Goal: Task Accomplishment & Management: Use online tool/utility

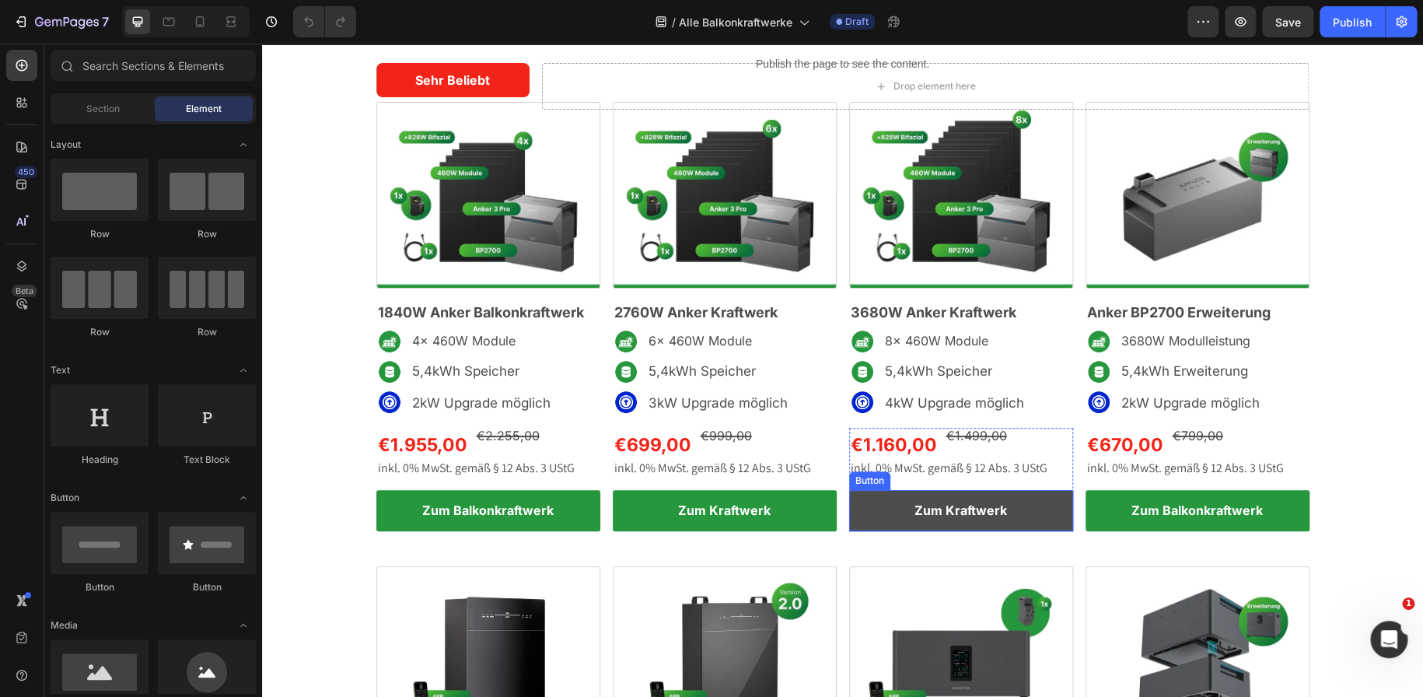
scroll to position [66, 0]
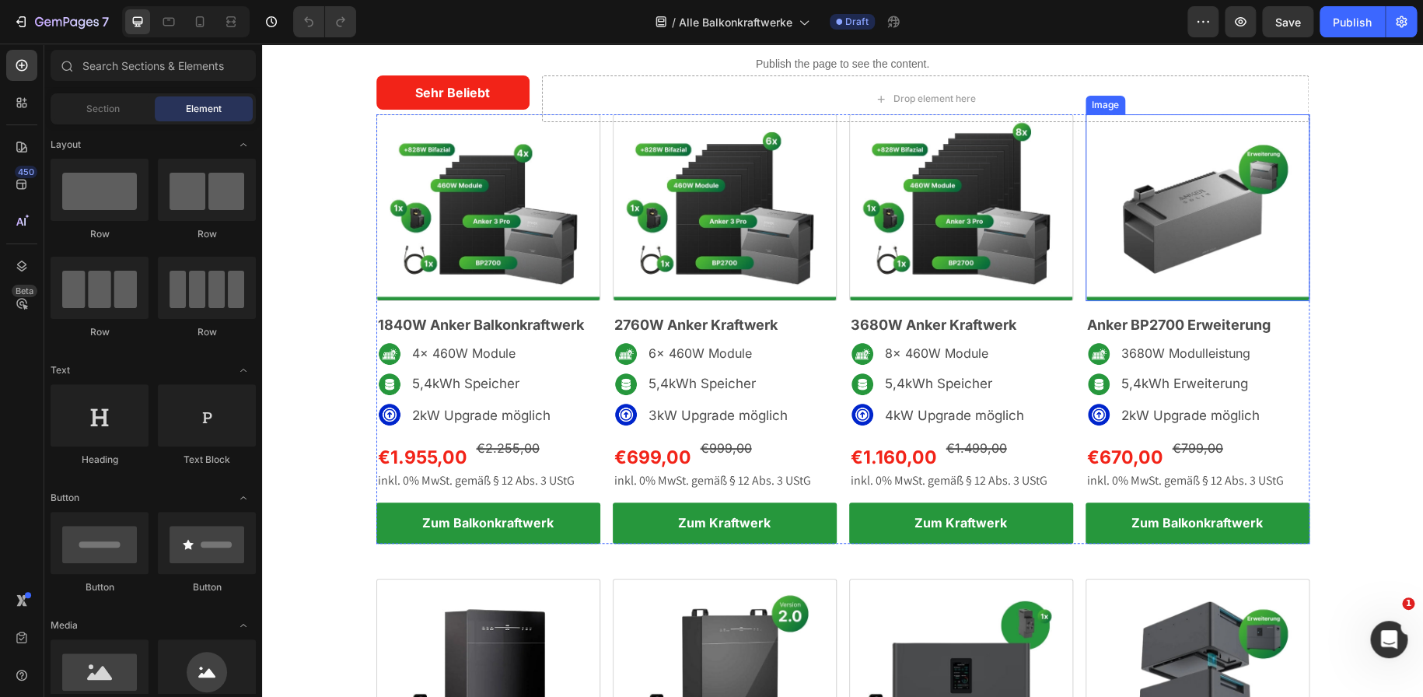
click at [1140, 229] on img at bounding box center [1197, 207] width 224 height 187
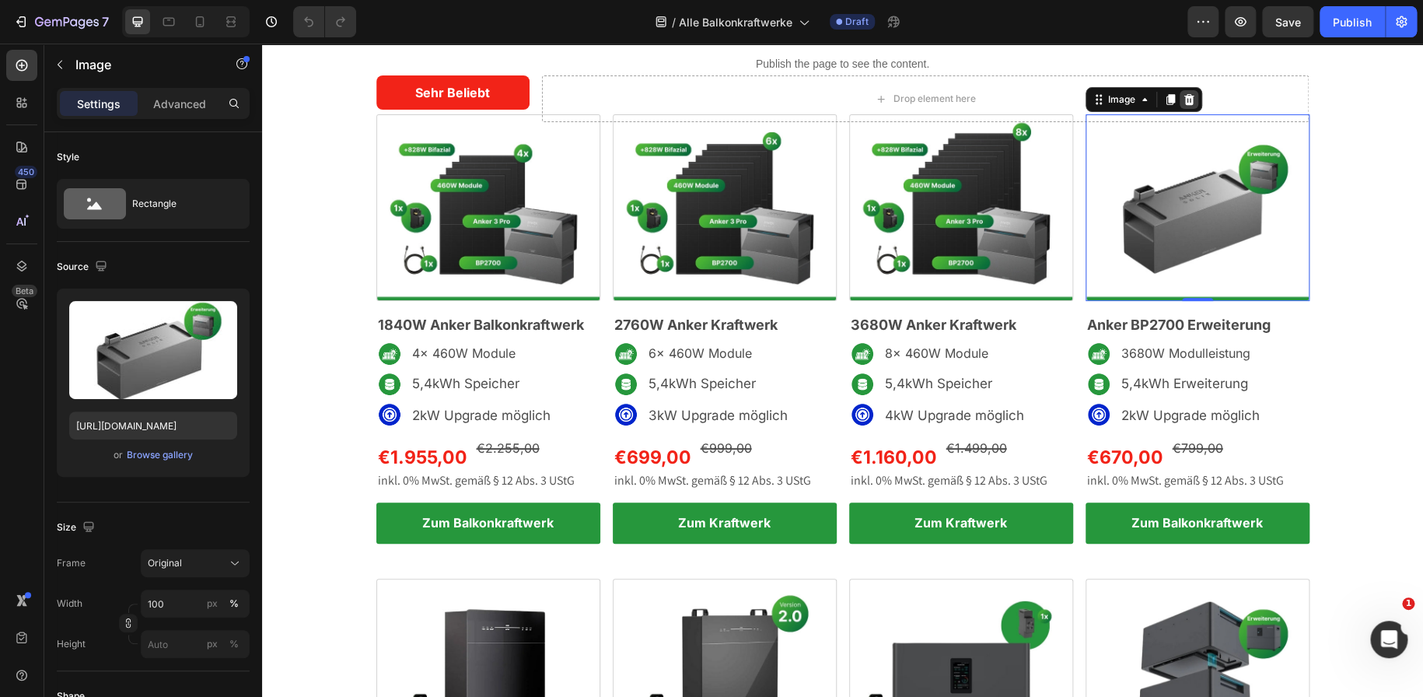
click at [1182, 101] on icon at bounding box center [1188, 99] width 12 height 12
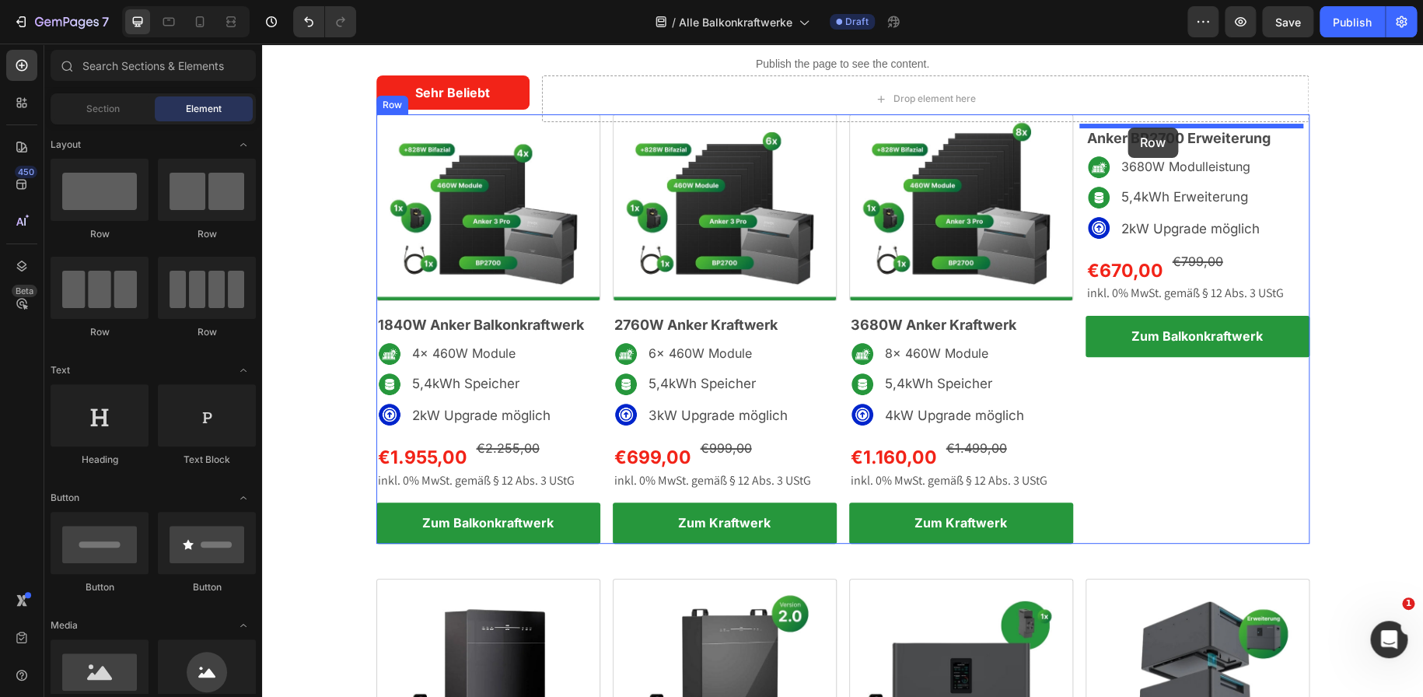
drag, startPoint x: 376, startPoint y: 252, endPoint x: 1127, endPoint y: 127, distance: 761.2
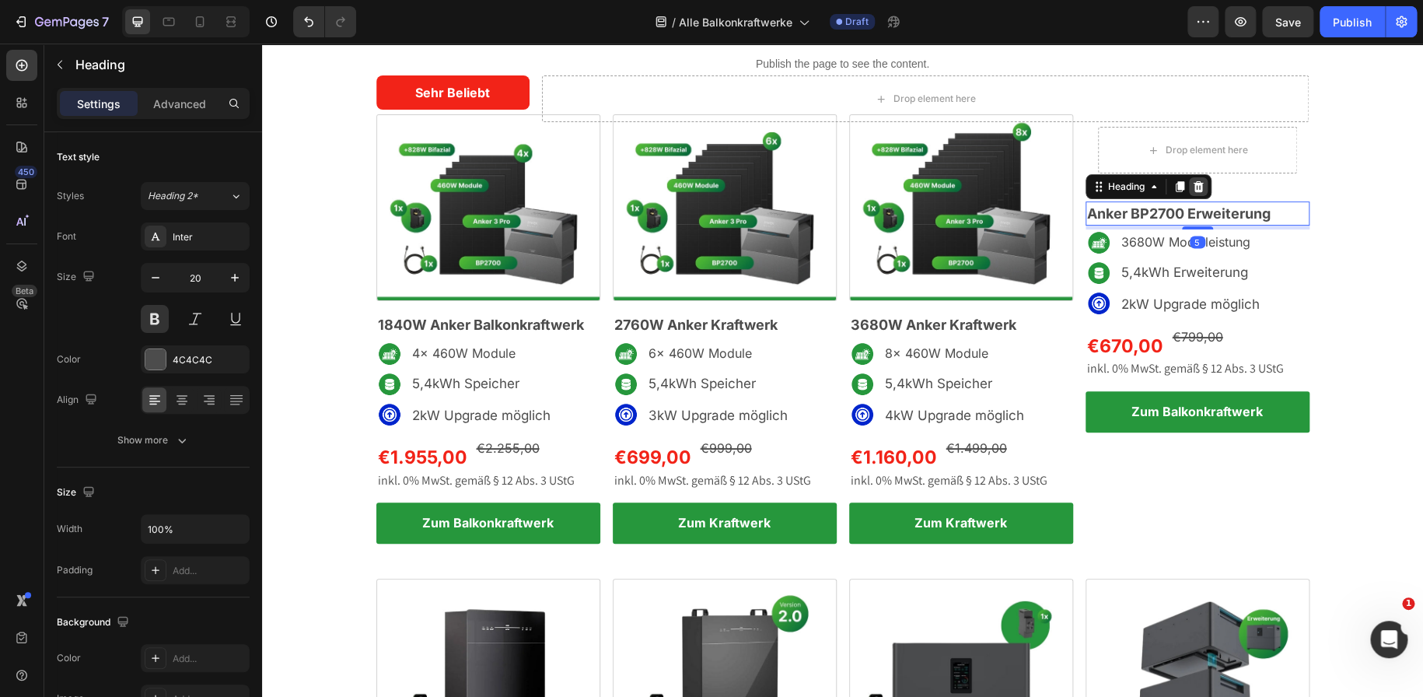
click at [1192, 188] on icon at bounding box center [1198, 186] width 12 height 12
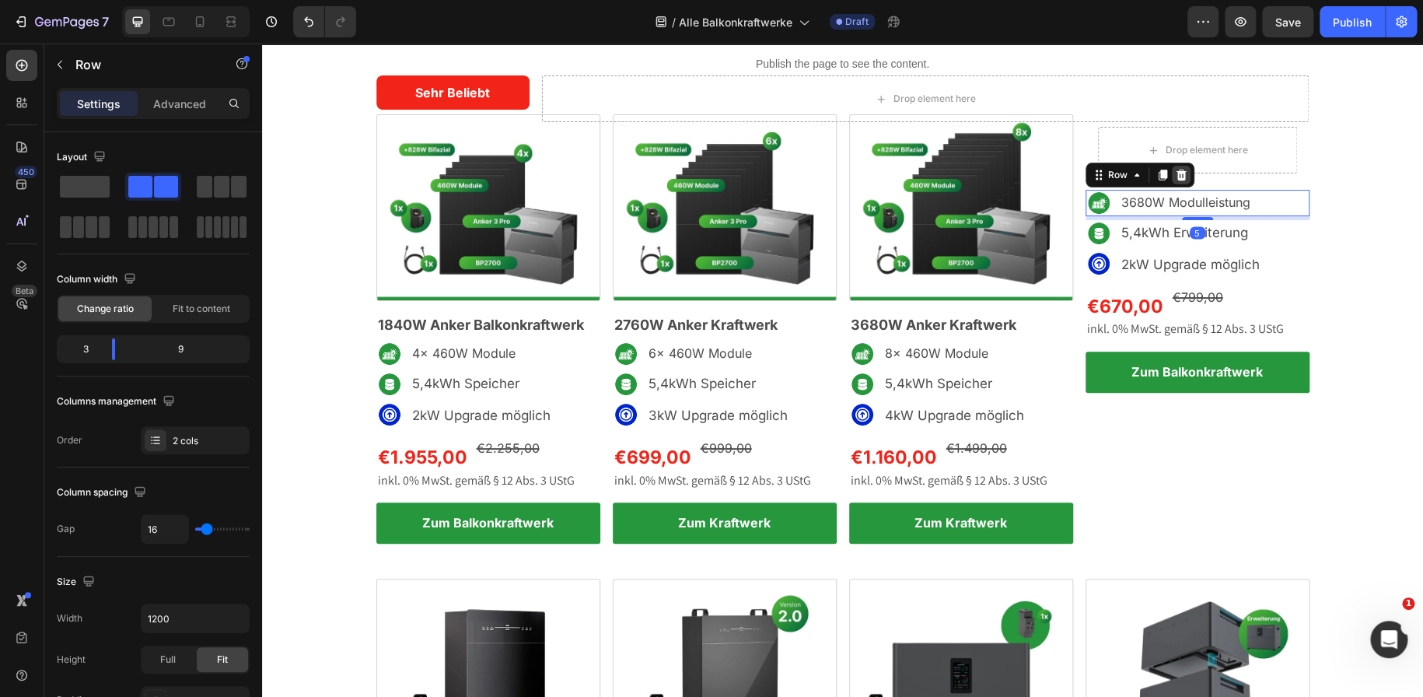
click at [1179, 176] on icon at bounding box center [1181, 175] width 12 height 12
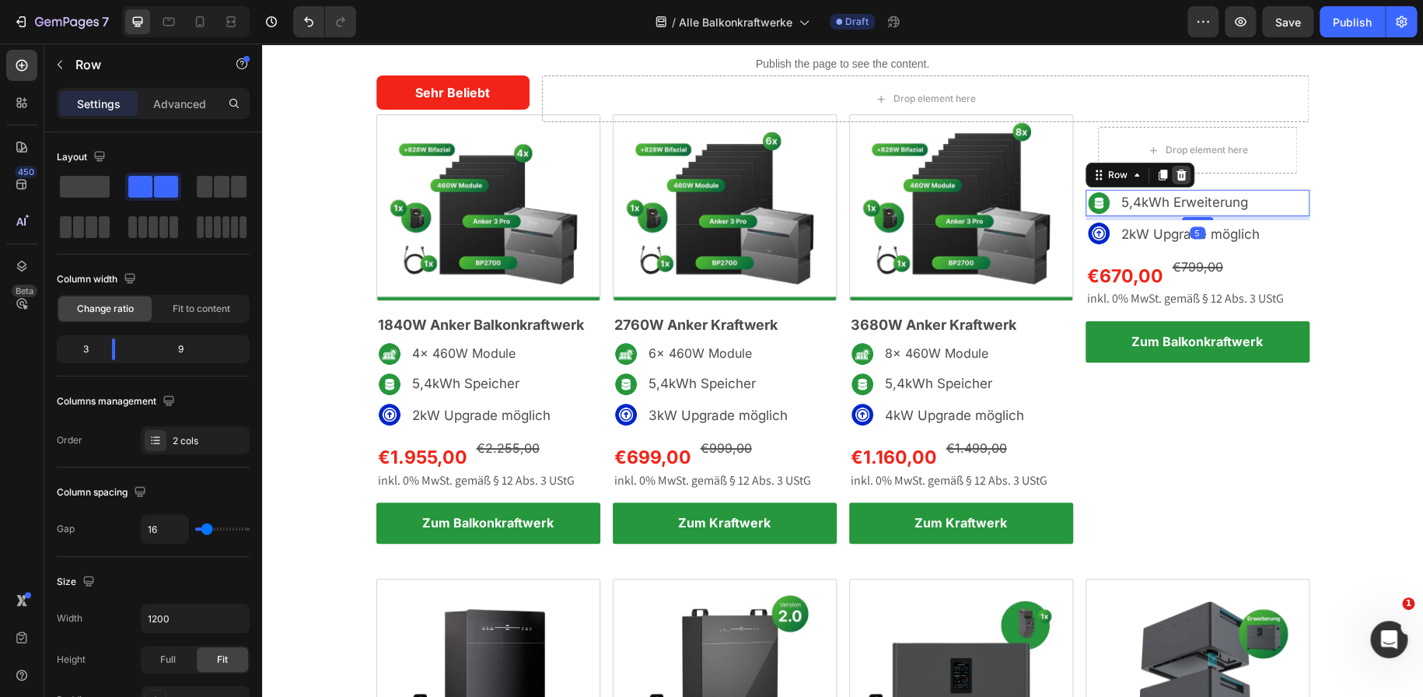
click at [1179, 171] on icon at bounding box center [1181, 175] width 12 height 12
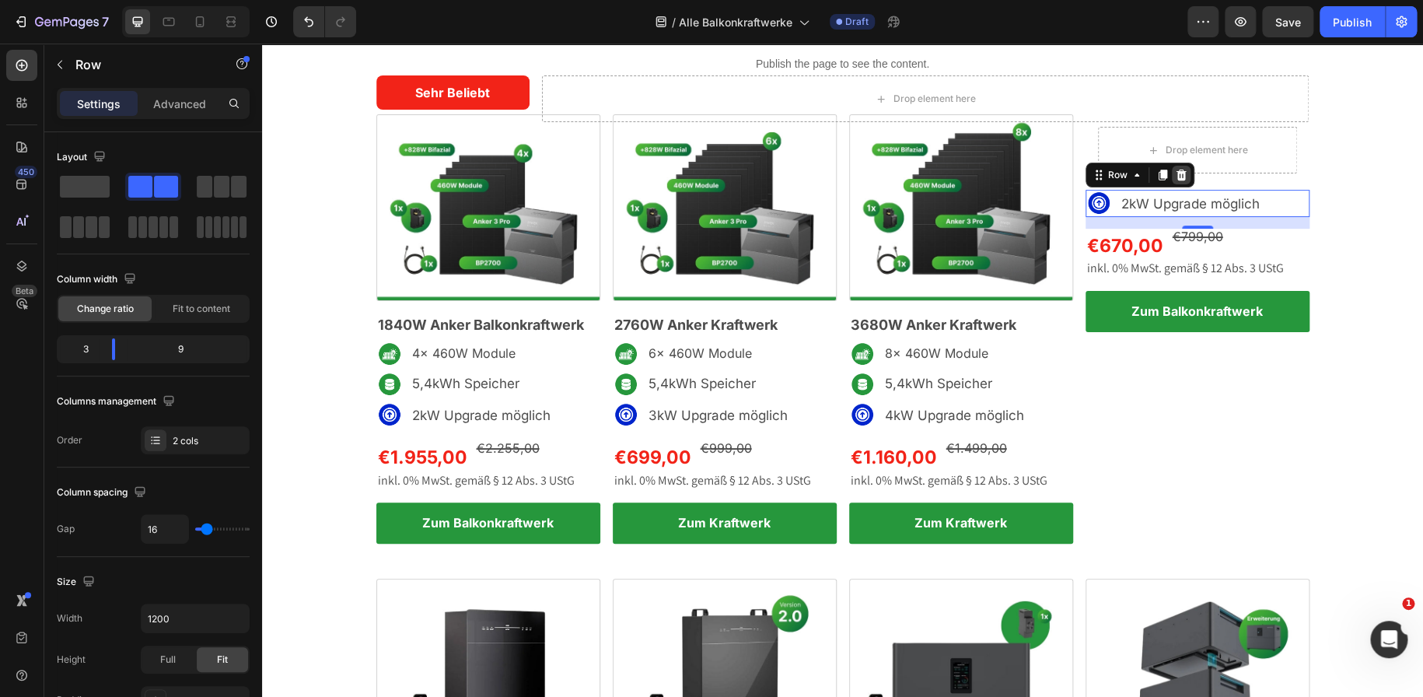
click at [1179, 173] on icon at bounding box center [1181, 175] width 12 height 12
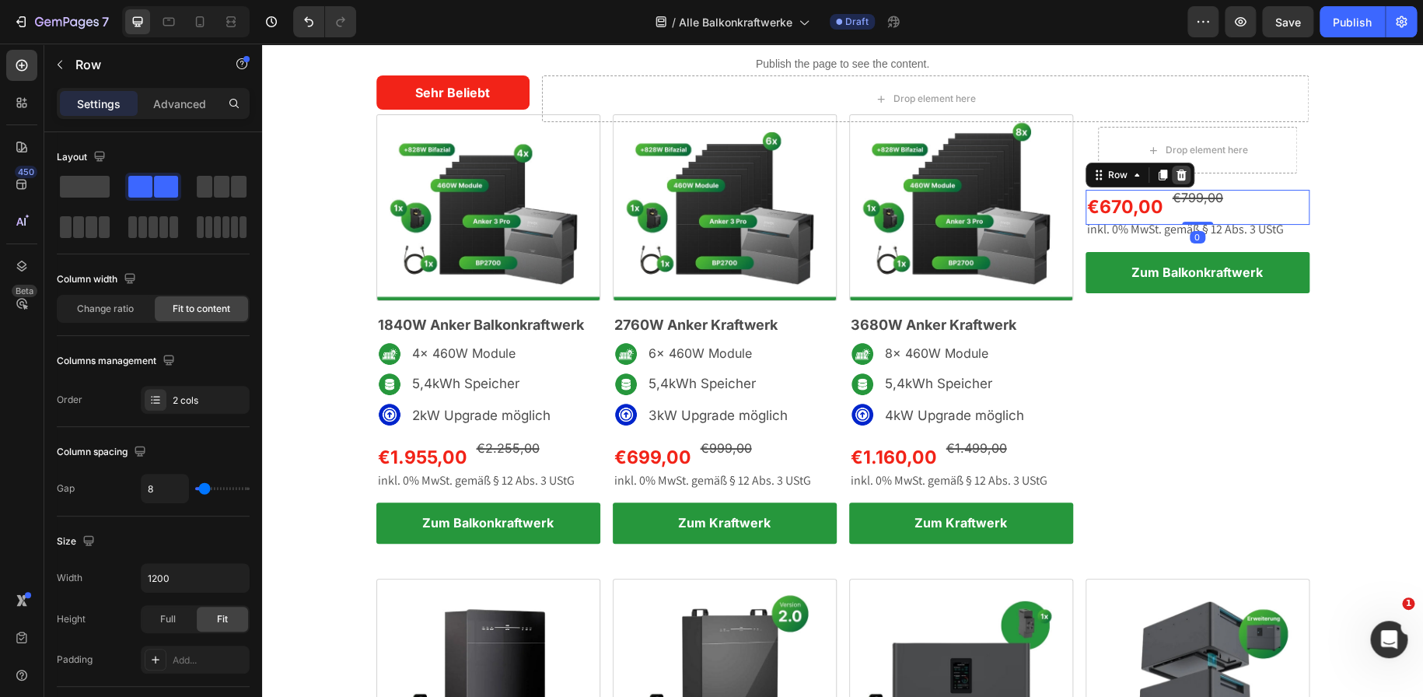
click at [1177, 176] on icon at bounding box center [1180, 174] width 10 height 11
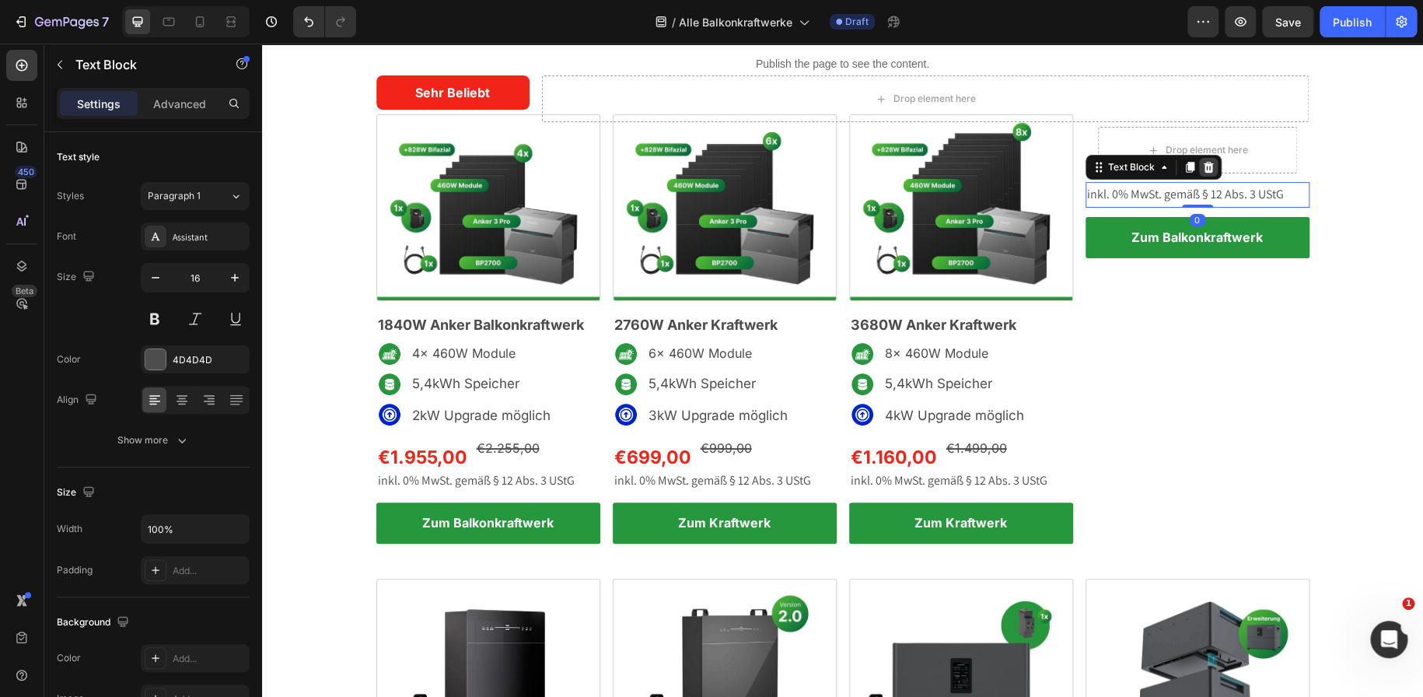
click at [1202, 166] on icon at bounding box center [1208, 167] width 12 height 12
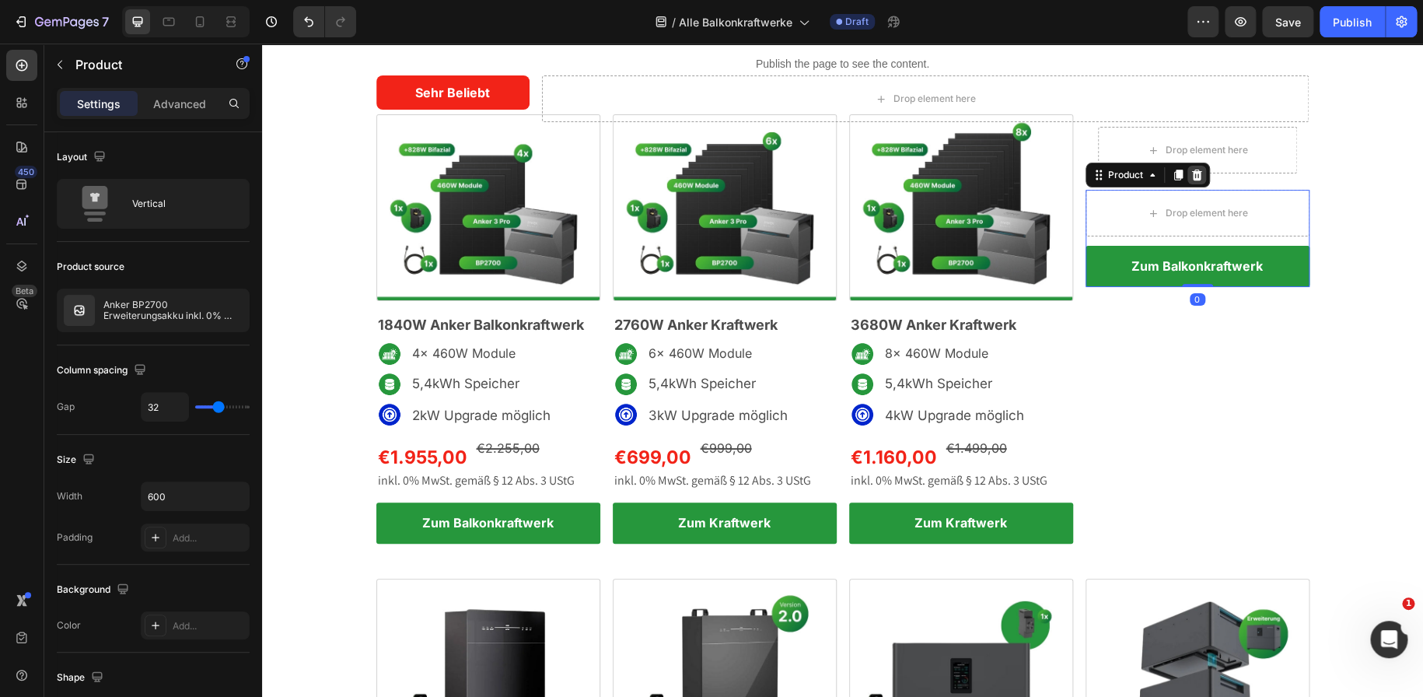
click at [1191, 175] on icon at bounding box center [1196, 174] width 10 height 11
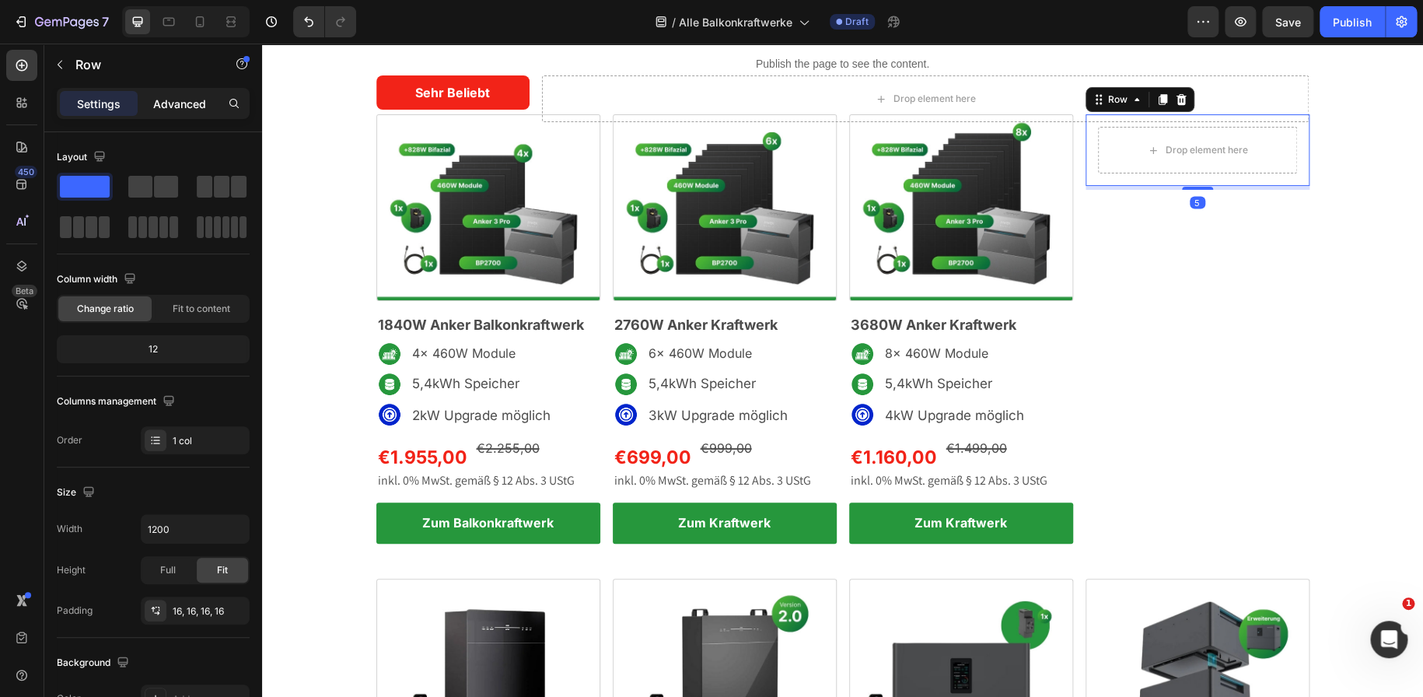
click at [193, 108] on p "Advanced" at bounding box center [179, 104] width 53 height 16
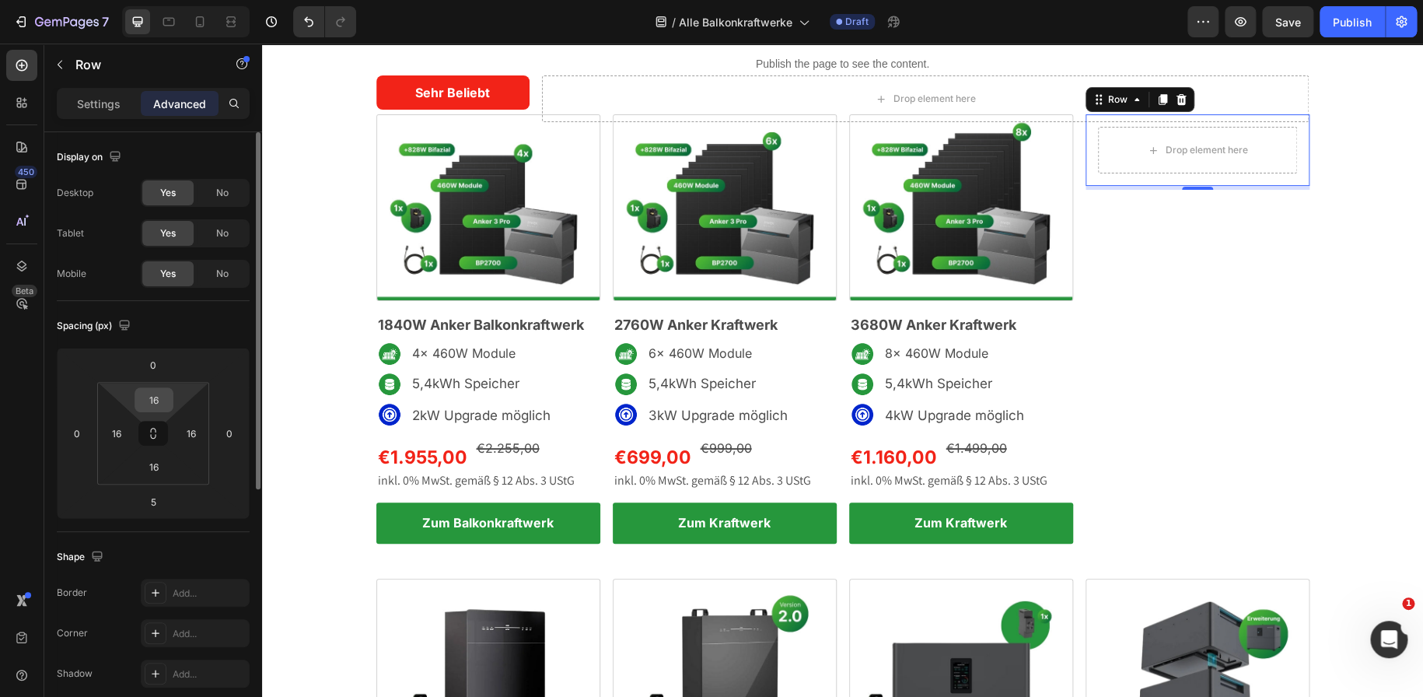
click at [150, 395] on input "16" at bounding box center [153, 399] width 31 height 23
type input "0"
click at [124, 436] on input "16" at bounding box center [116, 432] width 23 height 23
type input "0"
click at [155, 469] on input "16" at bounding box center [153, 466] width 31 height 23
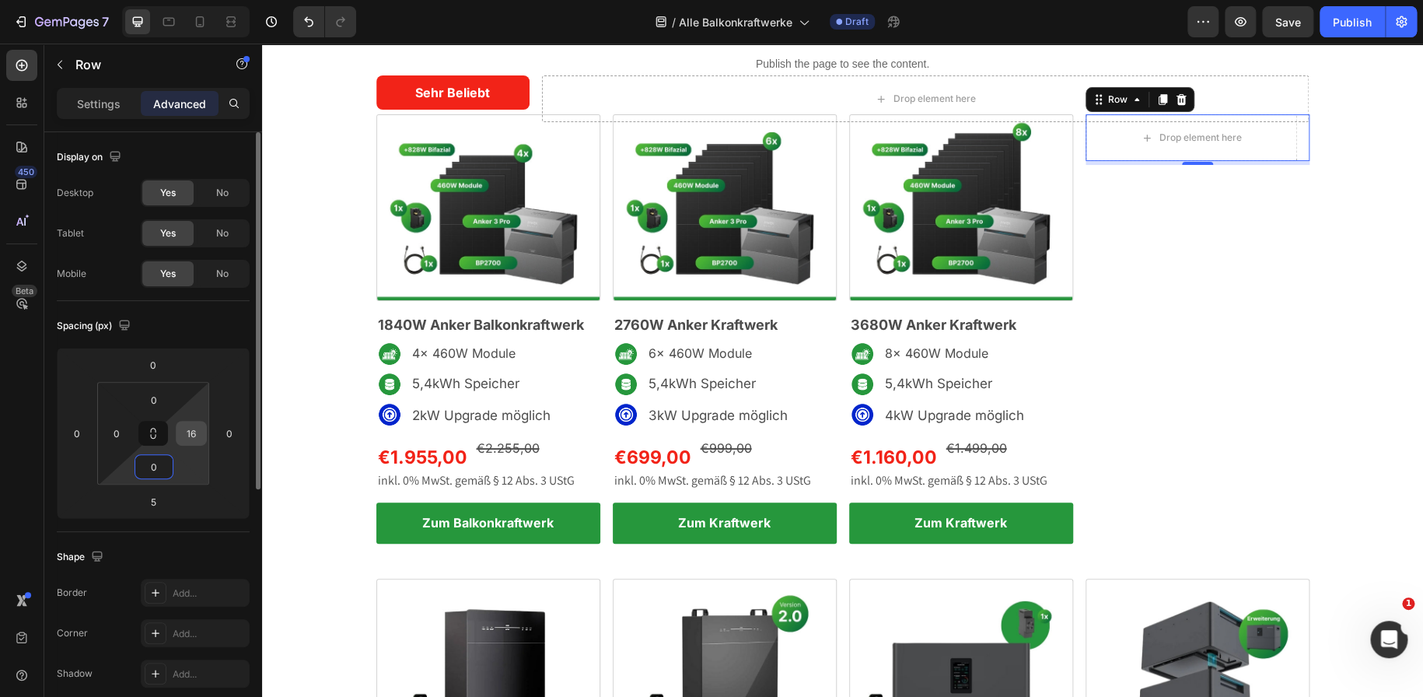
type input "0"
click at [195, 431] on input "16" at bounding box center [191, 432] width 23 height 23
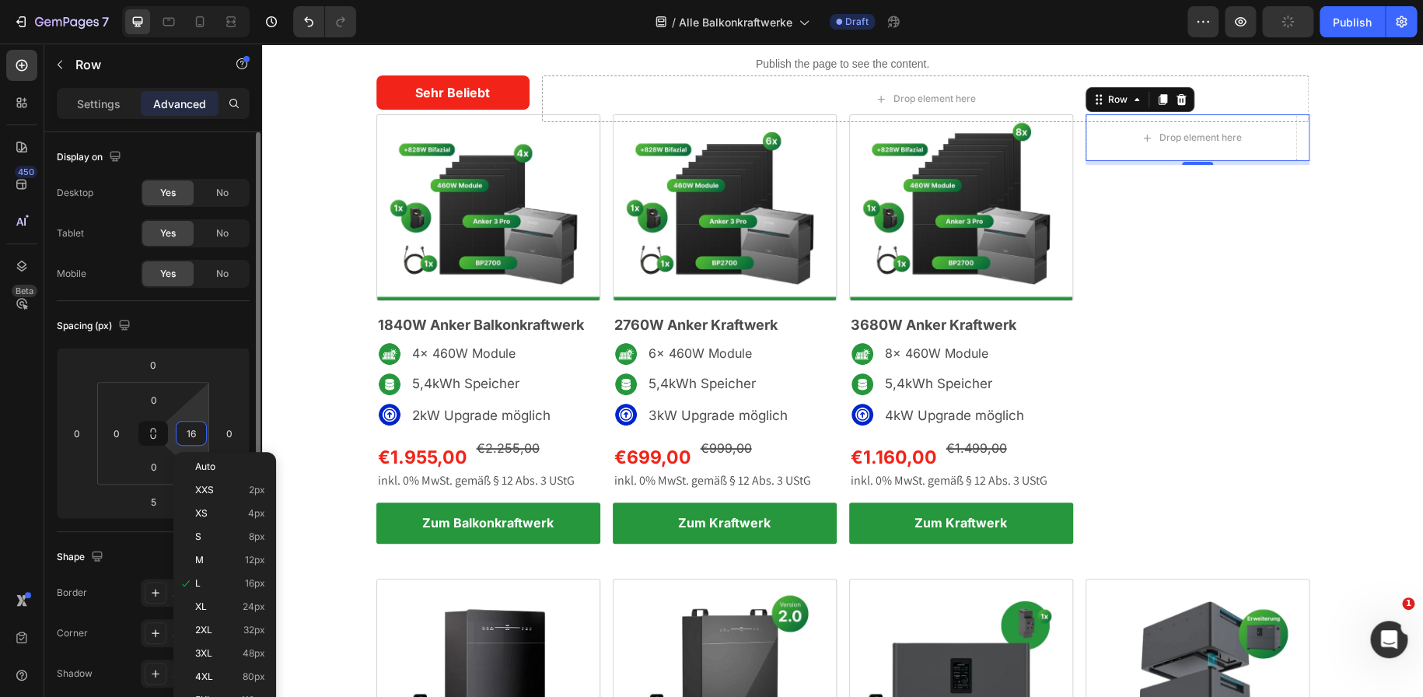
type input "0"
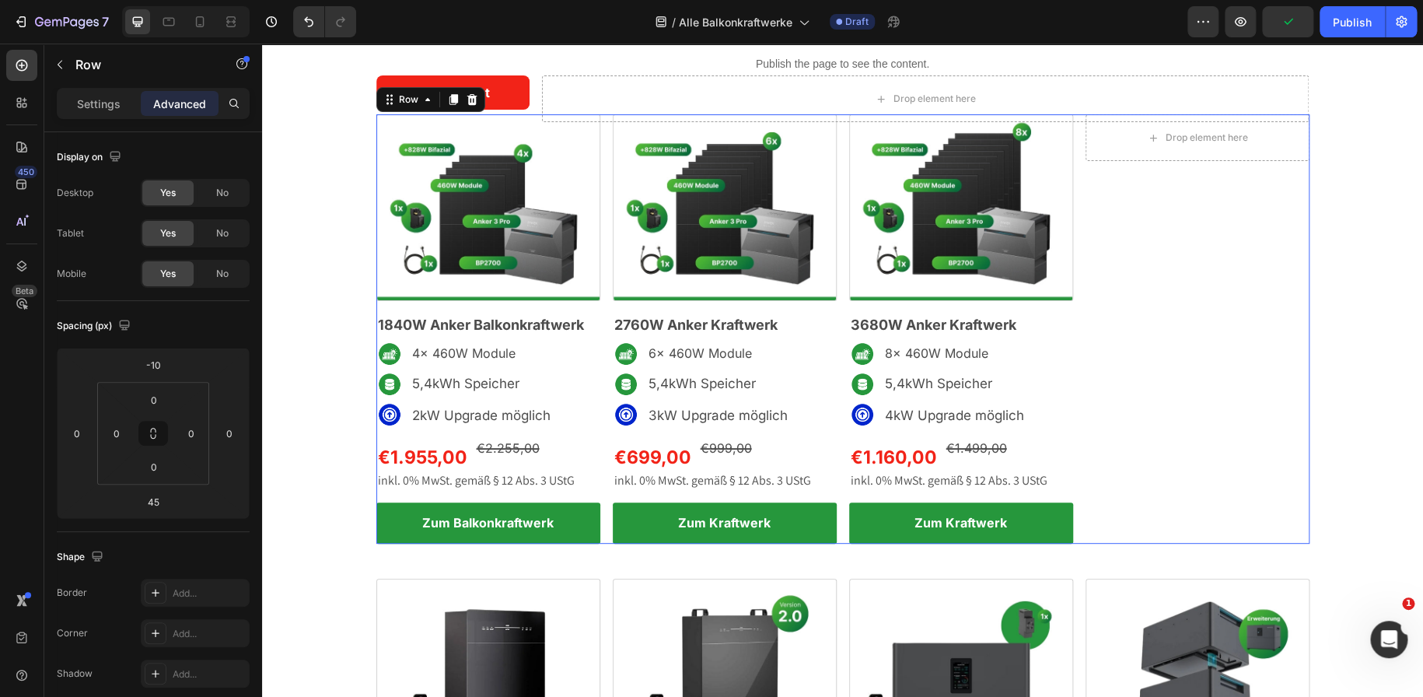
click at [1133, 471] on div "Drop element here Row" at bounding box center [1197, 328] width 224 height 429
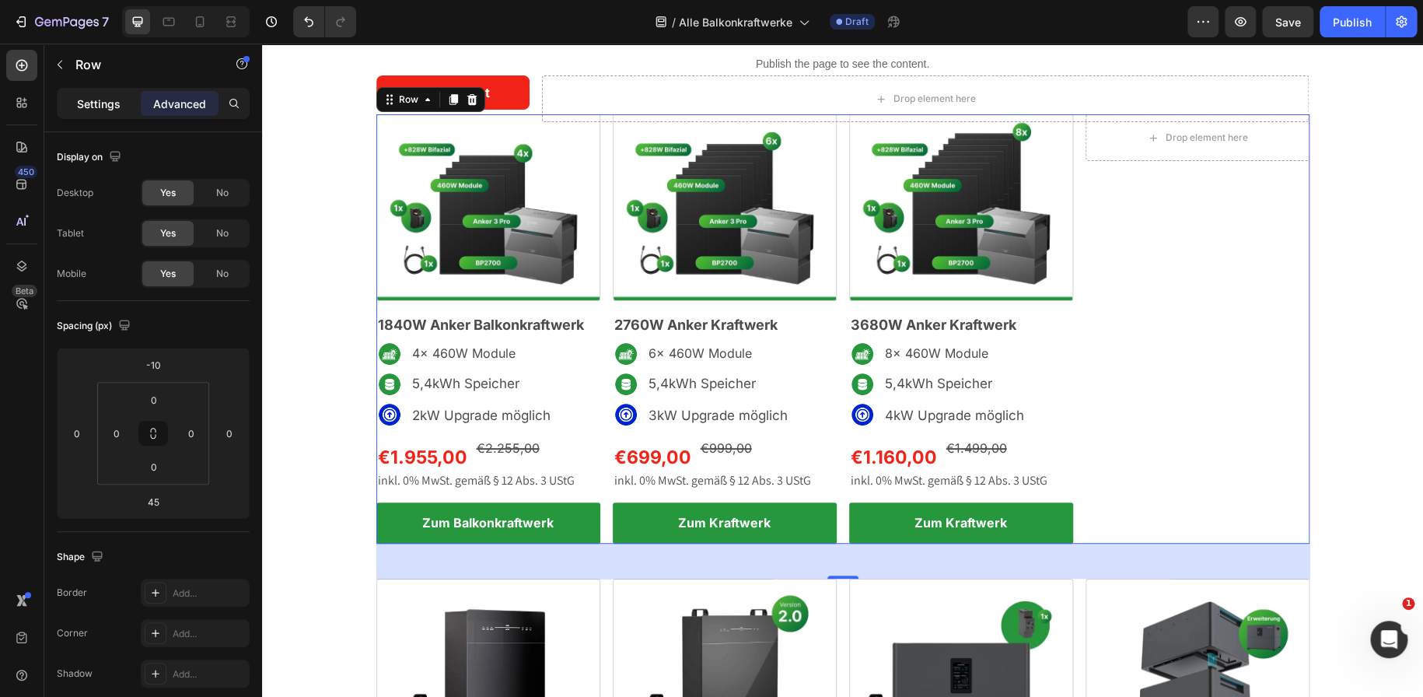
click at [89, 110] on p "Settings" at bounding box center [99, 104] width 44 height 16
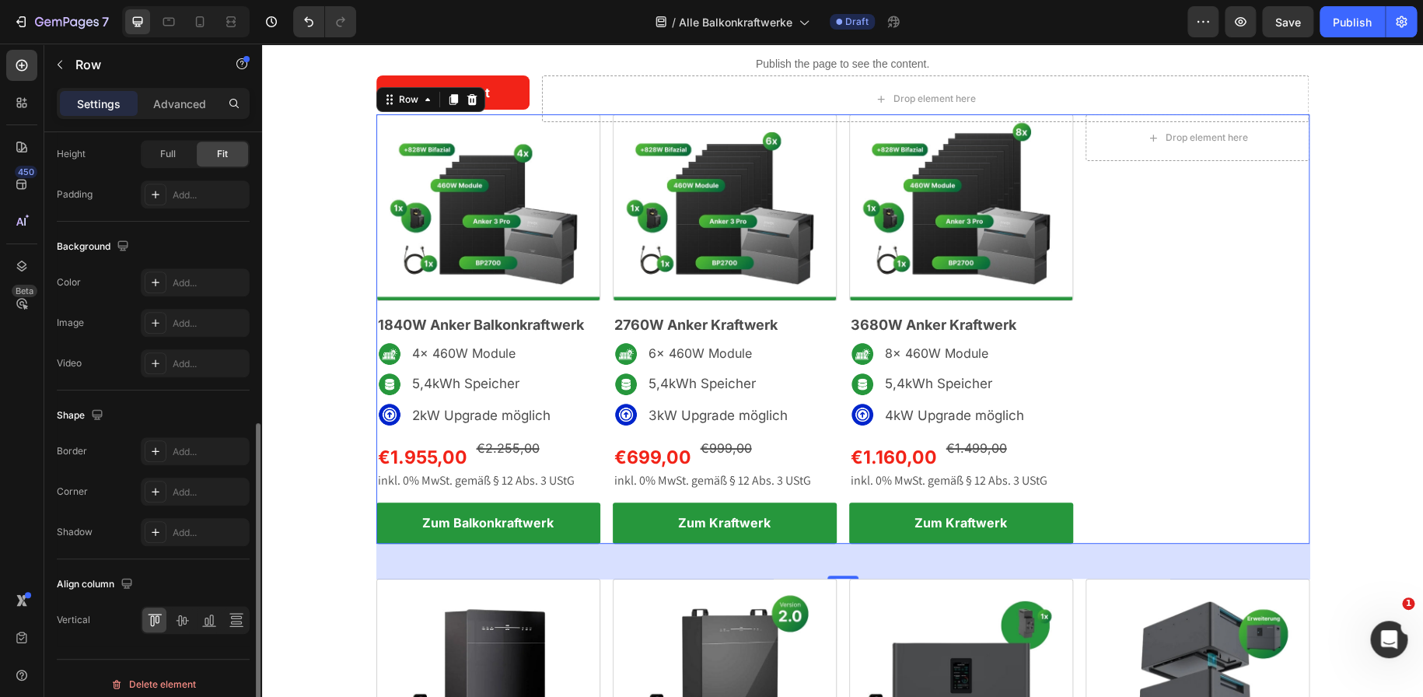
scroll to position [516, 0]
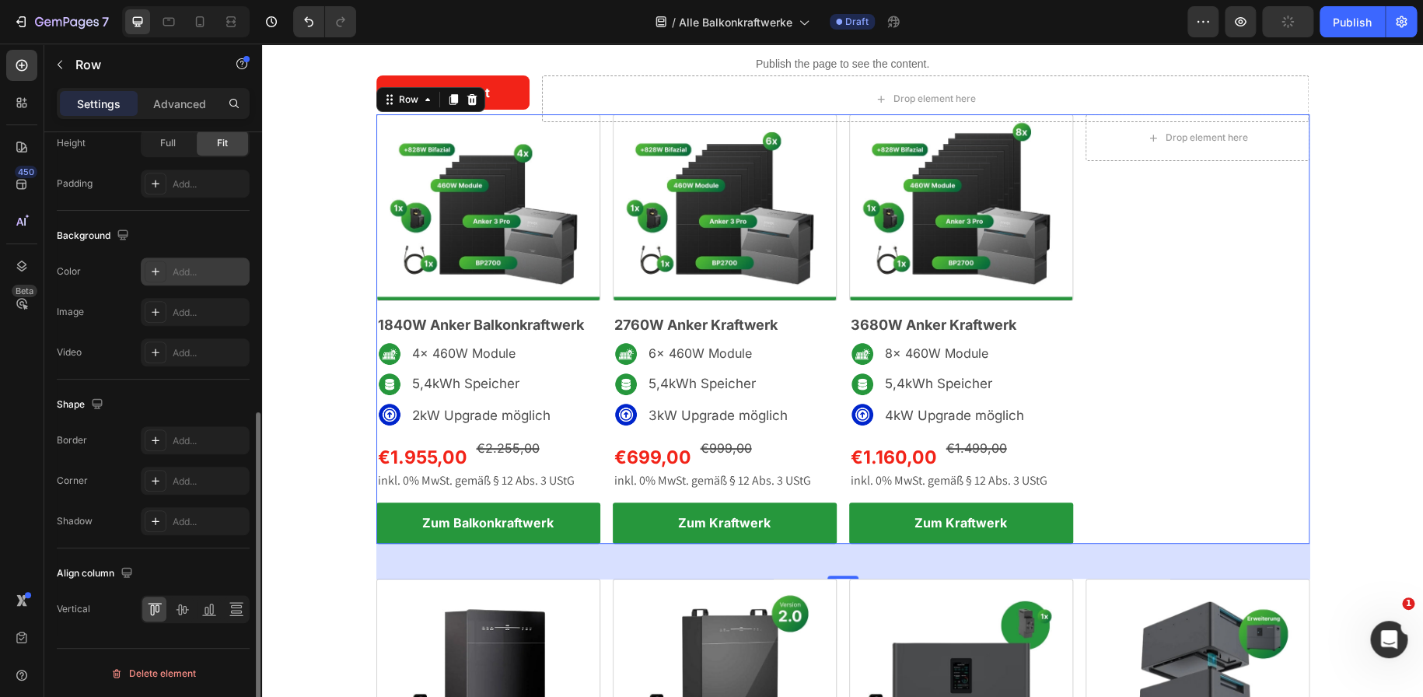
click at [152, 278] on div at bounding box center [156, 271] width 22 height 22
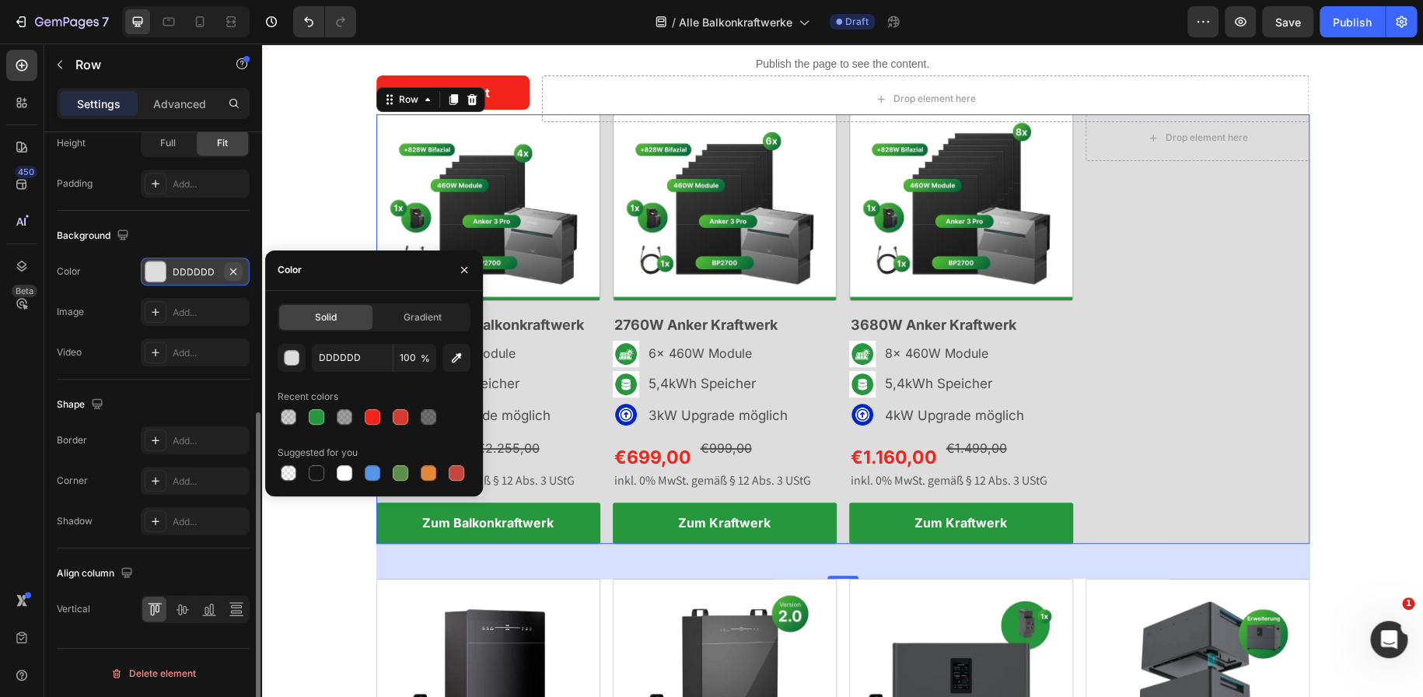
click at [233, 268] on icon "button" at bounding box center [233, 270] width 6 height 6
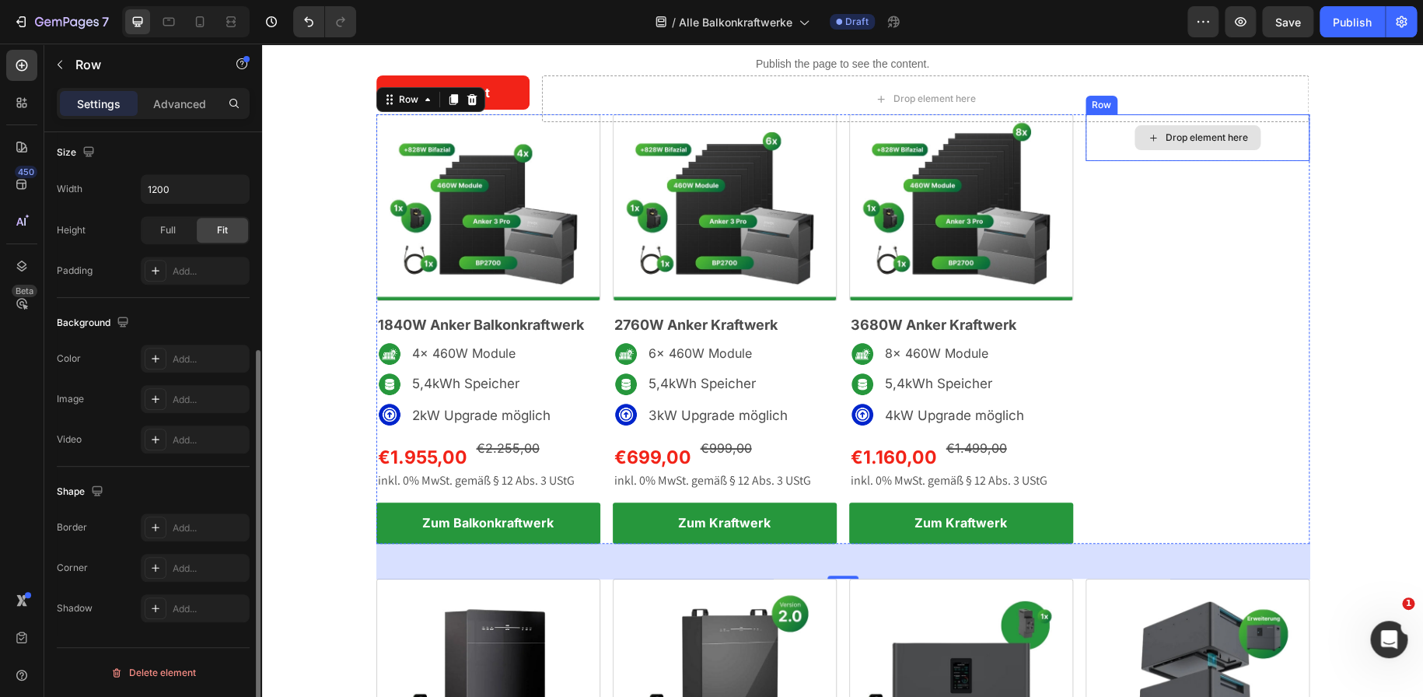
scroll to position [339, 0]
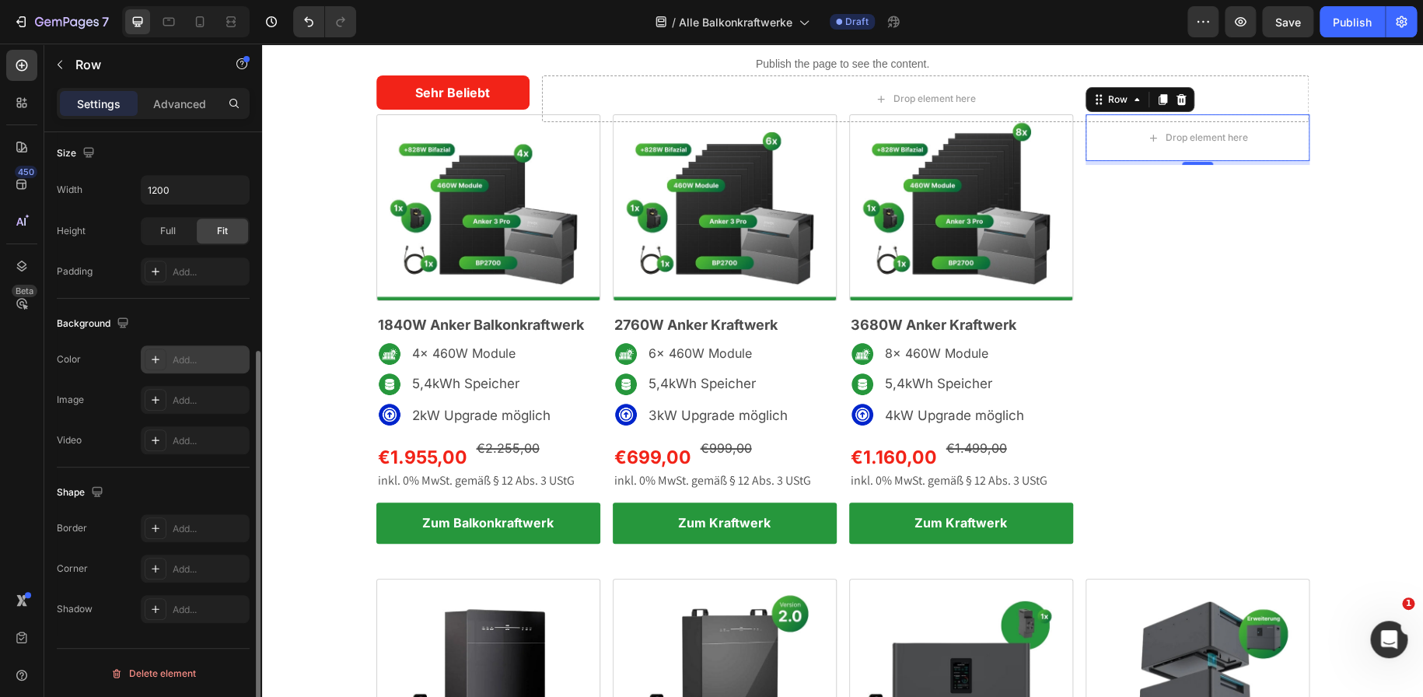
click at [162, 355] on div at bounding box center [156, 359] width 22 height 22
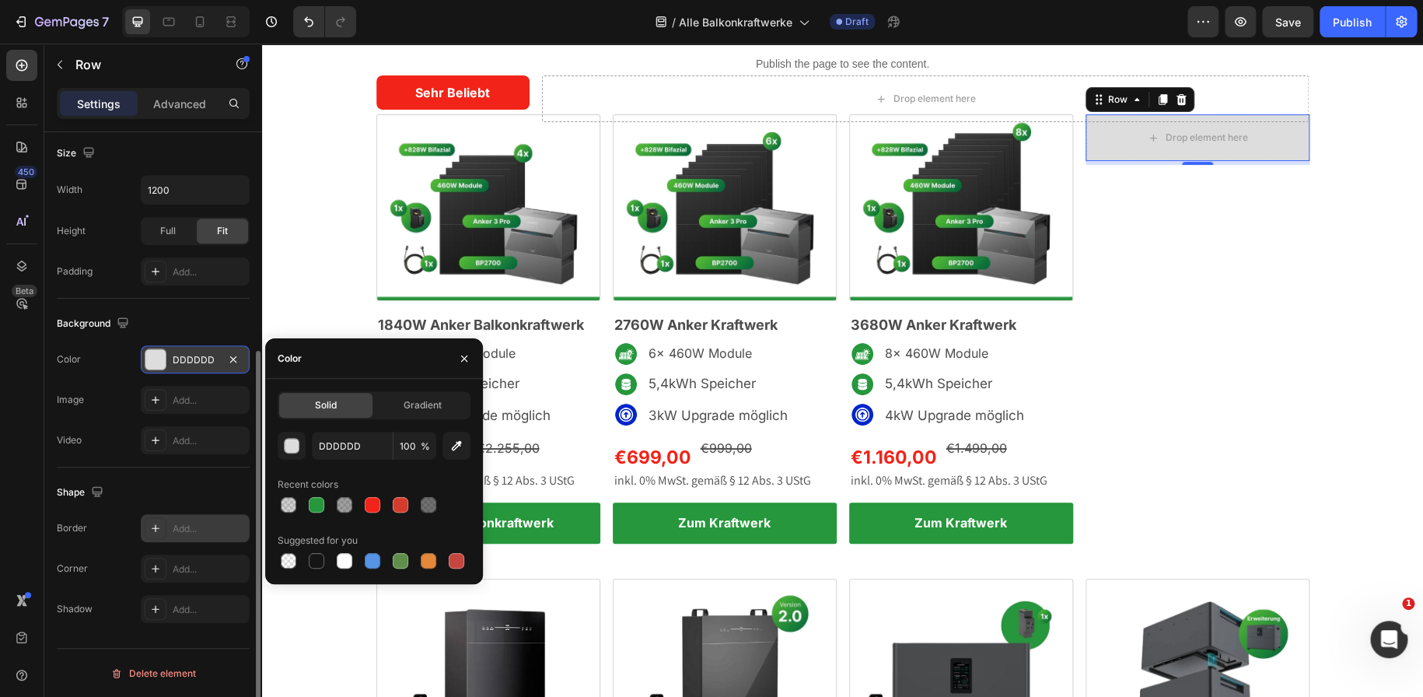
click at [169, 527] on div "Add..." at bounding box center [195, 528] width 109 height 28
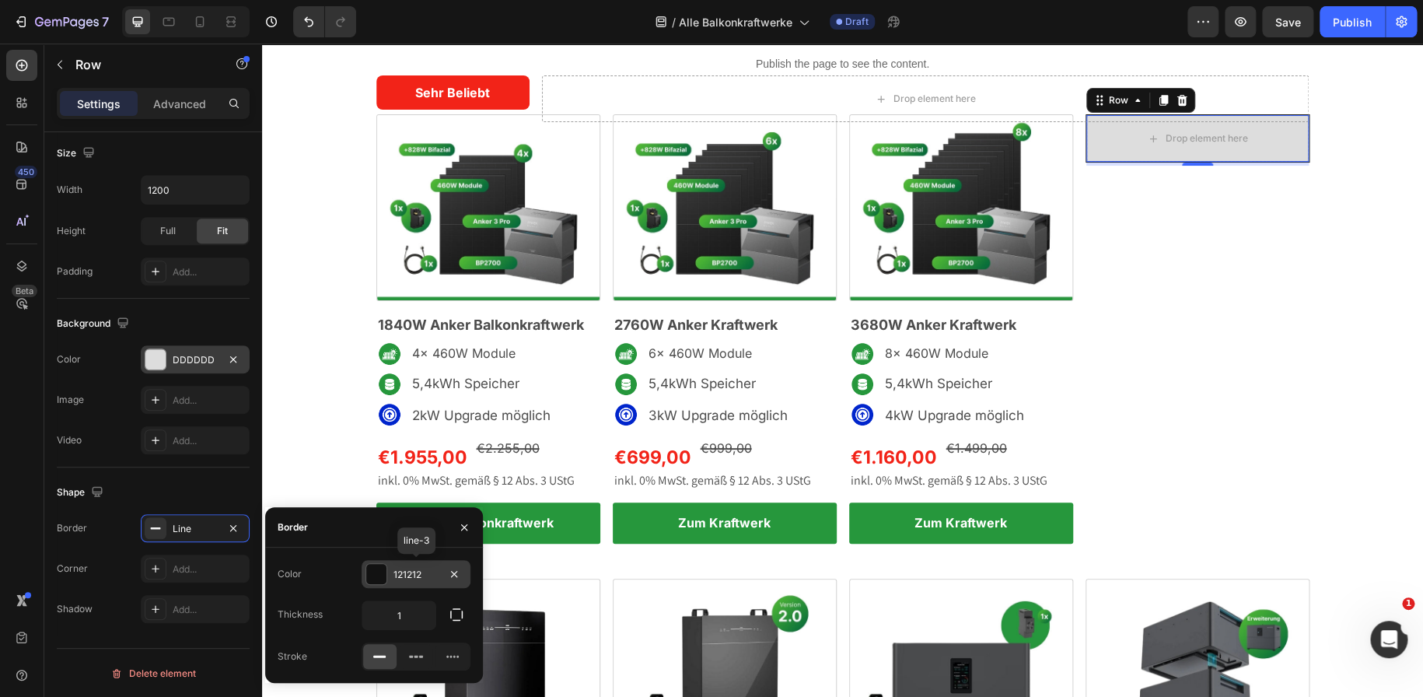
click at [374, 580] on div at bounding box center [376, 574] width 20 height 20
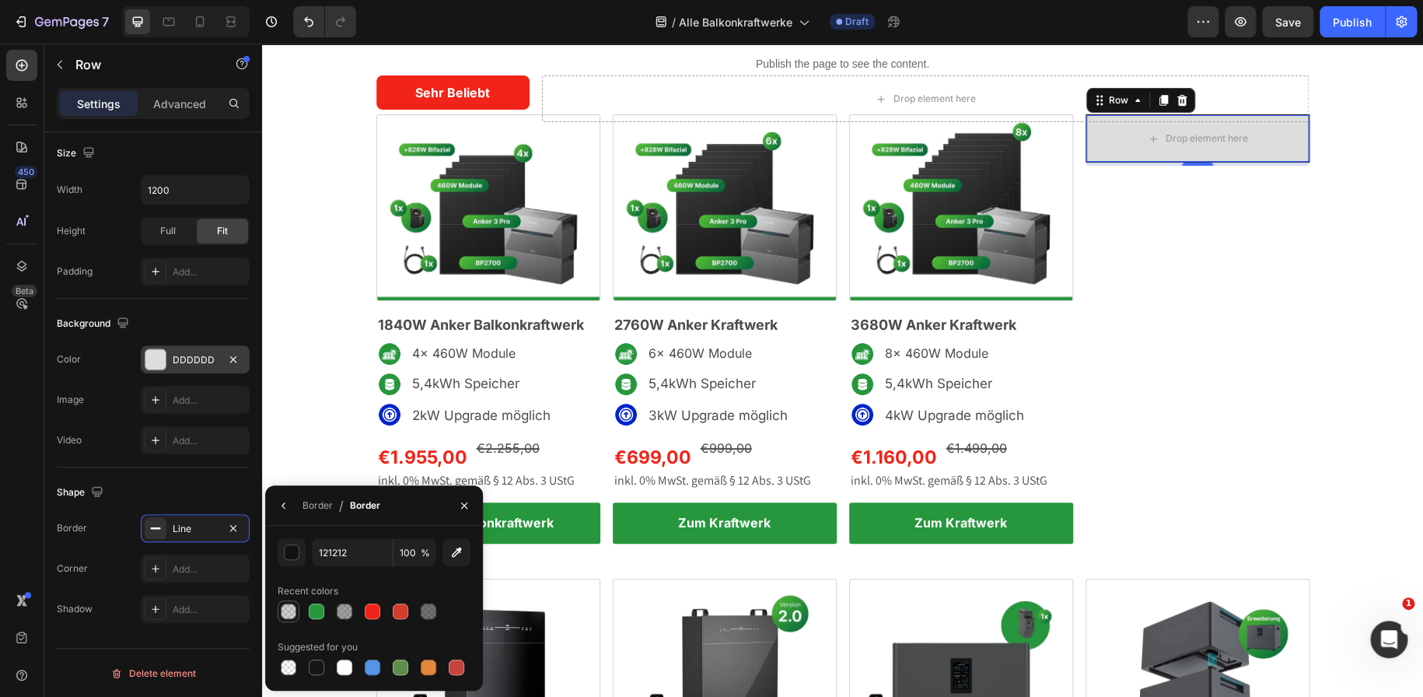
click at [290, 616] on div at bounding box center [289, 611] width 16 height 16
type input "151515"
type input "20"
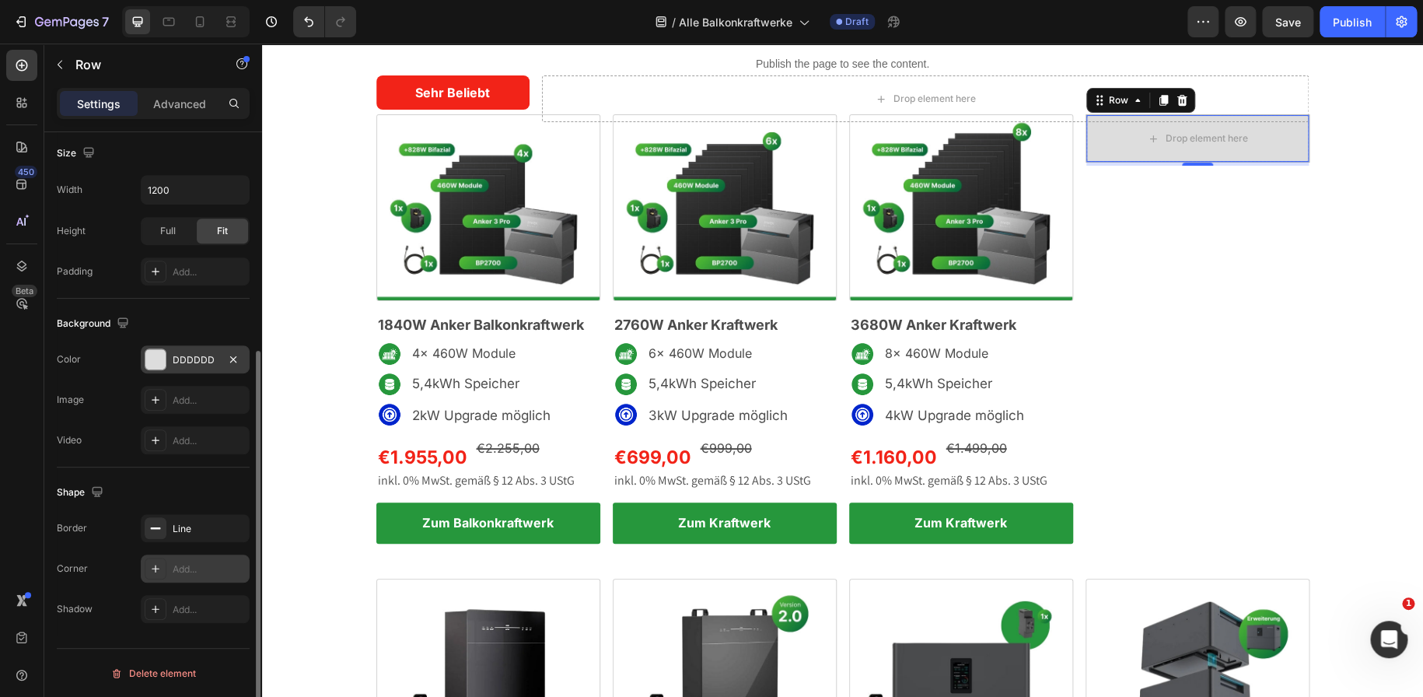
click at [155, 566] on icon at bounding box center [155, 568] width 12 height 12
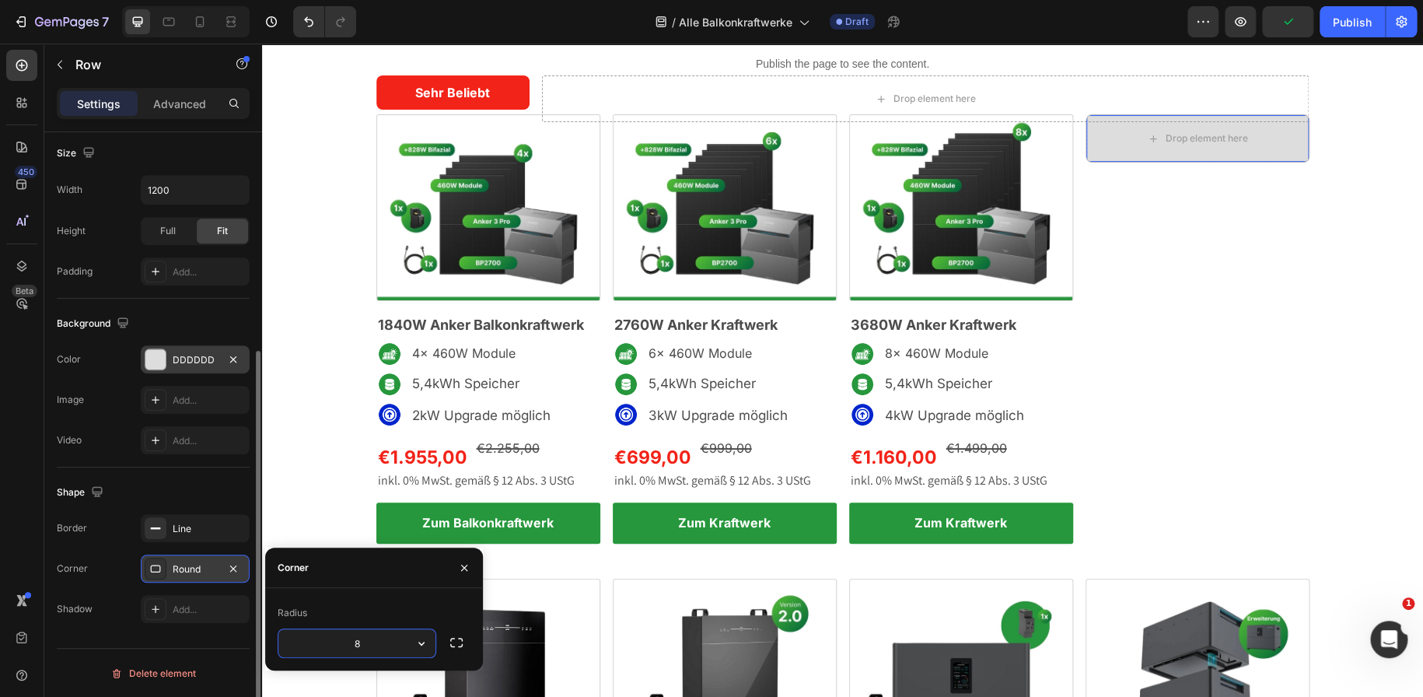
click at [378, 655] on input "8" at bounding box center [356, 643] width 157 height 28
type input "3"
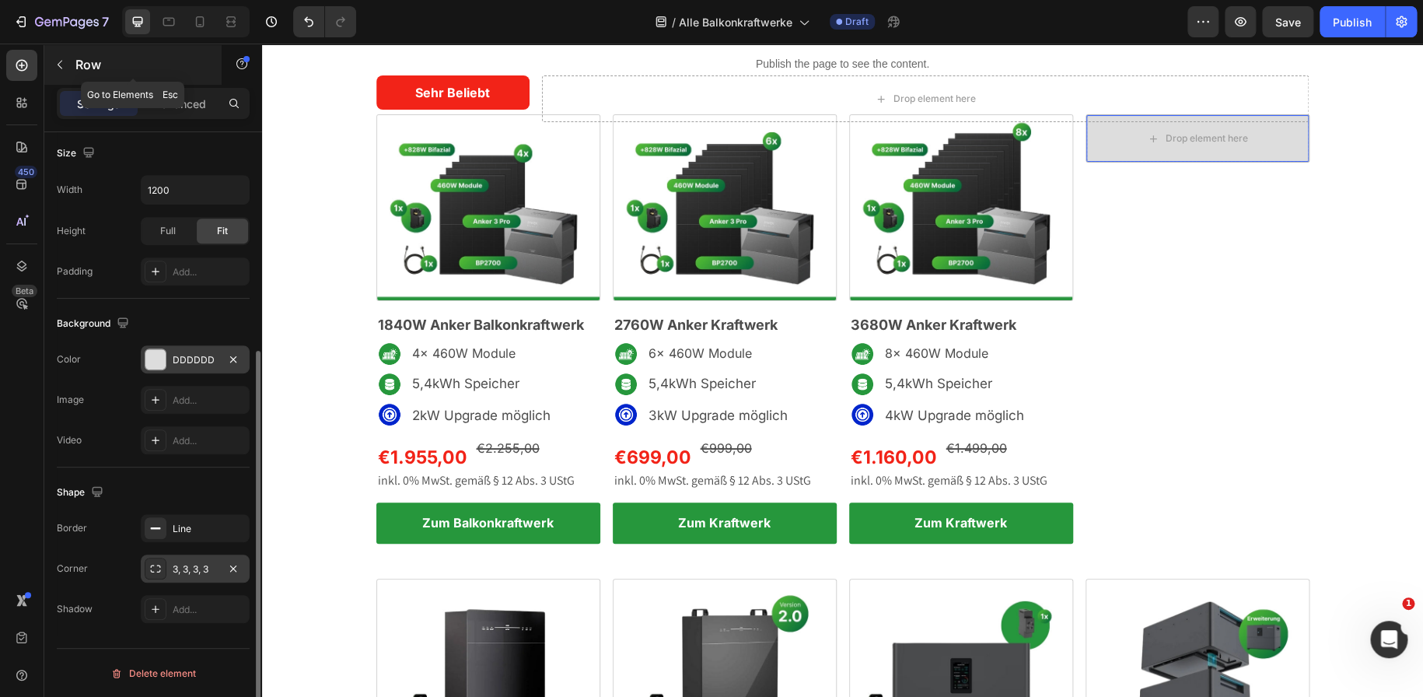
click at [54, 63] on icon "button" at bounding box center [60, 64] width 12 height 12
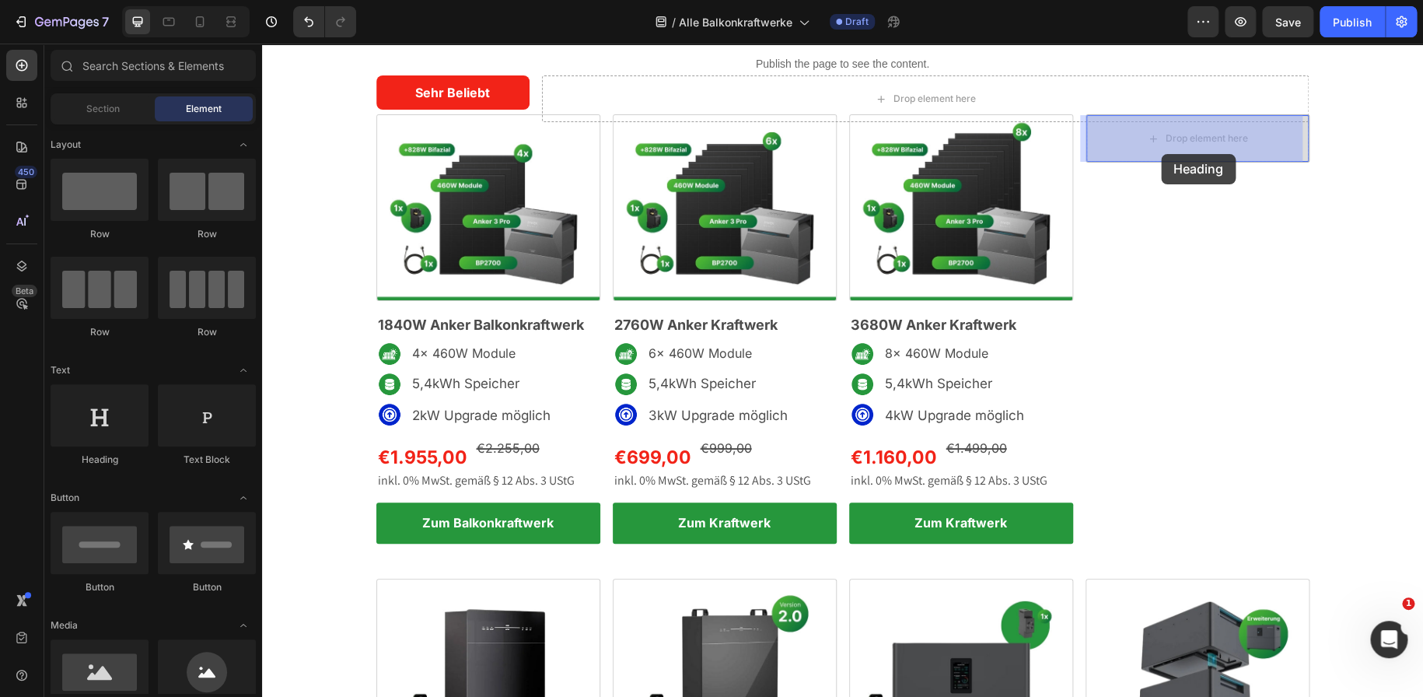
drag, startPoint x: 369, startPoint y: 488, endPoint x: 1179, endPoint y: 154, distance: 876.3
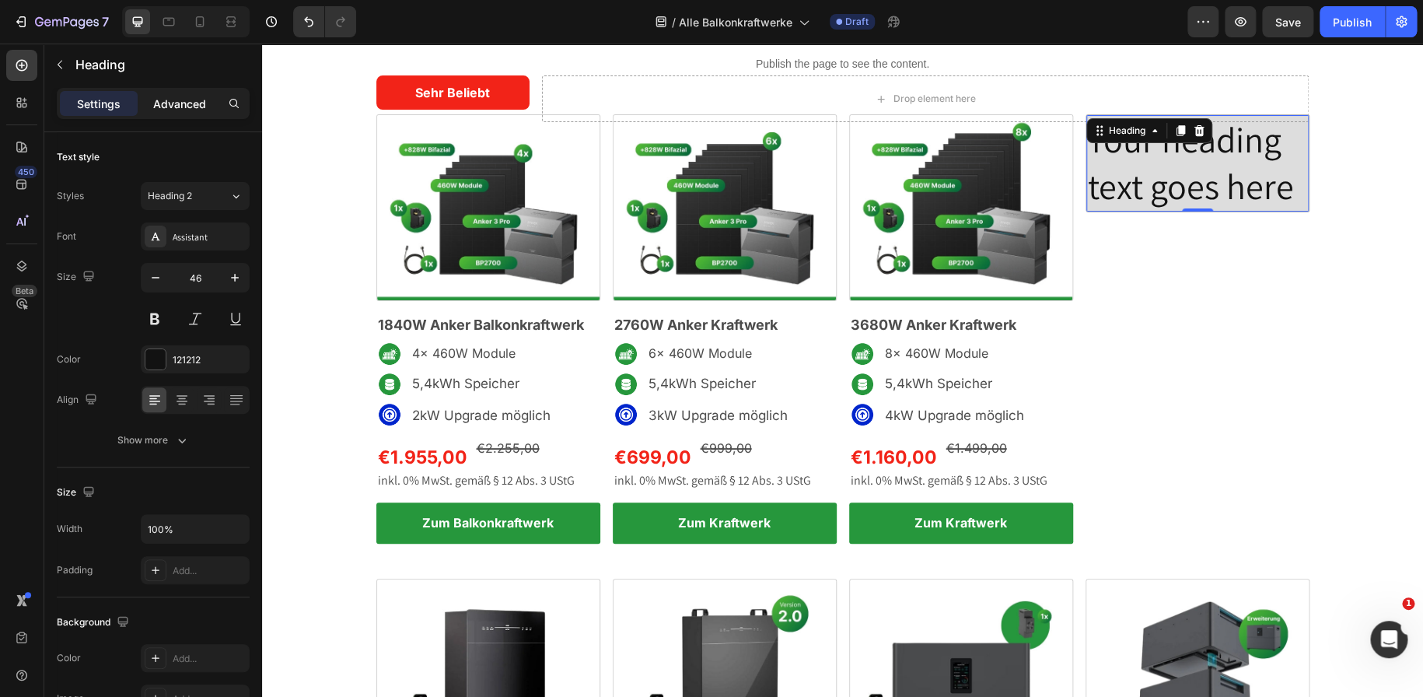
click at [181, 109] on p "Advanced" at bounding box center [179, 104] width 53 height 16
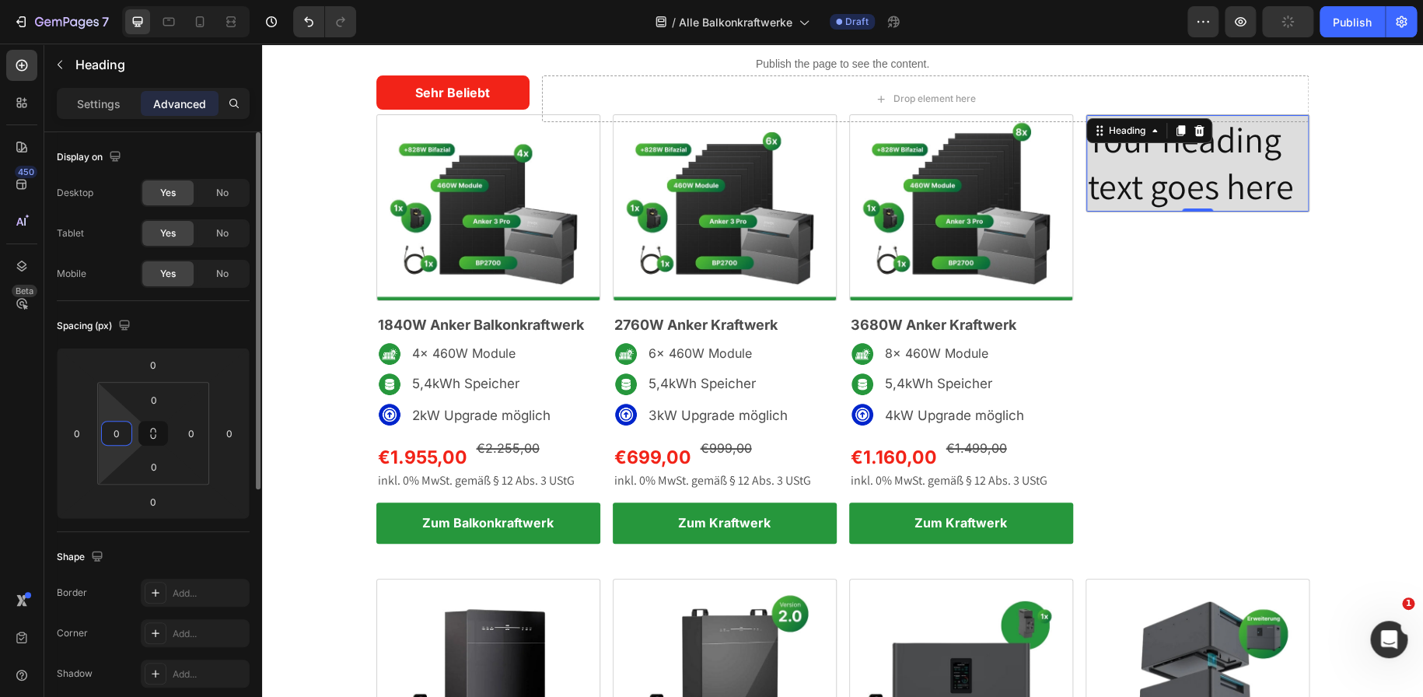
click at [121, 435] on input "0" at bounding box center [116, 432] width 23 height 23
type input "10"
click at [193, 435] on input "0" at bounding box center [191, 432] width 23 height 23
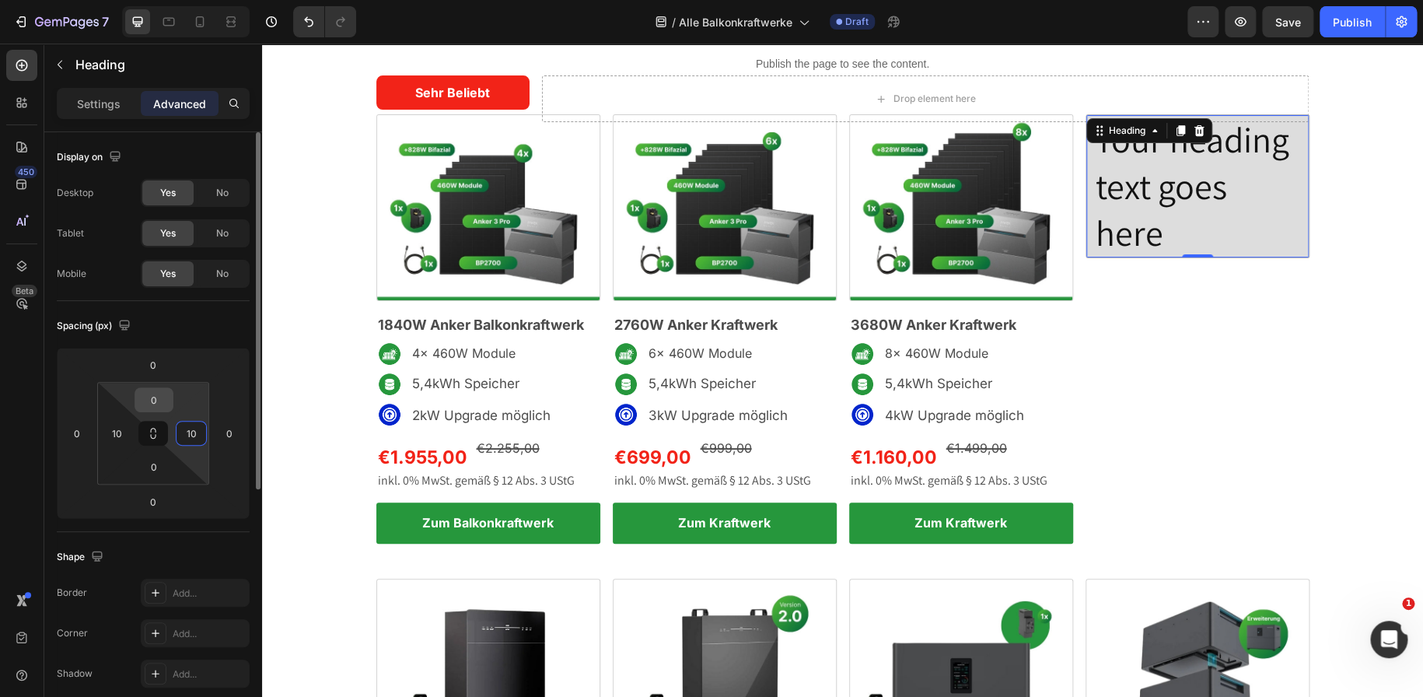
type input "10"
click at [152, 391] on input "0" at bounding box center [153, 399] width 31 height 23
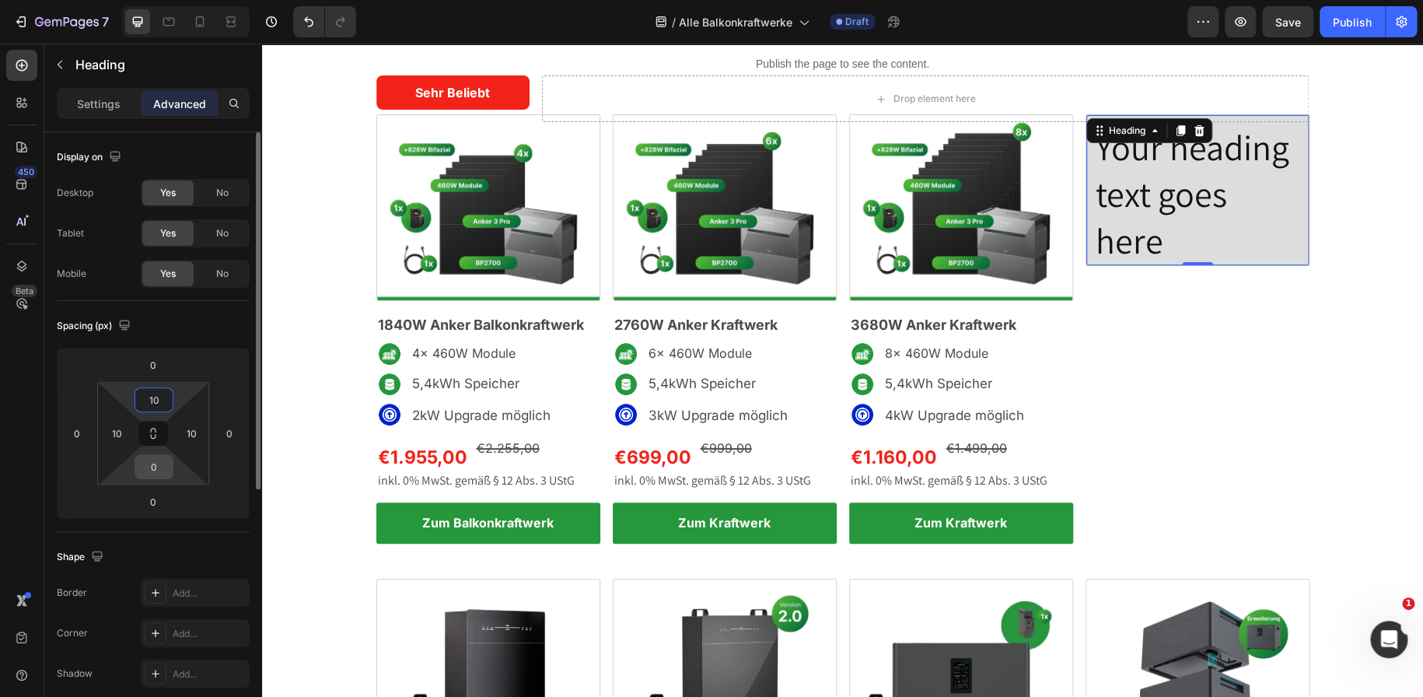
type input "10"
click at [155, 473] on input "0" at bounding box center [153, 466] width 31 height 23
type input "10"
click at [1132, 226] on h2 "Your heading text goes here" at bounding box center [1197, 194] width 207 height 142
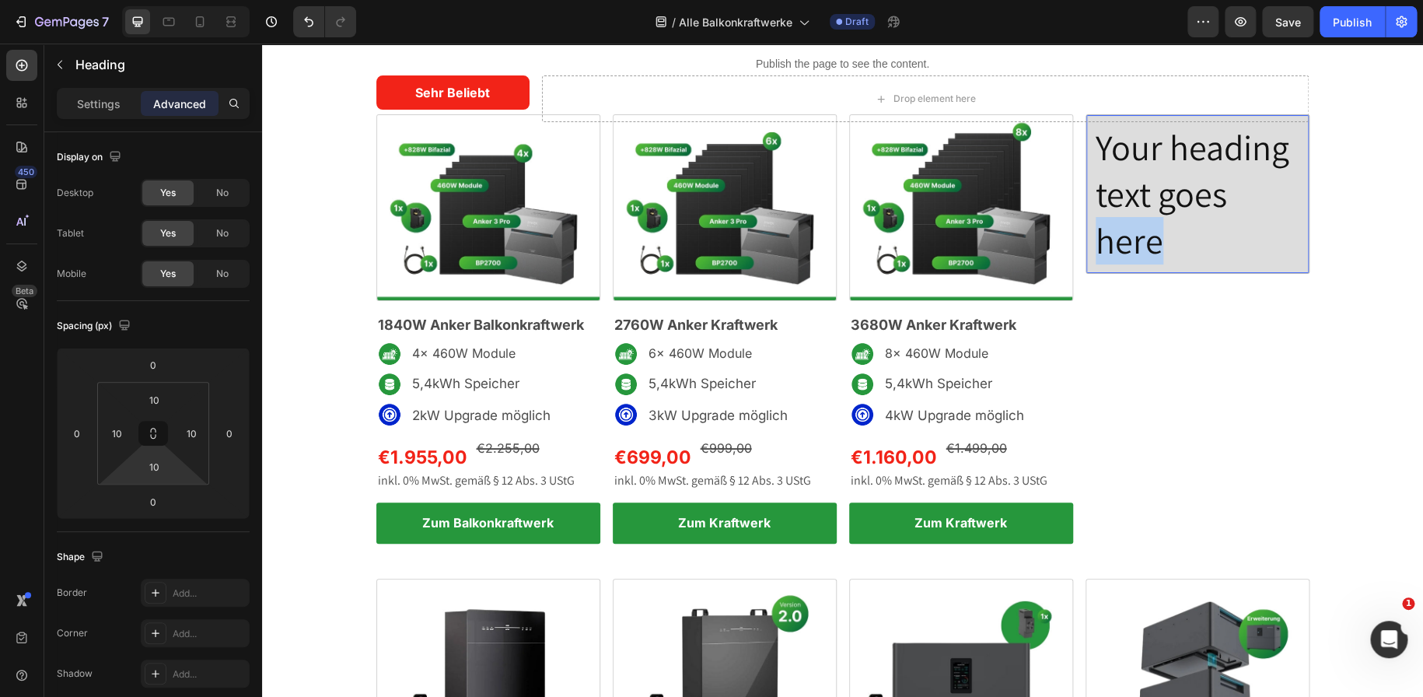
click at [1132, 226] on p "Your heading text goes here" at bounding box center [1197, 193] width 204 height 139
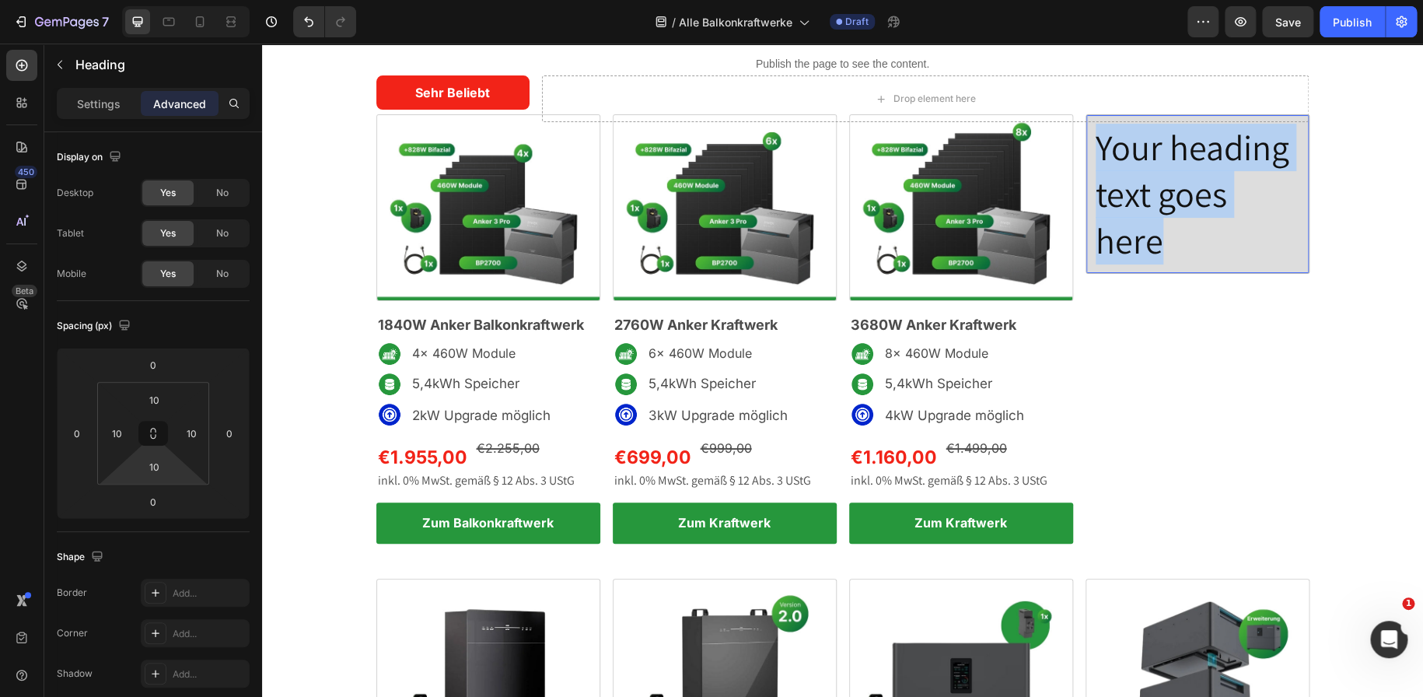
click at [1132, 226] on p "Your heading text goes here" at bounding box center [1197, 193] width 204 height 139
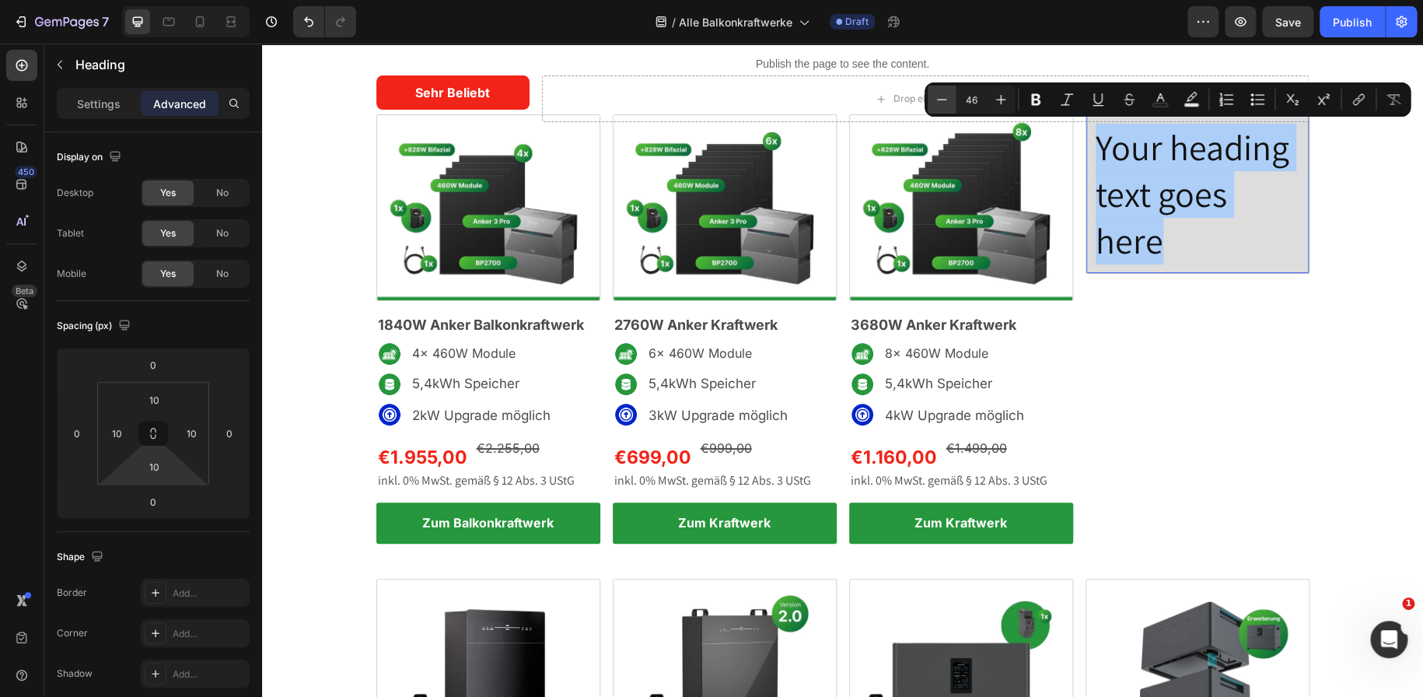
click at [951, 103] on button "Minus" at bounding box center [941, 100] width 28 height 28
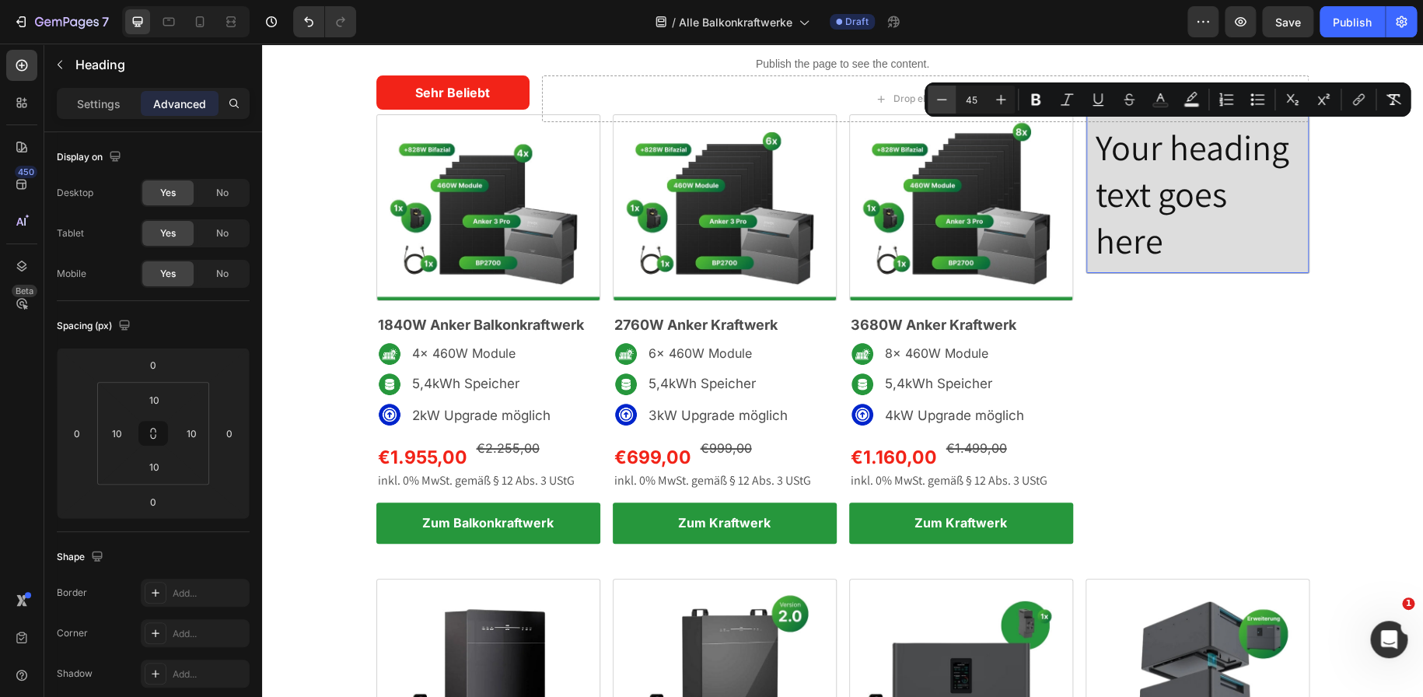
click at [951, 103] on button "Minus" at bounding box center [941, 100] width 28 height 28
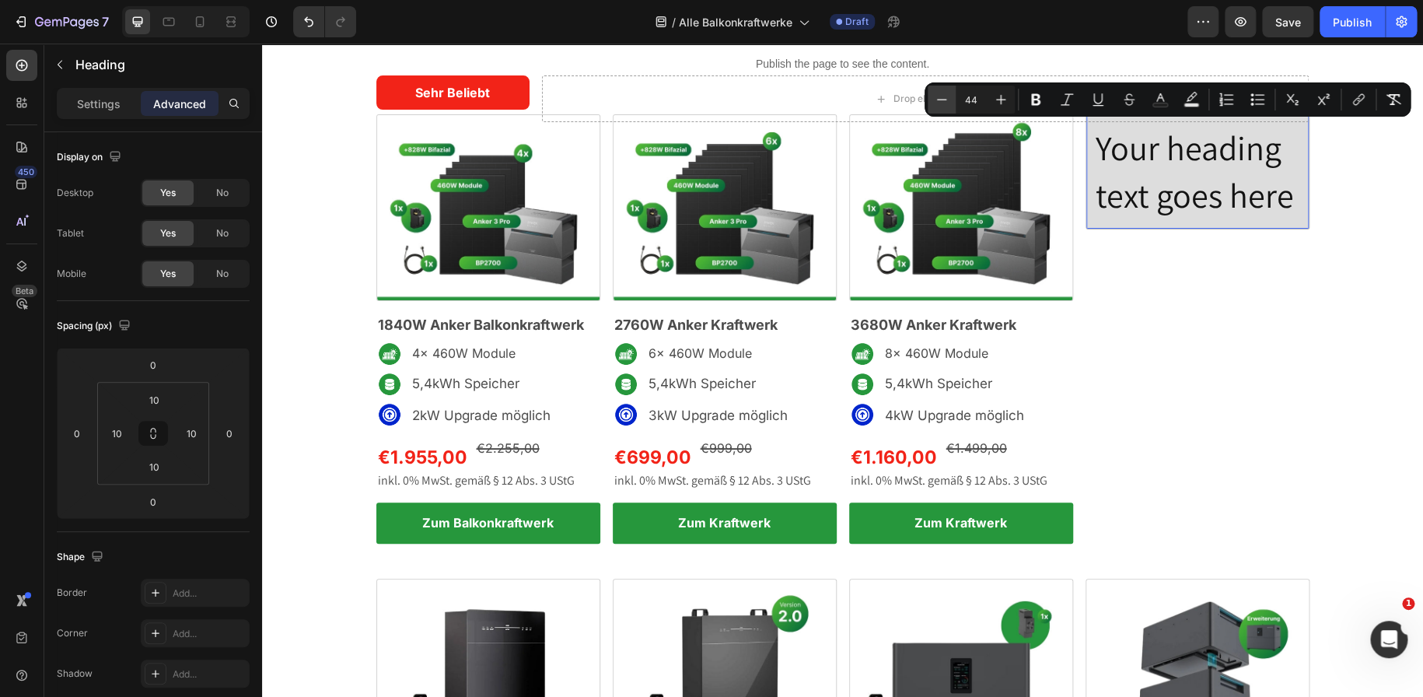
click at [951, 103] on button "Minus" at bounding box center [941, 100] width 28 height 28
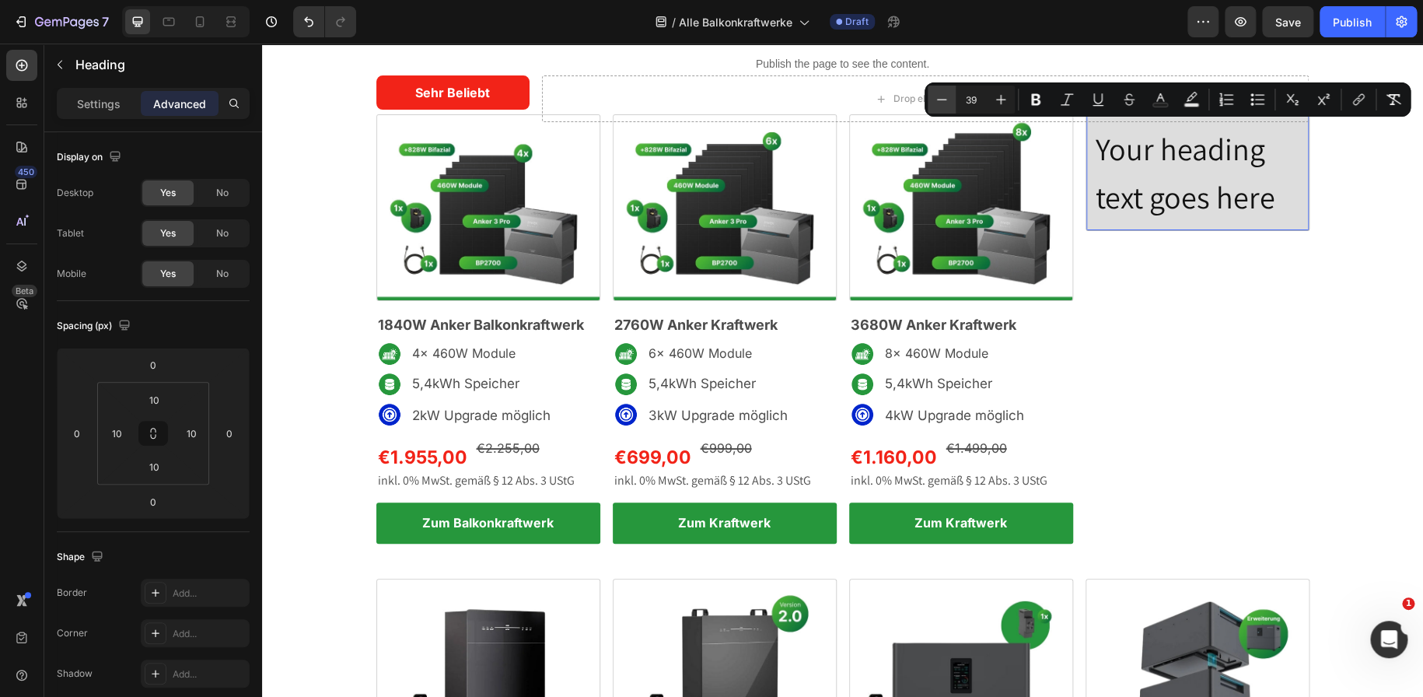
click at [951, 103] on button "Minus" at bounding box center [941, 100] width 28 height 28
type input "36"
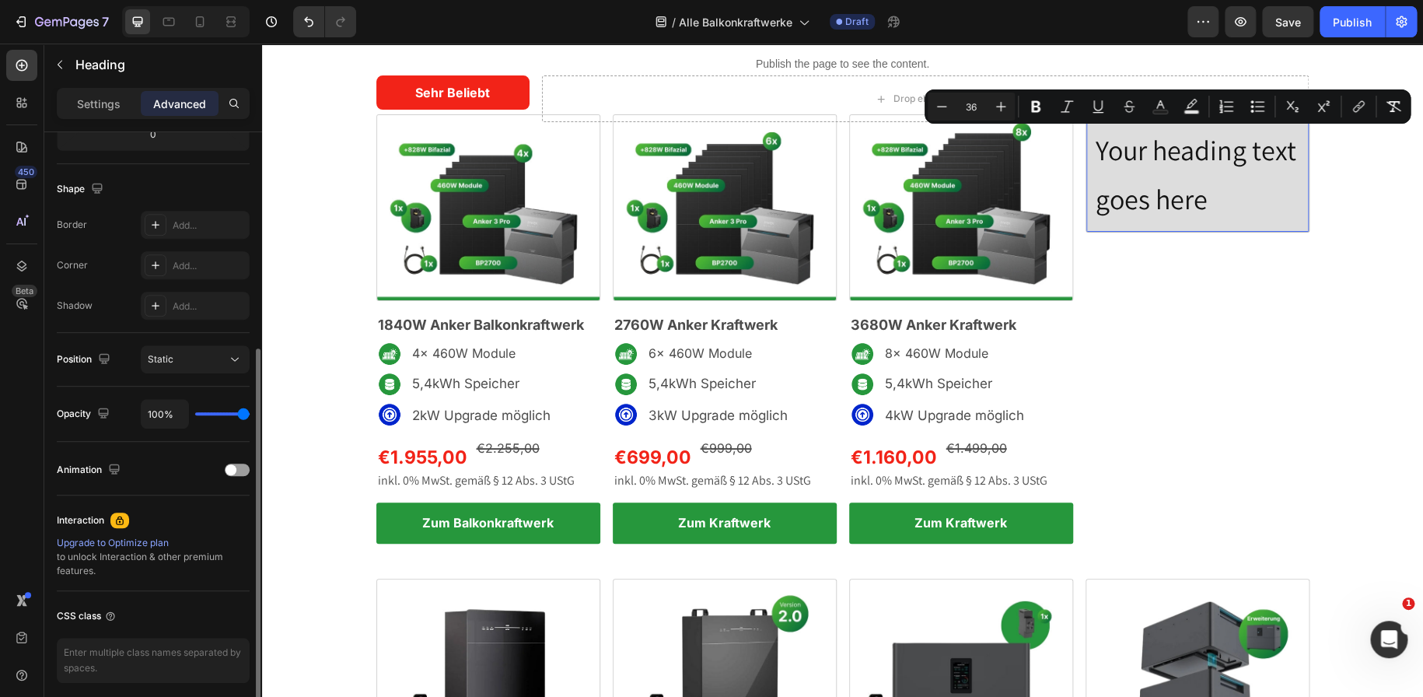
scroll to position [428, 0]
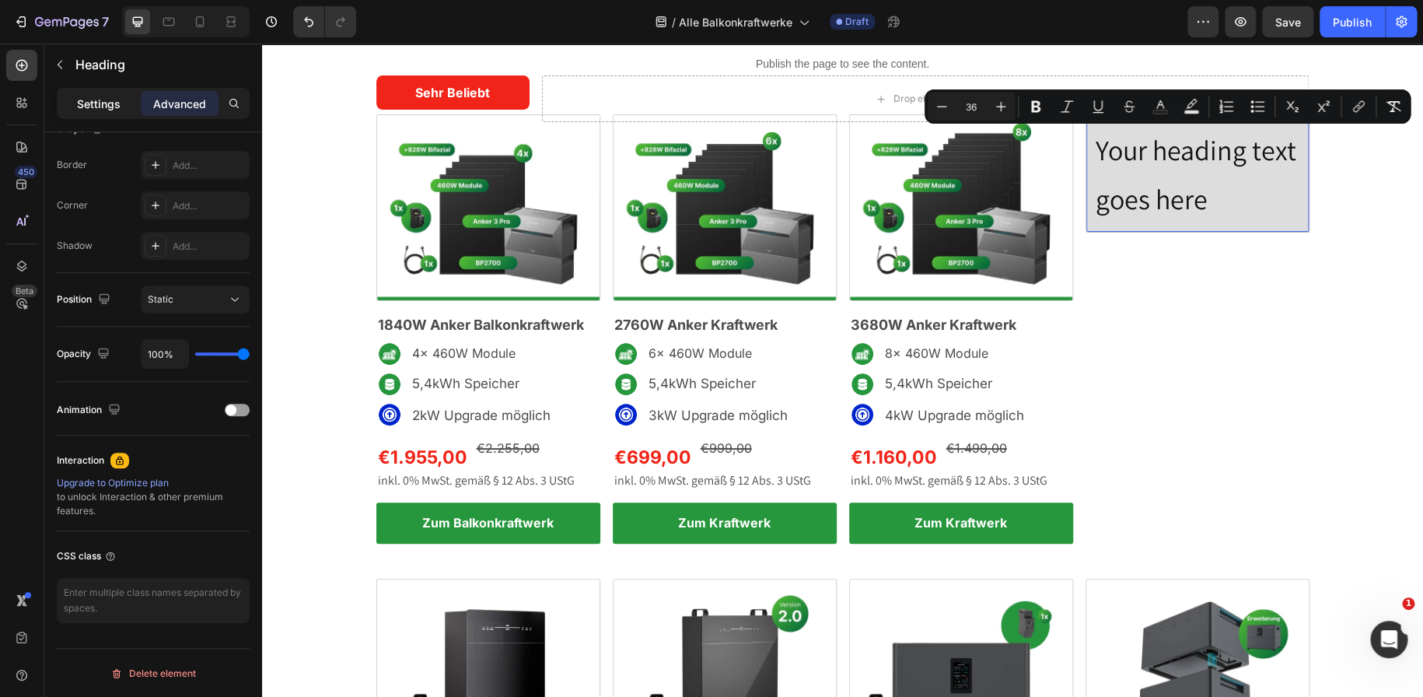
click at [109, 112] on div "Settings" at bounding box center [99, 103] width 78 height 25
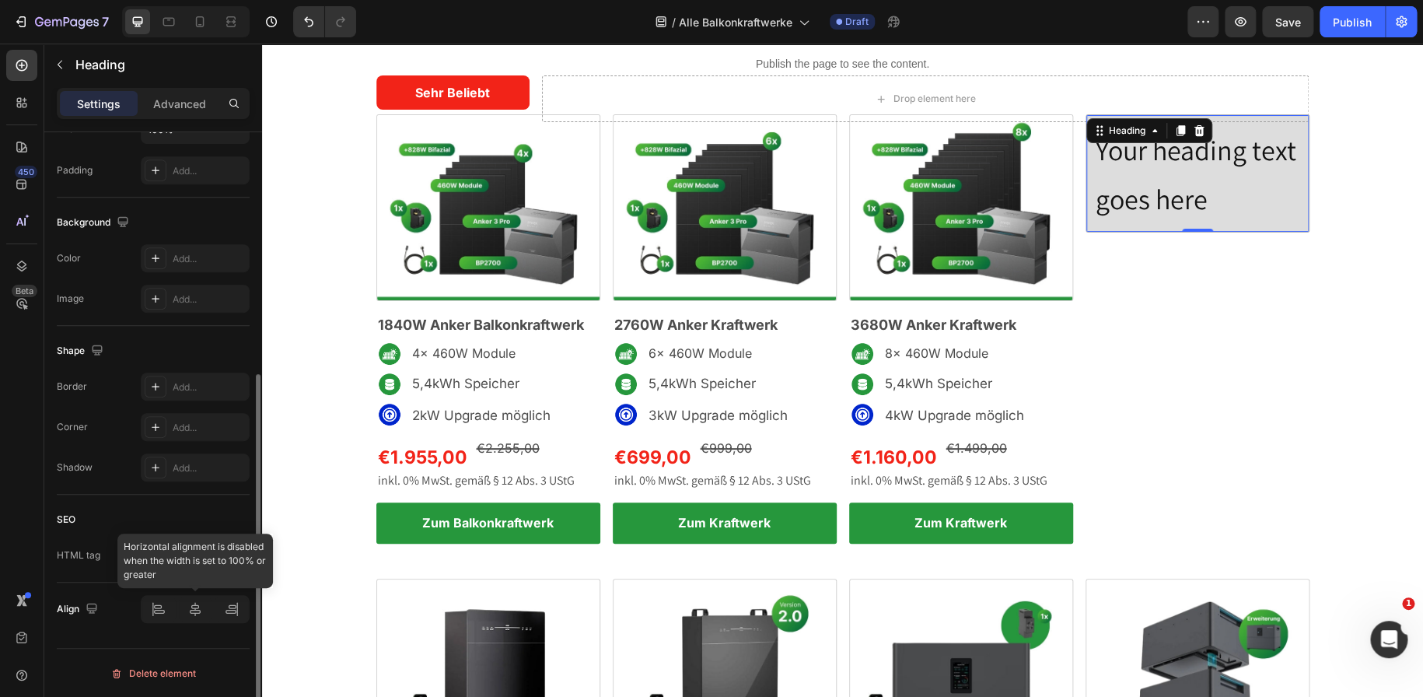
click at [194, 610] on div at bounding box center [195, 609] width 109 height 28
drag, startPoint x: 187, startPoint y: 303, endPoint x: 187, endPoint y: 327, distance: 24.1
click at [187, 327] on div "Text style Styles Heading 2 Font Assistant Size 46 Color 121212 Align Show more…" at bounding box center [153, 184] width 193 height 903
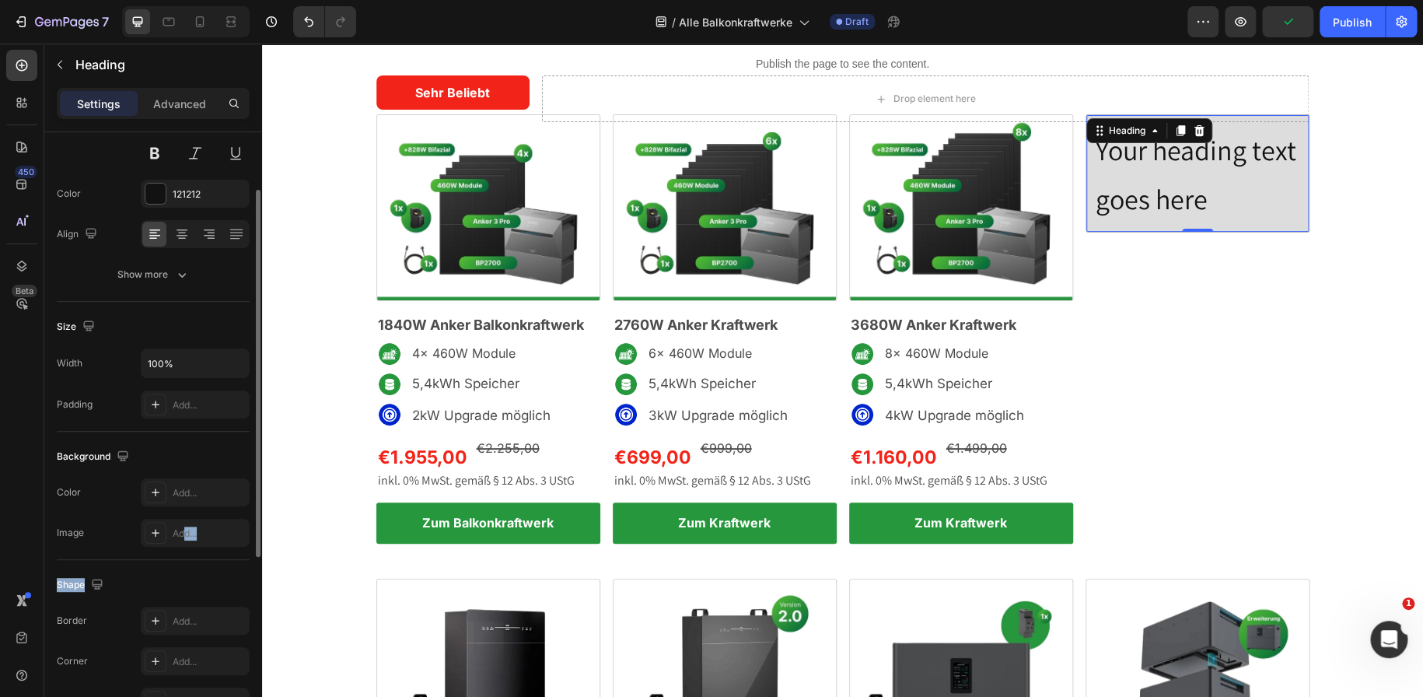
scroll to position [131, 0]
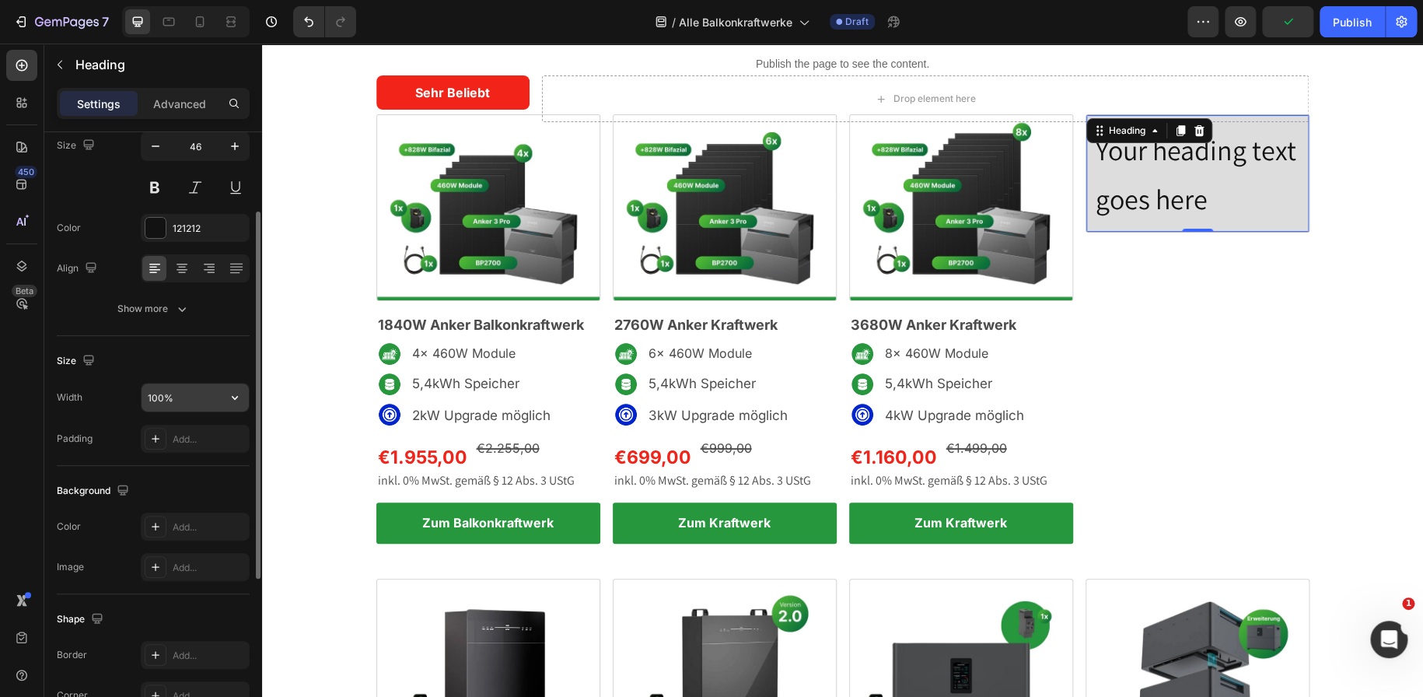
click at [167, 400] on input "100%" at bounding box center [194, 397] width 107 height 28
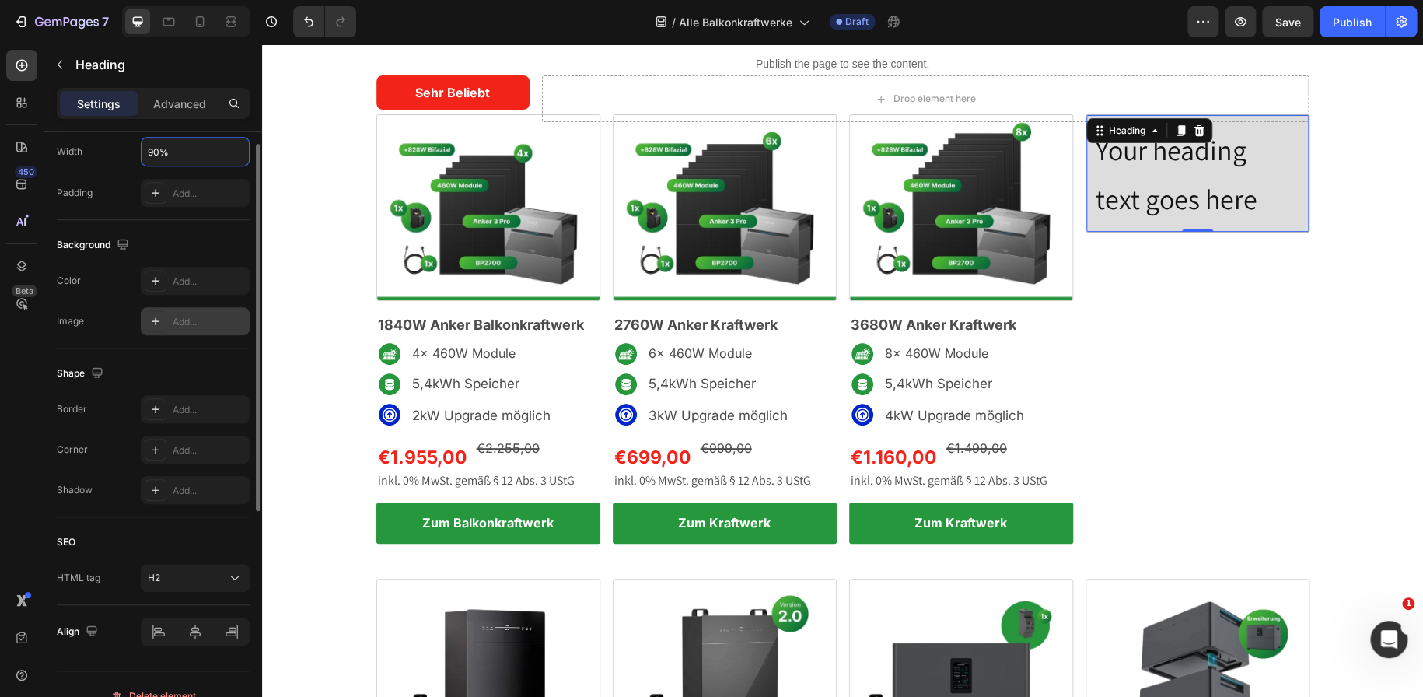
scroll to position [400, 0]
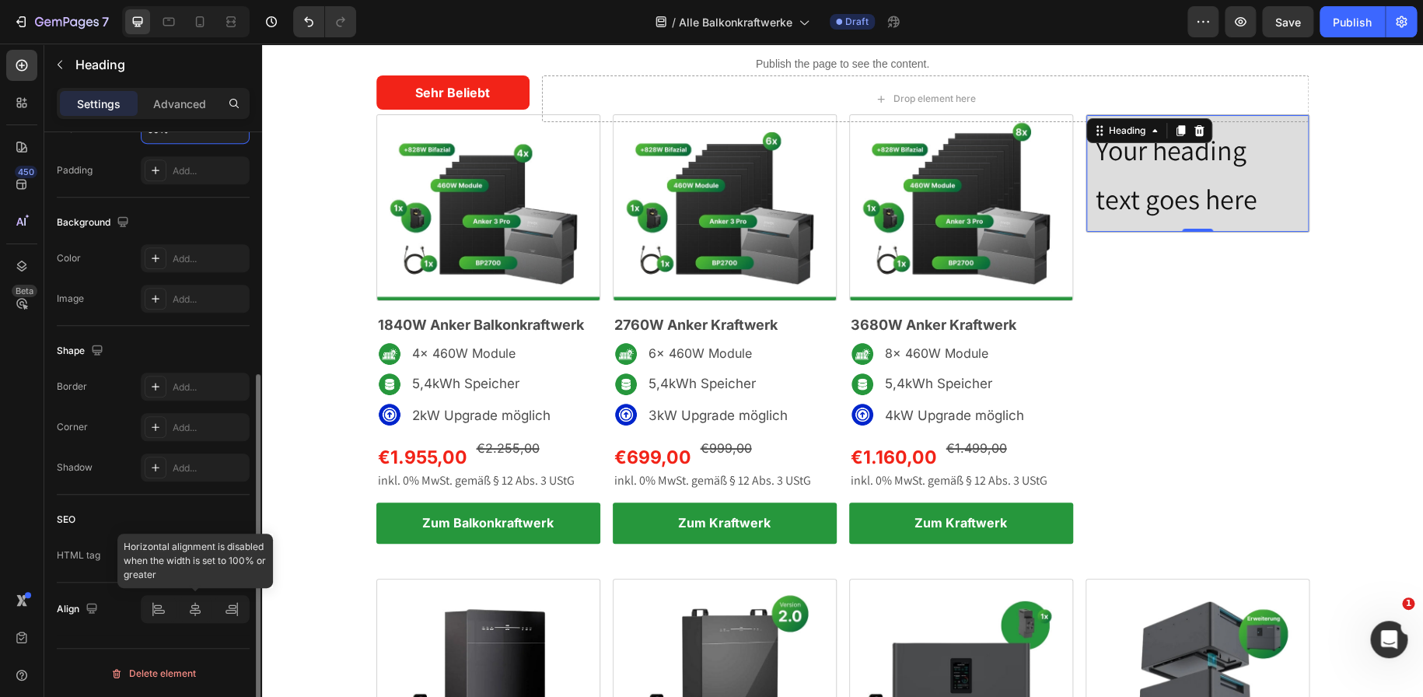
type input "90%"
click at [195, 604] on icon at bounding box center [195, 609] width 16 height 16
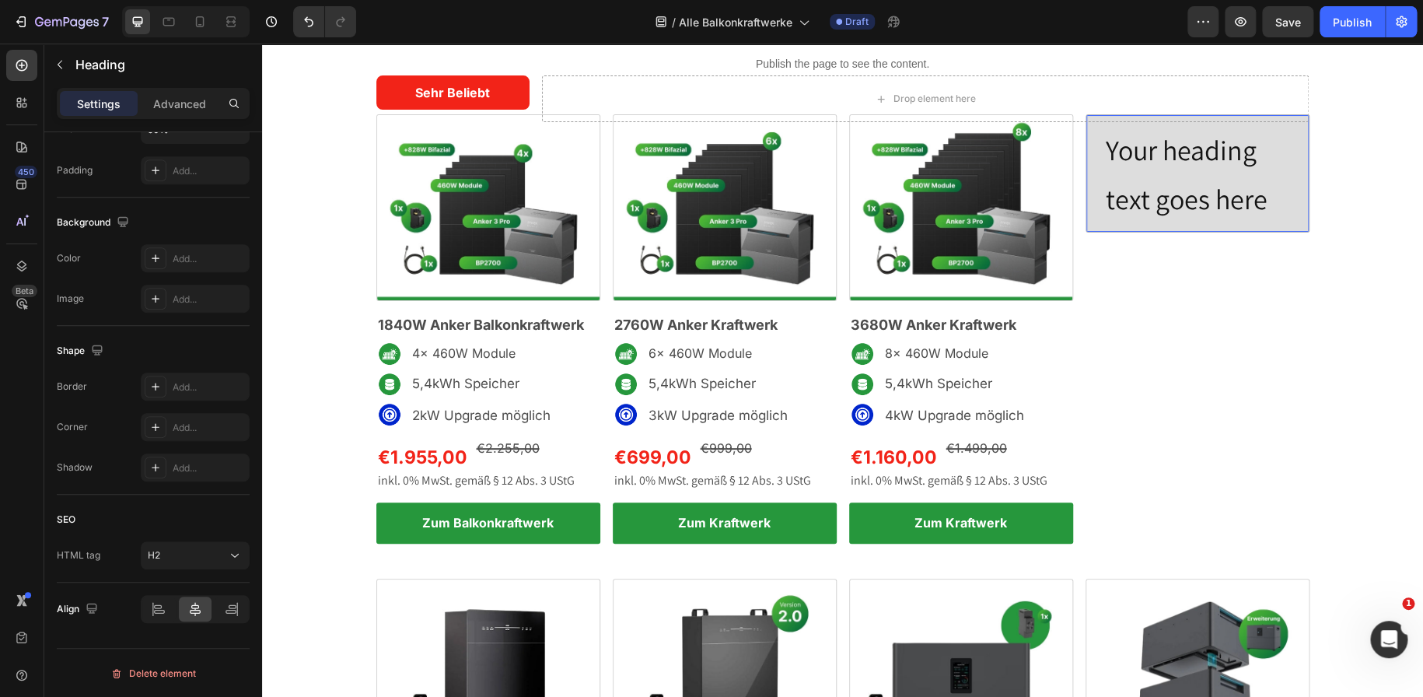
click at [1173, 180] on span "Your heading text goes here" at bounding box center [1187, 174] width 162 height 86
click at [1109, 158] on span "Your heading text goes here" at bounding box center [1187, 174] width 162 height 86
click at [173, 103] on p "Advanced" at bounding box center [179, 104] width 53 height 16
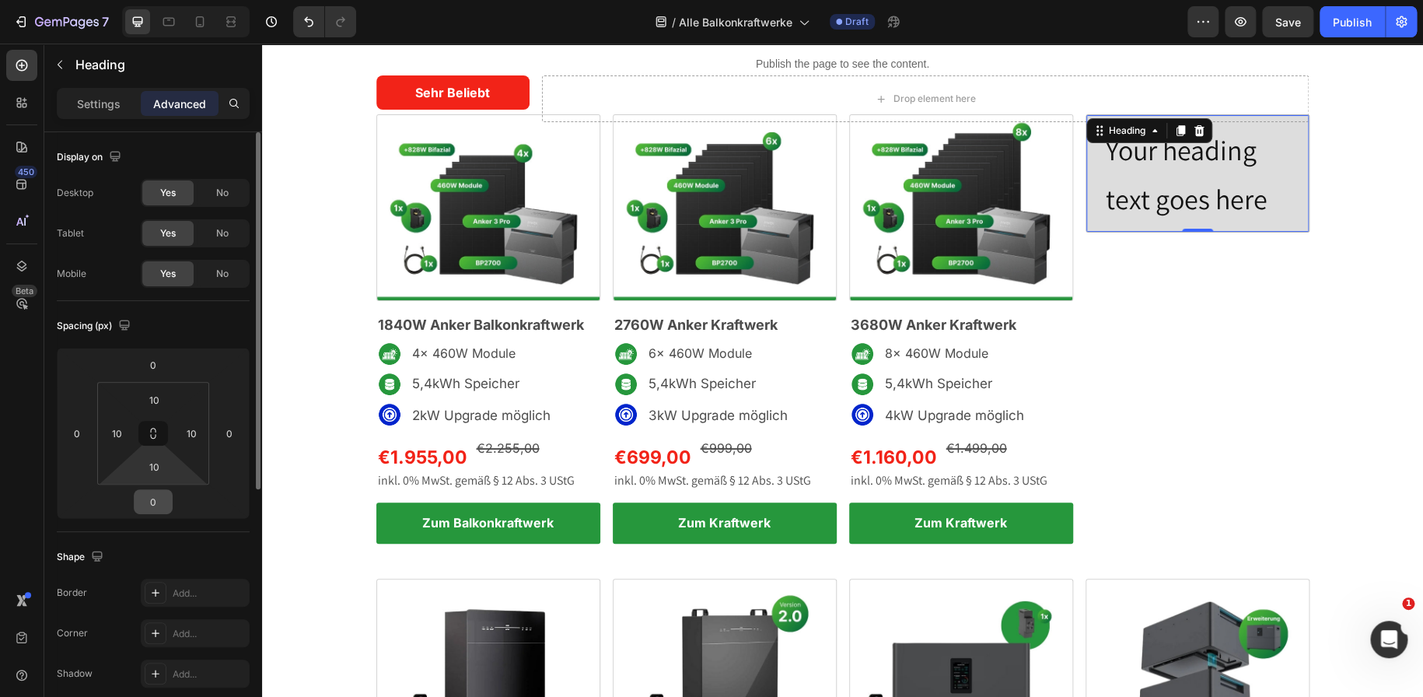
scroll to position [0, 0]
click at [158, 502] on input "0" at bounding box center [153, 501] width 31 height 23
type input "100"
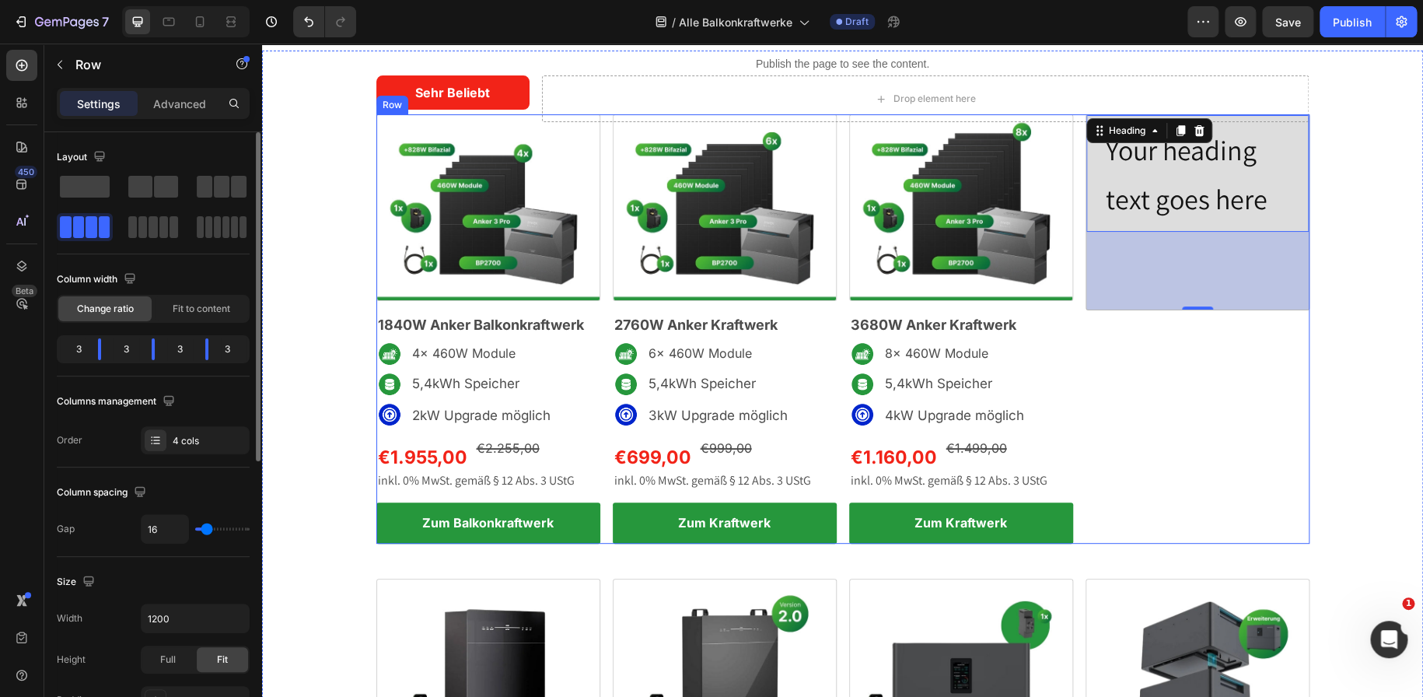
click at [1108, 428] on div "⁠⁠⁠⁠⁠⁠⁠ Your heading text goes here Heading 100 Row" at bounding box center [1197, 328] width 224 height 429
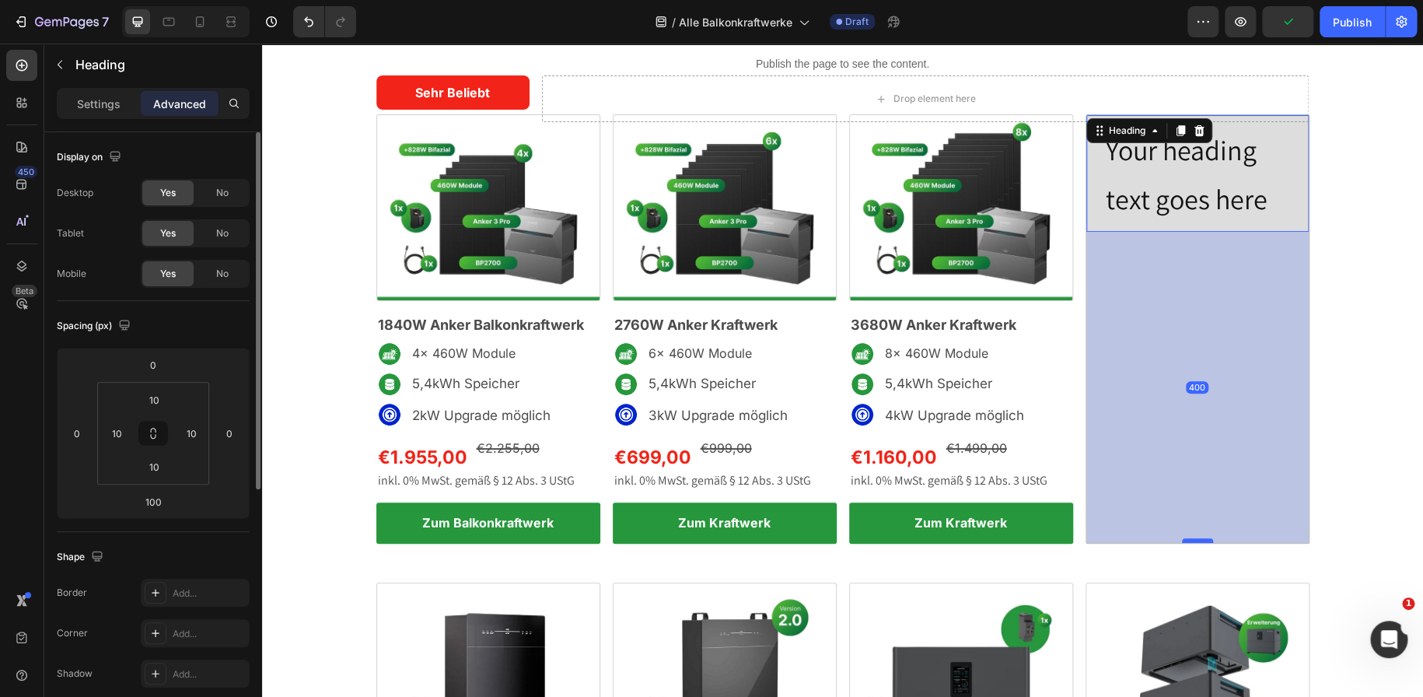
drag, startPoint x: 1186, startPoint y: 305, endPoint x: 1179, endPoint y: 538, distance: 233.3
click at [1182, 538] on div at bounding box center [1197, 540] width 31 height 5
type input "400"
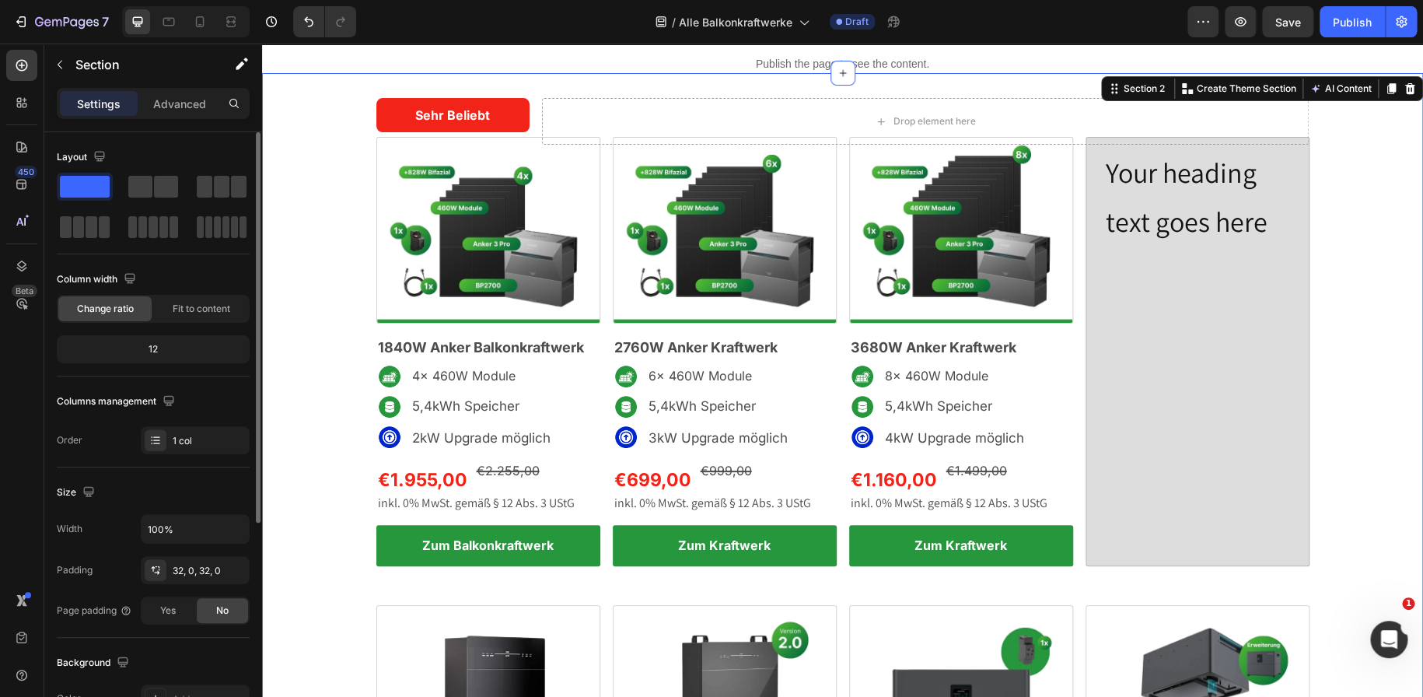
scroll to position [43, 0]
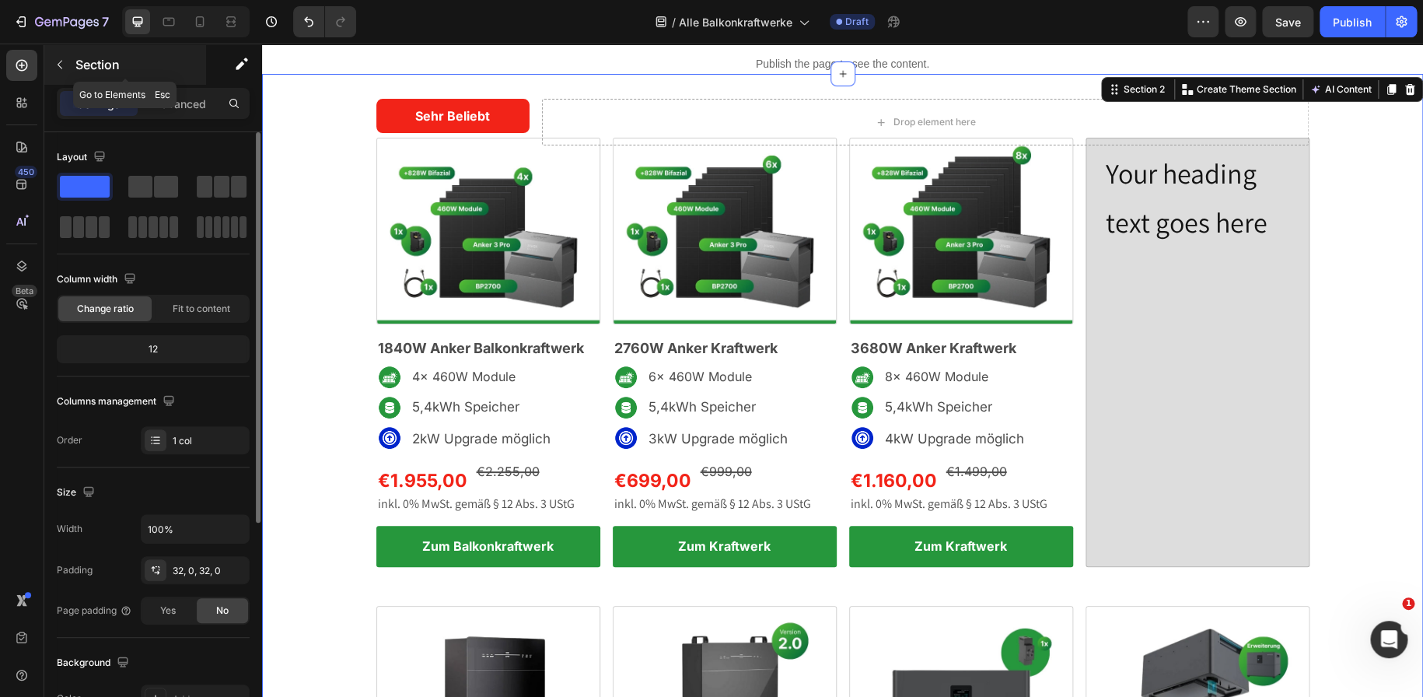
click at [63, 71] on button "button" at bounding box center [59, 64] width 25 height 25
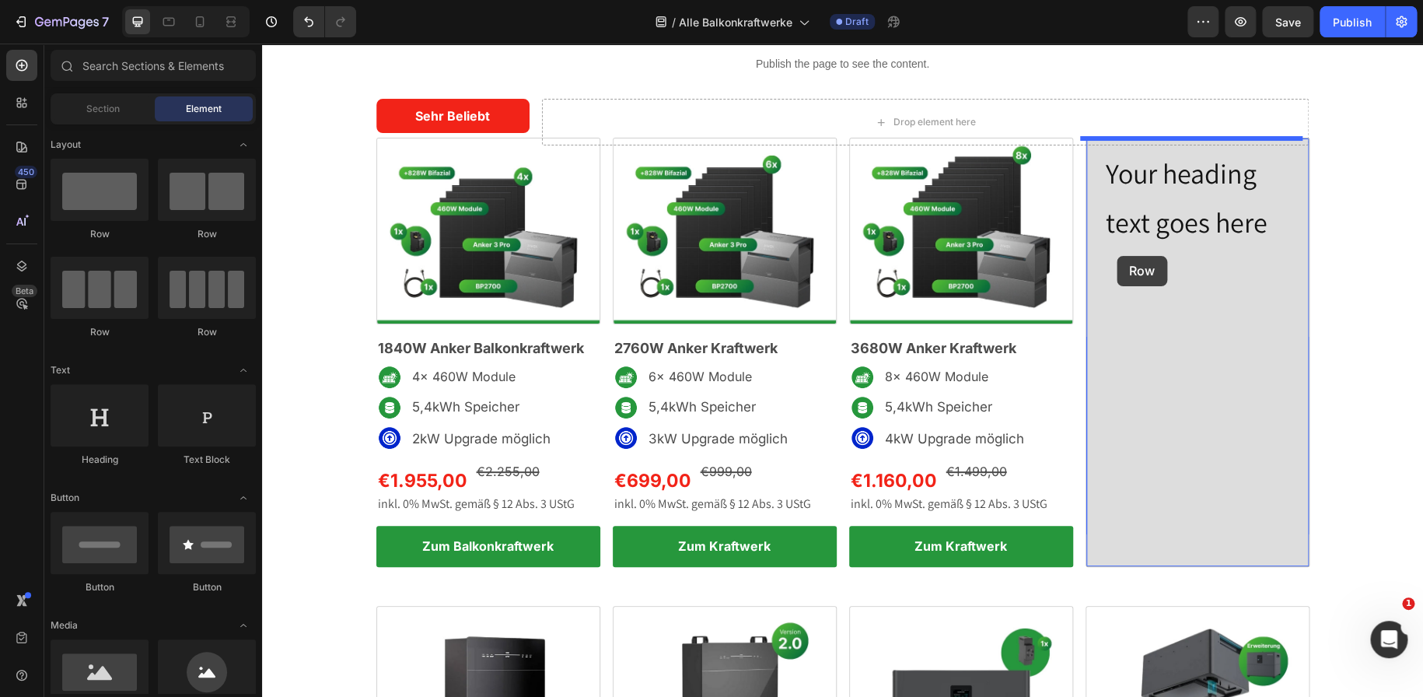
drag, startPoint x: 464, startPoint y: 236, endPoint x: 1147, endPoint y: 256, distance: 683.6
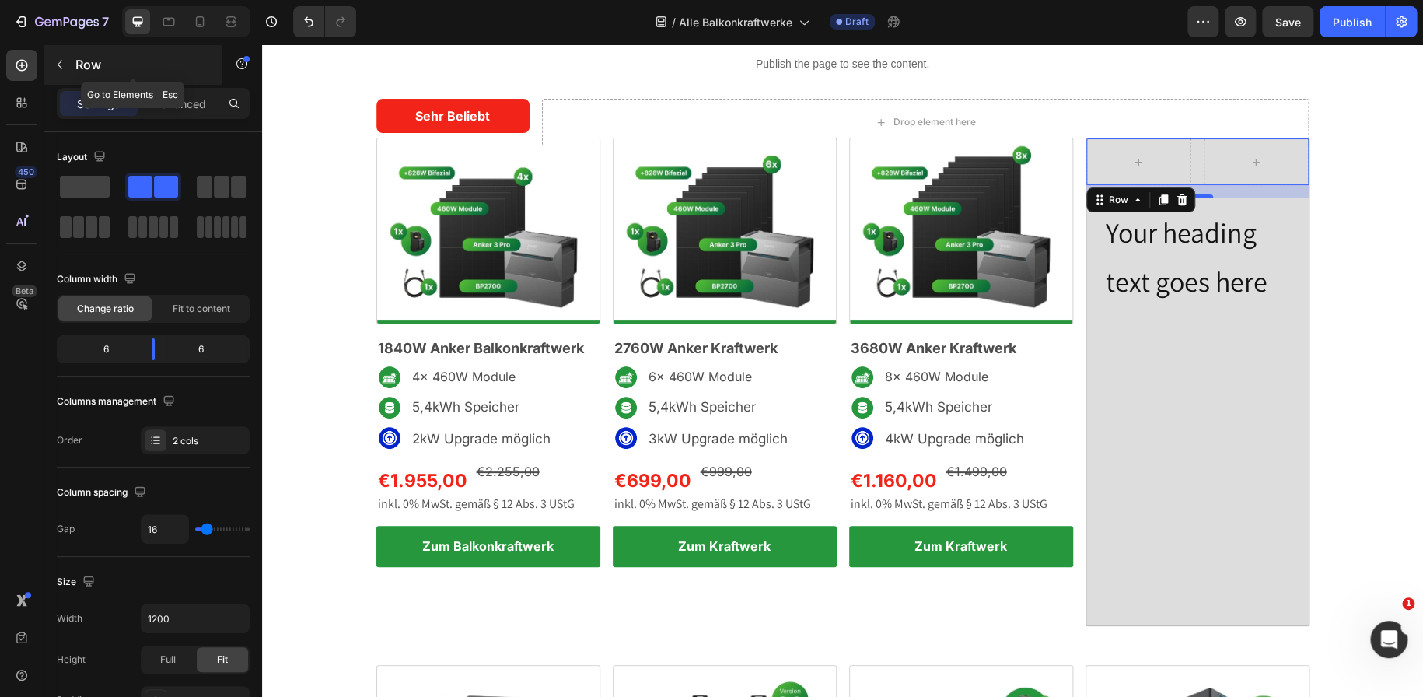
click at [72, 66] on div "Row" at bounding box center [132, 64] width 177 height 40
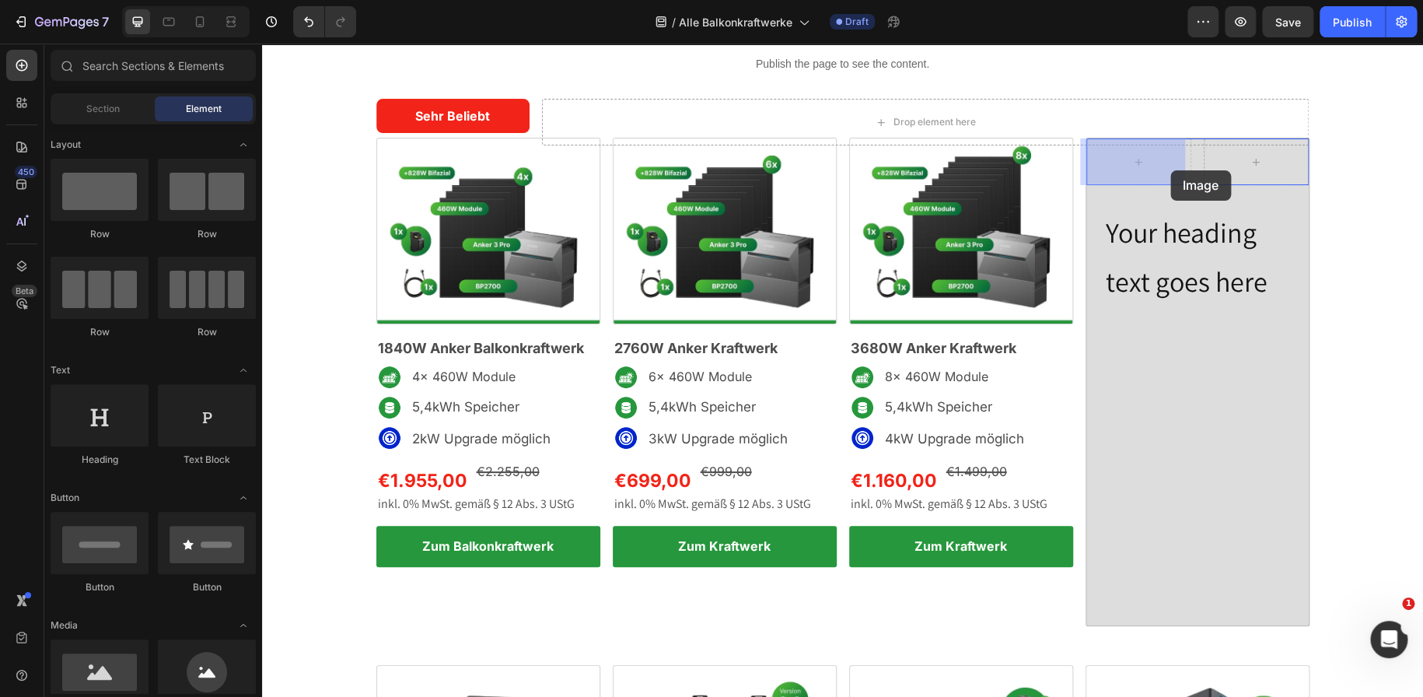
drag, startPoint x: 394, startPoint y: 707, endPoint x: 1170, endPoint y: 169, distance: 943.7
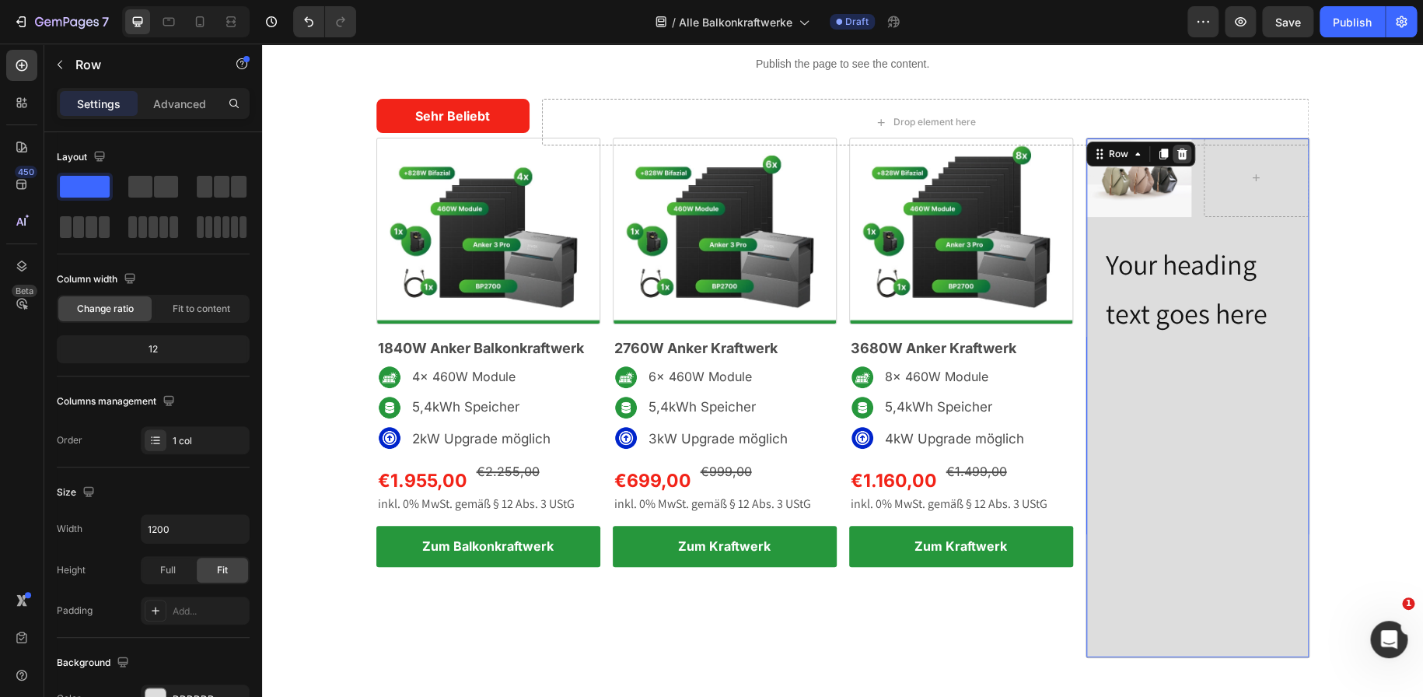
click at [1176, 148] on icon at bounding box center [1181, 153] width 10 height 11
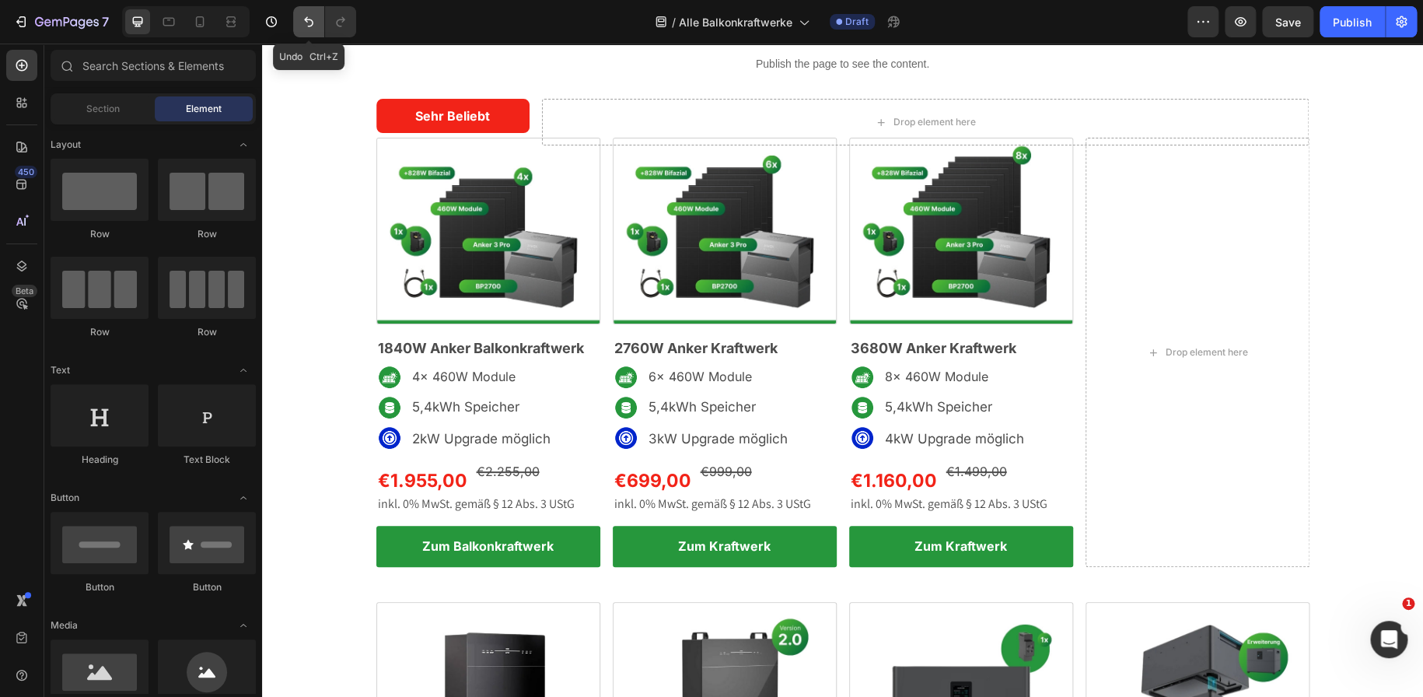
click at [297, 17] on button "Undo/Redo" at bounding box center [308, 21] width 31 height 31
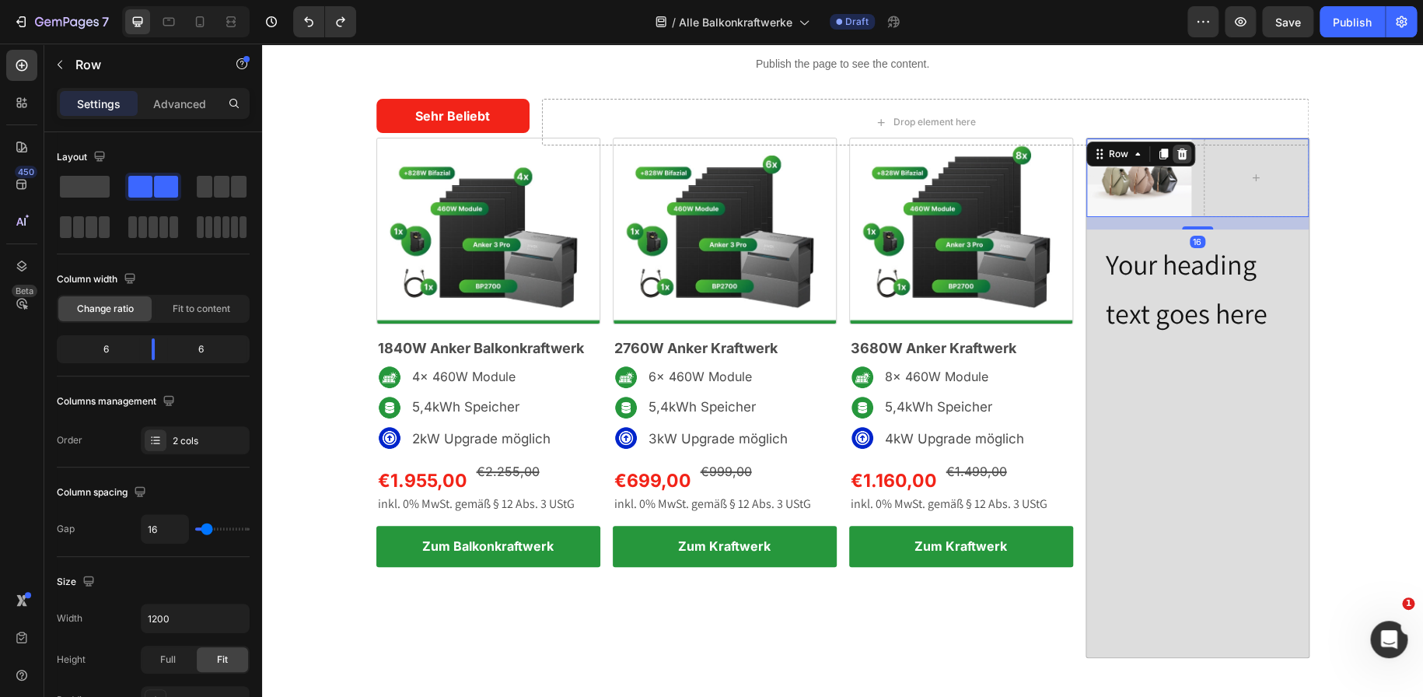
click at [1177, 148] on icon at bounding box center [1181, 154] width 12 height 12
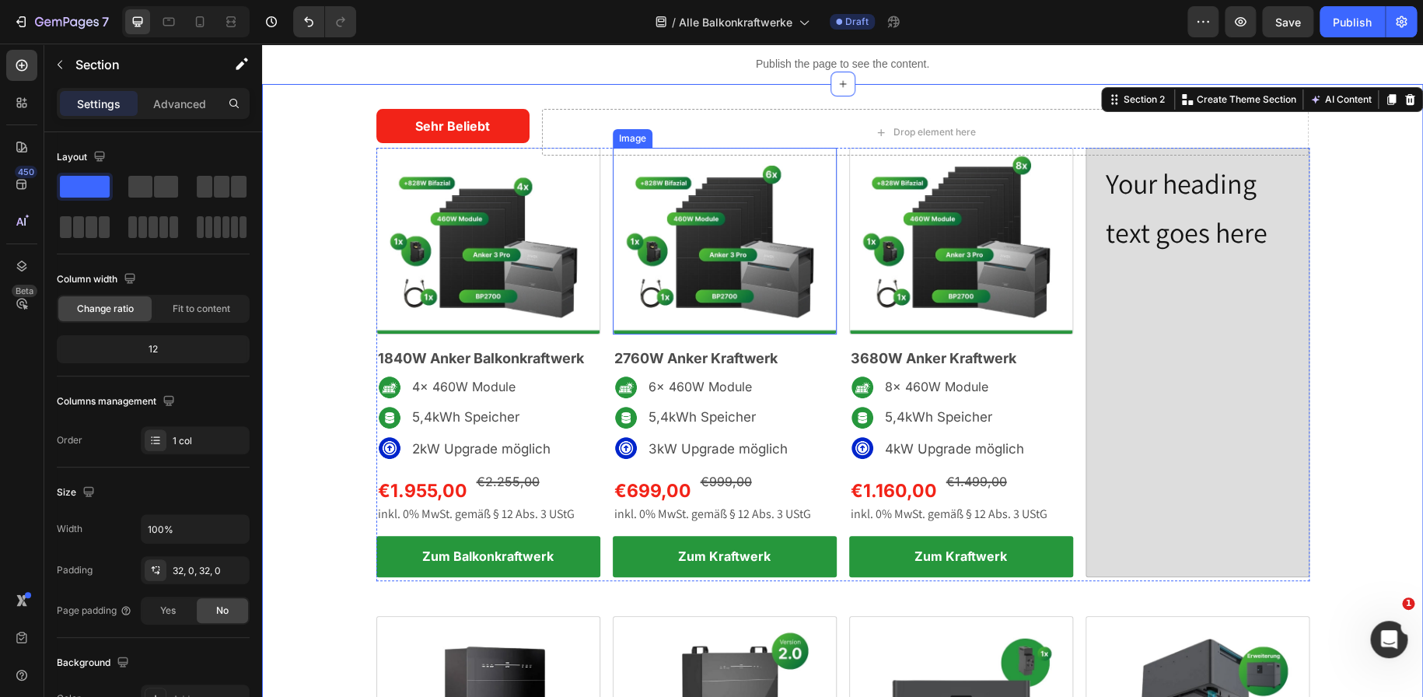
scroll to position [40, 0]
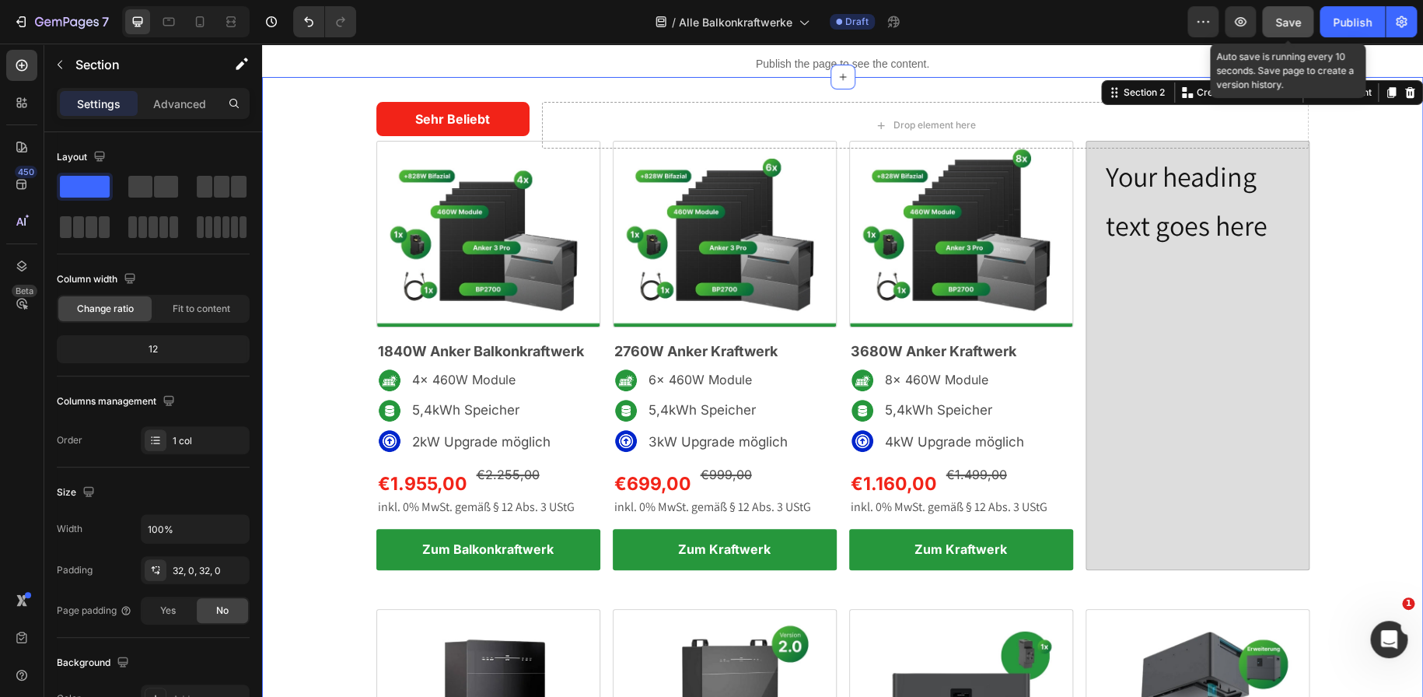
click at [1292, 10] on button "Save" at bounding box center [1287, 21] width 51 height 31
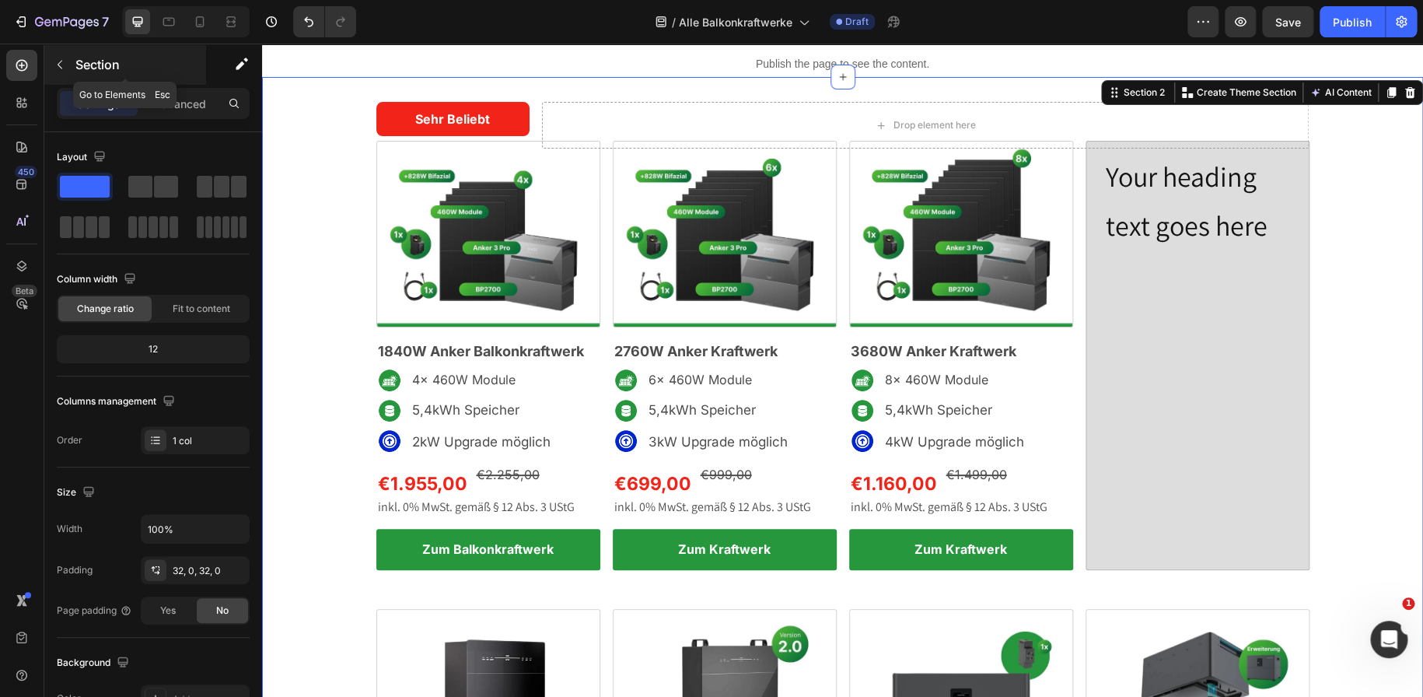
click at [62, 71] on button "button" at bounding box center [59, 64] width 25 height 25
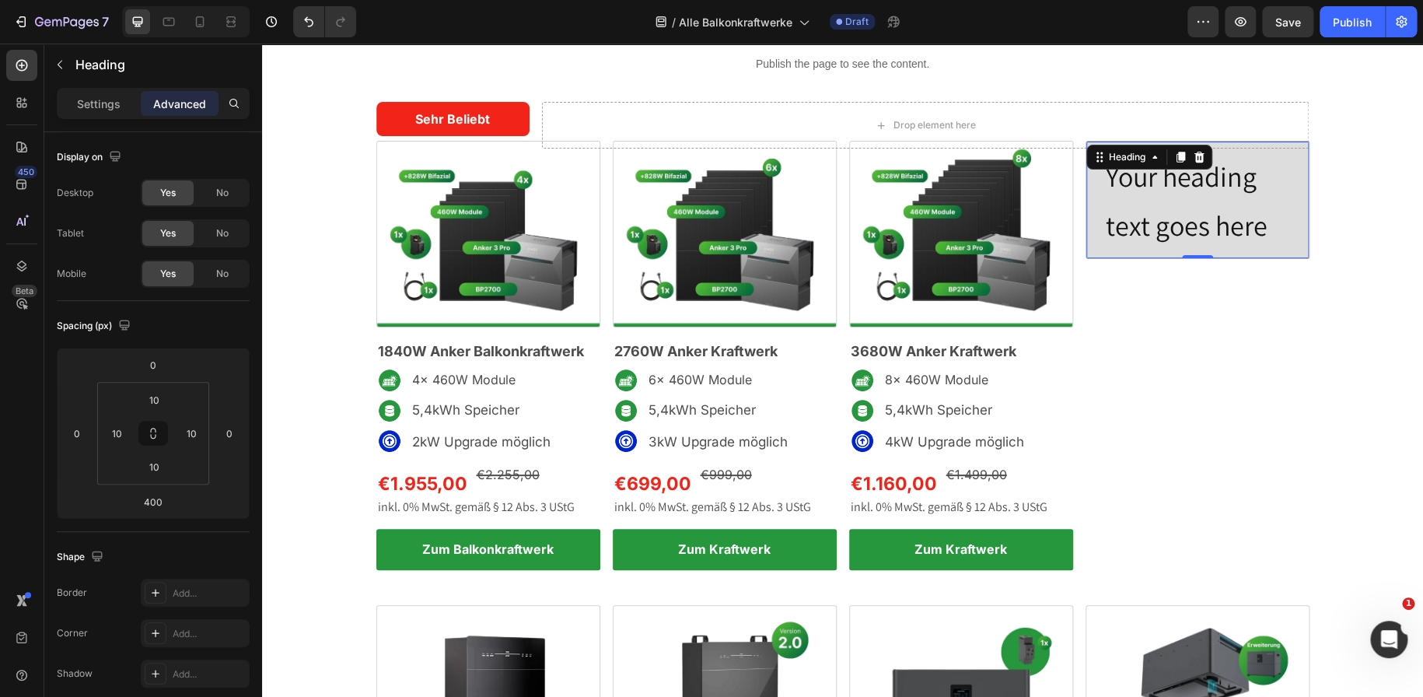
drag, startPoint x: 1192, startPoint y: 564, endPoint x: 1179, endPoint y: 250, distance: 314.3
click at [1179, 250] on div "Your heading text goes here Heading 0" at bounding box center [1197, 199] width 222 height 117
type input "0"
click at [62, 57] on button "button" at bounding box center [59, 64] width 25 height 25
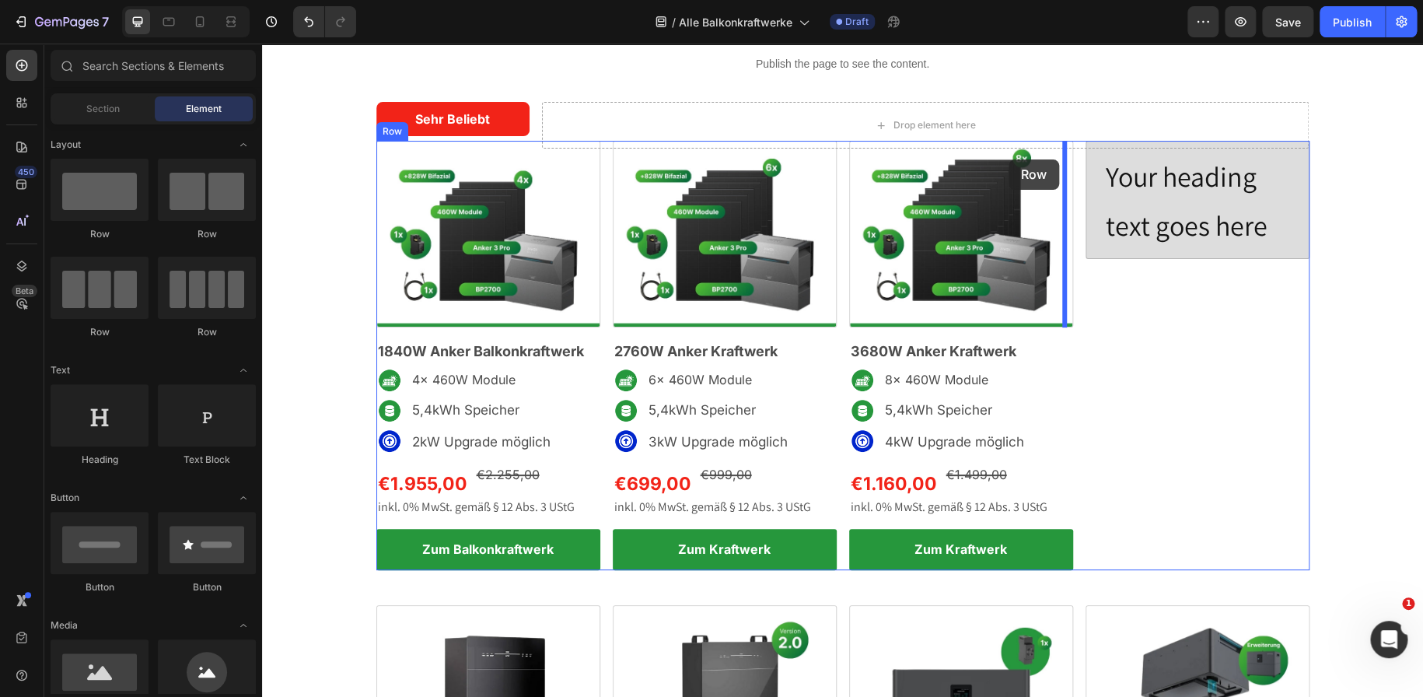
drag, startPoint x: 468, startPoint y: 257, endPoint x: 1147, endPoint y: 183, distance: 683.6
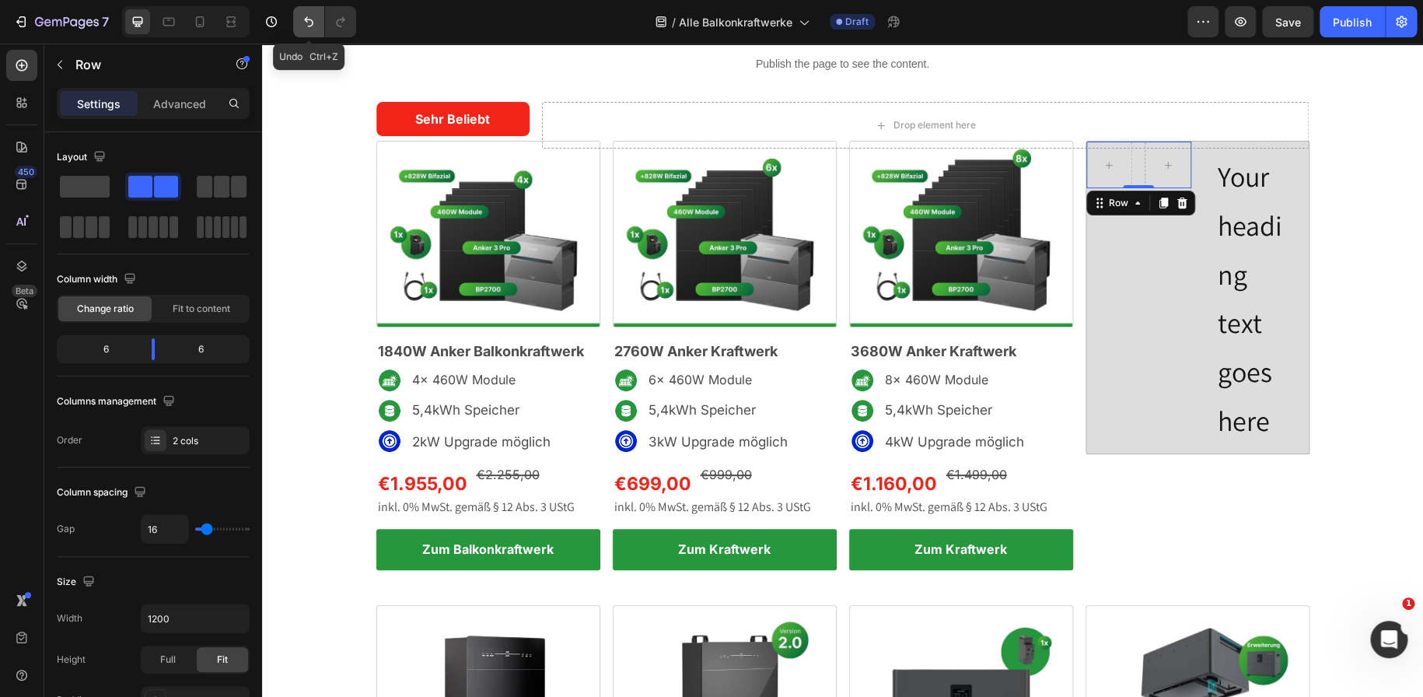
click at [304, 31] on button "Undo/Redo" at bounding box center [308, 21] width 31 height 31
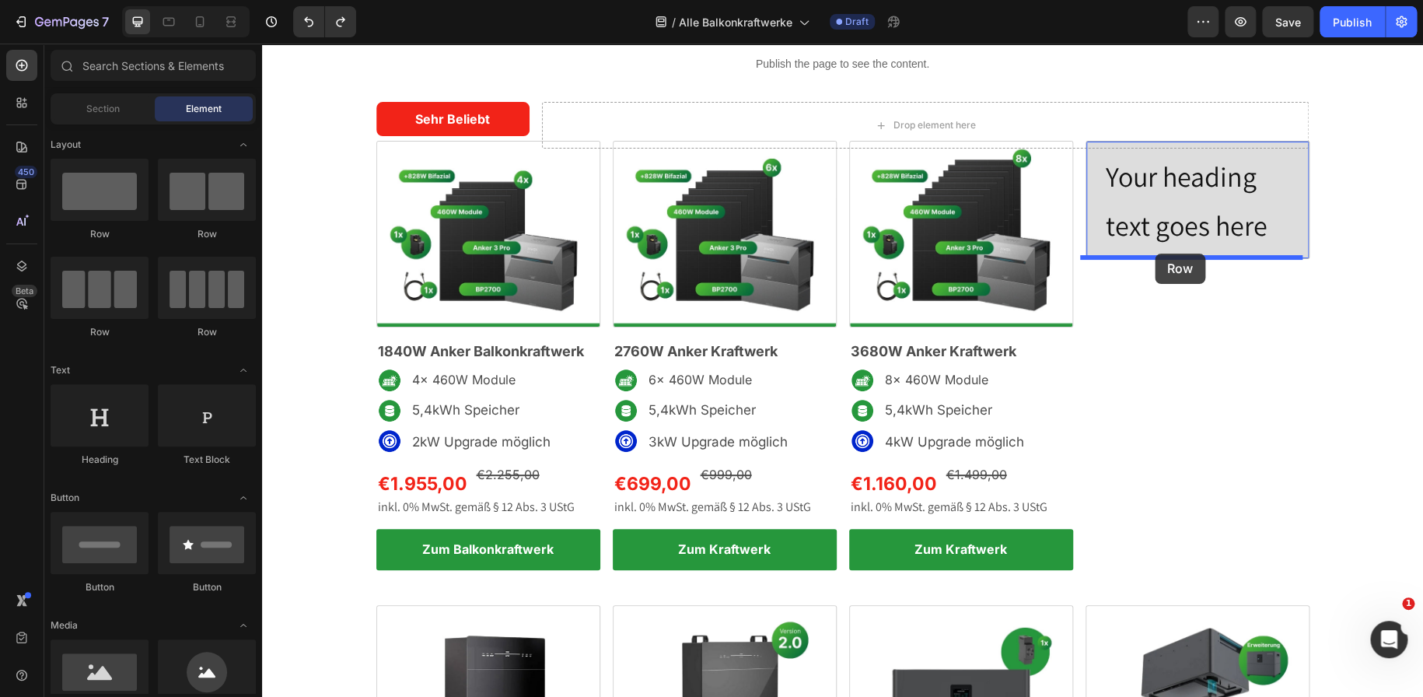
drag, startPoint x: 442, startPoint y: 253, endPoint x: 1154, endPoint y: 253, distance: 712.1
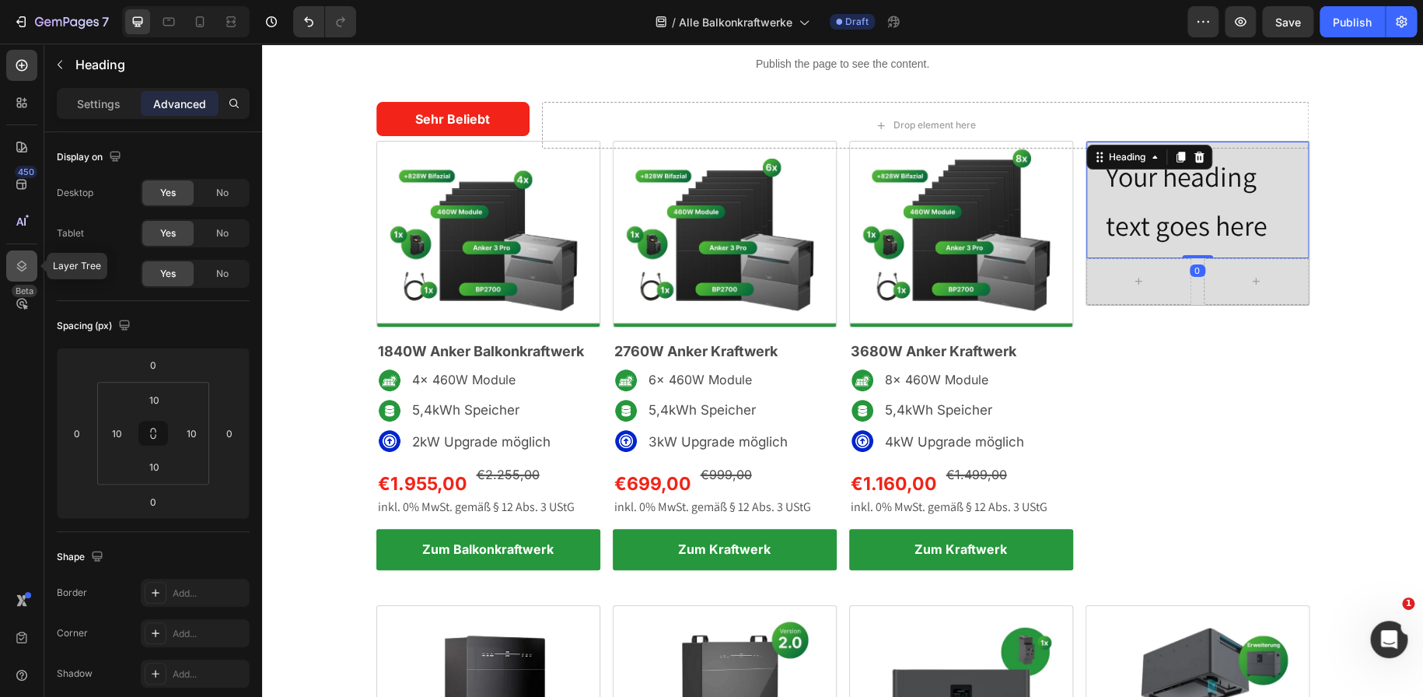
click at [27, 267] on icon at bounding box center [22, 266] width 16 height 16
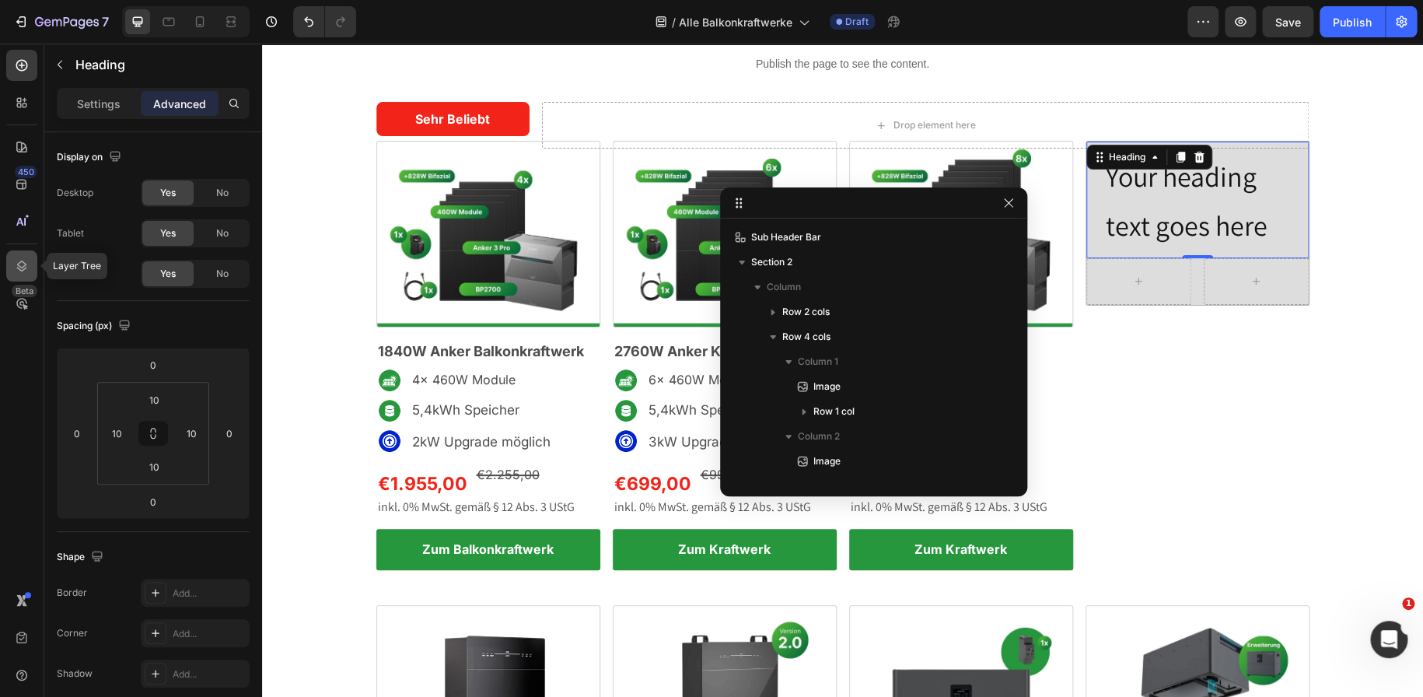
scroll to position [368, 0]
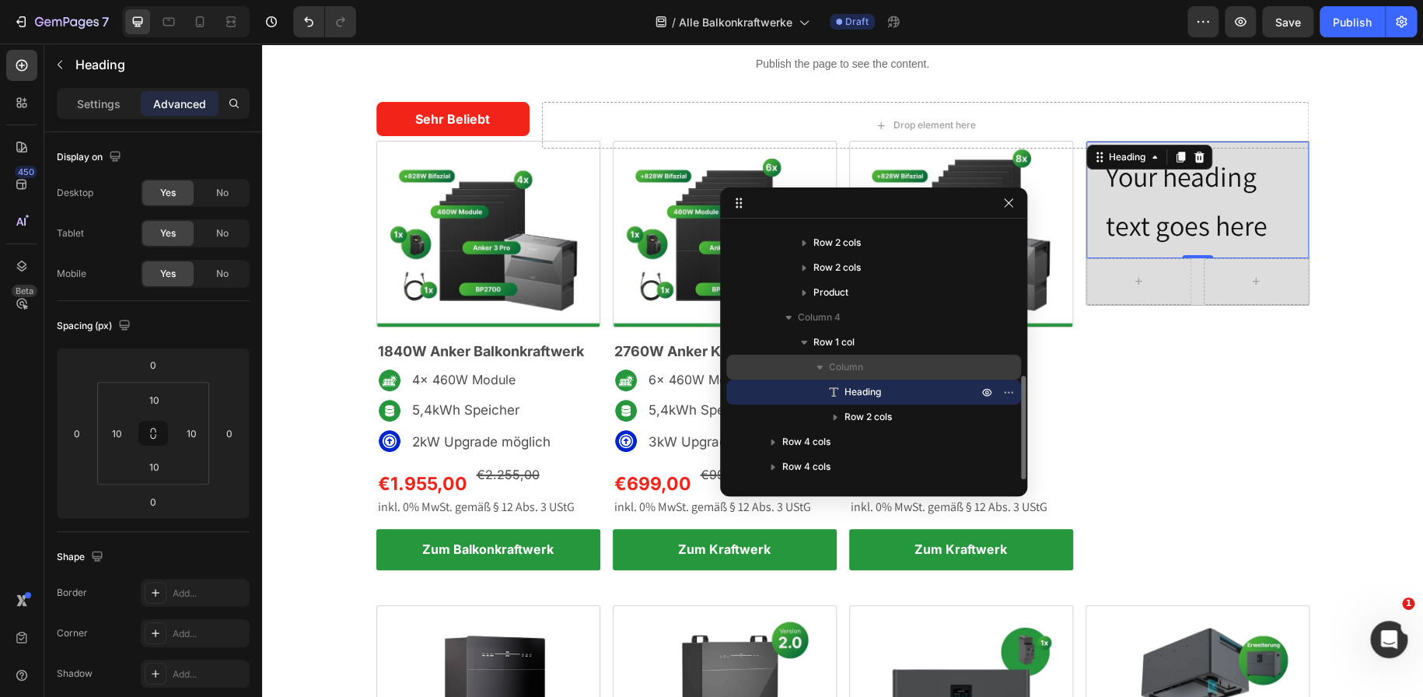
click at [832, 359] on span "Column" at bounding box center [846, 367] width 34 height 16
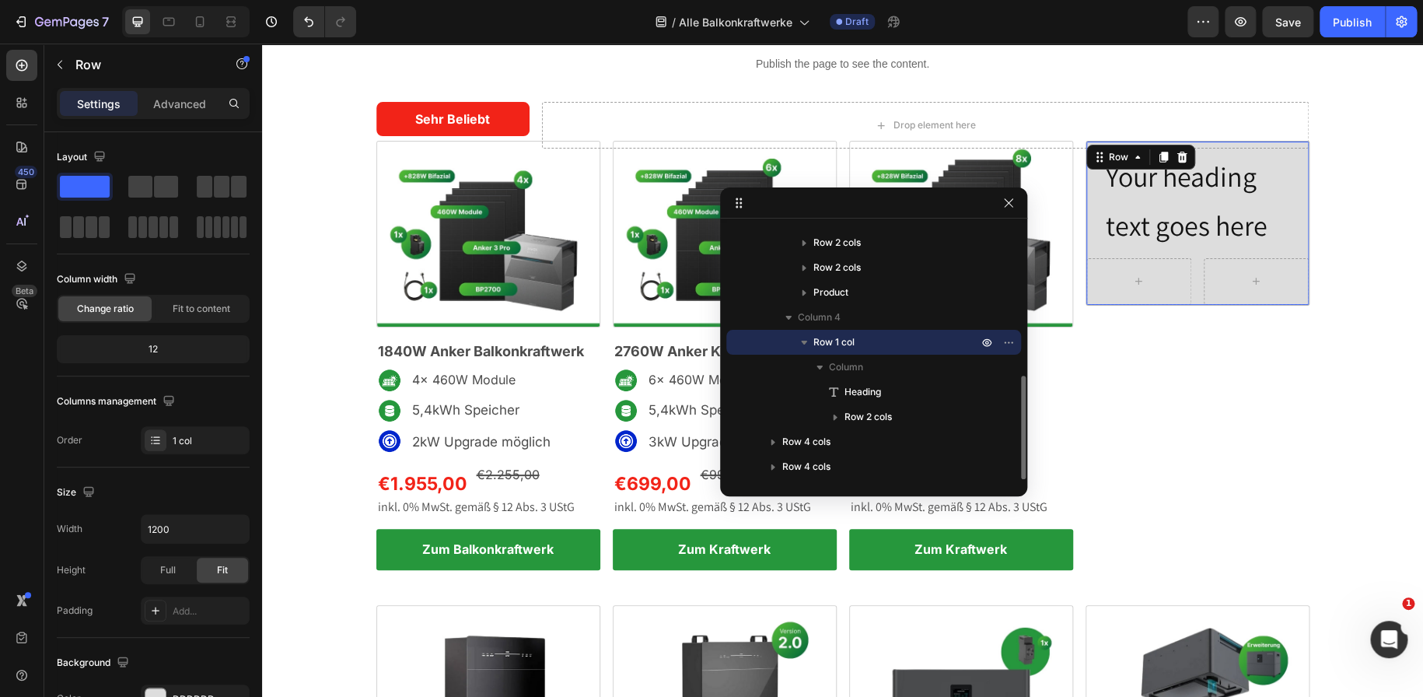
click at [830, 340] on span "Row 1 col" at bounding box center [833, 342] width 41 height 16
click at [206, 107] on div "Advanced" at bounding box center [180, 103] width 78 height 25
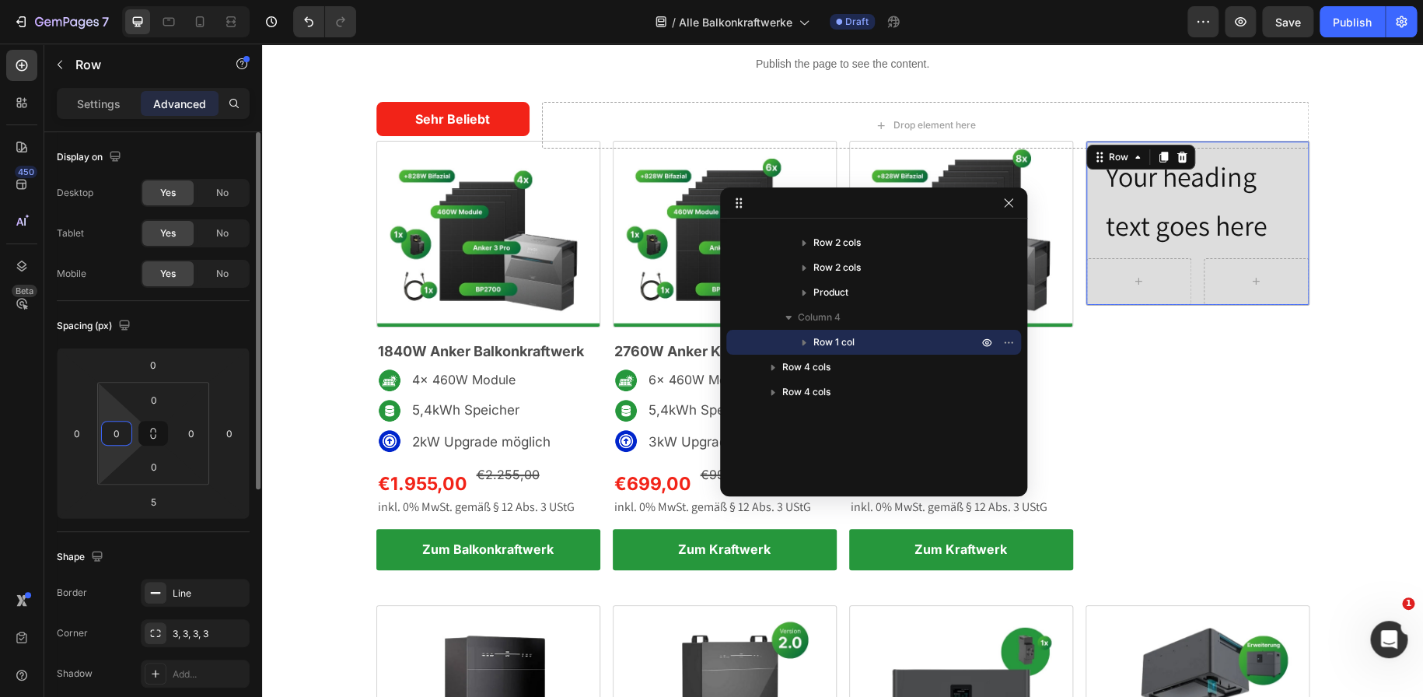
click at [124, 431] on input "0" at bounding box center [116, 432] width 23 height 23
type input "15"
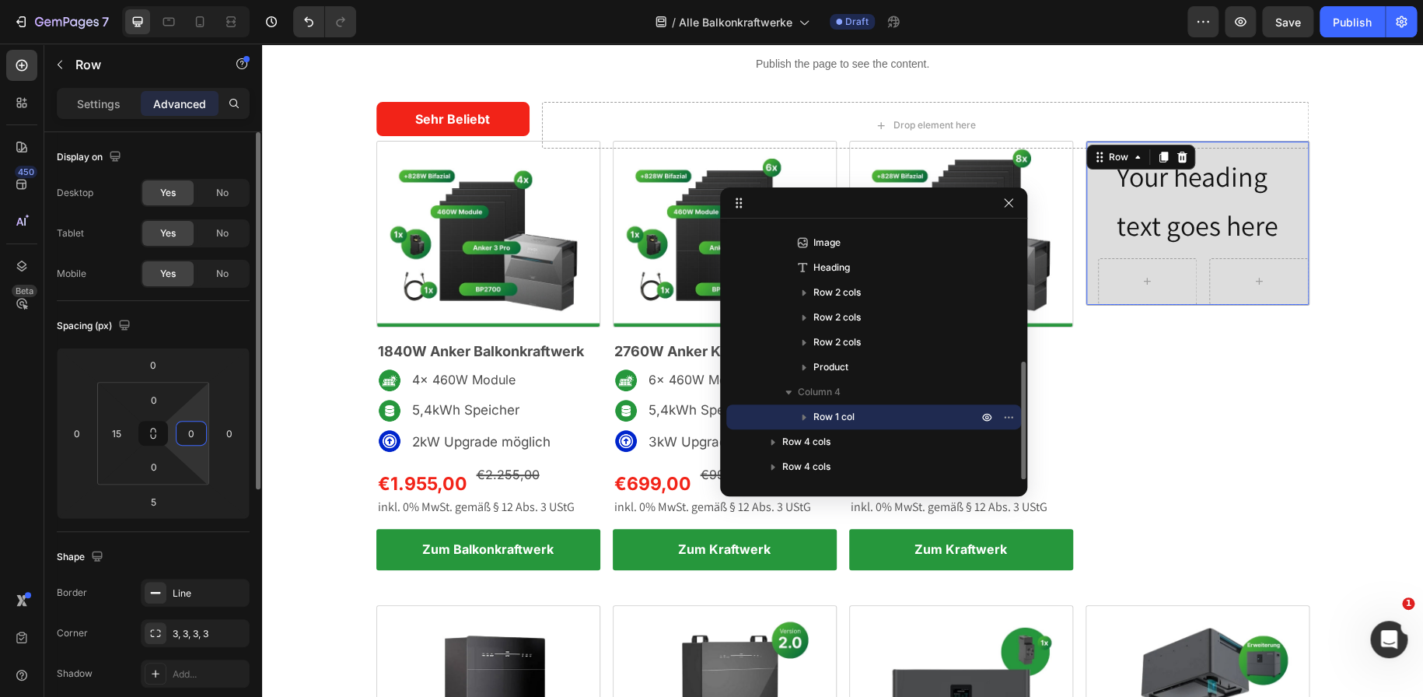
scroll to position [293, 0]
click at [190, 430] on input "0" at bounding box center [191, 432] width 23 height 23
type input "15"
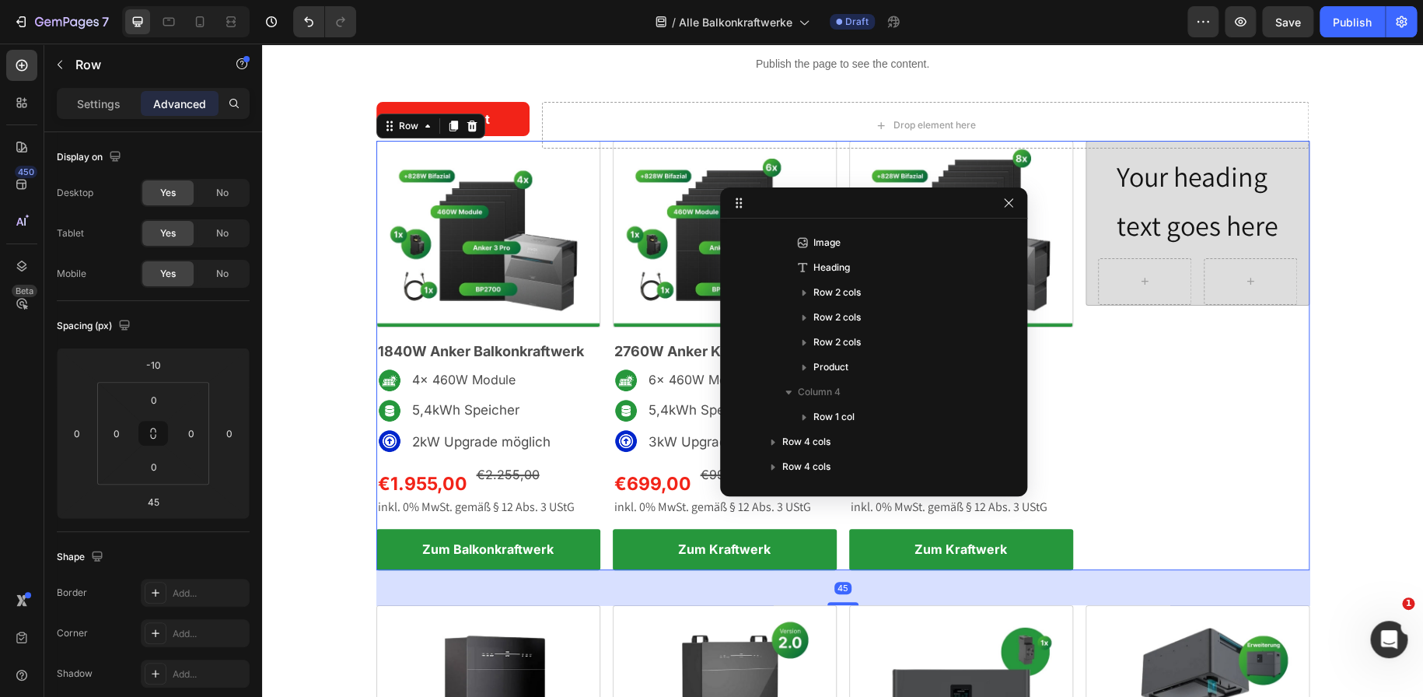
scroll to position [0, 0]
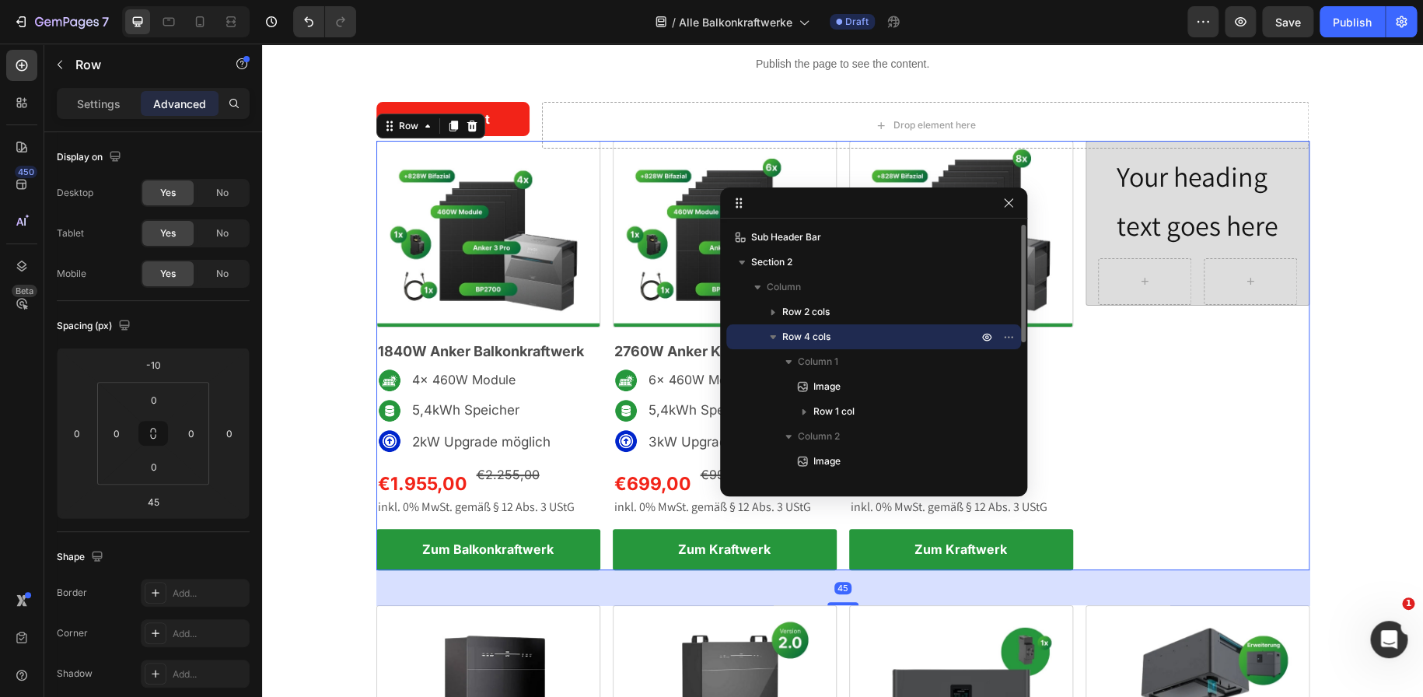
click at [1295, 415] on div "Your heading text goes here Heading Row Row" at bounding box center [1197, 355] width 224 height 429
click at [1011, 204] on icon "button" at bounding box center [1008, 203] width 12 height 12
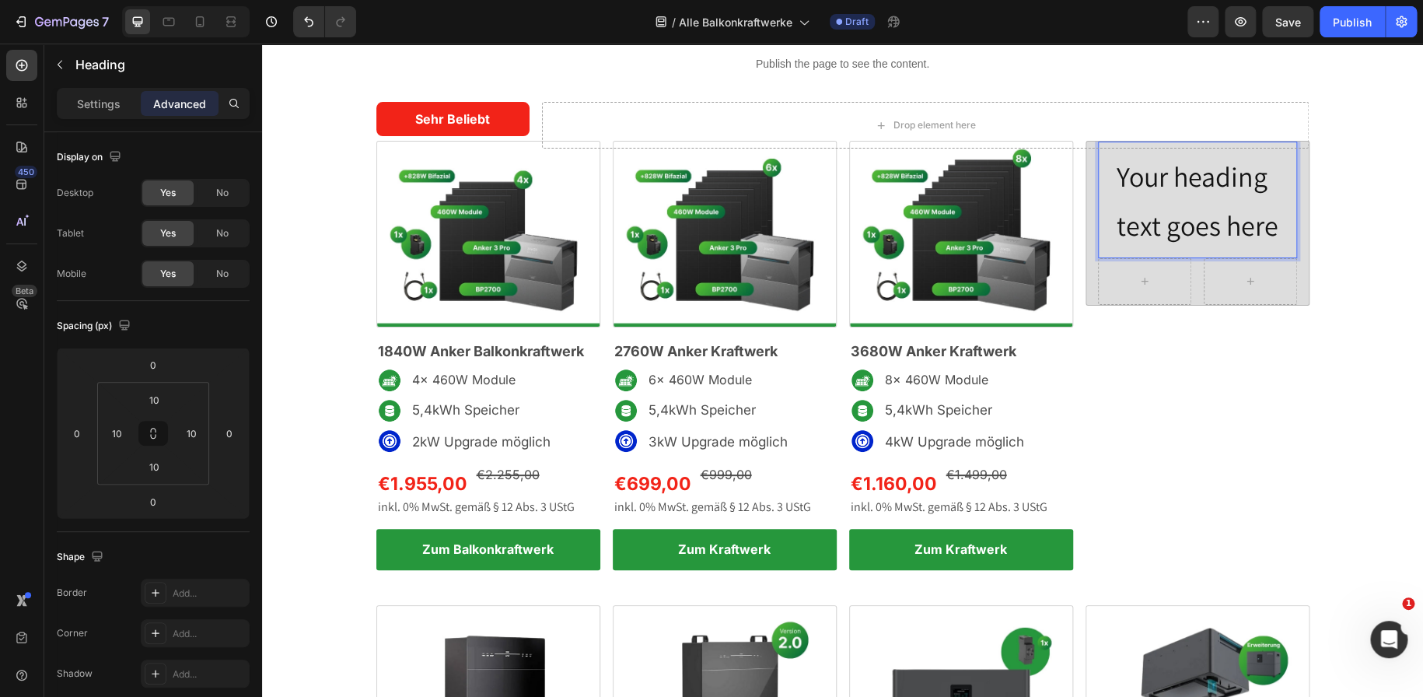
click at [1238, 215] on span "Your heading text goes here" at bounding box center [1197, 201] width 162 height 86
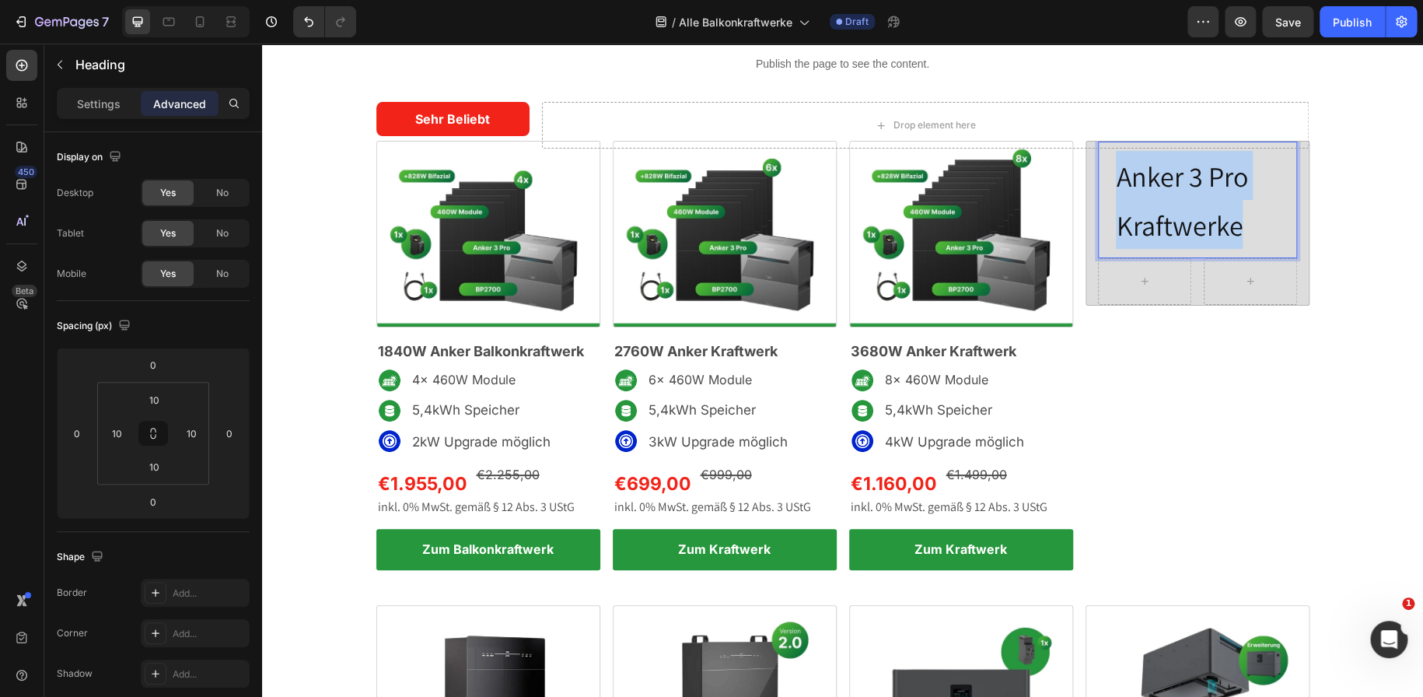
drag, startPoint x: 1234, startPoint y: 229, endPoint x: 1114, endPoint y: 183, distance: 128.2
click at [1116, 183] on span "Anker 3 Pro Kraftwerke" at bounding box center [1181, 201] width 131 height 86
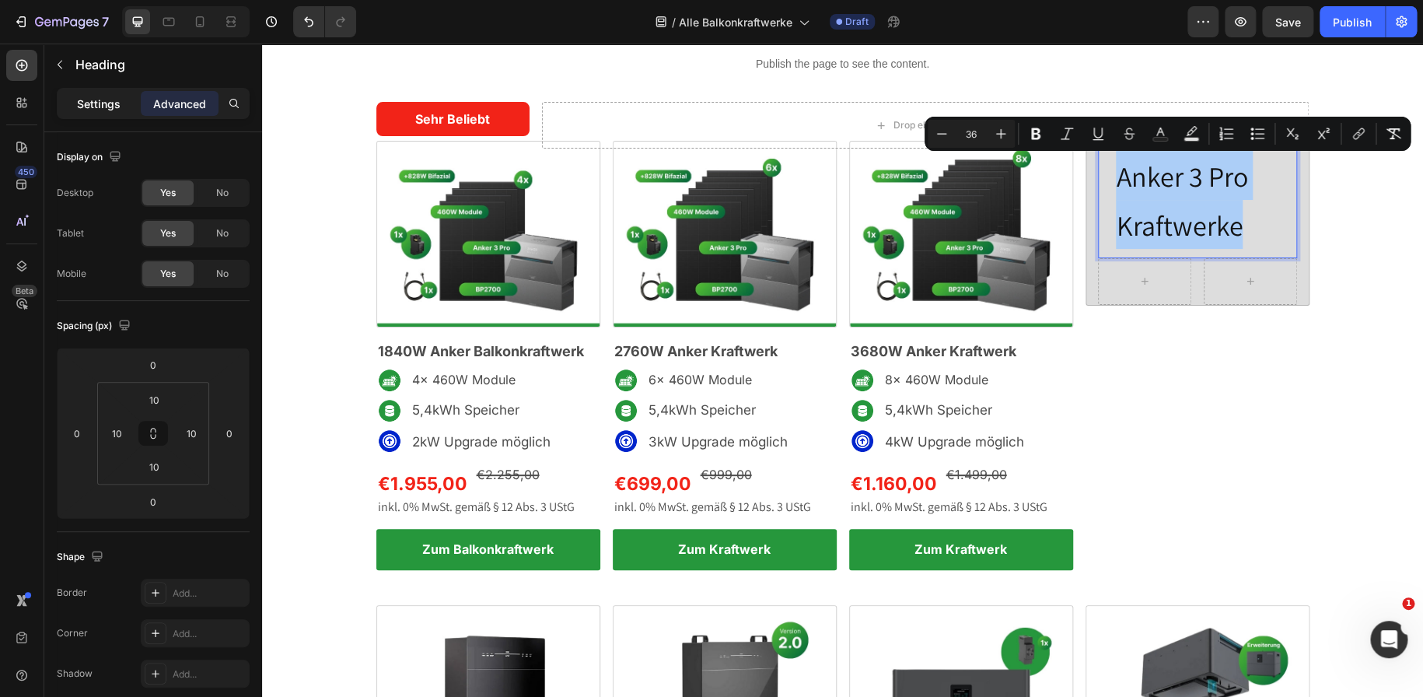
click at [104, 112] on div "Settings" at bounding box center [99, 103] width 78 height 25
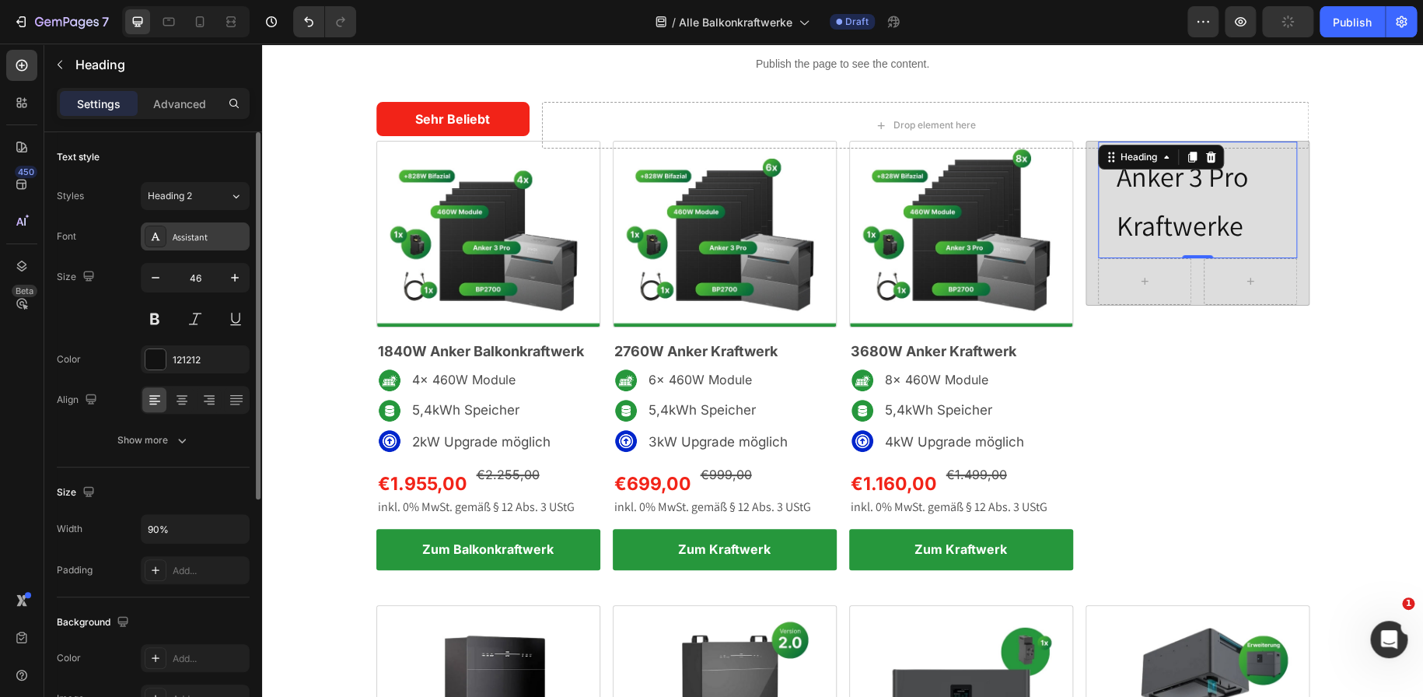
click at [187, 240] on div "Assistant" at bounding box center [209, 237] width 73 height 14
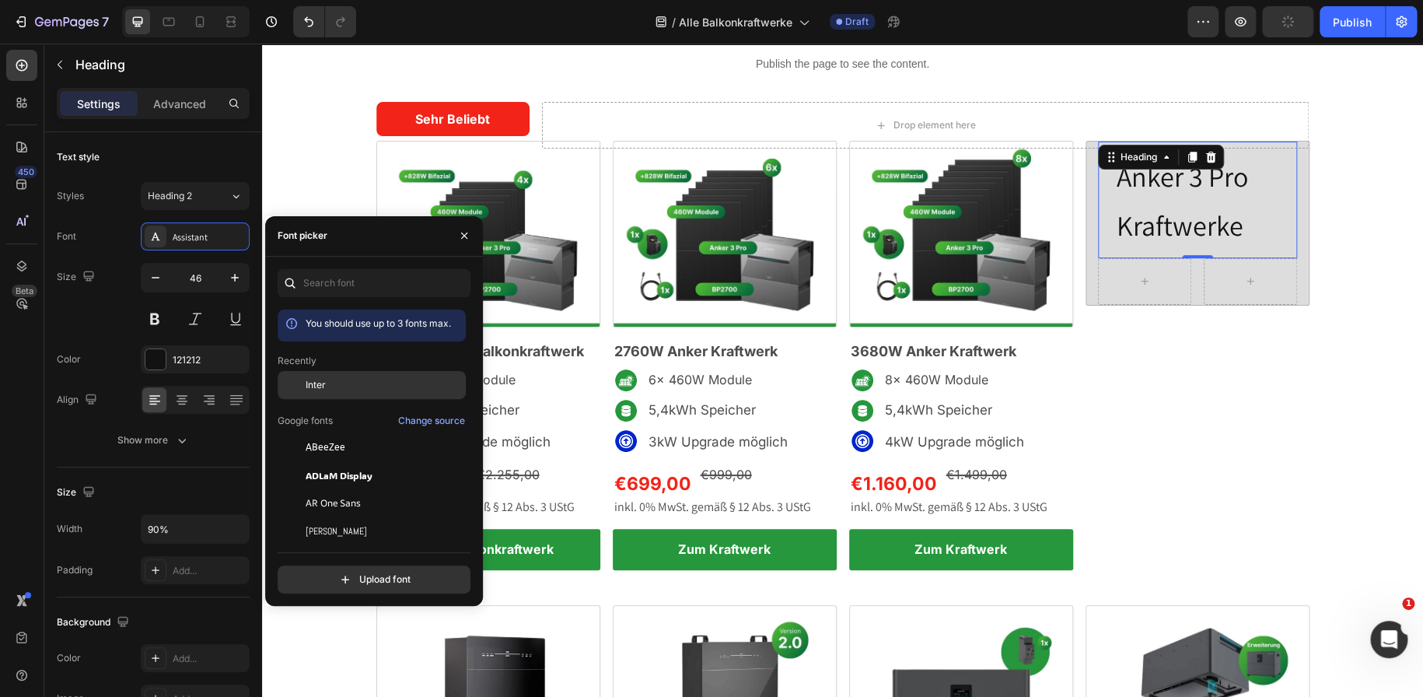
click at [304, 382] on div at bounding box center [292, 385] width 28 height 28
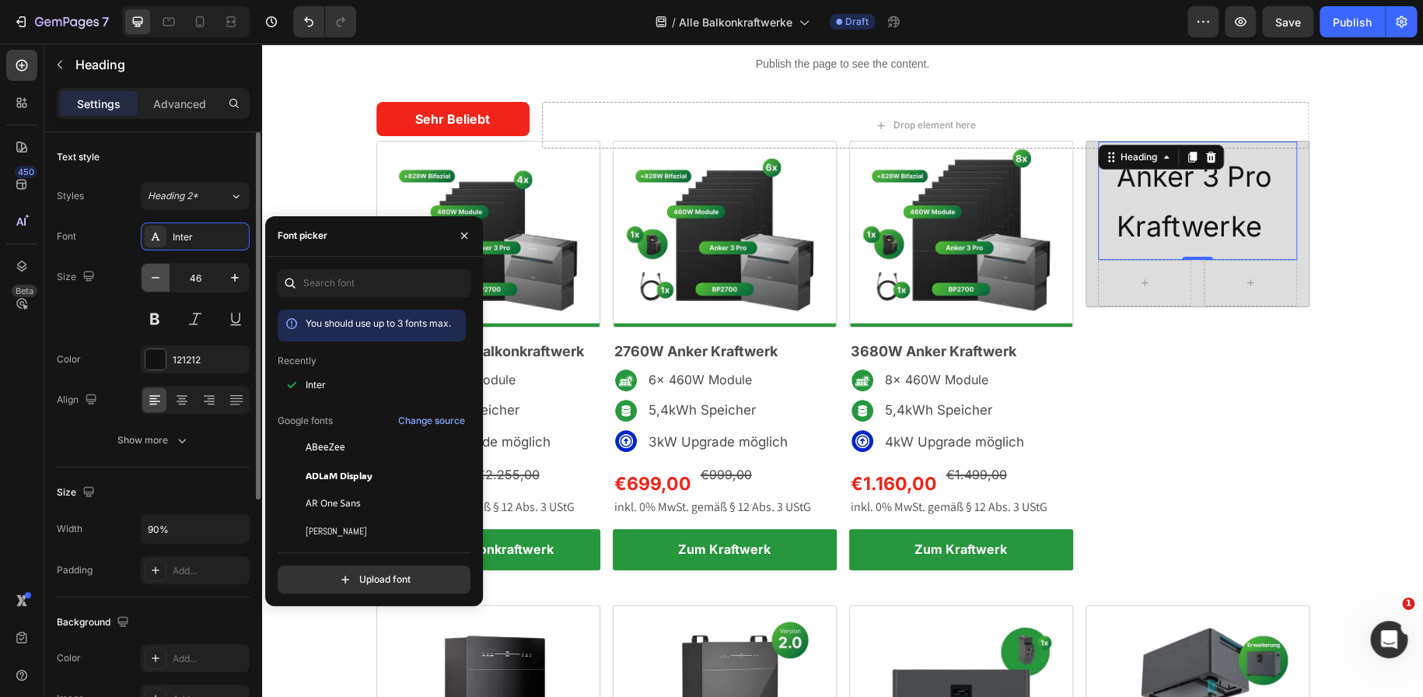
click at [155, 273] on icon "button" at bounding box center [156, 278] width 16 height 16
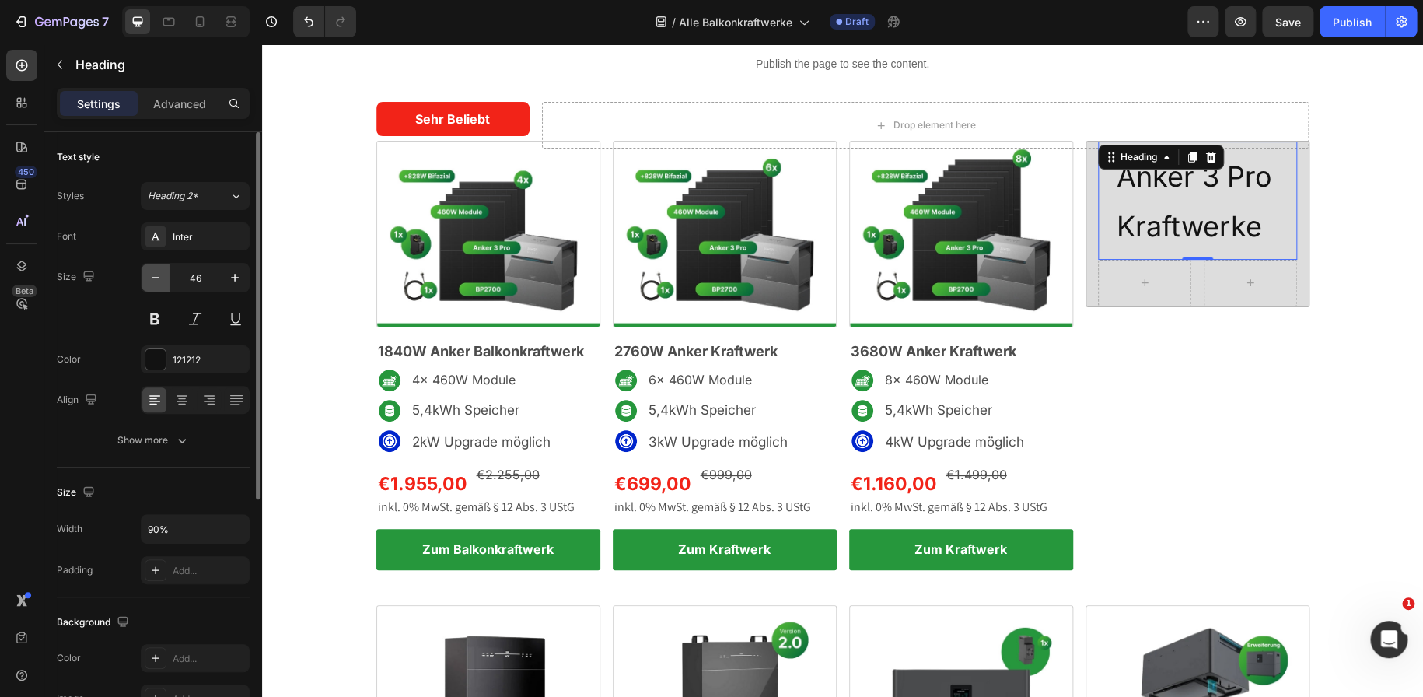
click at [155, 273] on icon "button" at bounding box center [156, 278] width 16 height 16
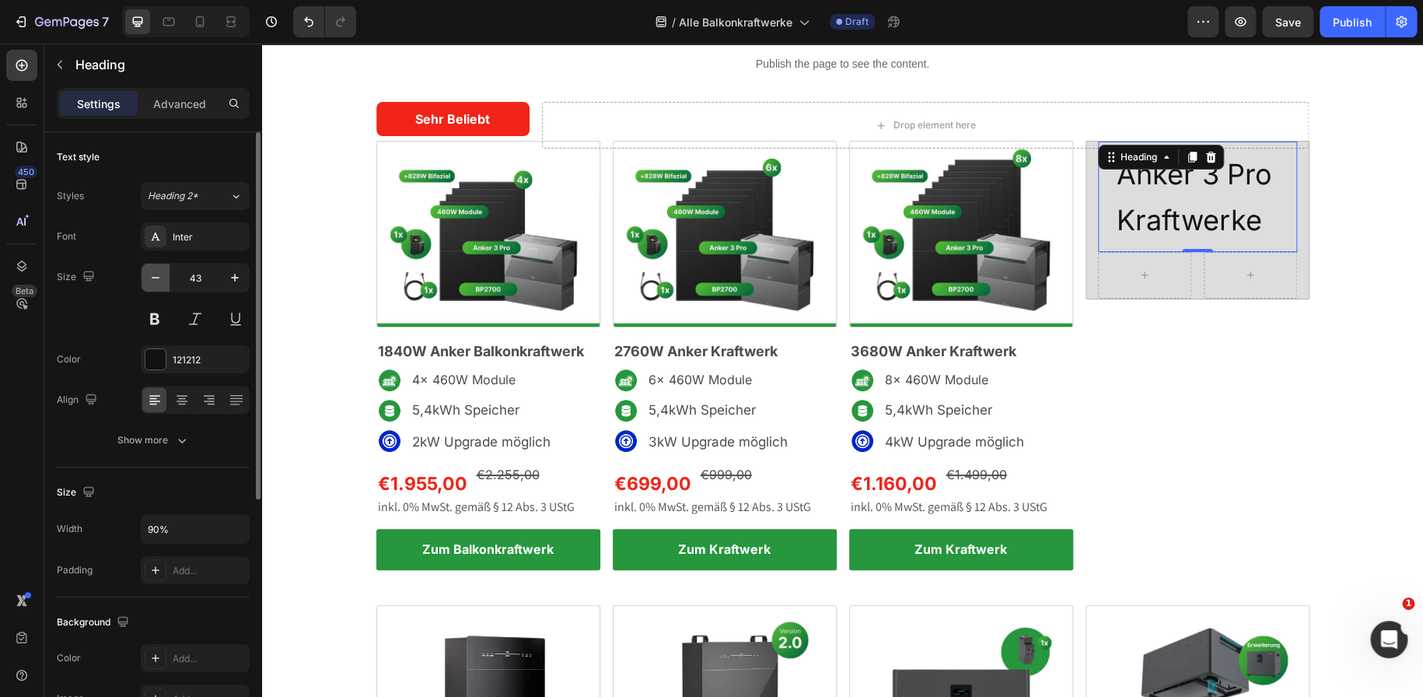
click at [155, 273] on icon "button" at bounding box center [156, 278] width 16 height 16
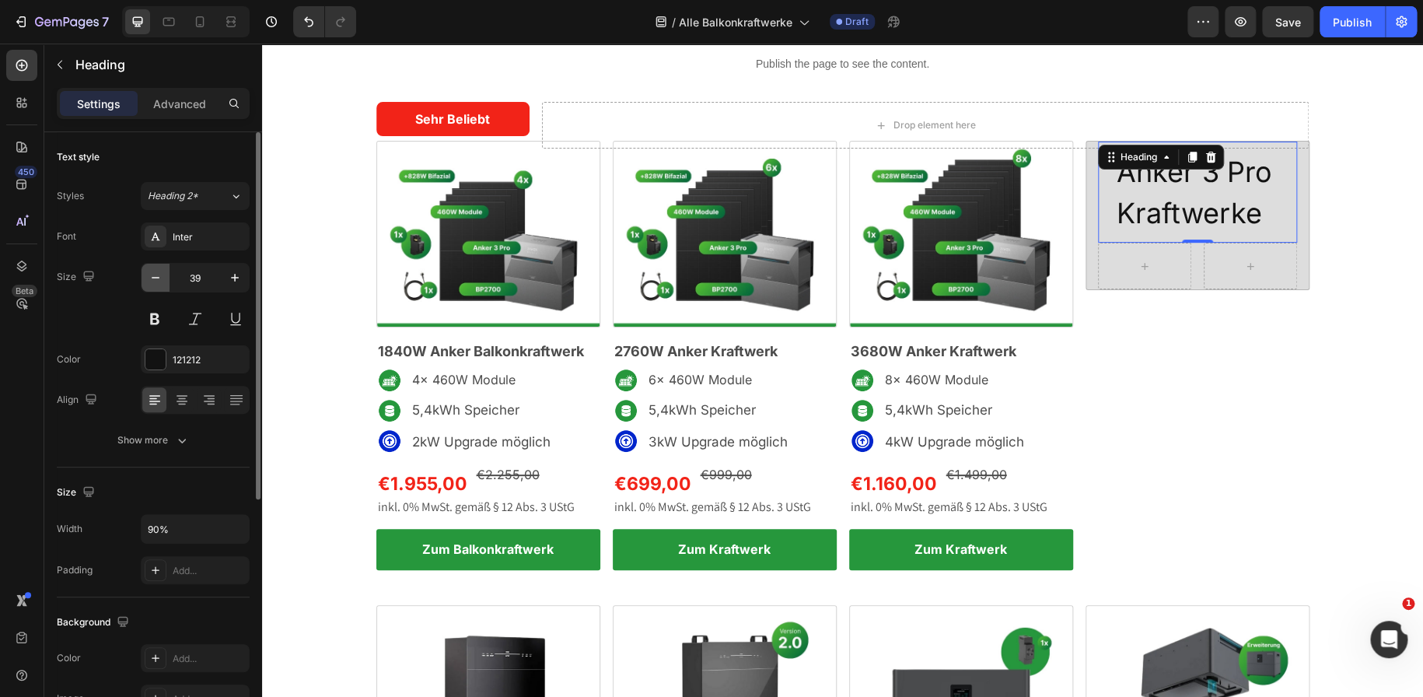
click at [155, 273] on icon "button" at bounding box center [156, 278] width 16 height 16
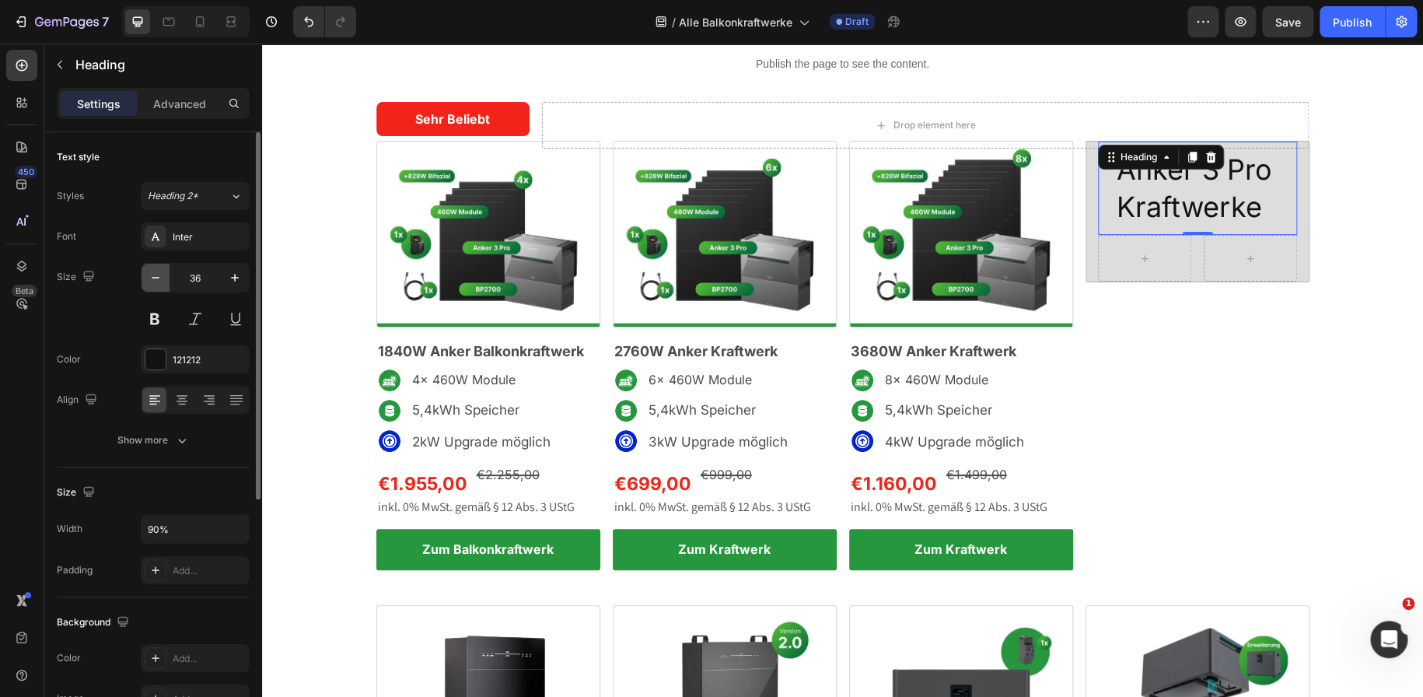
click at [155, 273] on icon "button" at bounding box center [156, 278] width 16 height 16
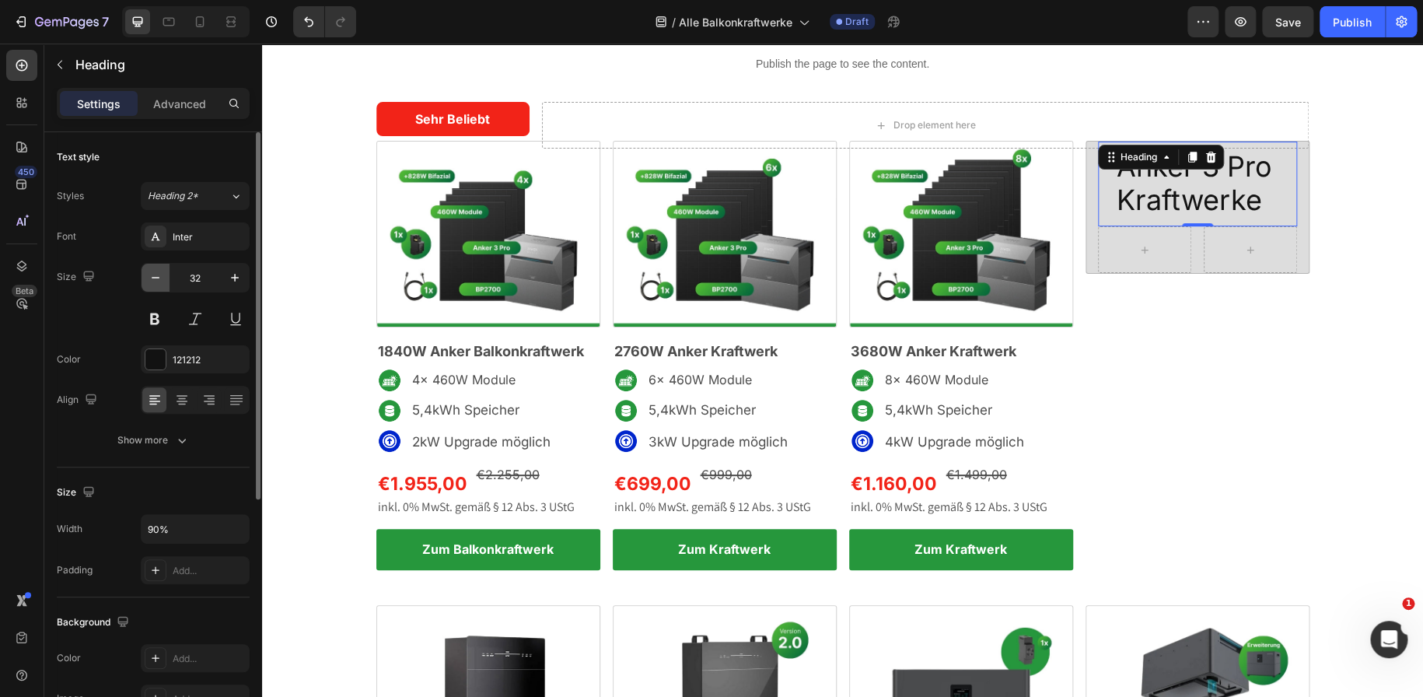
click at [155, 273] on icon "button" at bounding box center [156, 278] width 16 height 16
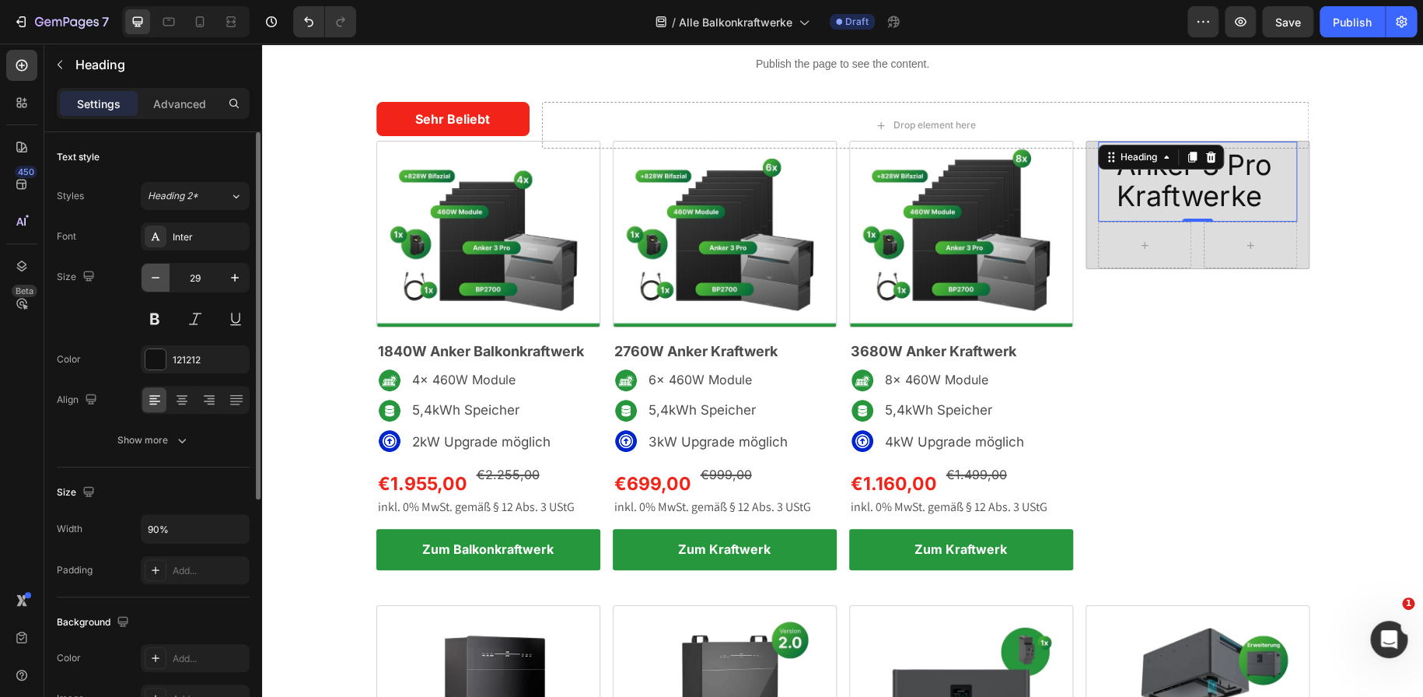
click at [155, 273] on icon "button" at bounding box center [156, 278] width 16 height 16
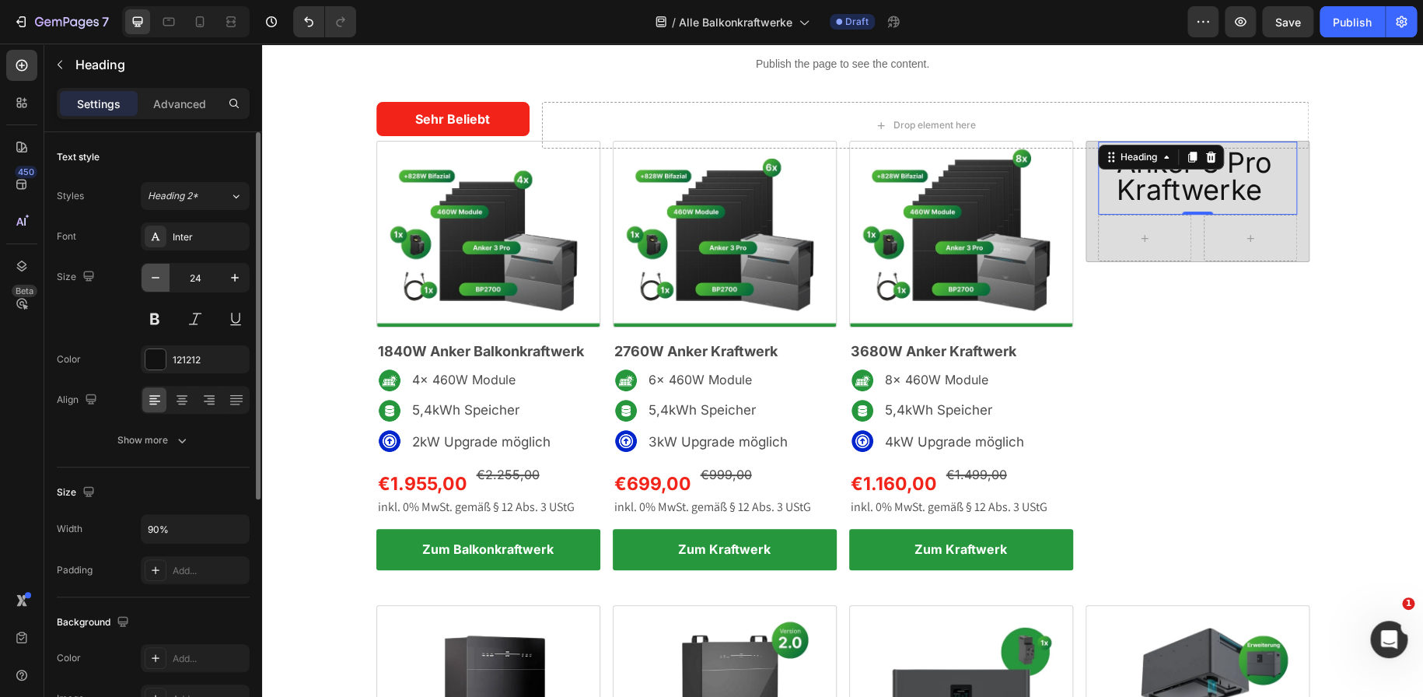
click at [155, 273] on icon "button" at bounding box center [156, 278] width 16 height 16
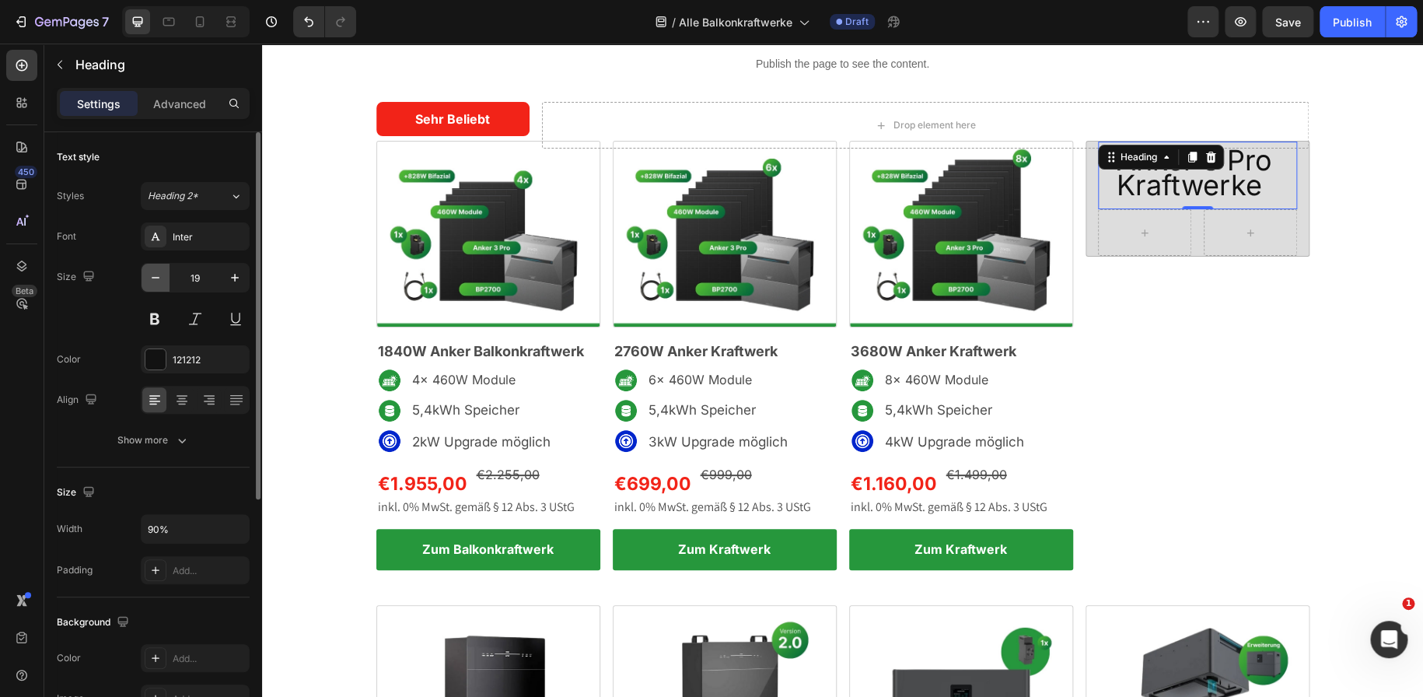
click at [155, 273] on icon "button" at bounding box center [156, 278] width 16 height 16
type input "18"
click at [159, 315] on button at bounding box center [155, 319] width 28 height 28
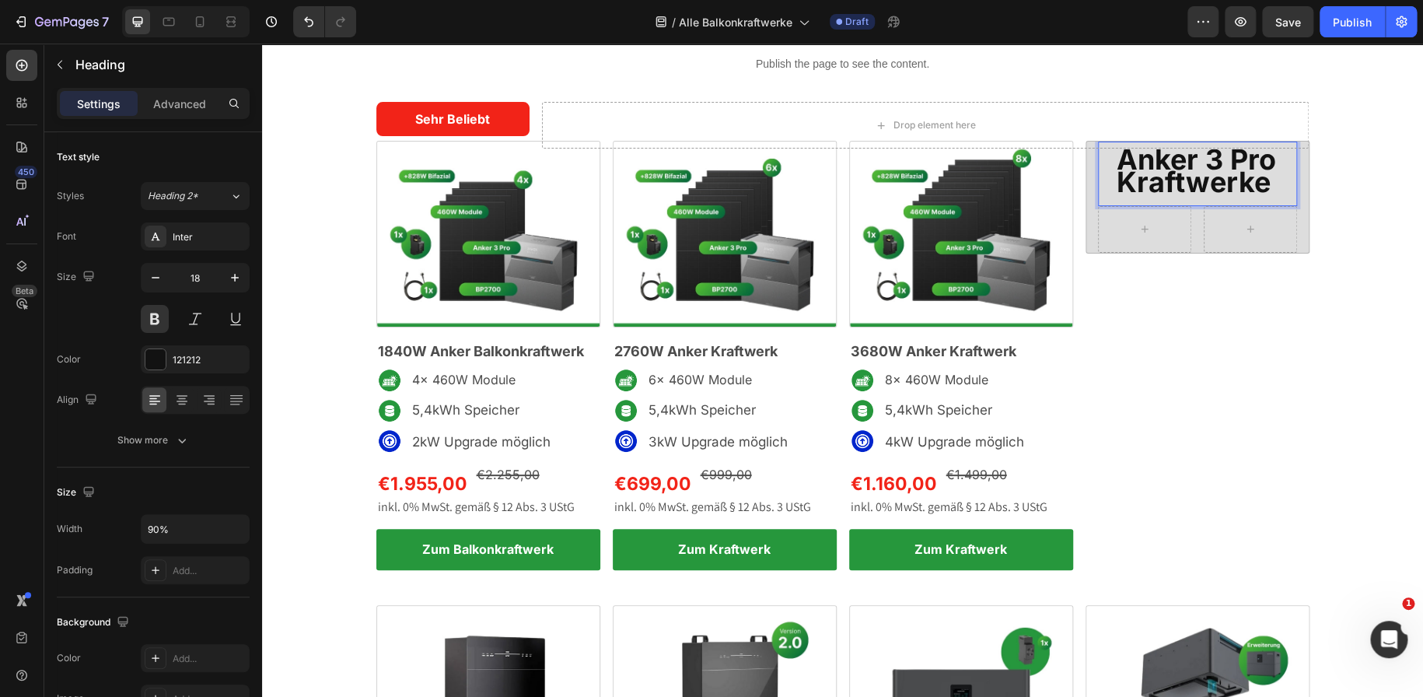
click at [1266, 156] on span "Anker 3 Pro Kraftwerke" at bounding box center [1195, 170] width 159 height 57
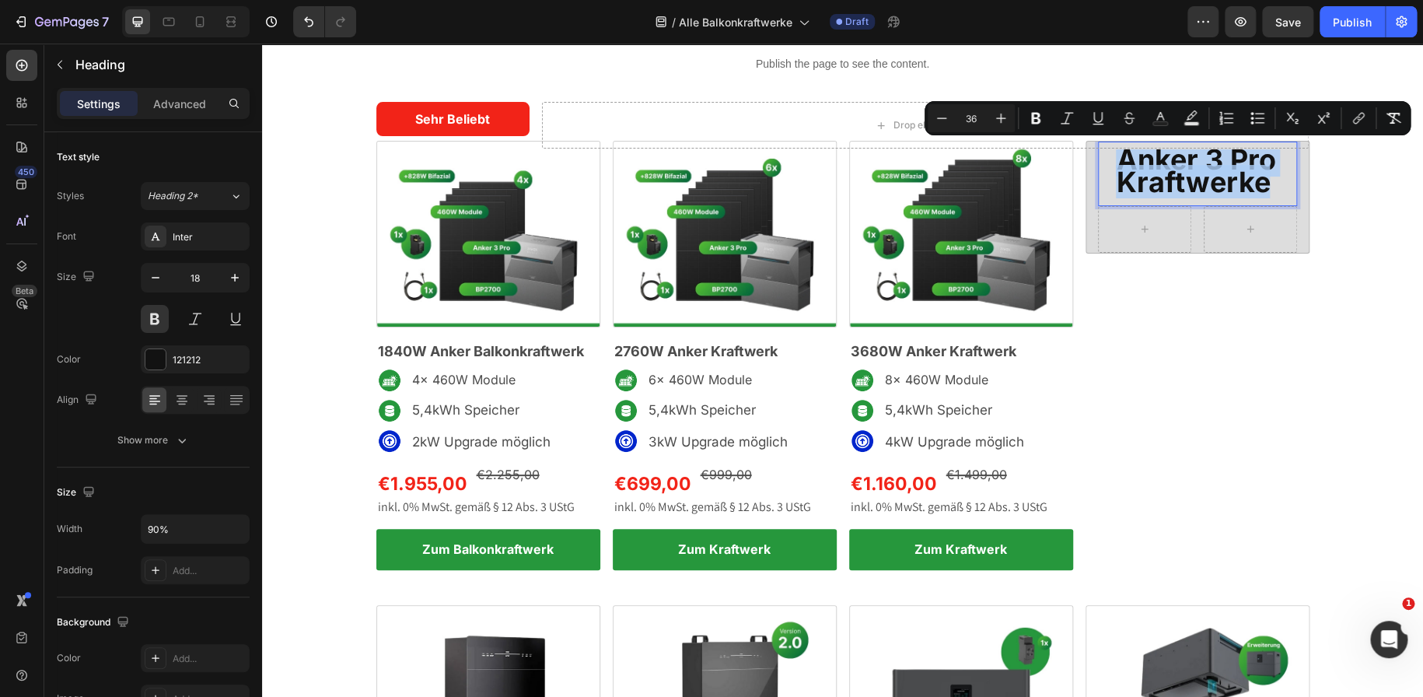
click at [1264, 197] on p "Anker 3 Pro Kraftwerke" at bounding box center [1197, 174] width 162 height 46
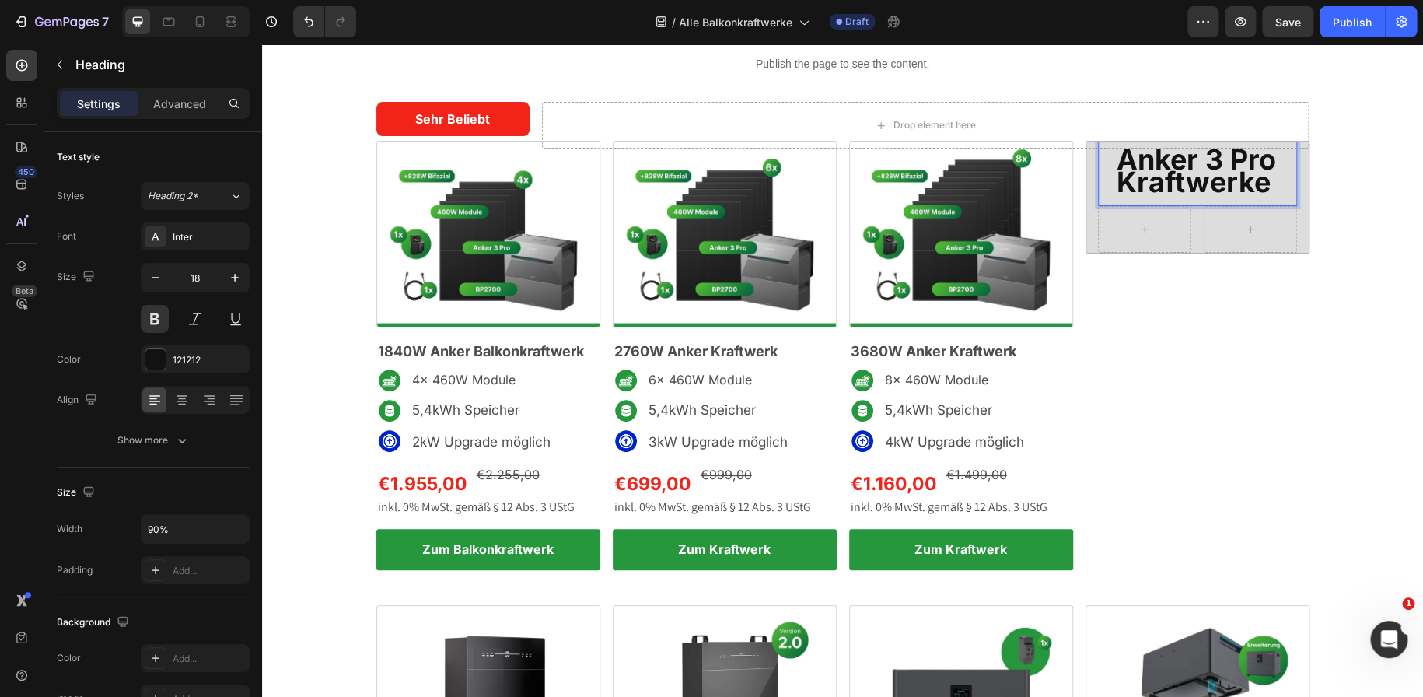
click at [1264, 197] on p "Anker 3 Pro Kraftwerke" at bounding box center [1197, 174] width 162 height 46
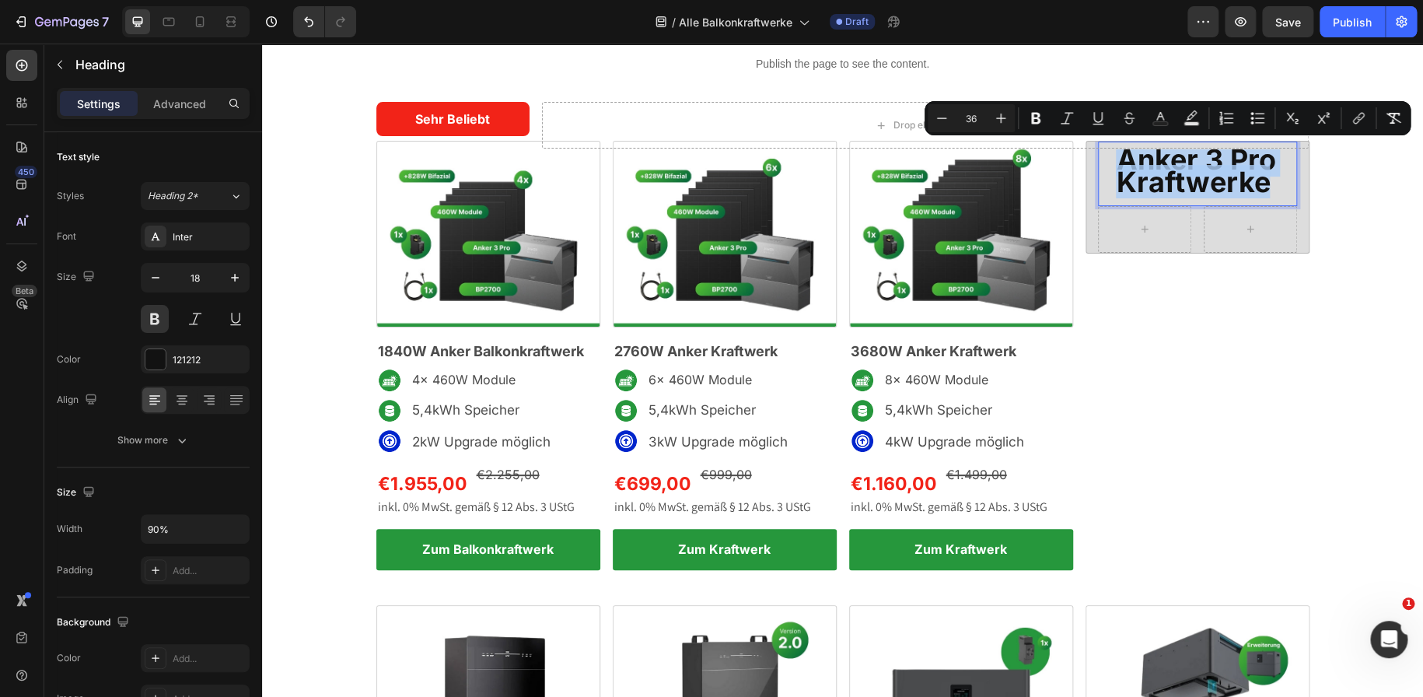
click at [1264, 197] on p "Anker 3 Pro Kraftwerke" at bounding box center [1197, 174] width 162 height 46
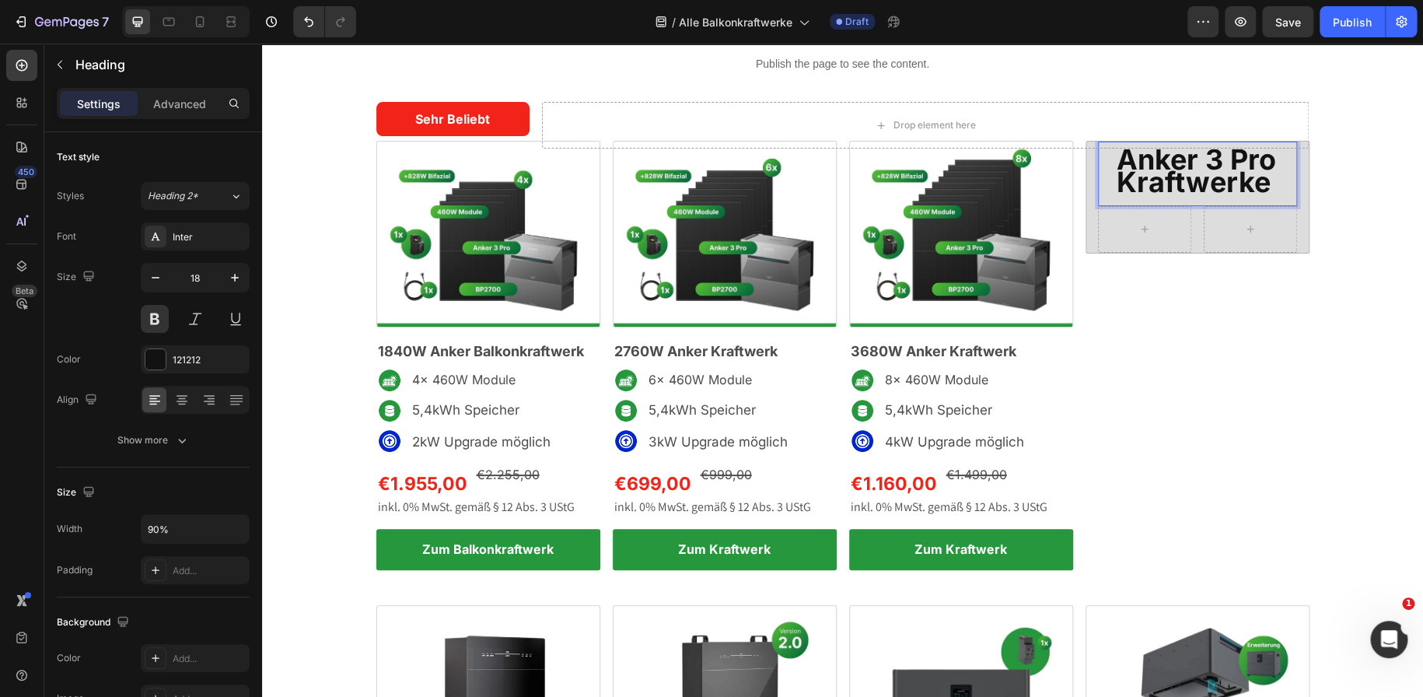
click at [1264, 197] on p "Anker 3 Pro Kraftwerke" at bounding box center [1197, 174] width 162 height 46
click at [1178, 181] on span "Anker 3 Pro Kraftwerke" at bounding box center [1195, 170] width 159 height 57
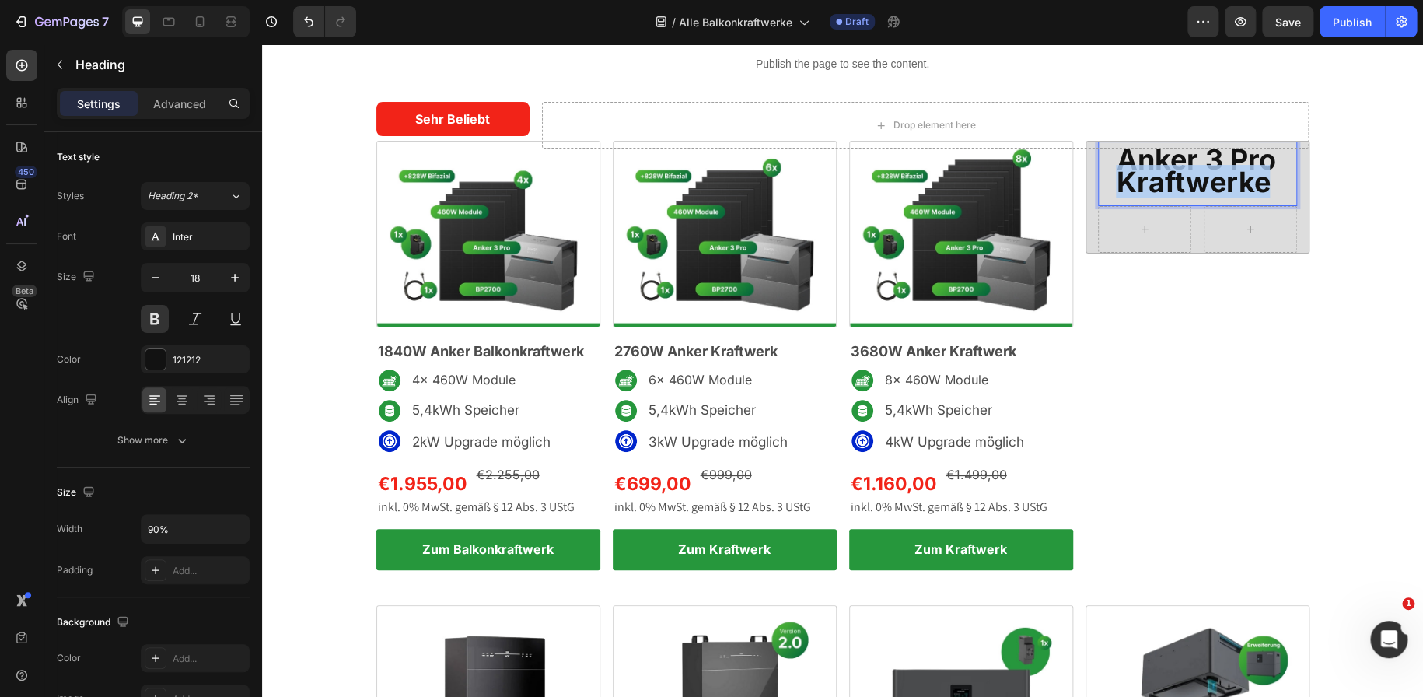
click at [1178, 181] on span "Anker 3 Pro Kraftwerke" at bounding box center [1195, 170] width 159 height 57
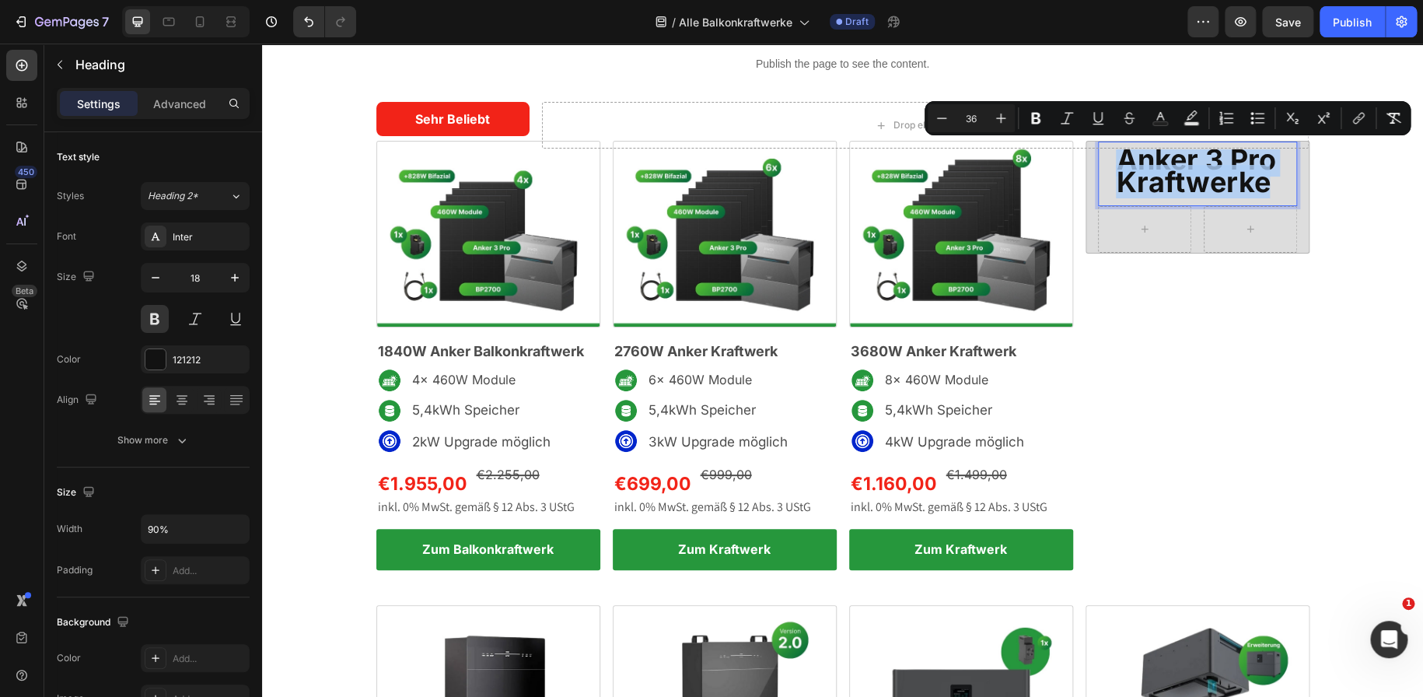
click at [1178, 181] on span "Anker 3 Pro Kraftwerke" at bounding box center [1195, 170] width 159 height 57
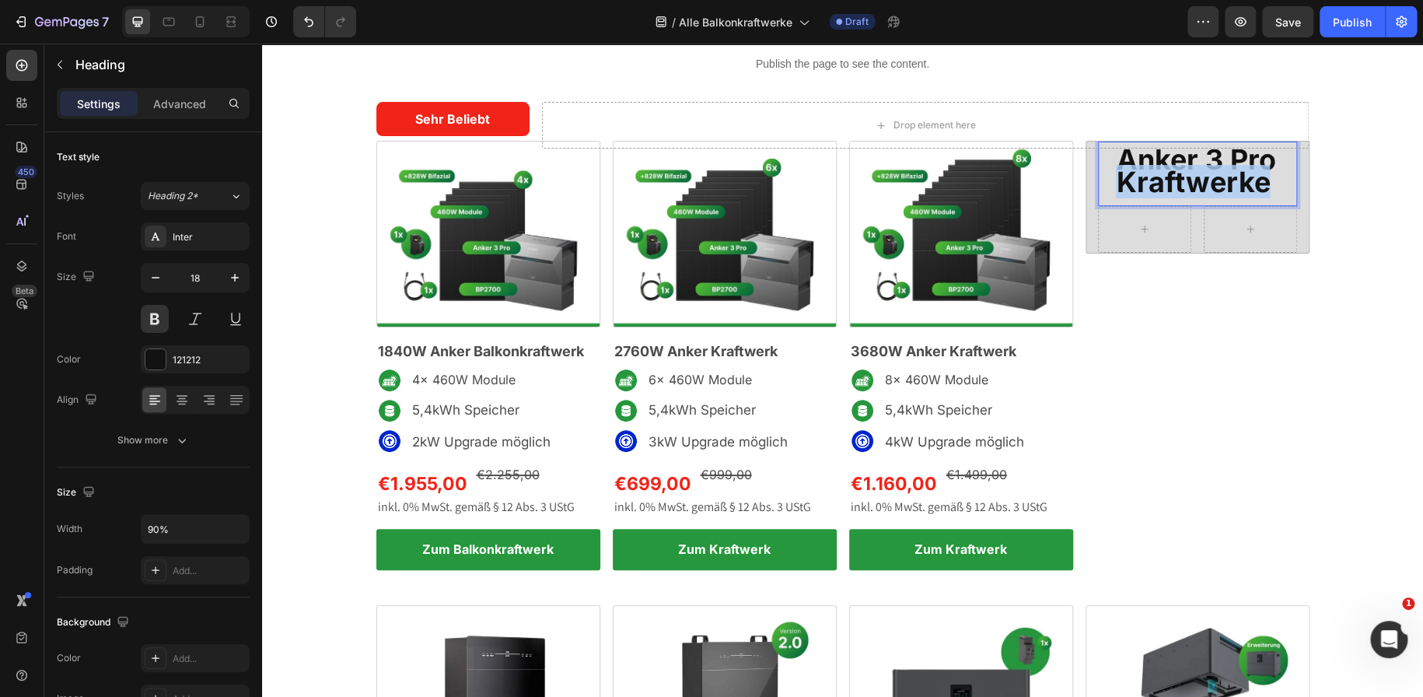
click at [1178, 181] on span "Anker 3 Pro Kraftwerke" at bounding box center [1195, 170] width 159 height 57
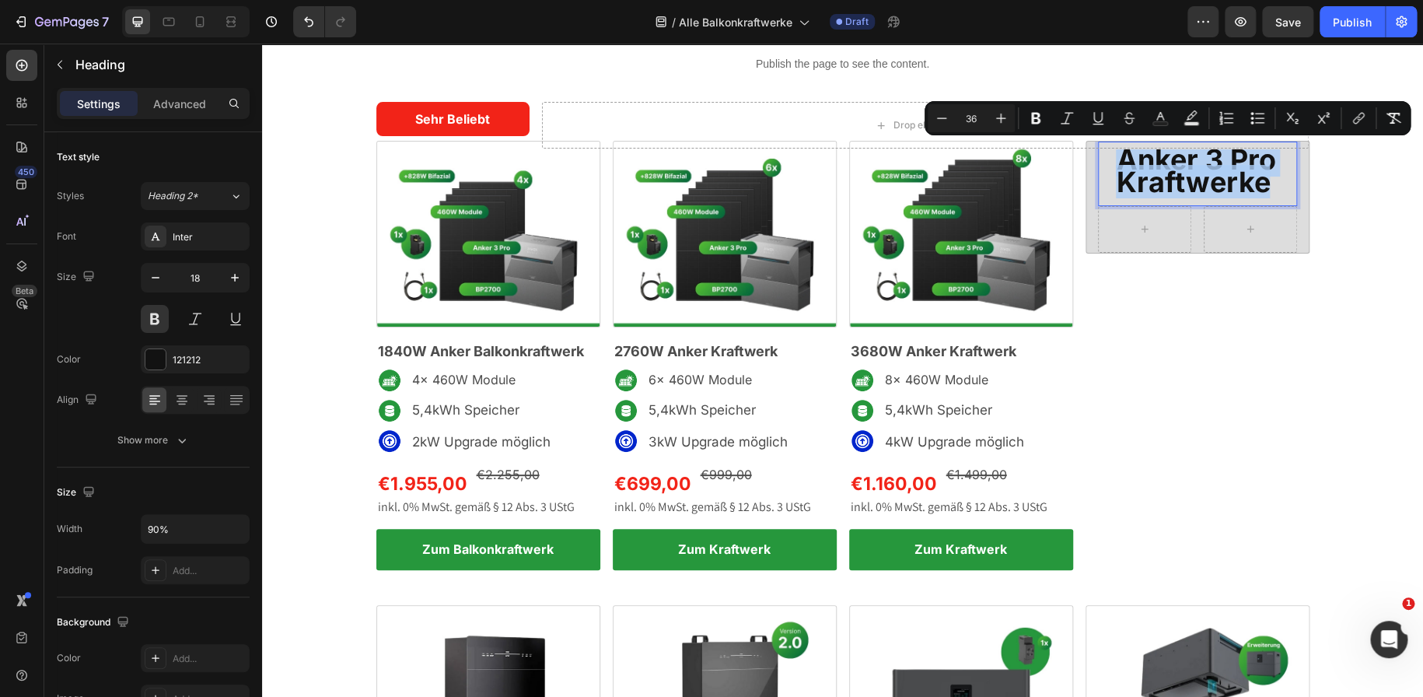
click at [1214, 171] on span "Anker 3 Pro Kraftwerke" at bounding box center [1195, 170] width 159 height 57
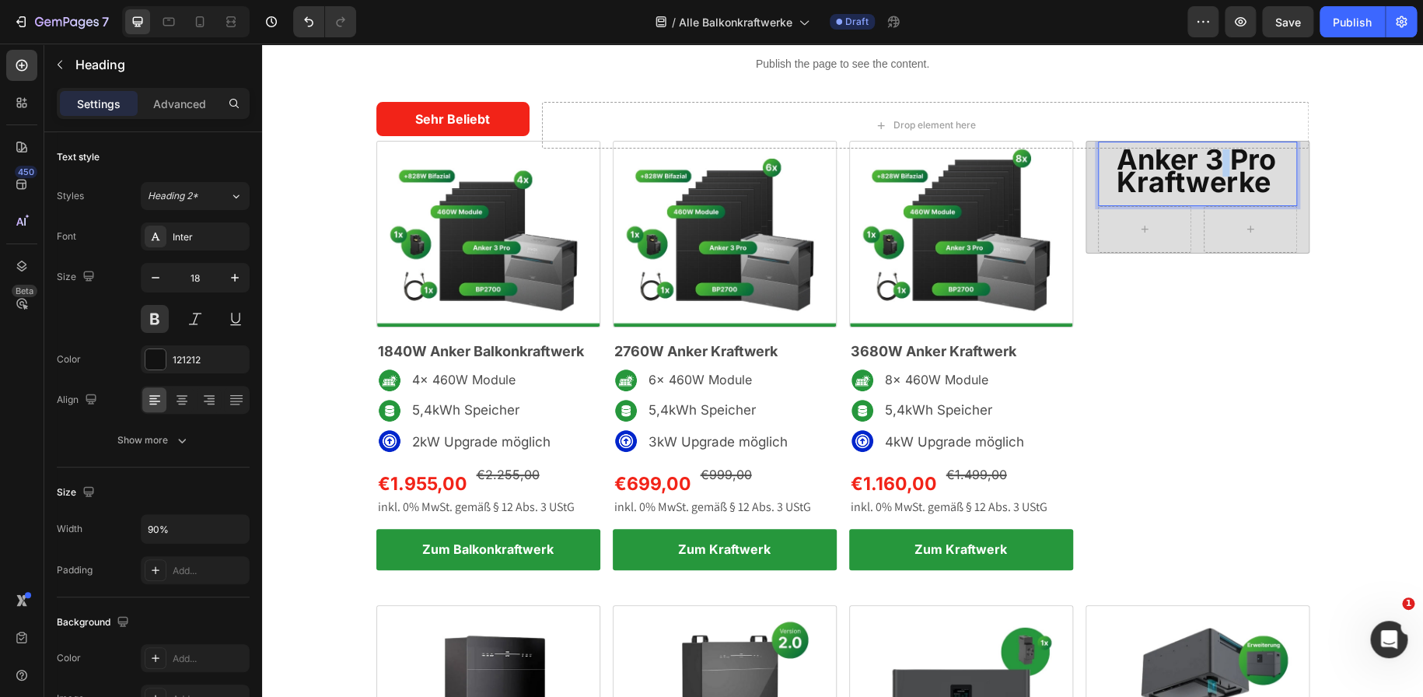
click at [1214, 171] on span "Anker 3 Pro Kraftwerke" at bounding box center [1195, 170] width 159 height 57
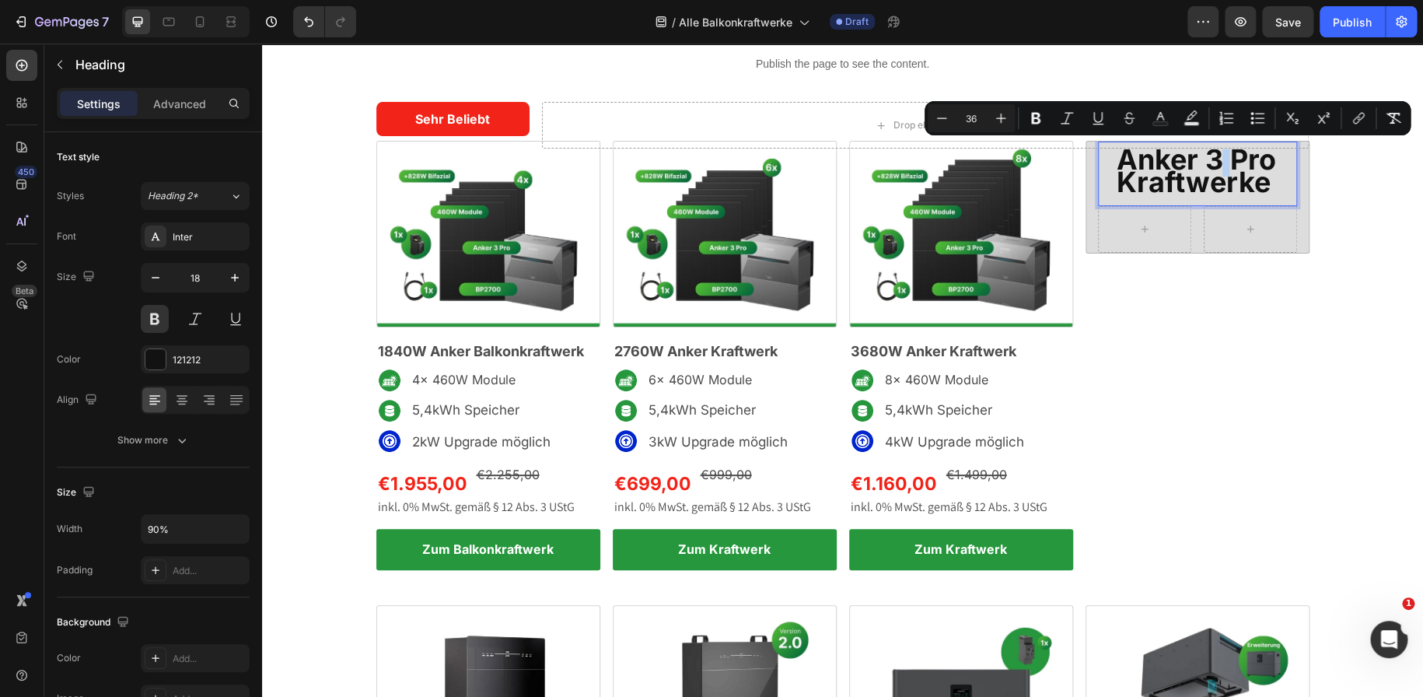
click at [1214, 171] on span "Anker 3 Pro Kraftwerke" at bounding box center [1195, 170] width 159 height 57
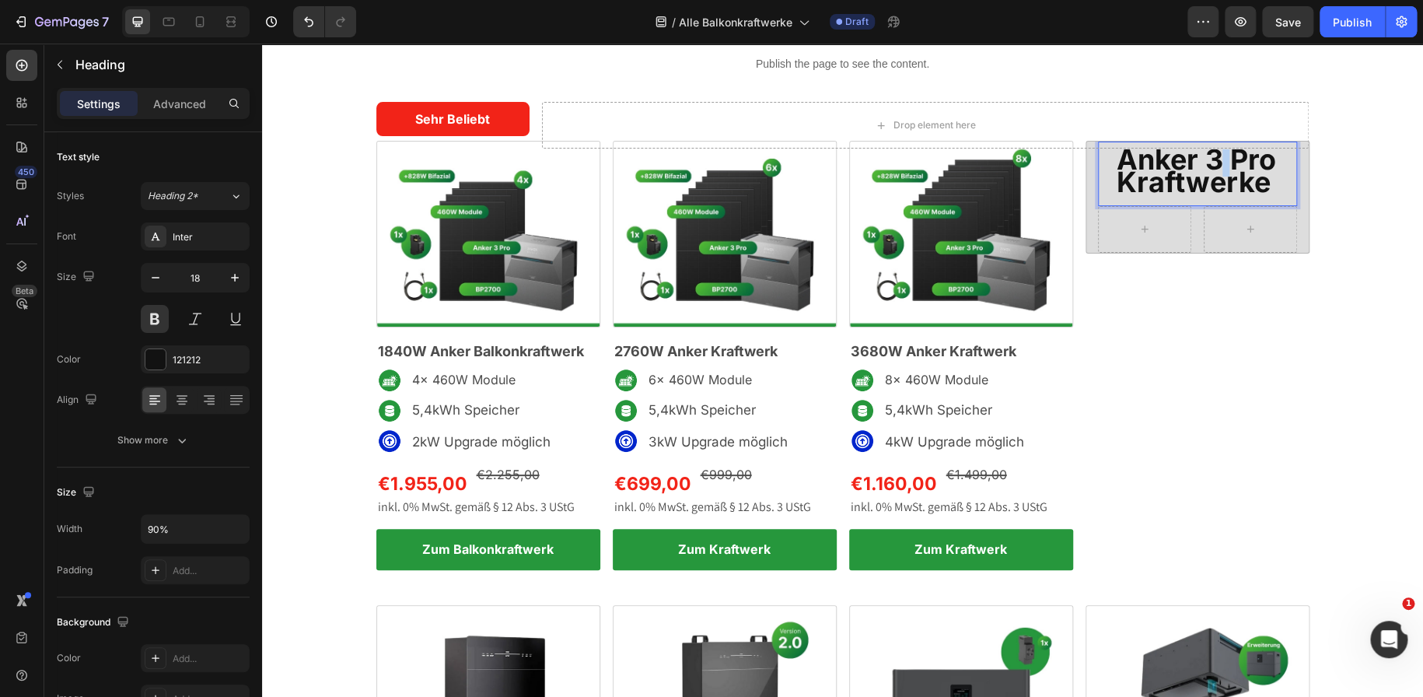
click at [1214, 171] on span "Anker 3 Pro Kraftwerke" at bounding box center [1195, 170] width 159 height 57
click at [1240, 192] on span "Anker 3 Pro Kraftwerke" at bounding box center [1195, 170] width 159 height 57
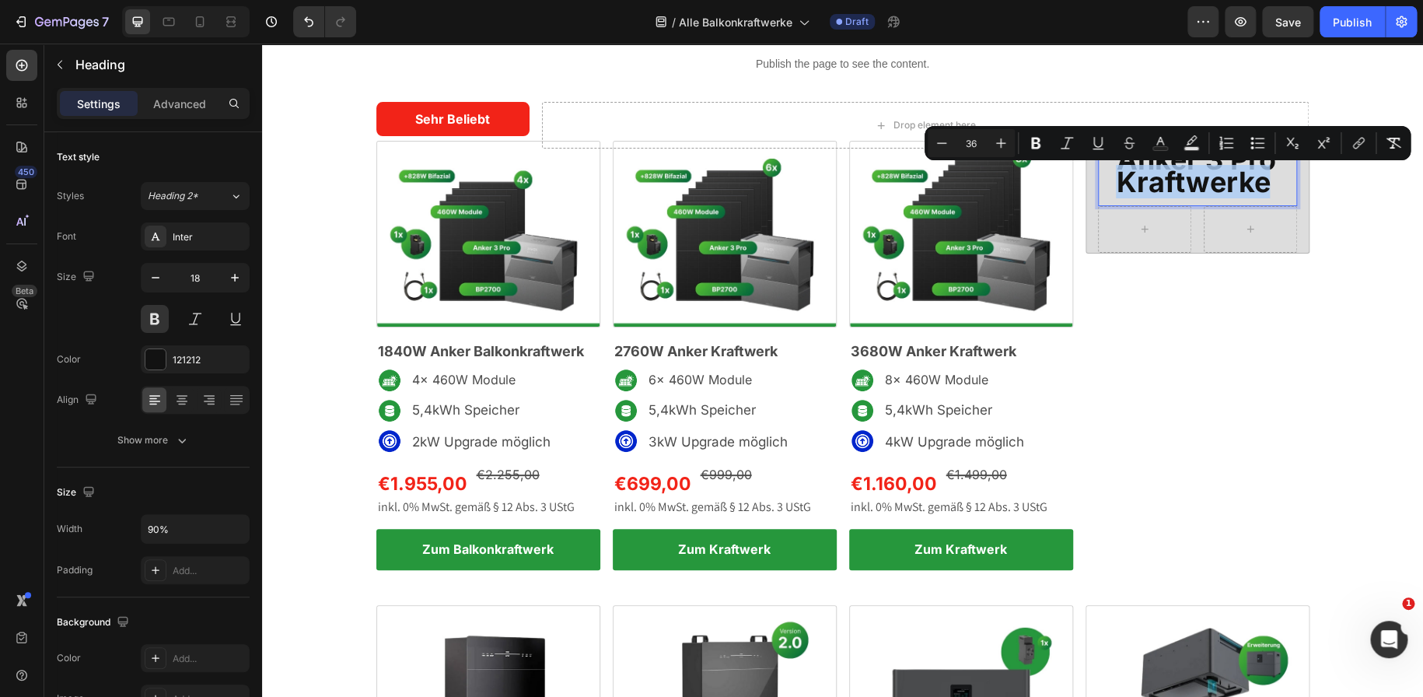
click at [1240, 192] on span "Anker 3 Pro Kraftwerke" at bounding box center [1195, 170] width 159 height 57
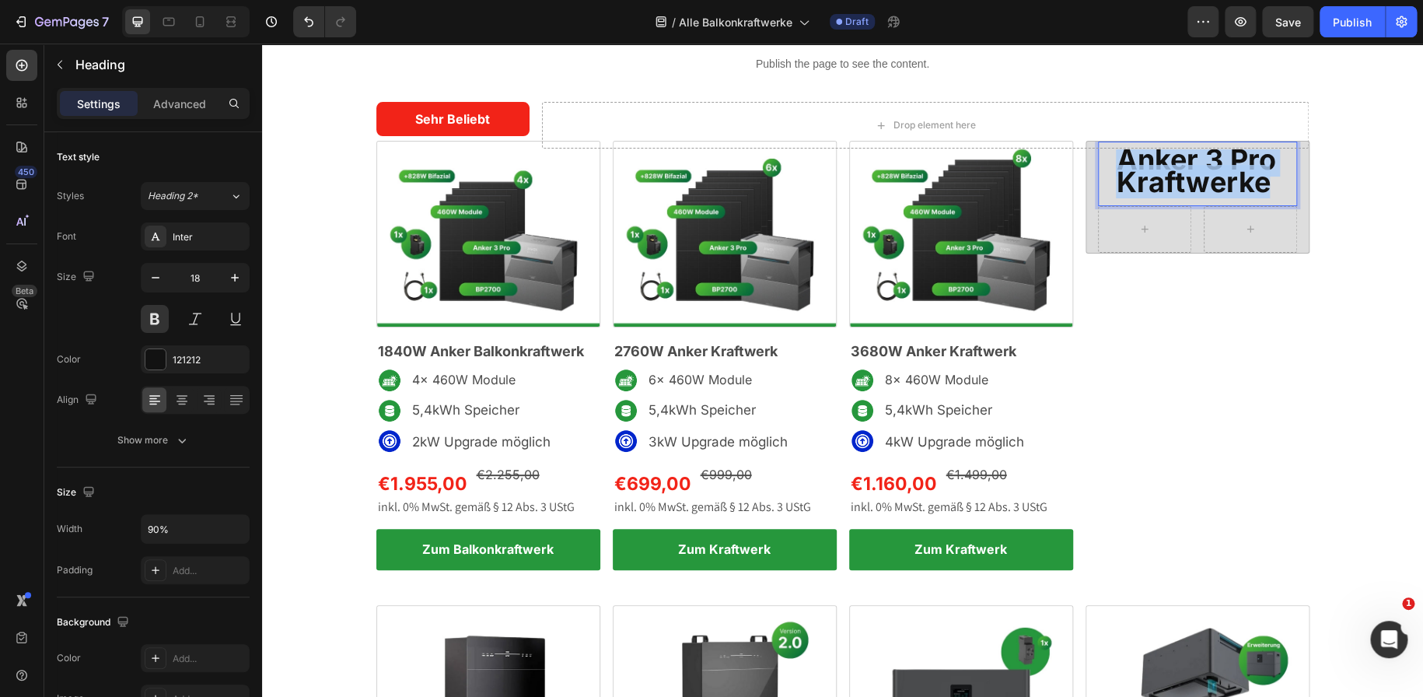
click at [1240, 192] on span "Anker 3 Pro Kraftwerke" at bounding box center [1195, 170] width 159 height 57
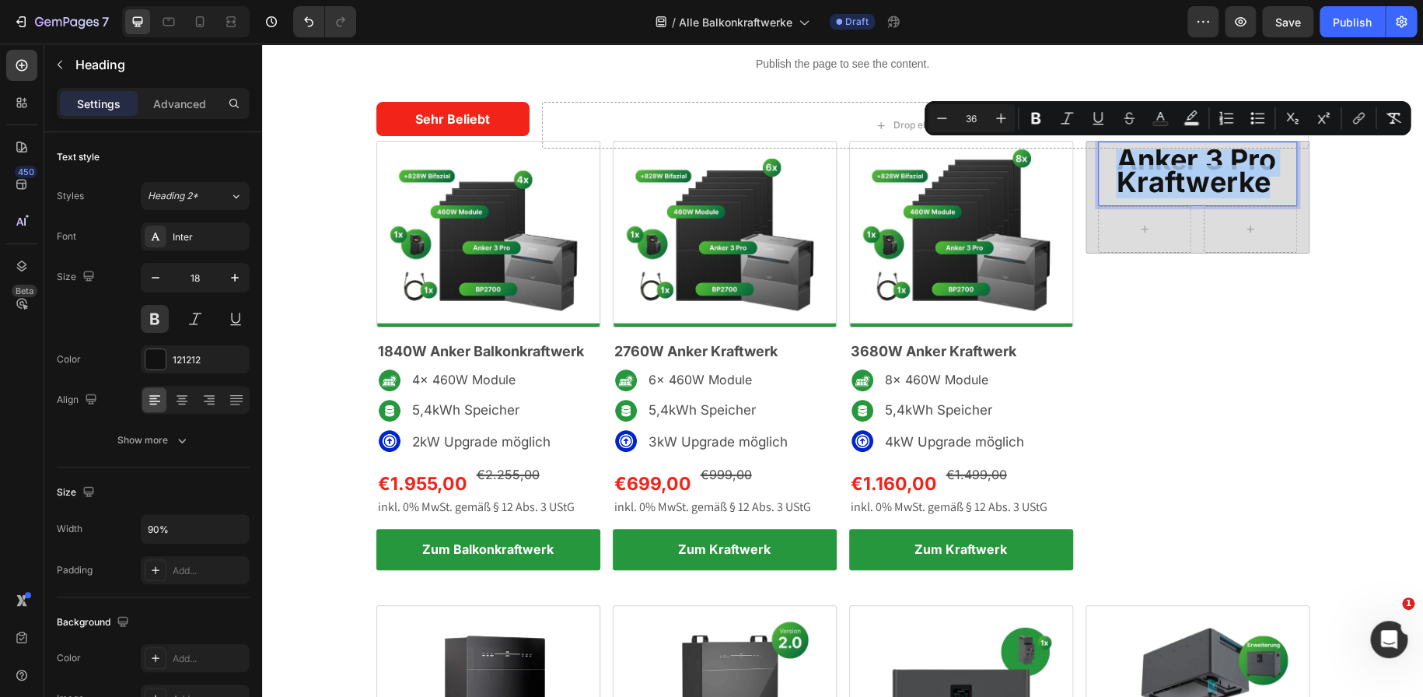
click at [1240, 192] on span "Anker 3 Pro Kraftwerke" at bounding box center [1195, 170] width 159 height 57
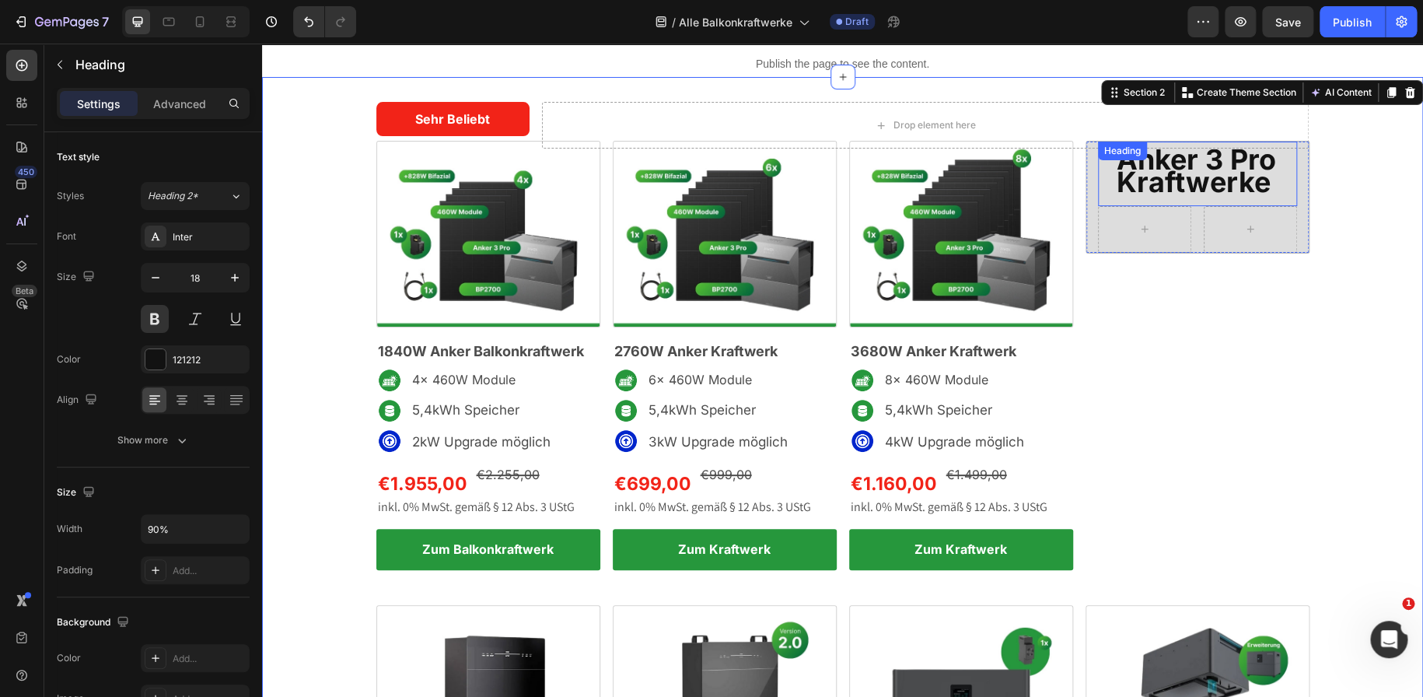
click at [1178, 155] on div "⁠⁠⁠⁠⁠⁠⁠ Anker 3 Pro Kraftwerke Heading" at bounding box center [1197, 173] width 199 height 65
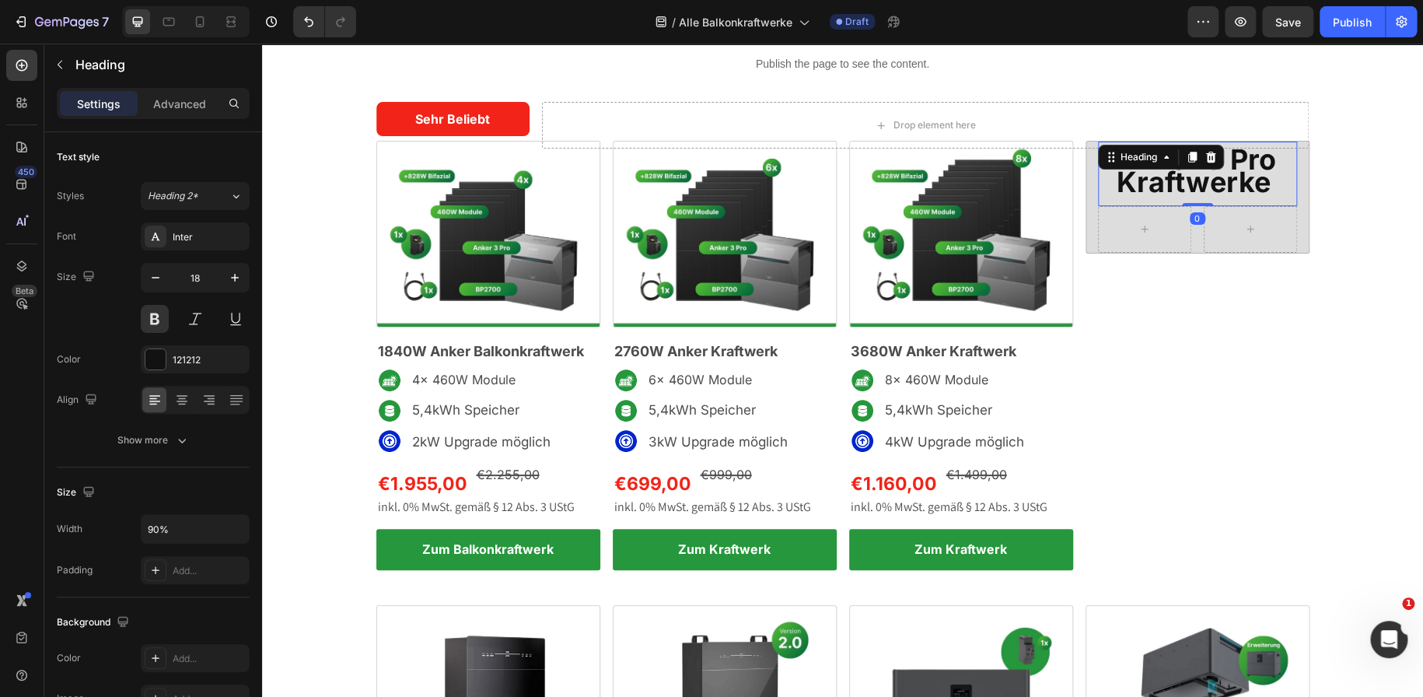
click at [1182, 155] on div at bounding box center [1191, 157] width 19 height 19
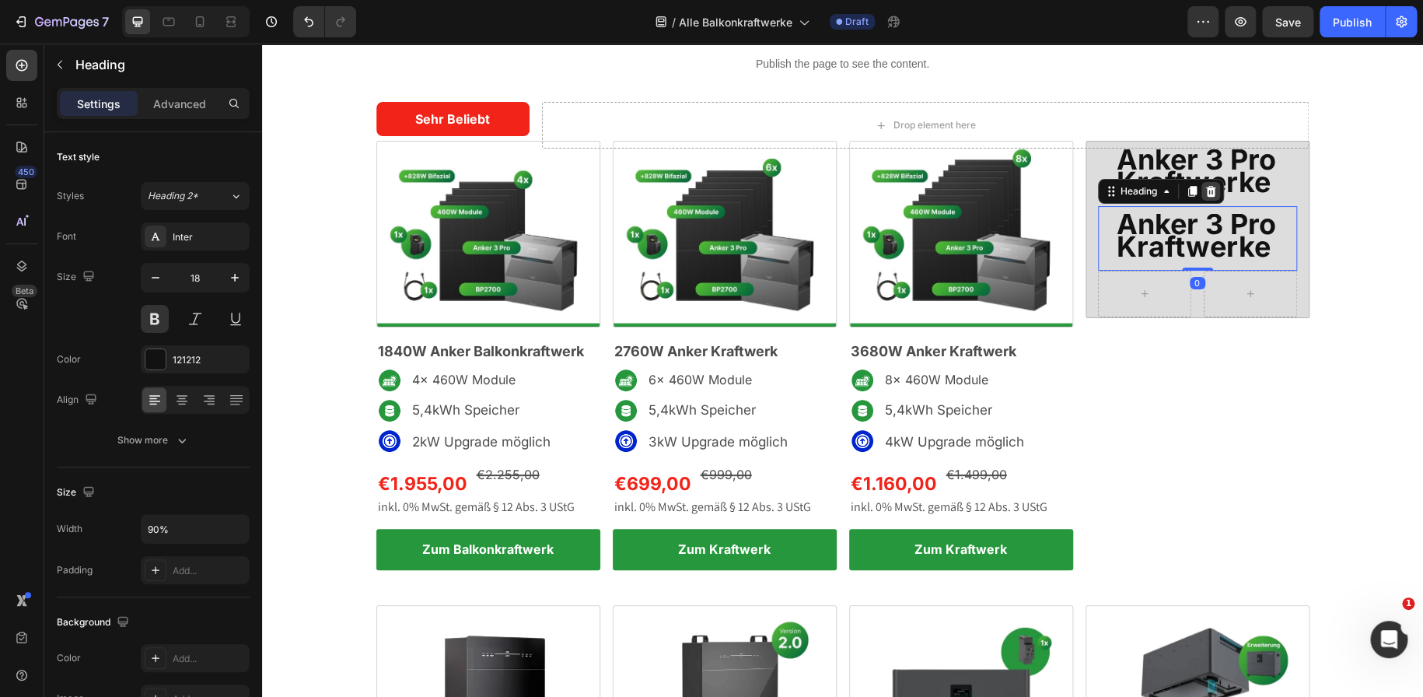
click at [1204, 195] on icon at bounding box center [1210, 191] width 12 height 12
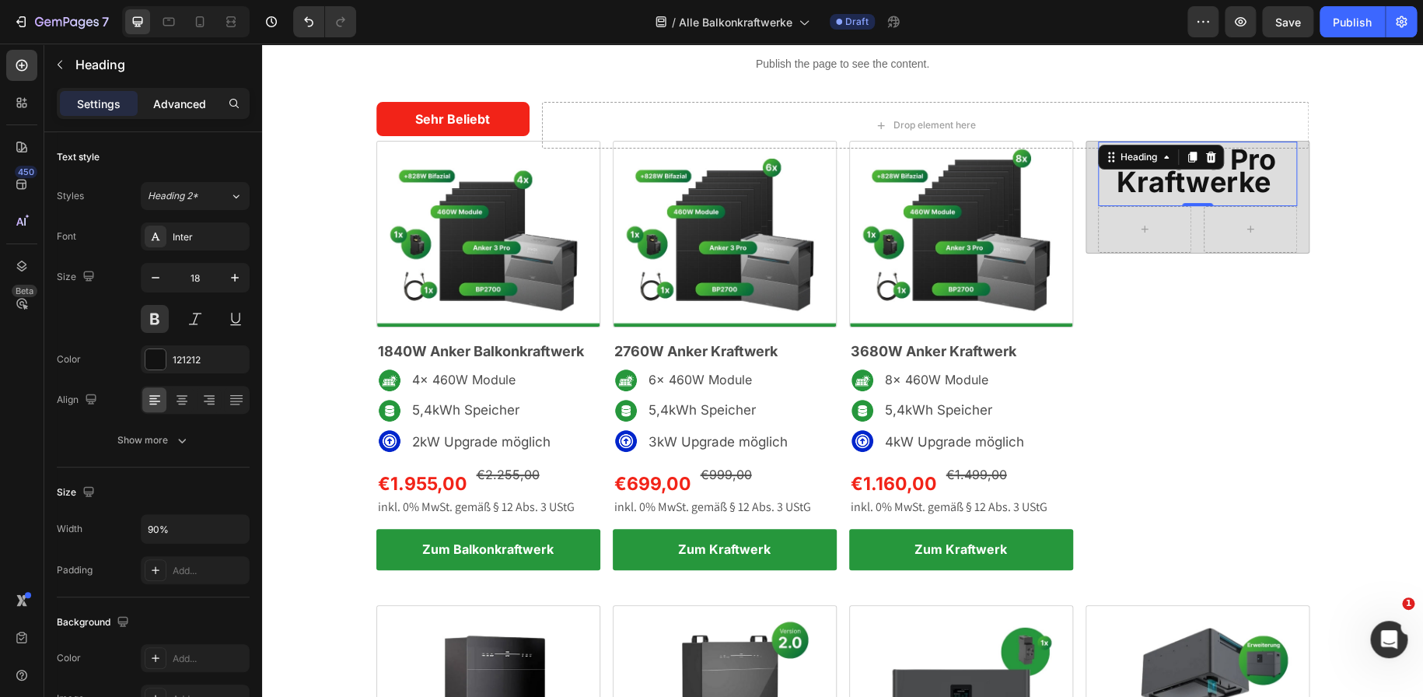
click at [181, 101] on p "Advanced" at bounding box center [179, 104] width 53 height 16
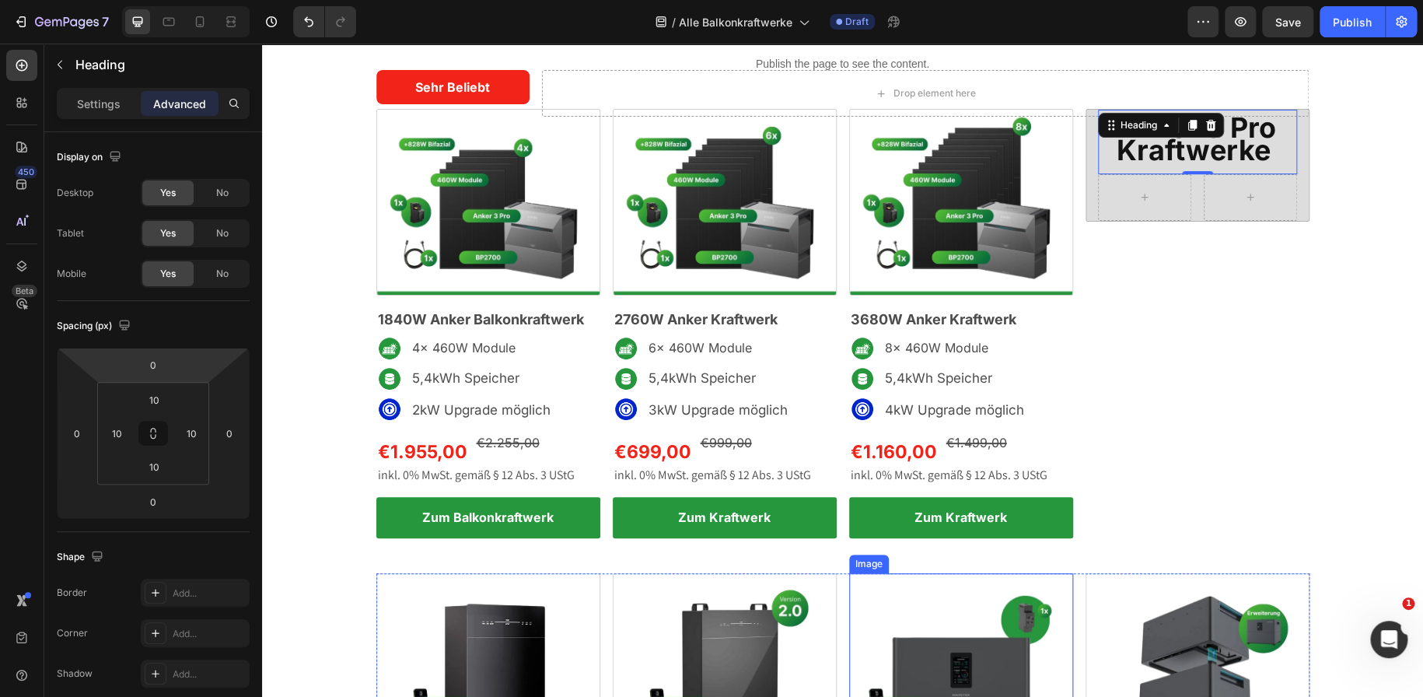
scroll to position [72, 0]
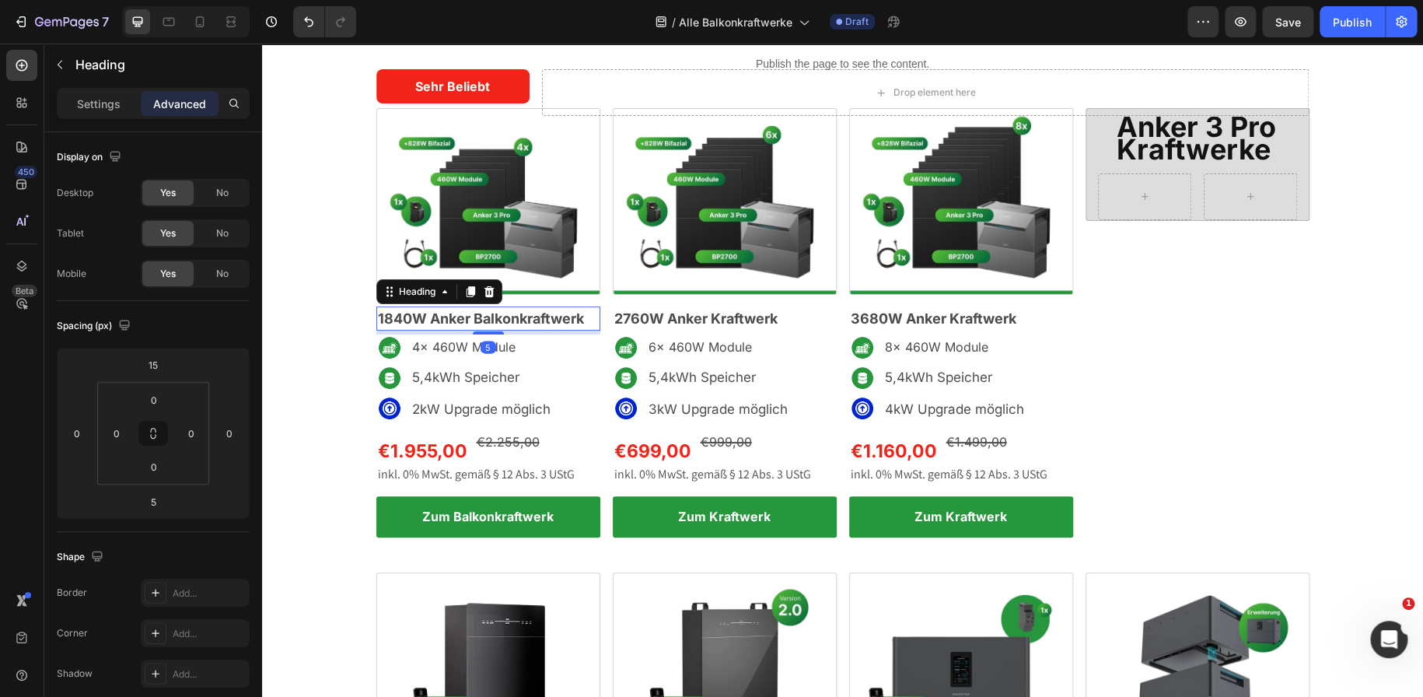
click at [480, 316] on span "1840W Anker Balkonkraftwerk" at bounding box center [481, 318] width 206 height 16
click at [466, 296] on icon at bounding box center [470, 292] width 9 height 11
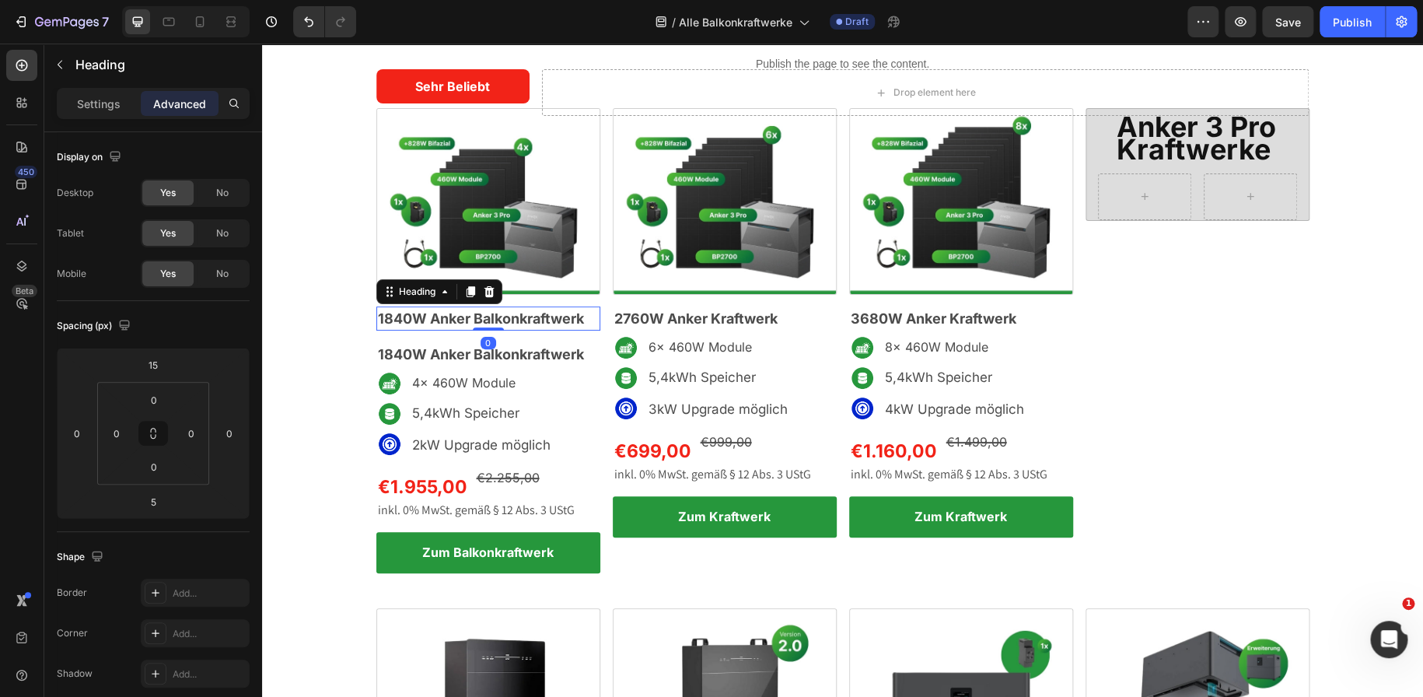
drag, startPoint x: 490, startPoint y: 331, endPoint x: 488, endPoint y: 323, distance: 7.9
click at [488, 323] on div "1840W Anker Balkonkraftwerk Heading 0" at bounding box center [488, 318] width 224 height 24
type input "0"
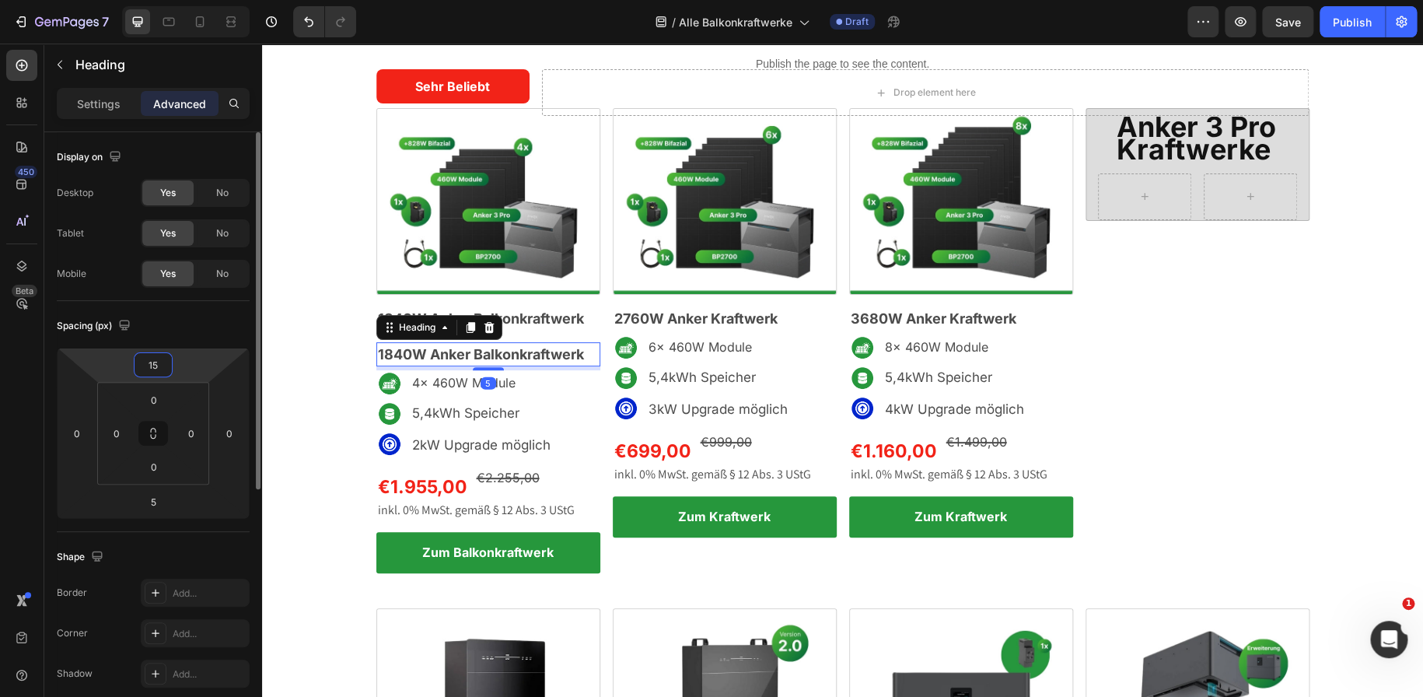
click at [158, 366] on input "15" at bounding box center [153, 364] width 31 height 23
type input "0"
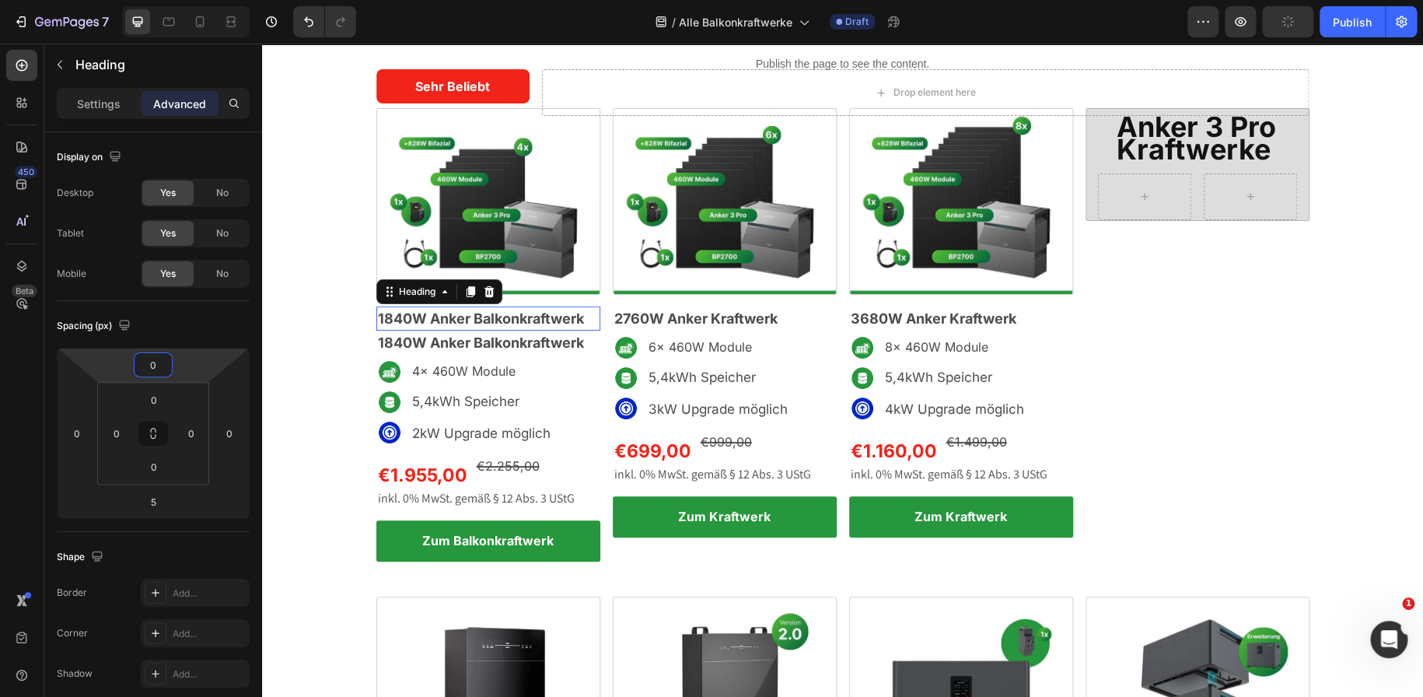
click at [566, 323] on span "1840W Anker Balkonkraftwerk" at bounding box center [481, 318] width 206 height 16
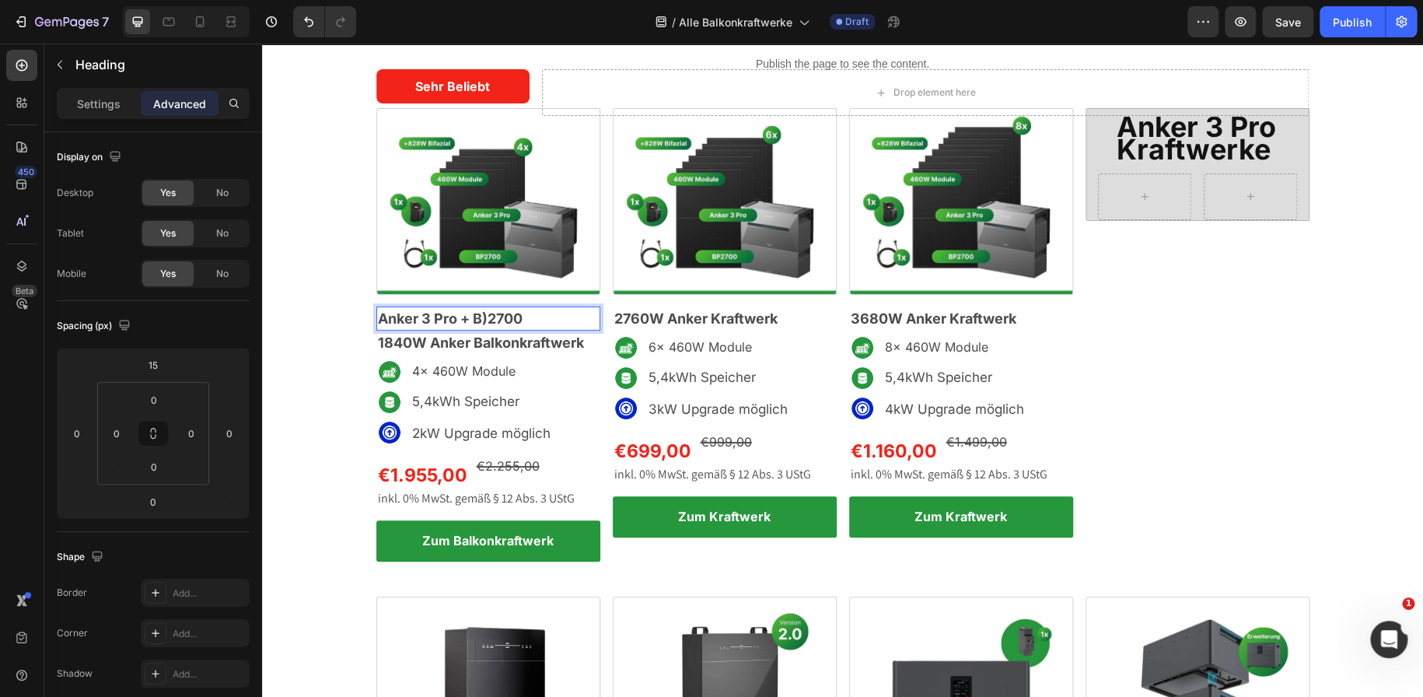
click at [486, 316] on span "Anker 3 Pro + B)2700" at bounding box center [450, 318] width 145 height 16
click at [482, 316] on span "Anker 3 Pro + B)2700" at bounding box center [450, 318] width 145 height 16
click at [524, 315] on p "Anker 3 Pro + BP2700" at bounding box center [488, 318] width 221 height 21
click at [464, 318] on span "Anker 3 Pro + BP2700" at bounding box center [452, 318] width 148 height 16
click at [463, 341] on span "1840W Anker Balkonkraftwerk" at bounding box center [481, 342] width 206 height 16
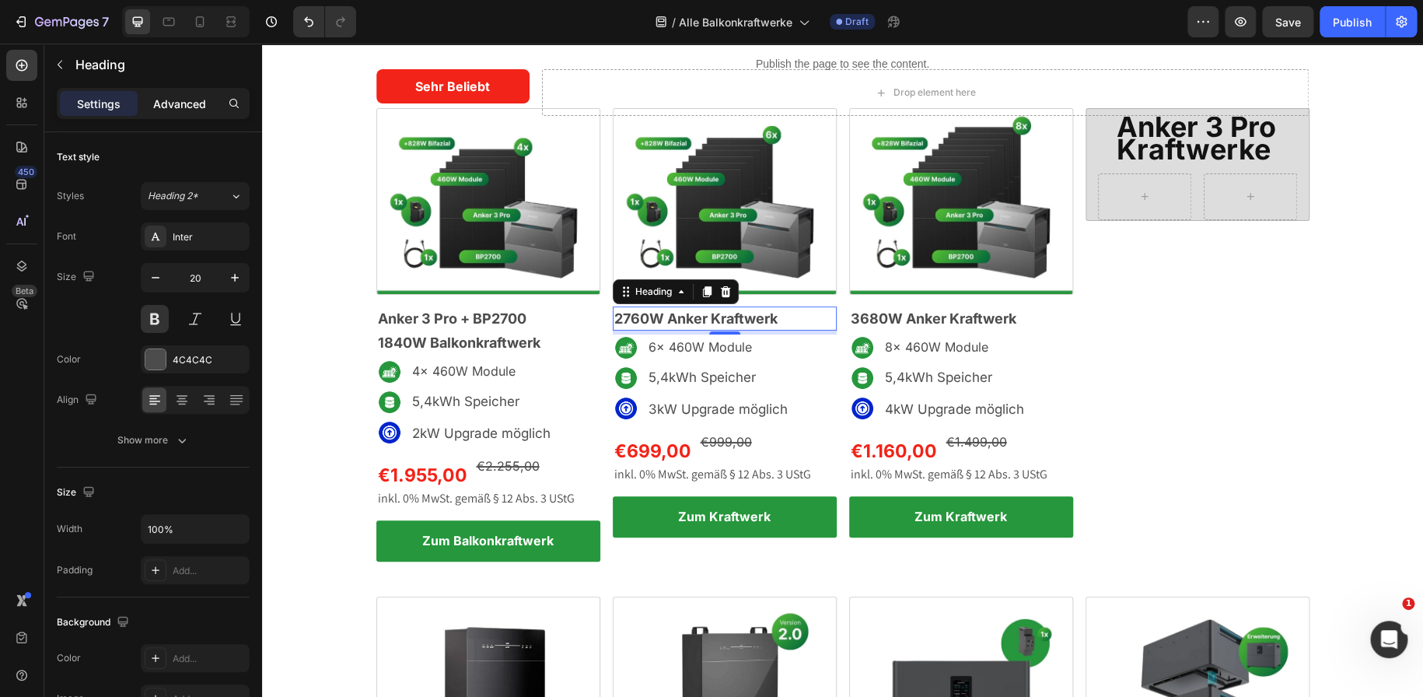
click at [194, 110] on p "Advanced" at bounding box center [179, 104] width 53 height 16
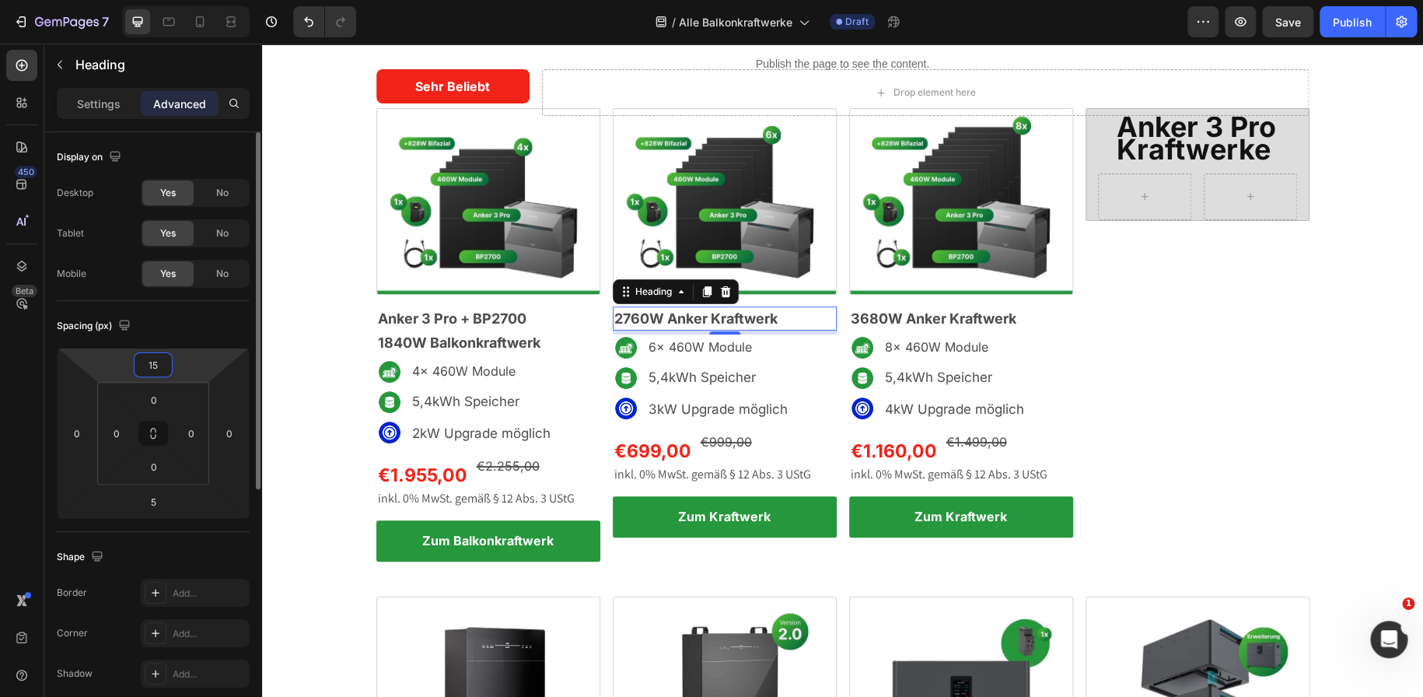
click at [155, 362] on input "15" at bounding box center [153, 364] width 31 height 23
type input "0"
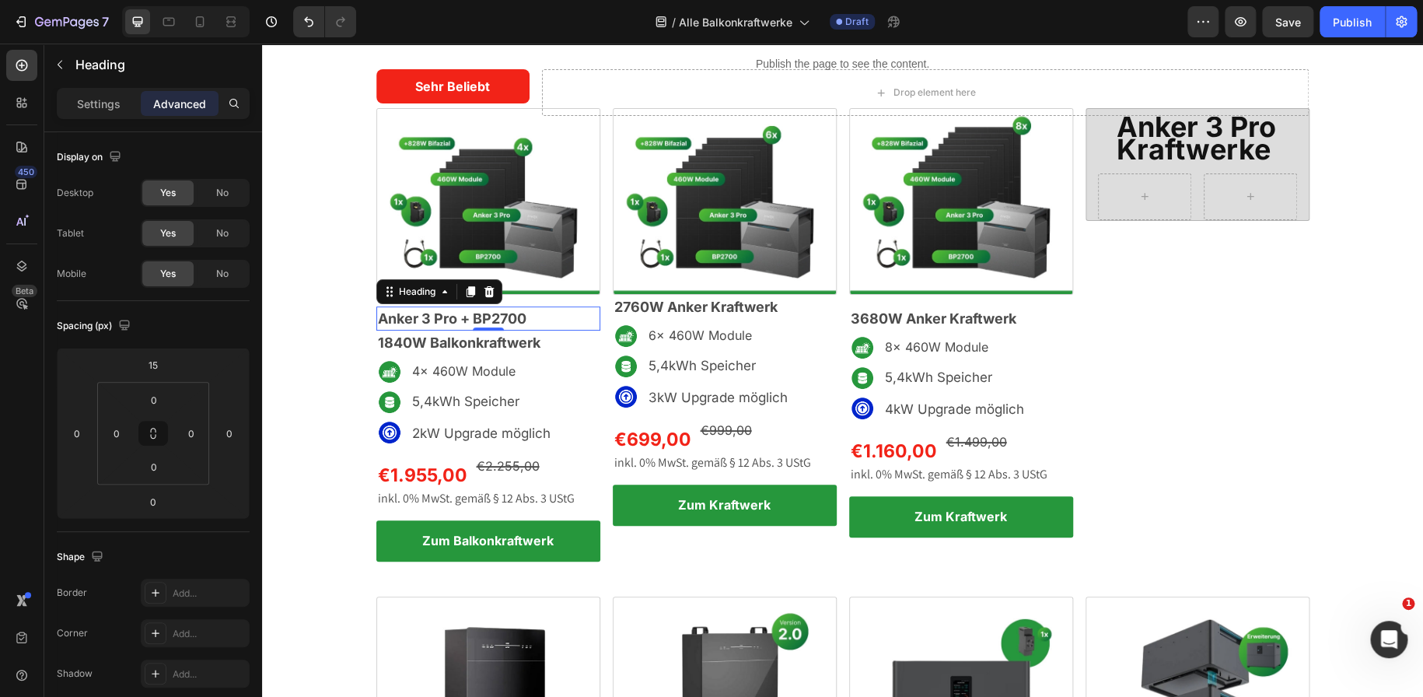
click at [439, 310] on span "Anker 3 Pro + BP2700" at bounding box center [452, 318] width 148 height 16
click at [466, 292] on icon at bounding box center [470, 292] width 9 height 11
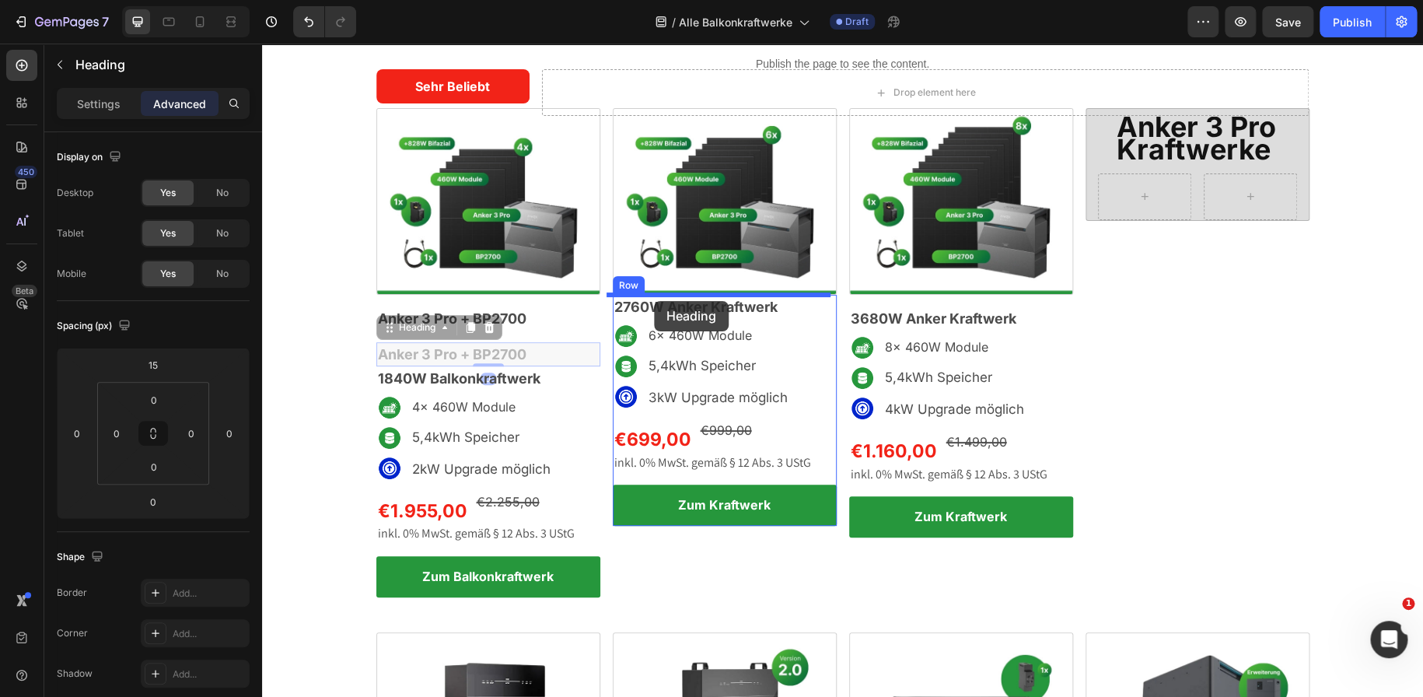
drag, startPoint x: 383, startPoint y: 333, endPoint x: 654, endPoint y: 301, distance: 272.4
type input "5"
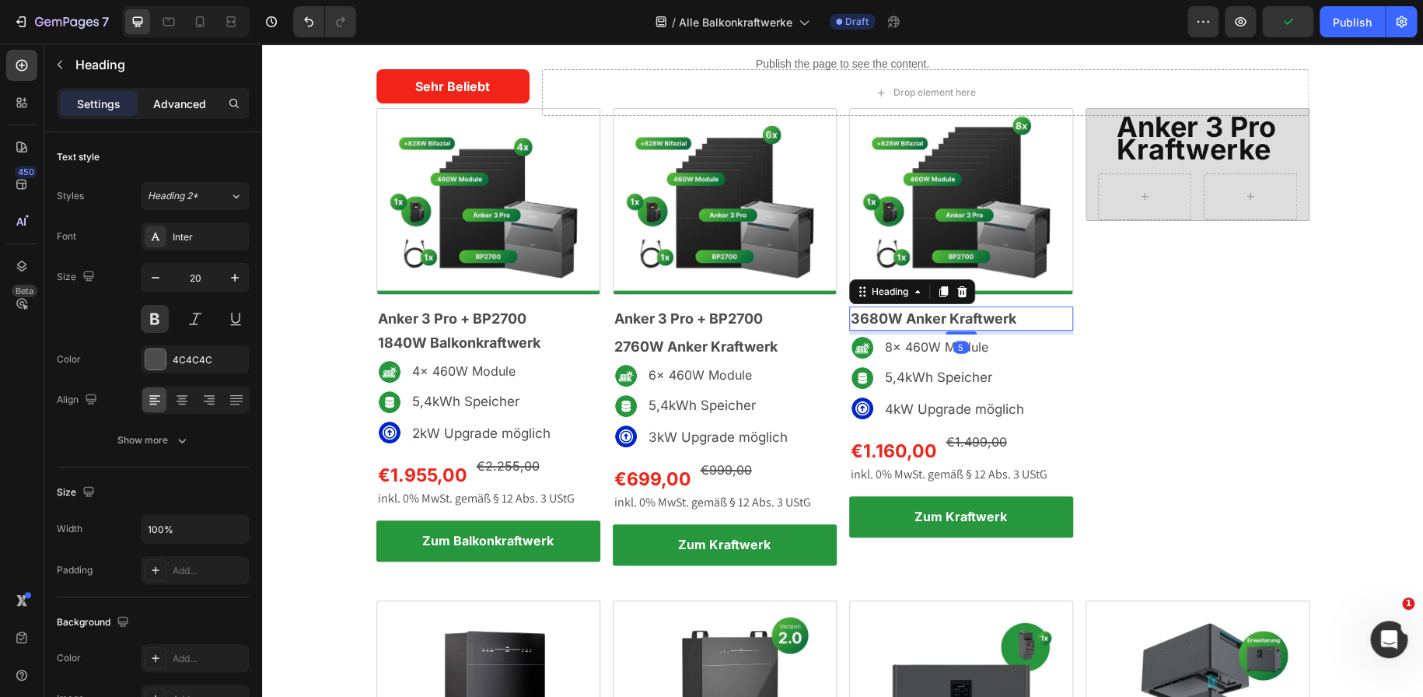
click at [178, 101] on p "Advanced" at bounding box center [179, 104] width 53 height 16
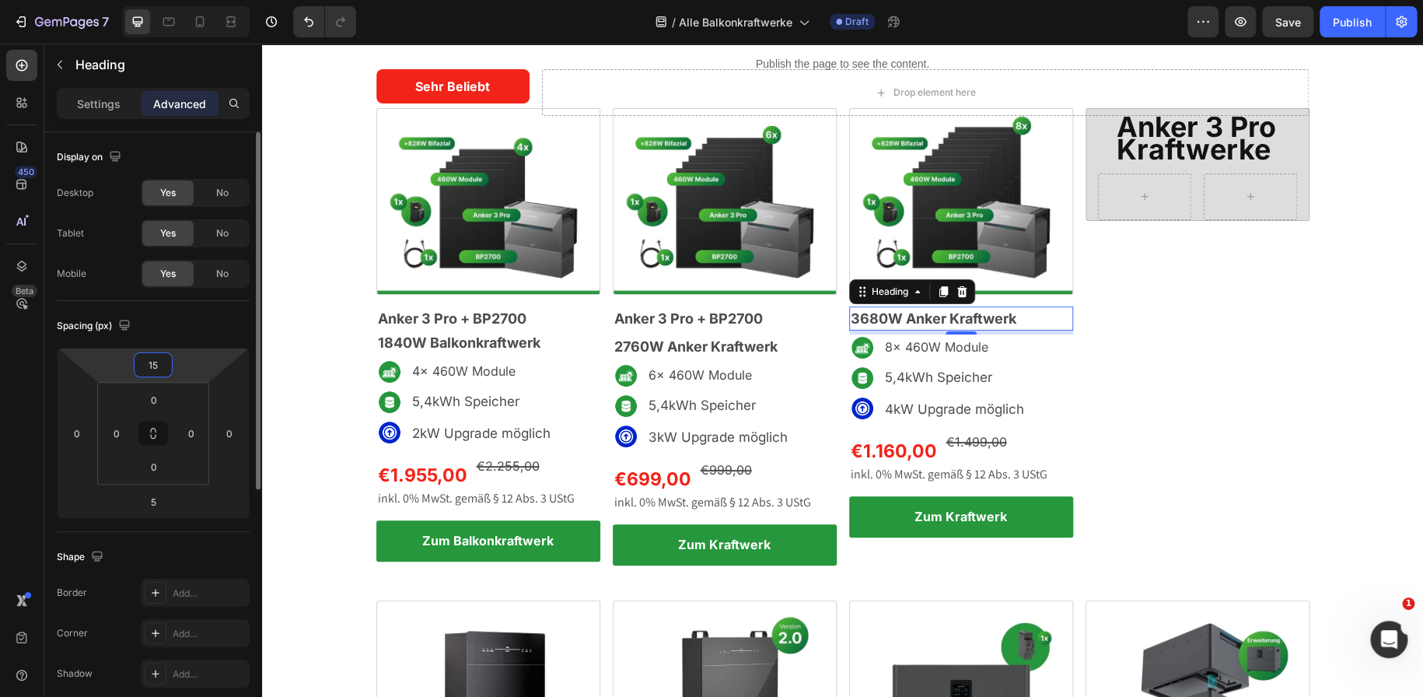
click at [156, 355] on input "15" at bounding box center [153, 364] width 31 height 23
type input "0"
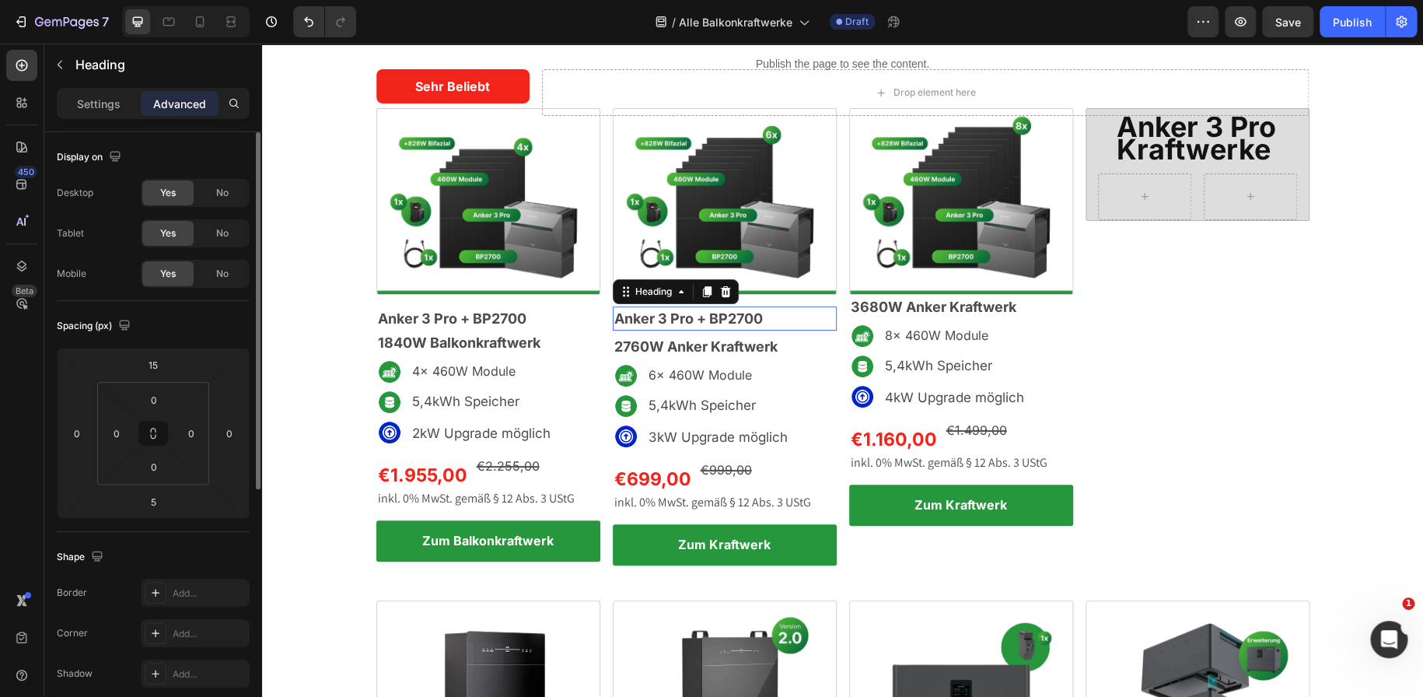
click at [663, 326] on span "Anker 3 Pro + BP2700" at bounding box center [688, 318] width 148 height 16
click at [702, 292] on icon at bounding box center [706, 292] width 9 height 11
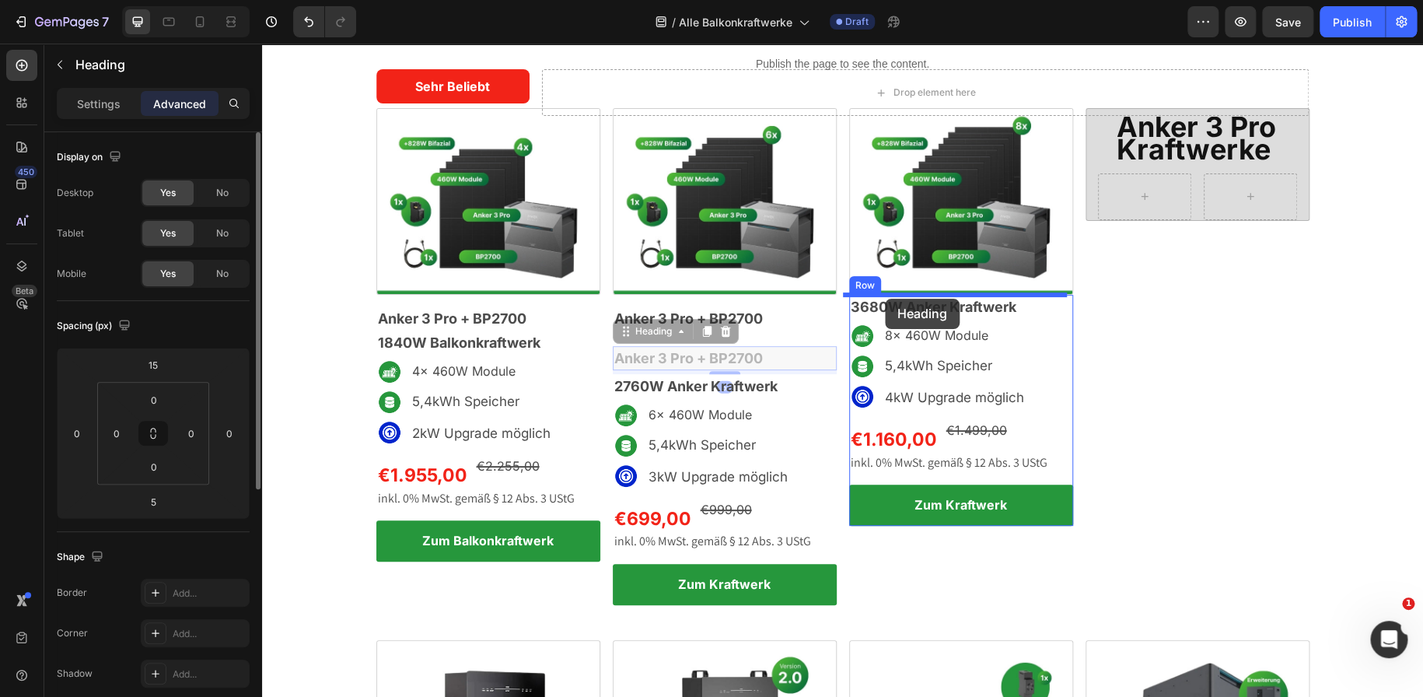
drag, startPoint x: 616, startPoint y: 337, endPoint x: 885, endPoint y: 299, distance: 271.8
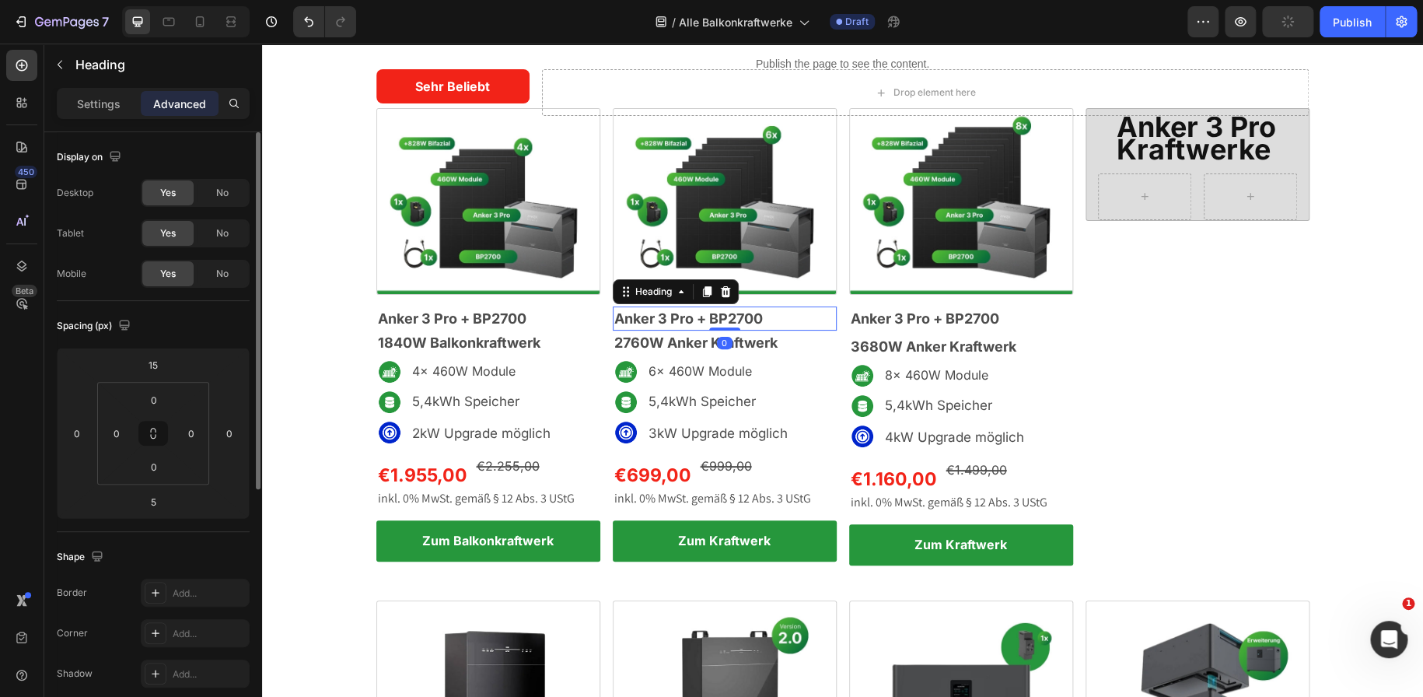
drag, startPoint x: 719, startPoint y: 333, endPoint x: 716, endPoint y: 321, distance: 12.1
click at [716, 321] on div "Anker 3 Pro + BP2700 Heading 0" at bounding box center [725, 318] width 224 height 24
type input "0"
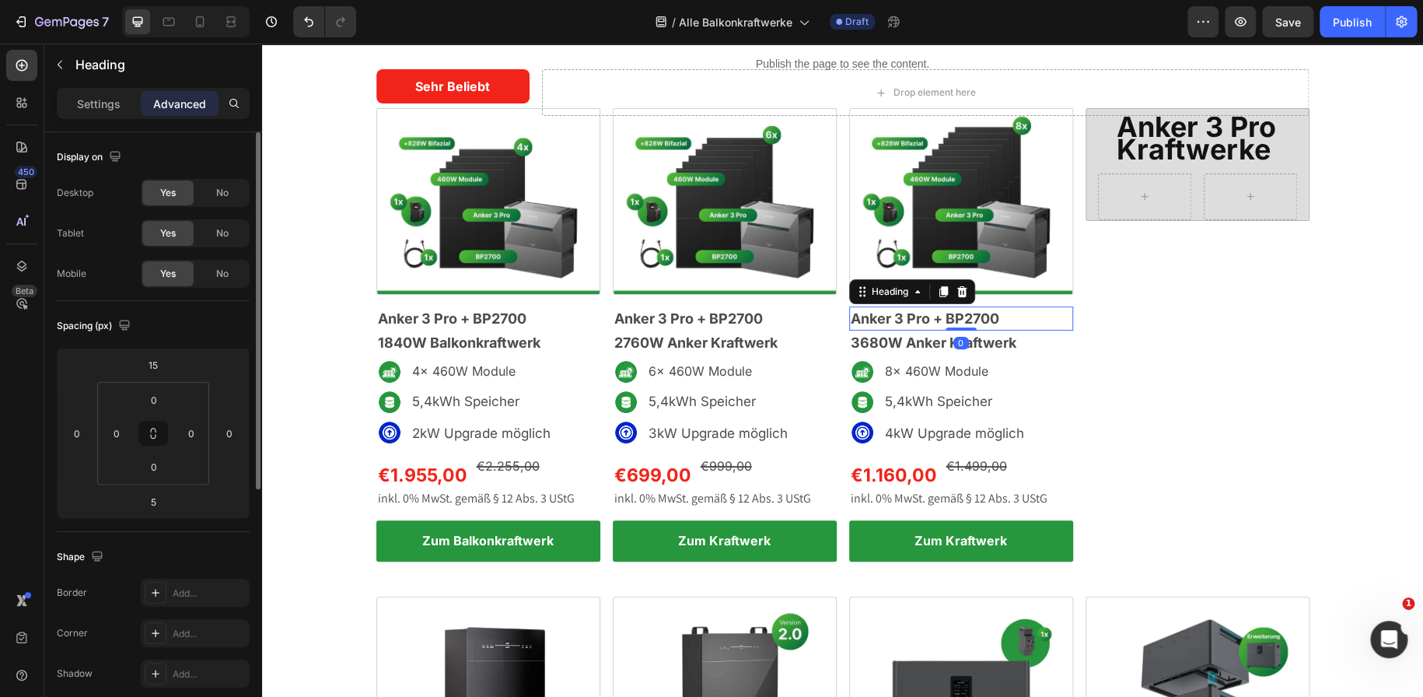
drag, startPoint x: 951, startPoint y: 333, endPoint x: 946, endPoint y: 316, distance: 17.7
click at [946, 316] on div "Anker 3 Pro + BP2700 Heading 0" at bounding box center [961, 318] width 224 height 24
type input "0"
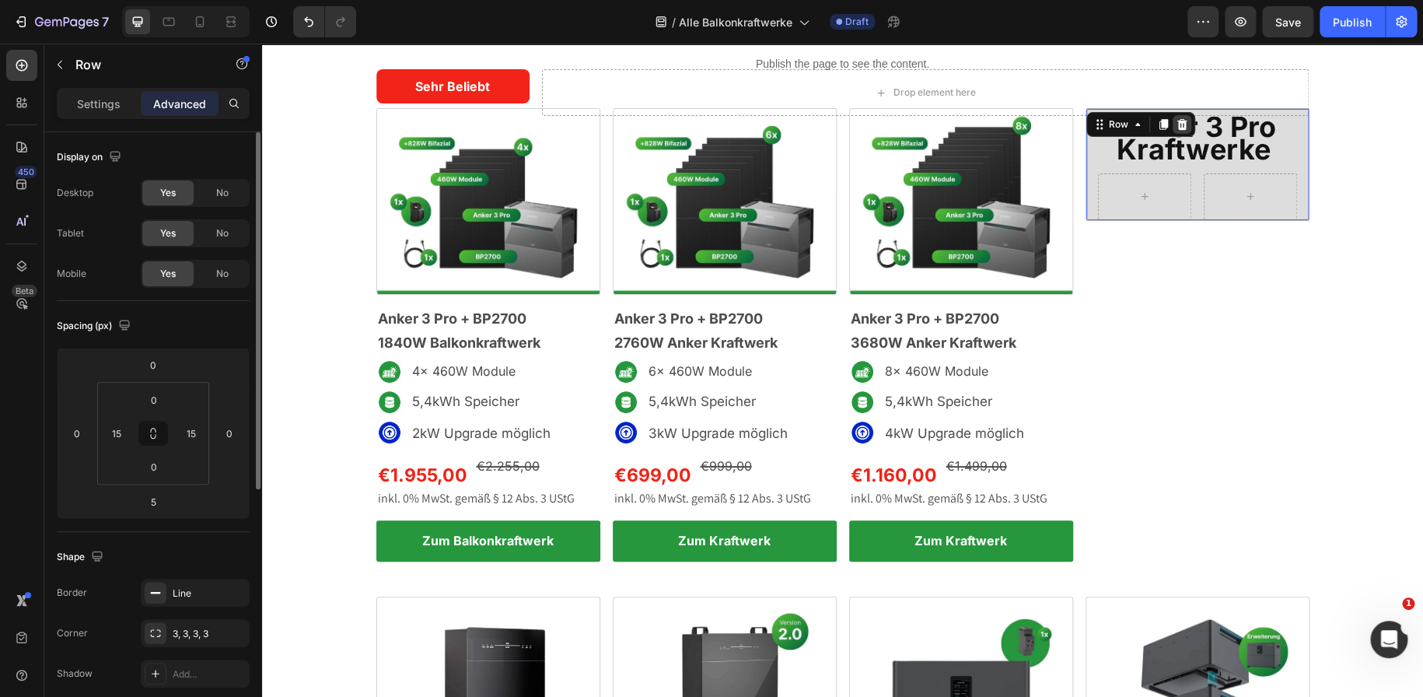
click at [1176, 123] on icon at bounding box center [1181, 124] width 10 height 11
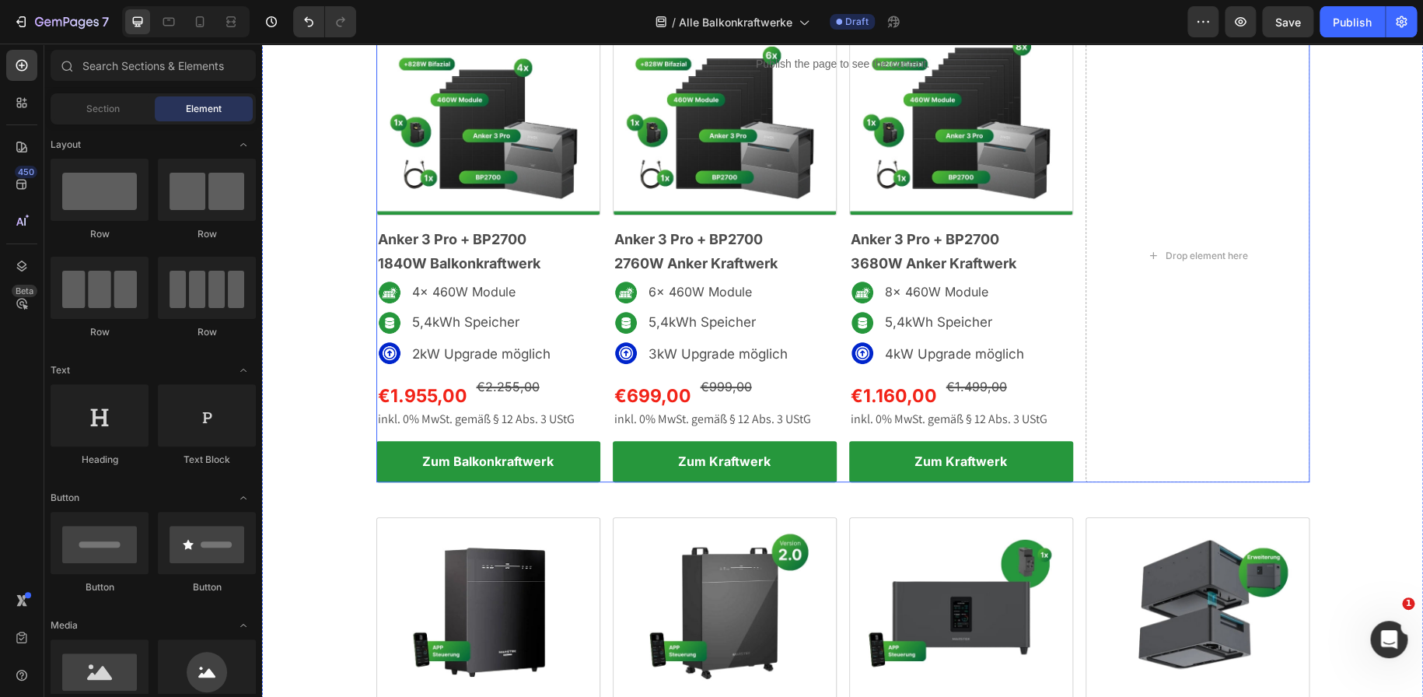
scroll to position [16, 0]
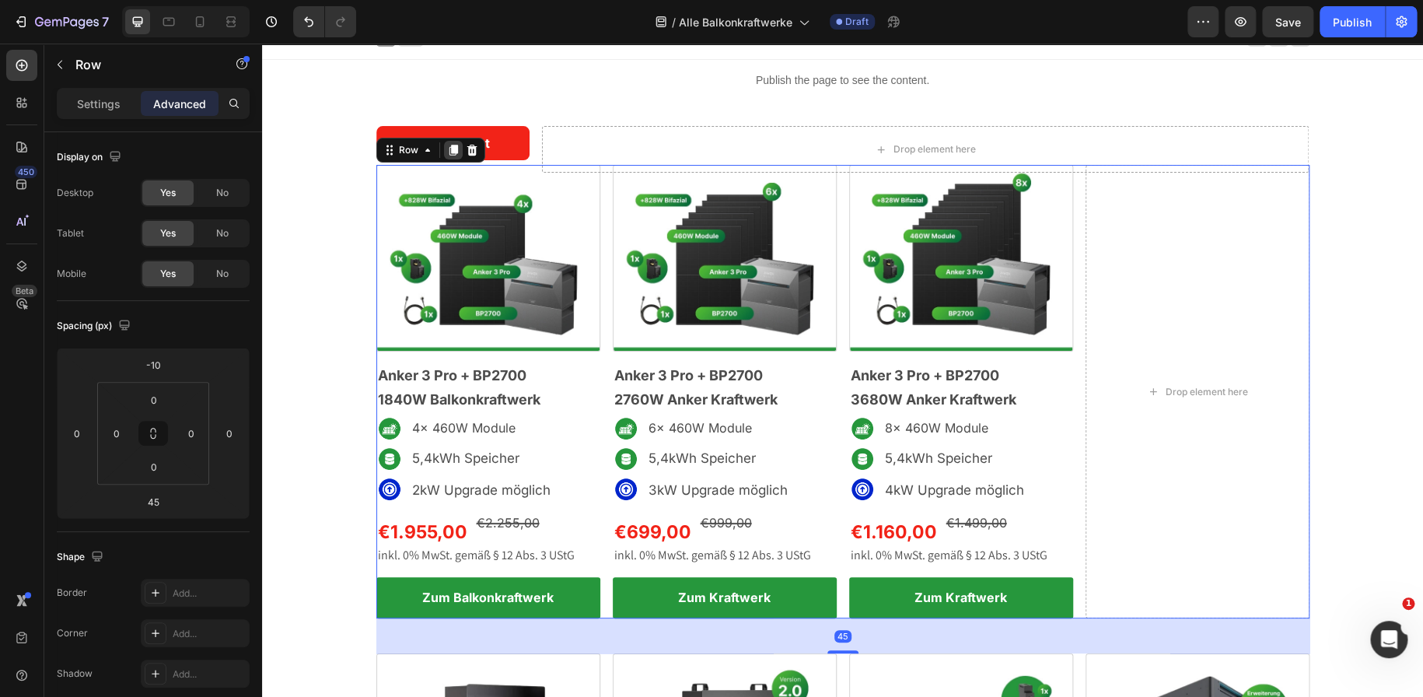
click at [449, 145] on icon at bounding box center [453, 150] width 9 height 11
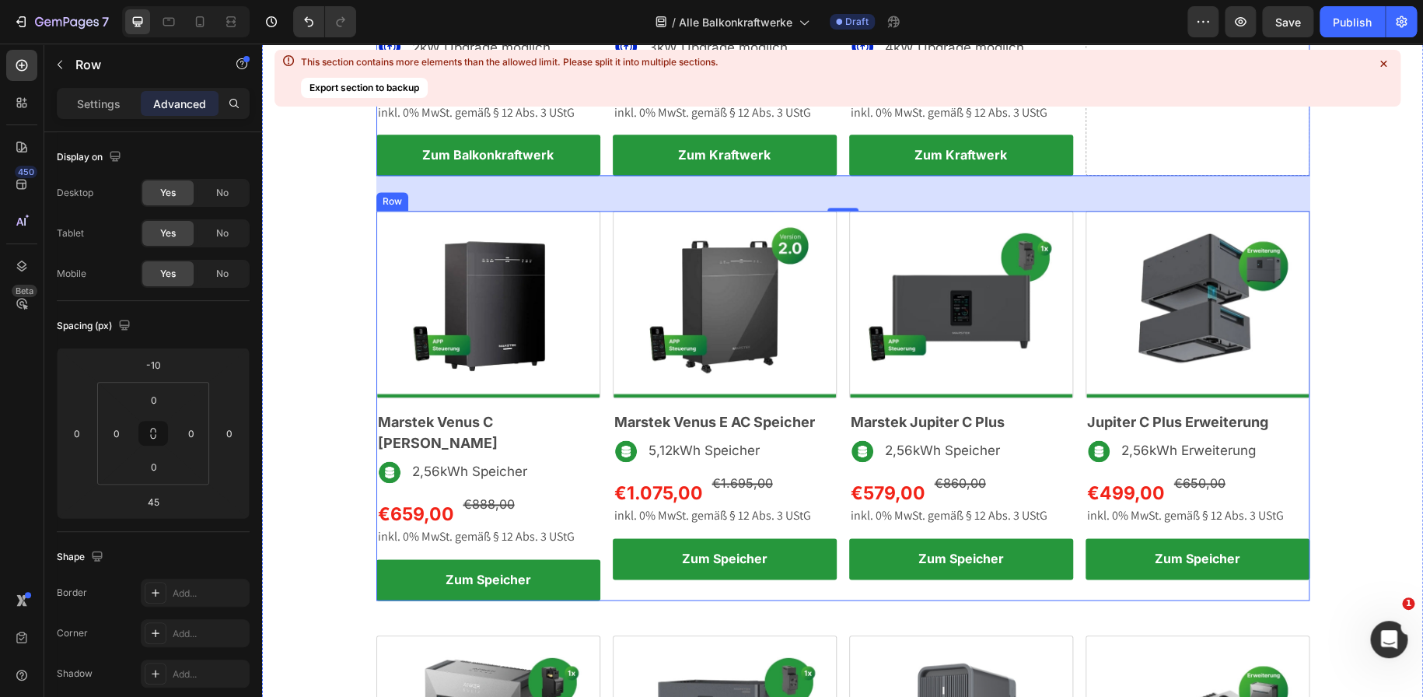
scroll to position [935, 0]
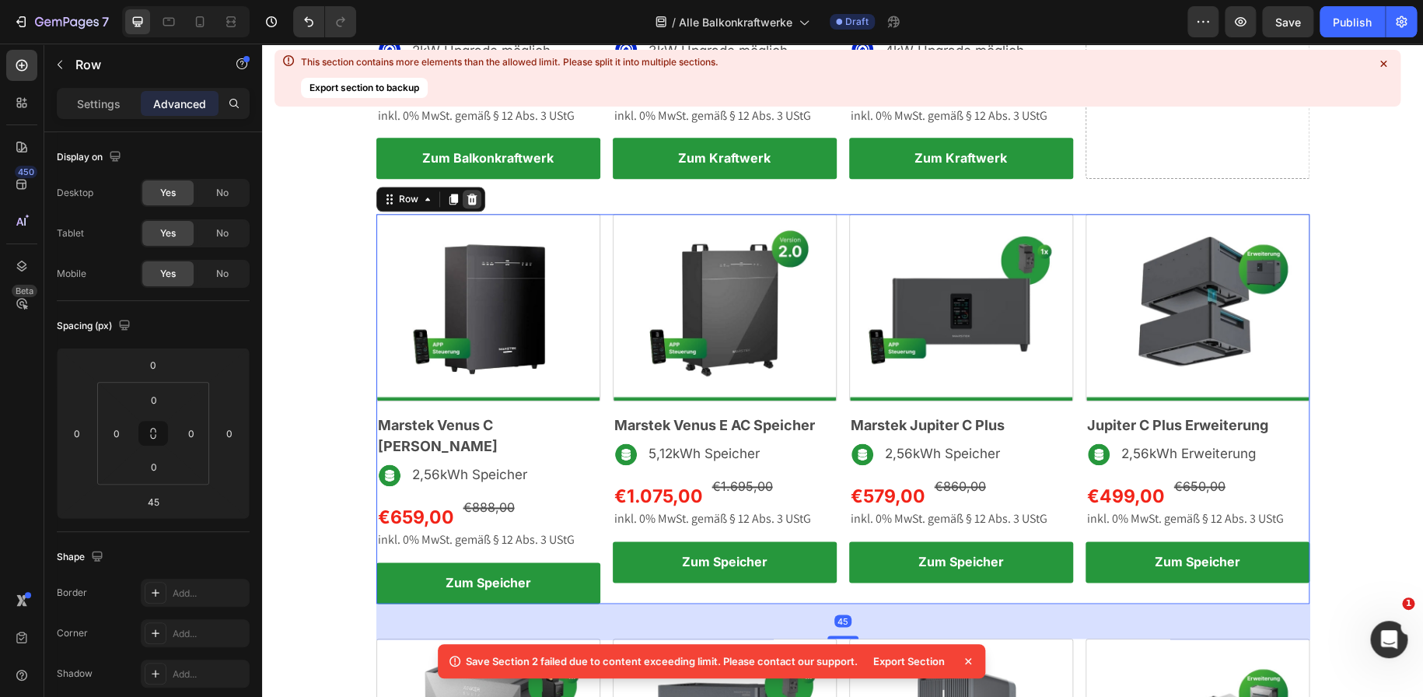
click at [466, 196] on icon at bounding box center [471, 199] width 10 height 11
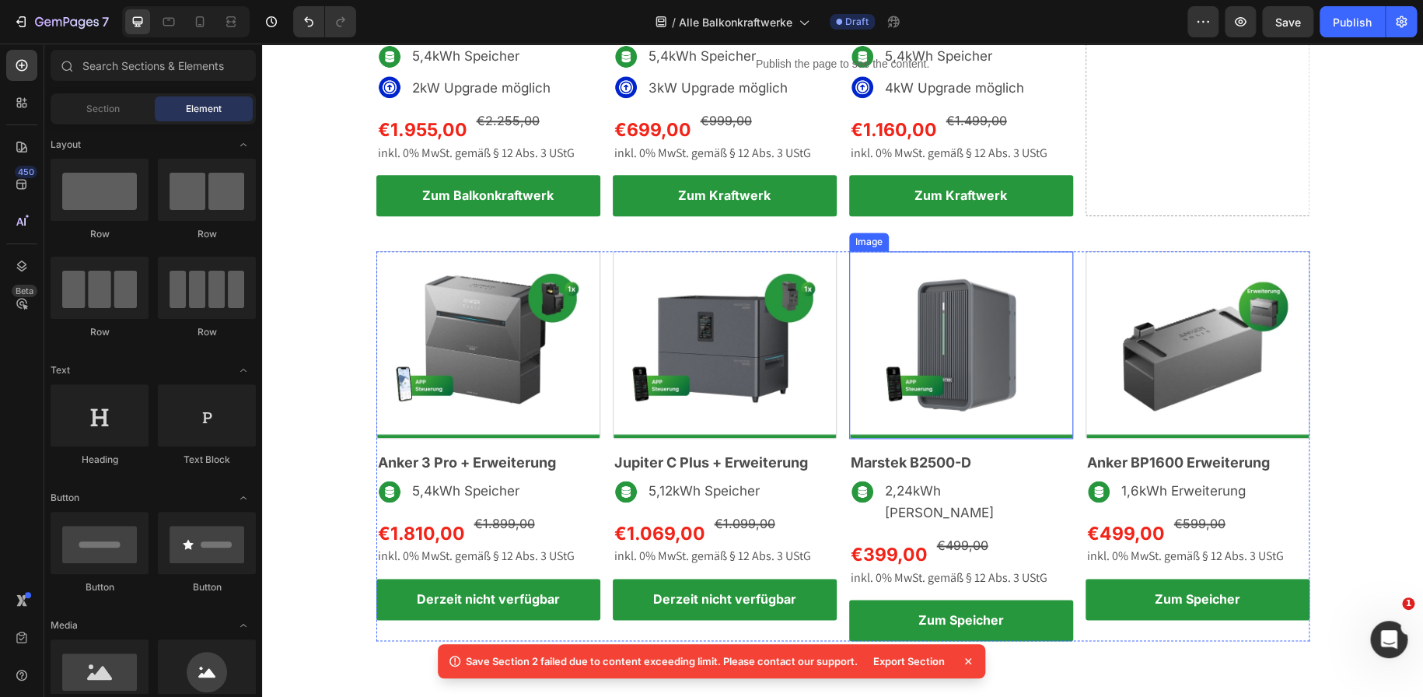
scroll to position [896, 0]
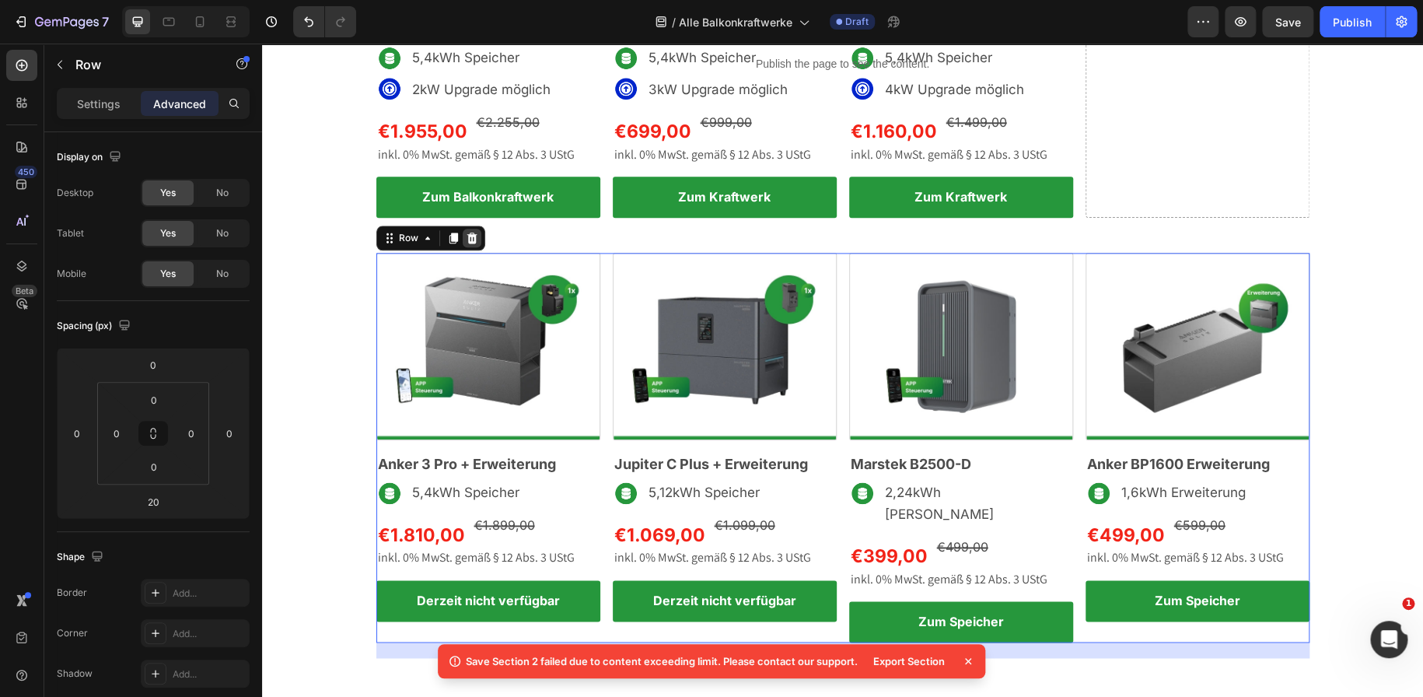
click at [466, 237] on icon at bounding box center [472, 238] width 12 height 12
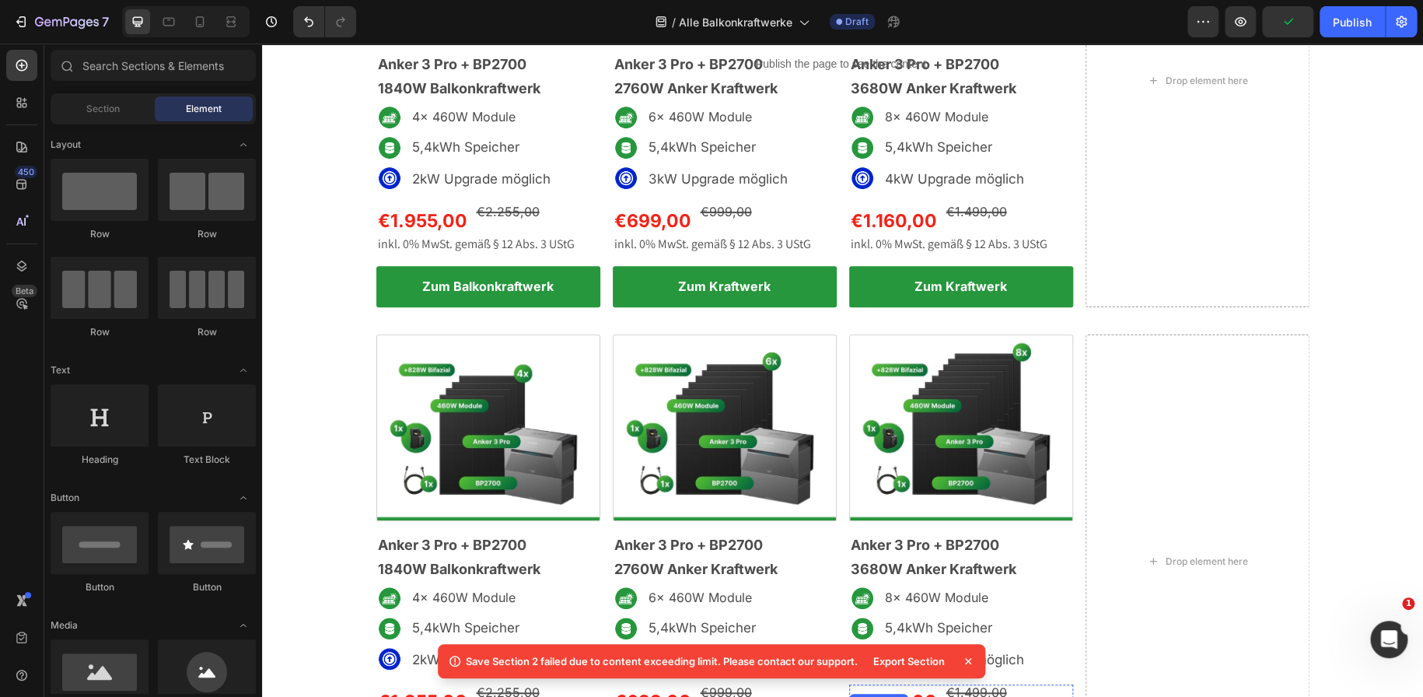
scroll to position [330, 0]
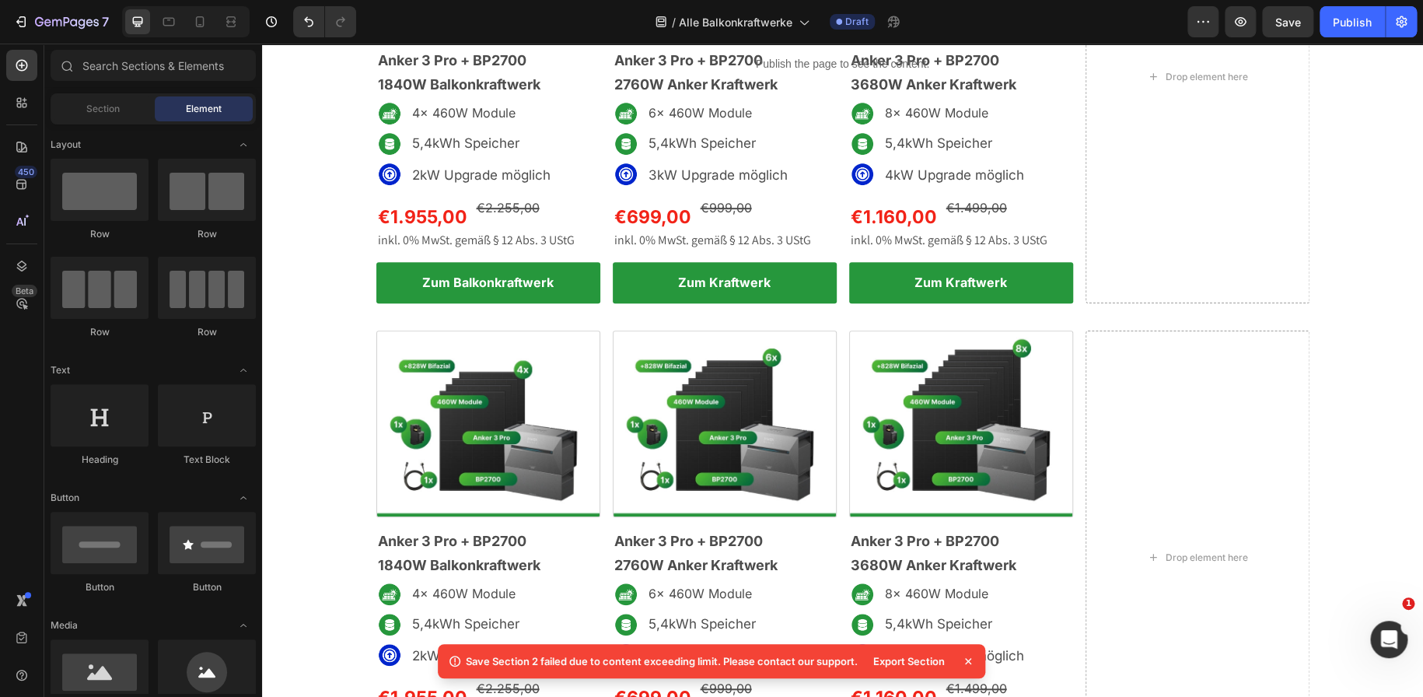
click at [968, 657] on icon at bounding box center [968, 661] width 16 height 16
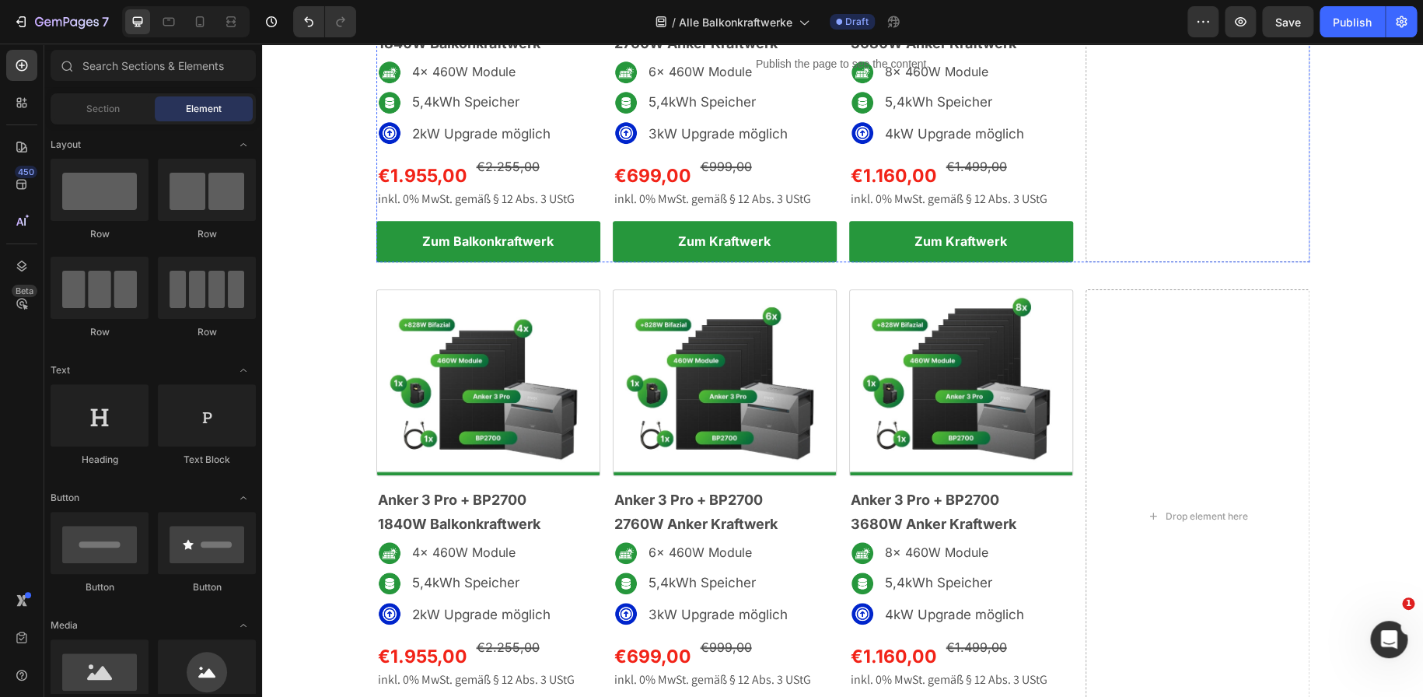
scroll to position [381, 0]
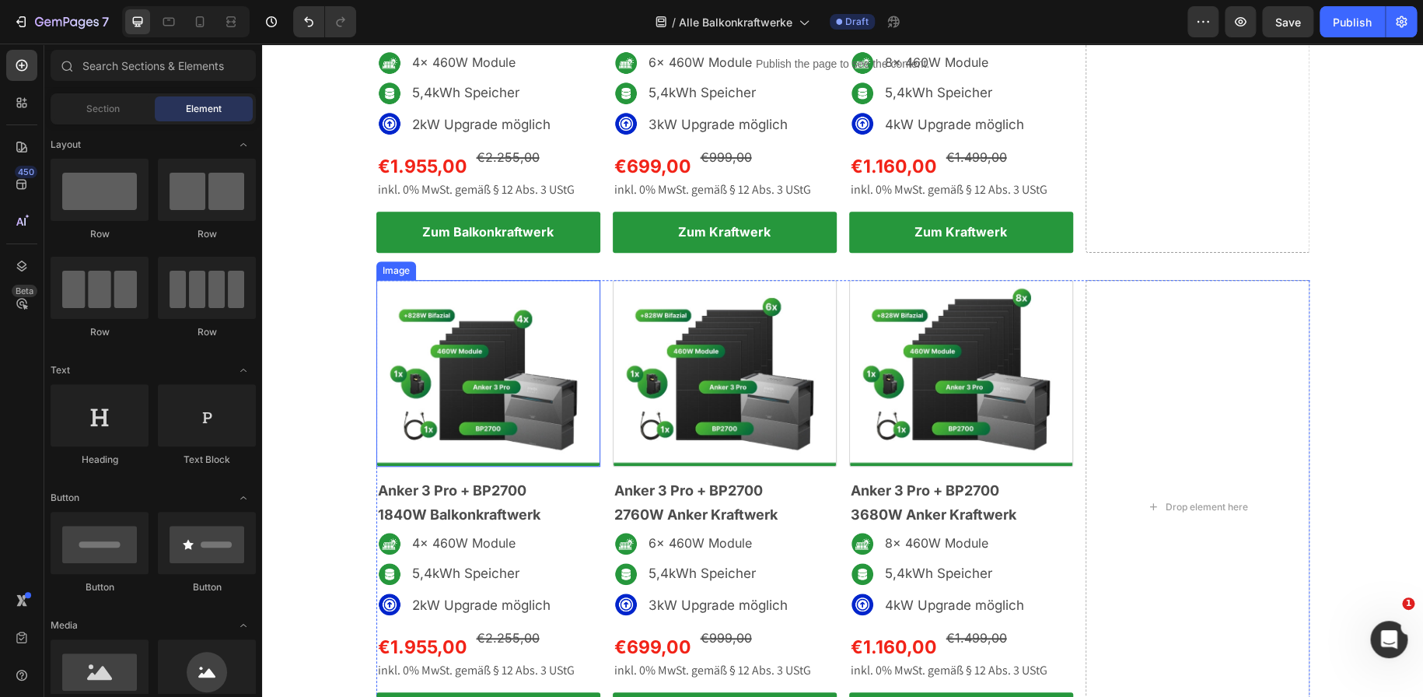
click at [439, 399] on img at bounding box center [488, 373] width 224 height 187
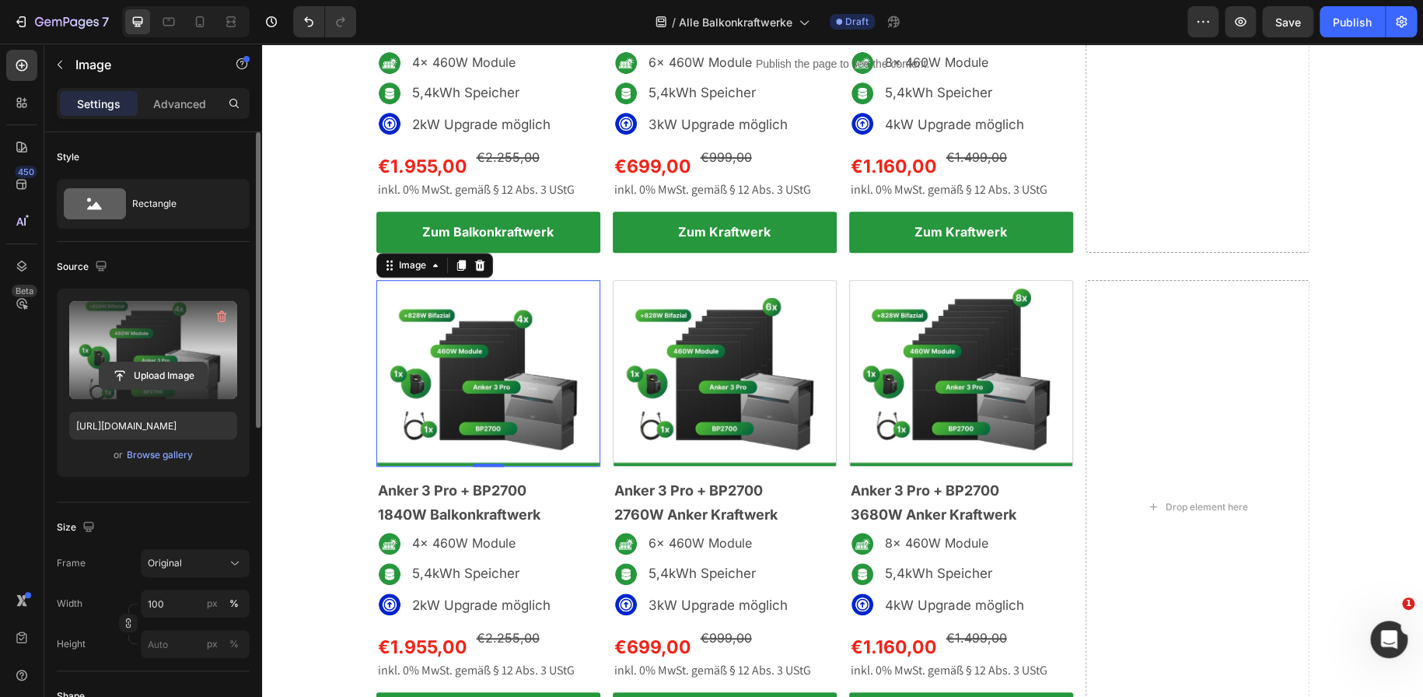
click at [155, 372] on input "file" at bounding box center [153, 375] width 107 height 26
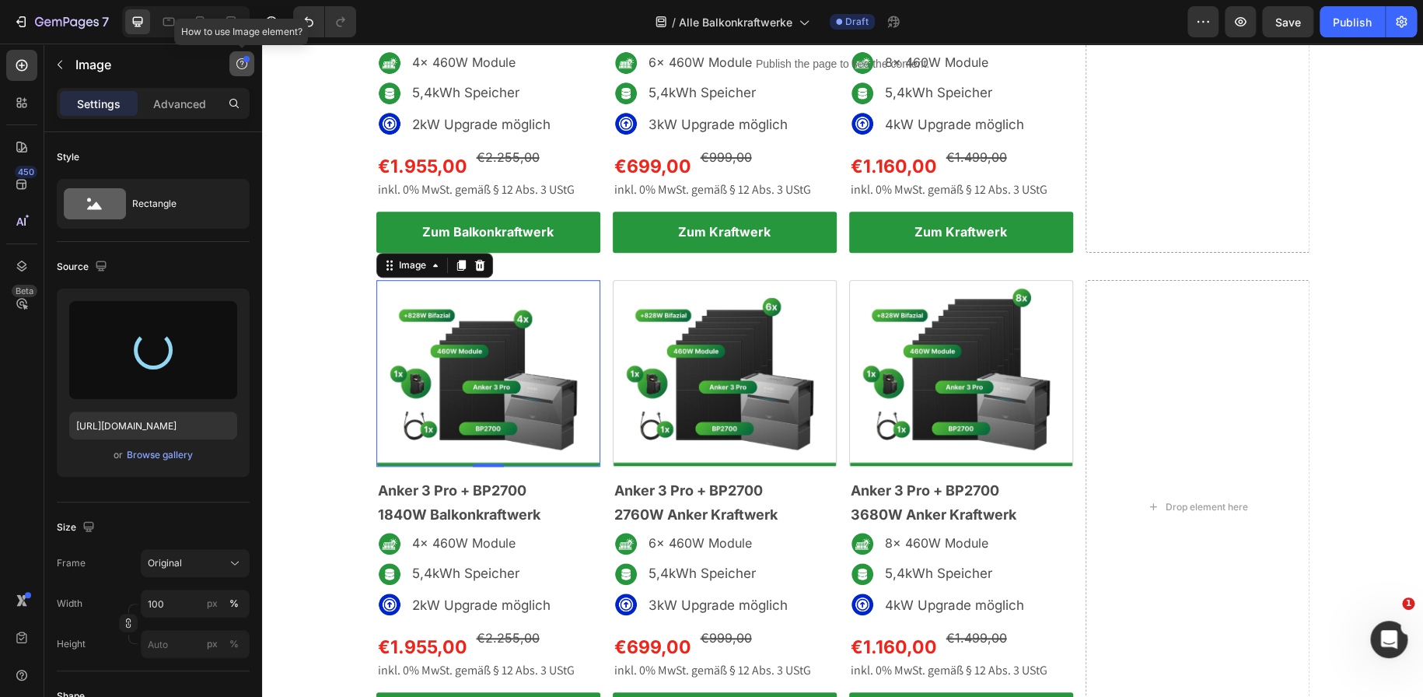
type input "https://cdn.shopify.com/s/files/1/0699/4965/3284/files/gempages_498297731022848…"
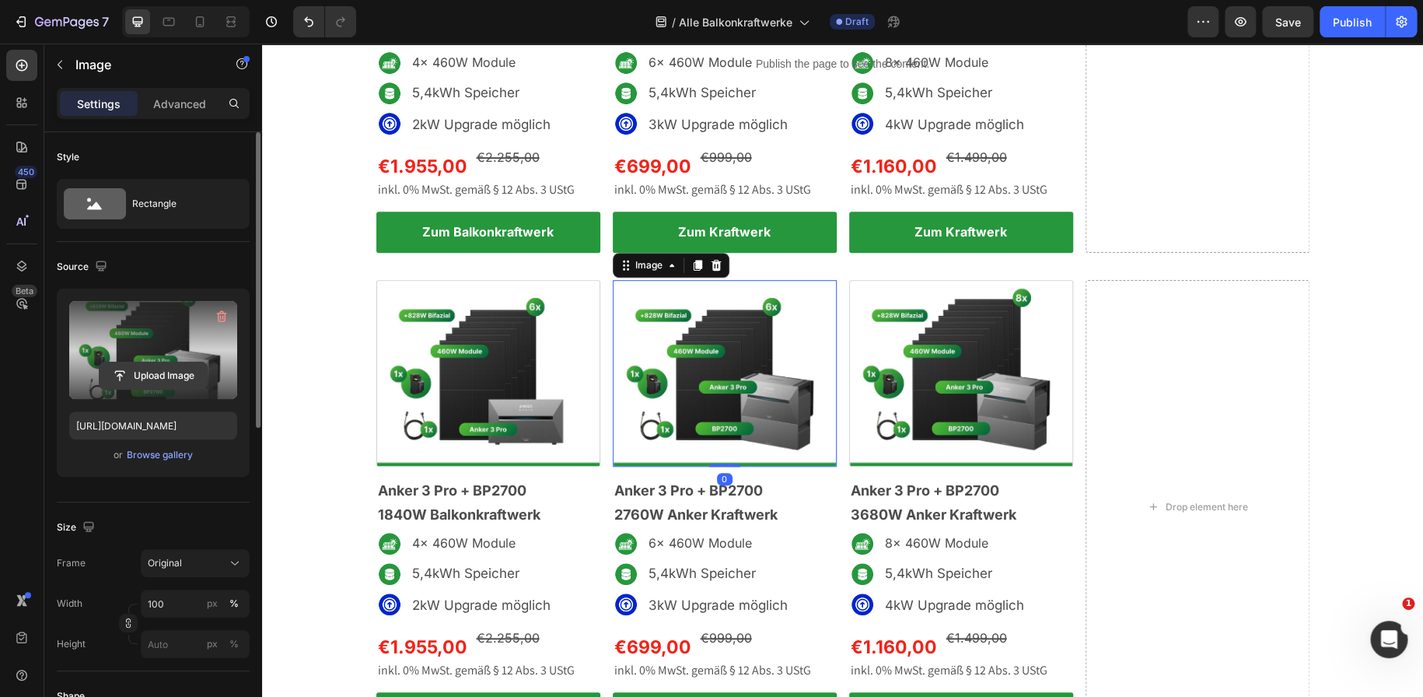
click at [164, 378] on input "file" at bounding box center [153, 375] width 107 height 26
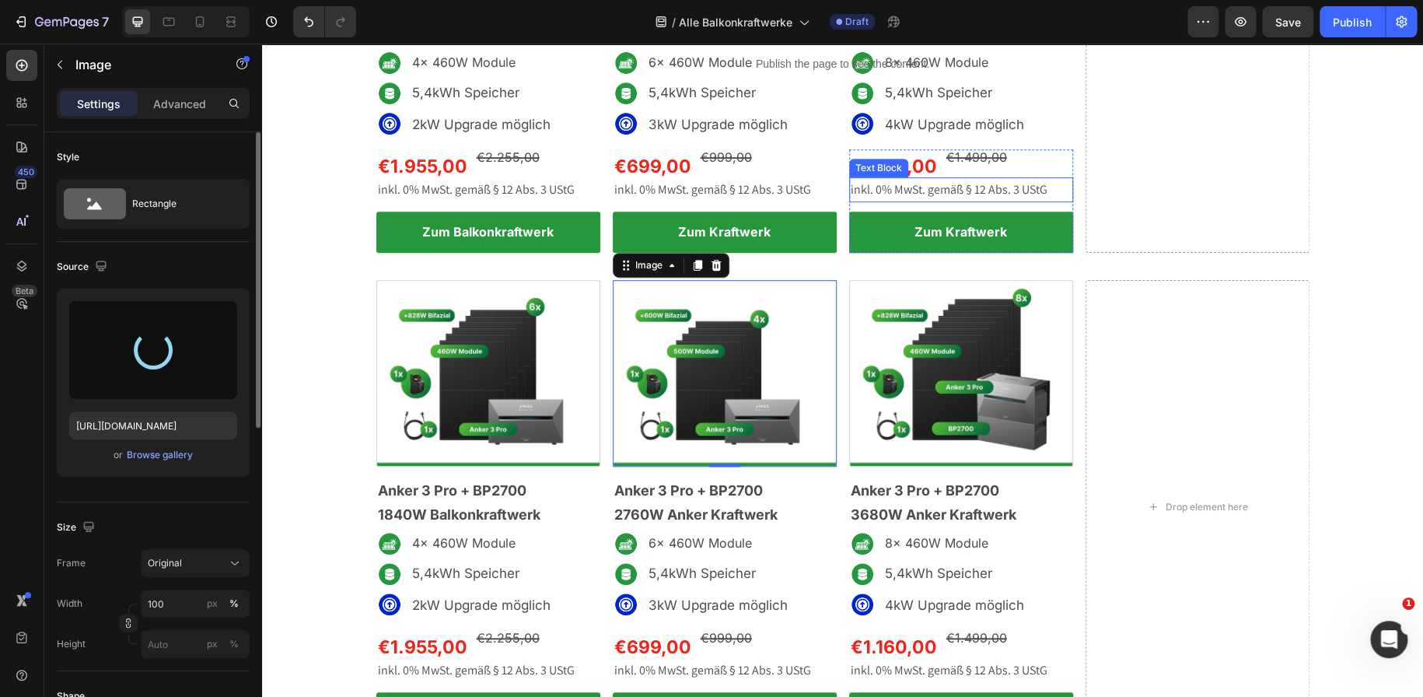
type input "https://cdn.shopify.com/s/files/1/0699/4965/3284/files/gempages_498297731022848…"
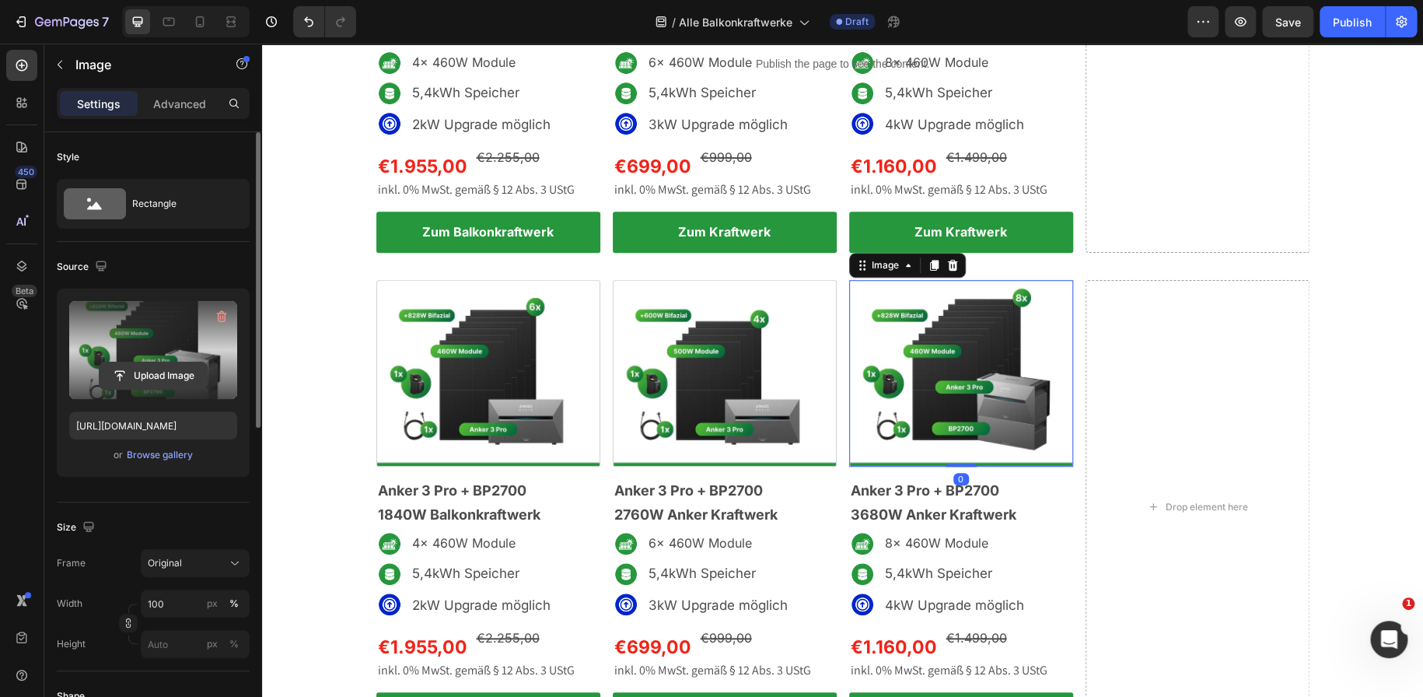
click at [163, 384] on input "file" at bounding box center [153, 375] width 107 height 26
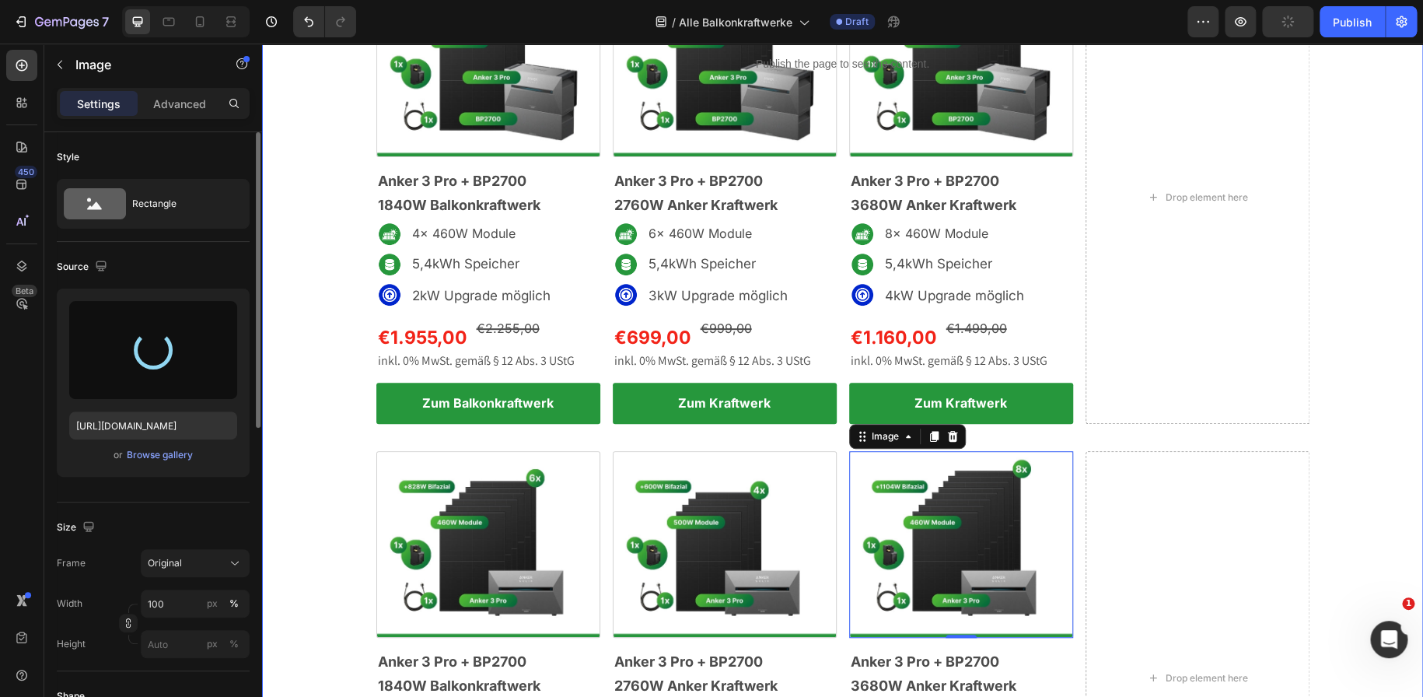
type input "https://cdn.shopify.com/s/files/1/0699/4965/3284/files/gempages_498297731022848…"
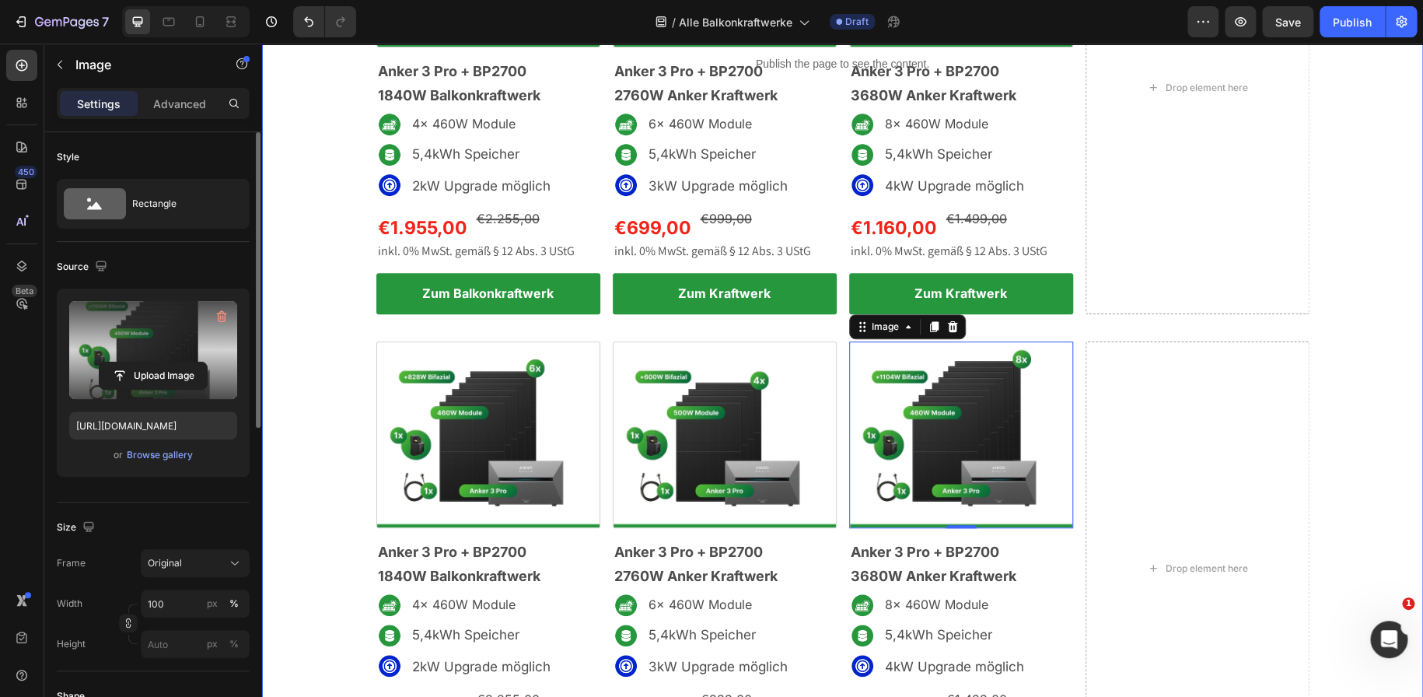
scroll to position [321, 0]
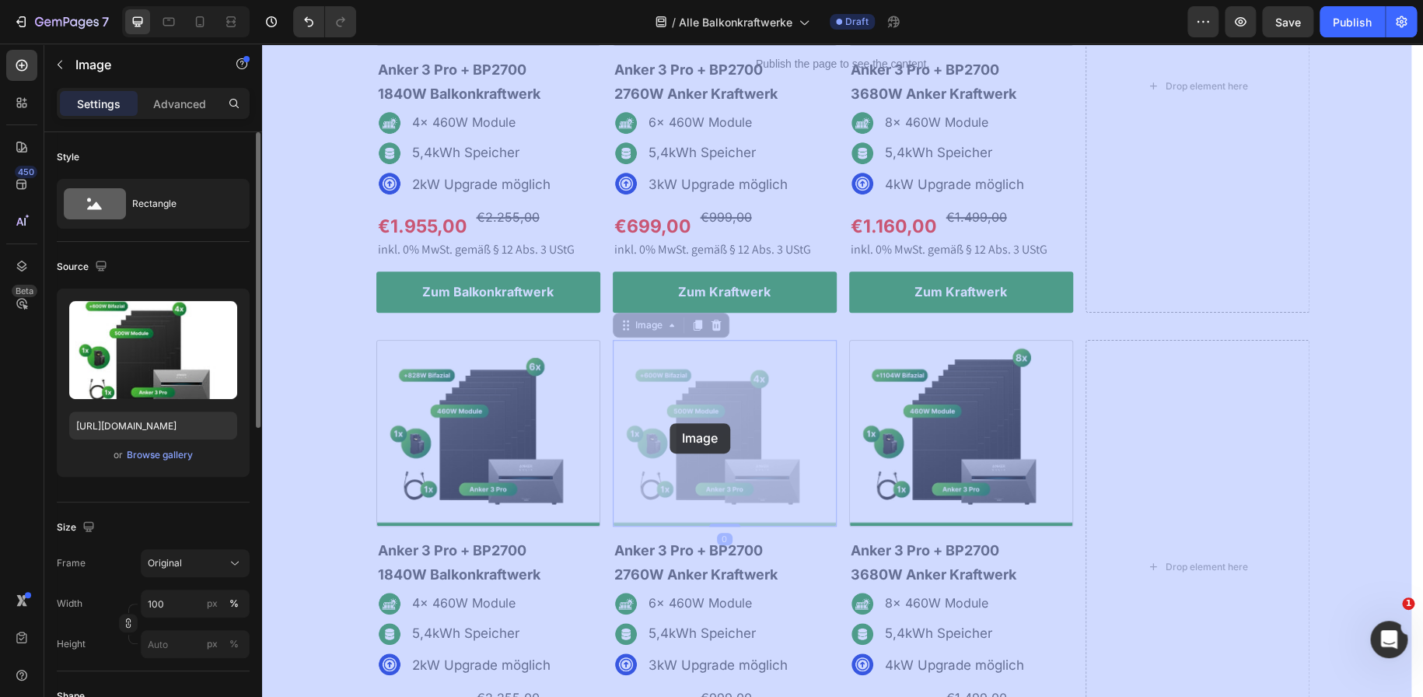
drag, startPoint x: 721, startPoint y: 429, endPoint x: 669, endPoint y: 423, distance: 53.2
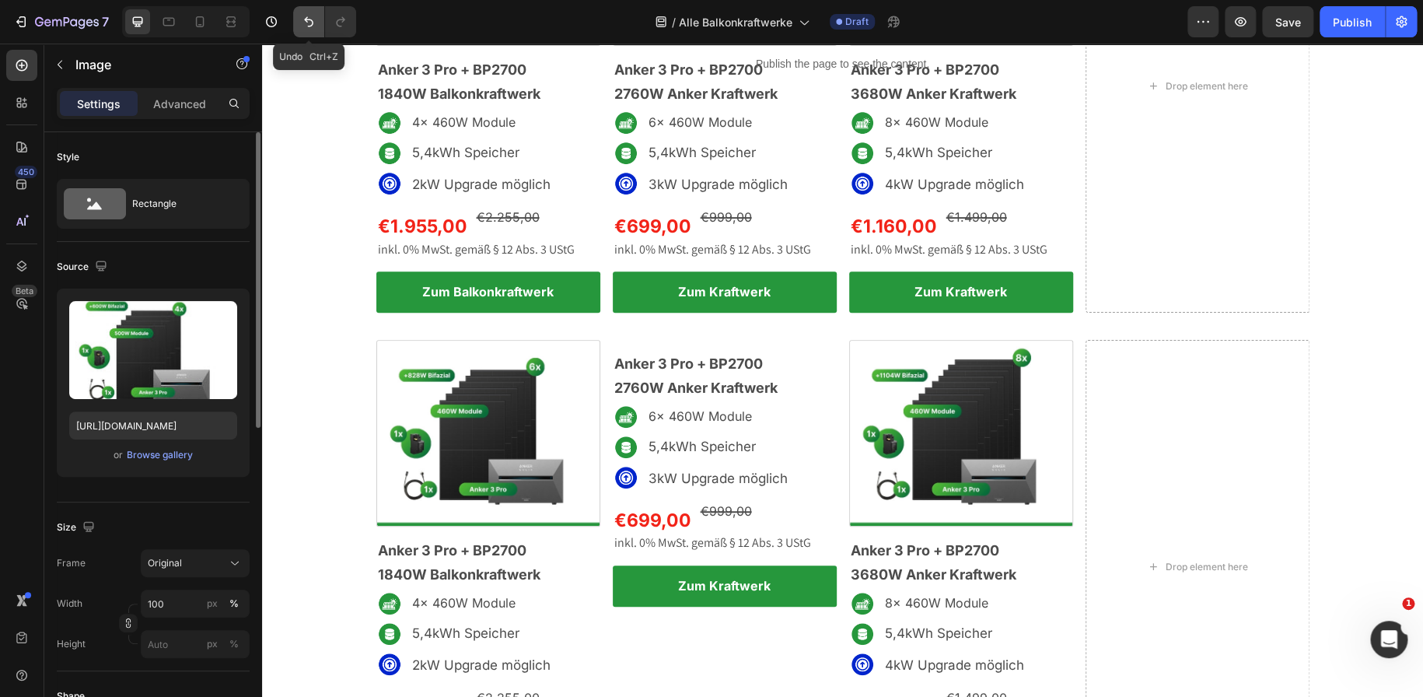
click at [309, 32] on button "Undo/Redo" at bounding box center [308, 21] width 31 height 31
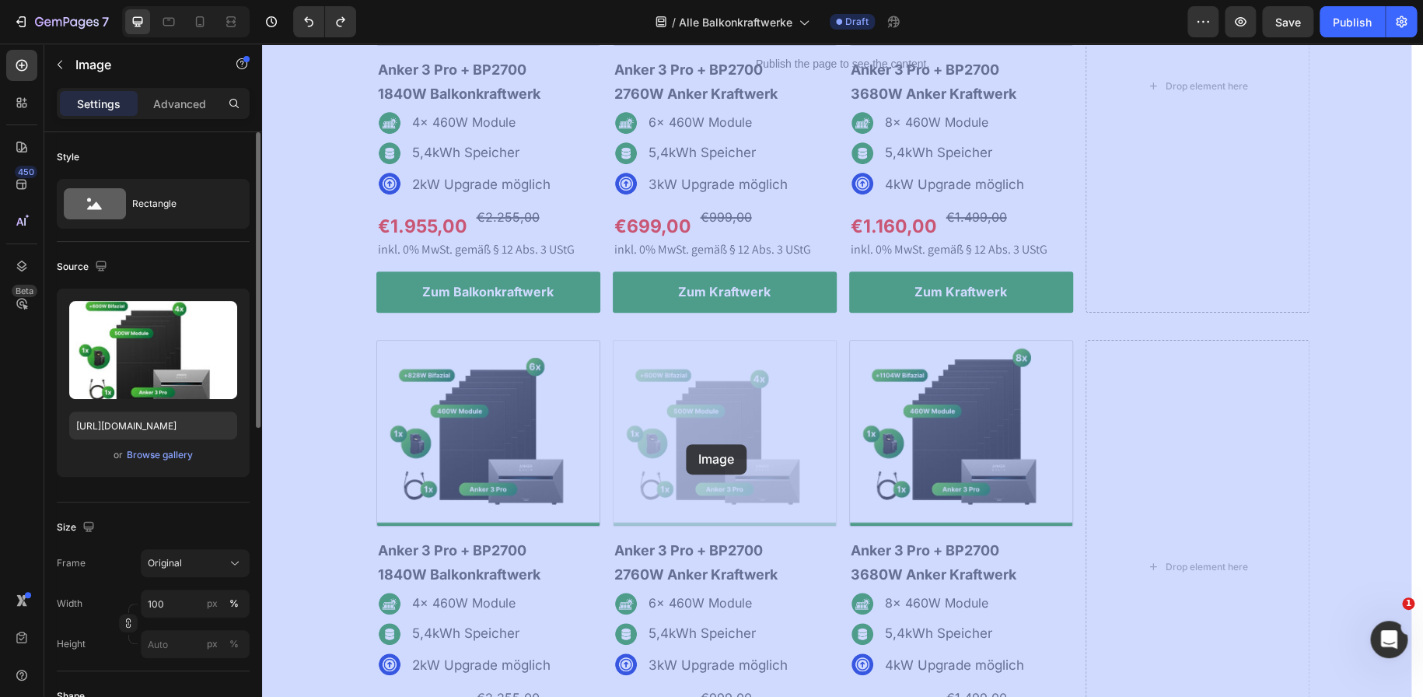
drag, startPoint x: 637, startPoint y: 416, endPoint x: 686, endPoint y: 421, distance: 49.3
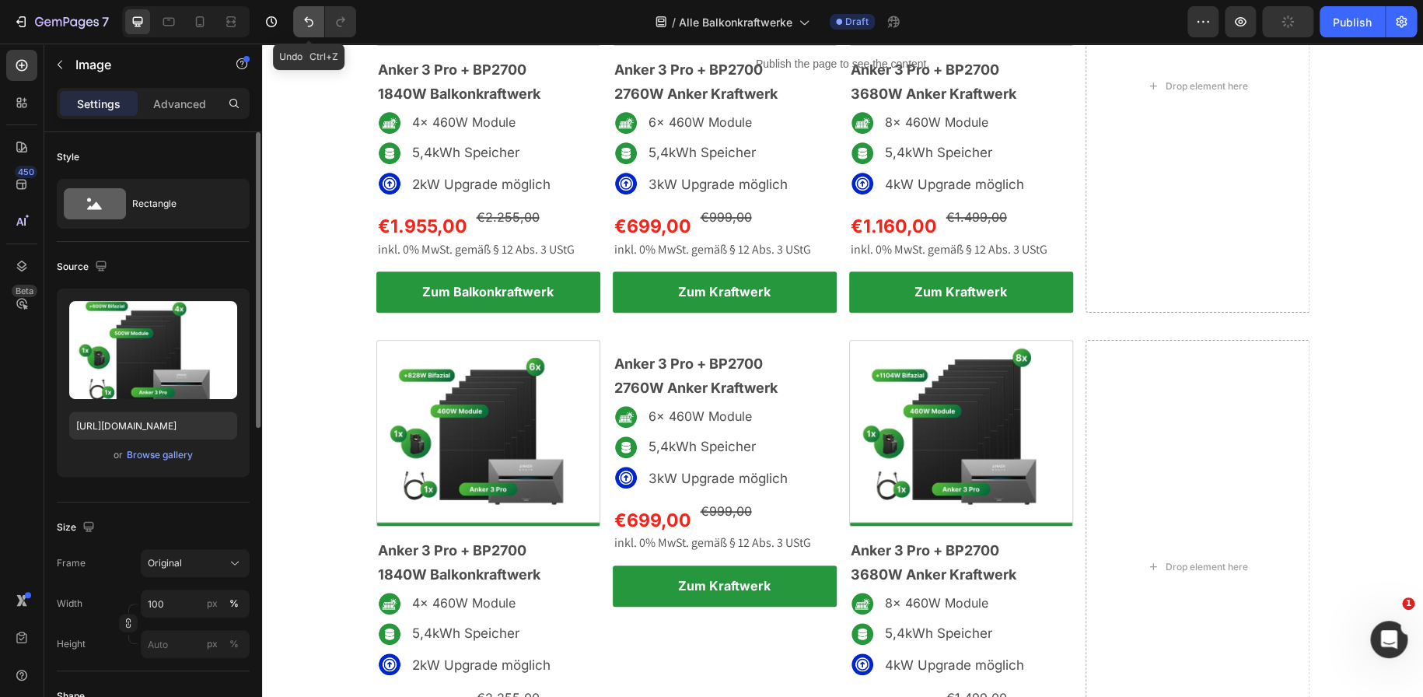
click at [310, 22] on icon "Undo/Redo" at bounding box center [309, 22] width 16 height 16
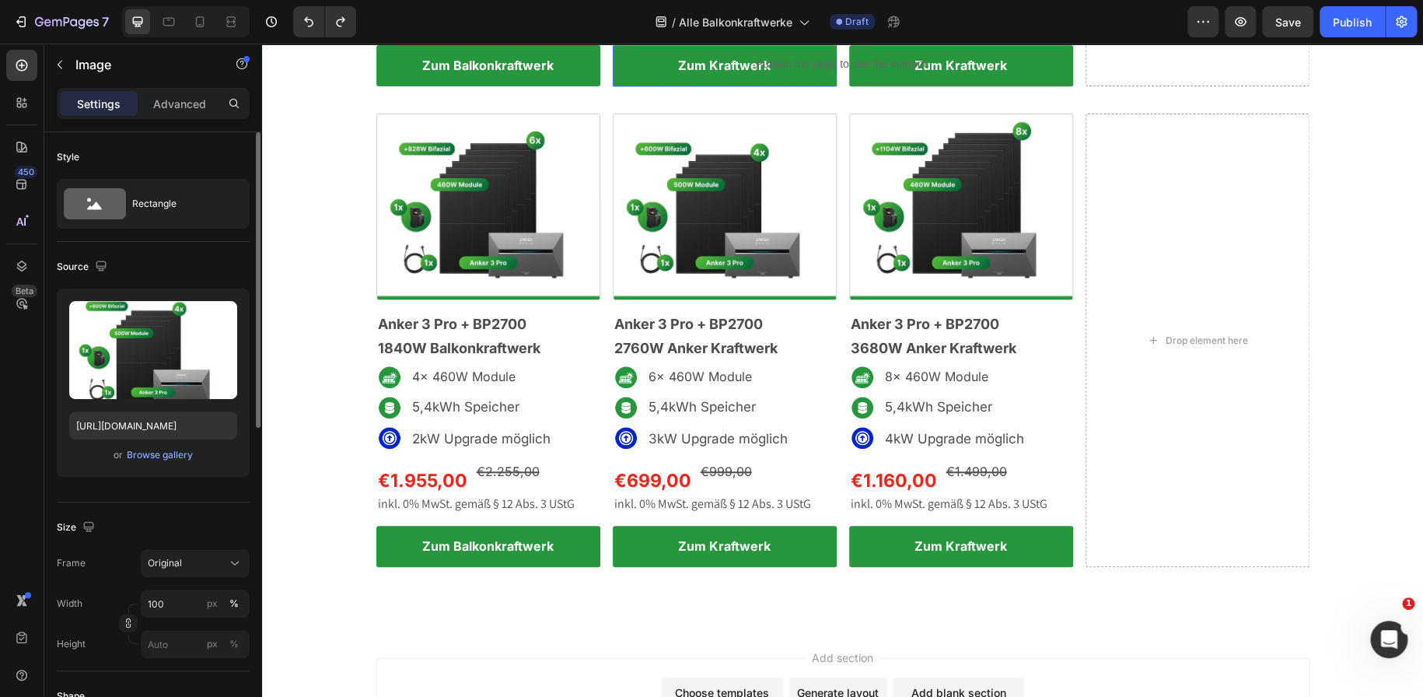
scroll to position [548, 0]
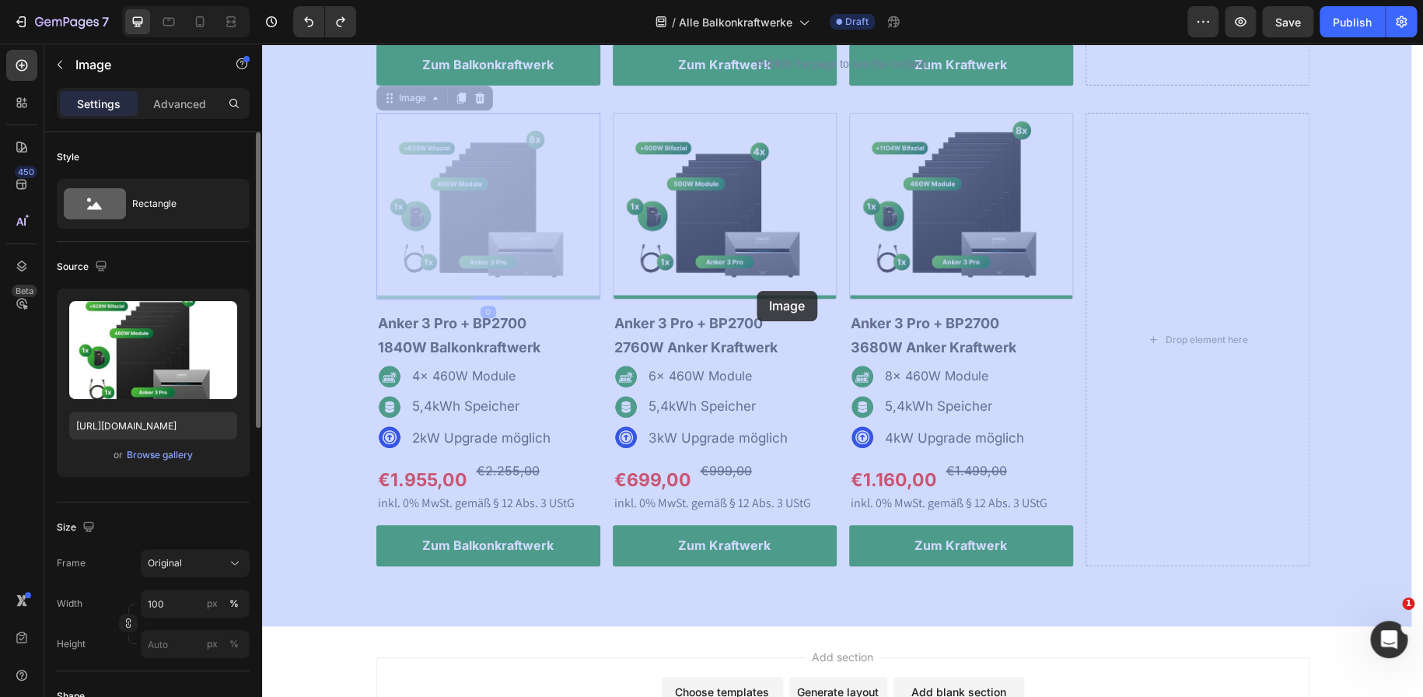
drag, startPoint x: 583, startPoint y: 233, endPoint x: 756, endPoint y: 288, distance: 181.0
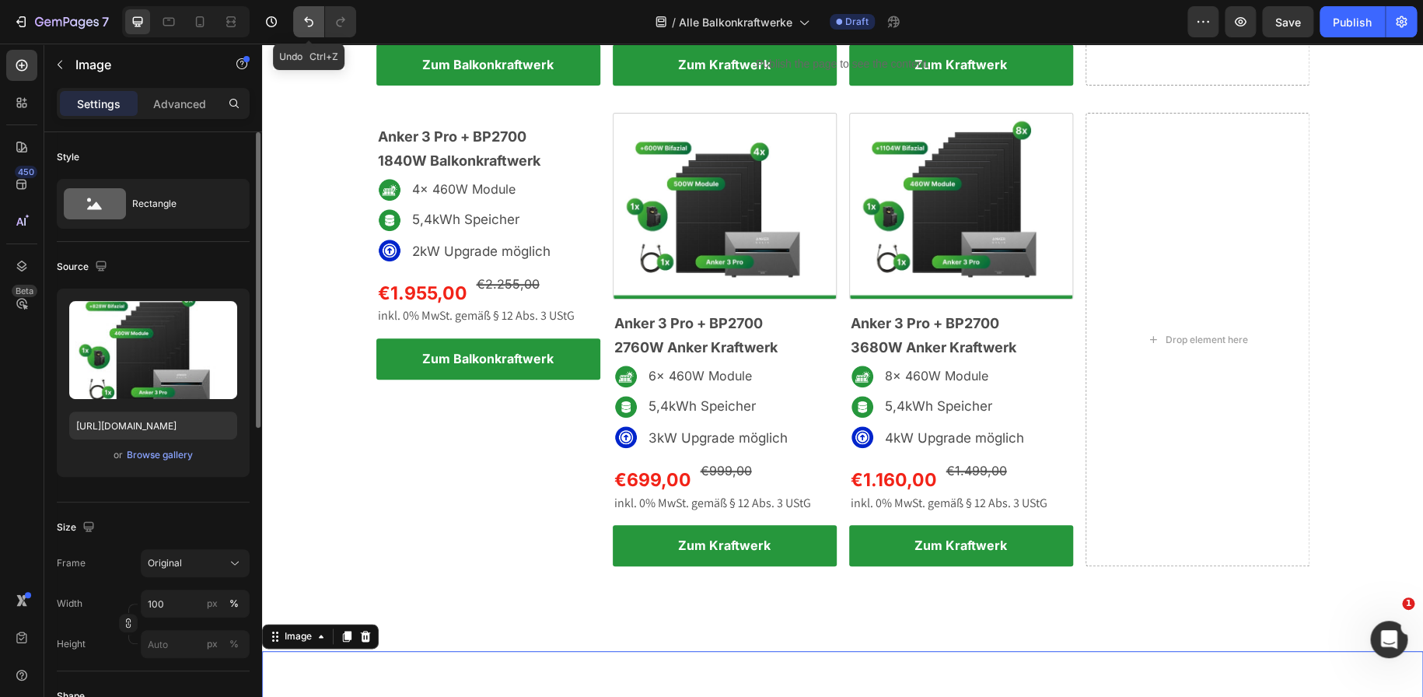
click at [299, 23] on button "Undo/Redo" at bounding box center [308, 21] width 31 height 31
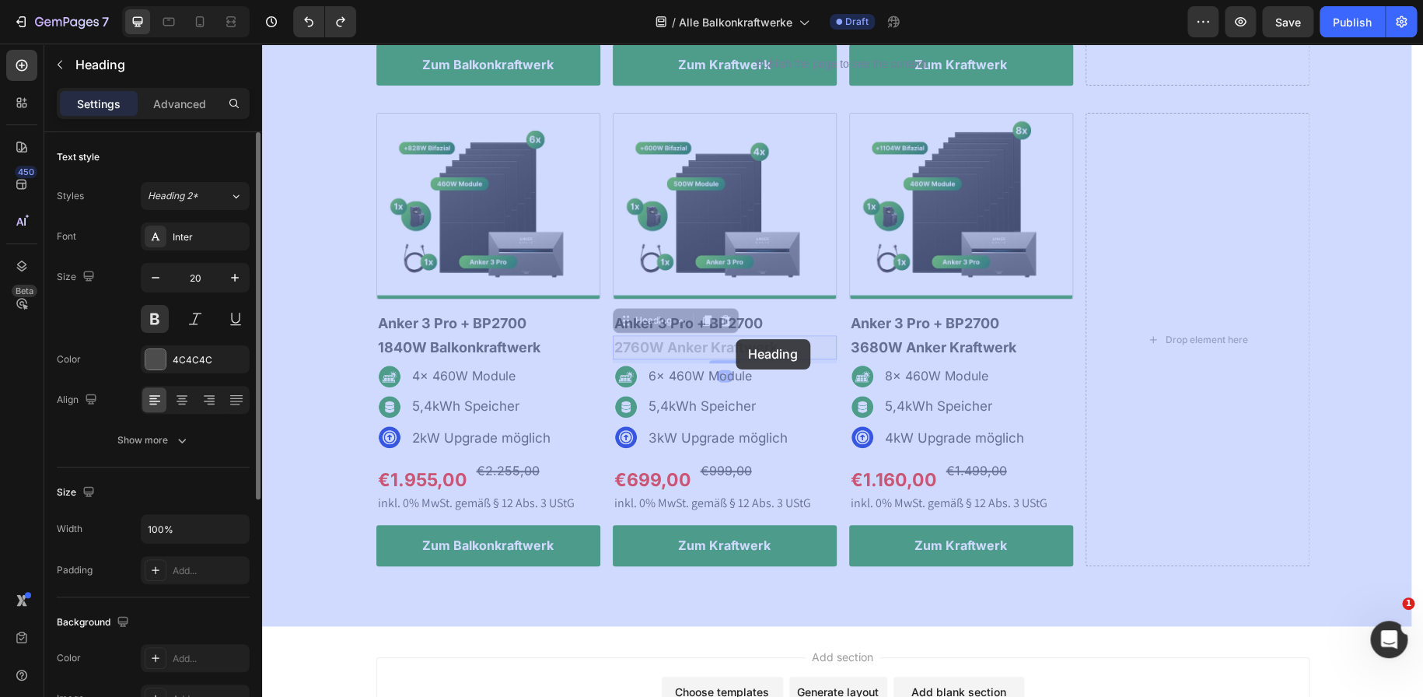
drag, startPoint x: 647, startPoint y: 327, endPoint x: 683, endPoint y: 338, distance: 38.1
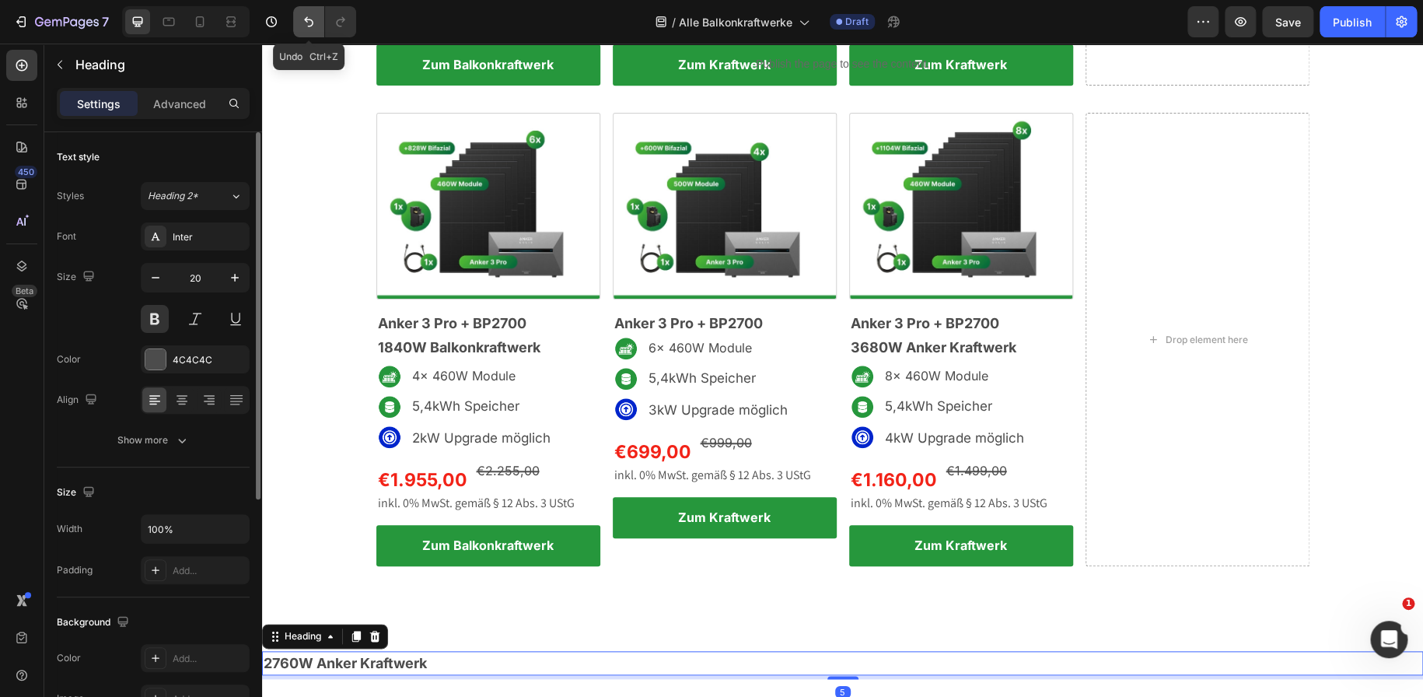
click at [309, 6] on button "Undo/Redo" at bounding box center [308, 21] width 31 height 31
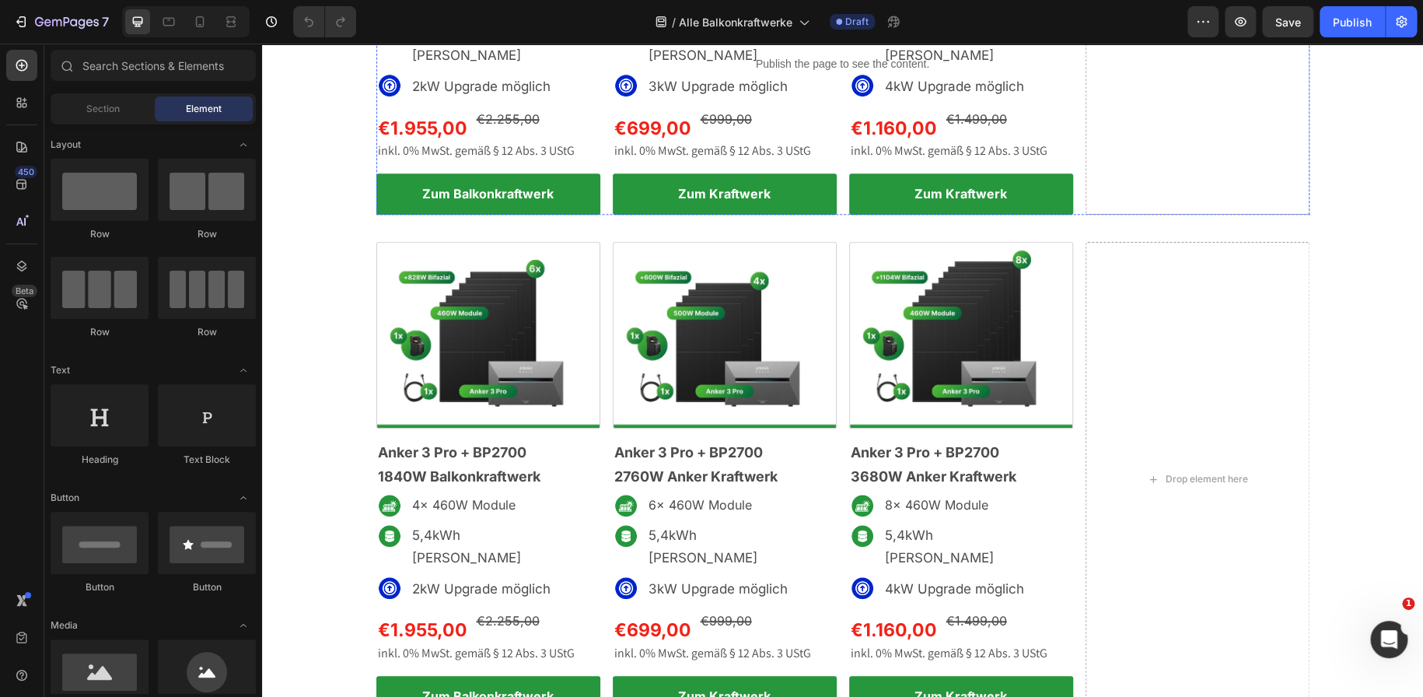
scroll to position [451, 0]
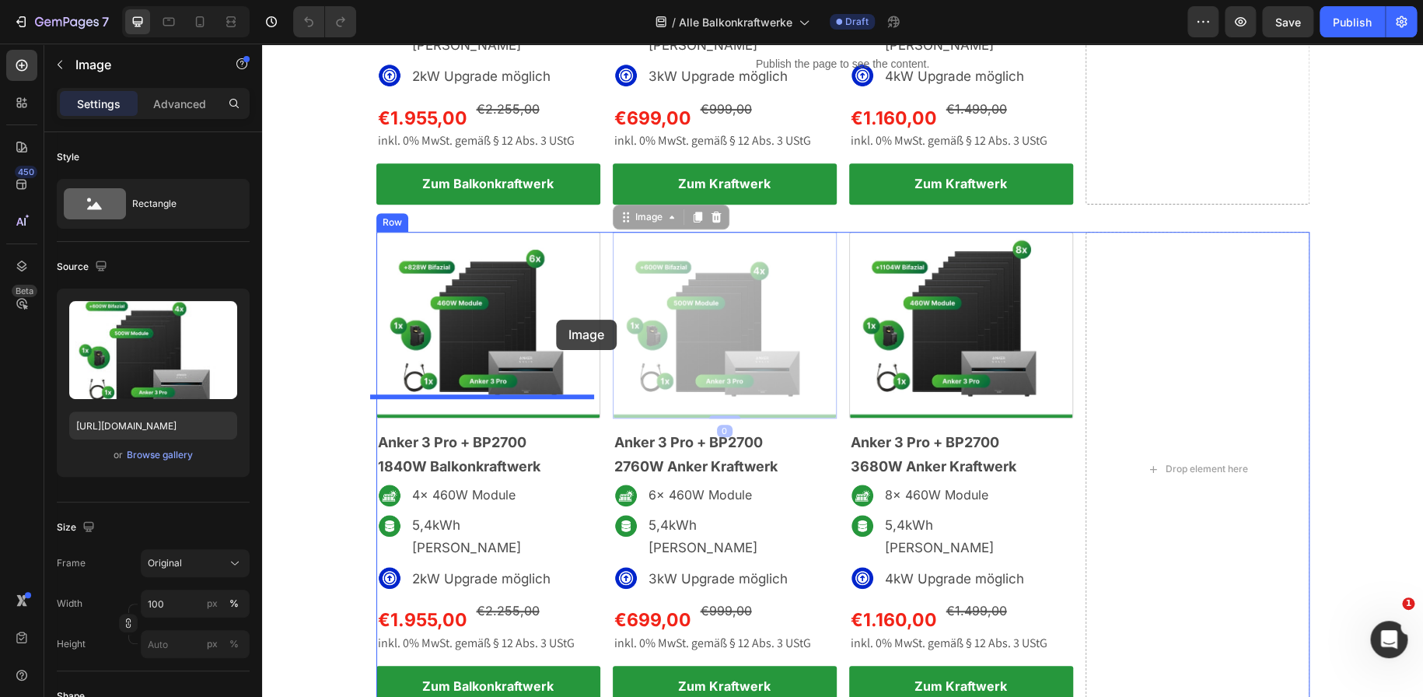
drag, startPoint x: 795, startPoint y: 328, endPoint x: 556, endPoint y: 320, distance: 239.6
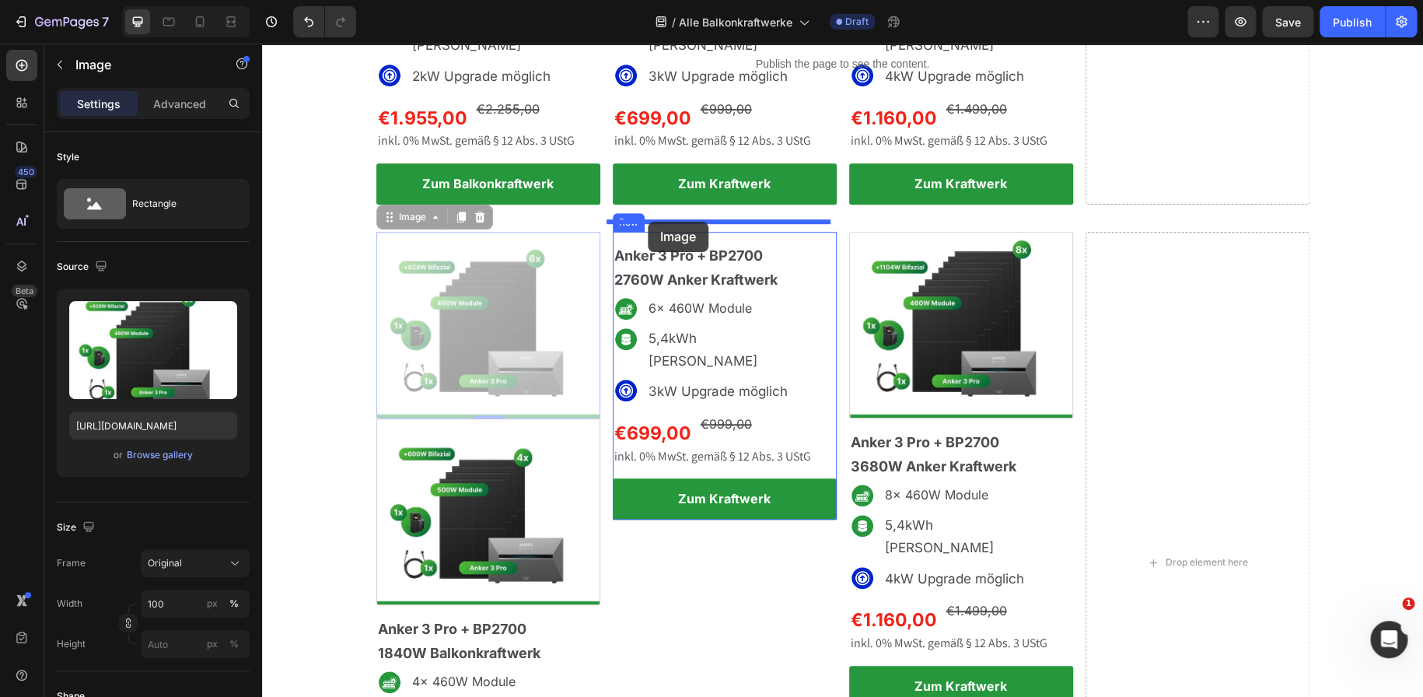
drag, startPoint x: 501, startPoint y: 301, endPoint x: 648, endPoint y: 222, distance: 166.3
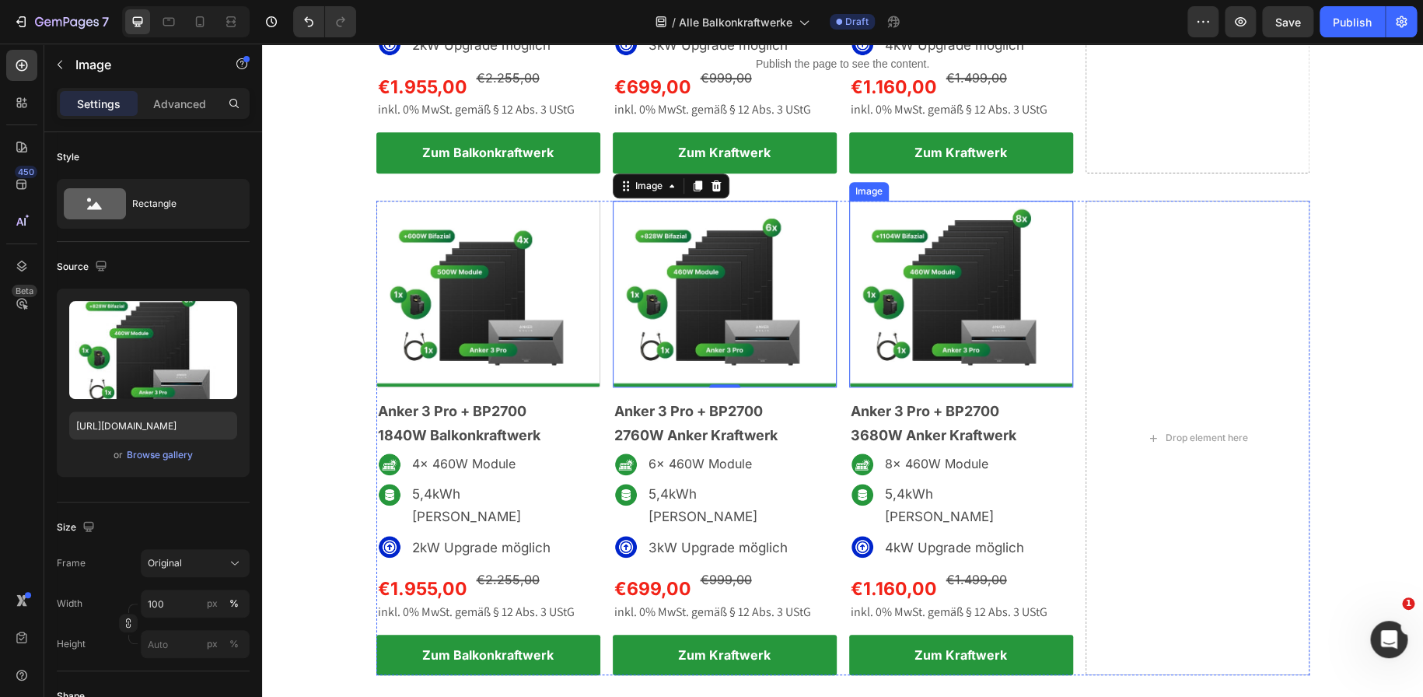
scroll to position [483, 0]
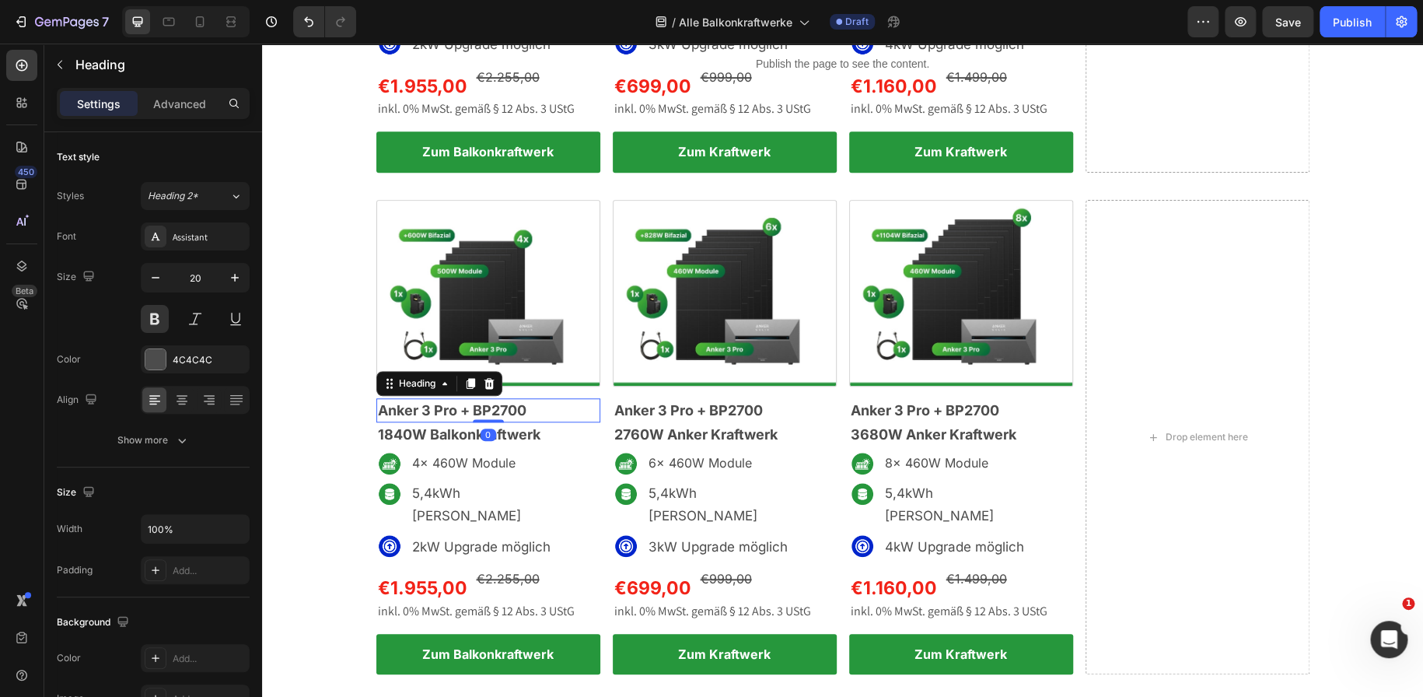
click at [522, 398] on h2 "Anker 3 Pro + BP2700" at bounding box center [488, 410] width 224 height 24
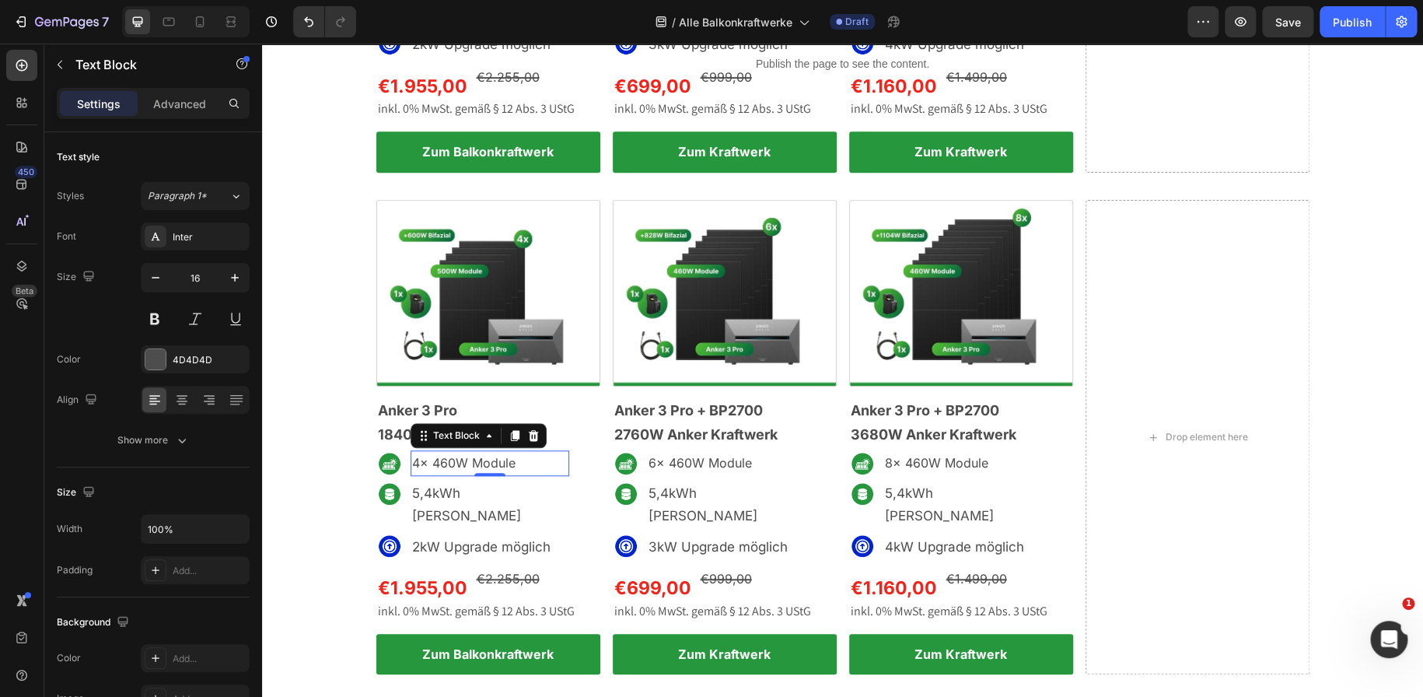
click at [440, 452] on p "4x 460W Module" at bounding box center [489, 463] width 155 height 23
click at [386, 426] on span "1840W Balkonkraftwerk" at bounding box center [459, 434] width 162 height 16
click at [402, 426] on span "1840W Balkonkraftwerk" at bounding box center [459, 434] width 162 height 16
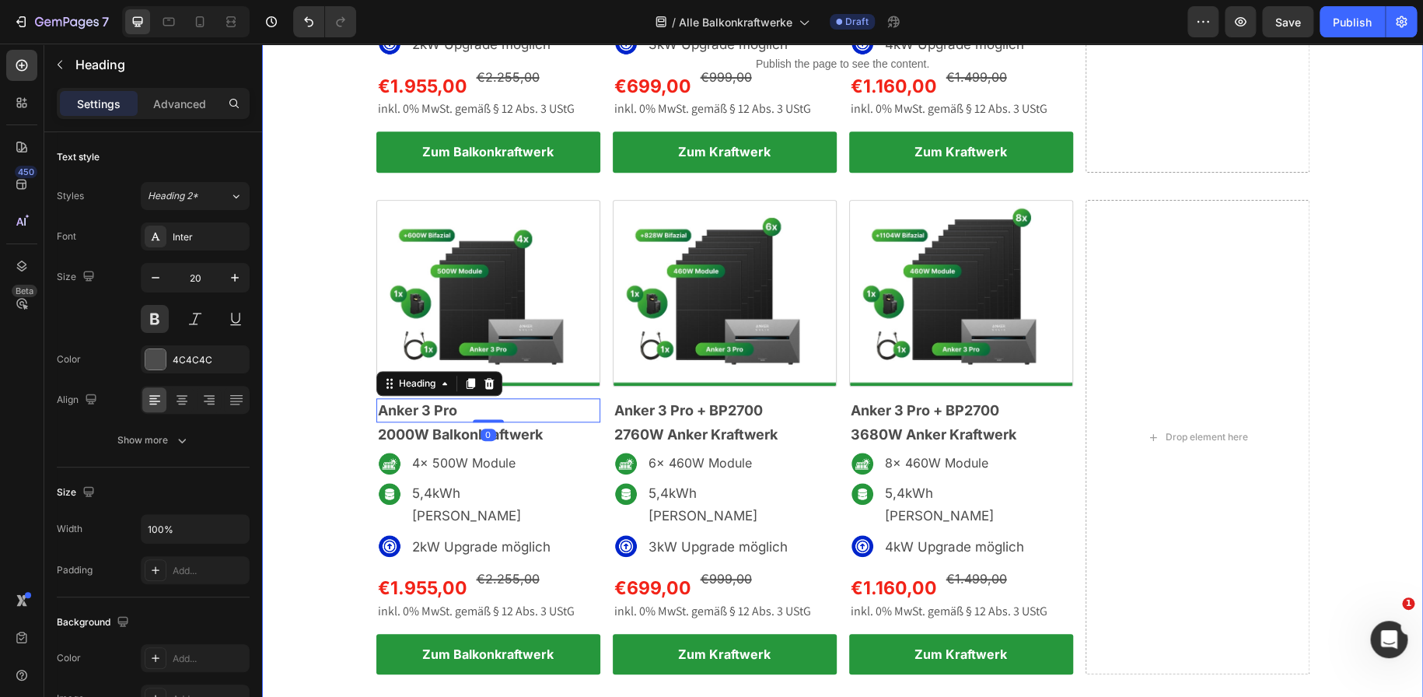
click at [316, 403] on div "Sehr Beliebt Text Block Row Drop element here Row Image Anker 3 Pro + BP2700 He…" at bounding box center [842, 184] width 1161 height 1050
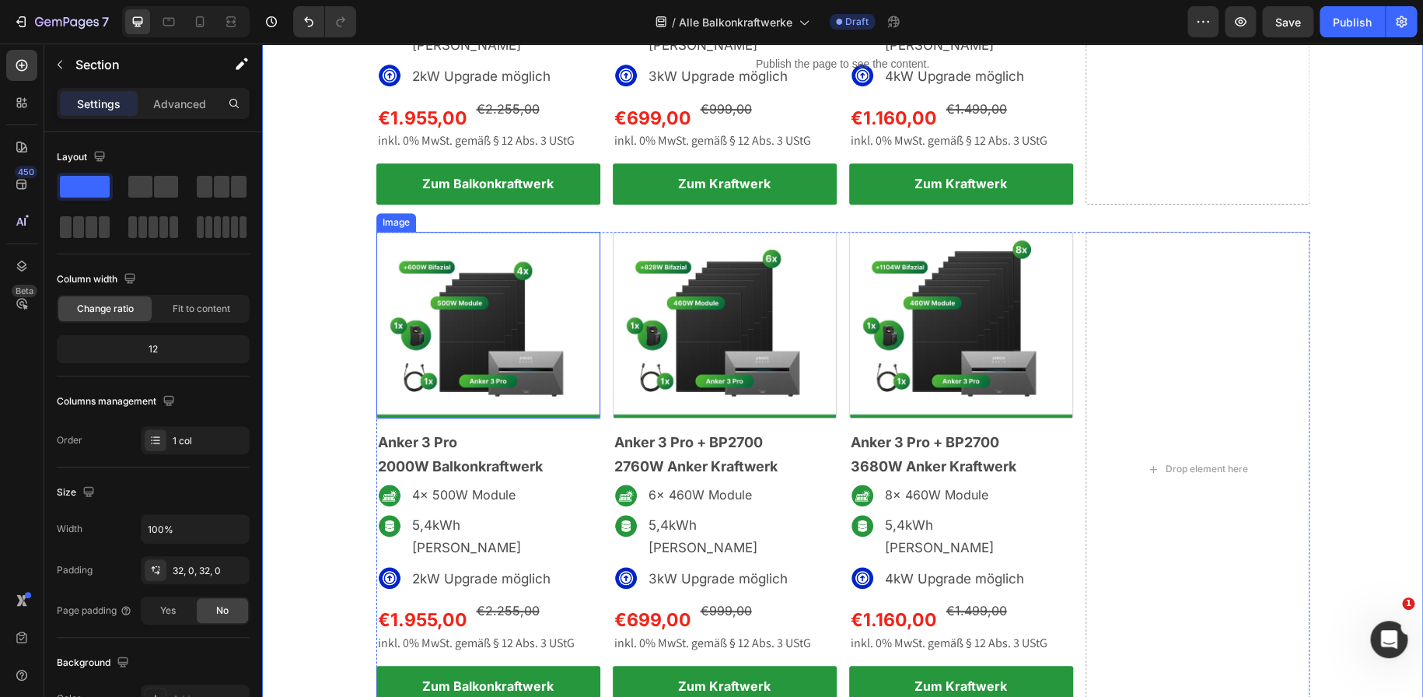
scroll to position [453, 0]
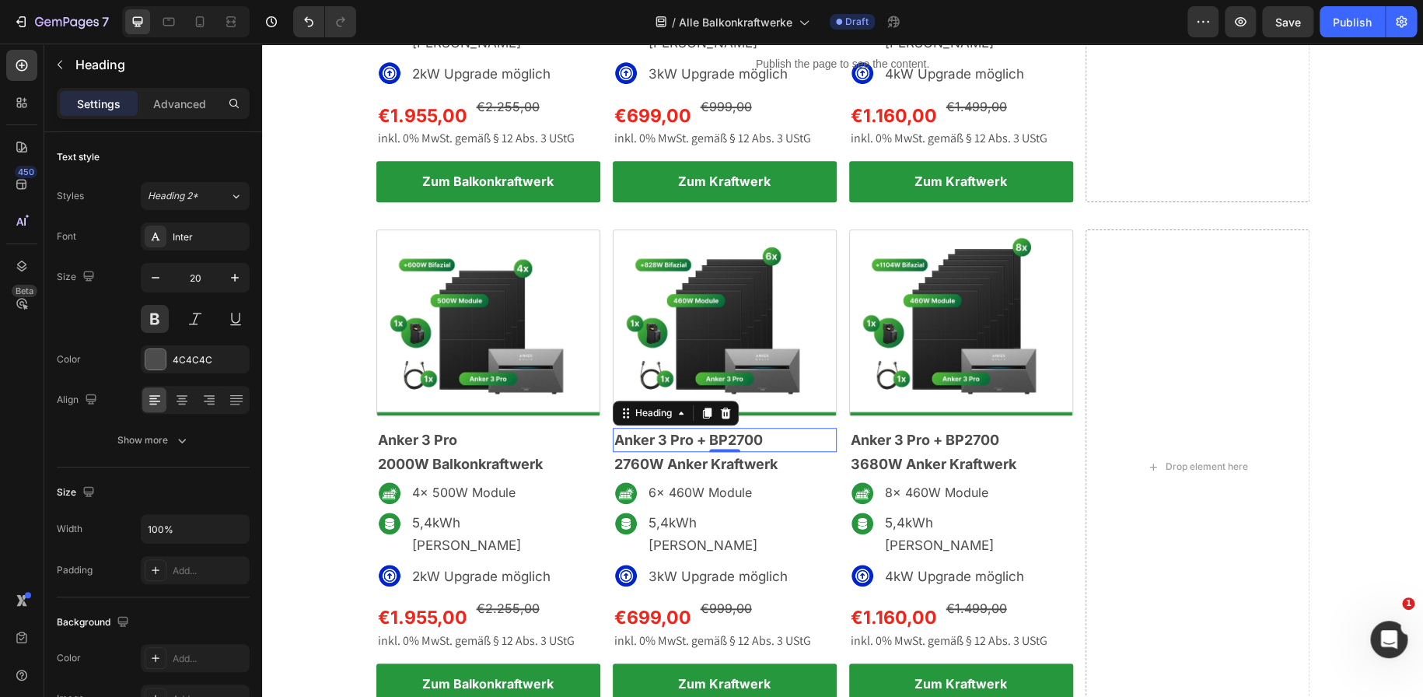
click at [764, 429] on p "Anker 3 Pro + BP2700" at bounding box center [724, 439] width 221 height 21
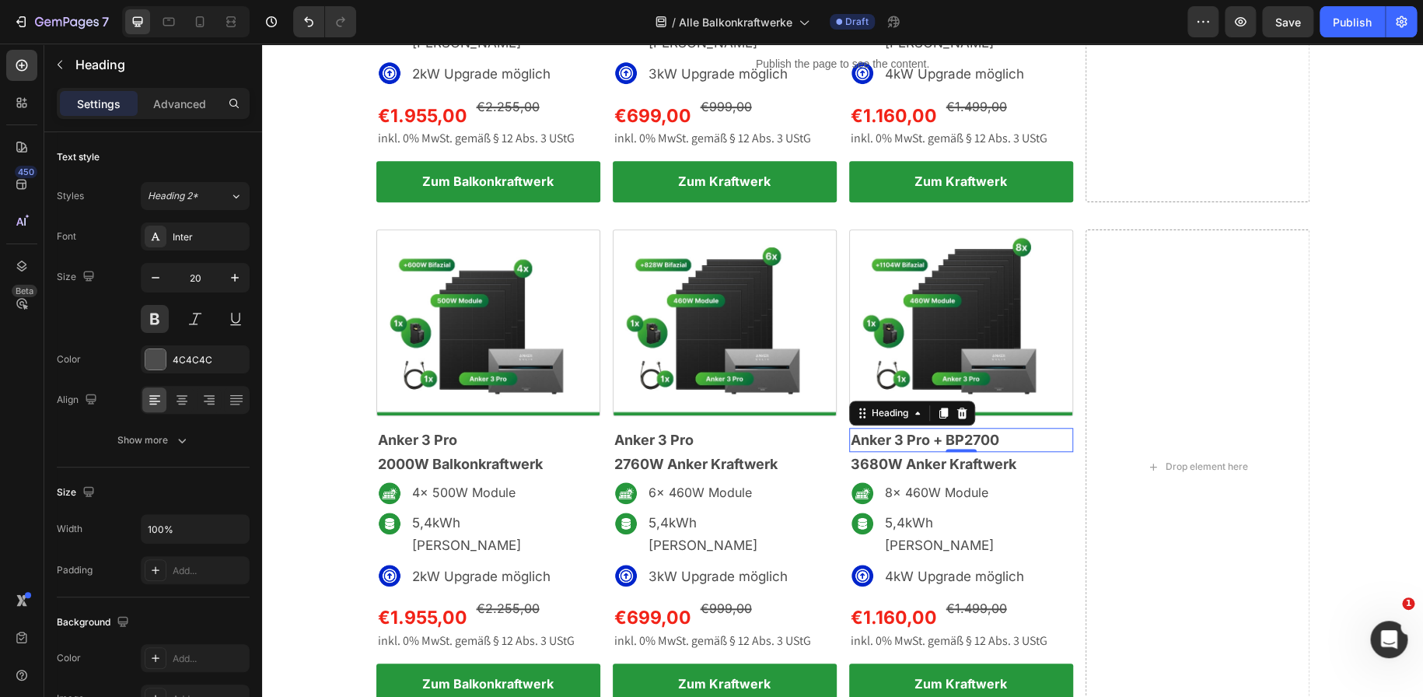
click at [1004, 429] on p "Anker 3 Pro + BP2700" at bounding box center [961, 439] width 221 height 21
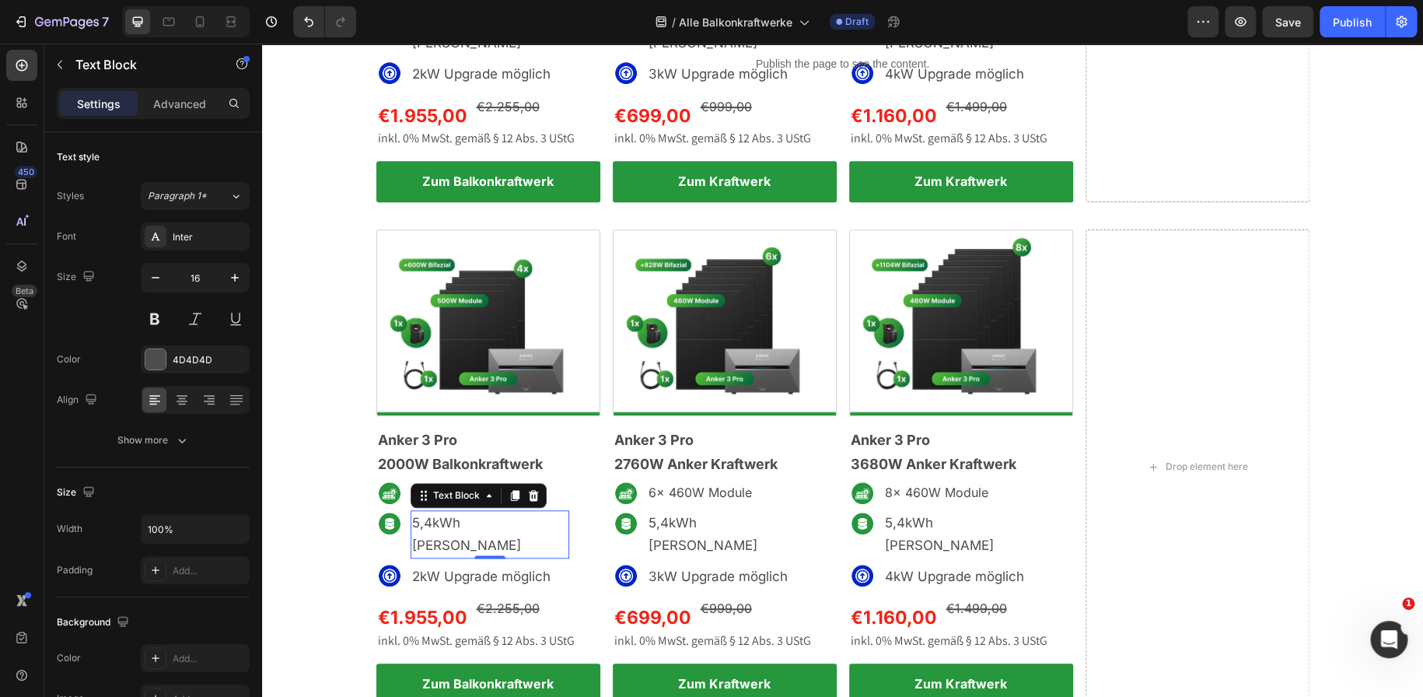
click at [423, 515] on span "5,4kWh Speicher" at bounding box center [466, 534] width 109 height 38
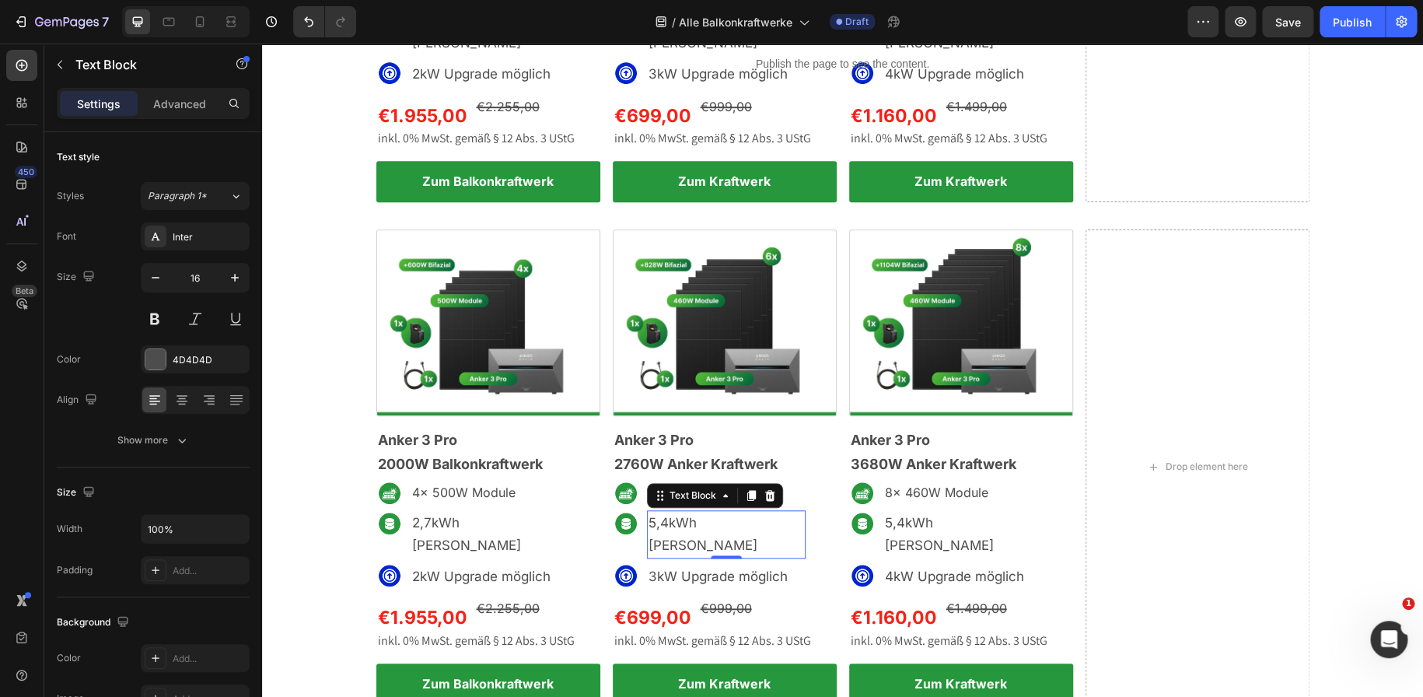
click at [662, 515] on span "5,4kWh Speicher" at bounding box center [702, 534] width 109 height 38
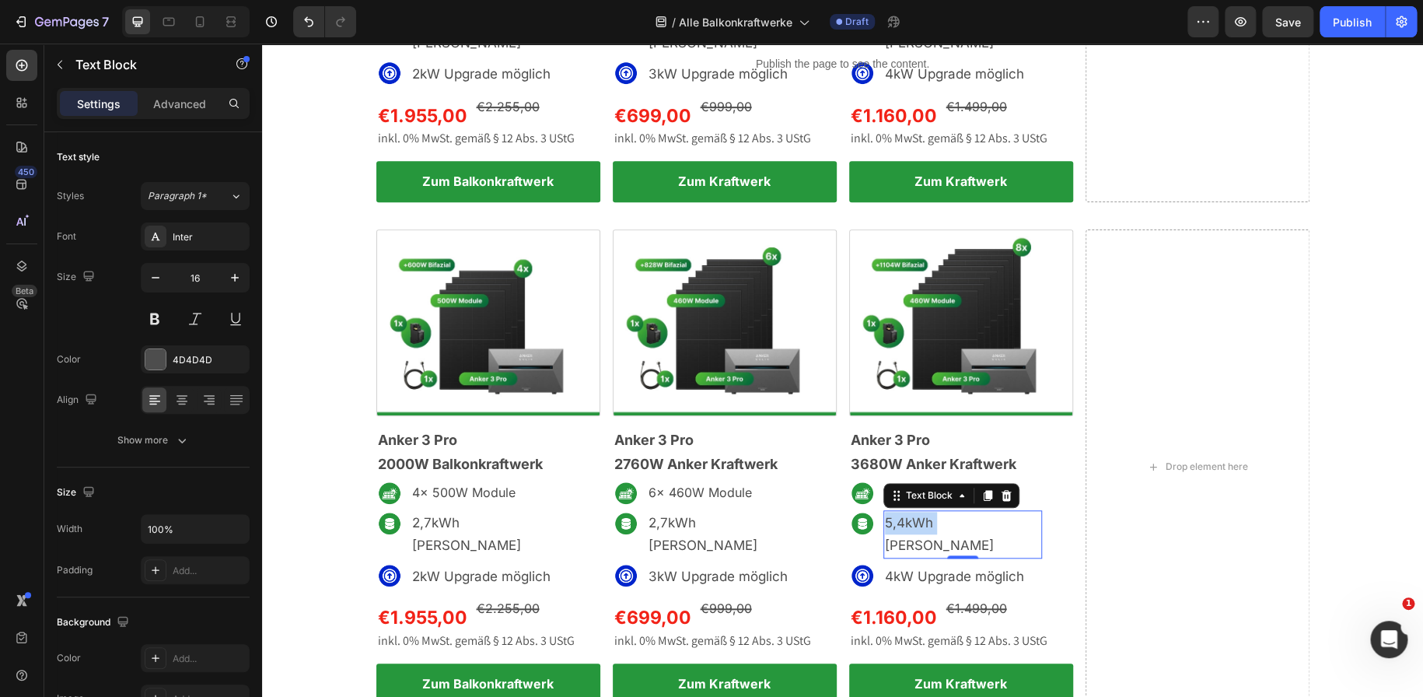
click at [897, 515] on span "5,4kWh Speicher" at bounding box center [939, 534] width 109 height 38
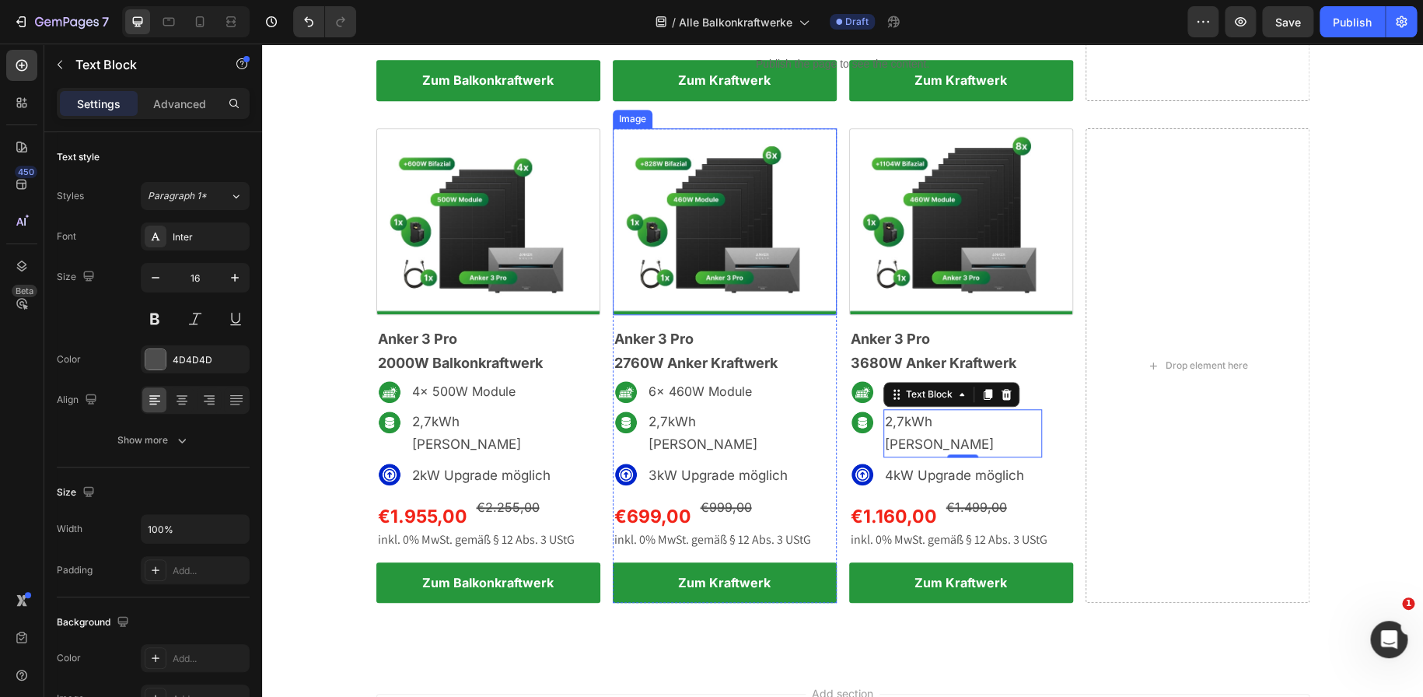
scroll to position [556, 0]
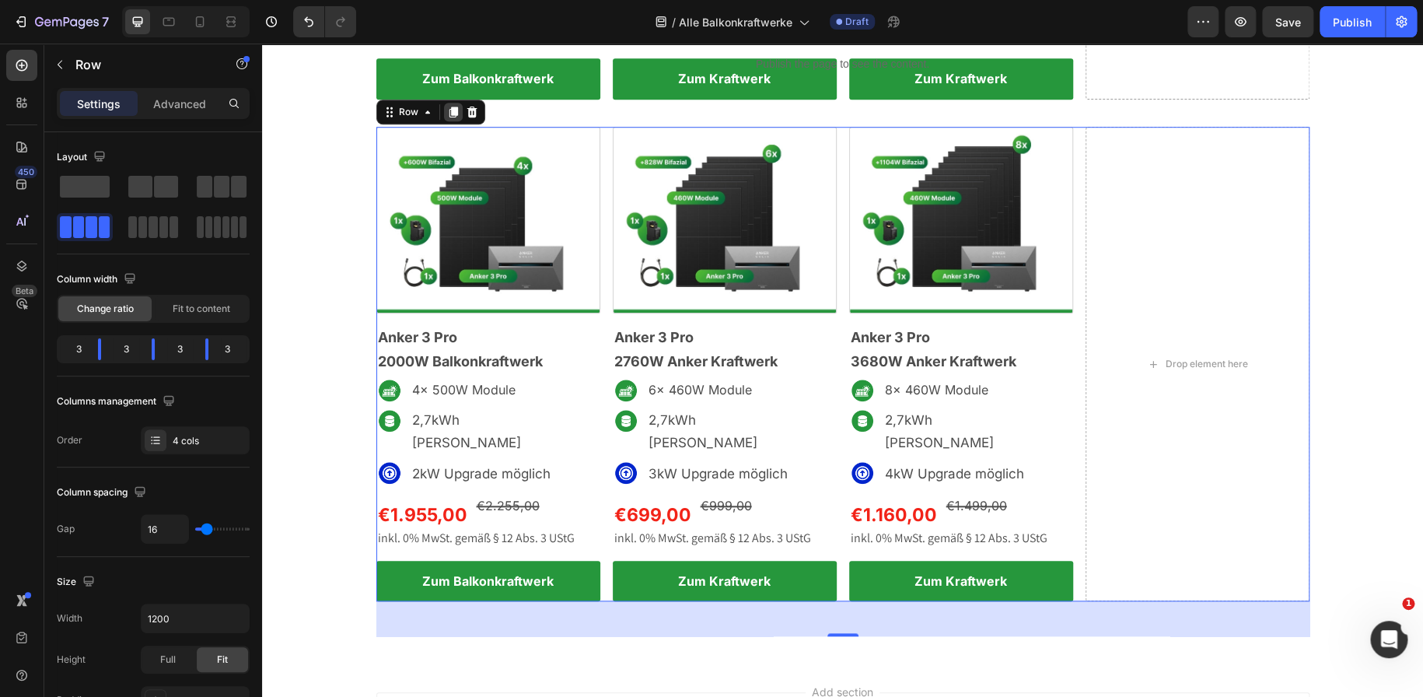
click at [449, 107] on icon at bounding box center [453, 112] width 9 height 11
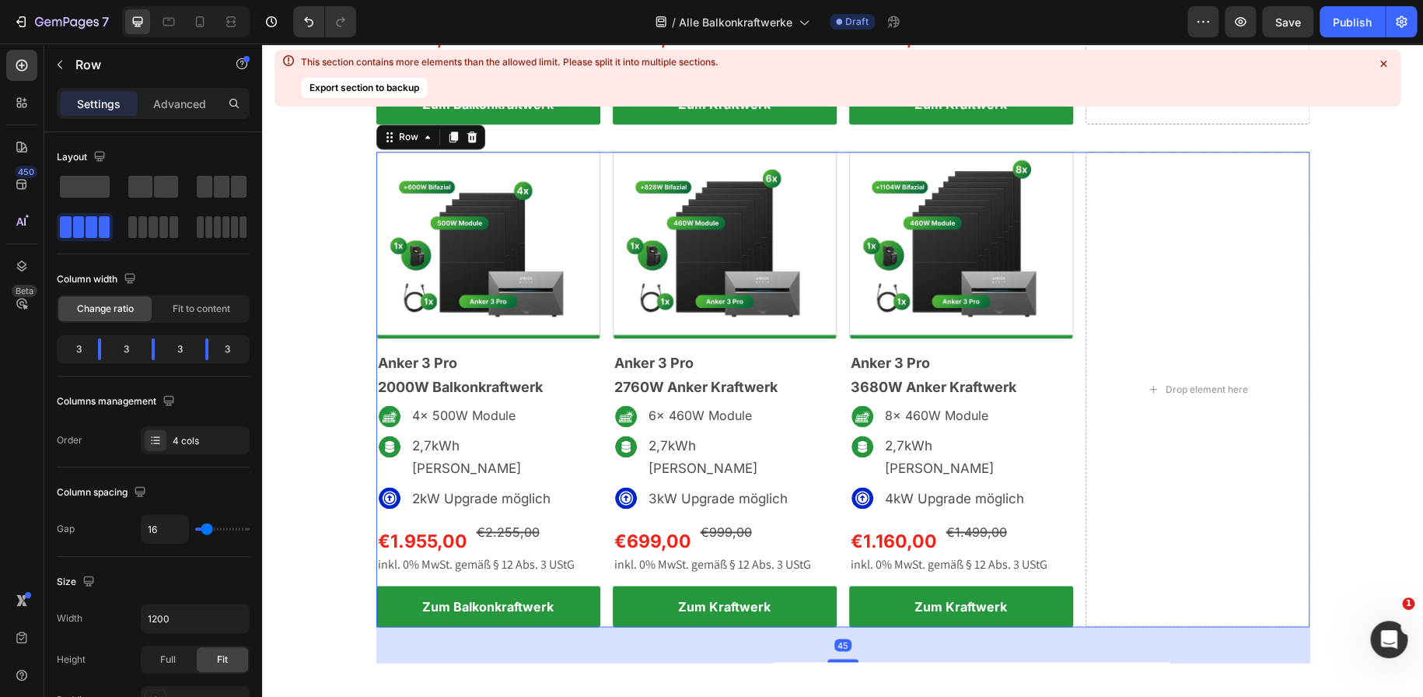
scroll to position [1043, 0]
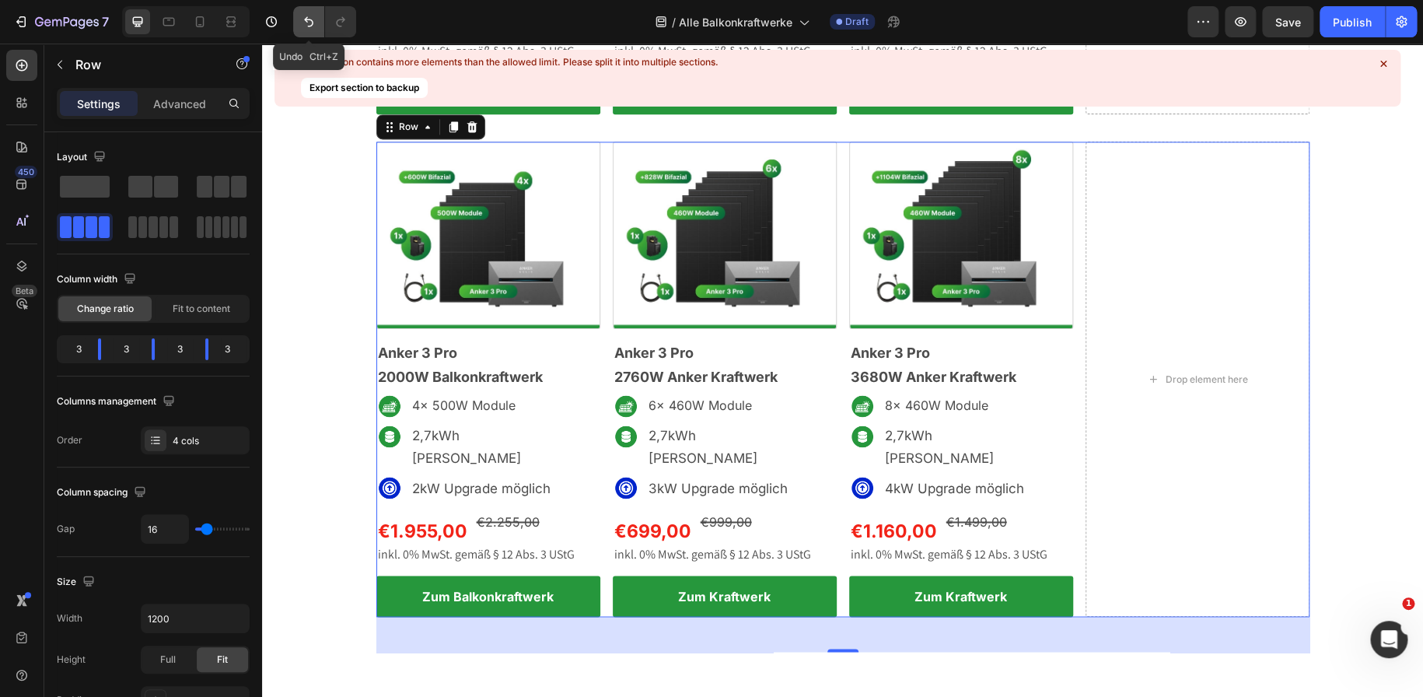
click at [302, 18] on icon "Undo/Redo" at bounding box center [309, 22] width 16 height 16
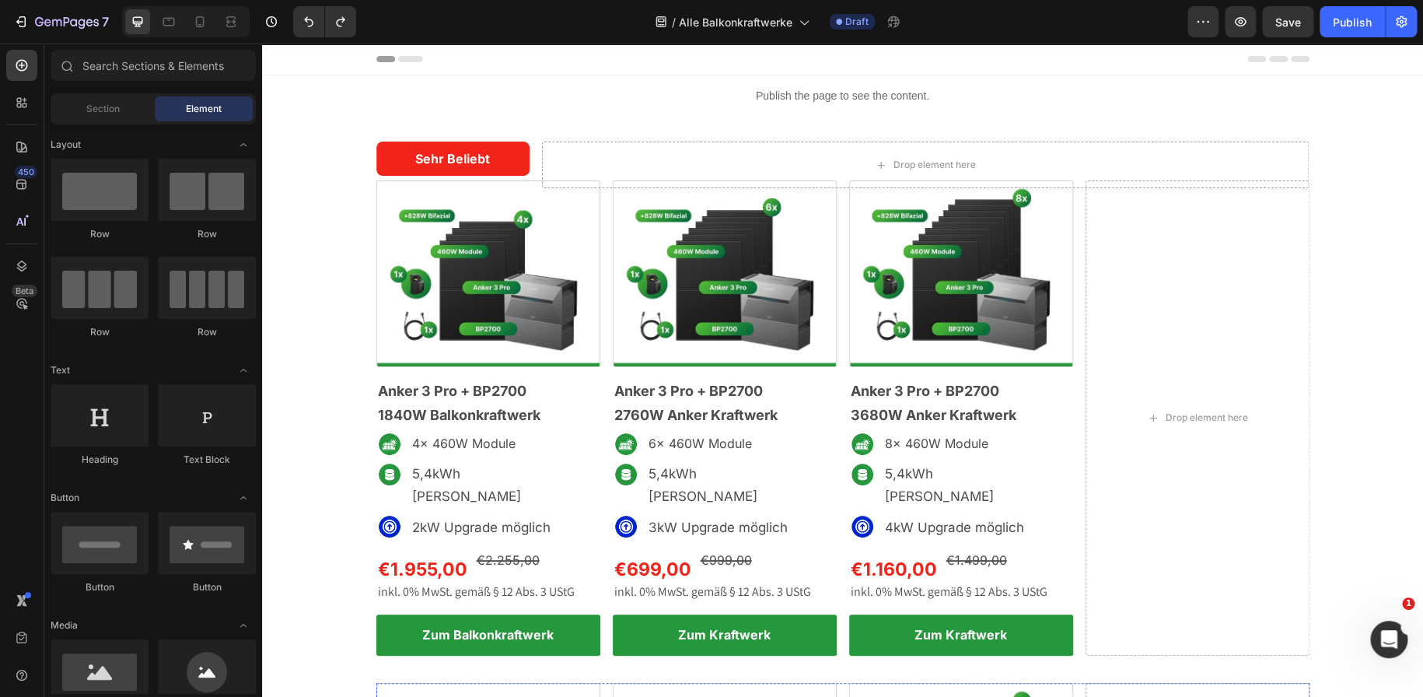
scroll to position [25, 0]
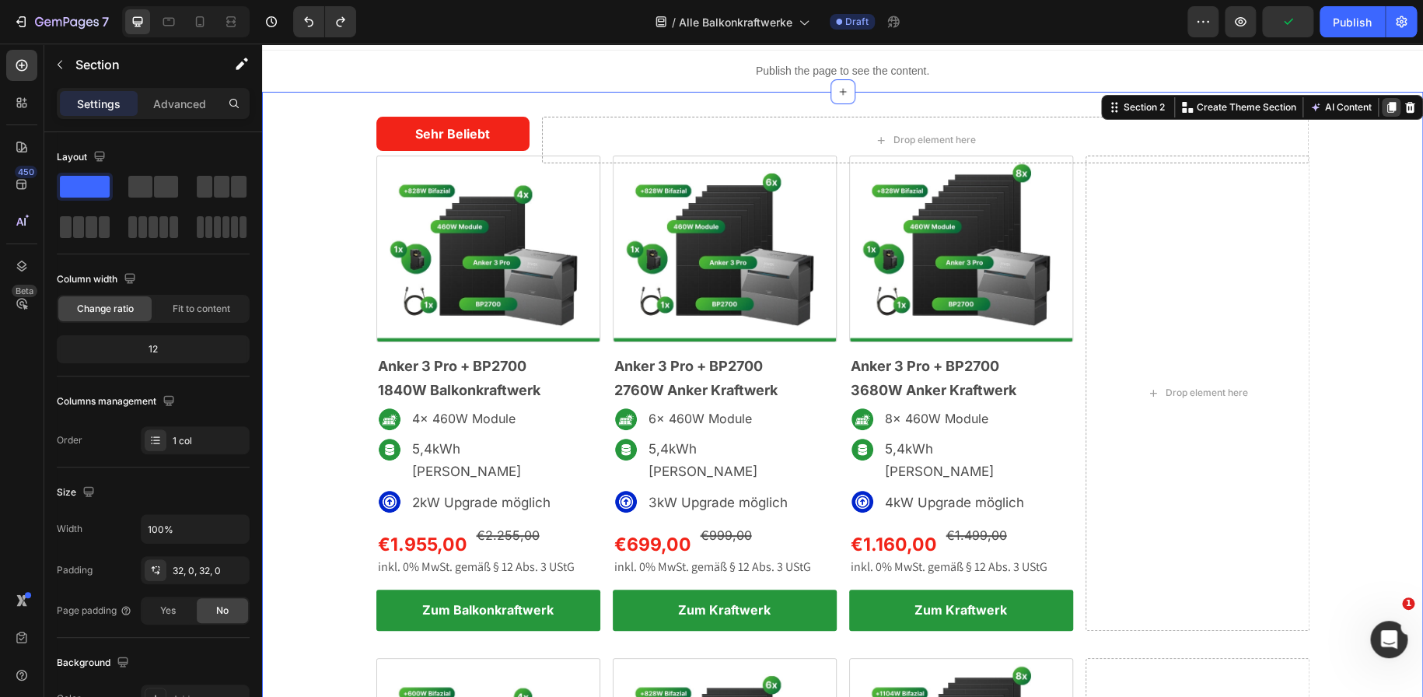
click at [1387, 108] on icon at bounding box center [1391, 107] width 9 height 11
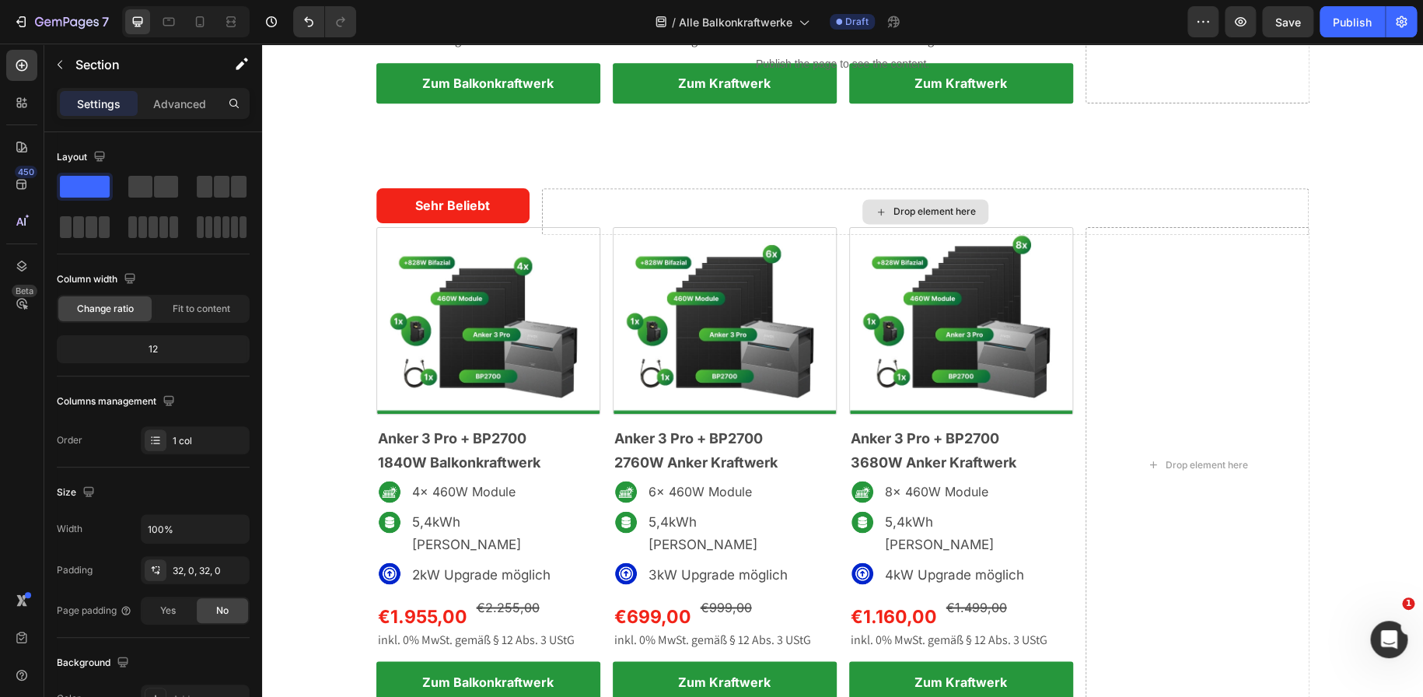
scroll to position [877, 0]
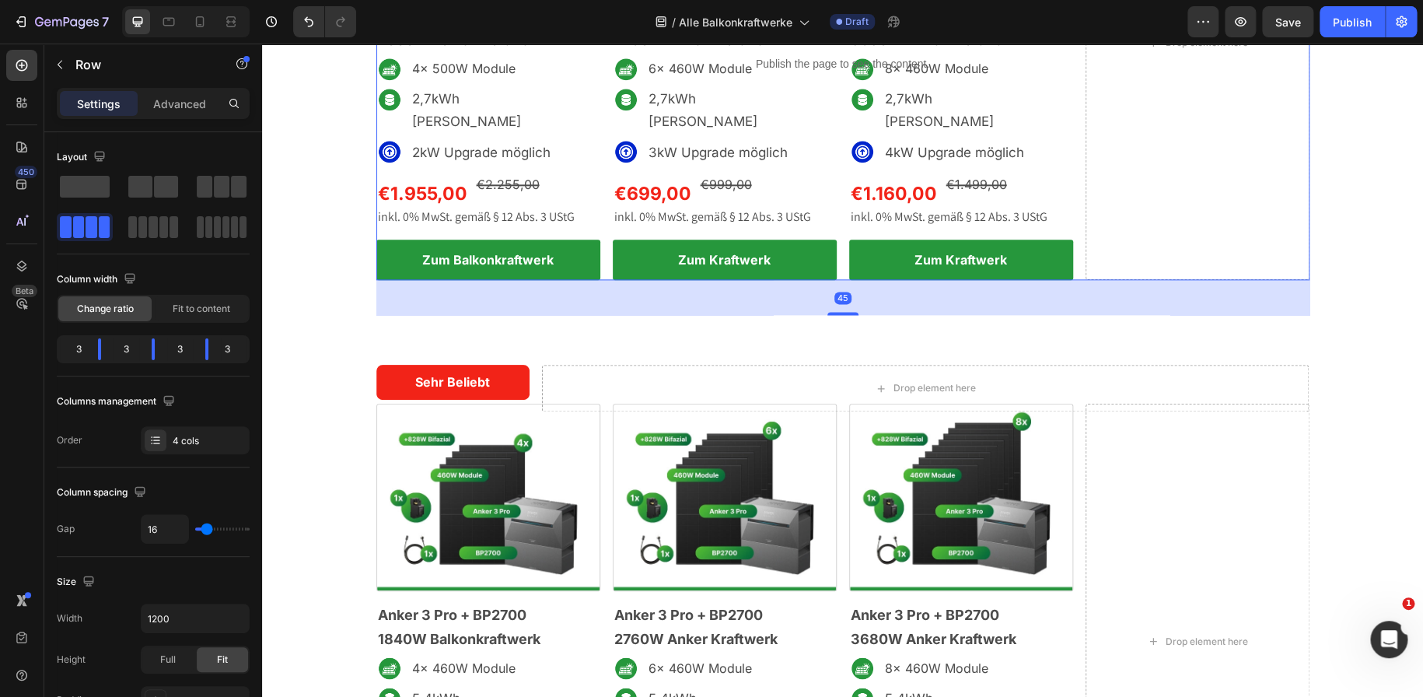
click at [179, 88] on div "Settings Advanced" at bounding box center [153, 103] width 193 height 31
click at [184, 101] on p "Advanced" at bounding box center [179, 104] width 53 height 16
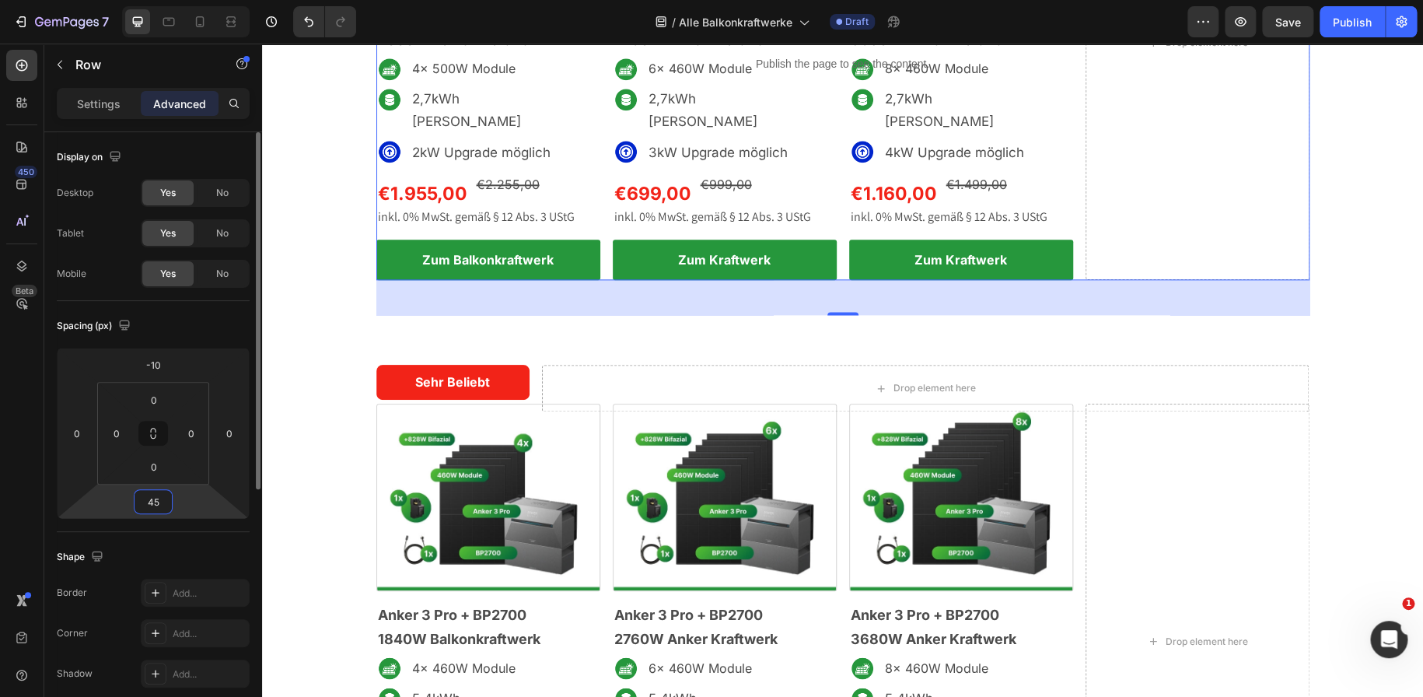
click at [160, 505] on input "45" at bounding box center [153, 501] width 31 height 23
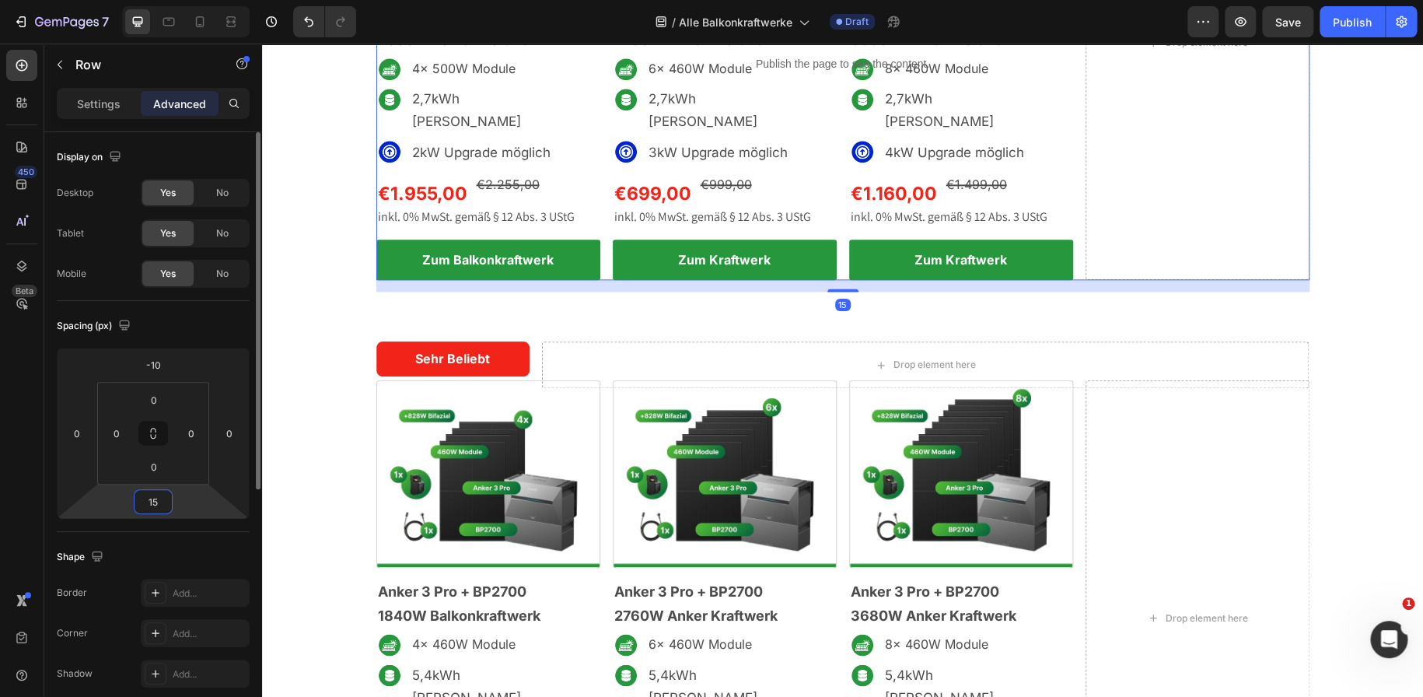
type input "1"
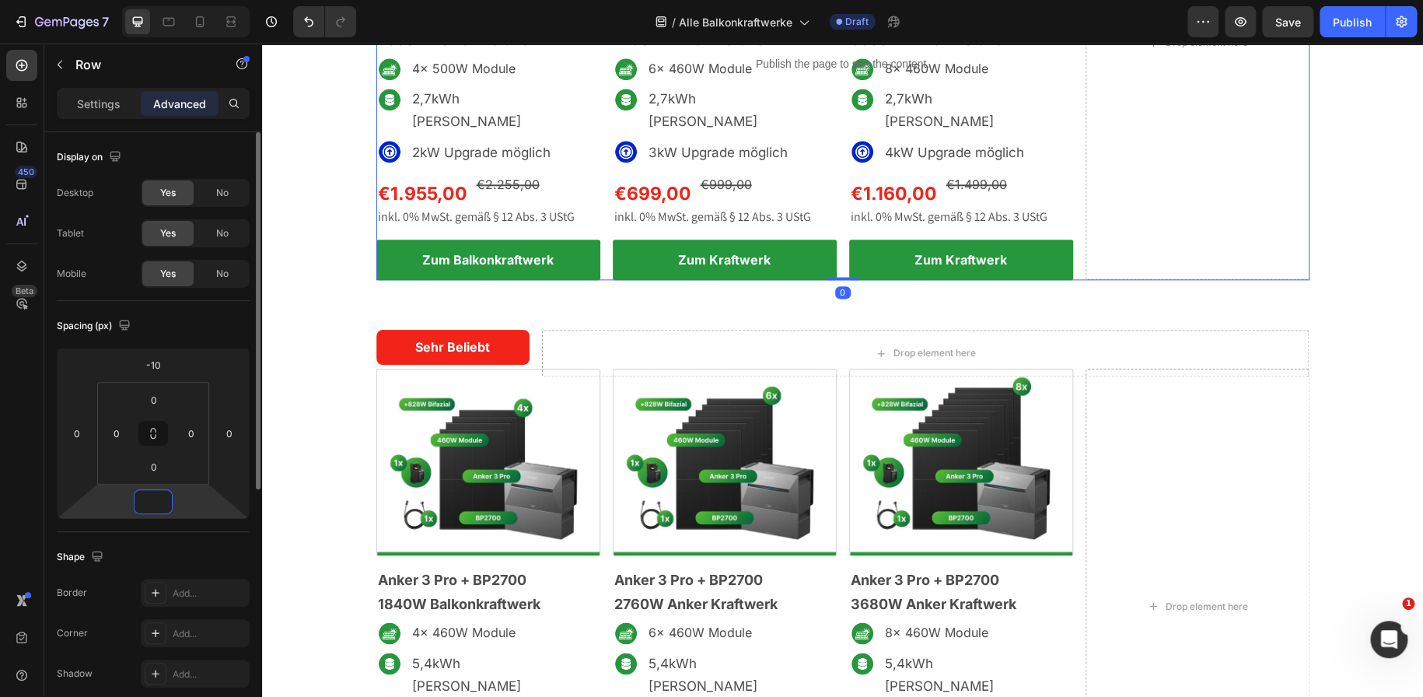
type input "0"
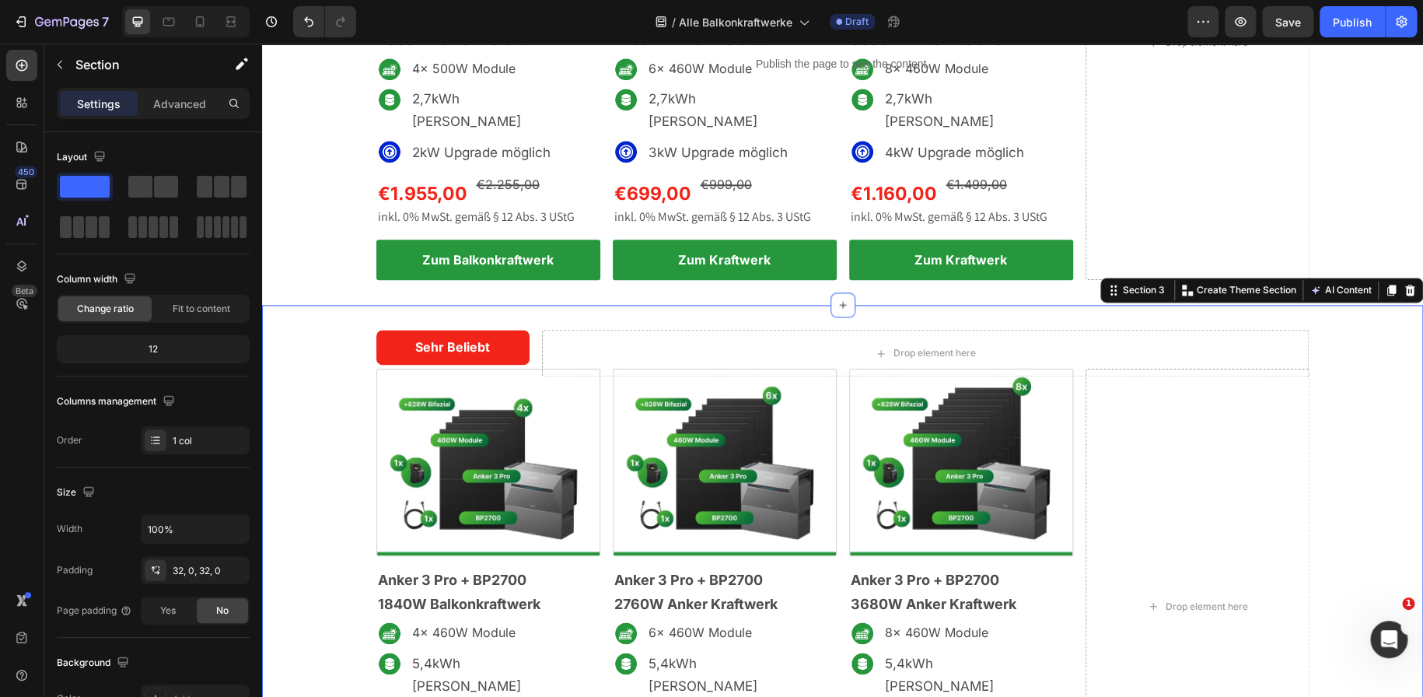
click at [182, 112] on div "Advanced" at bounding box center [180, 103] width 78 height 25
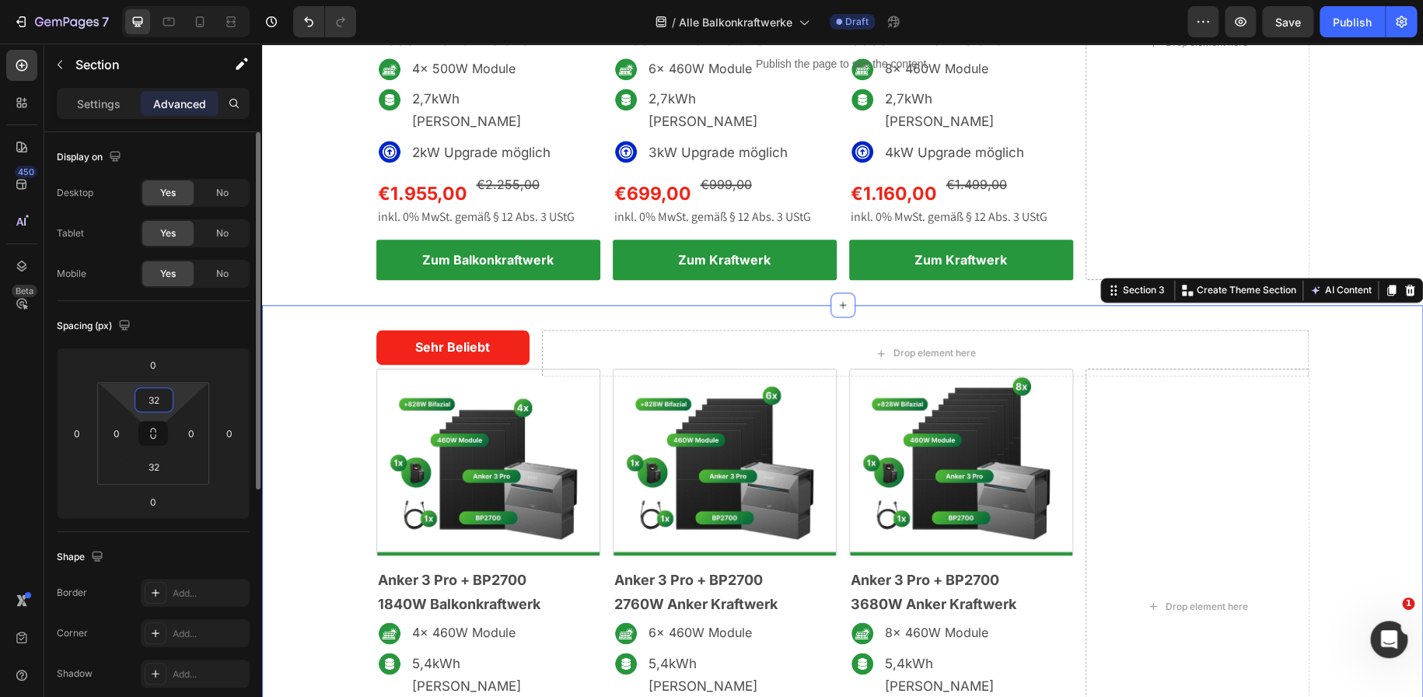
click at [157, 397] on input "32" at bounding box center [153, 399] width 31 height 23
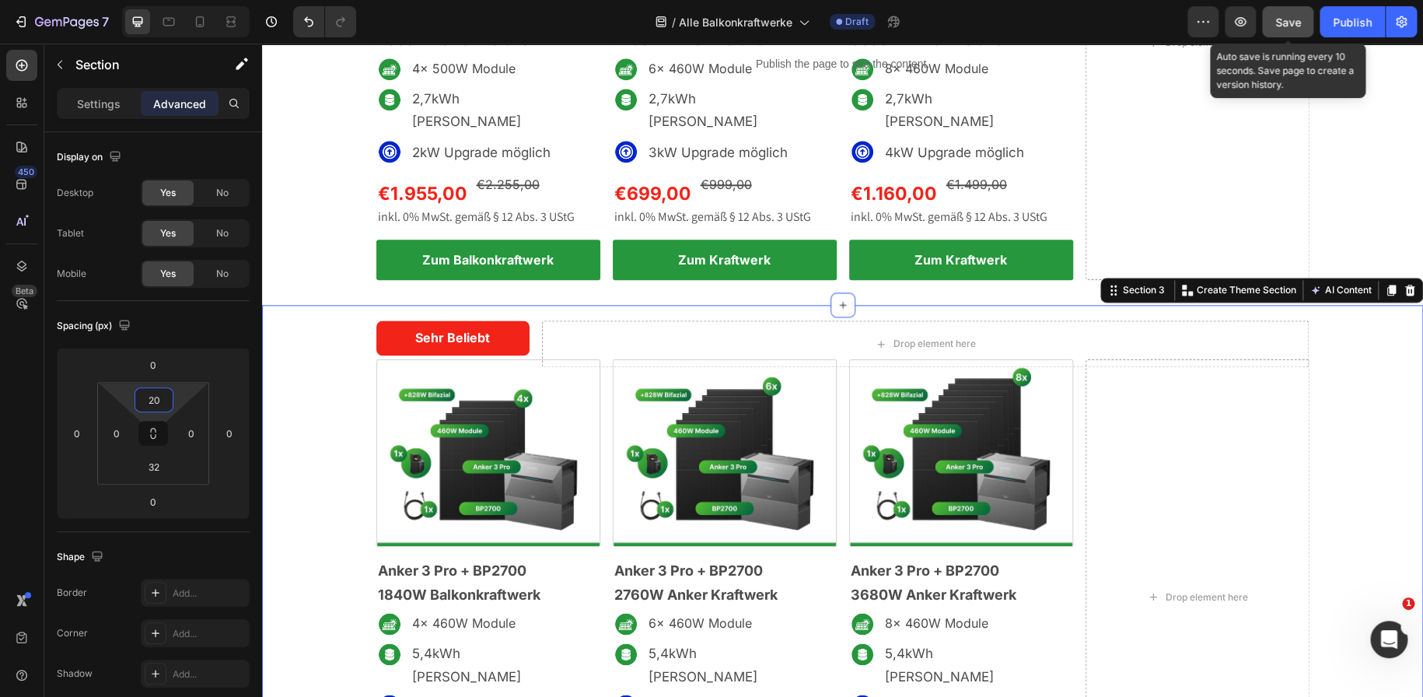
type input "20"
click at [1280, 26] on span "Save" at bounding box center [1288, 22] width 26 height 13
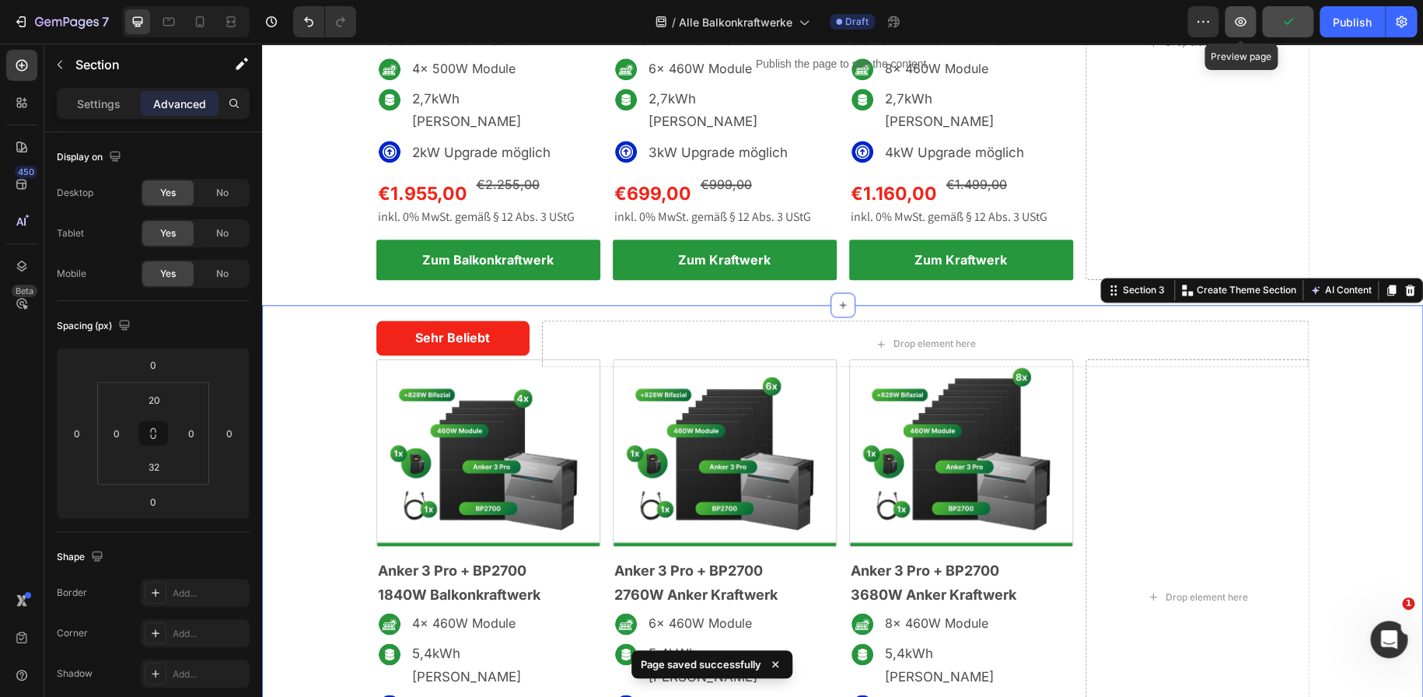
click at [1247, 26] on icon "button" at bounding box center [1240, 22] width 16 height 16
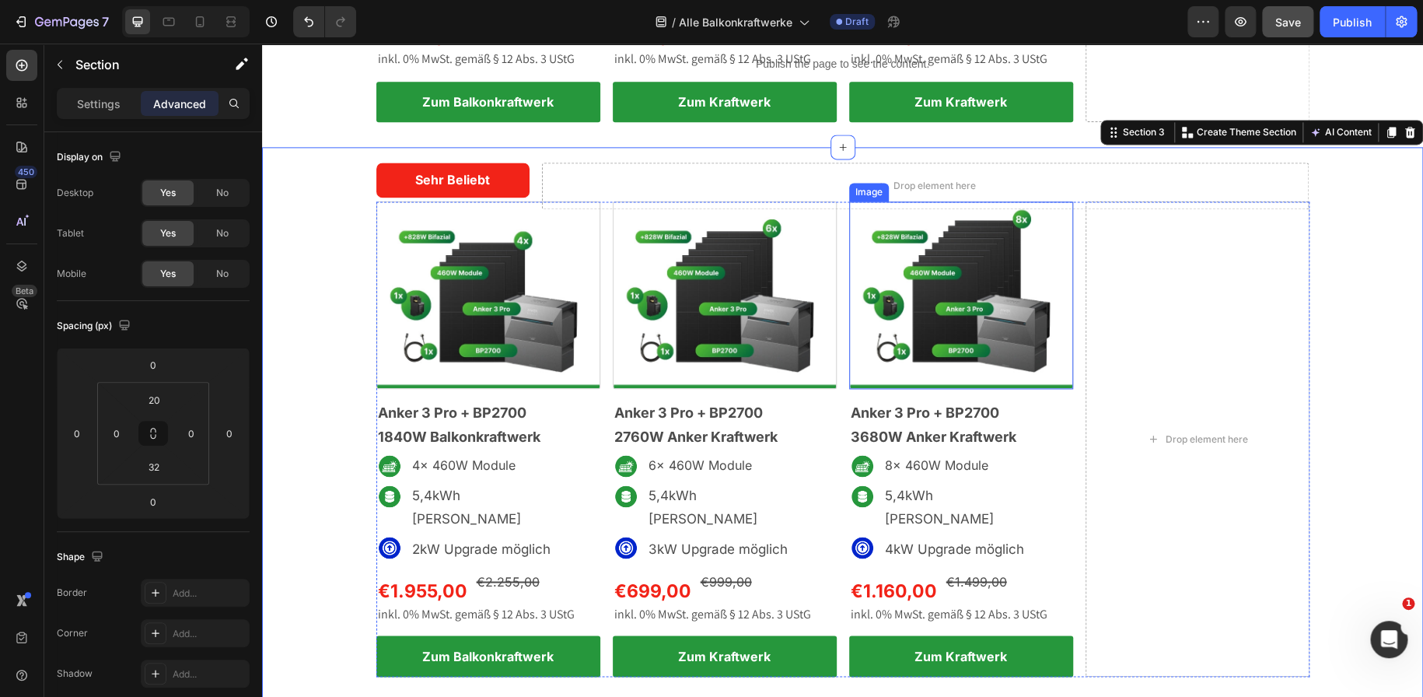
scroll to position [1036, 0]
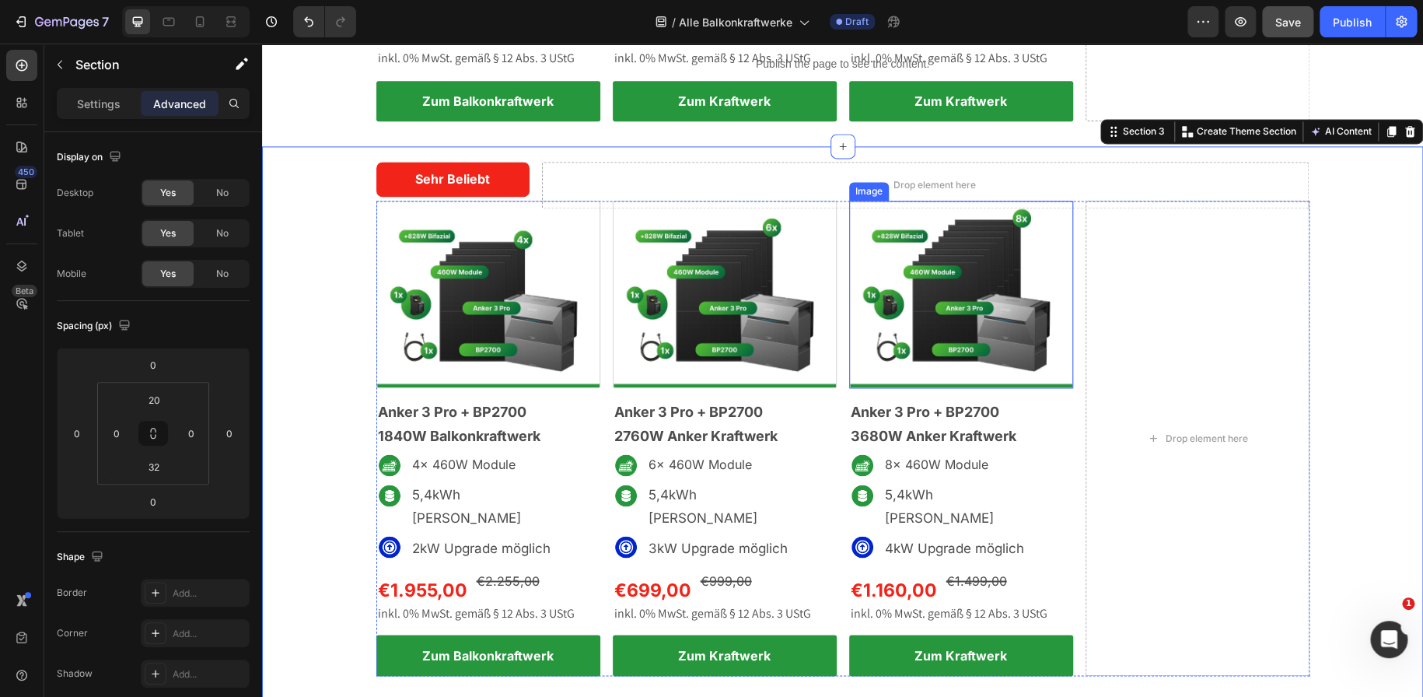
click at [1029, 316] on img at bounding box center [961, 294] width 224 height 187
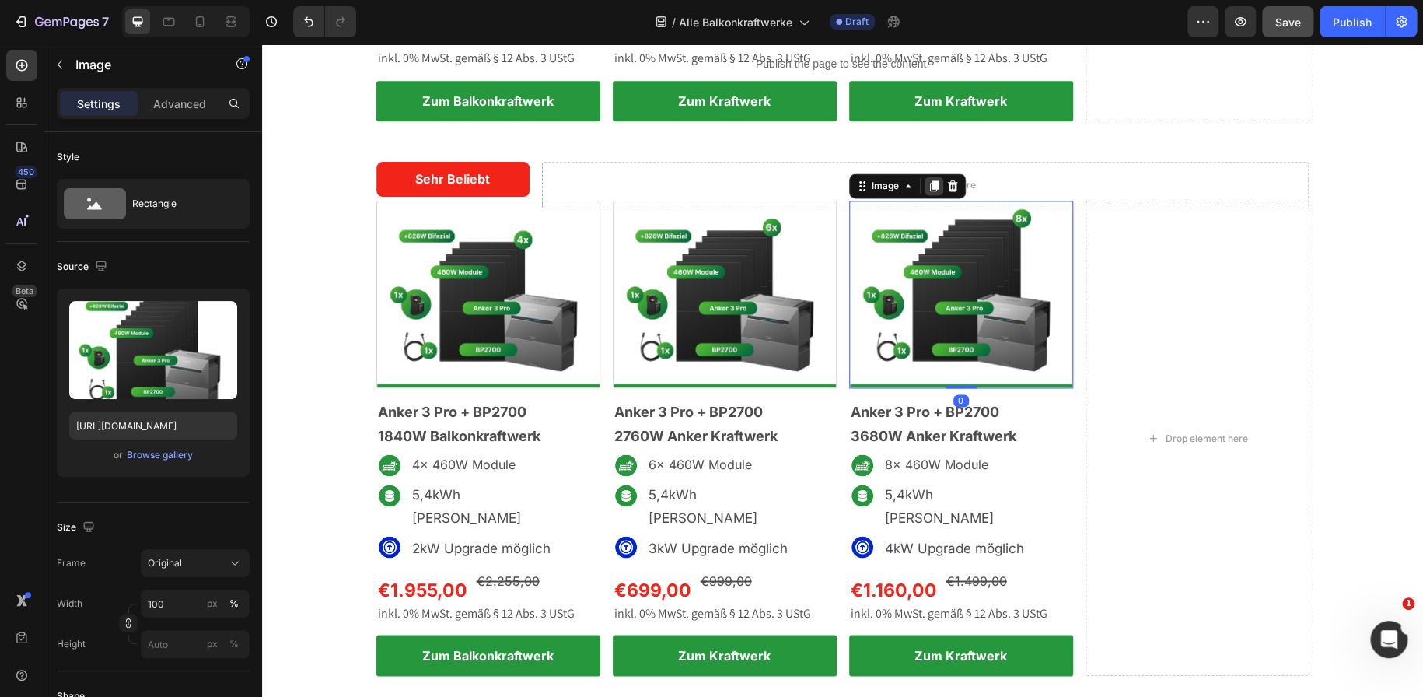
click at [929, 181] on icon at bounding box center [933, 186] width 9 height 11
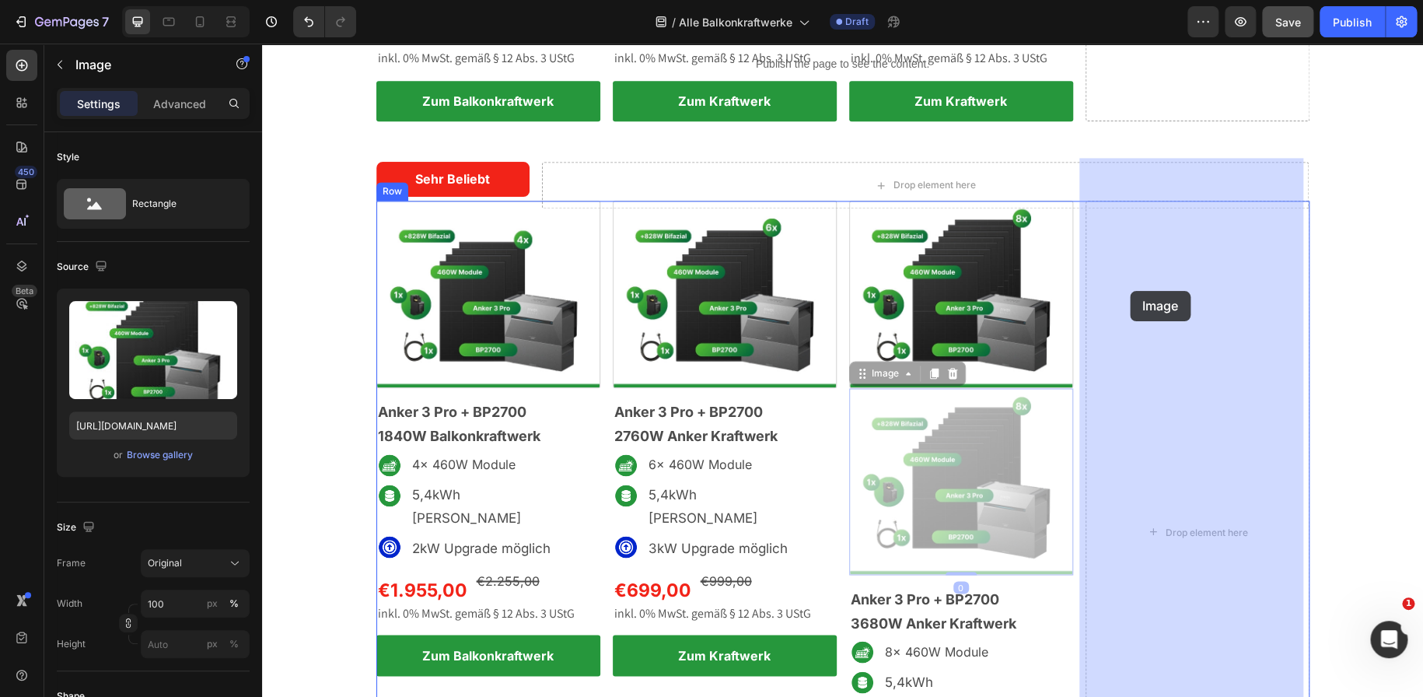
drag, startPoint x: 983, startPoint y: 421, endPoint x: 1130, endPoint y: 291, distance: 196.0
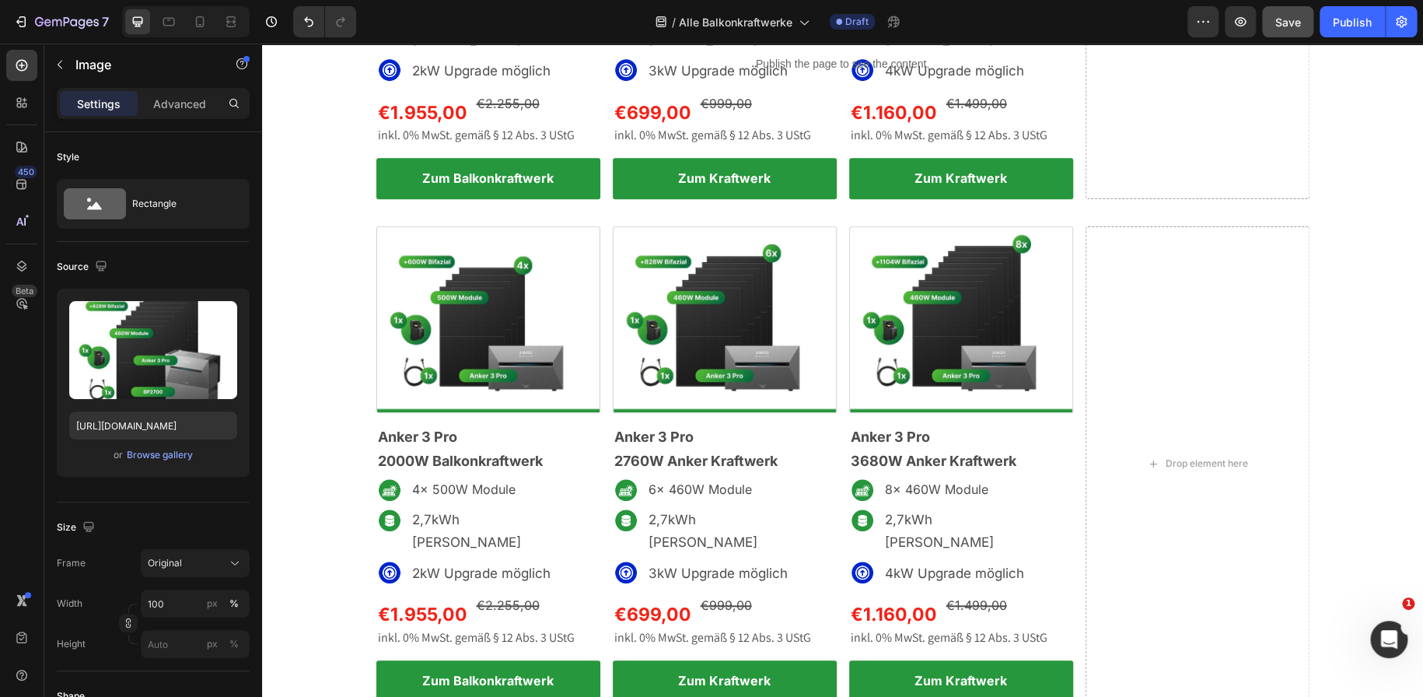
scroll to position [456, 0]
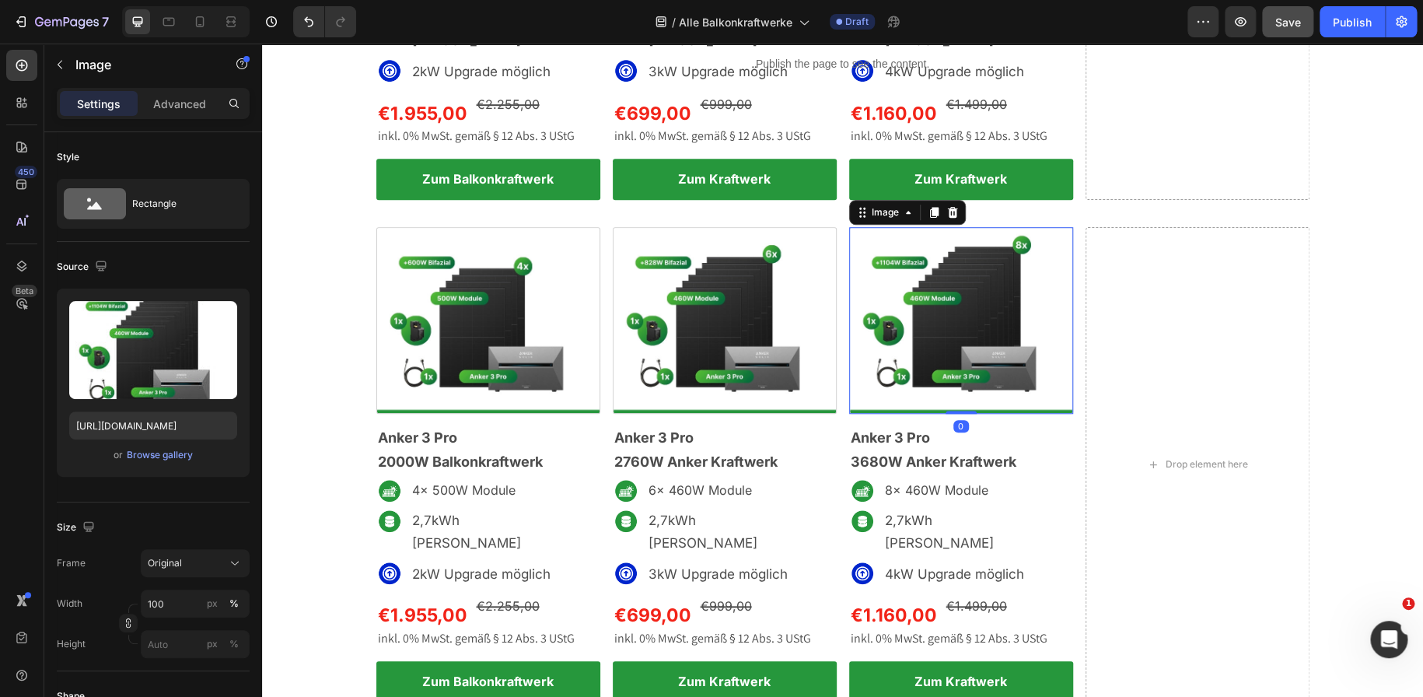
click at [996, 306] on img at bounding box center [961, 320] width 224 height 187
click at [927, 206] on icon at bounding box center [933, 212] width 12 height 12
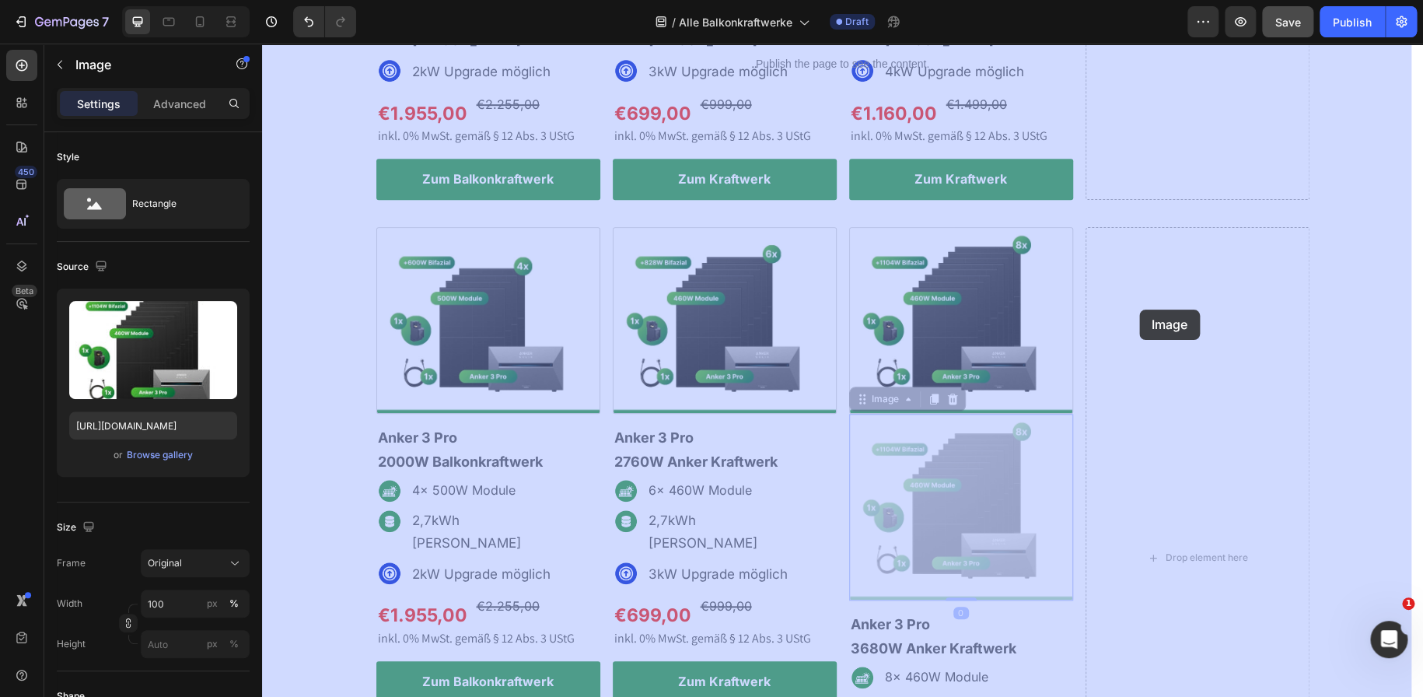
drag, startPoint x: 950, startPoint y: 452, endPoint x: 1139, endPoint y: 309, distance: 236.5
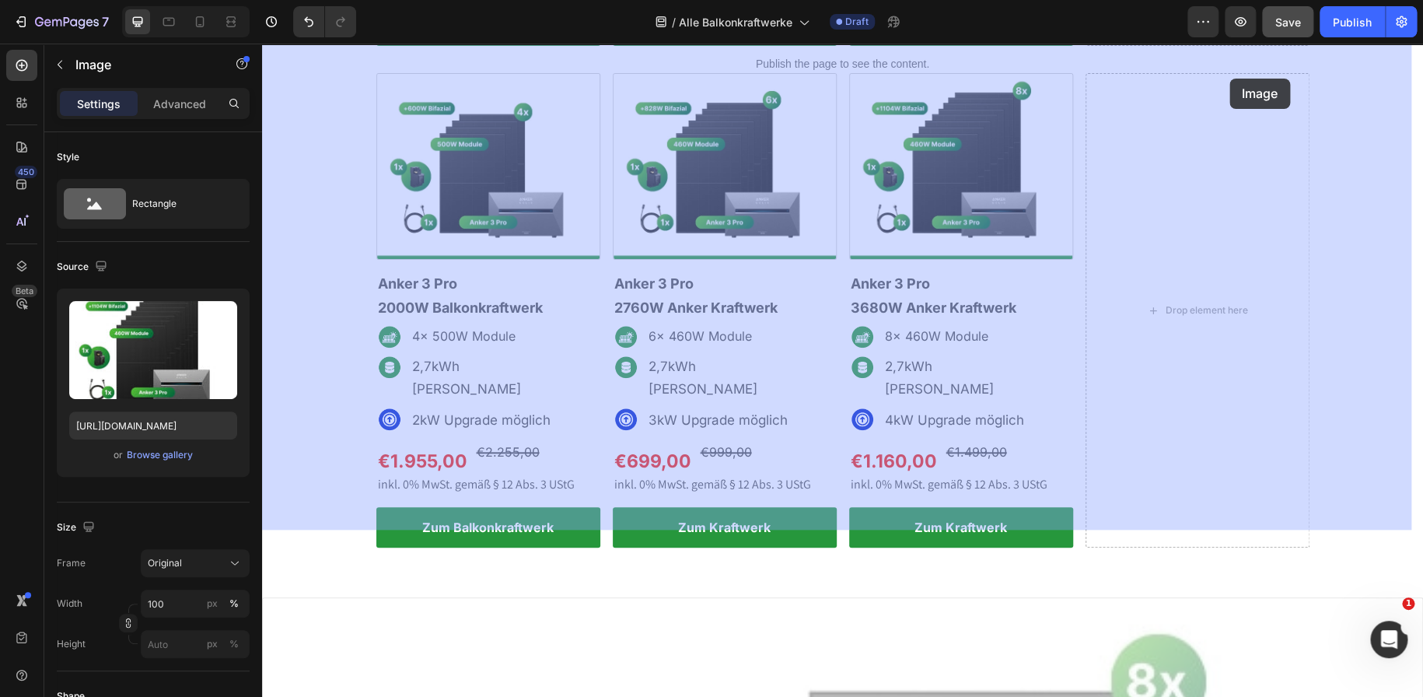
scroll to position [575, 0]
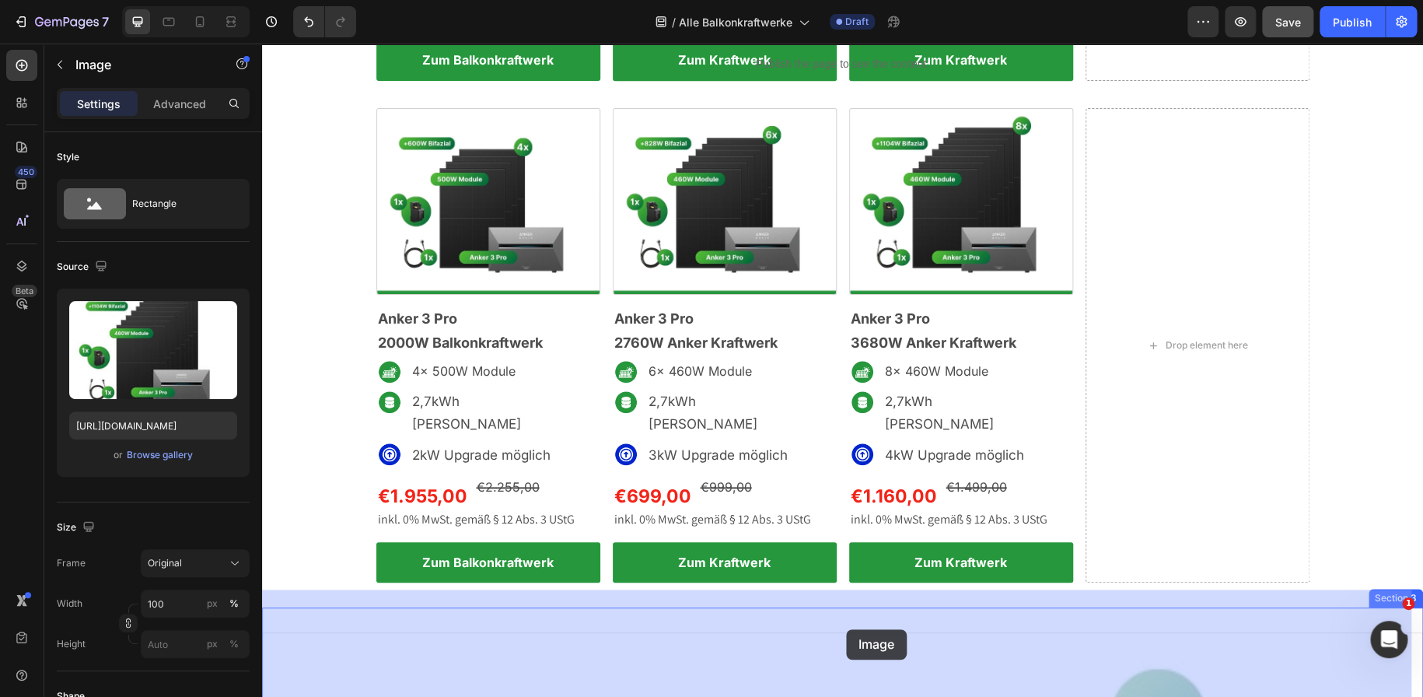
drag, startPoint x: 976, startPoint y: 591, endPoint x: 846, endPoint y: 629, distance: 136.0
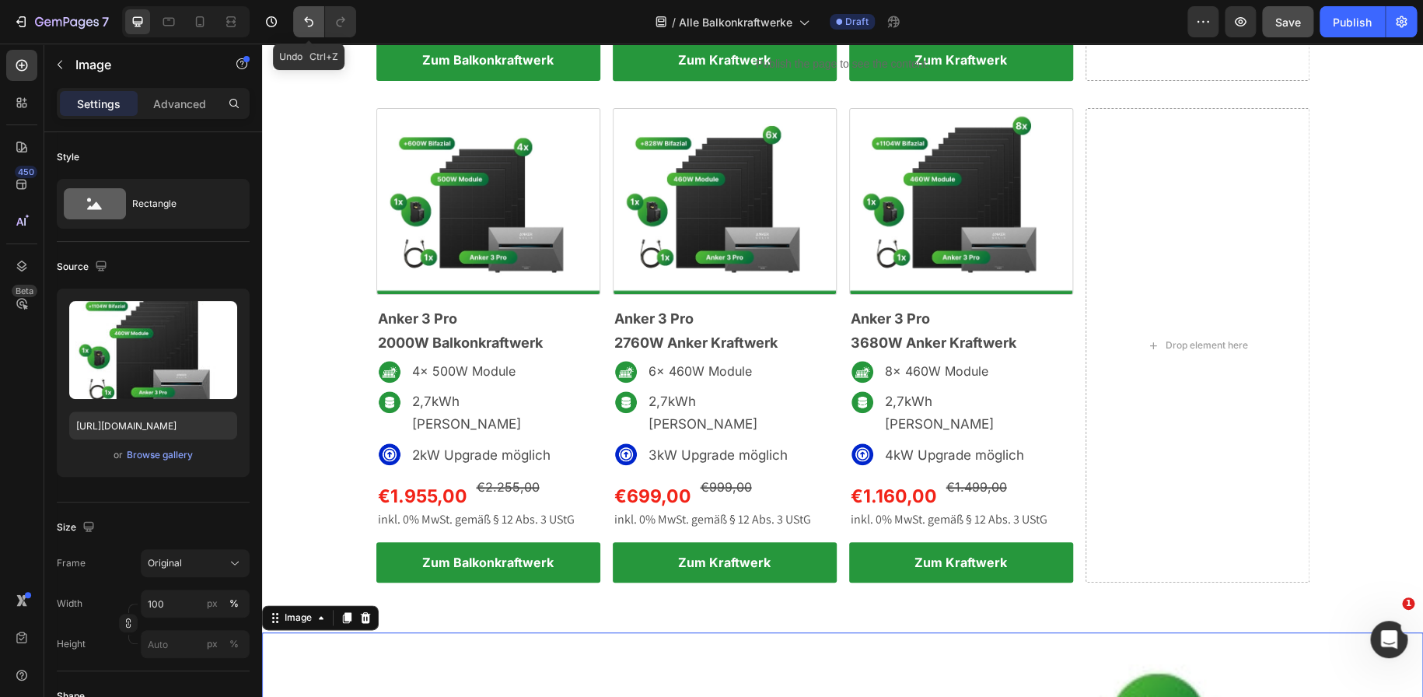
click at [306, 12] on button "Undo/Redo" at bounding box center [308, 21] width 31 height 31
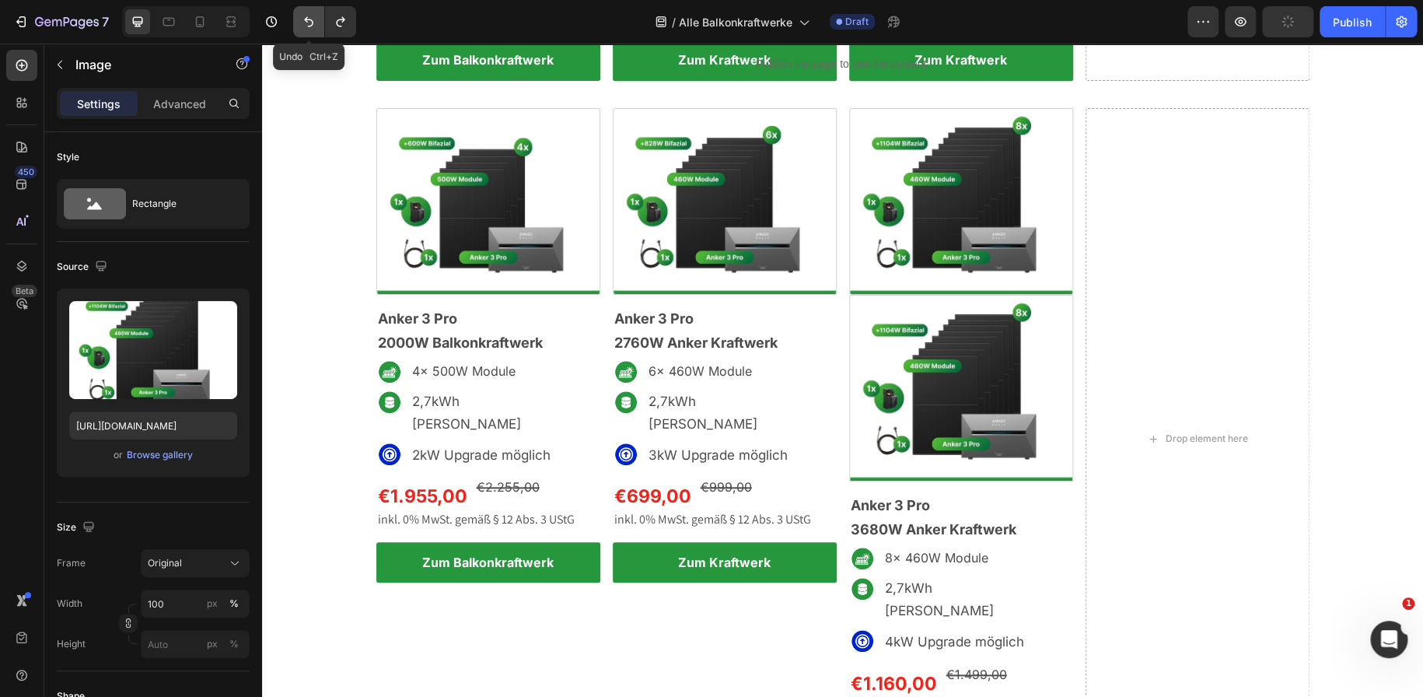
click at [313, 18] on icon "Undo/Redo" at bounding box center [309, 22] width 16 height 16
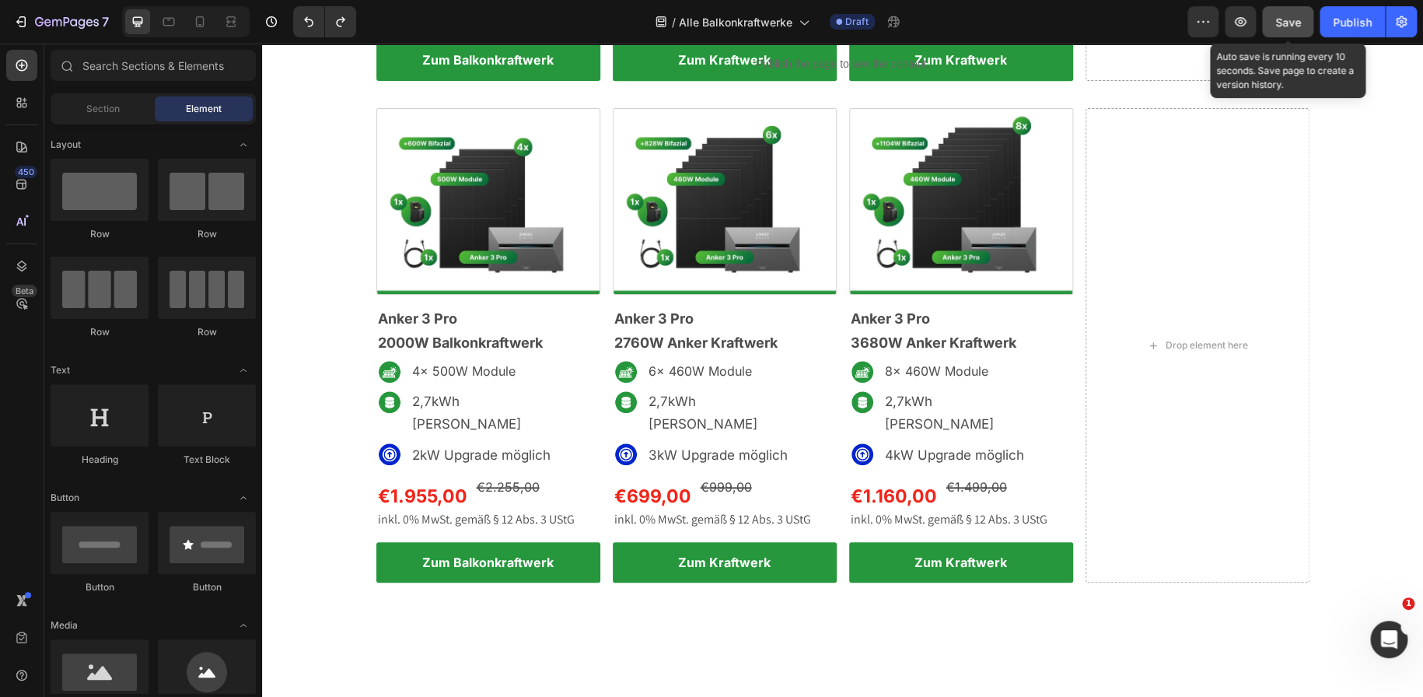
click at [1277, 10] on button "Save" at bounding box center [1287, 21] width 51 height 31
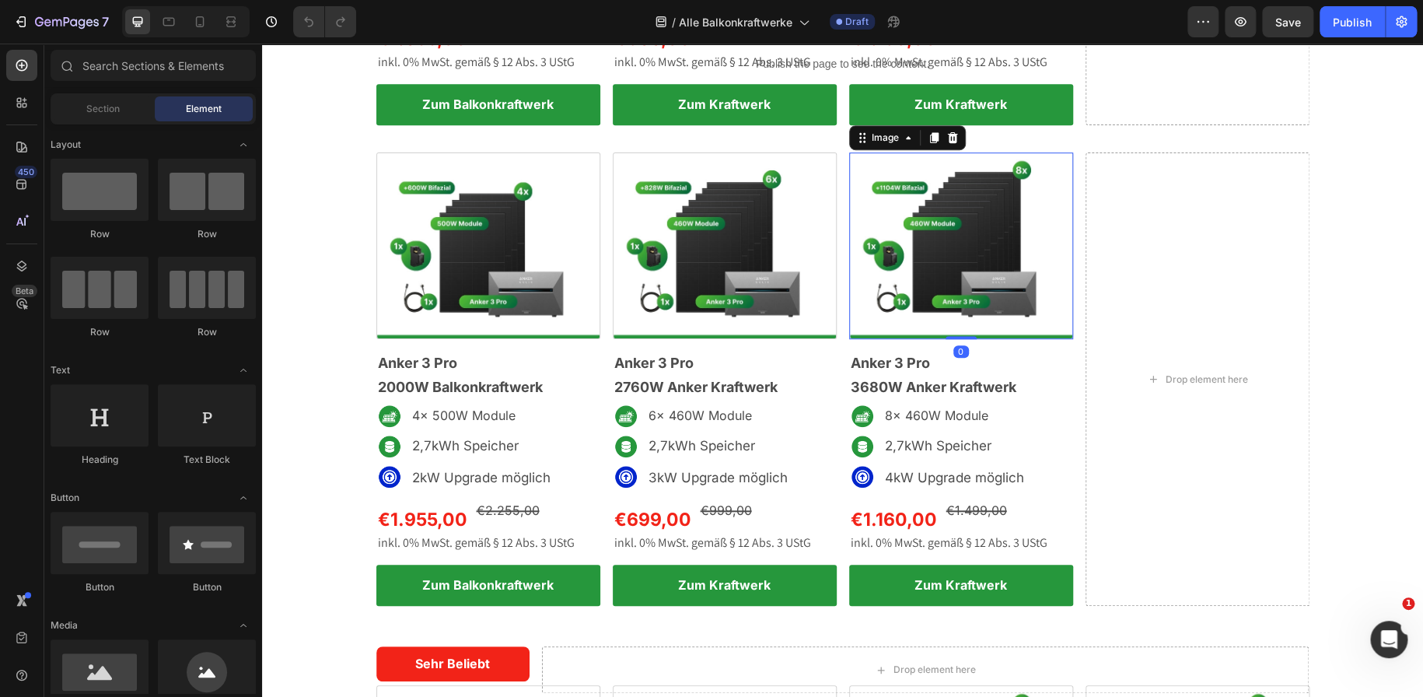
click at [1013, 244] on img at bounding box center [961, 245] width 224 height 187
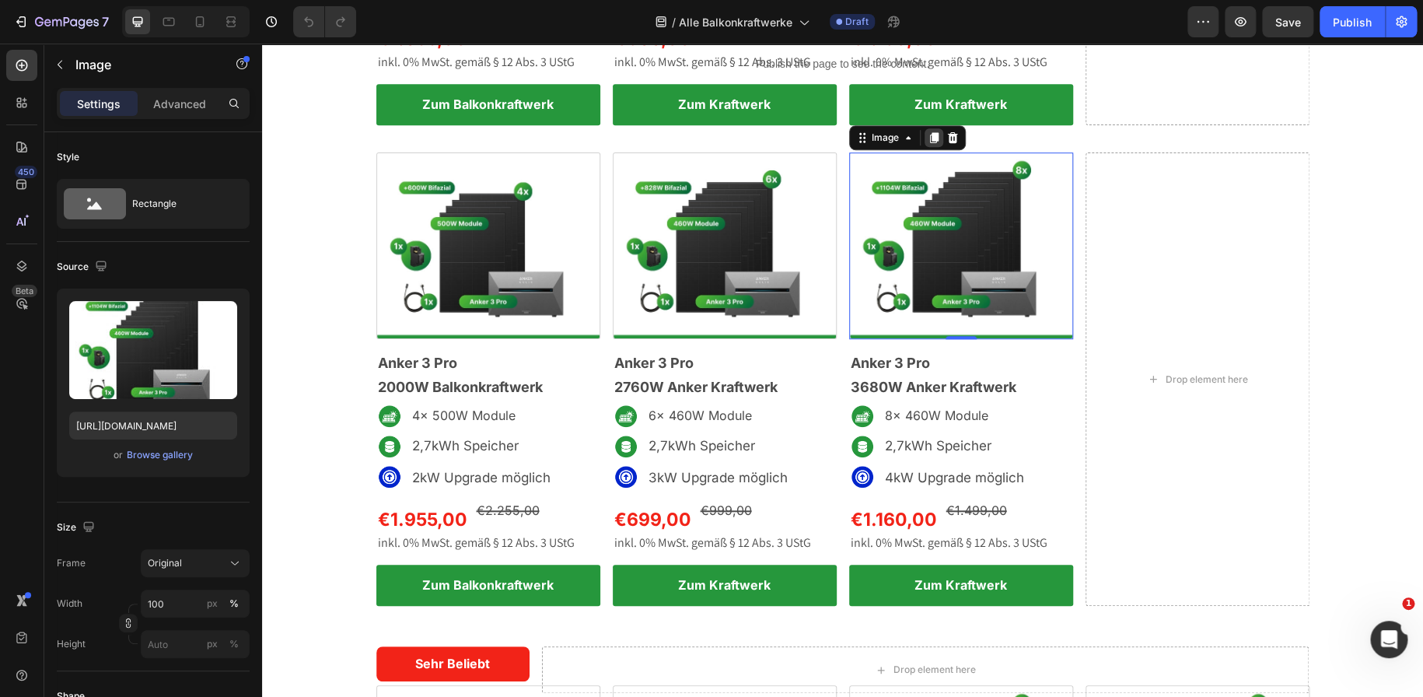
click at [930, 129] on div at bounding box center [933, 137] width 19 height 19
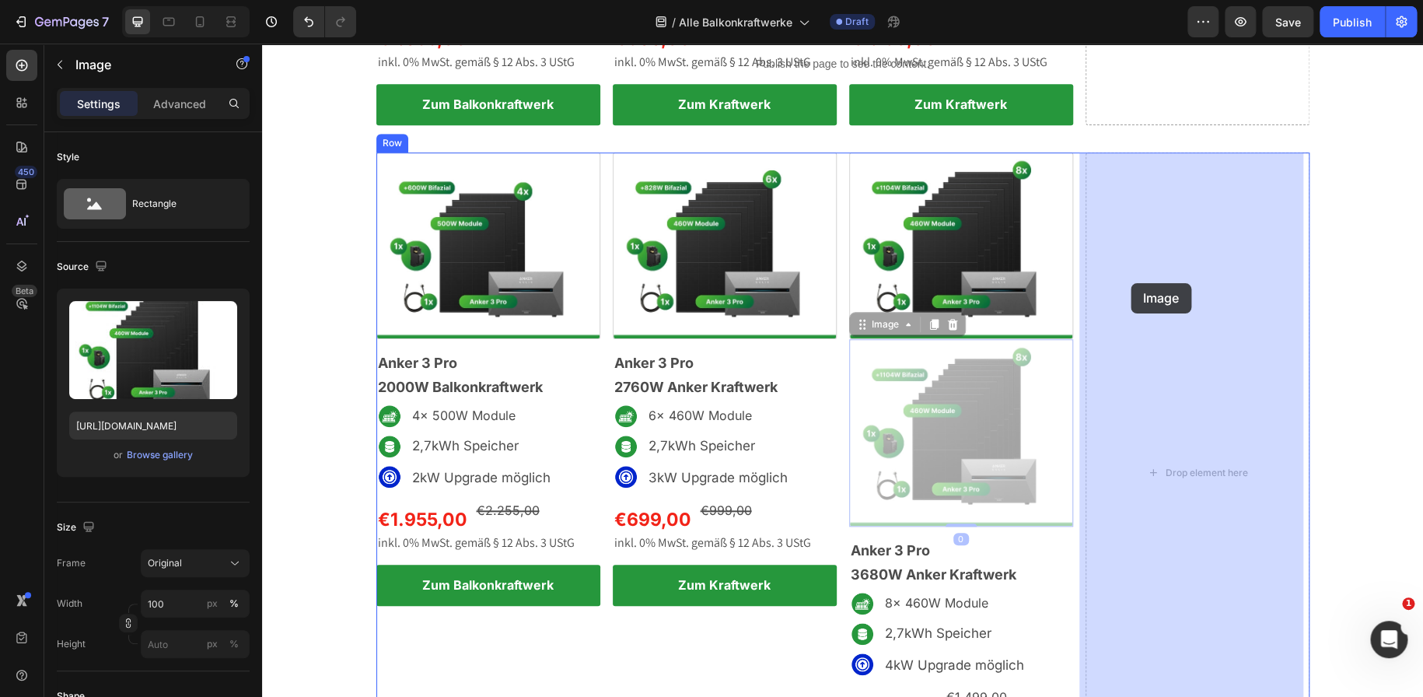
drag, startPoint x: 980, startPoint y: 367, endPoint x: 1130, endPoint y: 283, distance: 172.6
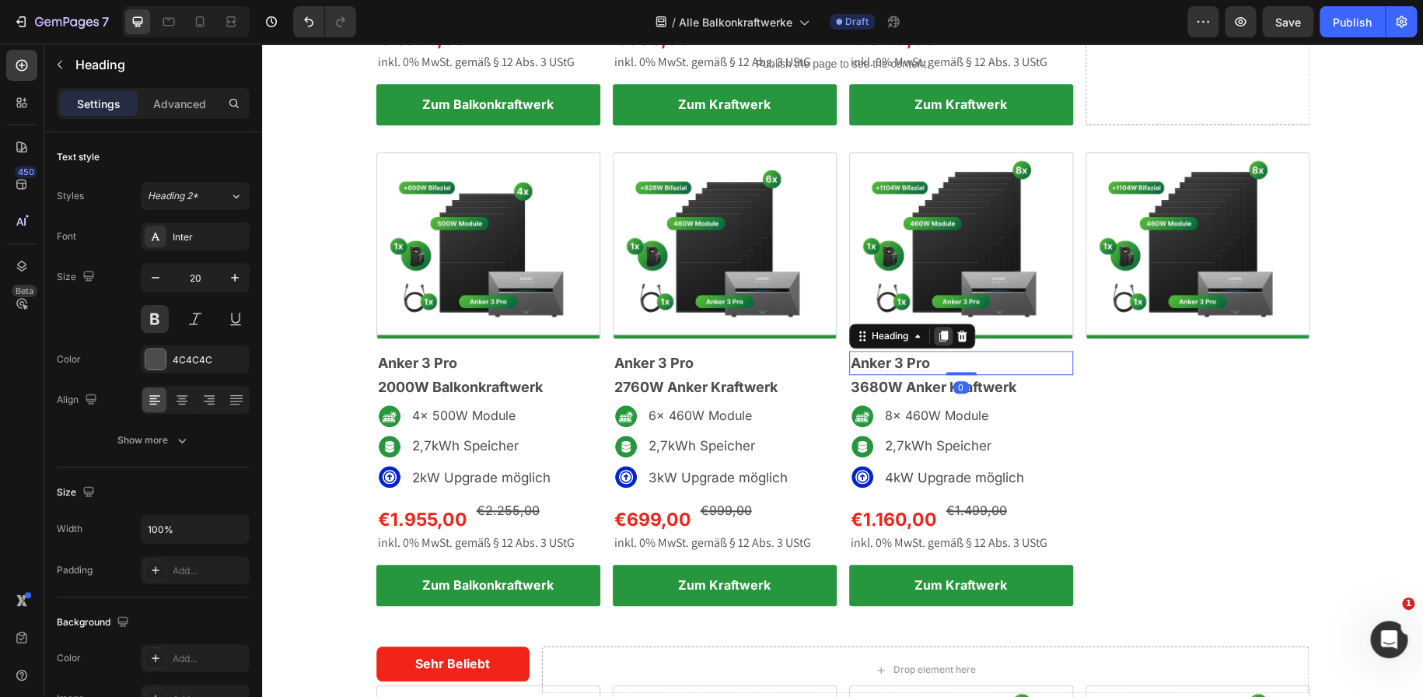
click at [938, 336] on icon at bounding box center [942, 336] width 9 height 11
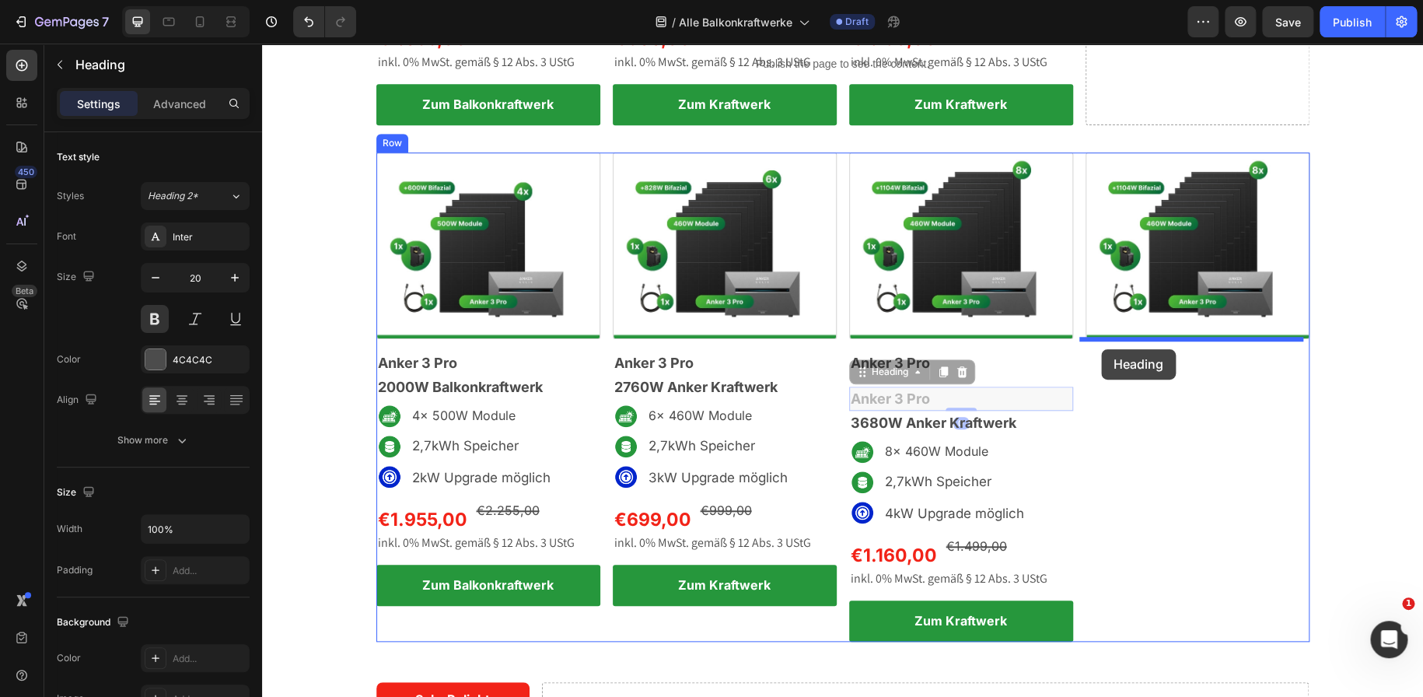
drag, startPoint x: 858, startPoint y: 370, endPoint x: 1101, endPoint y: 350, distance: 244.2
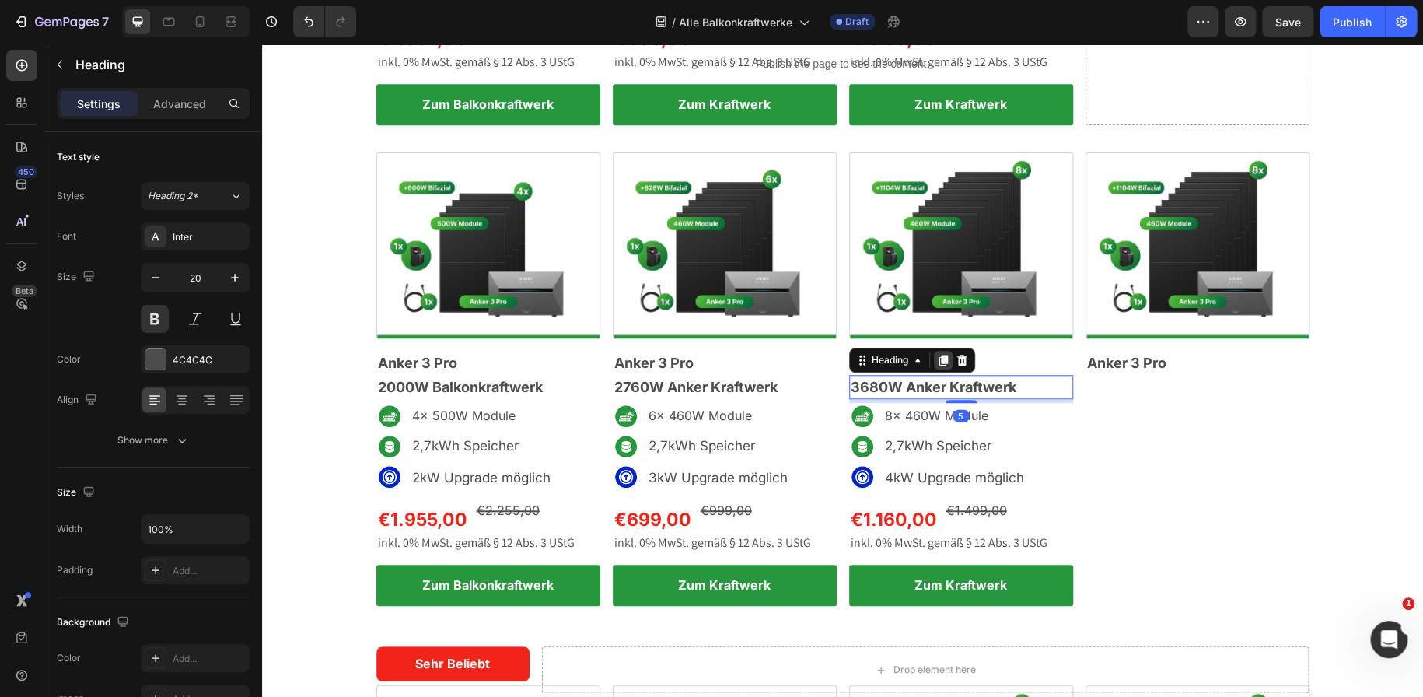
click at [937, 364] on icon at bounding box center [943, 360] width 12 height 12
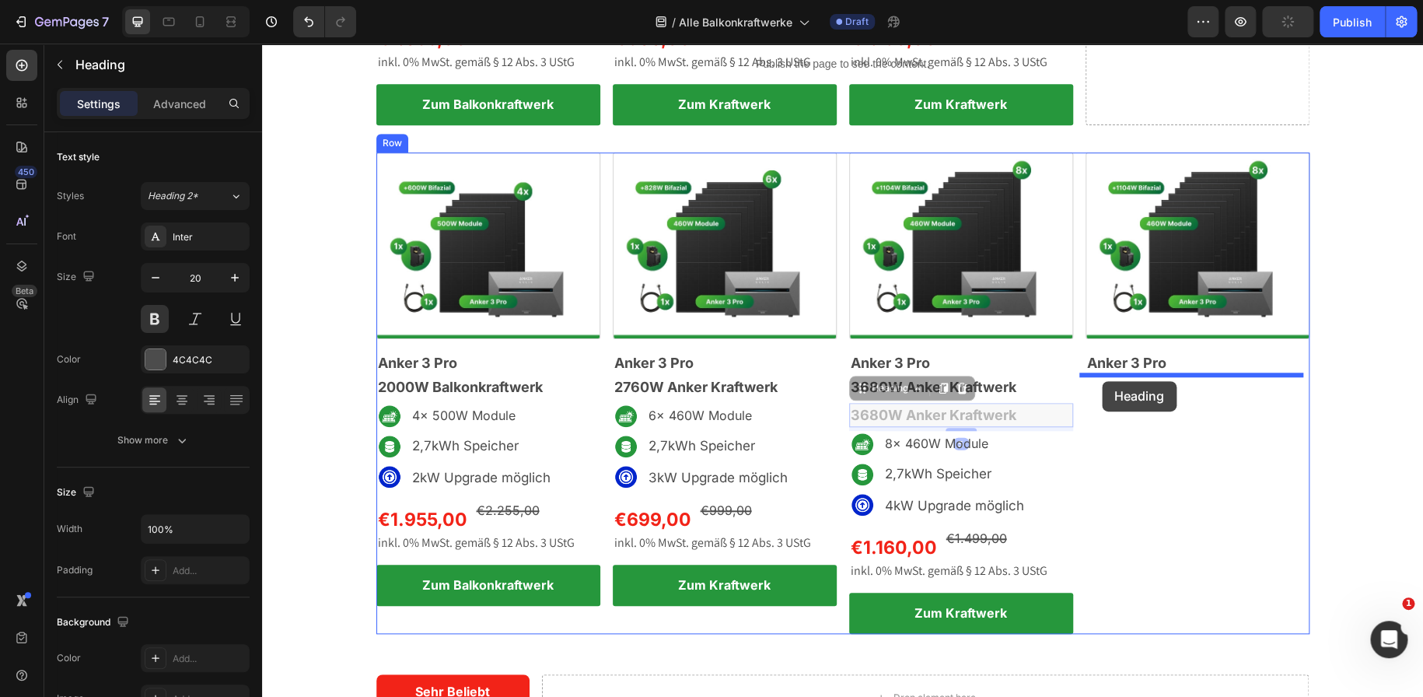
drag, startPoint x: 856, startPoint y: 393, endPoint x: 1102, endPoint y: 381, distance: 246.0
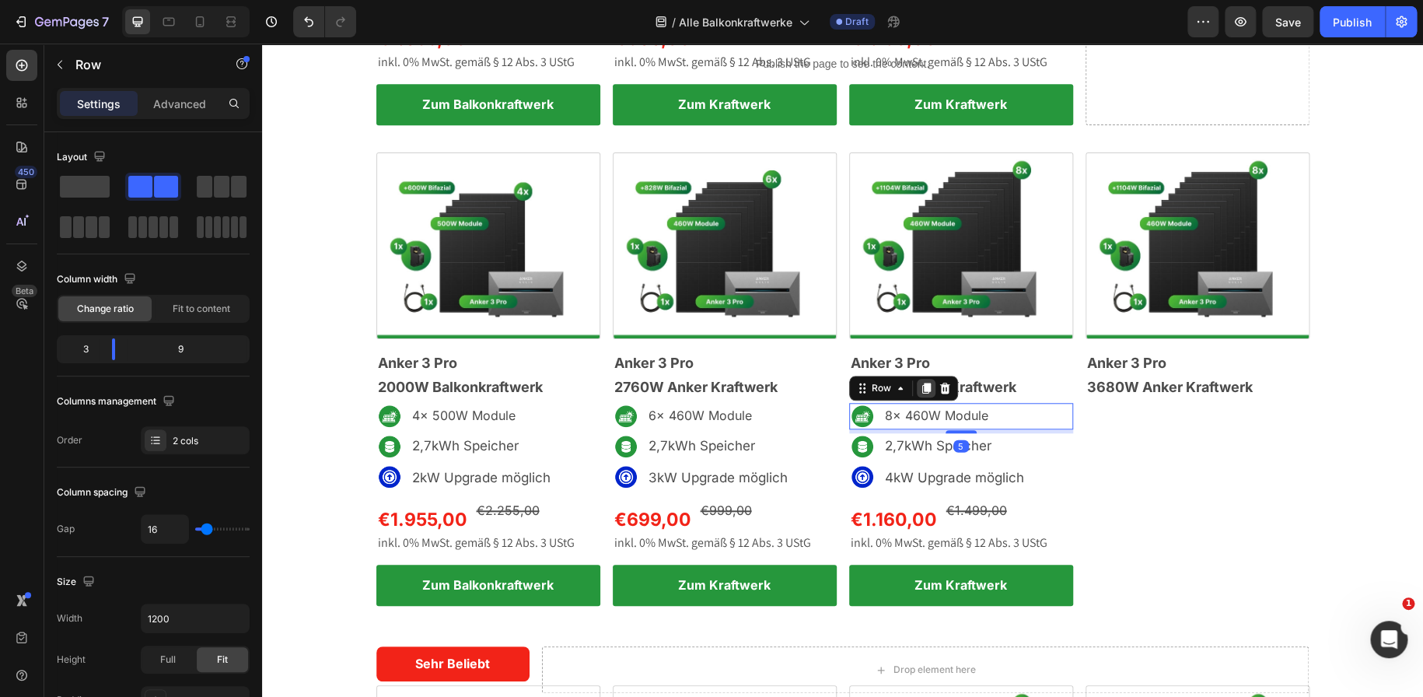
click at [922, 389] on icon at bounding box center [925, 388] width 9 height 11
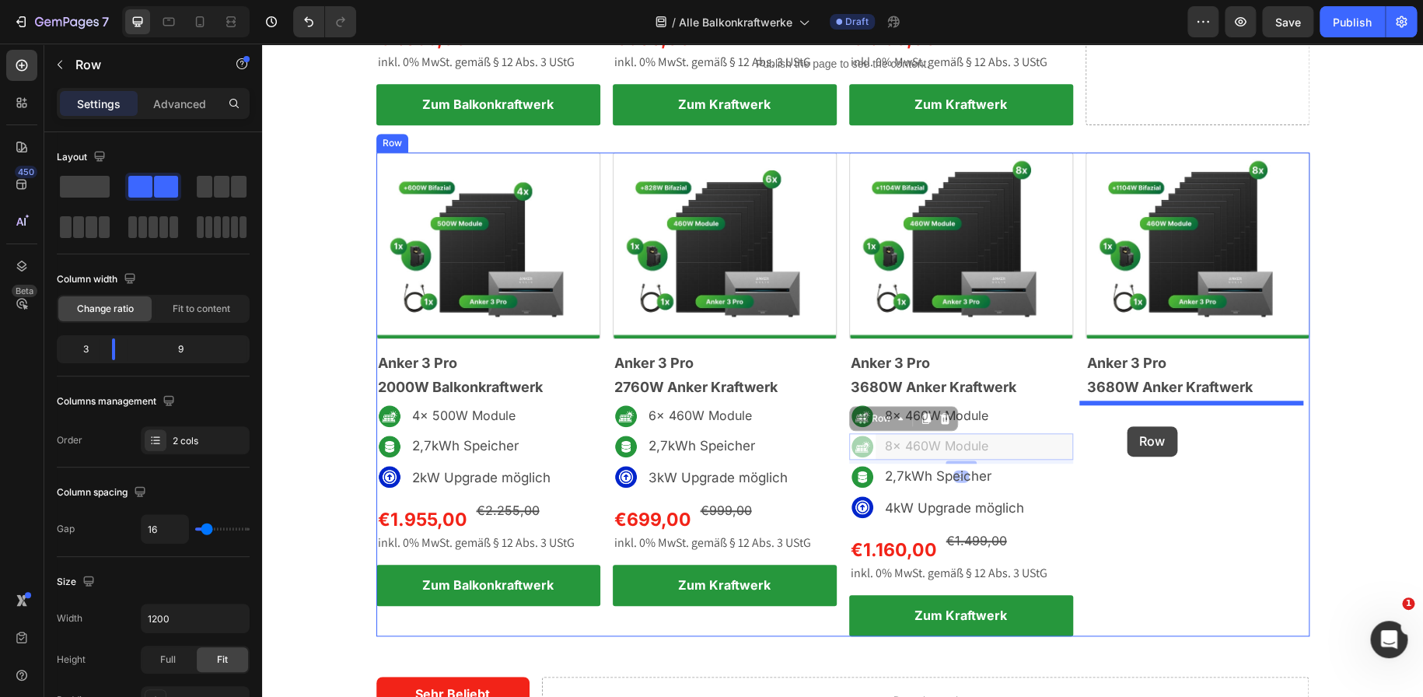
drag, startPoint x: 859, startPoint y: 421, endPoint x: 1126, endPoint y: 426, distance: 267.5
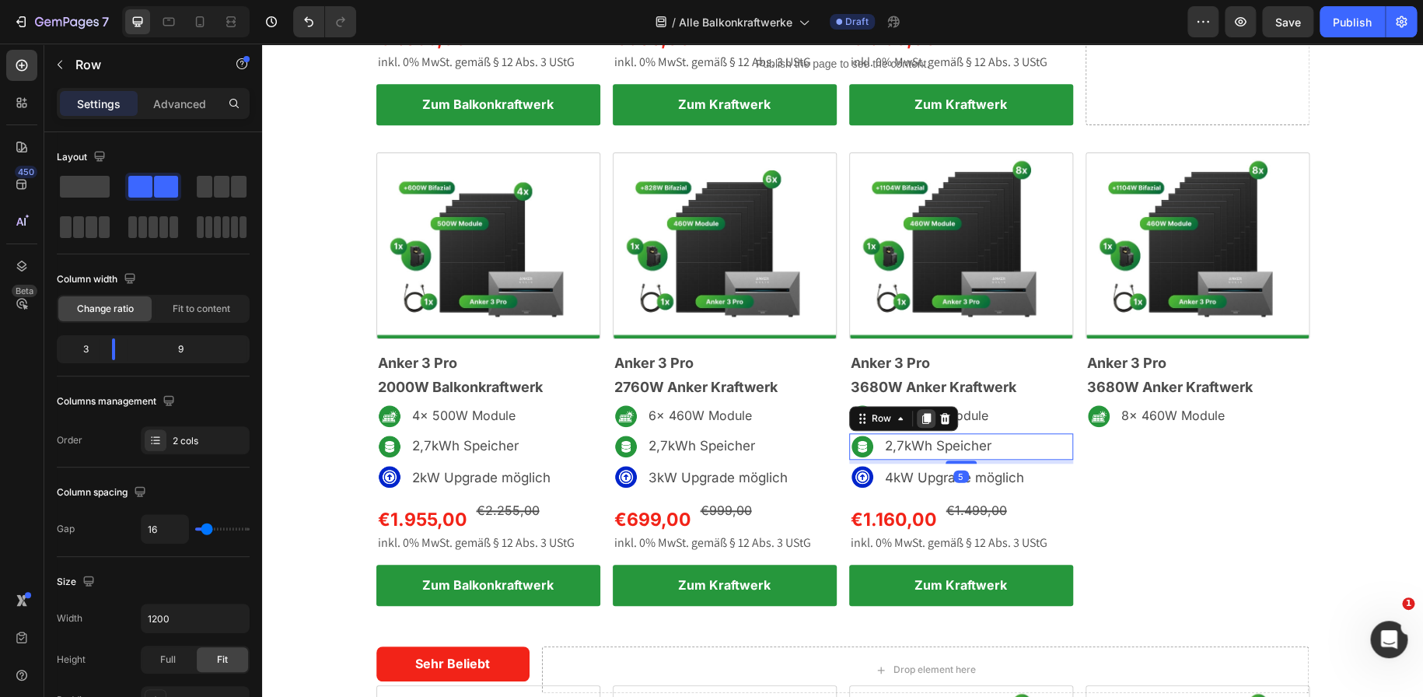
click at [921, 420] on icon at bounding box center [925, 419] width 9 height 11
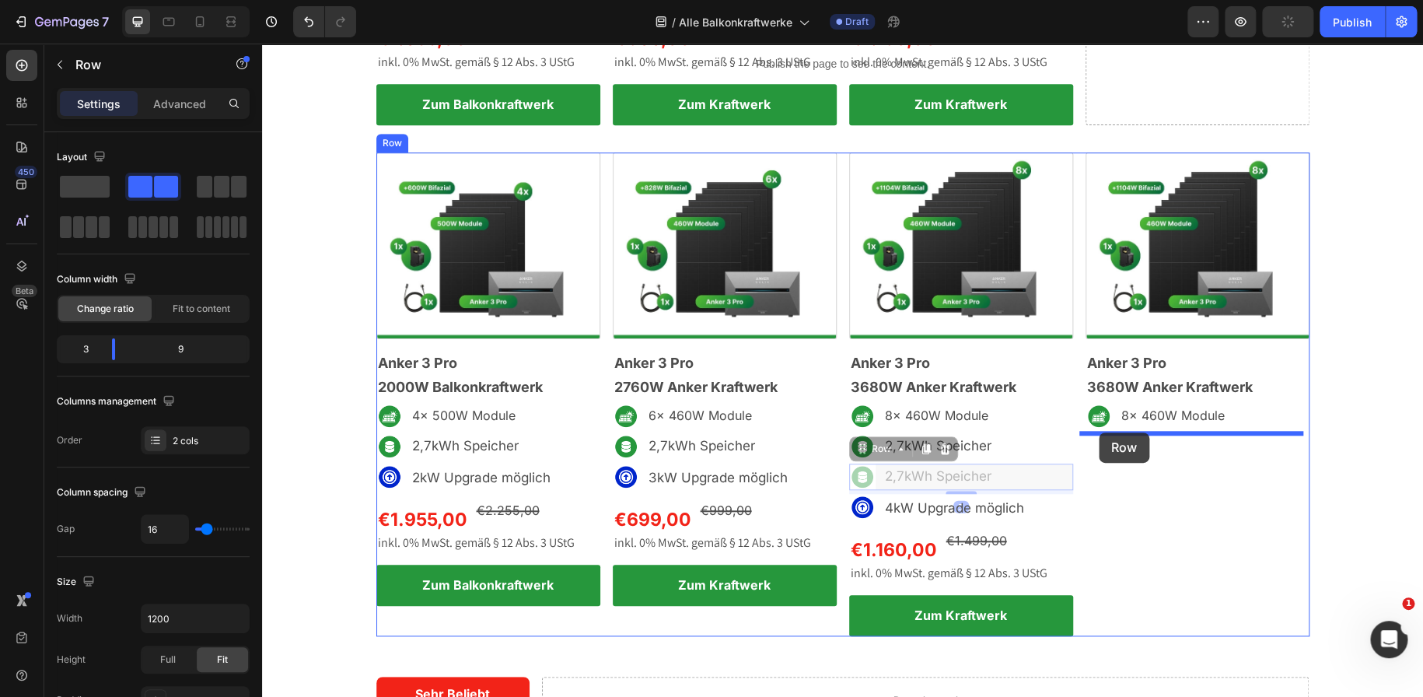
drag, startPoint x: 859, startPoint y: 449, endPoint x: 1099, endPoint y: 432, distance: 240.0
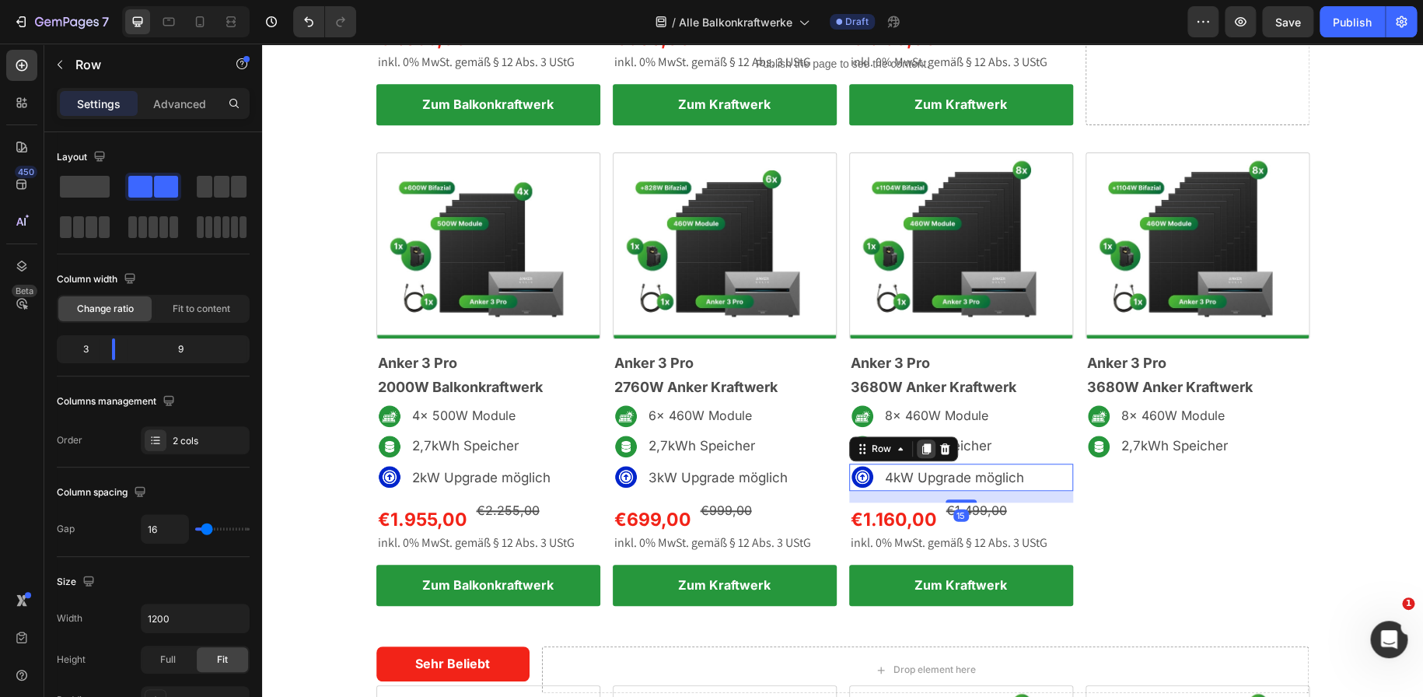
click at [921, 446] on icon at bounding box center [925, 449] width 9 height 11
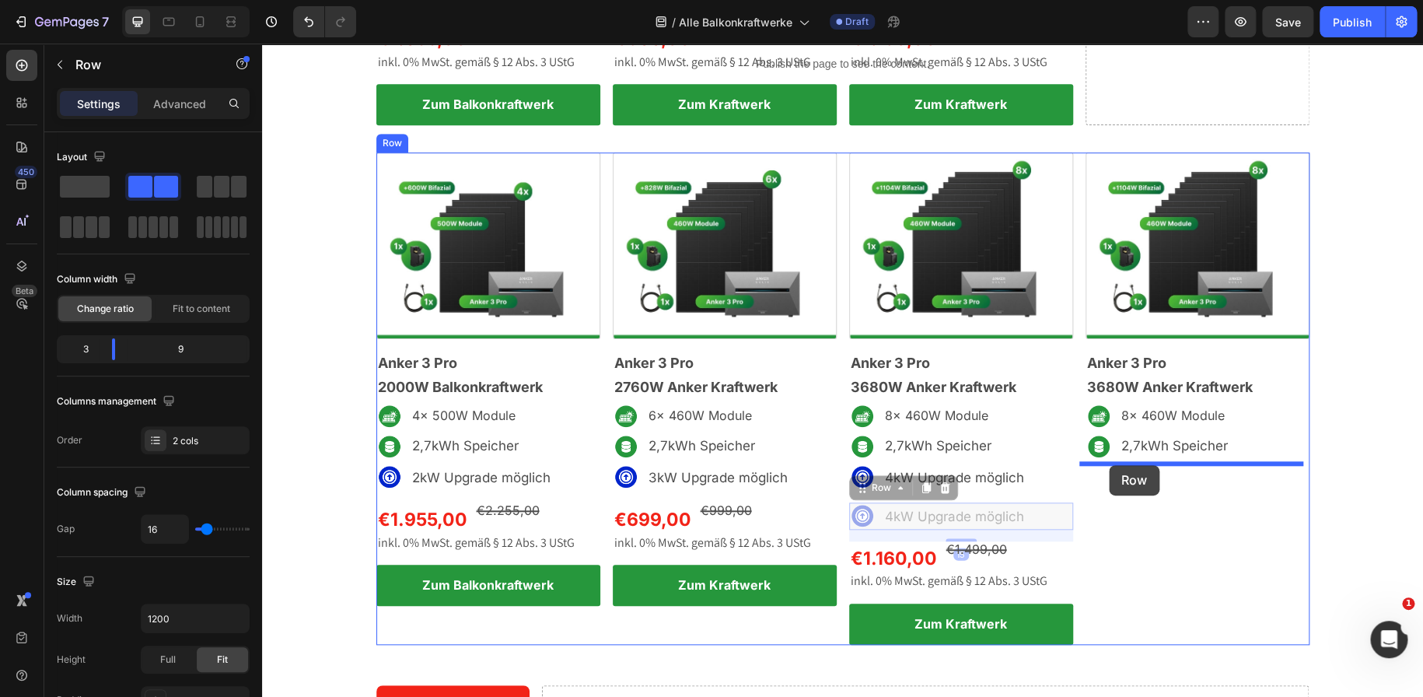
drag, startPoint x: 858, startPoint y: 484, endPoint x: 1109, endPoint y: 465, distance: 251.1
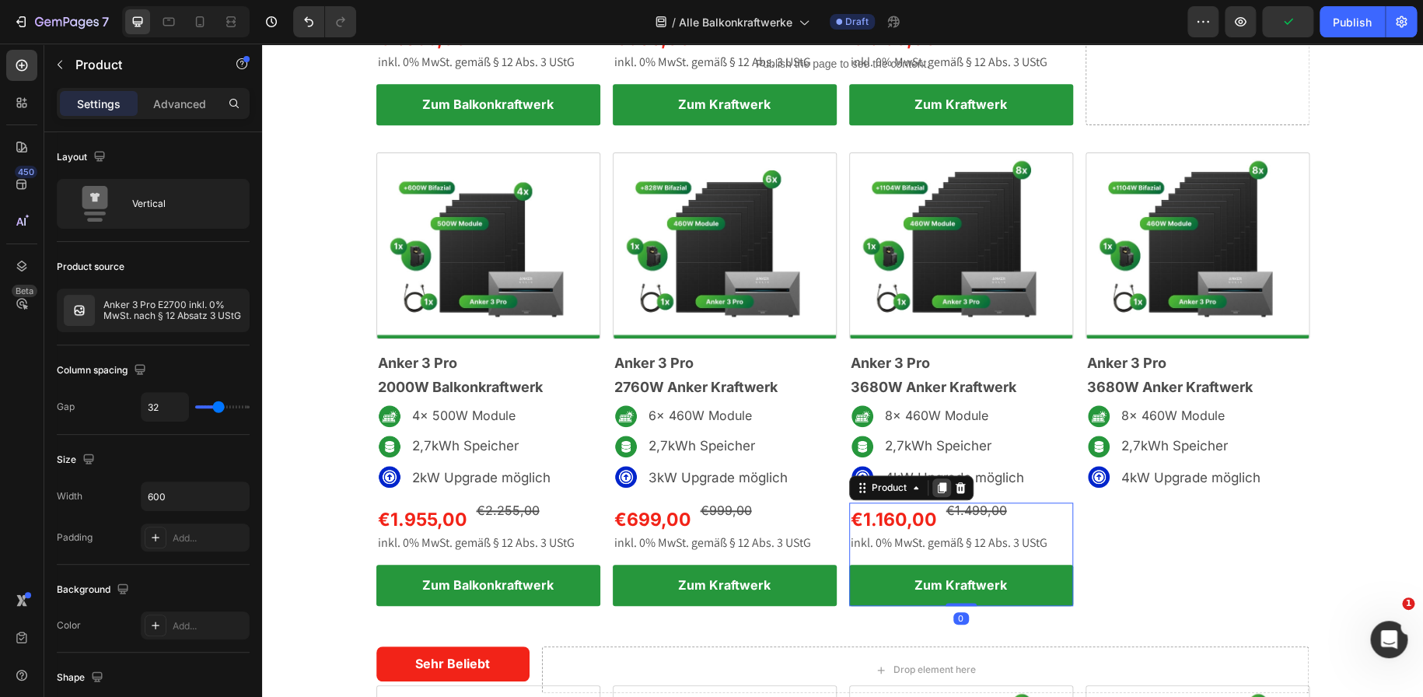
click at [937, 482] on icon at bounding box center [941, 487] width 9 height 11
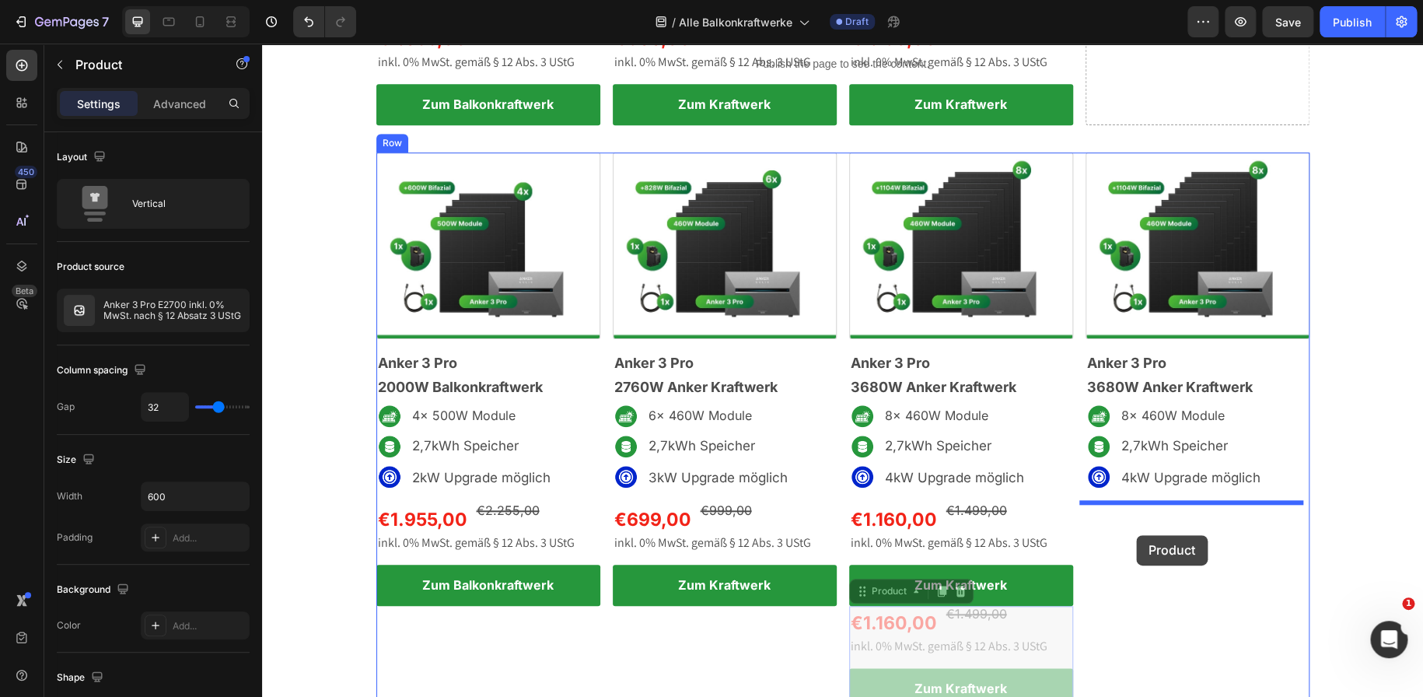
drag, startPoint x: 857, startPoint y: 585, endPoint x: 1136, endPoint y: 535, distance: 283.6
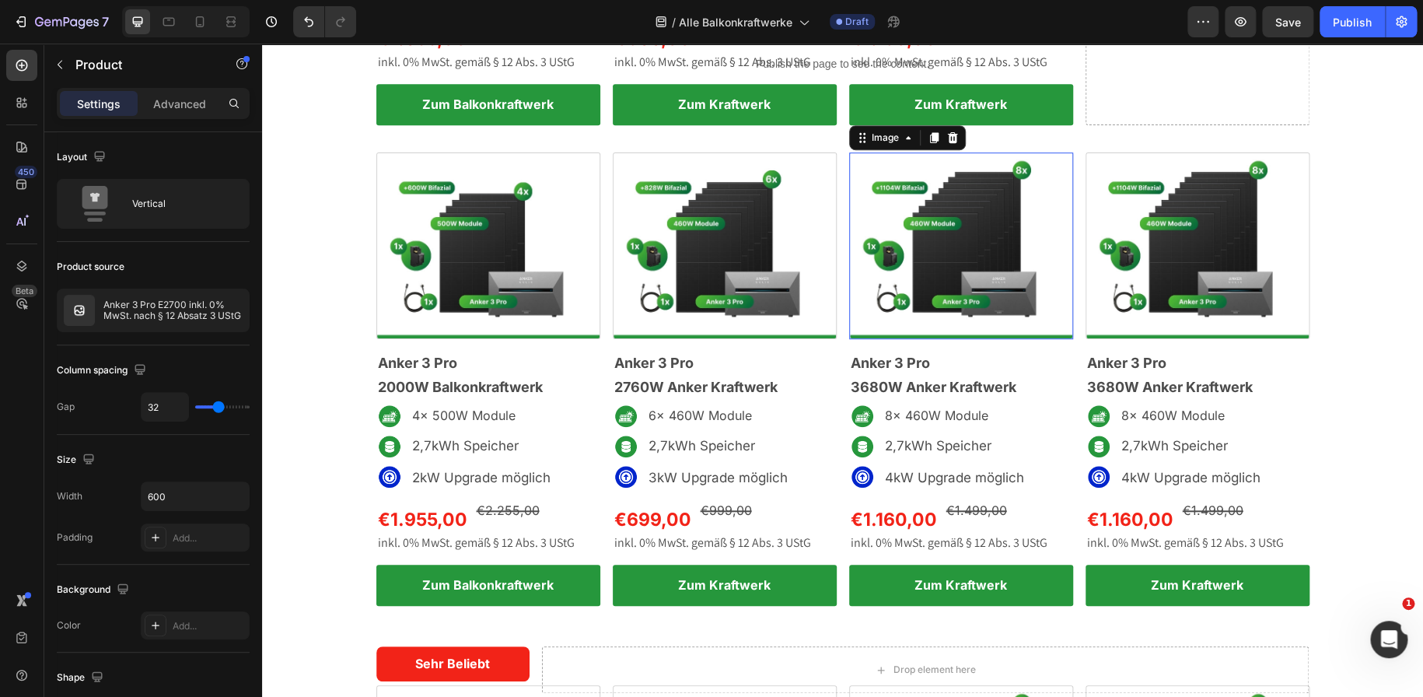
click at [906, 248] on img at bounding box center [961, 245] width 224 height 187
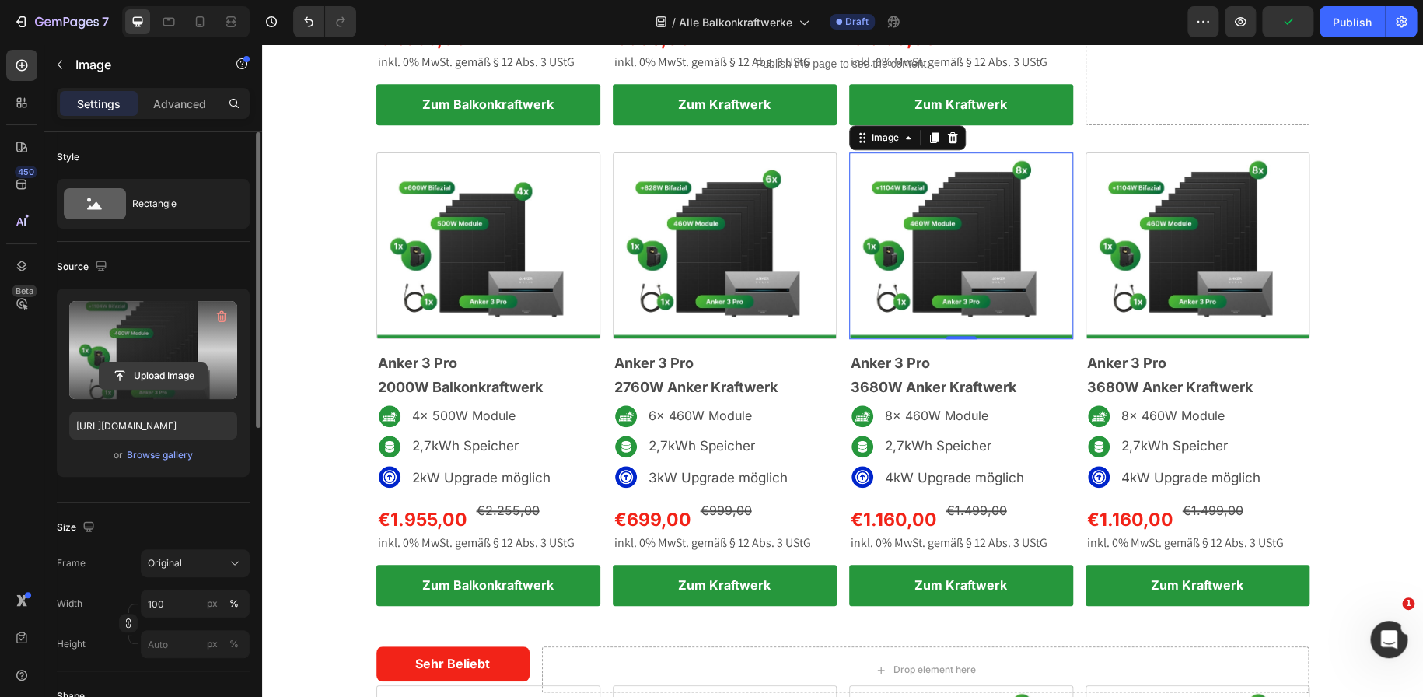
click at [186, 365] on input "file" at bounding box center [153, 375] width 107 height 26
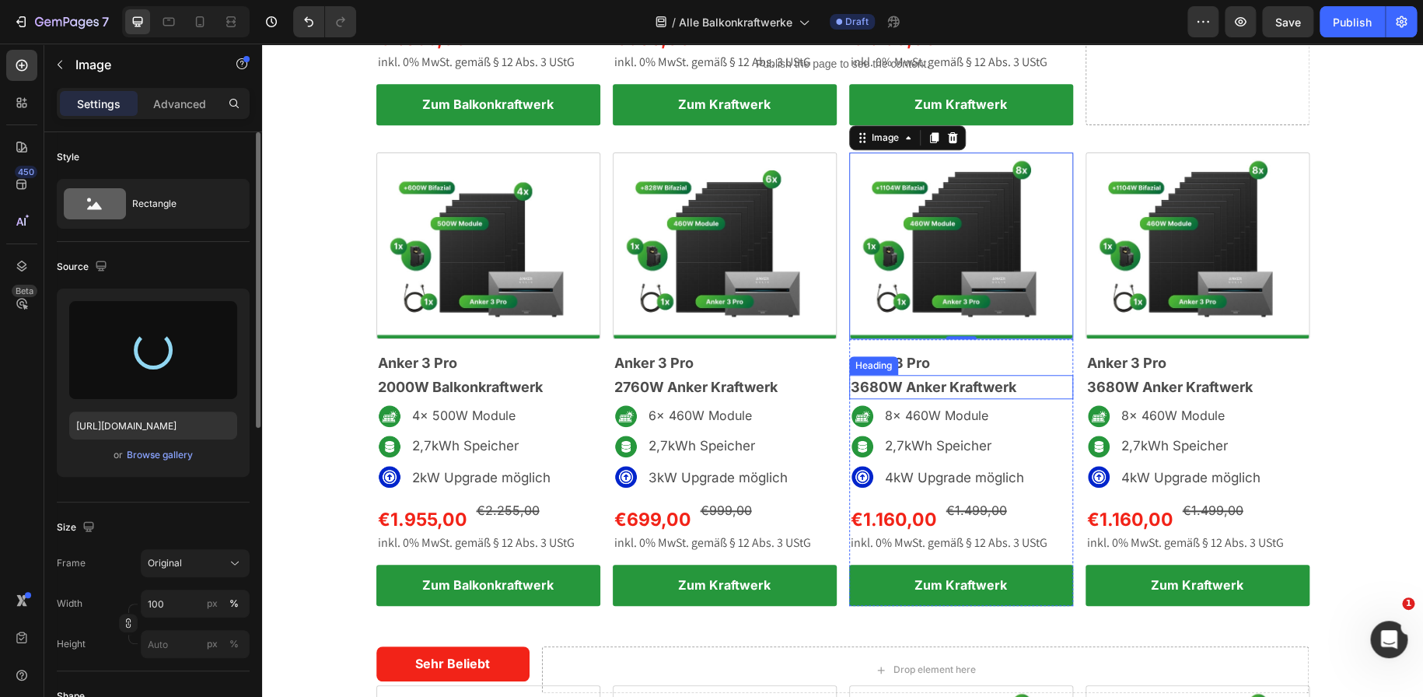
type input "https://cdn.shopify.com/s/files/1/0699/4965/3284/files/gempages_498297731022848…"
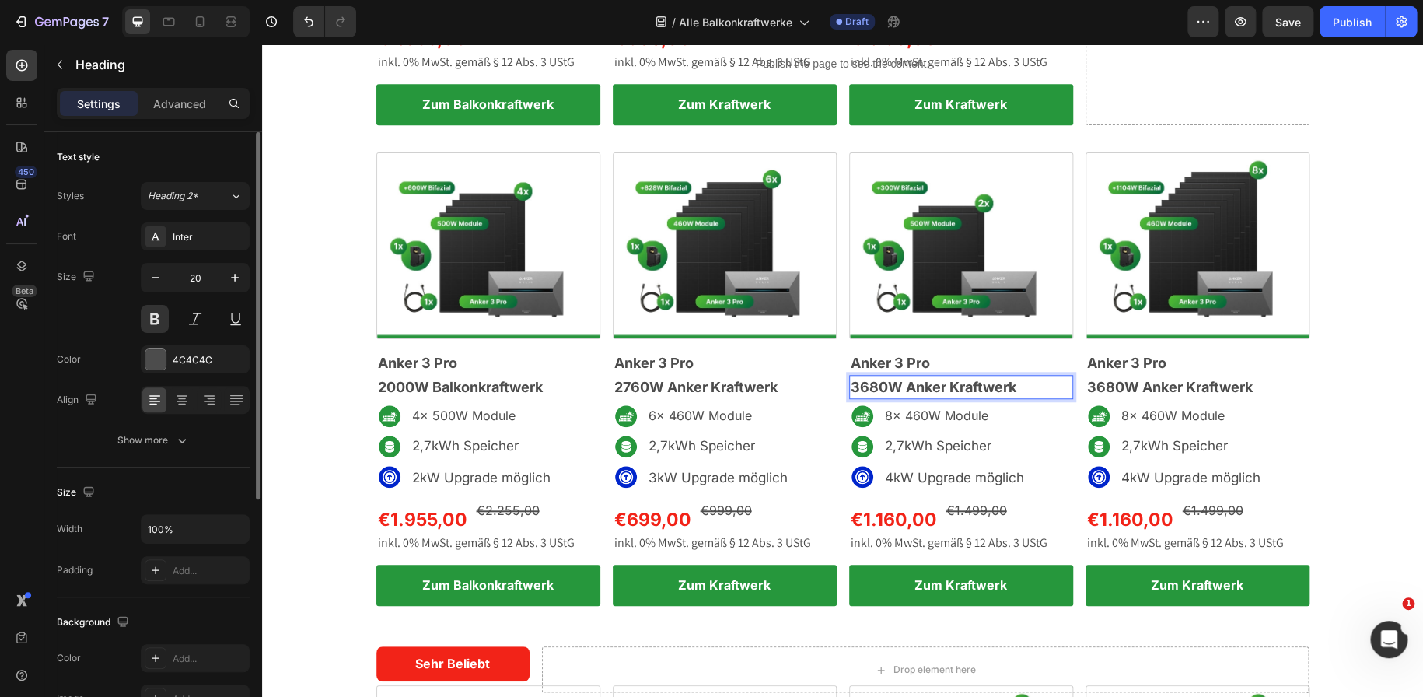
click at [876, 385] on span "3680W Anker Kraftwerk" at bounding box center [934, 387] width 166 height 16
click at [885, 413] on p "8x 460W Module" at bounding box center [962, 415] width 155 height 23
click at [921, 416] on p "2x 460W Module" at bounding box center [962, 415] width 155 height 23
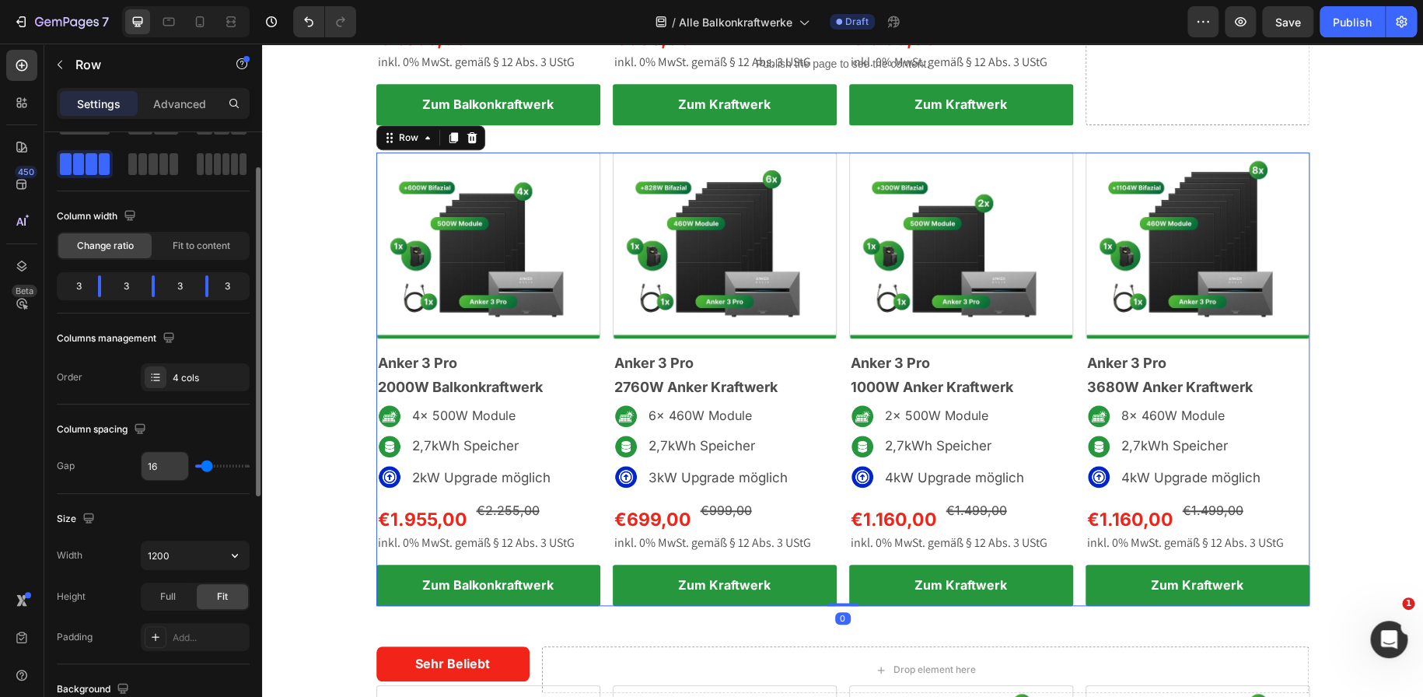
scroll to position [63, 0]
click at [153, 375] on icon at bounding box center [155, 377] width 12 height 12
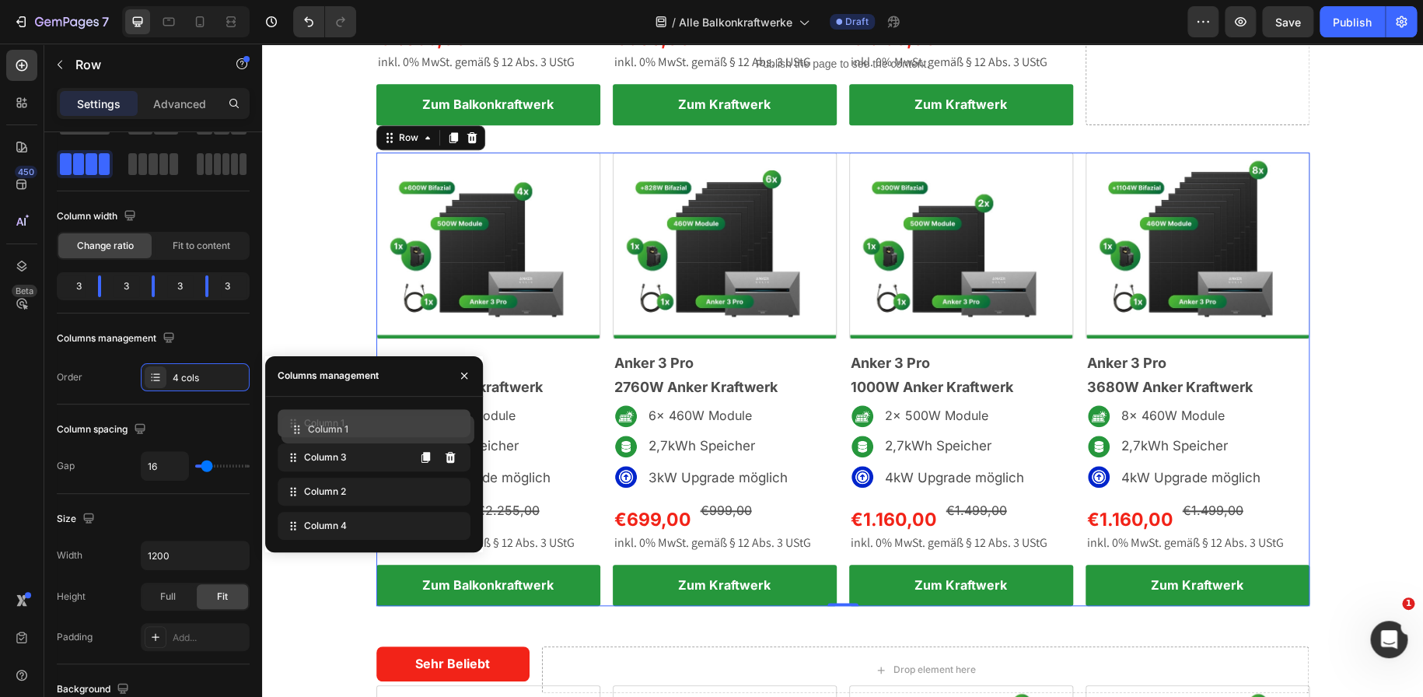
drag, startPoint x: 294, startPoint y: 498, endPoint x: 297, endPoint y: 435, distance: 62.3
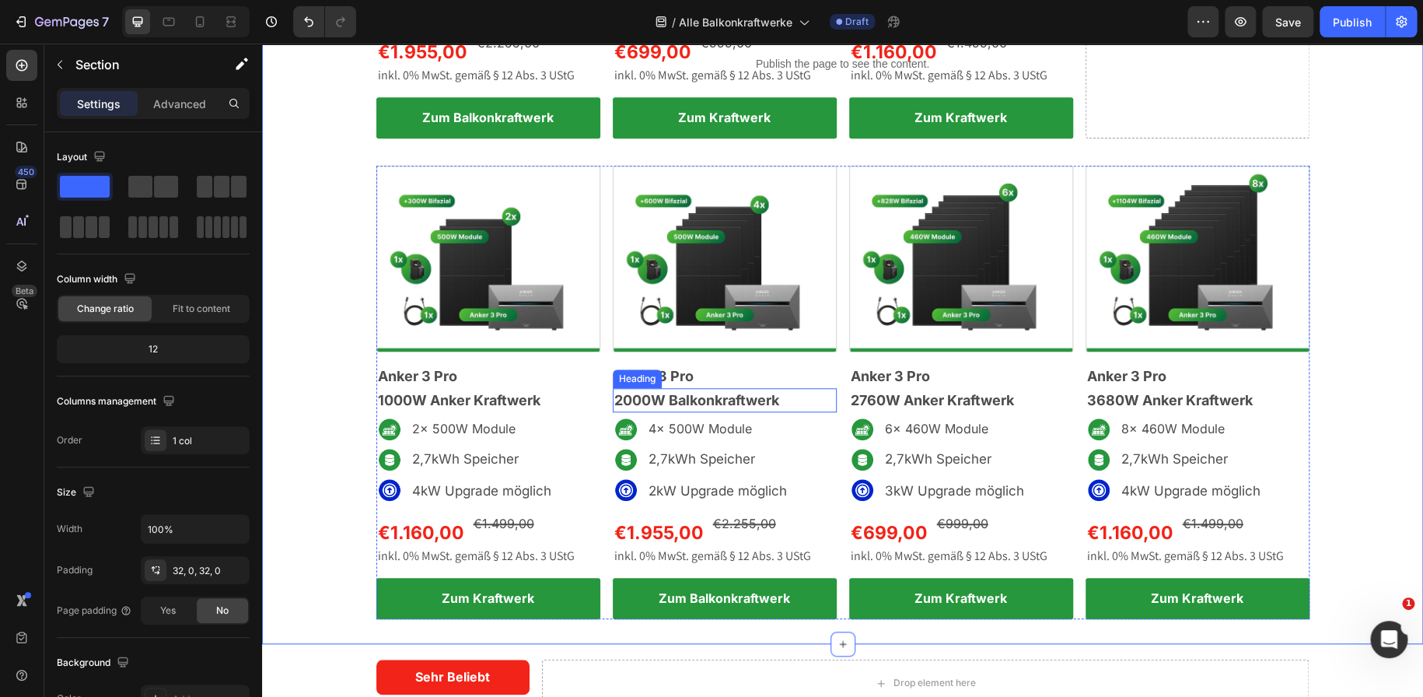
scroll to position [494, 0]
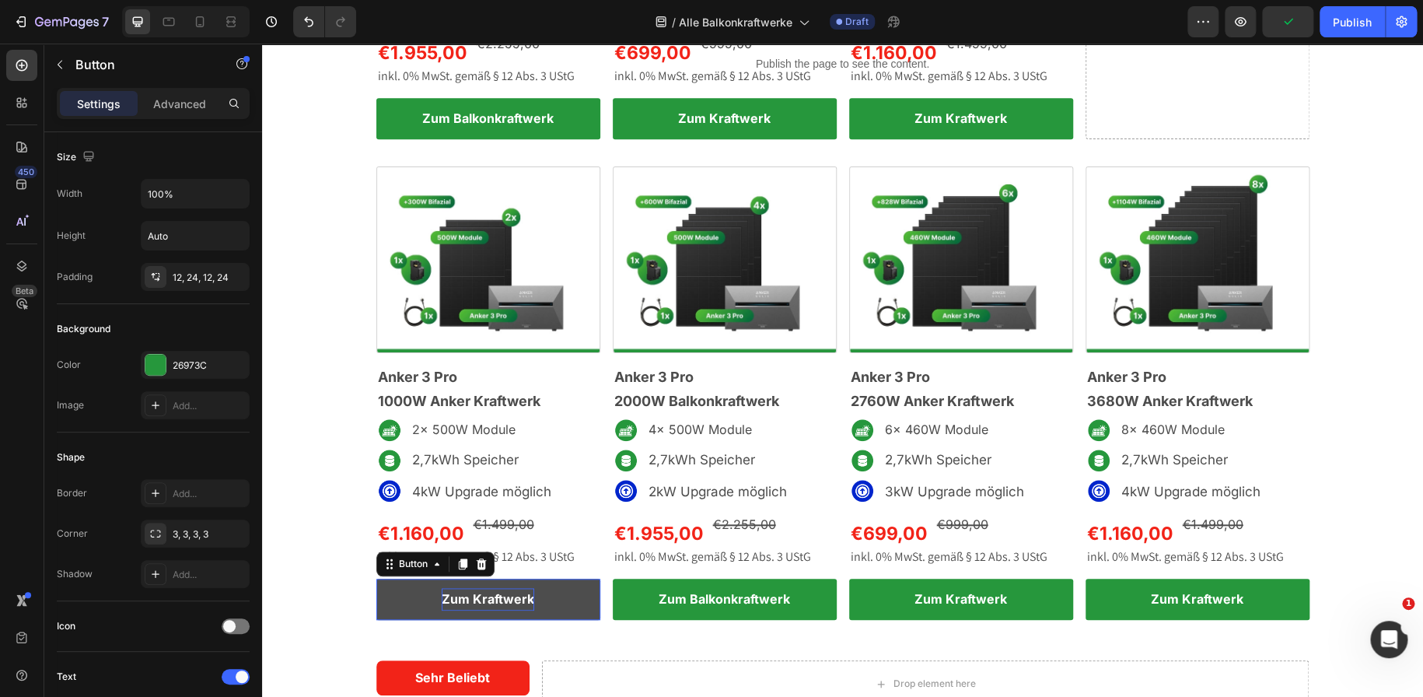
click at [501, 599] on strong "Zum Kraftwerk" at bounding box center [488, 599] width 93 height 16
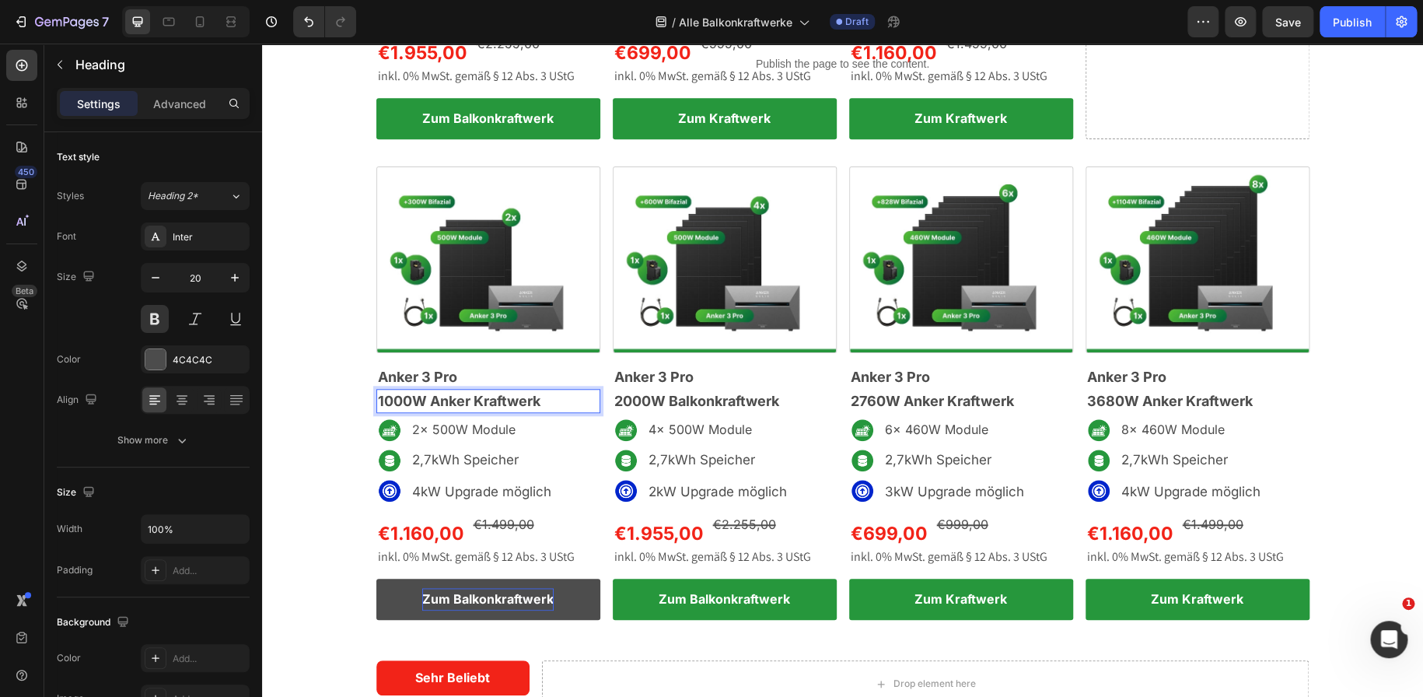
click at [475, 403] on span "1000W Anker Kraftwerk" at bounding box center [459, 401] width 162 height 16
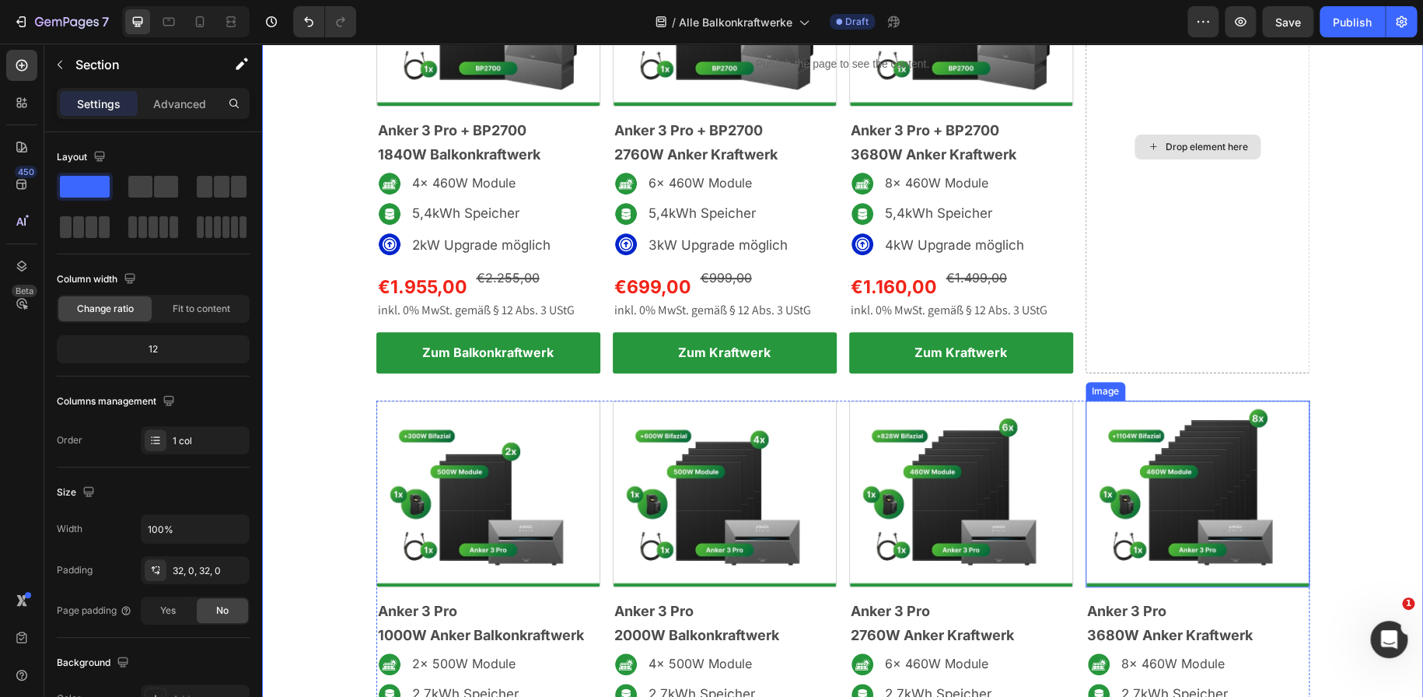
scroll to position [296, 0]
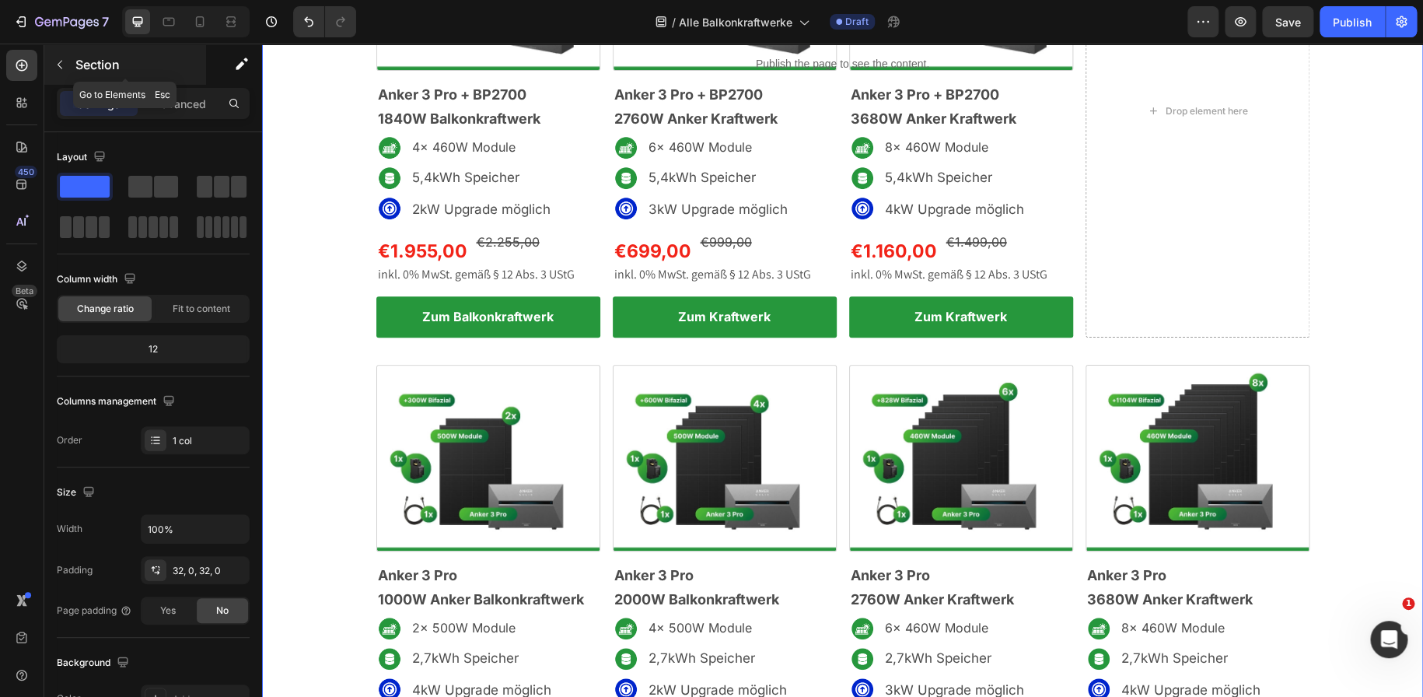
click at [57, 70] on icon "button" at bounding box center [60, 64] width 12 height 12
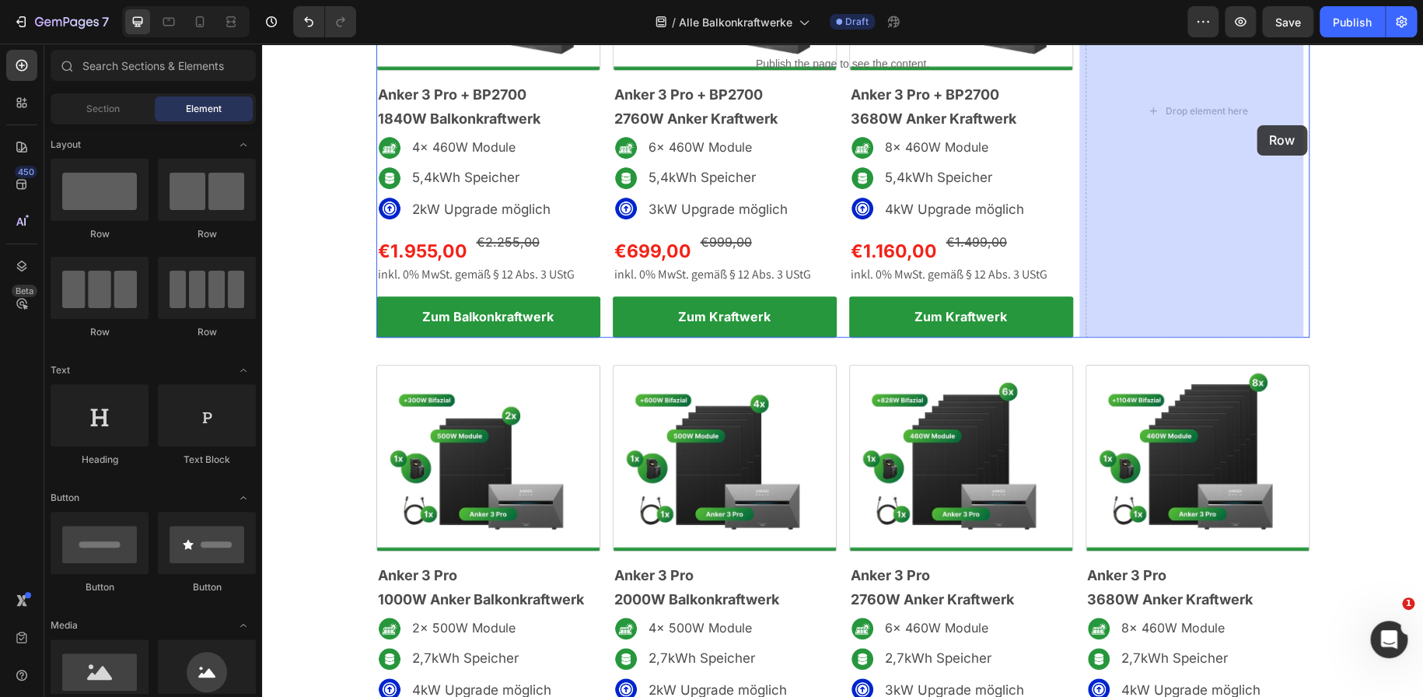
drag, startPoint x: 370, startPoint y: 250, endPoint x: 1266, endPoint y: 125, distance: 904.3
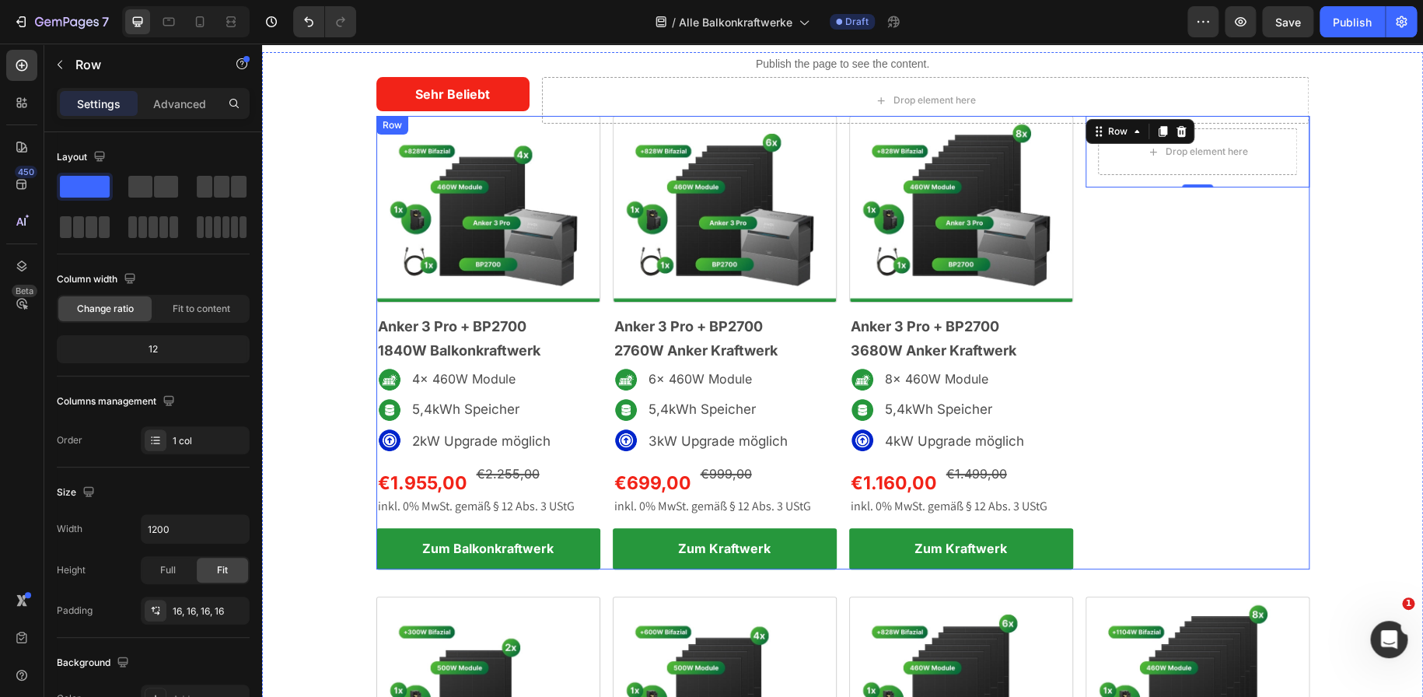
scroll to position [62, 0]
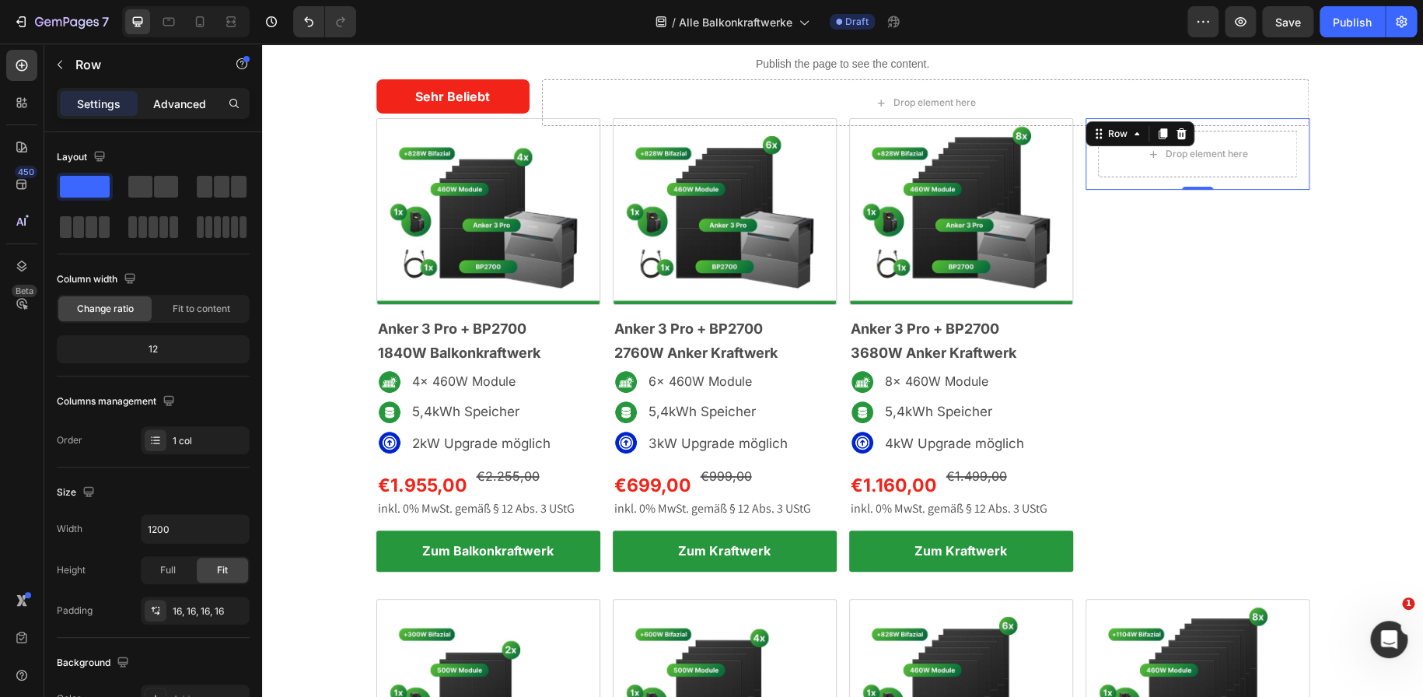
click at [178, 107] on p "Advanced" at bounding box center [179, 104] width 53 height 16
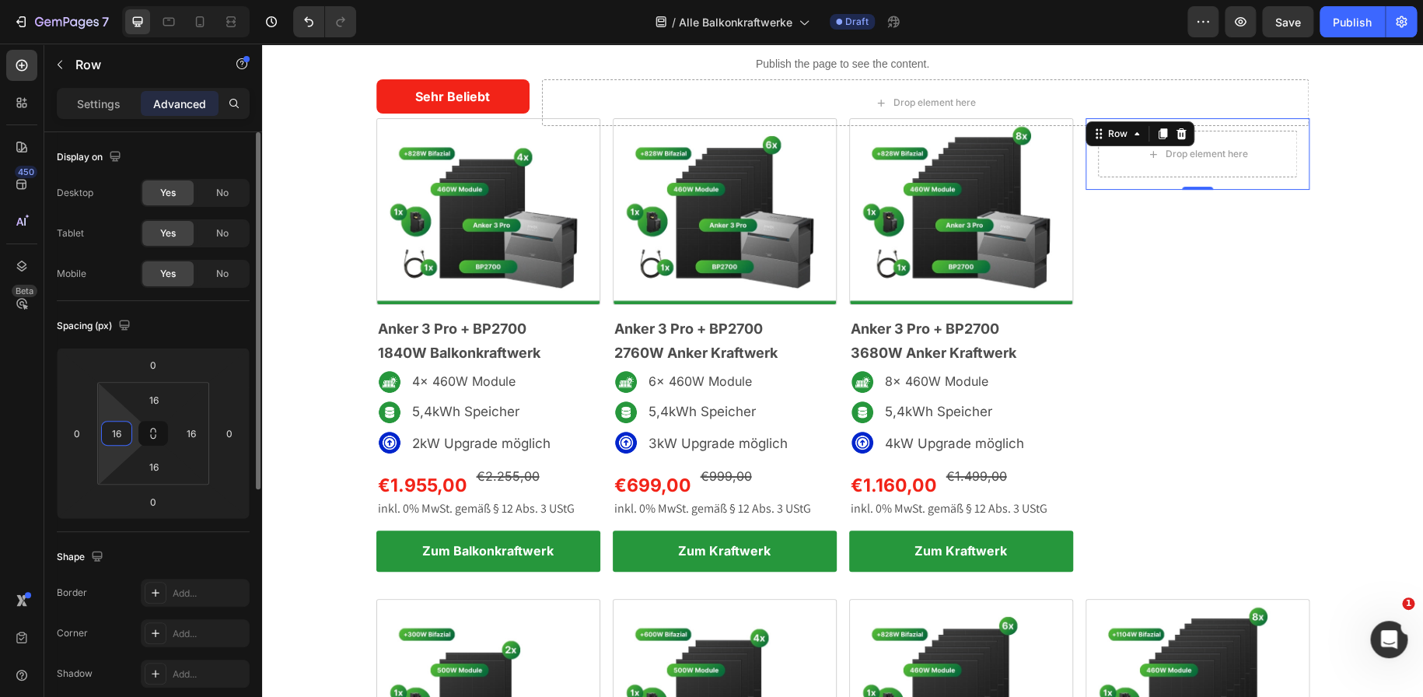
click at [122, 433] on input "16" at bounding box center [116, 432] width 23 height 23
type input "0"
click at [160, 397] on input "16" at bounding box center [153, 399] width 31 height 23
type input "0"
click at [194, 436] on input "16" at bounding box center [191, 432] width 23 height 23
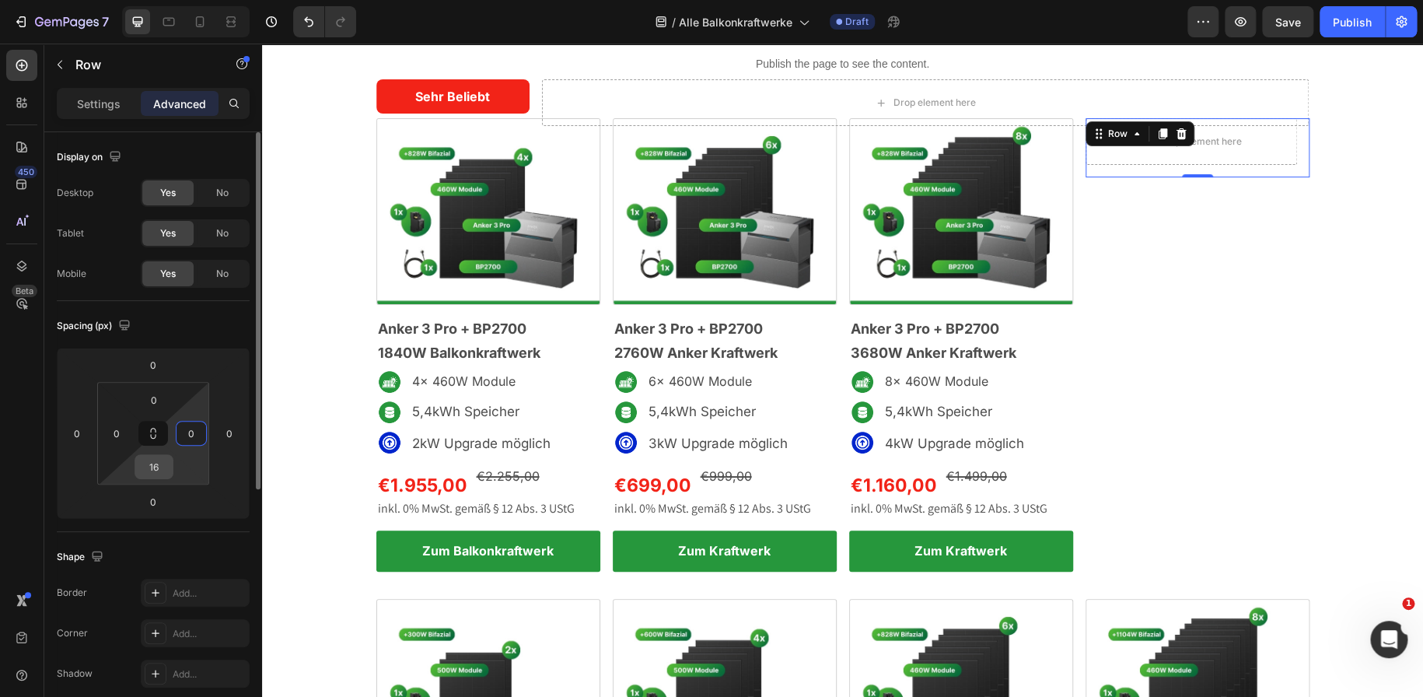
type input "0"
click at [150, 465] on input "16" at bounding box center [153, 466] width 31 height 23
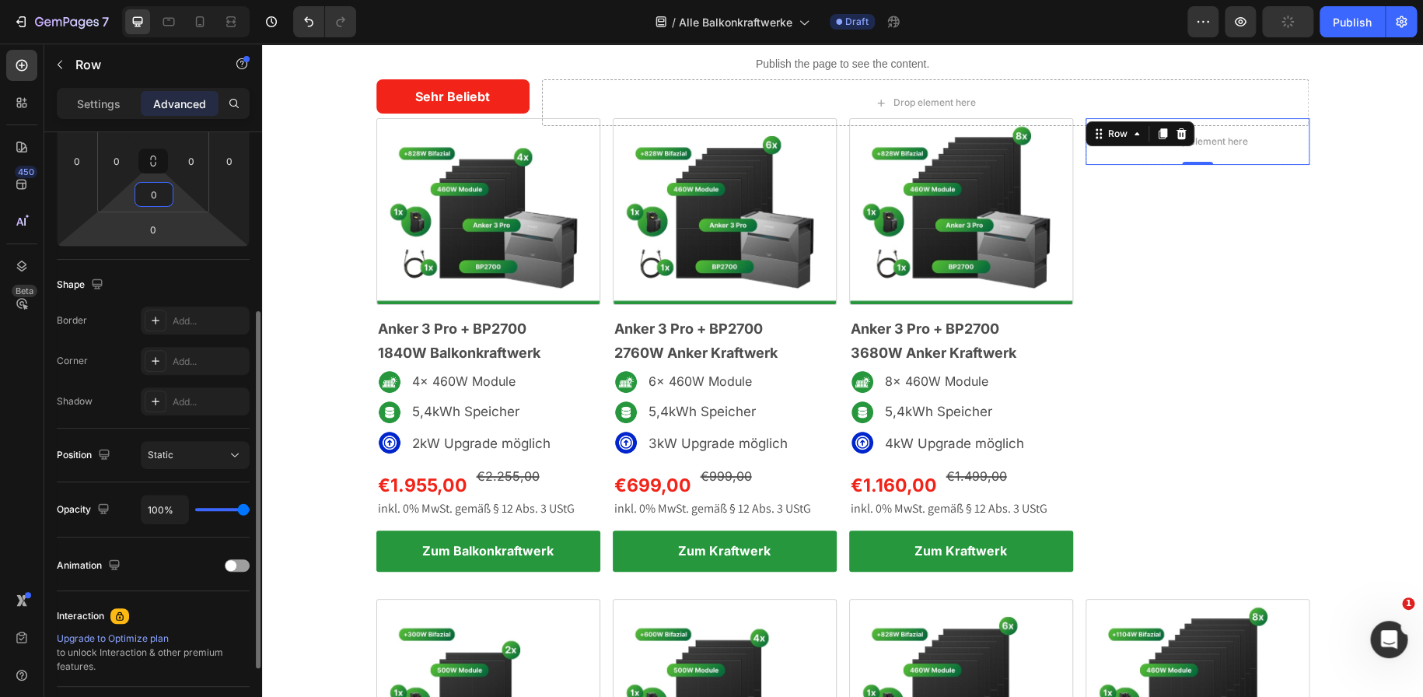
scroll to position [285, 0]
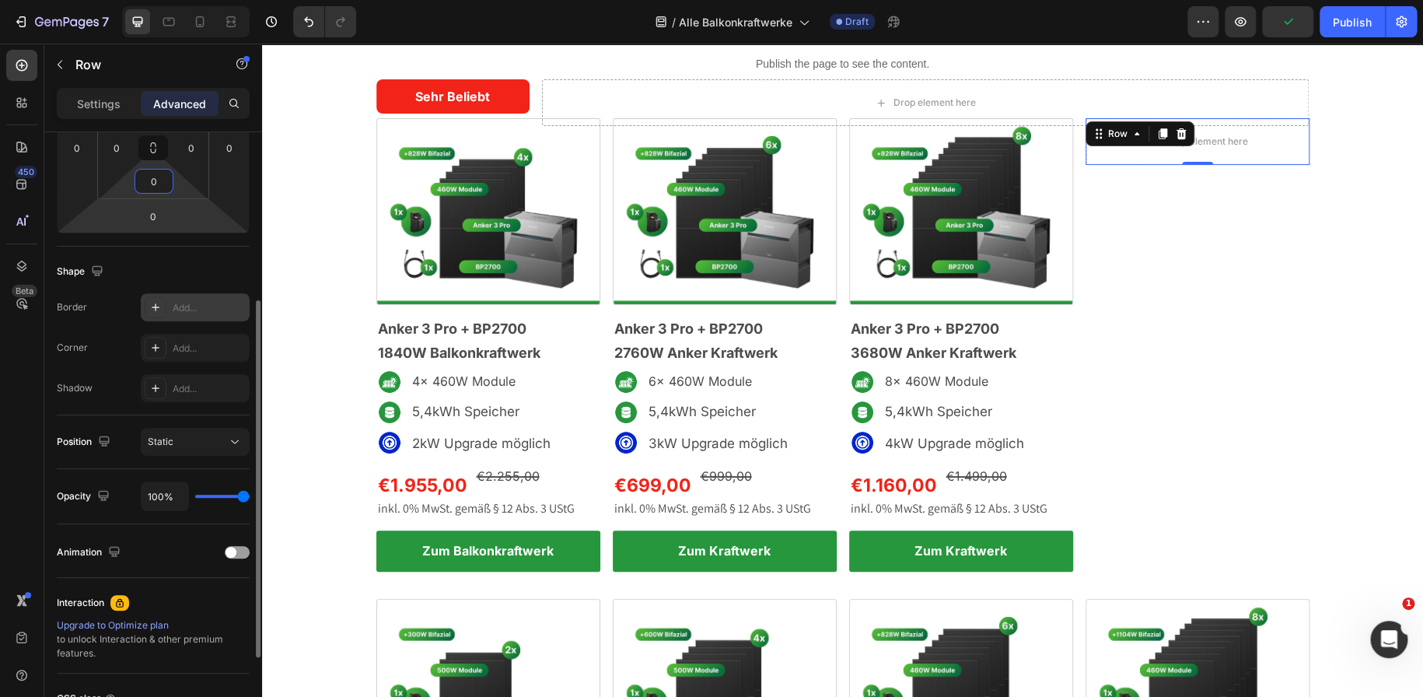
type input "0"
click at [155, 309] on icon at bounding box center [155, 307] width 12 height 12
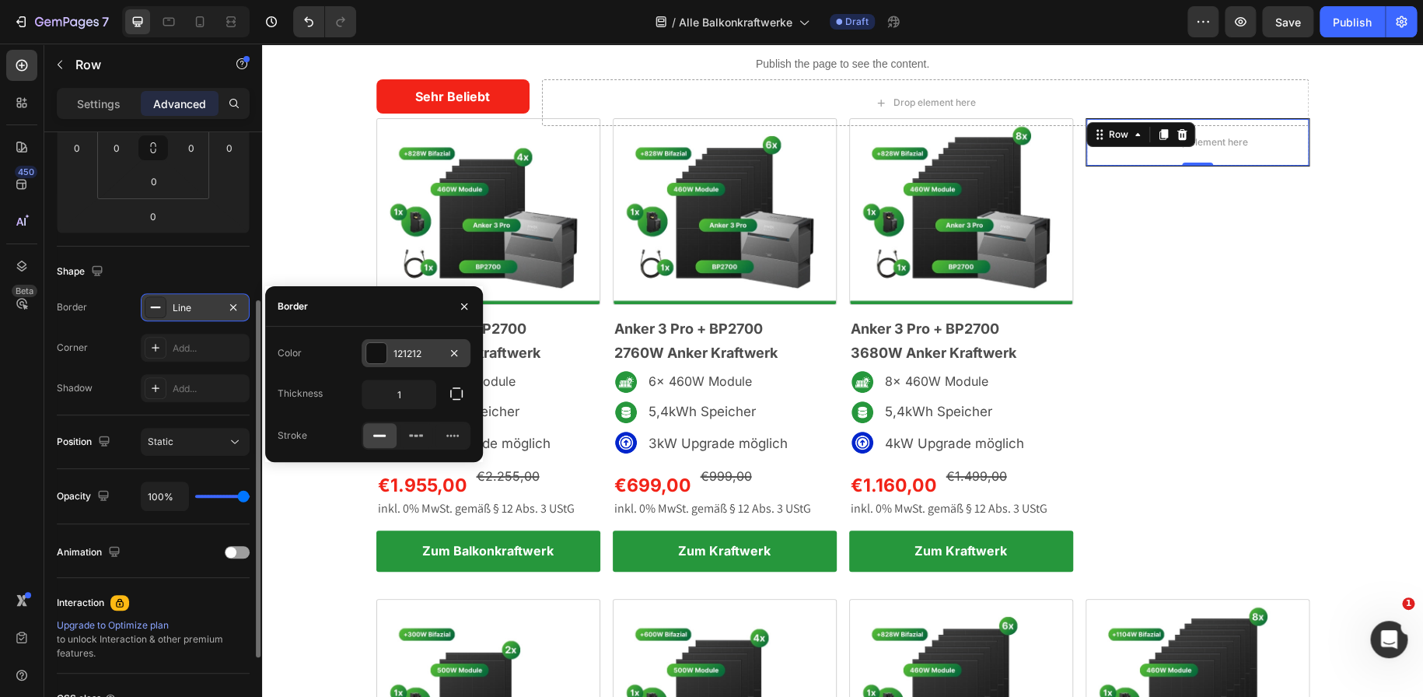
click at [375, 357] on div at bounding box center [376, 353] width 20 height 20
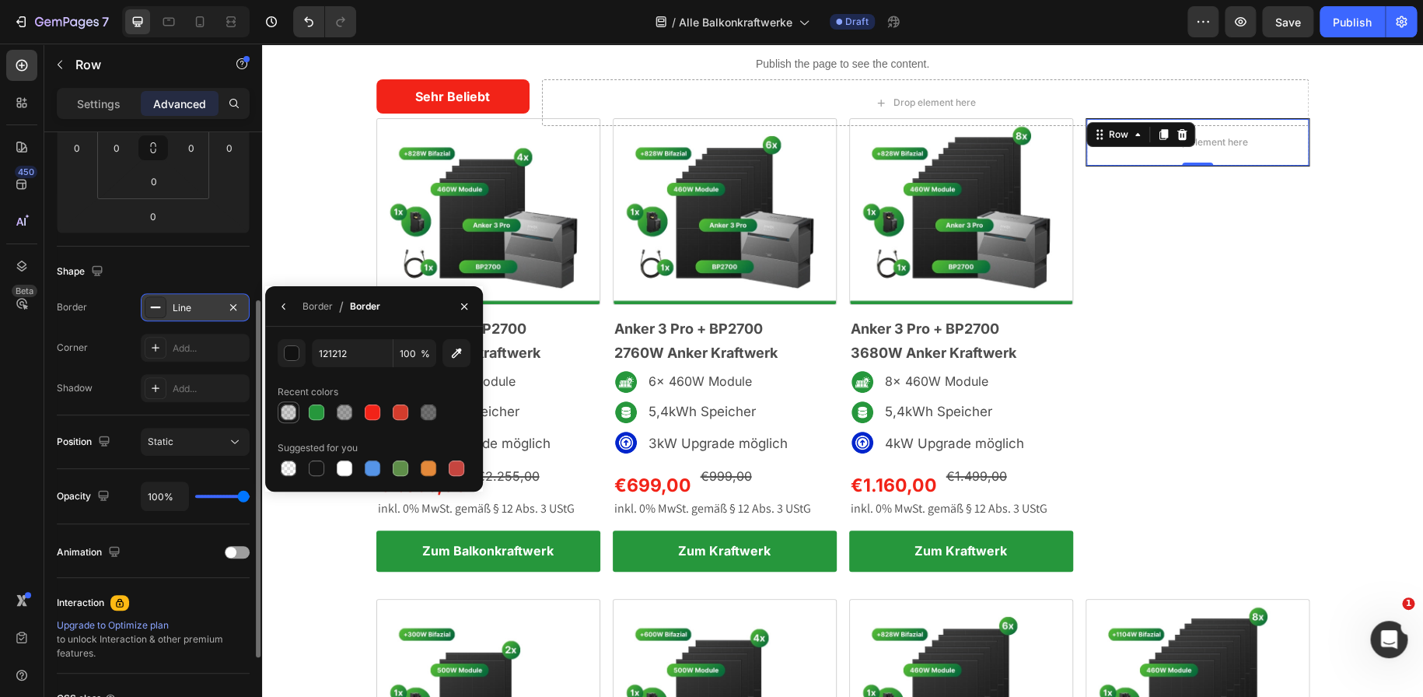
click at [291, 409] on div at bounding box center [289, 412] width 16 height 16
type input "151515"
type input "20"
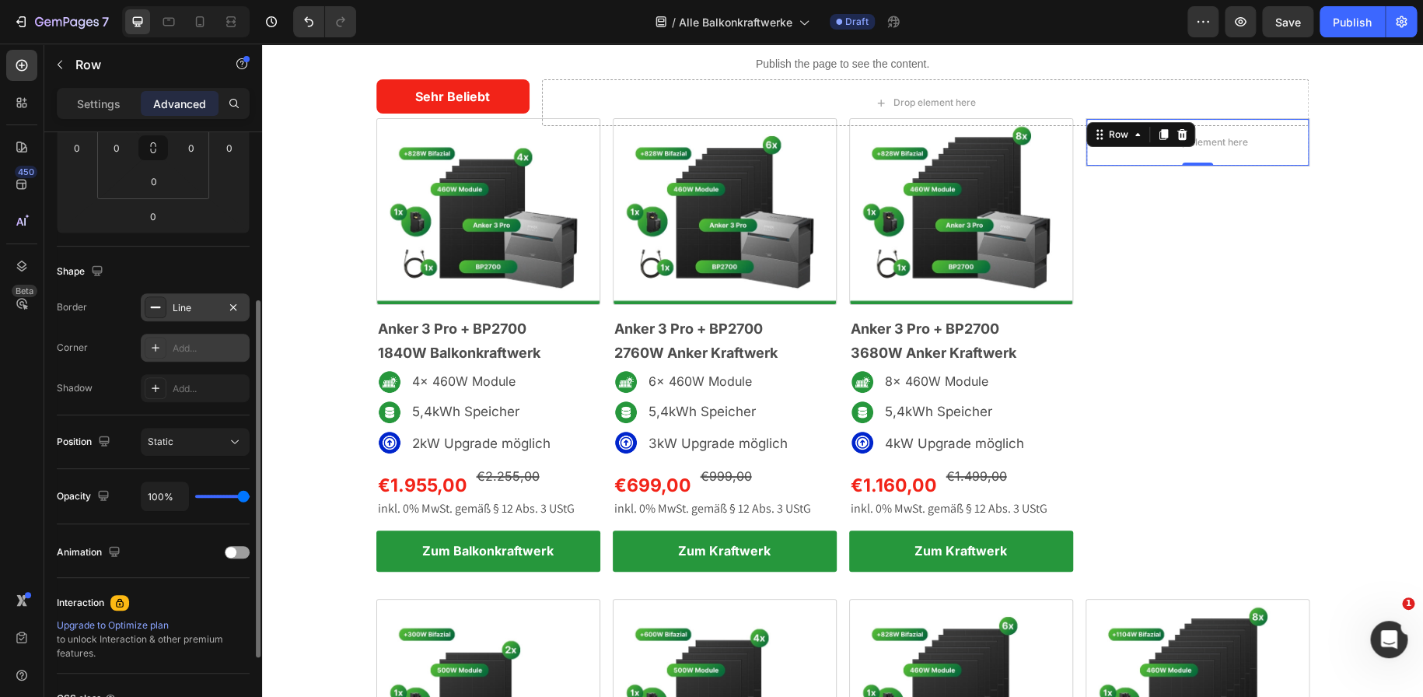
click at [147, 348] on div at bounding box center [156, 348] width 22 height 22
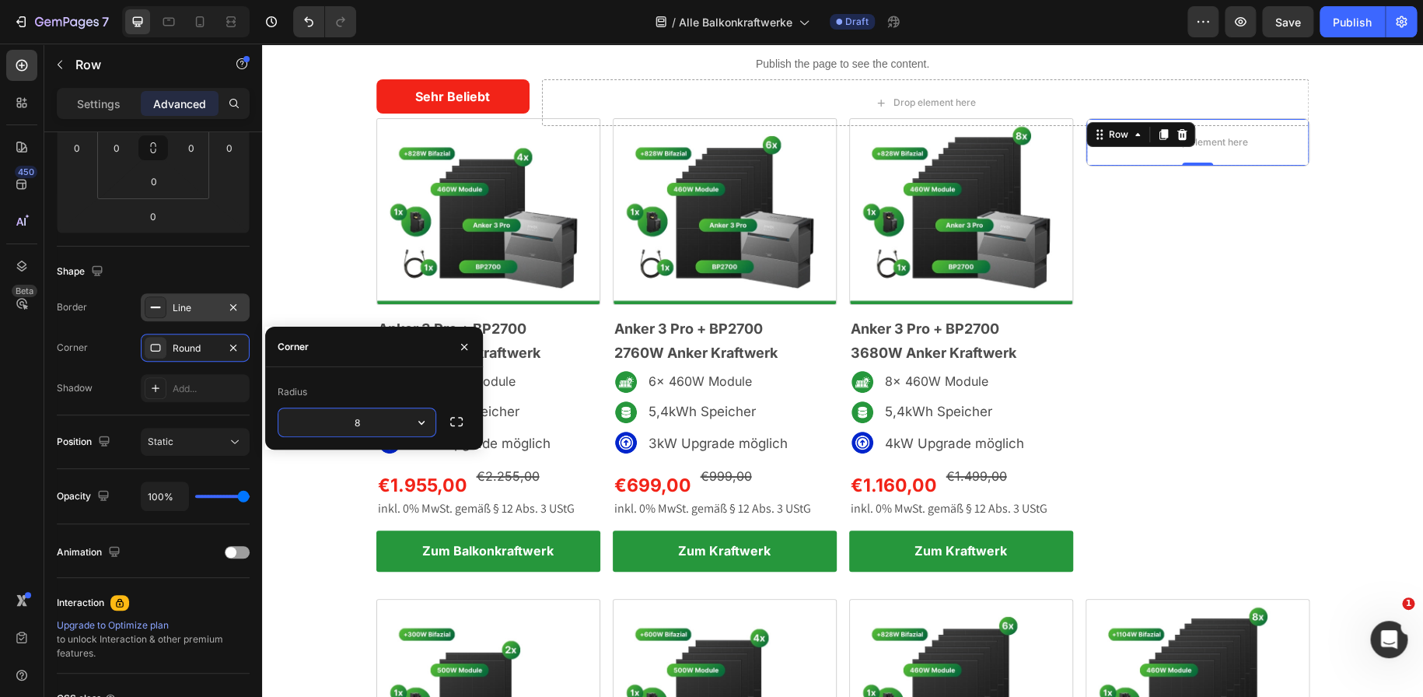
type input "3"
click at [859, 263] on img at bounding box center [961, 211] width 224 height 187
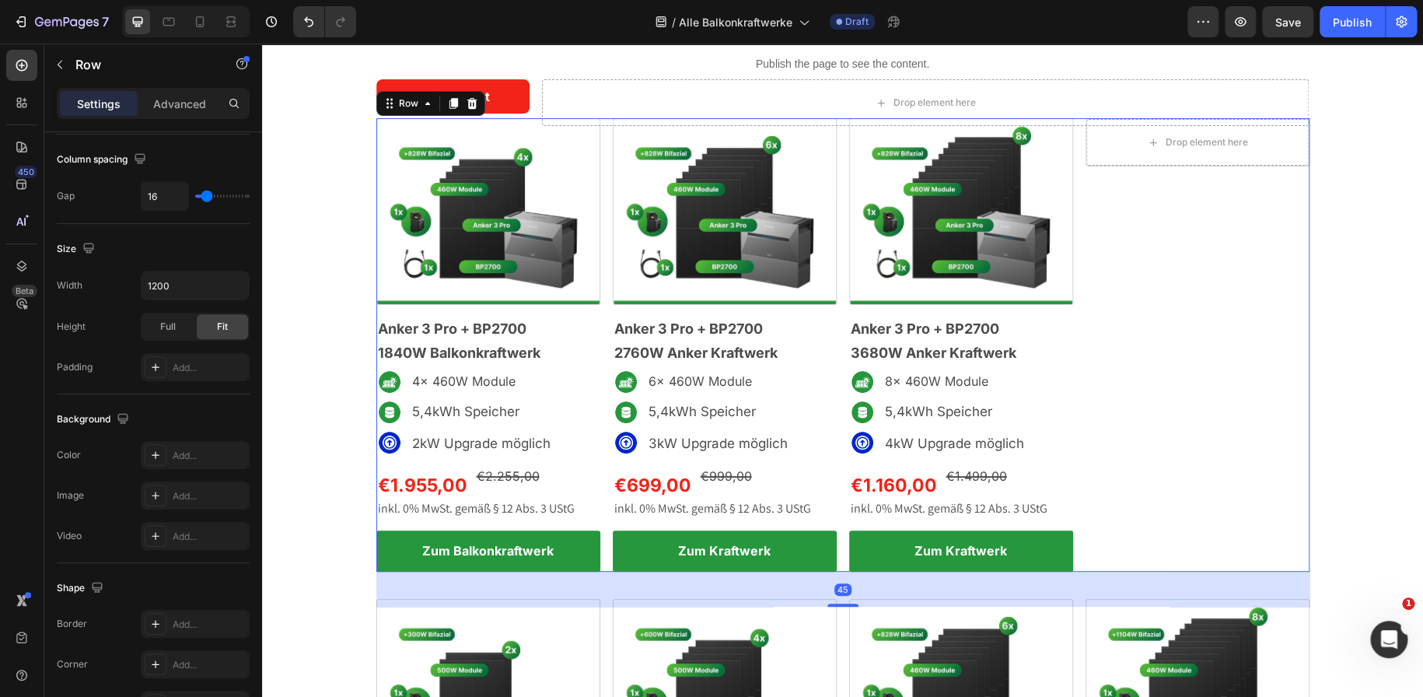
scroll to position [0, 0]
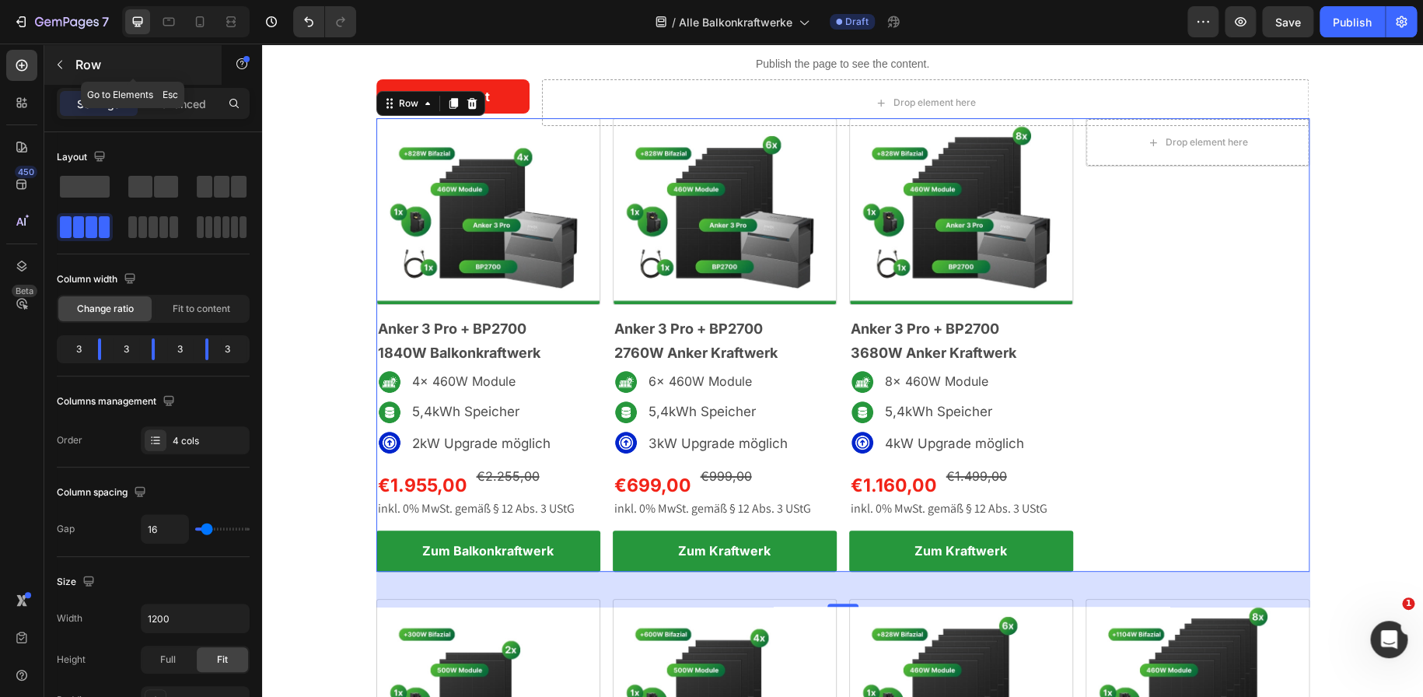
click at [69, 73] on button "button" at bounding box center [59, 64] width 25 height 25
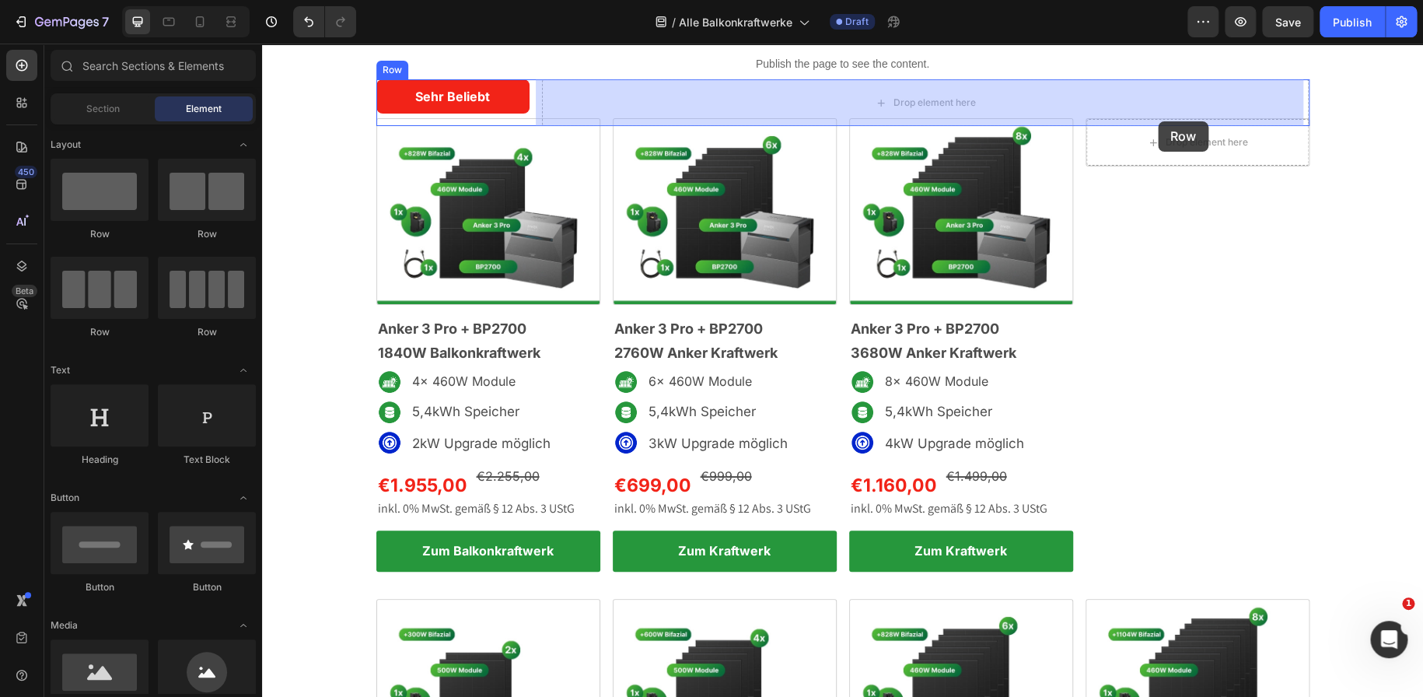
scroll to position [27, 0]
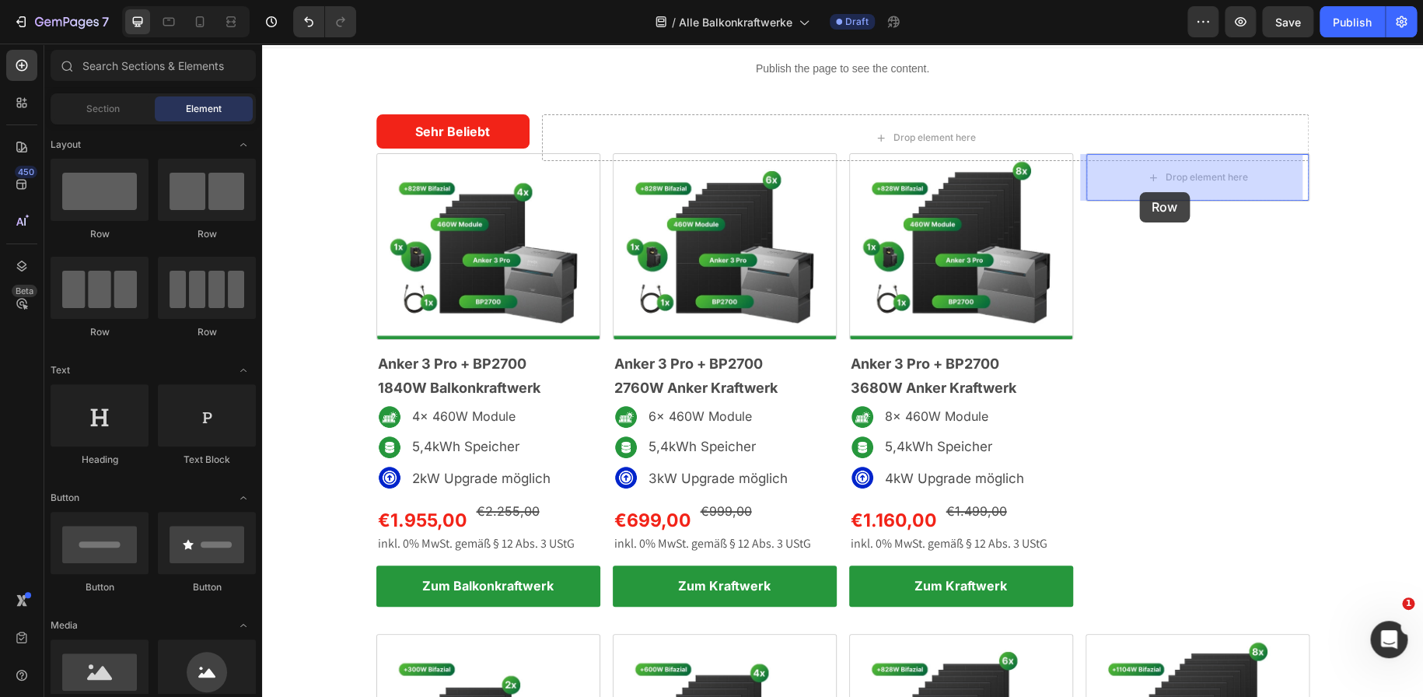
drag, startPoint x: 379, startPoint y: 259, endPoint x: 1139, endPoint y: 192, distance: 763.3
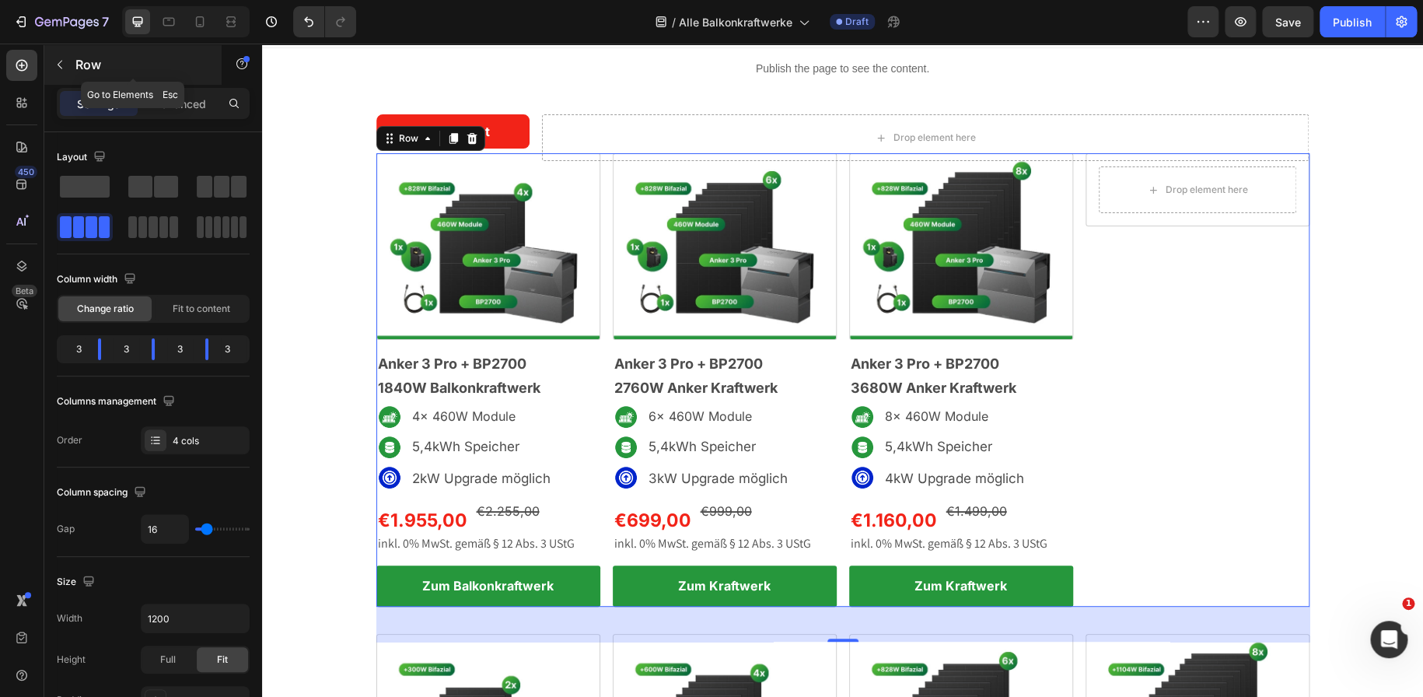
click at [75, 65] on p "Row" at bounding box center [141, 64] width 132 height 19
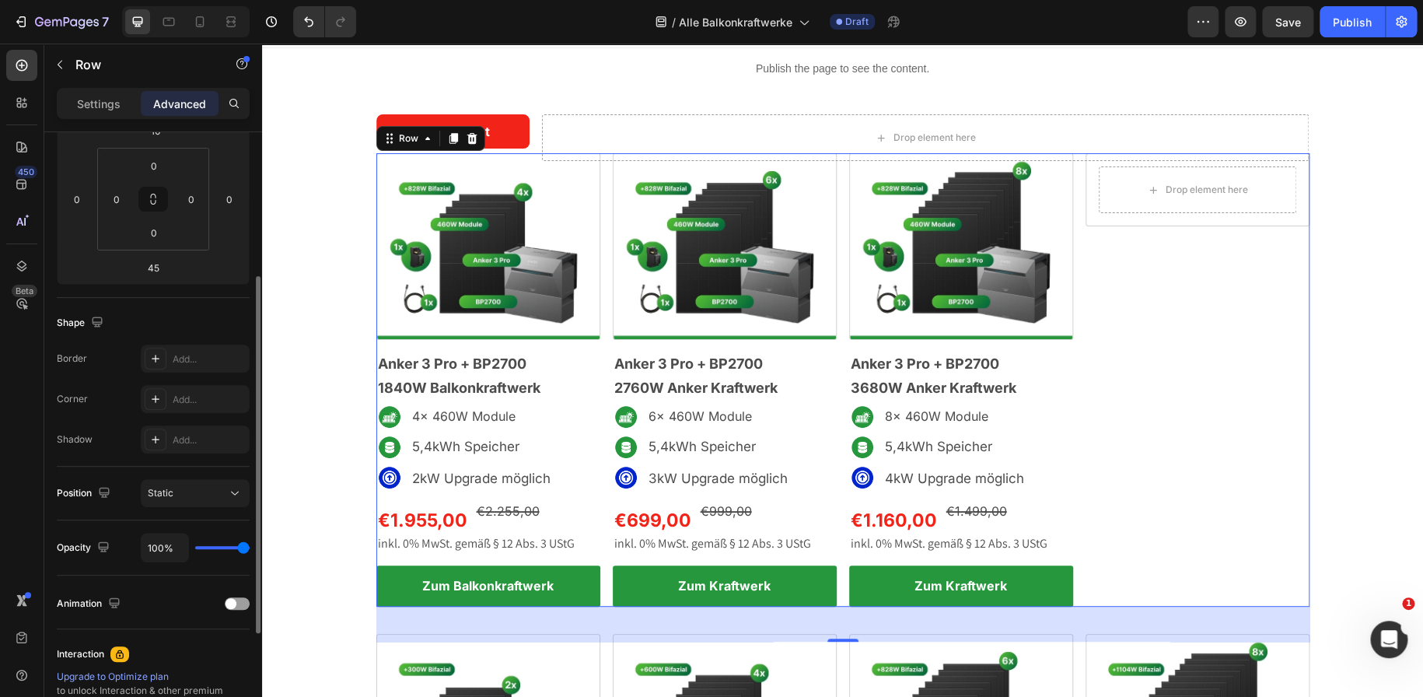
scroll to position [229, 0]
click at [103, 106] on p "Settings" at bounding box center [99, 104] width 44 height 16
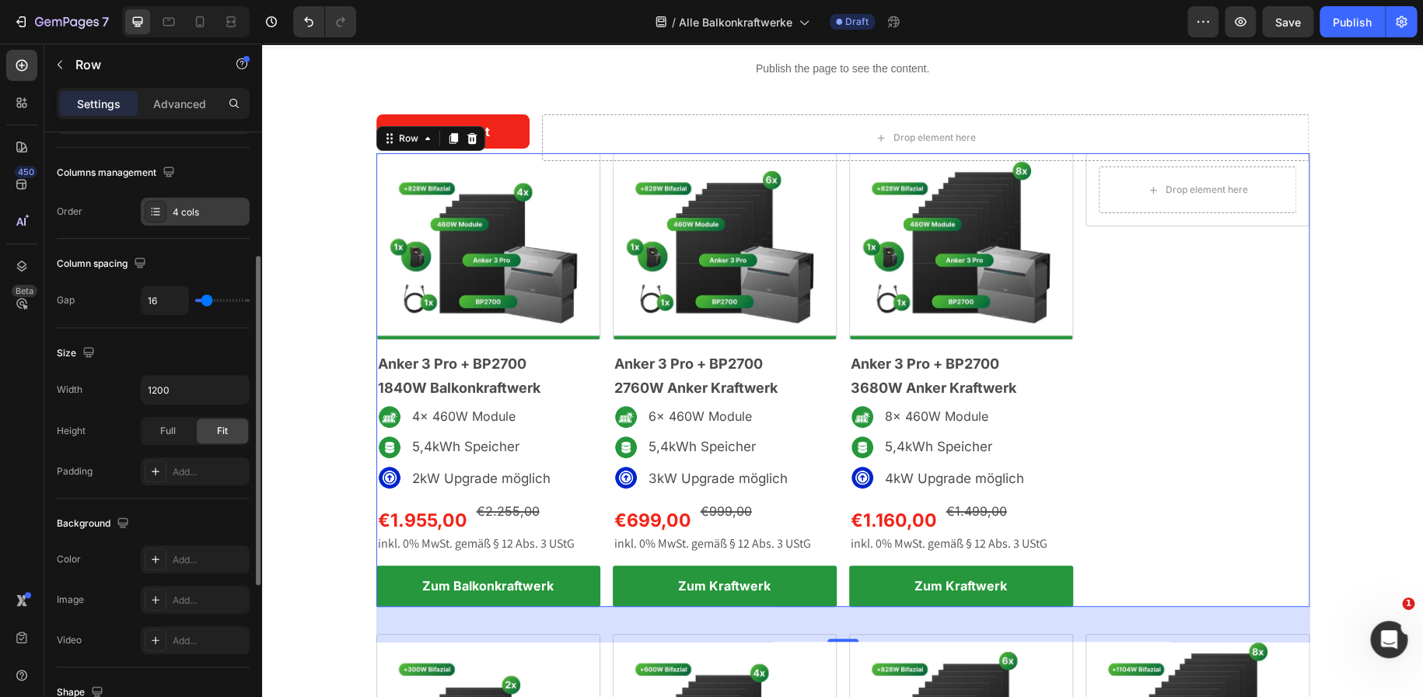
click at [174, 218] on div "4 cols" at bounding box center [195, 211] width 109 height 28
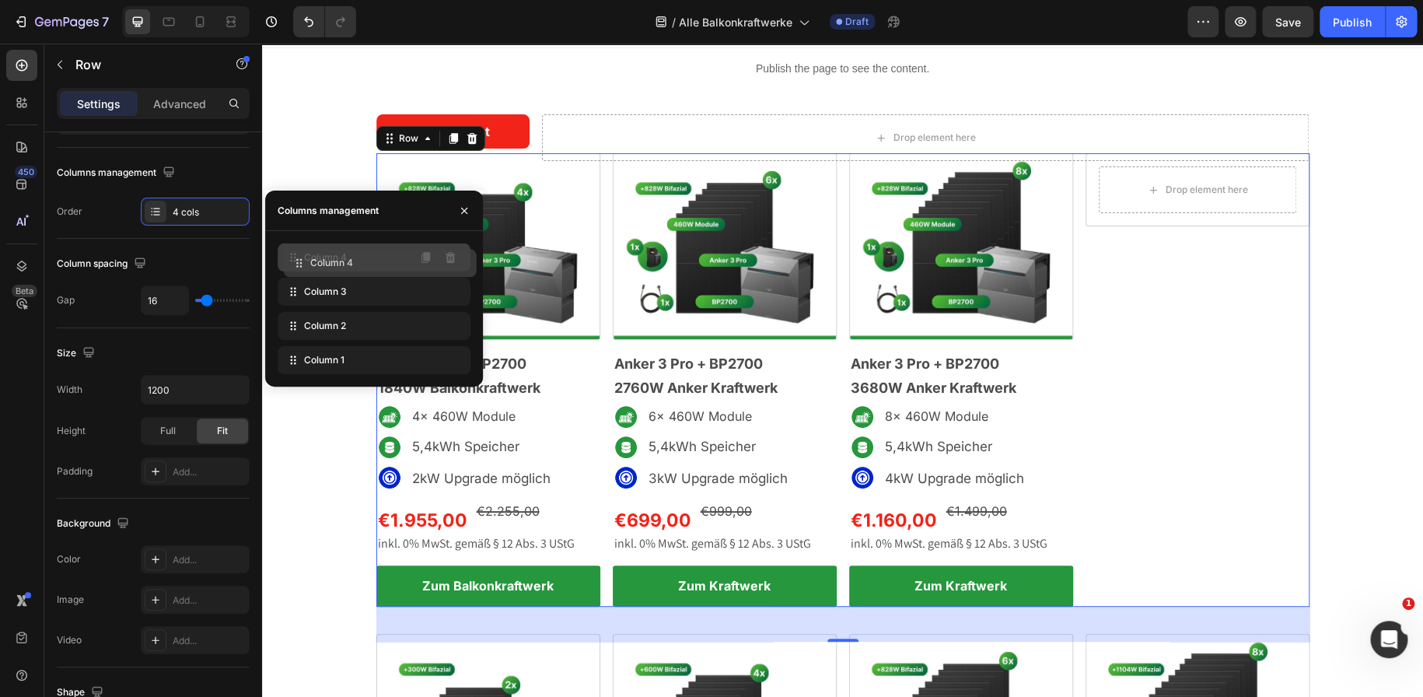
drag, startPoint x: 295, startPoint y: 360, endPoint x: 302, endPoint y: 261, distance: 98.9
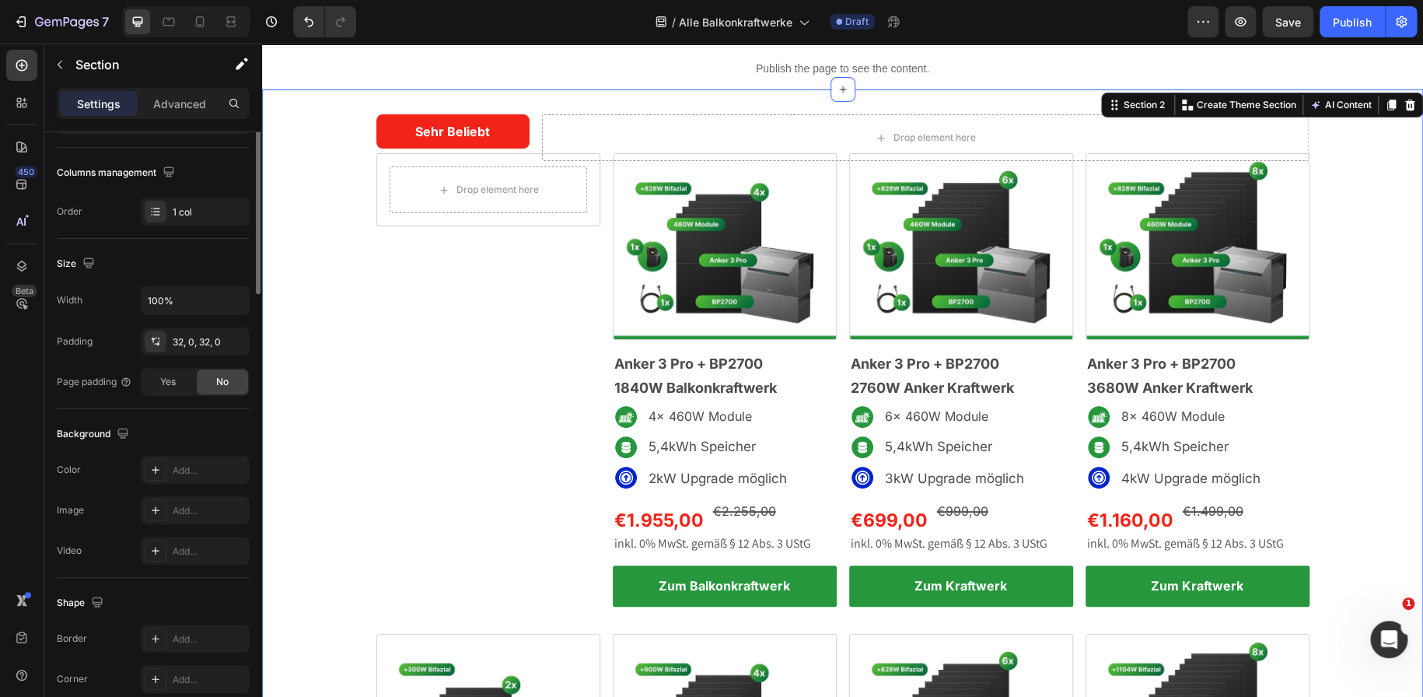
scroll to position [0, 0]
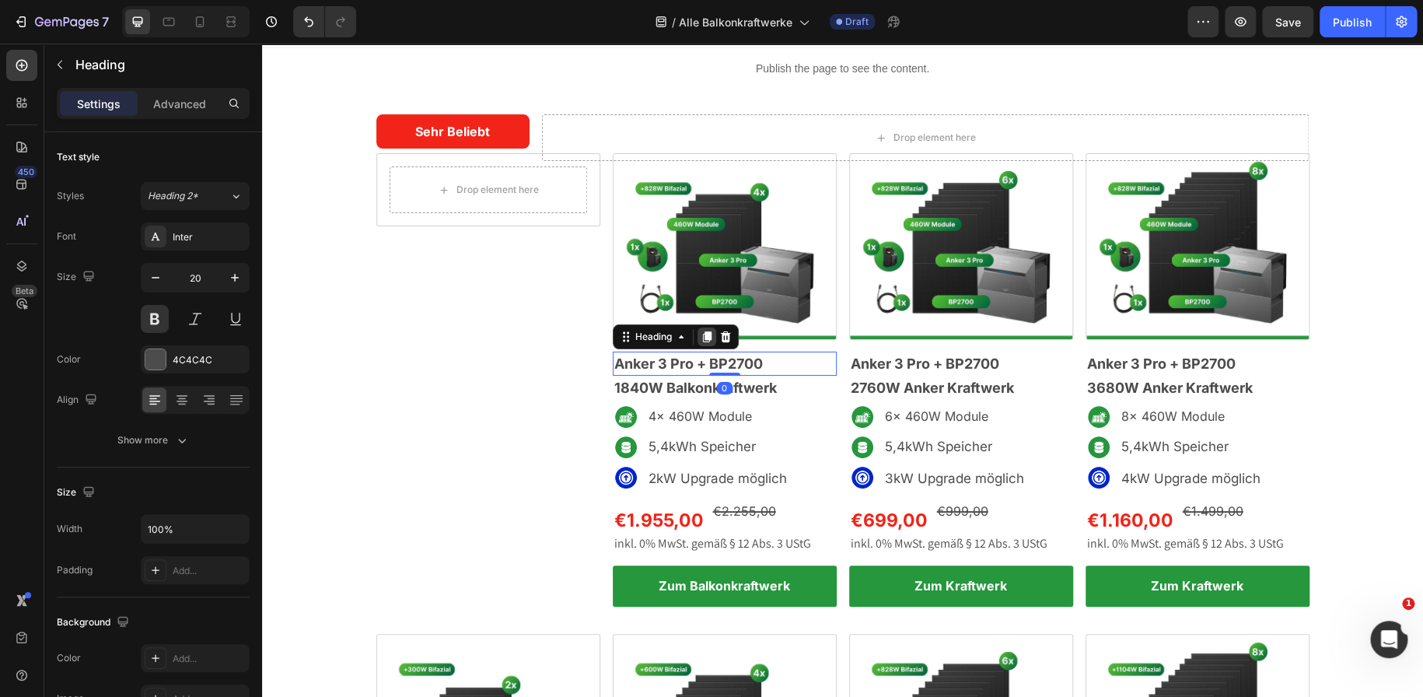
click at [700, 330] on icon at bounding box center [706, 336] width 12 height 12
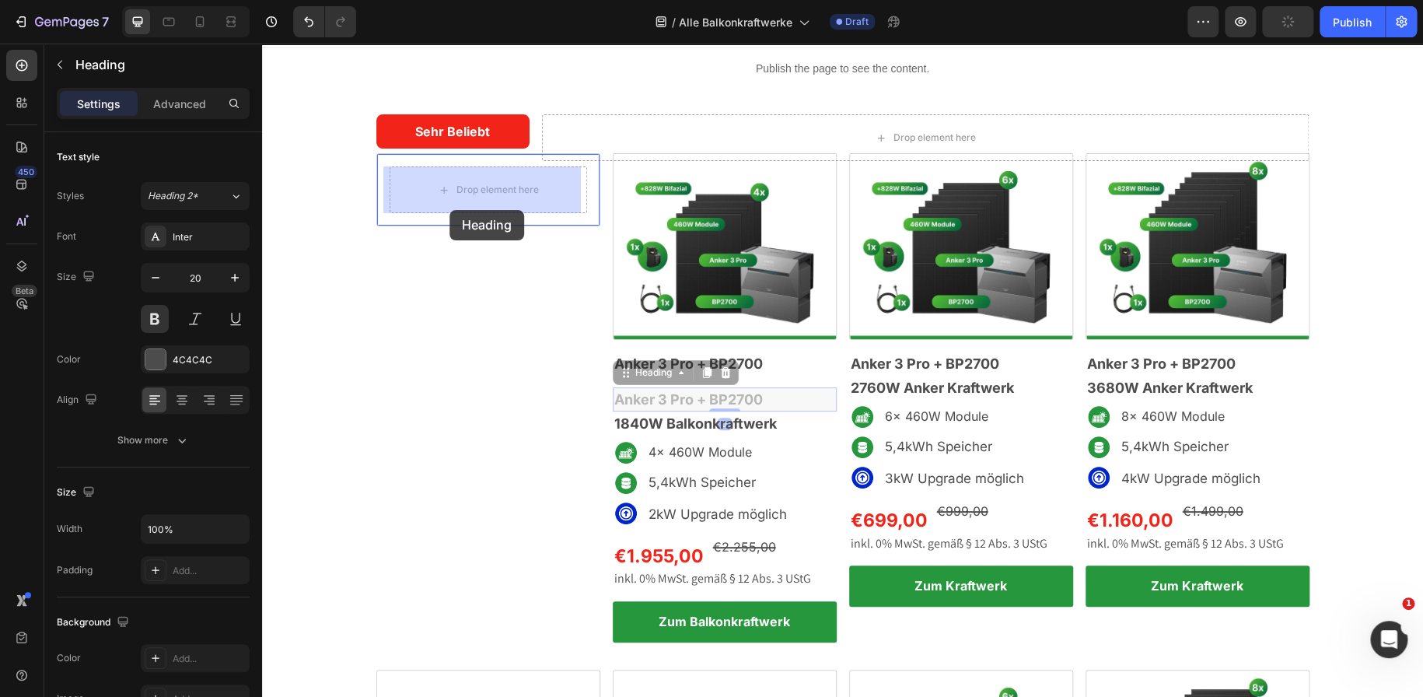
drag, startPoint x: 621, startPoint y: 379, endPoint x: 449, endPoint y: 210, distance: 240.8
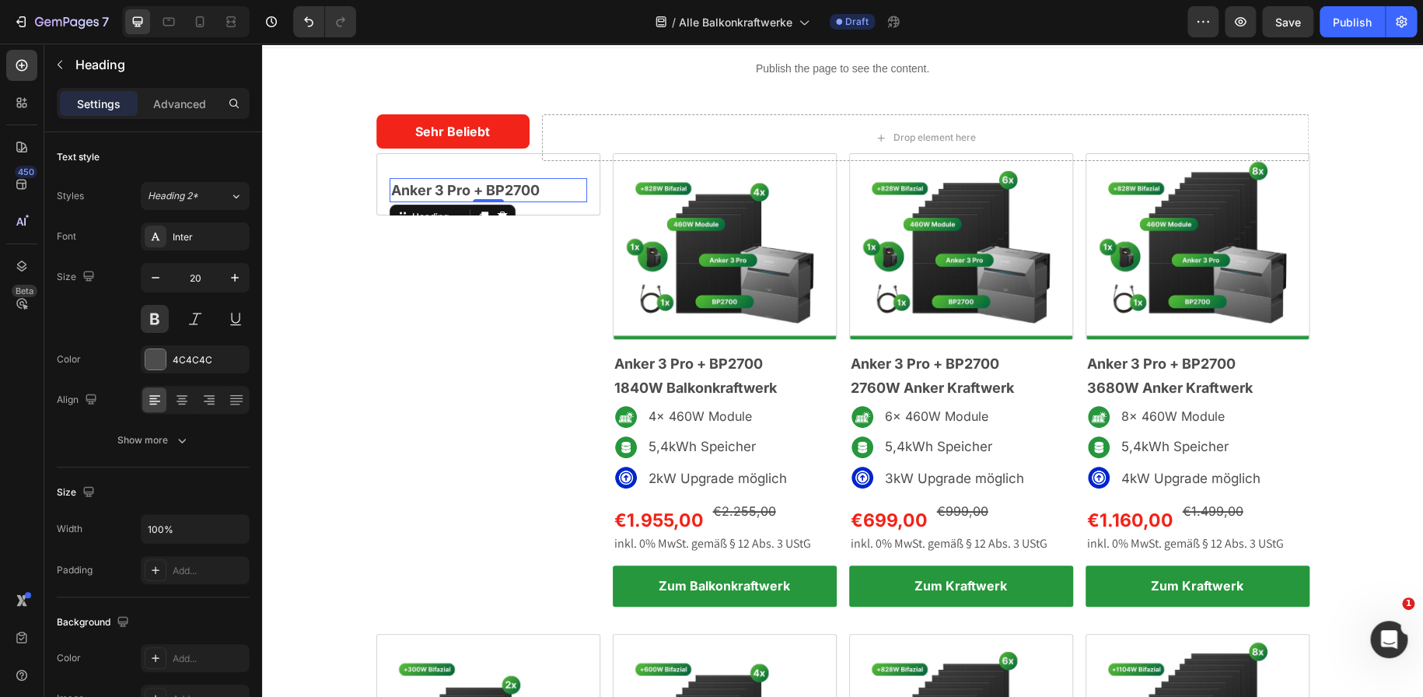
click at [537, 197] on p "Anker 3 Pro + BP2700" at bounding box center [488, 190] width 194 height 21
click at [186, 401] on icon at bounding box center [182, 400] width 16 height 16
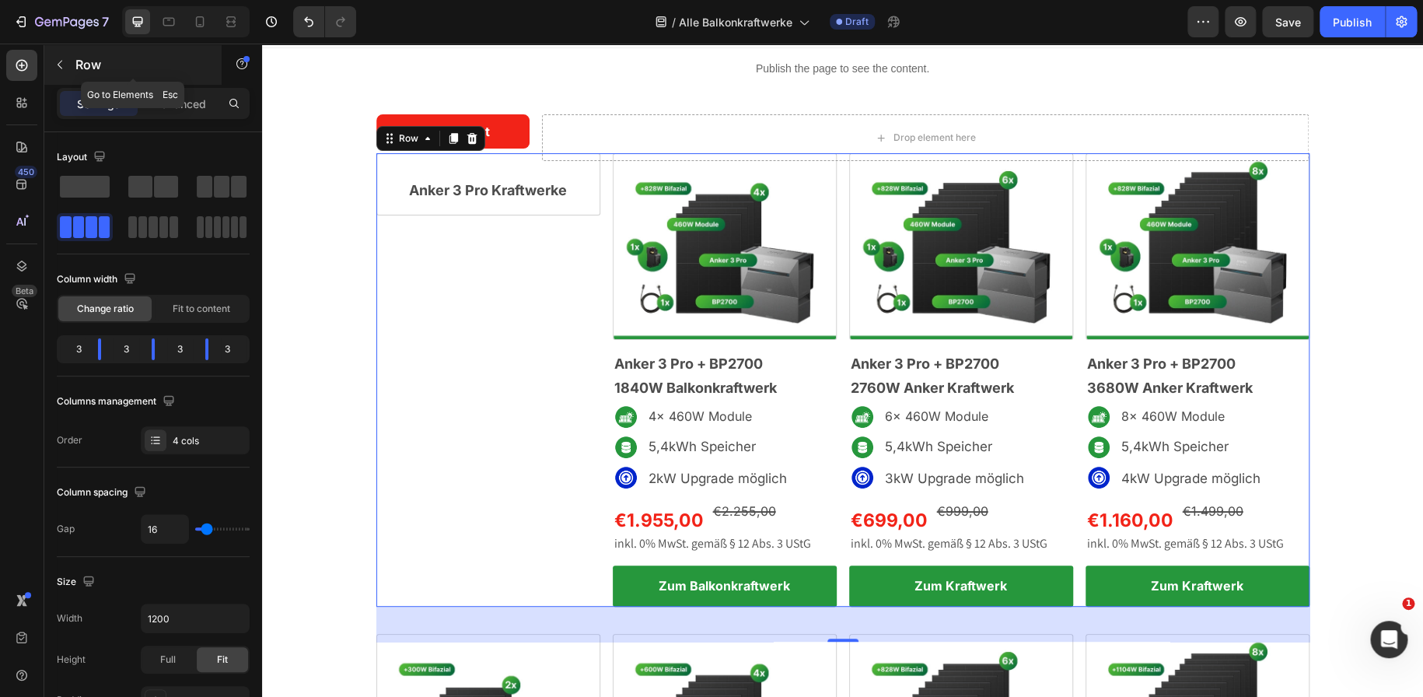
click at [65, 61] on icon "button" at bounding box center [60, 64] width 12 height 12
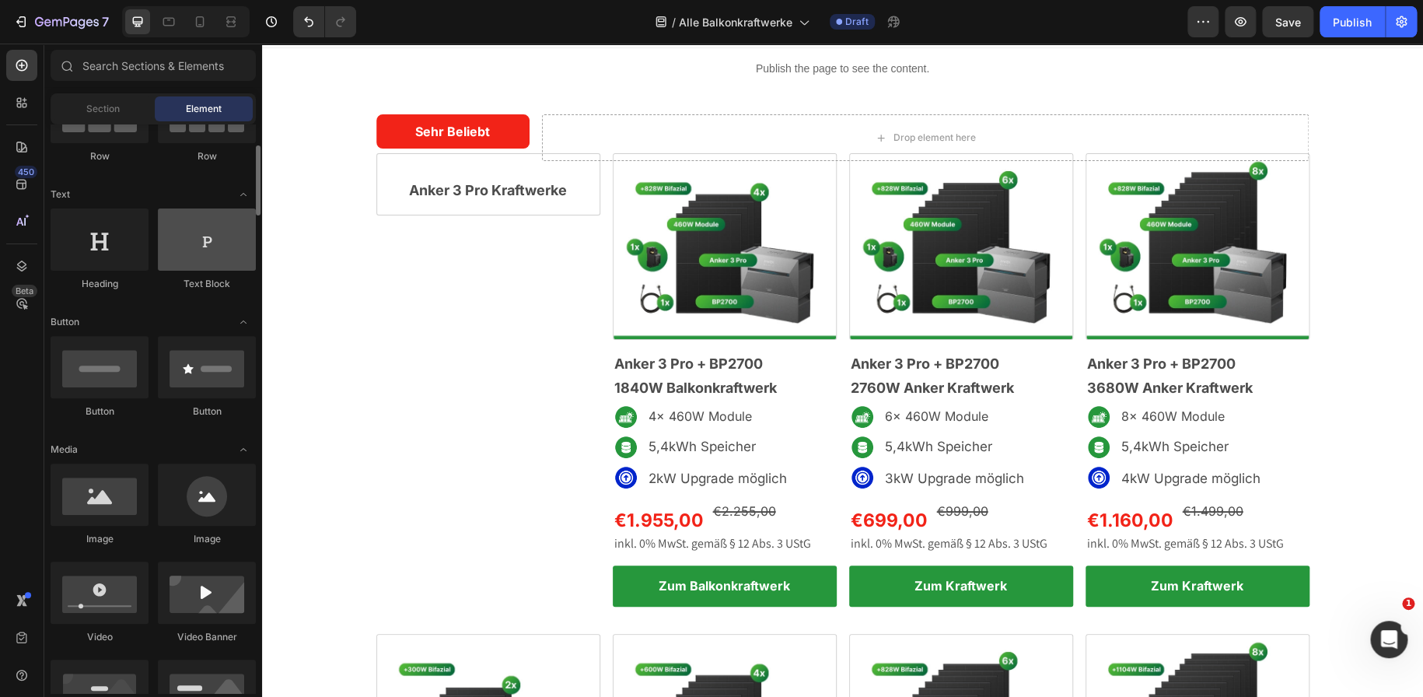
scroll to position [177, 0]
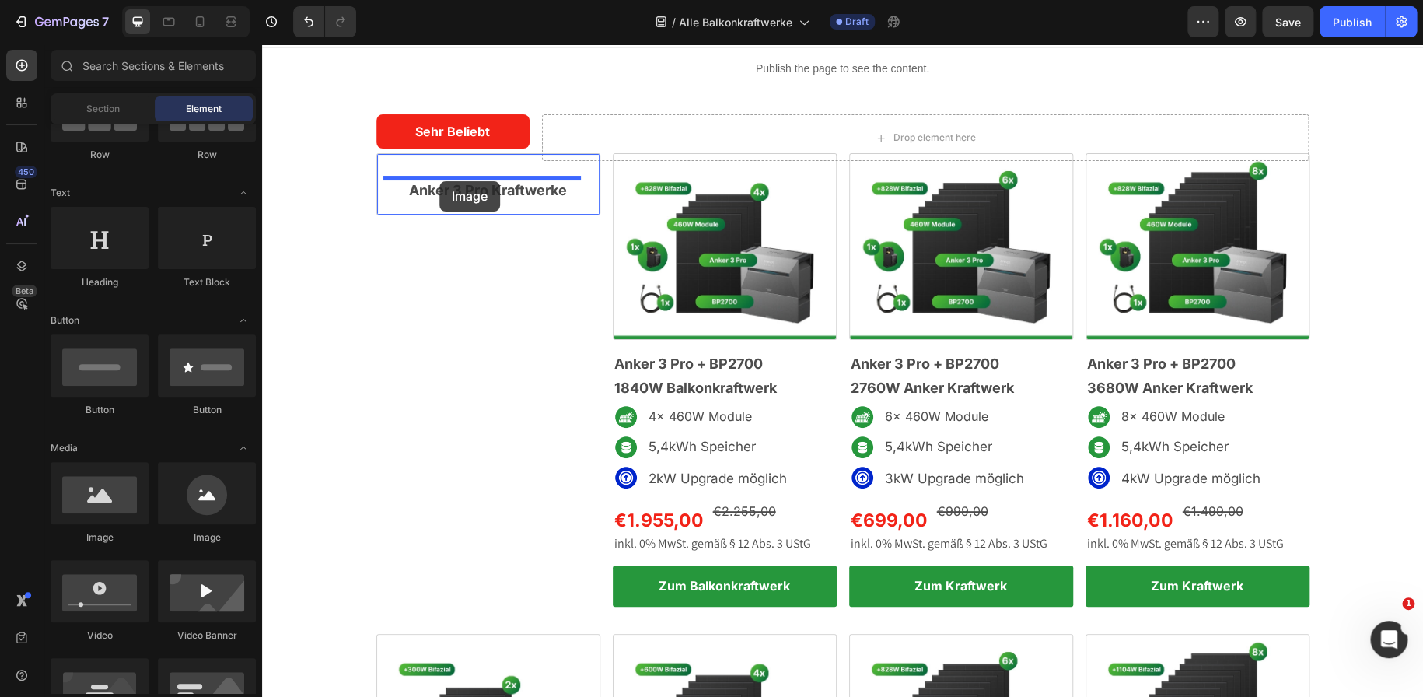
drag, startPoint x: 365, startPoint y: 545, endPoint x: 439, endPoint y: 181, distance: 371.3
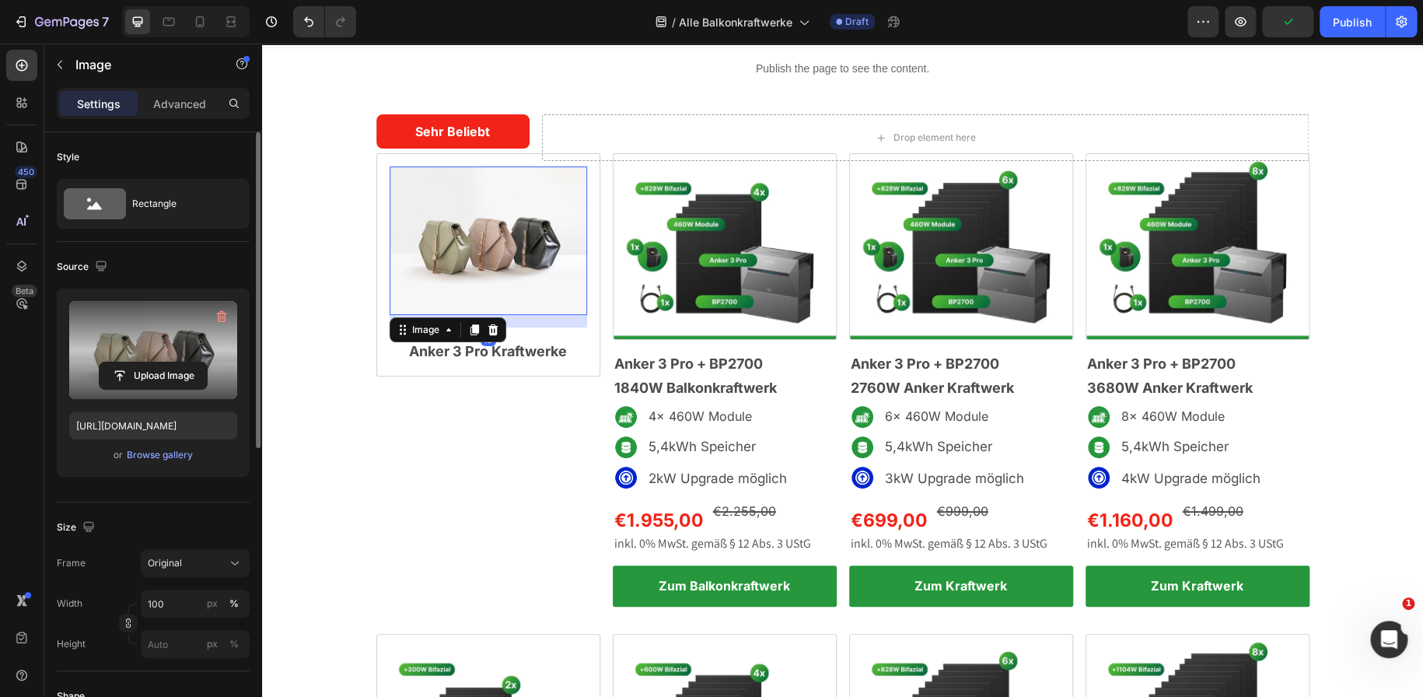
click at [170, 352] on label at bounding box center [153, 350] width 168 height 98
click at [170, 362] on input "file" at bounding box center [153, 375] width 107 height 26
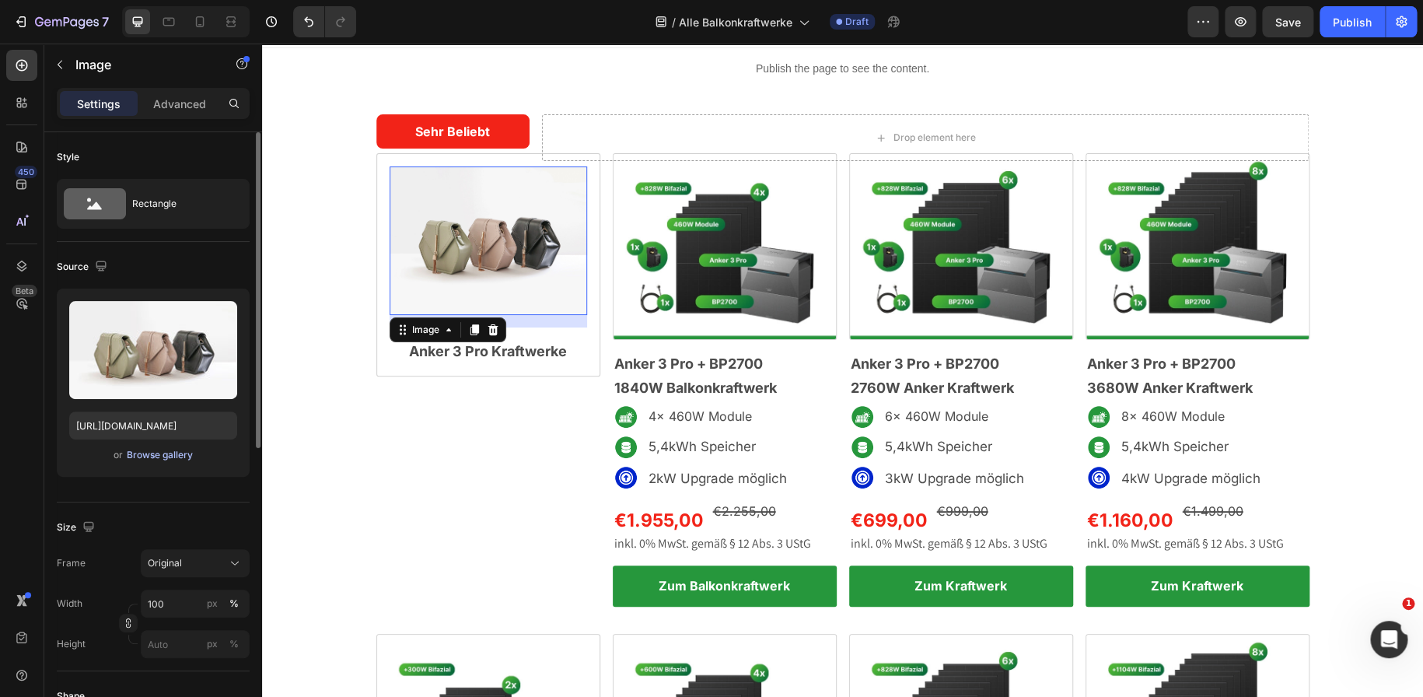
click at [169, 452] on div "Browse gallery" at bounding box center [160, 455] width 66 height 14
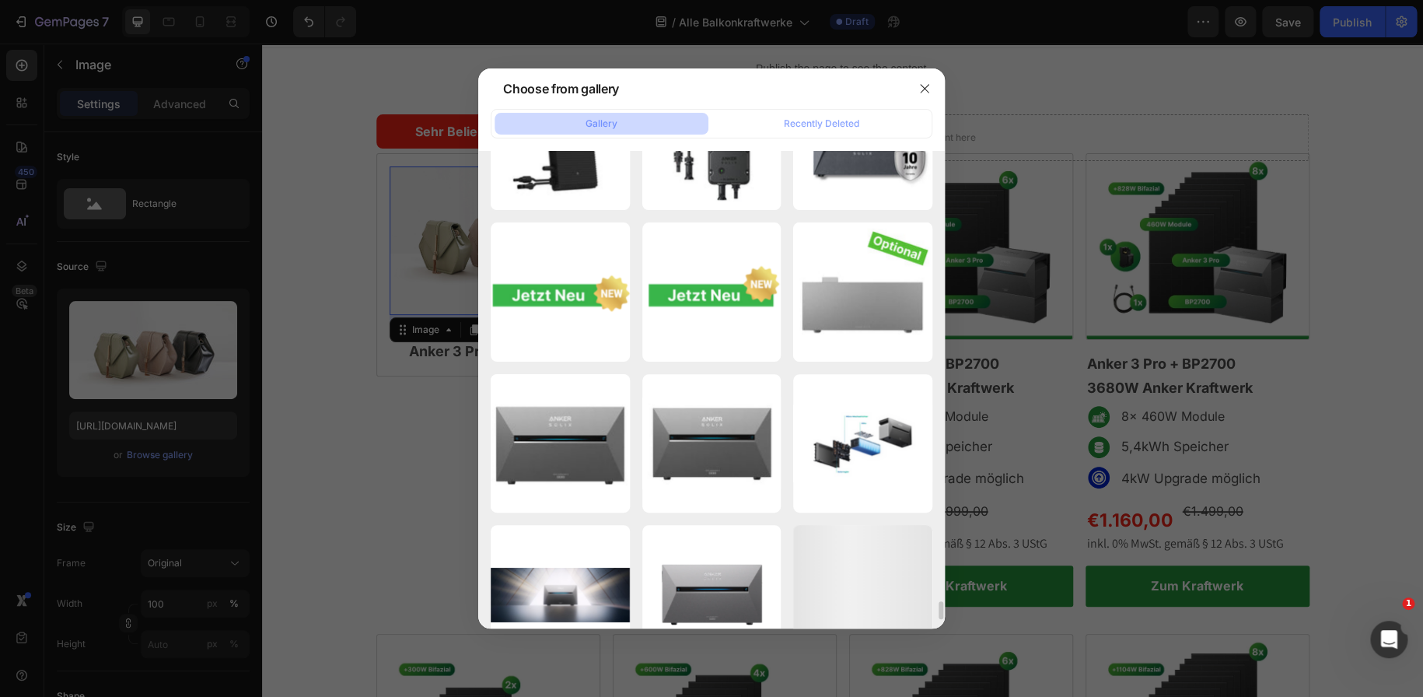
scroll to position [11465, 0]
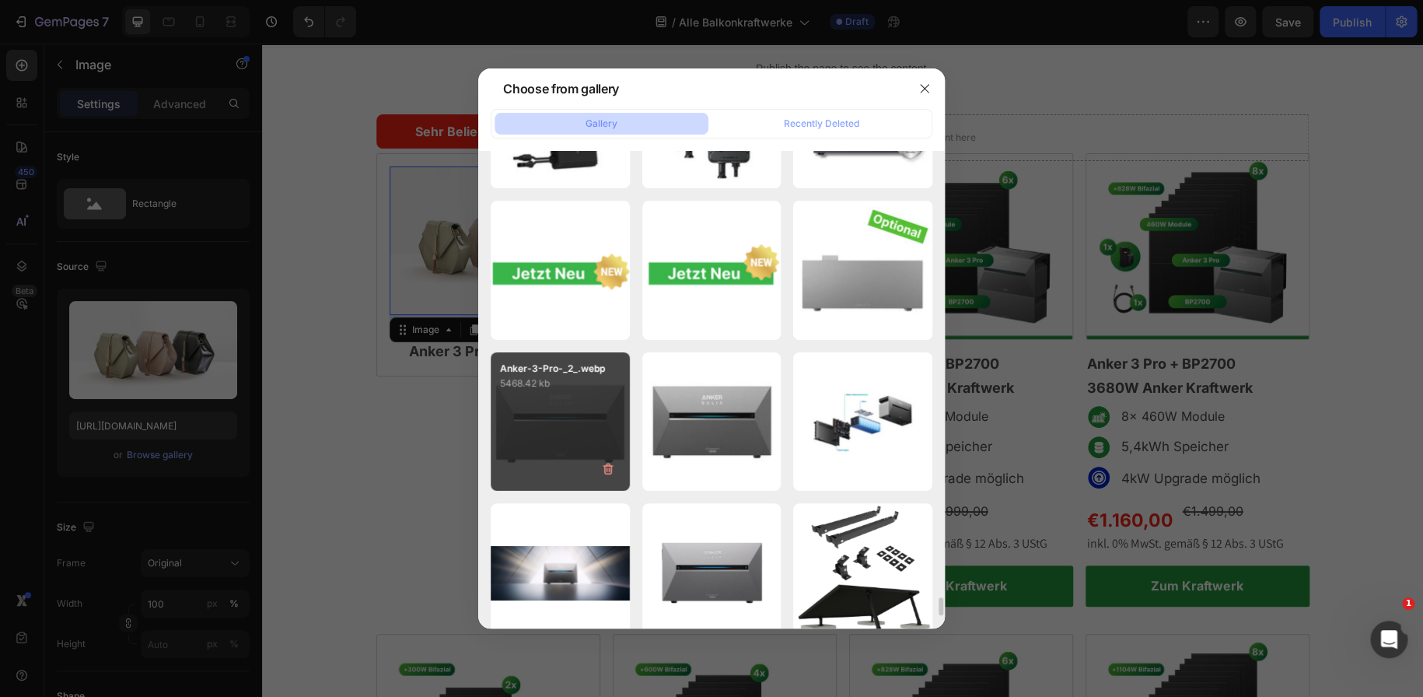
click at [548, 430] on div "Anker-3-Pro-_2_.webp 5468.42 kb" at bounding box center [560, 421] width 139 height 139
type input "[URL][DOMAIN_NAME]"
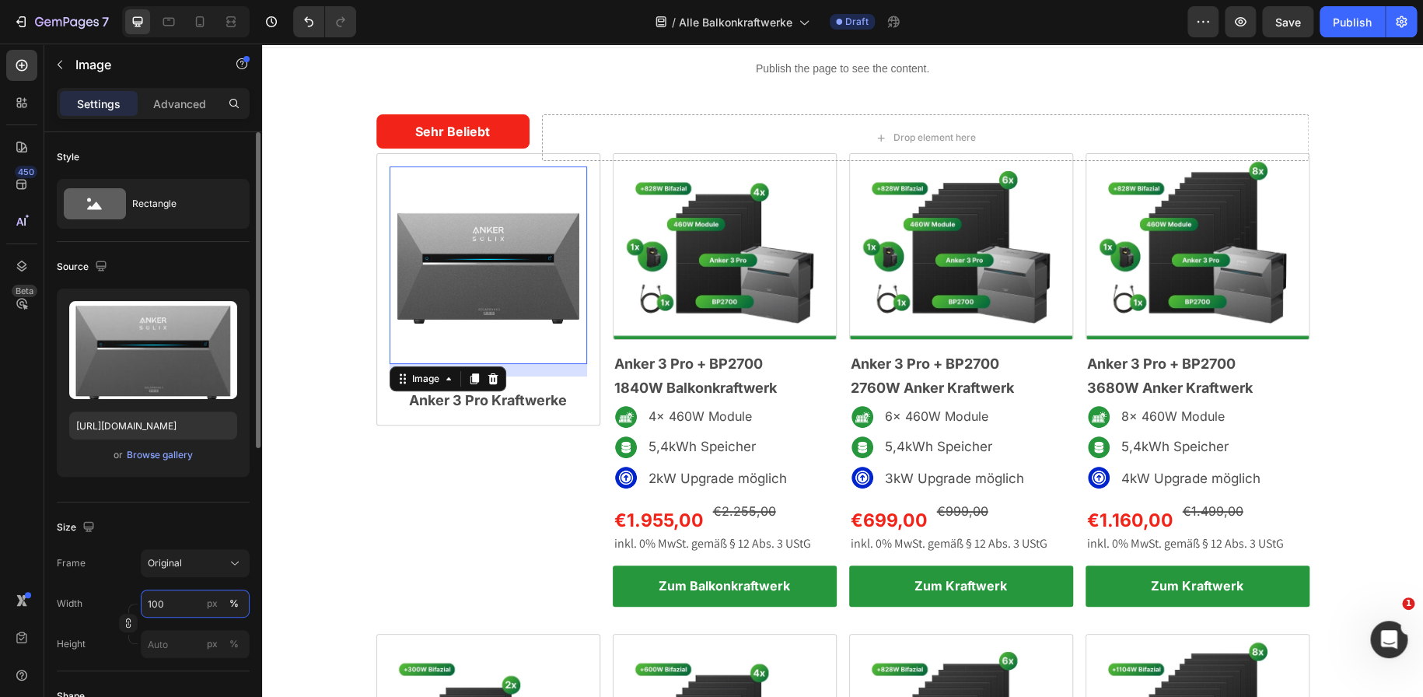
click at [164, 601] on input "100" at bounding box center [195, 603] width 109 height 28
type input "80"
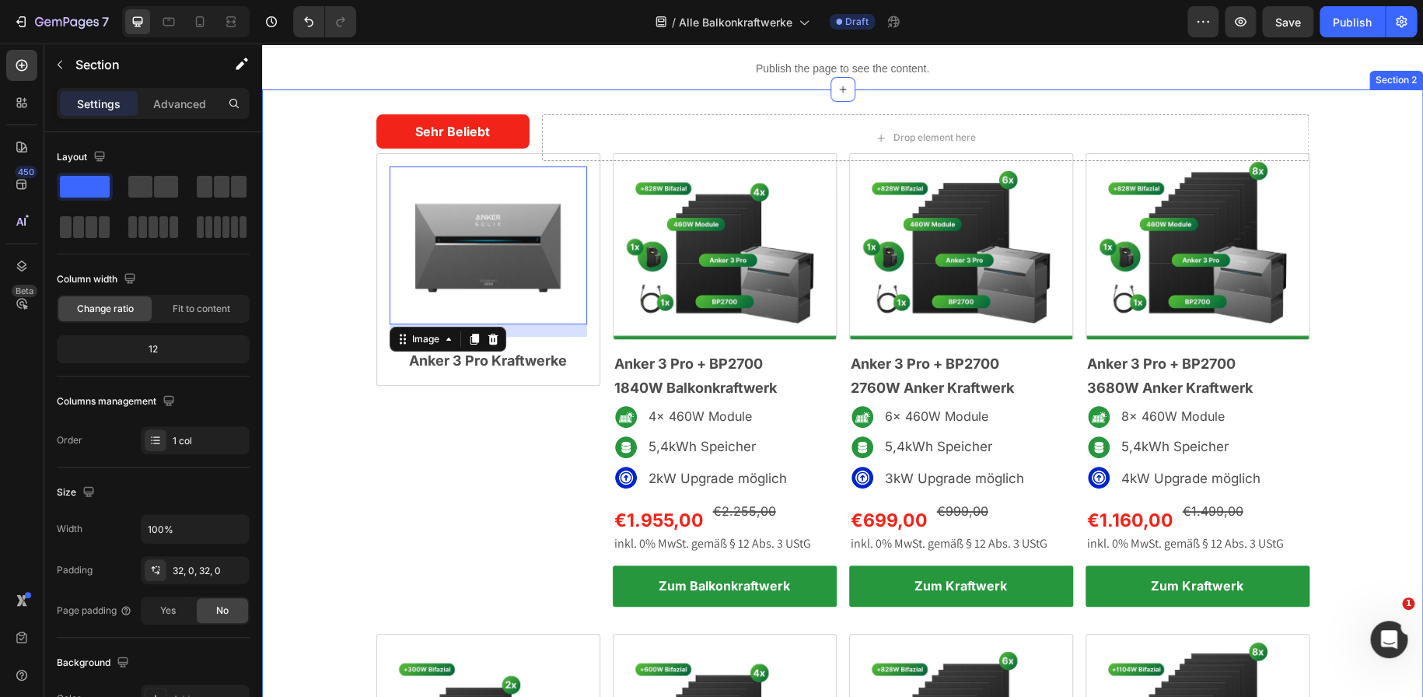
click at [350, 287] on div "Sehr Beliebt Text Block Row Drop element here Row Image Anker 3 Pro + BP2700 He…" at bounding box center [842, 600] width 1161 height 973
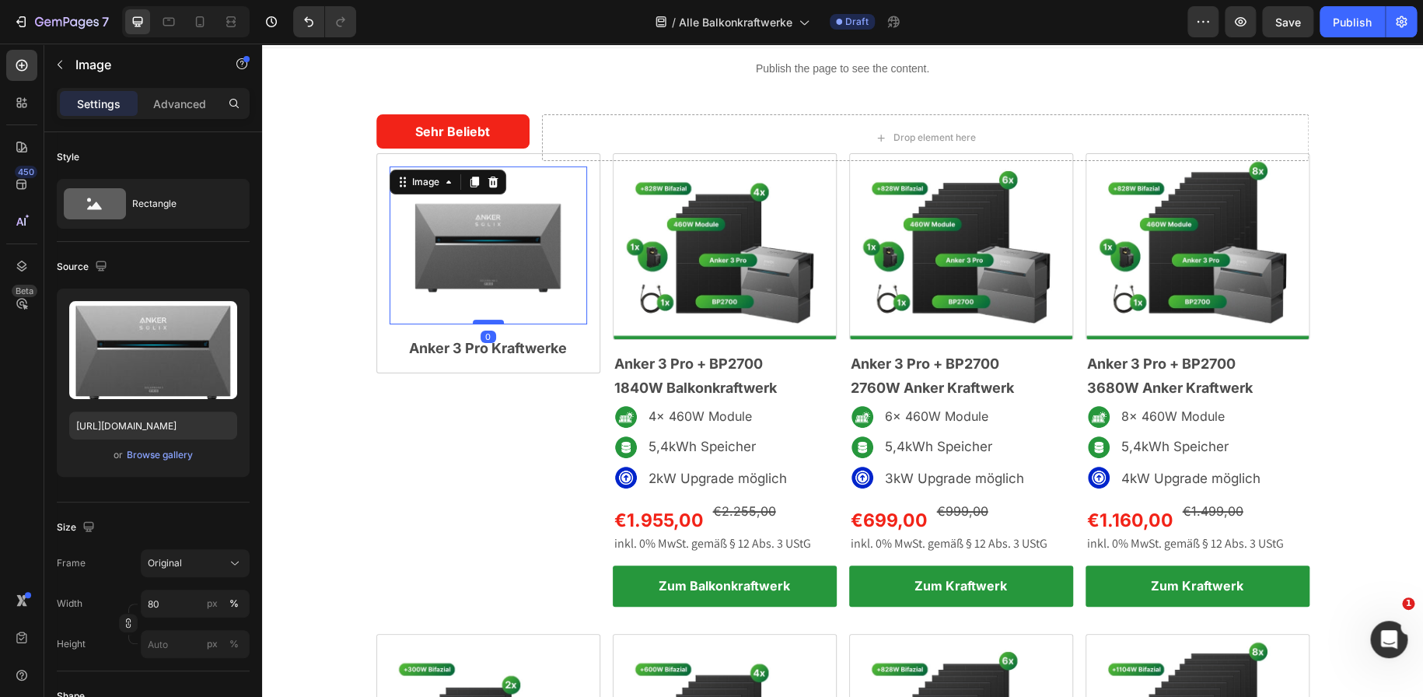
drag, startPoint x: 482, startPoint y: 335, endPoint x: 483, endPoint y: 320, distance: 14.8
click at [483, 320] on div at bounding box center [488, 322] width 31 height 5
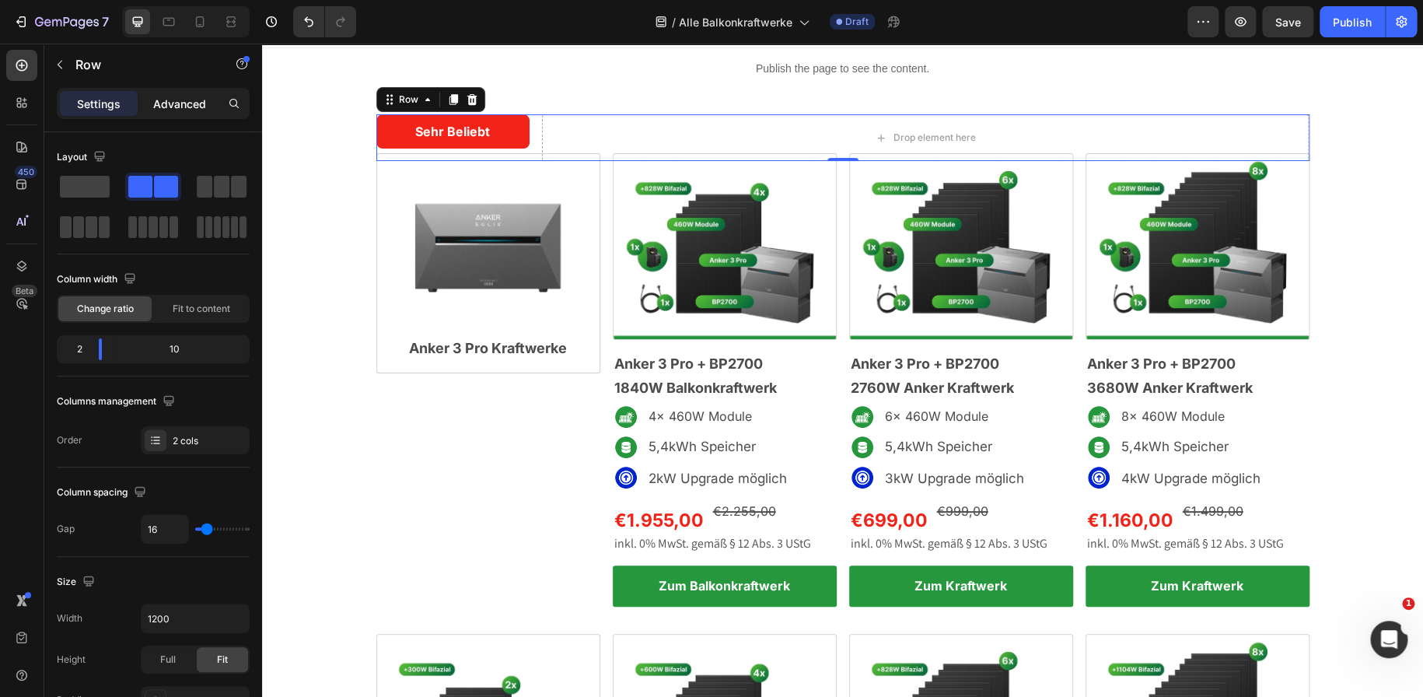
click at [166, 104] on p "Advanced" at bounding box center [179, 104] width 53 height 16
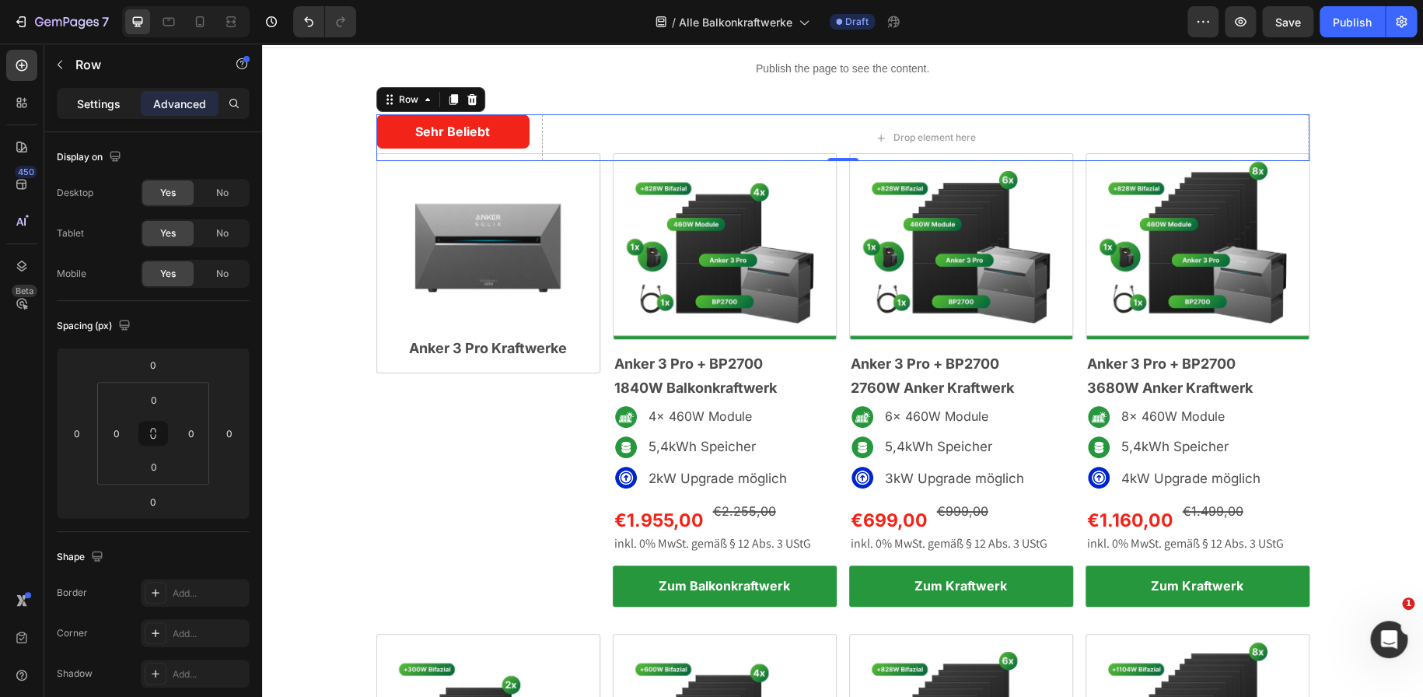
click at [111, 103] on p "Settings" at bounding box center [99, 104] width 44 height 16
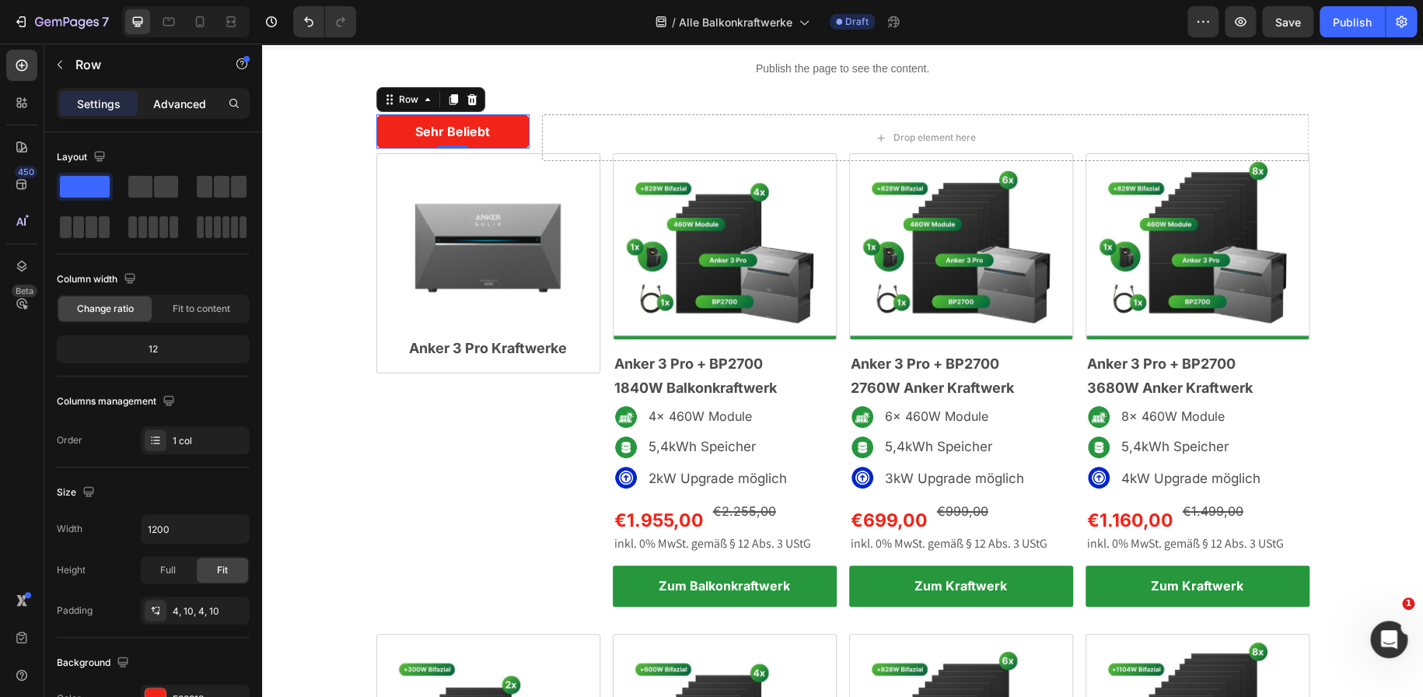
click at [172, 102] on p "Advanced" at bounding box center [179, 104] width 53 height 16
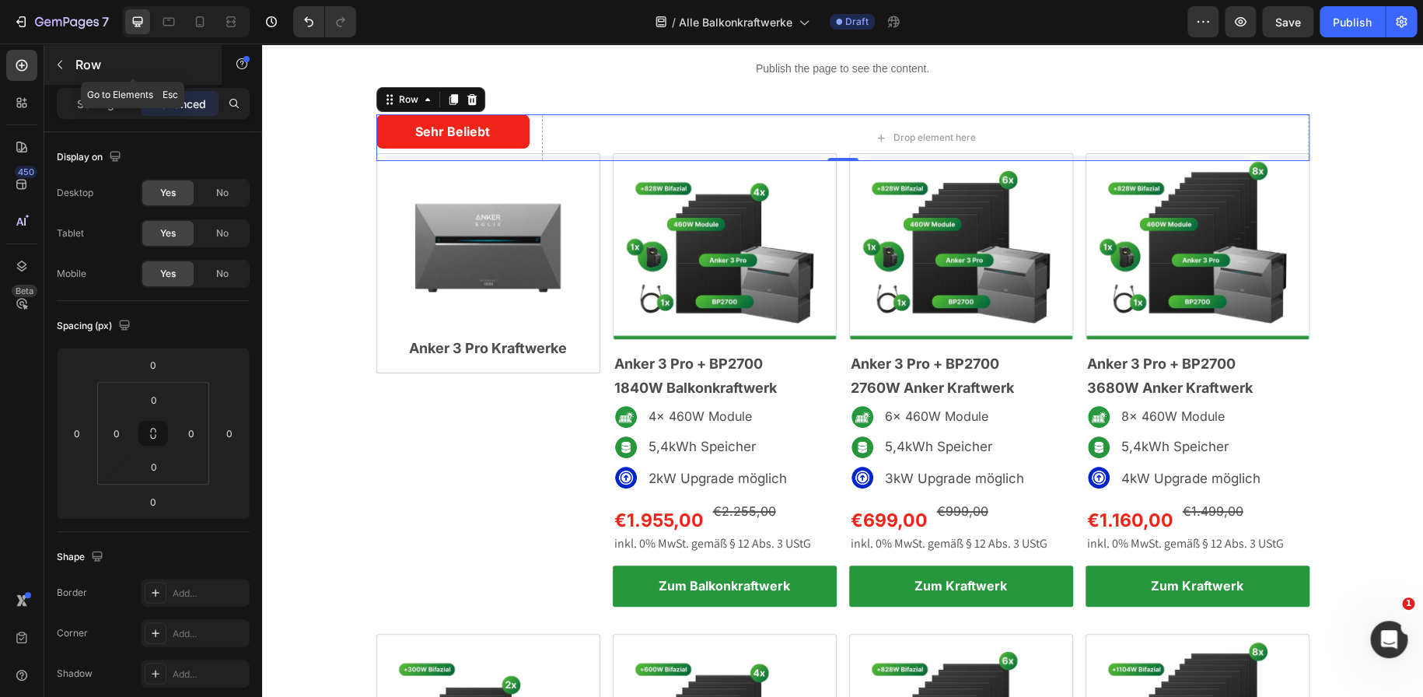
click at [67, 68] on button "button" at bounding box center [59, 64] width 25 height 25
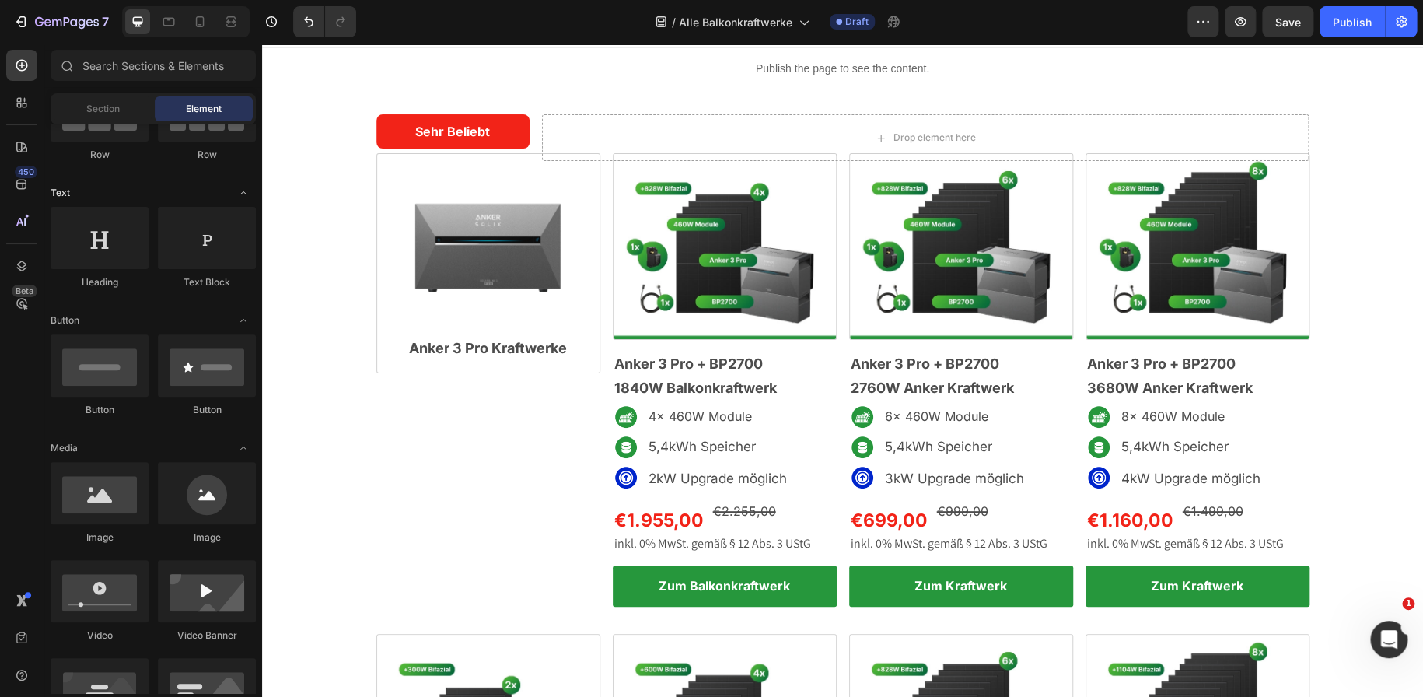
scroll to position [0, 0]
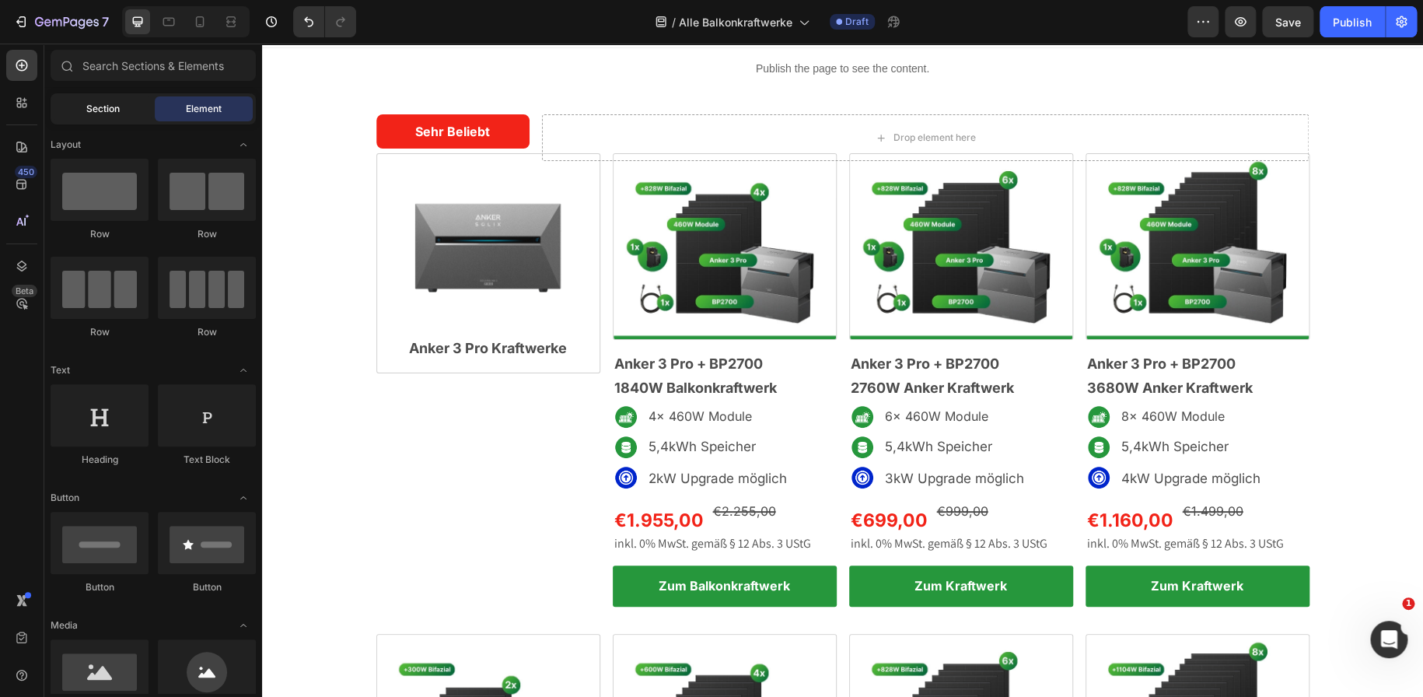
drag, startPoint x: 102, startPoint y: 93, endPoint x: 107, endPoint y: 103, distance: 11.5
click at [107, 103] on div "Section Element" at bounding box center [153, 108] width 205 height 31
click at [107, 103] on span "Section" at bounding box center [102, 109] width 33 height 14
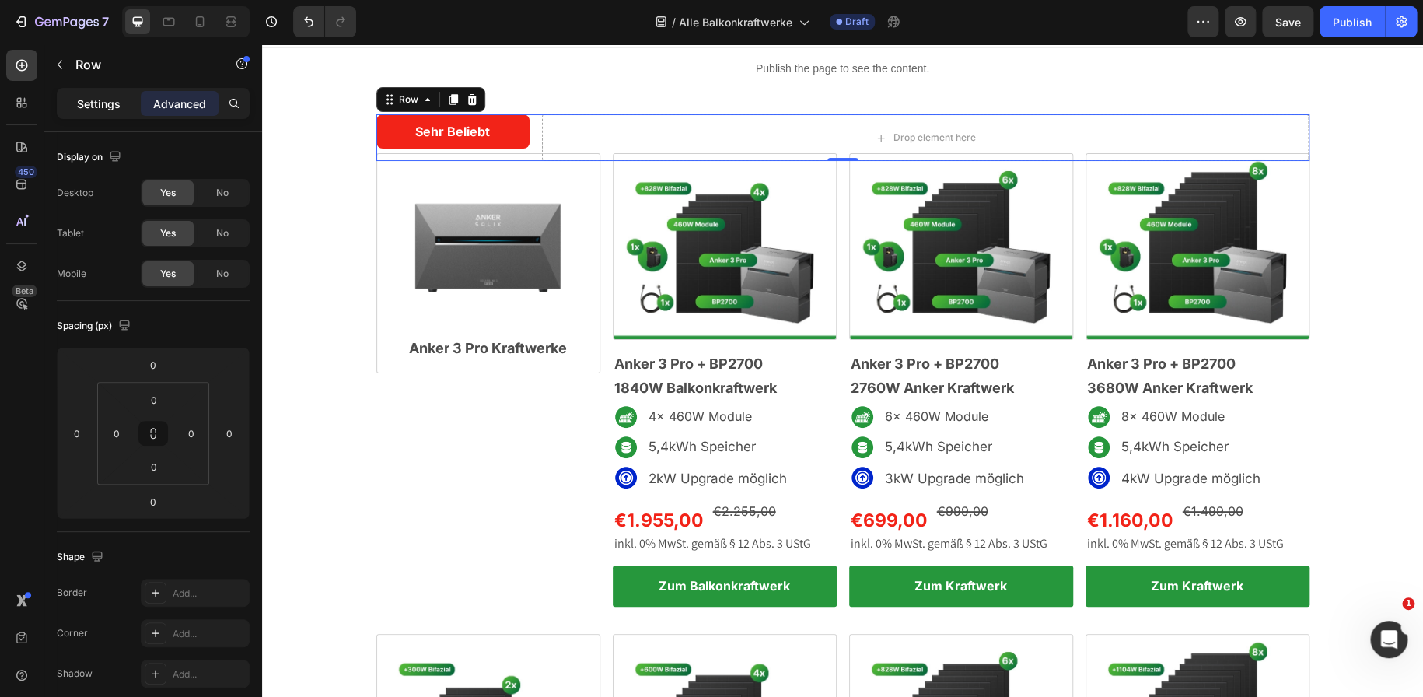
click at [86, 108] on p "Settings" at bounding box center [99, 104] width 44 height 16
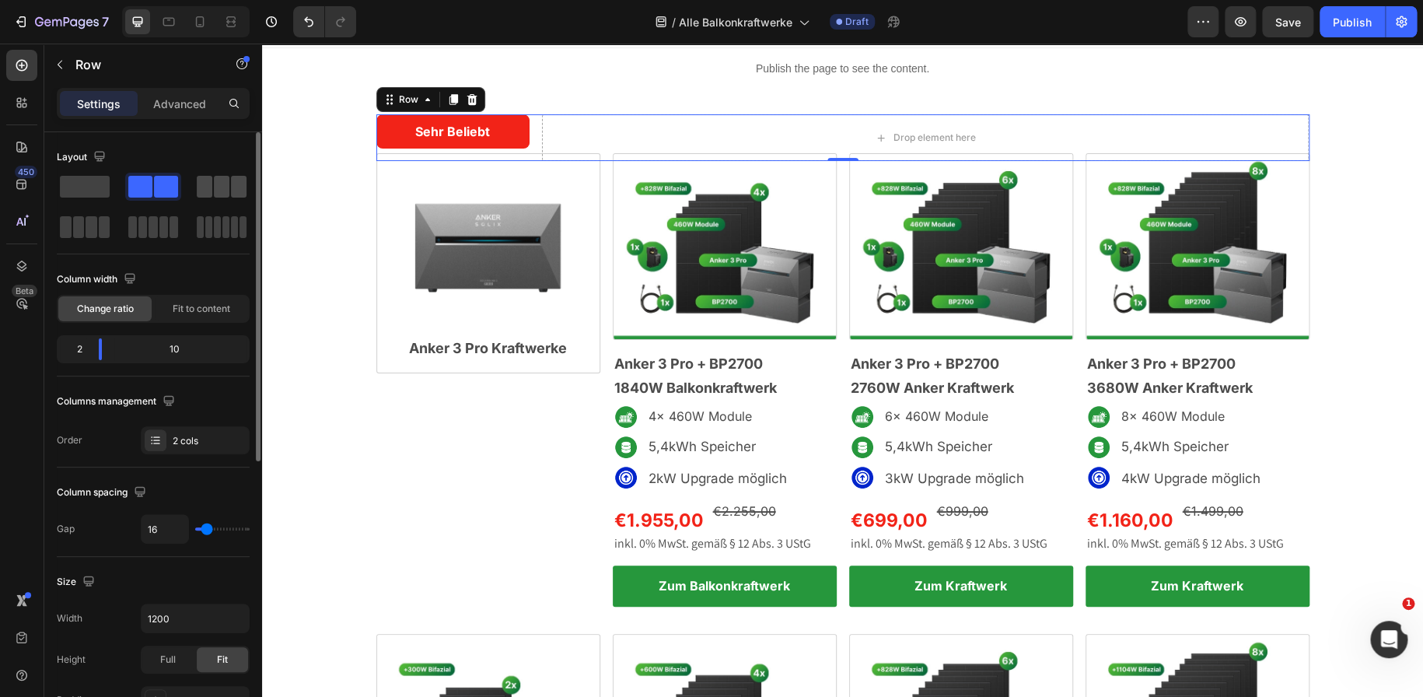
click at [212, 192] on div at bounding box center [222, 187] width 50 height 22
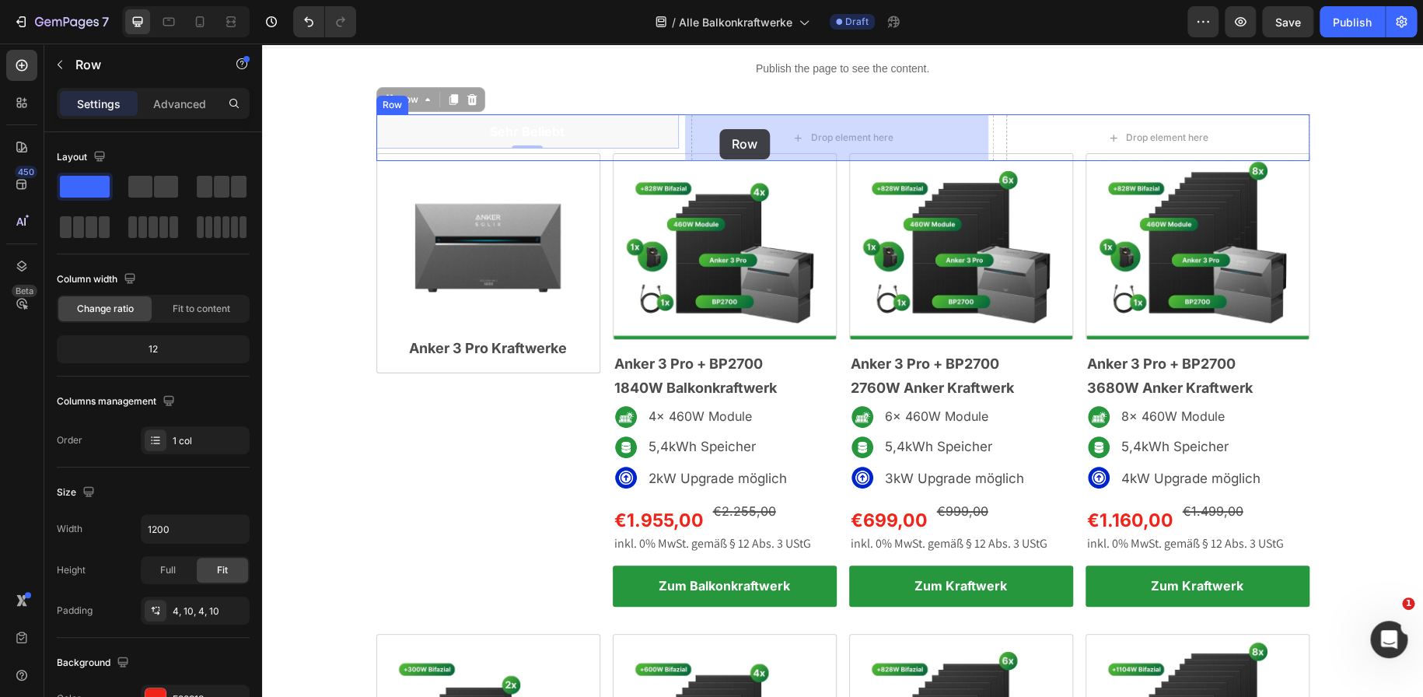
drag, startPoint x: 671, startPoint y: 136, endPoint x: 719, endPoint y: 129, distance: 48.7
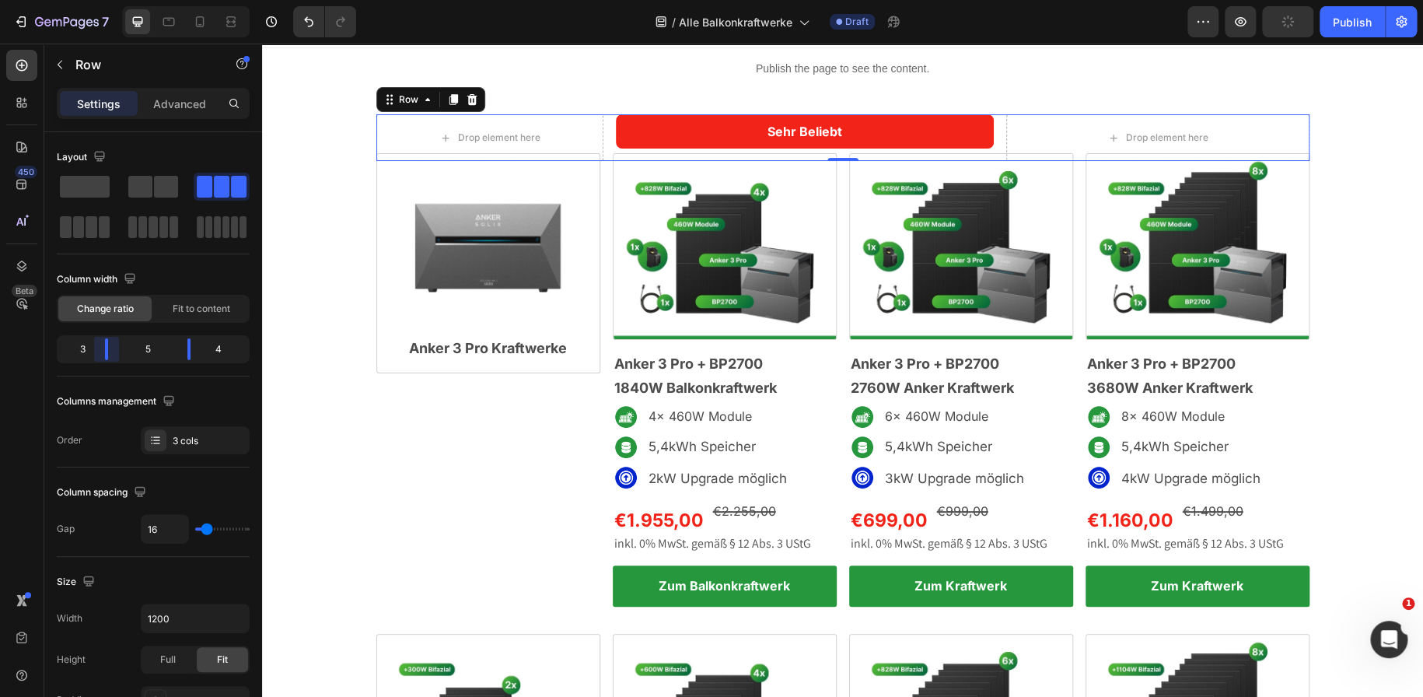
drag, startPoint x: 122, startPoint y: 344, endPoint x: 100, endPoint y: 344, distance: 21.8
click at [100, 0] on body "7 Version history / Alle Balkonkraftwerke Draft Preview Publish 450 Beta Sectio…" at bounding box center [711, 0] width 1423 height 0
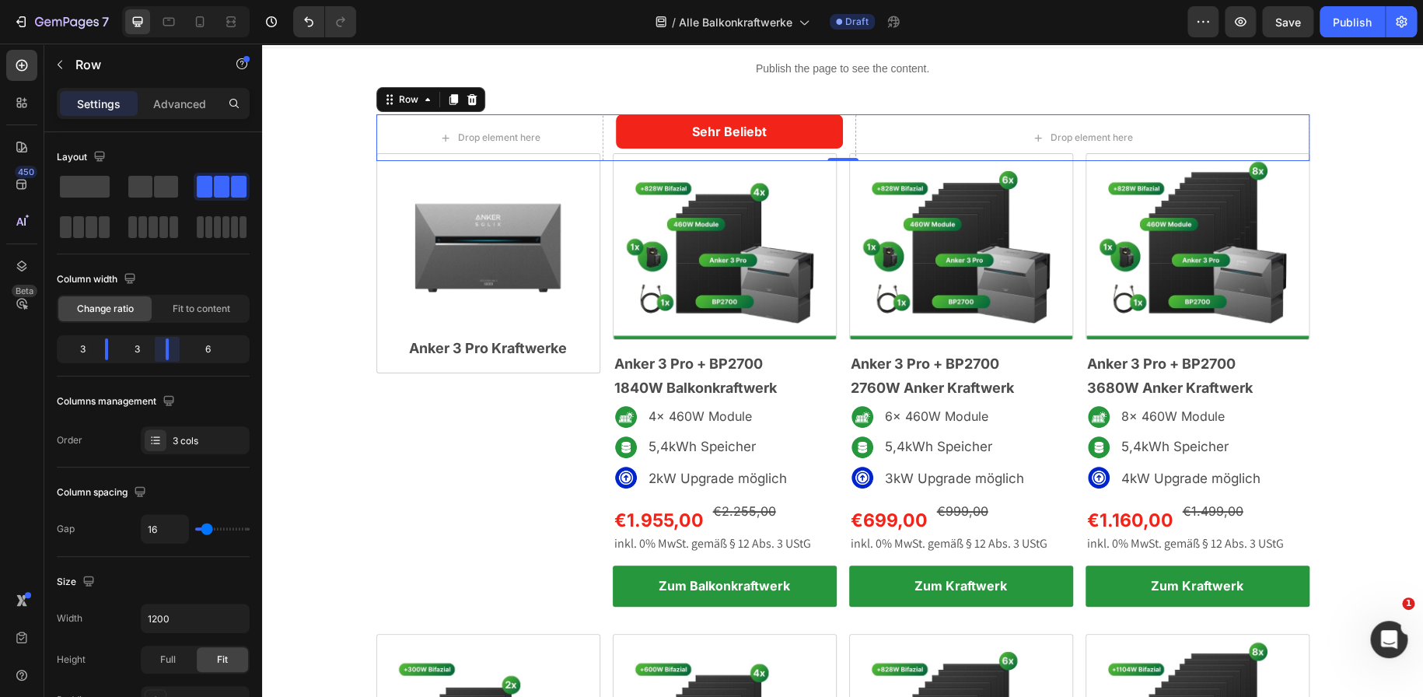
drag, startPoint x: 187, startPoint y: 345, endPoint x: 149, endPoint y: 346, distance: 37.3
click at [149, 0] on body "7 Version history / Alle Balkonkraftwerke Draft Preview Save Publish 450 Beta S…" at bounding box center [711, 0] width 1423 height 0
drag, startPoint x: 99, startPoint y: 352, endPoint x: 120, endPoint y: 345, distance: 22.1
click at [120, 0] on body "7 Version history / Alle Balkonkraftwerke Draft Preview Save Publish 450 Beta S…" at bounding box center [711, 0] width 1423 height 0
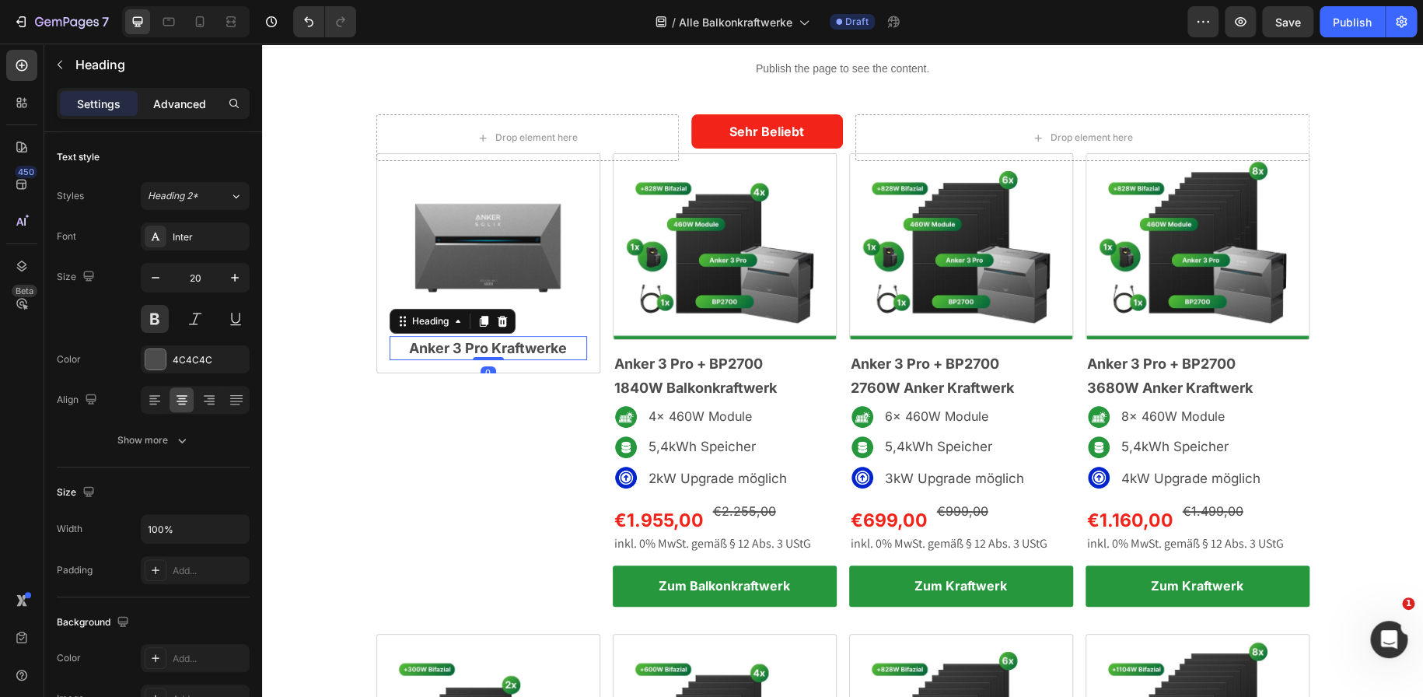
click at [181, 103] on p "Advanced" at bounding box center [179, 104] width 53 height 16
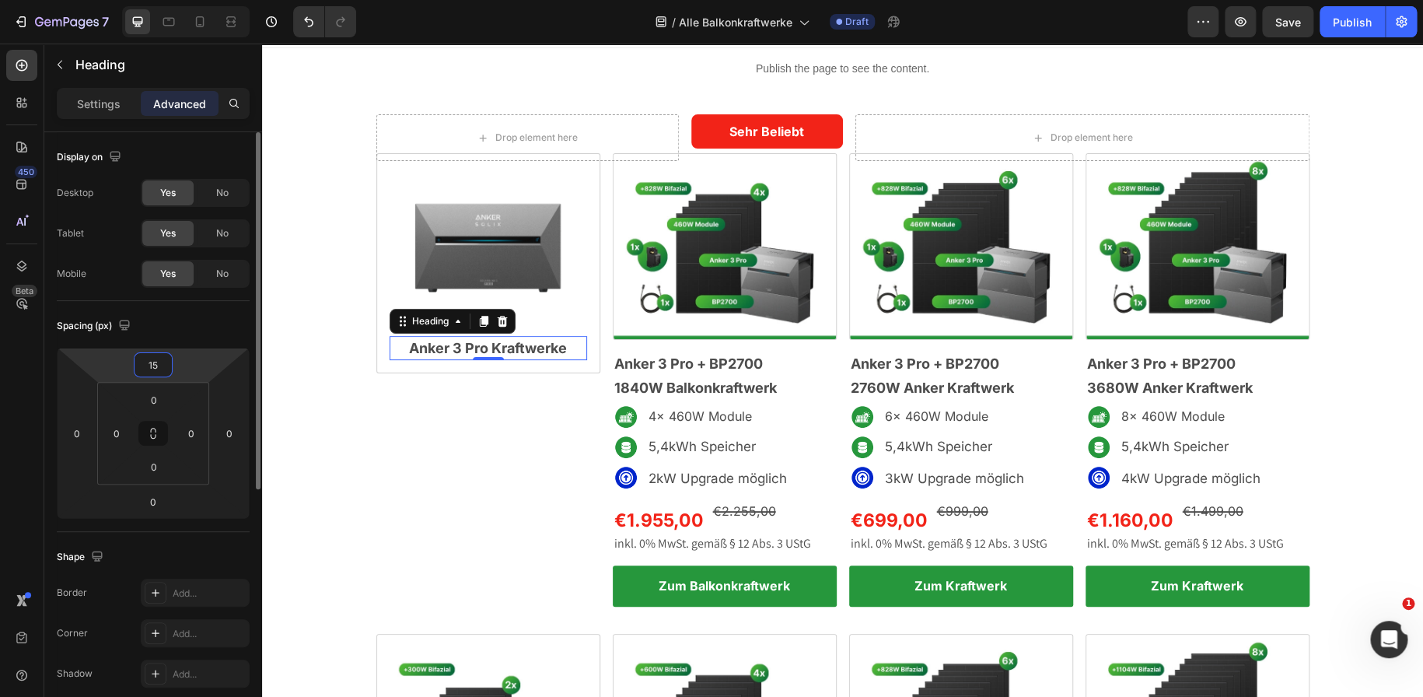
click at [155, 365] on input "15" at bounding box center [153, 364] width 31 height 23
type input "-20"
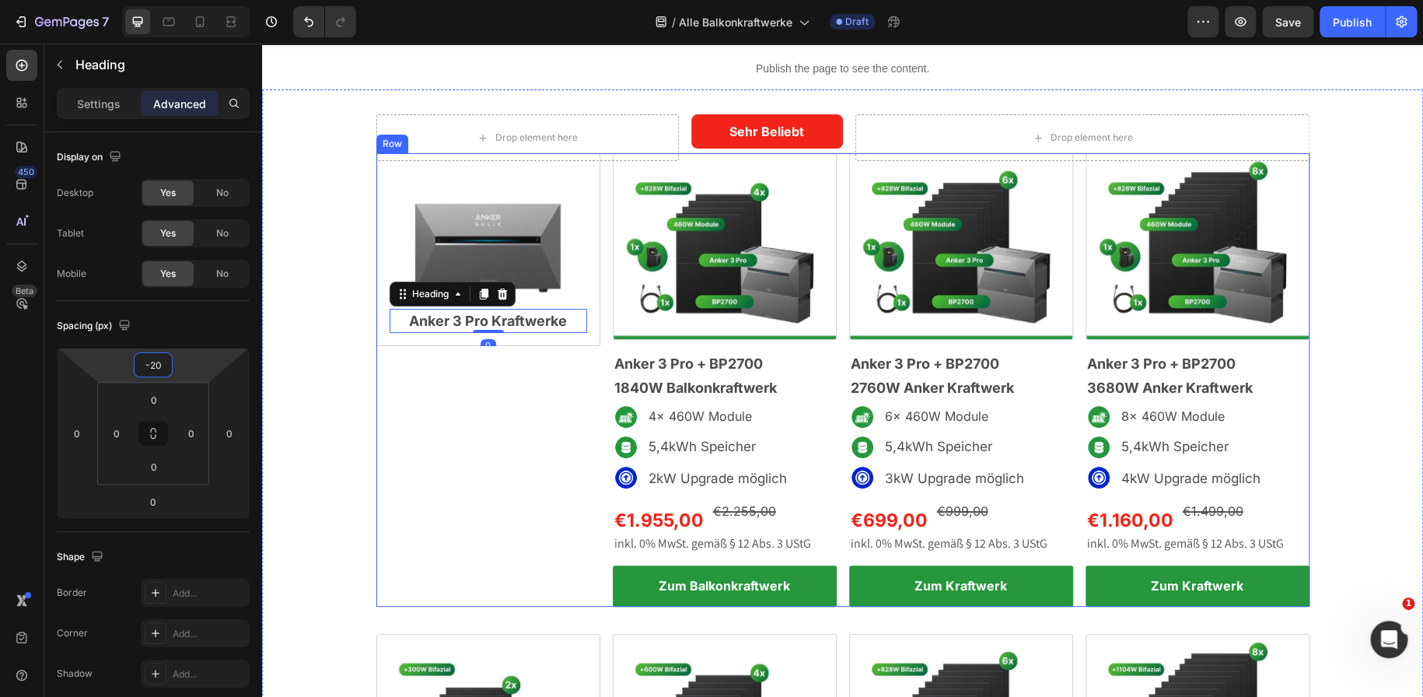
click at [465, 394] on div "Image ⁠⁠⁠⁠⁠⁠⁠ Anker 3 Pro Kraftwerke Heading 0 Row Row" at bounding box center [488, 379] width 224 height 453
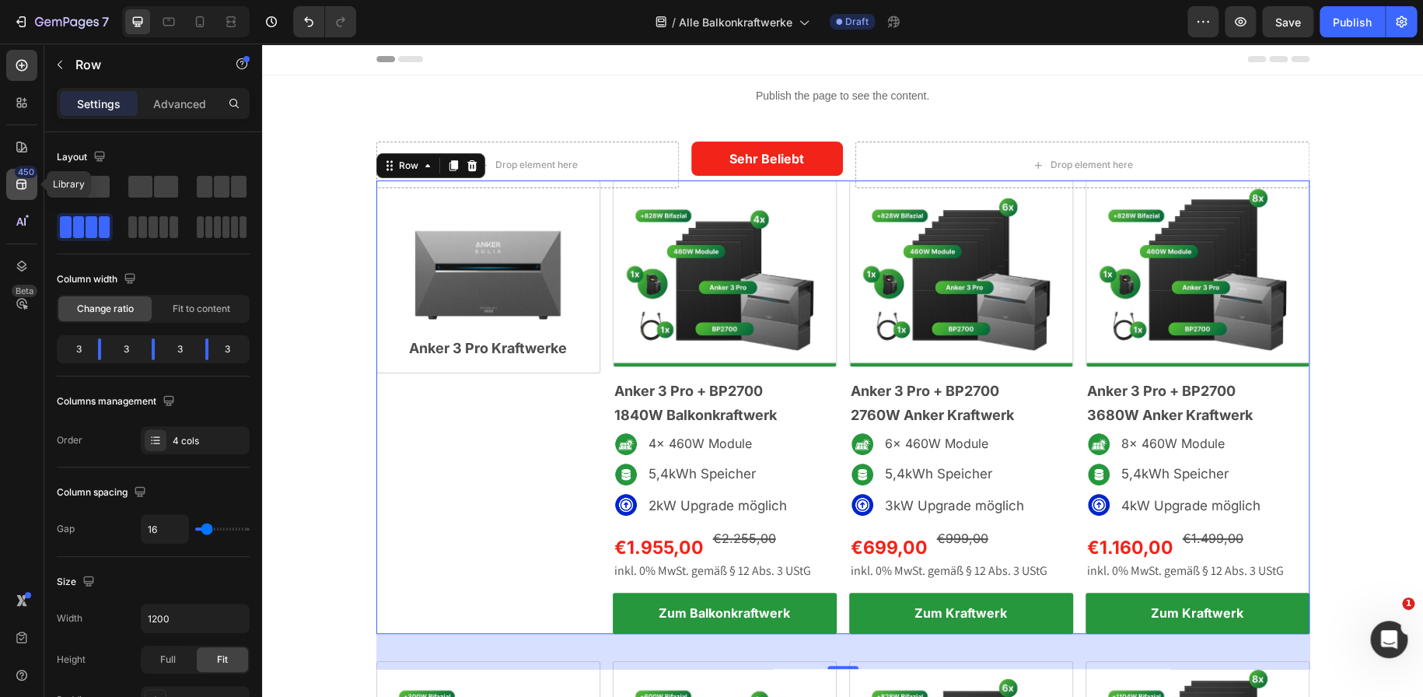
click at [23, 187] on icon at bounding box center [22, 184] width 16 height 16
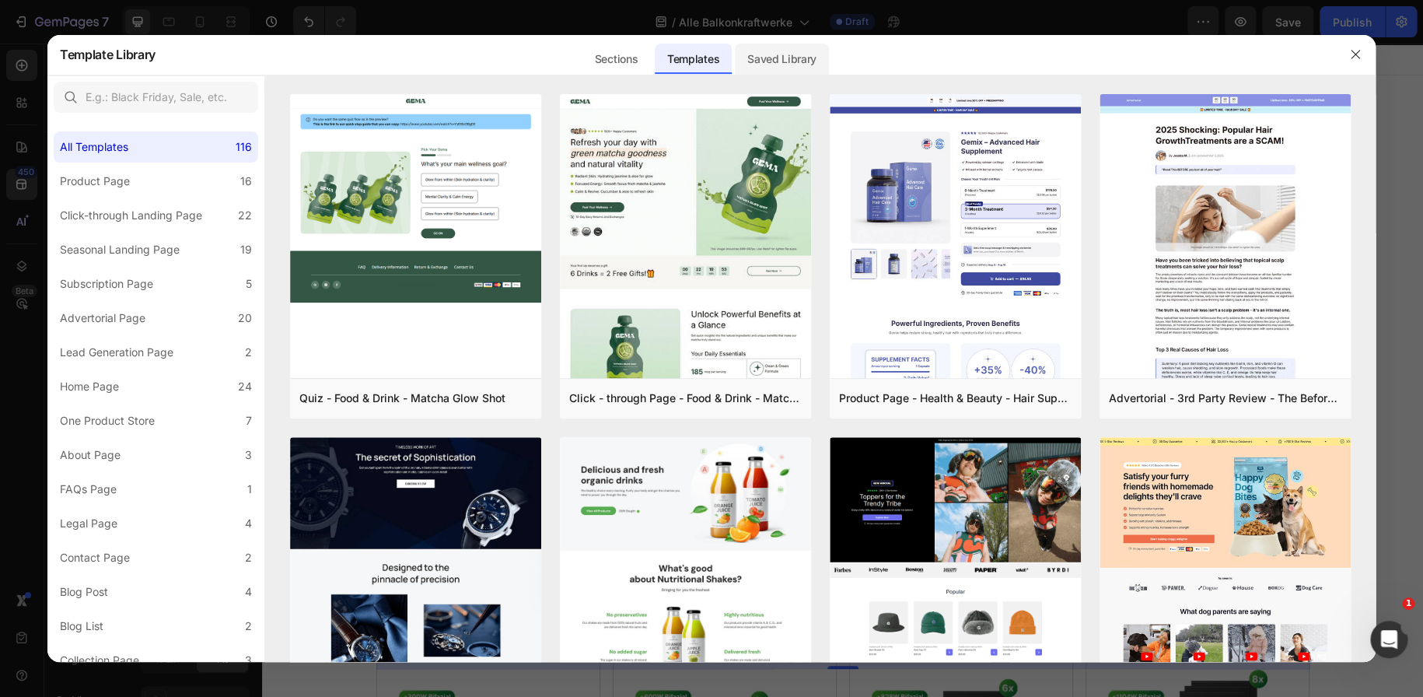
click at [777, 48] on div "Saved Library" at bounding box center [782, 59] width 94 height 31
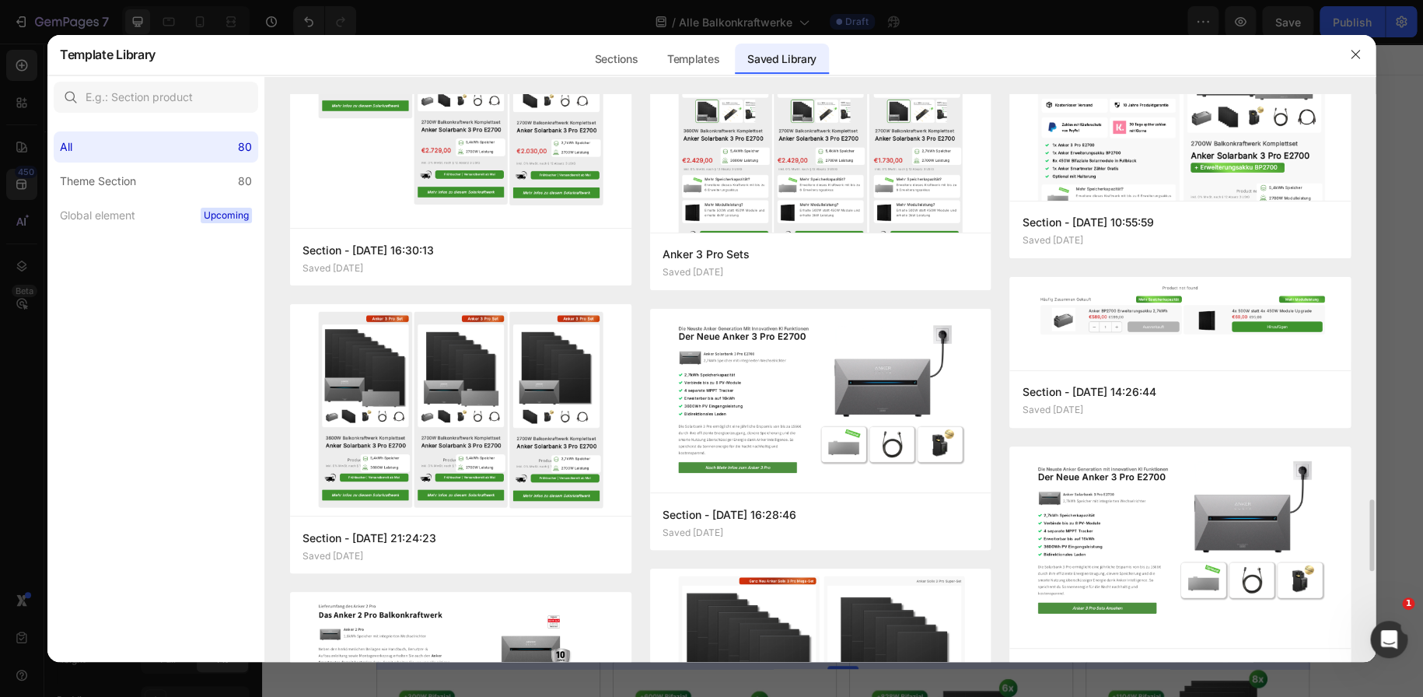
scroll to position [3154, 0]
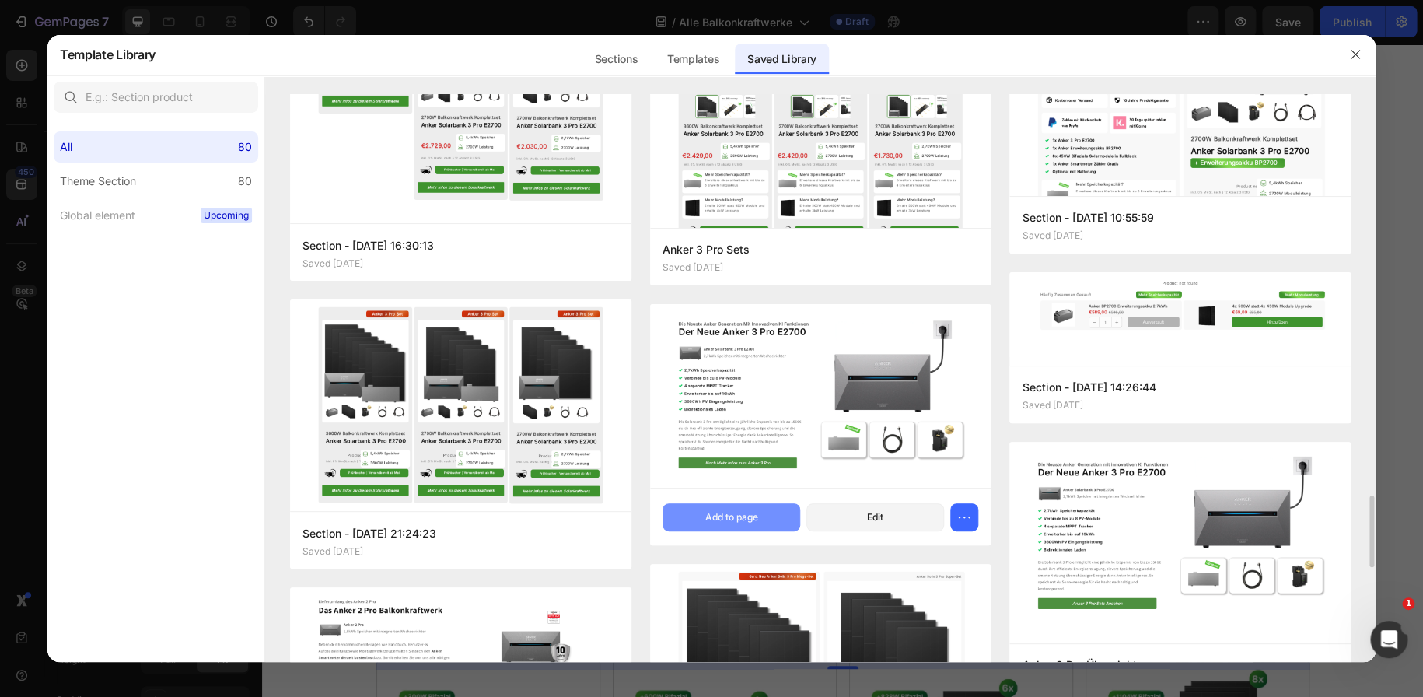
click at [731, 519] on div "Add to page" at bounding box center [730, 517] width 53 height 14
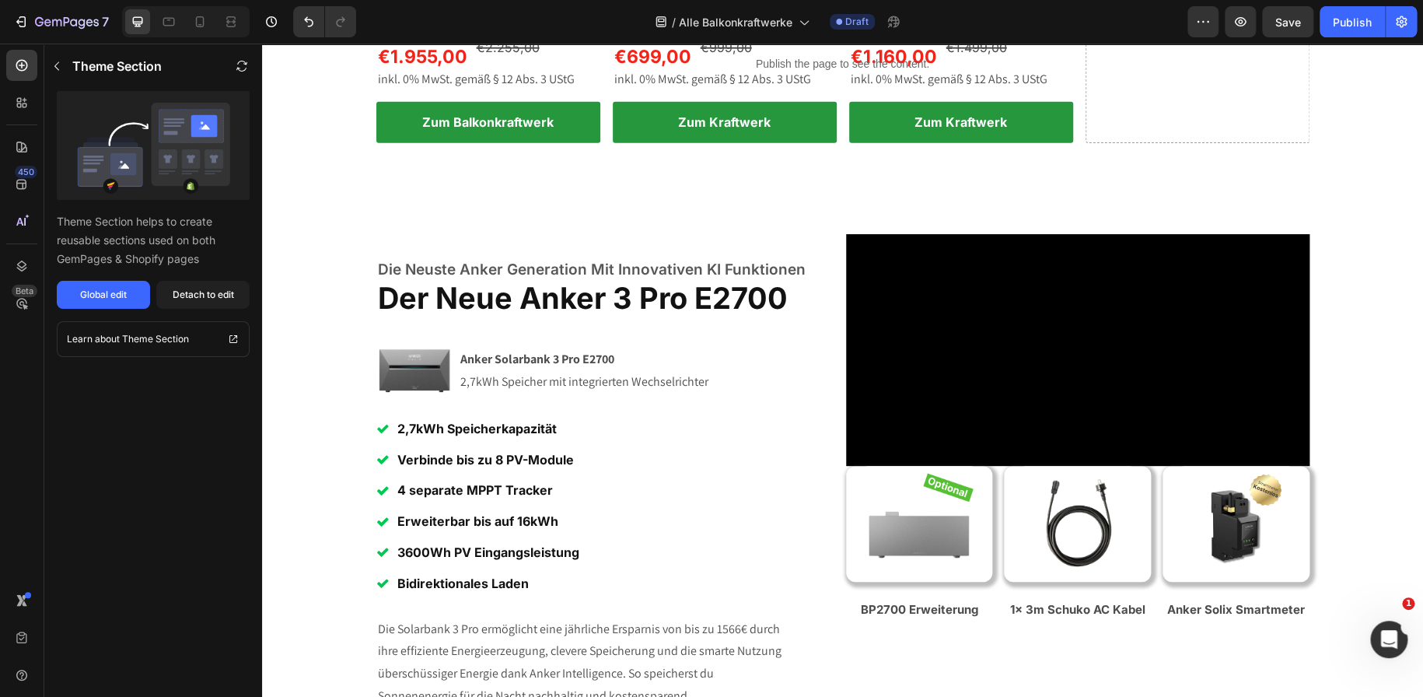
scroll to position [2143, 0]
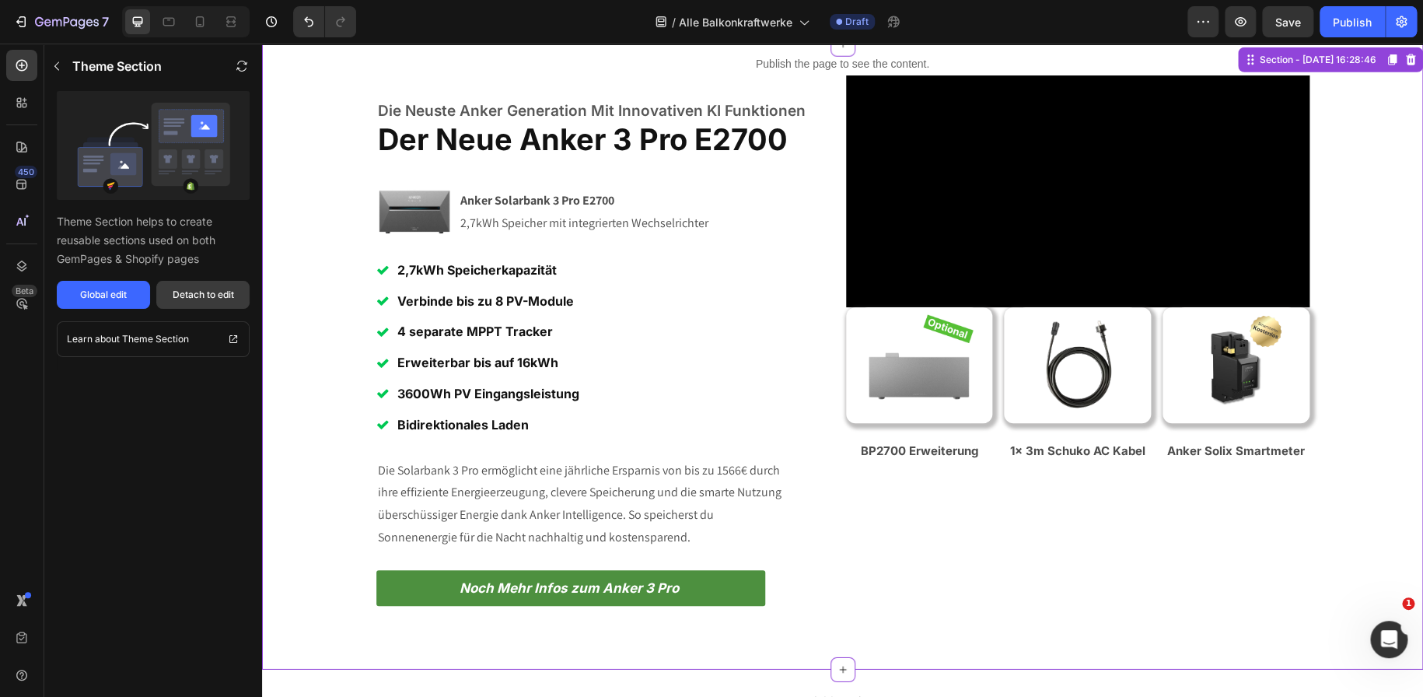
click at [222, 283] on button "Detach to edit" at bounding box center [202, 295] width 93 height 28
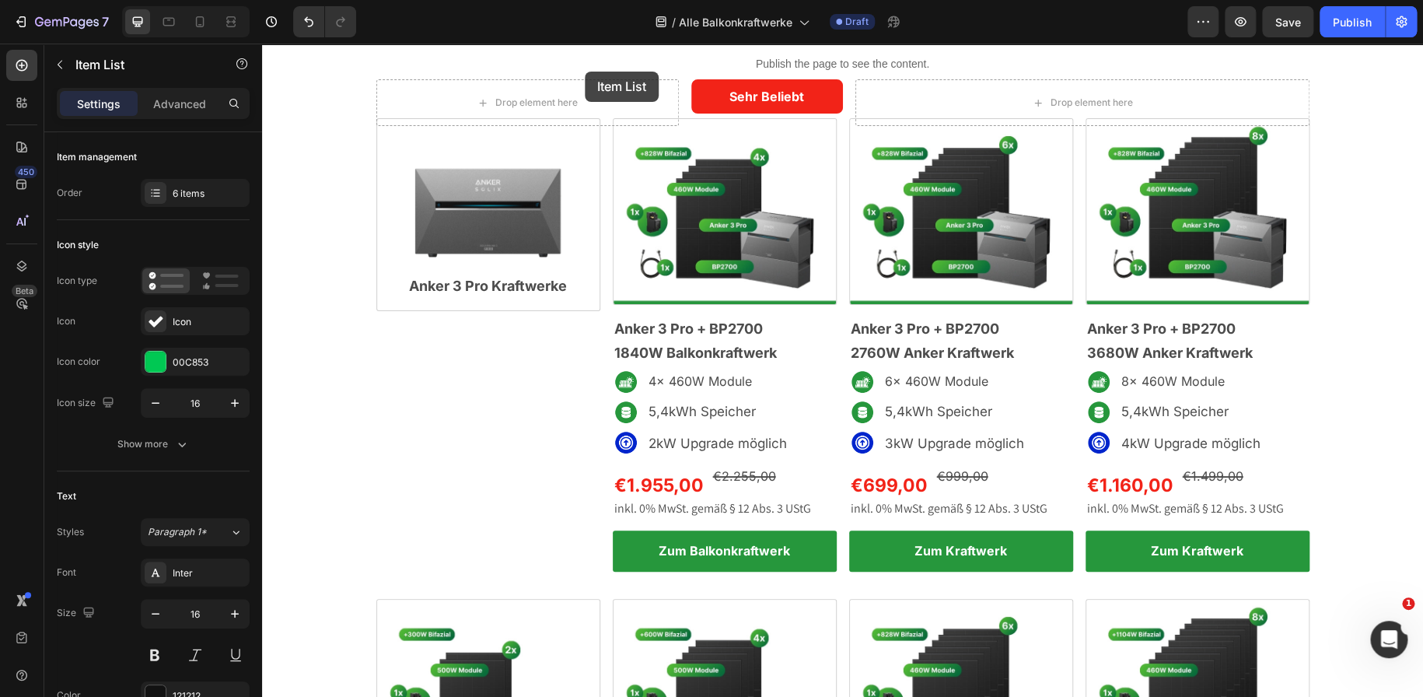
scroll to position [0, 0]
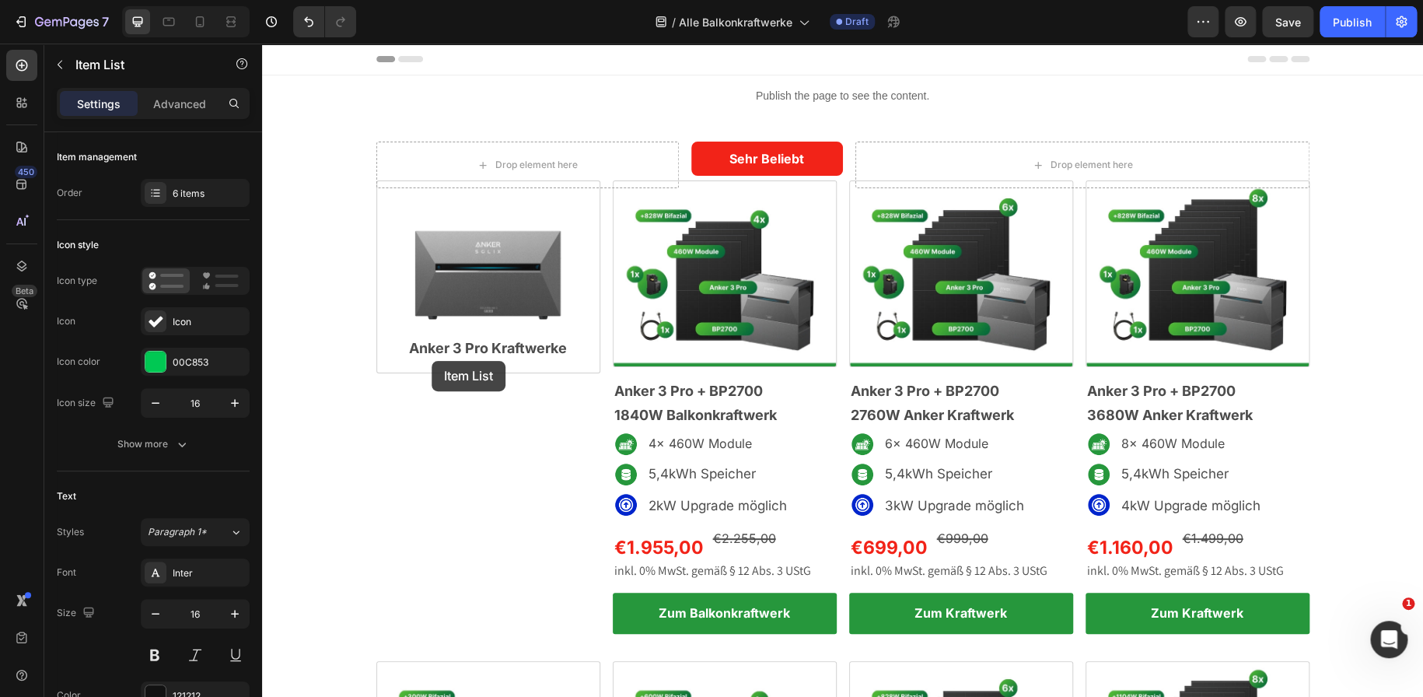
drag, startPoint x: 605, startPoint y: 306, endPoint x: 431, endPoint y: 361, distance: 181.7
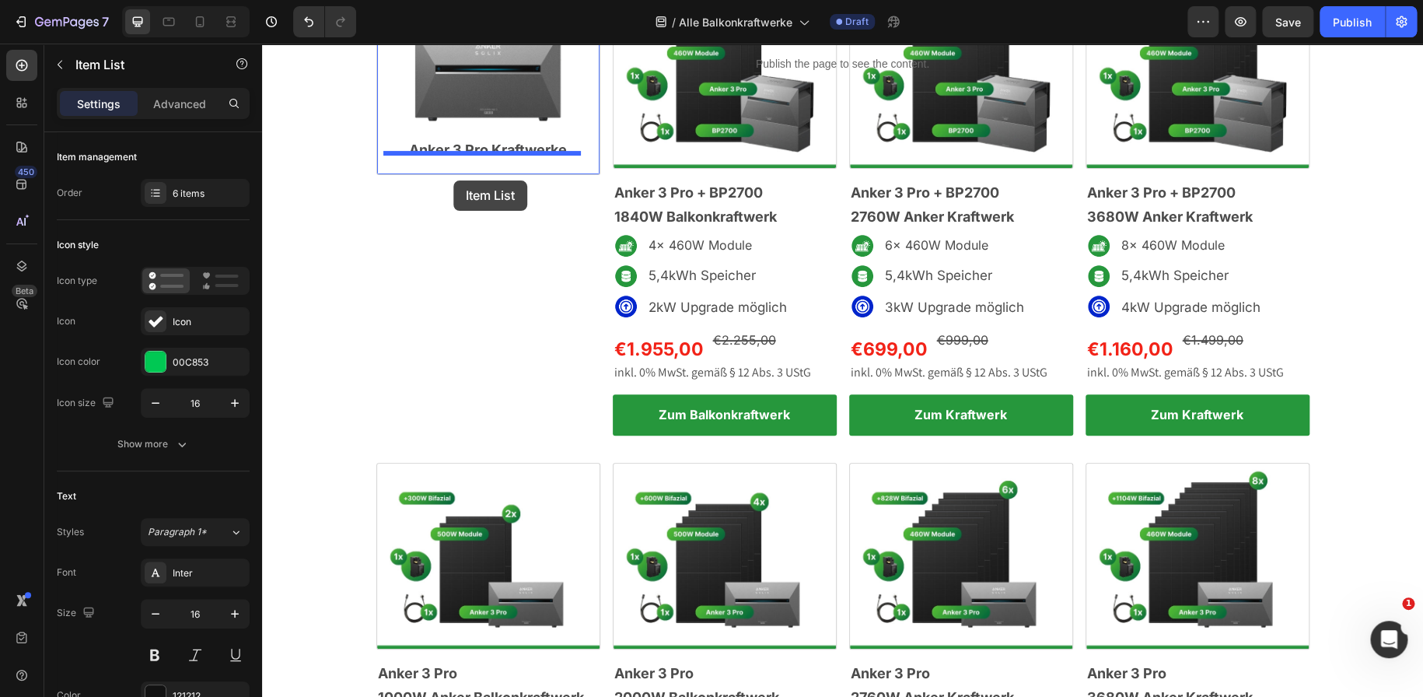
scroll to position [155, 0]
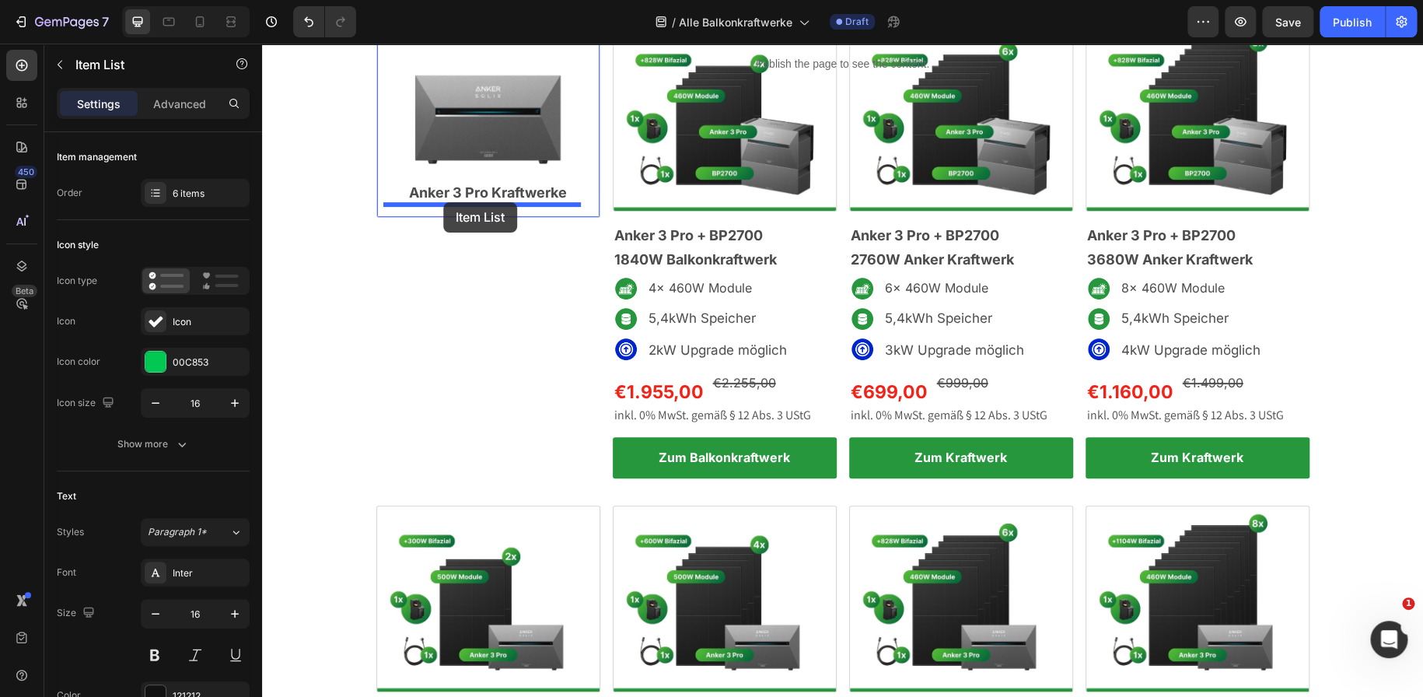
drag, startPoint x: 518, startPoint y: 508, endPoint x: 443, endPoint y: 202, distance: 314.5
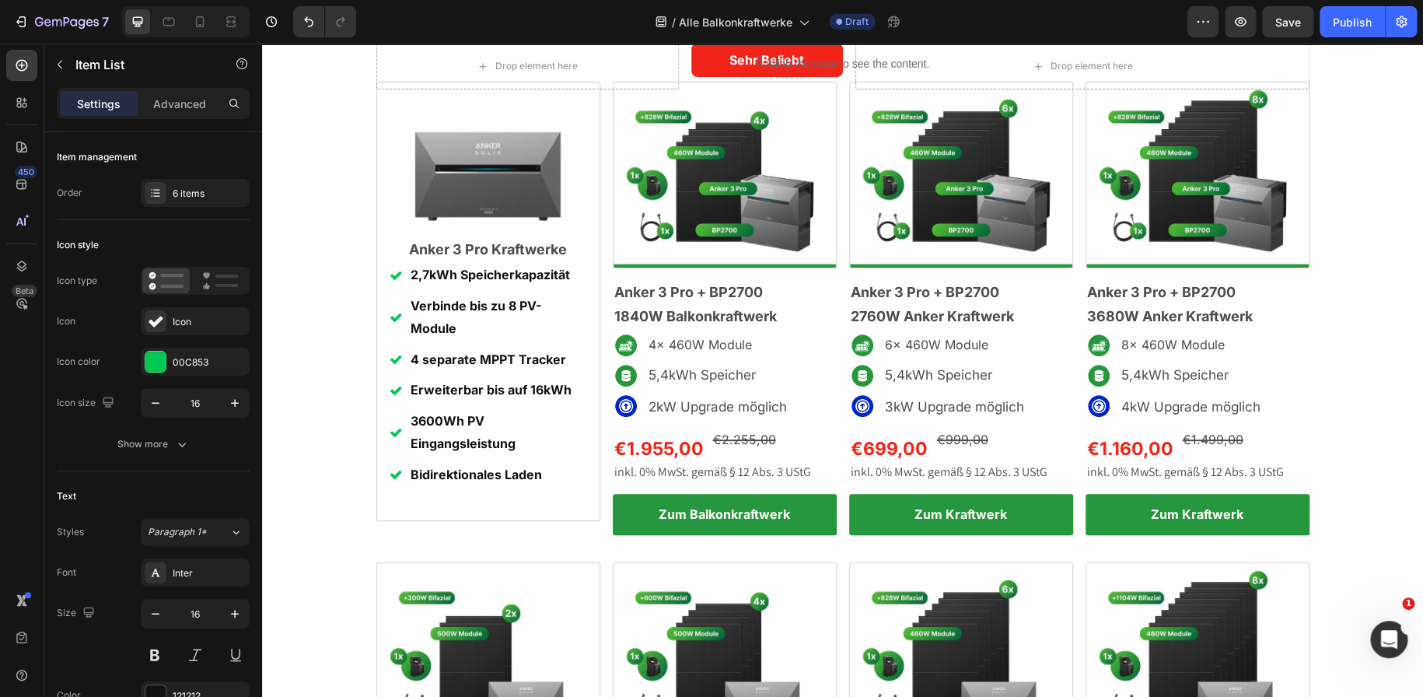
scroll to position [97, 0]
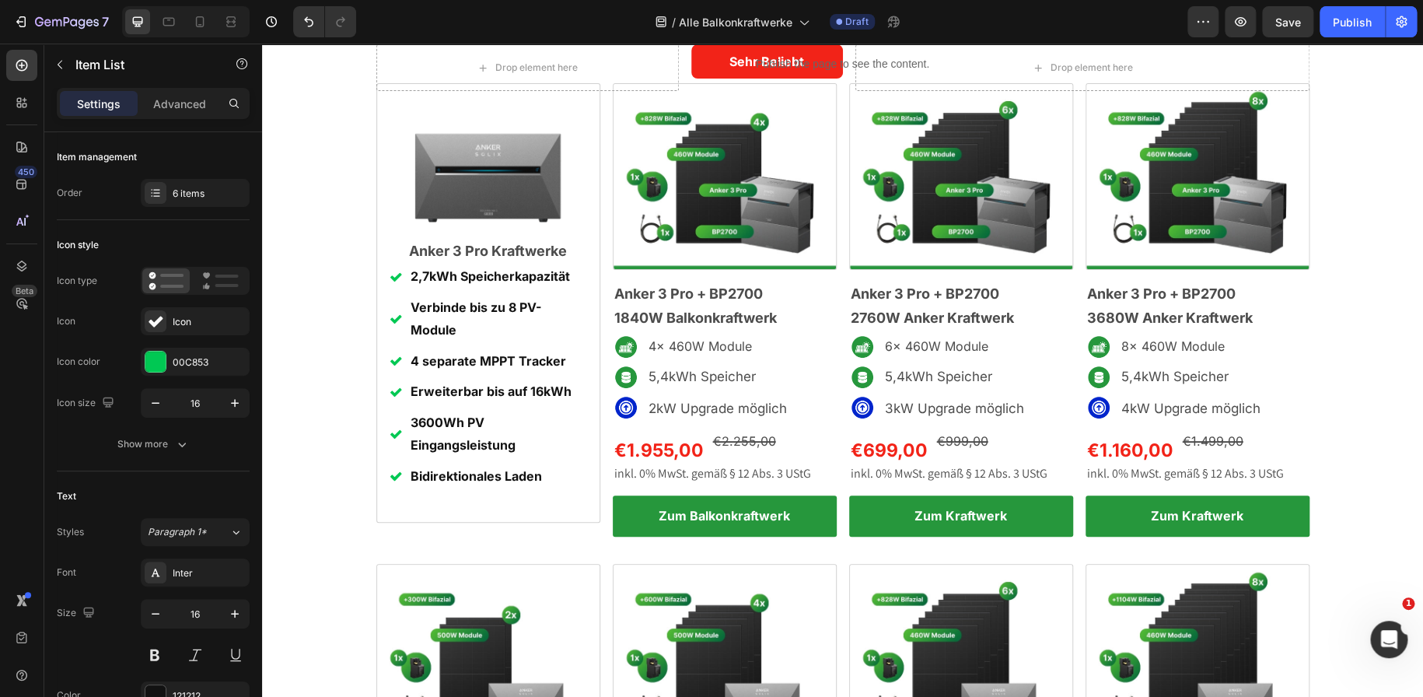
click at [535, 303] on p "Verbinde bis zu 8 PV-Module" at bounding box center [497, 318] width 174 height 45
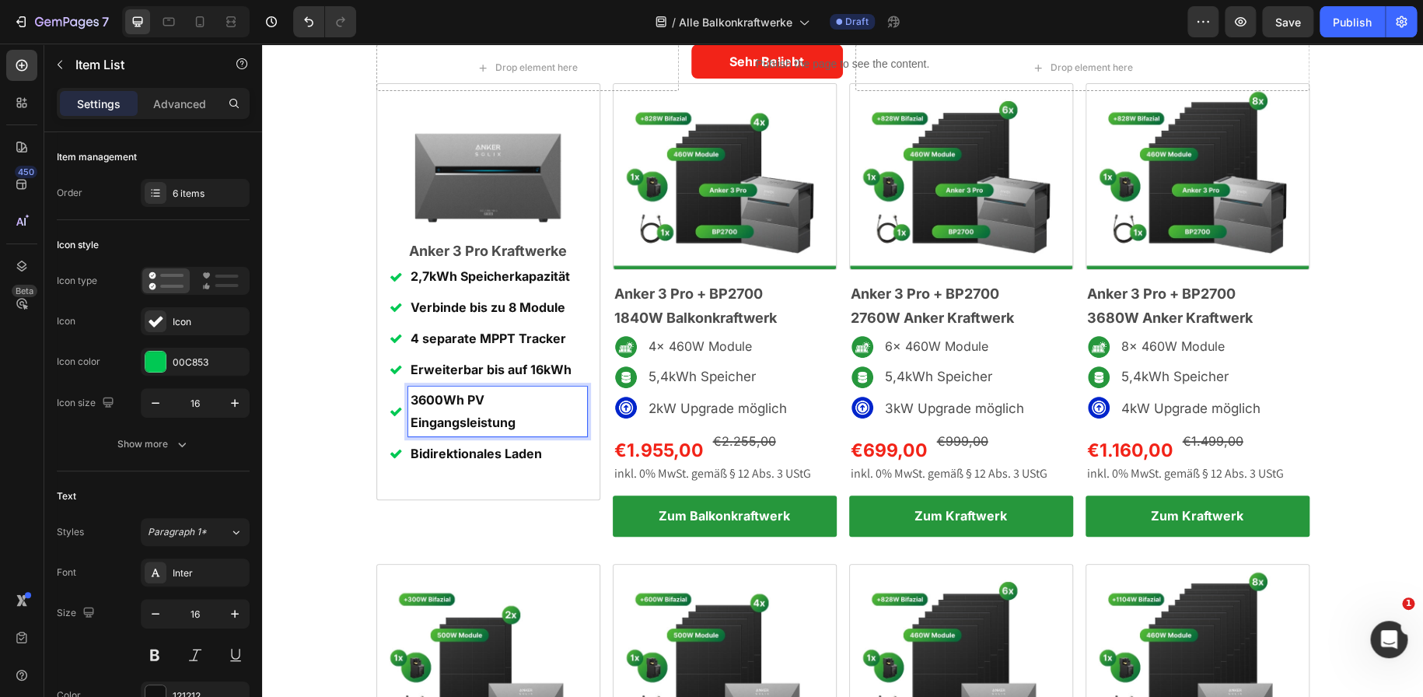
click at [521, 421] on p "3600Wh PV Eingangsleistung" at bounding box center [497, 411] width 174 height 45
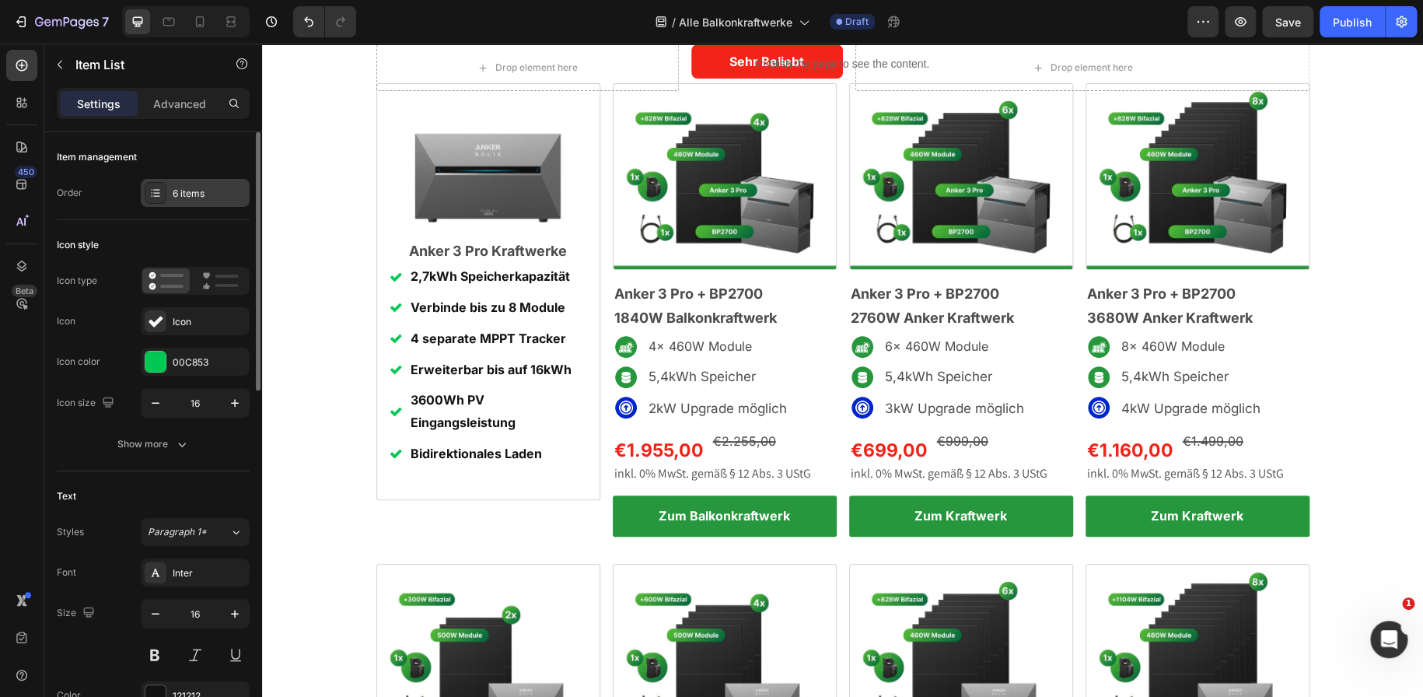
click at [181, 192] on div "6 items" at bounding box center [209, 194] width 73 height 14
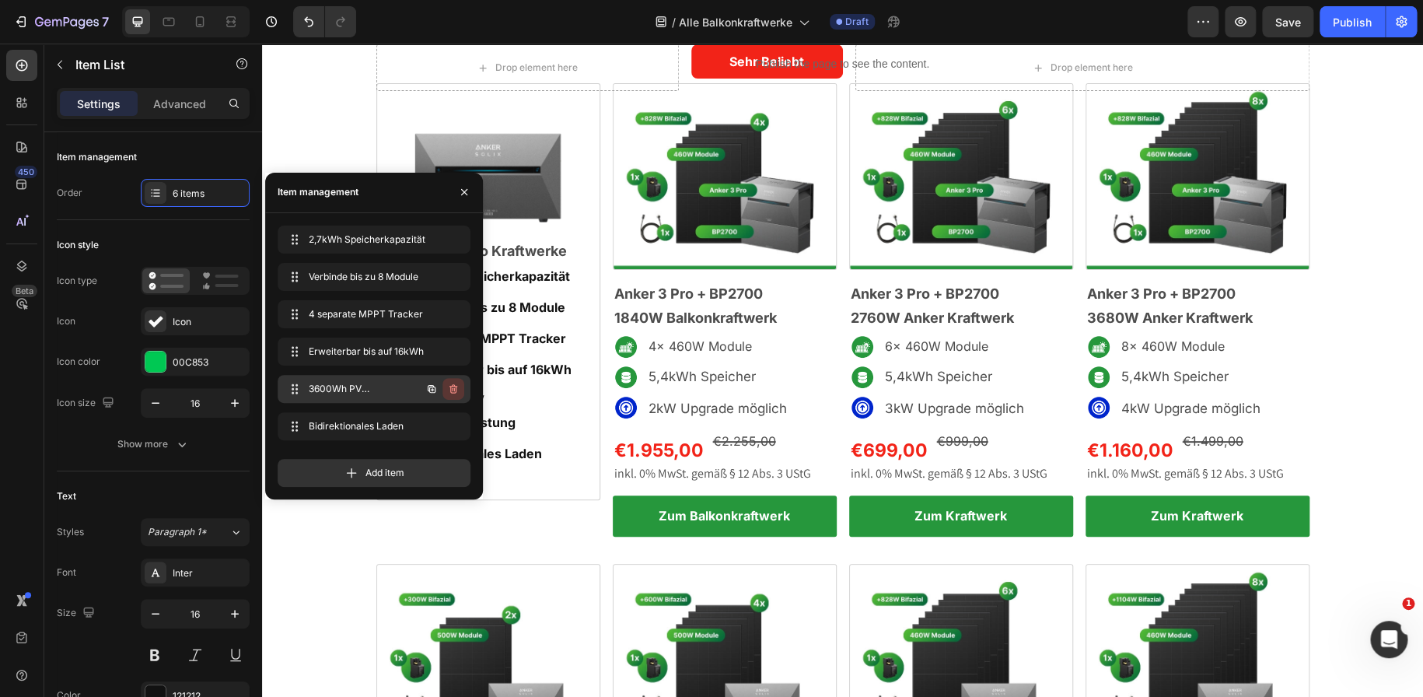
click at [449, 387] on icon "button" at bounding box center [453, 388] width 12 height 12
click at [449, 387] on div "Delete" at bounding box center [442, 389] width 29 height 14
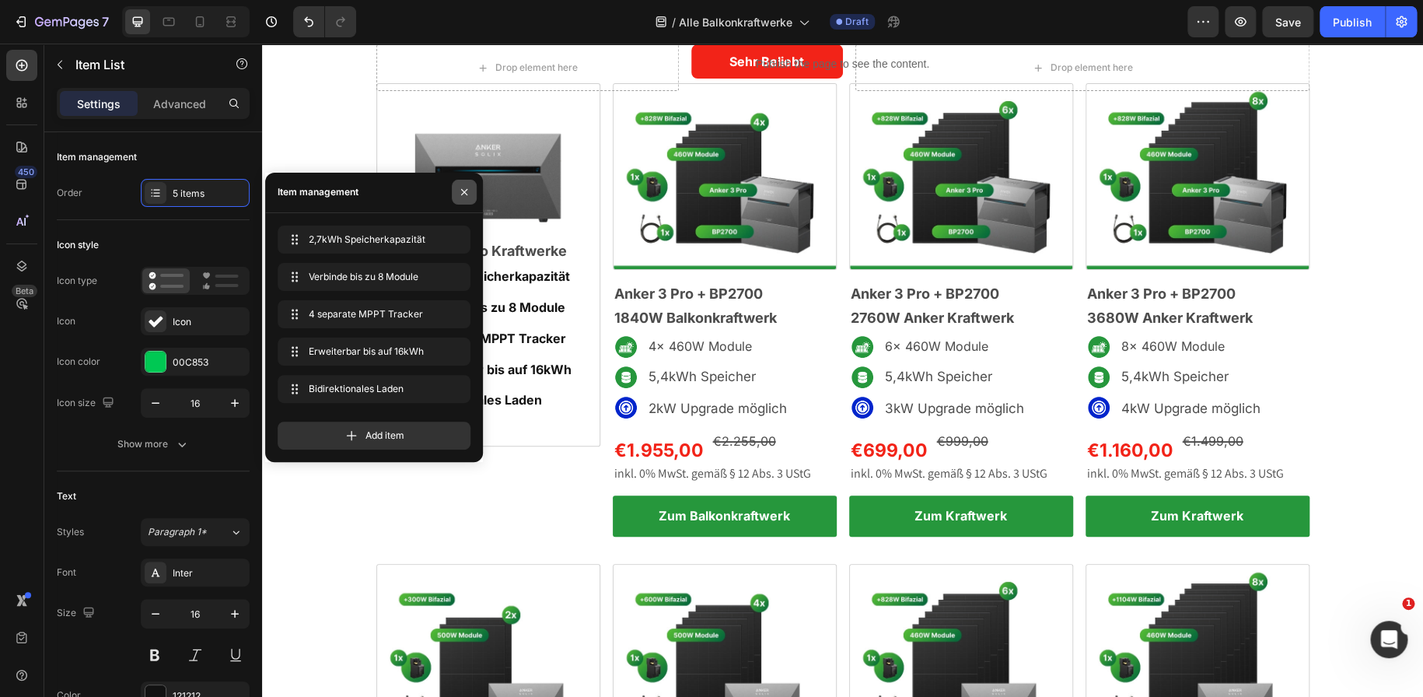
click at [466, 193] on icon "button" at bounding box center [464, 192] width 12 height 12
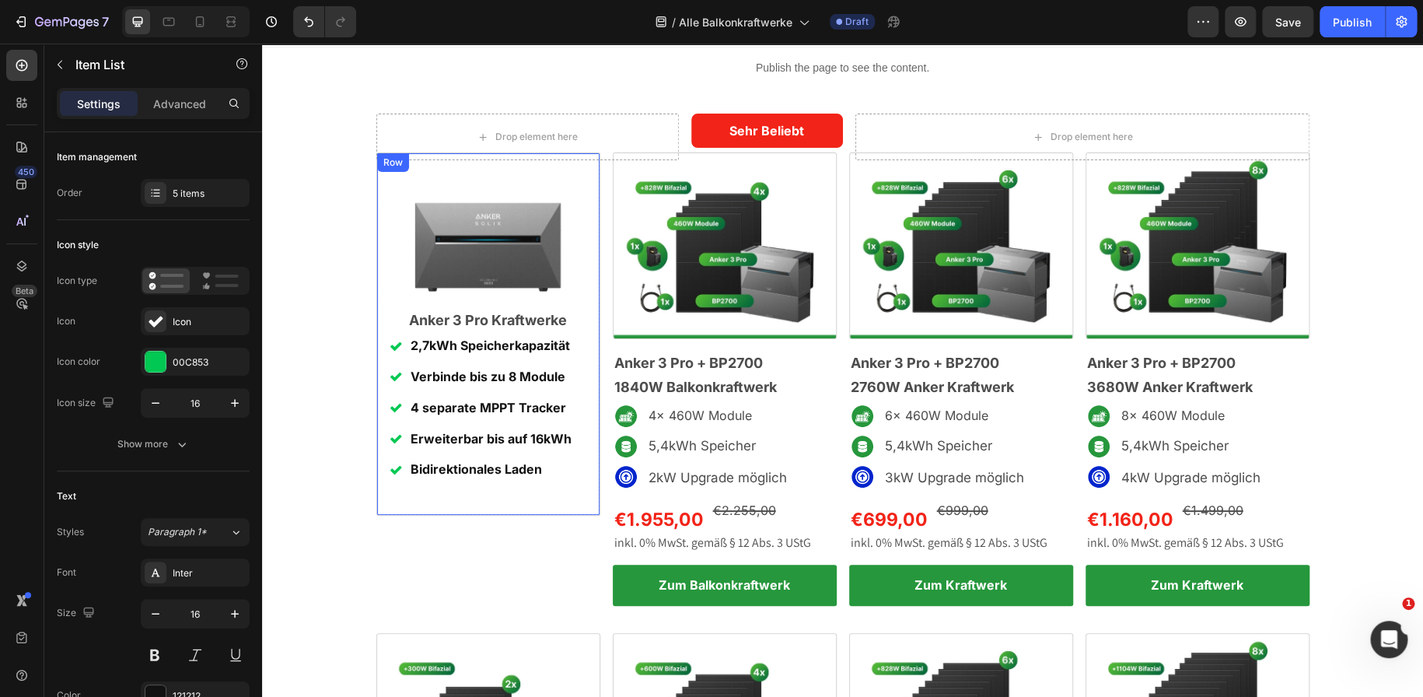
scroll to position [27, 0]
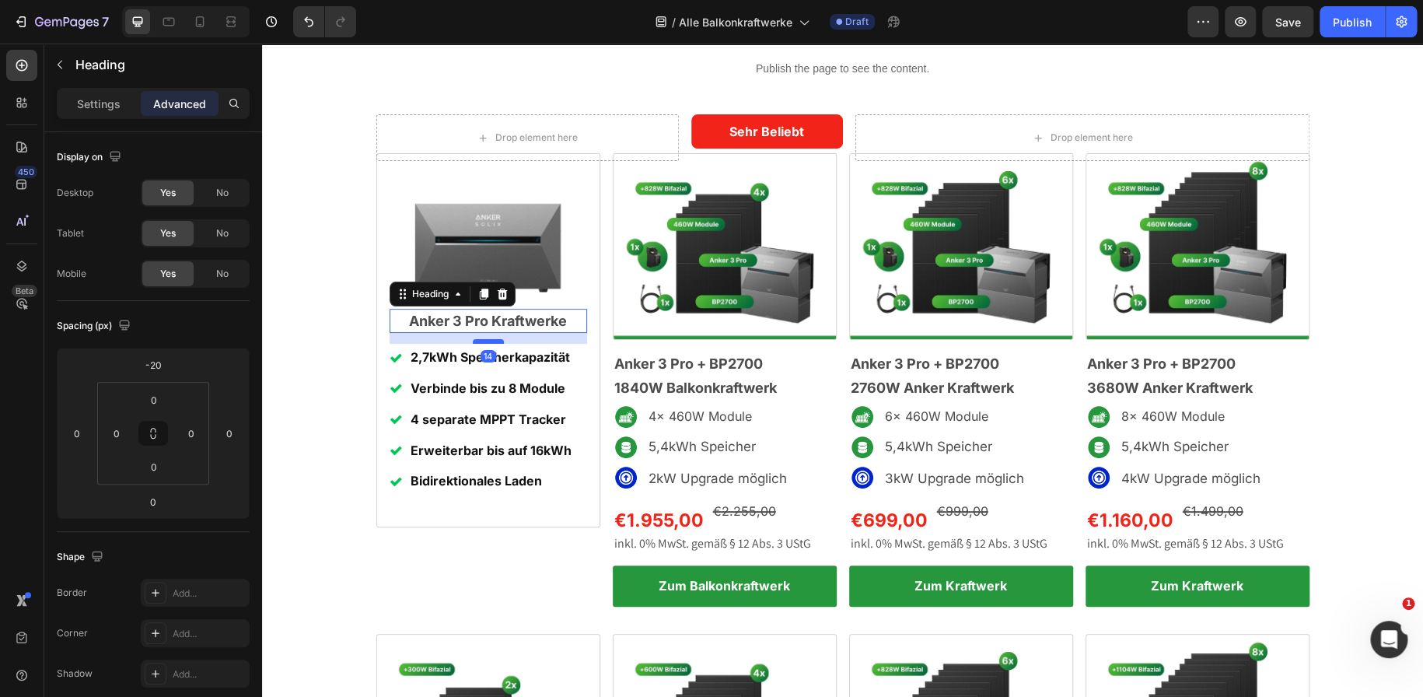
drag, startPoint x: 487, startPoint y: 330, endPoint x: 486, endPoint y: 341, distance: 10.9
click at [486, 341] on div at bounding box center [488, 341] width 31 height 5
type input "14"
click at [483, 355] on div "14" at bounding box center [488, 356] width 16 height 12
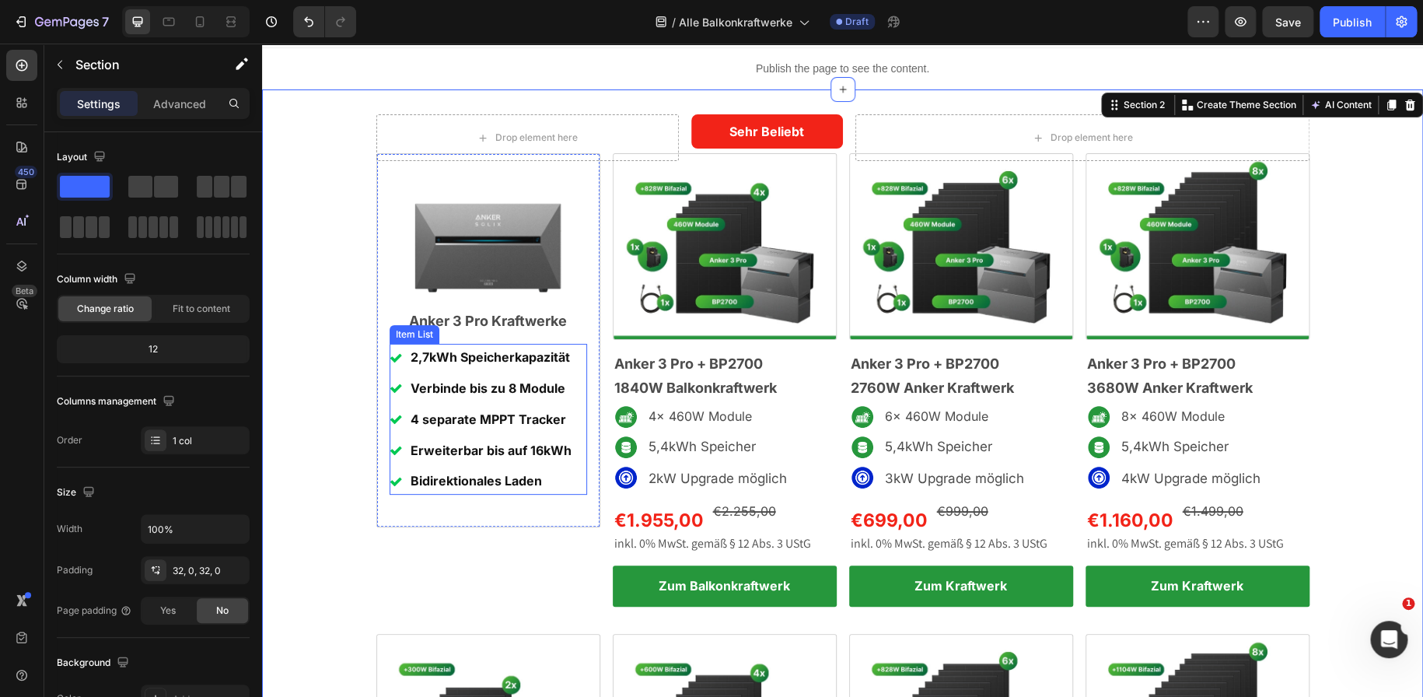
click at [516, 372] on div "2,7kWh Speicherkapazität Verbinde bis zu 8 Module 4 separate MPPT Tracker Erwei…" at bounding box center [481, 419] width 184 height 151
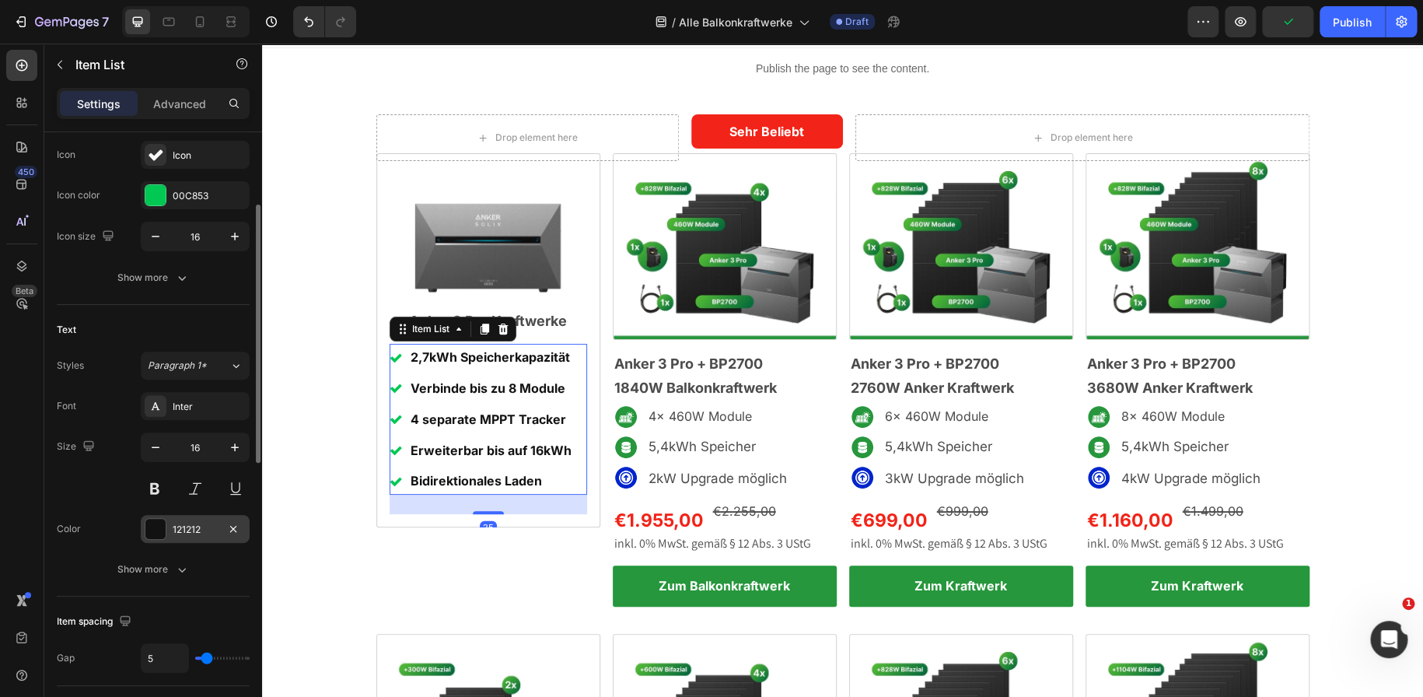
scroll to position [168, 0]
click at [149, 532] on div at bounding box center [155, 527] width 20 height 20
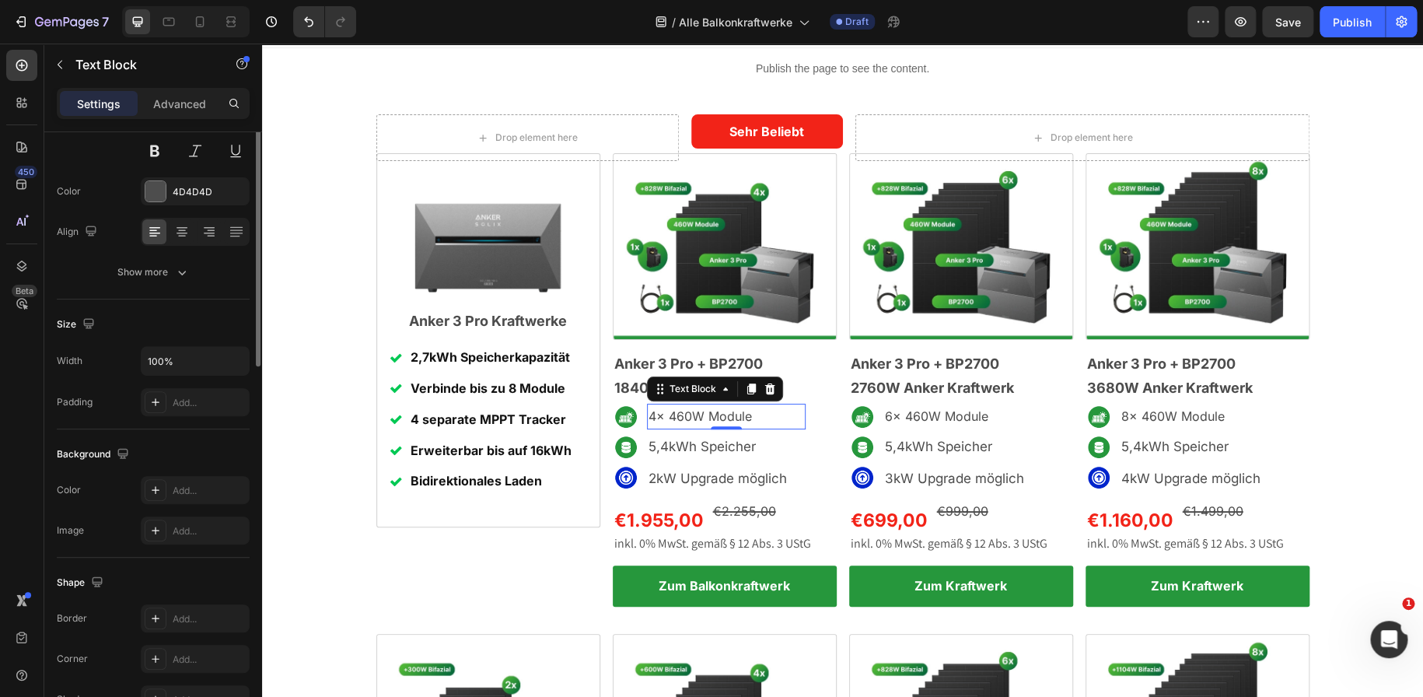
scroll to position [0, 0]
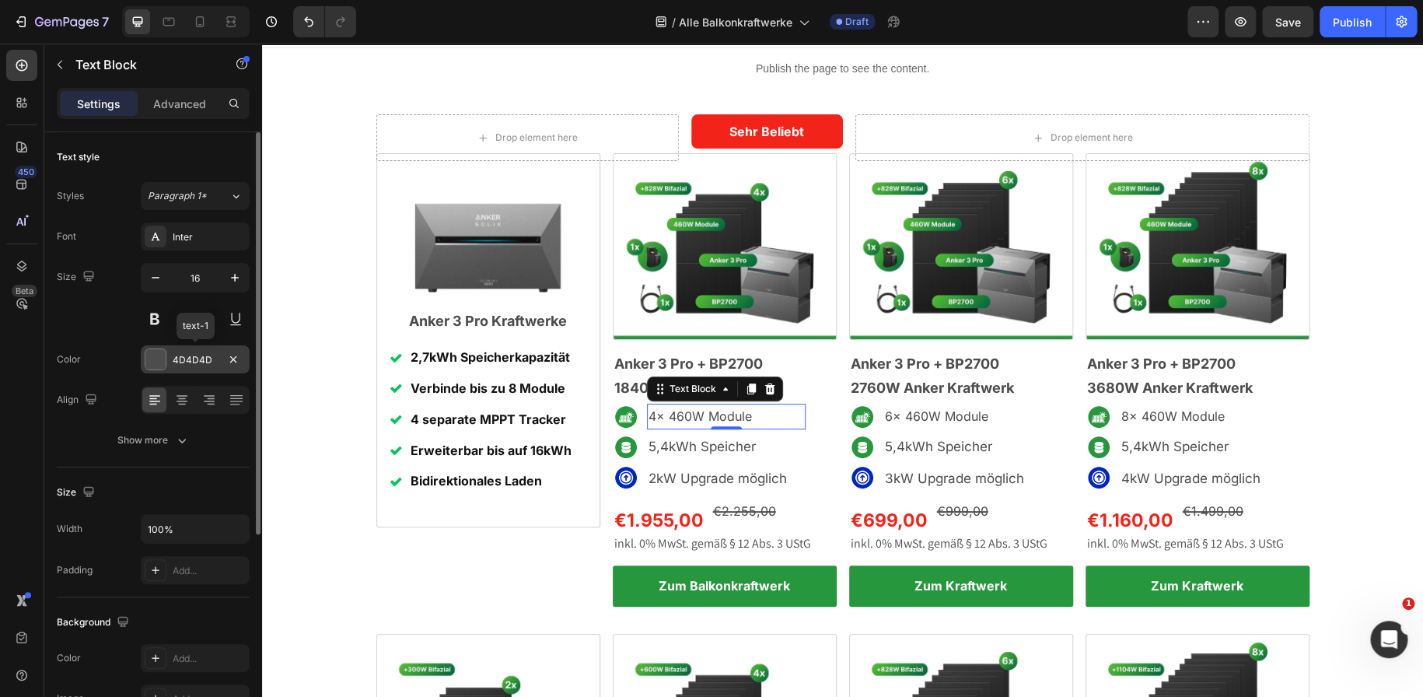
click at [194, 358] on div "4D4D4D" at bounding box center [195, 360] width 45 height 14
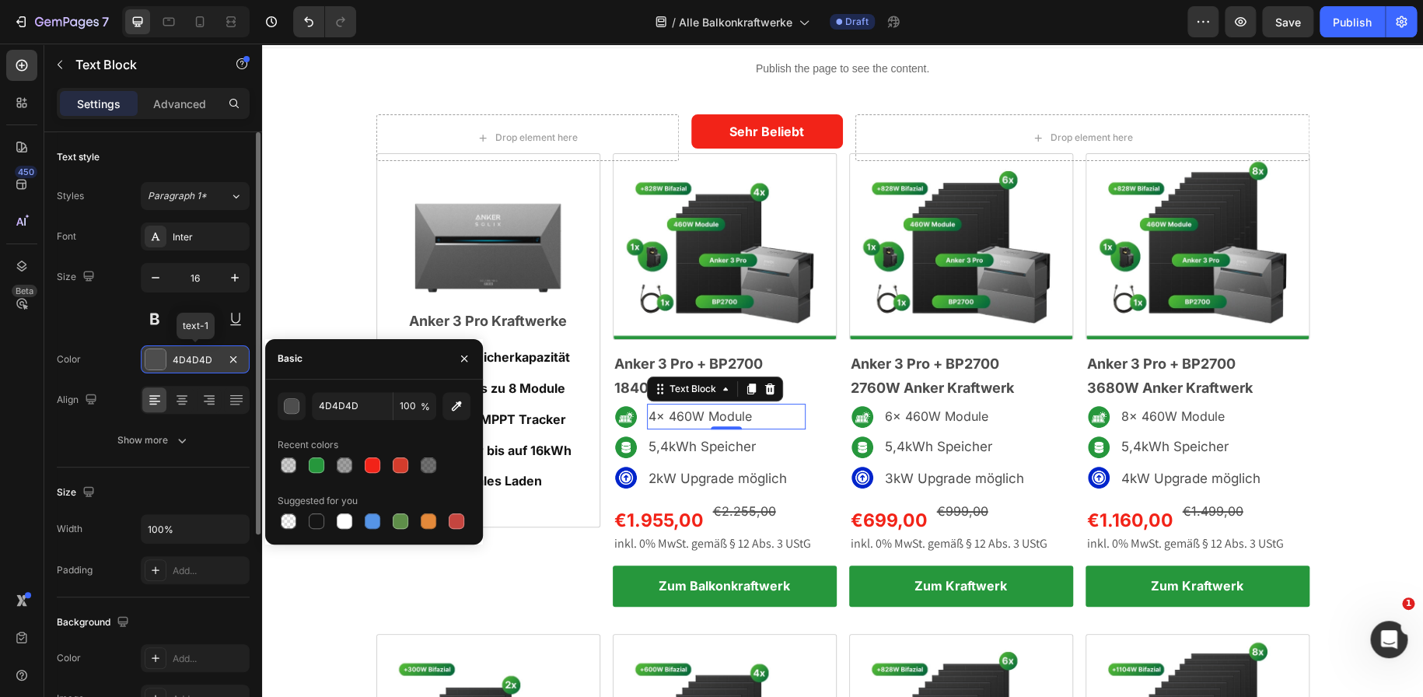
click at [194, 358] on div "4D4D4D" at bounding box center [195, 360] width 45 height 14
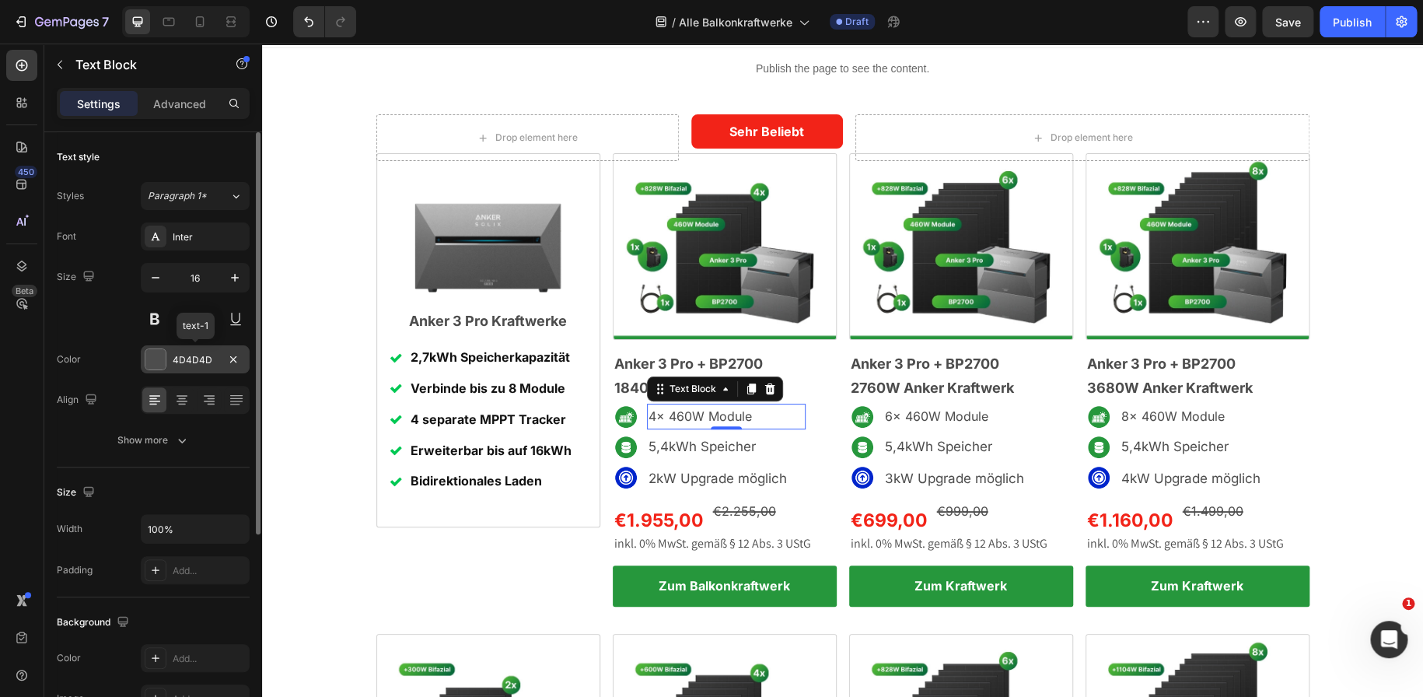
click at [194, 358] on div "4D4D4D" at bounding box center [195, 360] width 45 height 14
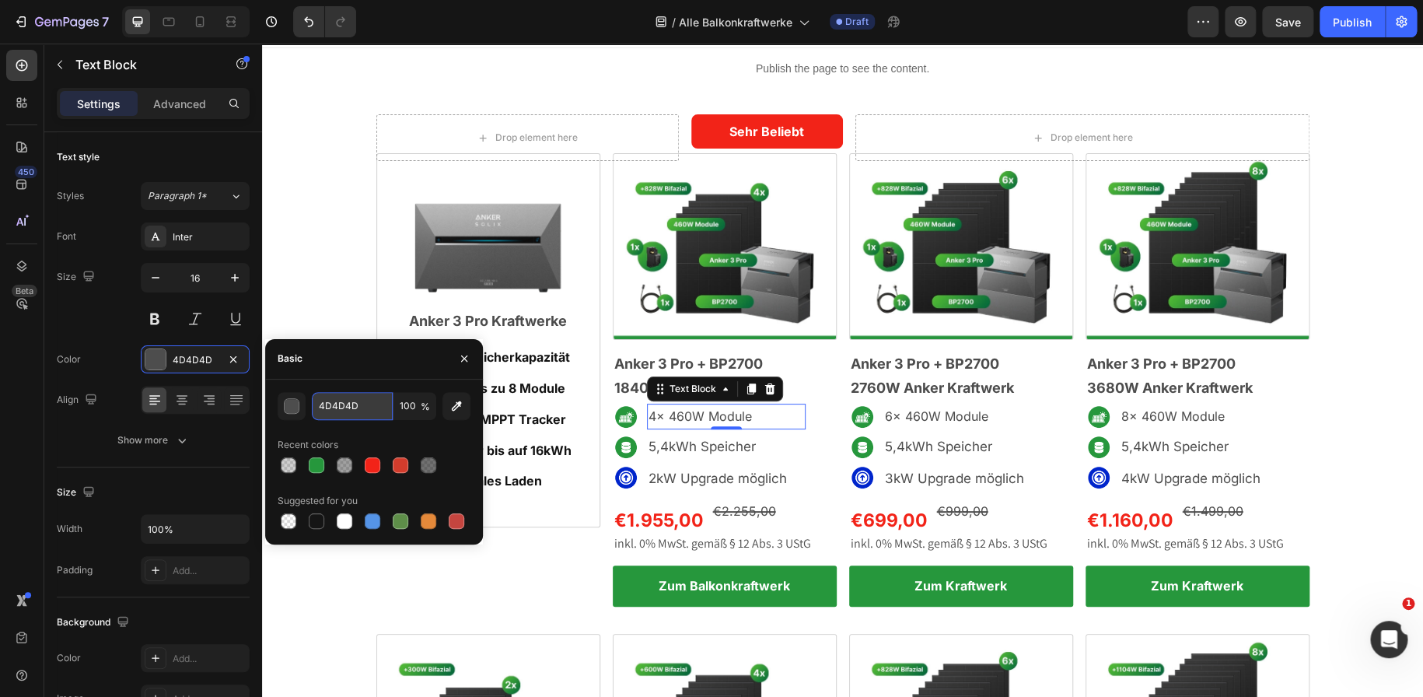
click at [346, 404] on input "4D4D4D" at bounding box center [352, 406] width 81 height 28
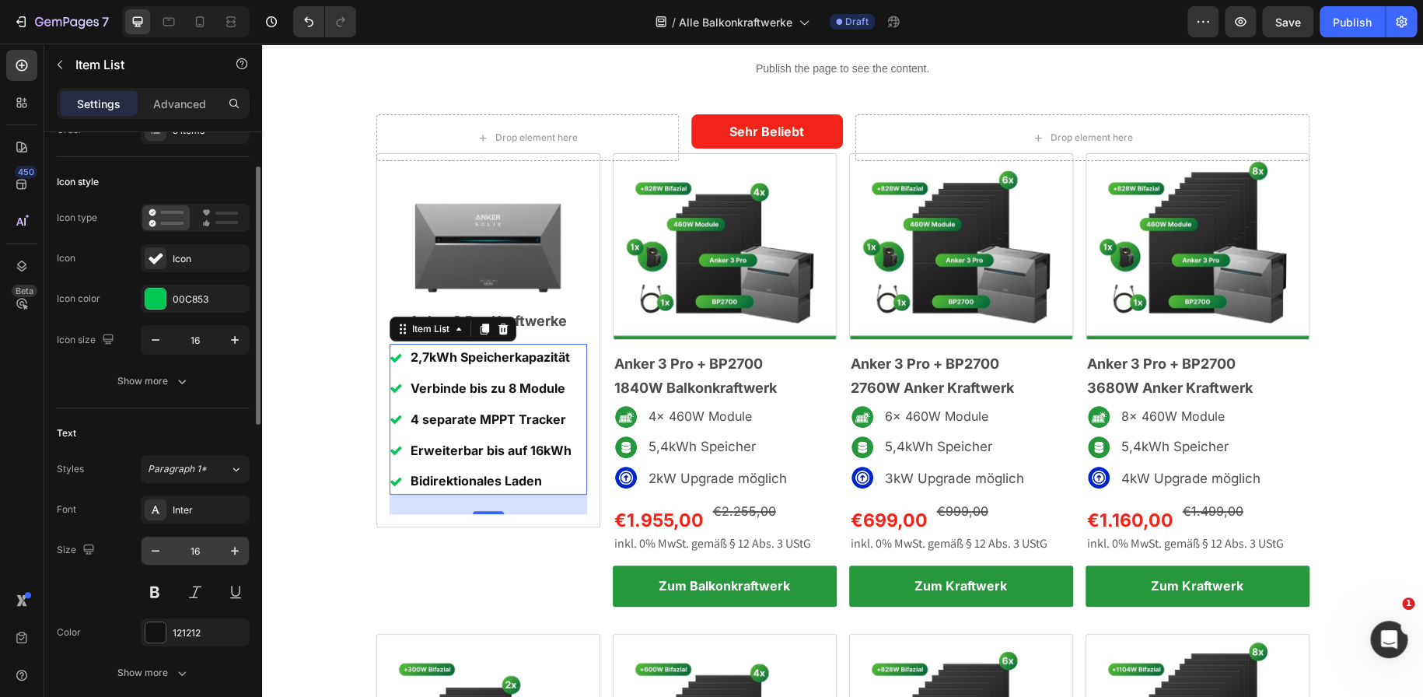
scroll to position [68, 0]
click at [180, 625] on div "121212" at bounding box center [195, 627] width 45 height 14
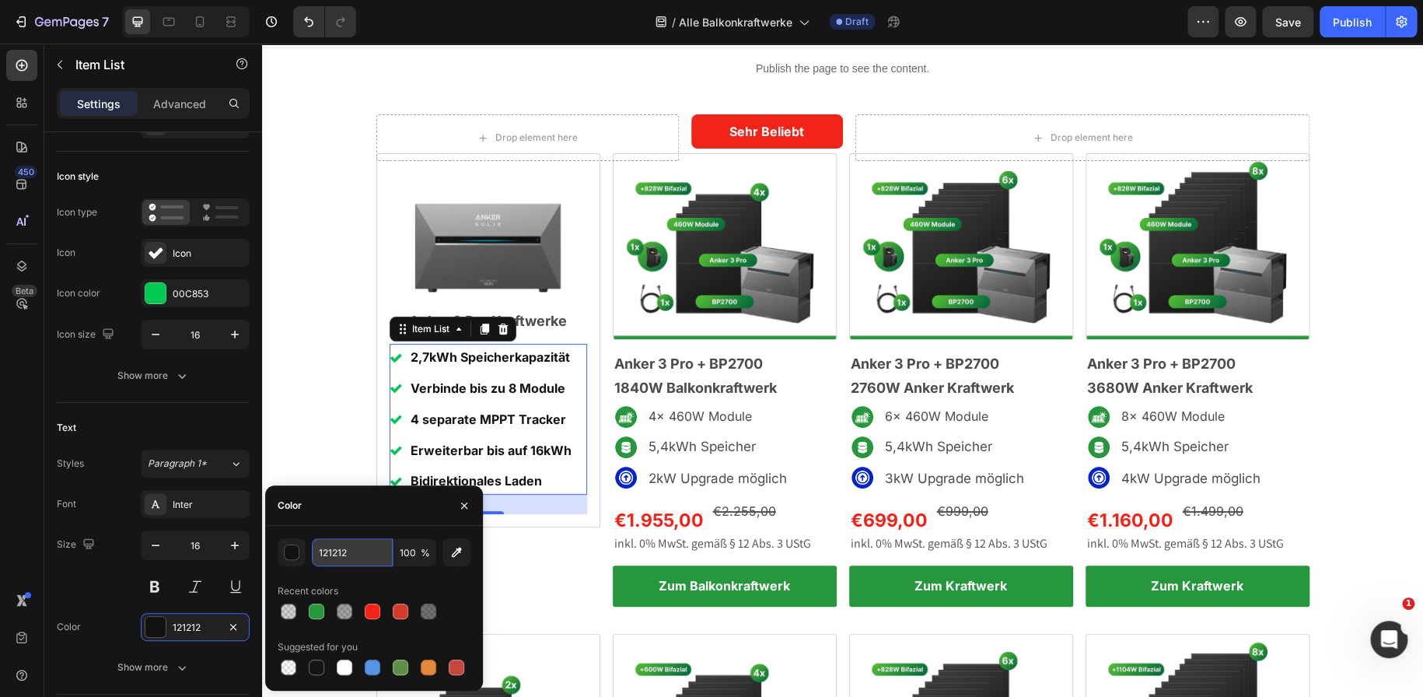
click at [338, 544] on input "121212" at bounding box center [352, 552] width 81 height 28
paste input "4D4D4D"
type input "4D4D4D"
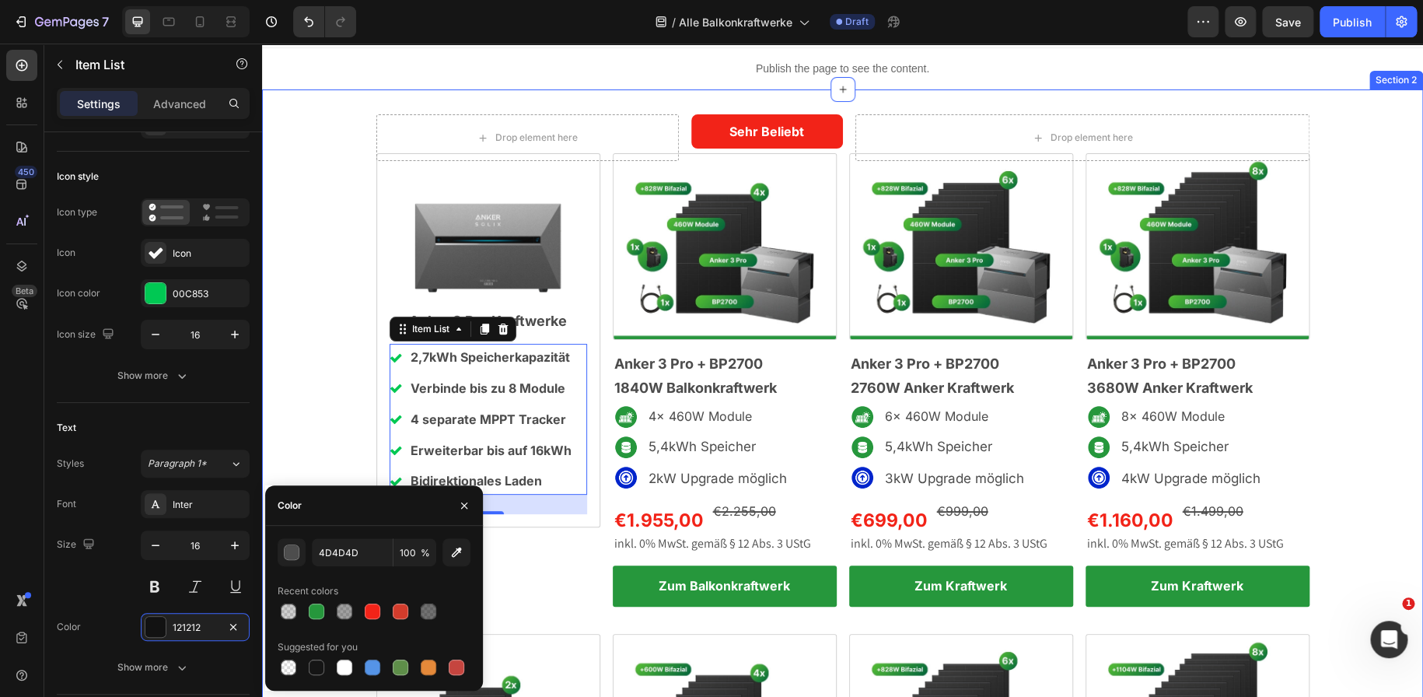
click at [334, 357] on div "Drop element here Sehr Beliebt Text Block Row Drop element here Row Image Anker…" at bounding box center [842, 600] width 1161 height 973
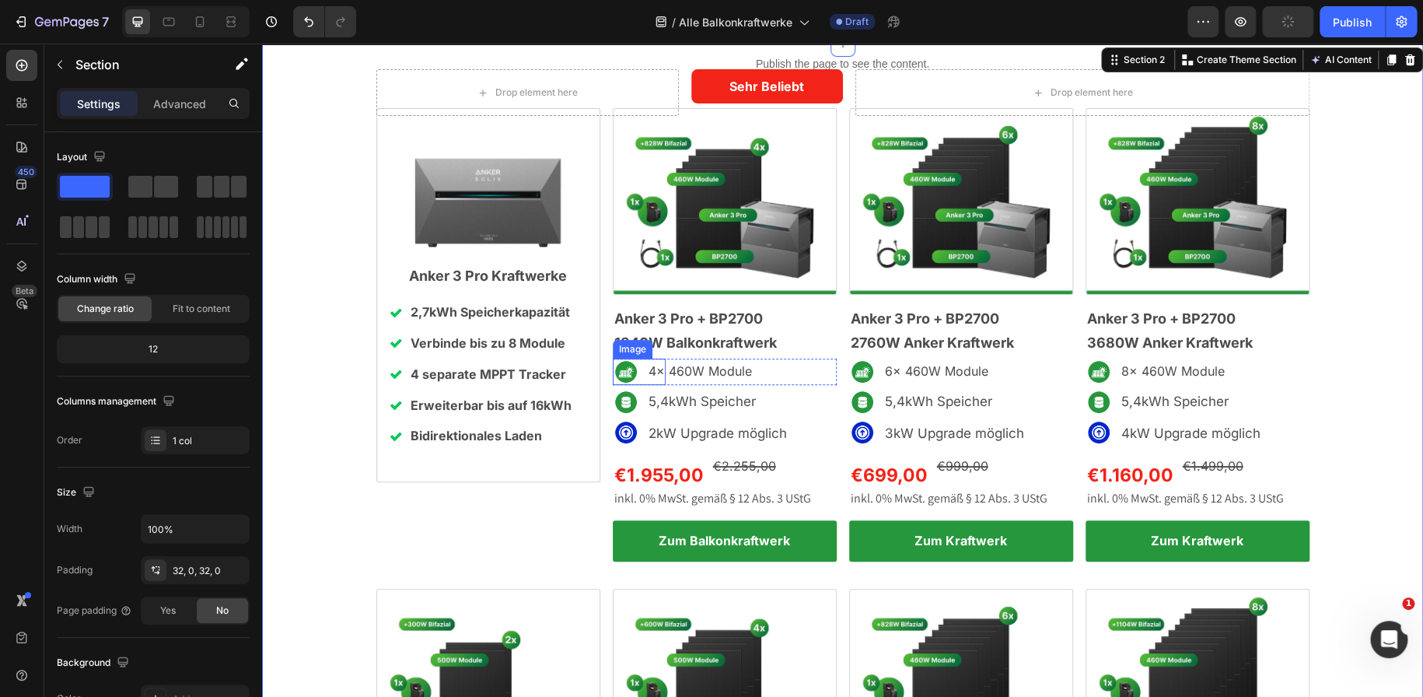
scroll to position [73, 0]
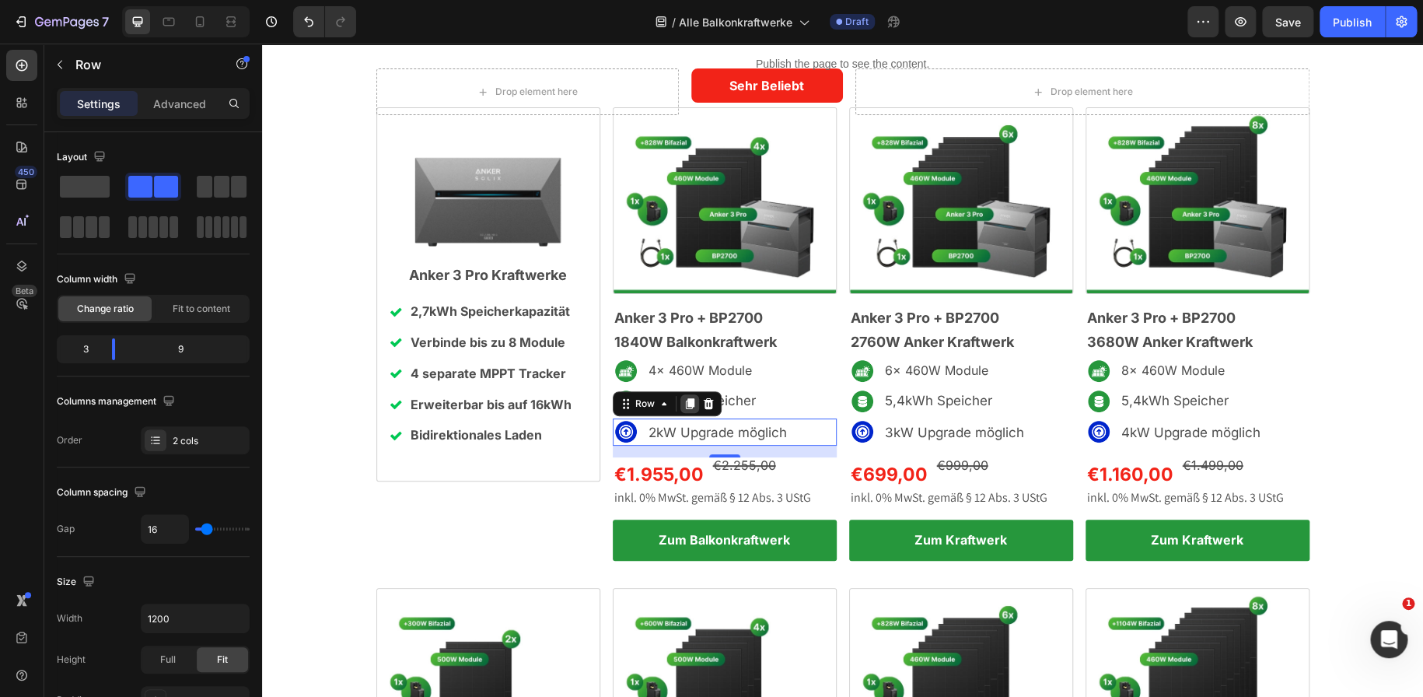
click at [685, 403] on icon at bounding box center [689, 404] width 9 height 11
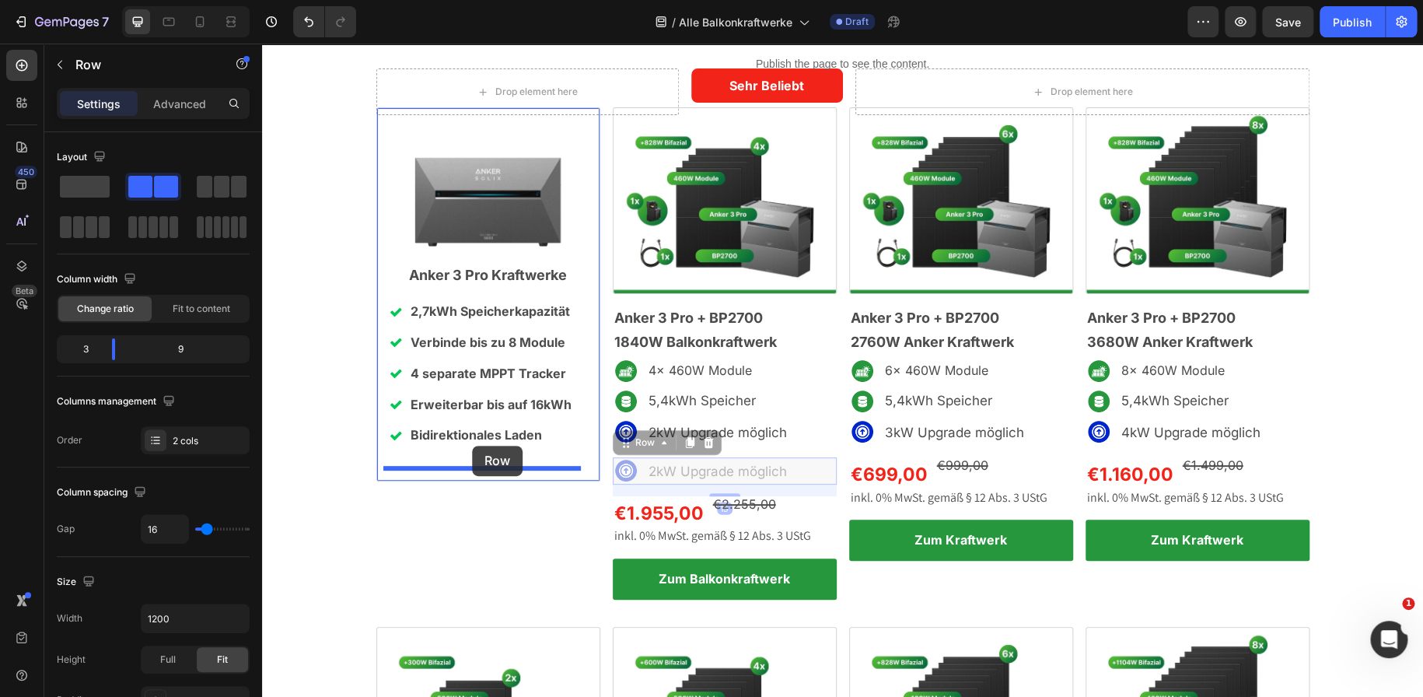
drag, startPoint x: 621, startPoint y: 442, endPoint x: 472, endPoint y: 445, distance: 149.3
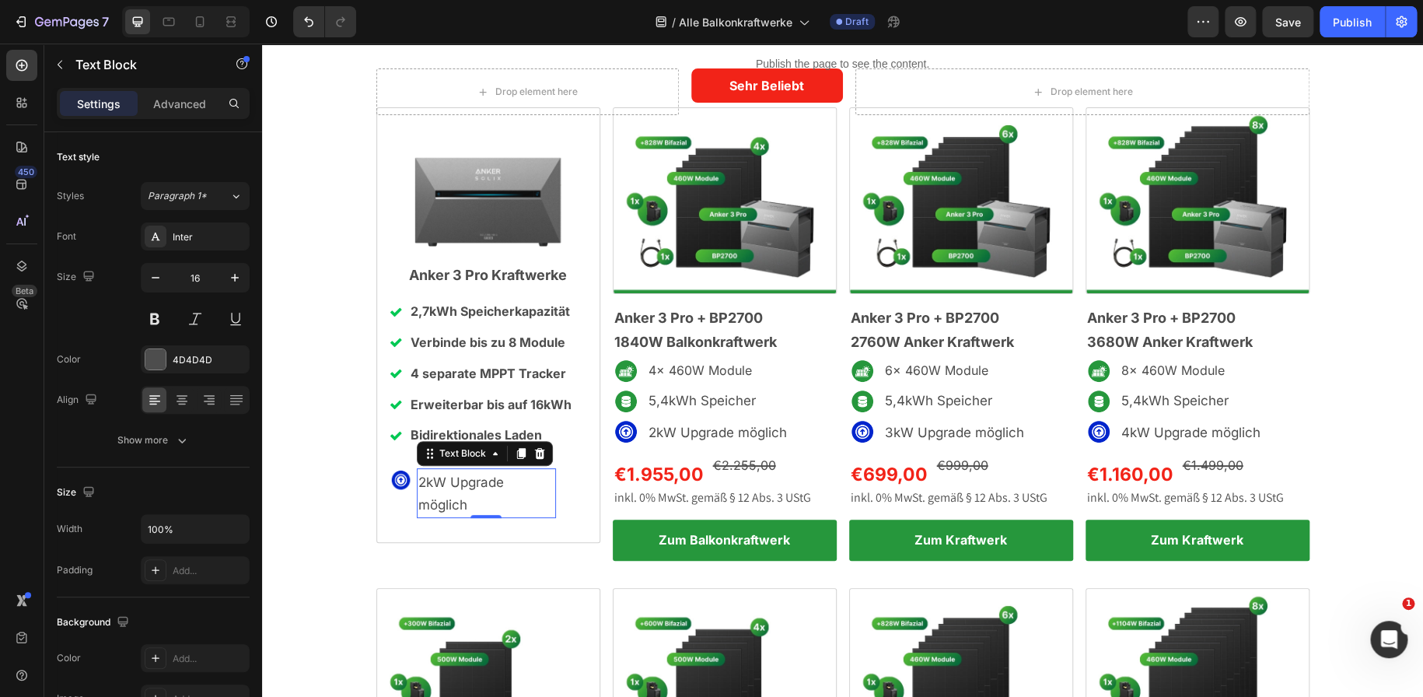
click at [457, 500] on span "2kW Upgrade möglich" at bounding box center [461, 493] width 86 height 38
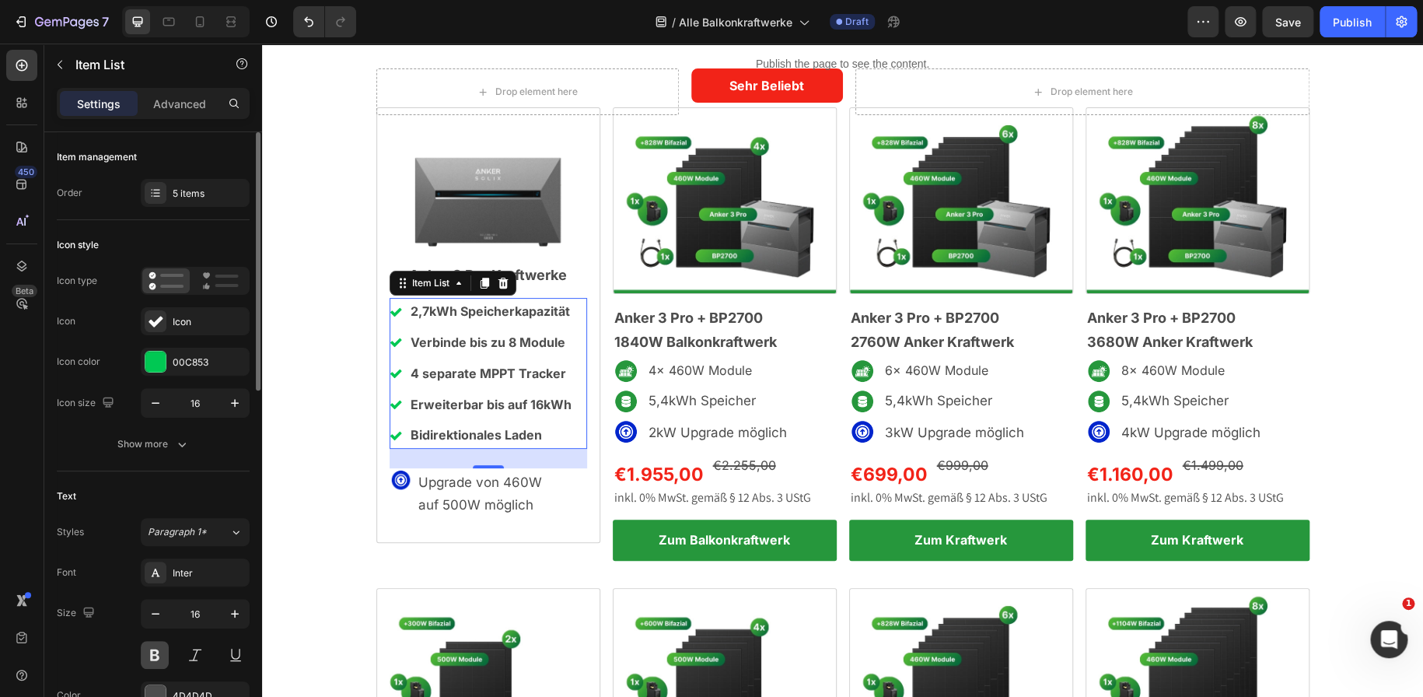
click at [145, 651] on button at bounding box center [155, 655] width 28 height 28
click at [490, 309] on strong "2,7kWh Speicherkapazität" at bounding box center [489, 311] width 159 height 16
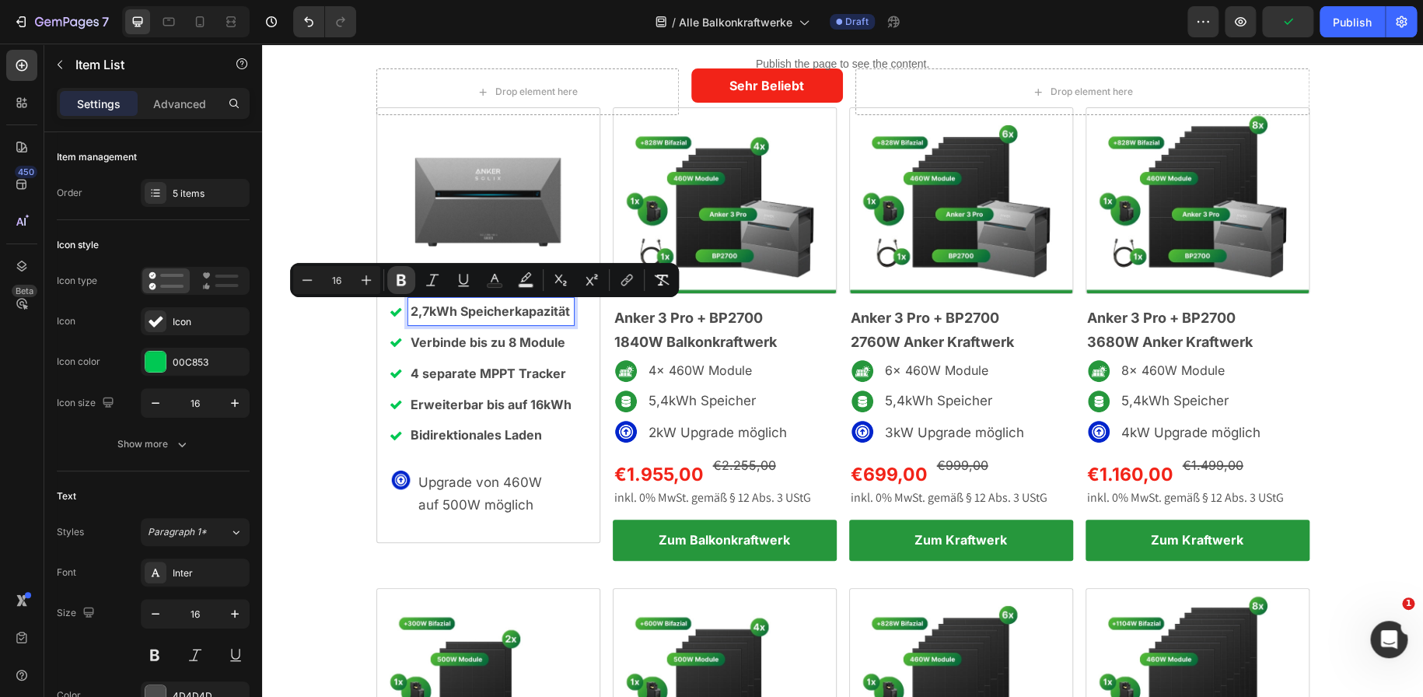
click at [405, 280] on icon "Editor contextual toolbar" at bounding box center [401, 280] width 16 height 16
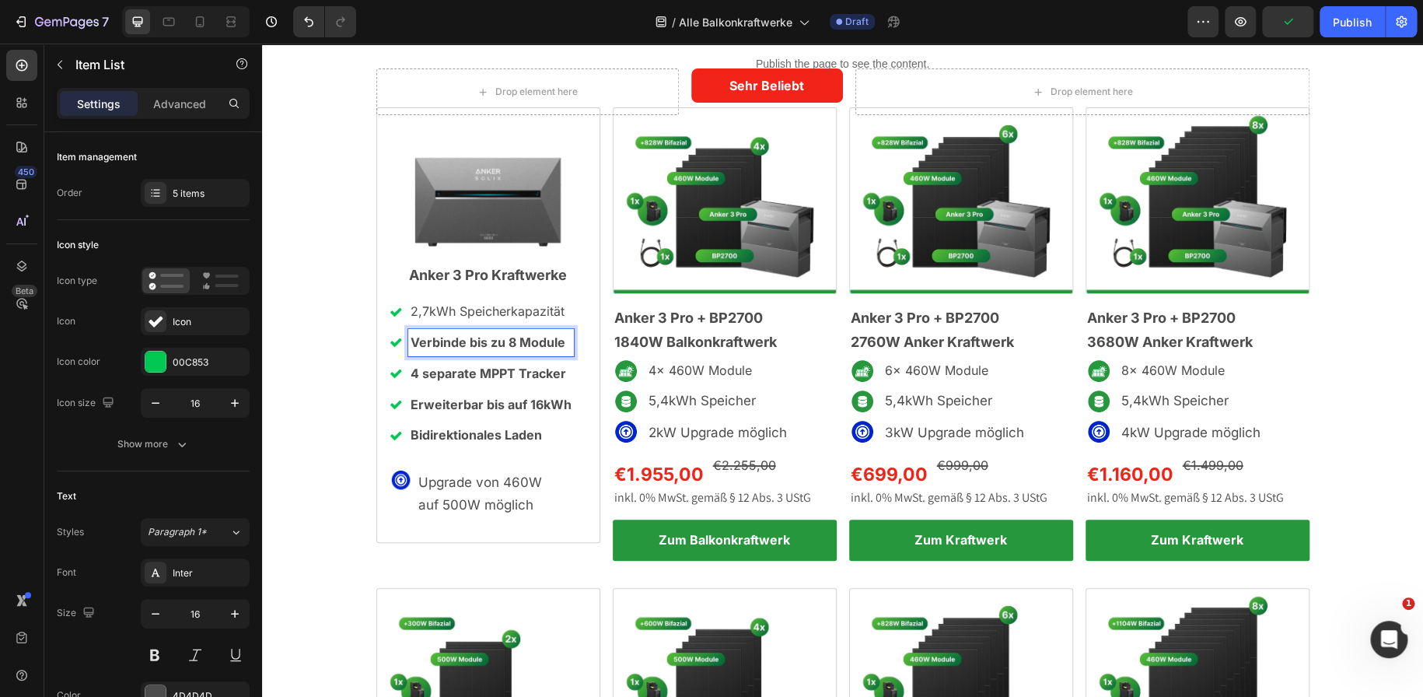
click at [452, 335] on strong "Verbinde bis zu 8 Module" at bounding box center [487, 342] width 155 height 16
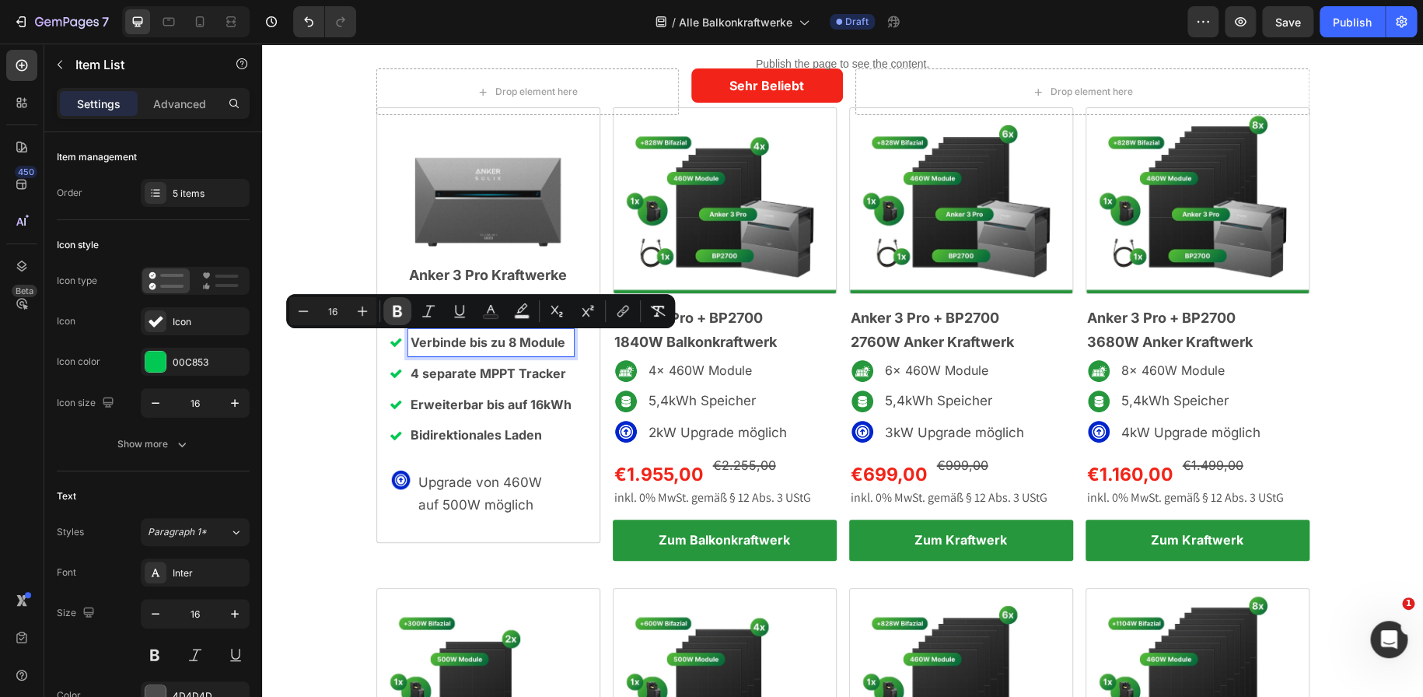
click at [390, 307] on icon "Editor contextual toolbar" at bounding box center [397, 311] width 16 height 16
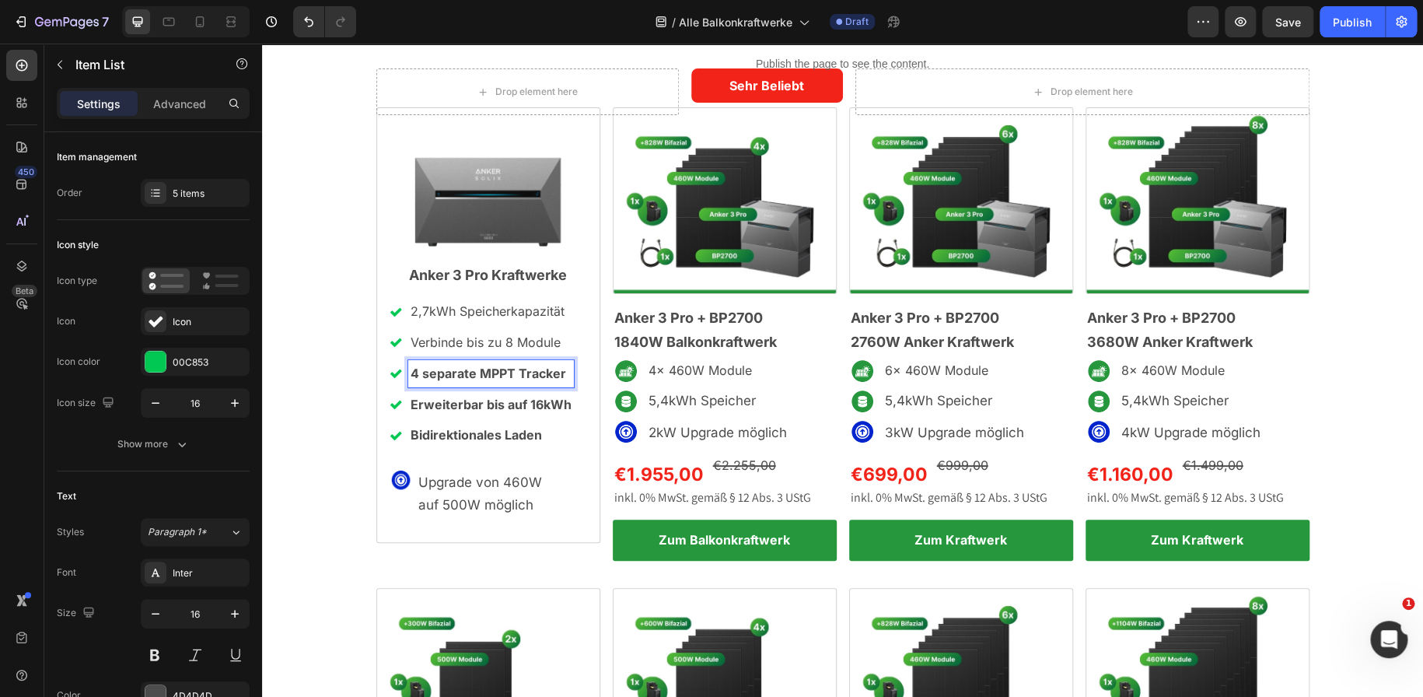
click at [468, 373] on strong "4 separate MPPT Tracker" at bounding box center [487, 373] width 155 height 16
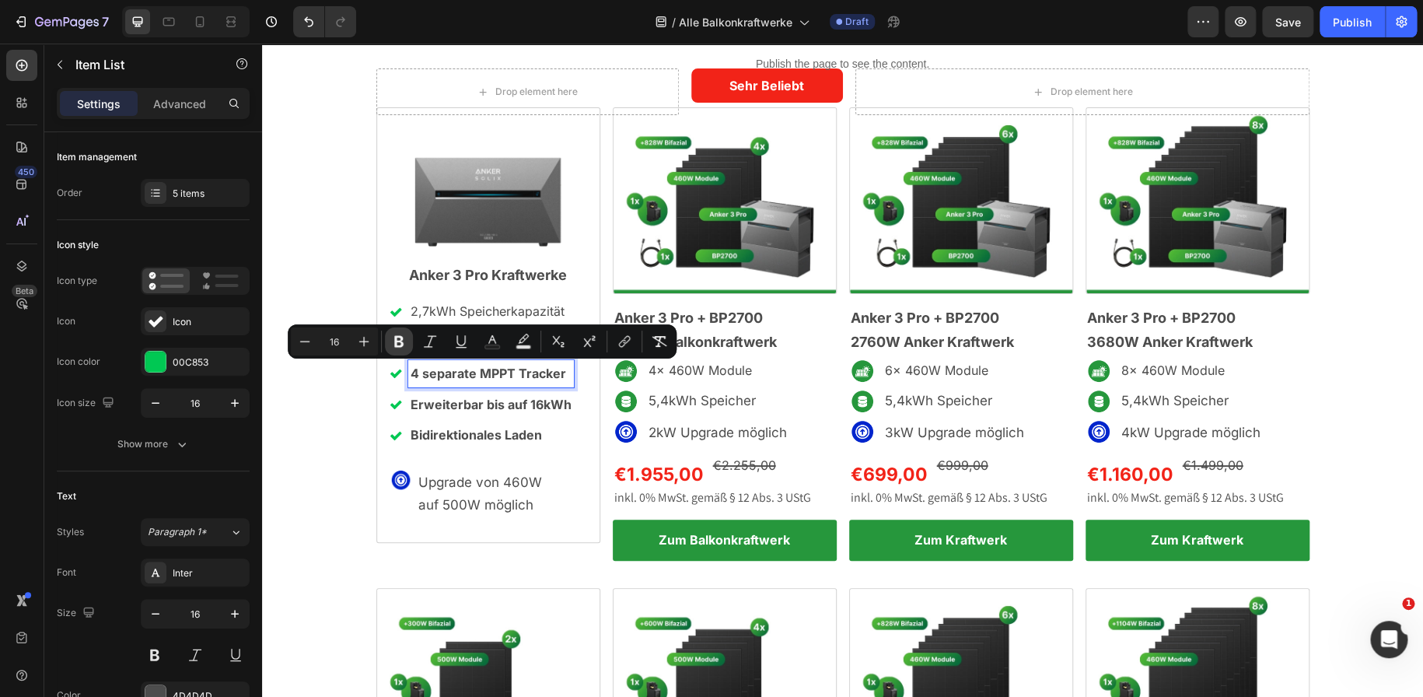
click at [400, 337] on icon "Editor contextual toolbar" at bounding box center [398, 342] width 9 height 12
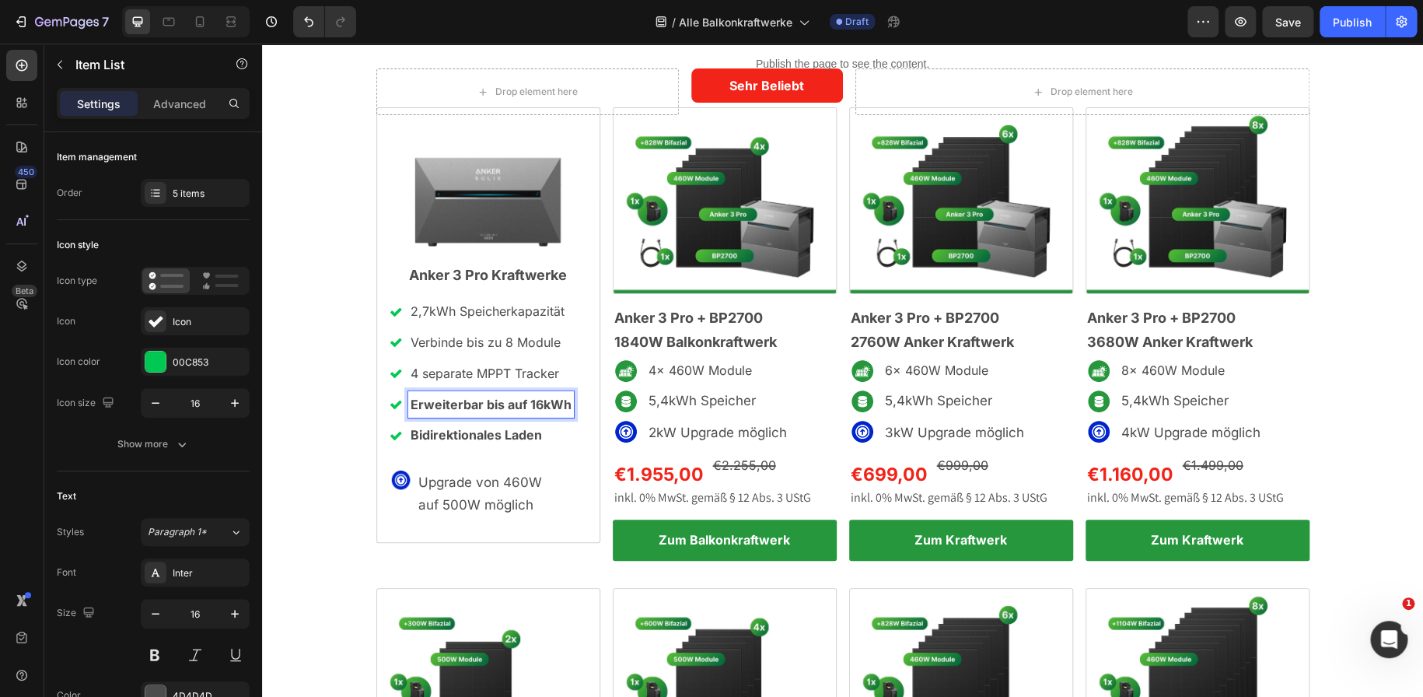
click at [449, 406] on strong "Erweiterbar bis auf 16kWh" at bounding box center [490, 404] width 161 height 16
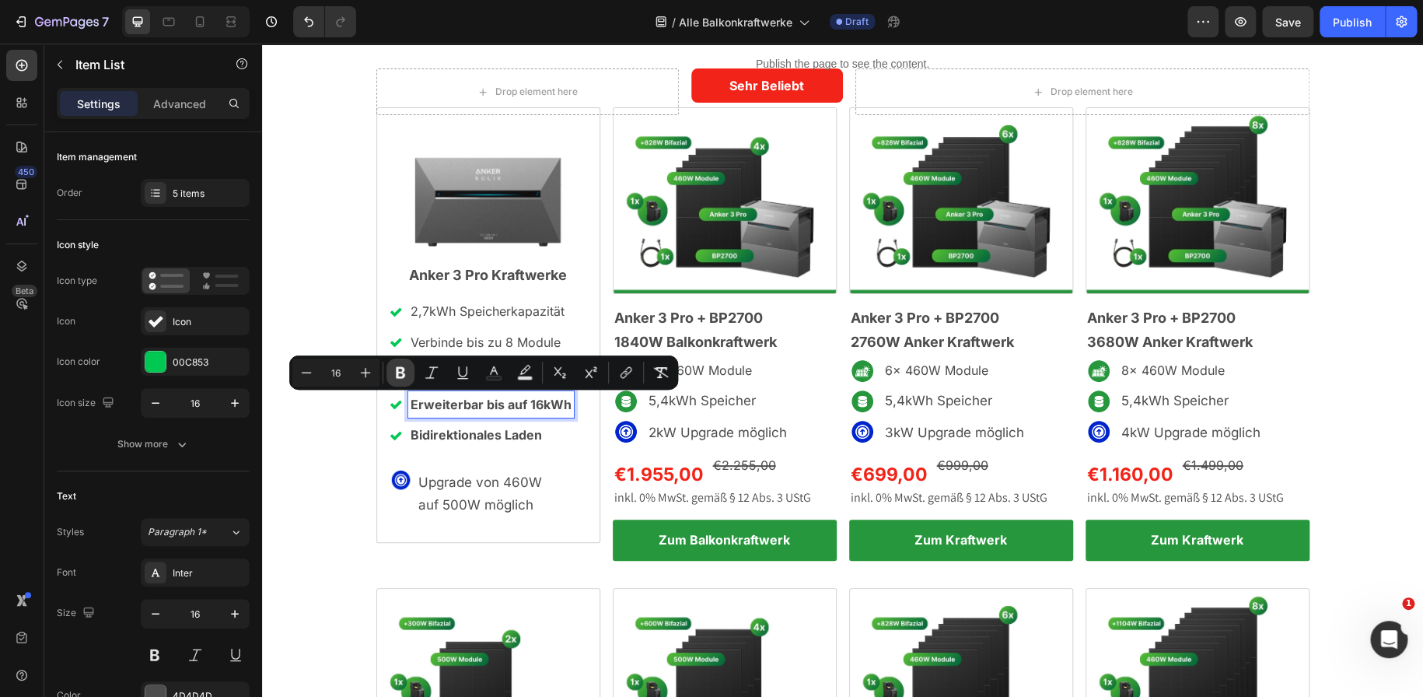
click at [400, 369] on icon "Editor contextual toolbar" at bounding box center [401, 373] width 16 height 16
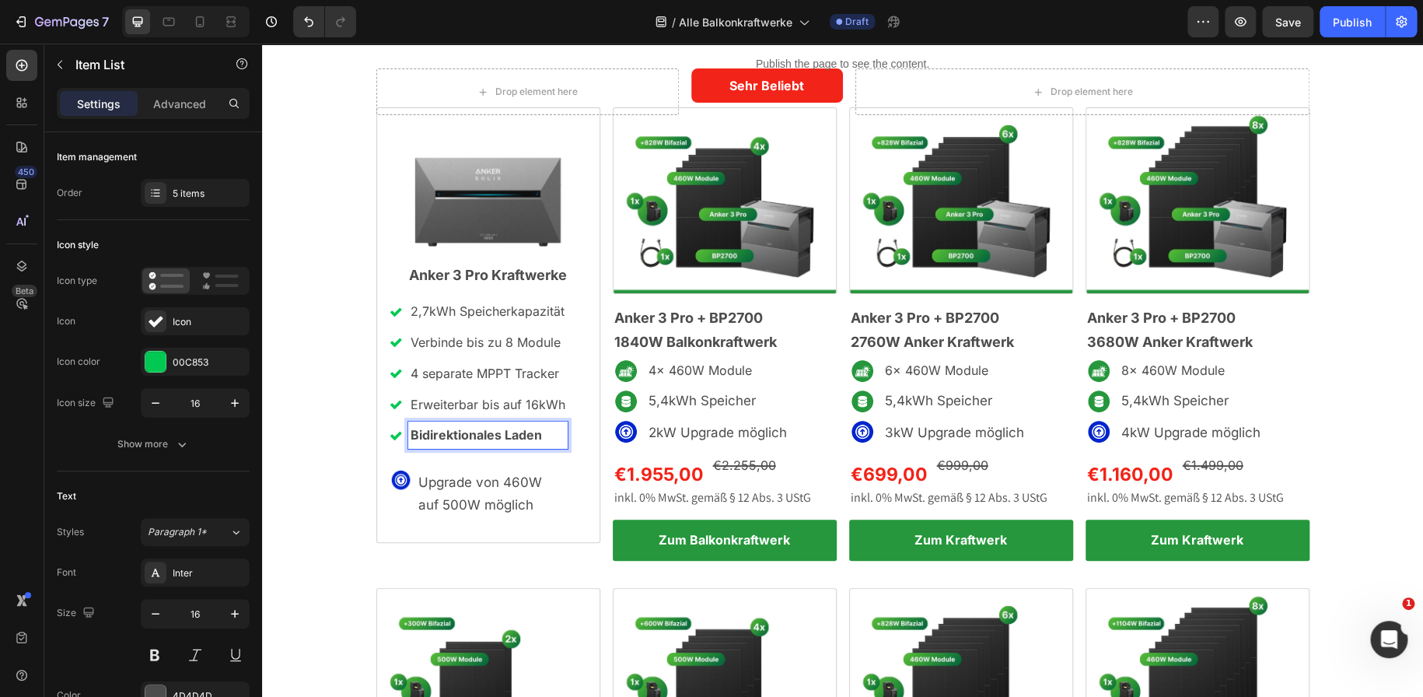
click at [460, 431] on strong "Bidirektionales Laden" at bounding box center [475, 435] width 131 height 16
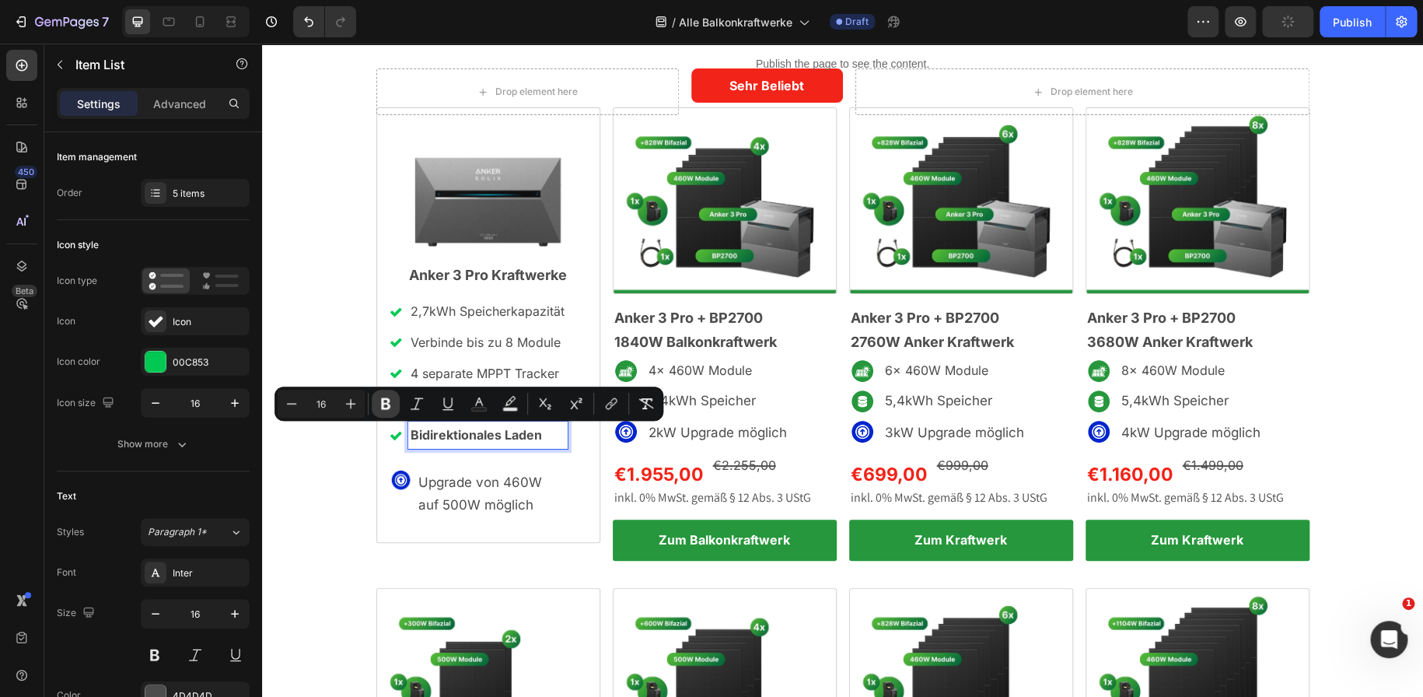
click at [382, 410] on icon "Editor contextual toolbar" at bounding box center [386, 404] width 16 height 16
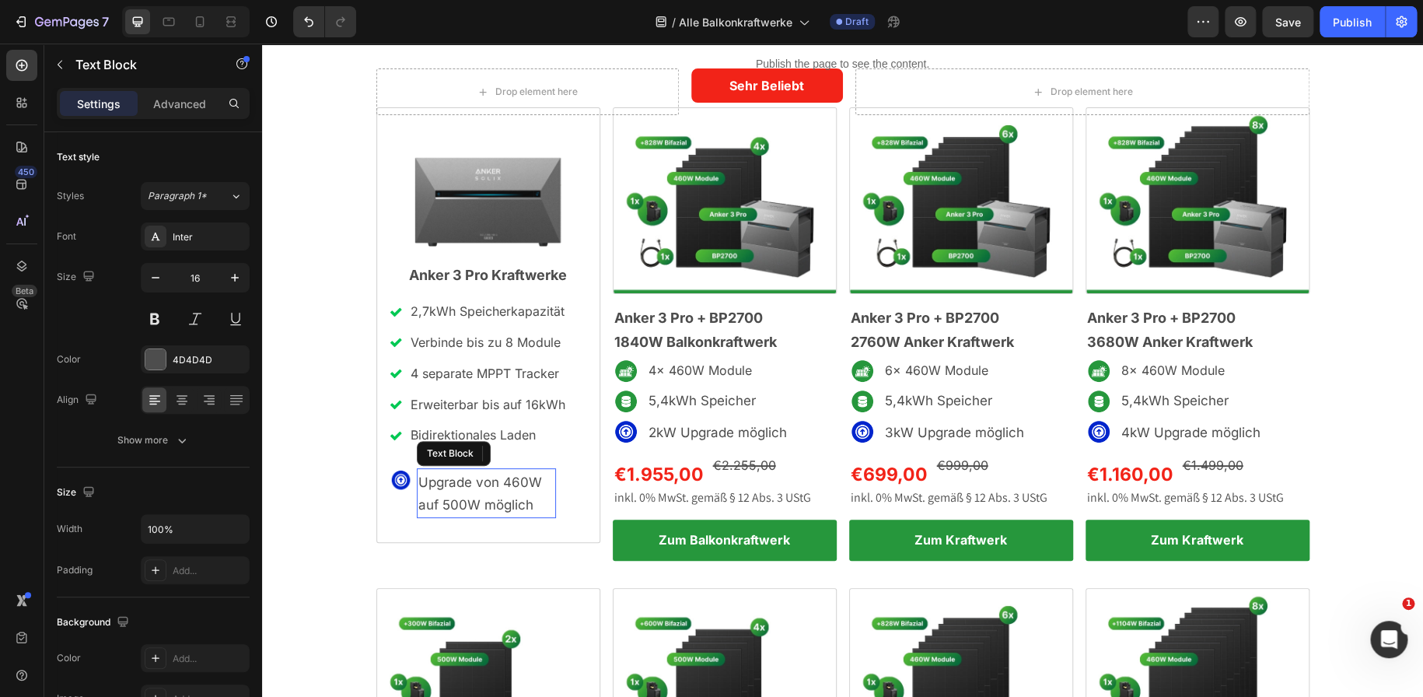
click at [466, 477] on span "Upgrade von 460W auf 500W möglich" at bounding box center [480, 493] width 124 height 38
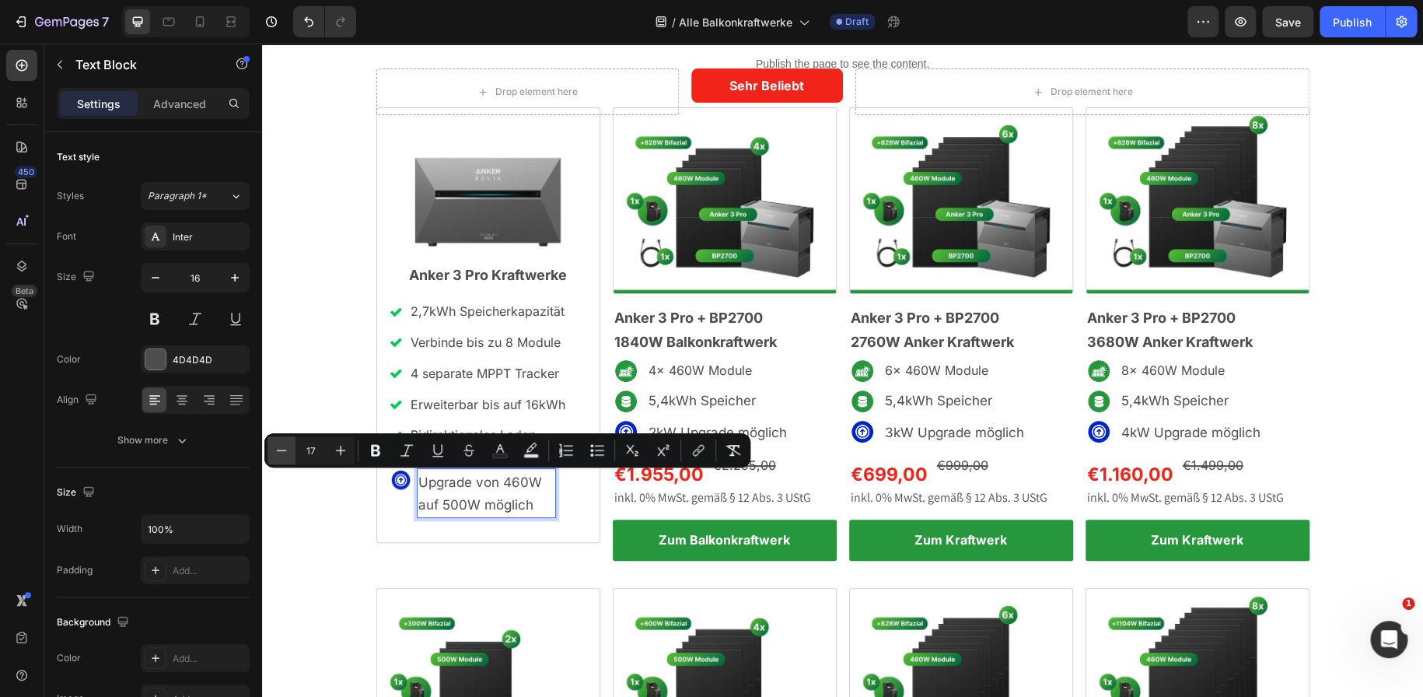
click at [283, 449] on icon "Editor contextual toolbar" at bounding box center [282, 450] width 16 height 16
type input "16"
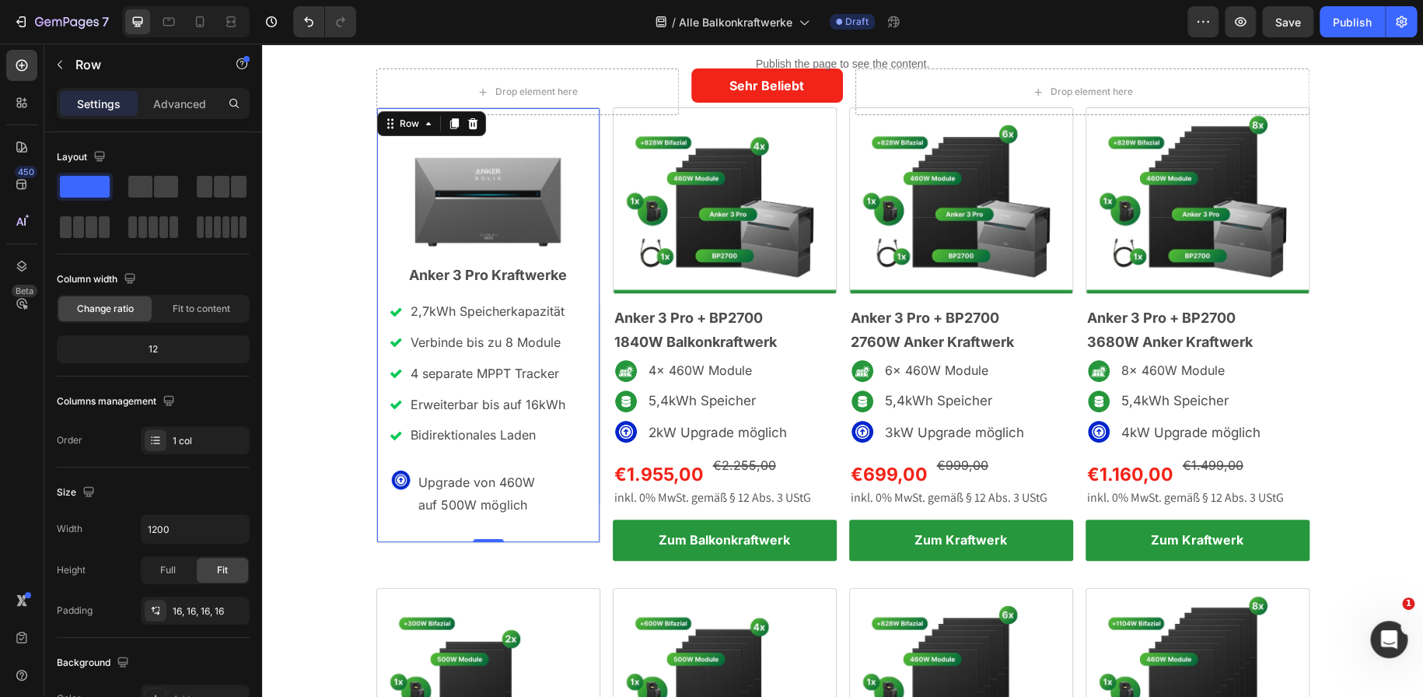
click at [396, 525] on div "Image Anker 3 Pro Kraftwerke Heading 2,7kWh Speicherkapazität Verbinde bis zu 8…" at bounding box center [487, 325] width 197 height 409
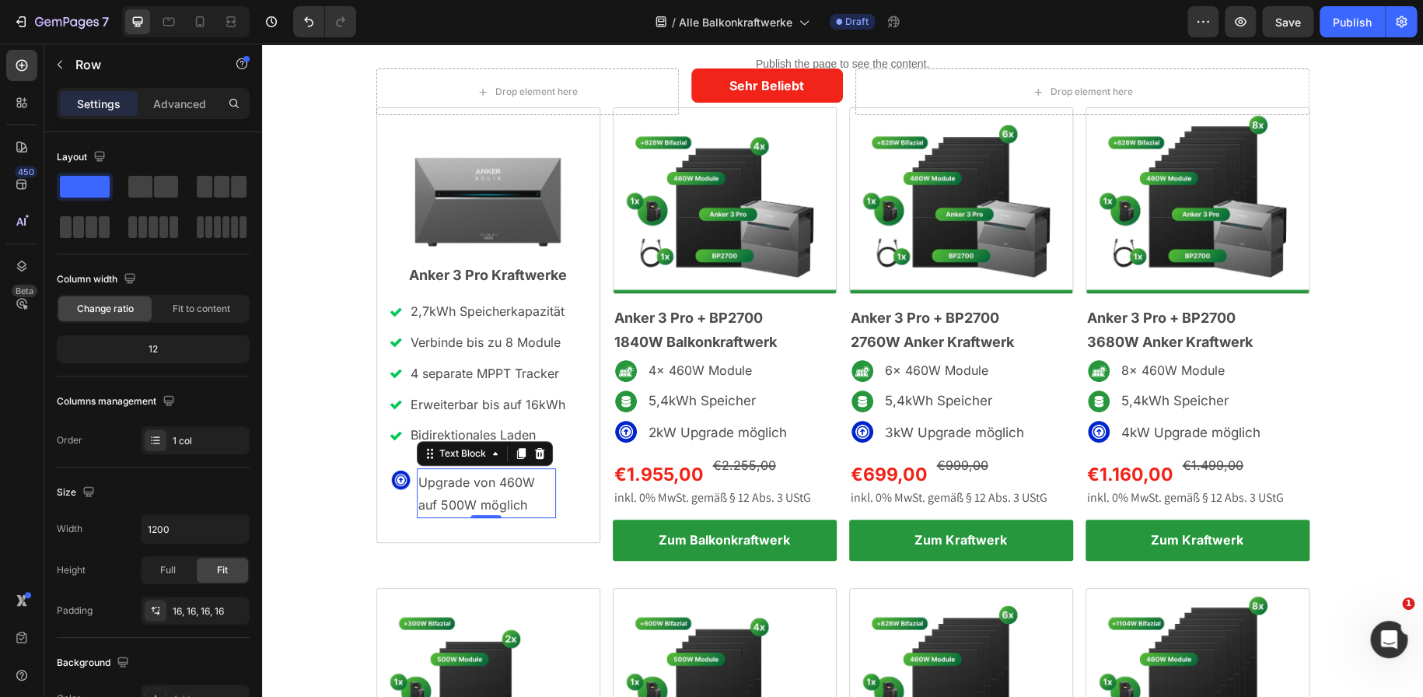
click at [438, 473] on p "Upgrade von 460W auf 500W möglich" at bounding box center [486, 493] width 136 height 45
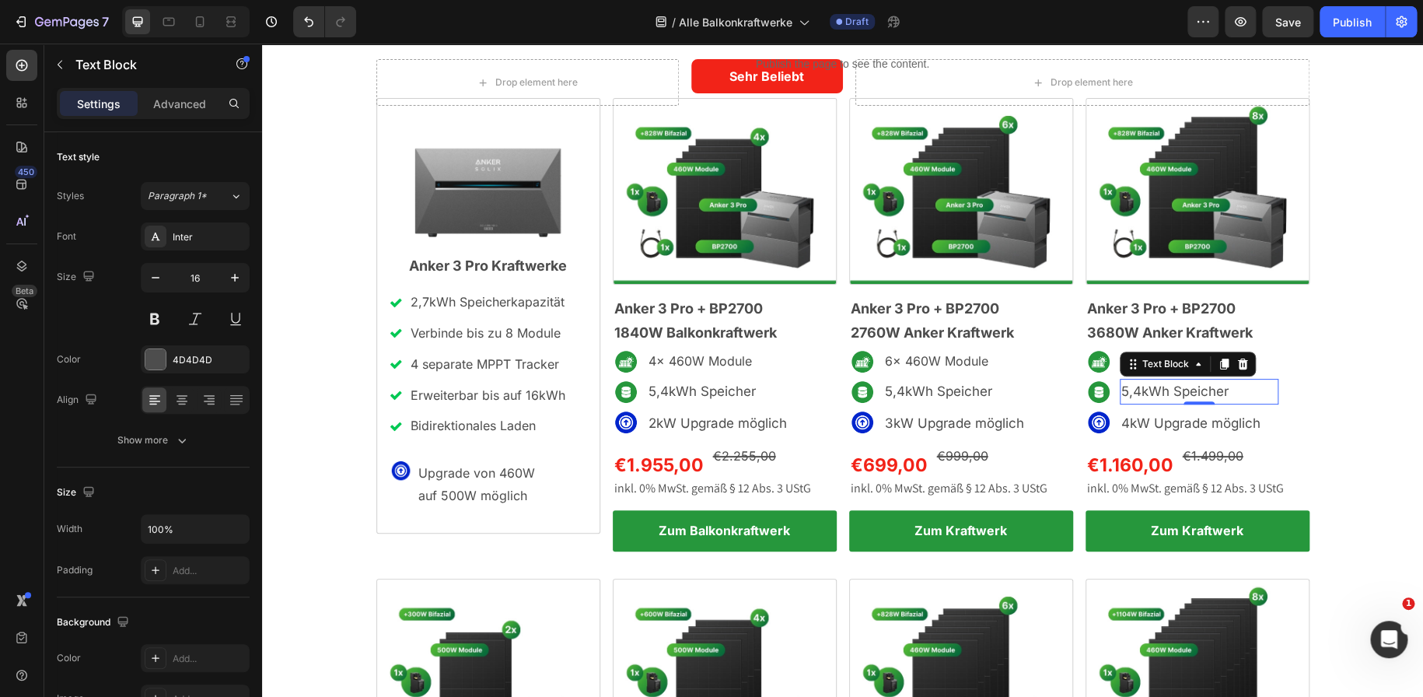
scroll to position [75, 0]
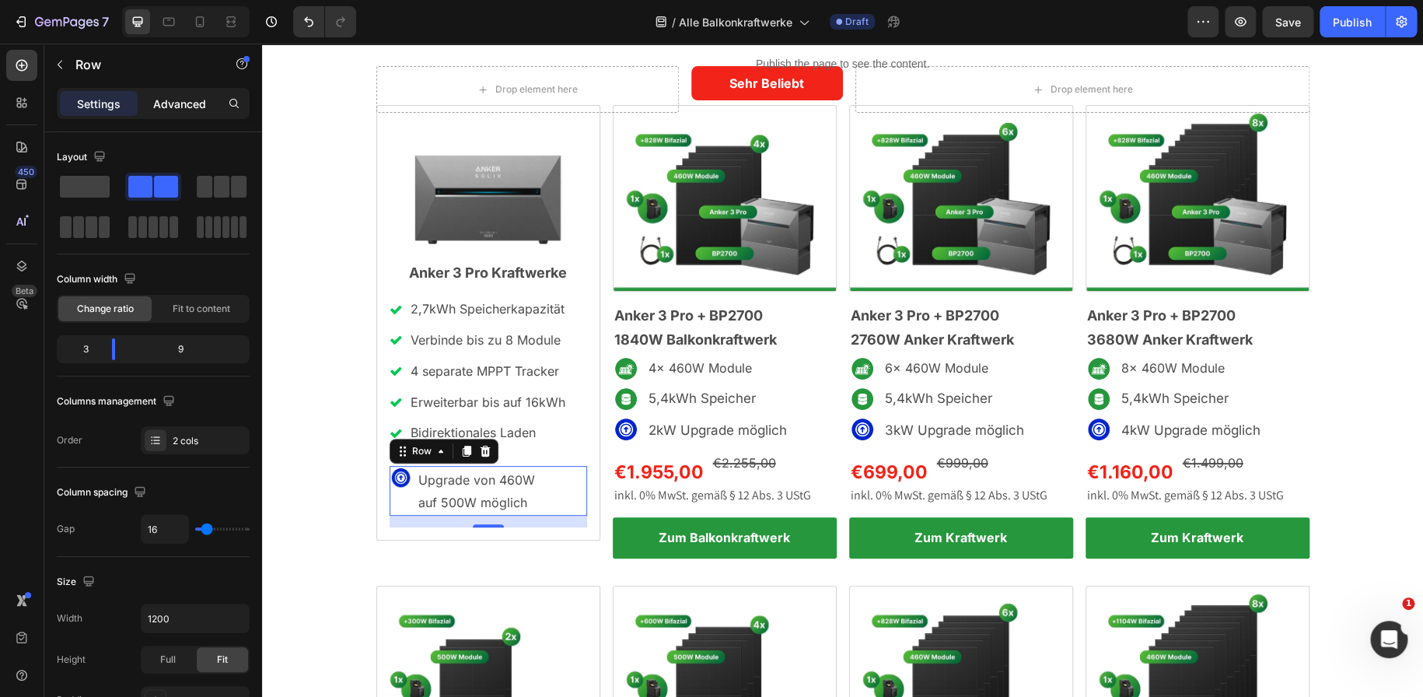
click at [177, 103] on p "Advanced" at bounding box center [179, 104] width 53 height 16
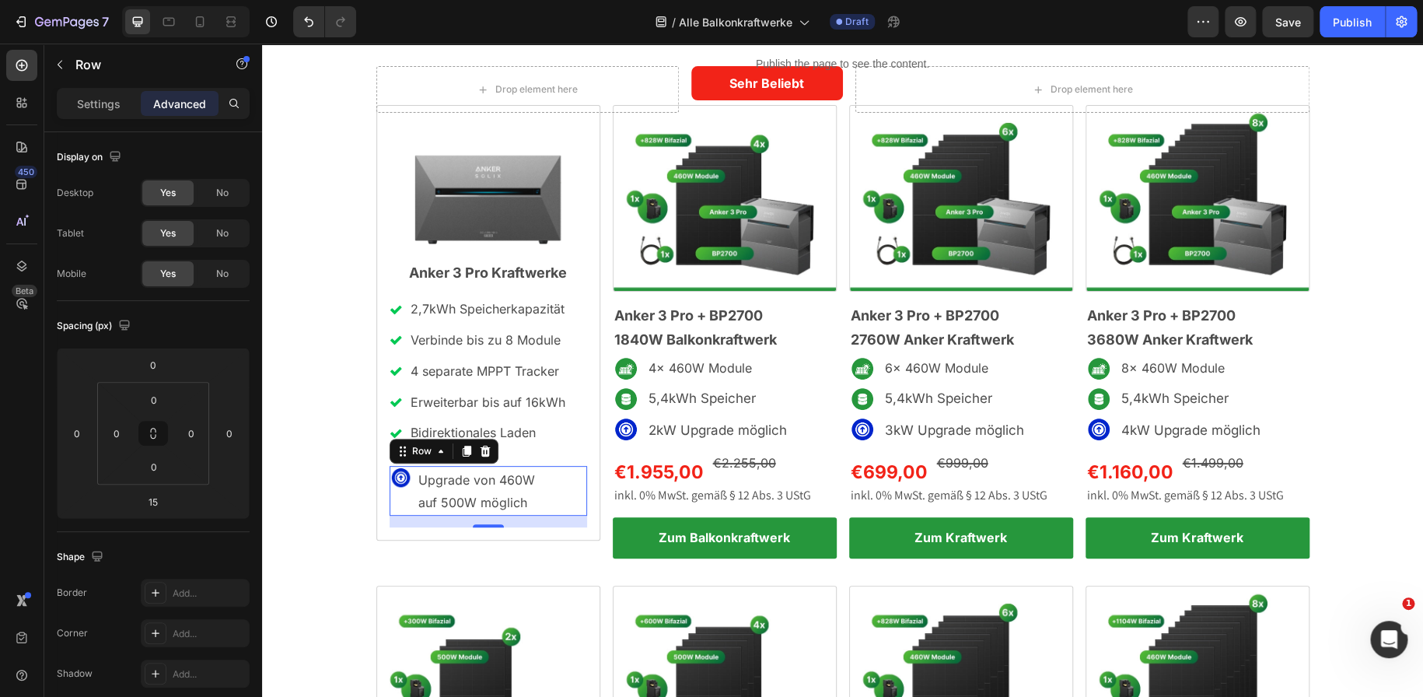
click at [107, 118] on div "Settings Advanced" at bounding box center [153, 103] width 193 height 31
drag, startPoint x: 126, startPoint y: 121, endPoint x: 88, endPoint y: 98, distance: 44.7
click at [88, 98] on div "Settings Advanced" at bounding box center [153, 110] width 218 height 44
click at [88, 98] on p "Settings" at bounding box center [99, 104] width 44 height 16
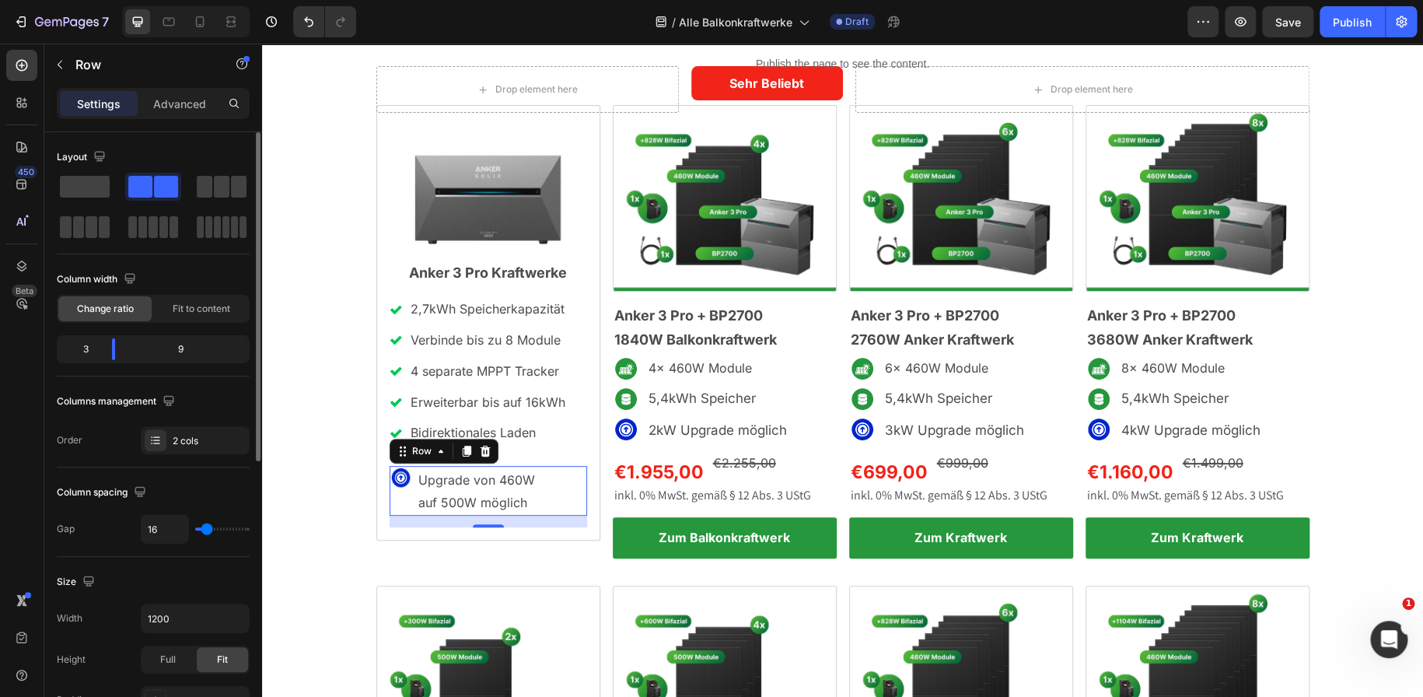
type input "23"
type input "0"
type input "2"
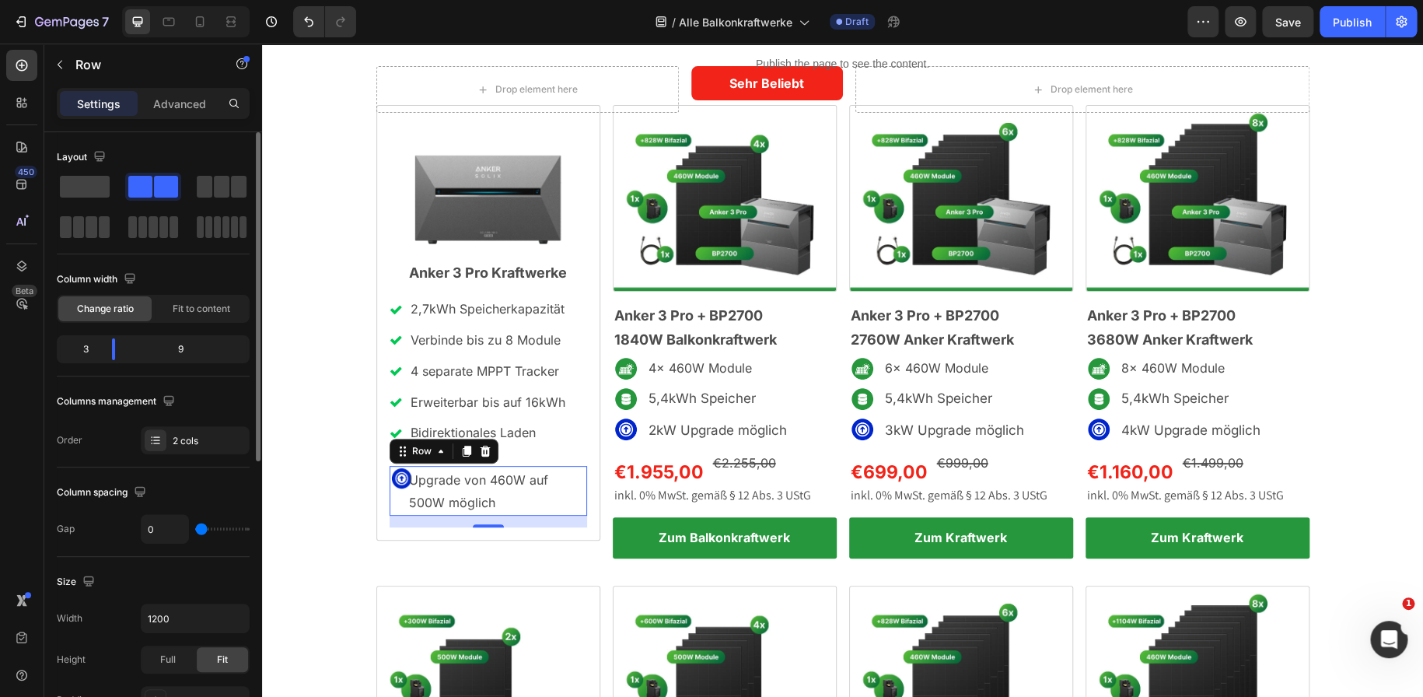
type input "2"
type input "4"
type input "7"
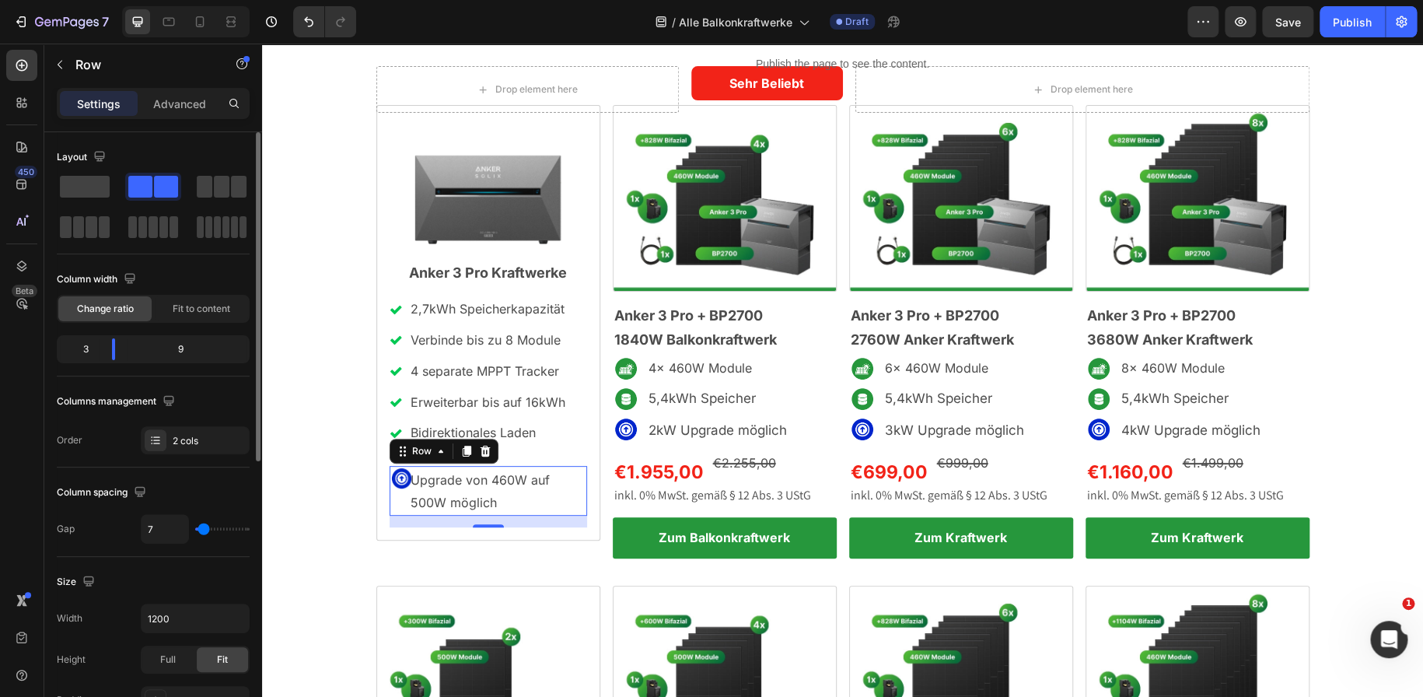
type input "9"
type input "11"
type input "9"
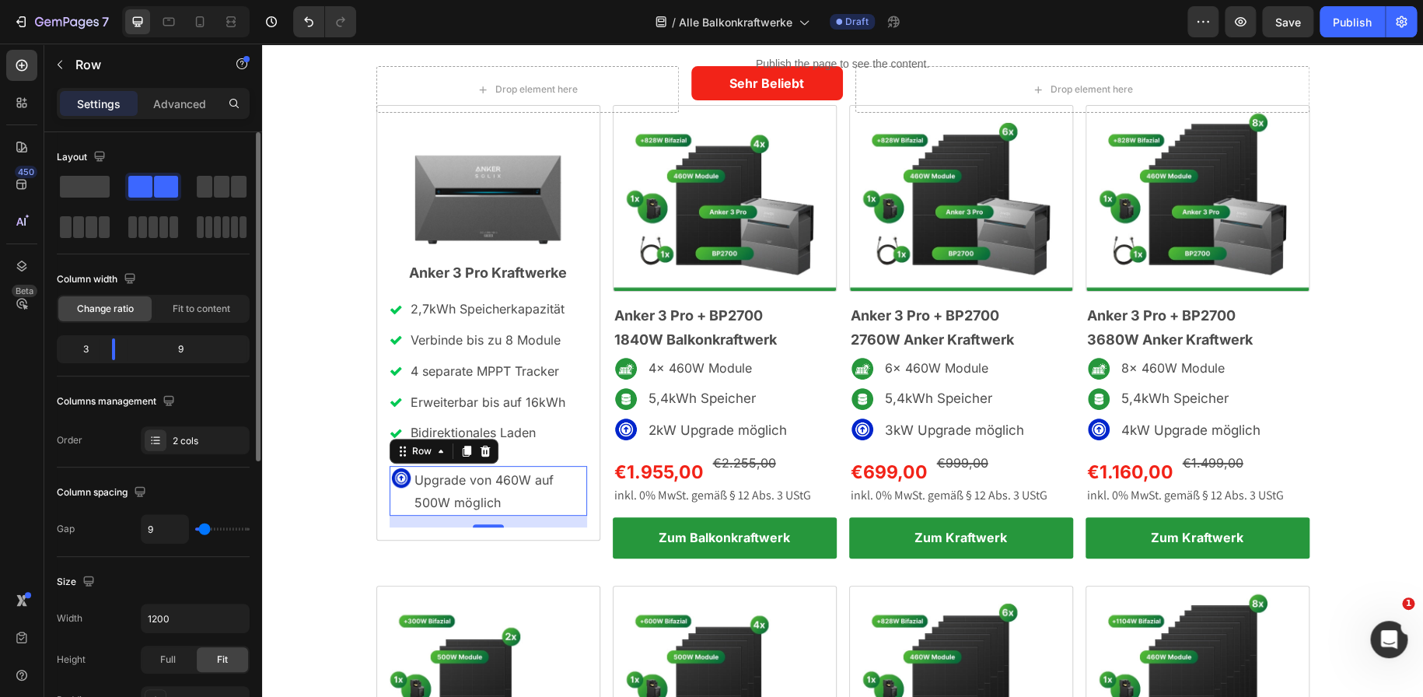
drag, startPoint x: 211, startPoint y: 532, endPoint x: 204, endPoint y: 526, distance: 9.5
type input "9"
click at [204, 527] on input "range" at bounding box center [222, 528] width 54 height 3
click at [170, 617] on input "1200" at bounding box center [194, 618] width 107 height 28
click at [224, 622] on button "button" at bounding box center [235, 618] width 28 height 28
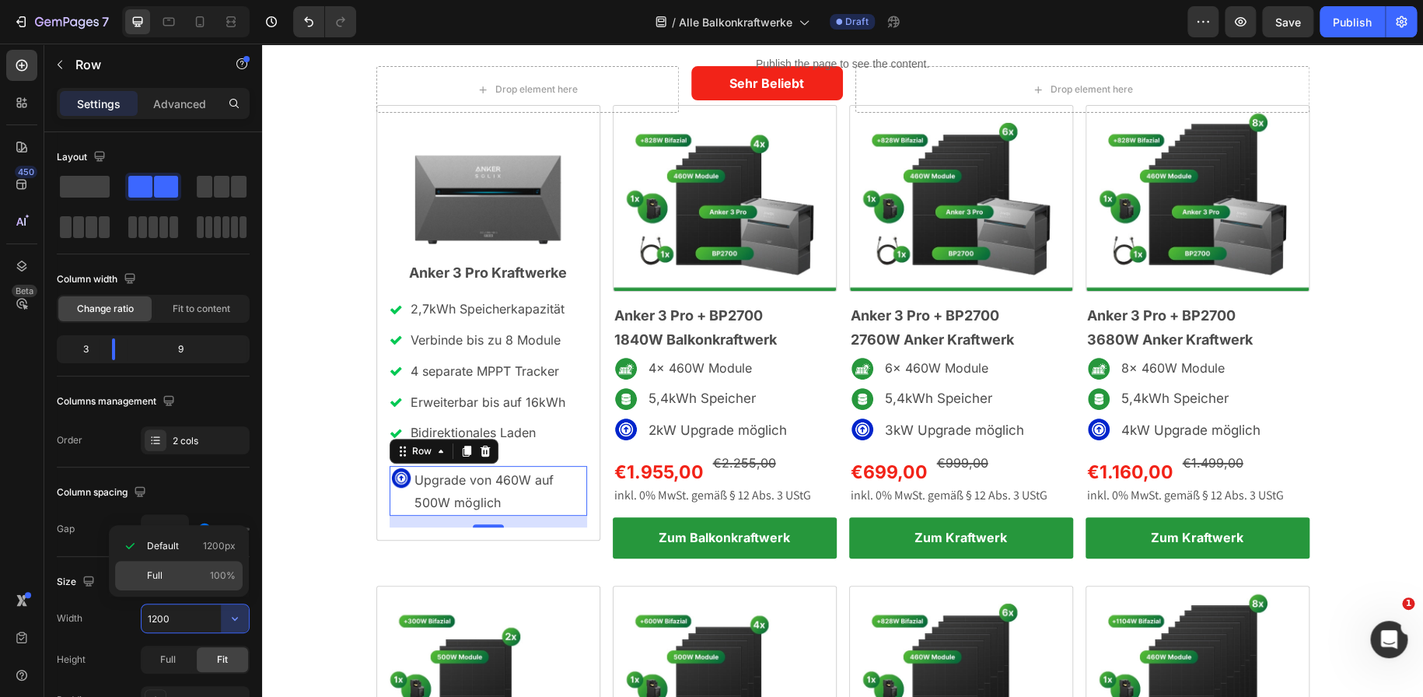
click at [171, 582] on p "Full 100%" at bounding box center [191, 575] width 89 height 14
type input "100%"
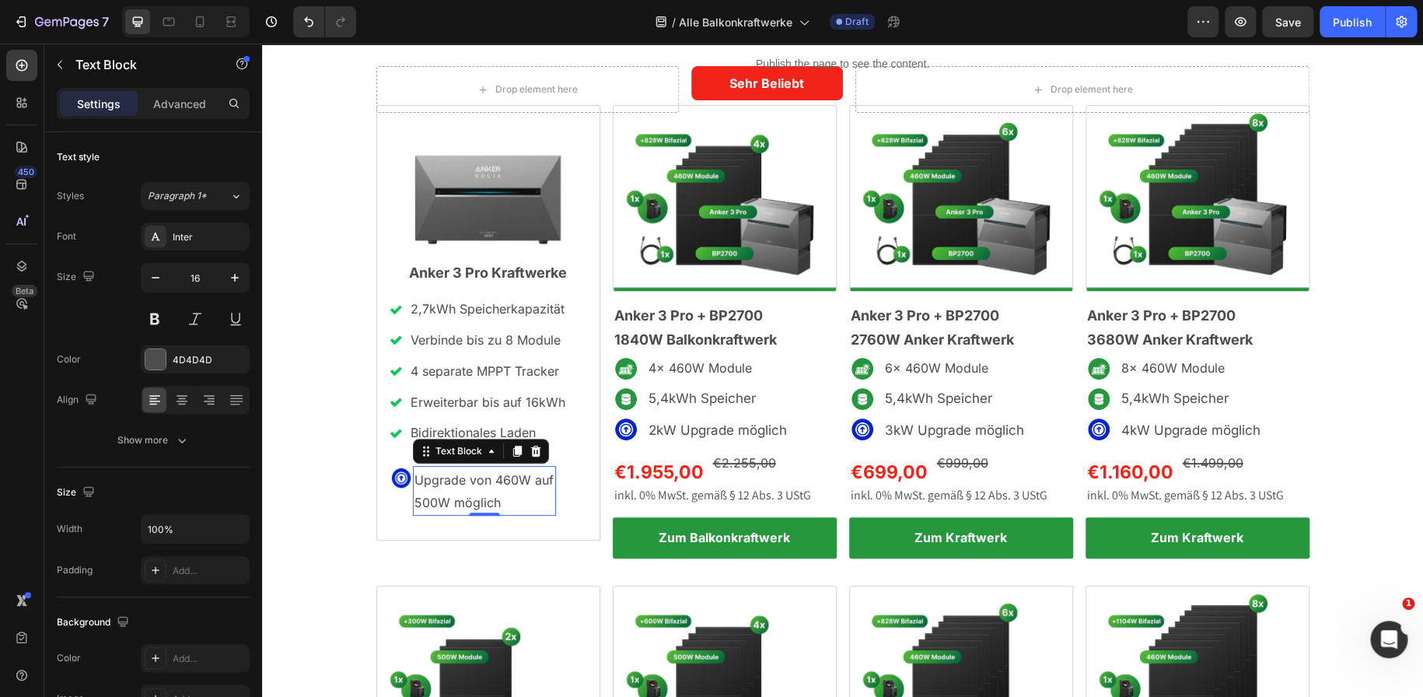
click at [487, 480] on span "Upgrade von 460W auf 500W möglich" at bounding box center [483, 491] width 139 height 38
click at [156, 108] on p "Advanced" at bounding box center [179, 104] width 53 height 16
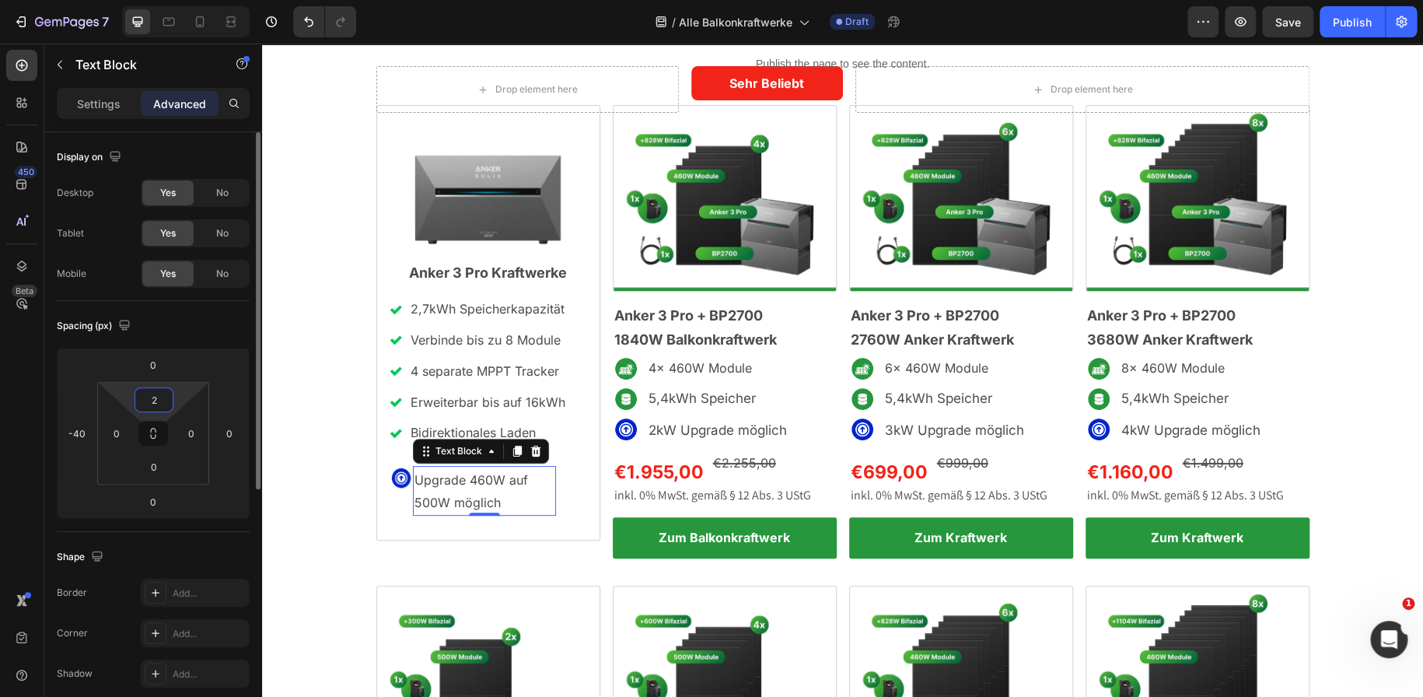
click at [155, 402] on input "2" at bounding box center [153, 399] width 31 height 23
type input "0"
click at [347, 461] on div "Drop element here Sehr Beliebt Text Block Row Drop element here Row Image Anker…" at bounding box center [842, 552] width 1161 height 973
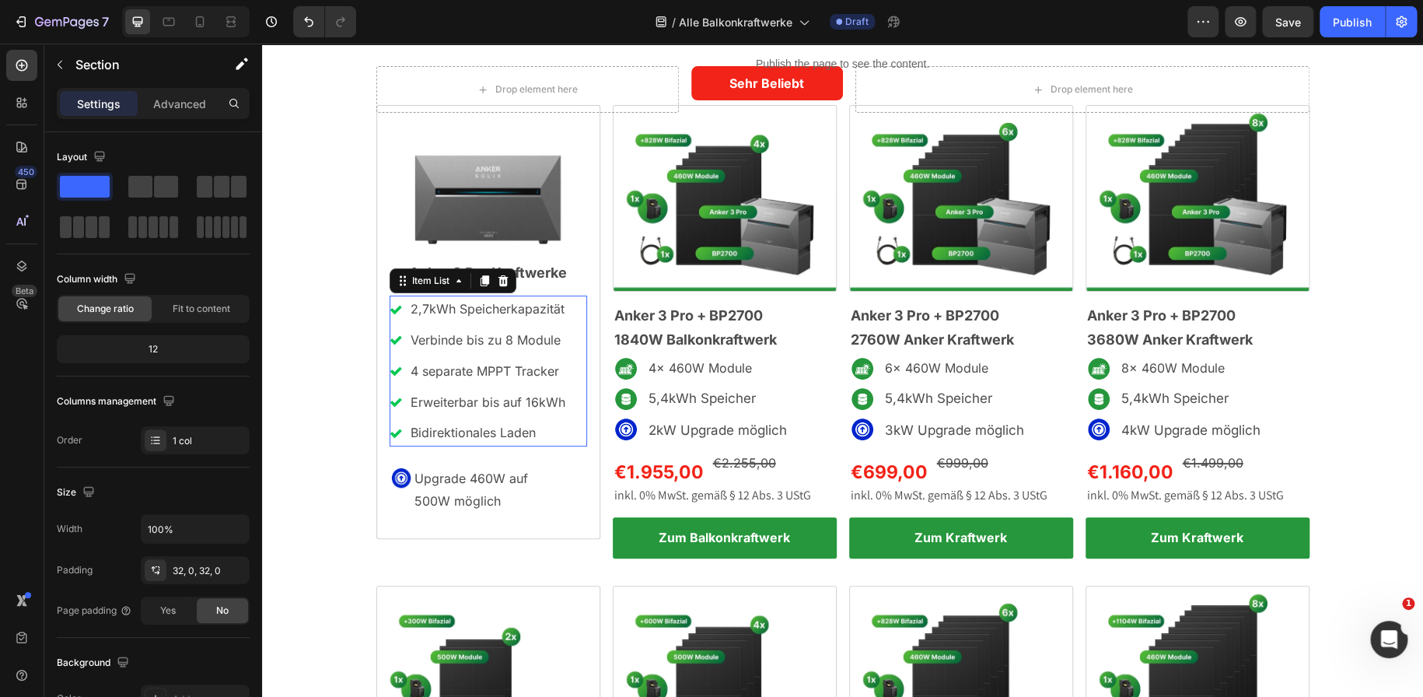
click at [568, 435] on div "2,7kWh Speicherkapazität Verbinde bis zu 8 Module 4 separate MPPT Tracker Erwei…" at bounding box center [487, 370] width 197 height 151
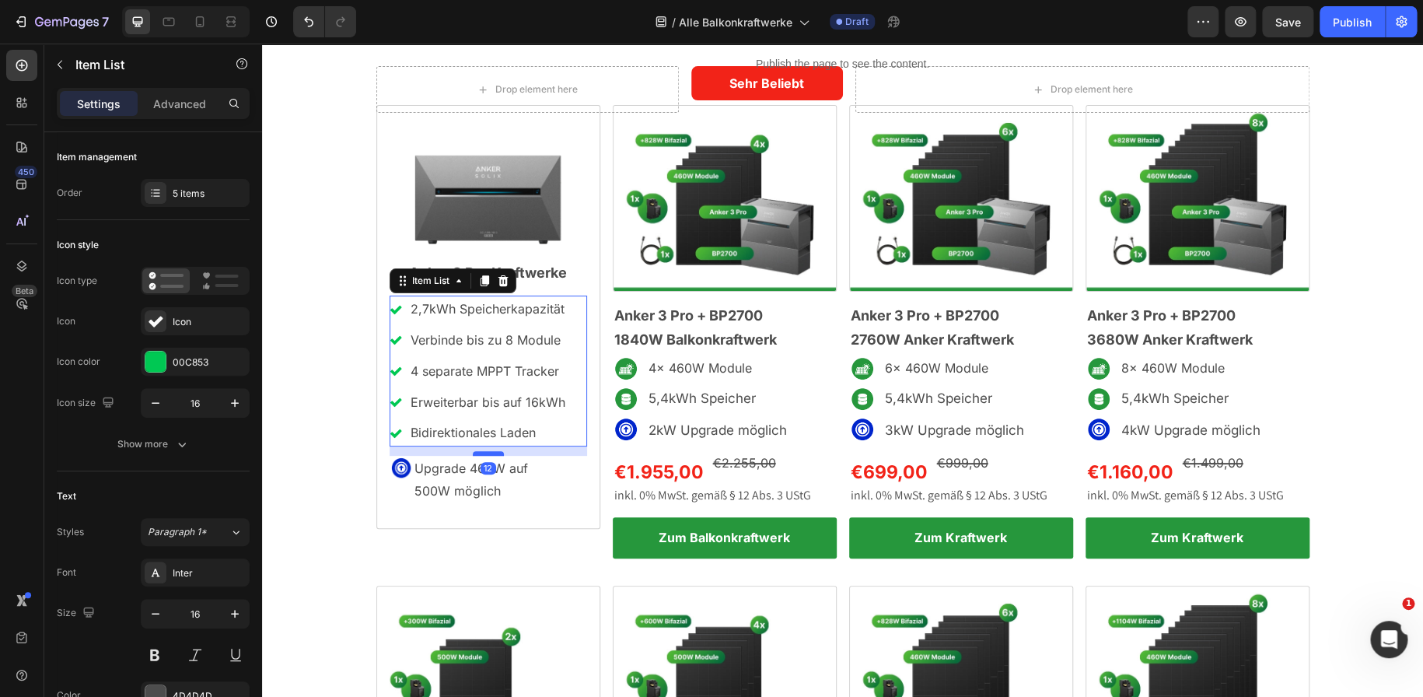
drag, startPoint x: 484, startPoint y: 463, endPoint x: 484, endPoint y: 453, distance: 9.3
click at [484, 453] on div at bounding box center [488, 453] width 31 height 5
type input "100%"
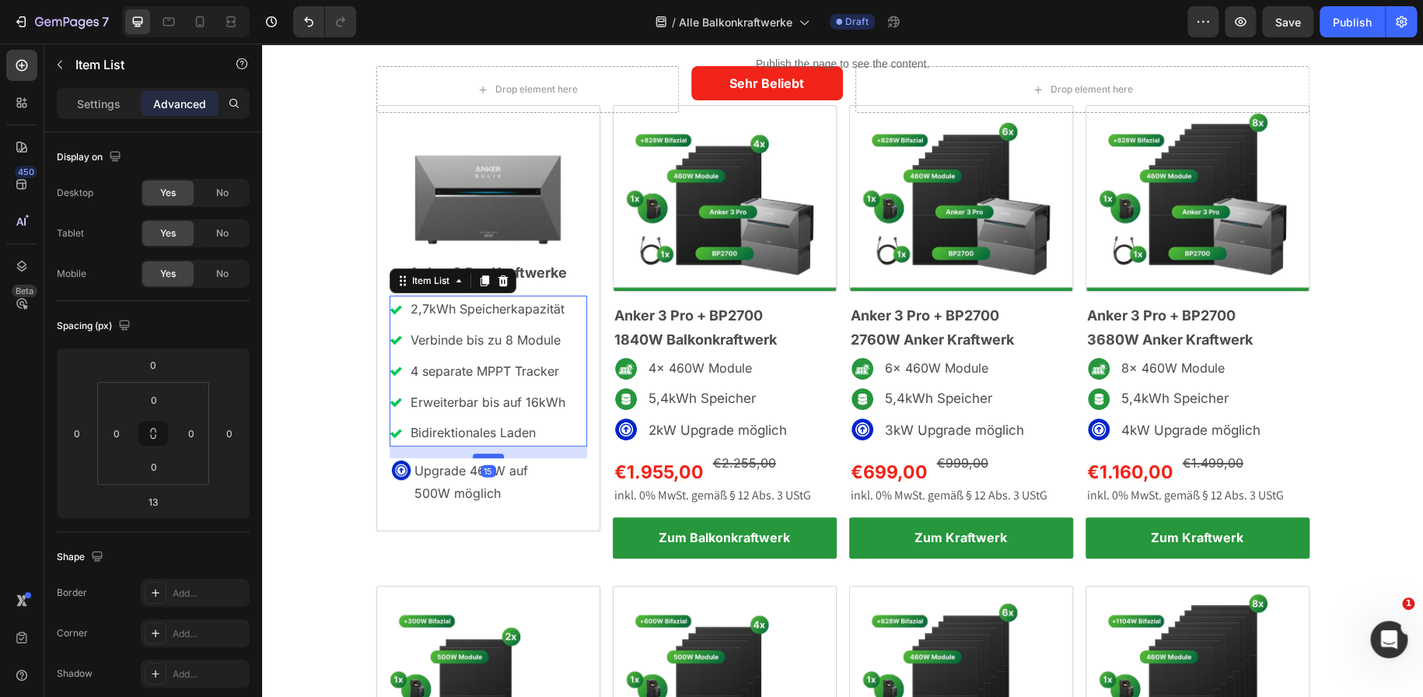
click at [484, 455] on div at bounding box center [488, 455] width 31 height 5
type input "15"
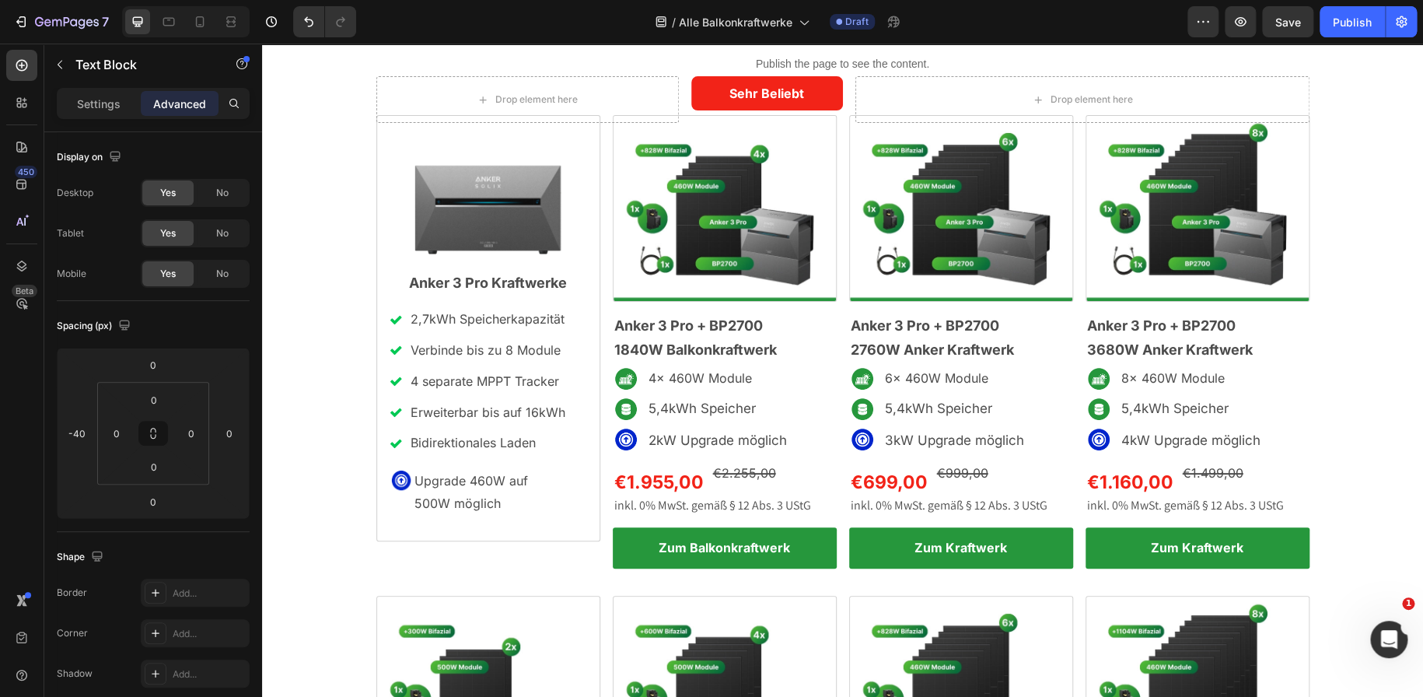
scroll to position [65, 0]
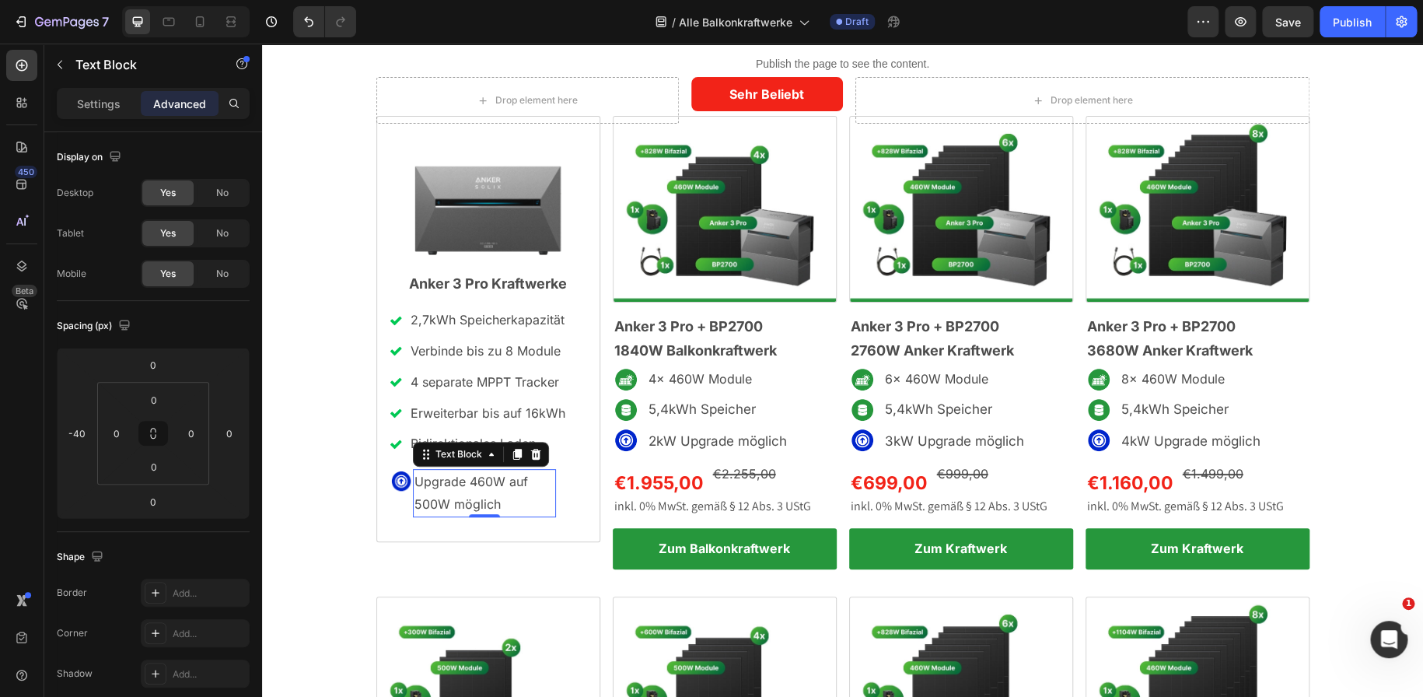
click at [463, 482] on span "Upgrade 460W auf 500W möglich" at bounding box center [471, 492] width 114 height 38
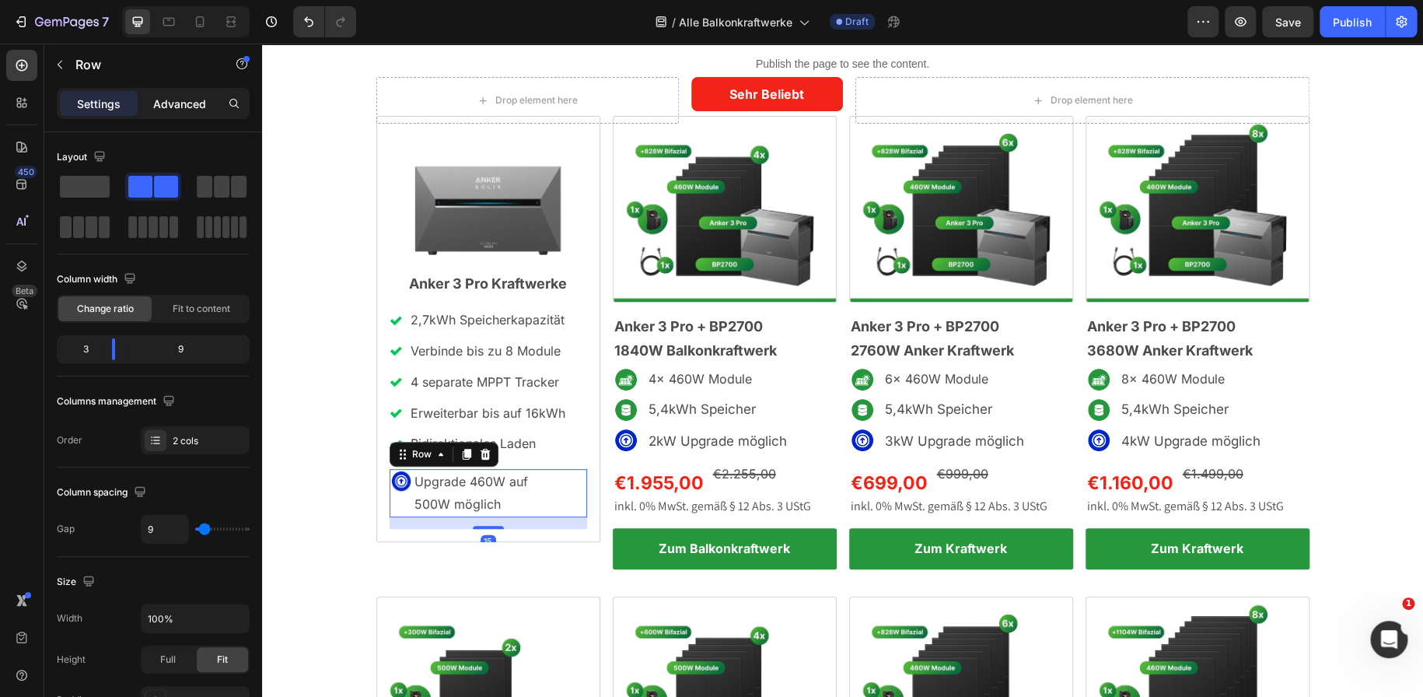
click at [179, 103] on p "Advanced" at bounding box center [179, 104] width 53 height 16
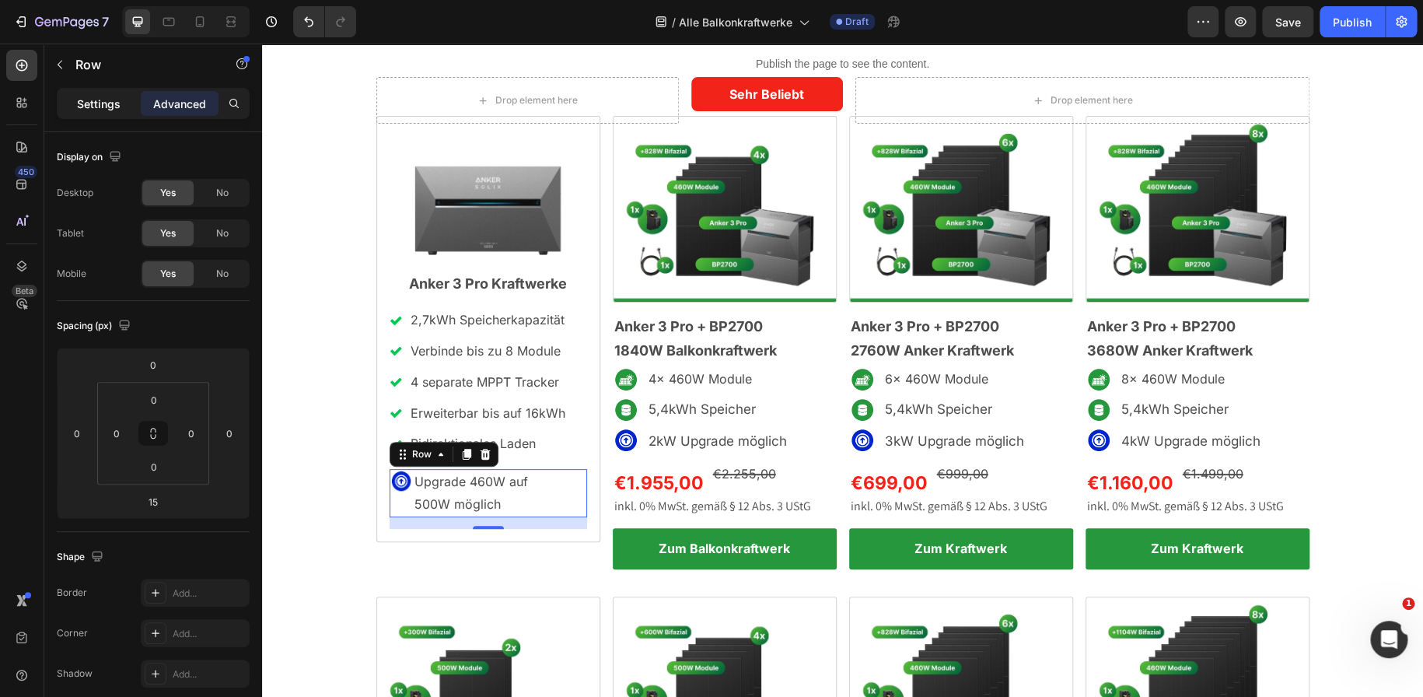
click at [108, 100] on p "Settings" at bounding box center [99, 104] width 44 height 16
click at [443, 506] on span "Upgrade 460W auf 500W möglich" at bounding box center [471, 492] width 114 height 38
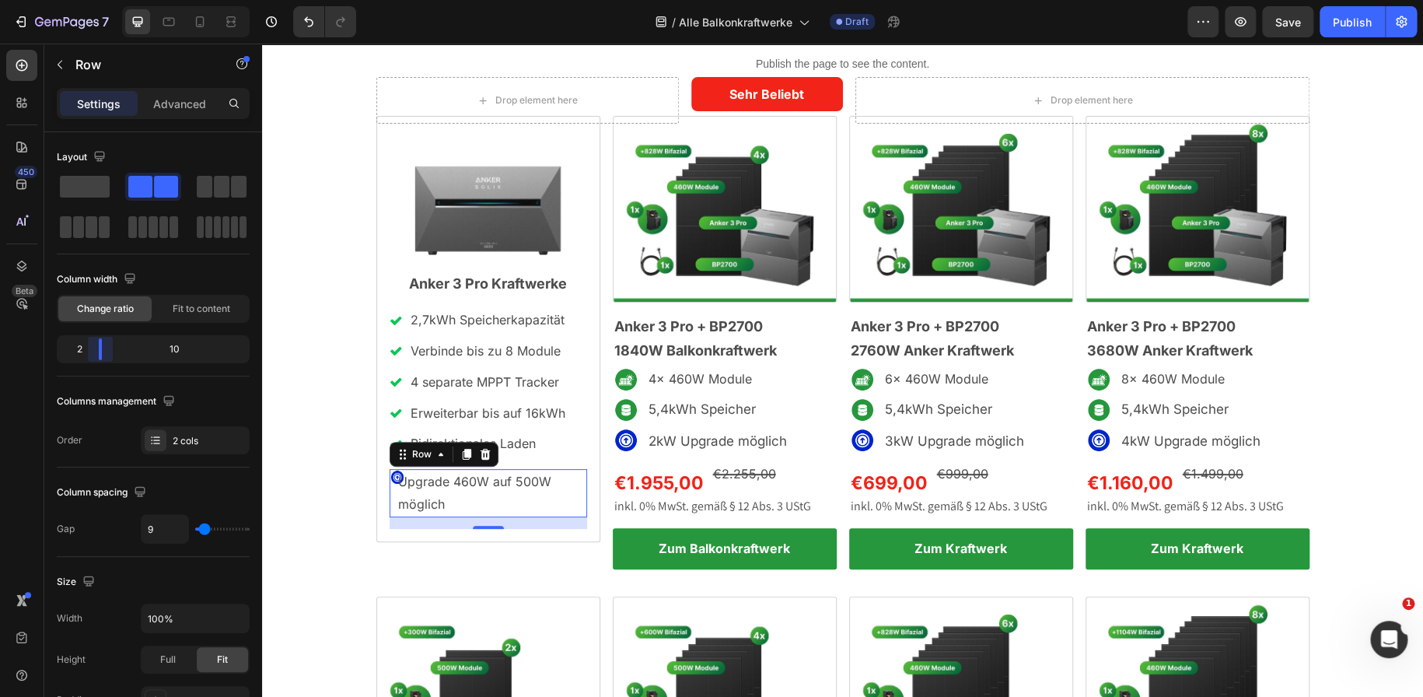
drag, startPoint x: 114, startPoint y: 345, endPoint x: 205, endPoint y: 463, distance: 149.1
click at [96, 0] on body "7 Version history / Alle Balkonkraftwerke Draft Preview Save Publish 450 Beta S…" at bounding box center [711, 0] width 1423 height 0
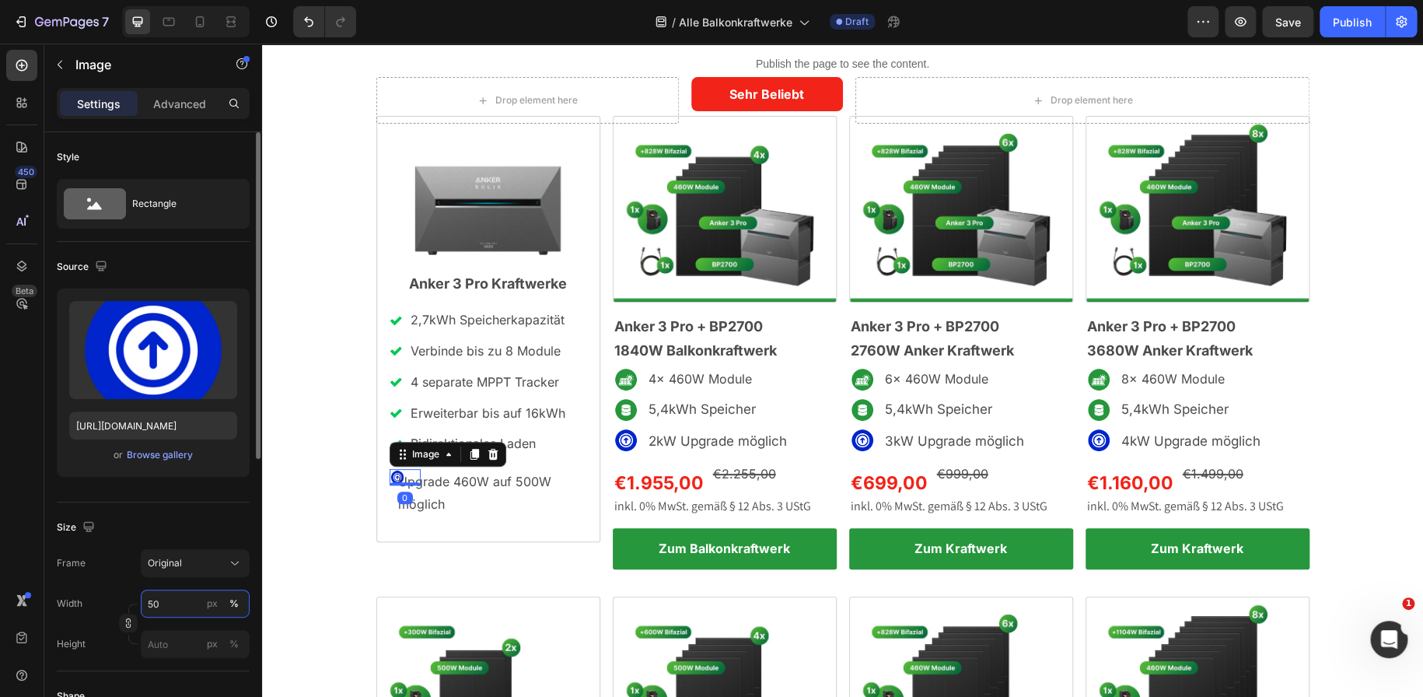
click at [158, 599] on input "50" at bounding box center [195, 603] width 109 height 28
type input "1"
type input "80"
click at [452, 492] on p "Upgrade 460W auf 500W möglich" at bounding box center [475, 492] width 155 height 45
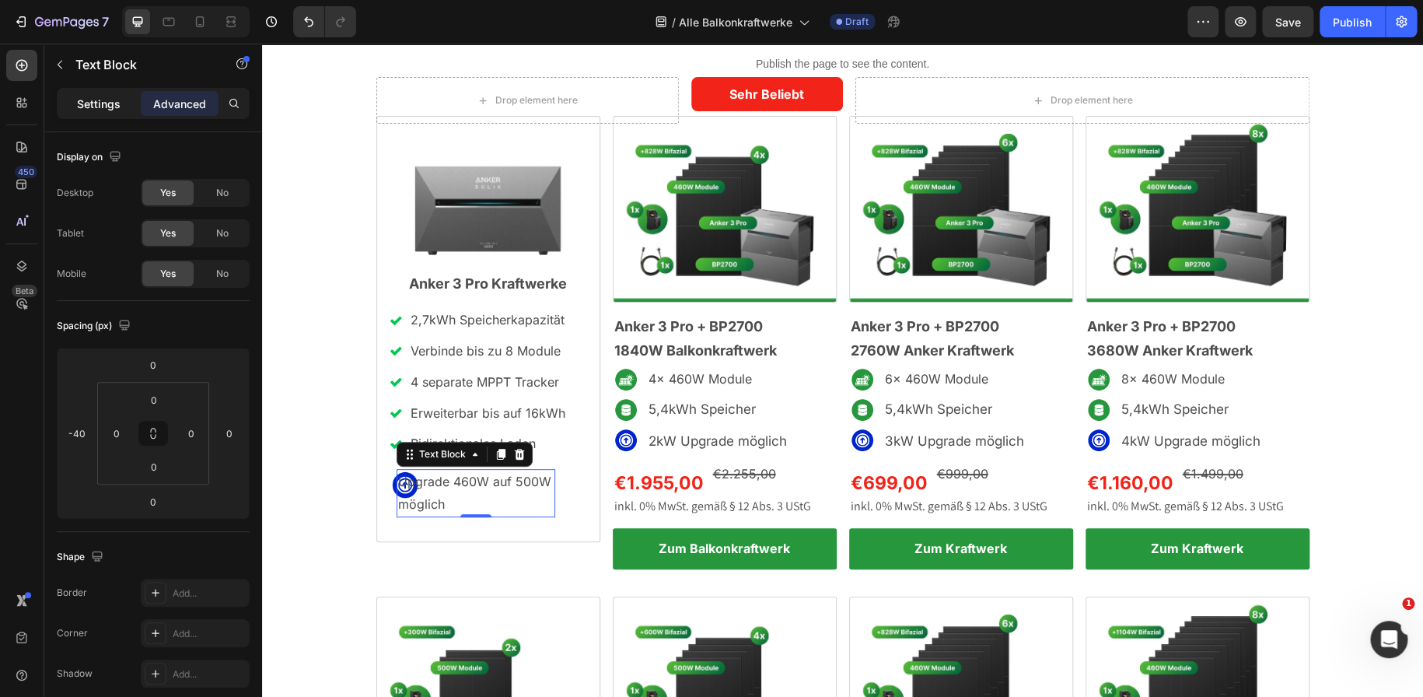
click at [100, 100] on p "Settings" at bounding box center [99, 104] width 44 height 16
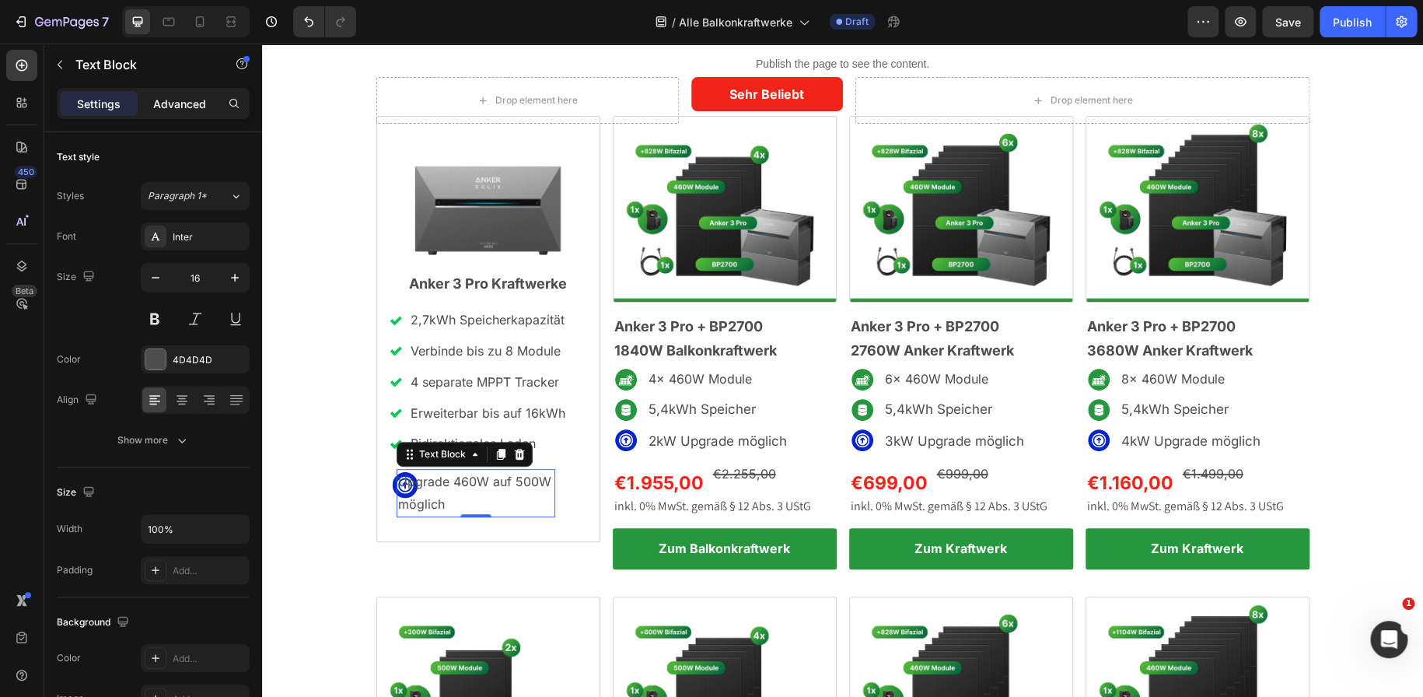
click at [176, 111] on div "Advanced" at bounding box center [180, 103] width 78 height 25
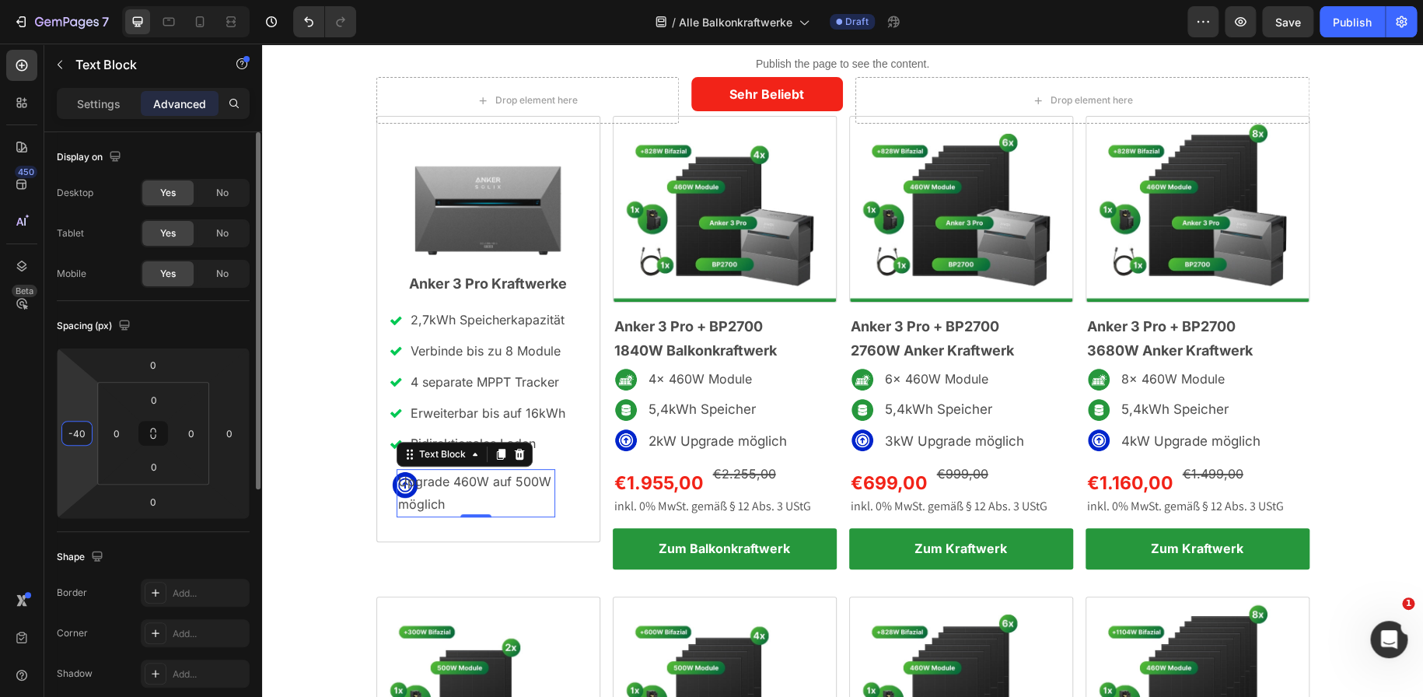
click at [81, 441] on input "-40" at bounding box center [76, 432] width 23 height 23
type input "0"
click at [197, 330] on div "Spacing (px)" at bounding box center [153, 325] width 193 height 25
click at [82, 434] on input "0" at bounding box center [76, 432] width 23 height 23
type input "-1"
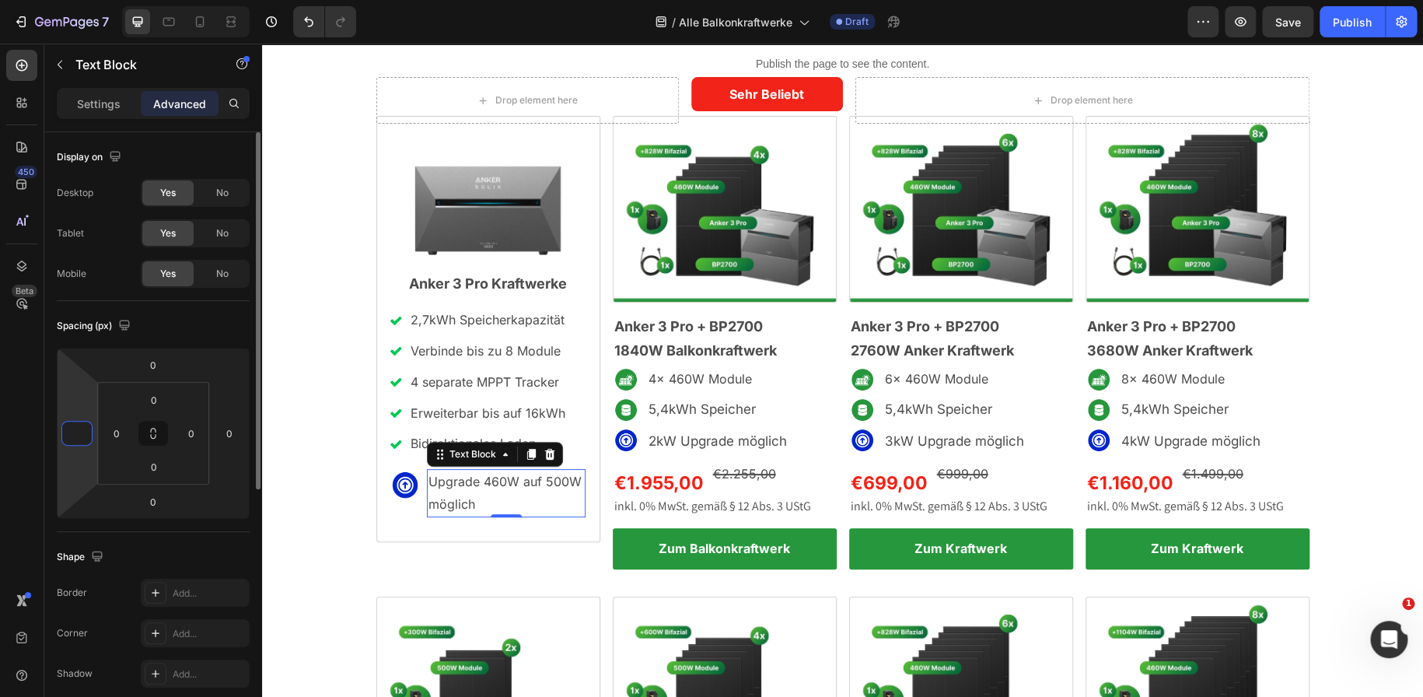
type input "-5"
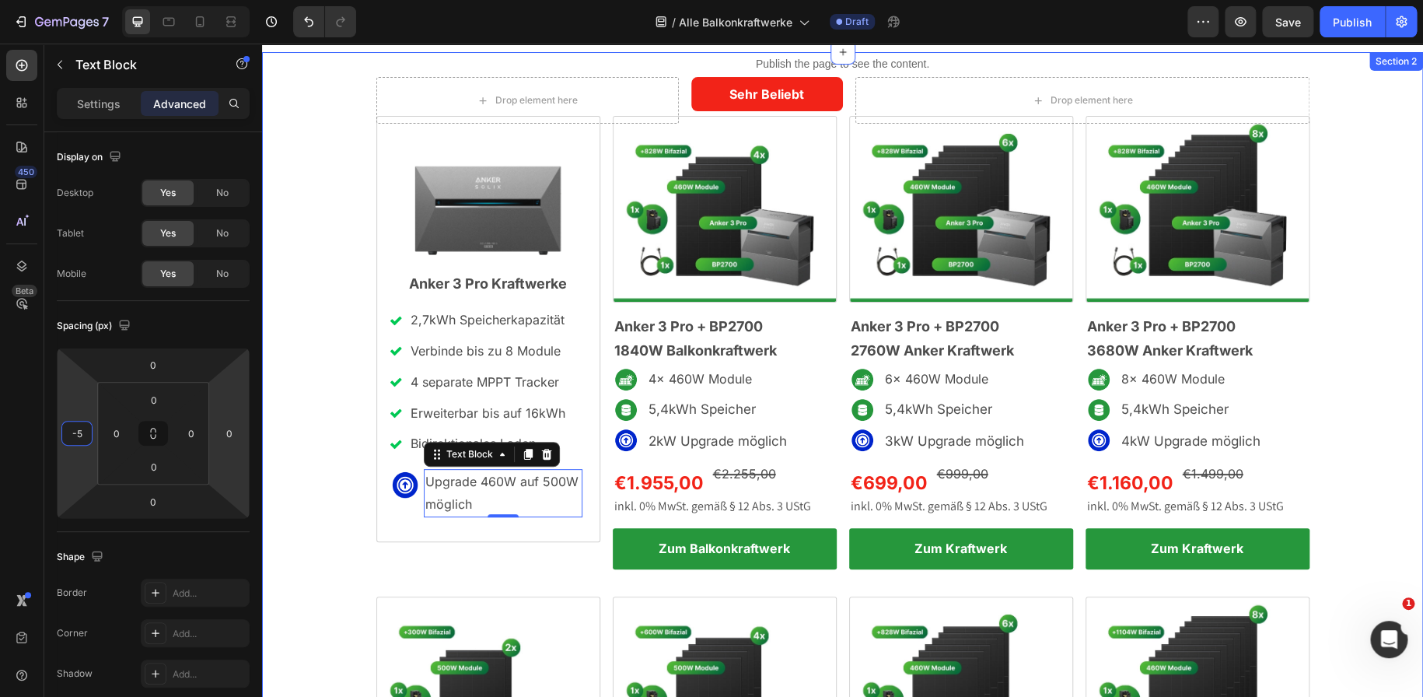
click at [330, 513] on div "Drop element here Sehr Beliebt Text Block Row Drop element here Row Image Anker…" at bounding box center [842, 563] width 1161 height 973
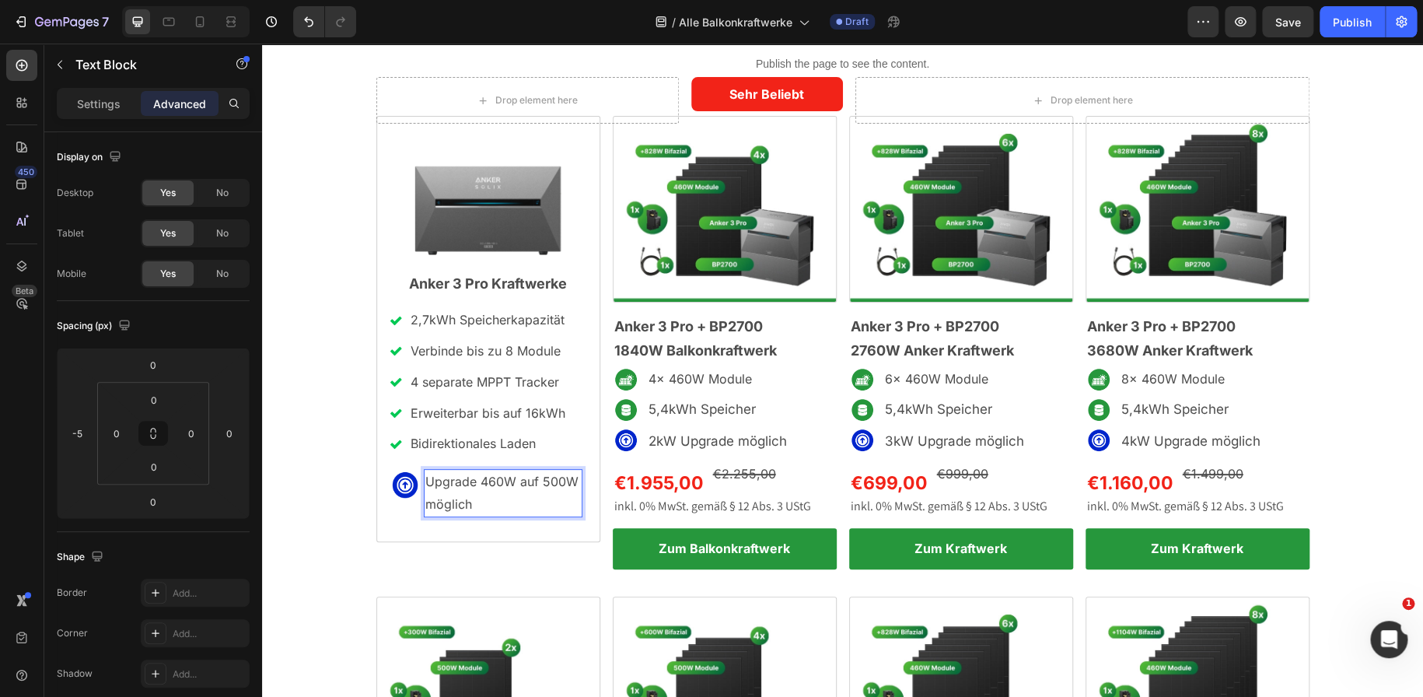
click at [464, 504] on span "Upgrade 460W auf 500W möglich" at bounding box center [501, 492] width 153 height 38
click at [467, 484] on span "Upgrade 460W auf 500W" at bounding box center [501, 481] width 153 height 16
click at [496, 500] on p "Upgrade von 460W auf 500W" at bounding box center [502, 492] width 155 height 45
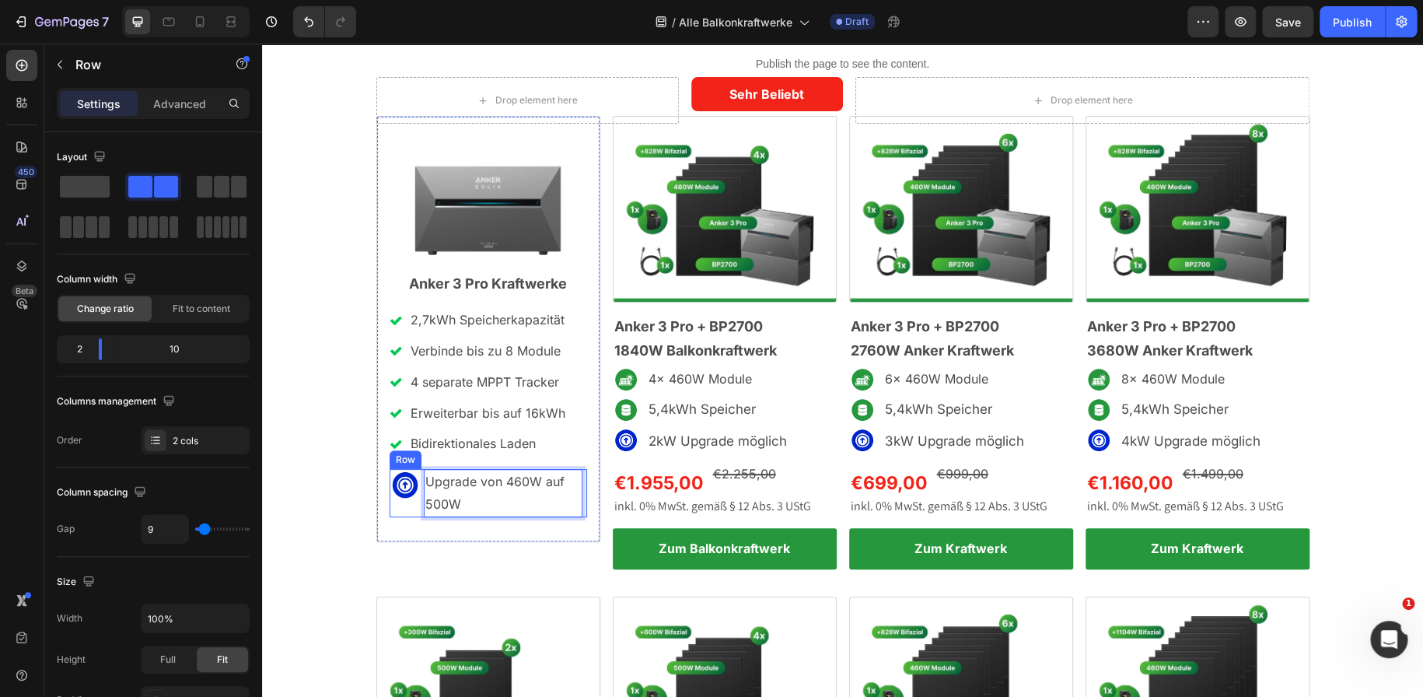
click at [411, 508] on div "Image" at bounding box center [405, 493] width 32 height 48
drag, startPoint x: 104, startPoint y: 347, endPoint x: 82, endPoint y: 345, distance: 21.8
click at [82, 0] on body "7 Version history / Alle Balkonkraftwerke Draft Preview Save Publish 450 Beta S…" at bounding box center [711, 0] width 1423 height 0
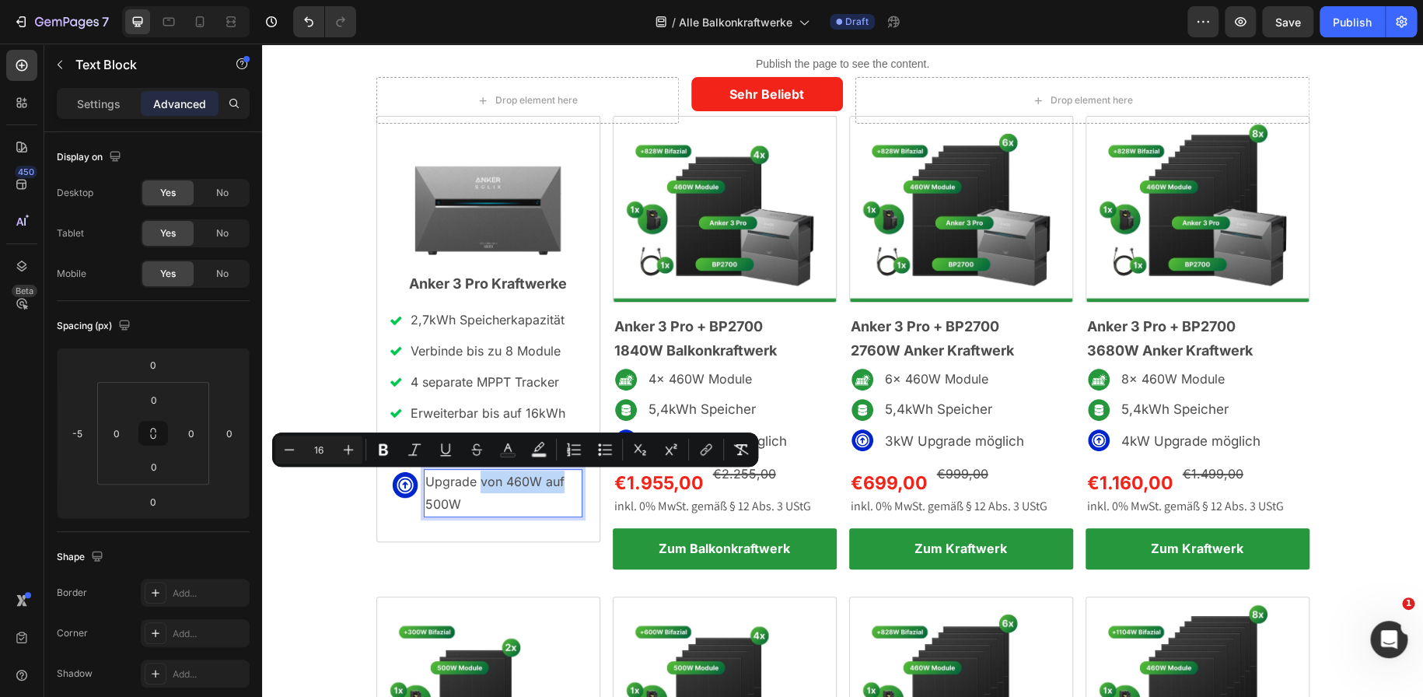
drag, startPoint x: 560, startPoint y: 484, endPoint x: 477, endPoint y: 483, distance: 83.2
click at [477, 483] on p "Upgrade von 460W auf 500W" at bounding box center [502, 492] width 155 height 45
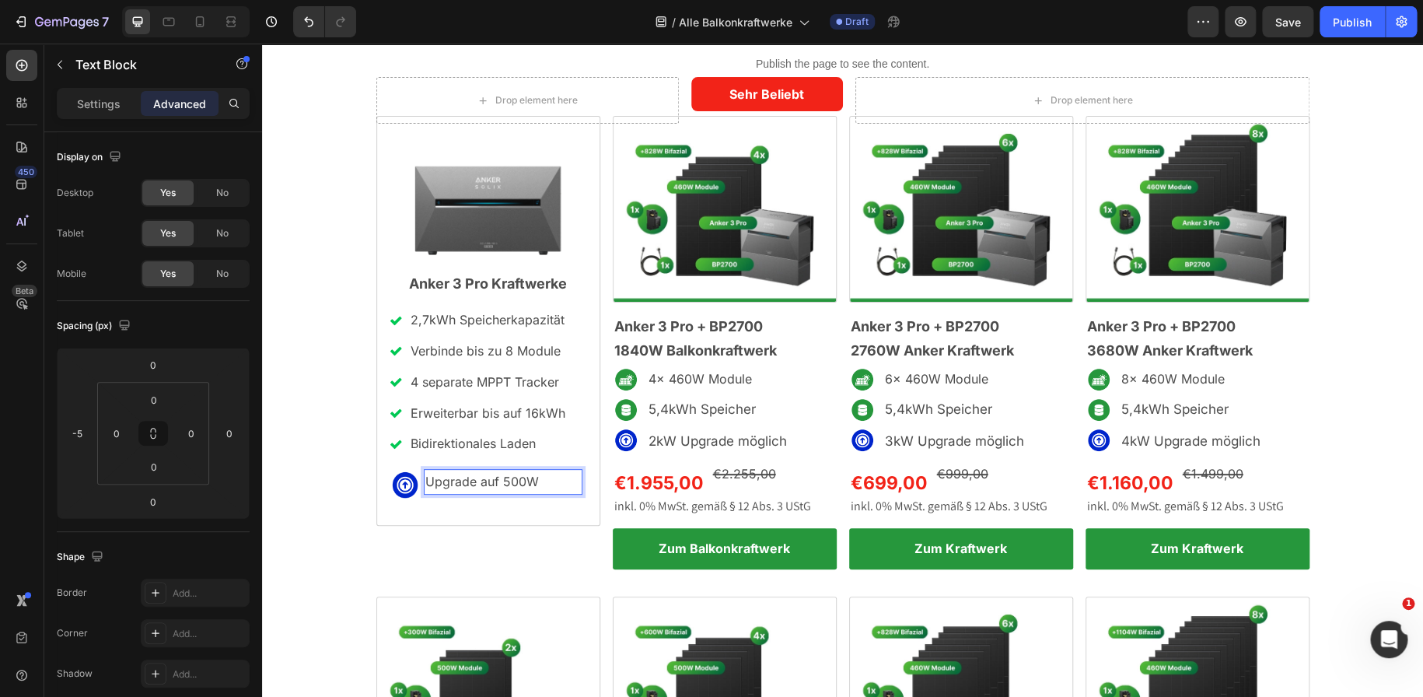
click at [537, 484] on p "Upgrade auf 500W" at bounding box center [502, 481] width 155 height 23
click at [460, 502] on span "Upgrade auf 500W Module" at bounding box center [482, 492] width 114 height 38
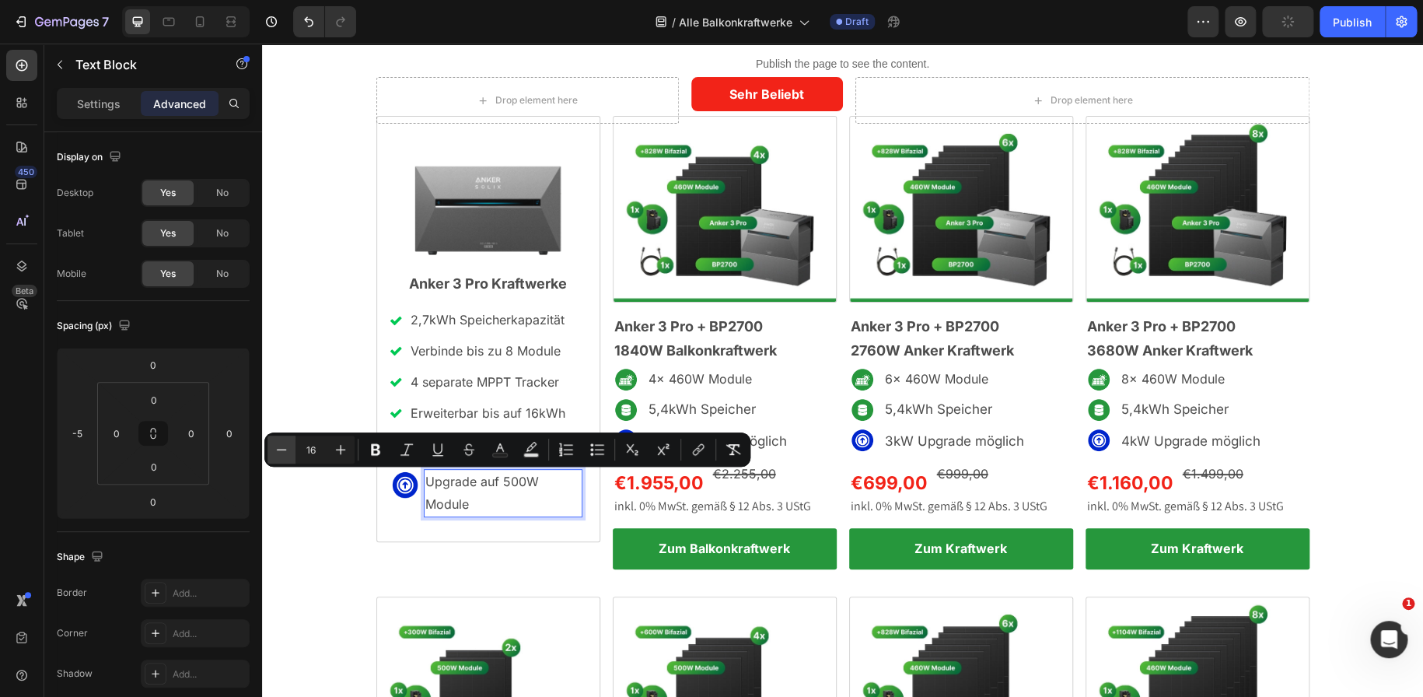
click at [280, 449] on icon "Editor contextual toolbar" at bounding box center [282, 449] width 10 height 1
type input "15"
click at [162, 403] on input "0" at bounding box center [153, 399] width 31 height 23
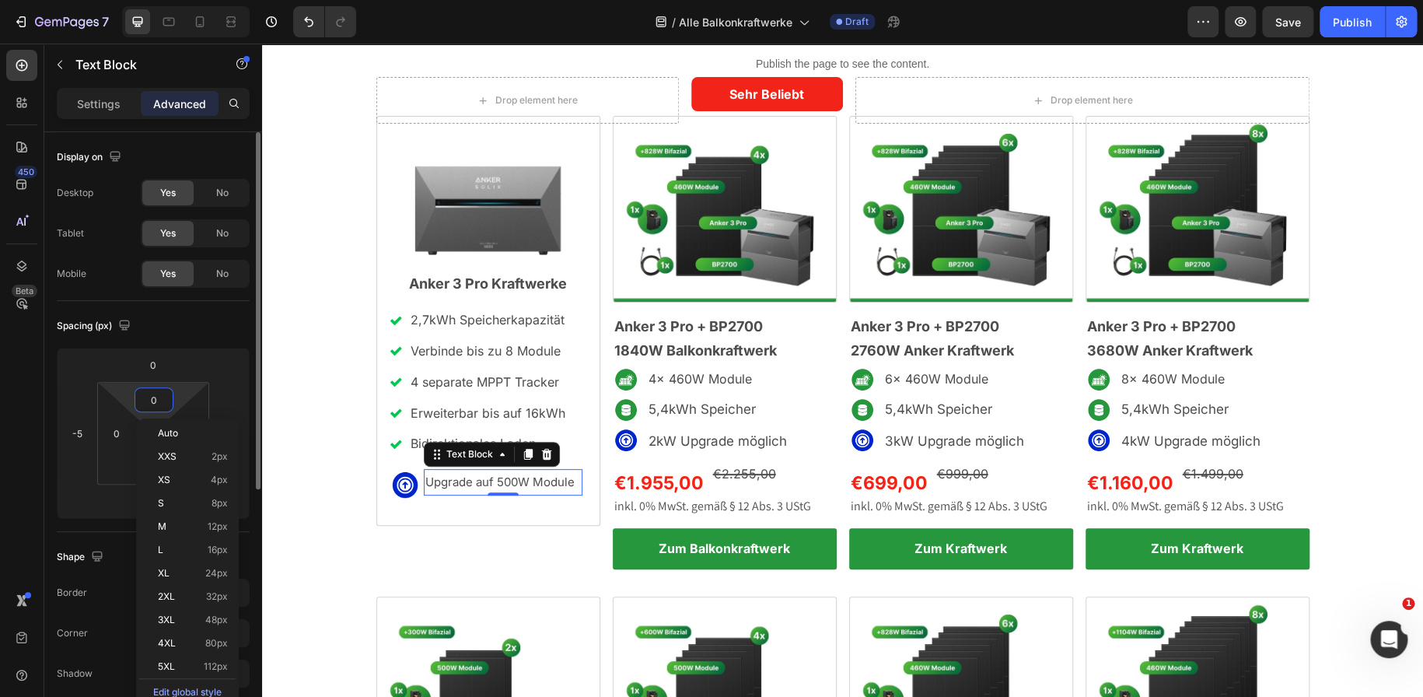
type input "2"
type input "3"
type input "4"
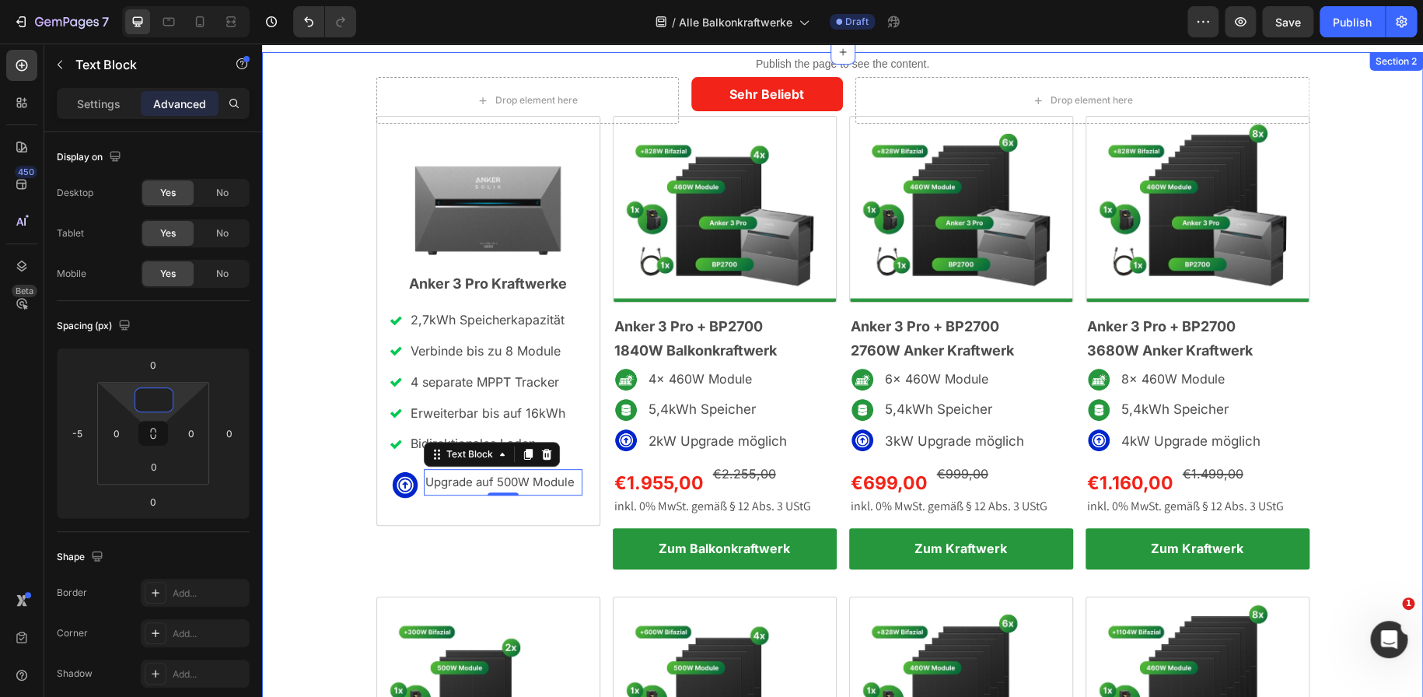
type input "5"
click at [352, 470] on div "Drop element here Sehr Beliebt Text Block Row Drop element here Row Image Anker…" at bounding box center [842, 563] width 1161 height 973
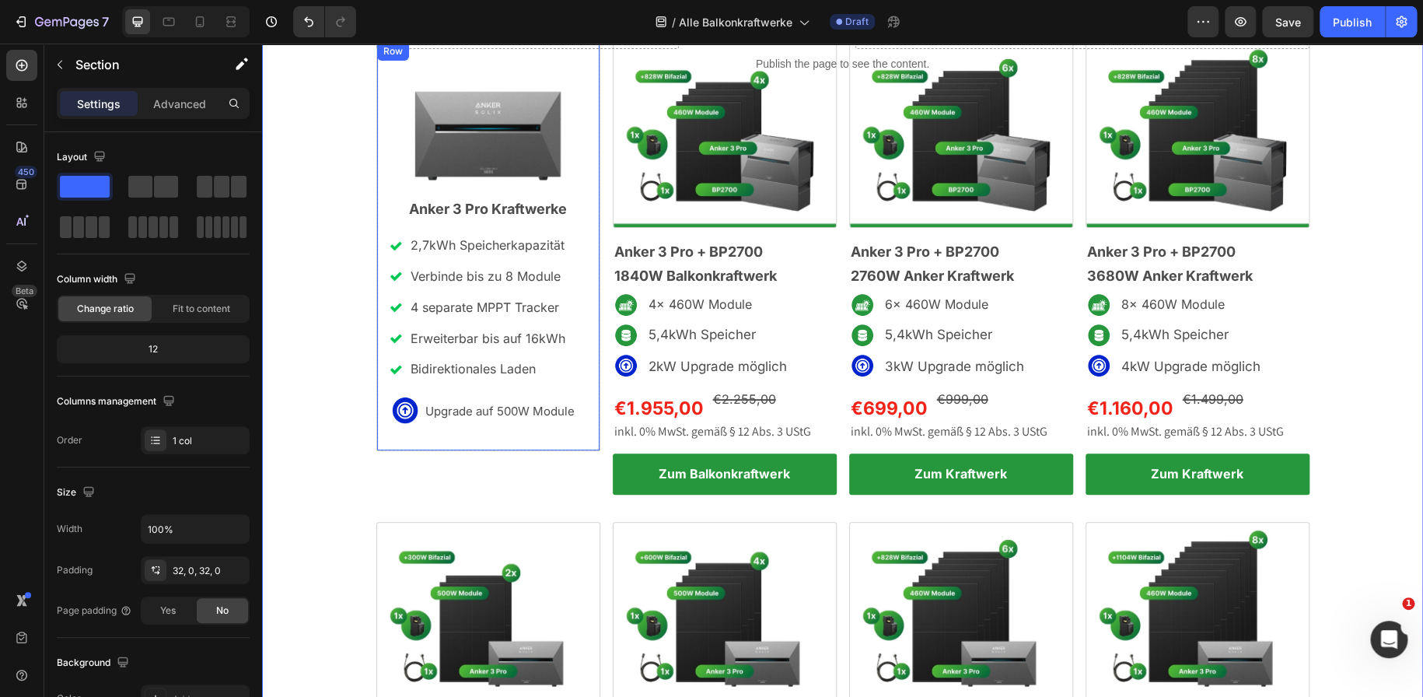
scroll to position [105, 0]
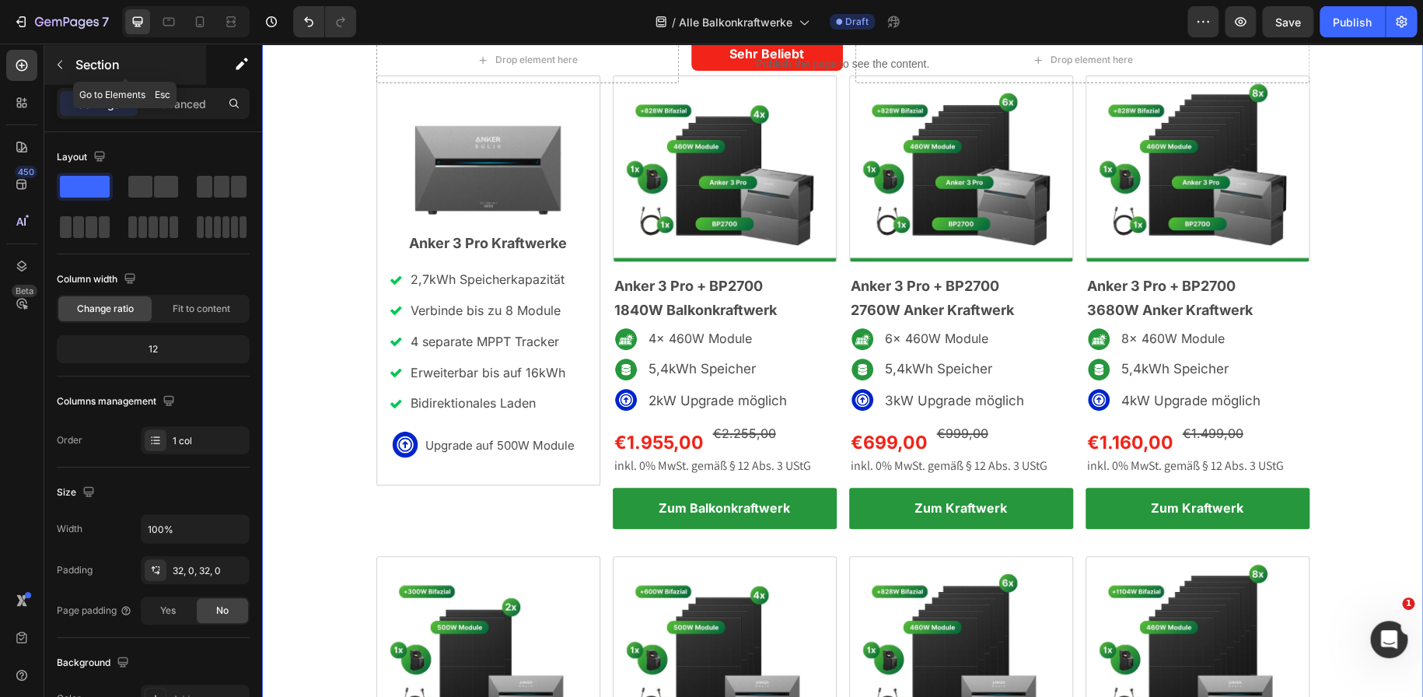
click at [67, 55] on button "button" at bounding box center [59, 64] width 25 height 25
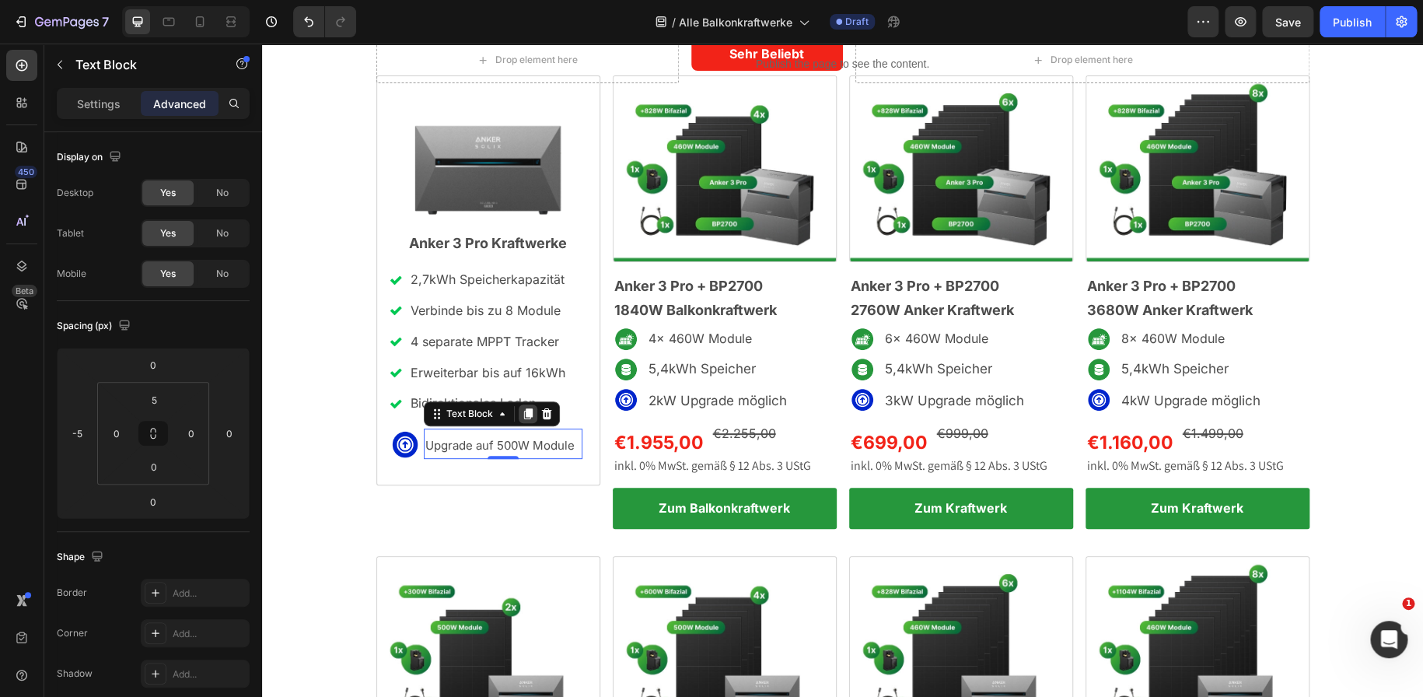
click at [522, 409] on icon at bounding box center [528, 413] width 12 height 12
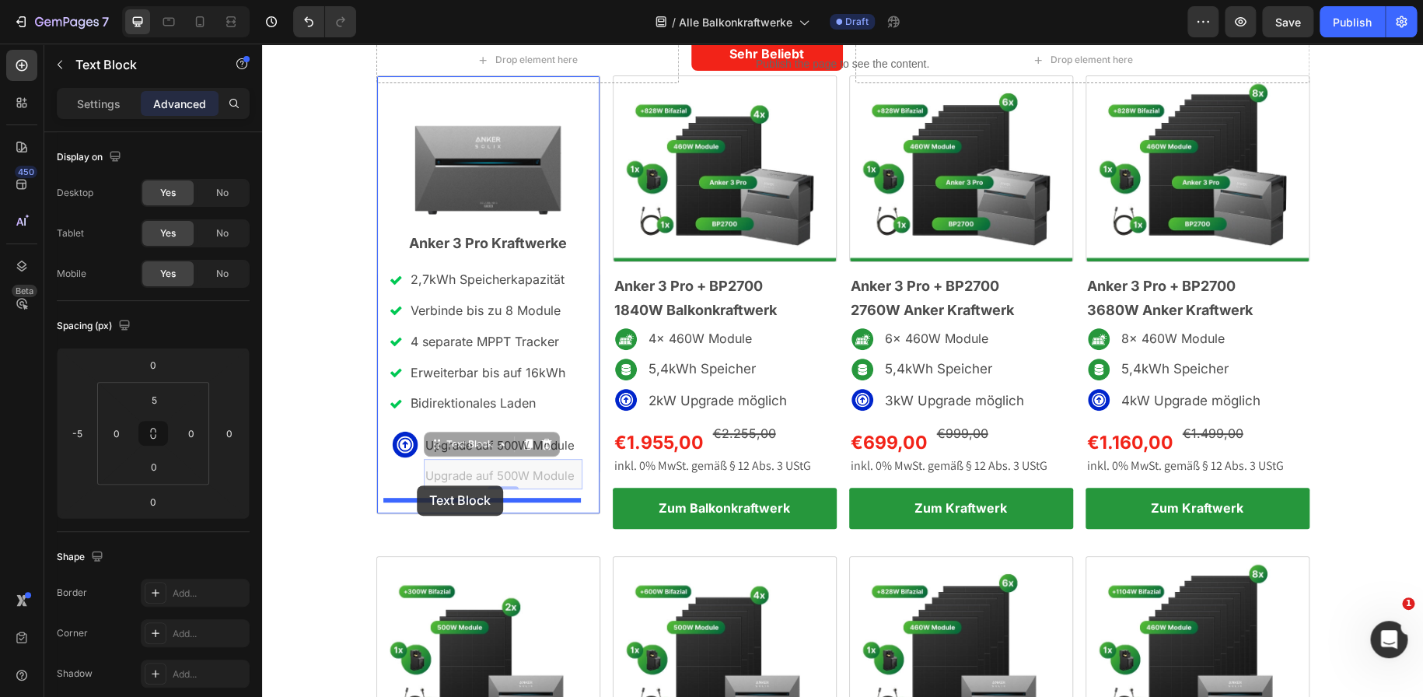
drag, startPoint x: 425, startPoint y: 448, endPoint x: 417, endPoint y: 485, distance: 38.3
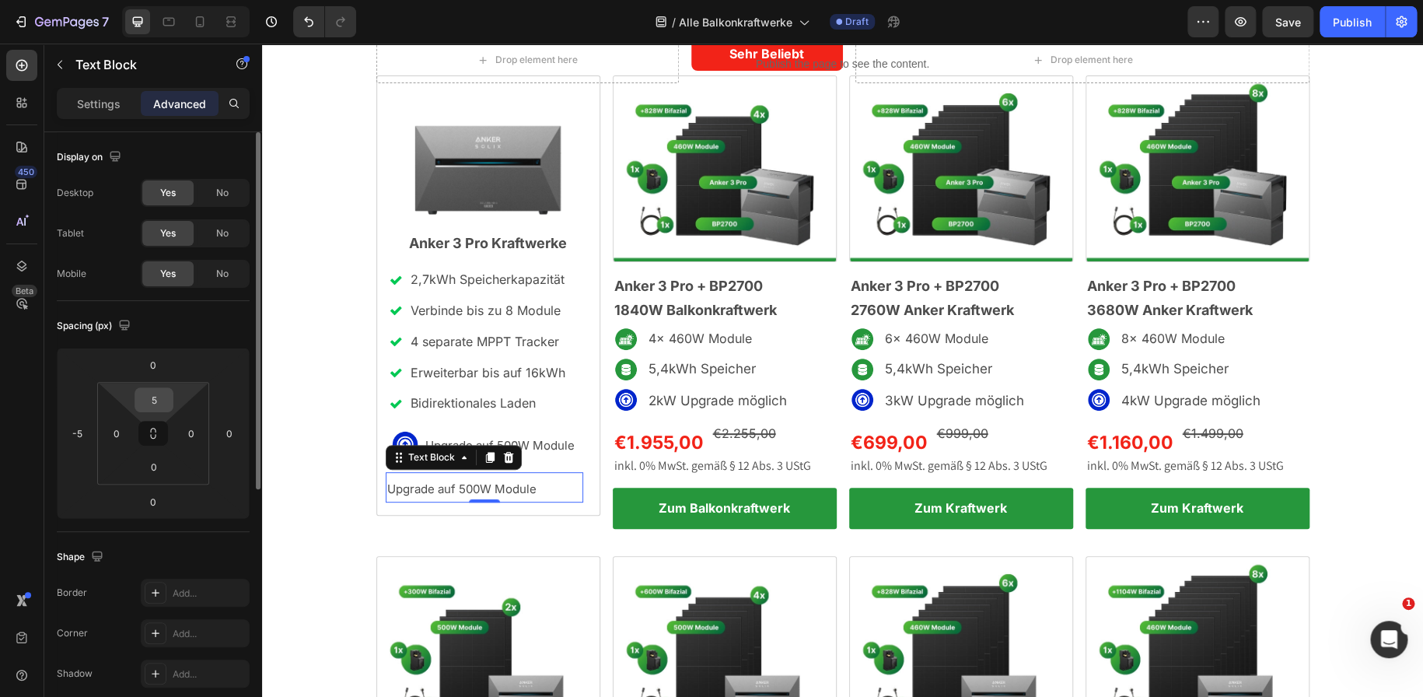
click at [152, 398] on input "5" at bounding box center [153, 399] width 31 height 23
type input "0"
click at [81, 432] on input "-5" at bounding box center [76, 432] width 23 height 23
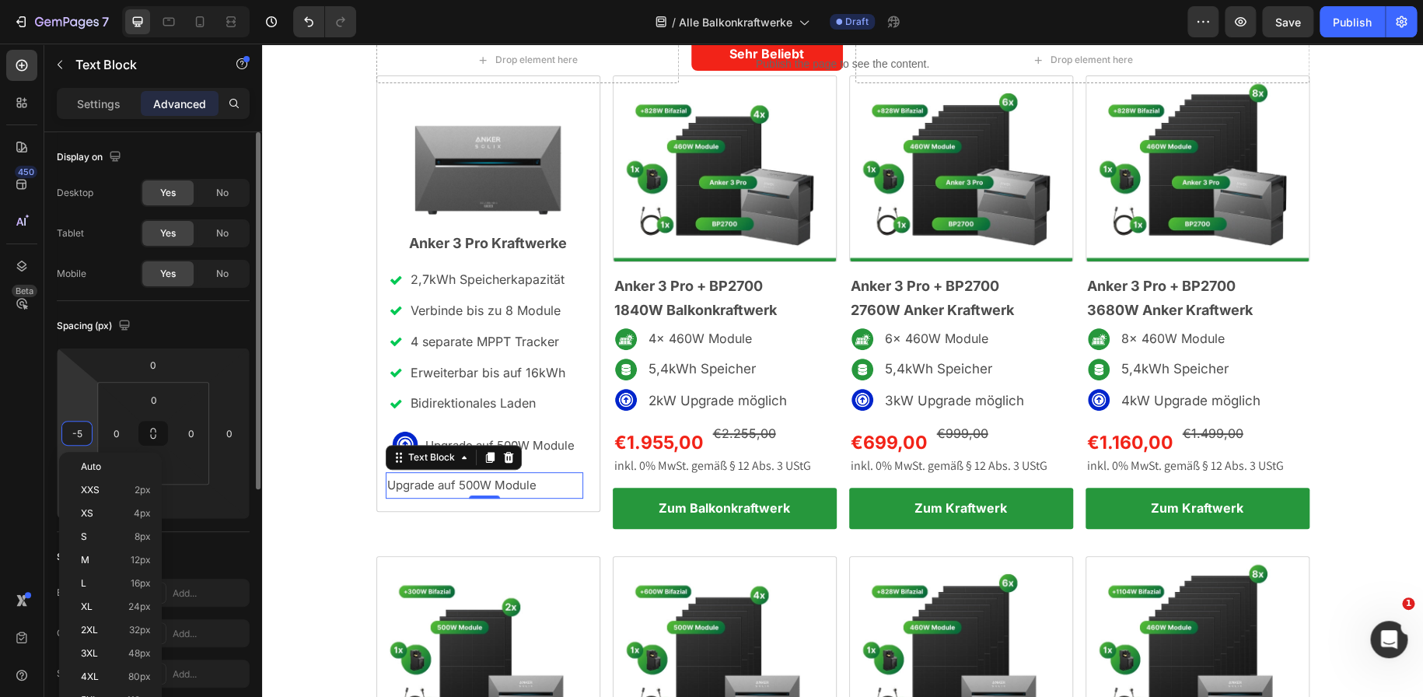
type input "0"
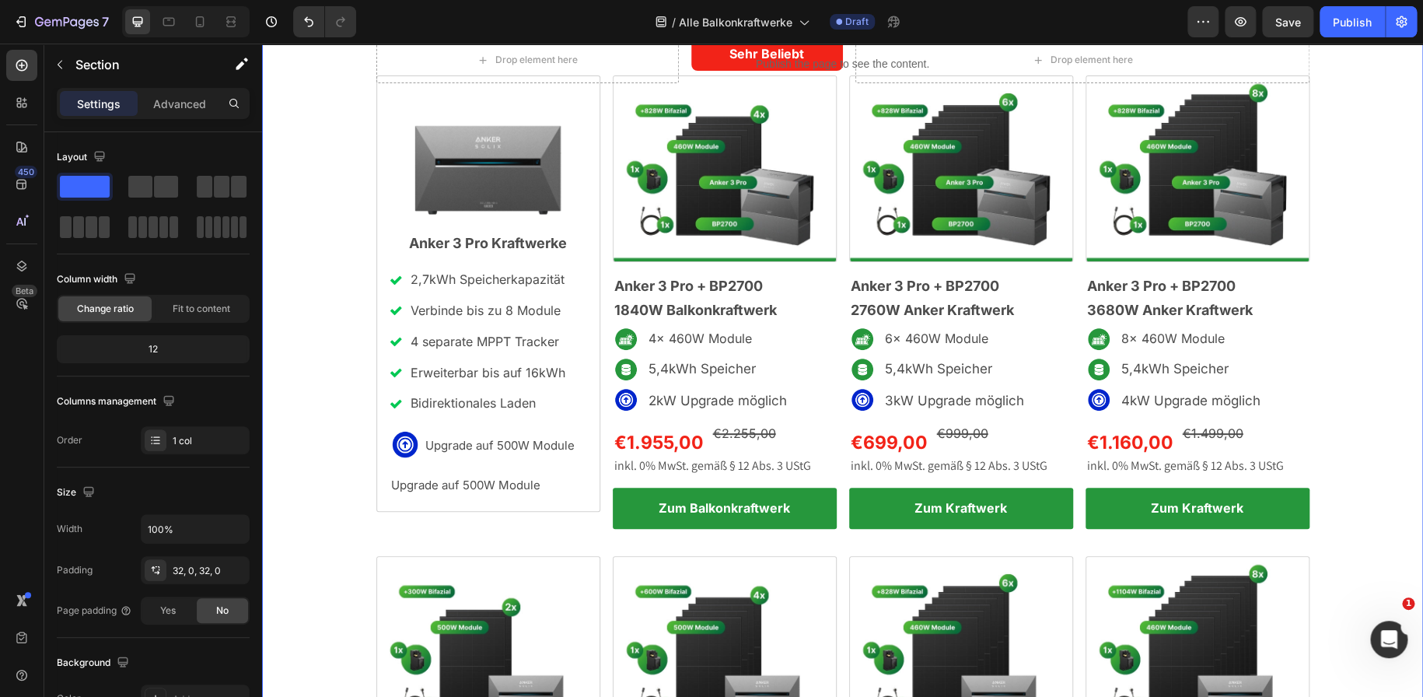
click at [294, 423] on div "Drop element here Sehr Beliebt Text Block Row Drop element here Row Image Anker…" at bounding box center [842, 523] width 1161 height 973
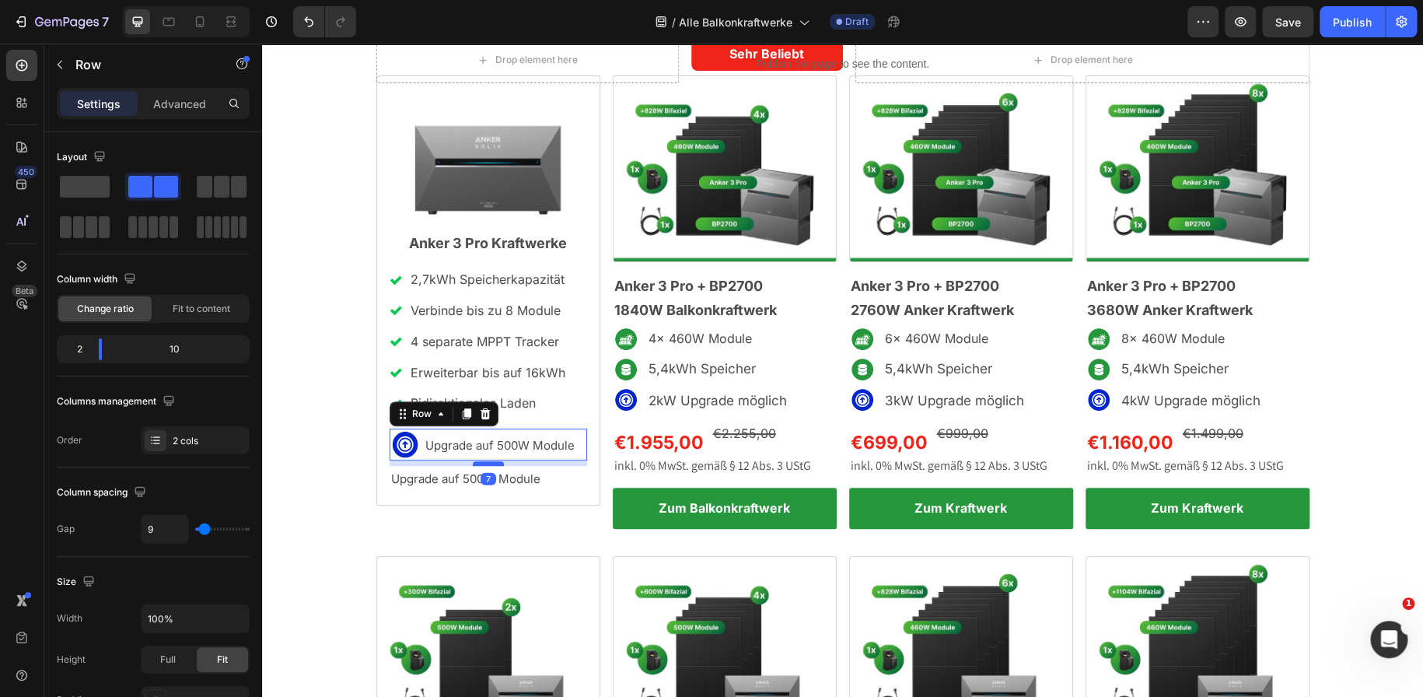
click at [484, 464] on div at bounding box center [488, 463] width 31 height 5
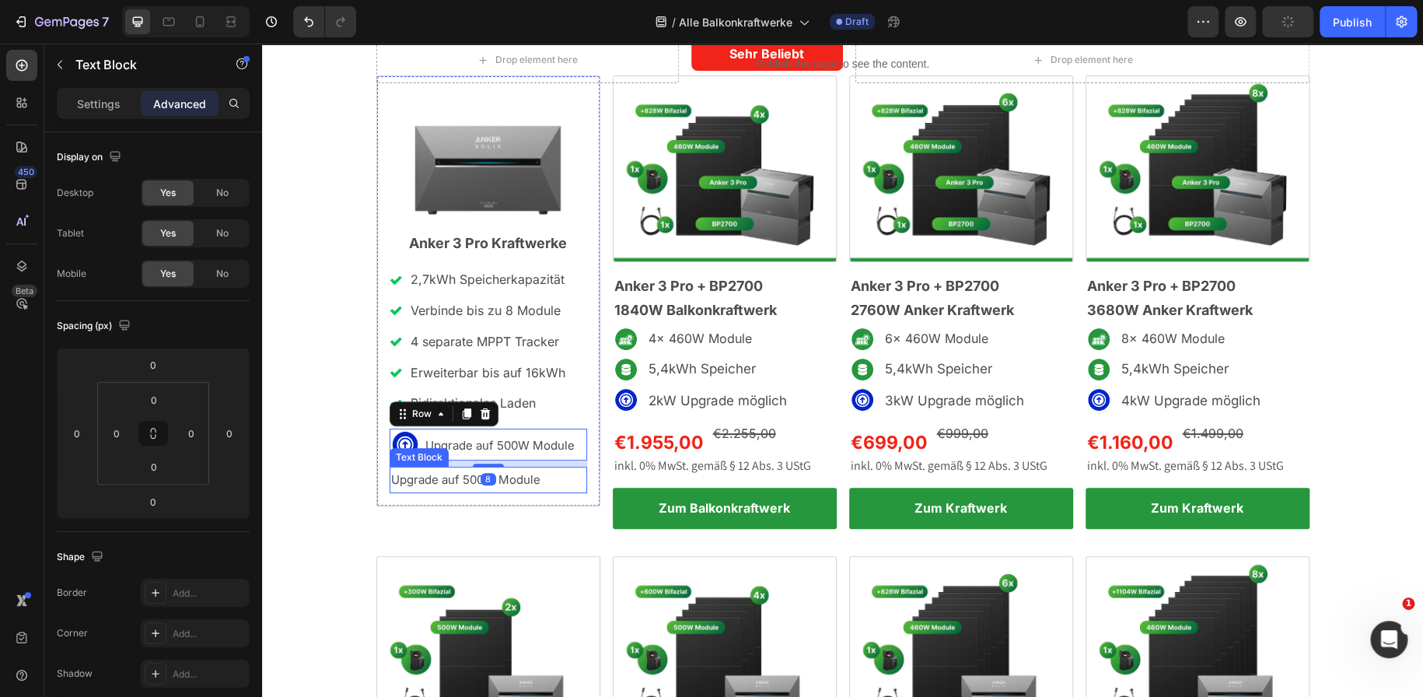
click at [435, 475] on span "Upgrade auf 500W Module" at bounding box center [465, 479] width 149 height 15
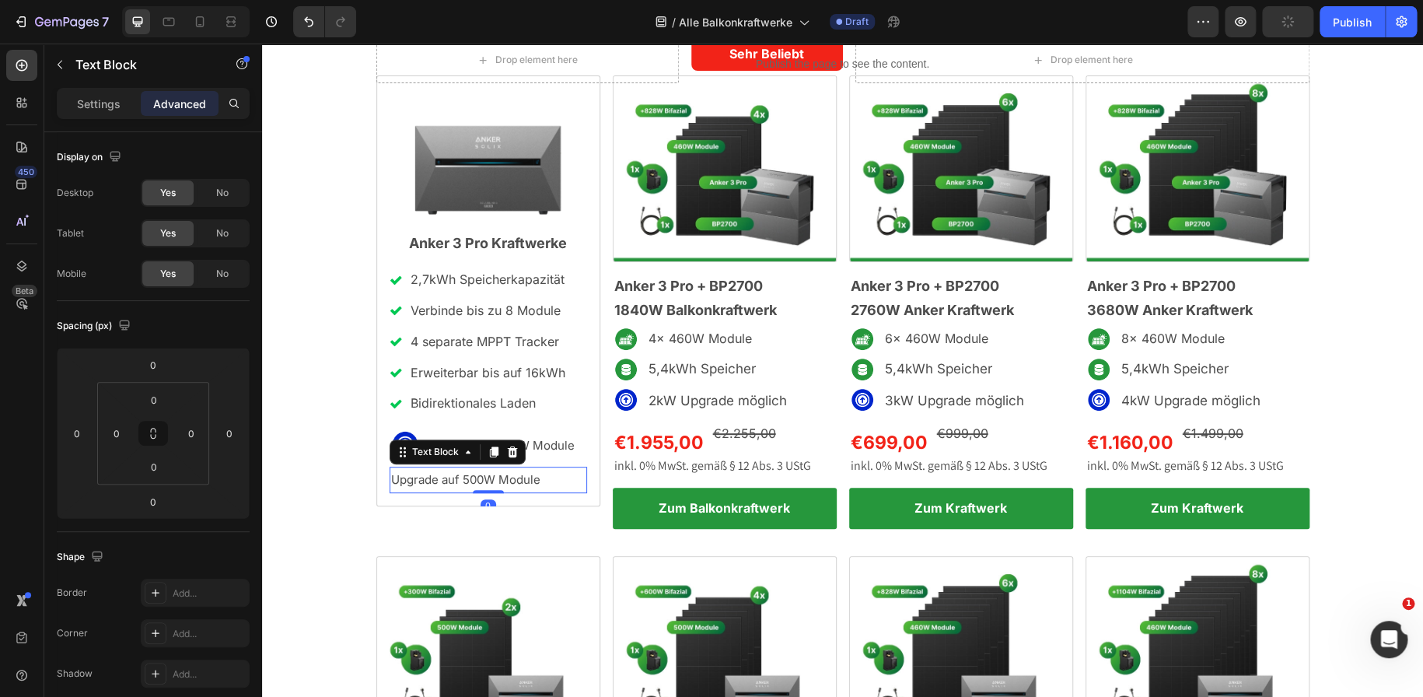
click at [435, 475] on span "Upgrade auf 500W Module" at bounding box center [465, 479] width 149 height 15
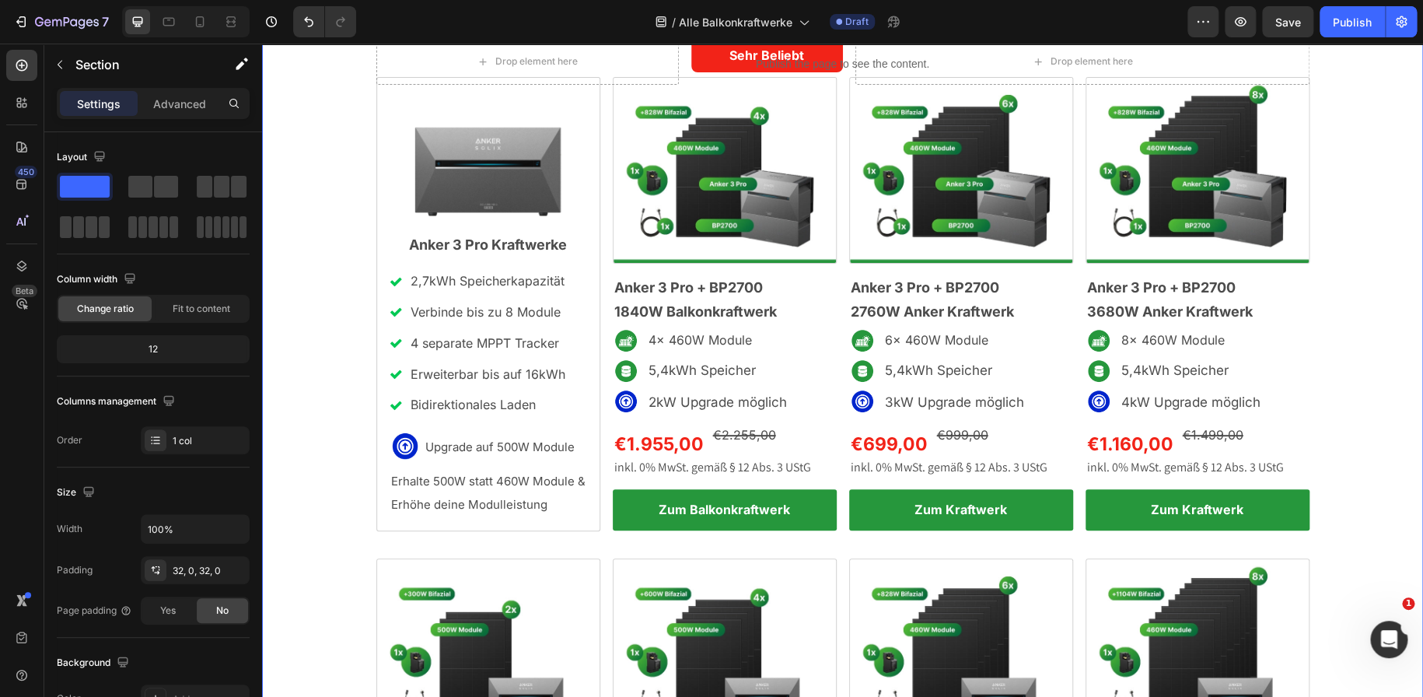
scroll to position [104, 0]
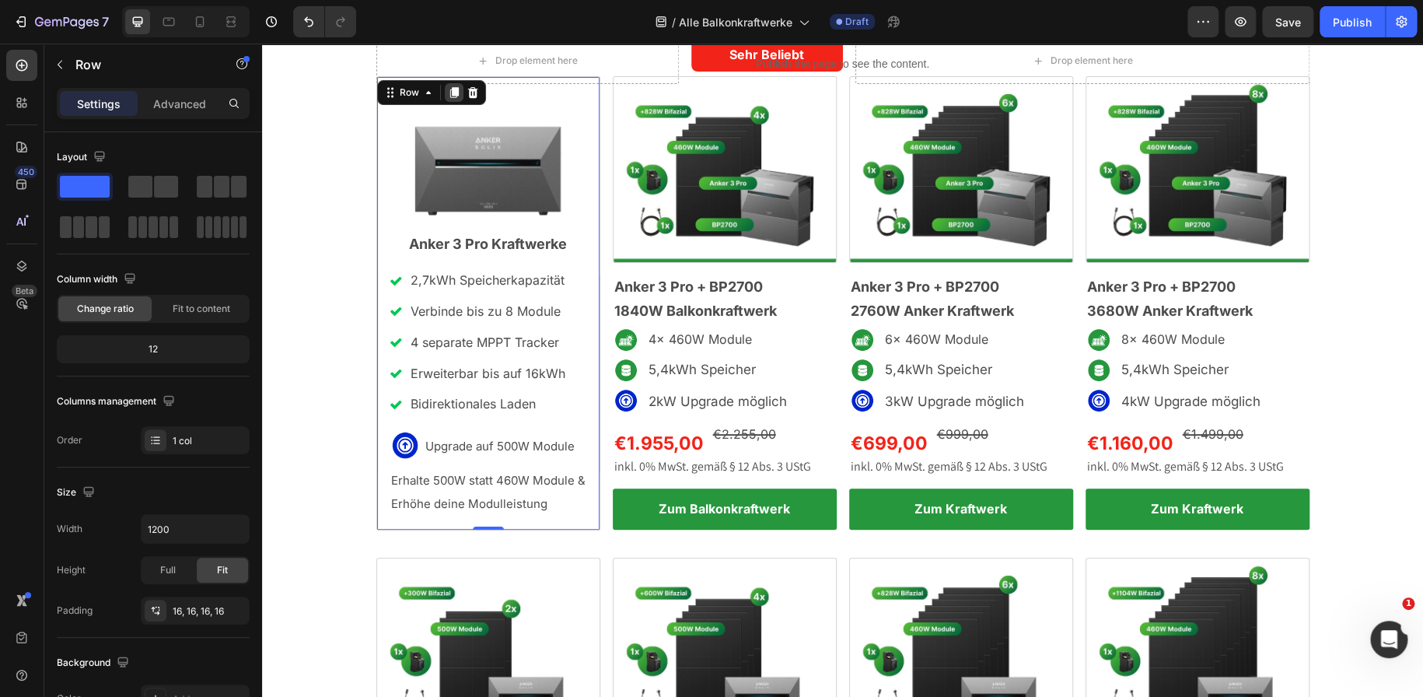
click at [449, 100] on div at bounding box center [454, 92] width 19 height 19
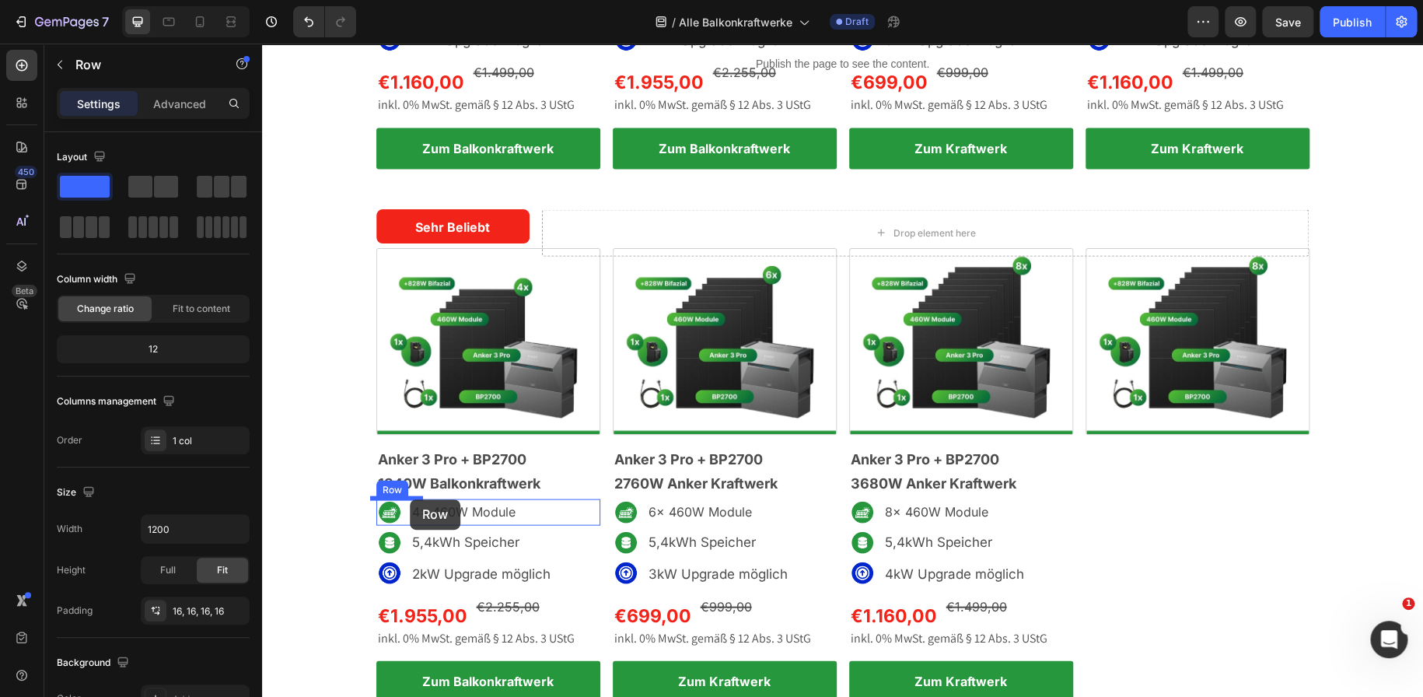
scroll to position [1415, 0]
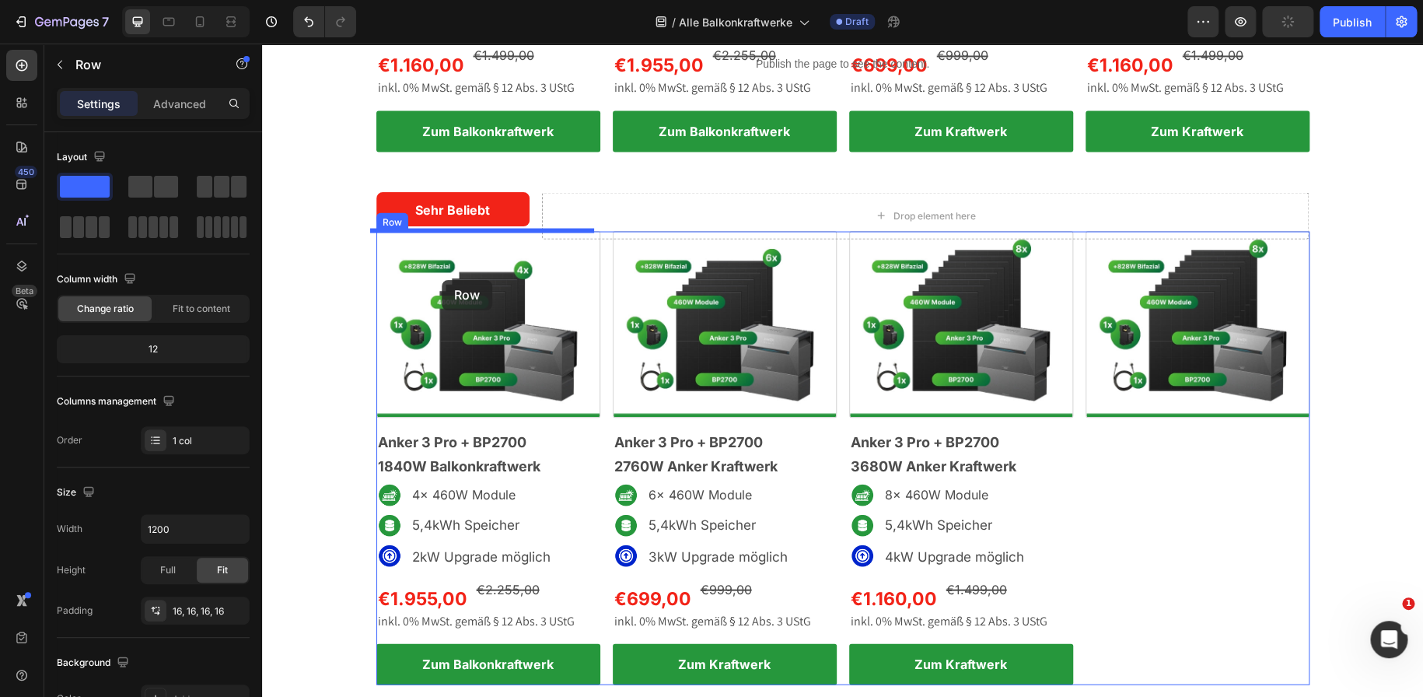
drag, startPoint x: 384, startPoint y: 83, endPoint x: 442, endPoint y: 280, distance: 204.9
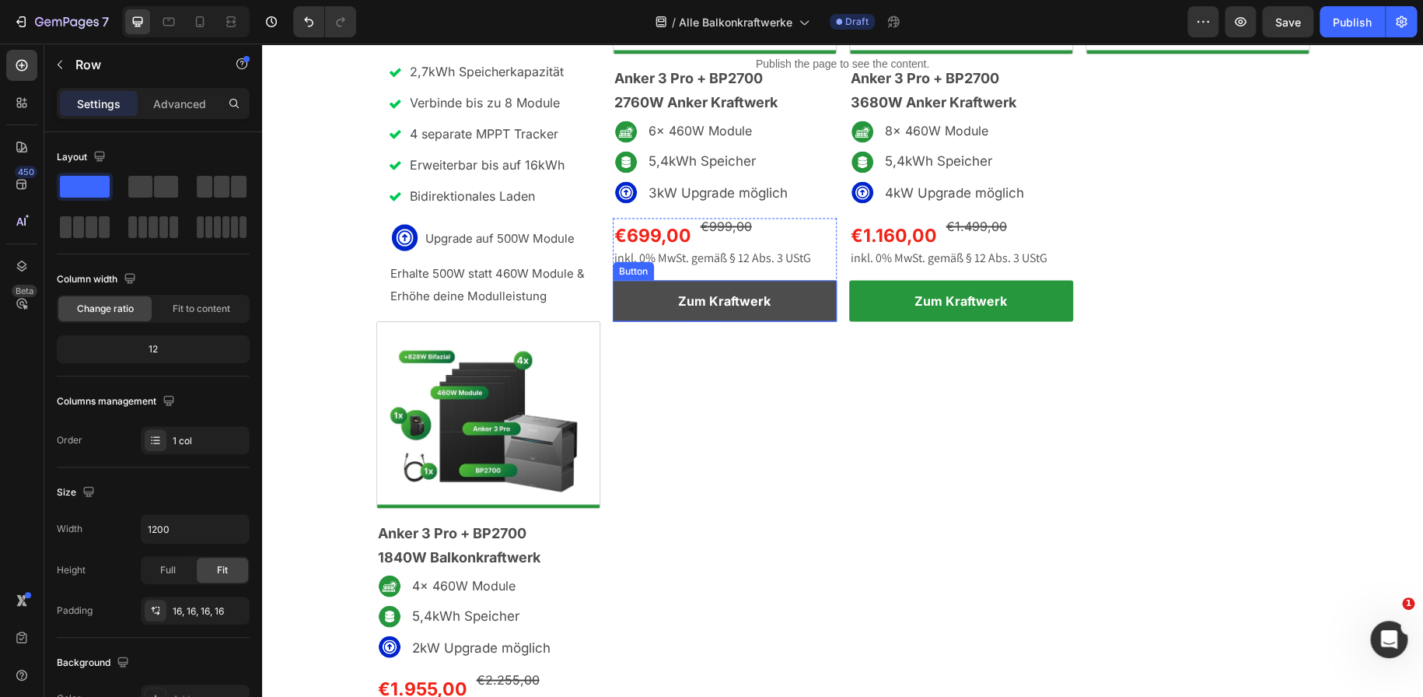
scroll to position [1323, 0]
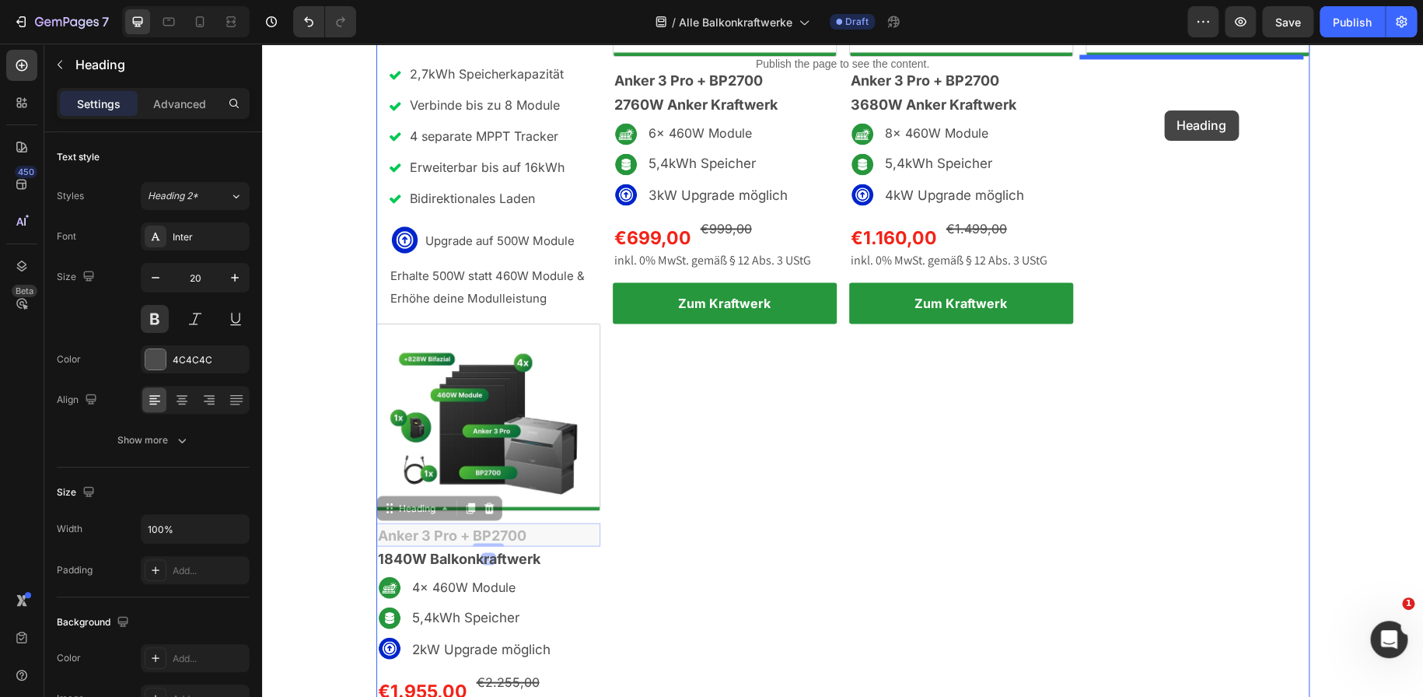
drag, startPoint x: 451, startPoint y: 536, endPoint x: 1164, endPoint y: 110, distance: 830.1
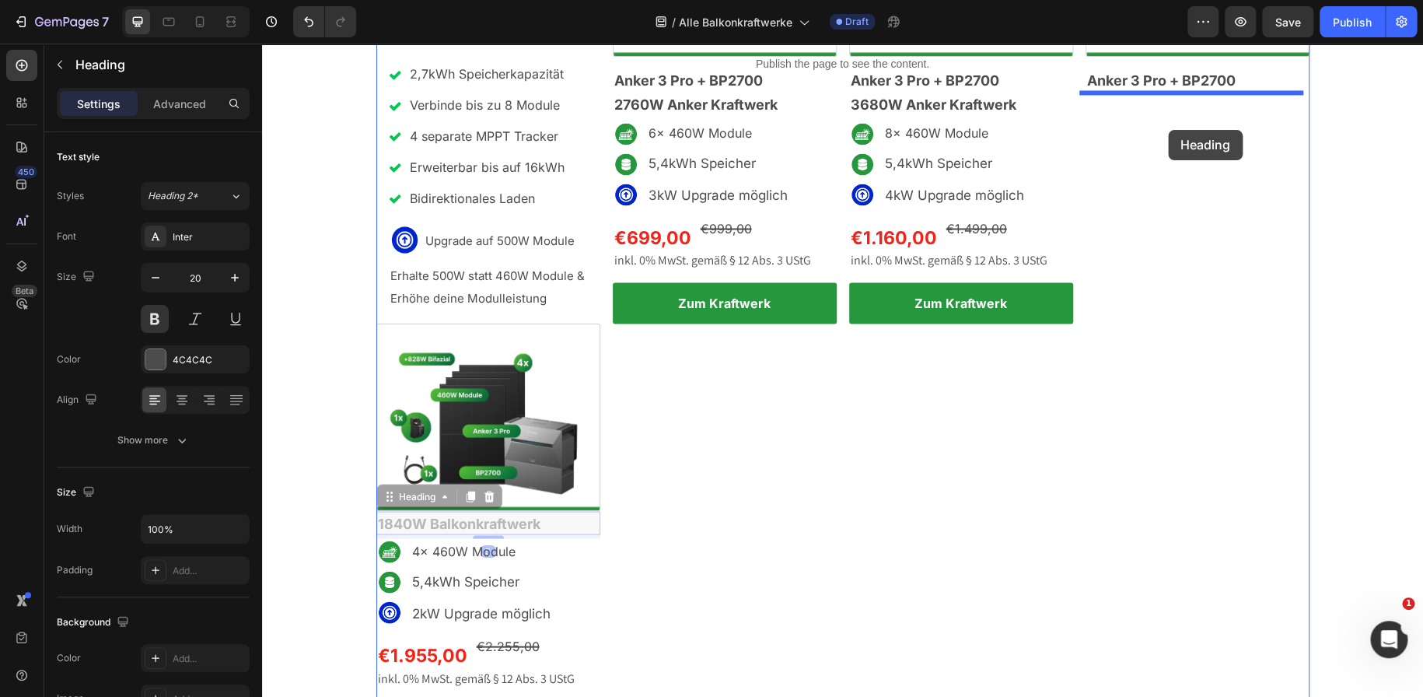
drag, startPoint x: 513, startPoint y: 523, endPoint x: 1168, endPoint y: 130, distance: 763.7
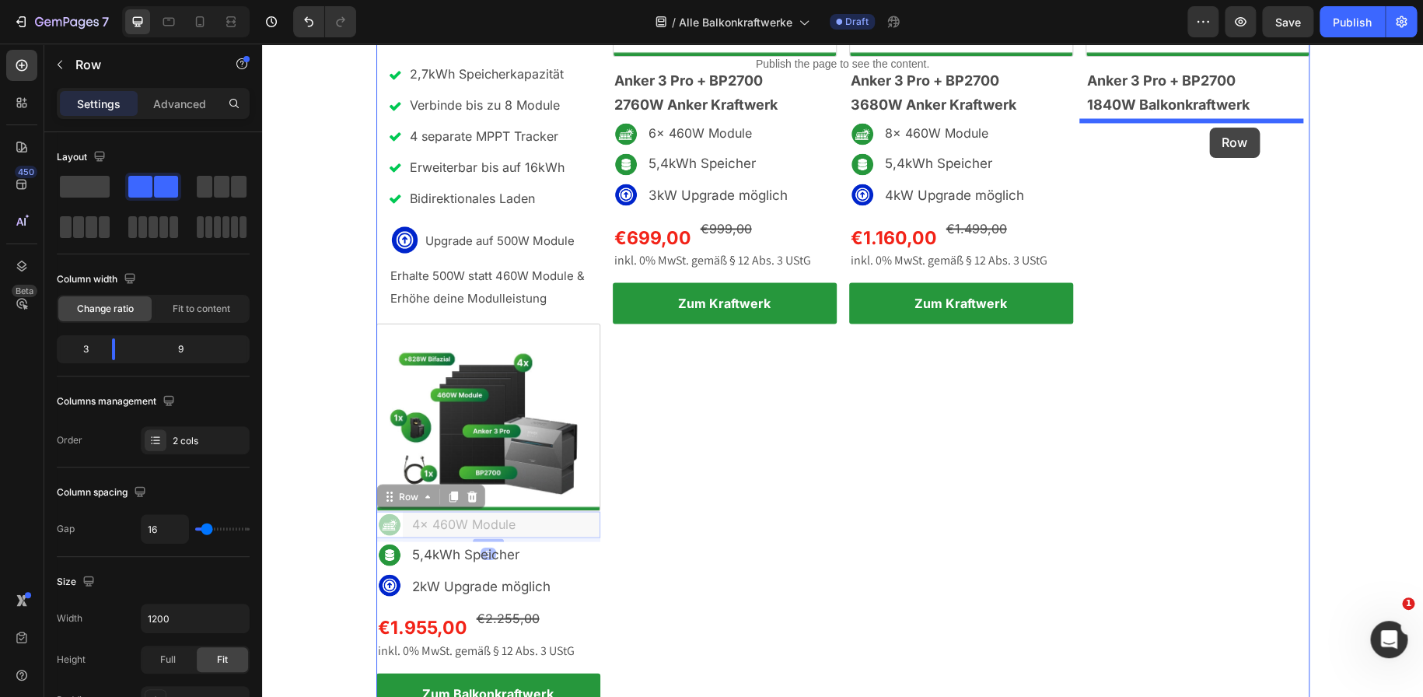
drag, startPoint x: 578, startPoint y: 527, endPoint x: 1209, endPoint y: 128, distance: 746.7
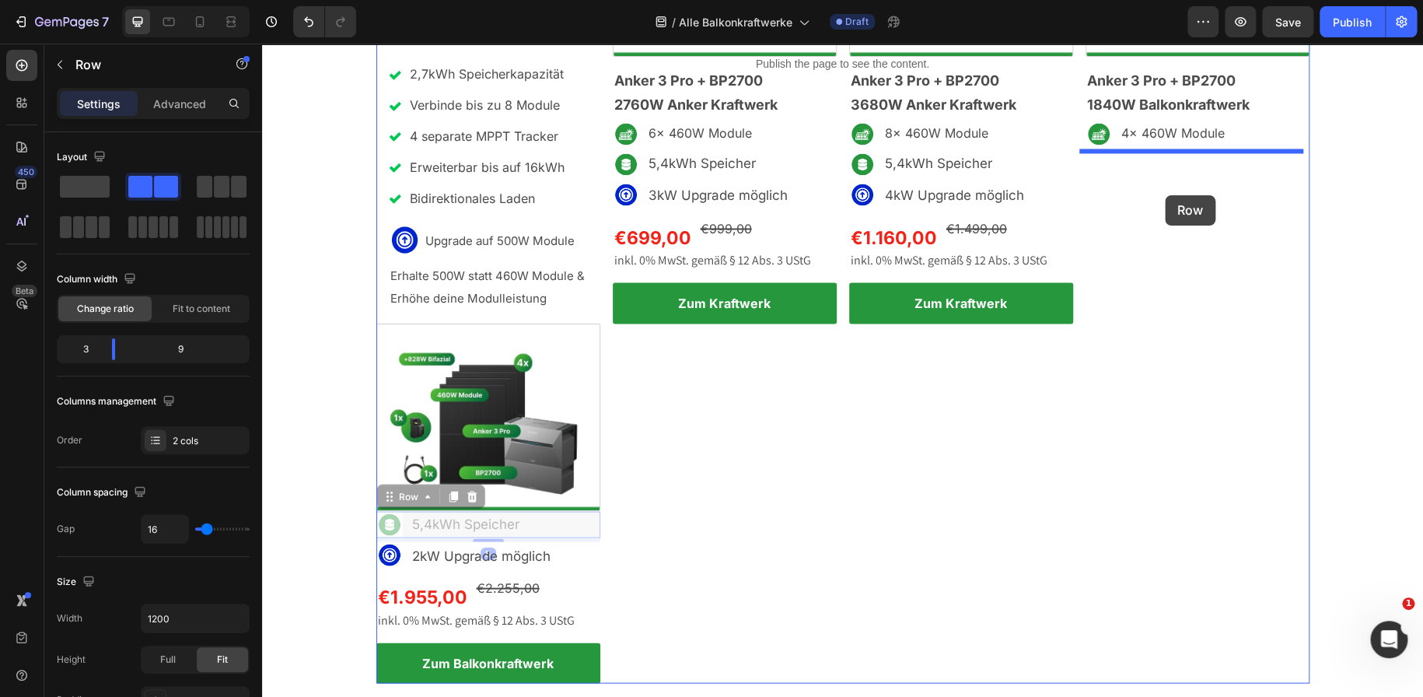
drag, startPoint x: 576, startPoint y: 529, endPoint x: 1165, endPoint y: 195, distance: 676.4
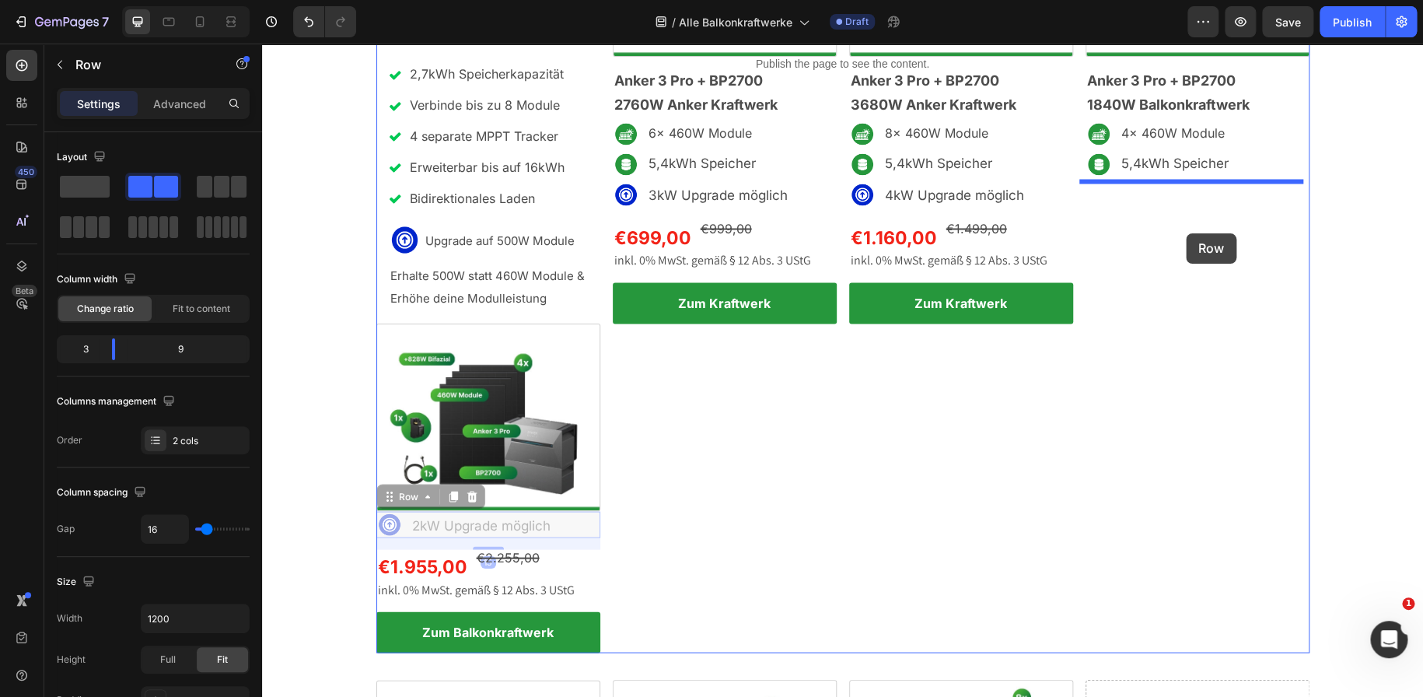
drag, startPoint x: 583, startPoint y: 527, endPoint x: 1182, endPoint y: 227, distance: 669.6
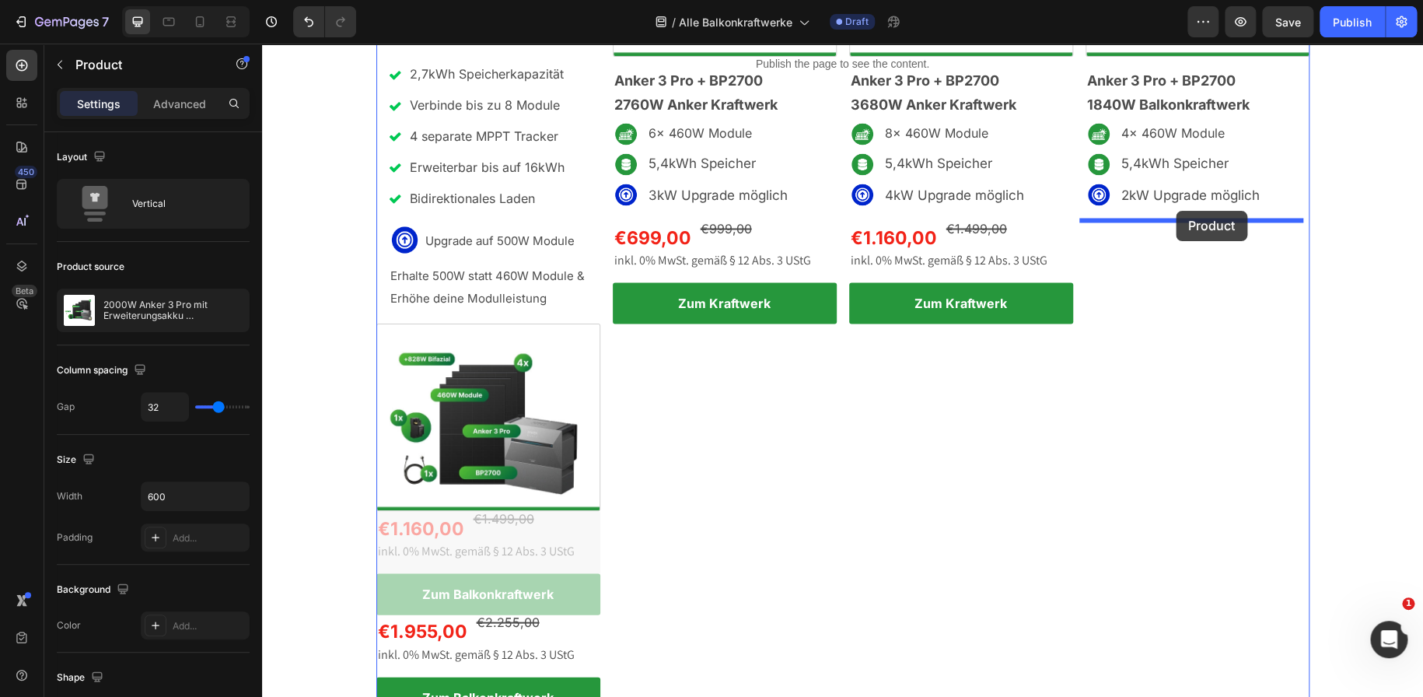
drag, startPoint x: 585, startPoint y: 565, endPoint x: 1175, endPoint y: 211, distance: 689.0
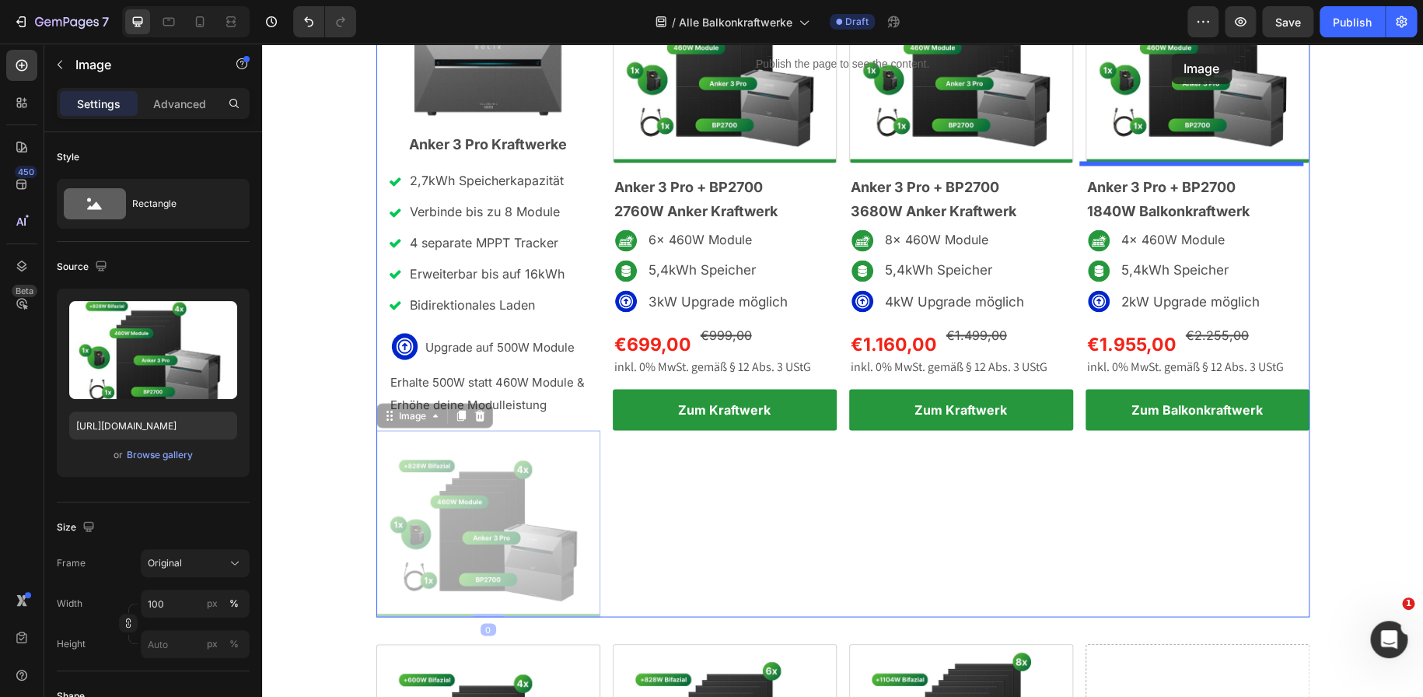
drag, startPoint x: 553, startPoint y: 414, endPoint x: 1171, endPoint y: 54, distance: 715.6
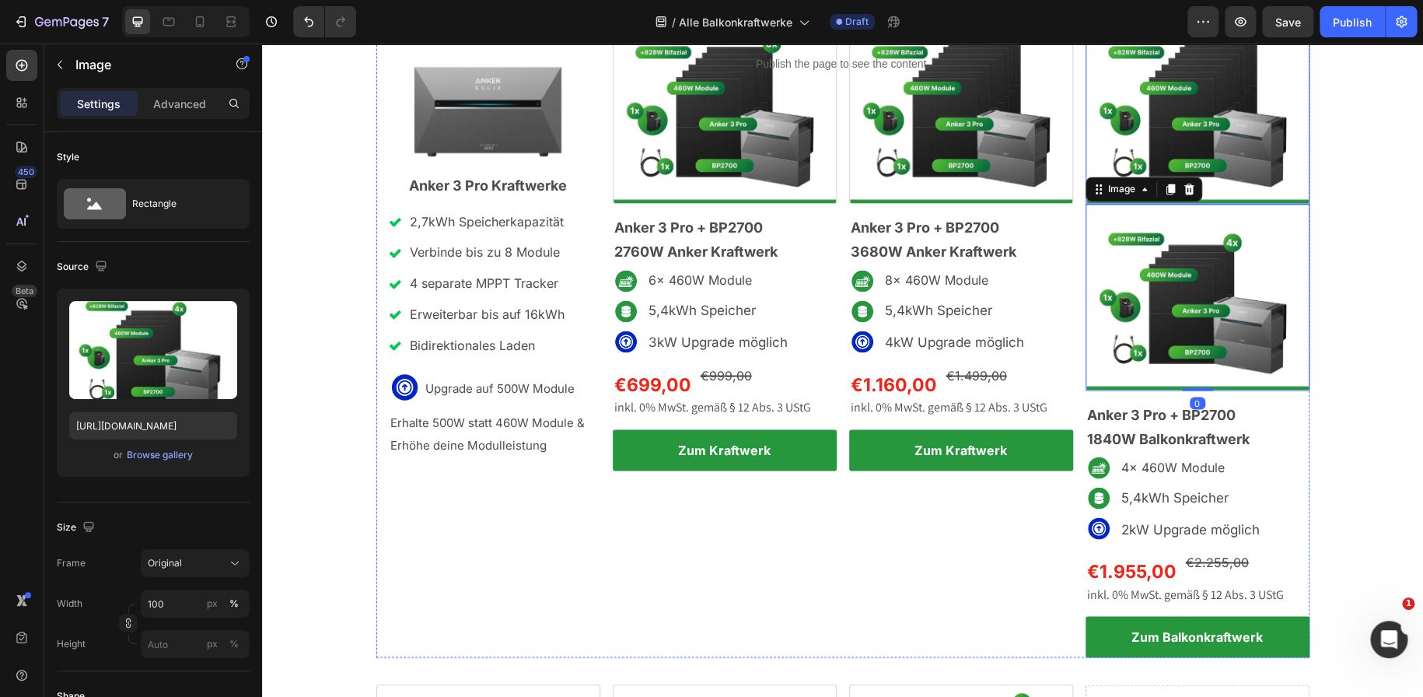
scroll to position [1060, 0]
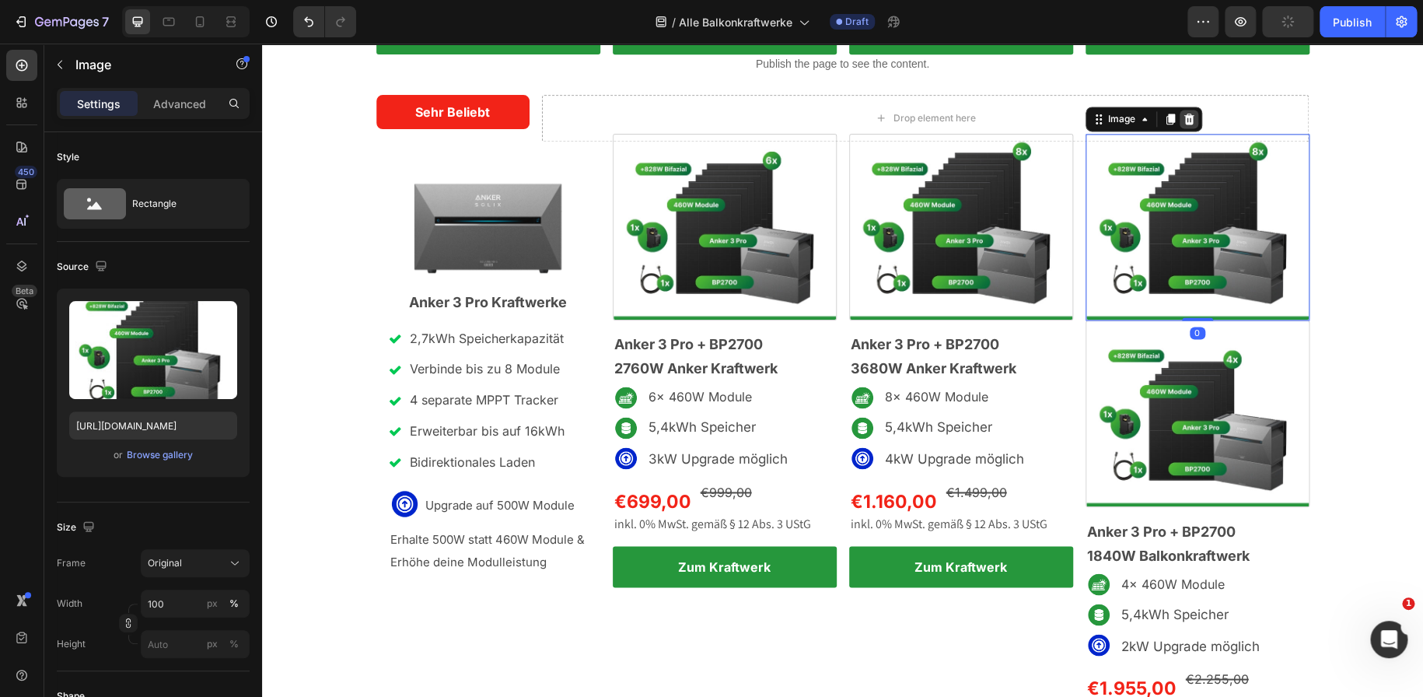
click at [1183, 118] on icon at bounding box center [1188, 119] width 10 height 11
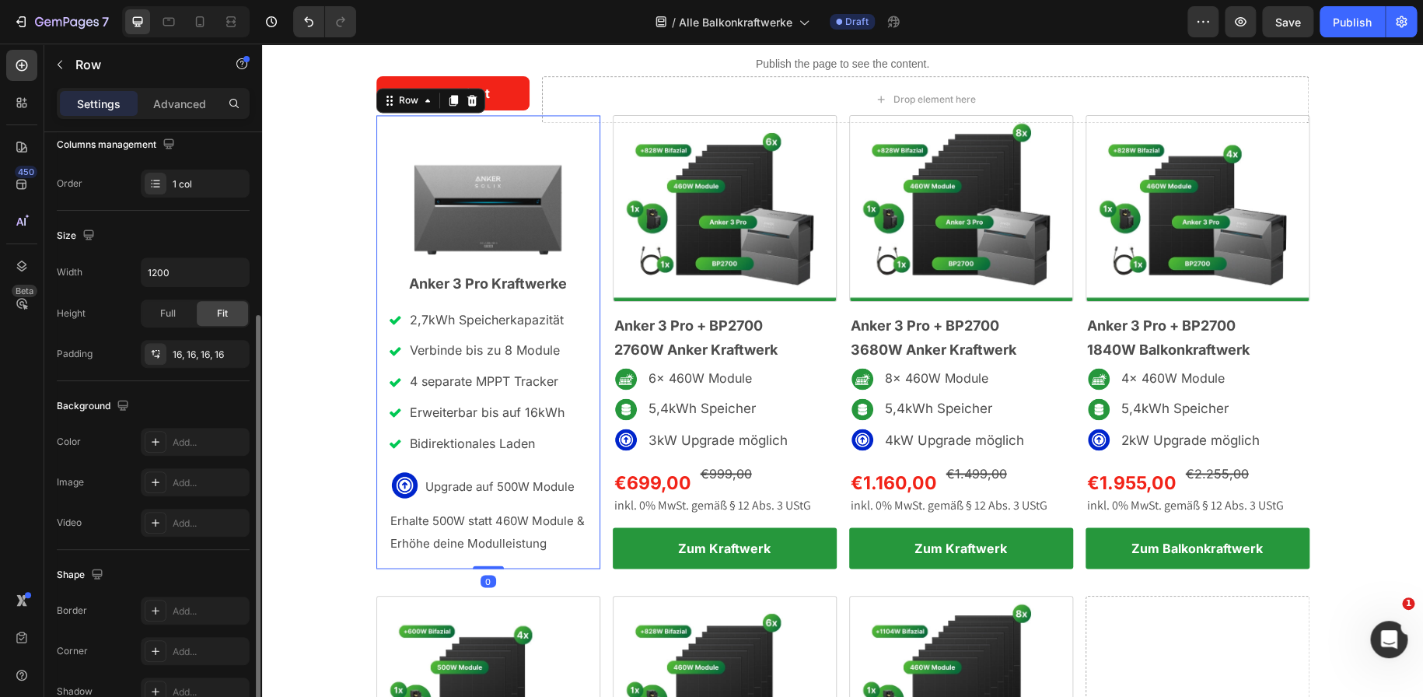
scroll to position [271, 0]
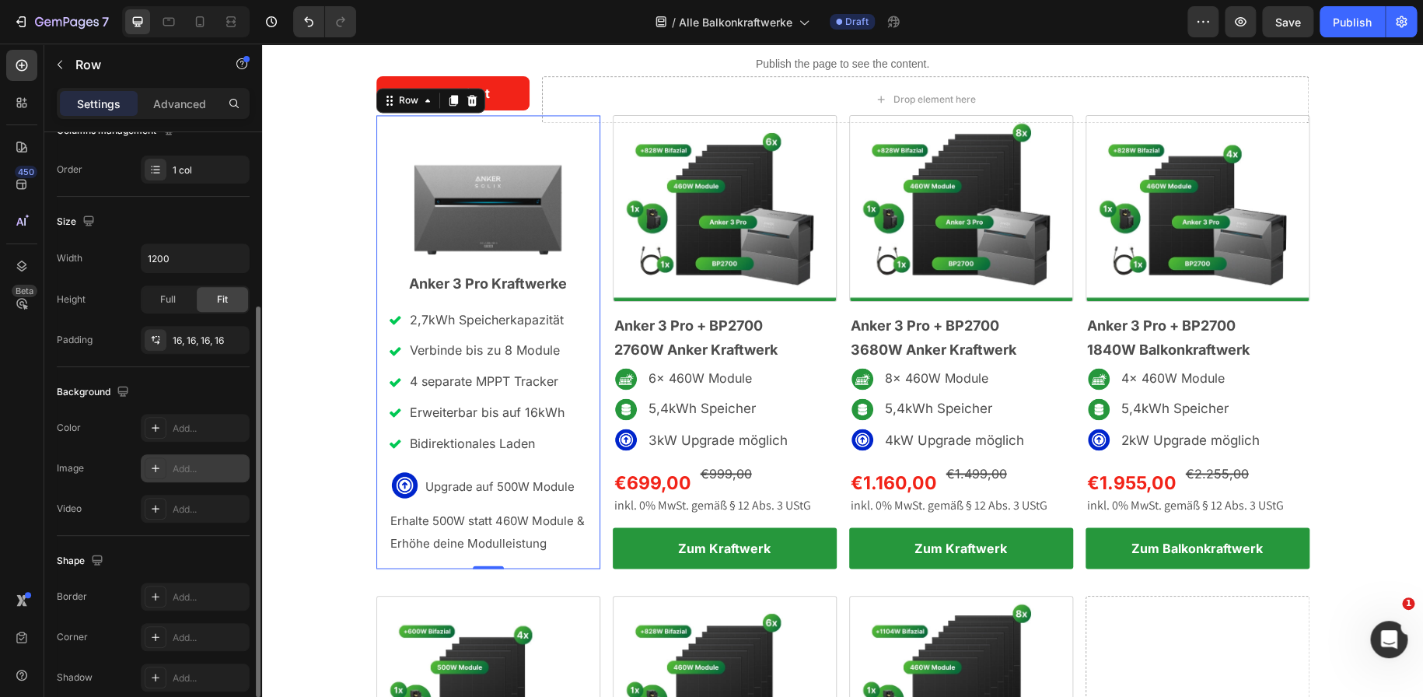
click at [159, 462] on icon at bounding box center [155, 468] width 12 height 12
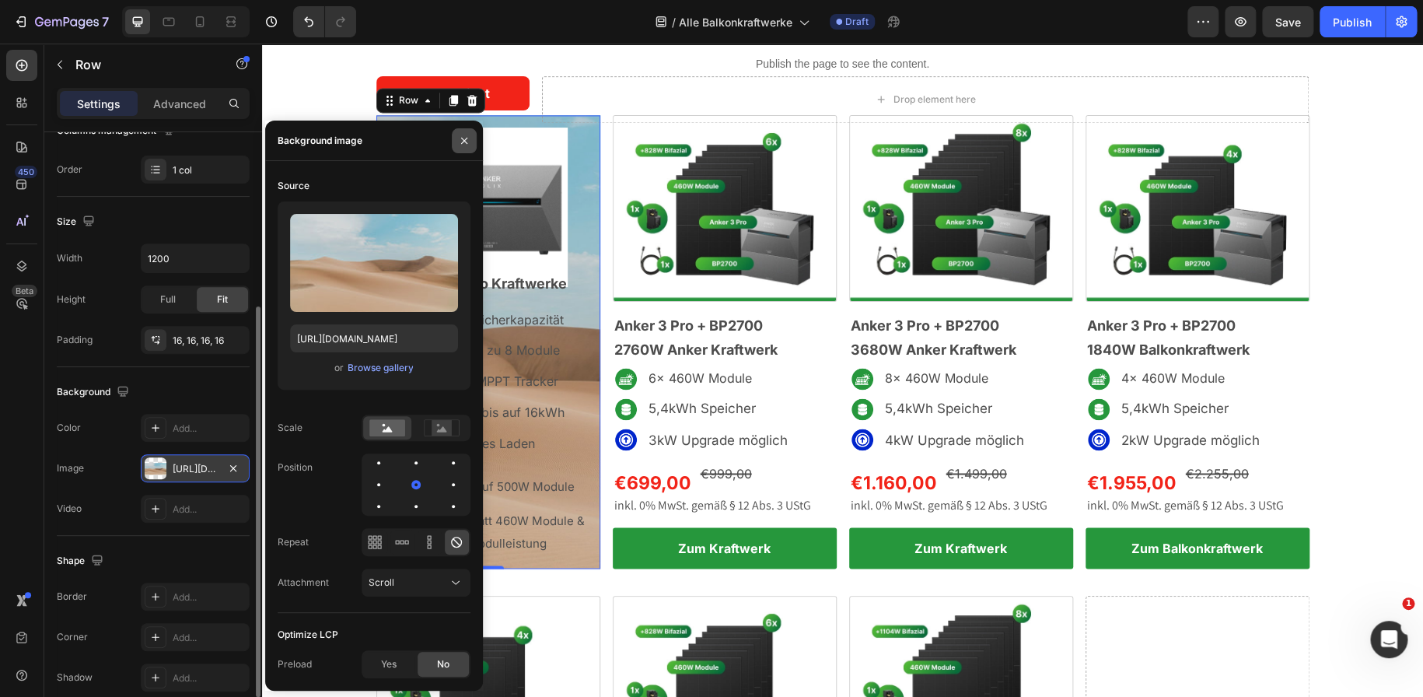
click at [466, 139] on icon "button" at bounding box center [464, 140] width 12 height 12
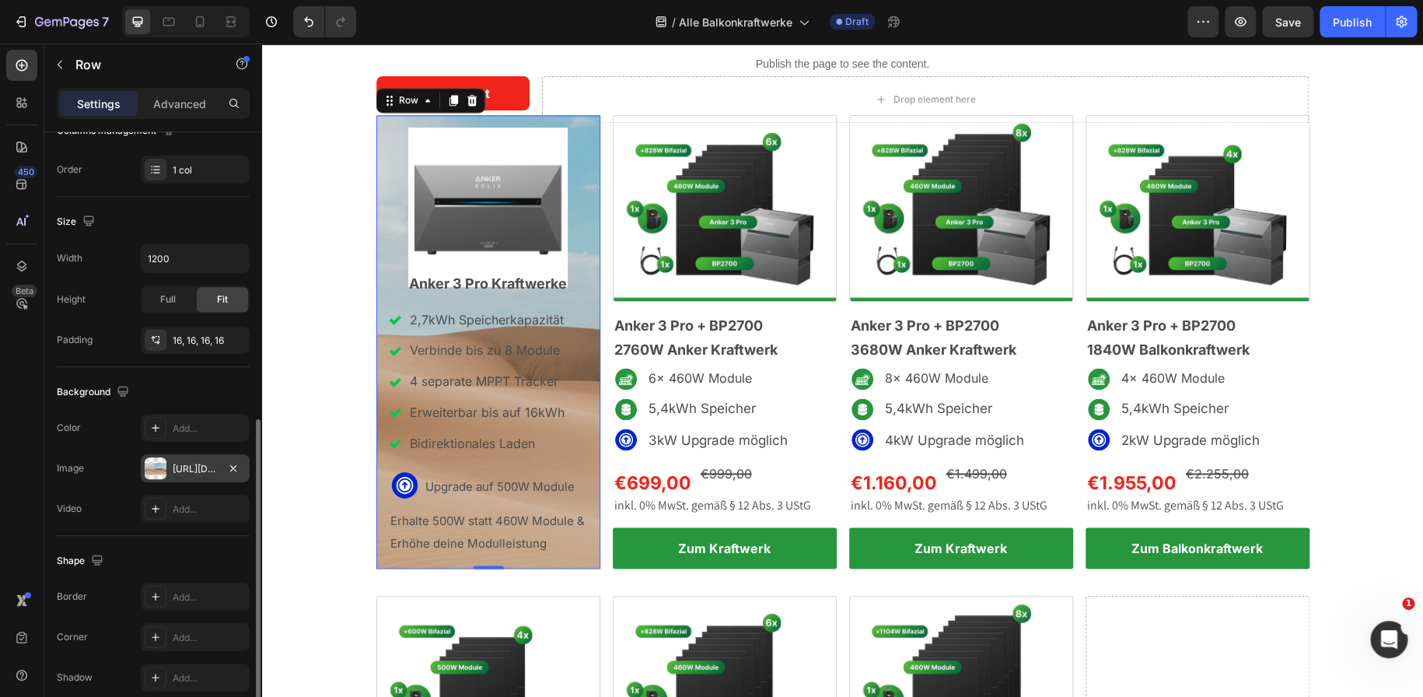
scroll to position [339, 0]
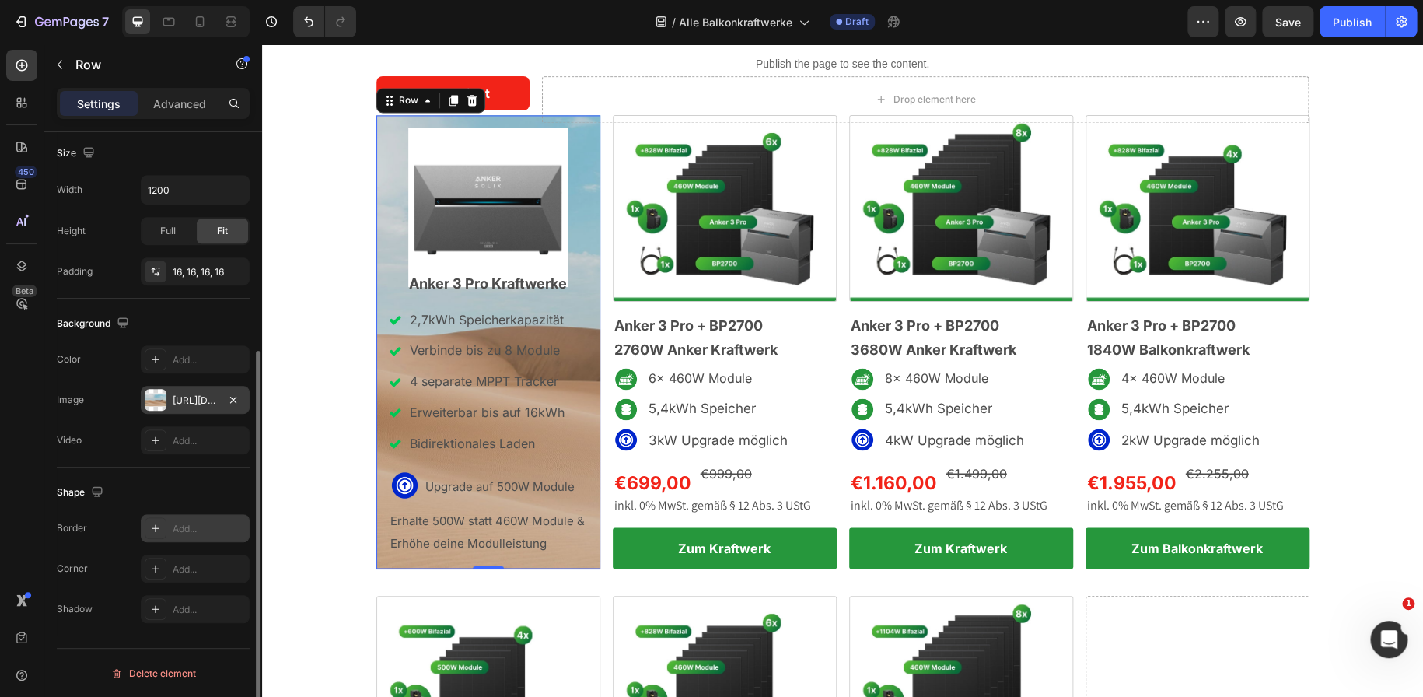
click at [153, 526] on icon at bounding box center [155, 528] width 12 height 12
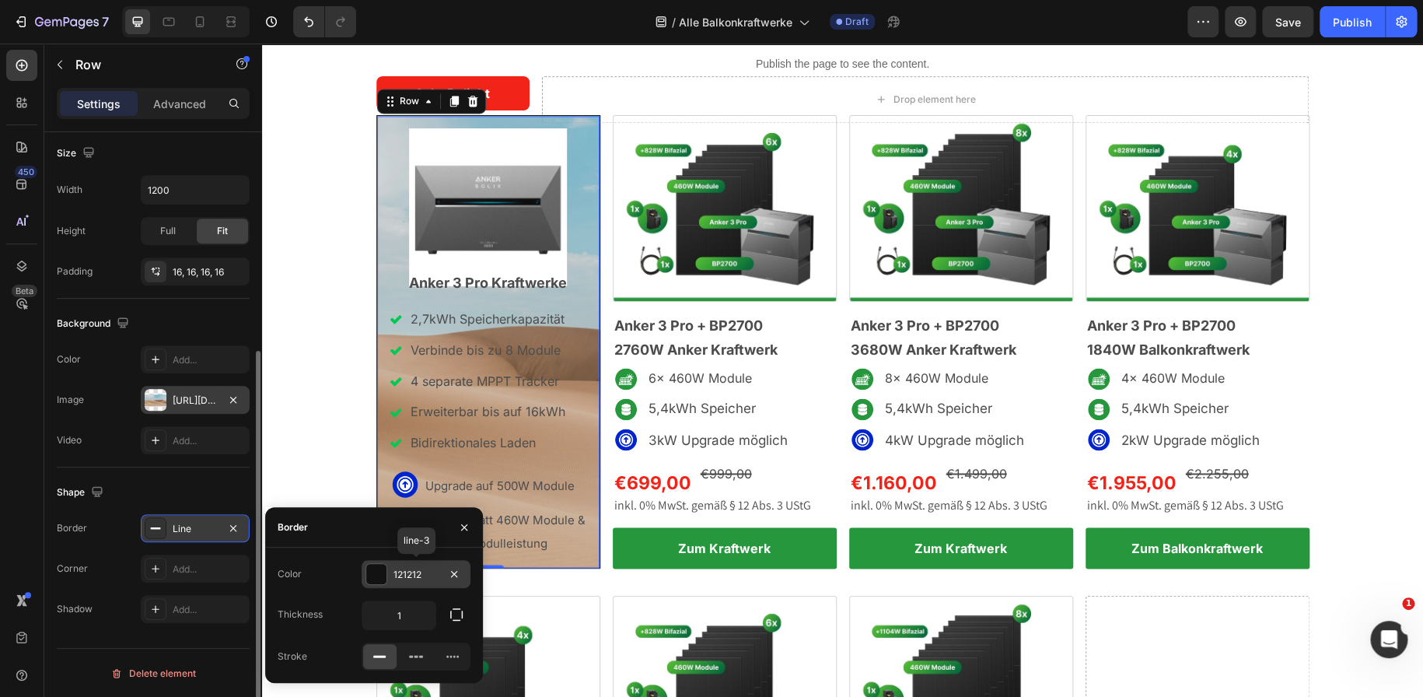
click at [380, 566] on div at bounding box center [376, 574] width 20 height 20
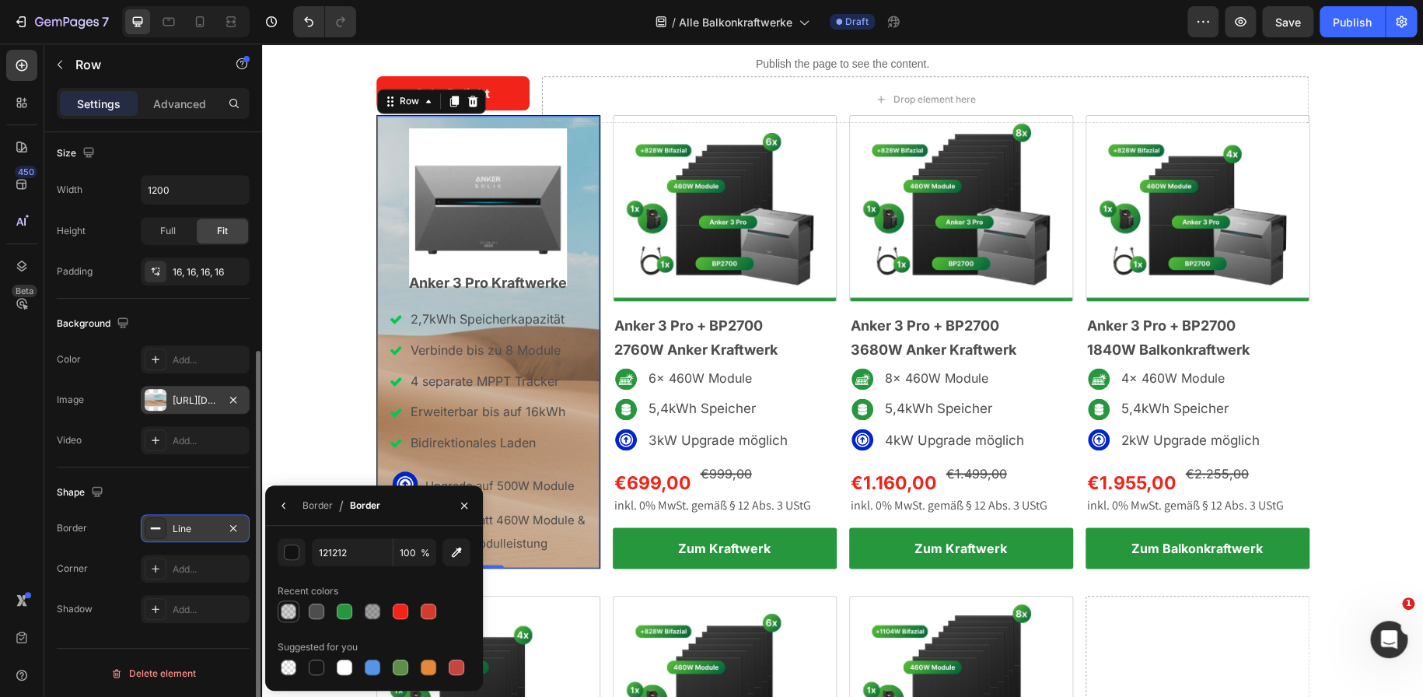
click at [287, 610] on div at bounding box center [289, 611] width 16 height 16
type input "151515"
type input "20"
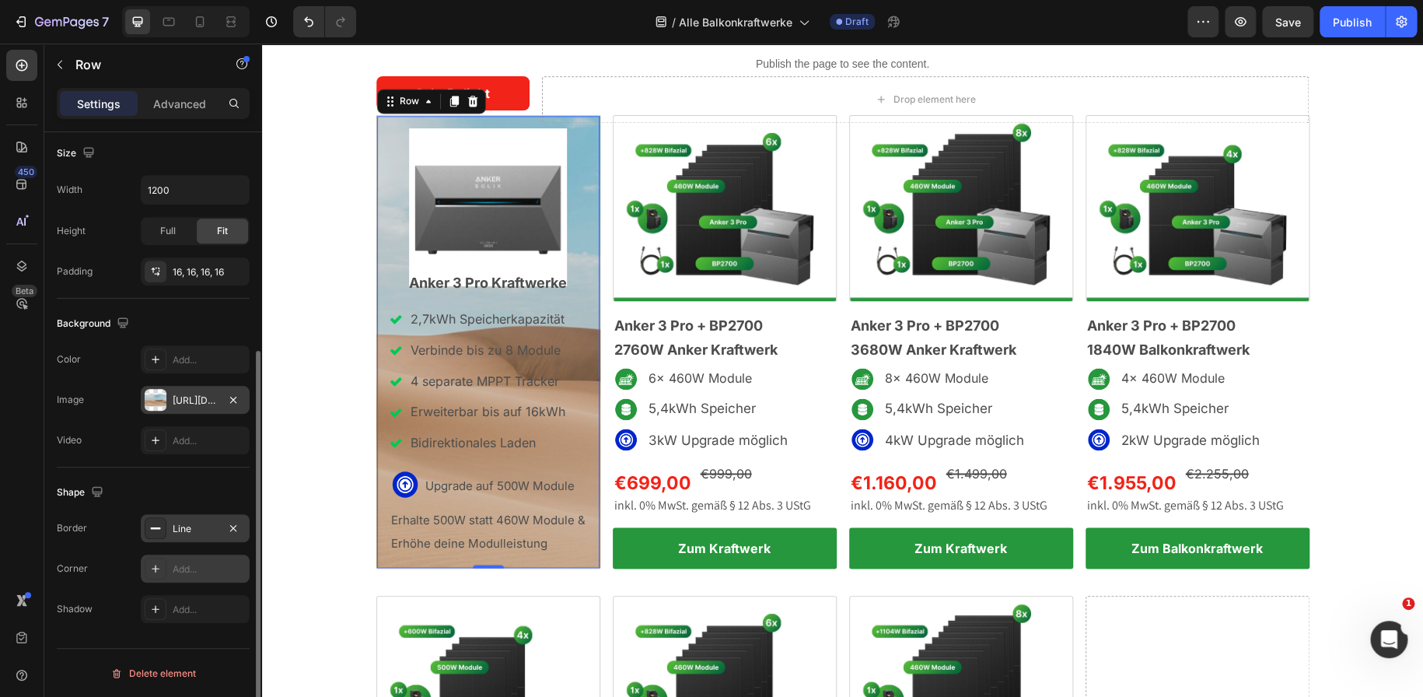
click at [158, 569] on icon at bounding box center [155, 568] width 12 height 12
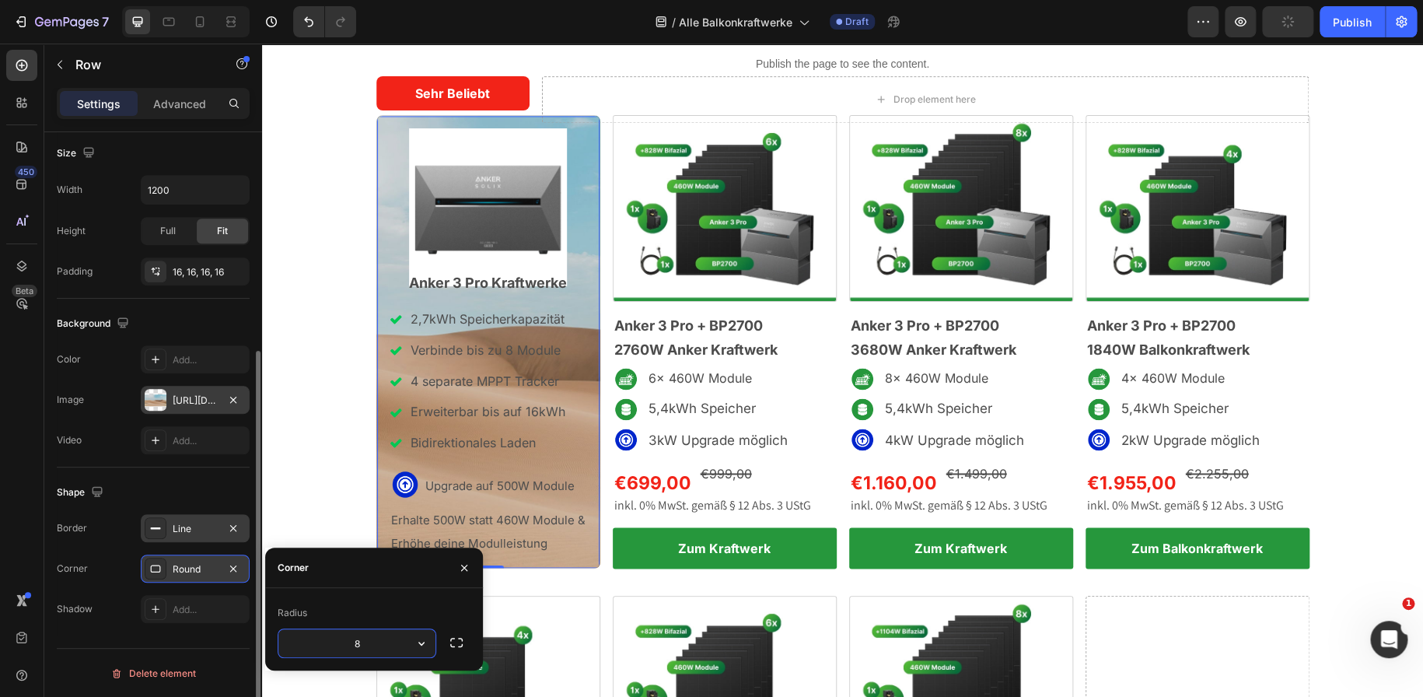
type input "3"
click at [222, 492] on div "Shape" at bounding box center [153, 492] width 193 height 25
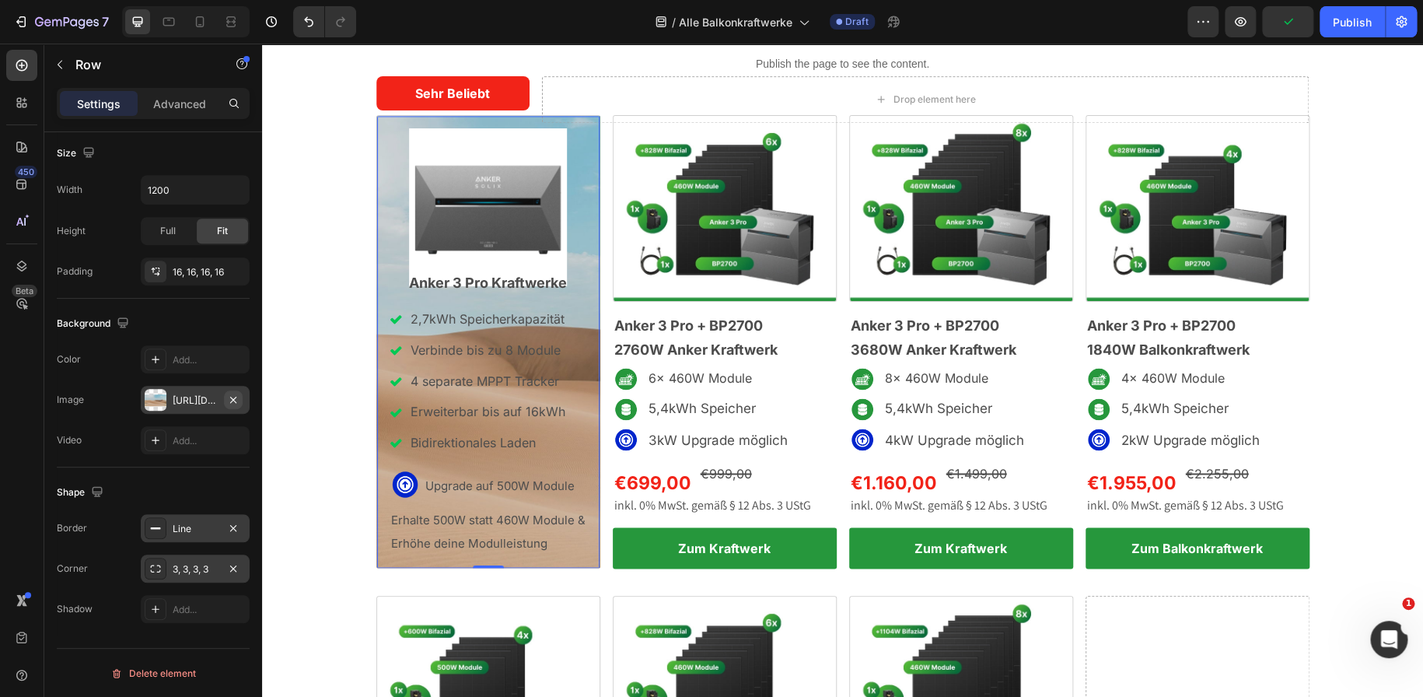
click at [235, 402] on icon "button" at bounding box center [233, 399] width 12 height 12
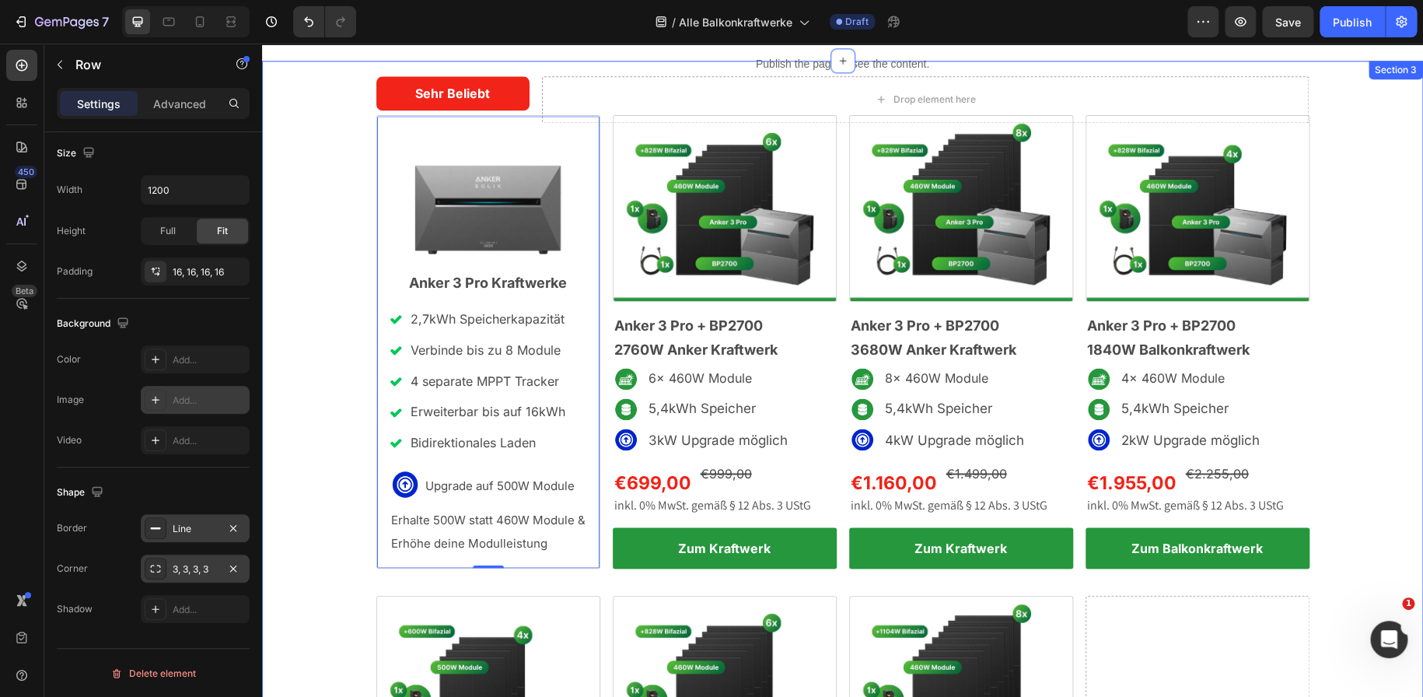
click at [330, 302] on div "Sehr Beliebt Text Block Row Drop element here Row Image Anker 3 Pro + BP2700 He…" at bounding box center [842, 580] width 1161 height 1008
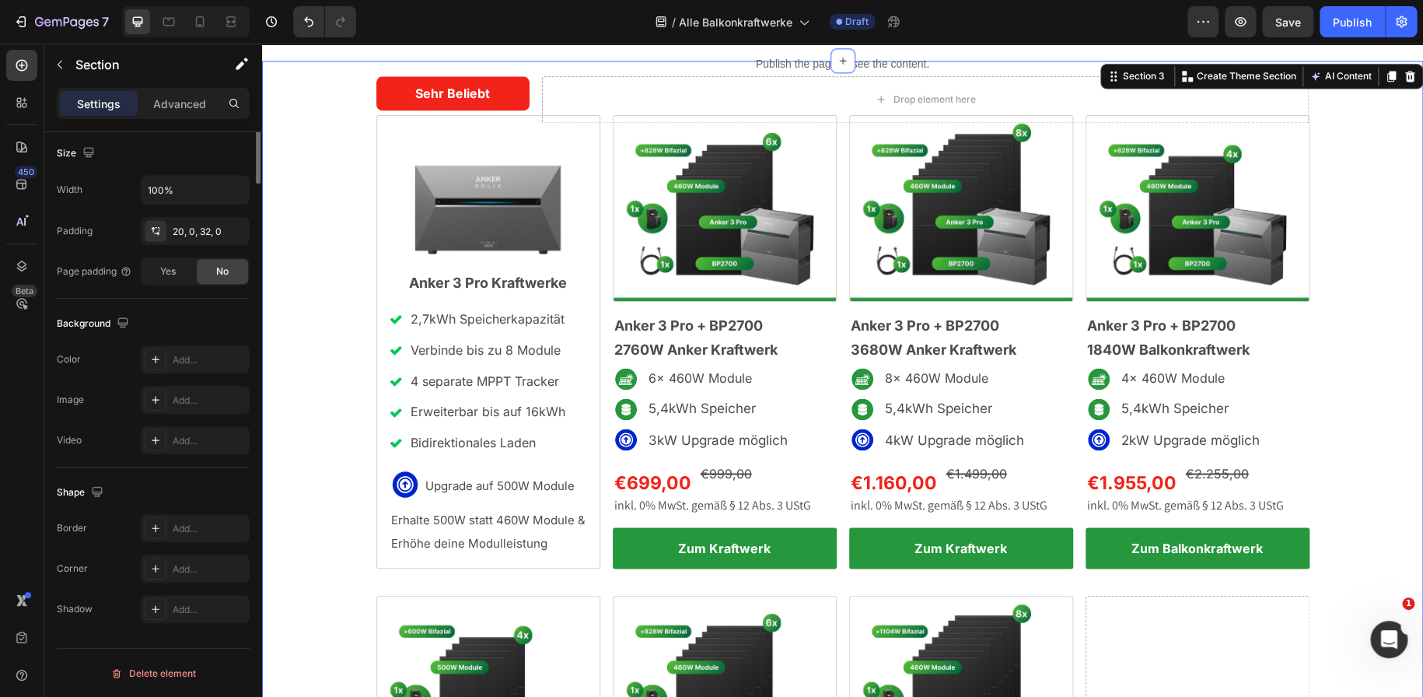
scroll to position [0, 0]
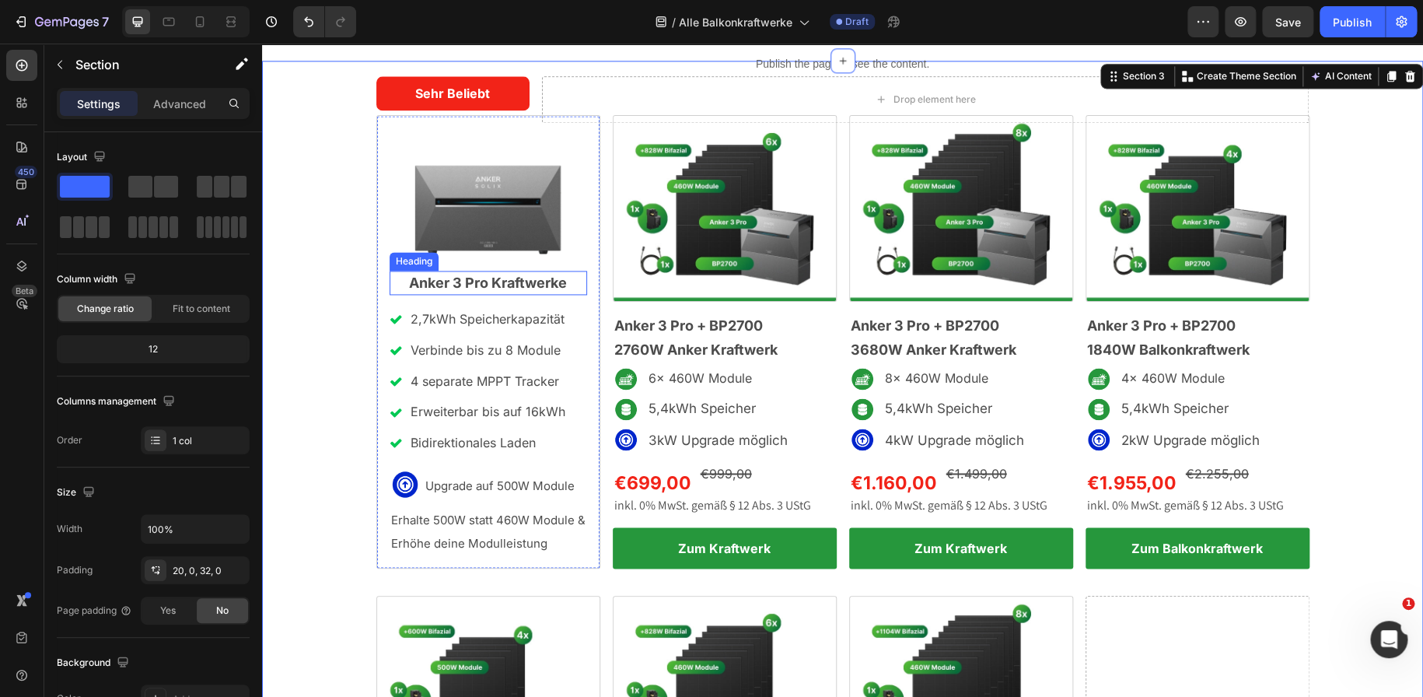
click at [449, 278] on span "Anker 3 Pro Kraftwerke" at bounding box center [488, 282] width 158 height 16
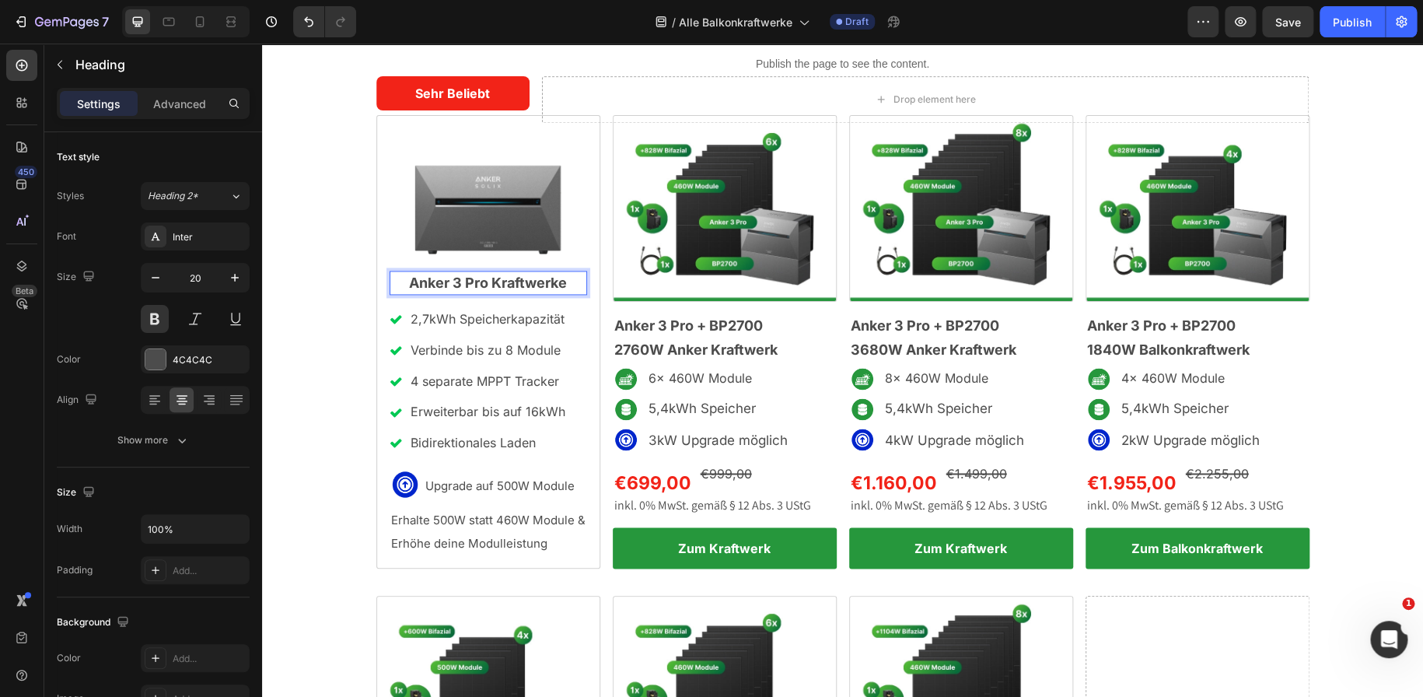
click at [453, 281] on span "Anker 3 Pro Kraftwerke" at bounding box center [488, 282] width 158 height 16
click at [424, 319] on p "2,7kWh Speicherkapazität" at bounding box center [487, 319] width 155 height 23
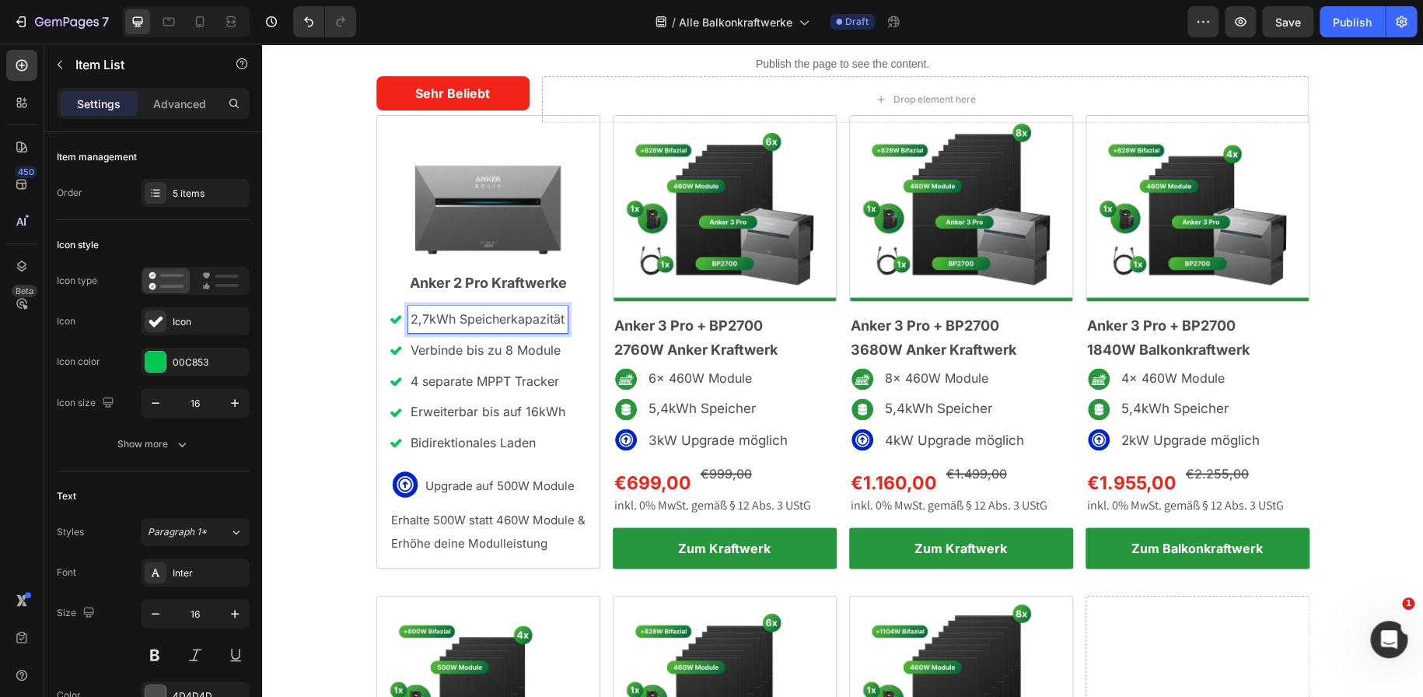
click at [424, 319] on p "2,7kWh Speicherkapazität" at bounding box center [487, 319] width 155 height 23
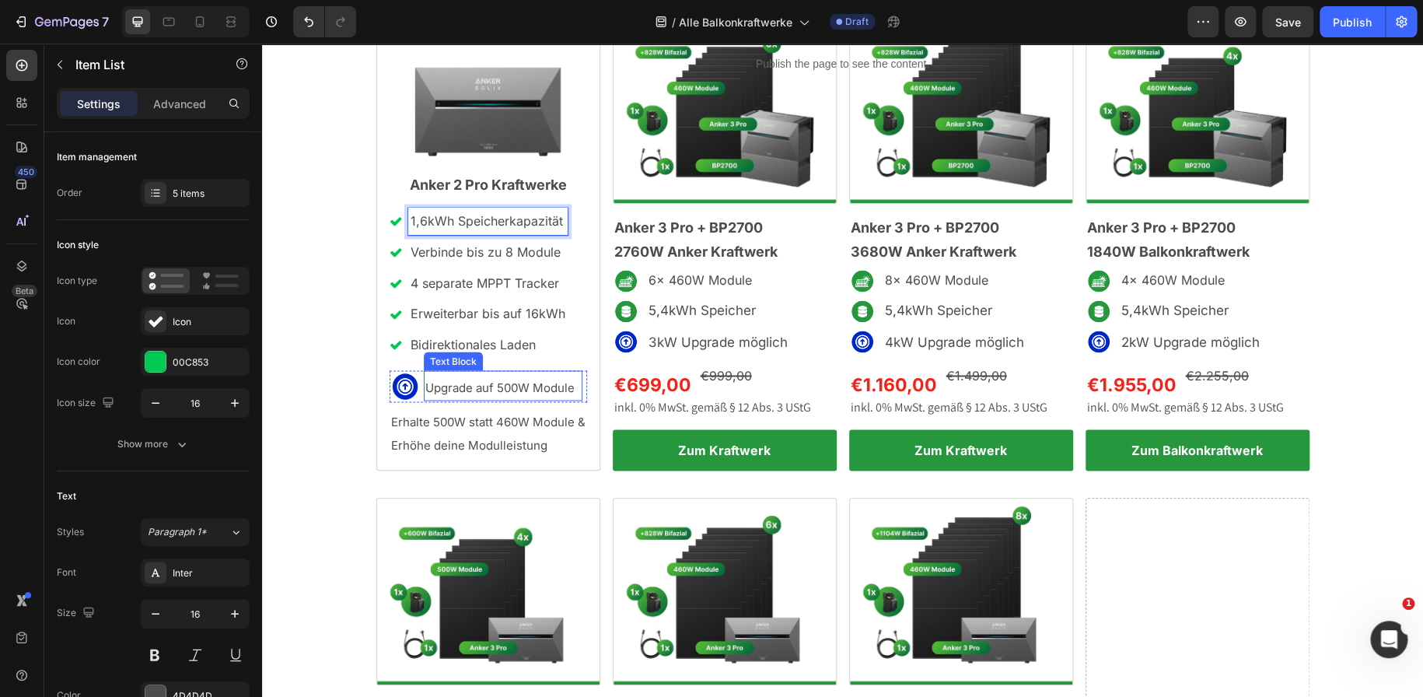
scroll to position [1001, 0]
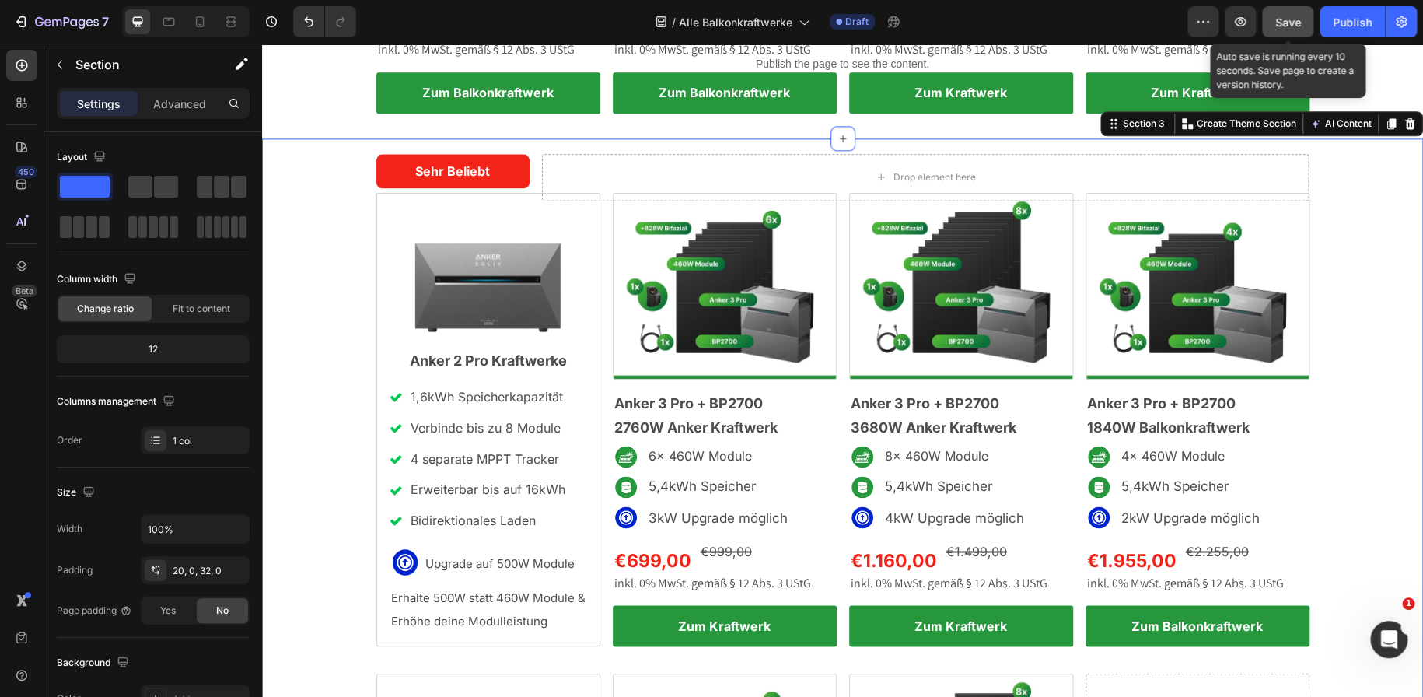
click at [1291, 27] on span "Save" at bounding box center [1288, 22] width 26 height 13
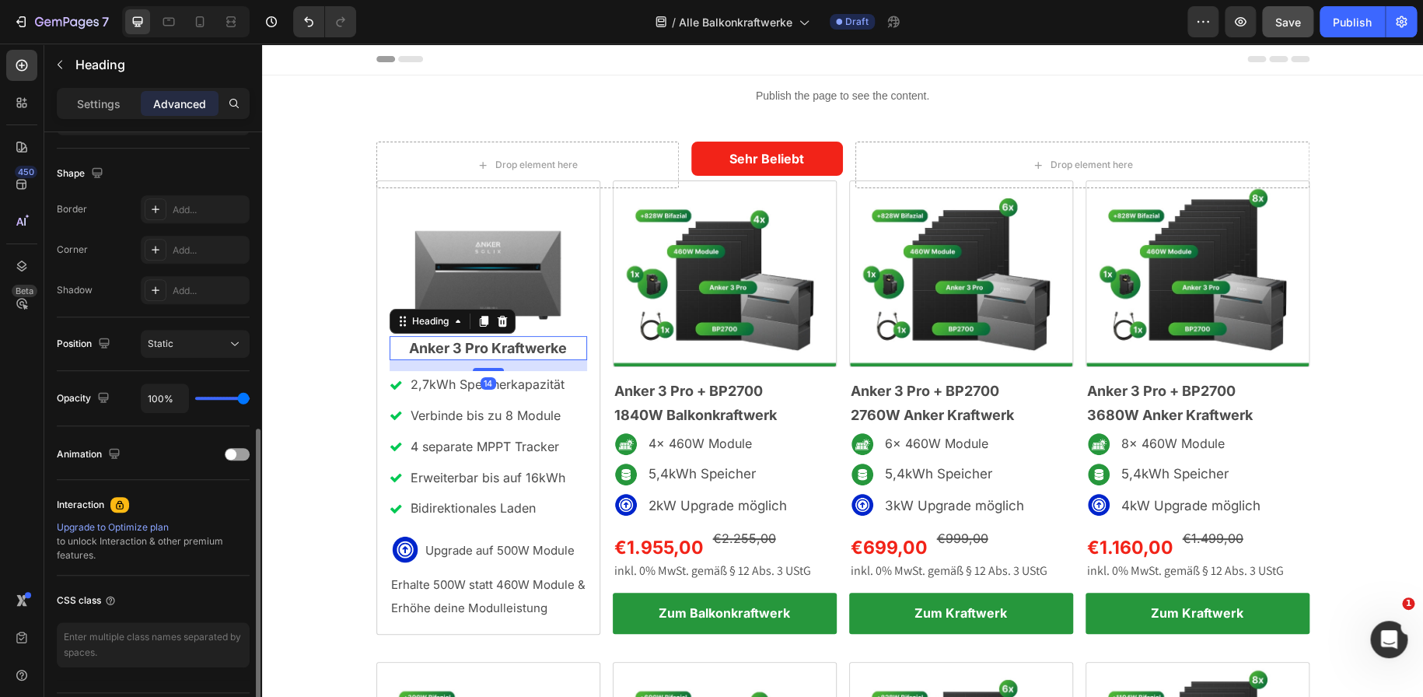
scroll to position [428, 0]
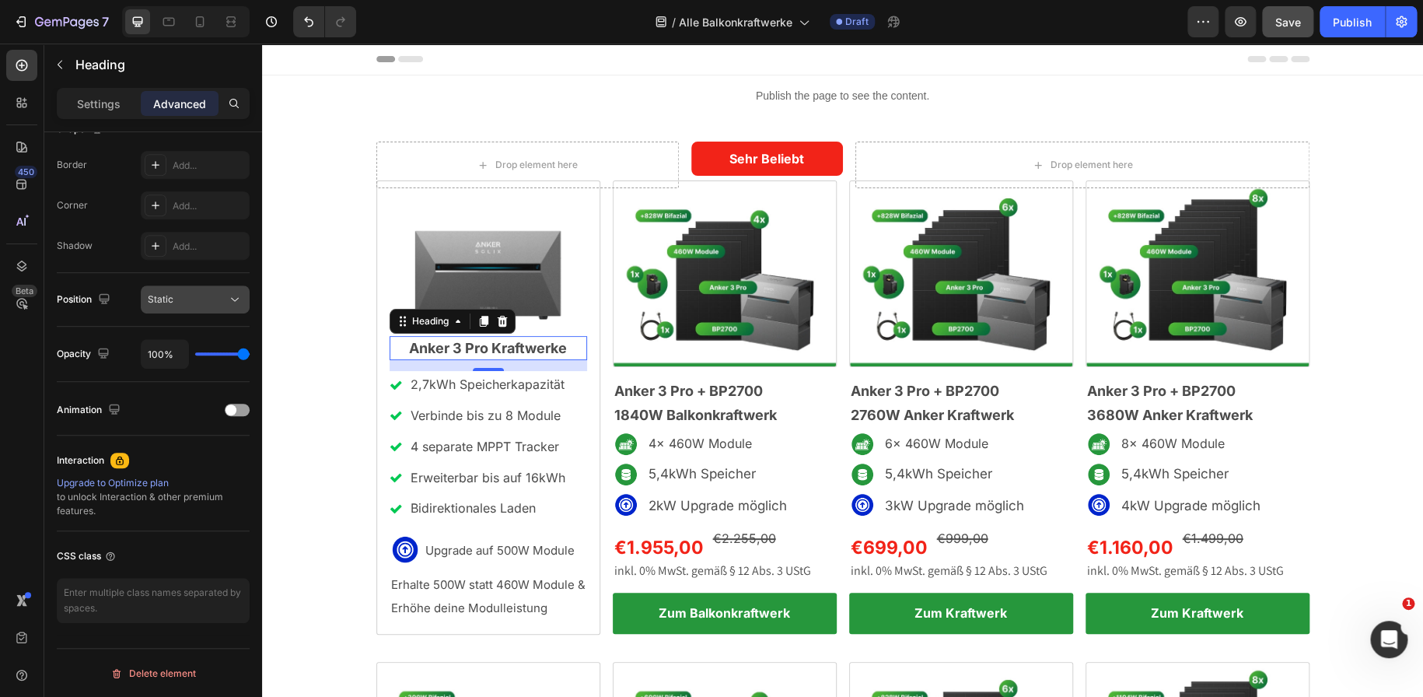
click at [201, 294] on div "Static" at bounding box center [187, 299] width 79 height 14
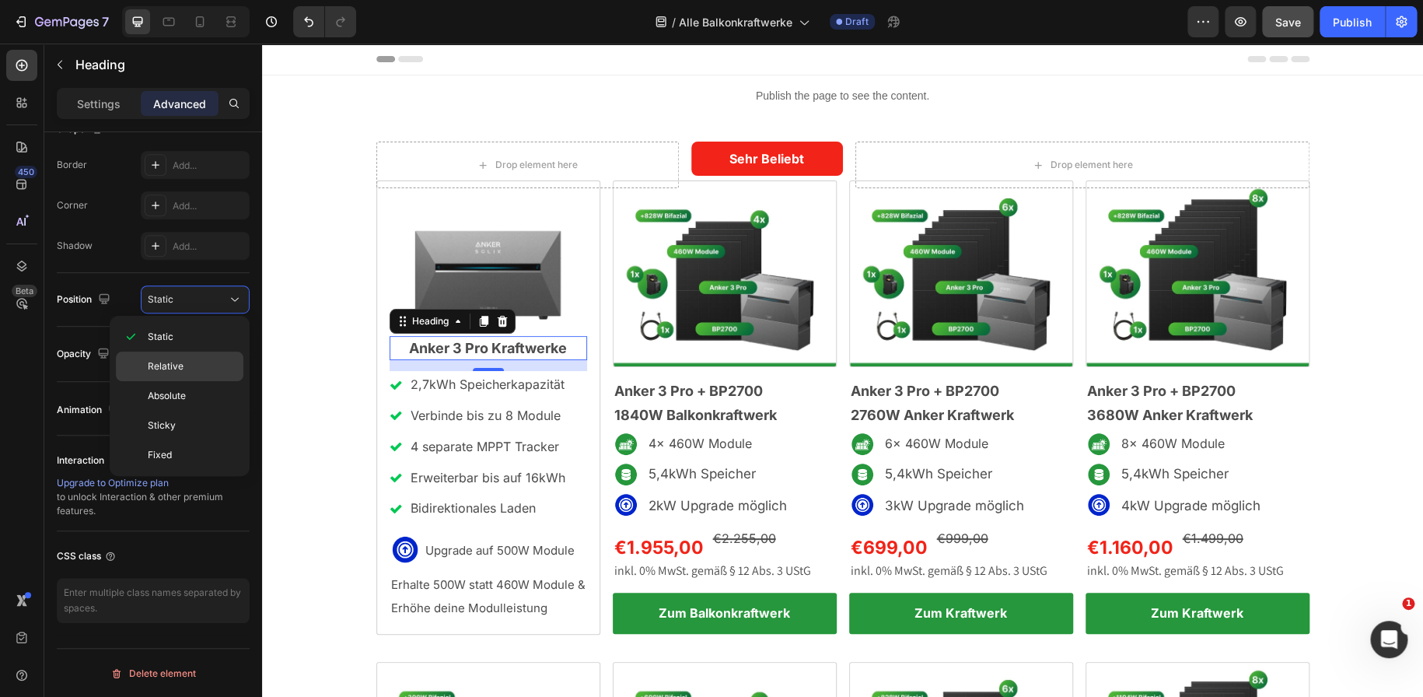
click at [191, 381] on div "Relative" at bounding box center [179, 396] width 127 height 30
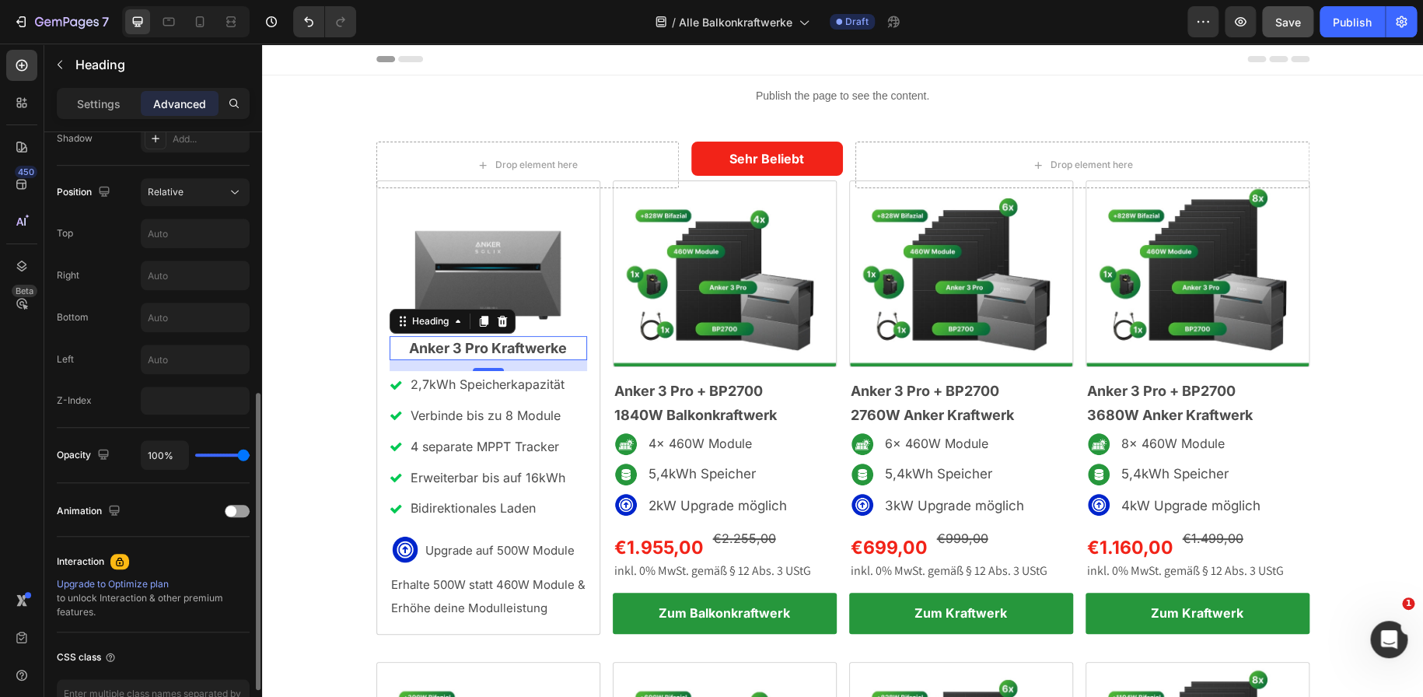
scroll to position [534, 0]
click at [163, 407] on input "number" at bounding box center [195, 401] width 109 height 28
type input "1"
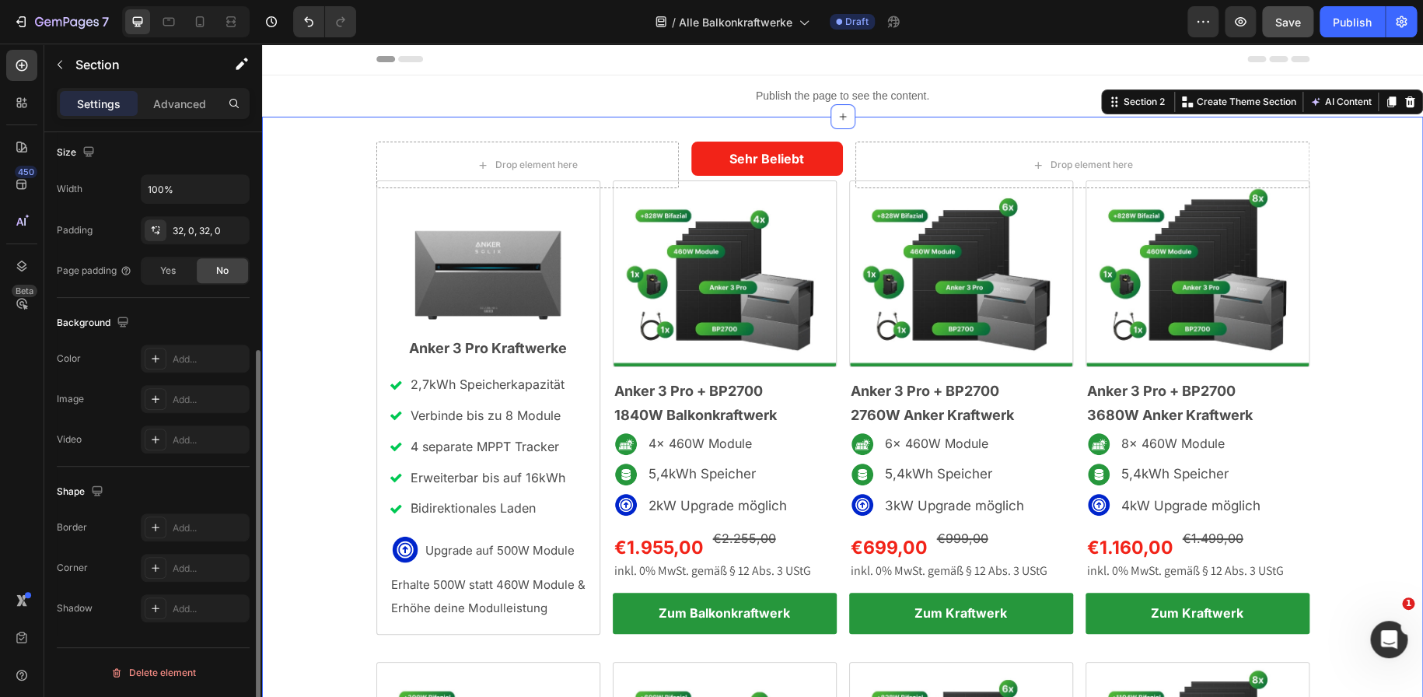
scroll to position [0, 0]
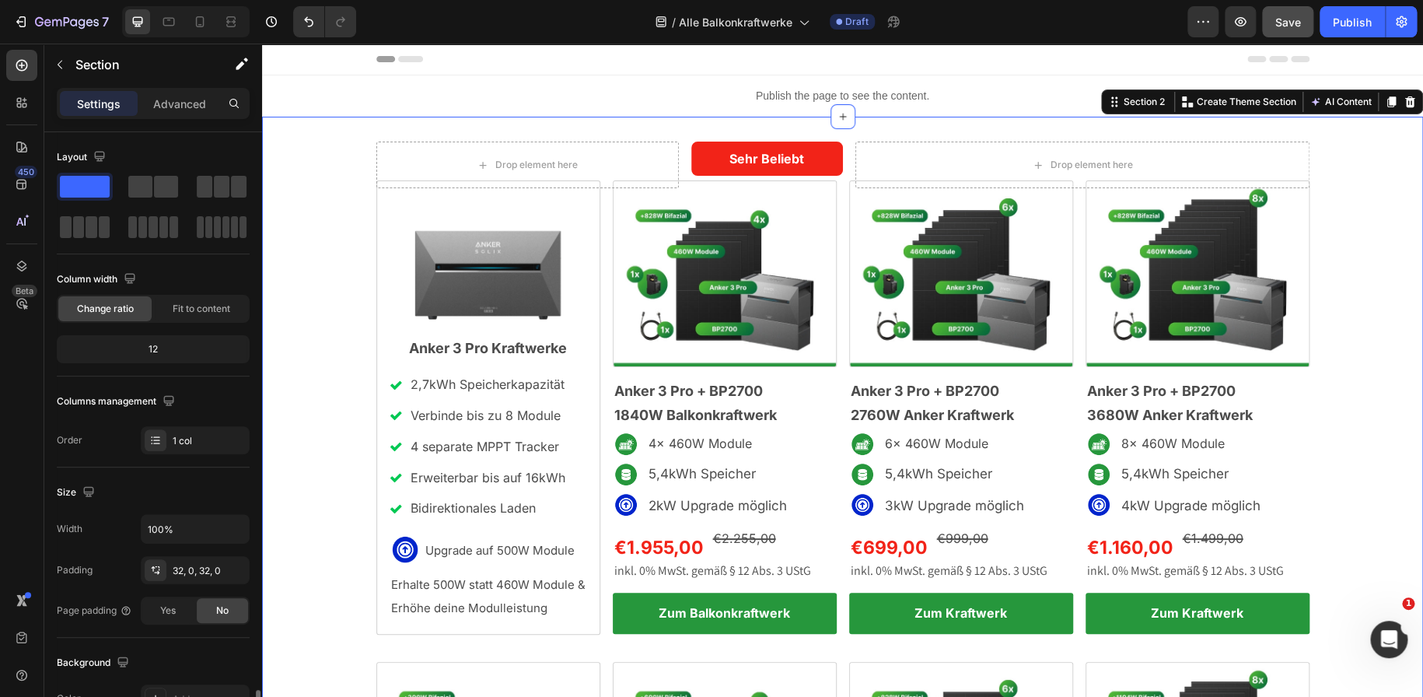
click at [365, 333] on div "Drop element here Sehr Beliebt Text Block Row Drop element here Row Image Anker…" at bounding box center [842, 627] width 1161 height 973
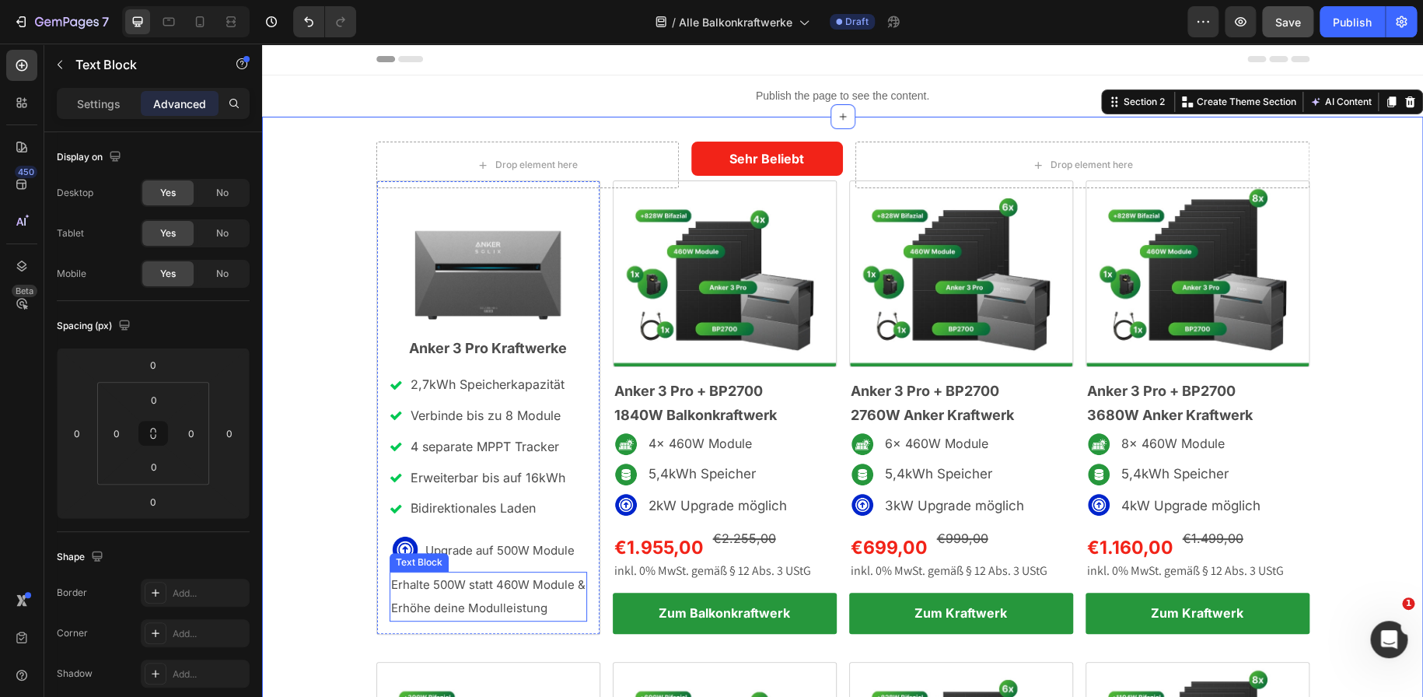
click at [480, 582] on span "Erhalte 500W statt 460W Module & Erhöhe deine Modulleistung" at bounding box center [488, 596] width 194 height 38
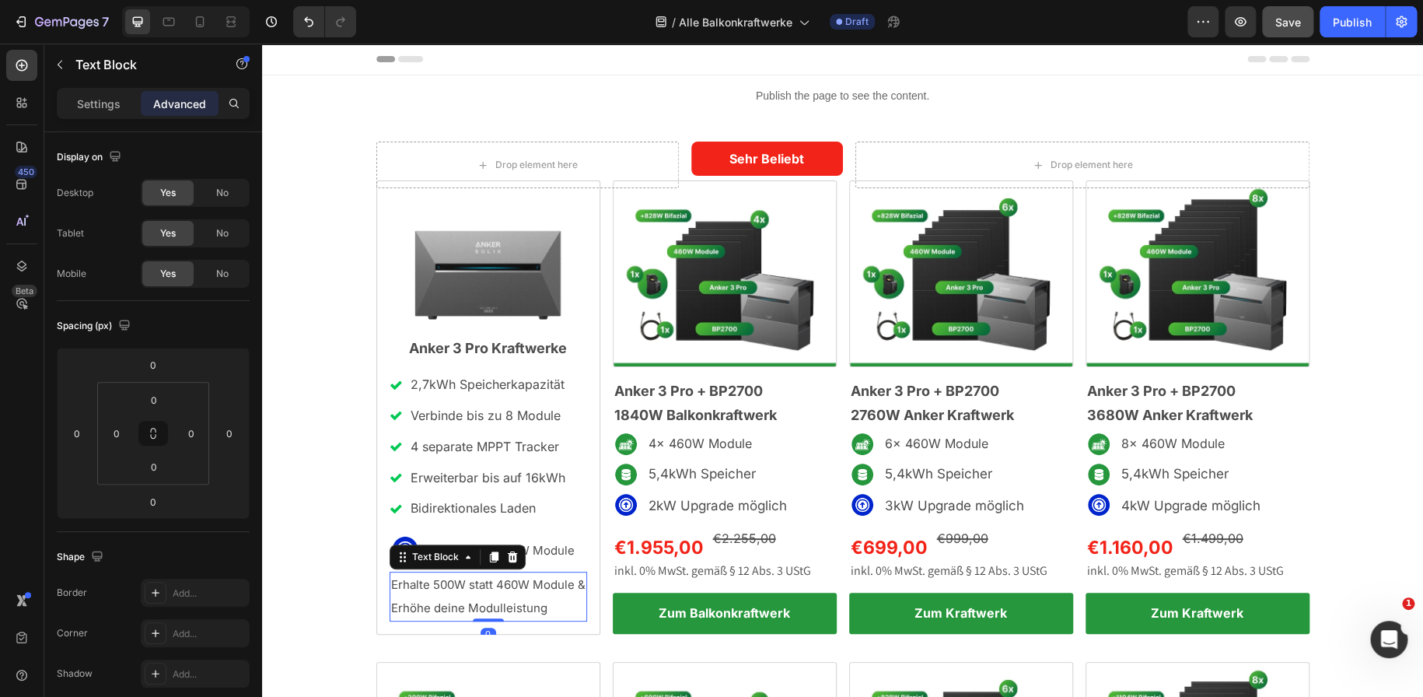
click at [480, 582] on span "Erhalte 500W statt 460W Module & Erhöhe deine Modulleistung" at bounding box center [488, 596] width 194 height 38
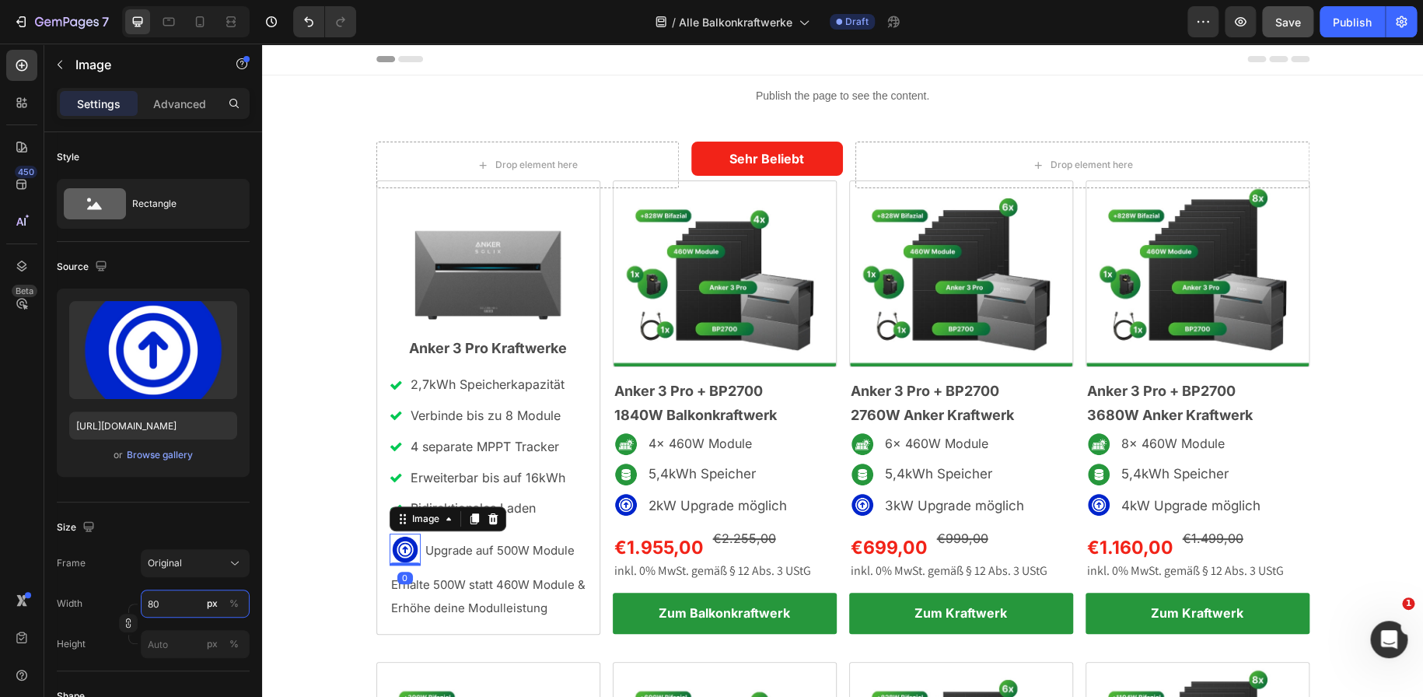
click at [158, 601] on input "80" at bounding box center [195, 603] width 109 height 28
type input "6"
type input "50"
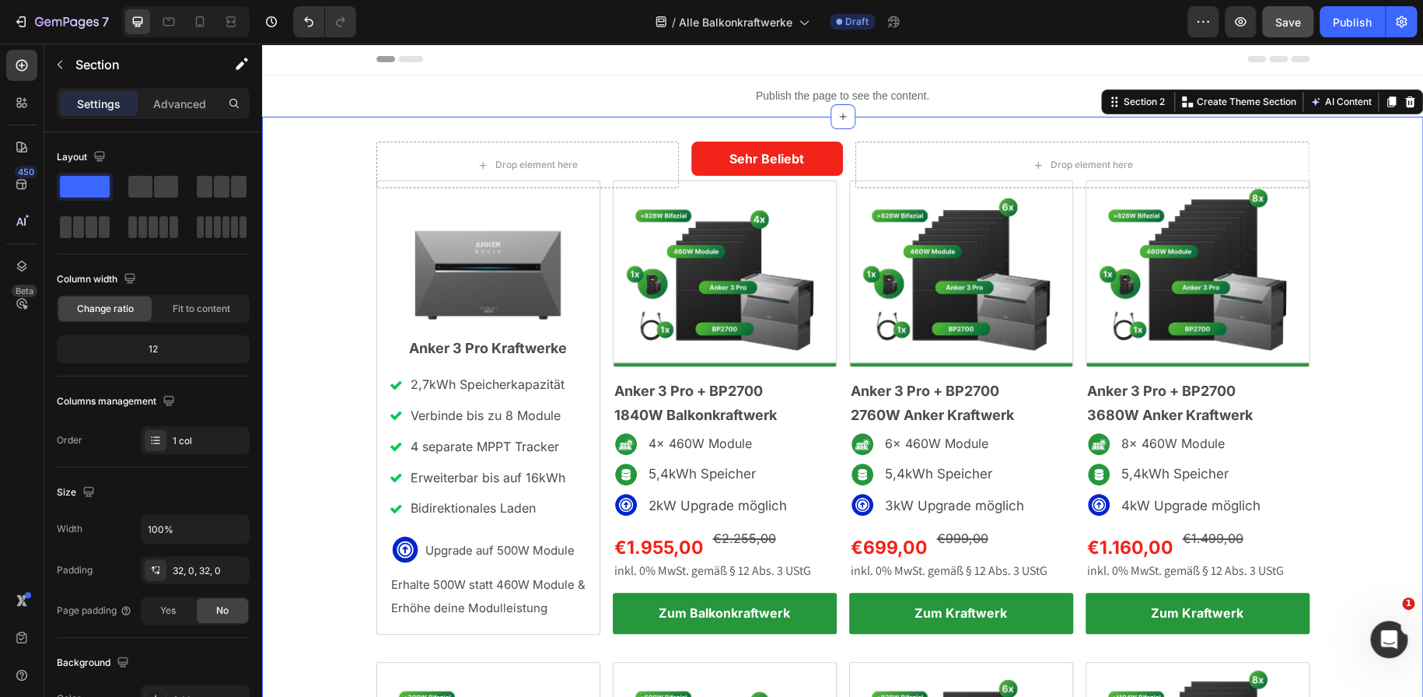
click at [309, 553] on div "Drop element here Sehr Beliebt Text Block Row Drop element here Row Image Anker…" at bounding box center [842, 627] width 1161 height 973
click at [1282, 27] on span "Save" at bounding box center [1288, 22] width 26 height 13
click at [408, 550] on img at bounding box center [405, 549] width 32 height 32
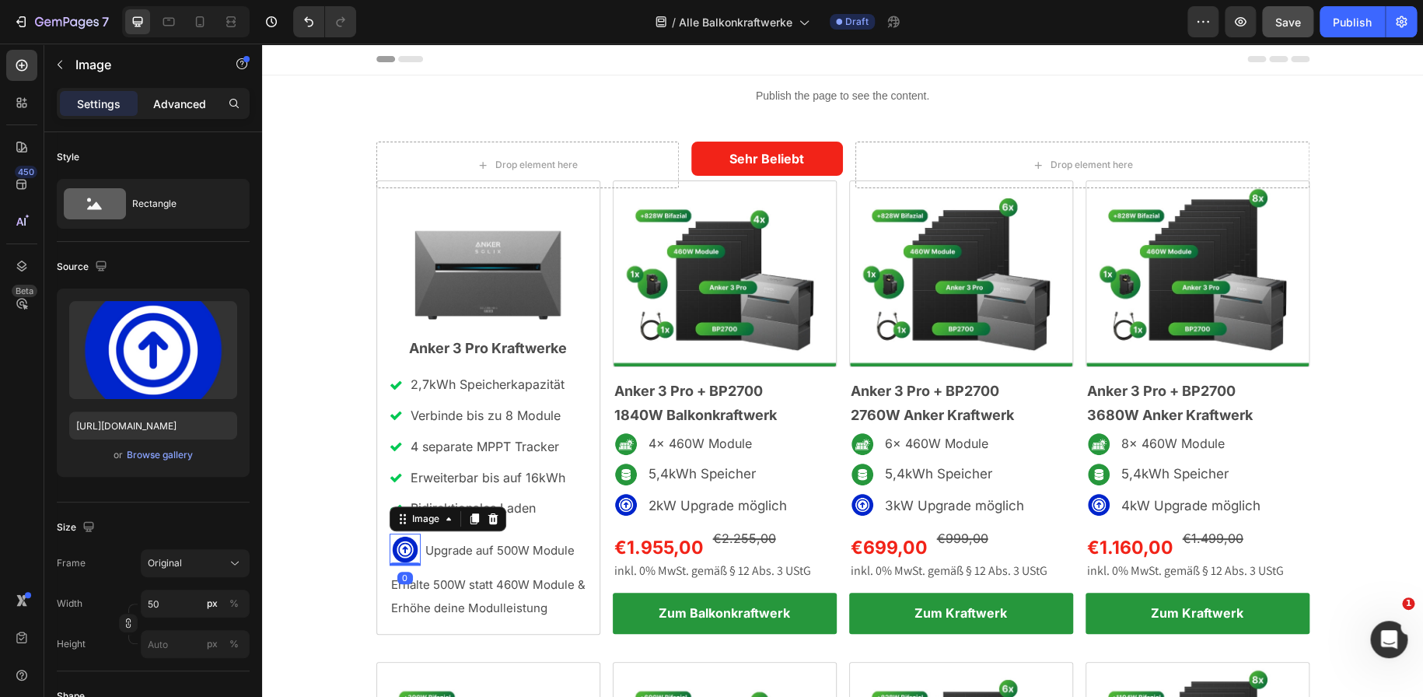
click at [177, 103] on p "Advanced" at bounding box center [179, 104] width 53 height 16
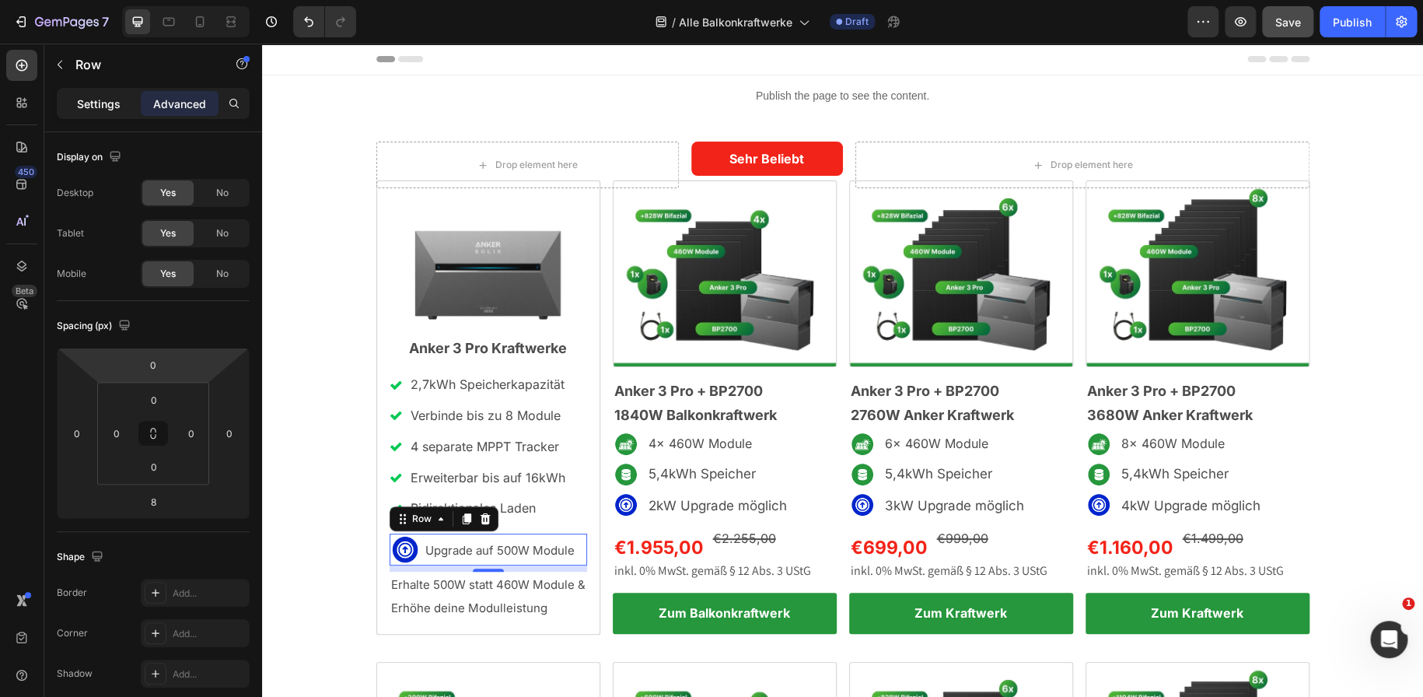
click at [115, 113] on div "Settings" at bounding box center [99, 103] width 78 height 25
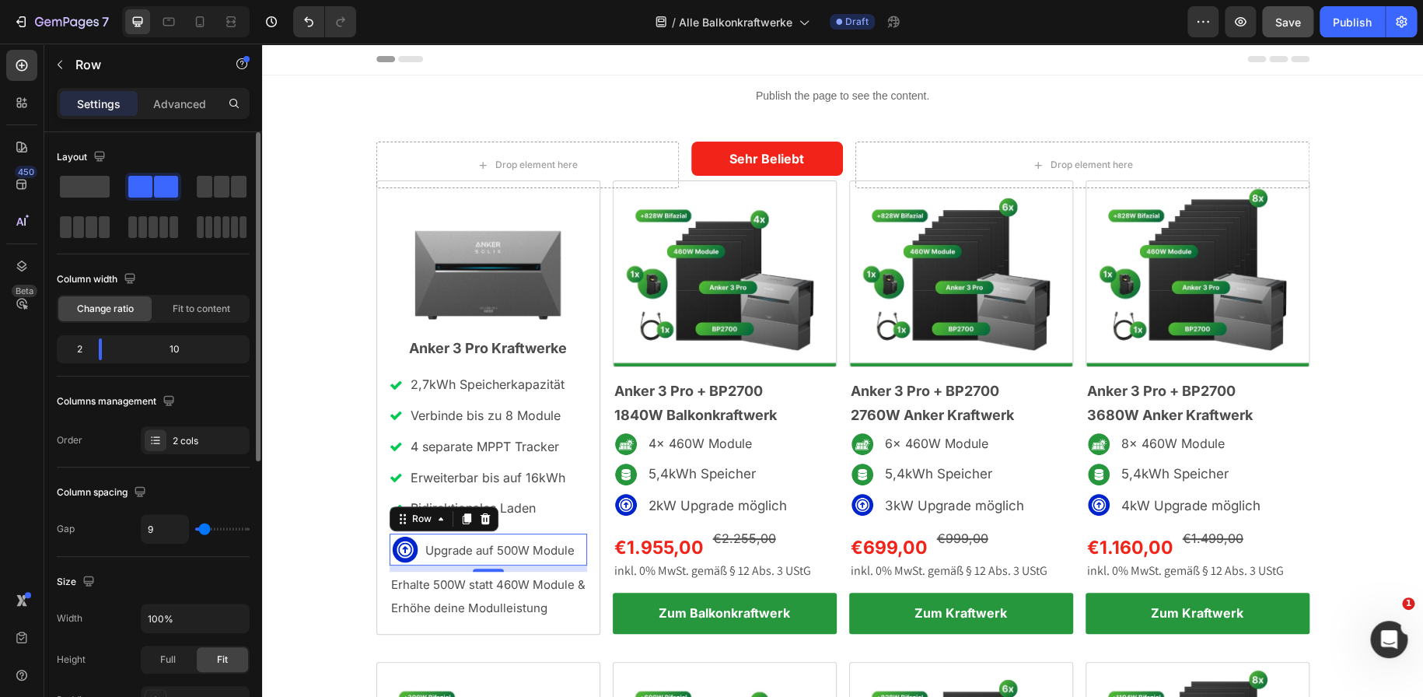
type input "0"
click at [195, 529] on input "range" at bounding box center [222, 528] width 54 height 3
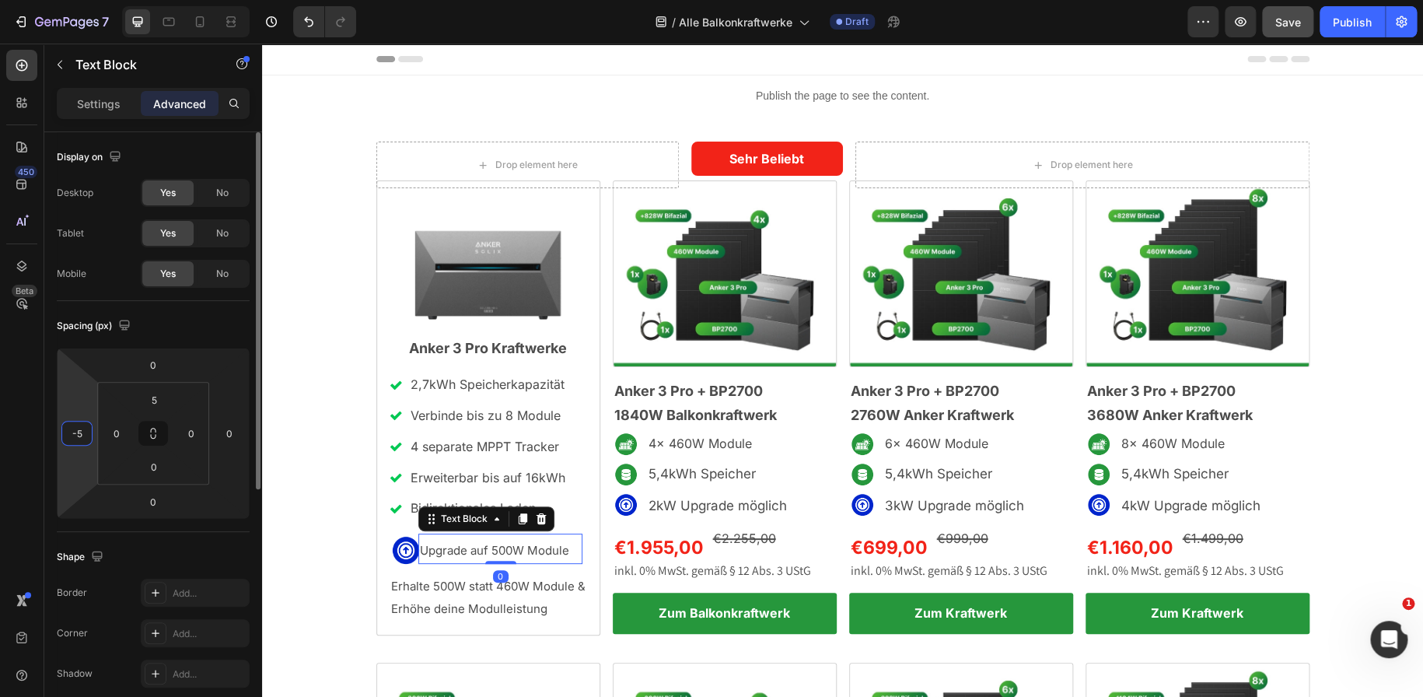
click at [86, 430] on input "-5" at bounding box center [76, 432] width 23 height 23
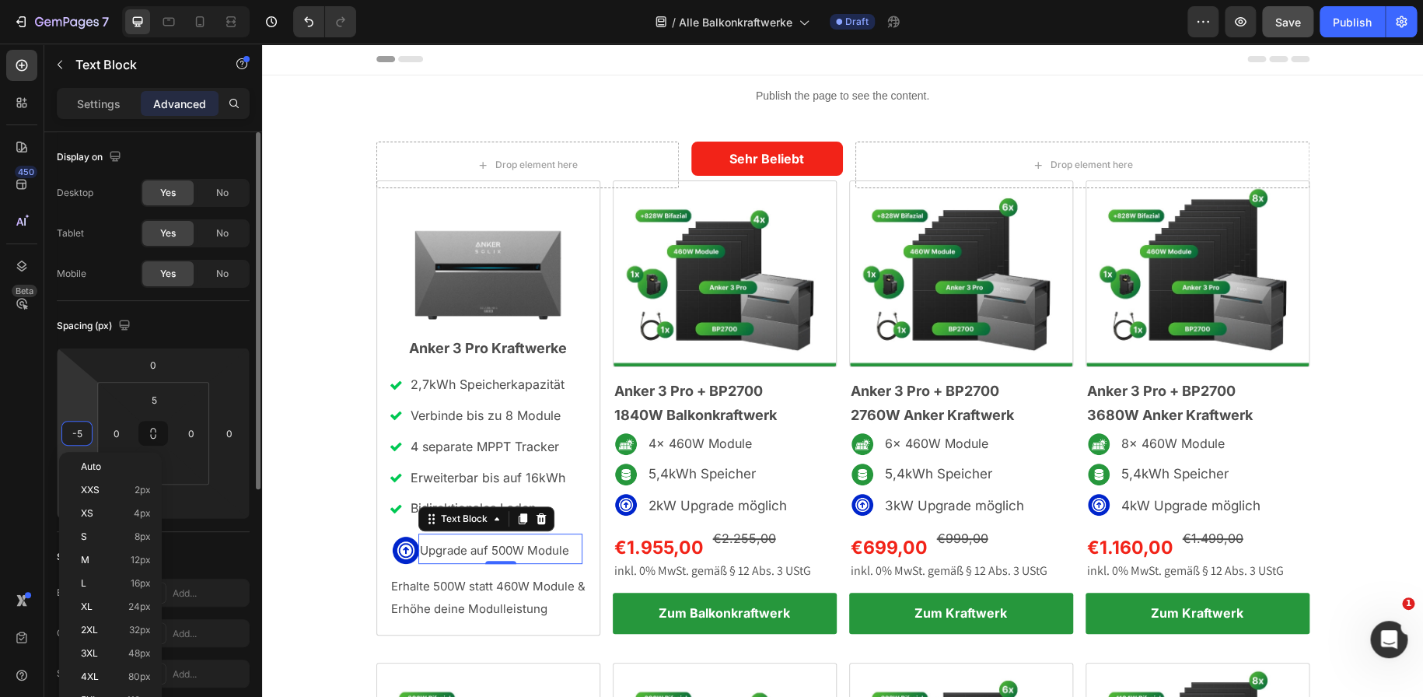
type input "0"
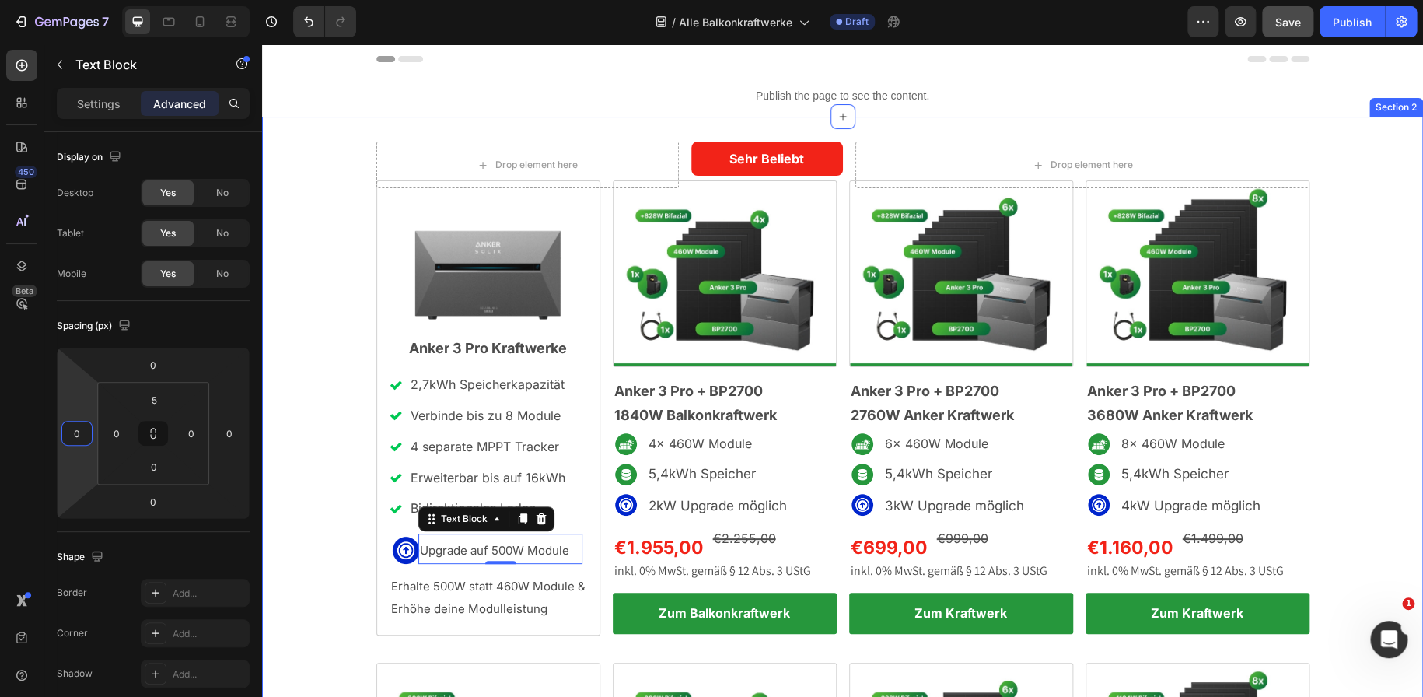
click at [281, 472] on div "Drop element here Sehr Beliebt Text Block Row Drop element here Row Image Anker…" at bounding box center [842, 628] width 1161 height 974
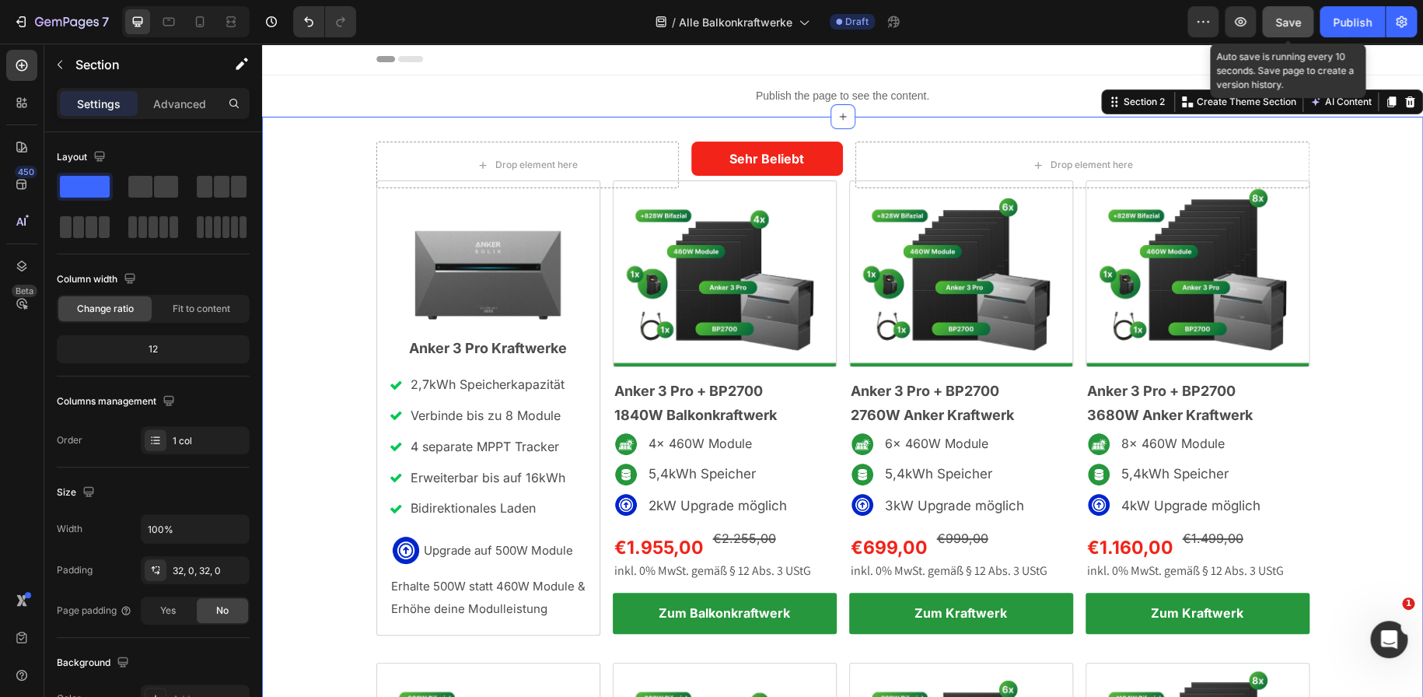
click at [1268, 30] on button "Save" at bounding box center [1287, 21] width 51 height 31
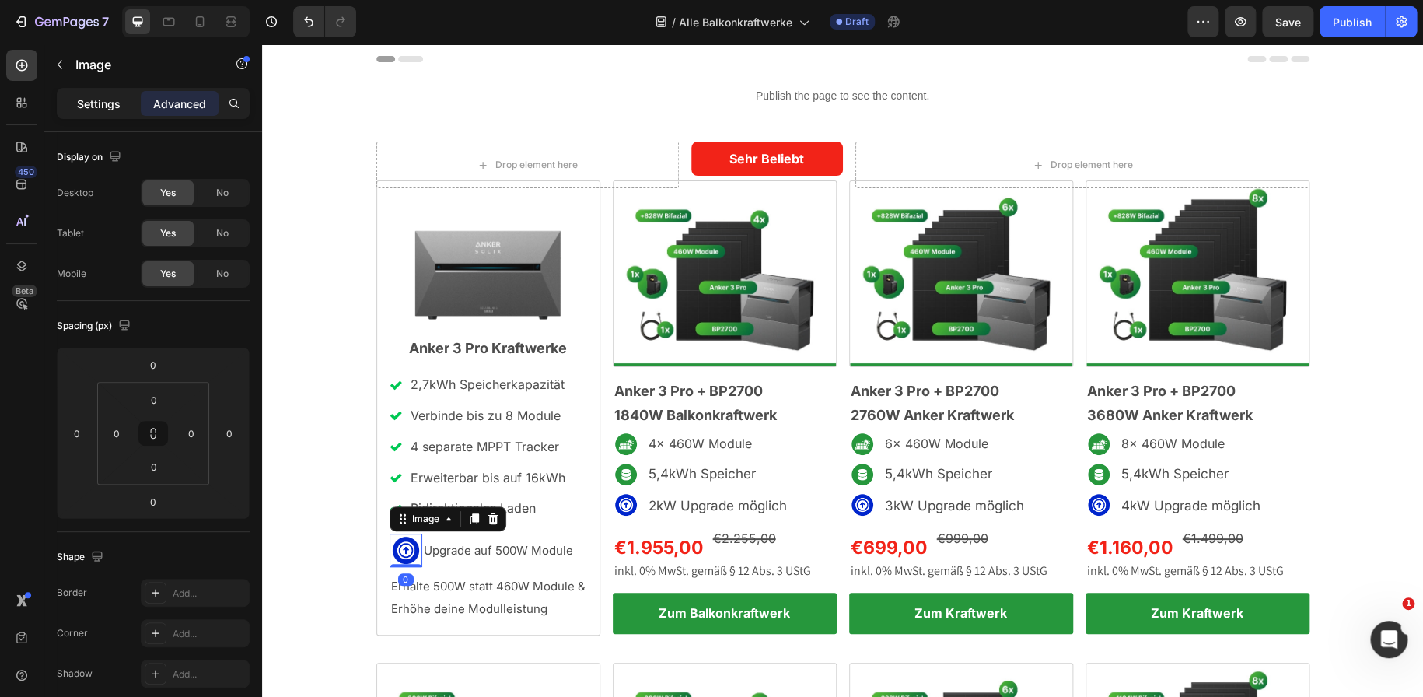
click at [117, 105] on p "Settings" at bounding box center [99, 104] width 44 height 16
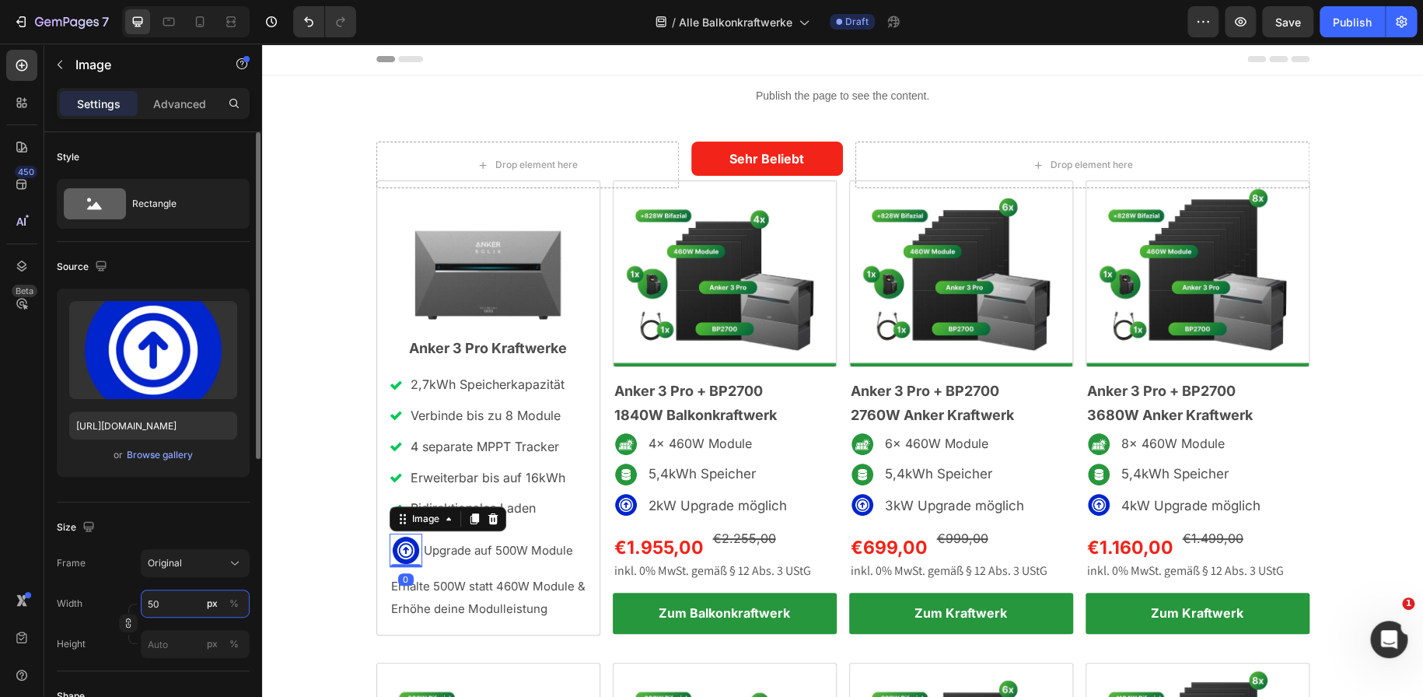
click at [155, 601] on input "50" at bounding box center [195, 603] width 109 height 28
type input "3"
type input "40"
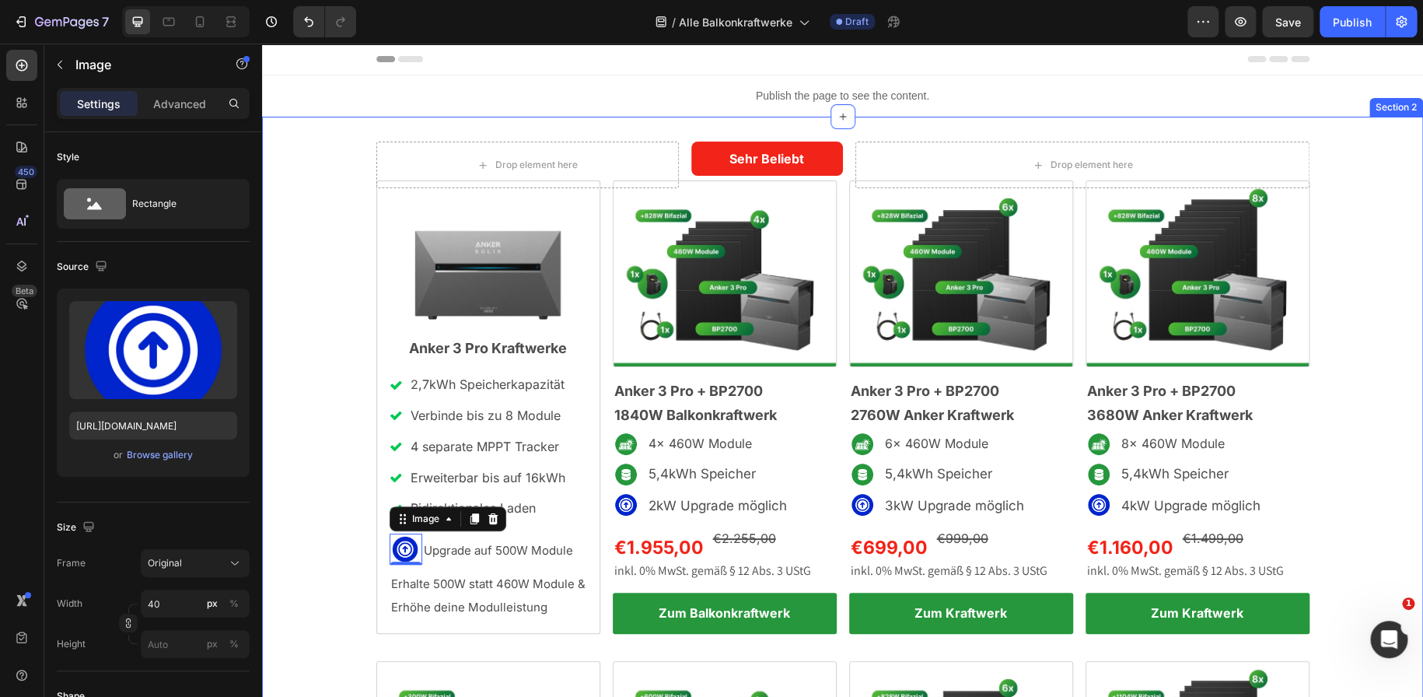
click at [355, 550] on div "Drop element here Sehr Beliebt Text Block Row Drop element here Row Image Anker…" at bounding box center [842, 627] width 1161 height 973
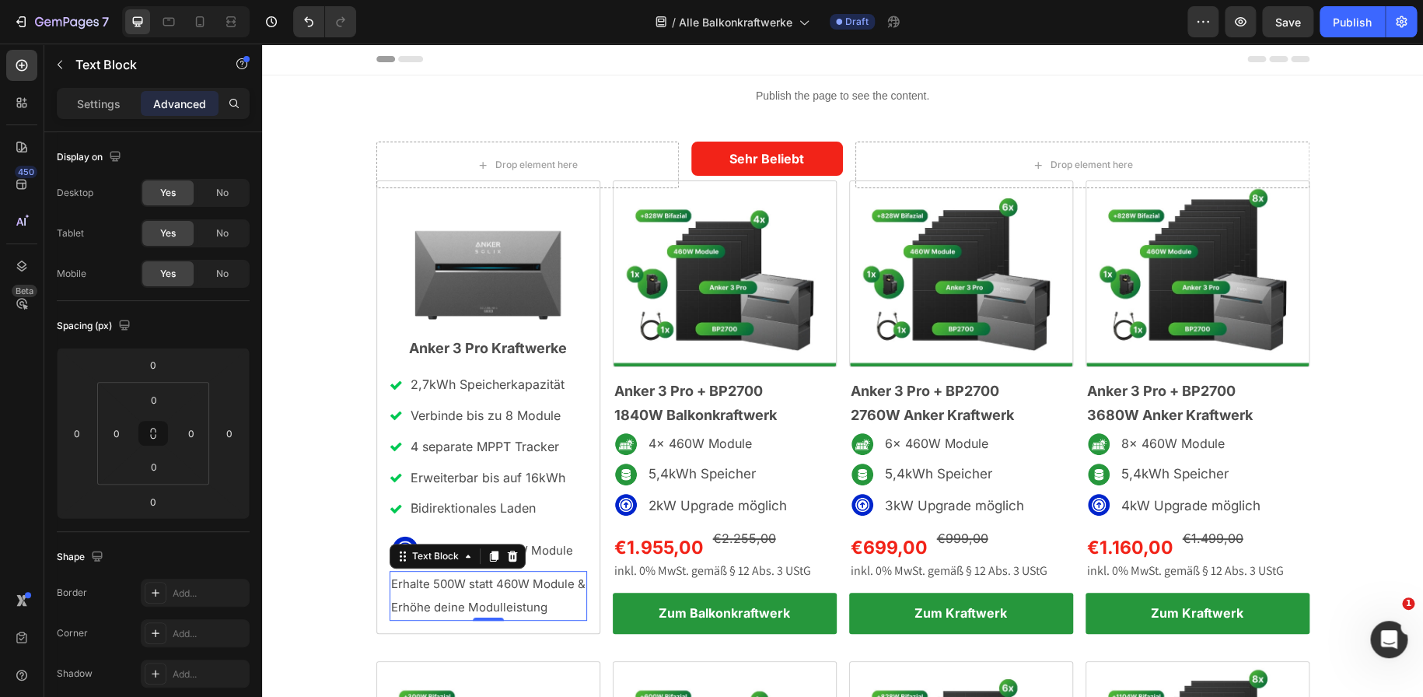
click at [579, 588] on div "Erhalte 500W statt 460W Module & Erhöhe deine Modulleistung" at bounding box center [487, 596] width 197 height 50
drag, startPoint x: 550, startPoint y: 604, endPoint x: 390, endPoint y: 606, distance: 160.2
click at [391, 606] on p "Erhalte 500W statt 460W Module Erhöhe deine Modulleistung" at bounding box center [488, 595] width 194 height 47
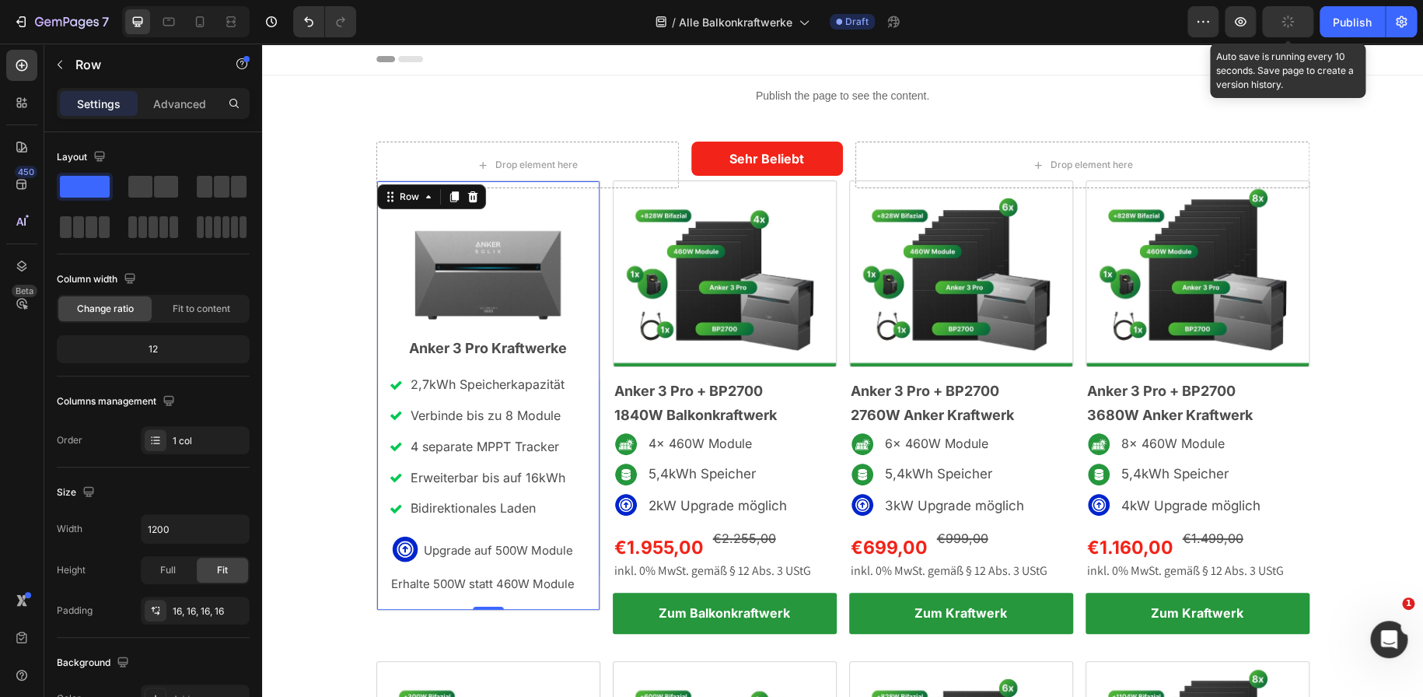
drag, startPoint x: 321, startPoint y: 511, endPoint x: 1291, endPoint y: 27, distance: 1083.4
click at [1291, 27] on div "button" at bounding box center [1287, 22] width 12 height 12
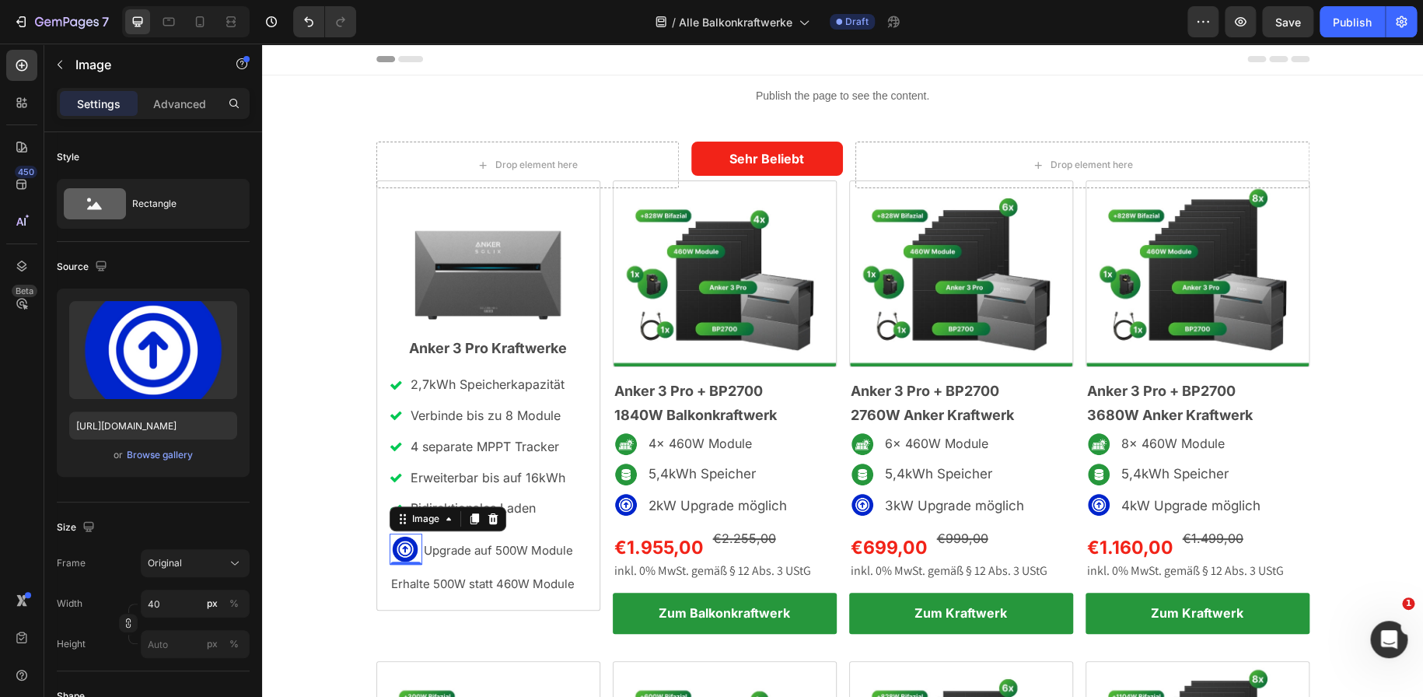
click at [165, 118] on div "Settings Advanced" at bounding box center [153, 103] width 193 height 31
click at [169, 100] on p "Advanced" at bounding box center [179, 104] width 53 height 16
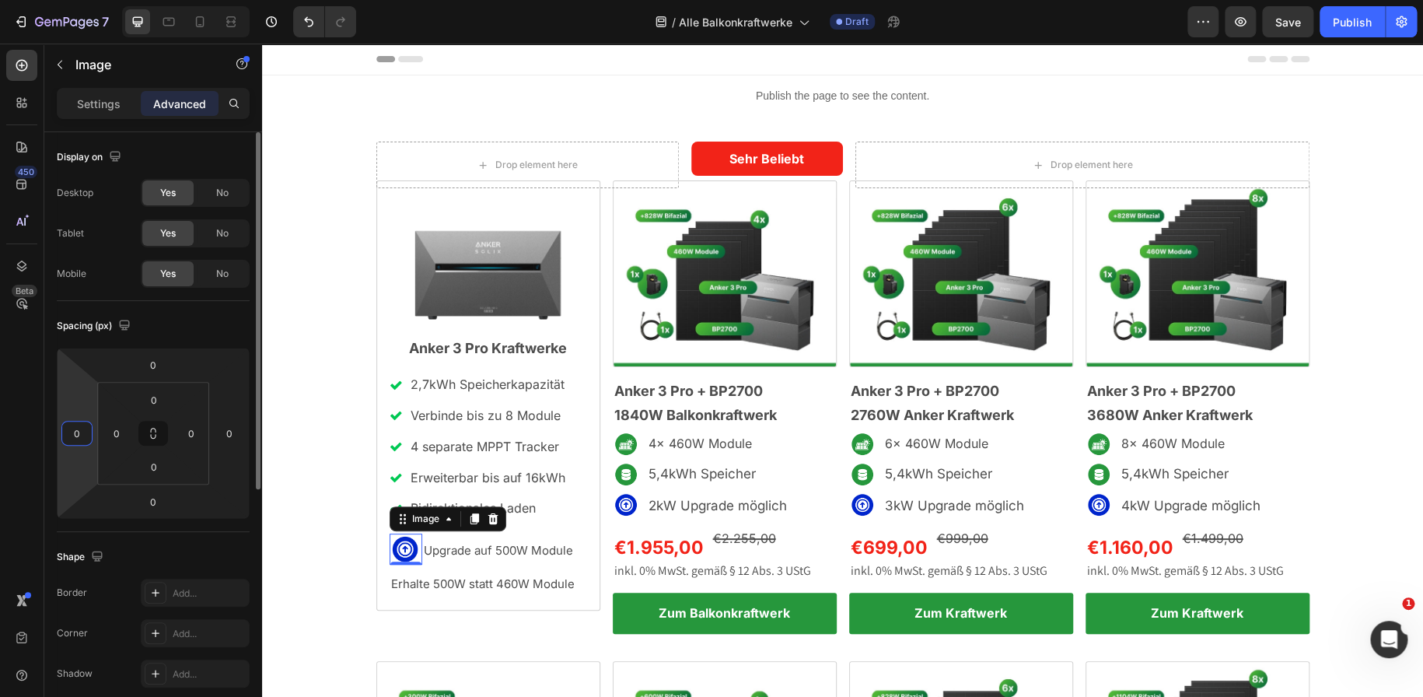
click at [79, 434] on input "0" at bounding box center [76, 432] width 23 height 23
type input "-5"
click at [348, 599] on div "Drop element here Sehr Beliebt Text Block Row Drop element here Row Image Anker…" at bounding box center [842, 627] width 1161 height 973
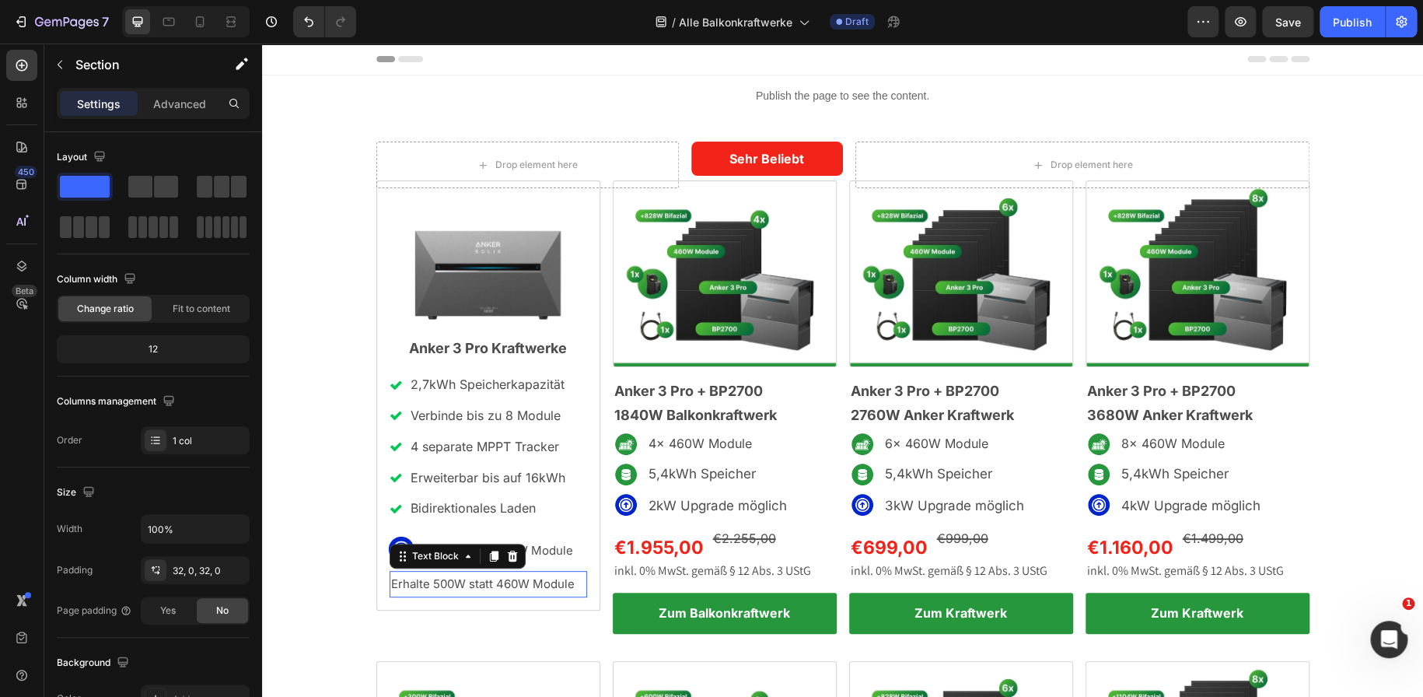
click at [564, 585] on span "Erhalte 500W statt 460W Module" at bounding box center [482, 583] width 183 height 15
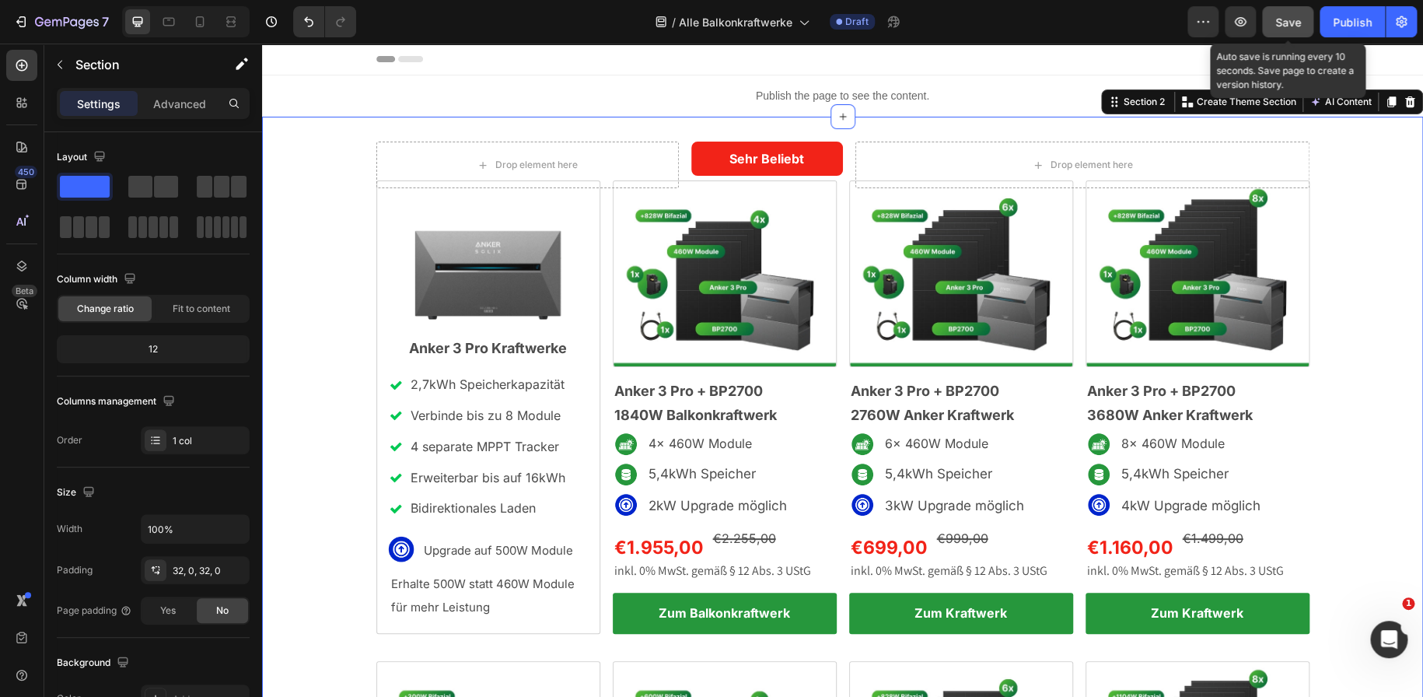
click at [1272, 19] on button "Save" at bounding box center [1287, 21] width 51 height 31
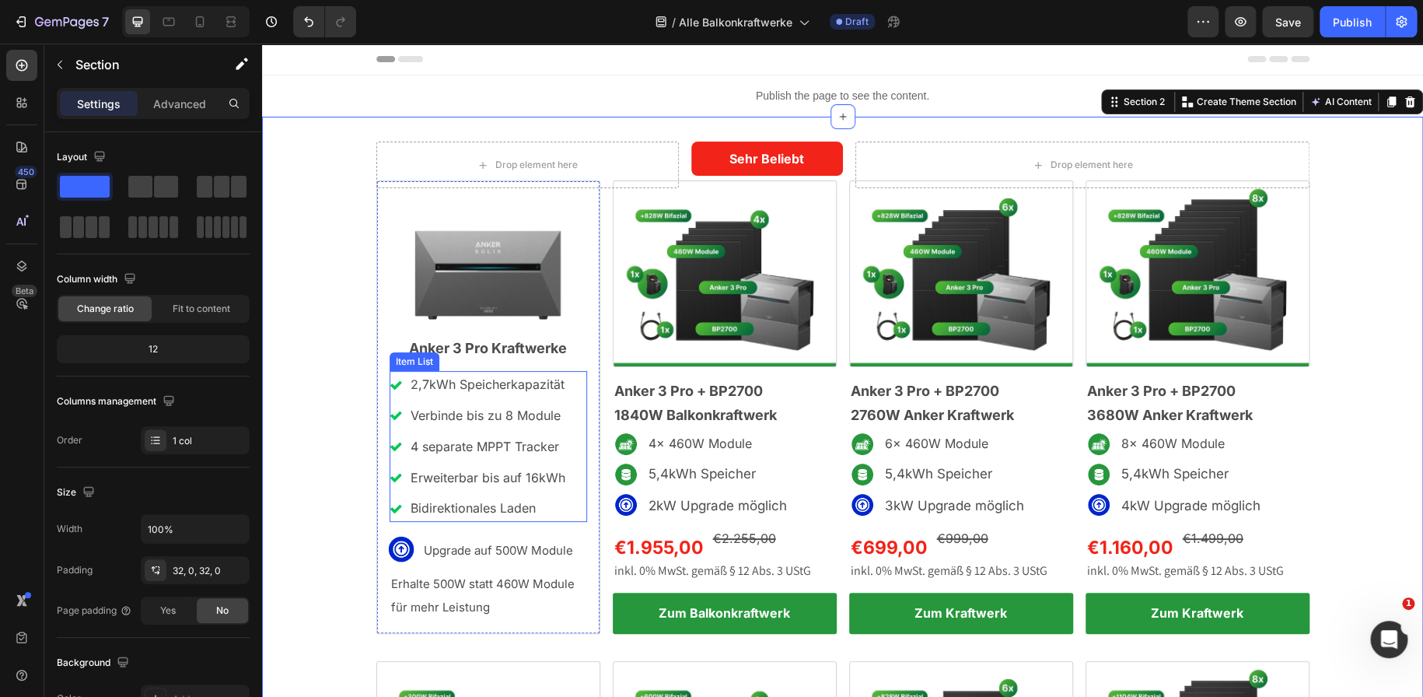
click at [565, 512] on div "2,7kWh Speicherkapazität Verbinde bis zu 8 Module 4 separate MPPT Tracker Erwei…" at bounding box center [487, 446] width 197 height 151
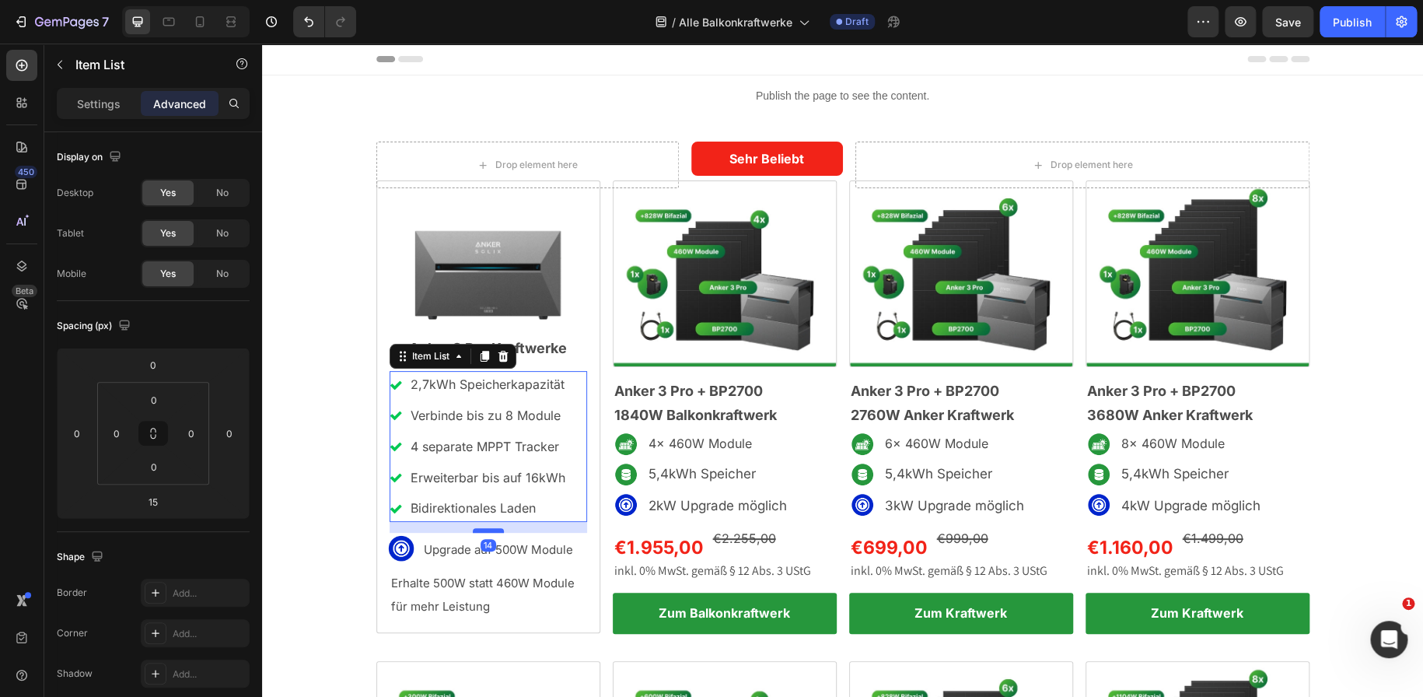
click at [490, 528] on div at bounding box center [488, 530] width 31 height 5
click at [490, 536] on div at bounding box center [488, 535] width 31 height 5
click at [490, 535] on div at bounding box center [488, 535] width 31 height 5
type input "20"
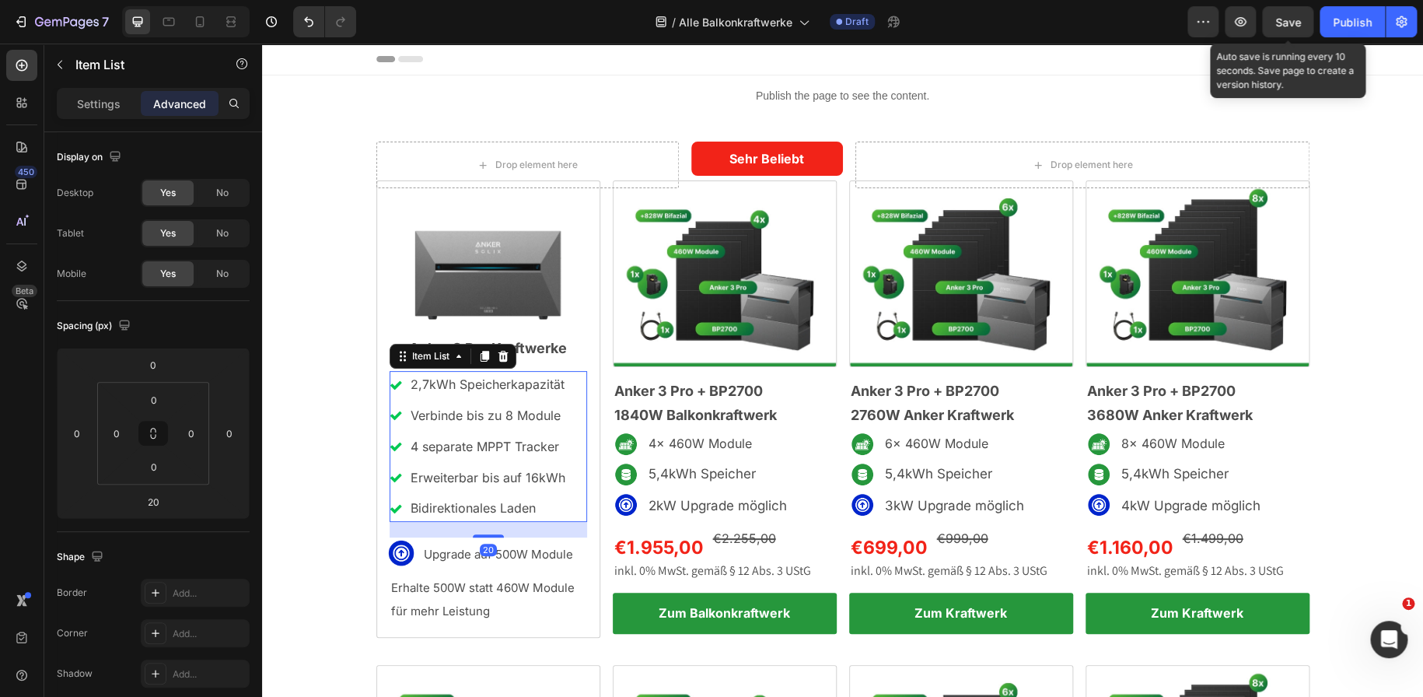
click at [1283, 23] on span "Save" at bounding box center [1288, 22] width 26 height 13
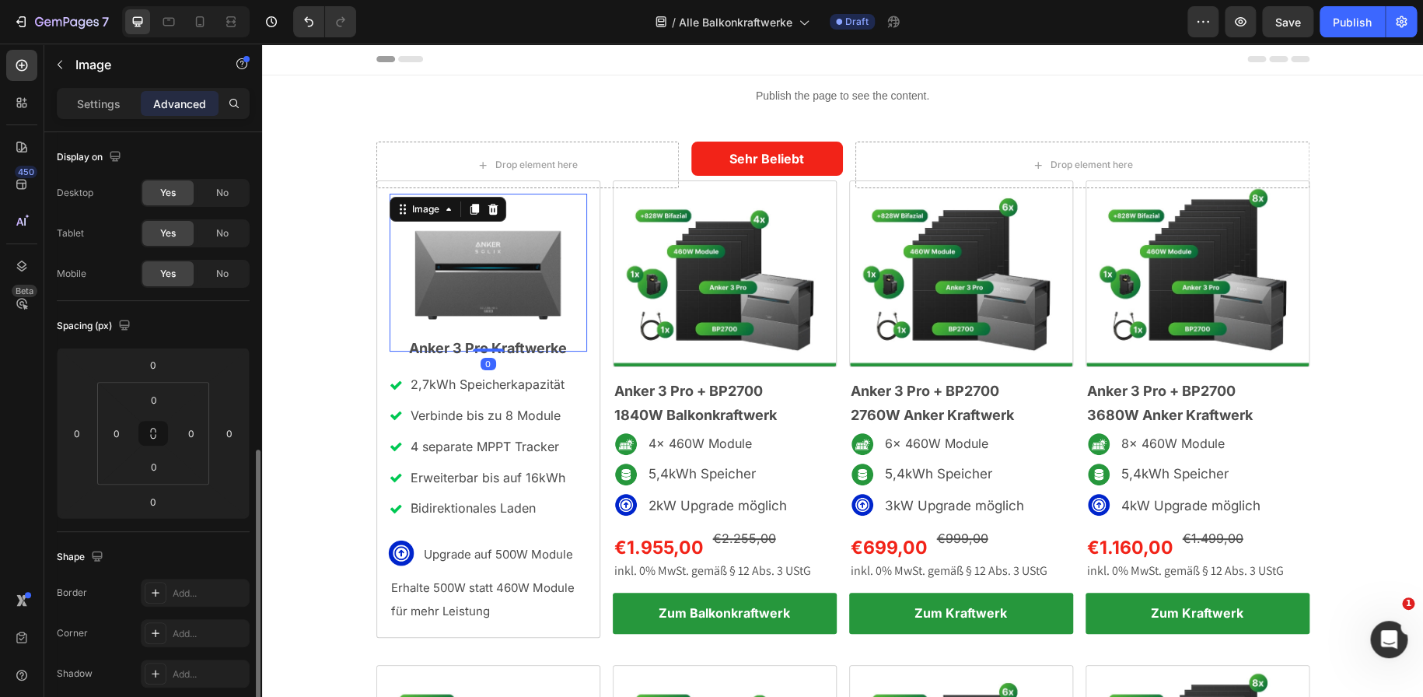
scroll to position [428, 0]
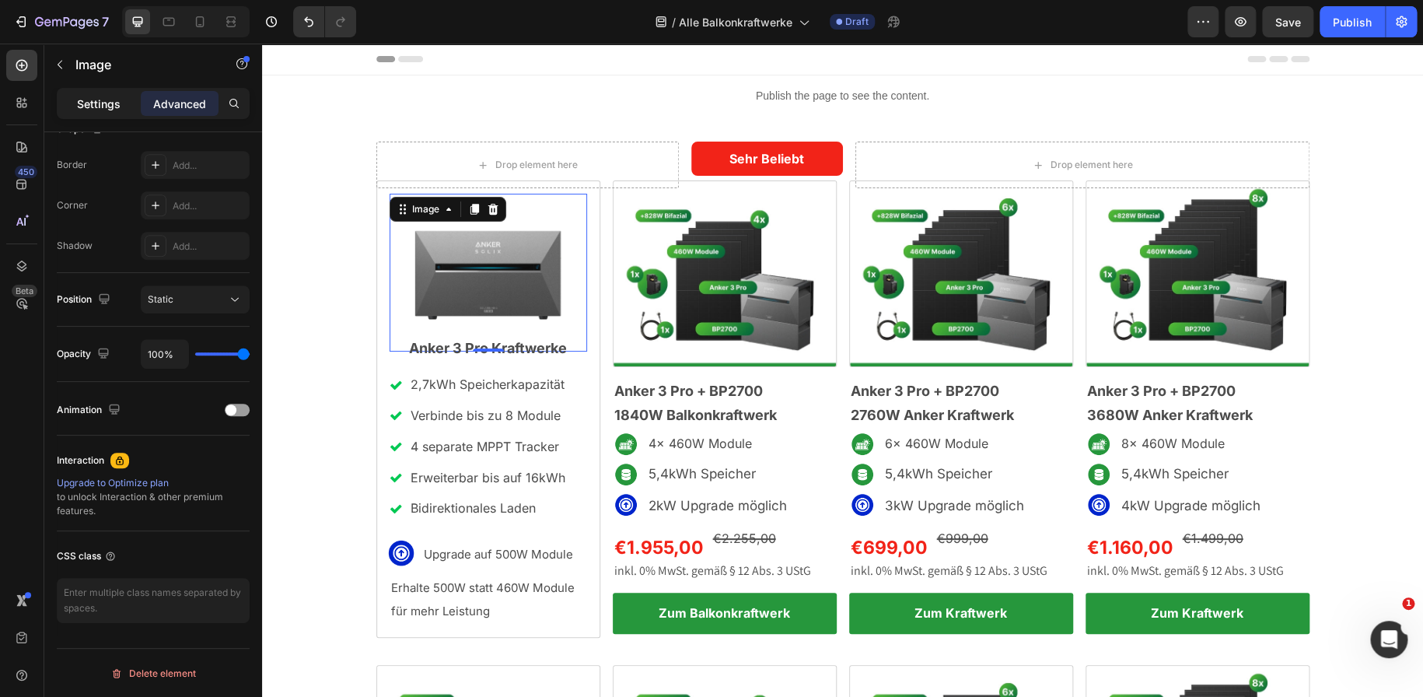
click at [96, 103] on p "Settings" at bounding box center [99, 104] width 44 height 16
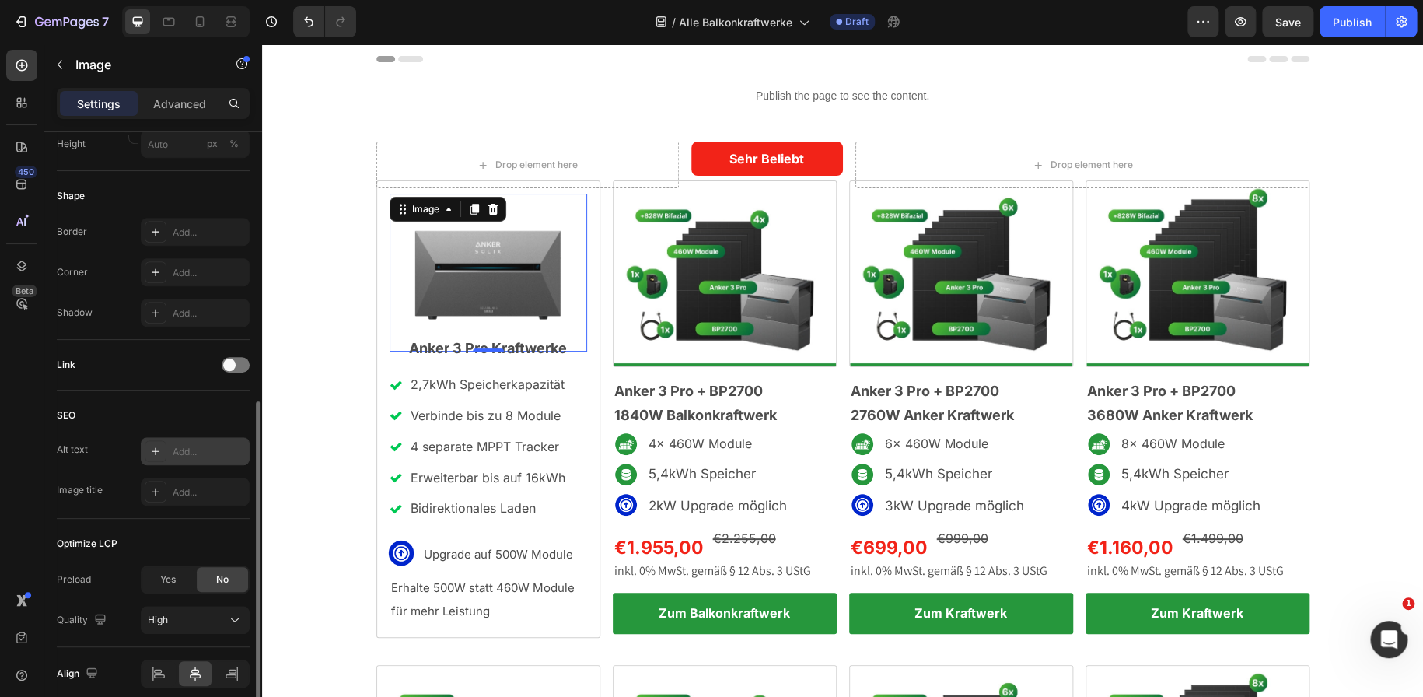
scroll to position [506, 0]
click at [169, 585] on div "Yes No" at bounding box center [195, 573] width 109 height 28
click at [169, 574] on span "Yes" at bounding box center [168, 573] width 16 height 14
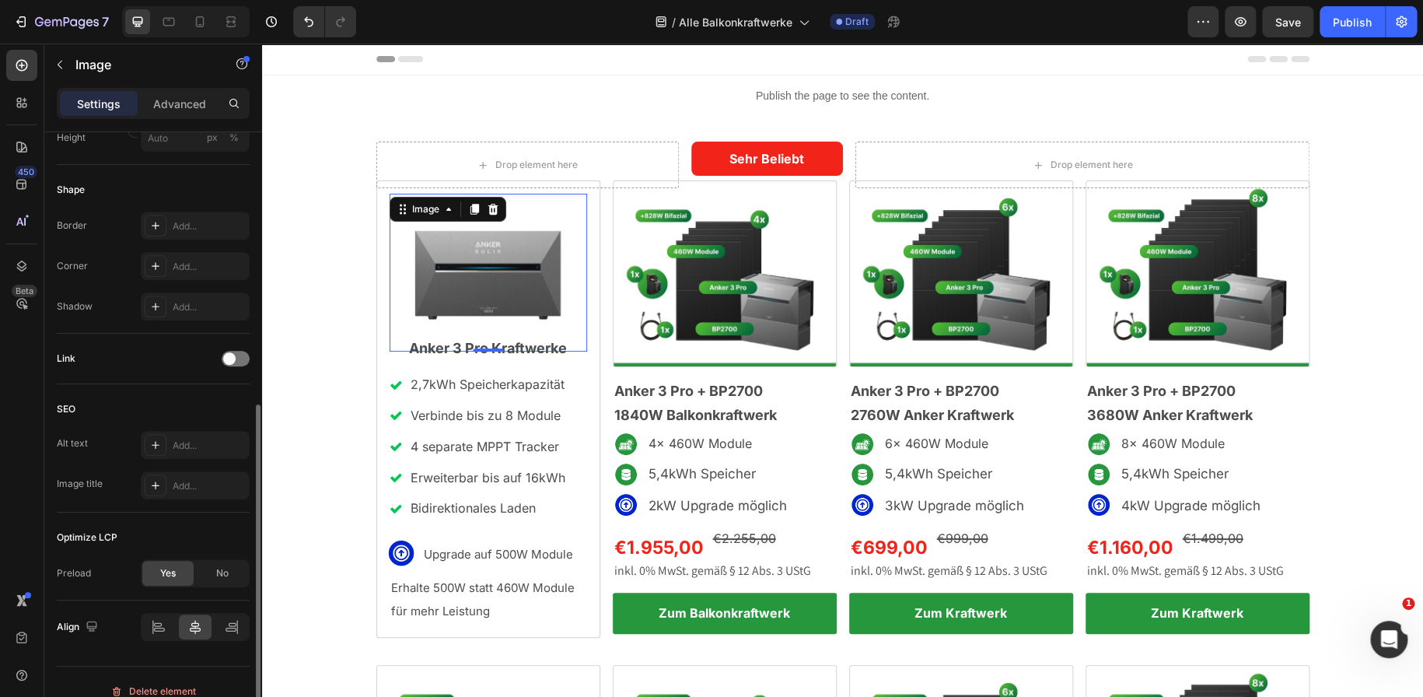
drag, startPoint x: 169, startPoint y: 574, endPoint x: 183, endPoint y: 559, distance: 20.9
click at [183, 561] on div "Yes" at bounding box center [167, 573] width 51 height 25
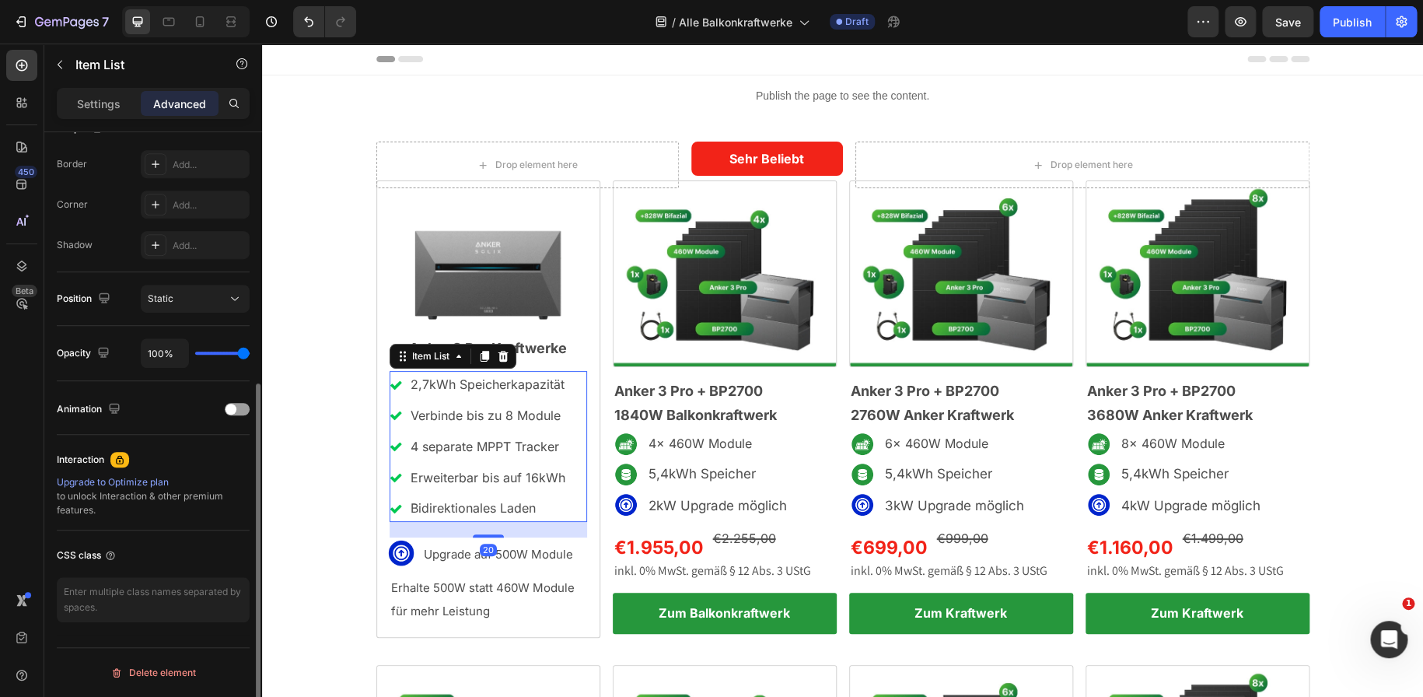
scroll to position [0, 0]
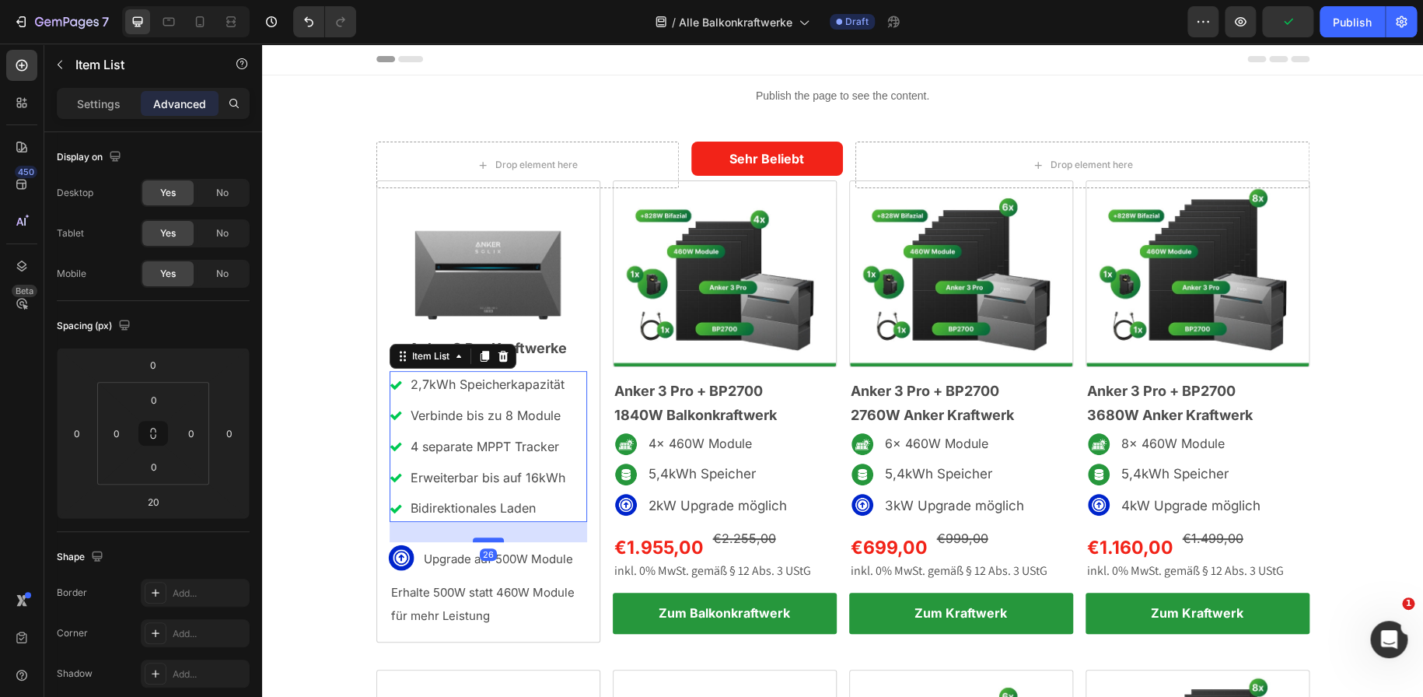
click at [491, 539] on div at bounding box center [488, 539] width 31 height 5
click at [487, 539] on div at bounding box center [488, 538] width 31 height 5
click at [487, 538] on div at bounding box center [488, 538] width 31 height 5
type input "25"
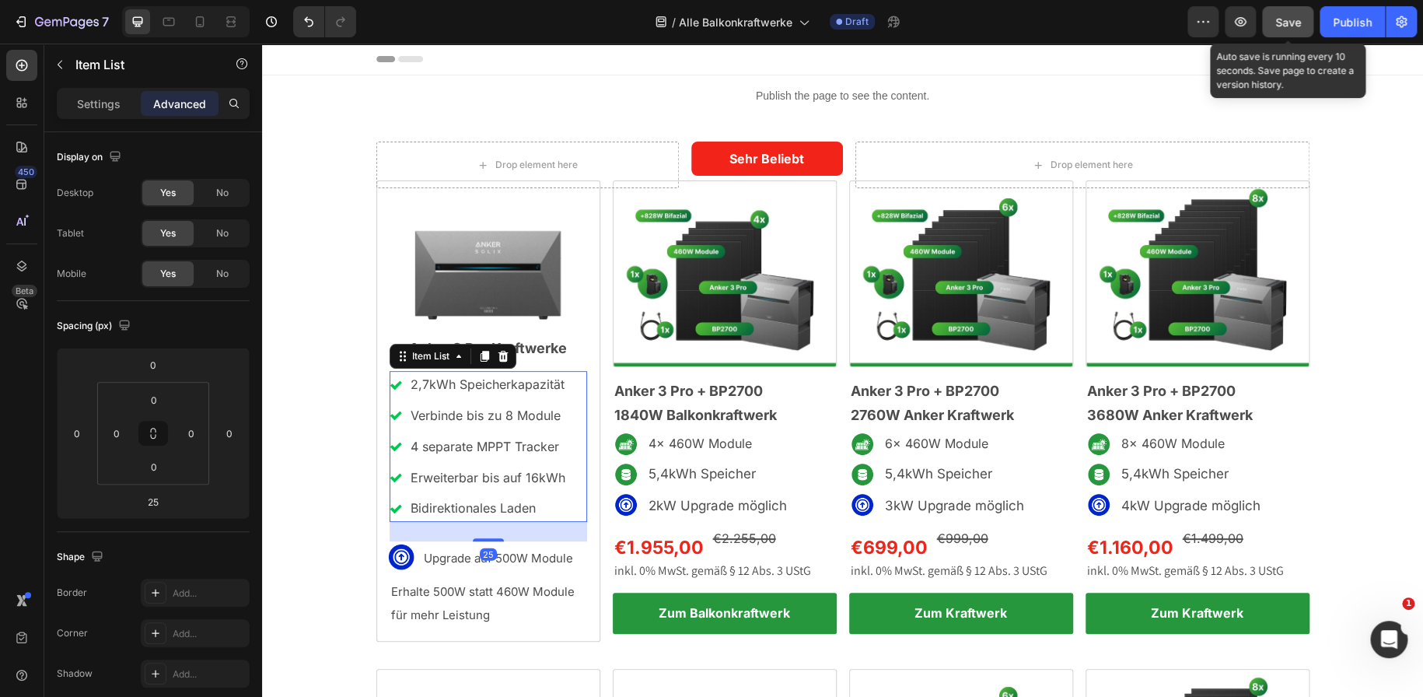
click at [1273, 30] on button "Save" at bounding box center [1287, 21] width 51 height 31
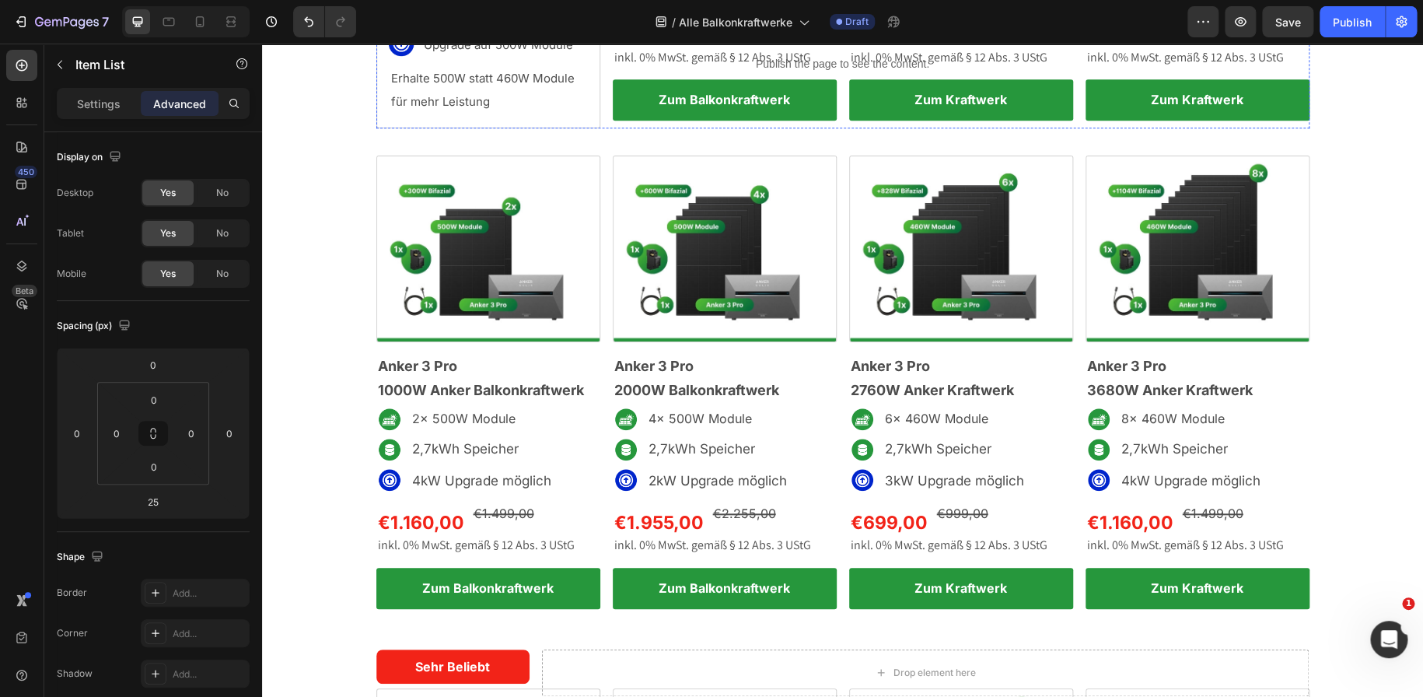
scroll to position [766, 0]
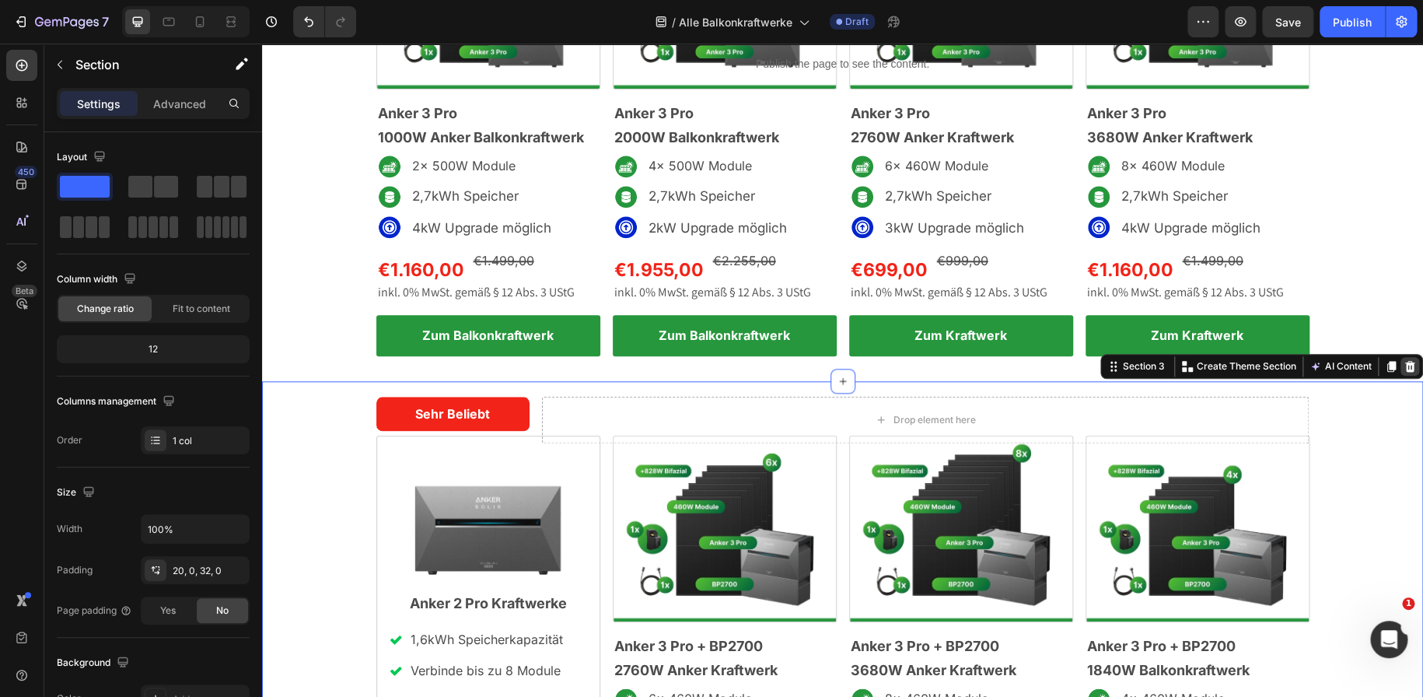
click at [1405, 361] on icon at bounding box center [1410, 366] width 10 height 11
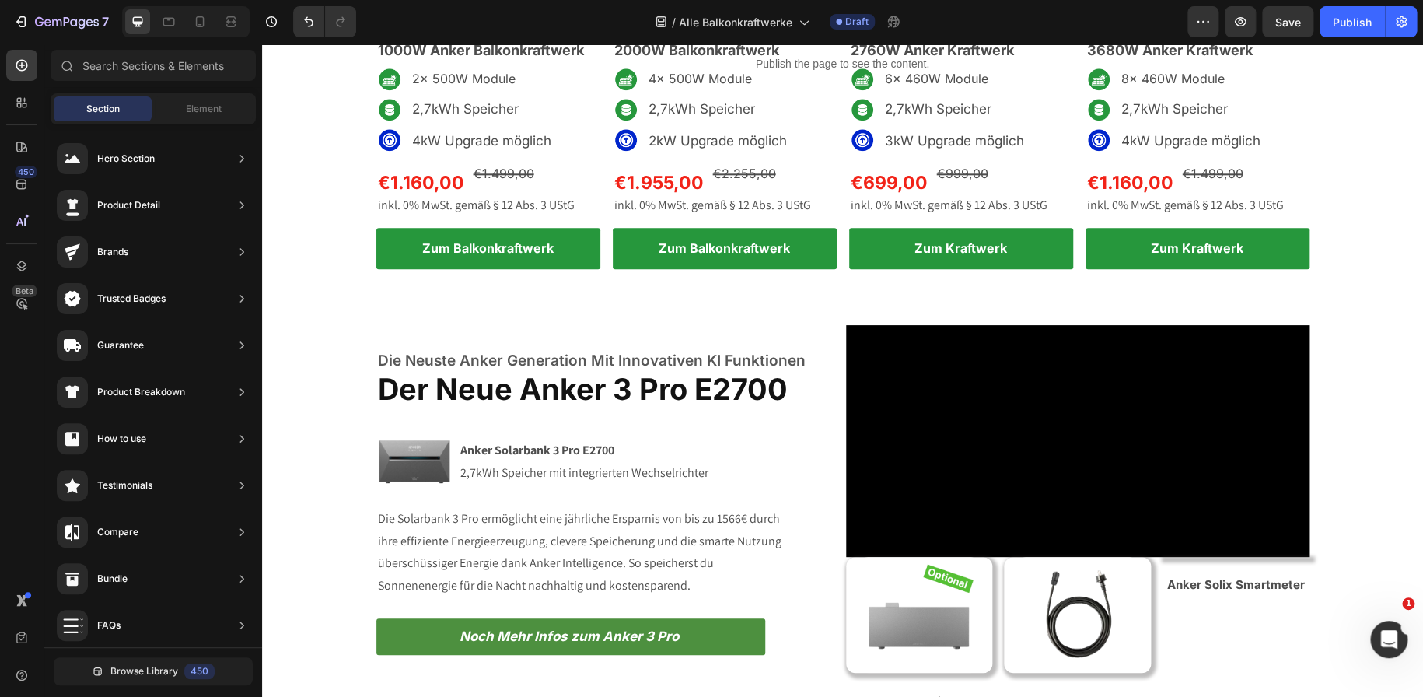
scroll to position [852, 0]
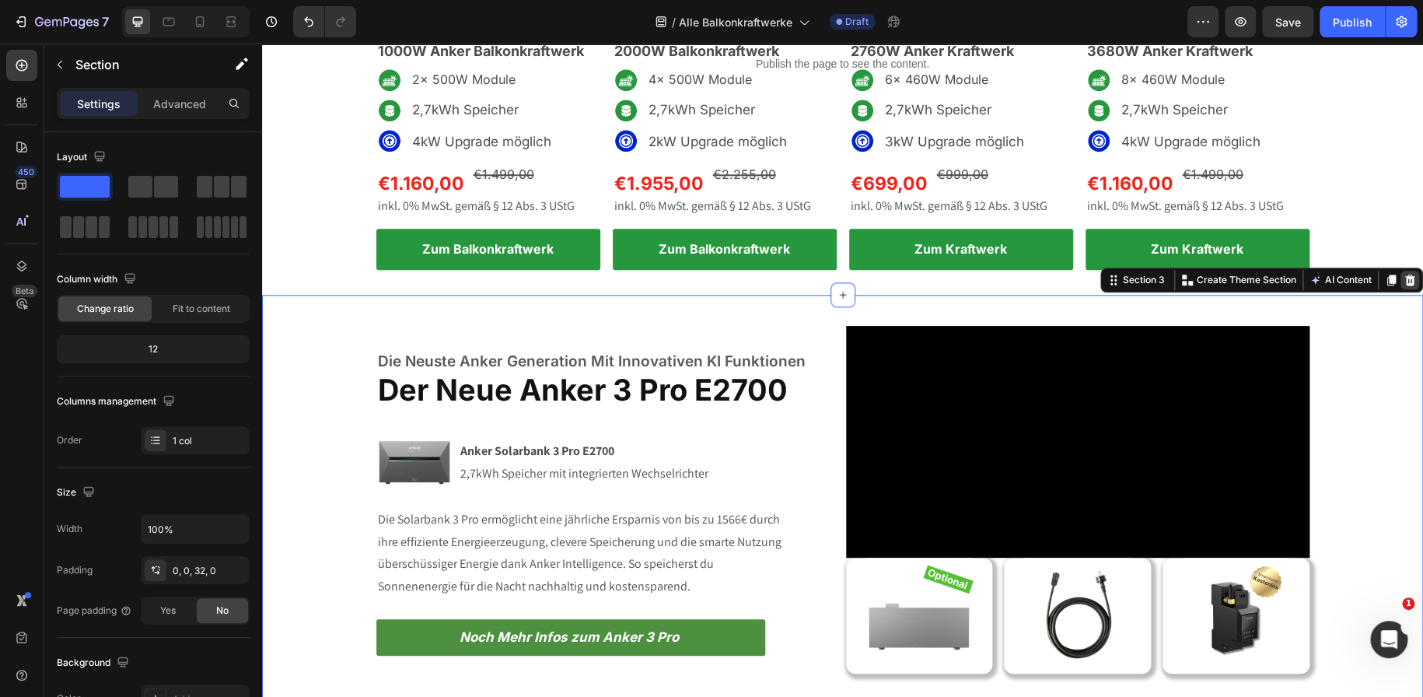
click at [1400, 286] on div at bounding box center [1409, 280] width 19 height 19
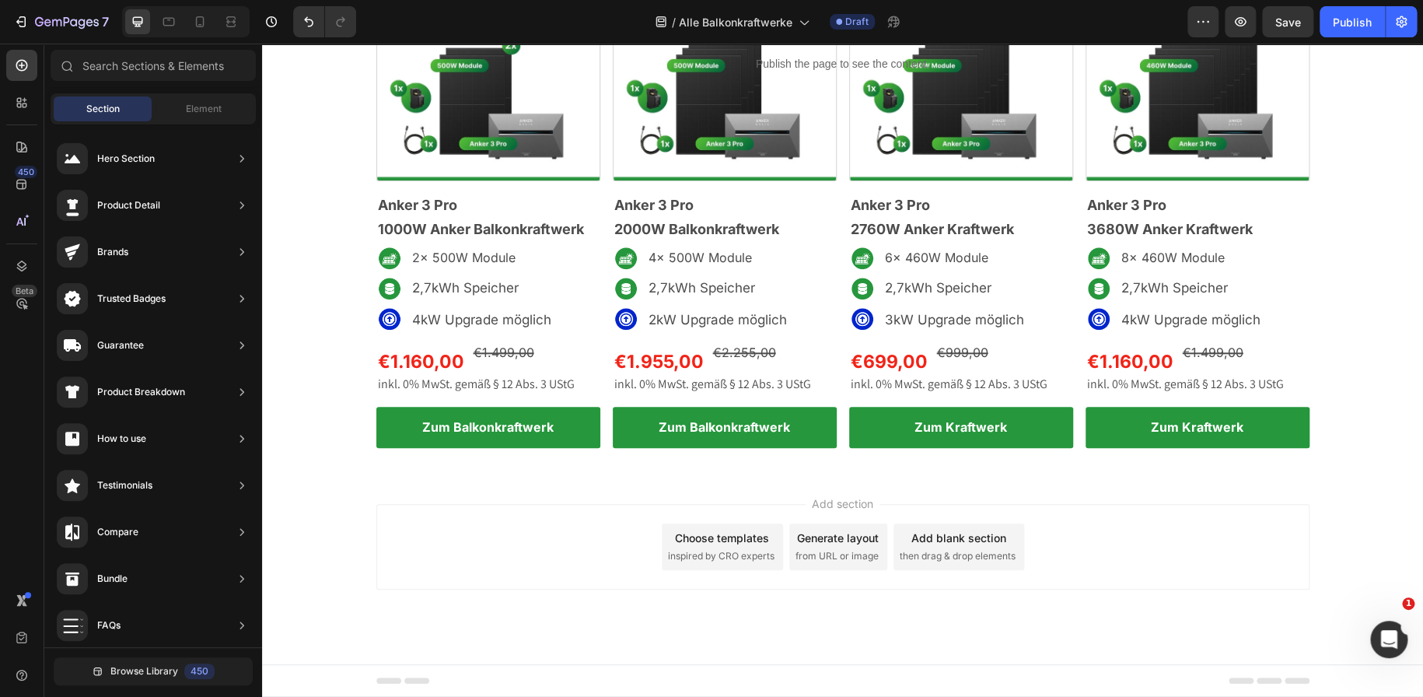
scroll to position [672, 0]
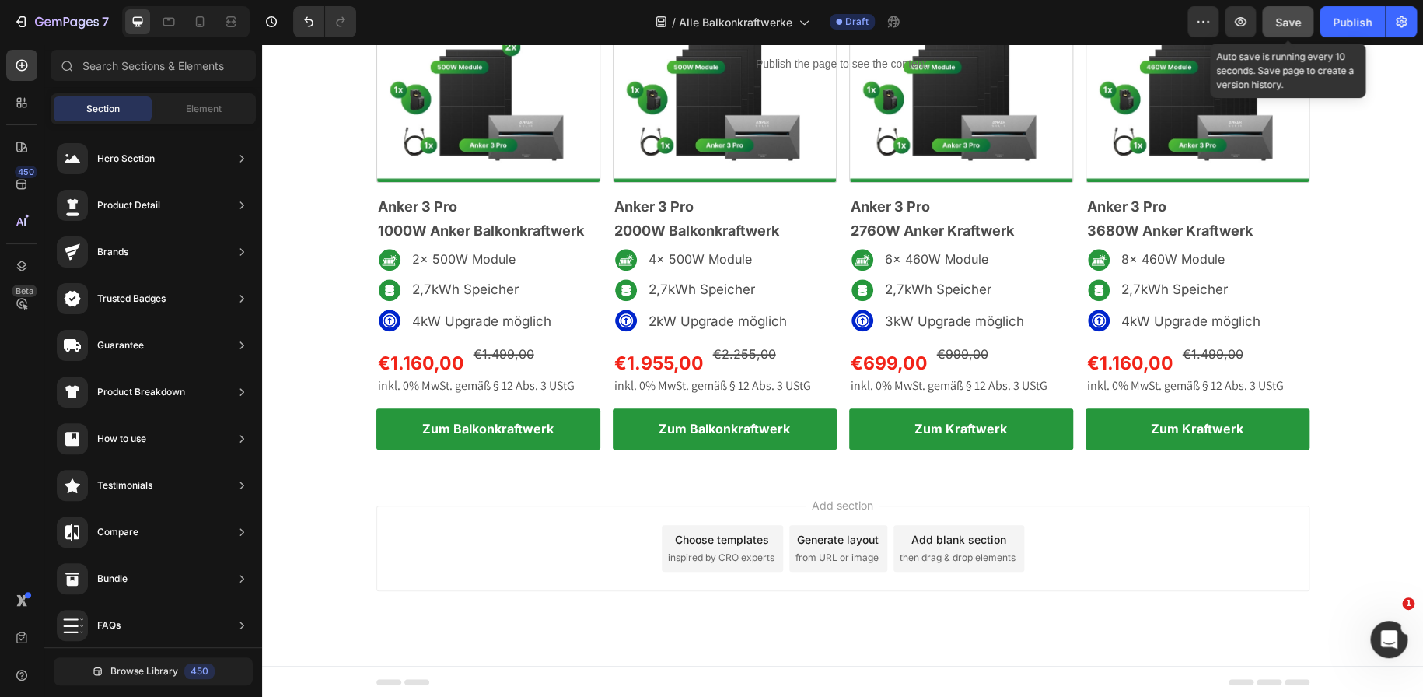
click at [1276, 16] on span "Save" at bounding box center [1288, 22] width 26 height 13
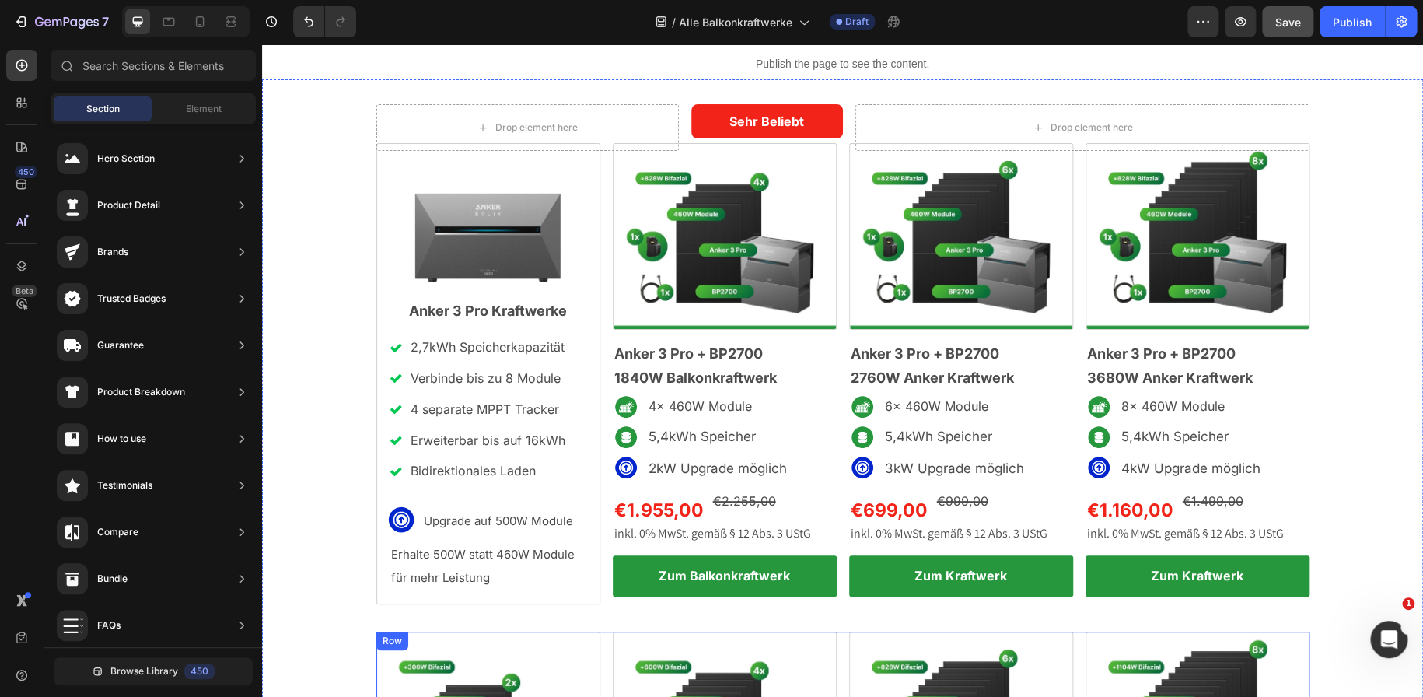
scroll to position [37, 0]
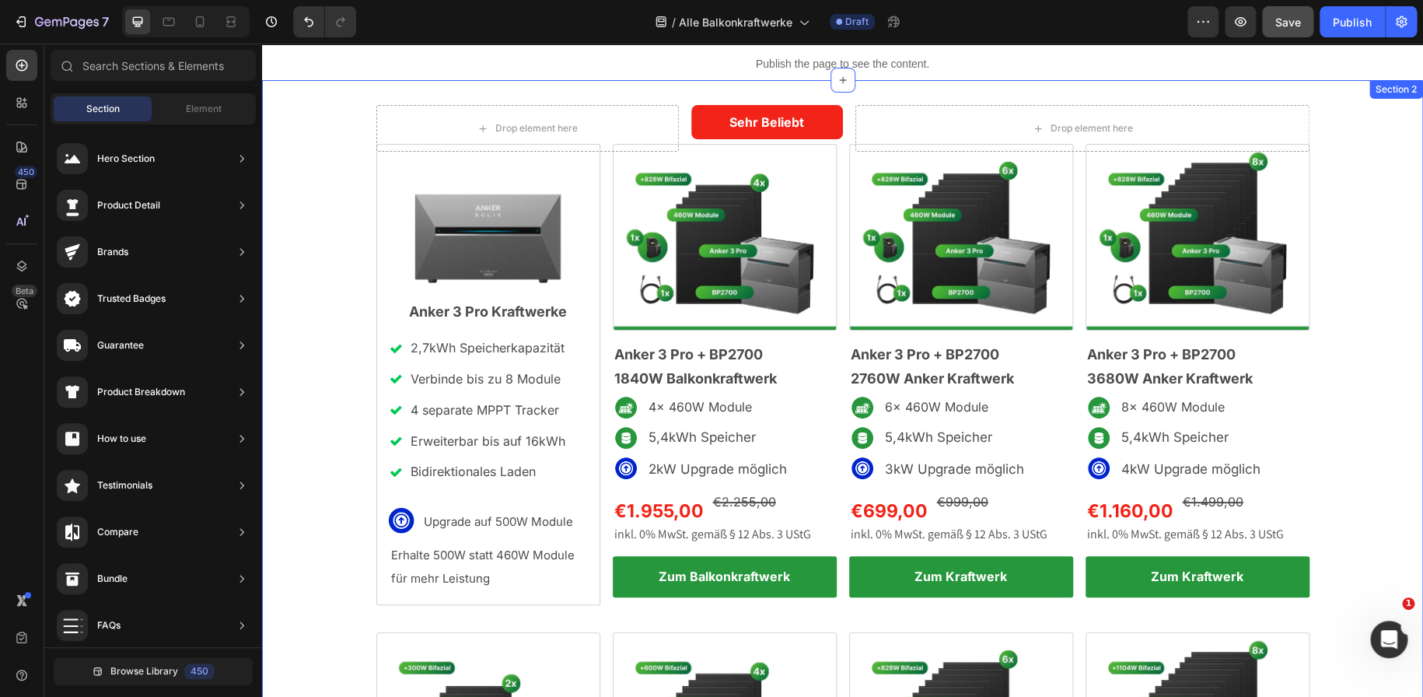
click at [341, 192] on div "Drop element here Sehr Beliebt Text Block Row Drop element here Row Image Anker…" at bounding box center [842, 595] width 1161 height 980
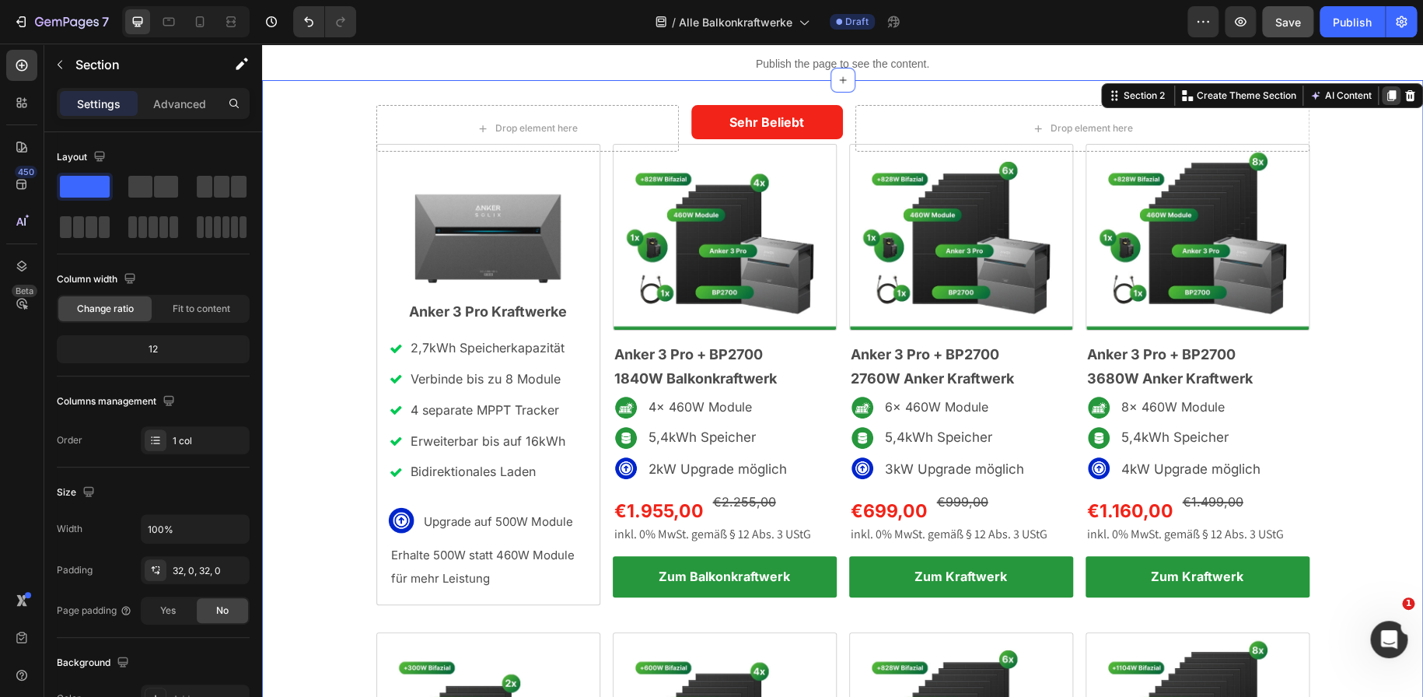
click at [1385, 95] on icon at bounding box center [1391, 95] width 12 height 12
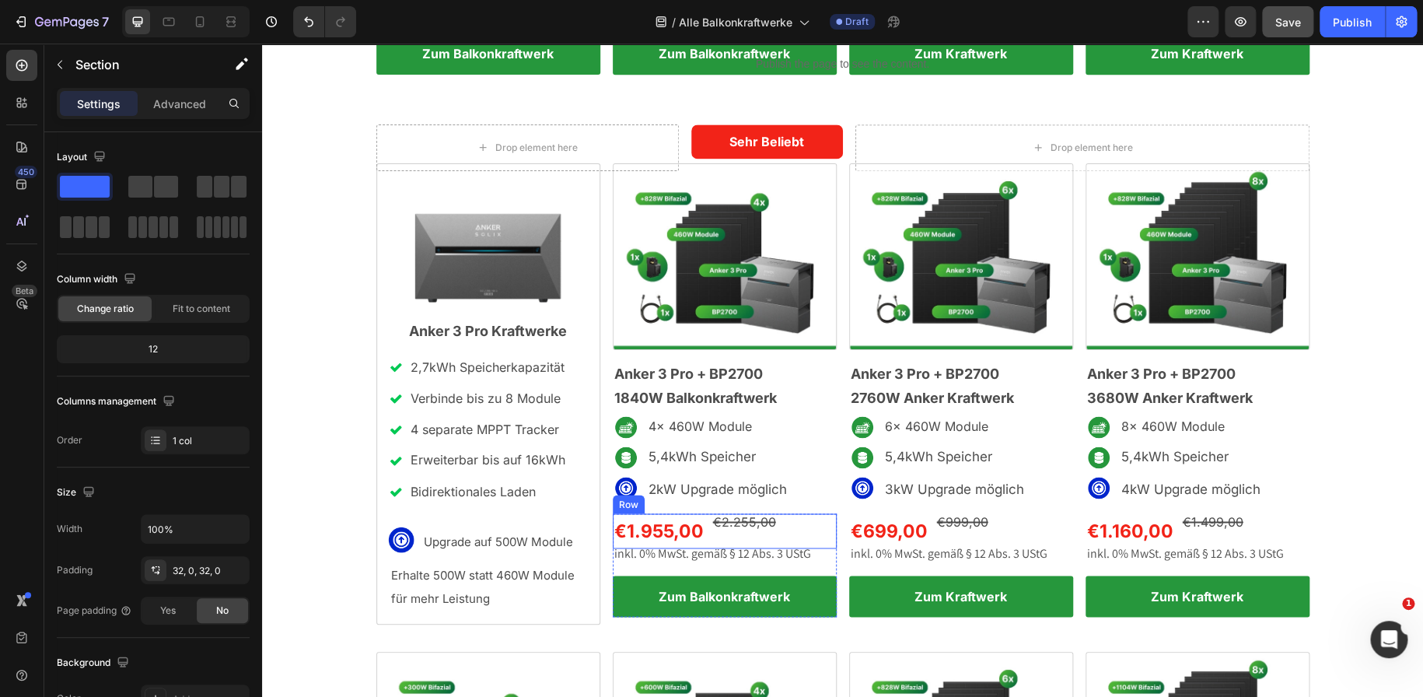
scroll to position [1237, 0]
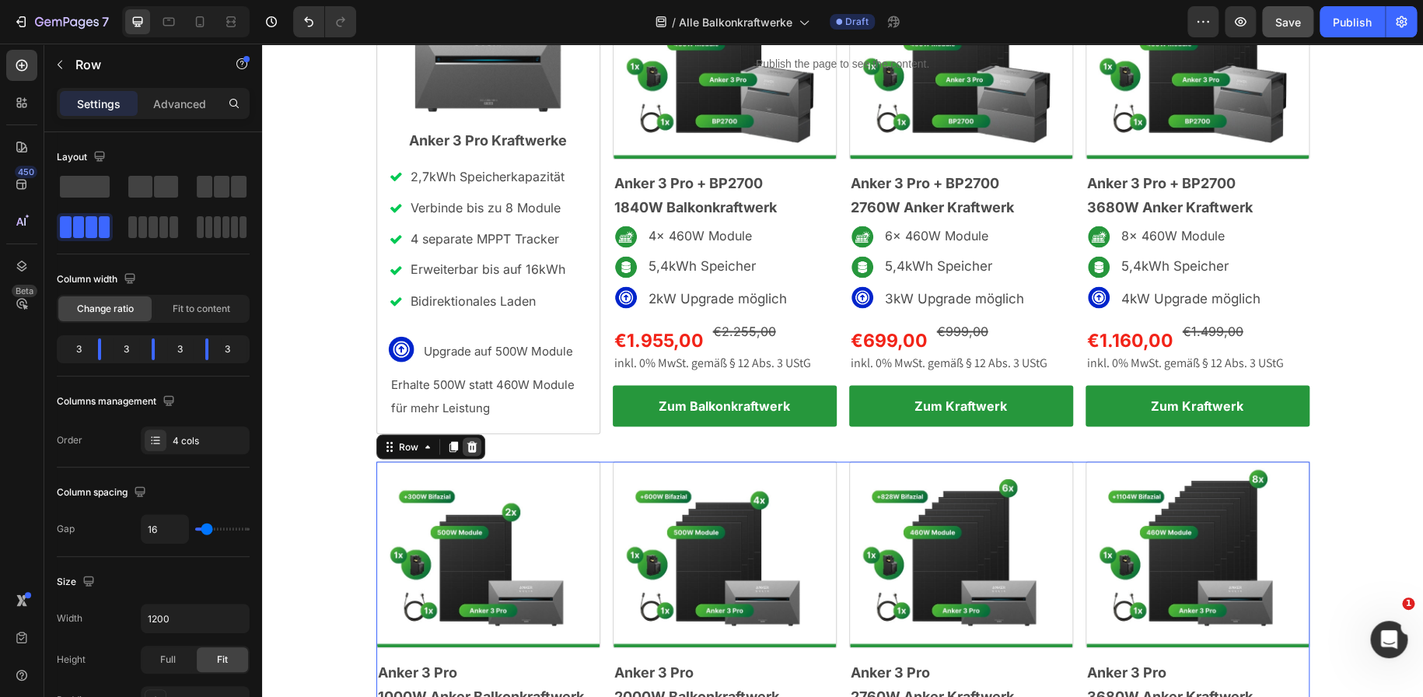
click at [466, 447] on icon at bounding box center [472, 446] width 12 height 12
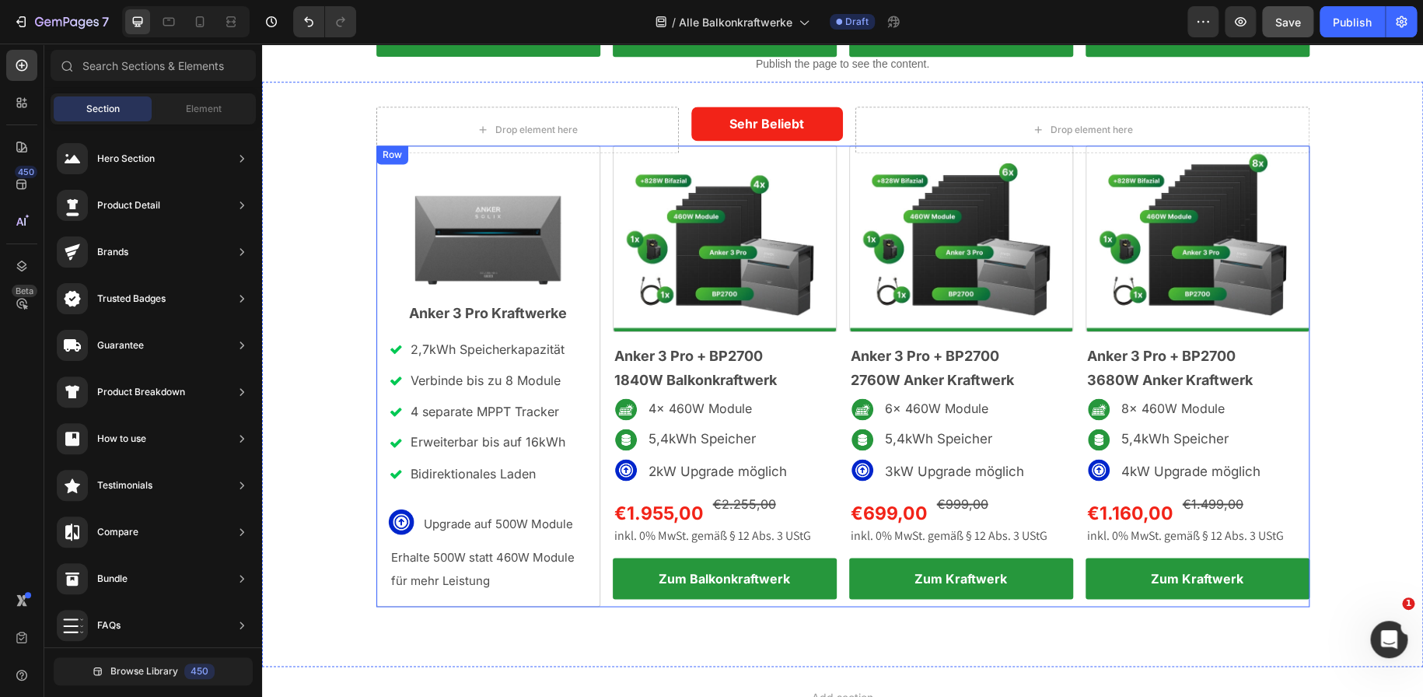
scroll to position [953, 0]
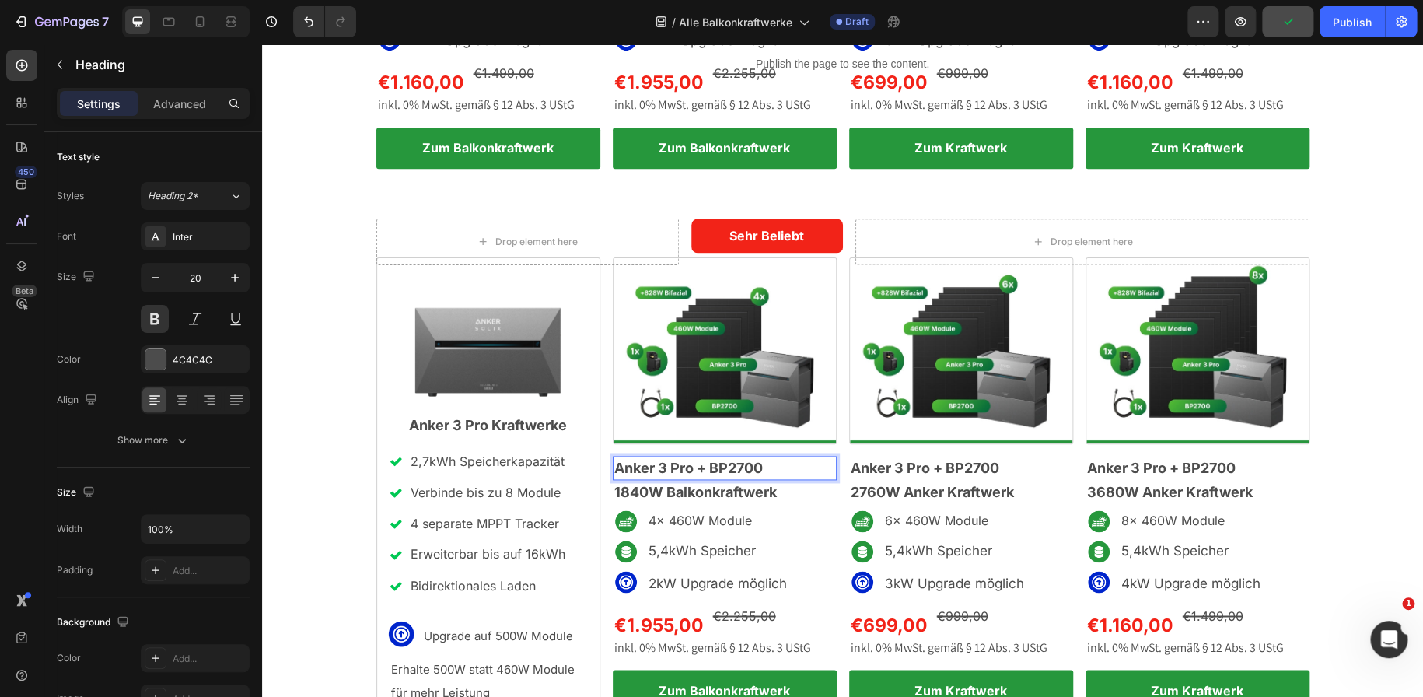
click at [660, 466] on span "Anker 3 Pro + BP2700" at bounding box center [688, 467] width 148 height 16
drag, startPoint x: 761, startPoint y: 466, endPoint x: 691, endPoint y: 470, distance: 70.1
click at [691, 470] on p "Anker 2 Pro + BP2700" at bounding box center [724, 467] width 221 height 21
click at [645, 489] on span "1840W Balkonkraftwerk" at bounding box center [695, 492] width 162 height 16
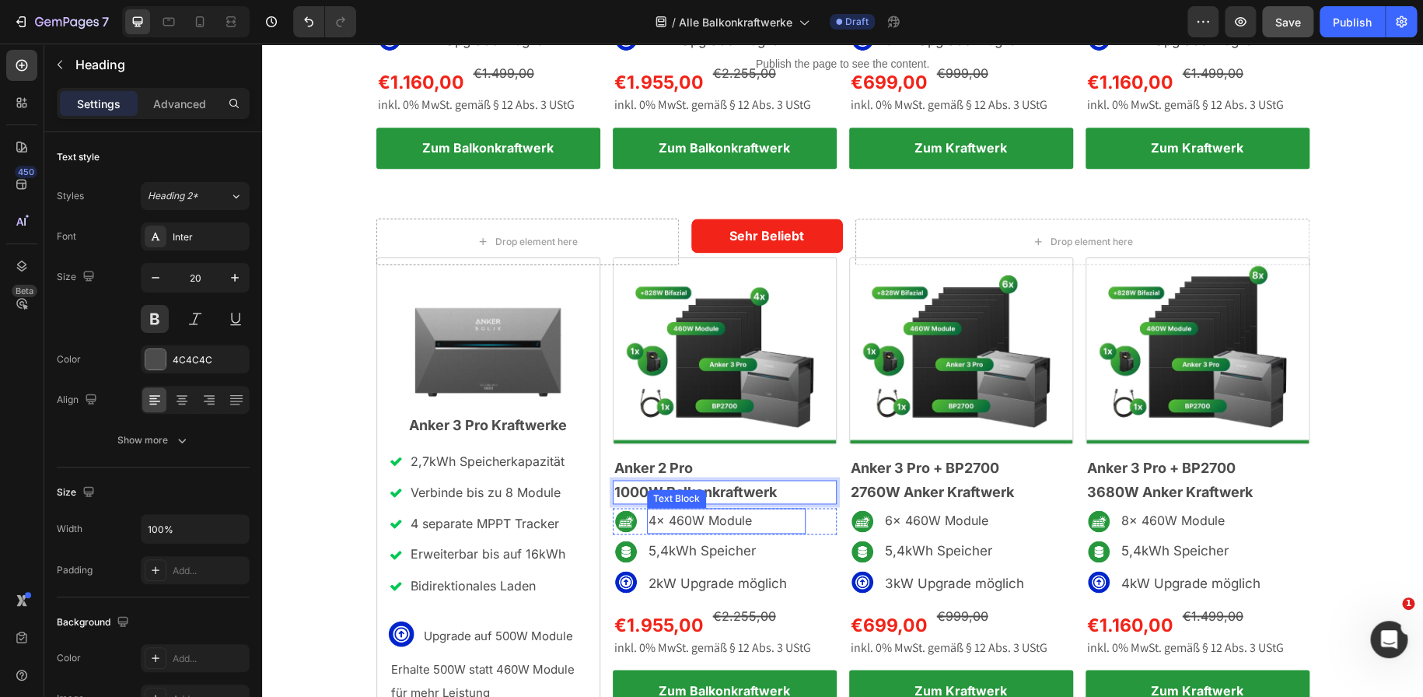
click at [648, 522] on p "4x 460W Module" at bounding box center [725, 520] width 155 height 23
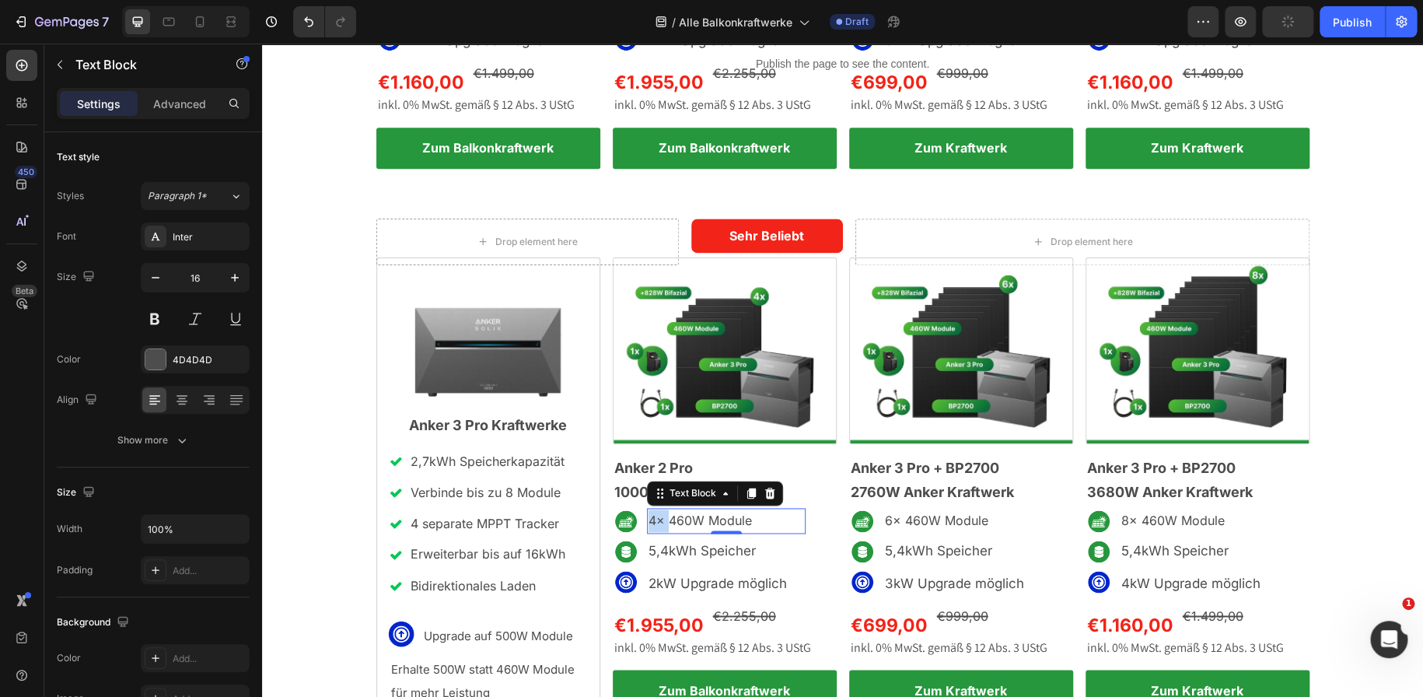
click at [648, 522] on p "4x 460W Module" at bounding box center [725, 520] width 155 height 23
click at [674, 522] on p "2x 460W Module" at bounding box center [725, 520] width 155 height 23
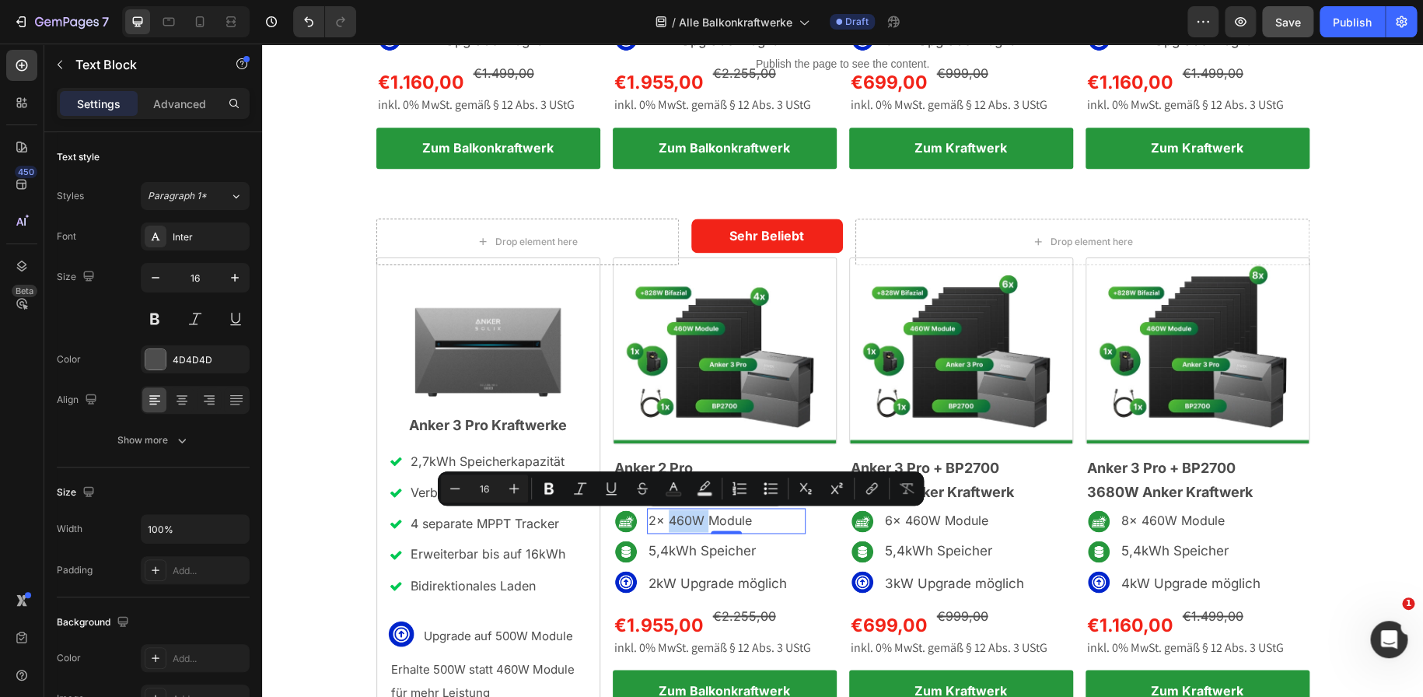
click at [674, 522] on p "2x 460W Module" at bounding box center [725, 520] width 155 height 23
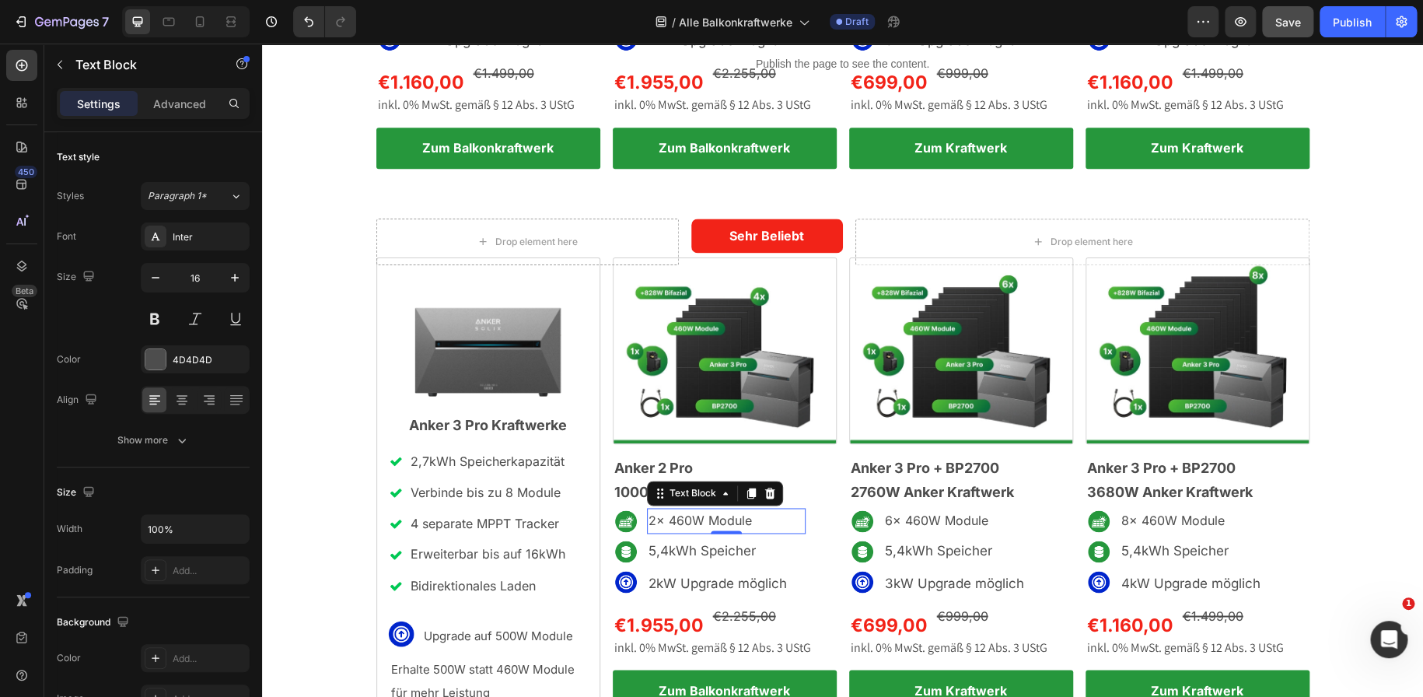
click at [674, 522] on p "2x 460W Module" at bounding box center [725, 520] width 155 height 23
click at [665, 554] on span "5,4kWh Speicher" at bounding box center [701, 551] width 107 height 16
click at [663, 549] on span "5,4kWh Speicher" at bounding box center [701, 551] width 107 height 16
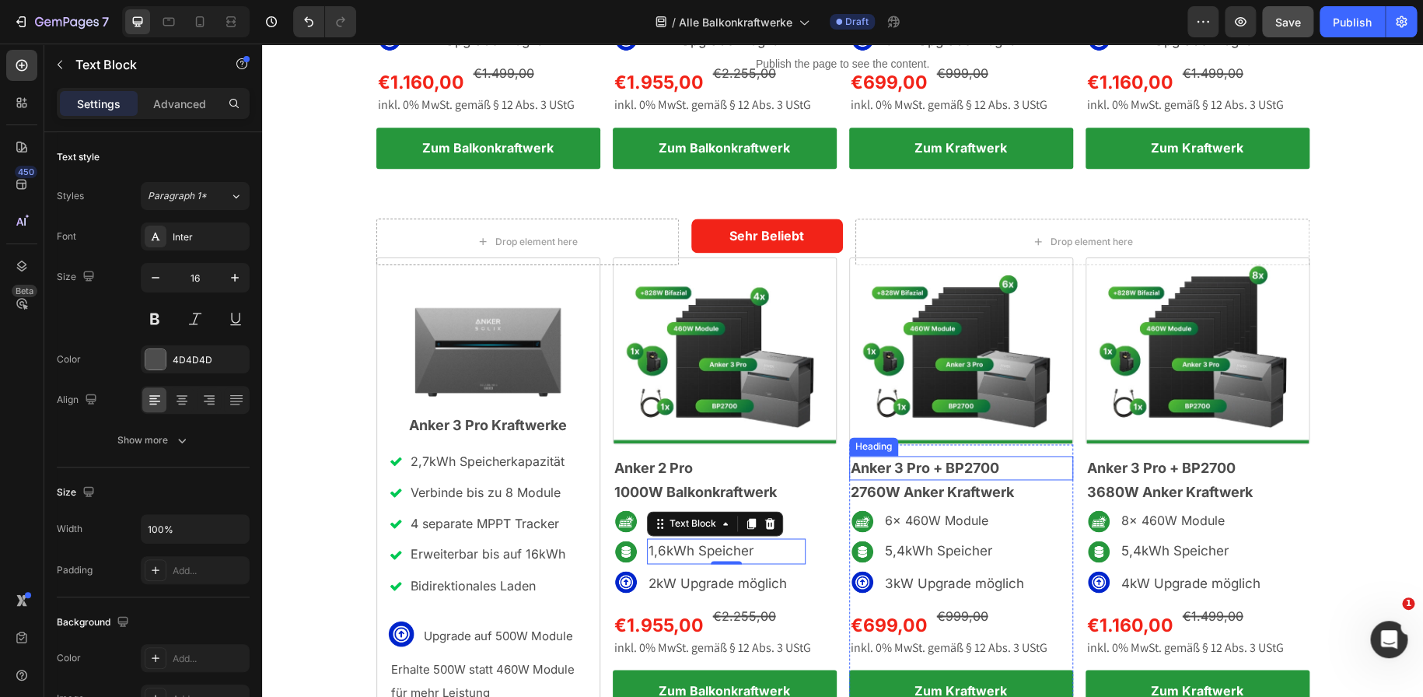
click at [912, 464] on span "Anker 3 Pro + BP2700" at bounding box center [925, 467] width 148 height 16
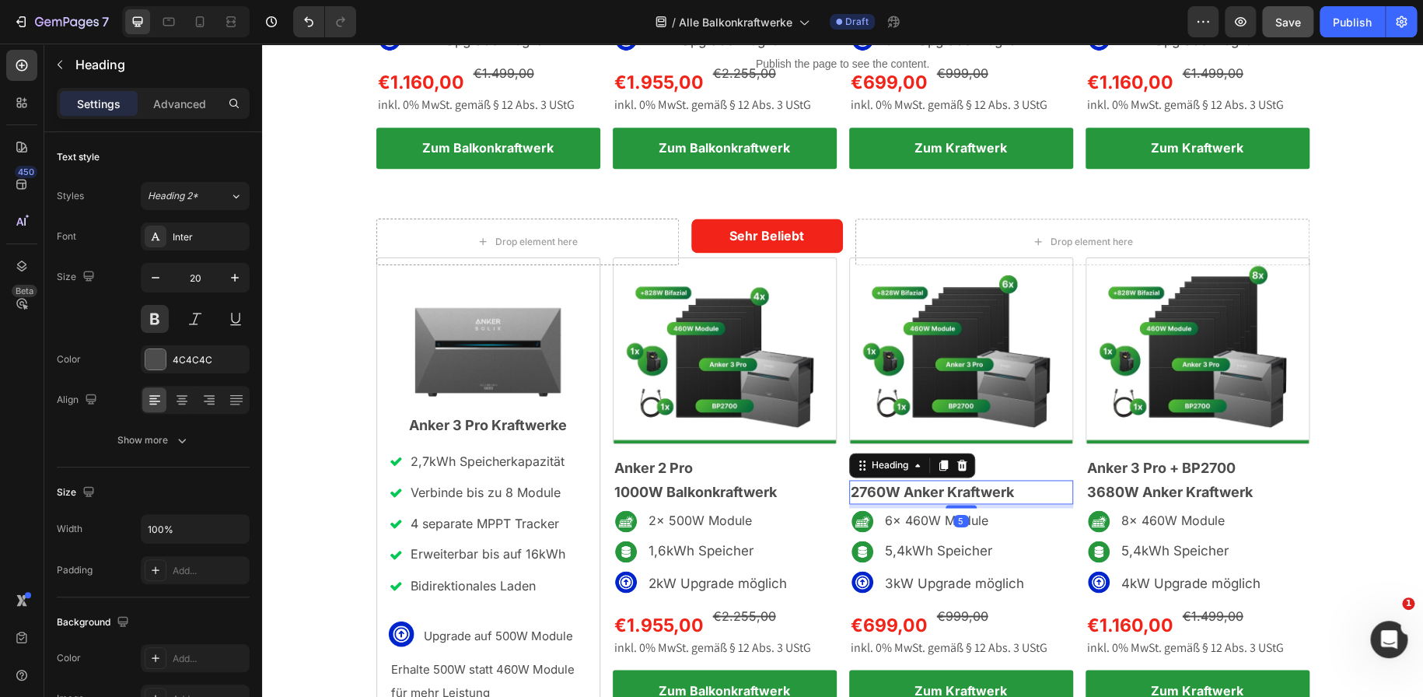
click at [915, 488] on span "2760W Anker Kraftwerk" at bounding box center [932, 492] width 163 height 16
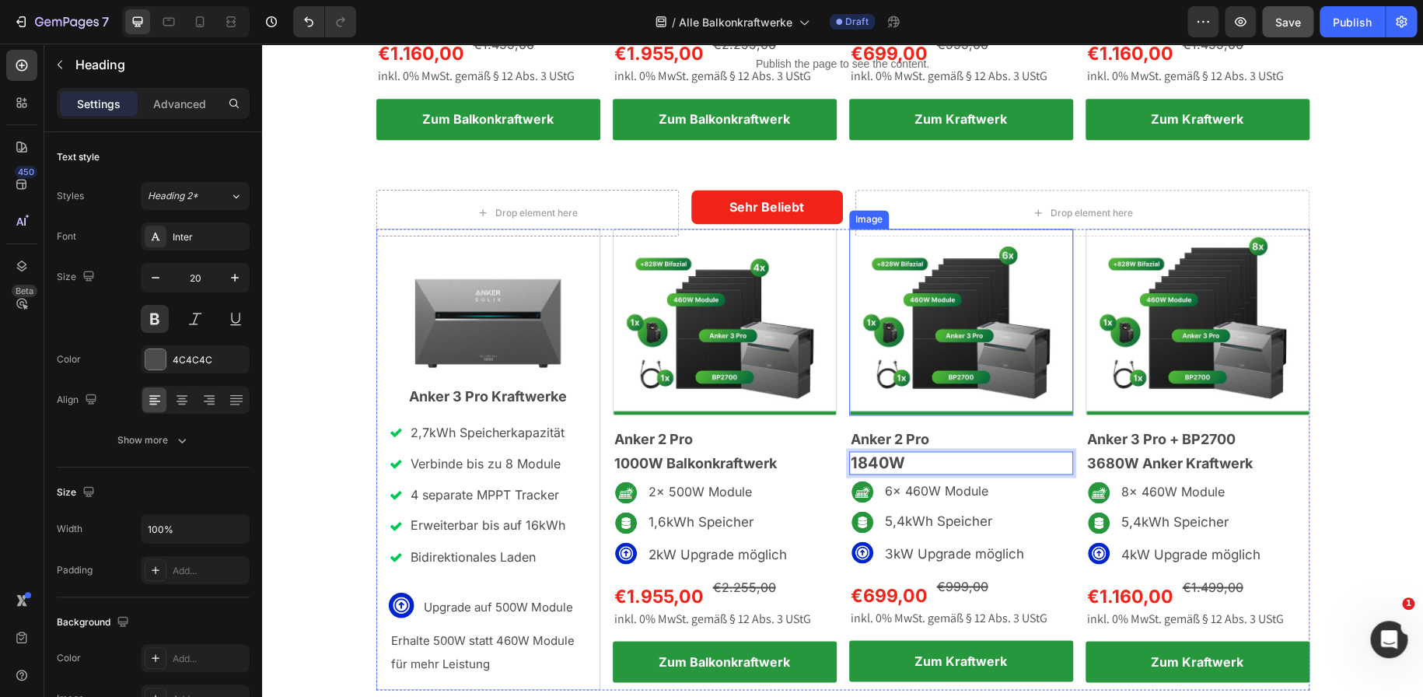
scroll to position [983, 0]
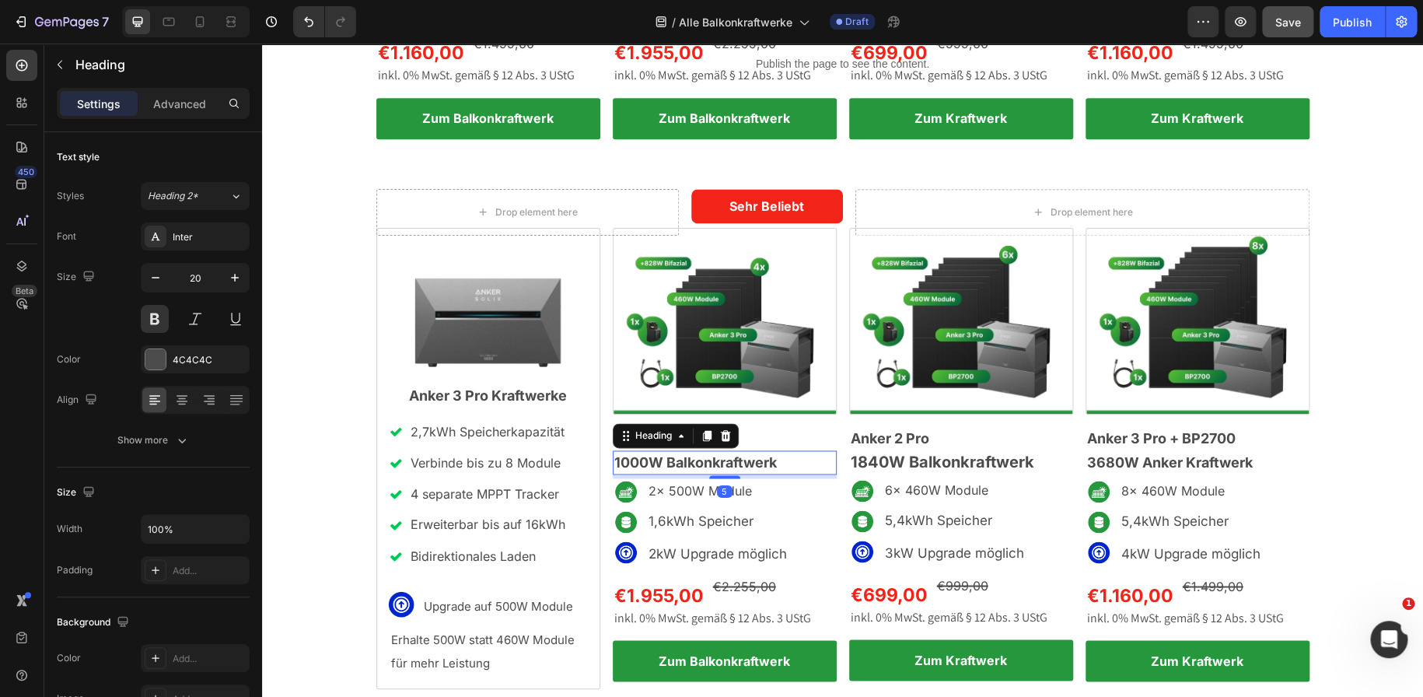
click at [750, 456] on span "1000W Balkonkraftwerk" at bounding box center [695, 462] width 162 height 16
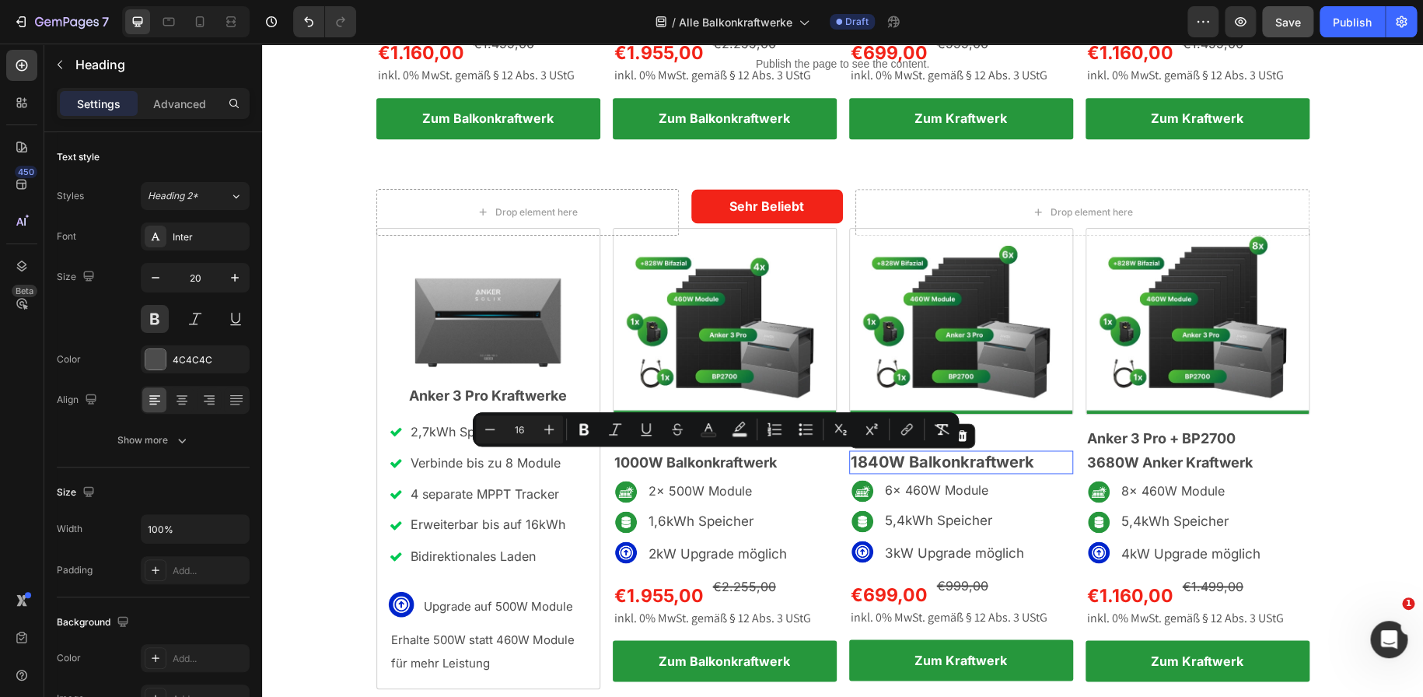
click at [897, 461] on p "1840W Balkonkraftwerk" at bounding box center [961, 462] width 221 height 20
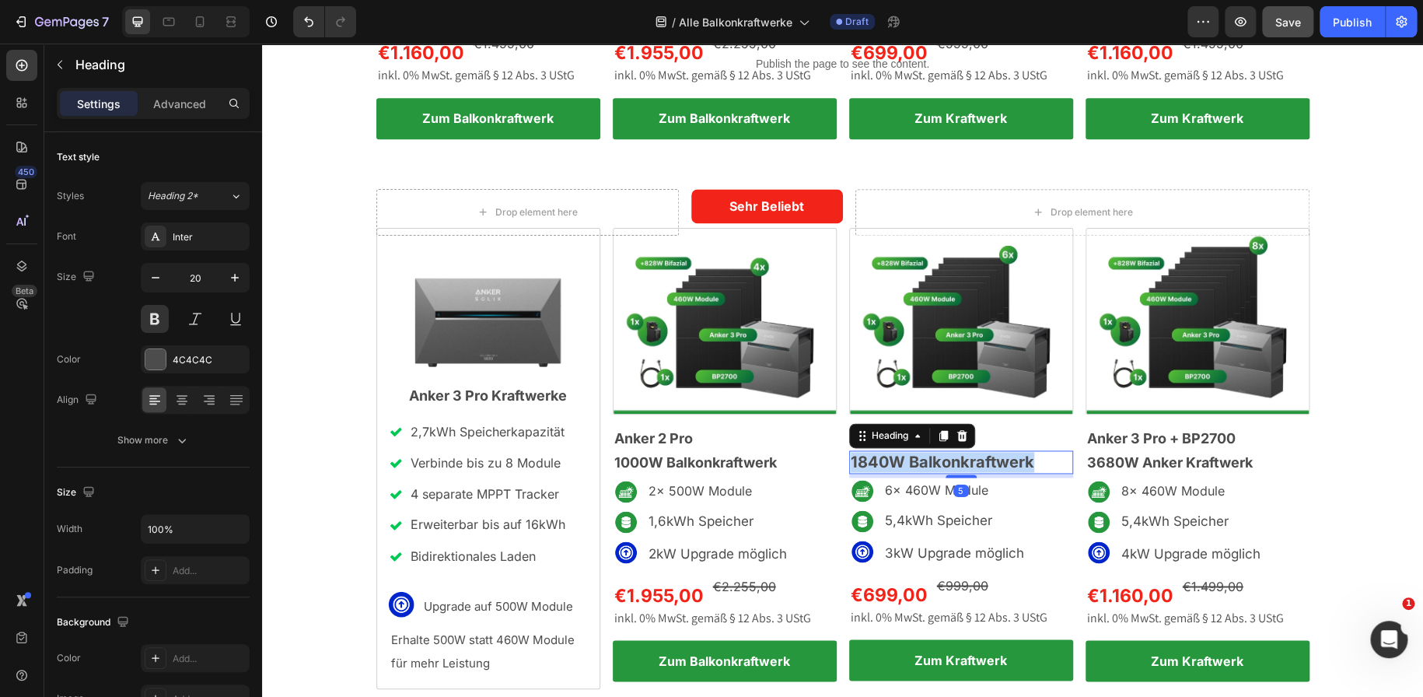
click at [897, 461] on p "1840W Balkonkraftwerk" at bounding box center [961, 462] width 221 height 20
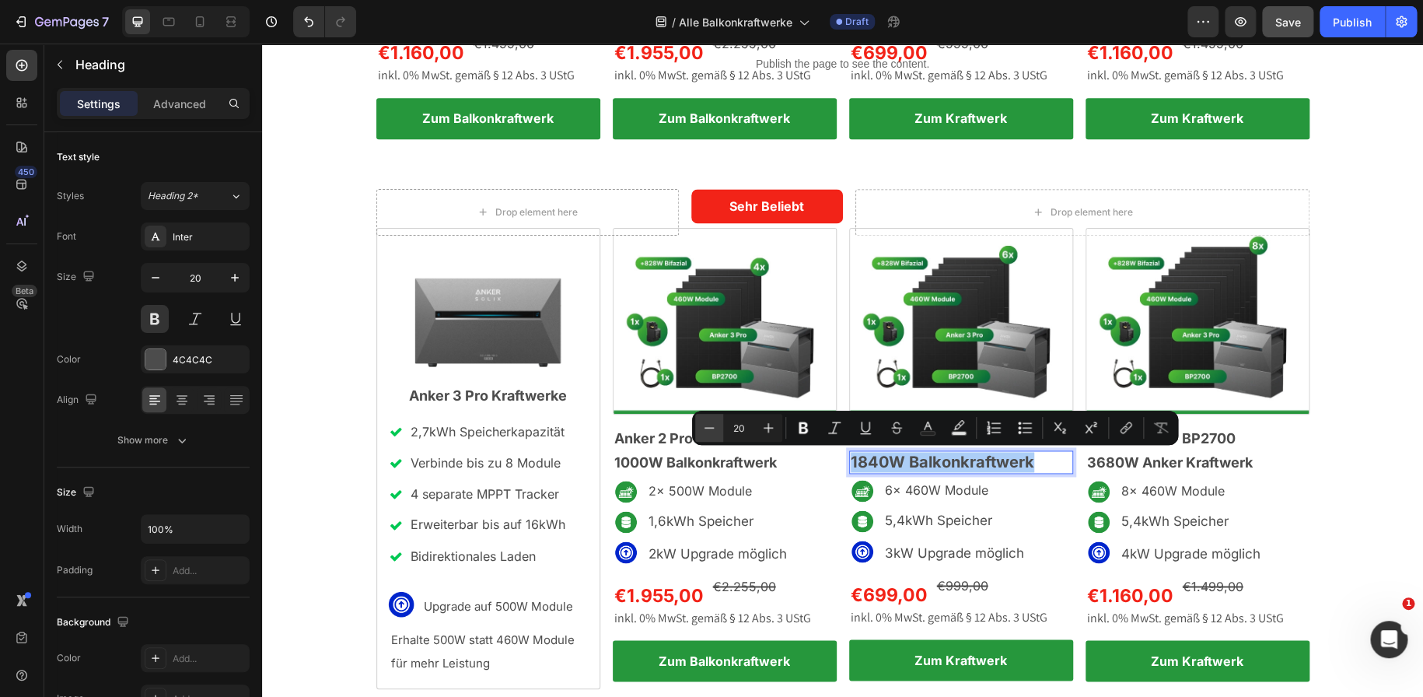
click at [707, 428] on icon "Editor contextual toolbar" at bounding box center [709, 427] width 10 height 1
type input "18"
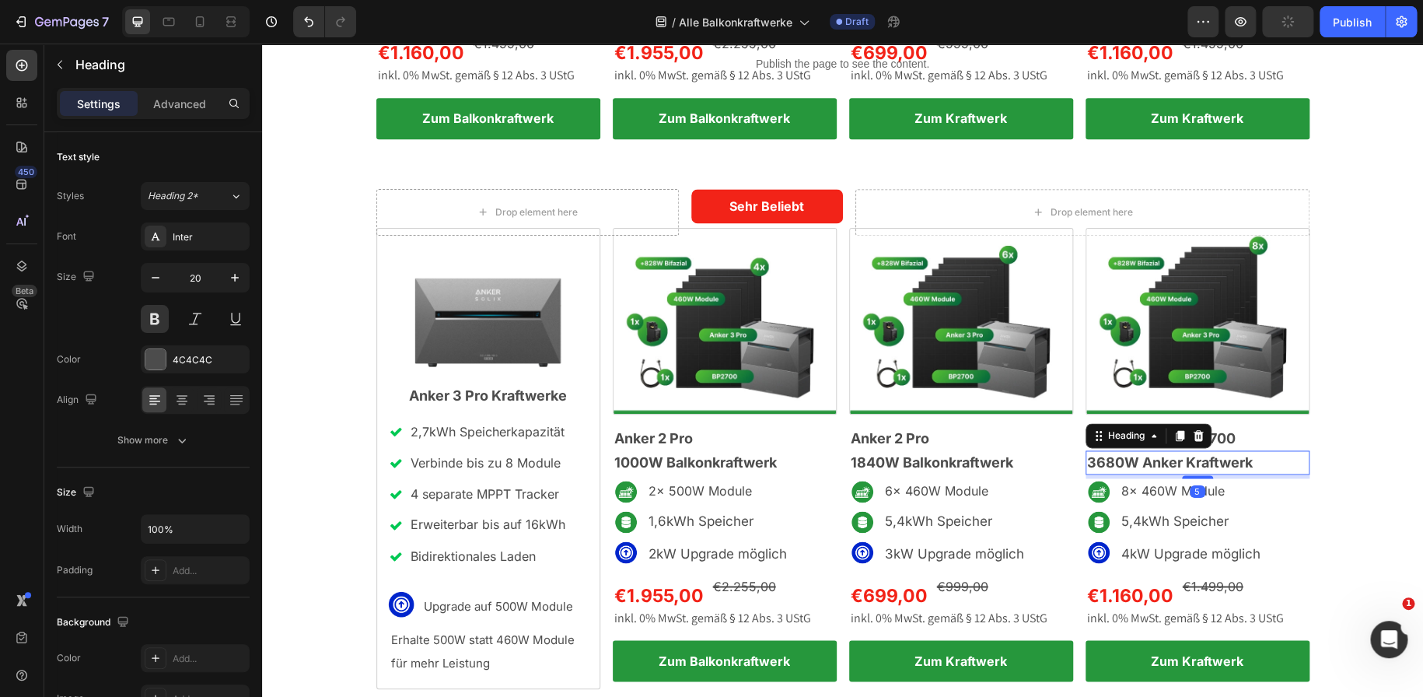
click at [1172, 463] on span "3680W Anker Kraftwerk" at bounding box center [1170, 462] width 166 height 16
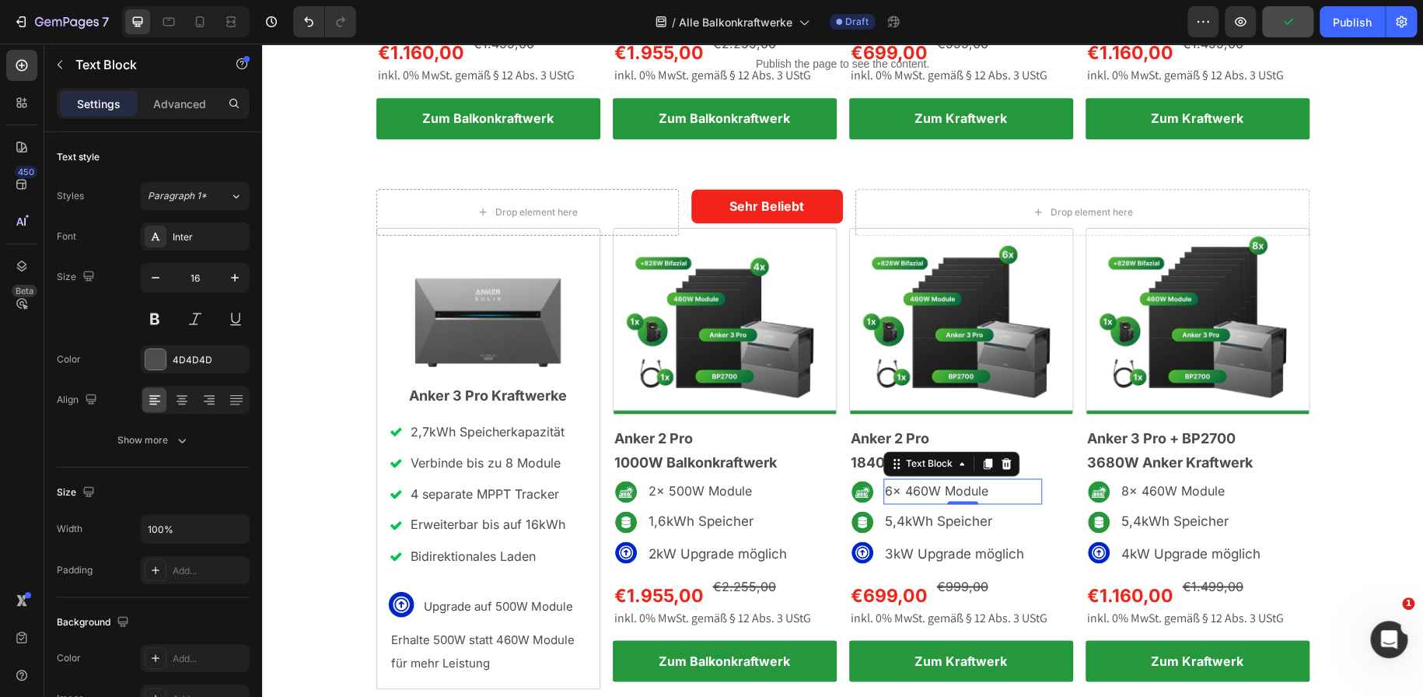
click at [1015, 496] on p "6x 460W Module" at bounding box center [962, 491] width 155 height 23
click at [886, 488] on p "6x 460W Module" at bounding box center [962, 491] width 155 height 23
click at [899, 521] on span "5,4kWh Speicher" at bounding box center [938, 521] width 107 height 16
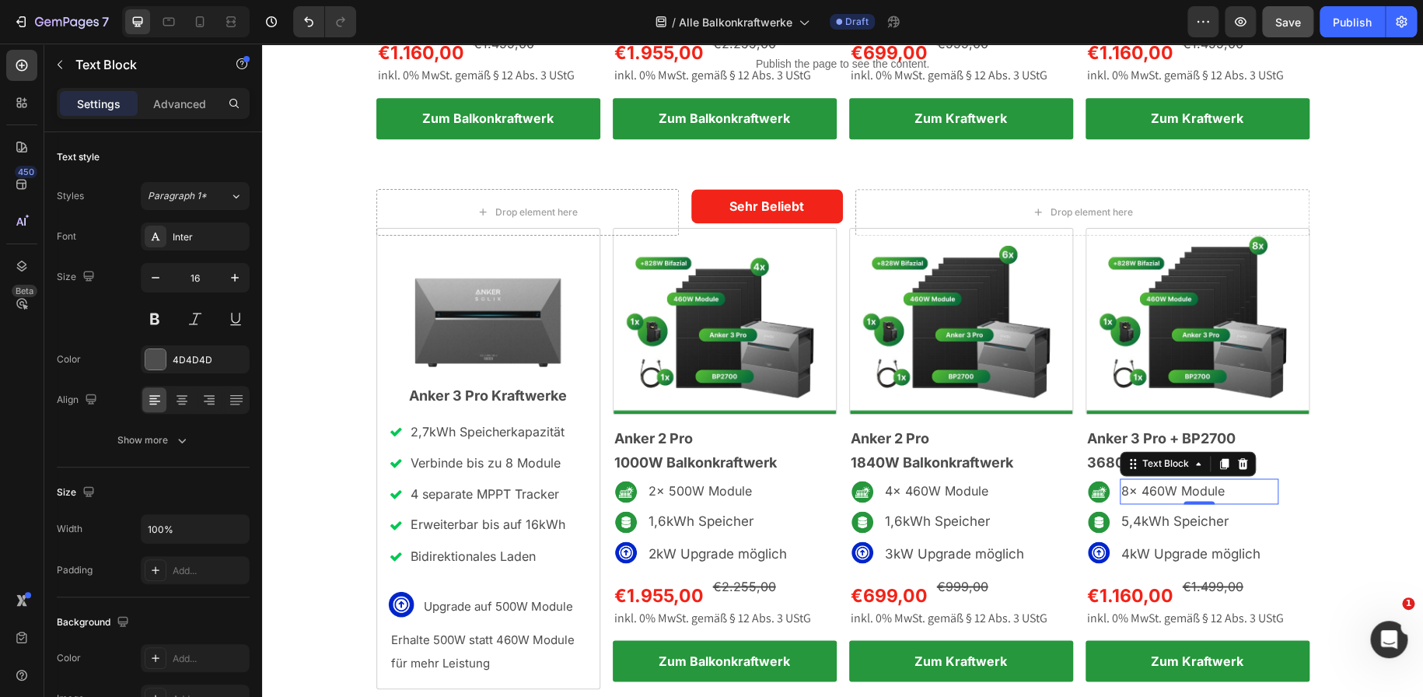
click at [1123, 490] on p "8x 460W Module" at bounding box center [1198, 491] width 155 height 23
click at [1138, 519] on span "5,4kWh Speicher" at bounding box center [1174, 521] width 107 height 16
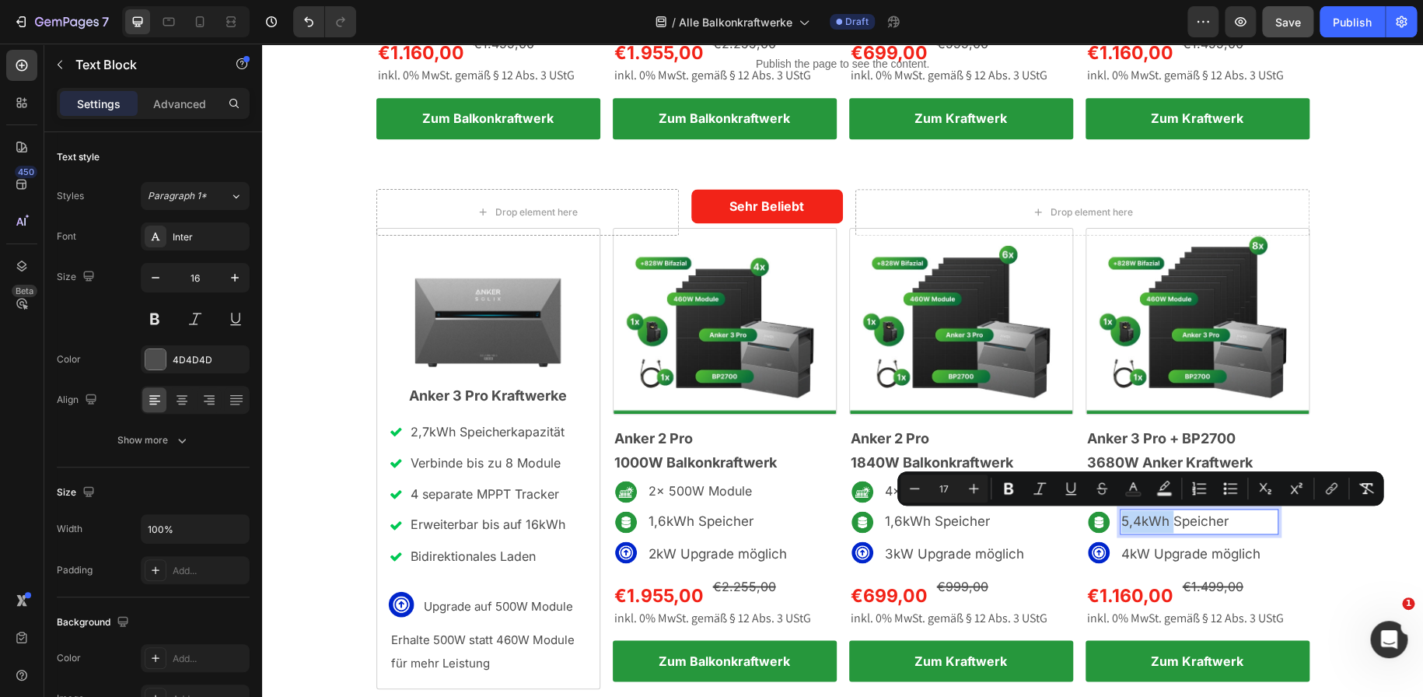
click at [1138, 519] on span "5,4kWh Speicher" at bounding box center [1174, 521] width 107 height 16
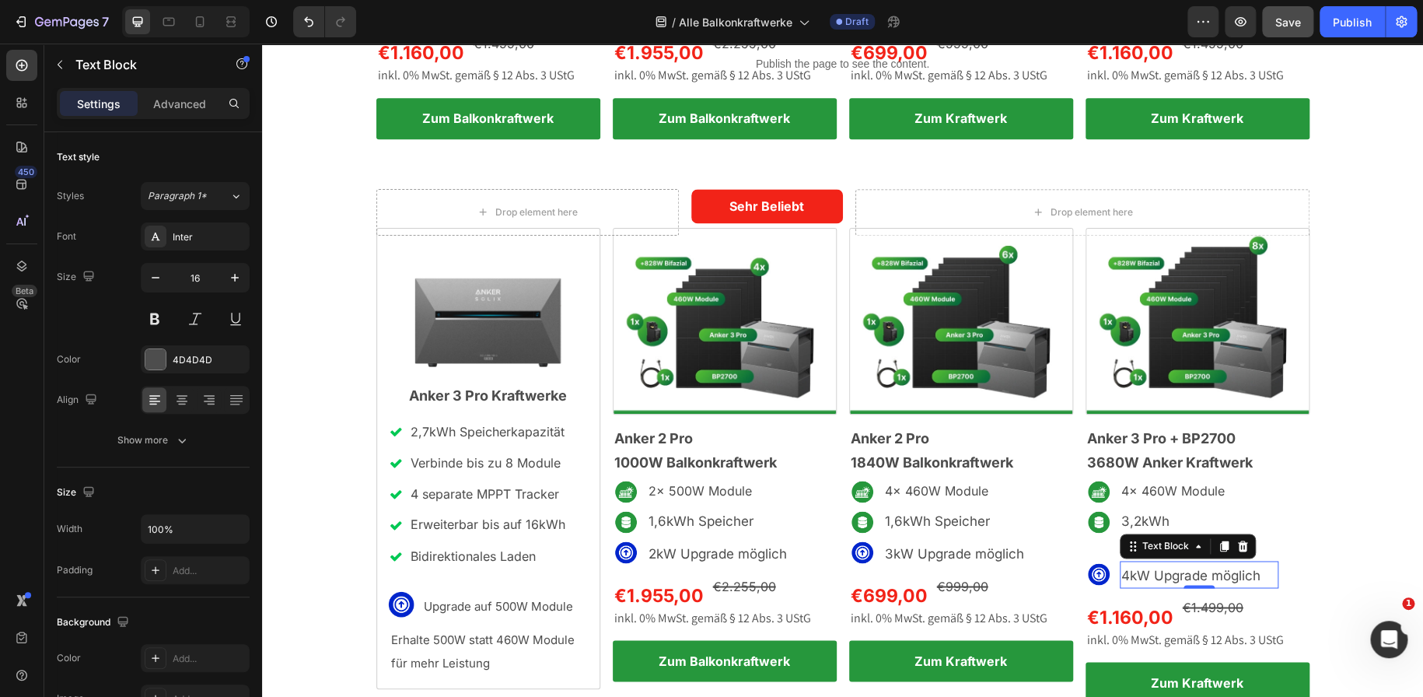
click at [1123, 567] on span "4kW Upgrade möglich" at bounding box center [1190, 575] width 139 height 16
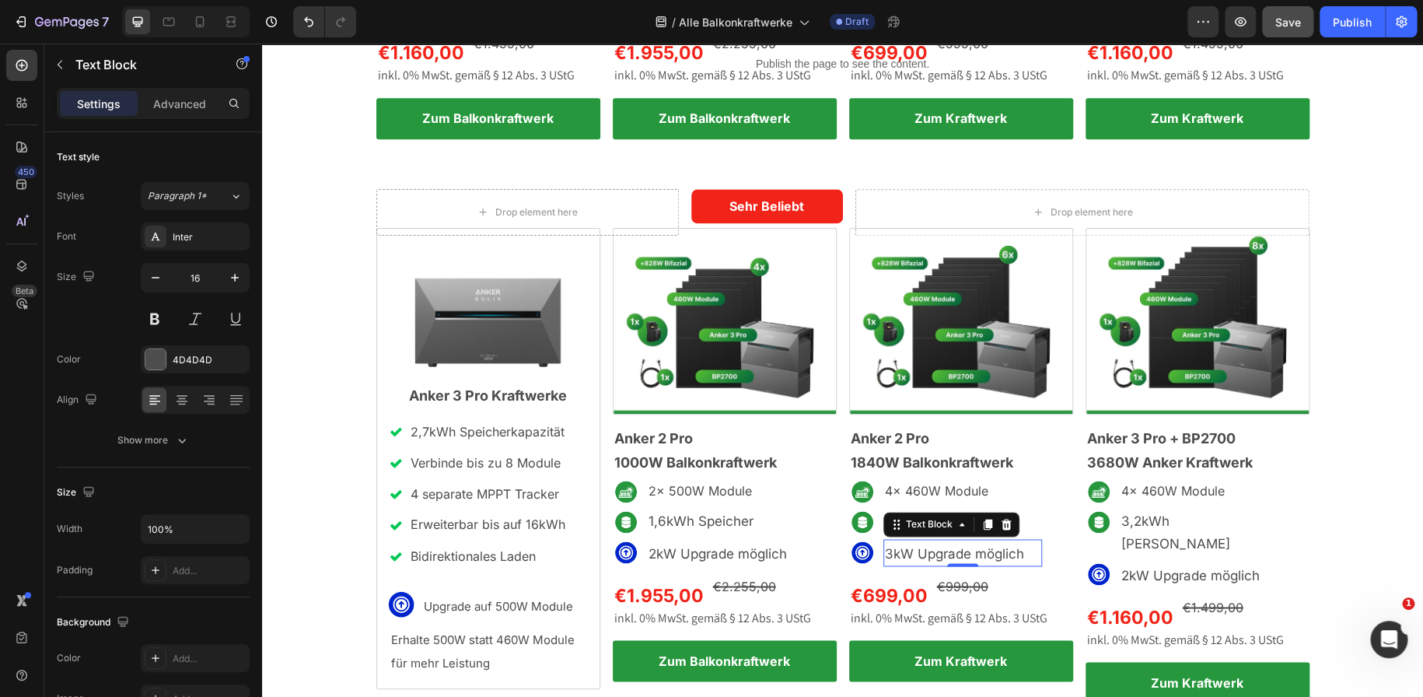
click at [889, 548] on span "3kW Upgrade möglich" at bounding box center [954, 553] width 139 height 16
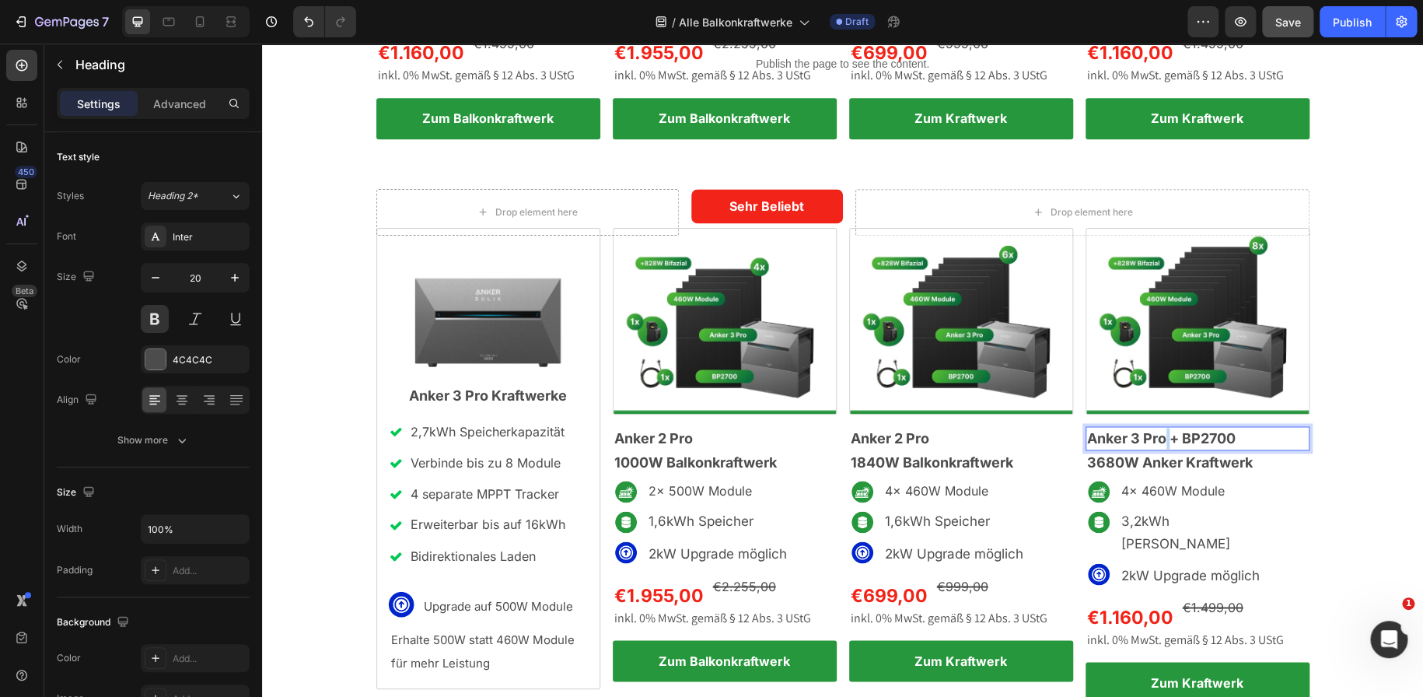
click at [1158, 438] on span "Anker 3 Pro + BP2700" at bounding box center [1161, 438] width 148 height 16
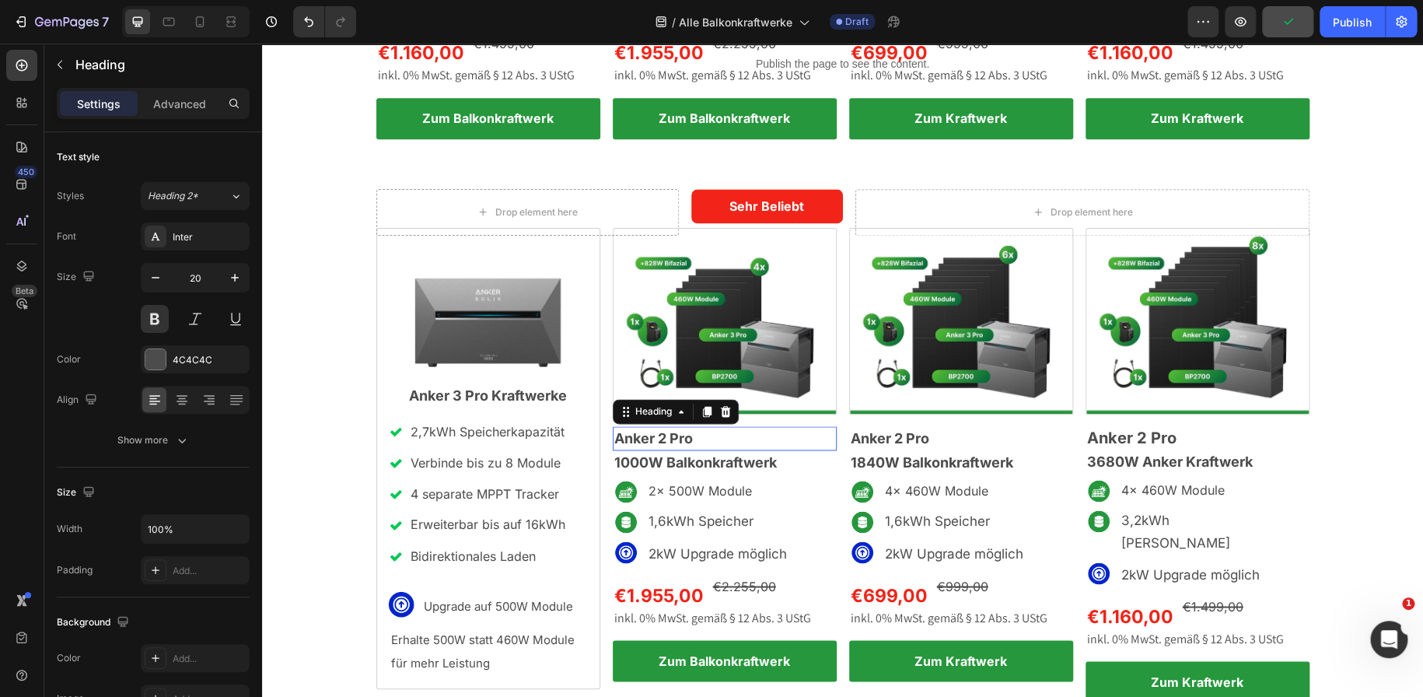
click at [755, 437] on p "⁠⁠⁠⁠⁠⁠⁠ Anker 2 Pro" at bounding box center [724, 438] width 221 height 21
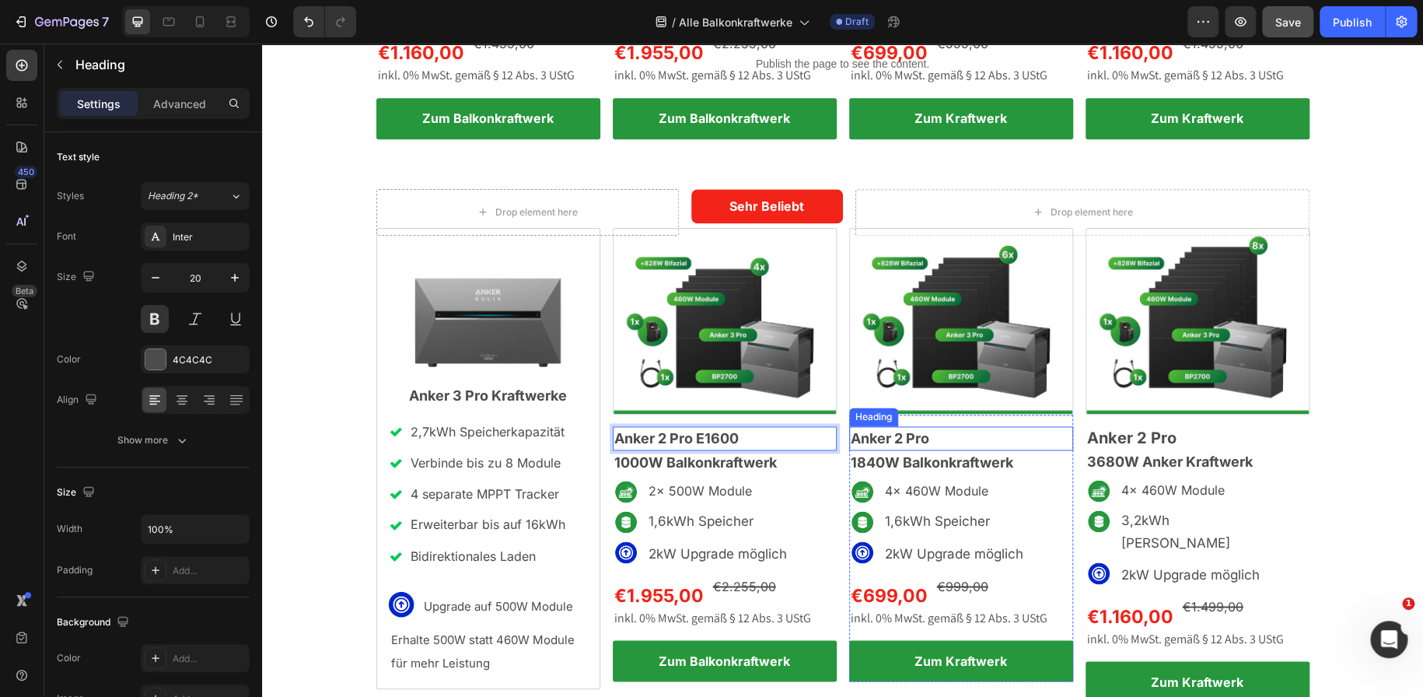
click at [950, 439] on p "⁠⁠⁠⁠⁠⁠⁠ Anker 2 Pro" at bounding box center [961, 438] width 221 height 21
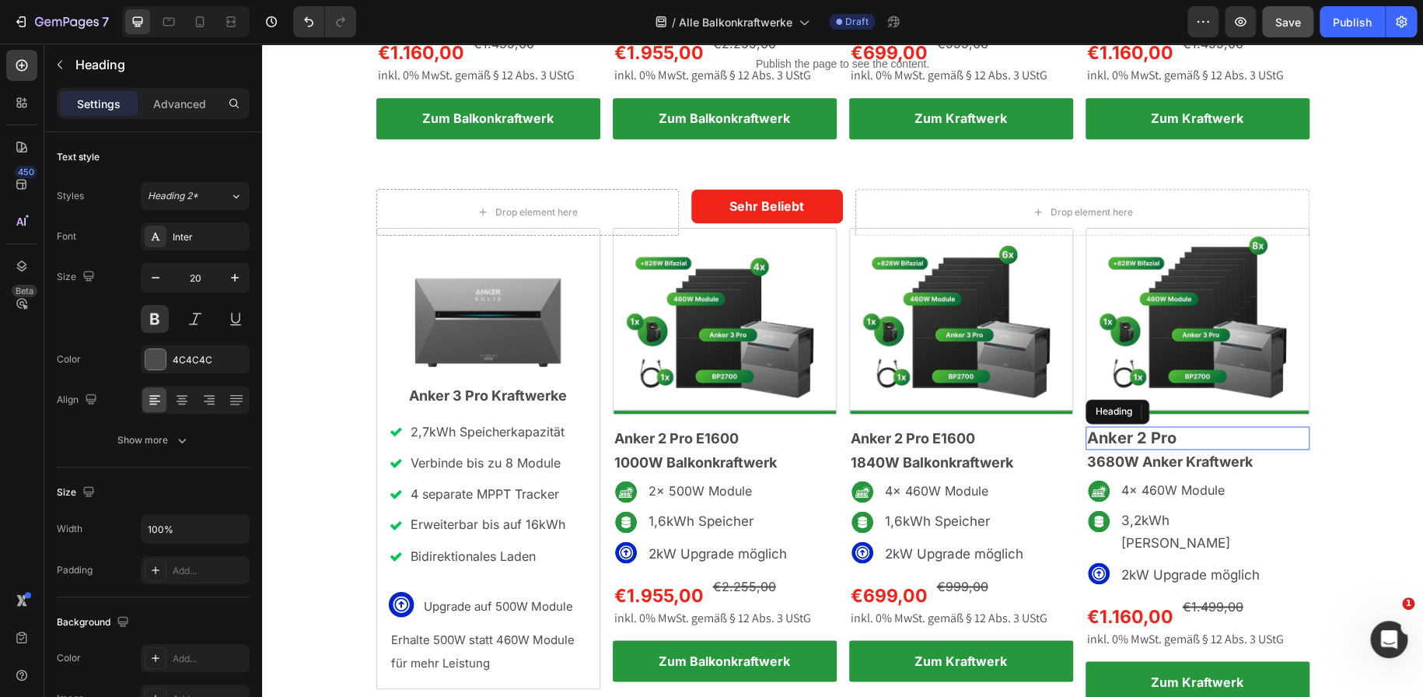
click at [1182, 431] on p "Anker 2 Pro" at bounding box center [1197, 438] width 221 height 20
click at [1200, 456] on span "3680W Anker Kraftwerk" at bounding box center [1170, 461] width 166 height 16
click at [1119, 458] on span "3680W Anker Balkonkraftwerk" at bounding box center [1191, 461] width 209 height 16
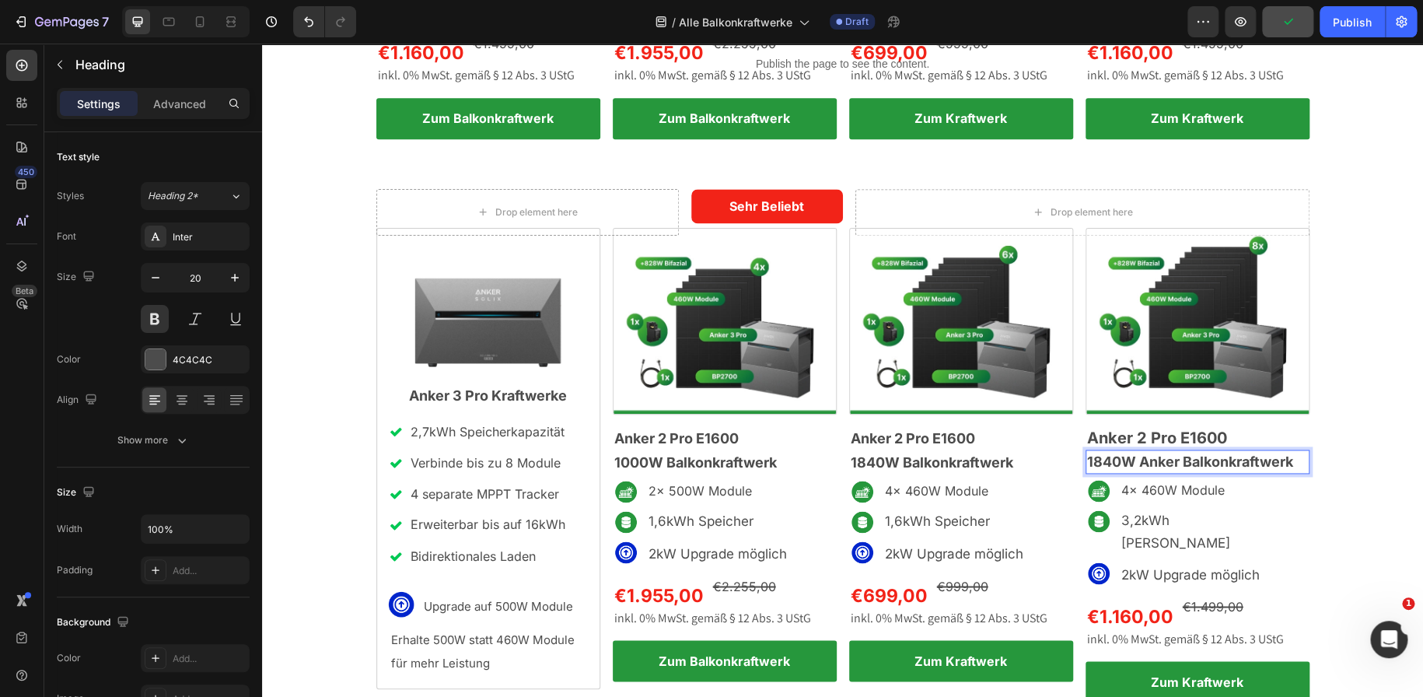
click at [1170, 461] on span "1840W Anker Balkonkraftwerk" at bounding box center [1190, 461] width 206 height 16
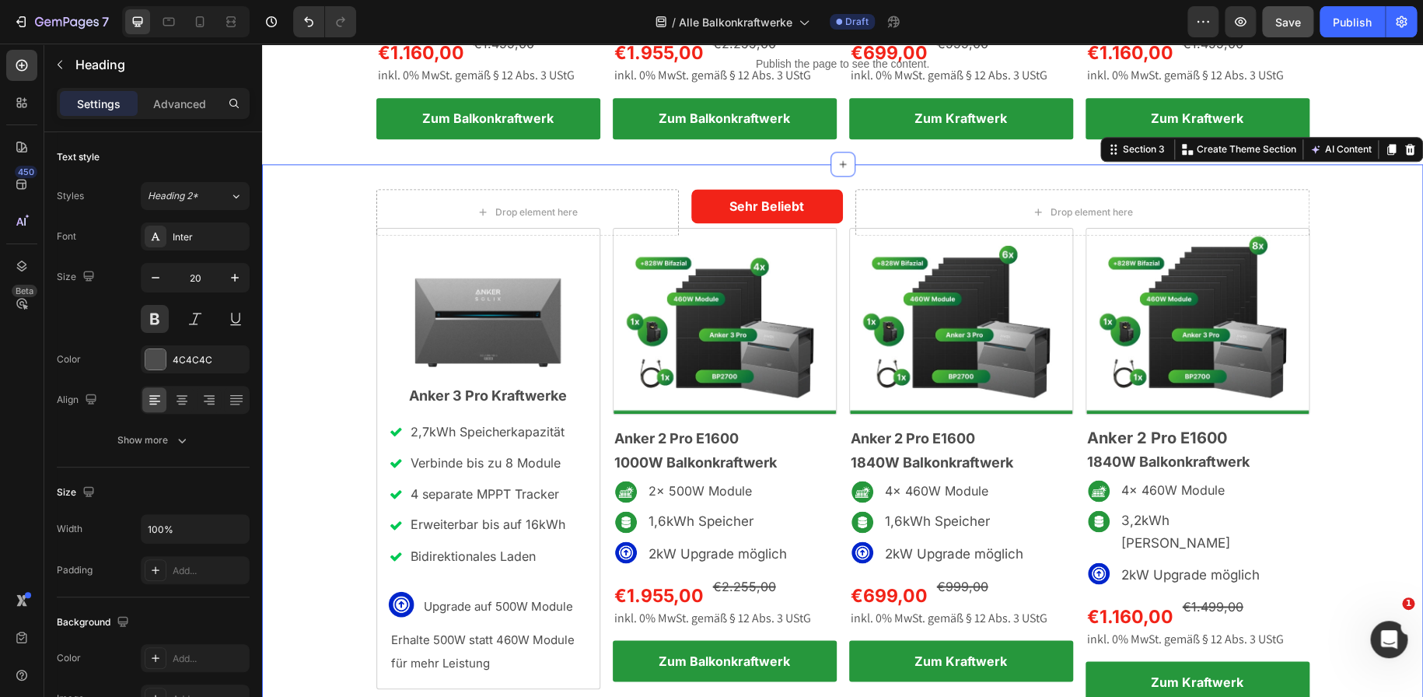
click at [1366, 278] on div "Drop element here Sehr Beliebt Text Block Row Drop element here Row Image Anker…" at bounding box center [842, 463] width 1161 height 548
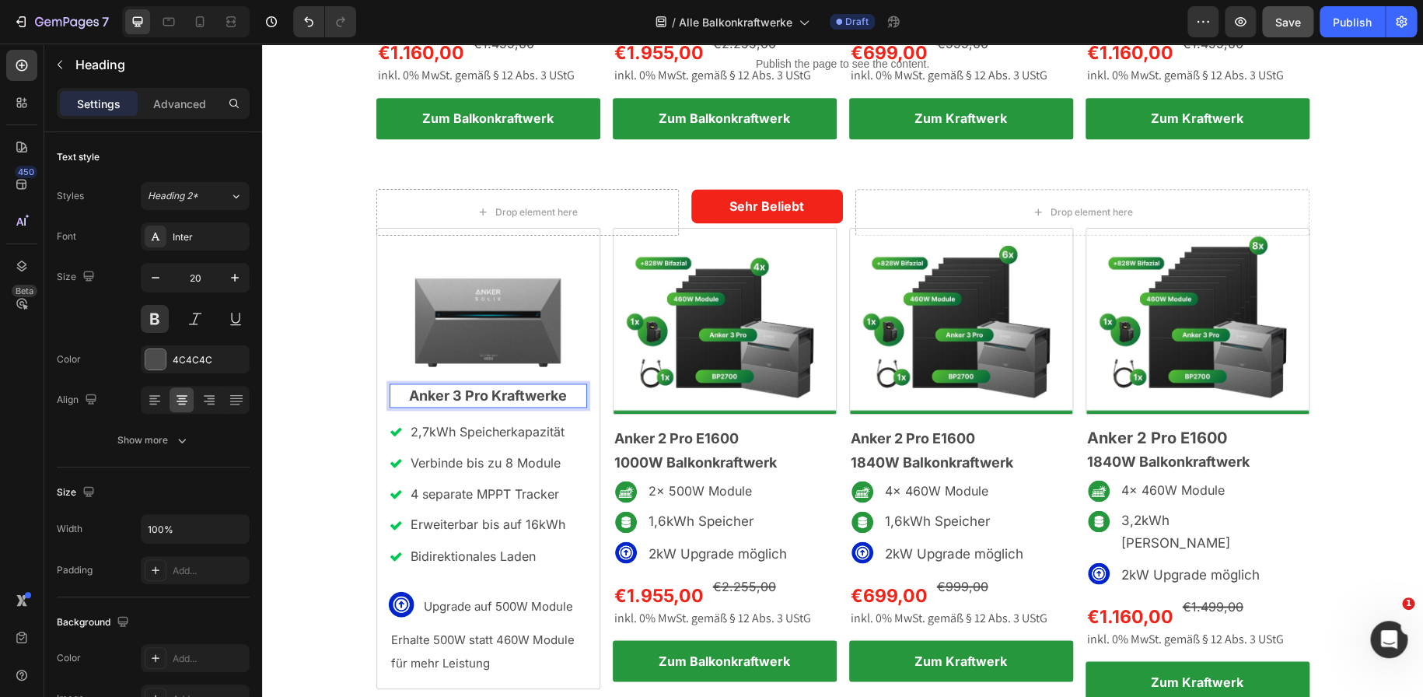
click at [455, 393] on span "Anker 3 Pro Kraftwerke" at bounding box center [488, 395] width 158 height 16
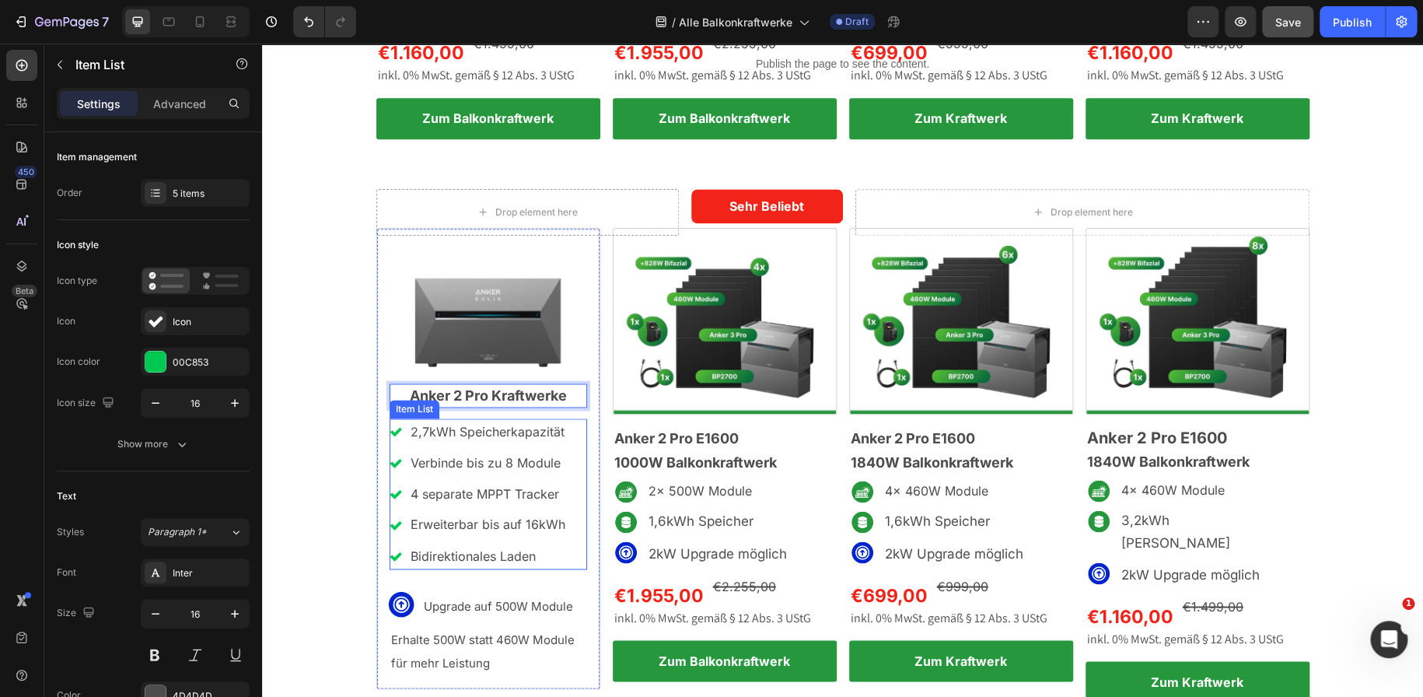
click at [422, 428] on p "2,7kWh Speicherkapazität" at bounding box center [487, 432] width 155 height 23
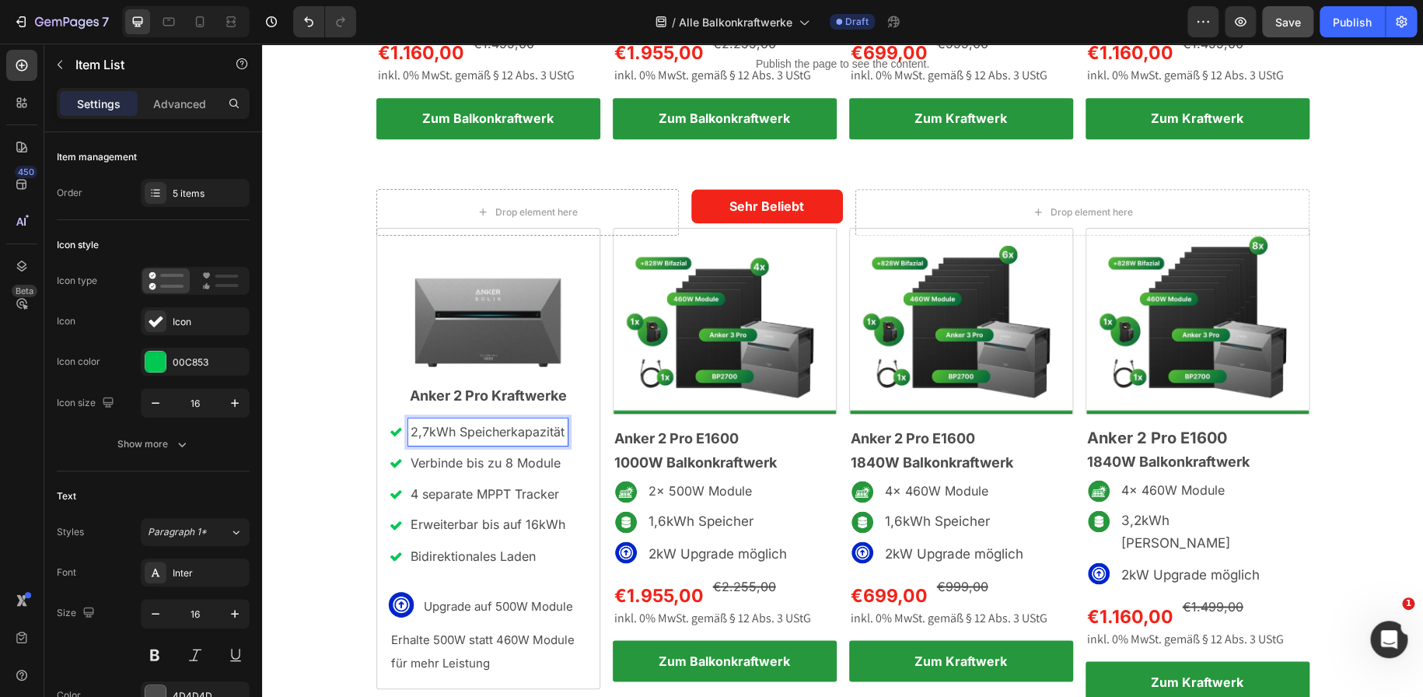
click at [422, 428] on p "2,7kWh Speicherkapazität" at bounding box center [487, 432] width 155 height 23
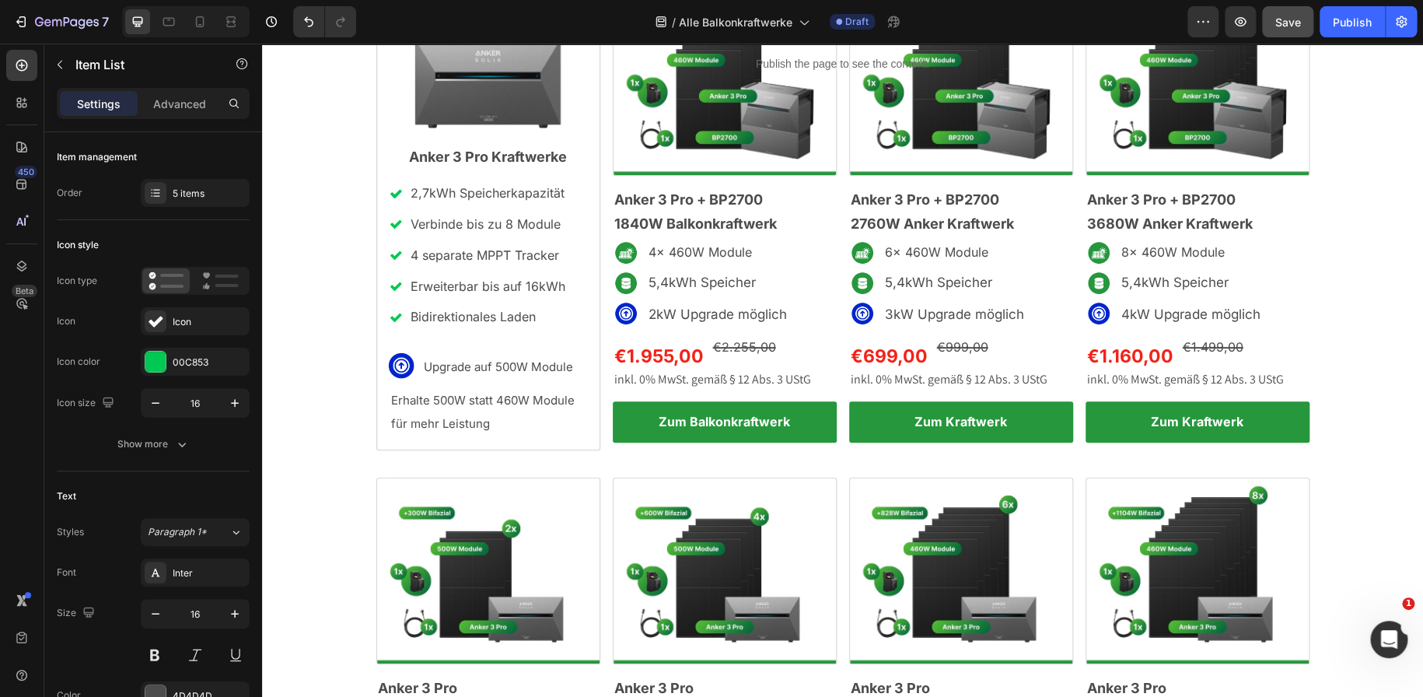
scroll to position [190, 0]
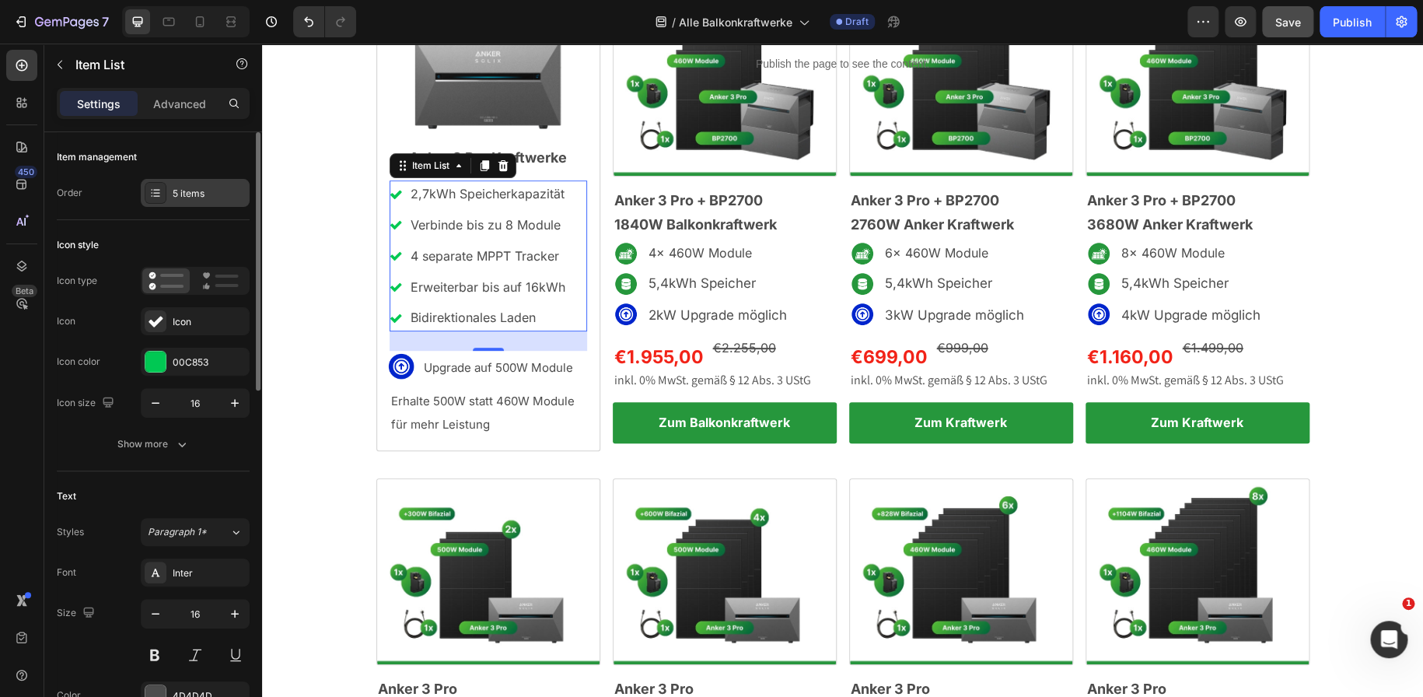
click at [185, 197] on div "5 items" at bounding box center [209, 194] width 73 height 14
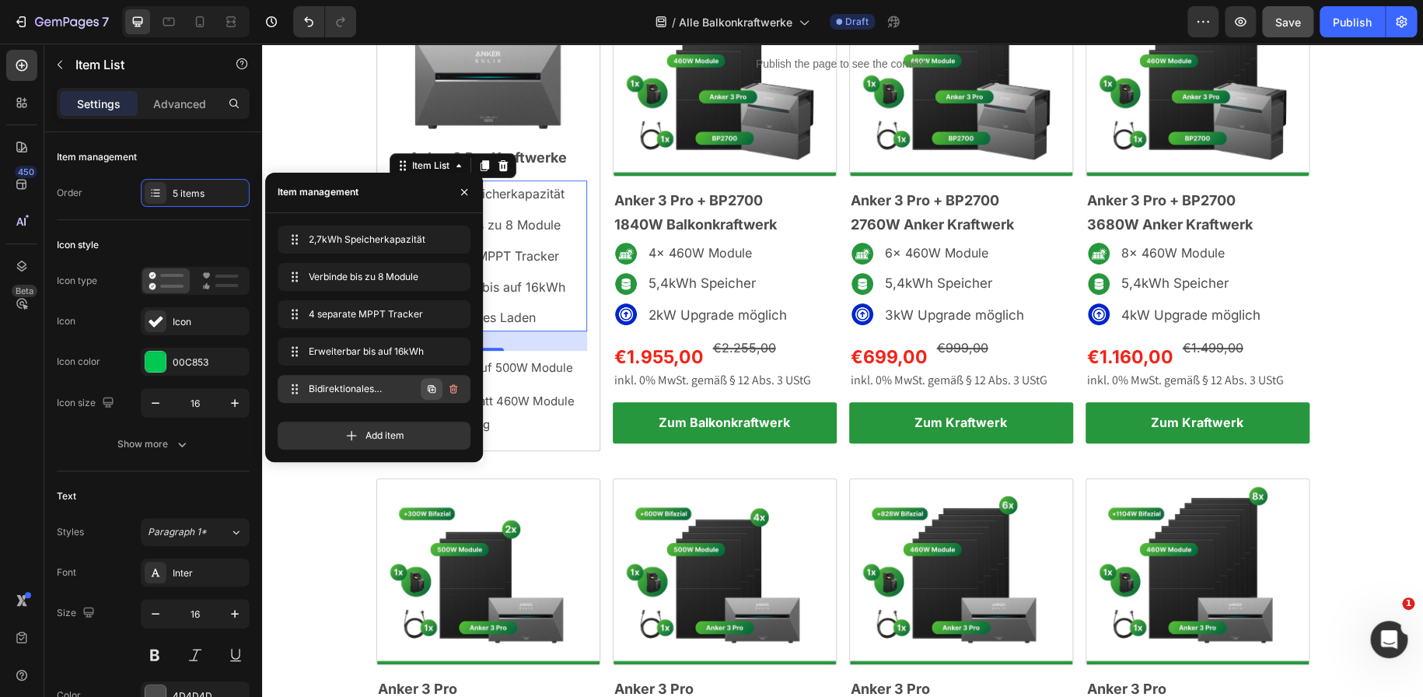
click at [427, 393] on icon "button" at bounding box center [431, 388] width 12 height 12
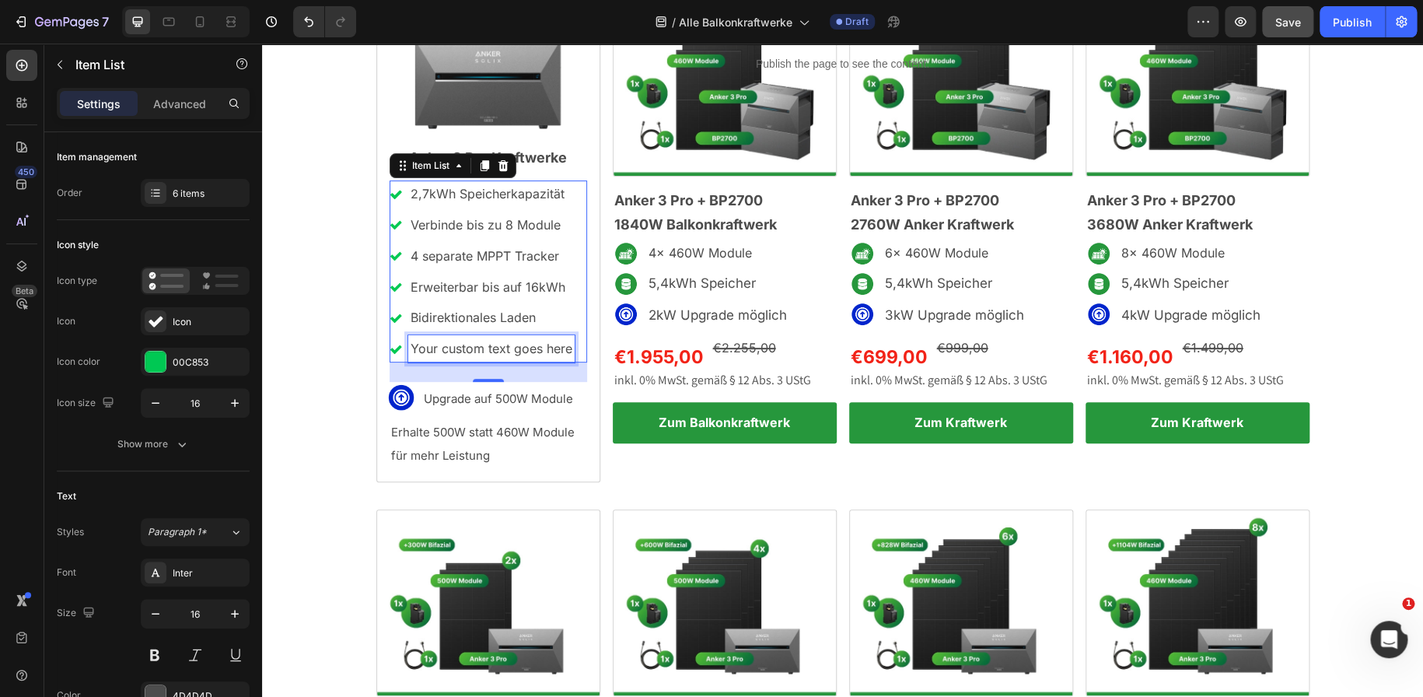
click at [534, 349] on div "Your custom text goes here" at bounding box center [491, 348] width 166 height 27
click at [534, 349] on p "Your custom text goes here" at bounding box center [491, 348] width 162 height 23
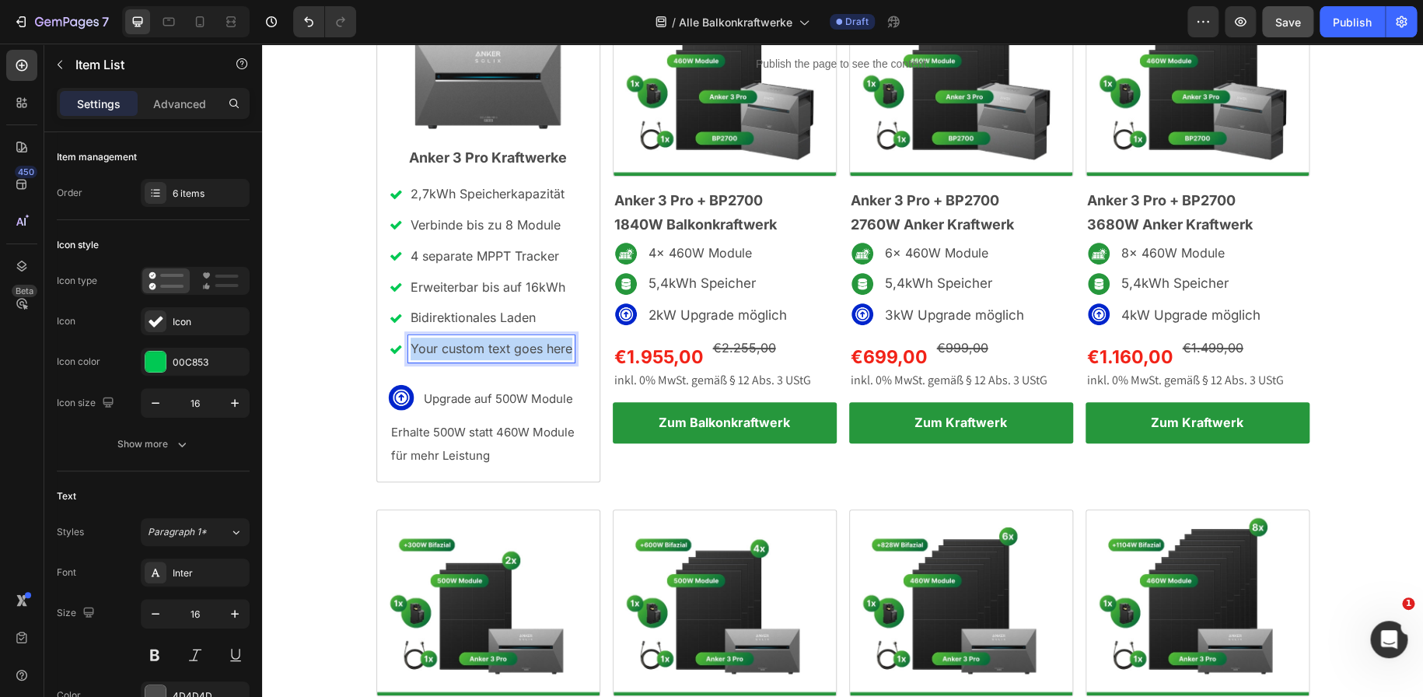
click at [534, 349] on p "Your custom text goes here" at bounding box center [491, 348] width 162 height 23
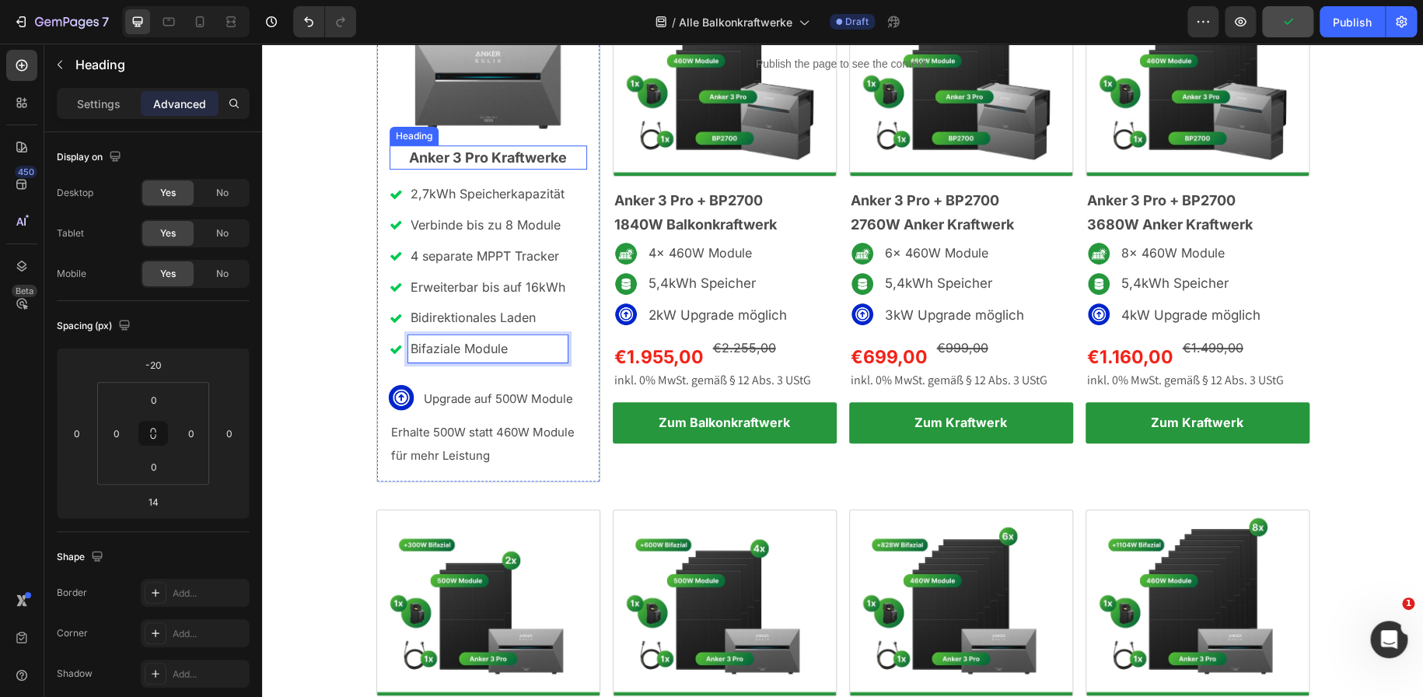
click at [540, 162] on span "Anker 3 Pro Kraftwerke" at bounding box center [488, 157] width 158 height 16
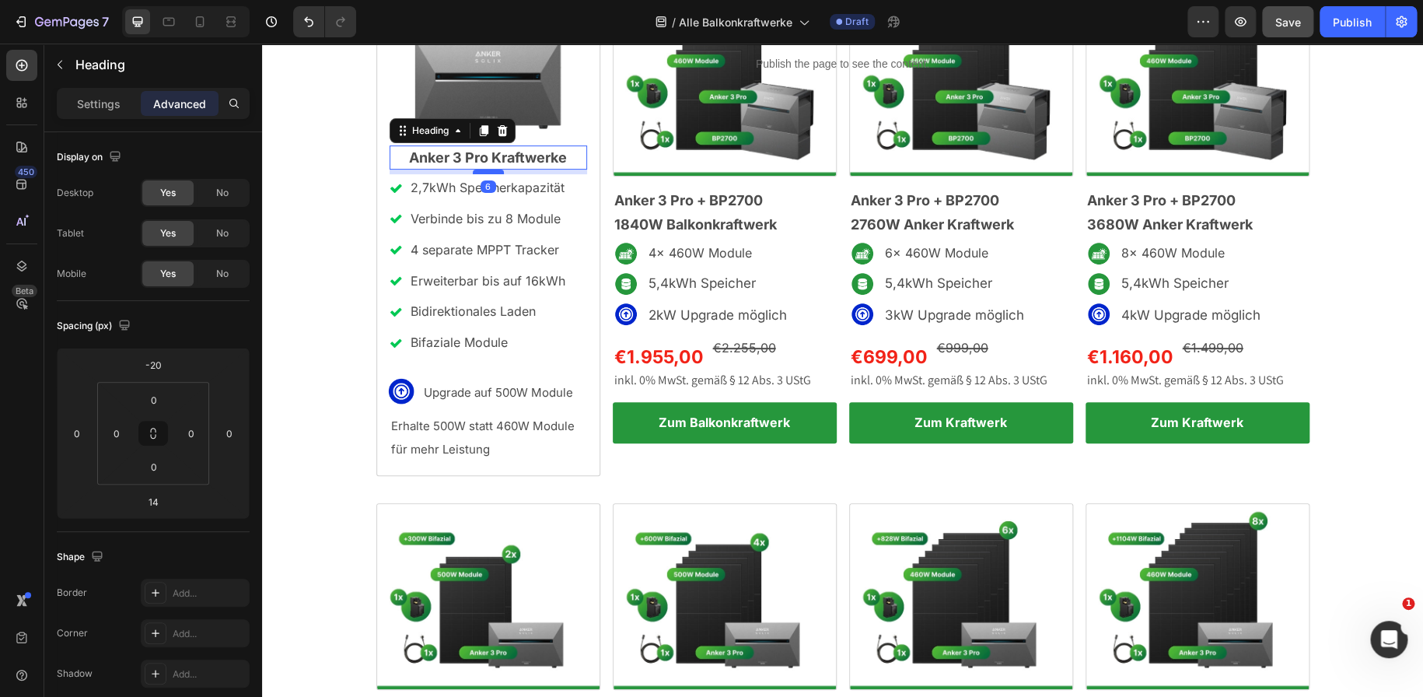
click at [492, 170] on div at bounding box center [488, 171] width 31 height 5
type input "6"
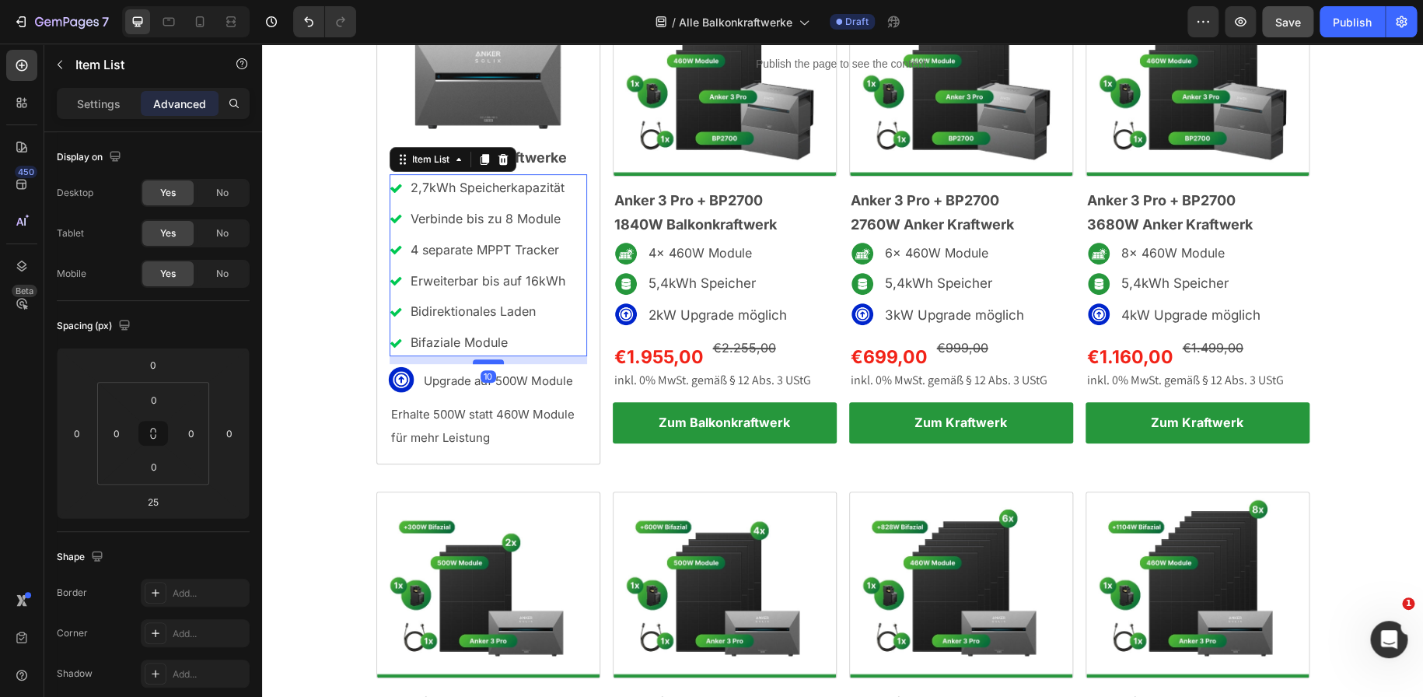
drag, startPoint x: 480, startPoint y: 372, endPoint x: 481, endPoint y: 361, distance: 11.7
click at [481, 361] on div at bounding box center [488, 361] width 31 height 5
type input "10"
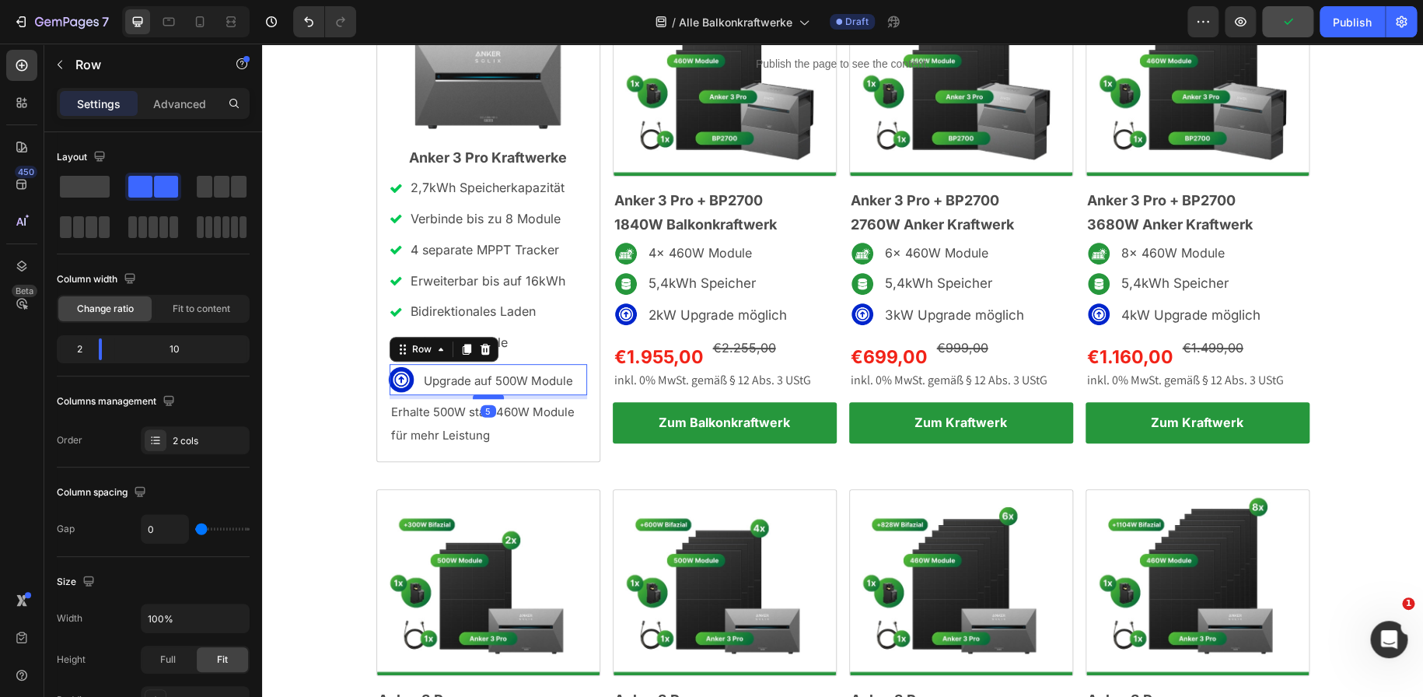
click at [474, 396] on div at bounding box center [488, 396] width 31 height 5
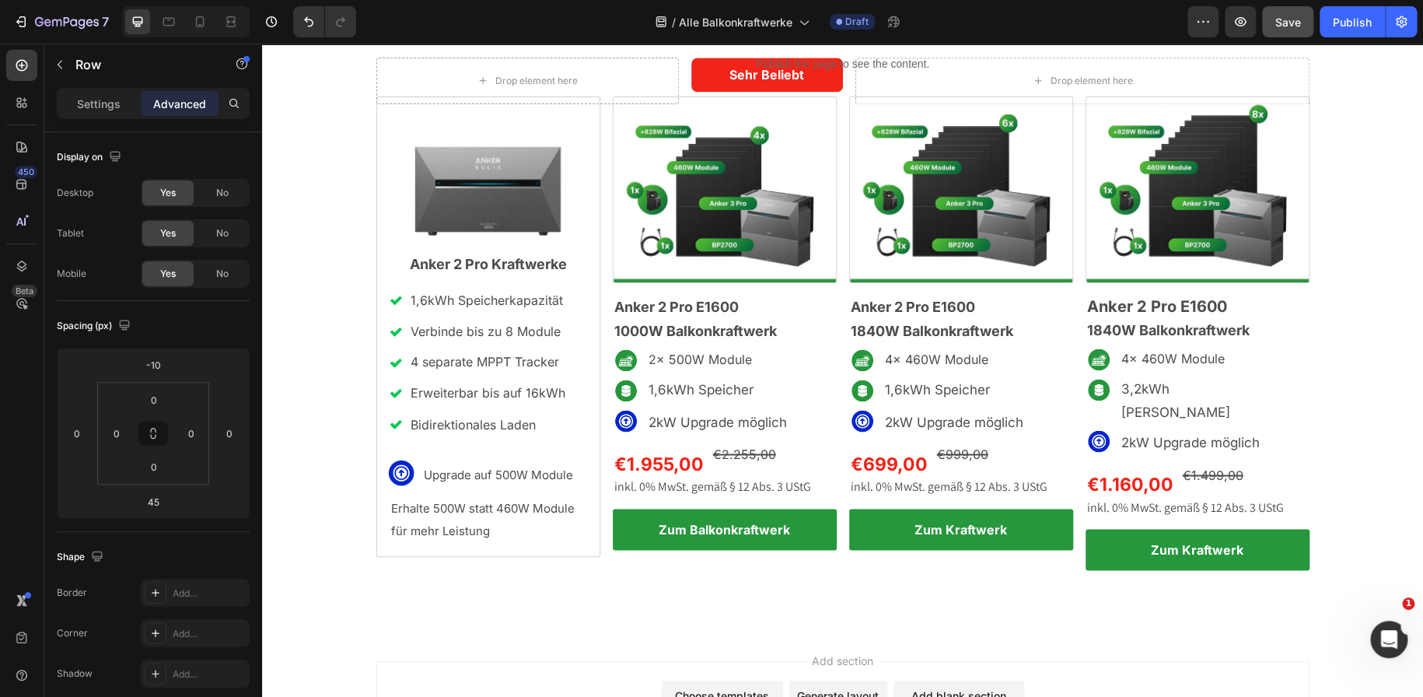
scroll to position [1137, 0]
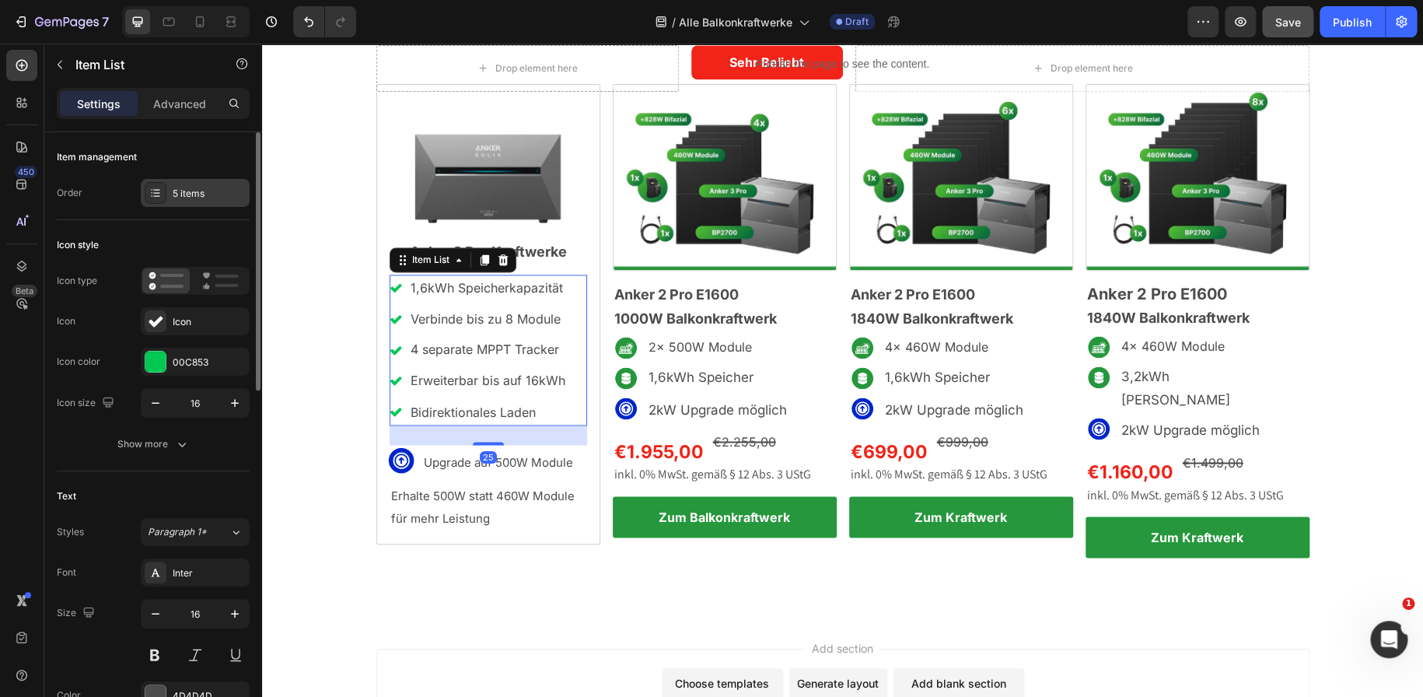
click at [179, 187] on div "5 items" at bounding box center [209, 194] width 73 height 14
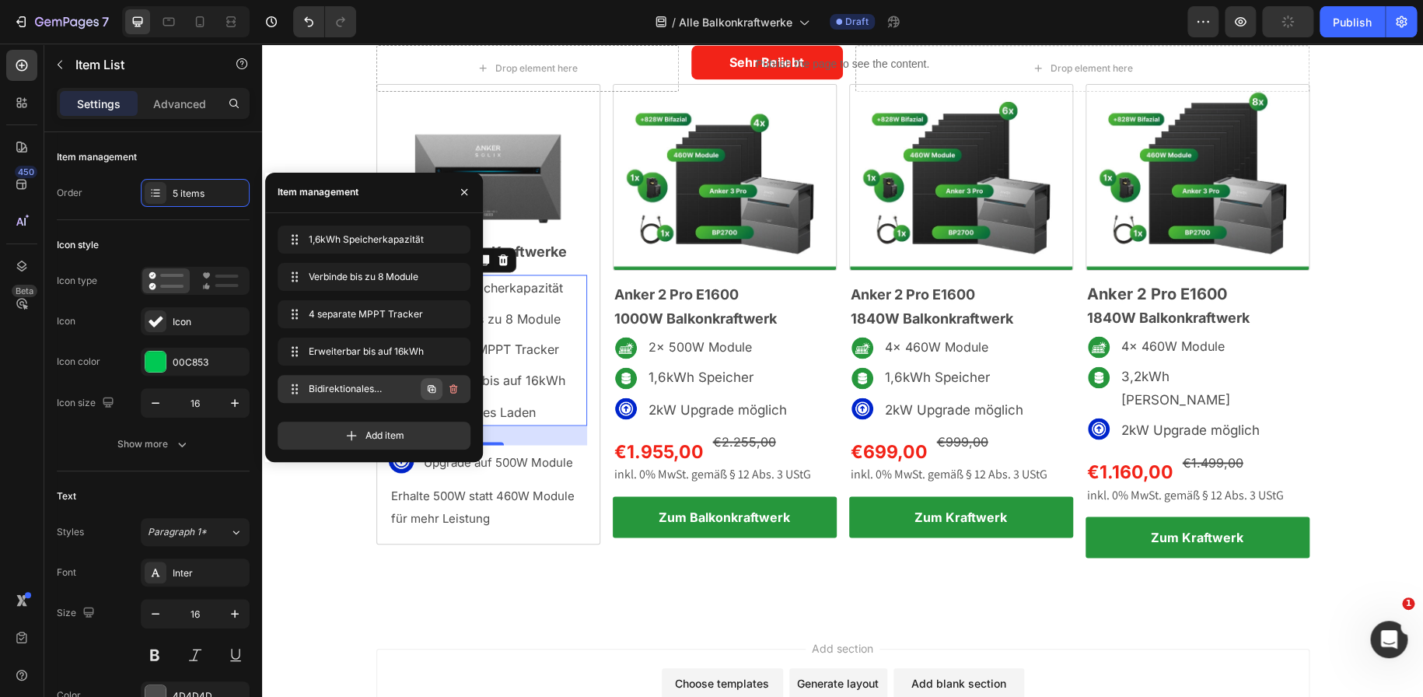
click at [428, 387] on icon "button" at bounding box center [432, 389] width 8 height 8
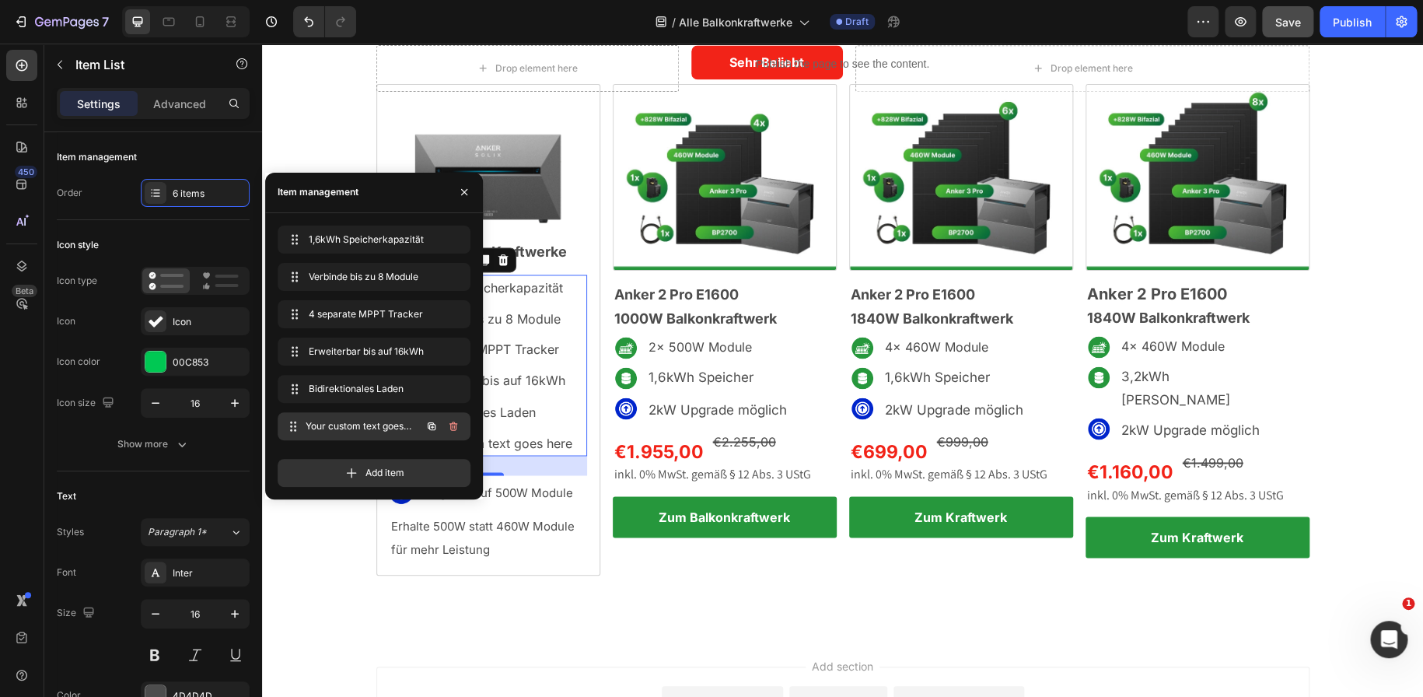
click at [382, 421] on span "Your custom text goes here" at bounding box center [363, 426] width 115 height 14
click at [501, 448] on div "Your custom text goes here" at bounding box center [491, 442] width 166 height 27
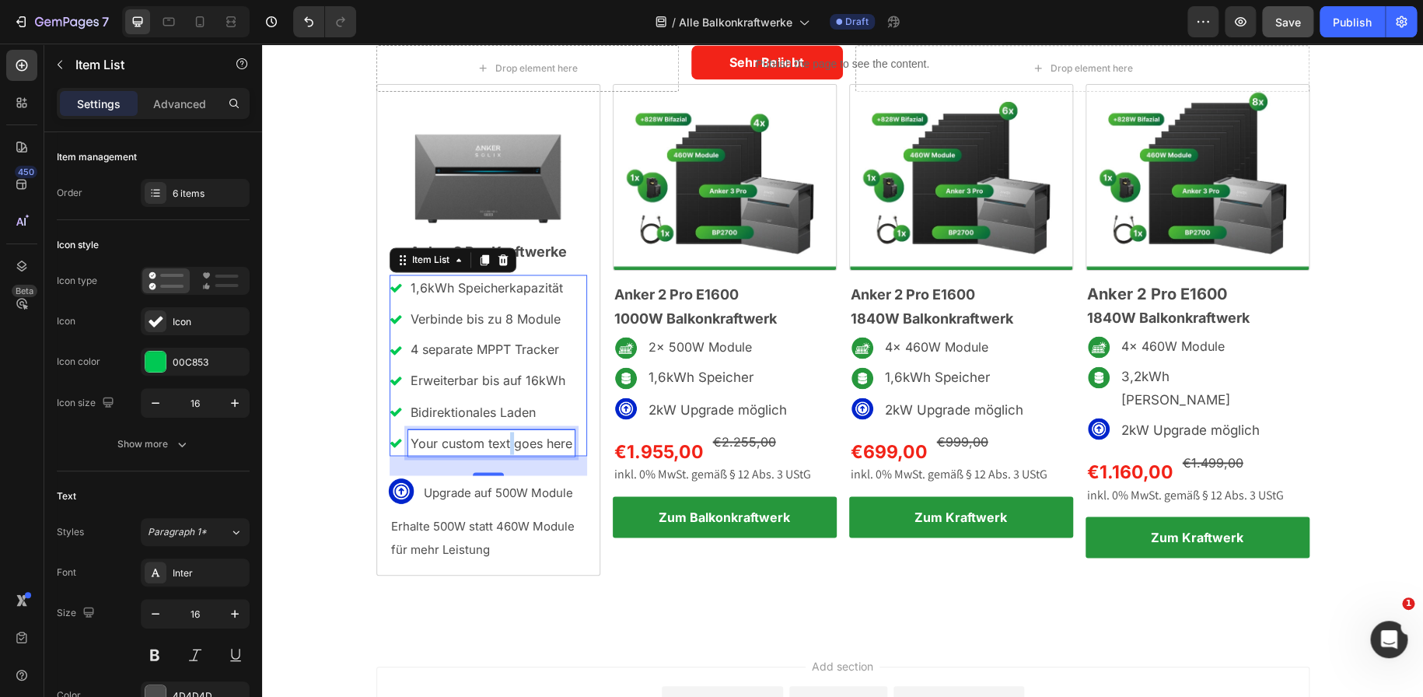
click at [501, 448] on p "Your custom text goes here" at bounding box center [491, 442] width 162 height 23
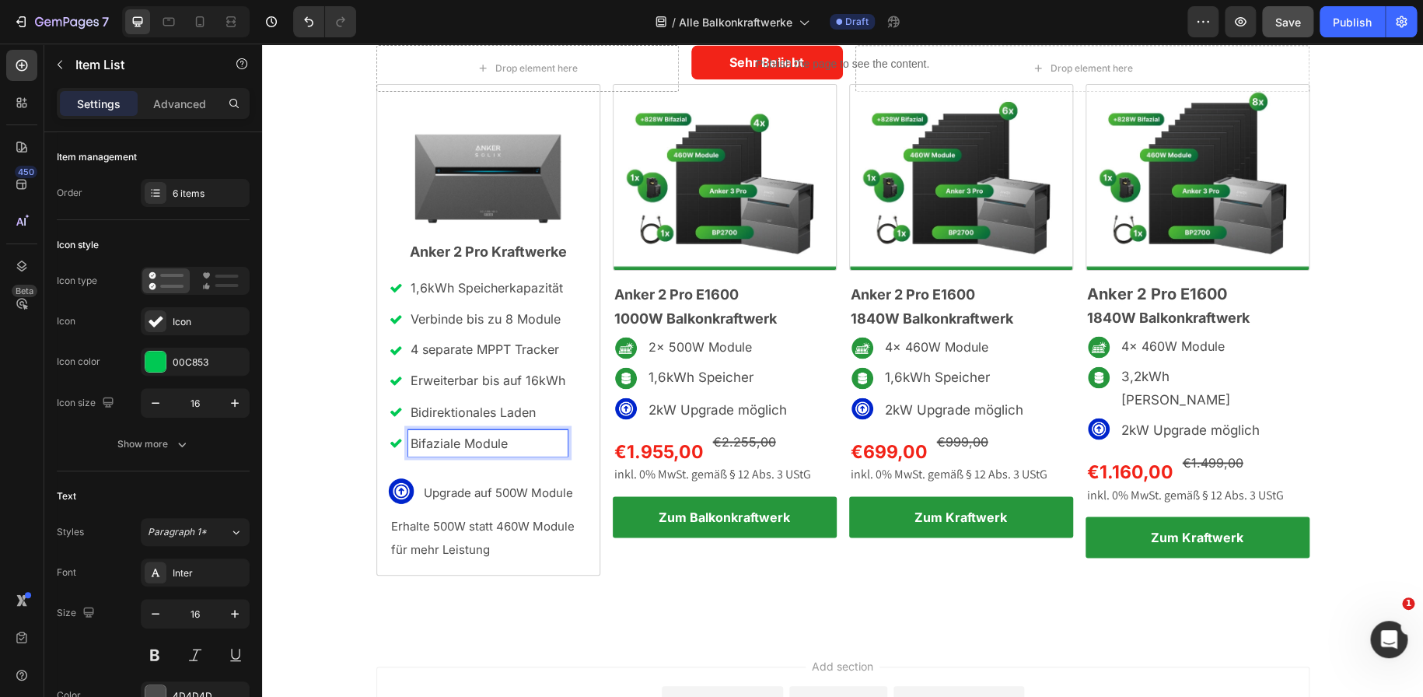
click at [555, 414] on p "Bidirektionales Laden" at bounding box center [487, 411] width 155 height 23
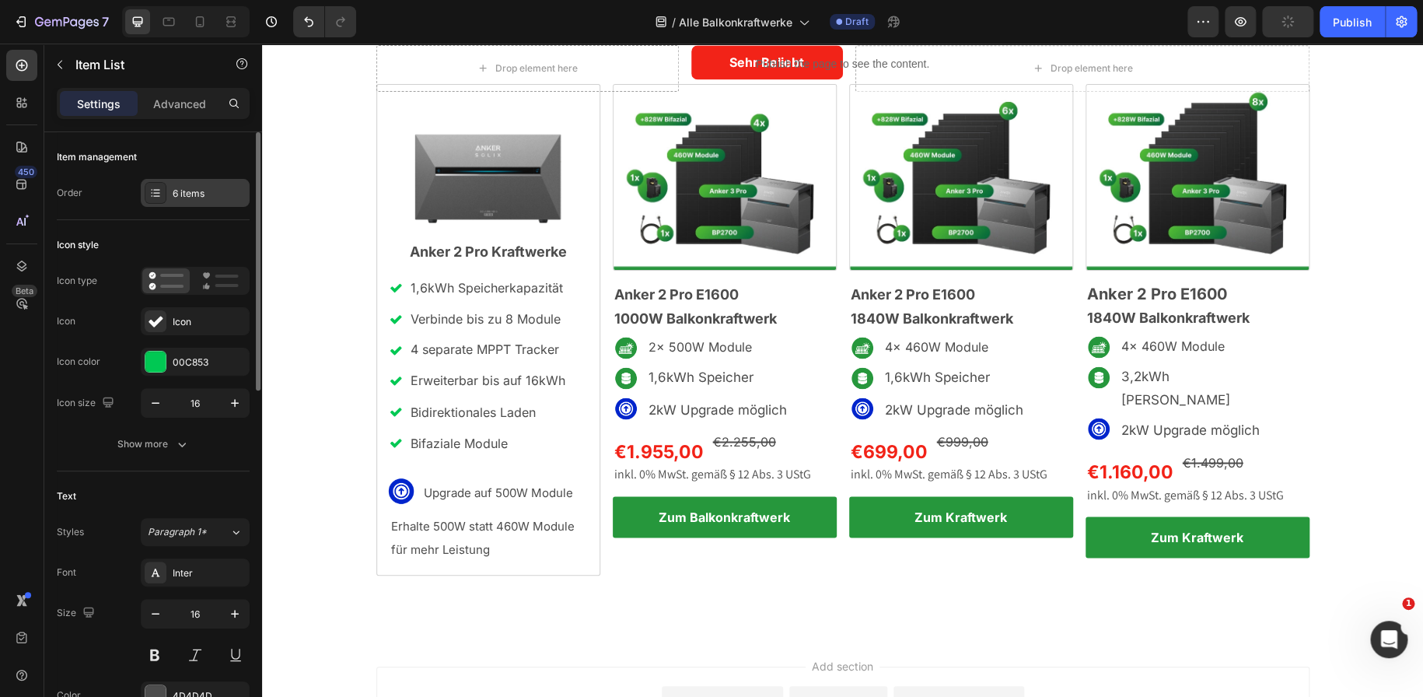
click at [177, 190] on div "6 items" at bounding box center [209, 194] width 73 height 14
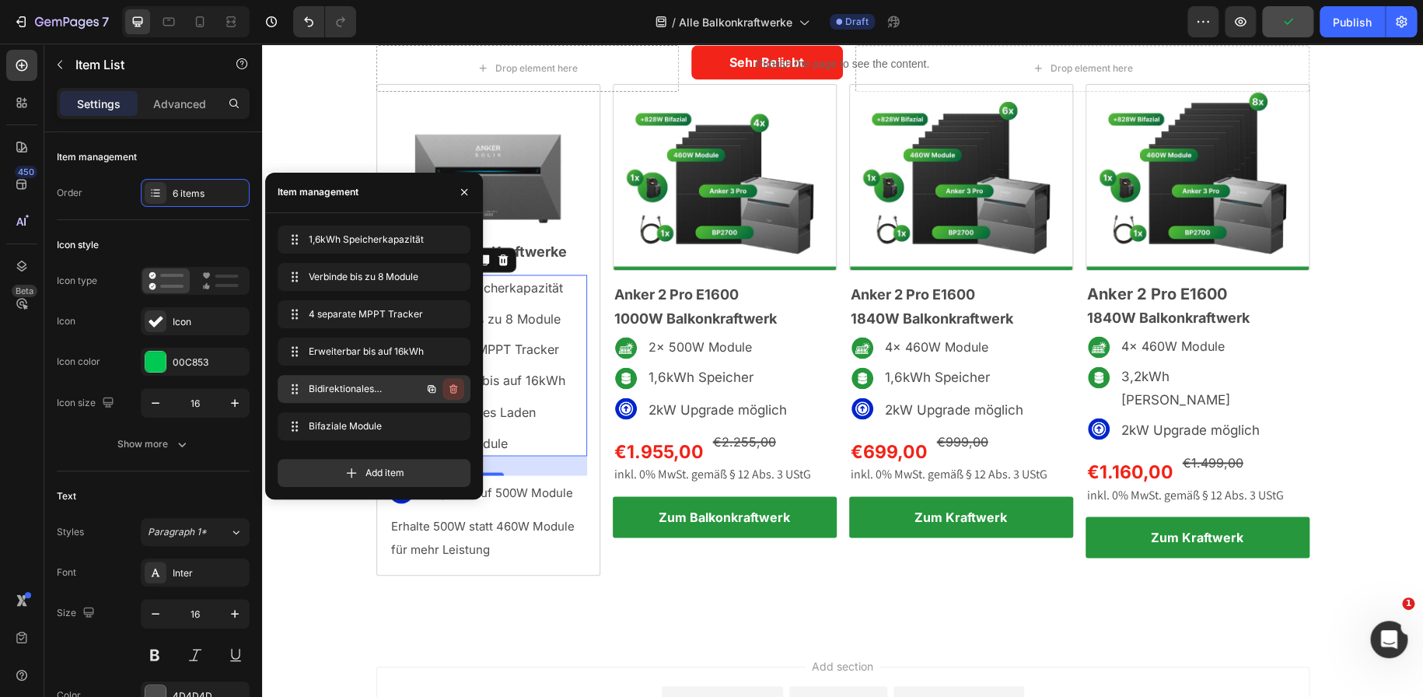
click at [451, 391] on icon "button" at bounding box center [453, 388] width 12 height 12
click at [451, 391] on div "Delete" at bounding box center [442, 389] width 29 height 14
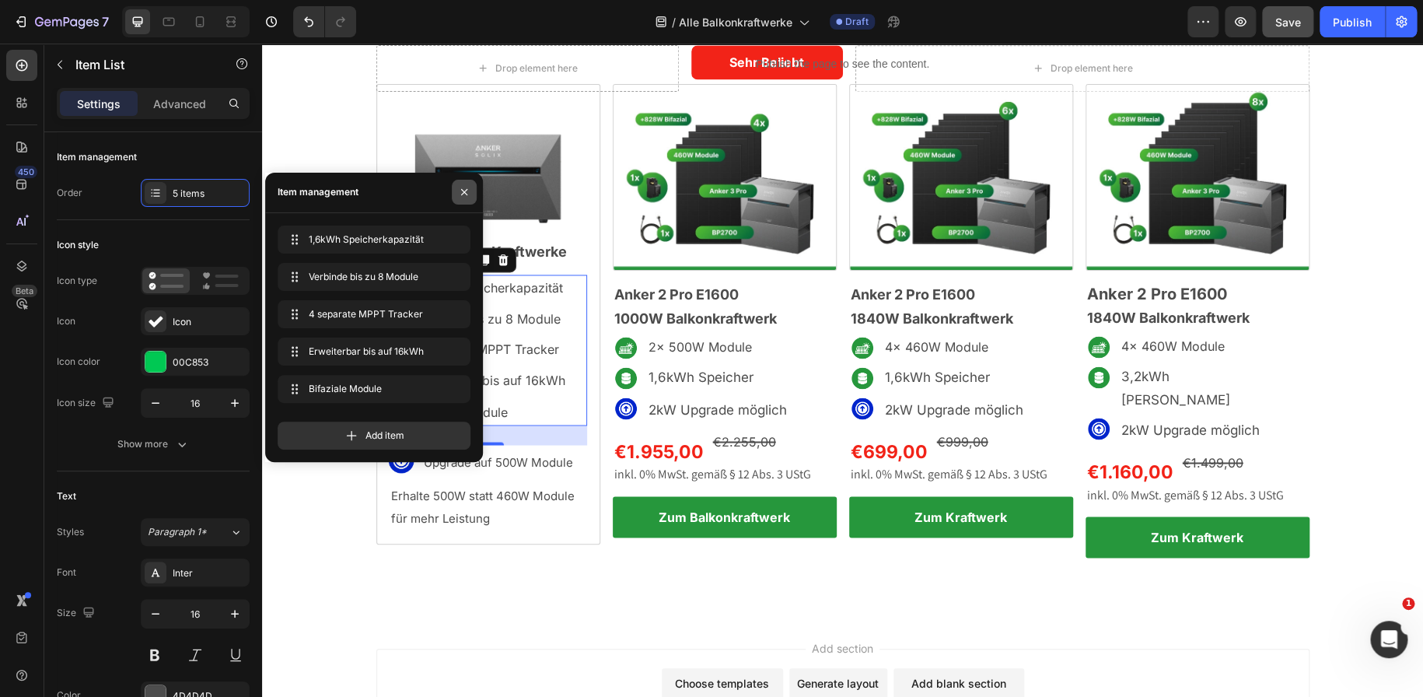
click at [468, 194] on icon "button" at bounding box center [464, 192] width 12 height 12
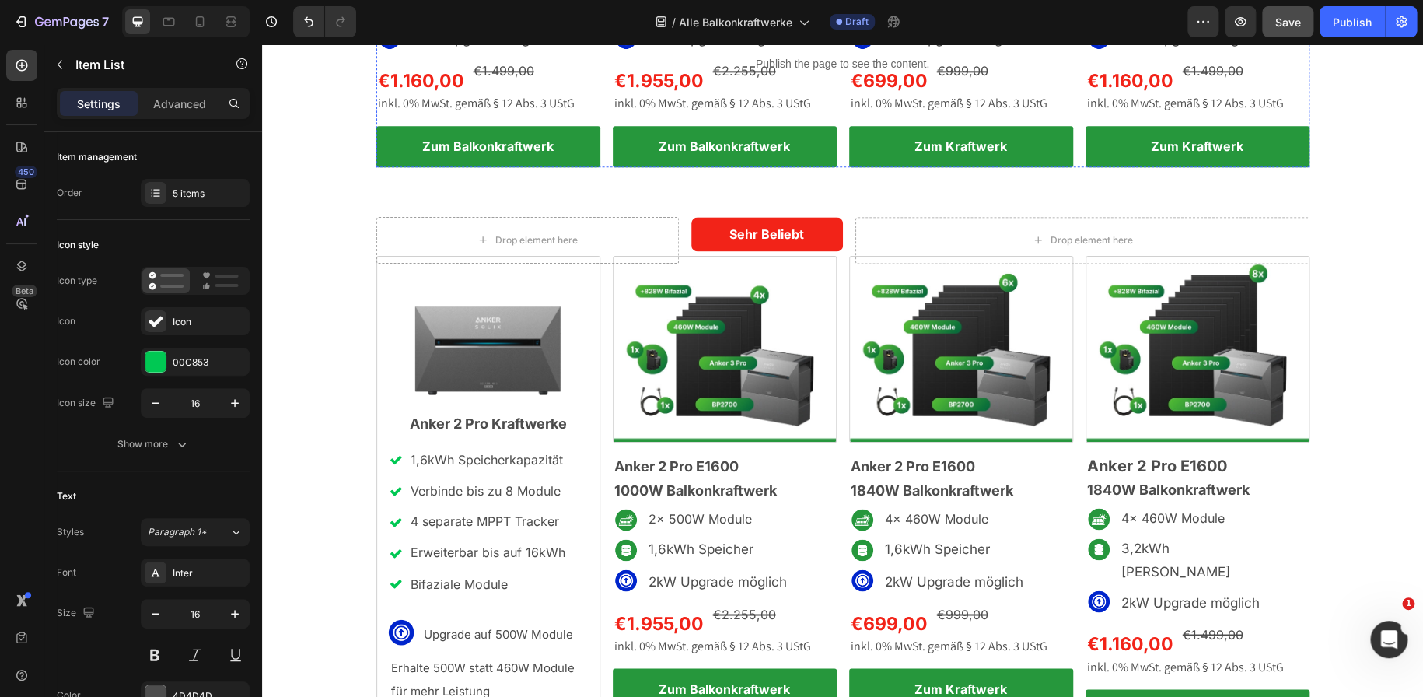
scroll to position [997, 0]
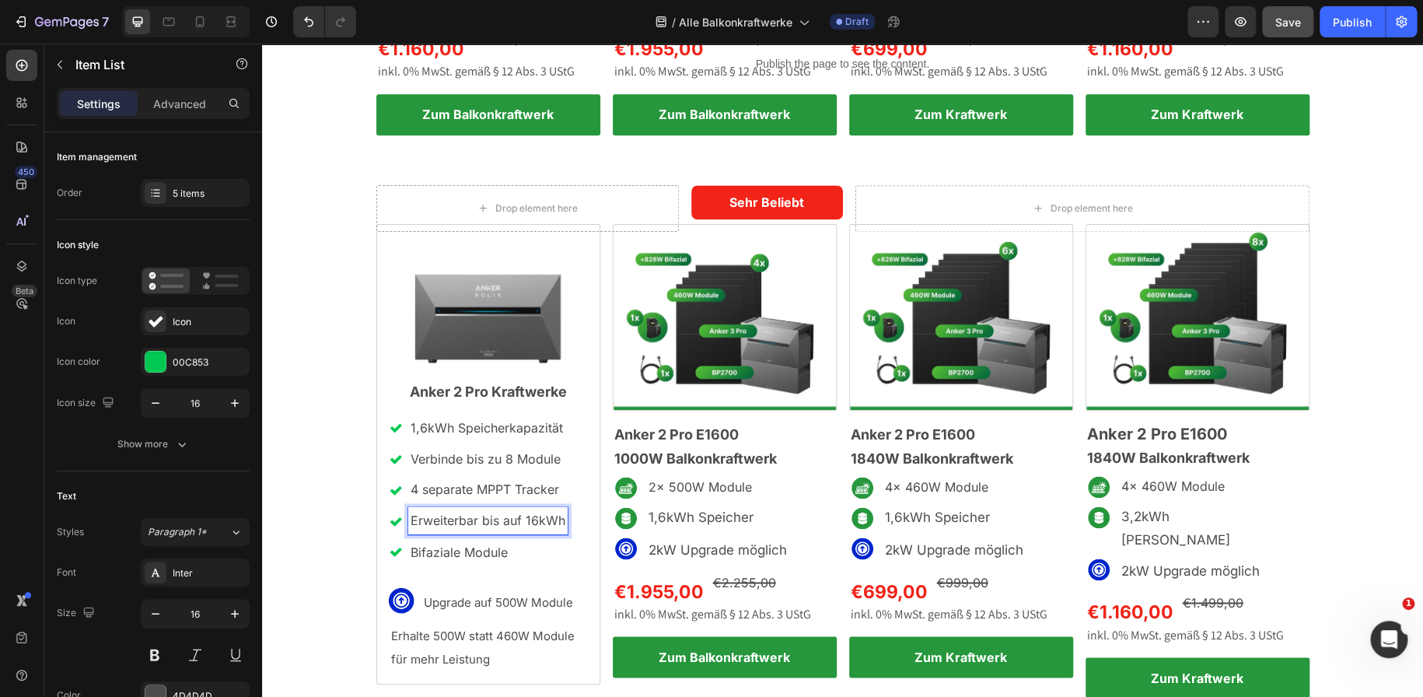
click at [532, 523] on p "Erweiterbar bis auf 16kWh" at bounding box center [487, 520] width 155 height 23
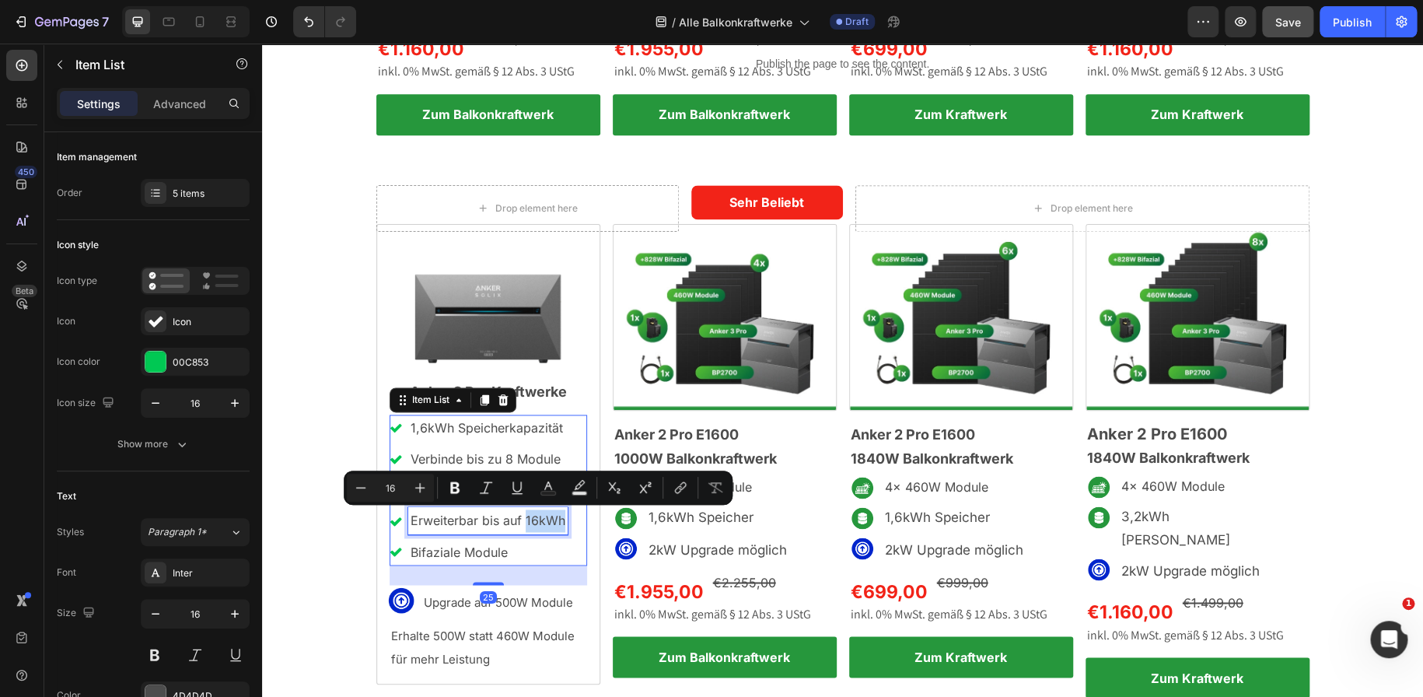
click at [532, 523] on p "Erweiterbar bis auf 16kWh" at bounding box center [487, 520] width 155 height 23
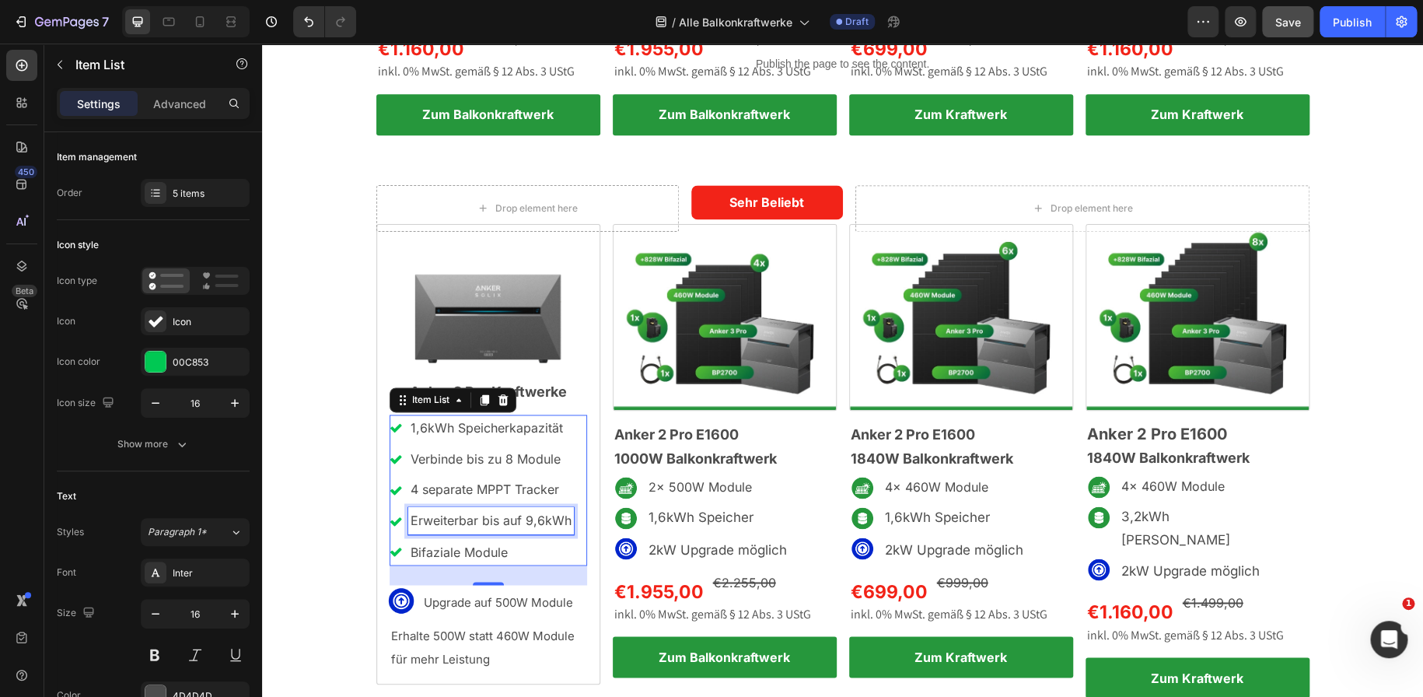
click at [484, 457] on p "Verbinde bis zu 8 Module" at bounding box center [490, 459] width 161 height 23
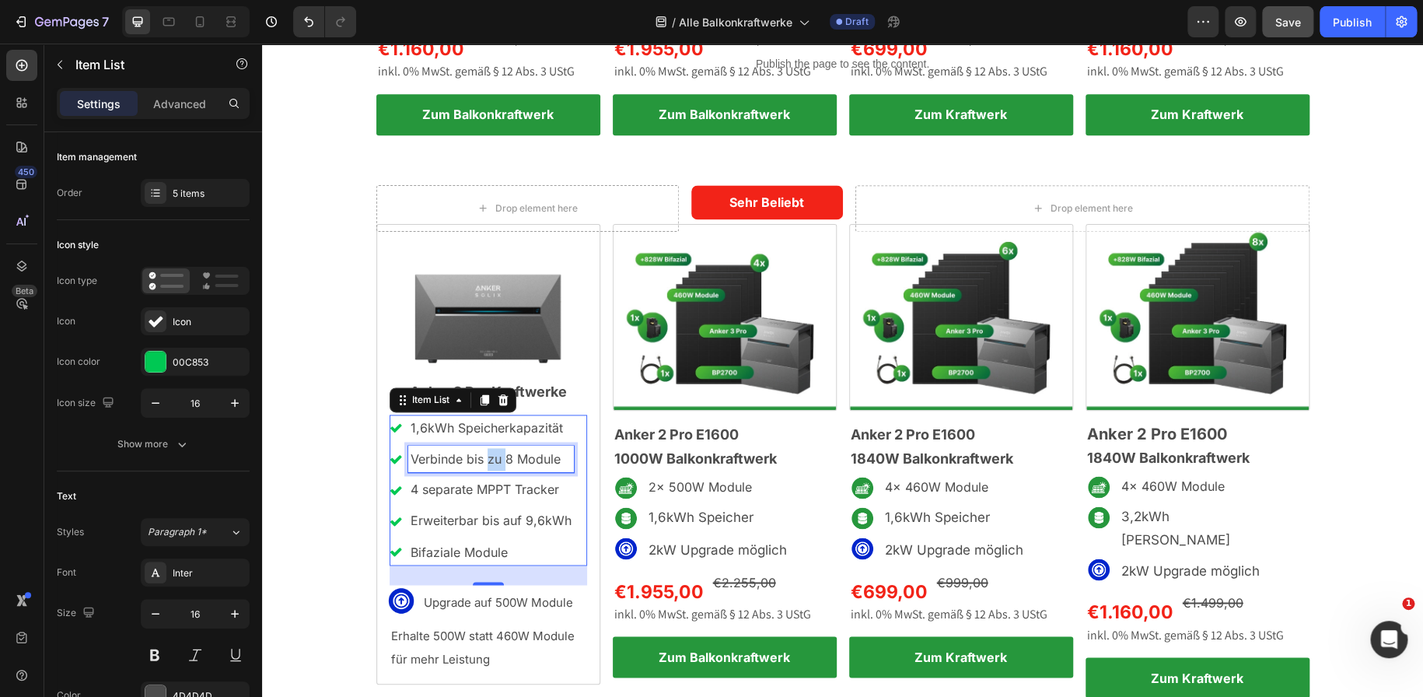
click at [484, 457] on p "Verbinde bis zu 8 Module" at bounding box center [490, 459] width 161 height 23
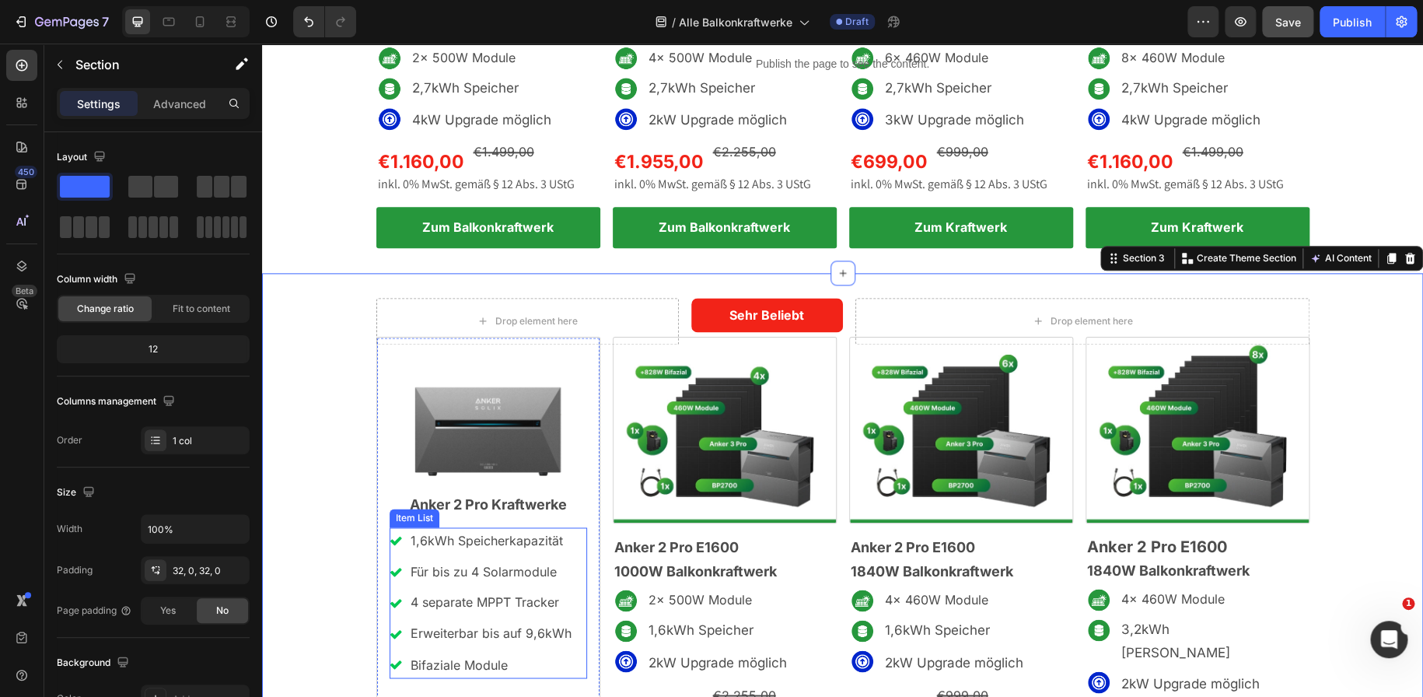
scroll to position [886, 0]
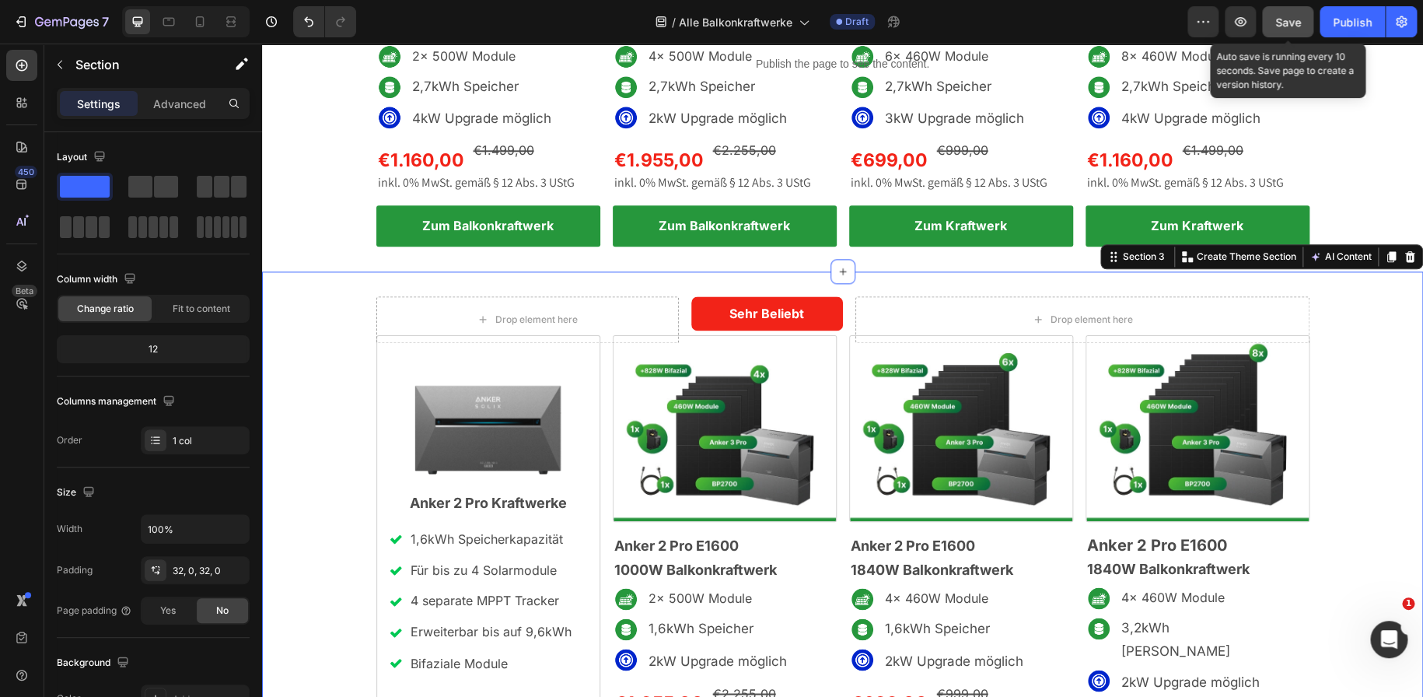
click at [1281, 16] on span "Save" at bounding box center [1288, 22] width 26 height 13
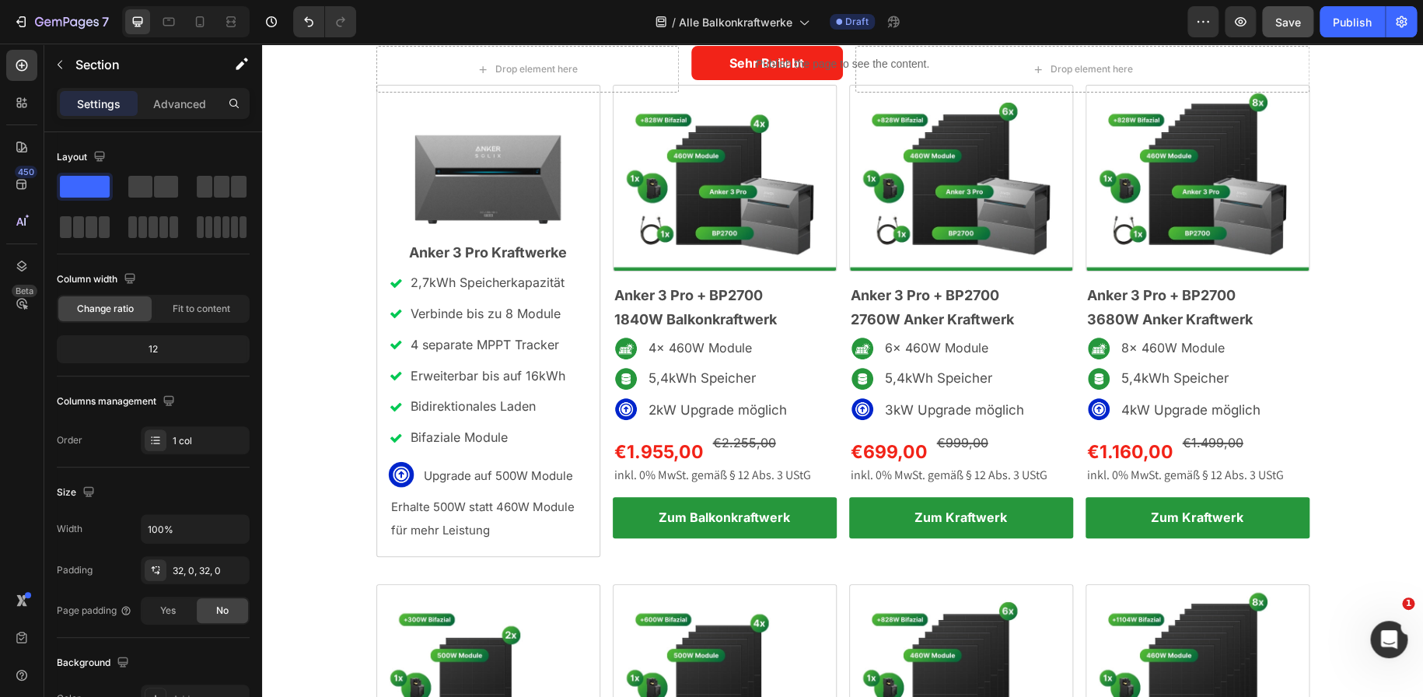
scroll to position [86, 0]
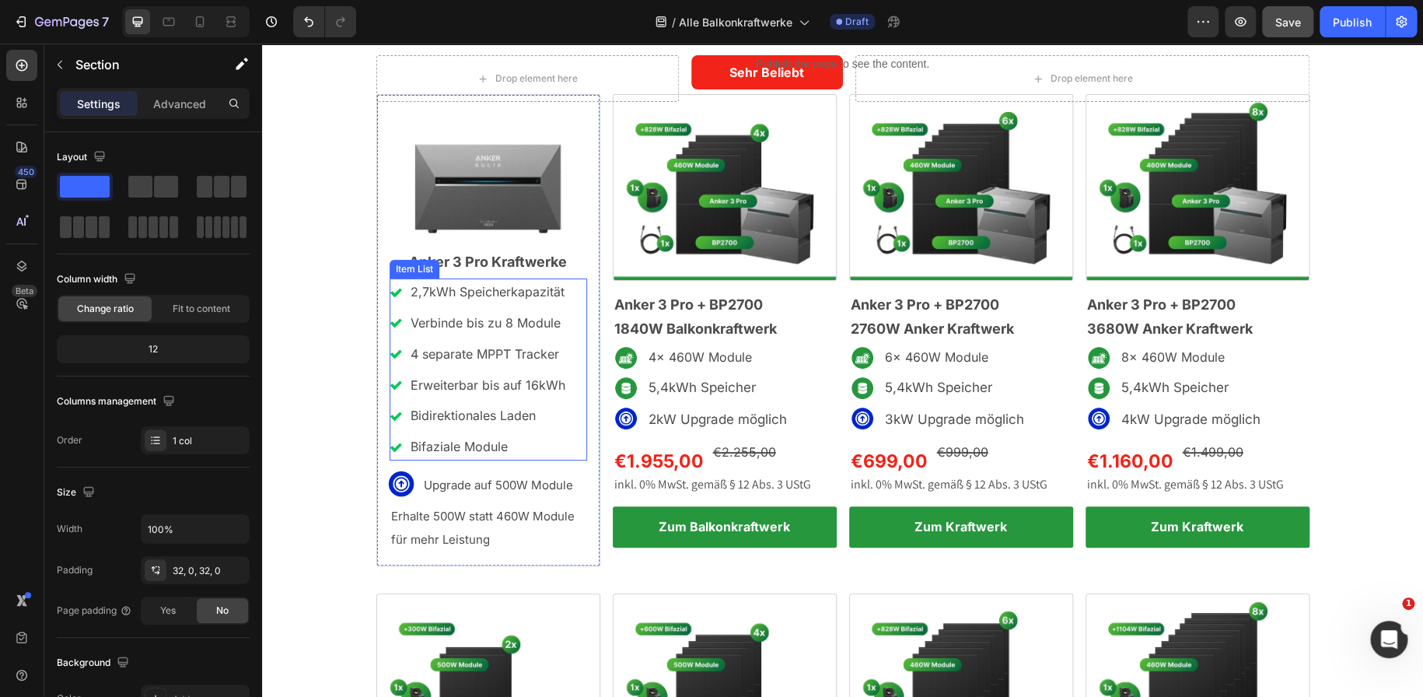
click at [508, 357] on p "4 separate MPPT Tracker" at bounding box center [487, 354] width 155 height 23
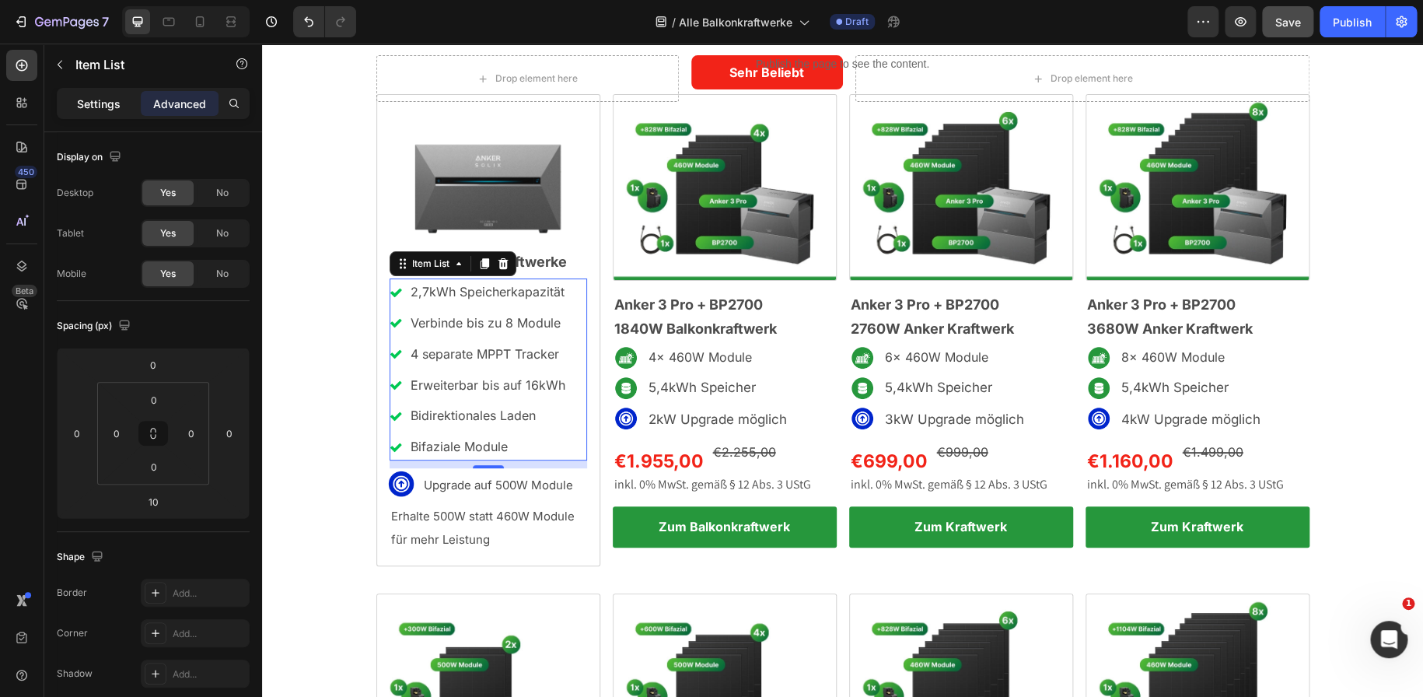
click at [88, 100] on p "Settings" at bounding box center [99, 104] width 44 height 16
type input "8"
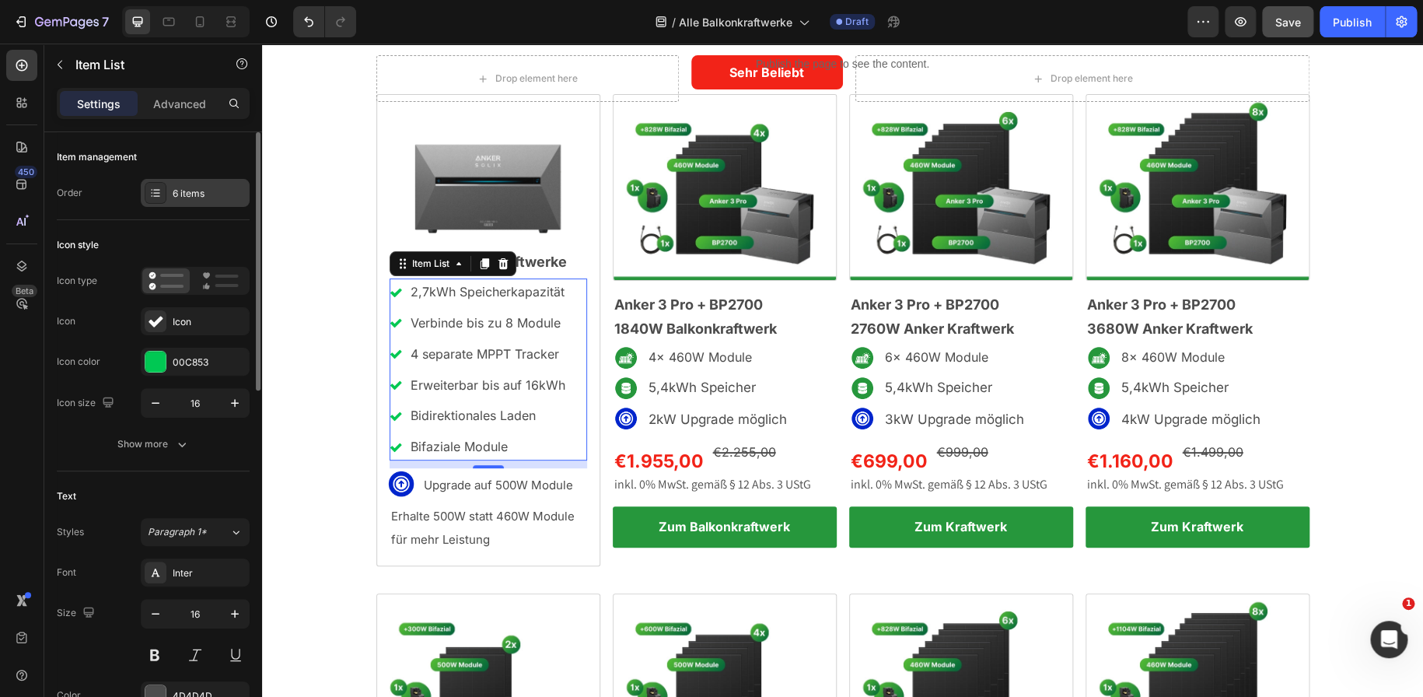
click at [204, 196] on div "6 items" at bounding box center [209, 194] width 73 height 14
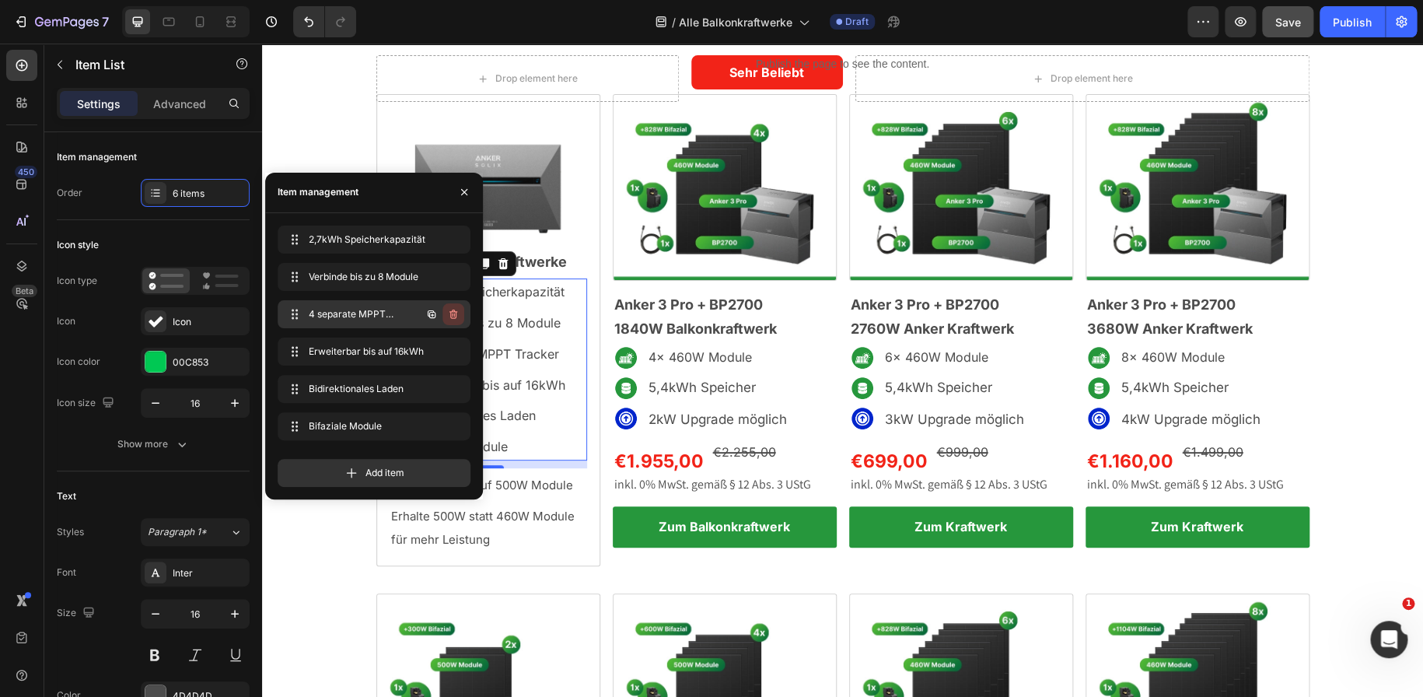
click at [455, 309] on icon "button" at bounding box center [453, 314] width 12 height 12
click at [452, 379] on button "button" at bounding box center [453, 389] width 22 height 22
click at [441, 392] on div "Delete" at bounding box center [442, 389] width 29 height 14
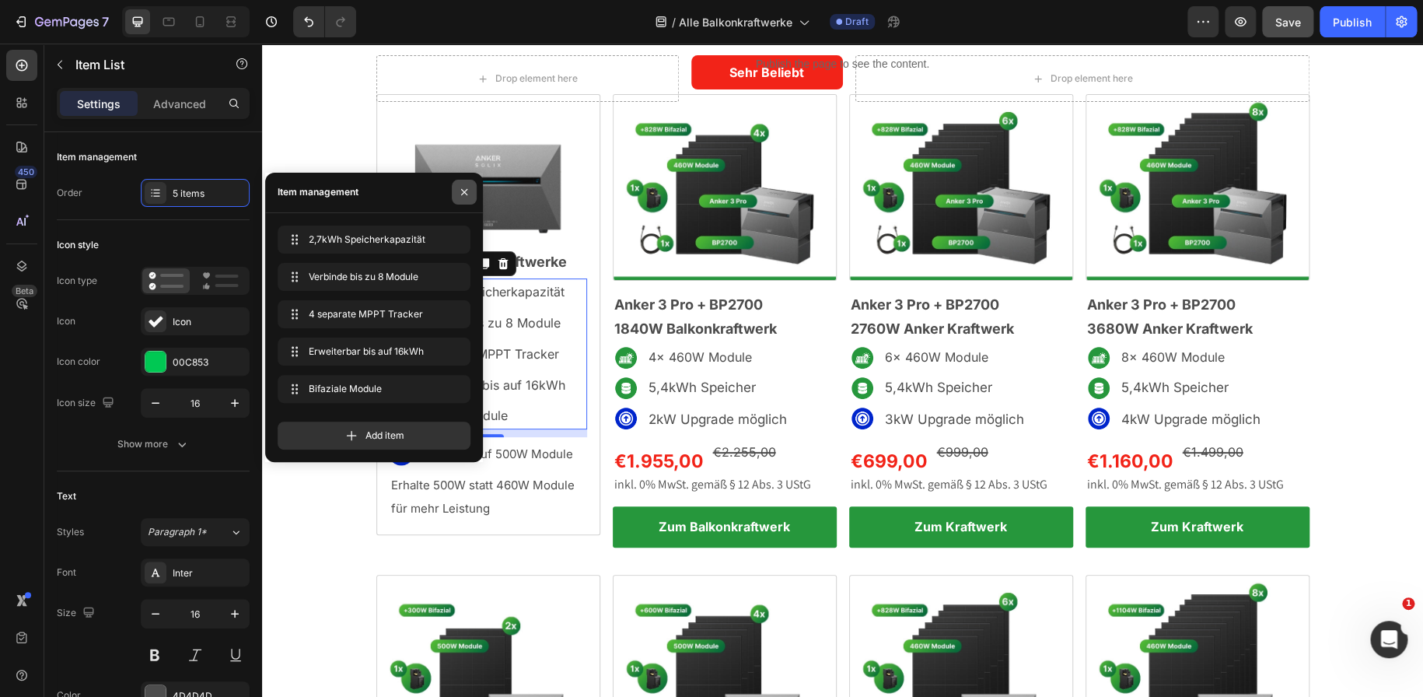
click at [459, 186] on icon "button" at bounding box center [464, 192] width 12 height 12
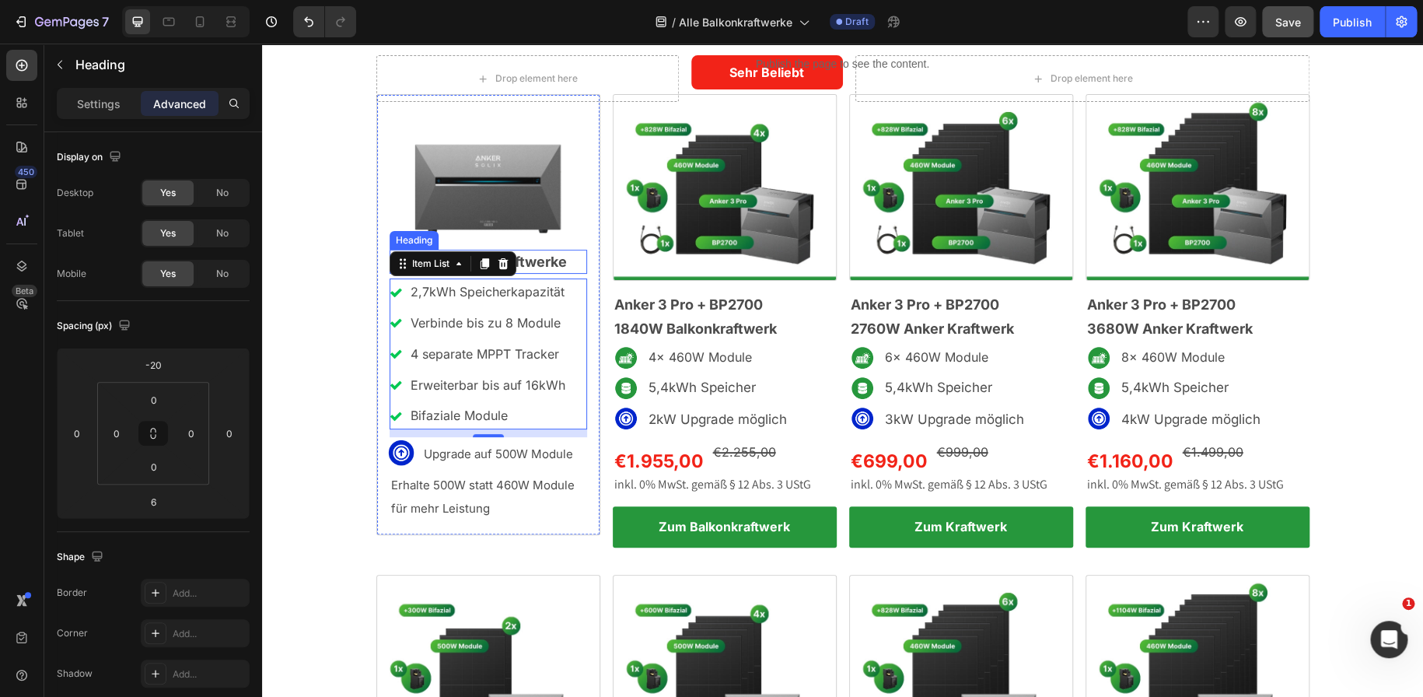
click at [570, 266] on h2 "Anker 3 Pro Kraftwerke" at bounding box center [487, 262] width 197 height 24
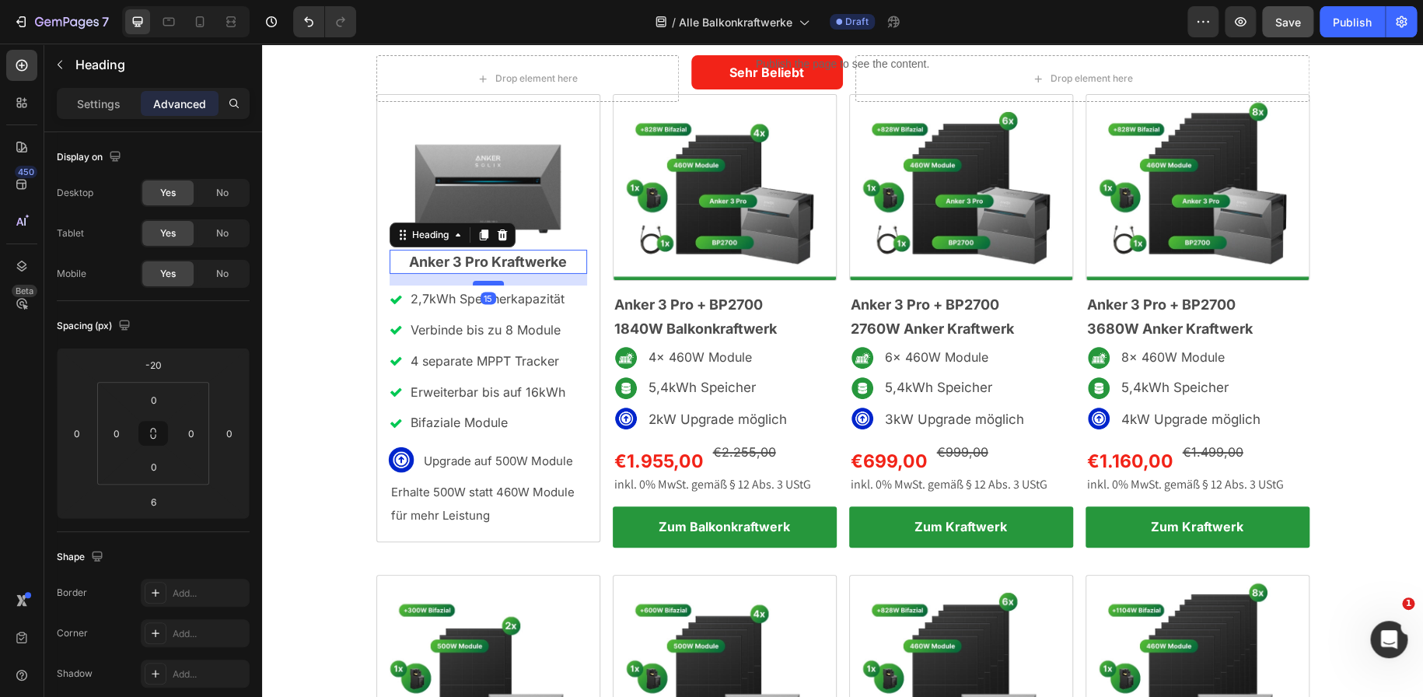
click at [482, 282] on div at bounding box center [488, 283] width 31 height 5
type input "15"
click at [532, 427] on p "Bifaziale Module" at bounding box center [487, 422] width 155 height 23
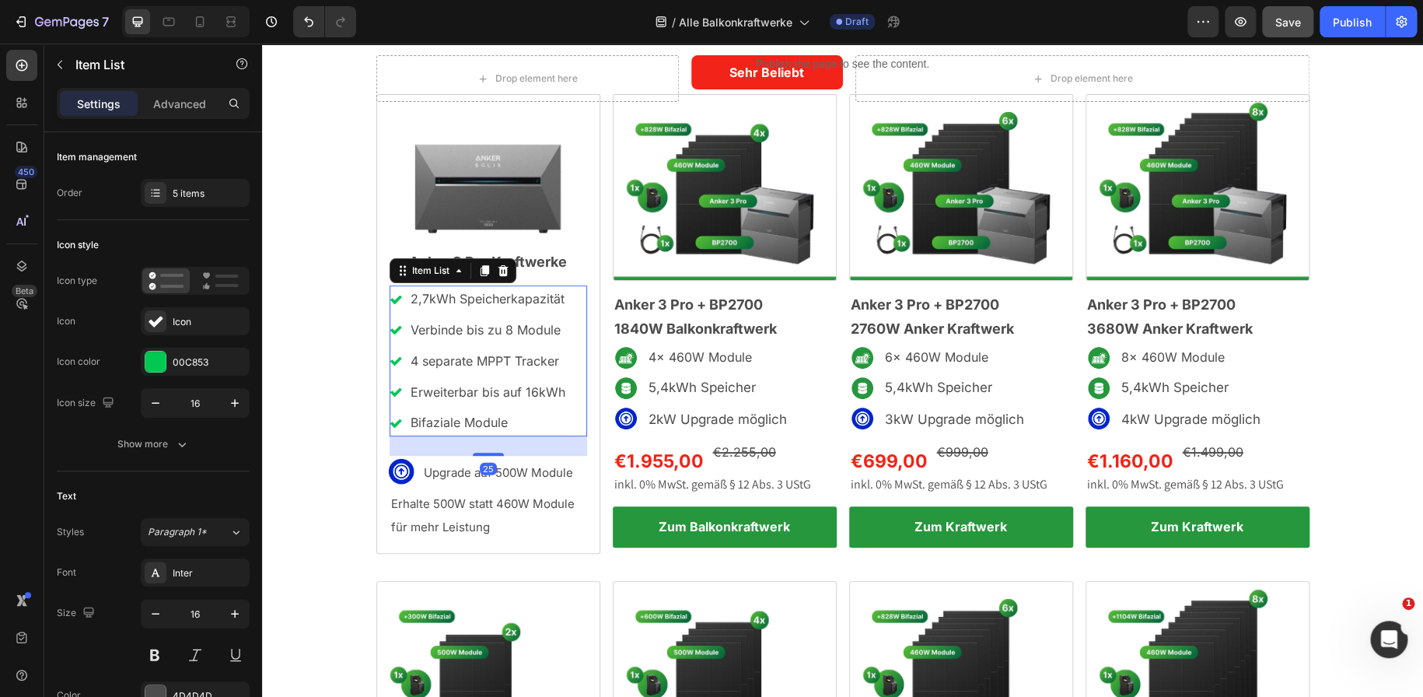
drag, startPoint x: 493, startPoint y: 442, endPoint x: 493, endPoint y: 454, distance: 11.7
click at [493, 454] on div at bounding box center [488, 453] width 31 height 3
type input "100%"
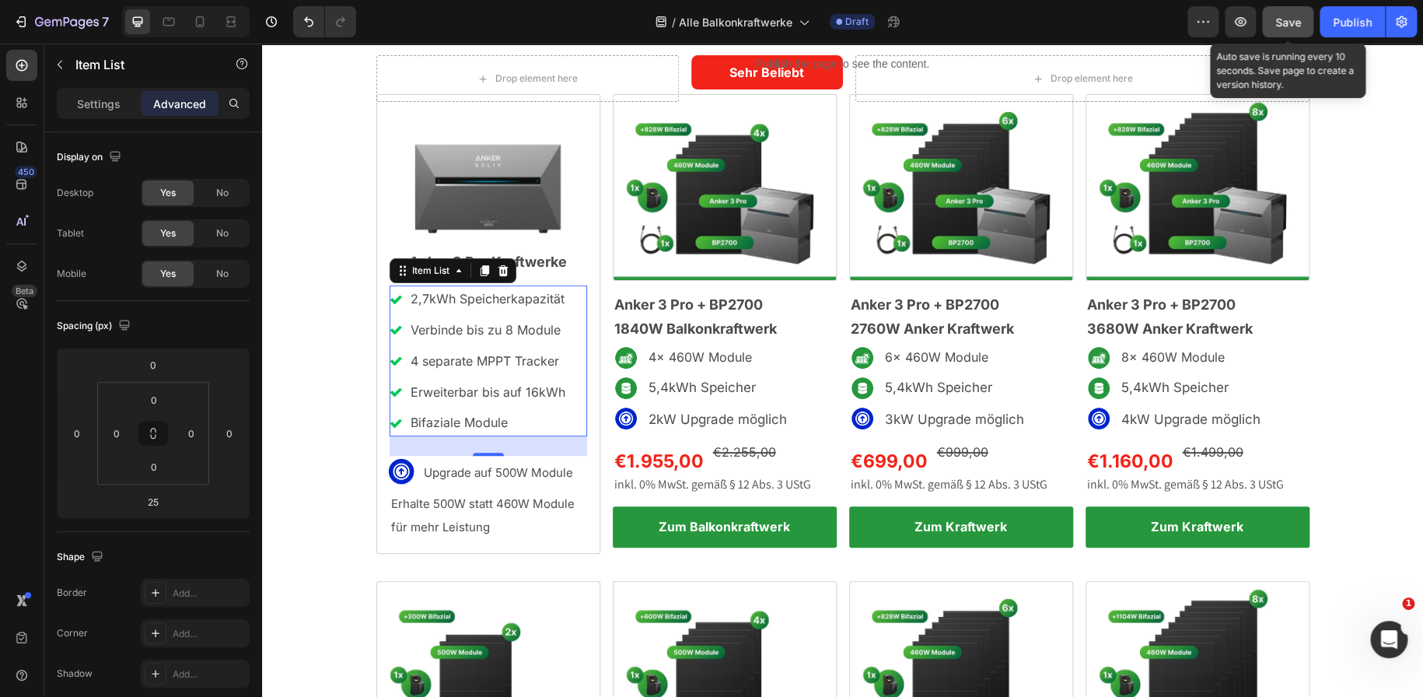
click at [1293, 21] on span "Save" at bounding box center [1288, 22] width 26 height 13
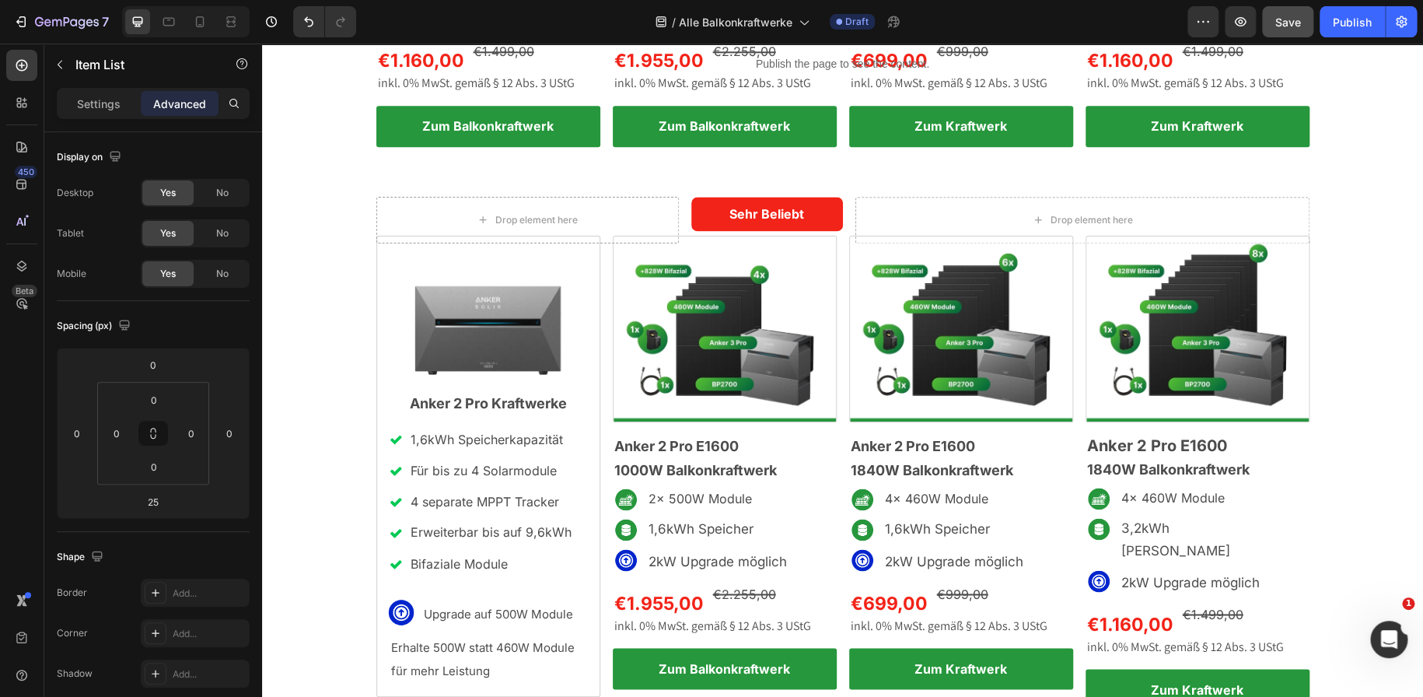
scroll to position [980, 0]
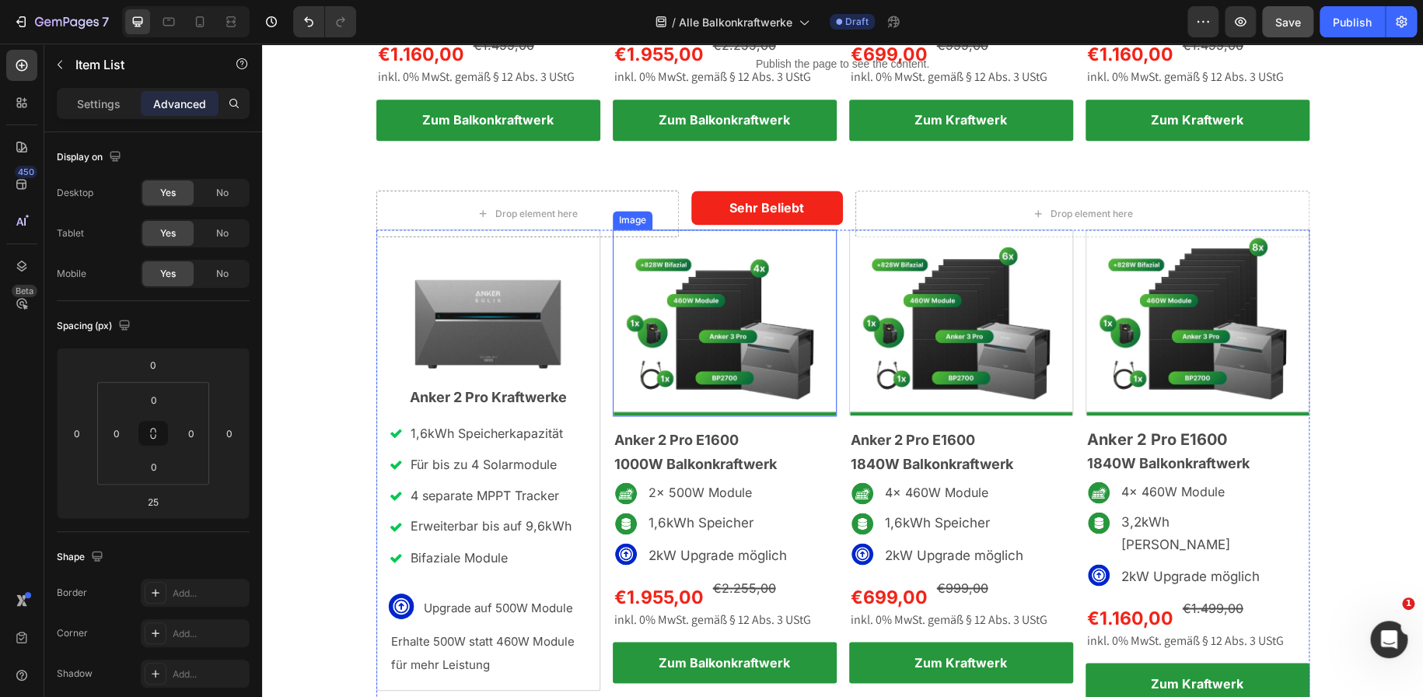
click at [731, 328] on img at bounding box center [725, 322] width 224 height 187
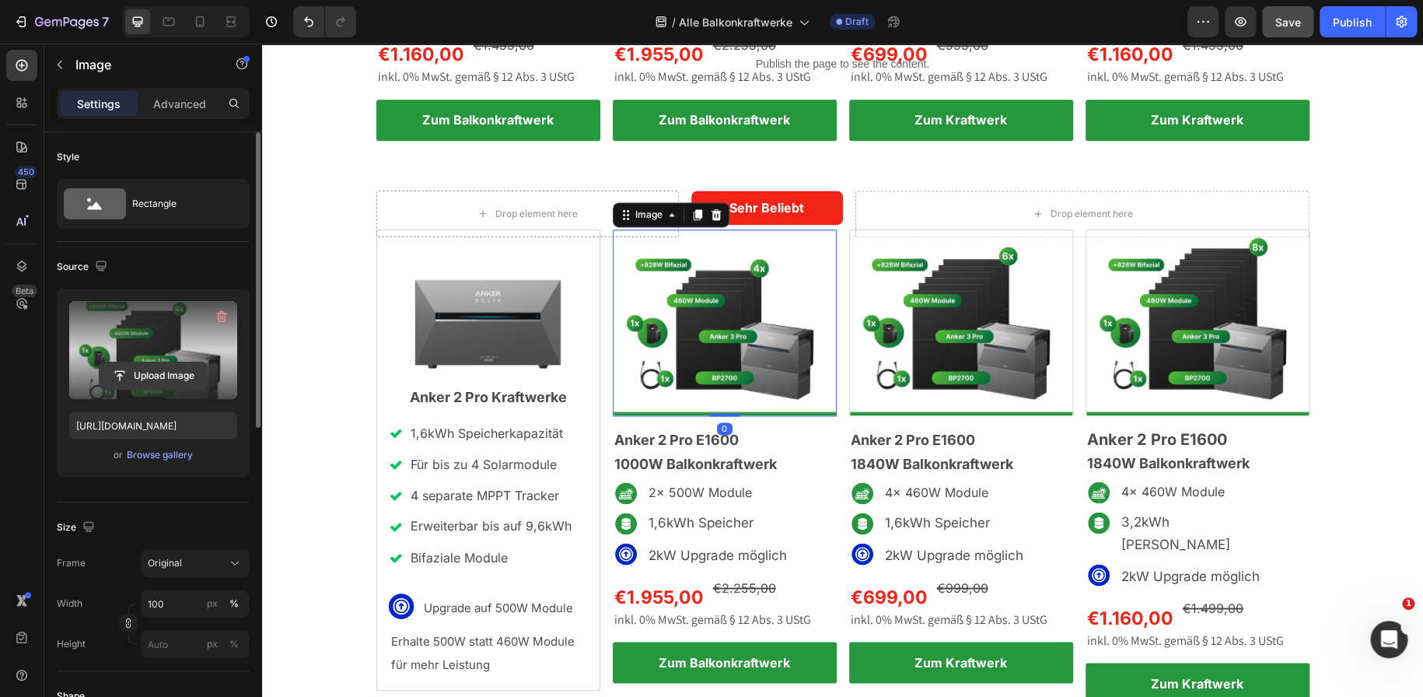
click at [154, 371] on input "file" at bounding box center [153, 375] width 107 height 26
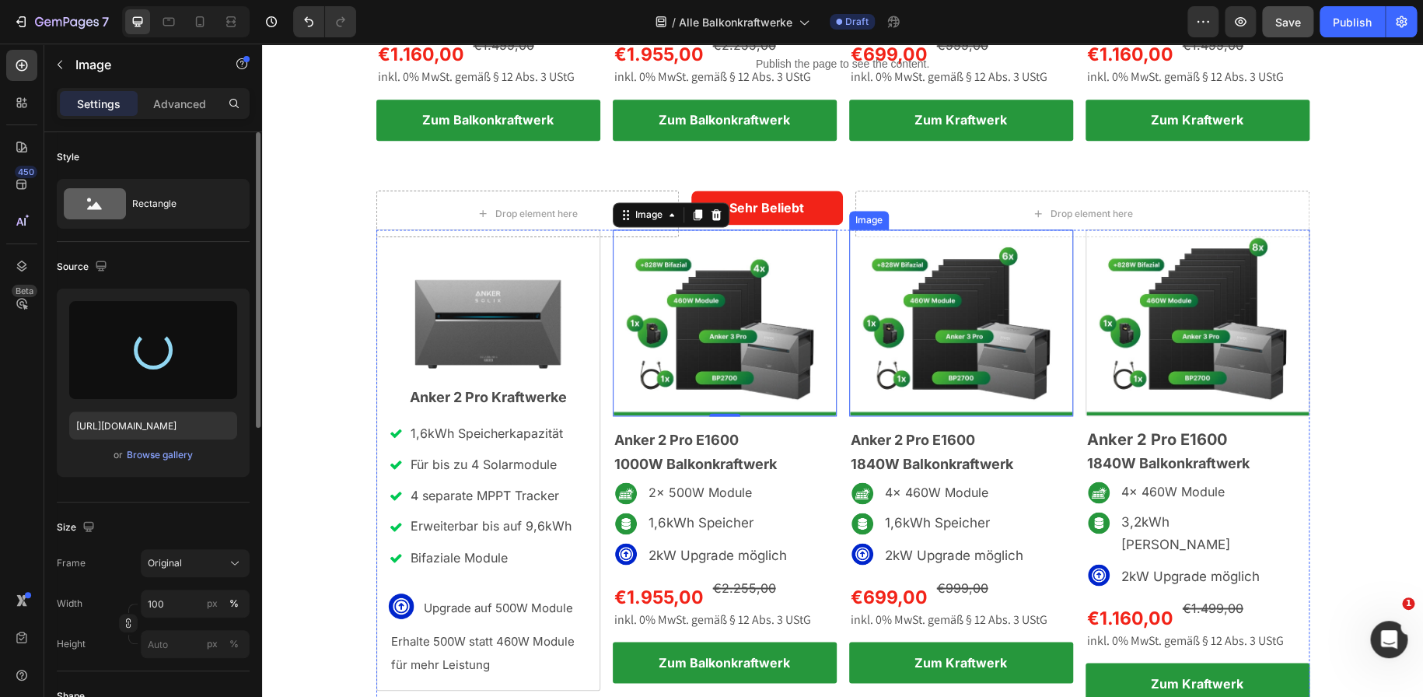
type input "https://cdn.shopify.com/s/files/1/0699/4965/3284/files/gempages_498297731022848…"
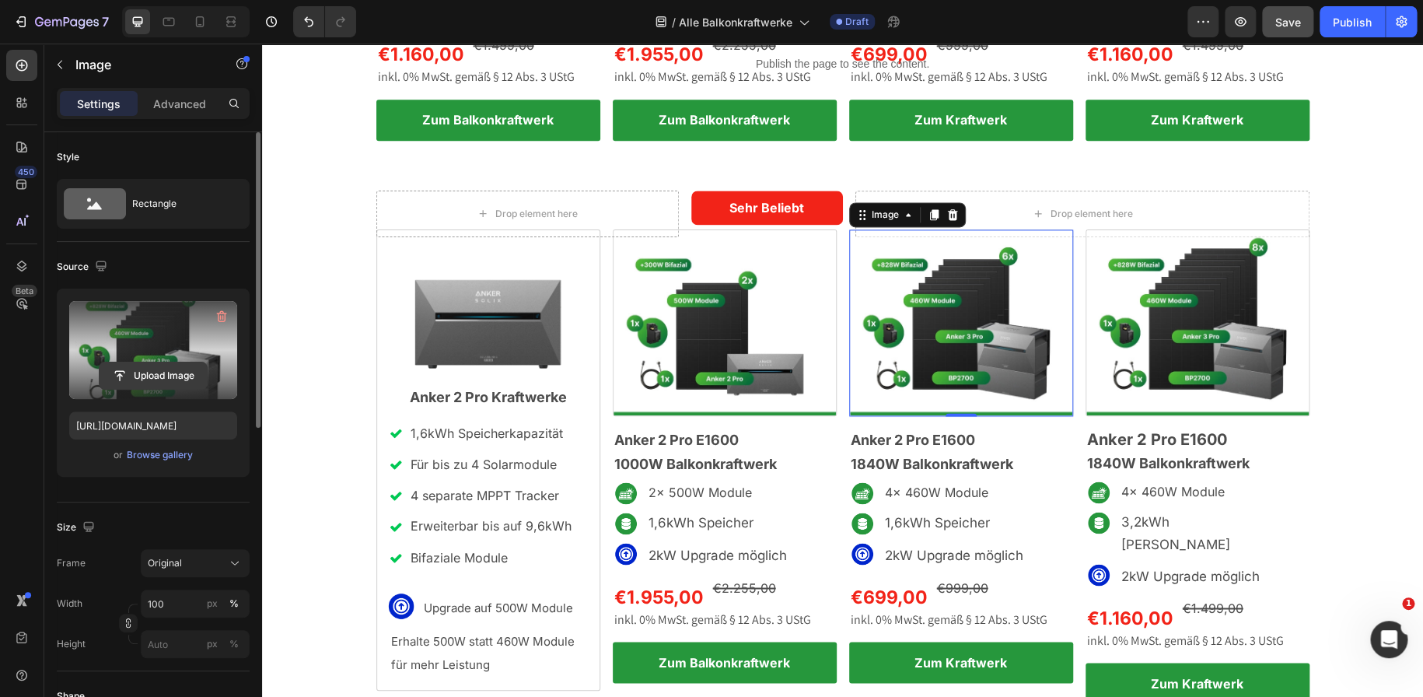
click at [183, 381] on input "file" at bounding box center [153, 375] width 107 height 26
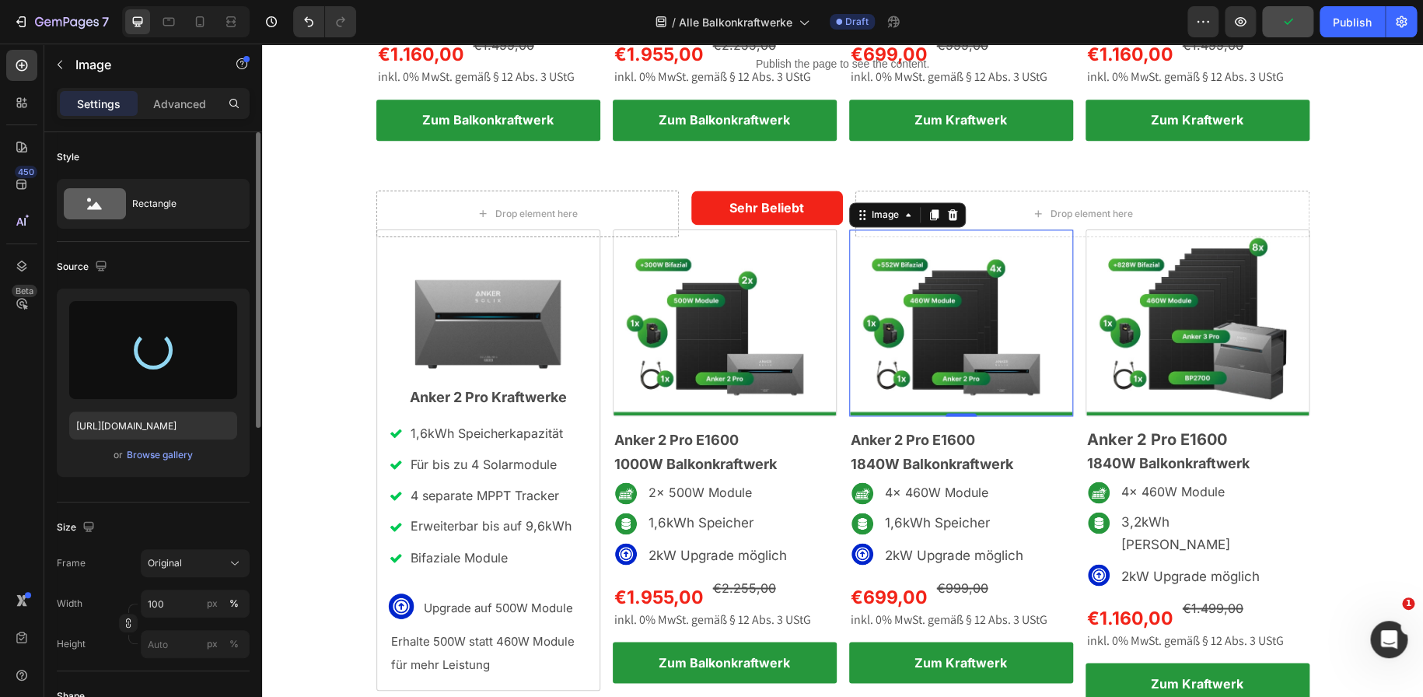
type input "https://cdn.shopify.com/s/files/1/0699/4965/3284/files/gempages_498297731022848…"
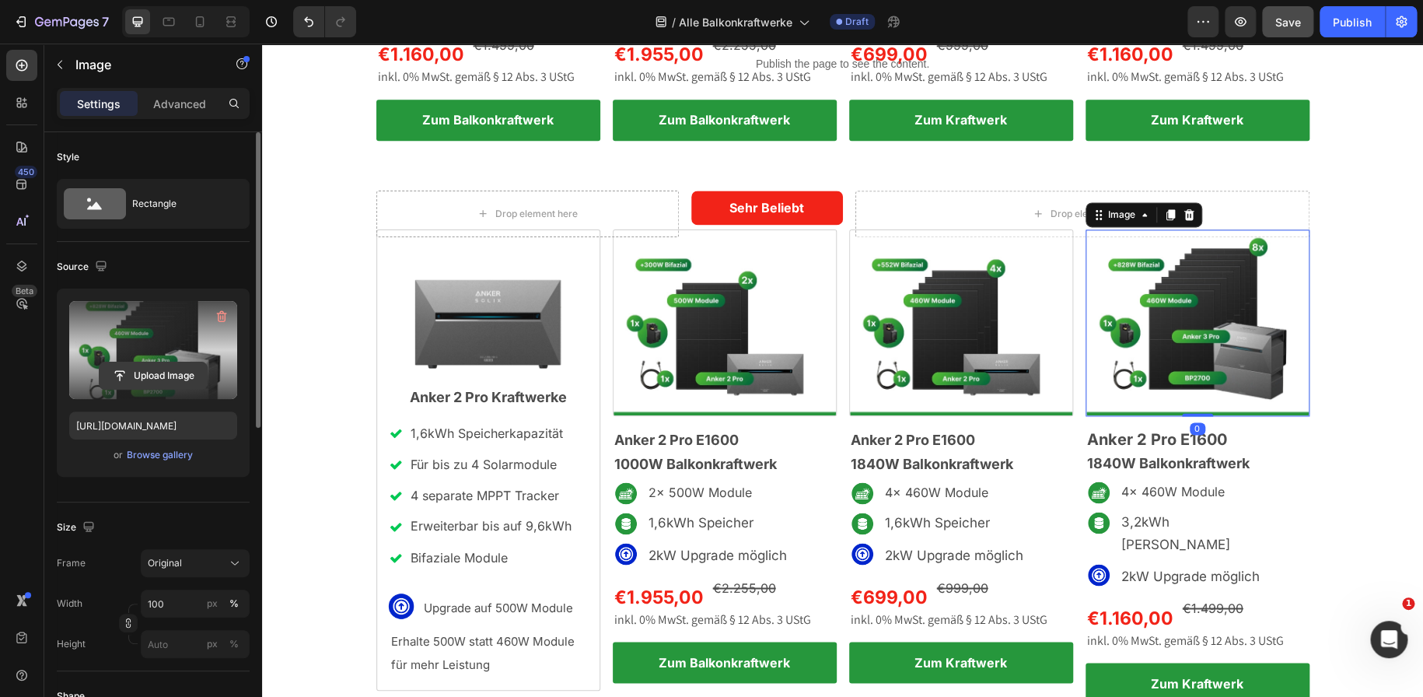
click at [162, 375] on input "file" at bounding box center [153, 375] width 107 height 26
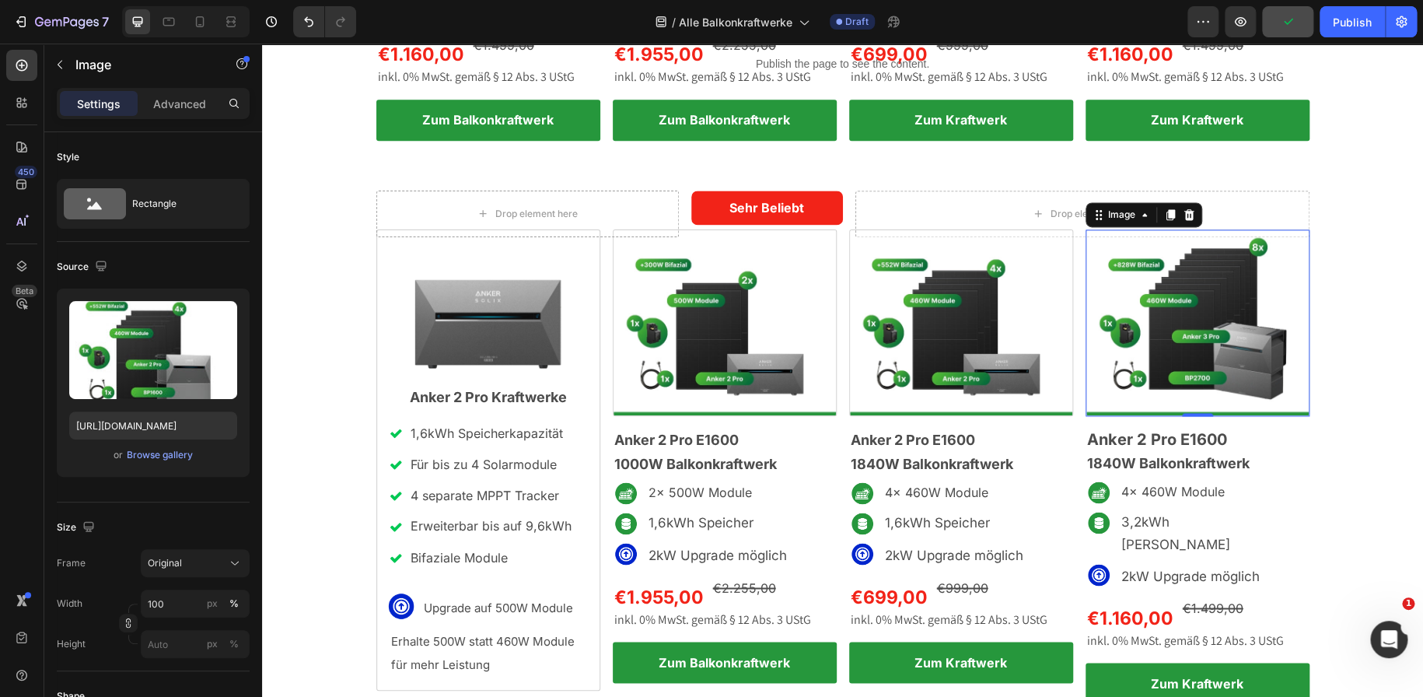
type input "https://cdn.shopify.com/s/files/1/0699/4965/3284/files/gempages_498297731022848…"
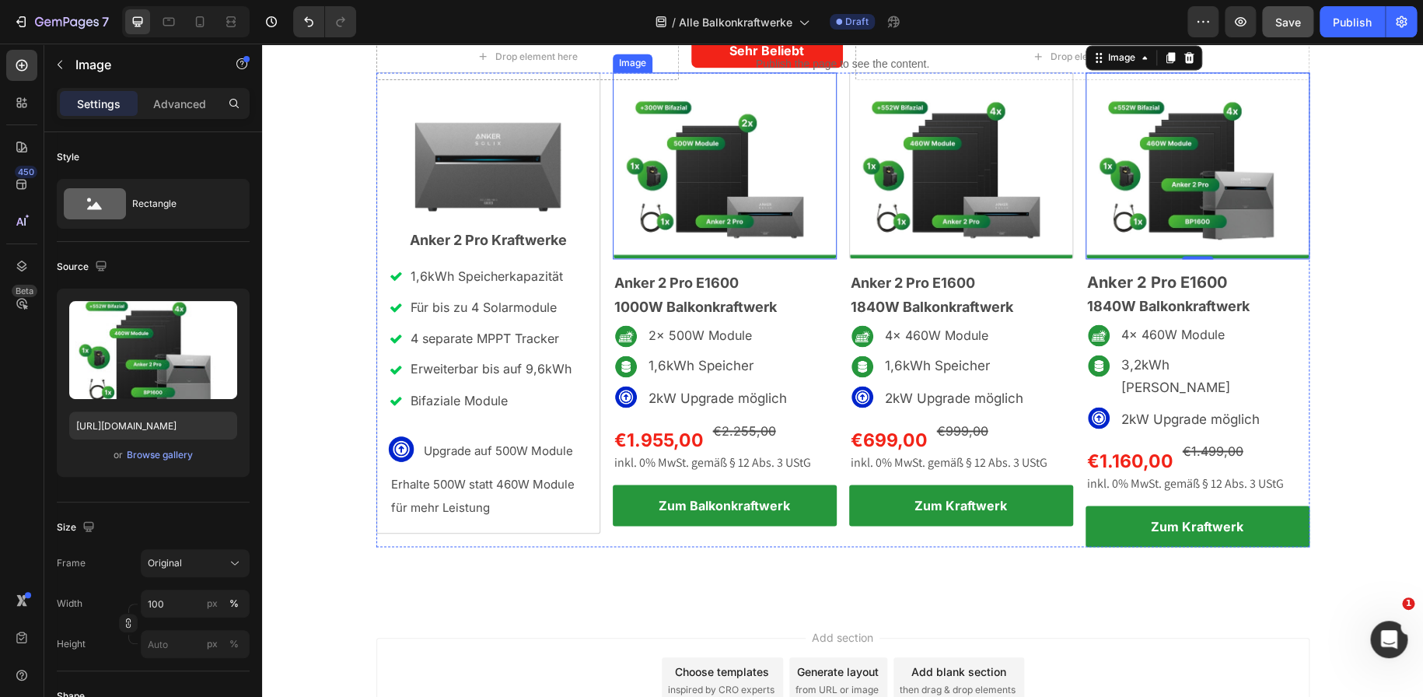
scroll to position [1137, 0]
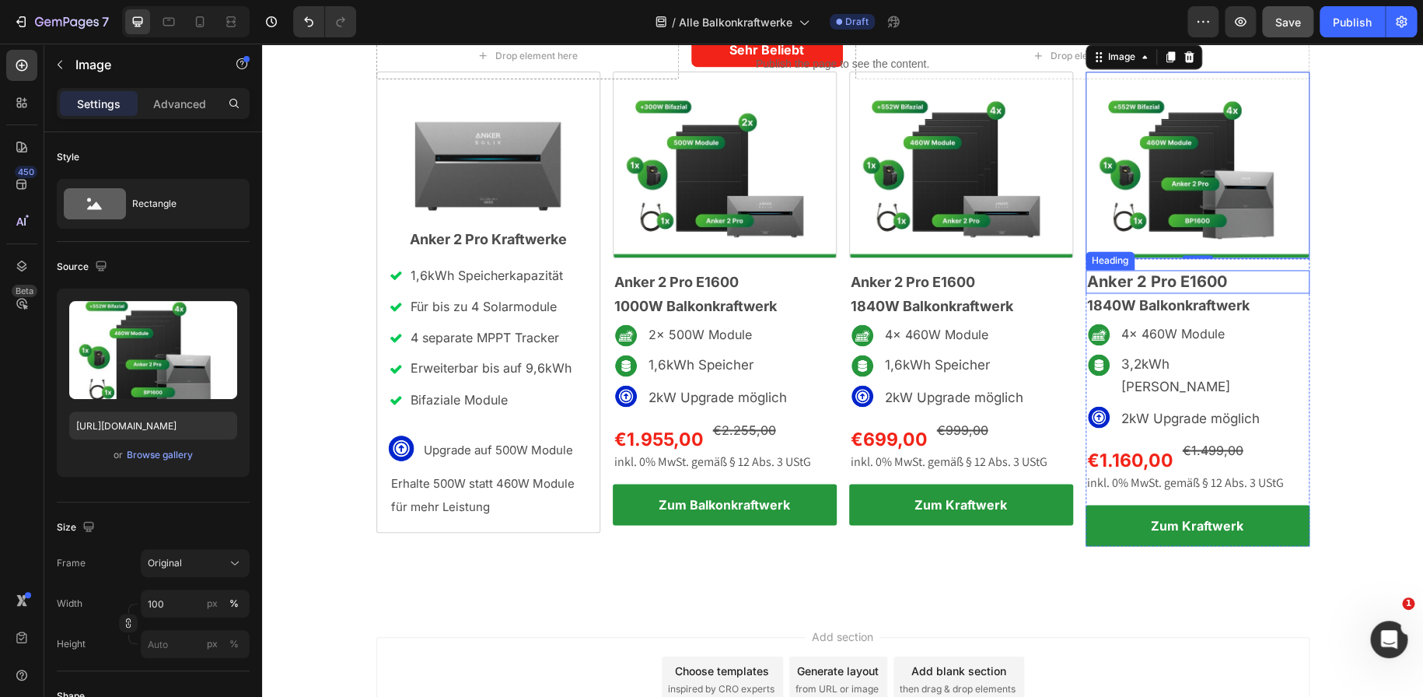
click at [1224, 278] on h2 "Anker 2 Pro E1600" at bounding box center [1197, 281] width 224 height 23
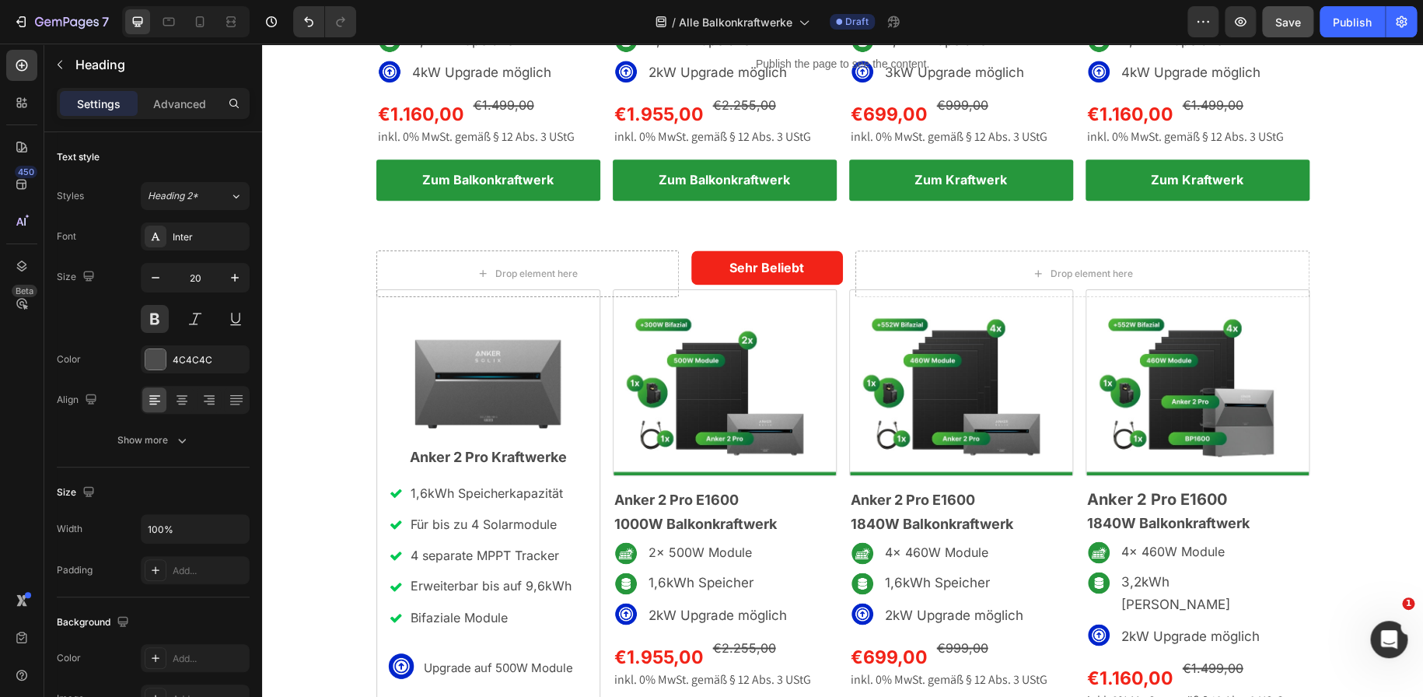
scroll to position [970, 0]
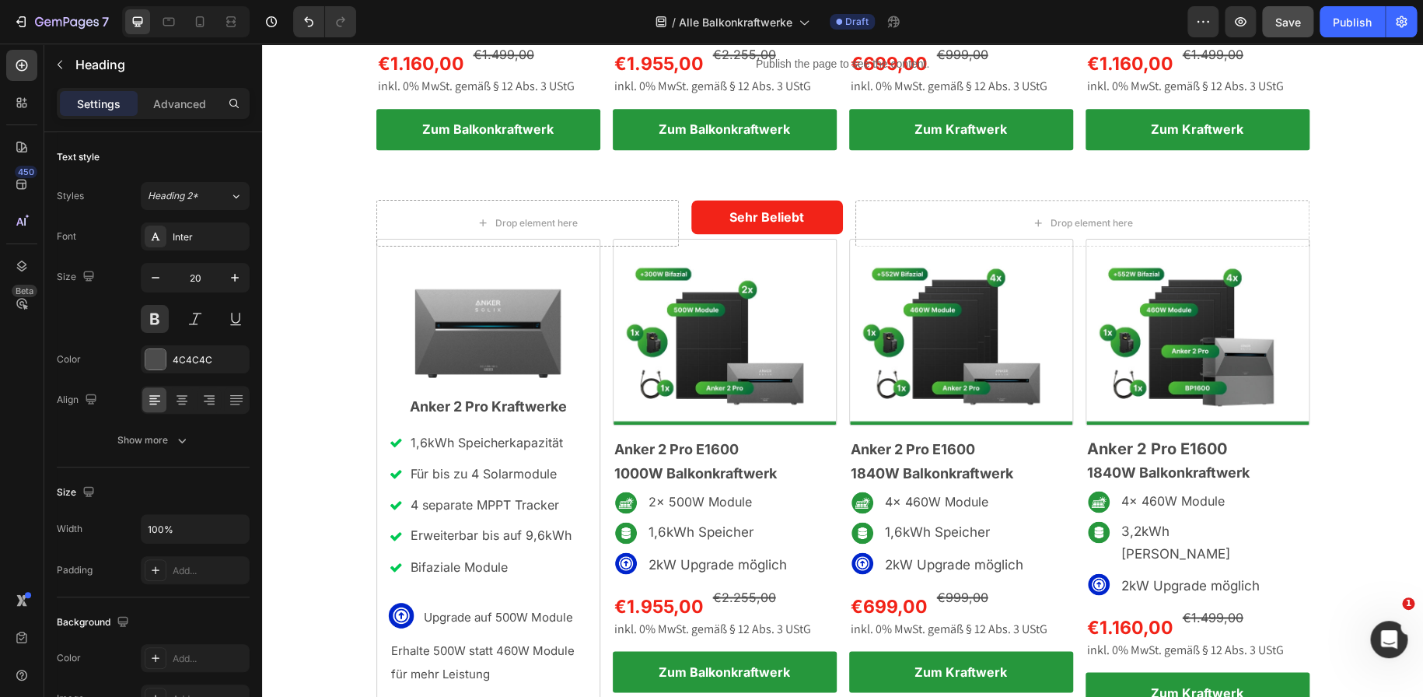
click at [1217, 451] on h2 "Anker 2 Pro E1600" at bounding box center [1197, 448] width 224 height 23
click at [1217, 451] on p "Anker 2 Pro E1600" at bounding box center [1197, 448] width 221 height 20
click at [1364, 371] on div "Drop element here Sehr Beliebt Text Block Row Drop element here Row Image Anker…" at bounding box center [842, 474] width 1161 height 548
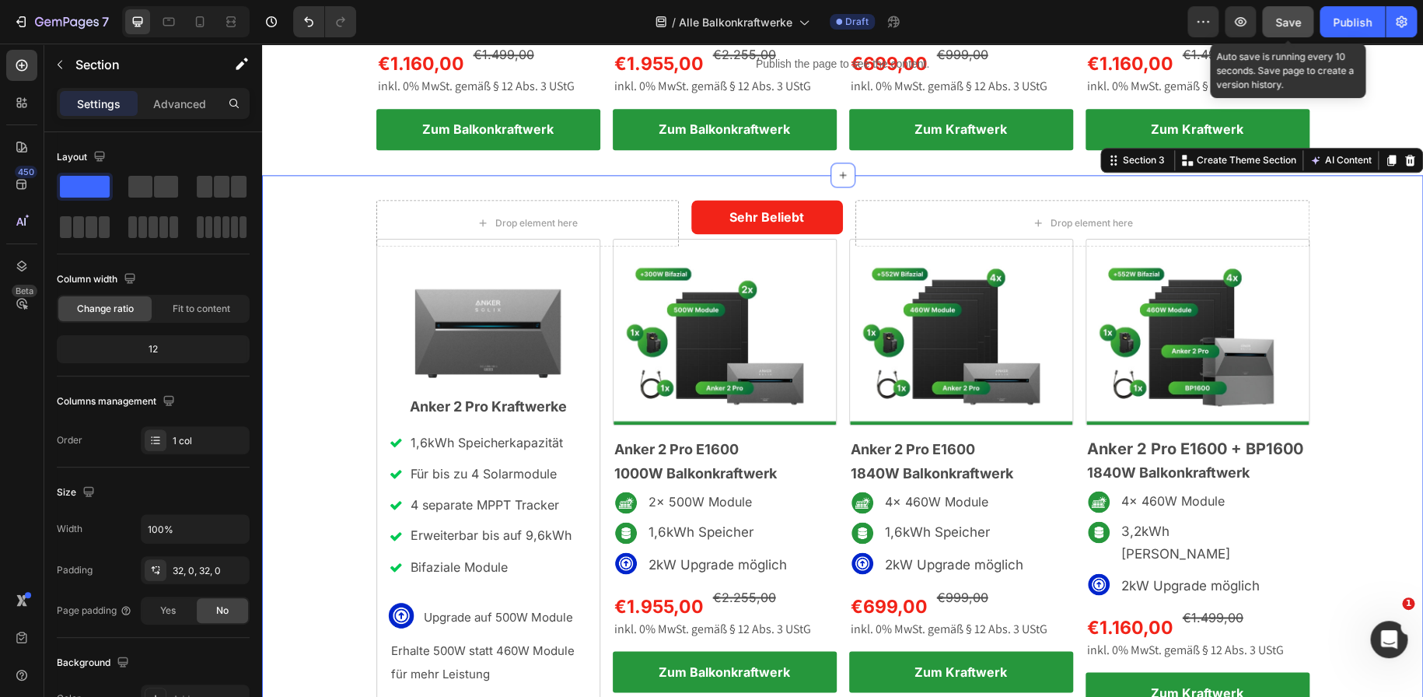
click at [1294, 18] on span "Save" at bounding box center [1288, 22] width 26 height 13
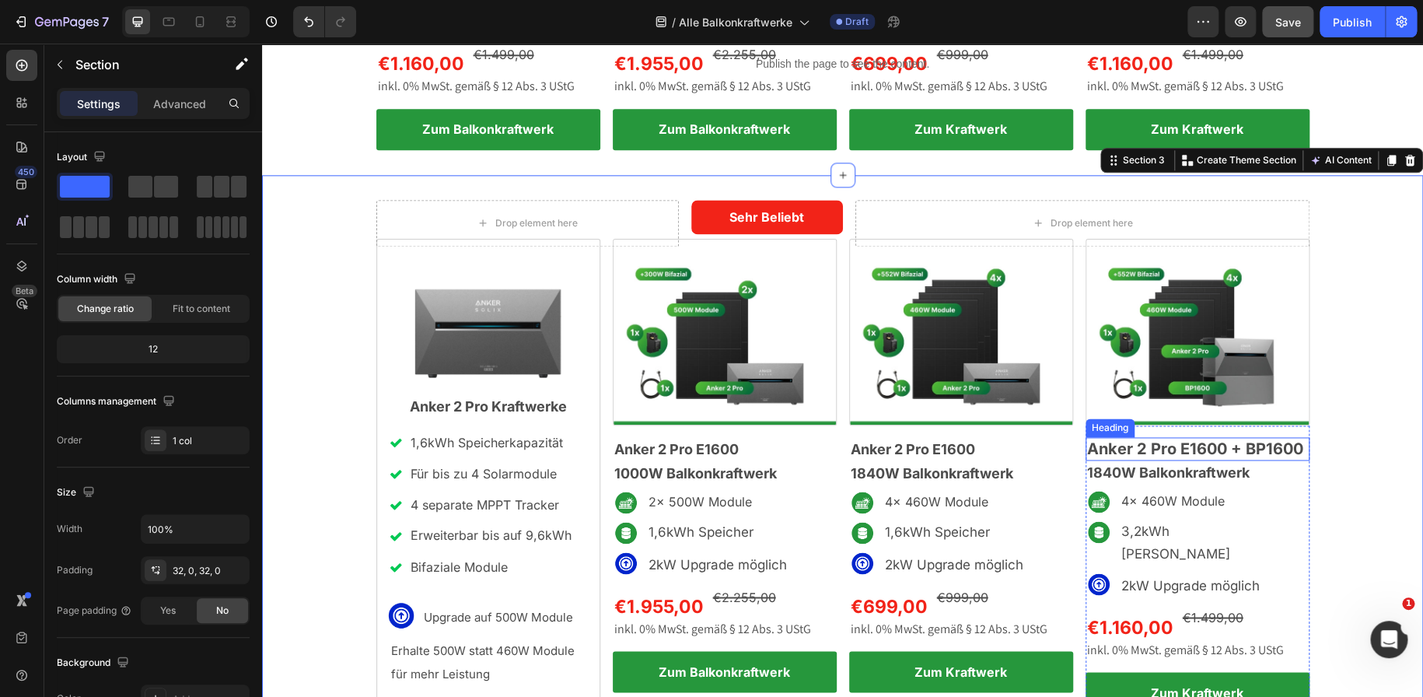
click at [1226, 449] on p "Anker 2 Pro E1600 + BP1600" at bounding box center [1197, 448] width 221 height 20
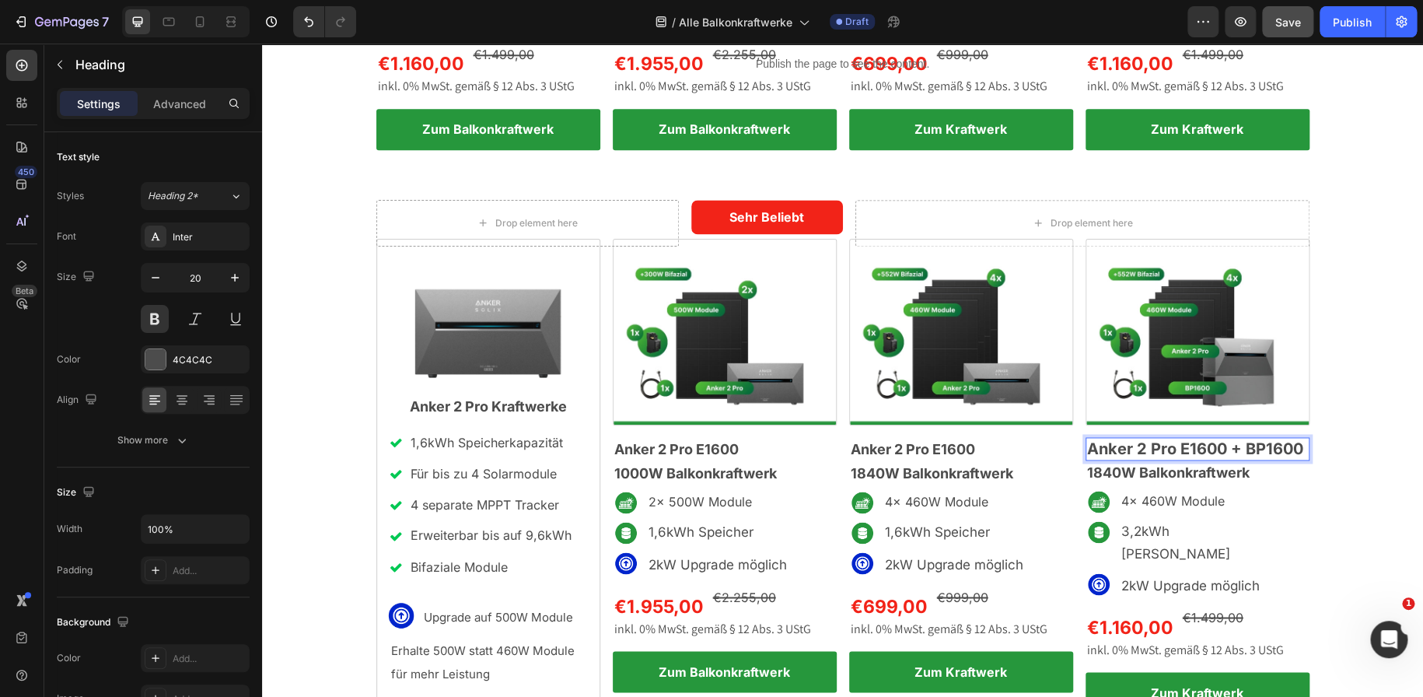
click at [1226, 449] on p "Anker 2 Pro E1600 + BP1600" at bounding box center [1197, 448] width 221 height 20
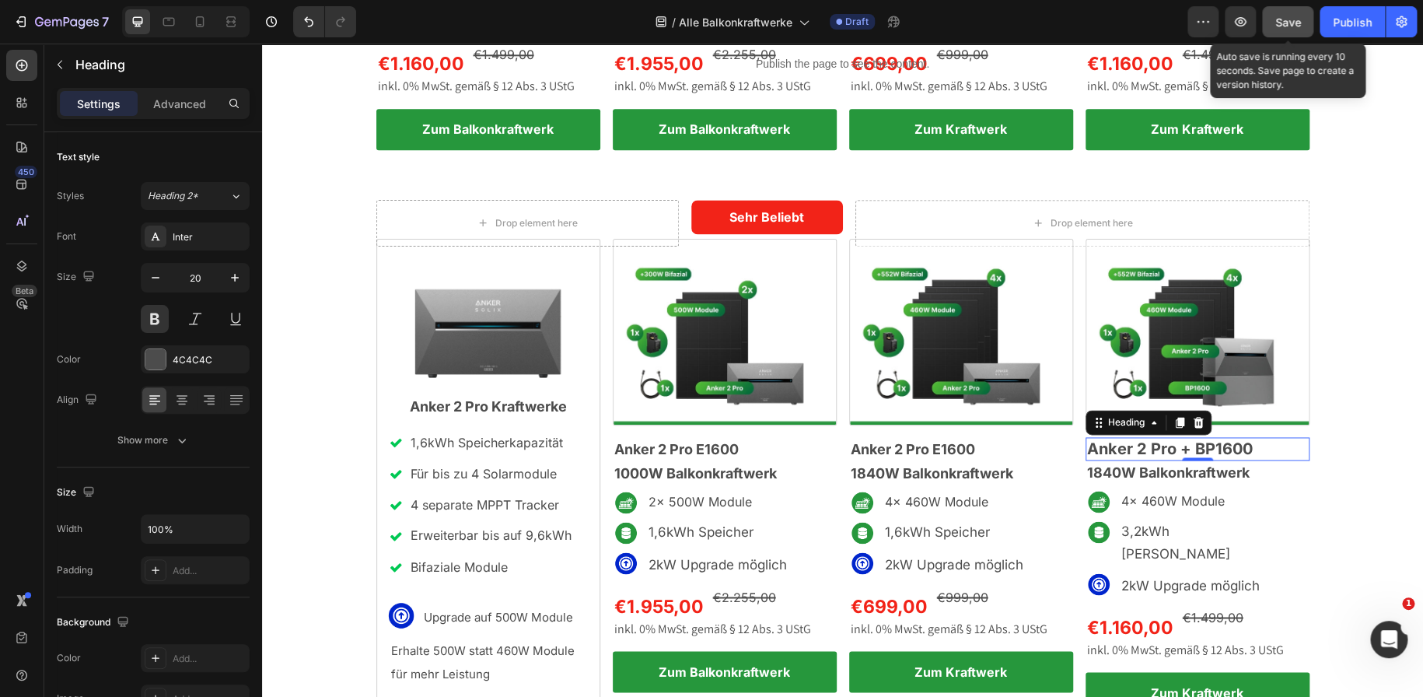
click at [1291, 31] on button "Save" at bounding box center [1287, 21] width 51 height 31
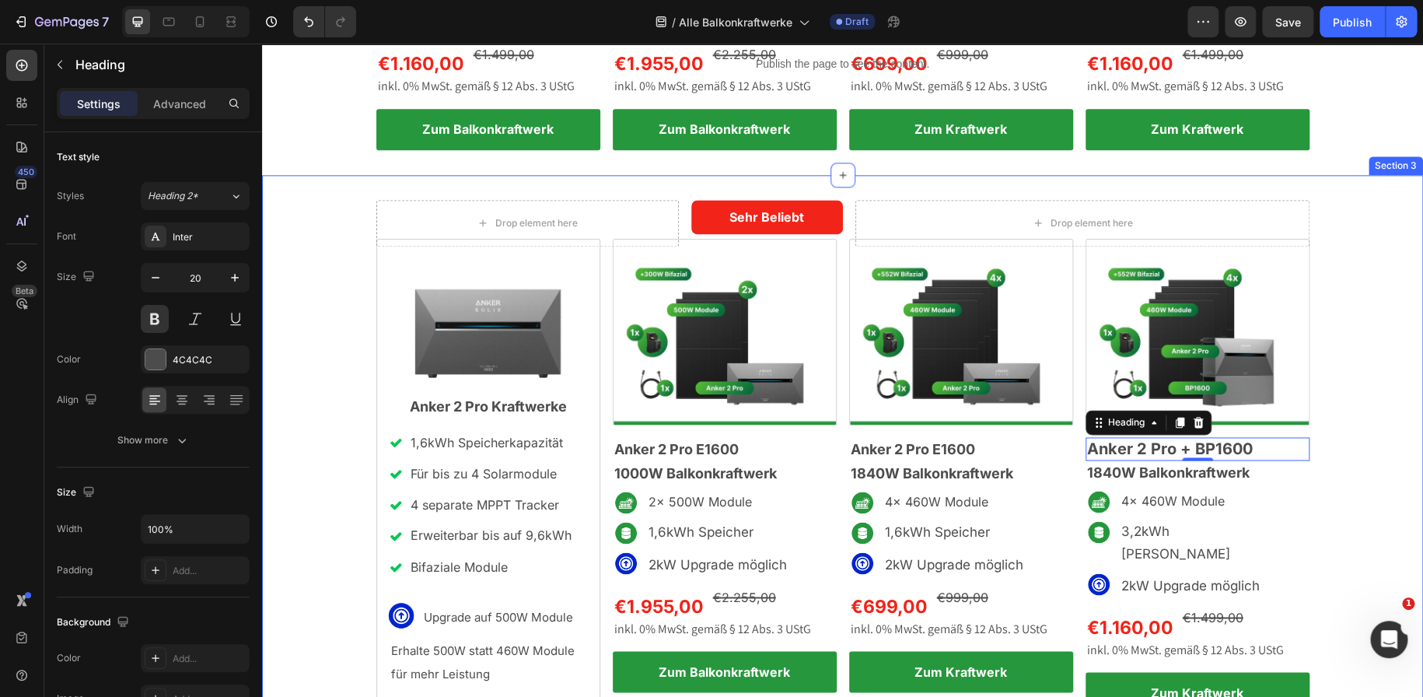
click at [641, 187] on div "Drop element here Sehr Beliebt Text Block Row Drop element here Row Image Anker…" at bounding box center [842, 474] width 1161 height 598
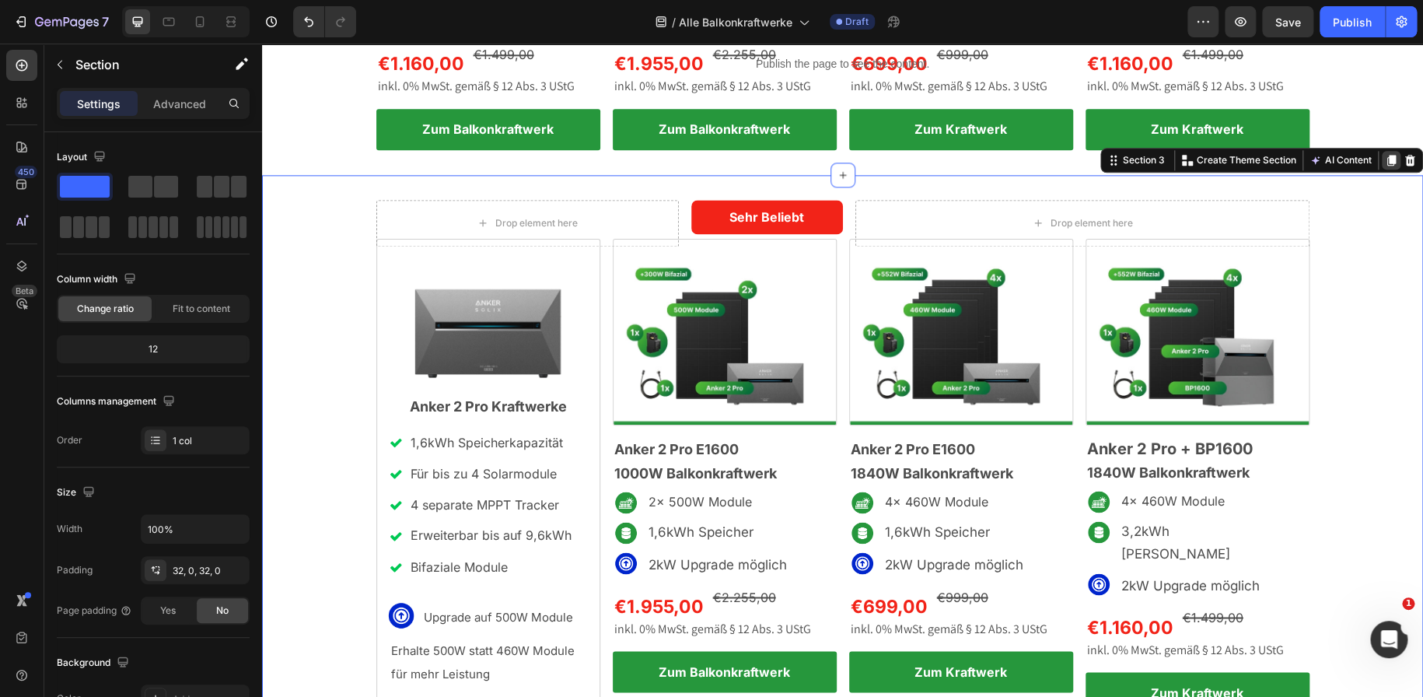
click at [1385, 159] on icon at bounding box center [1391, 160] width 12 height 12
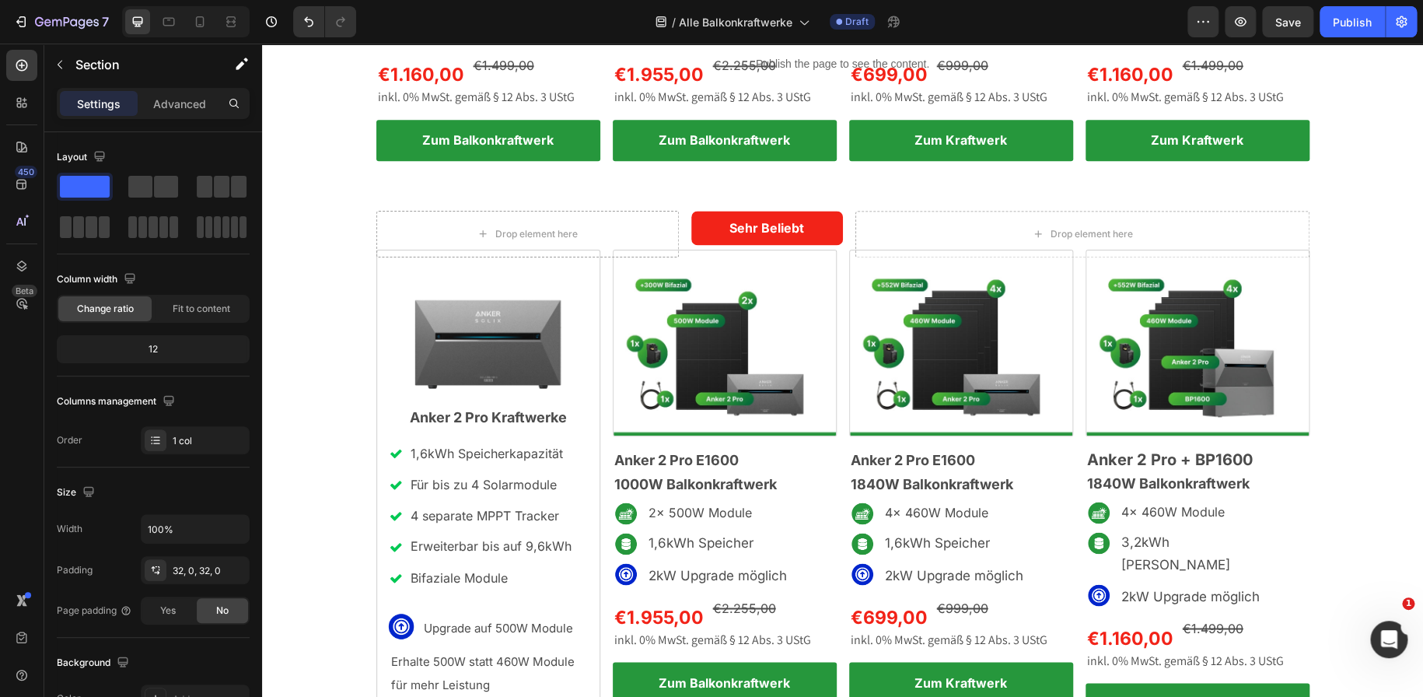
scroll to position [964, 0]
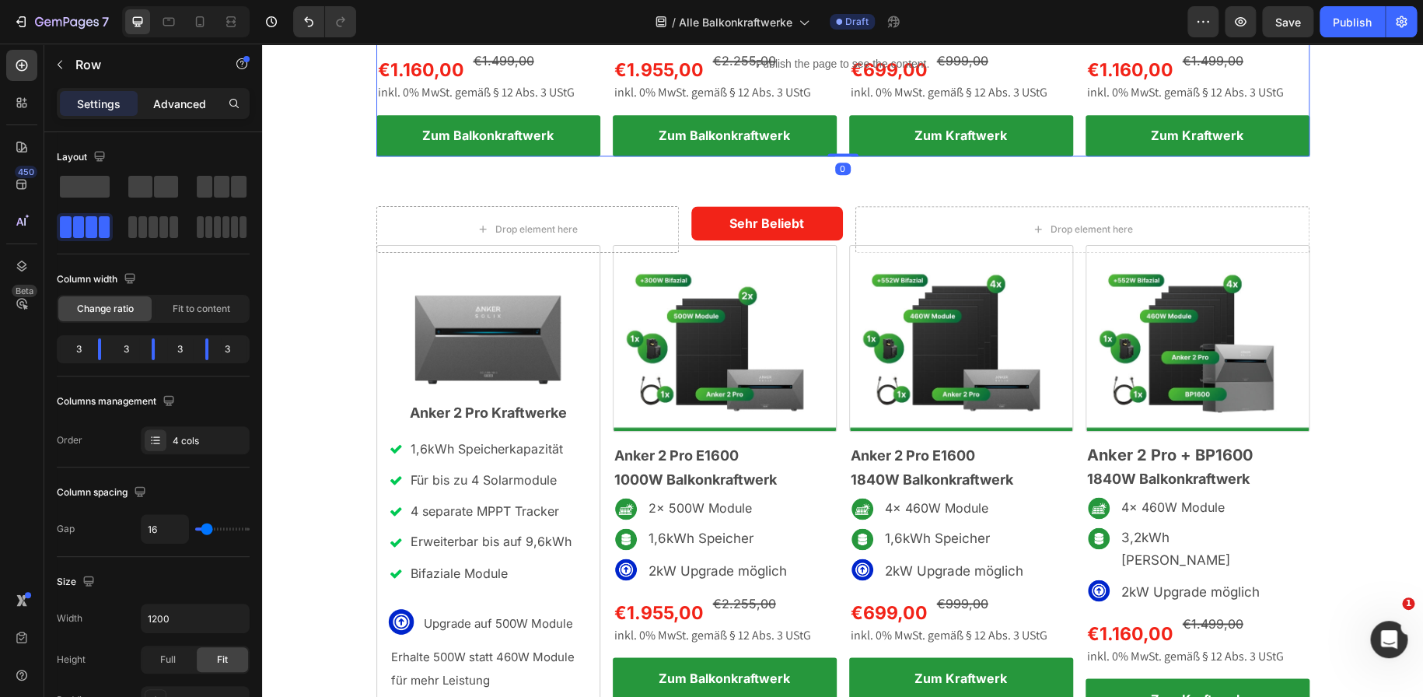
click at [181, 114] on div "Advanced" at bounding box center [180, 103] width 78 height 25
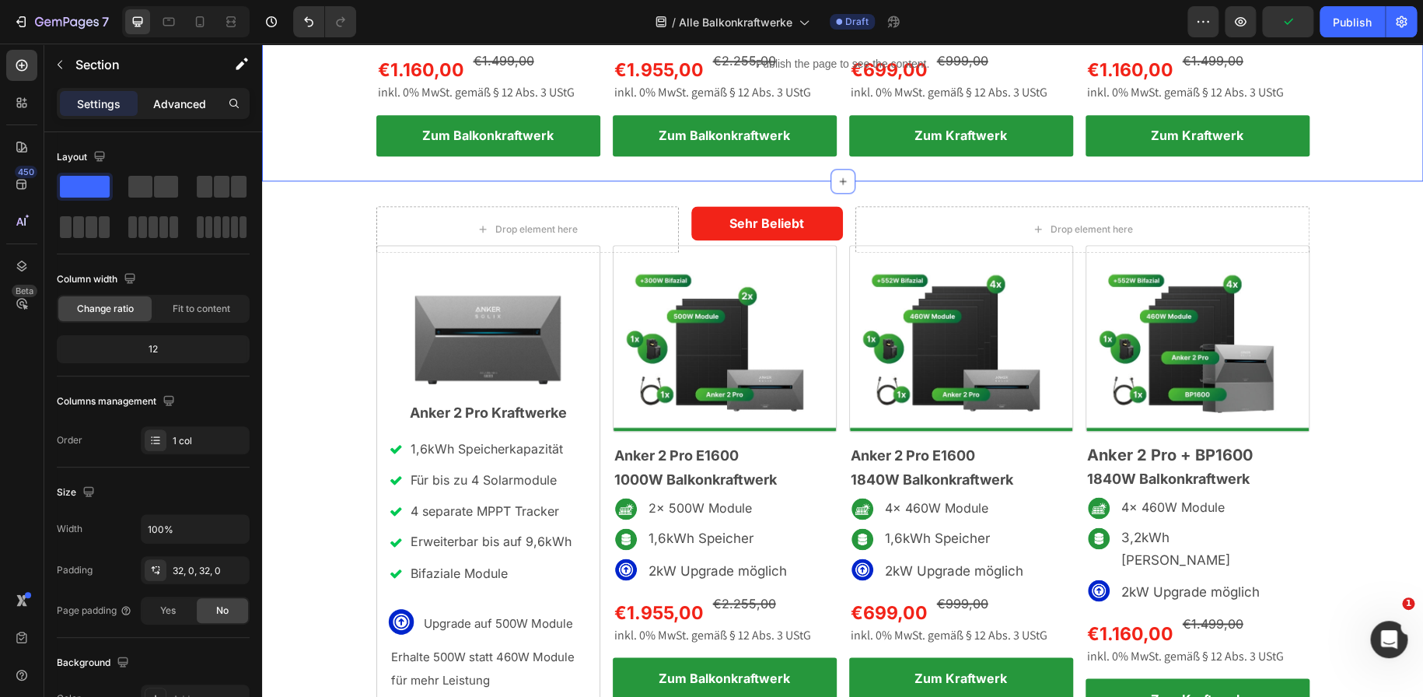
click at [184, 98] on p "Advanced" at bounding box center [179, 104] width 53 height 16
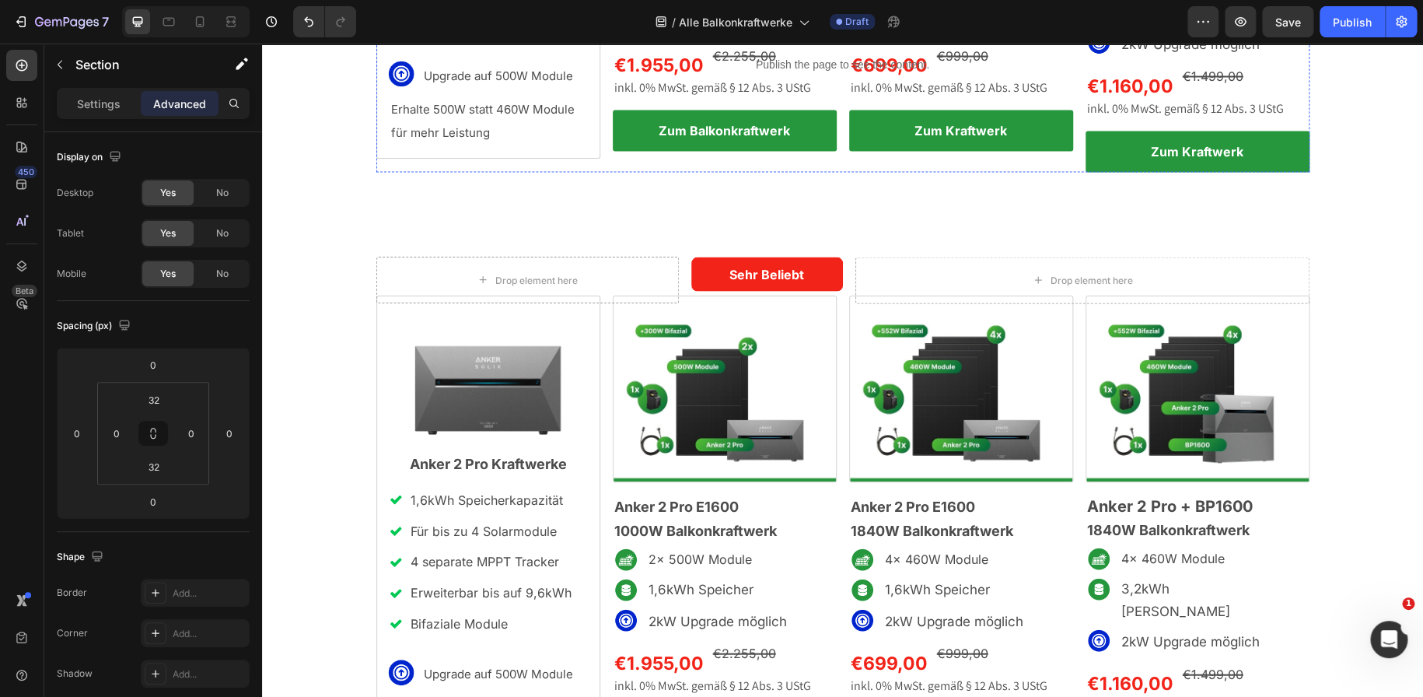
scroll to position [1458, 0]
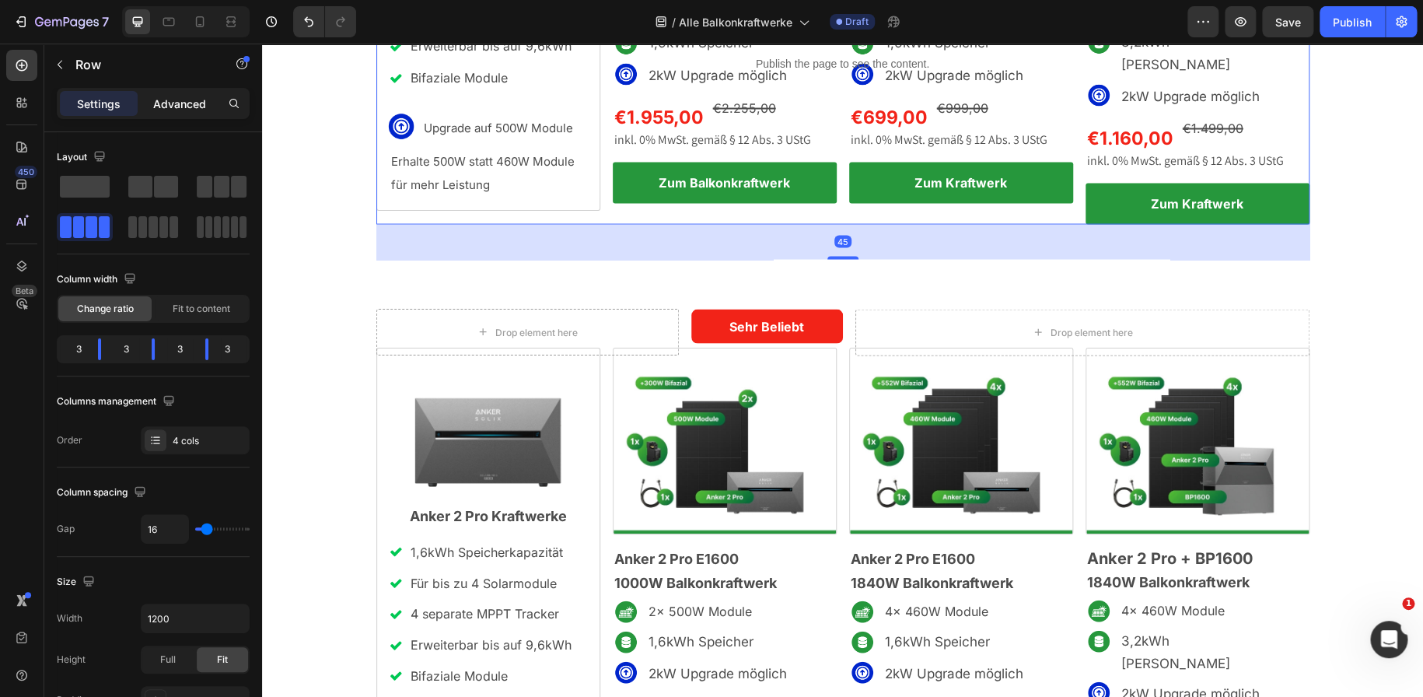
click at [195, 101] on p "Advanced" at bounding box center [179, 104] width 53 height 16
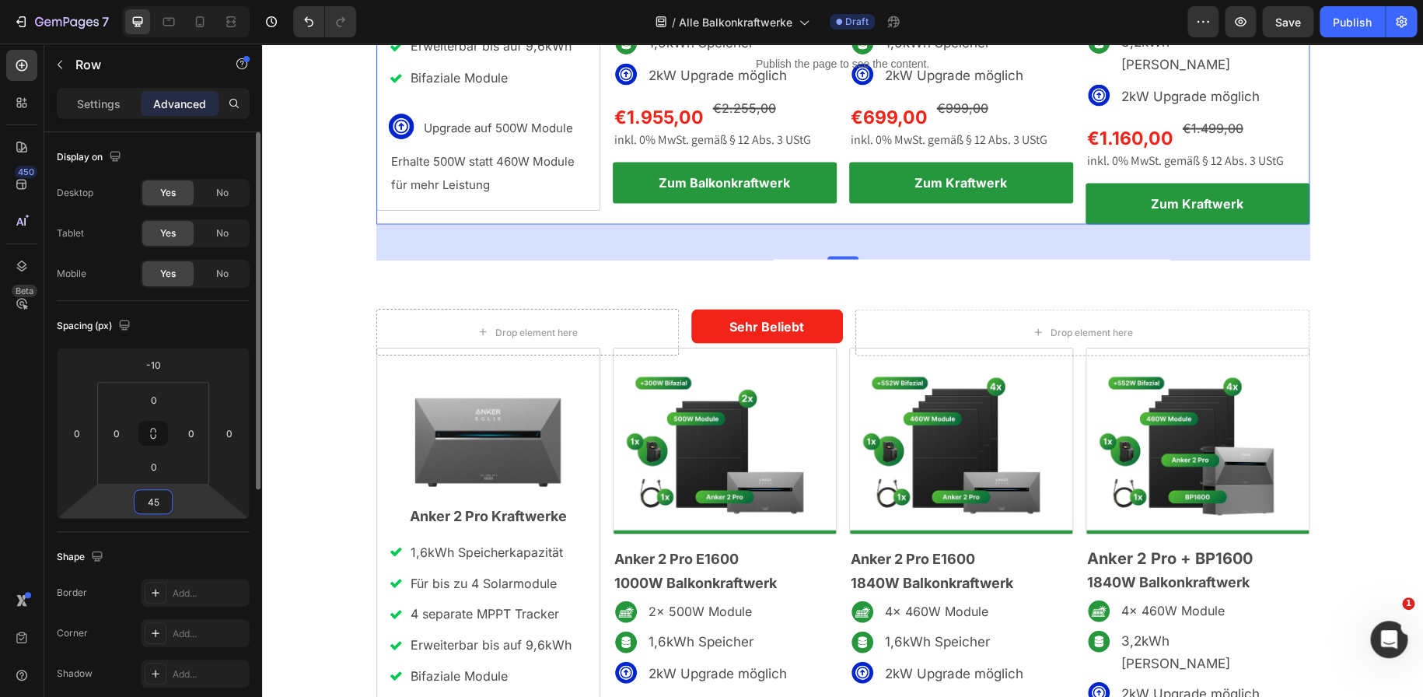
click at [154, 505] on input "45" at bounding box center [153, 501] width 31 height 23
type input "0"
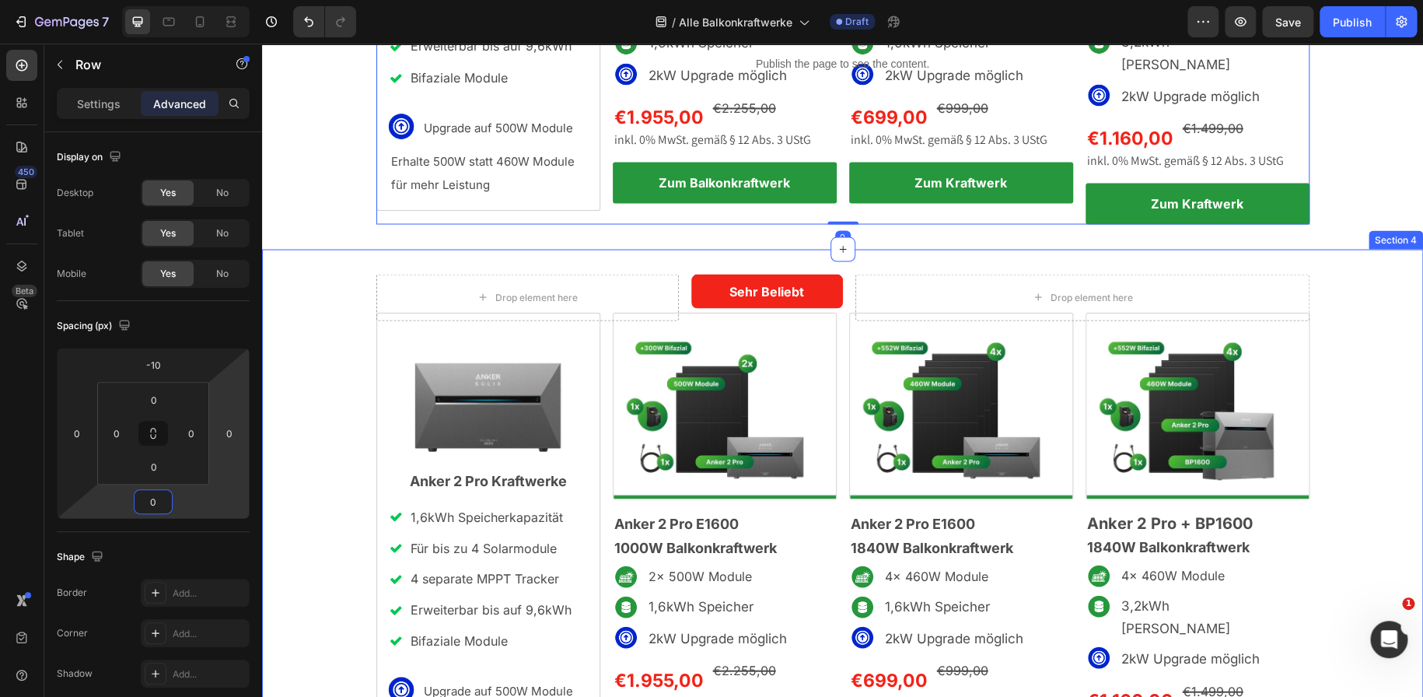
click at [303, 249] on div "Drop element here Sehr Beliebt Text Block Row Drop element here Row Image Anker…" at bounding box center [842, 548] width 1161 height 598
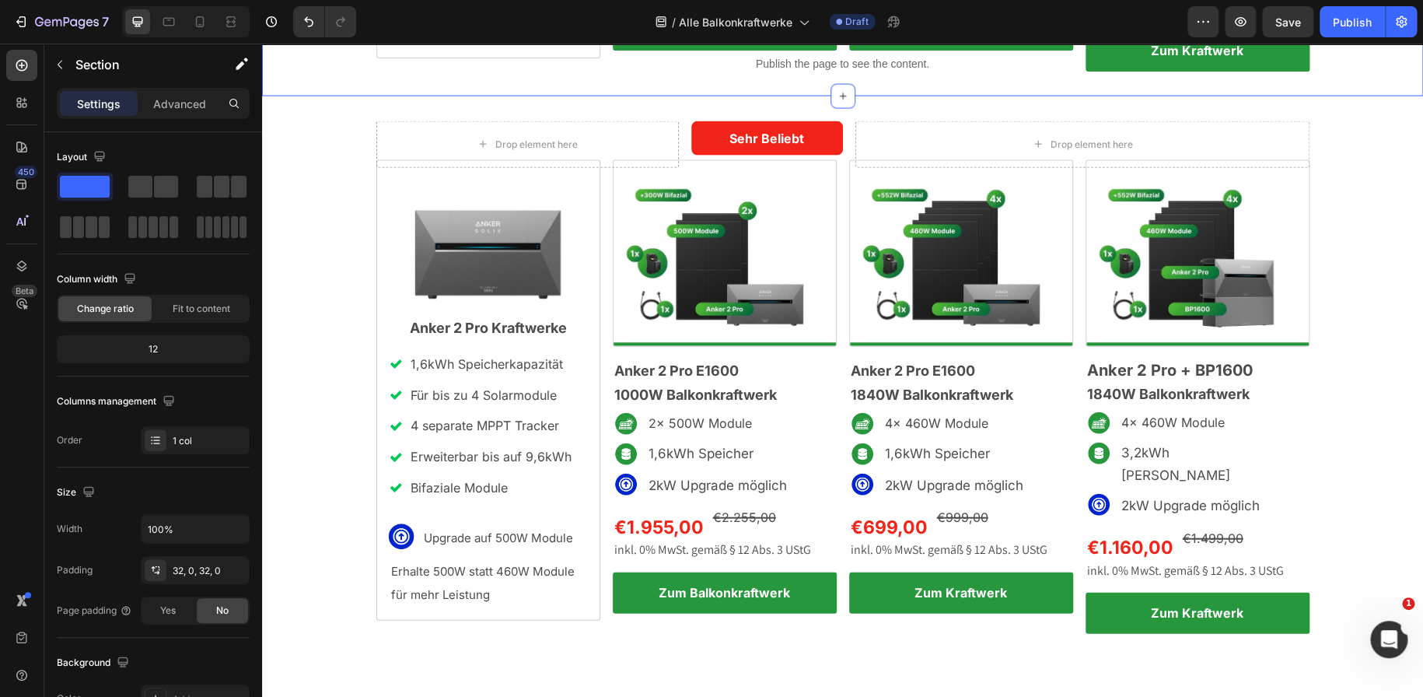
scroll to position [1655, 0]
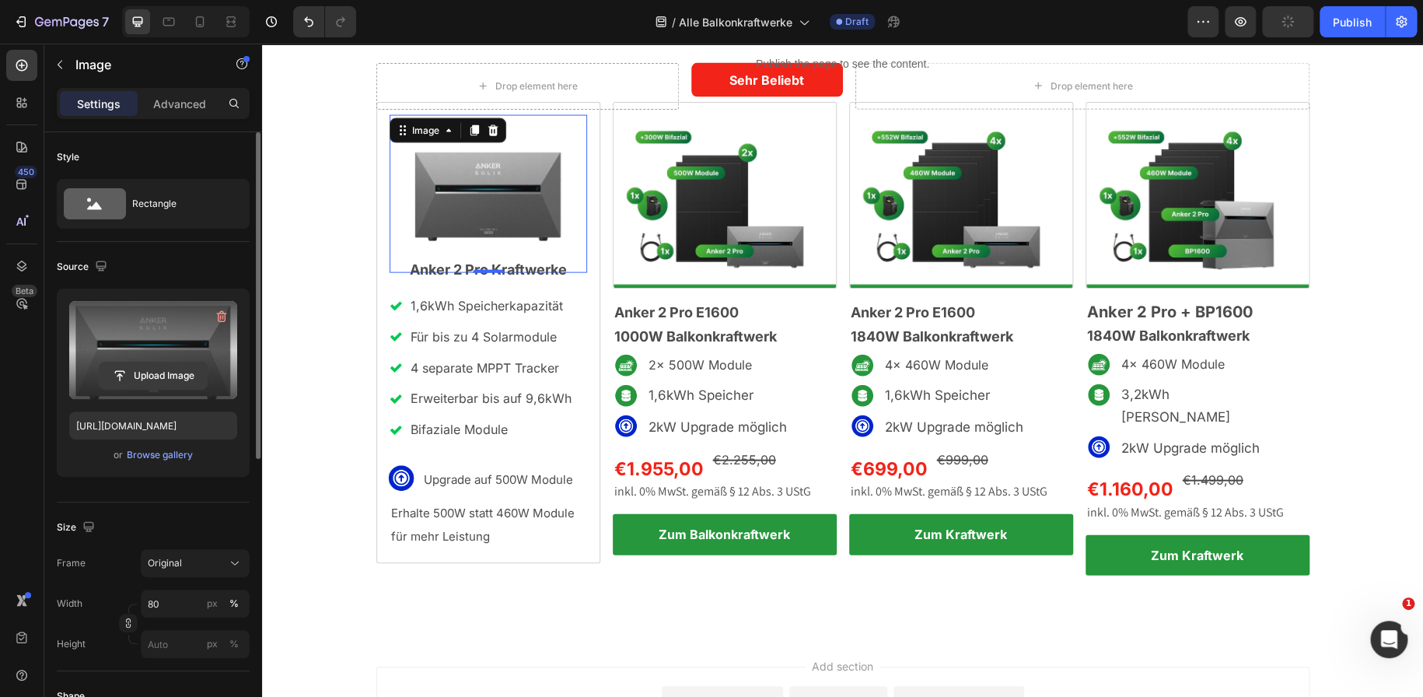
click at [173, 367] on input "file" at bounding box center [153, 375] width 107 height 26
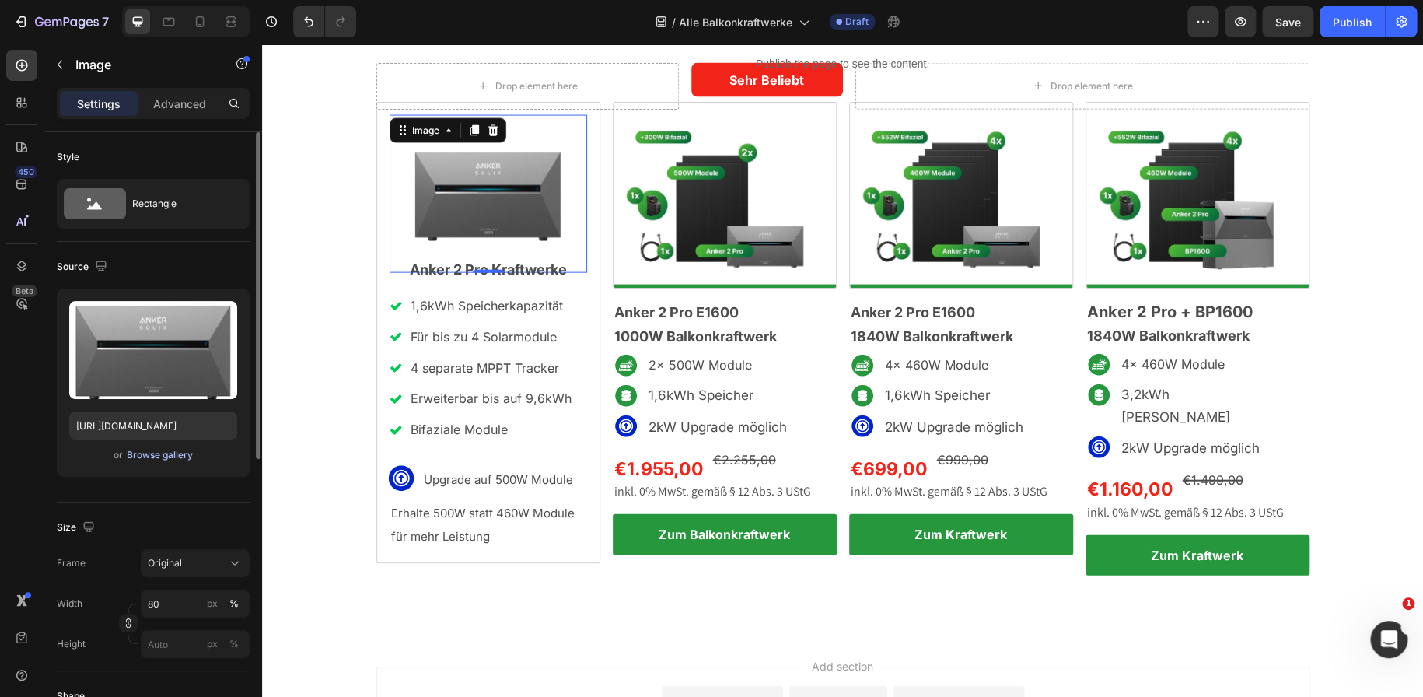
click at [152, 459] on div "Browse gallery" at bounding box center [160, 455] width 66 height 14
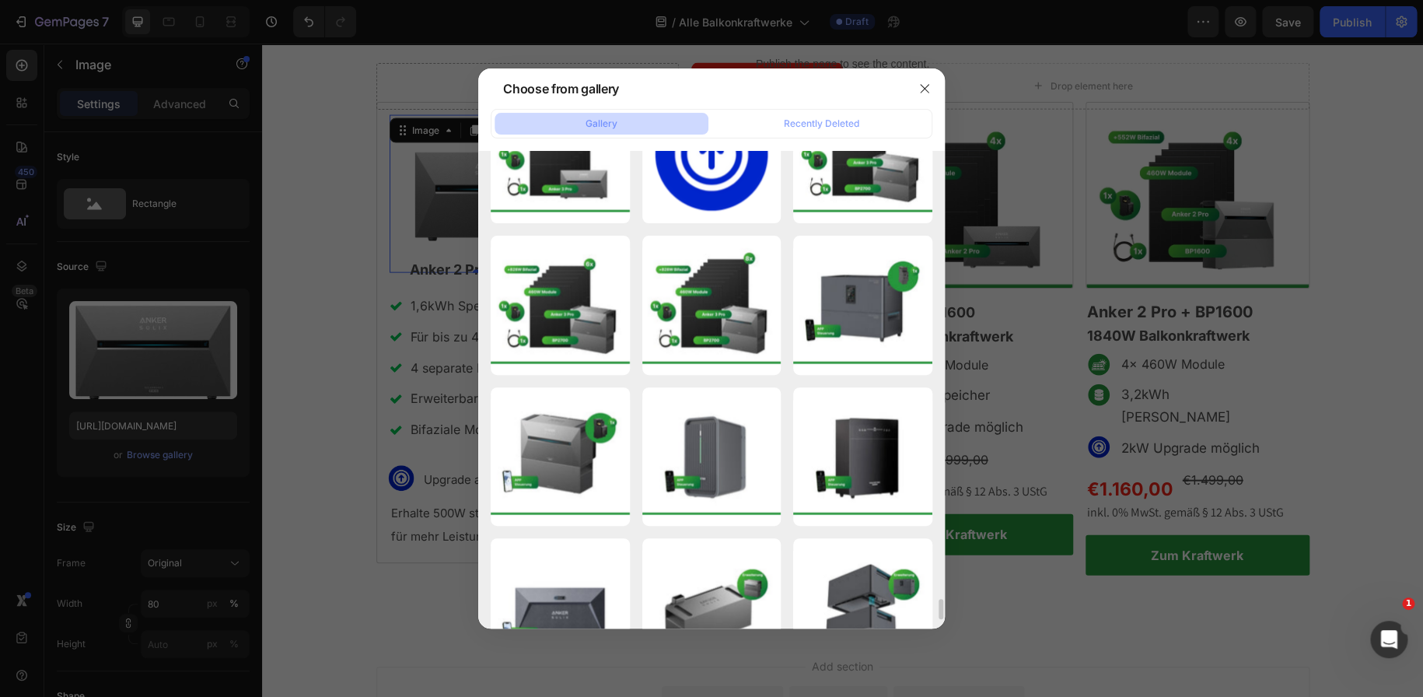
scroll to position [10481, 0]
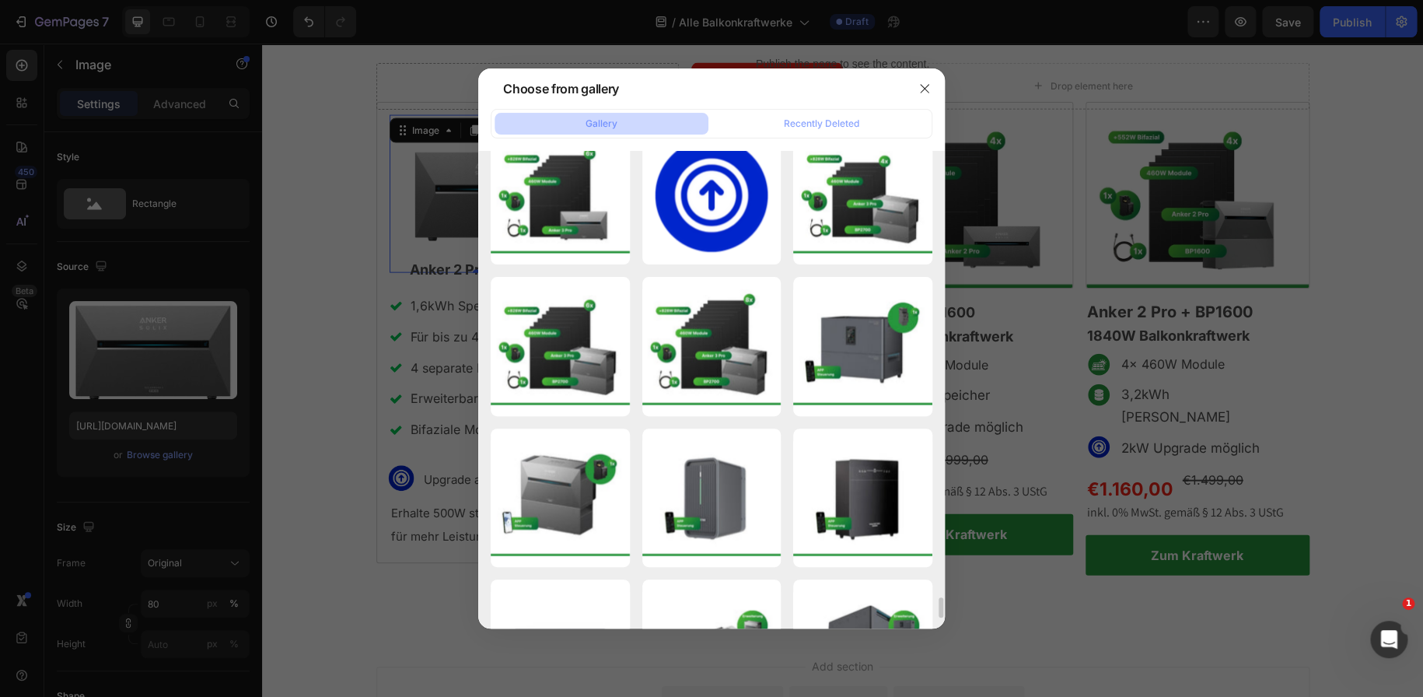
click at [302, 309] on div at bounding box center [711, 348] width 1423 height 697
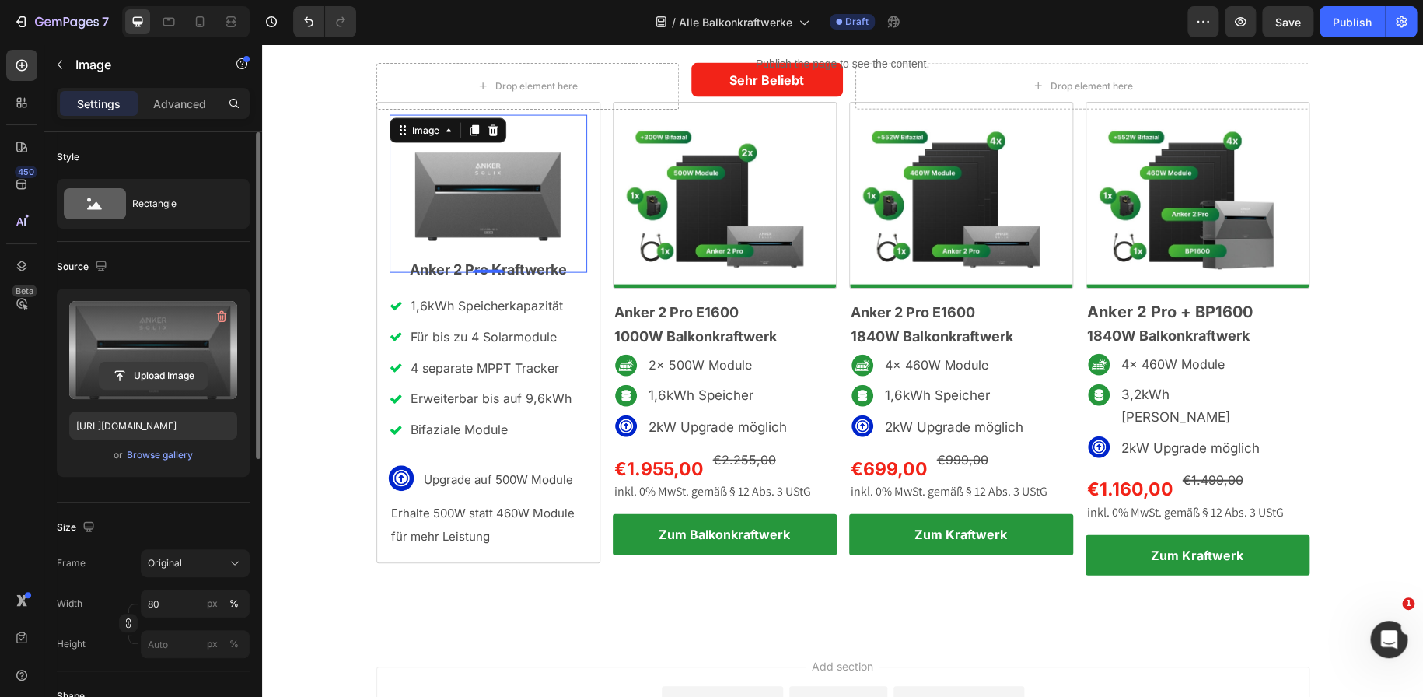
click at [143, 389] on button "Upload Image" at bounding box center [153, 376] width 109 height 28
click at [145, 379] on input "file" at bounding box center [153, 375] width 107 height 26
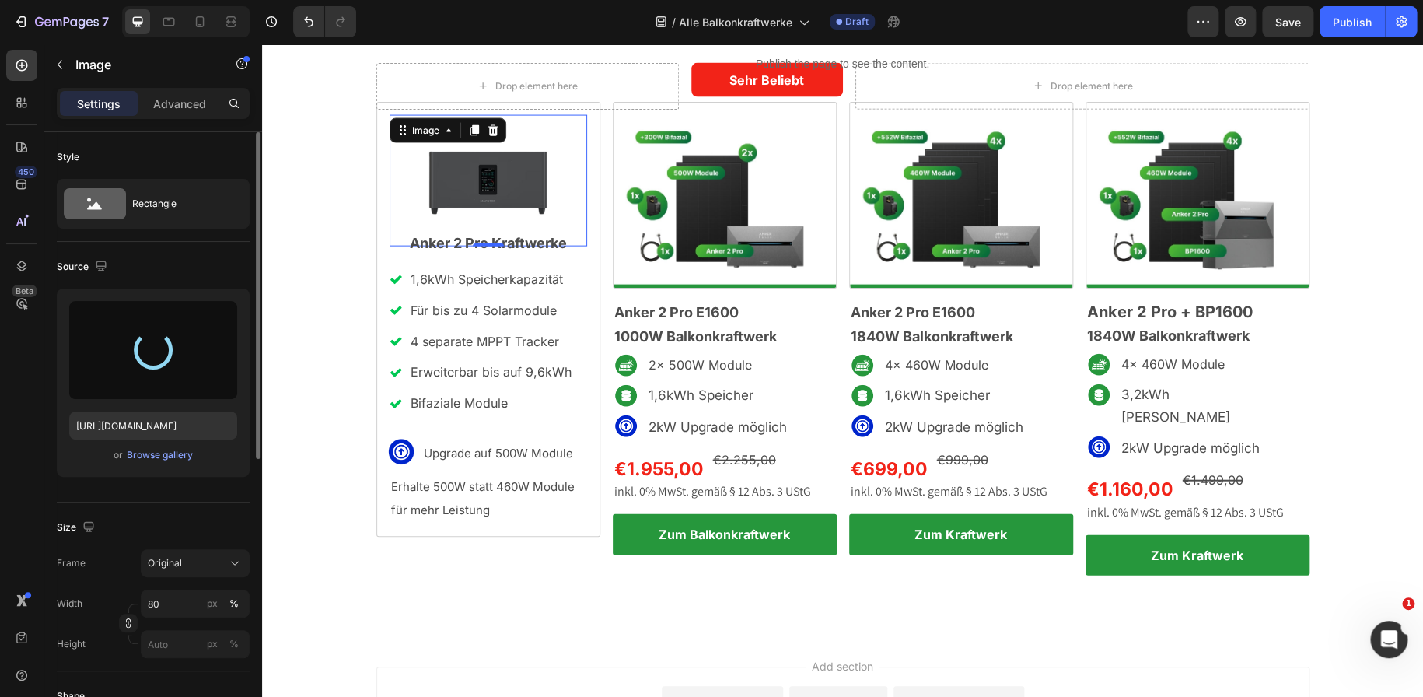
type input "[URL][DOMAIN_NAME]"
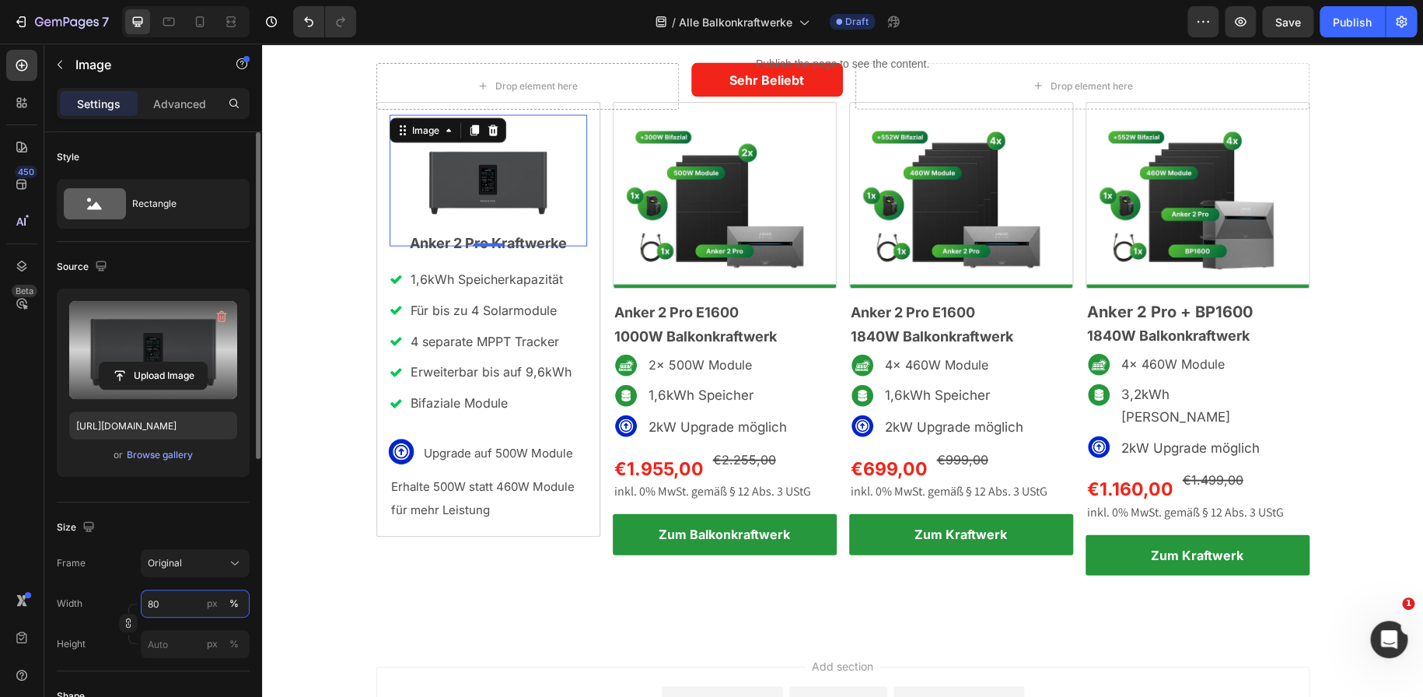
click at [159, 606] on input "80" at bounding box center [195, 603] width 109 height 28
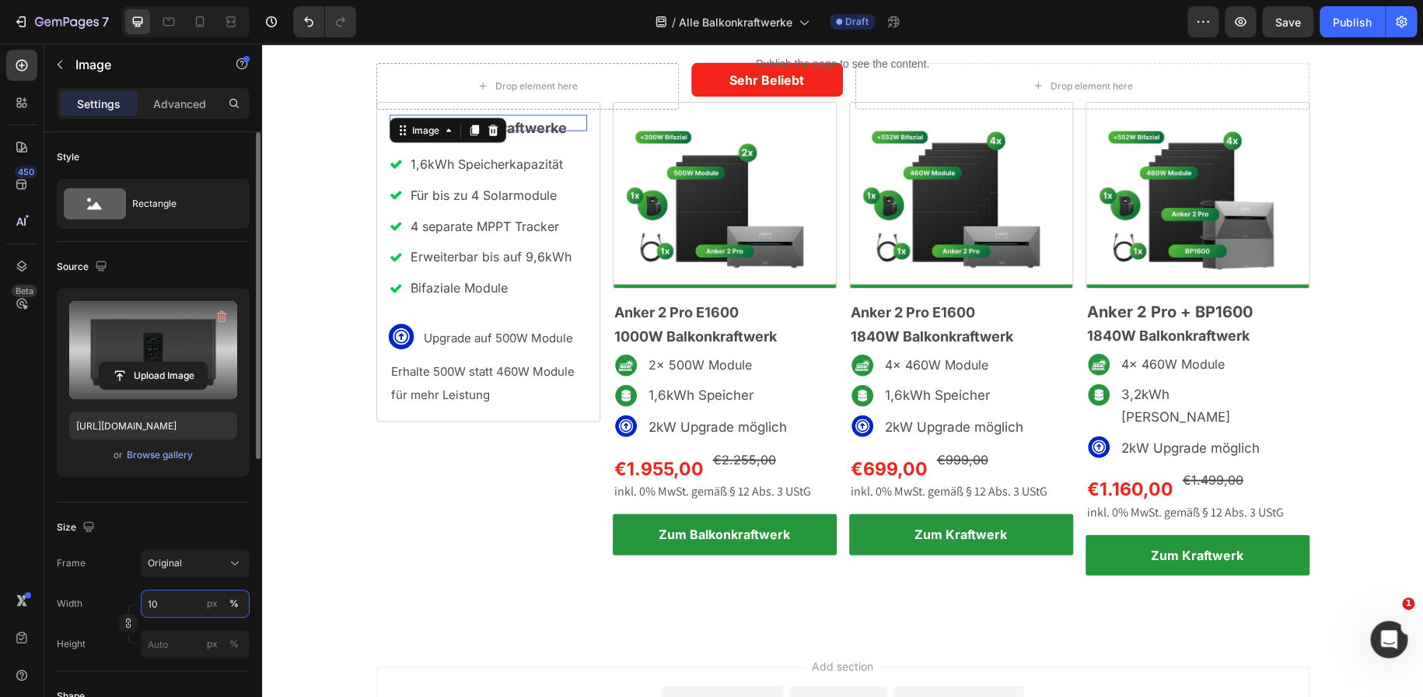
type input "100"
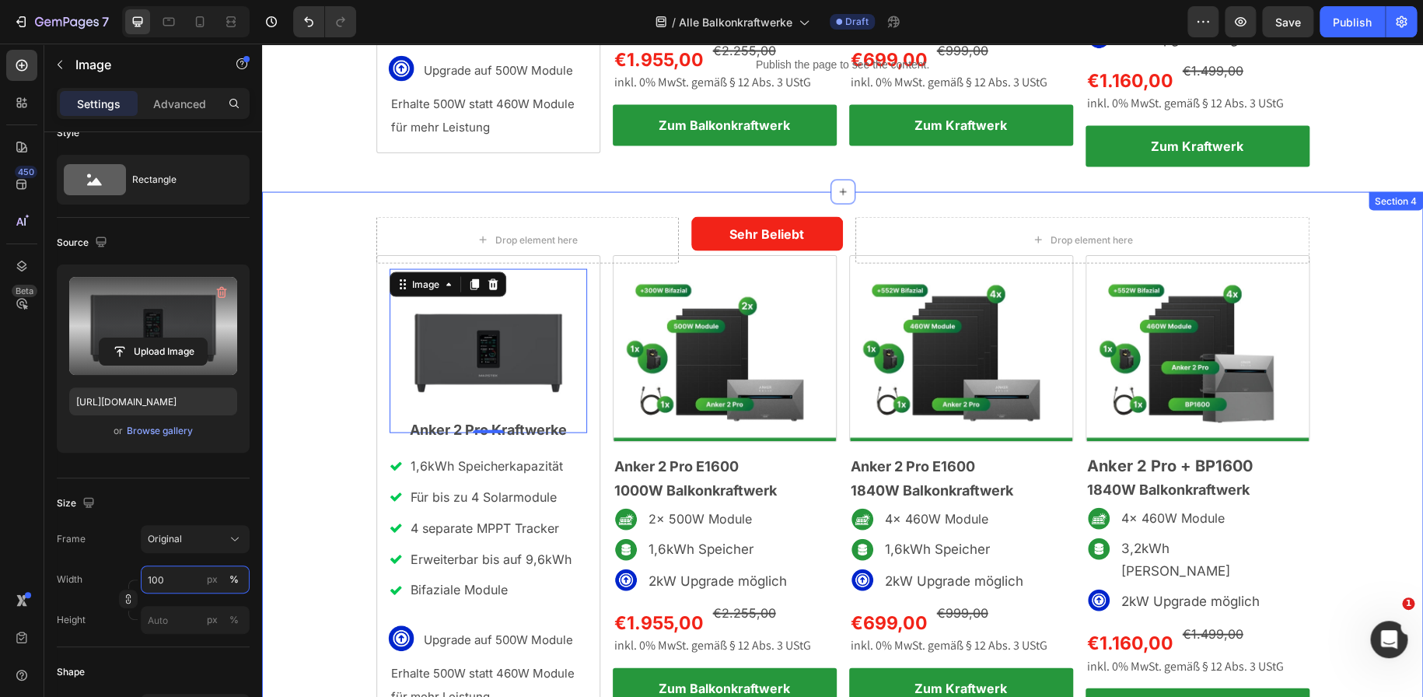
scroll to position [1515, 0]
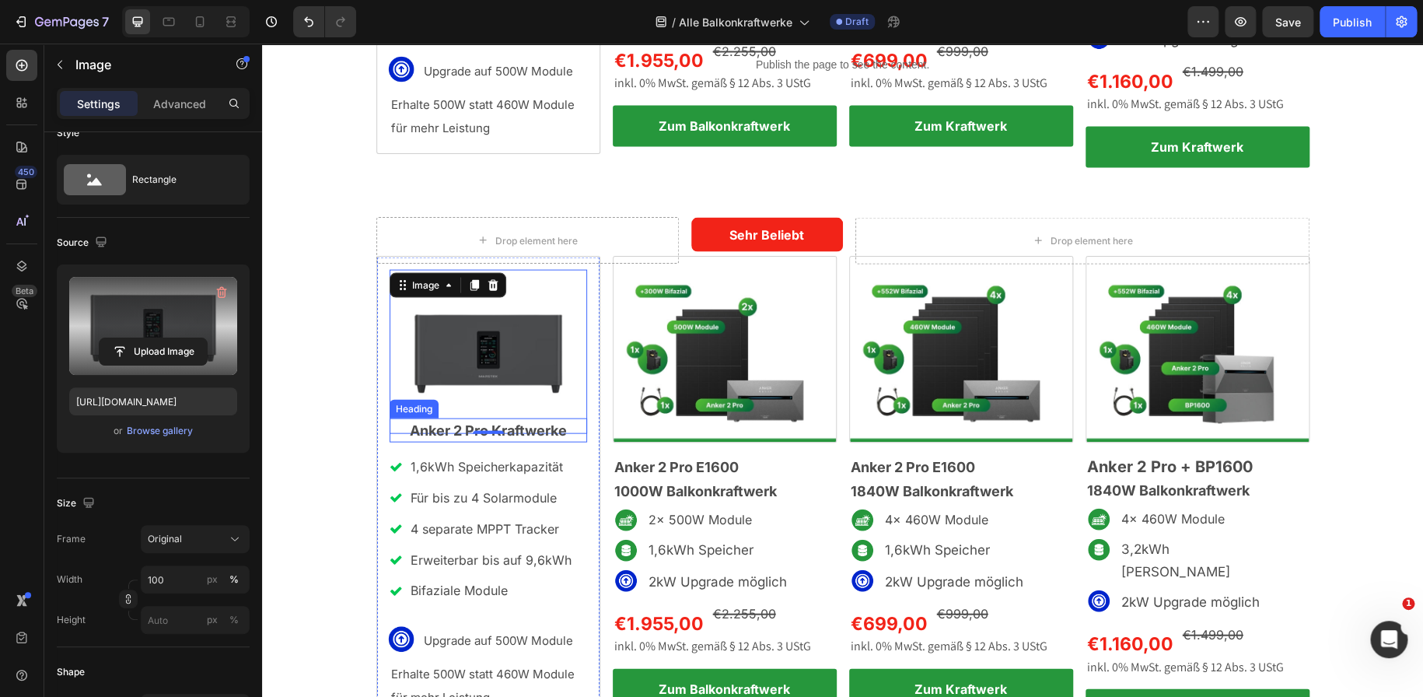
click at [426, 421] on span "Anker 2 Pro Kraftwerke" at bounding box center [488, 429] width 157 height 16
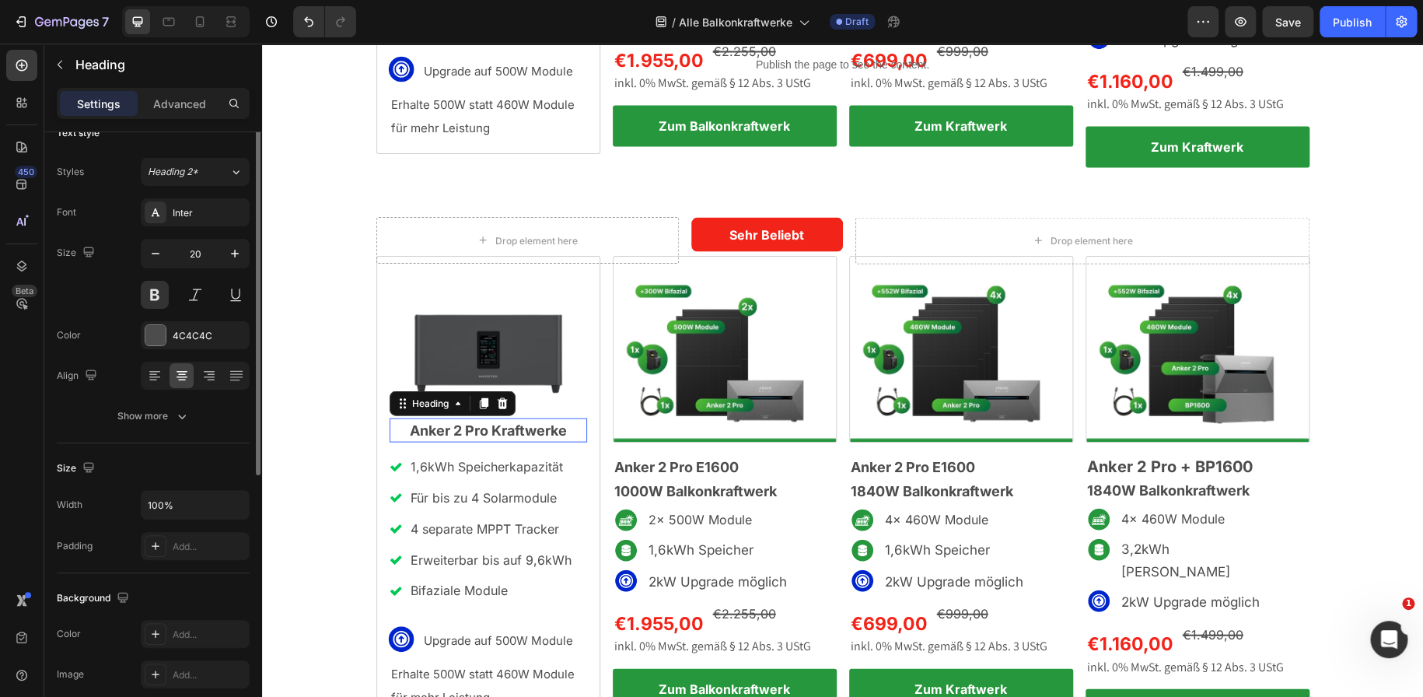
scroll to position [0, 0]
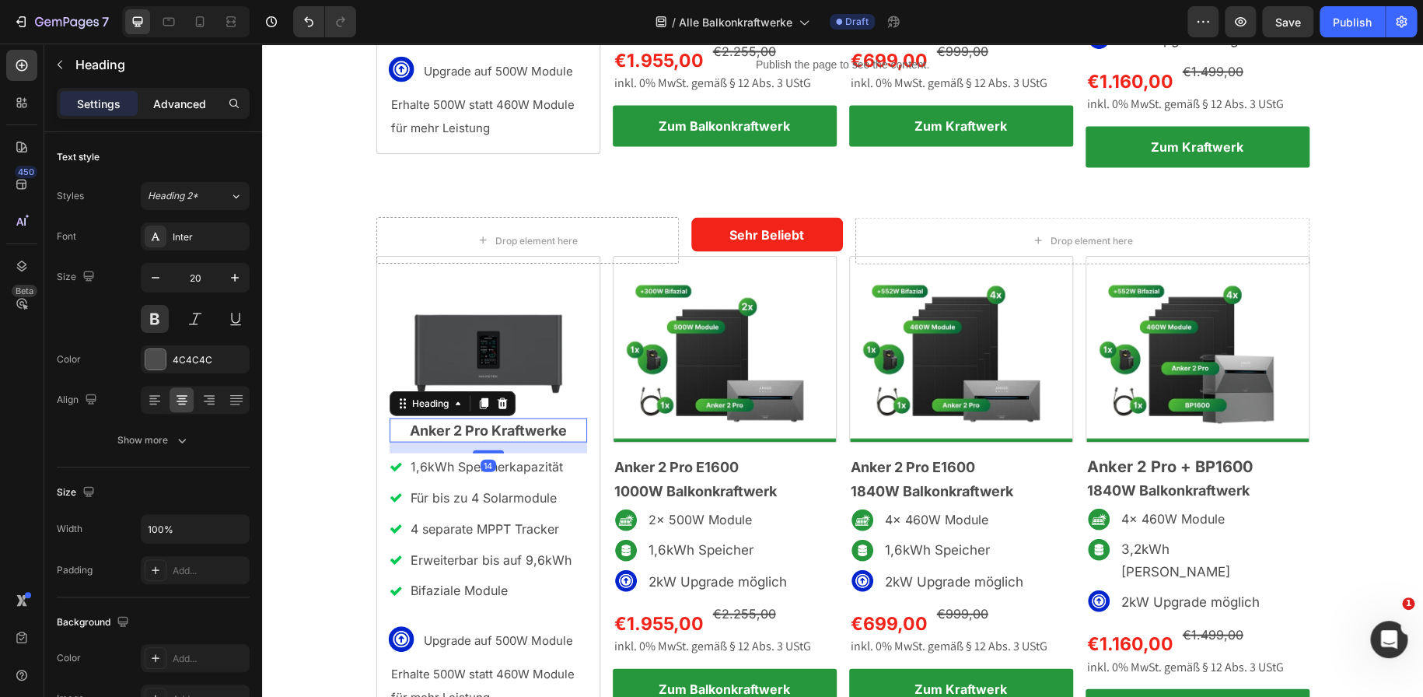
click at [192, 98] on p "Advanced" at bounding box center [179, 104] width 53 height 16
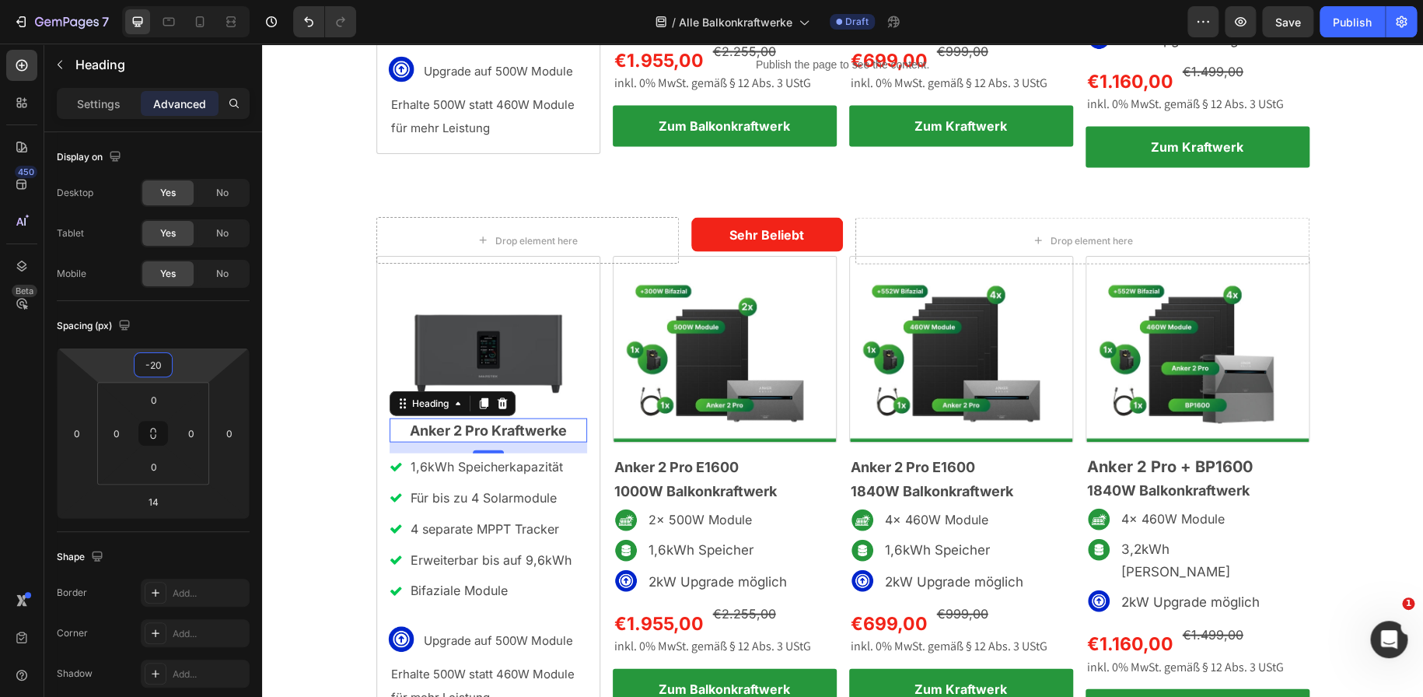
click at [166, 368] on input "-20" at bounding box center [153, 364] width 31 height 23
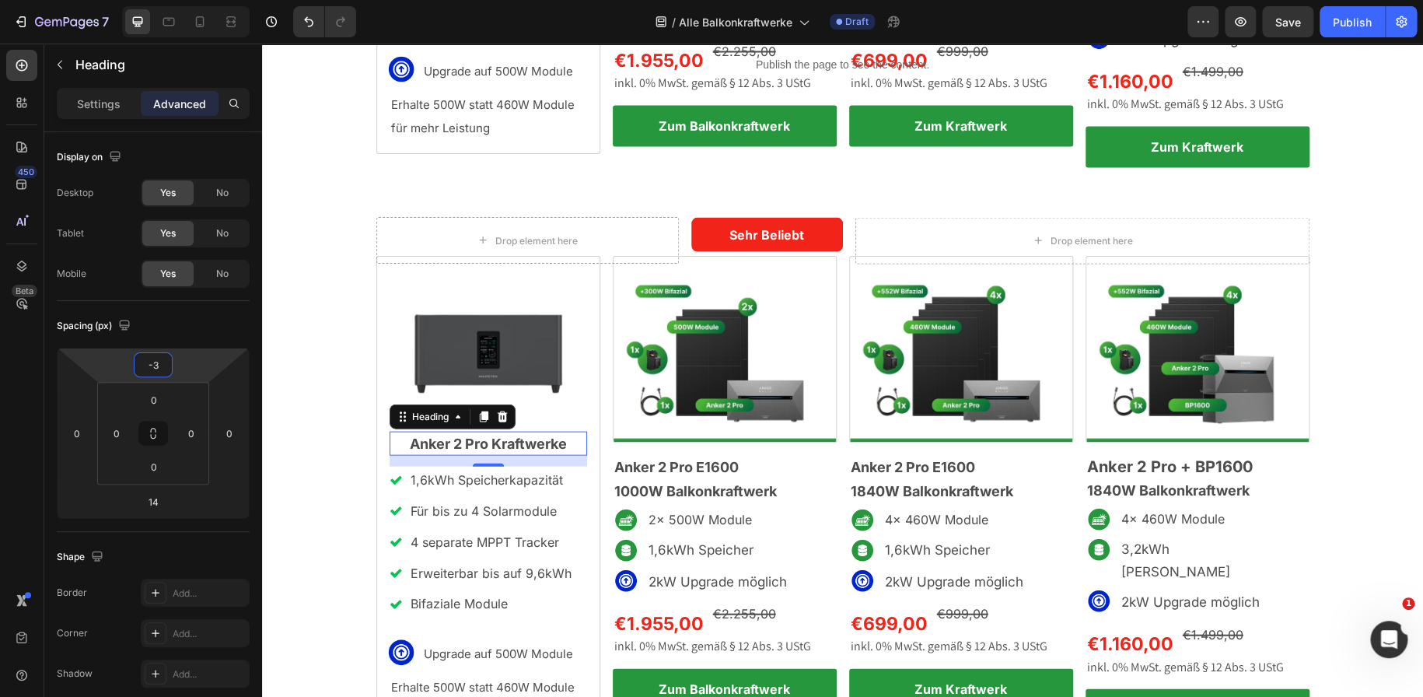
type input "-30"
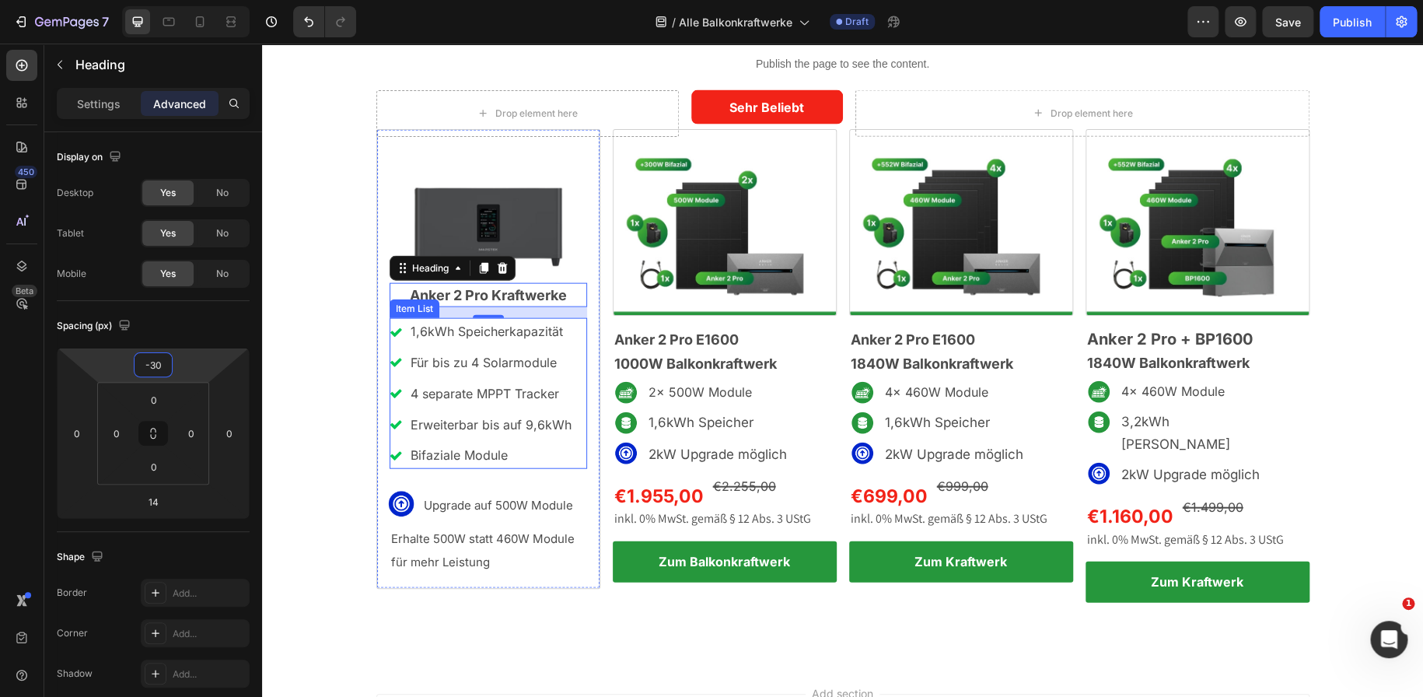
scroll to position [1641, 0]
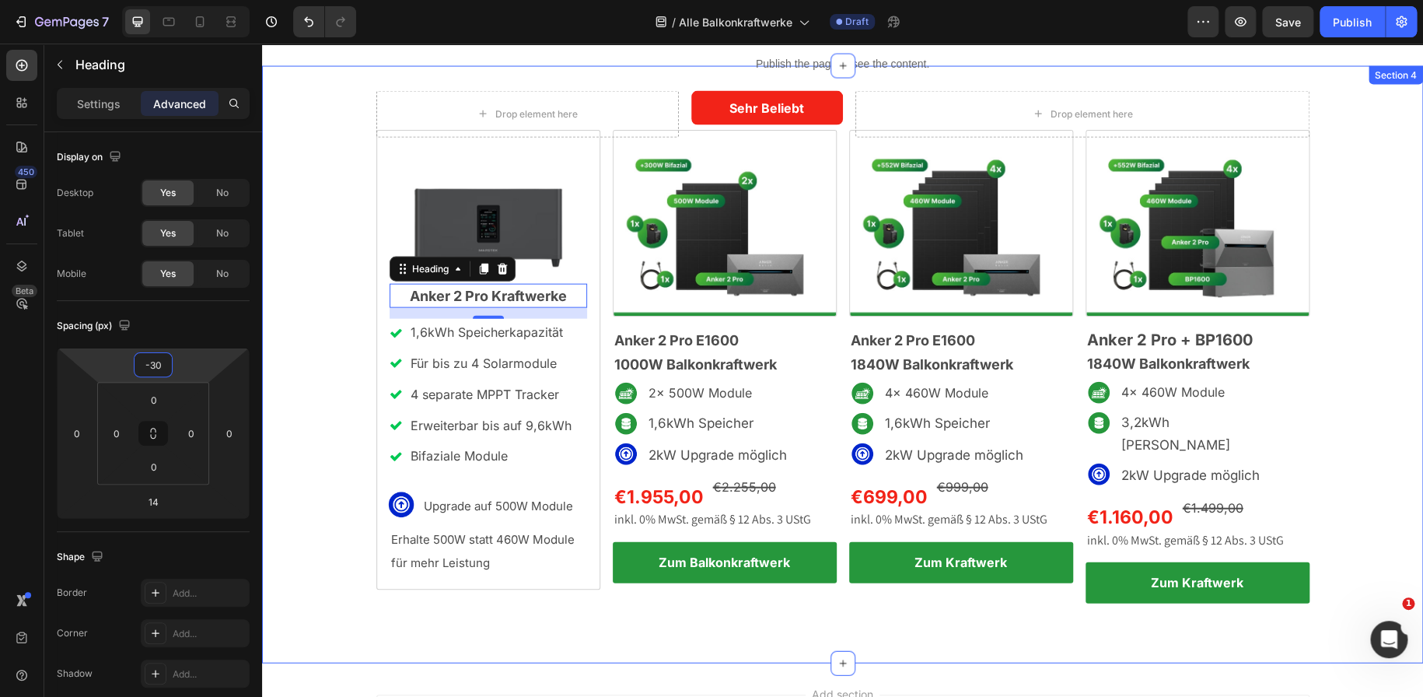
click at [365, 386] on div "Drop element here Sehr Beliebt Text Block Row Drop element here Row Image Anker…" at bounding box center [842, 365] width 1161 height 548
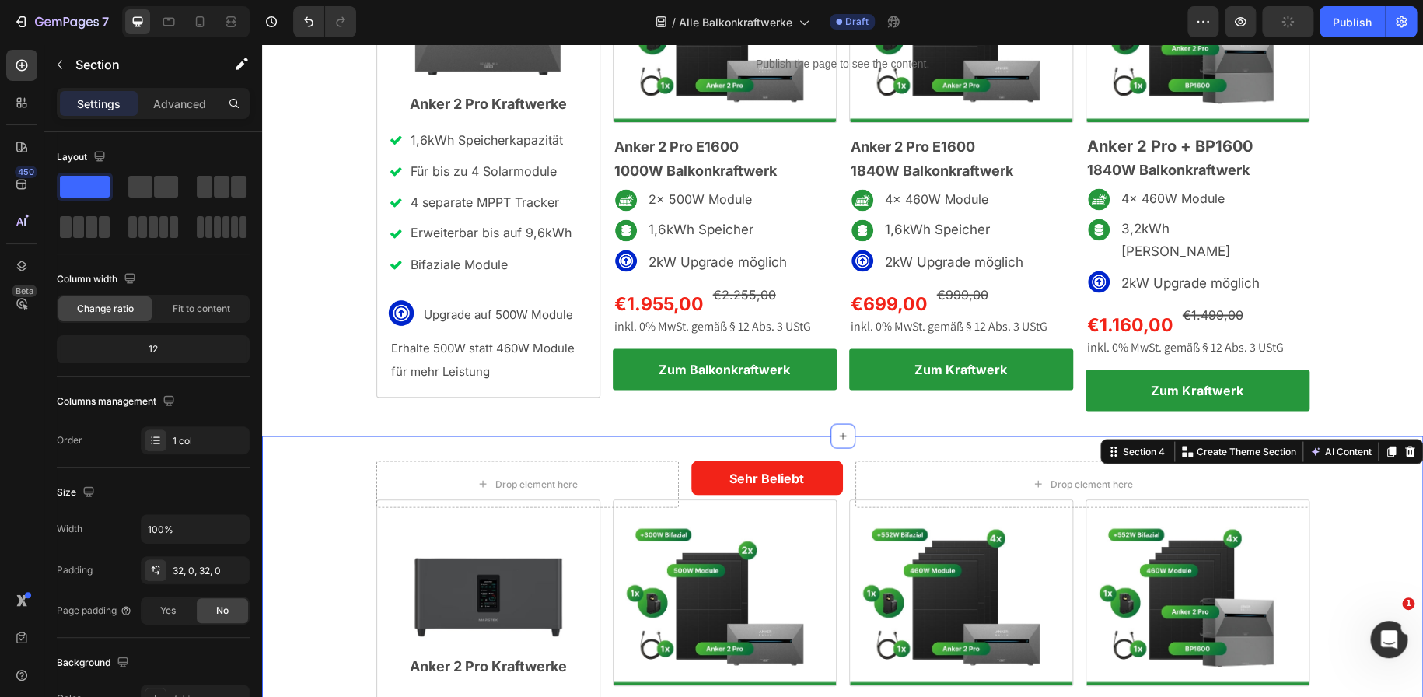
scroll to position [1493, 0]
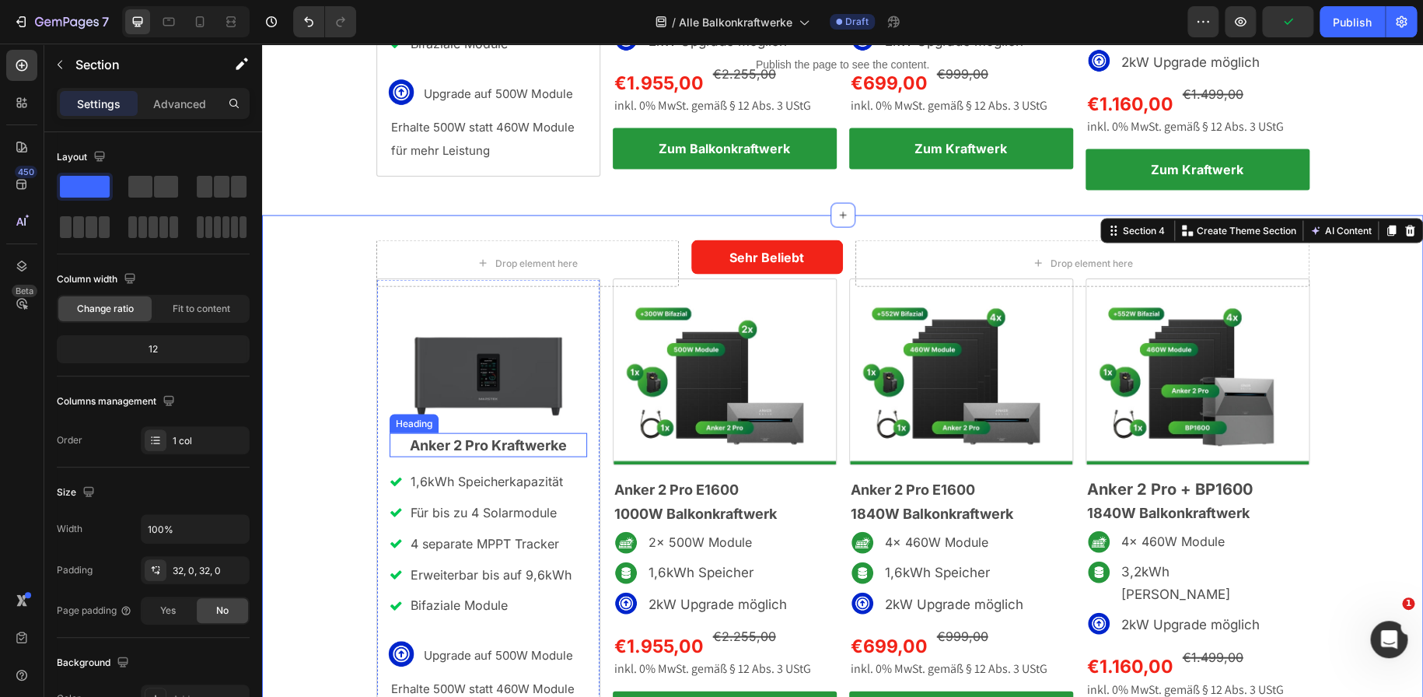
click at [502, 436] on span "Anker 2 Pro Kraftwerke" at bounding box center [488, 444] width 157 height 16
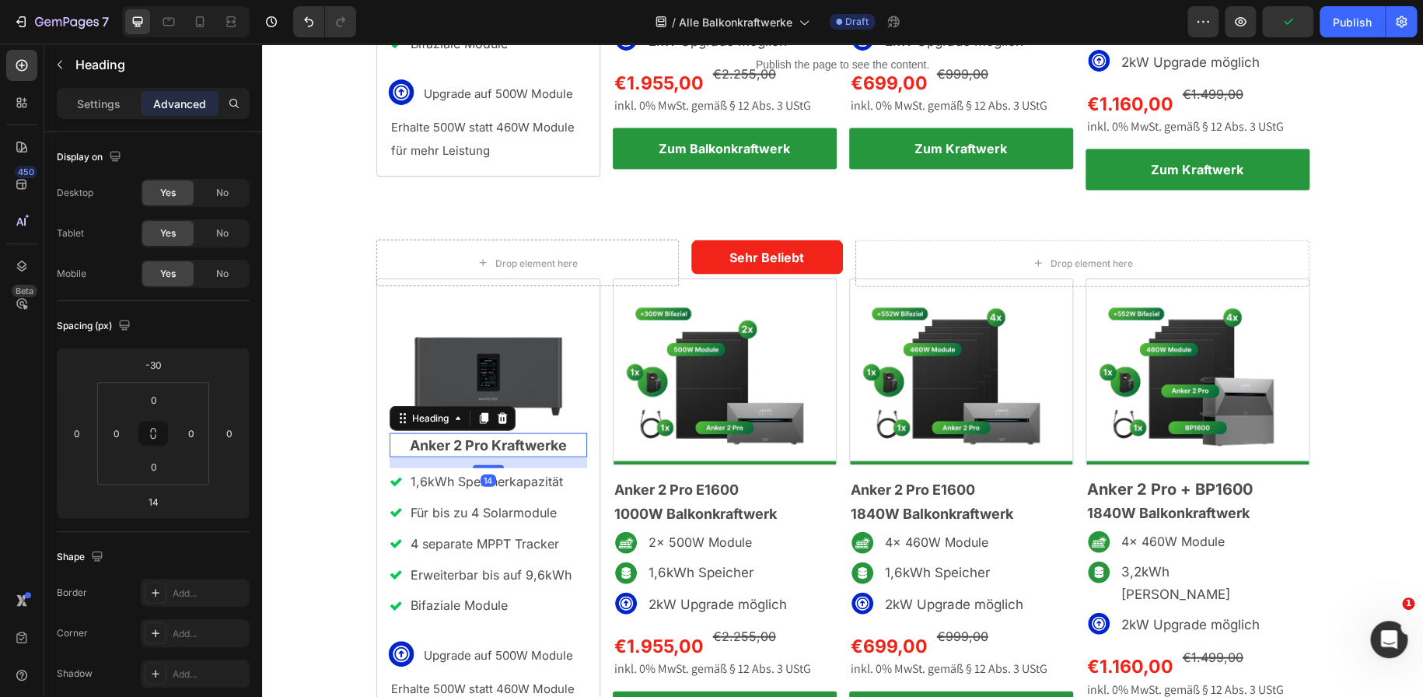
click at [502, 436] on span "Anker 2 Pro Kraftwerke" at bounding box center [488, 444] width 157 height 16
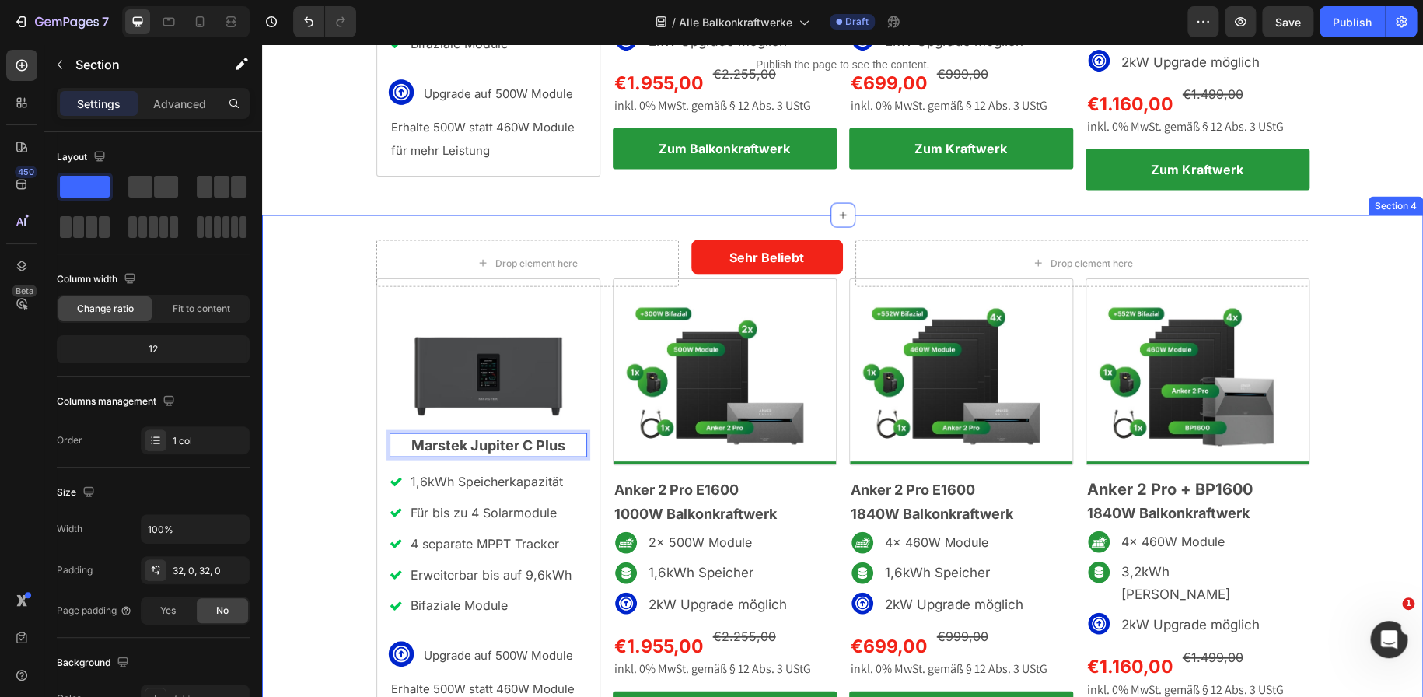
click at [316, 337] on div "Drop element here Sehr Beliebt Text Block Row Drop element here Row Image Anker…" at bounding box center [842, 513] width 1161 height 548
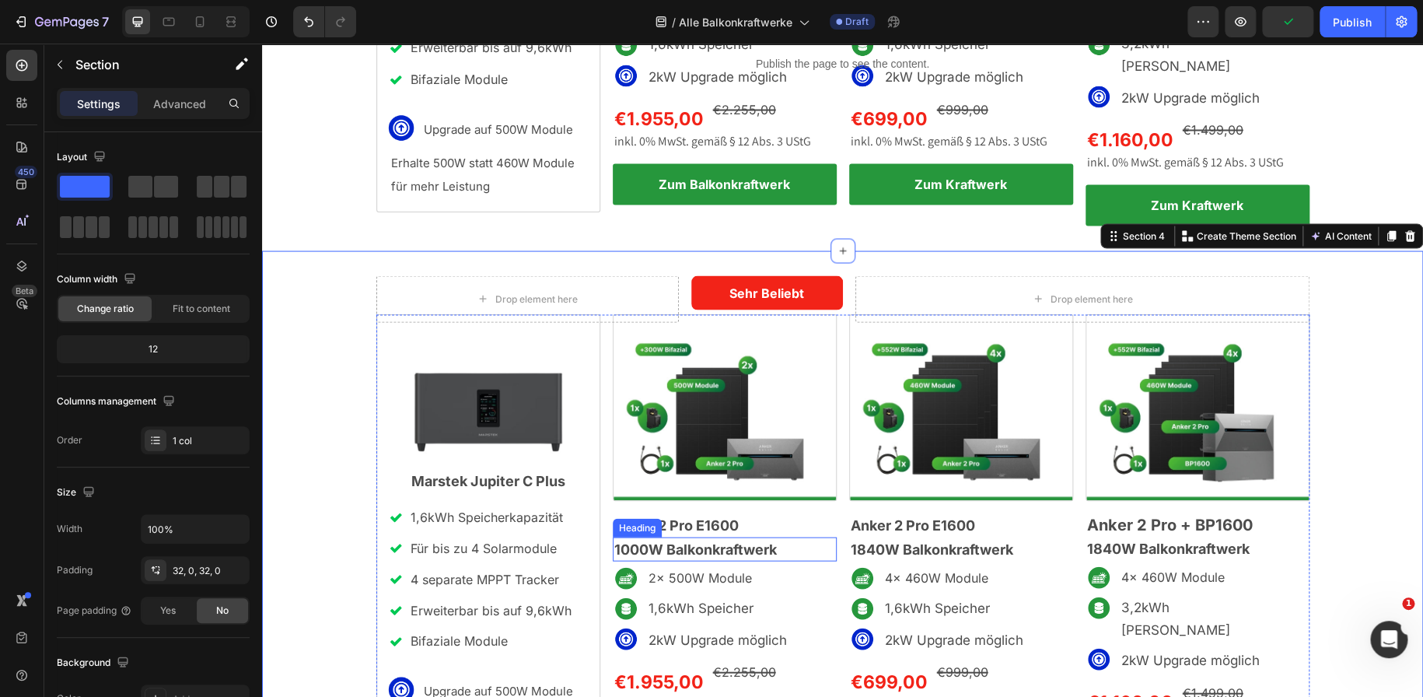
scroll to position [1455, 0]
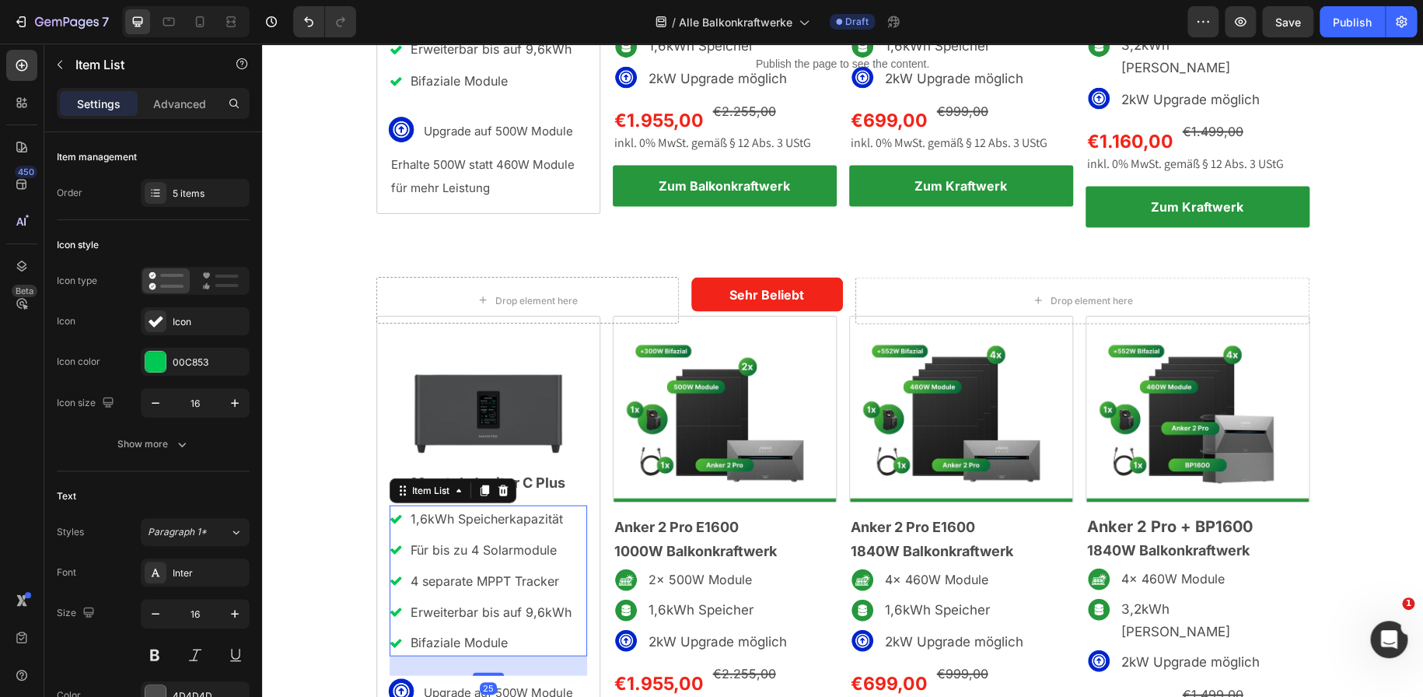
click at [423, 508] on p "1,6kWh Speicherkapazität" at bounding box center [490, 518] width 161 height 23
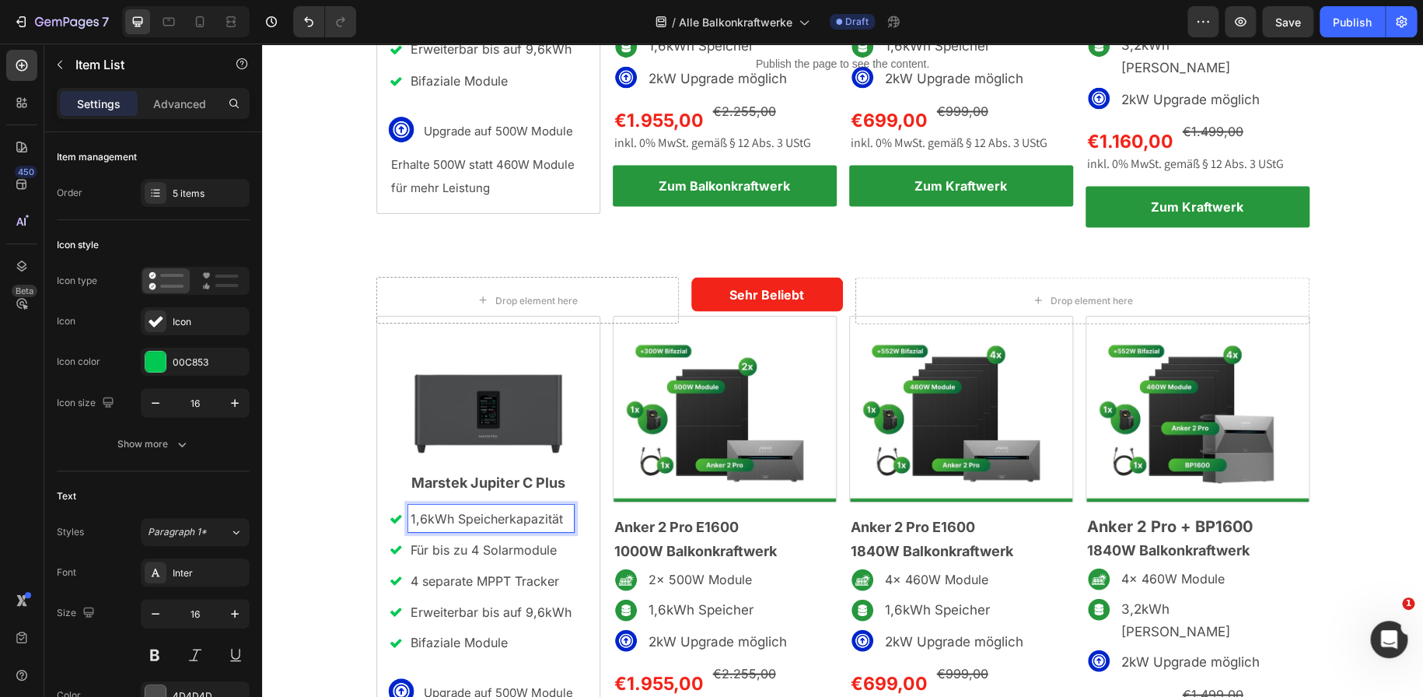
click at [421, 507] on p "1,6kWh Speicherkapazität" at bounding box center [490, 518] width 161 height 23
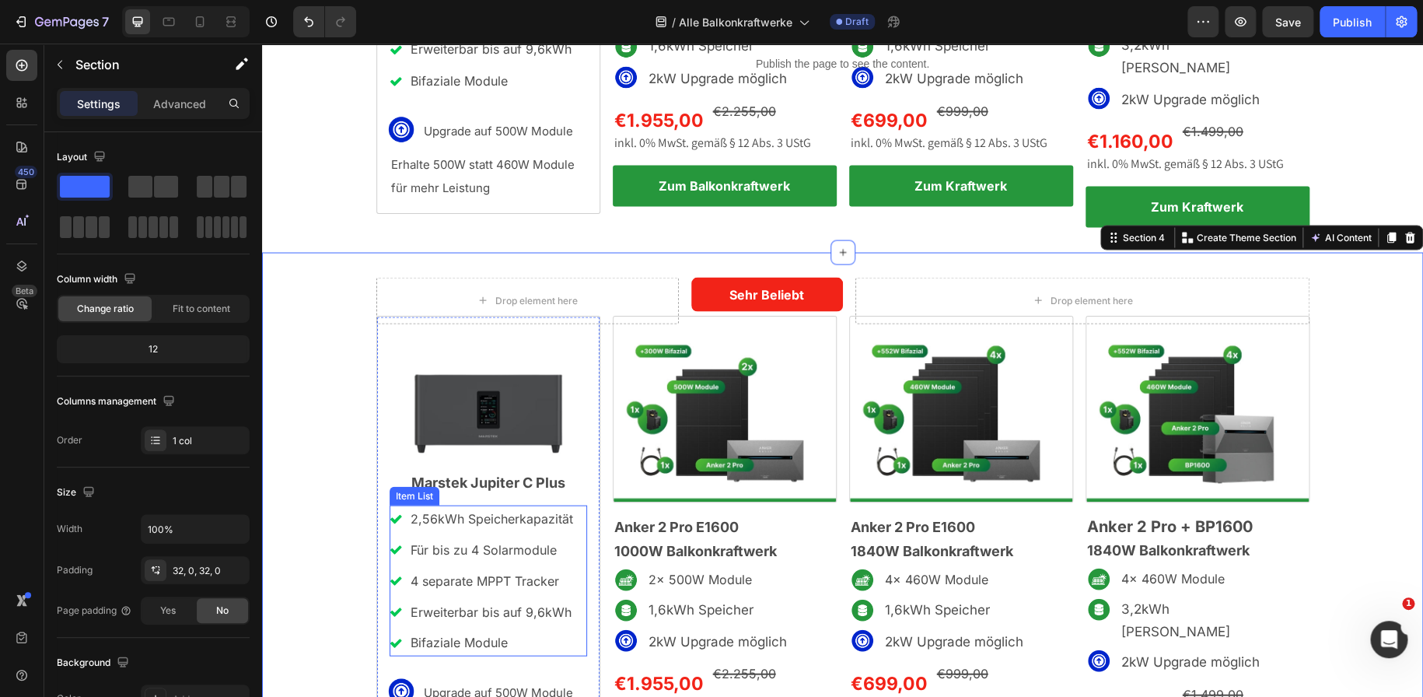
click at [529, 601] on p "Erweiterbar bis auf 9,6kWh" at bounding box center [491, 611] width 162 height 23
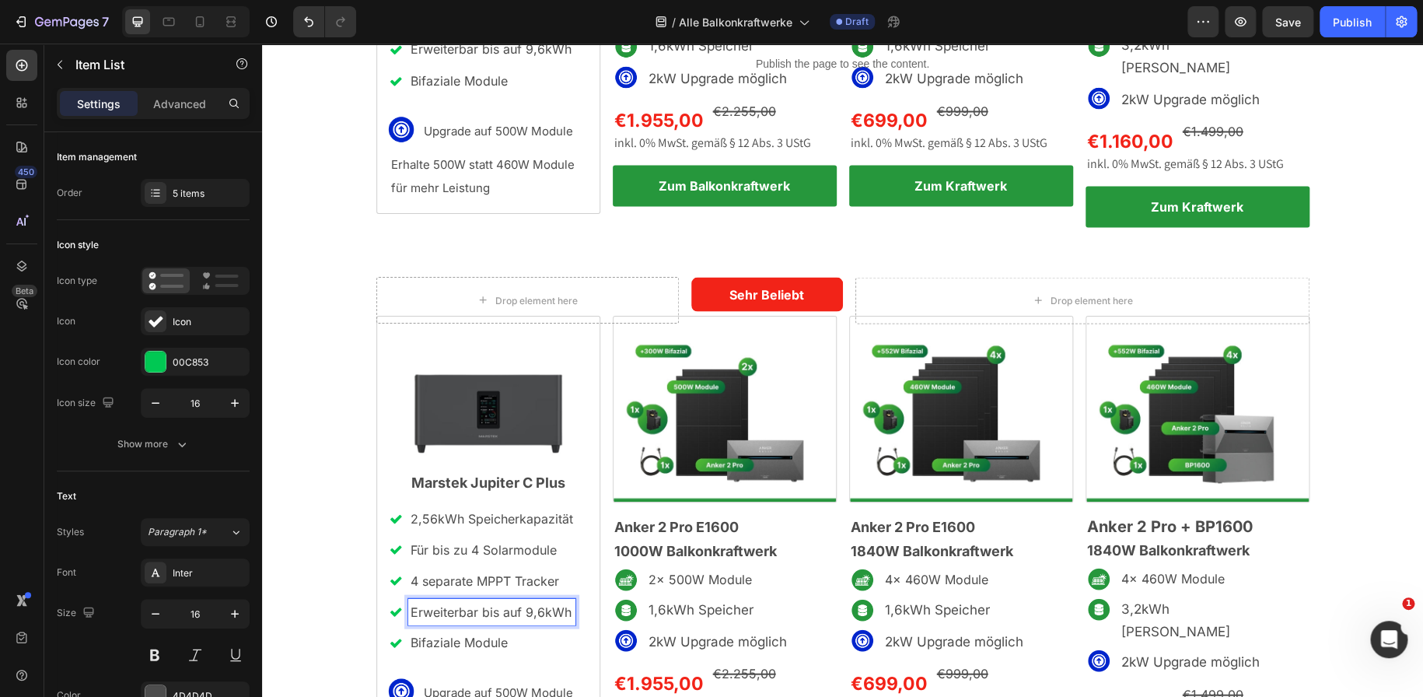
click at [534, 600] on p "Erweiterbar bis auf 9,6kWh" at bounding box center [491, 611] width 162 height 23
click at [351, 508] on div "Drop element here Sehr Beliebt Text Block Row Drop element here Row Image Anker…" at bounding box center [842, 551] width 1161 height 548
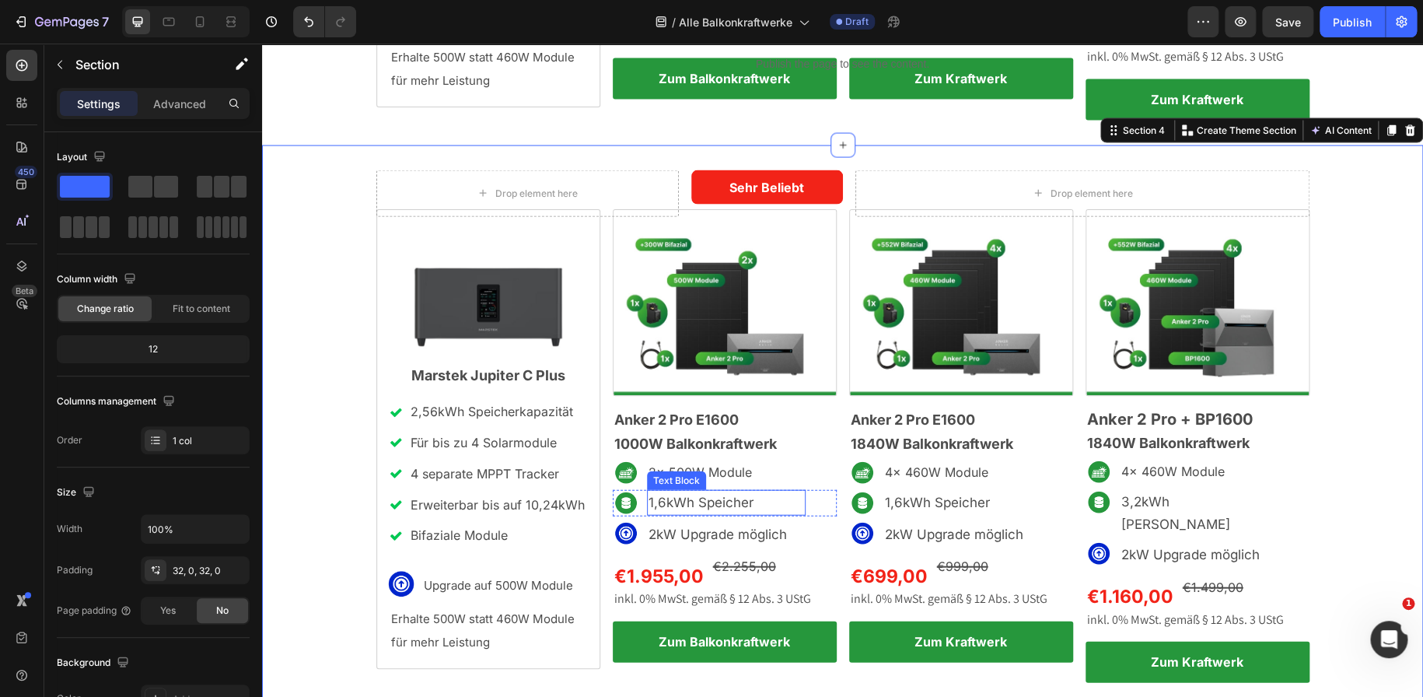
scroll to position [1536, 0]
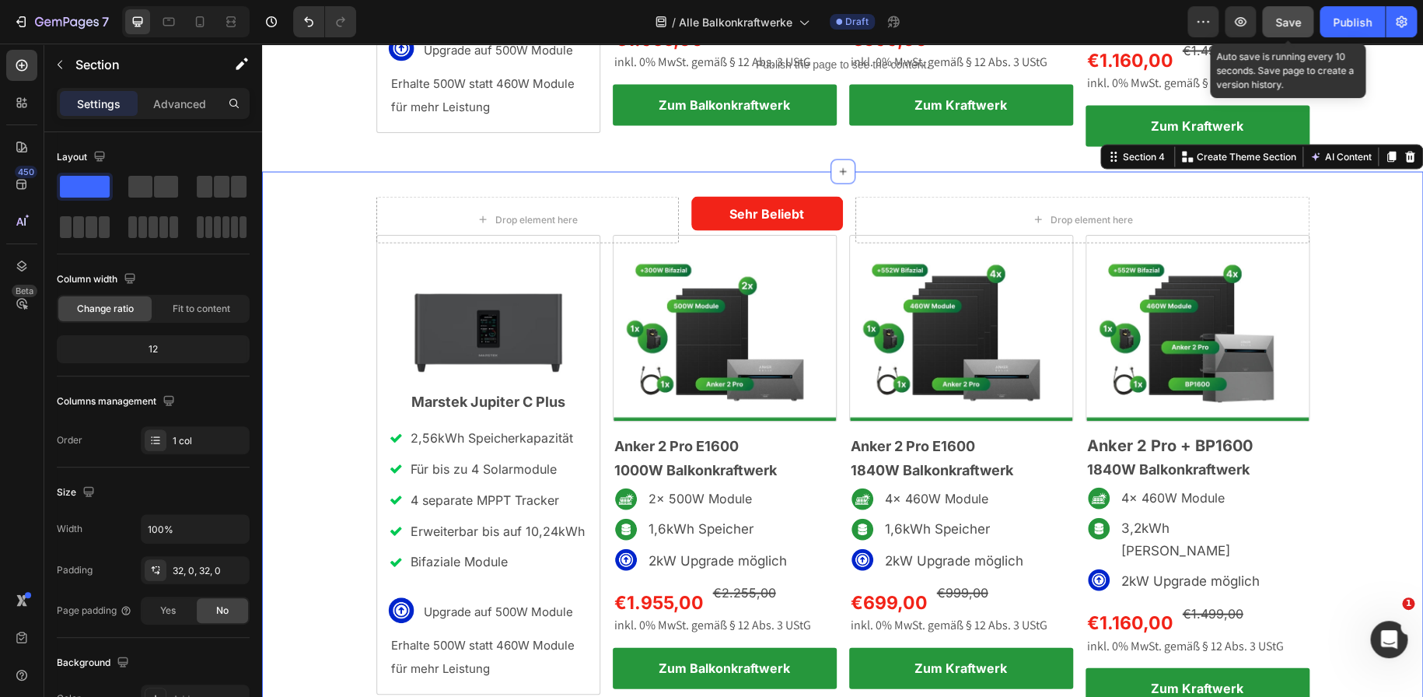
click at [1280, 24] on span "Save" at bounding box center [1288, 22] width 26 height 13
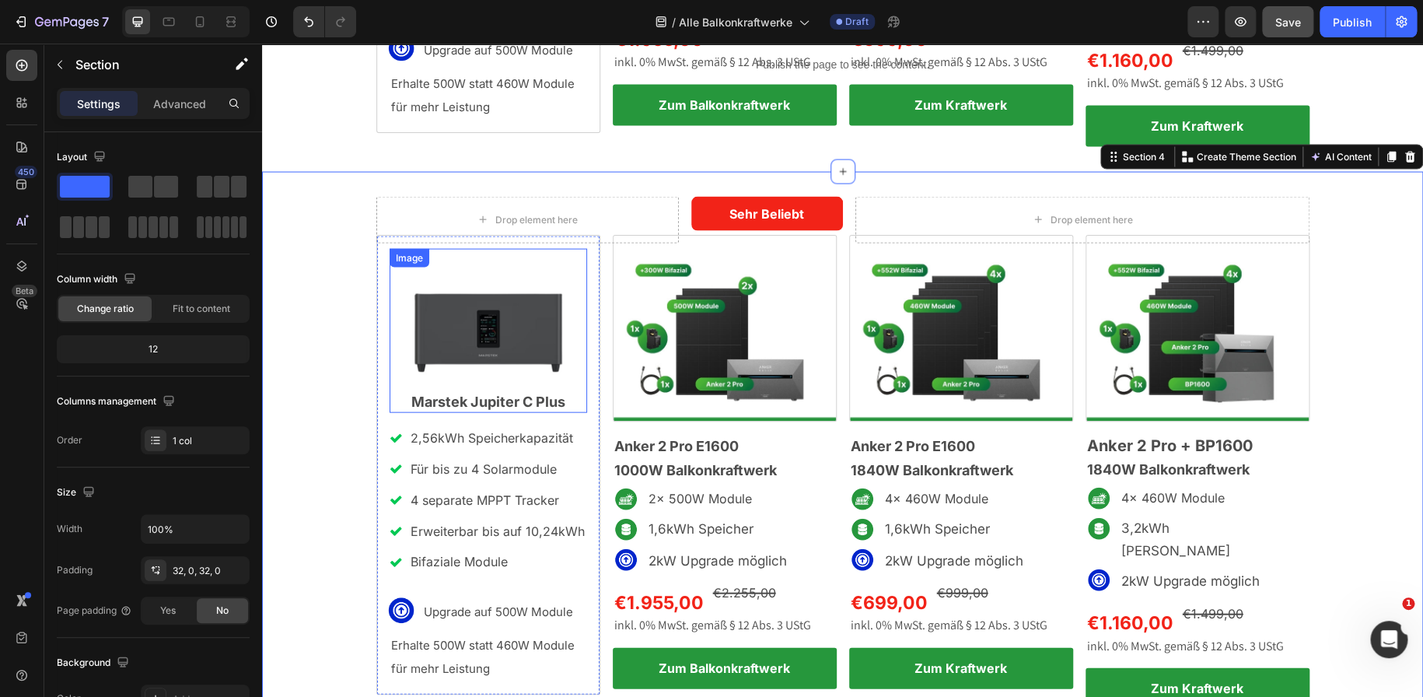
click at [475, 309] on img at bounding box center [487, 330] width 197 height 165
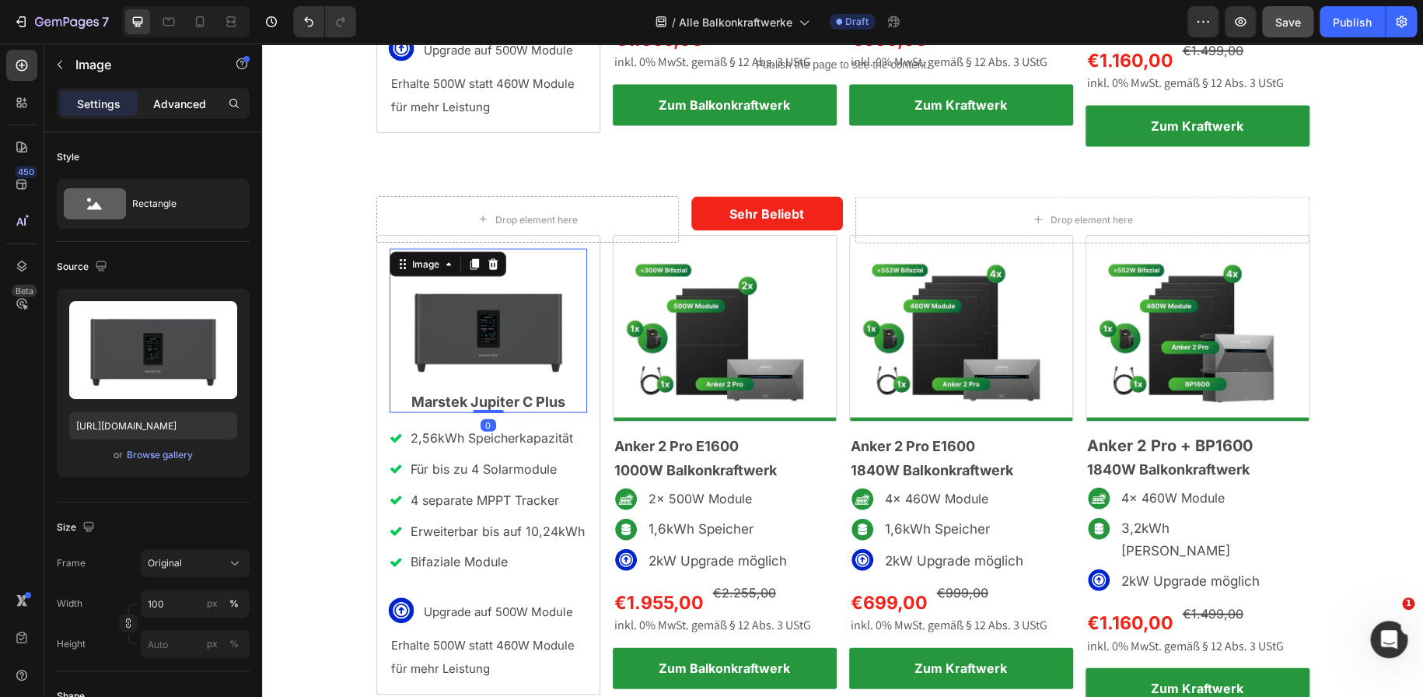
click at [179, 106] on p "Advanced" at bounding box center [179, 104] width 53 height 16
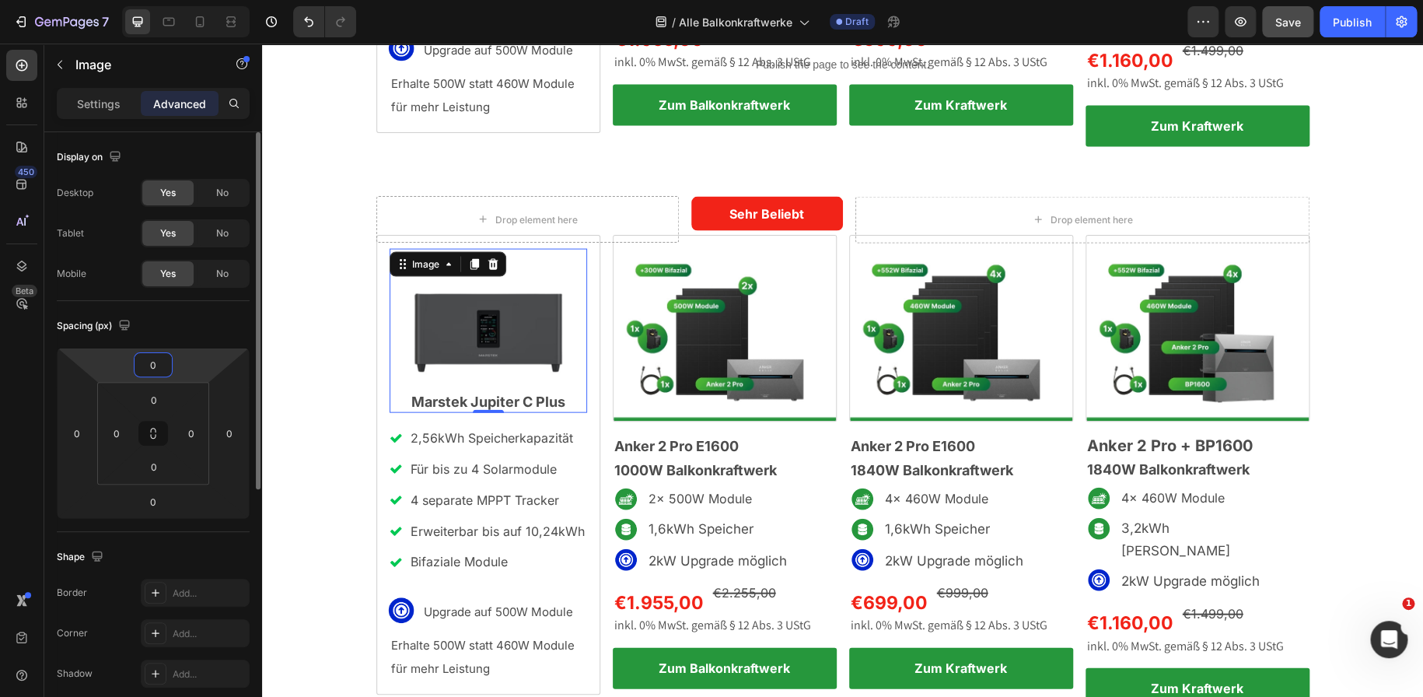
click at [155, 368] on input "0" at bounding box center [153, 364] width 31 height 23
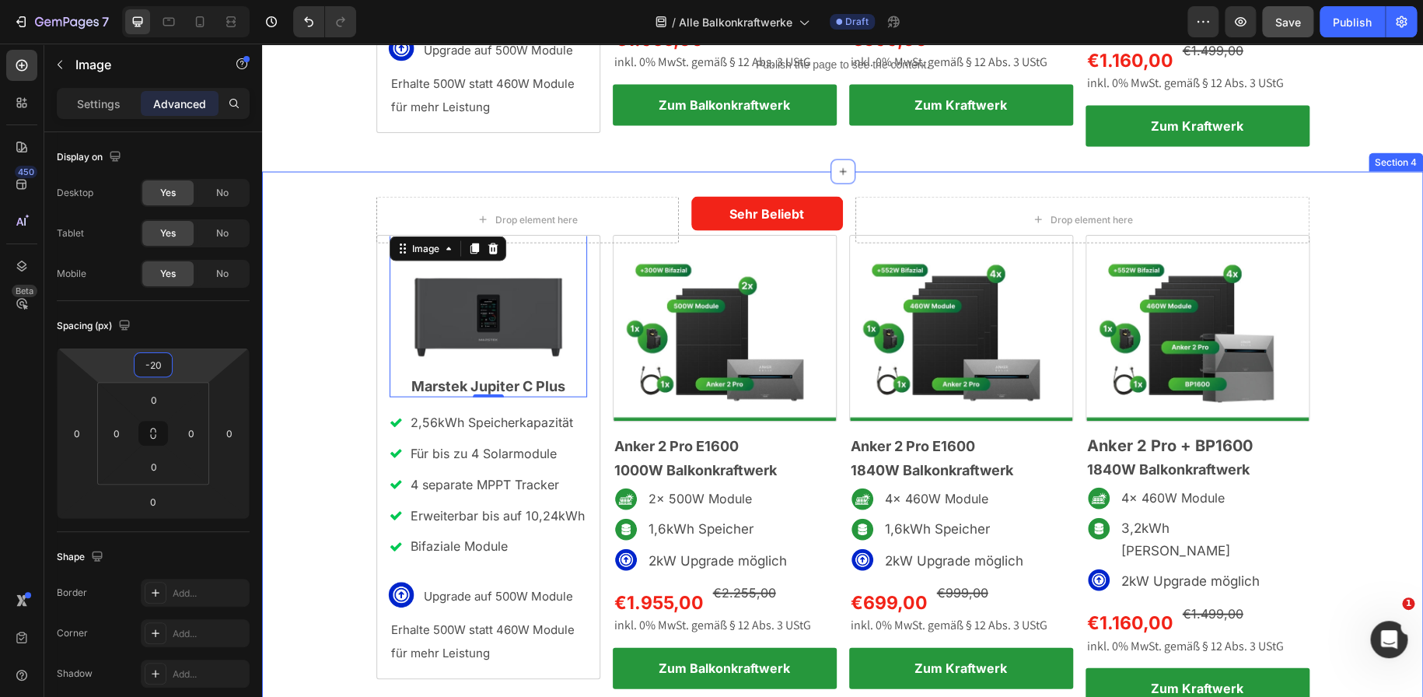
type input "-2"
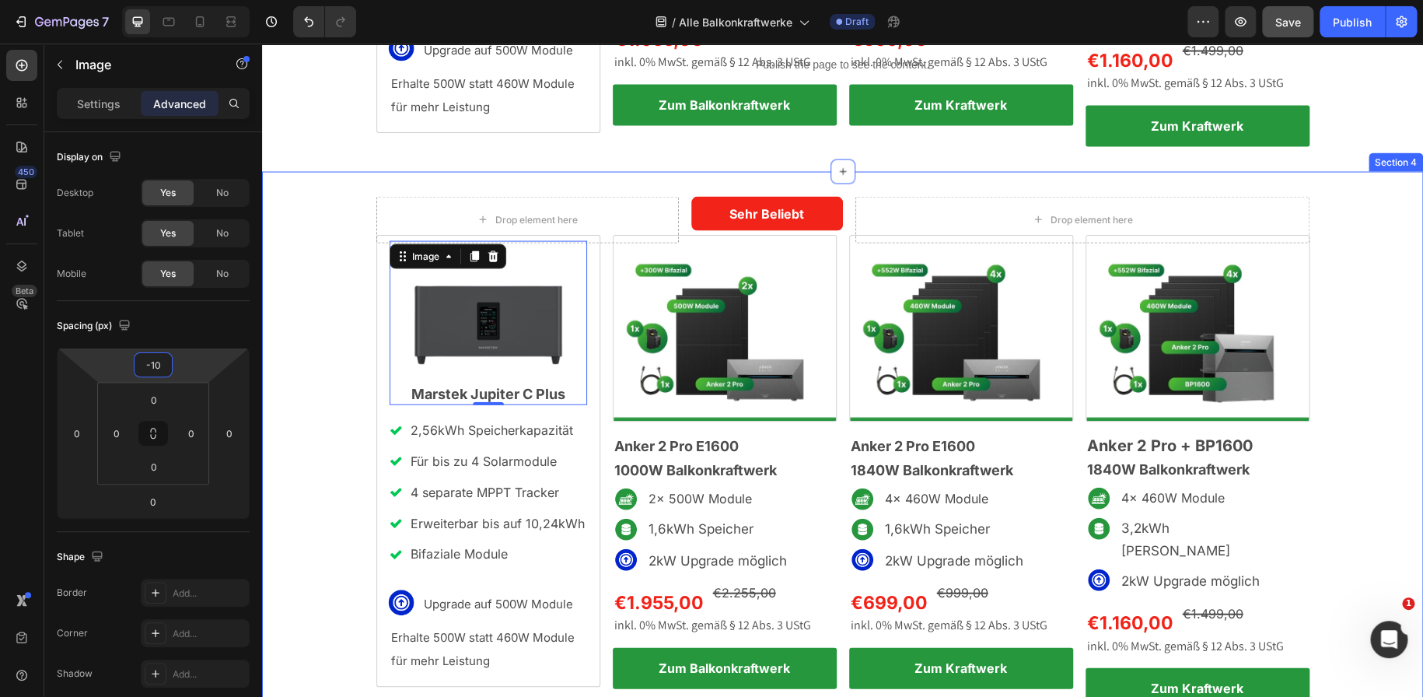
type input "-1"
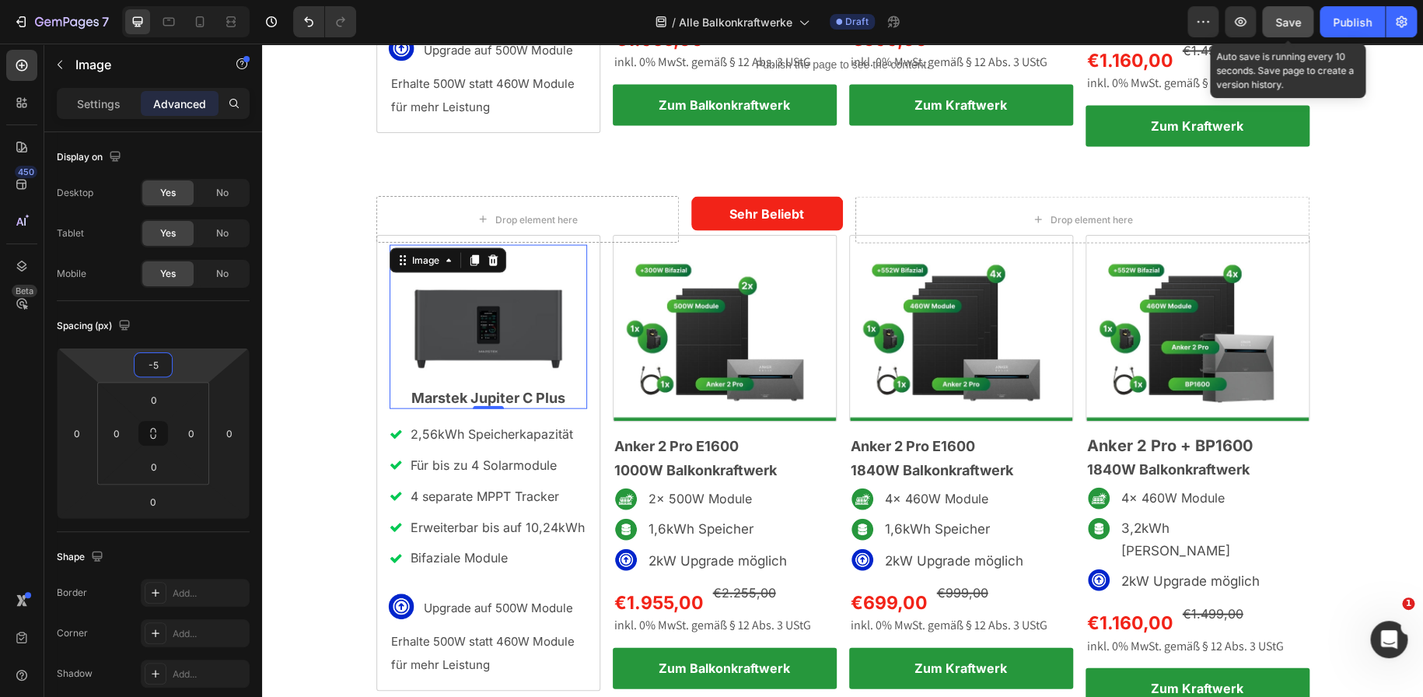
type input "-5"
click at [1289, 21] on span "Save" at bounding box center [1288, 22] width 26 height 13
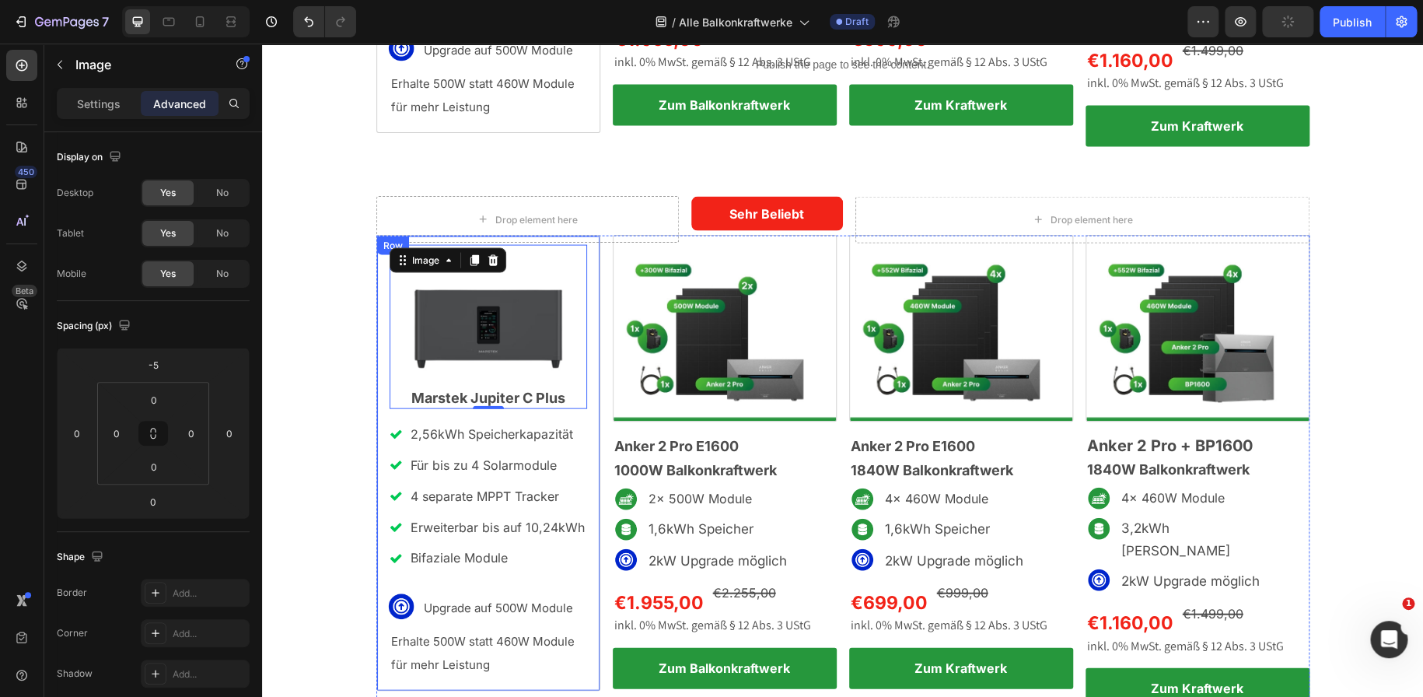
click at [376, 330] on div "Image 0 ⁠⁠⁠⁠⁠⁠⁠ Marstek Jupiter C Plus Heading 2,56kWh Speicherkapazität Für bi…" at bounding box center [488, 463] width 224 height 456
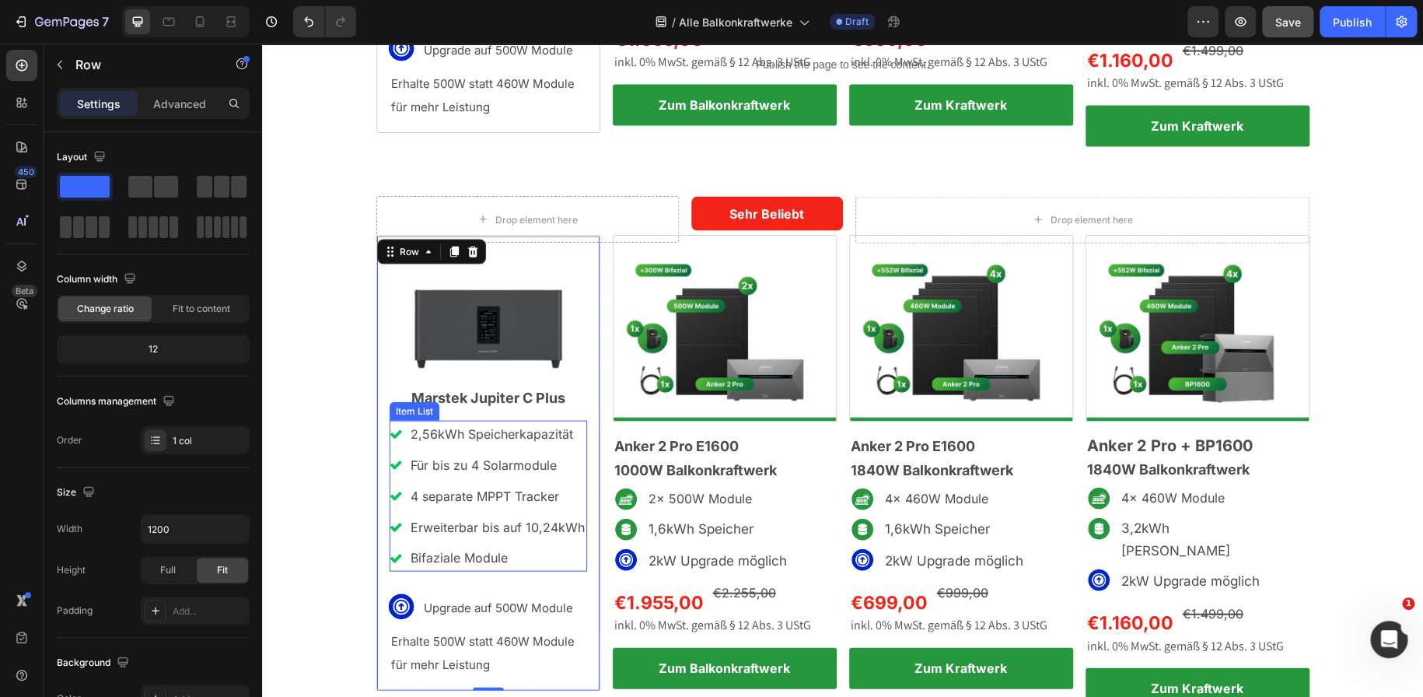
click at [548, 515] on p "Erweiterbar bis auf 10,24kWh" at bounding box center [497, 526] width 174 height 23
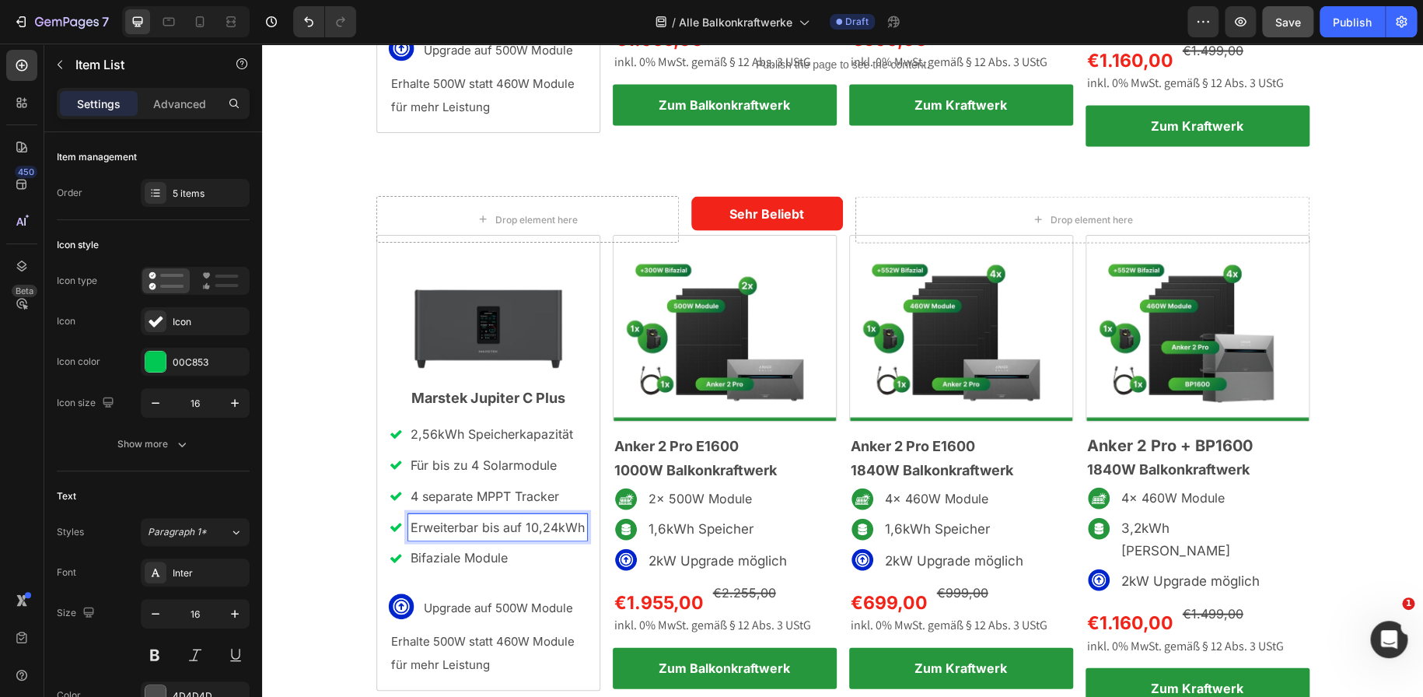
click at [548, 515] on p "Erweiterbar bis auf 10,24kWh" at bounding box center [497, 526] width 174 height 23
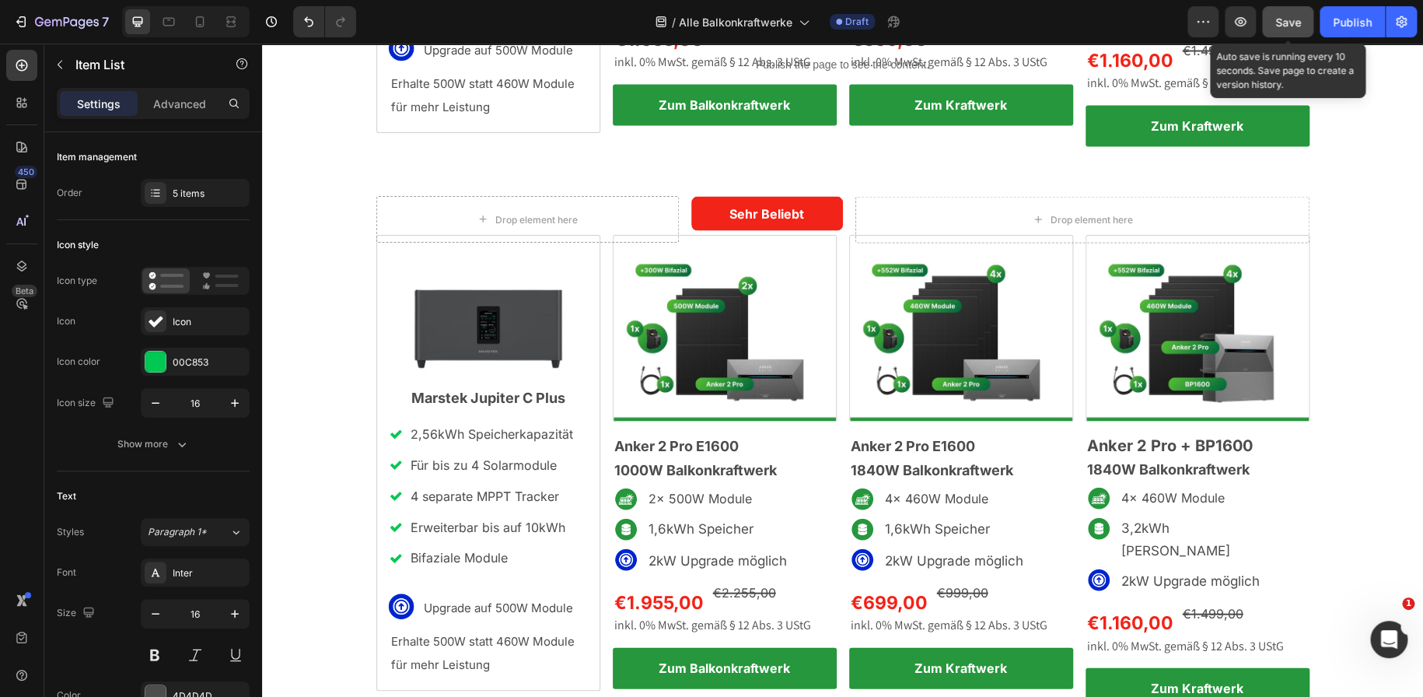
click at [1306, 18] on button "Save" at bounding box center [1287, 21] width 51 height 31
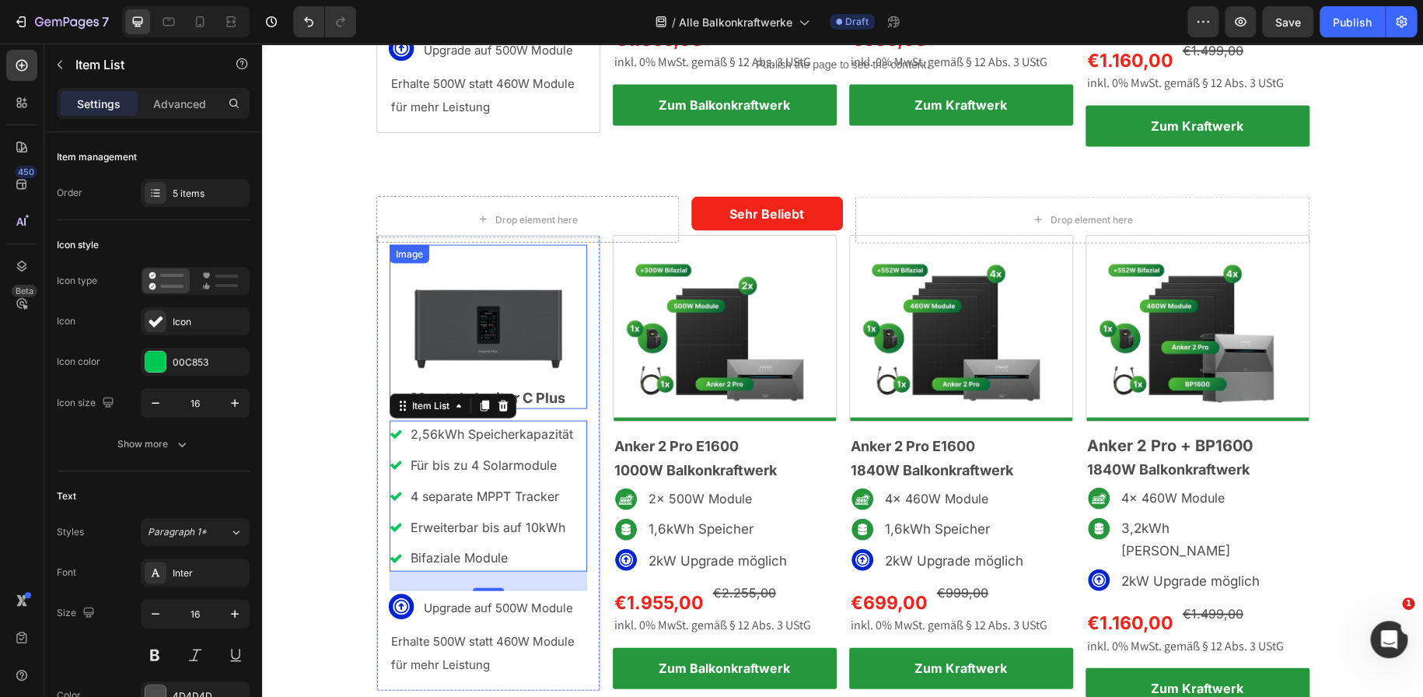
click at [467, 313] on img at bounding box center [487, 326] width 197 height 165
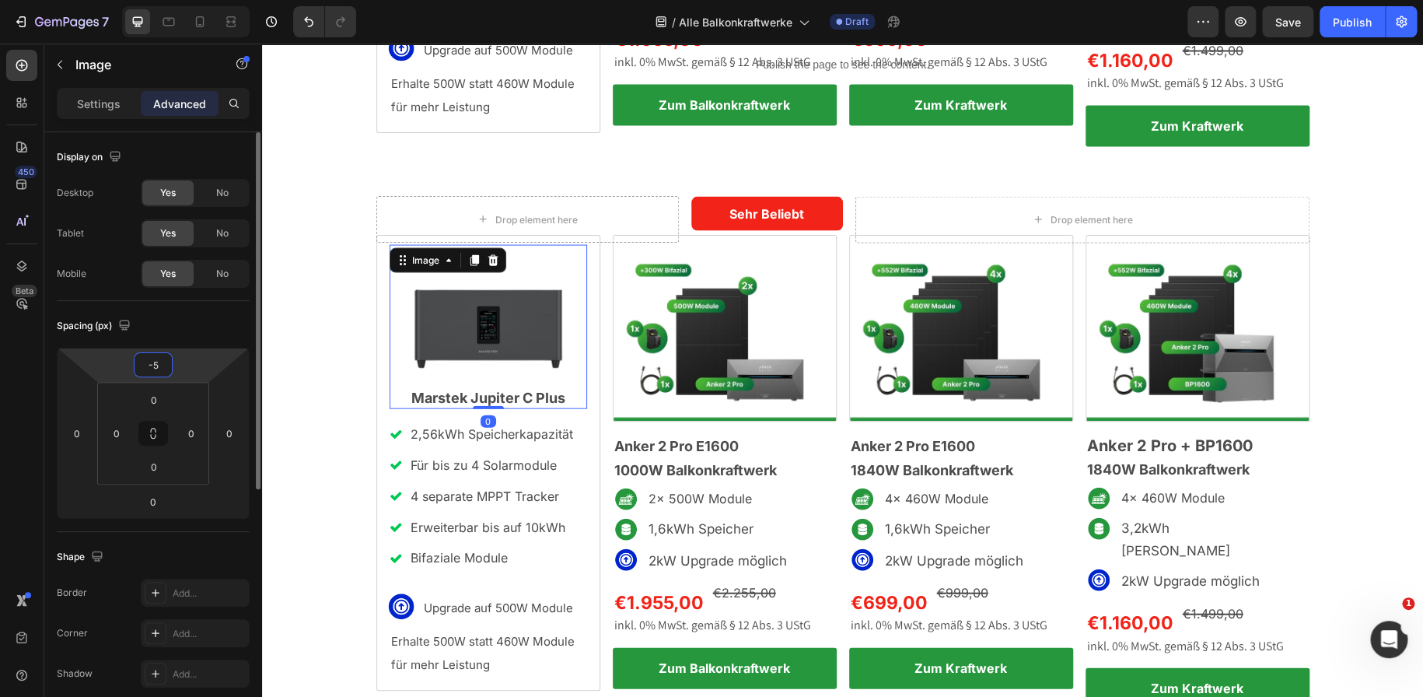
click at [167, 360] on input "-5" at bounding box center [153, 364] width 31 height 23
type input "0"
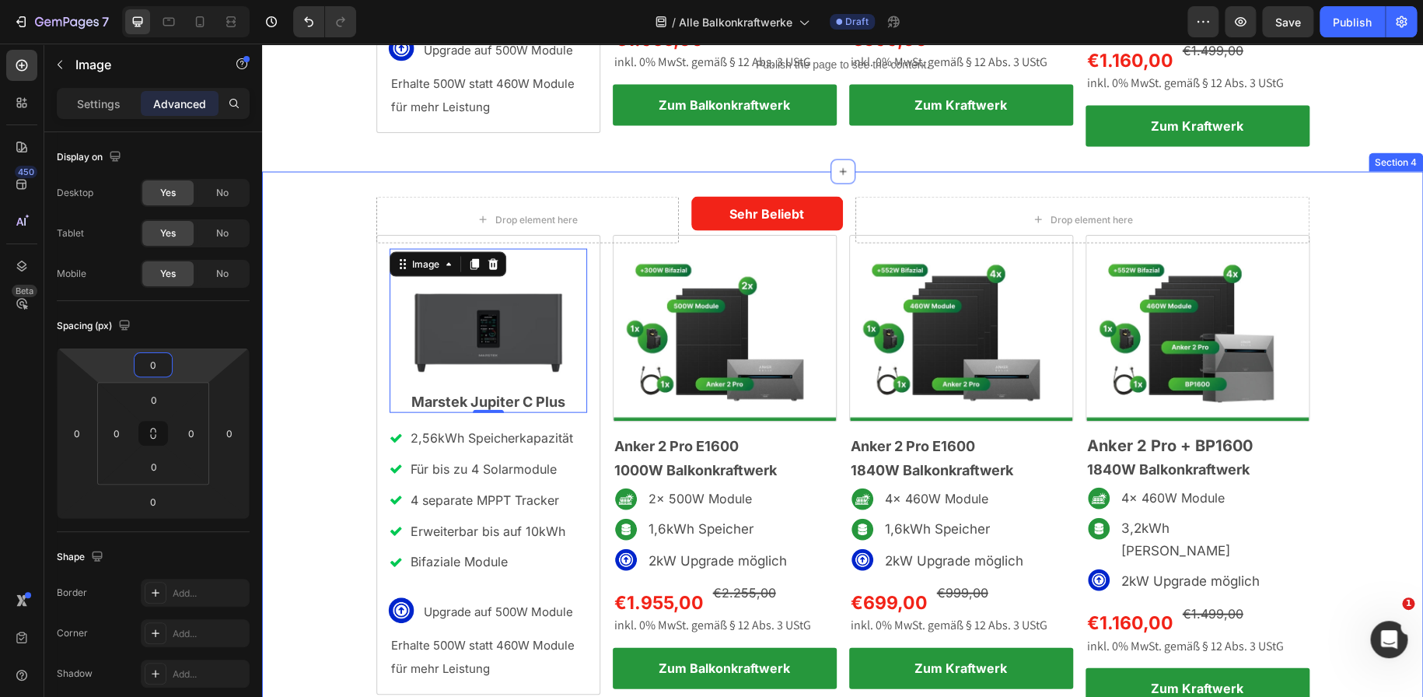
click at [350, 281] on div "Drop element here Sehr Beliebt Text Block Row Drop element here Row Image Anker…" at bounding box center [842, 470] width 1161 height 548
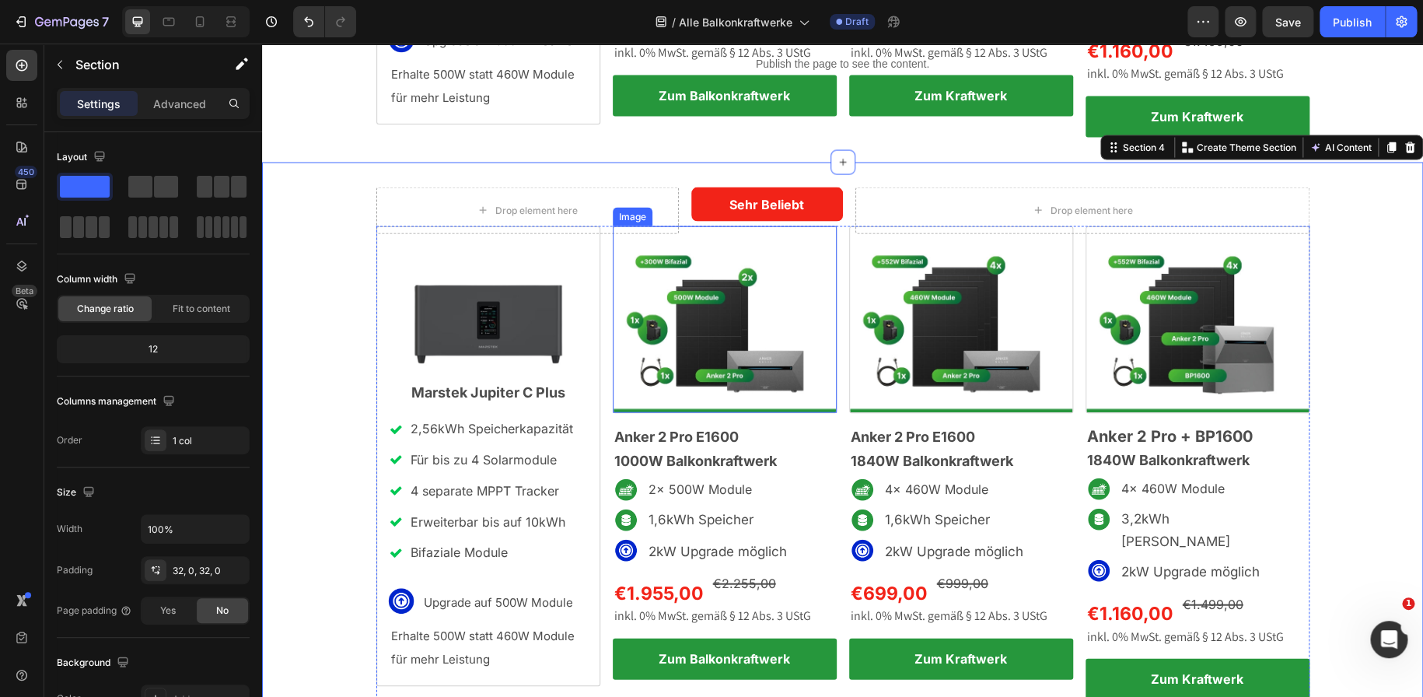
scroll to position [1546, 0]
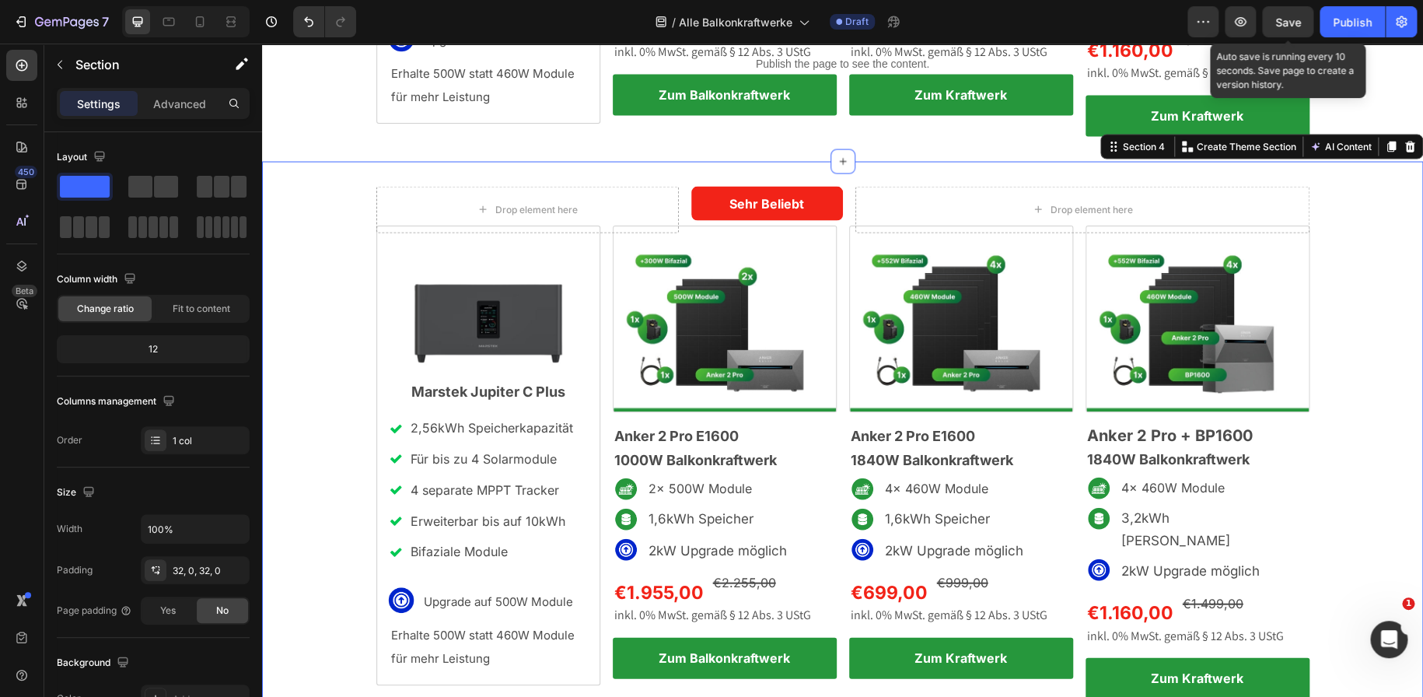
click at [1280, 21] on span "Save" at bounding box center [1288, 22] width 26 height 13
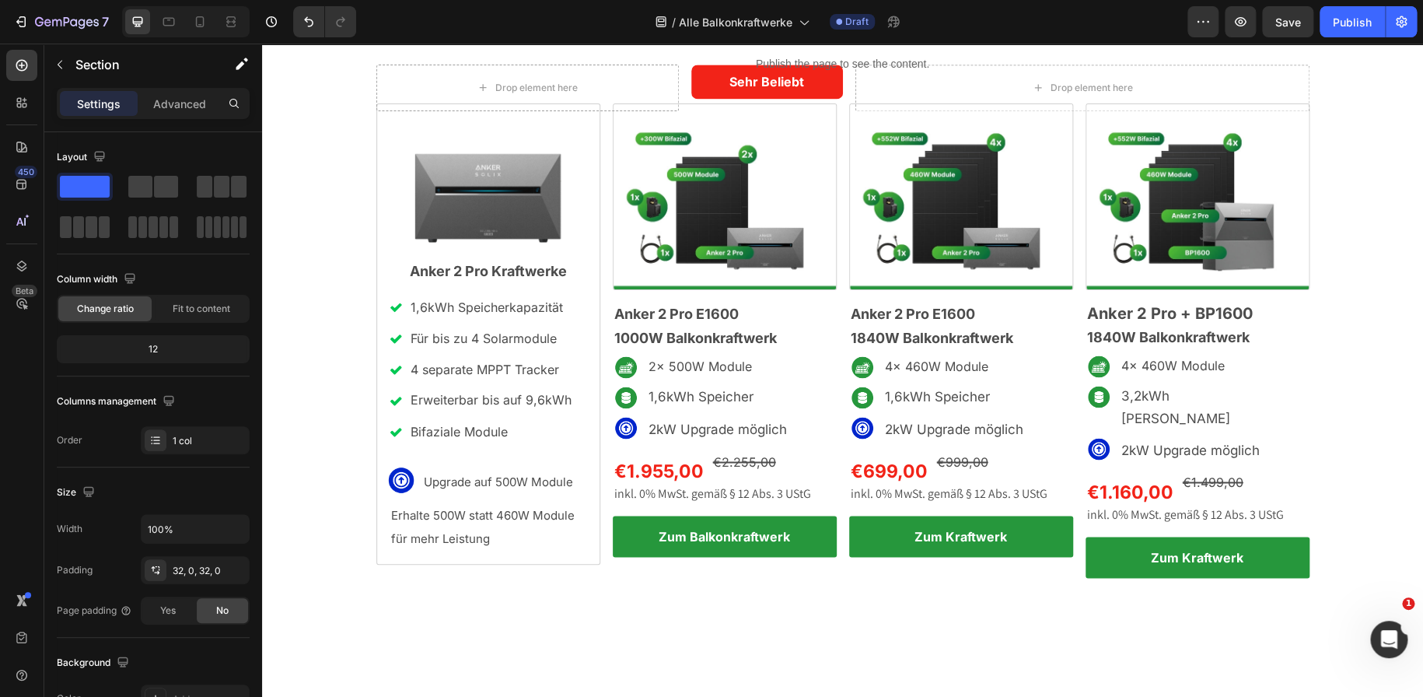
scroll to position [941, 0]
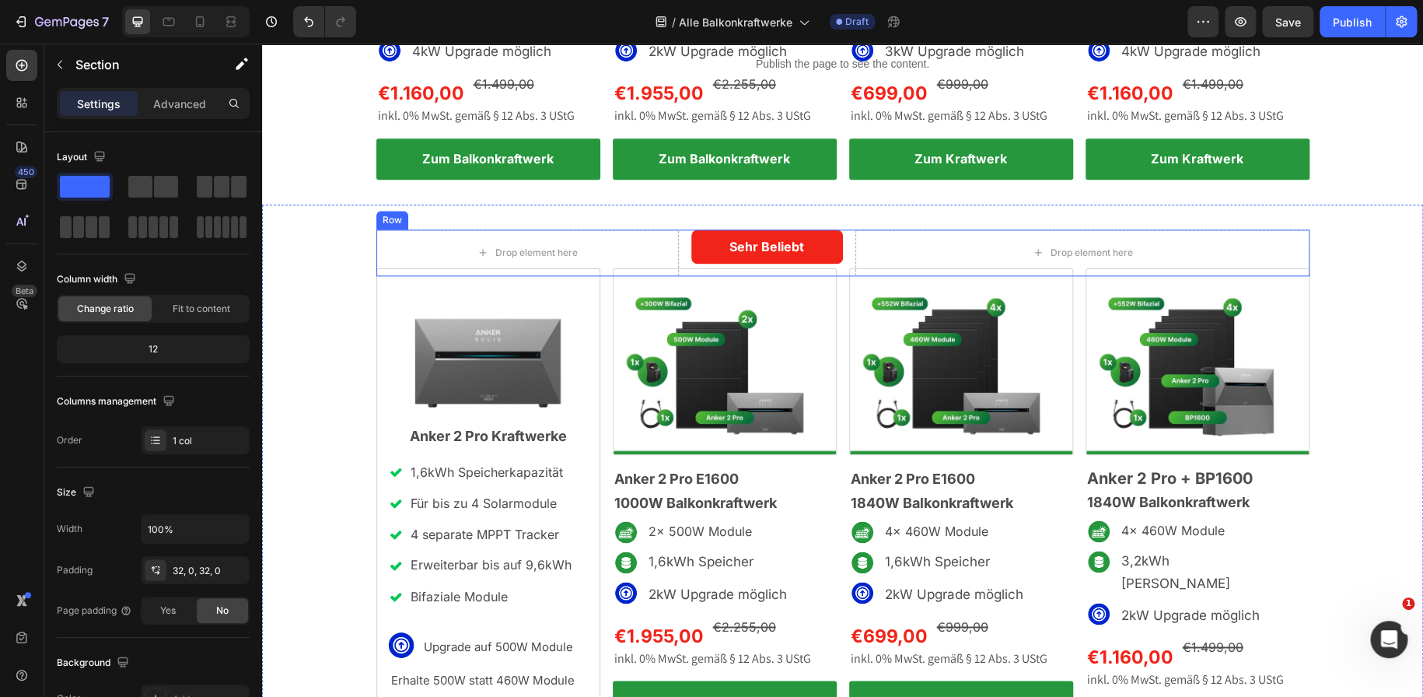
click at [675, 248] on div "Drop element here Sehr Beliebt Text Block Row Drop element here Row" at bounding box center [842, 252] width 933 height 47
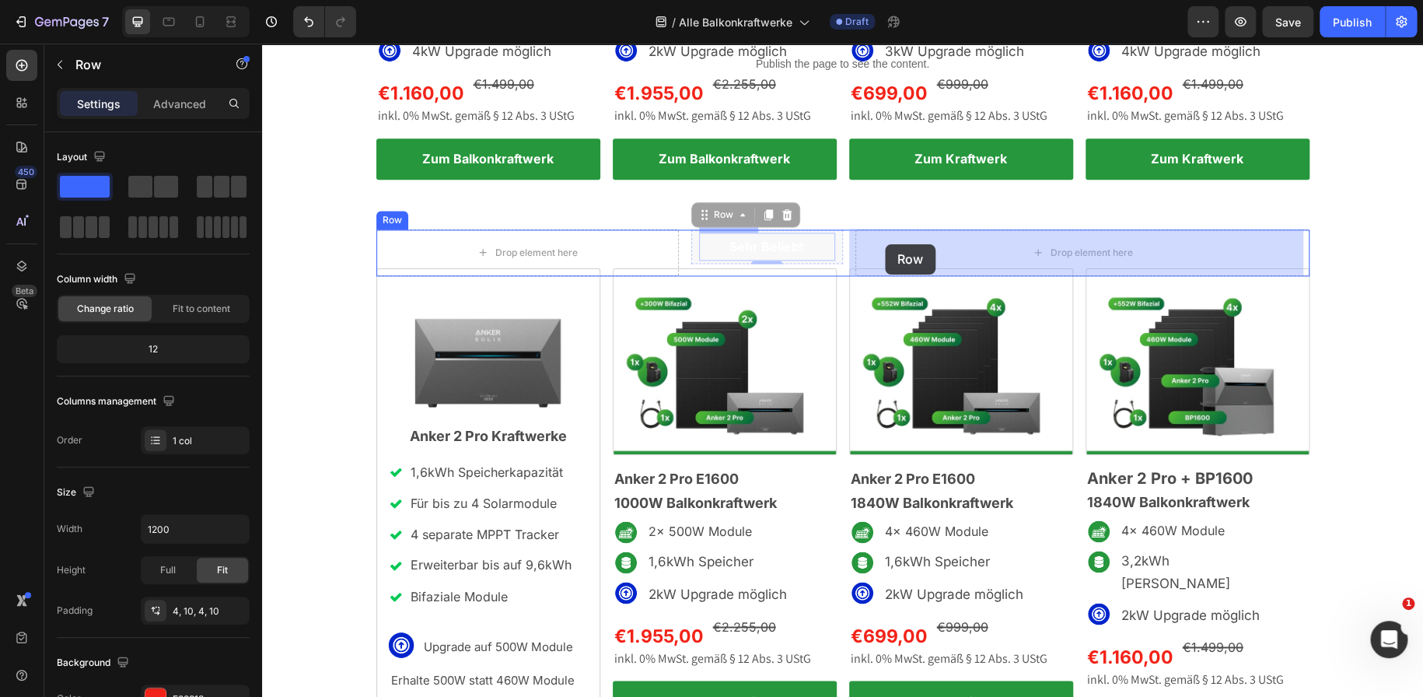
drag, startPoint x: 688, startPoint y: 246, endPoint x: 885, endPoint y: 244, distance: 196.7
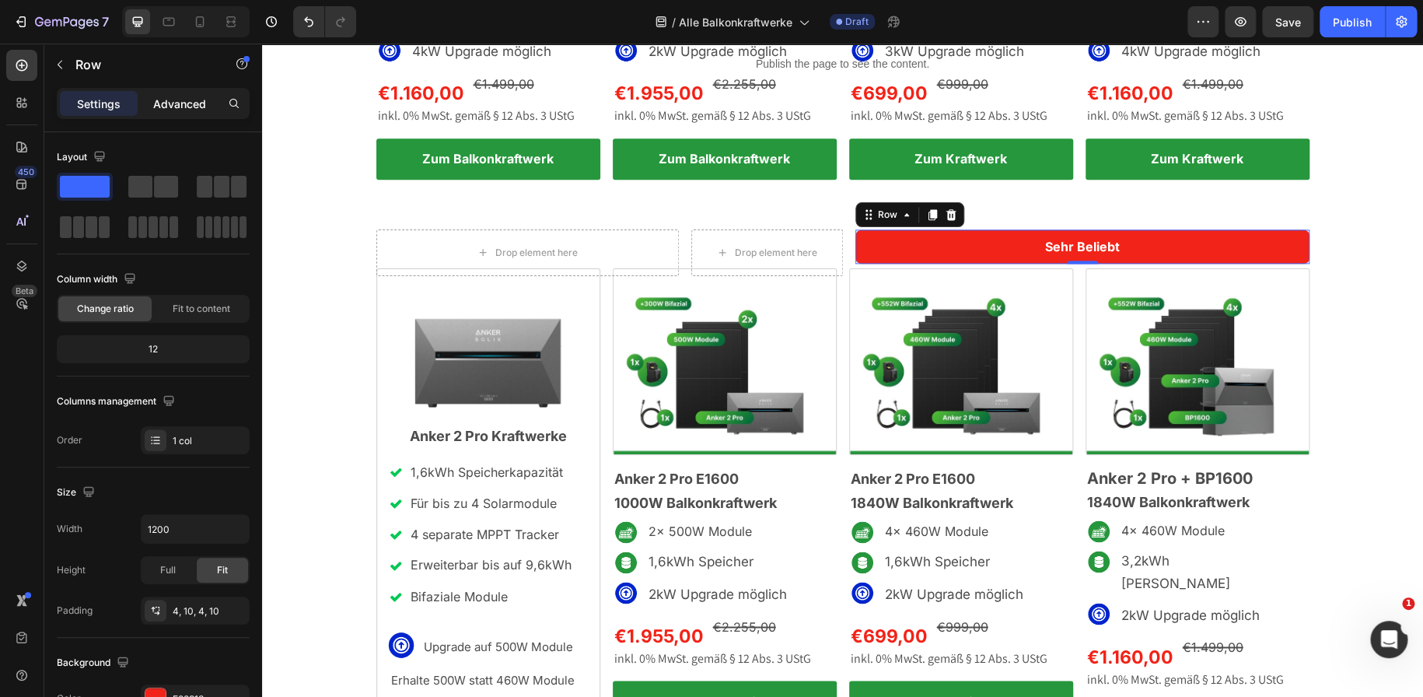
click at [189, 100] on p "Advanced" at bounding box center [179, 104] width 53 height 16
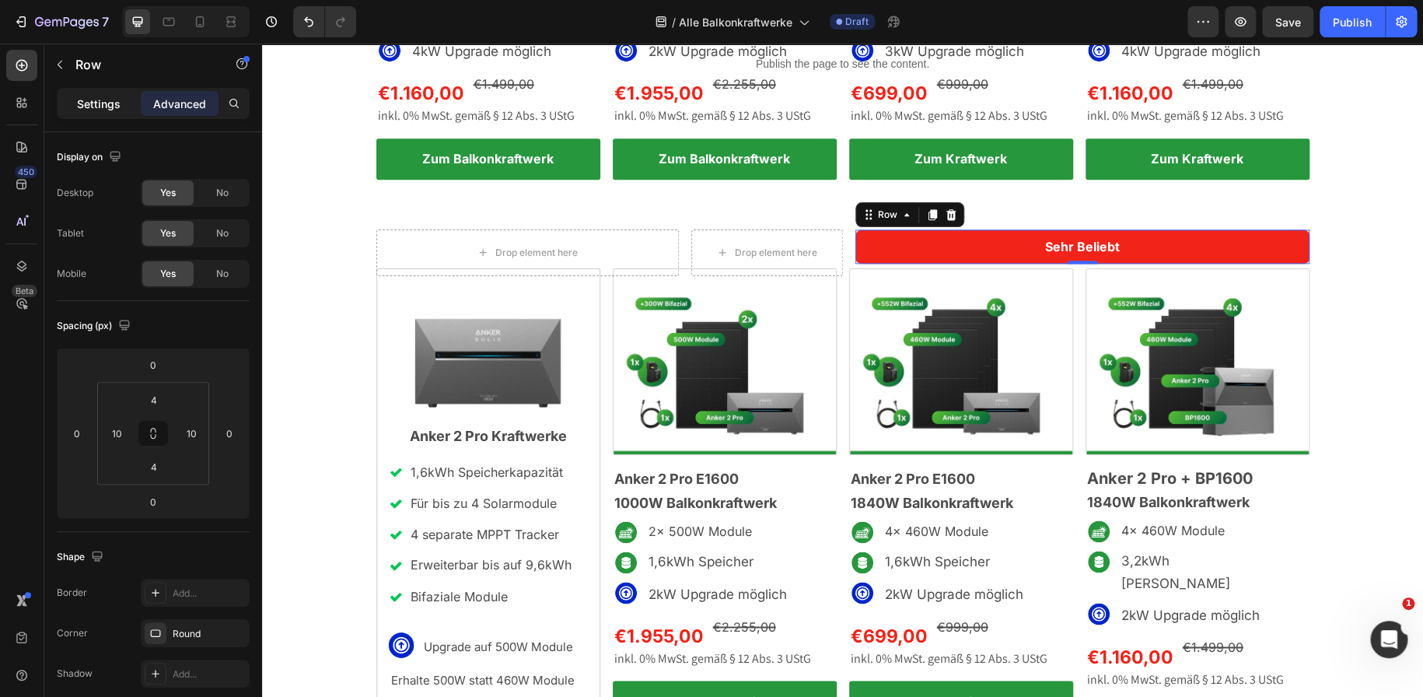
click at [100, 107] on p "Settings" at bounding box center [99, 104] width 44 height 16
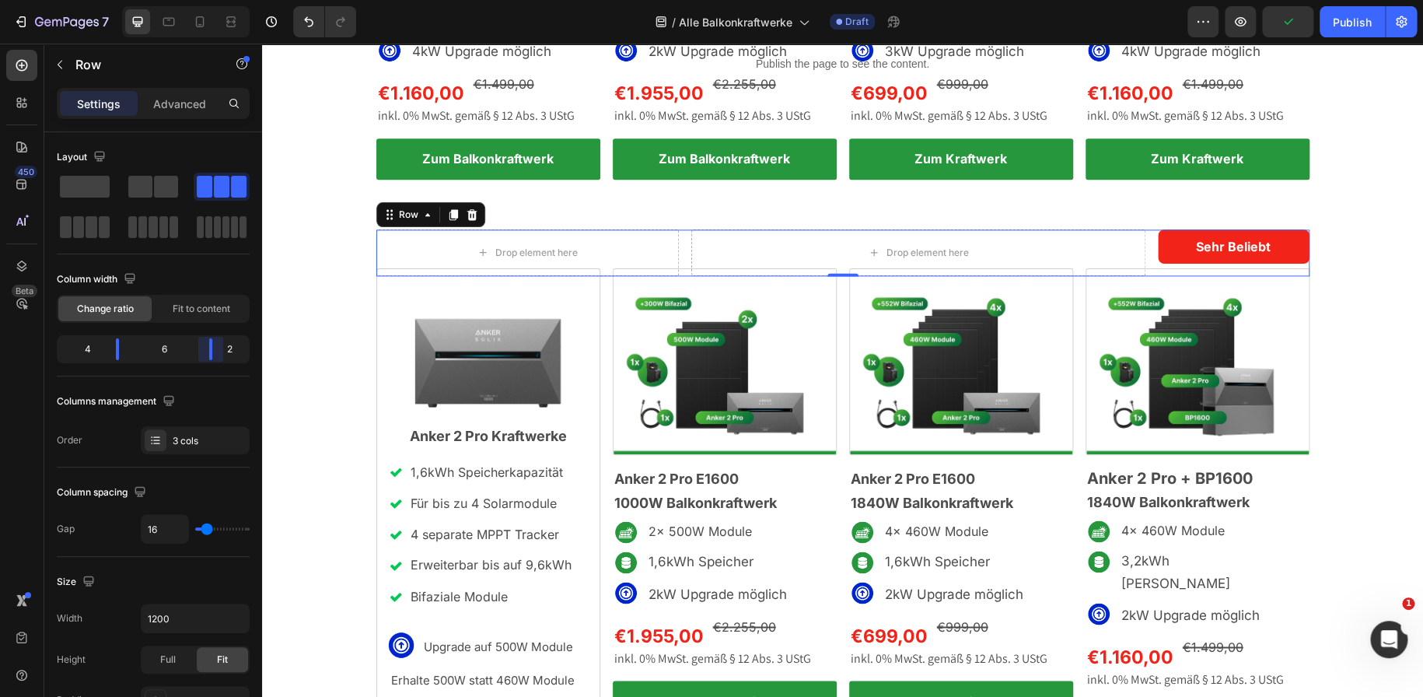
drag, startPoint x: 164, startPoint y: 351, endPoint x: 225, endPoint y: 346, distance: 60.9
click at [225, 0] on body "7 Version history / Alle Balkonkraftwerke Draft Preview Publish 450 Beta Sectio…" at bounding box center [711, 0] width 1423 height 0
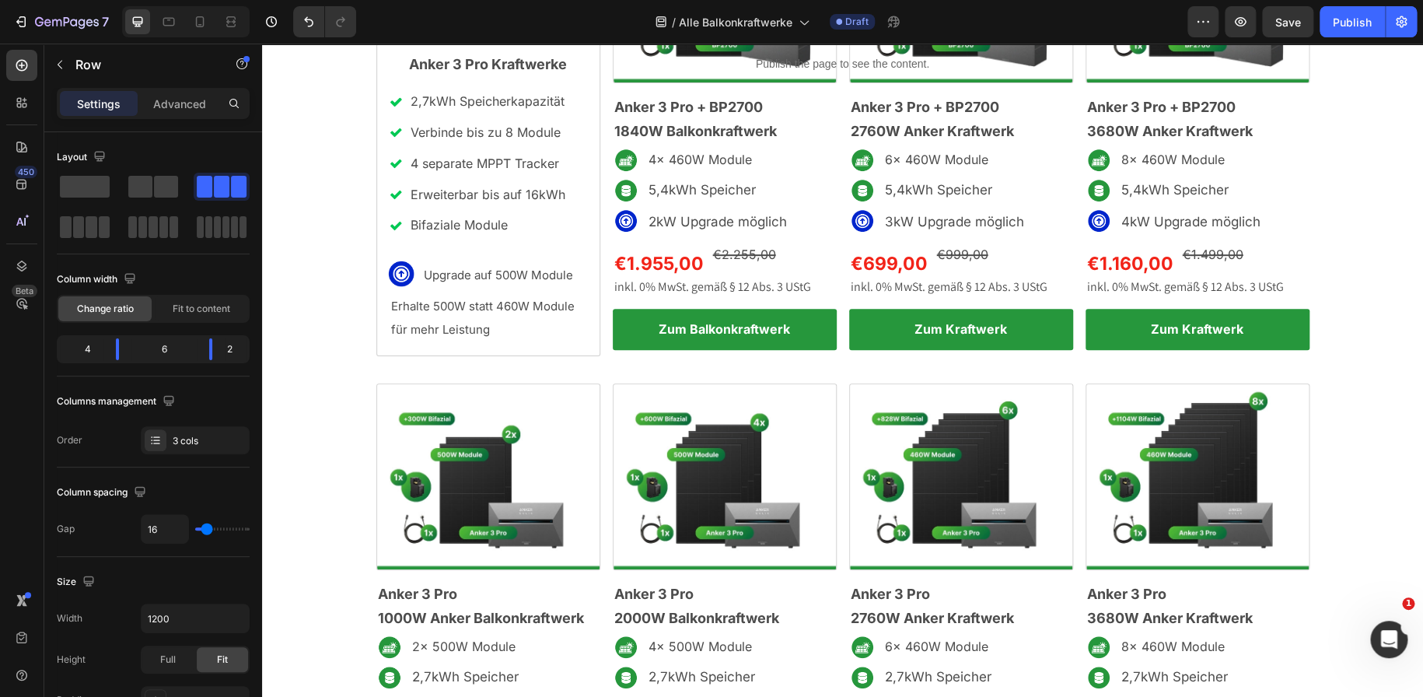
scroll to position [0, 0]
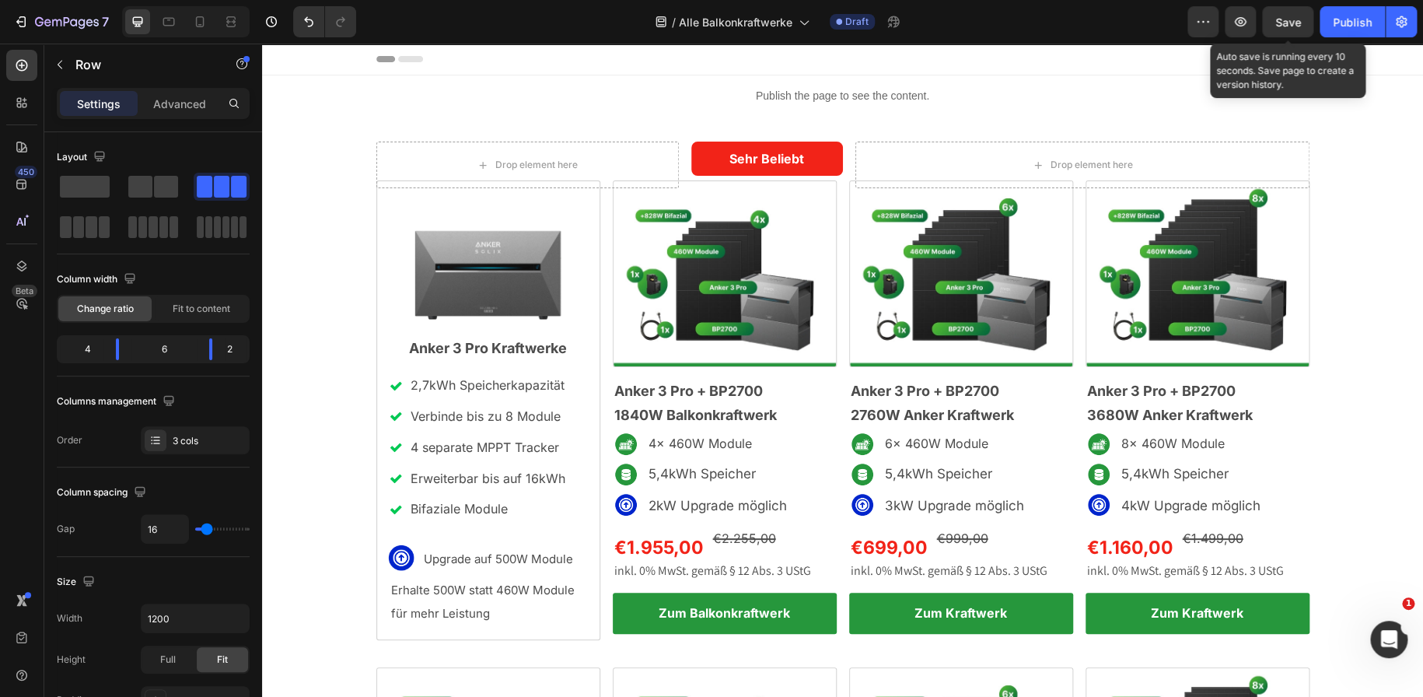
click at [1298, 26] on span "Save" at bounding box center [1288, 22] width 26 height 13
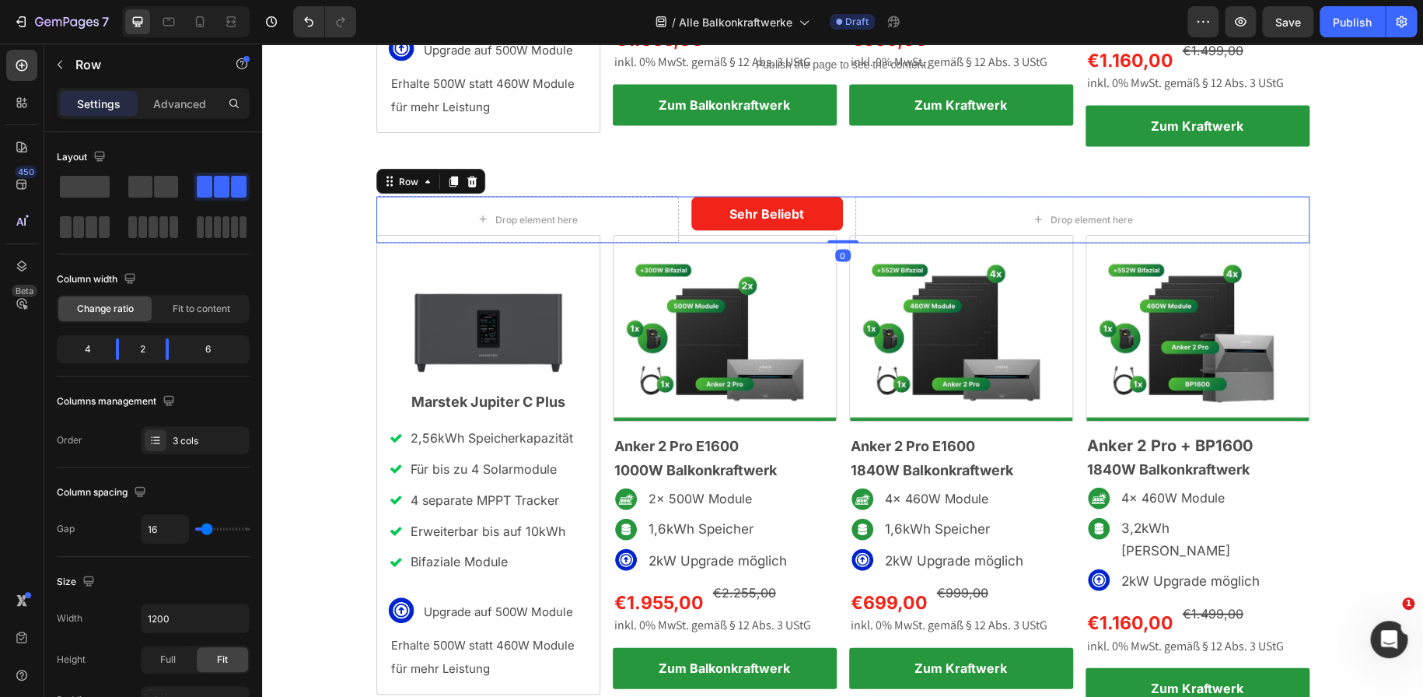
scroll to position [1542, 0]
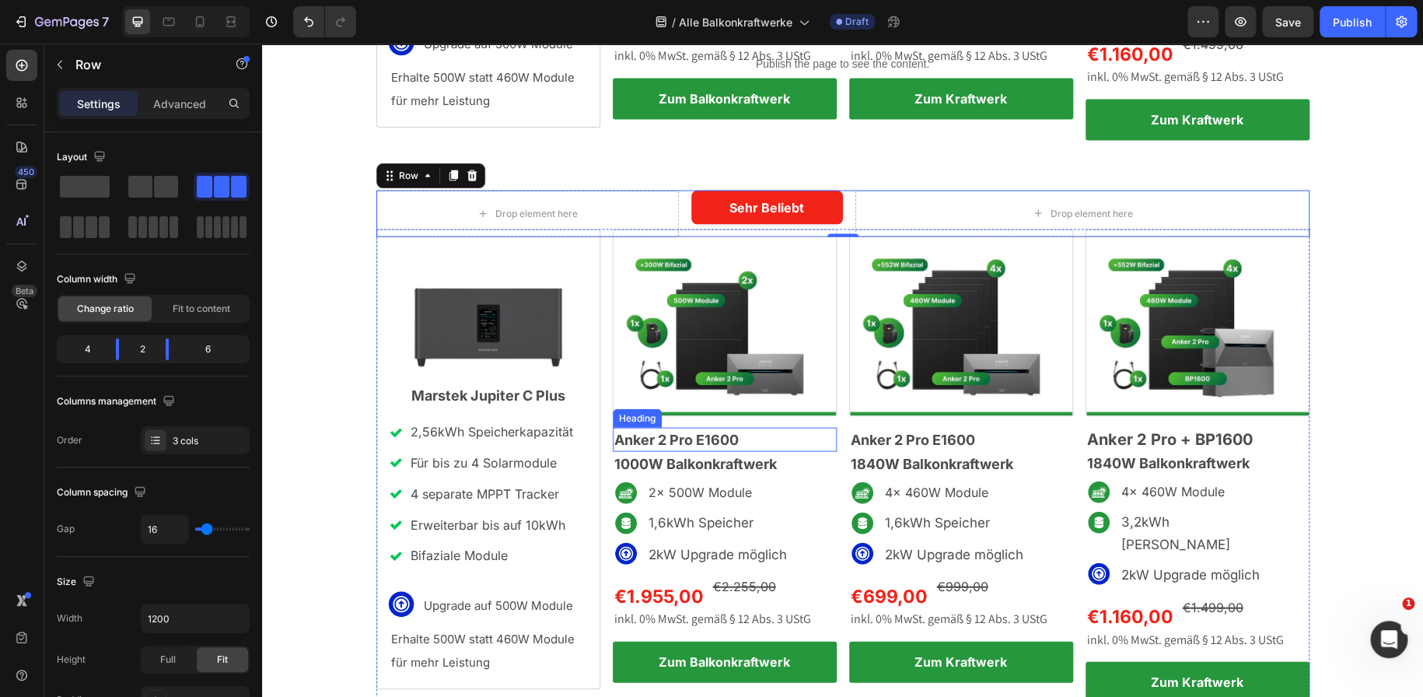
click at [683, 431] on span "Anker 2 Pro E1600" at bounding box center [676, 439] width 124 height 16
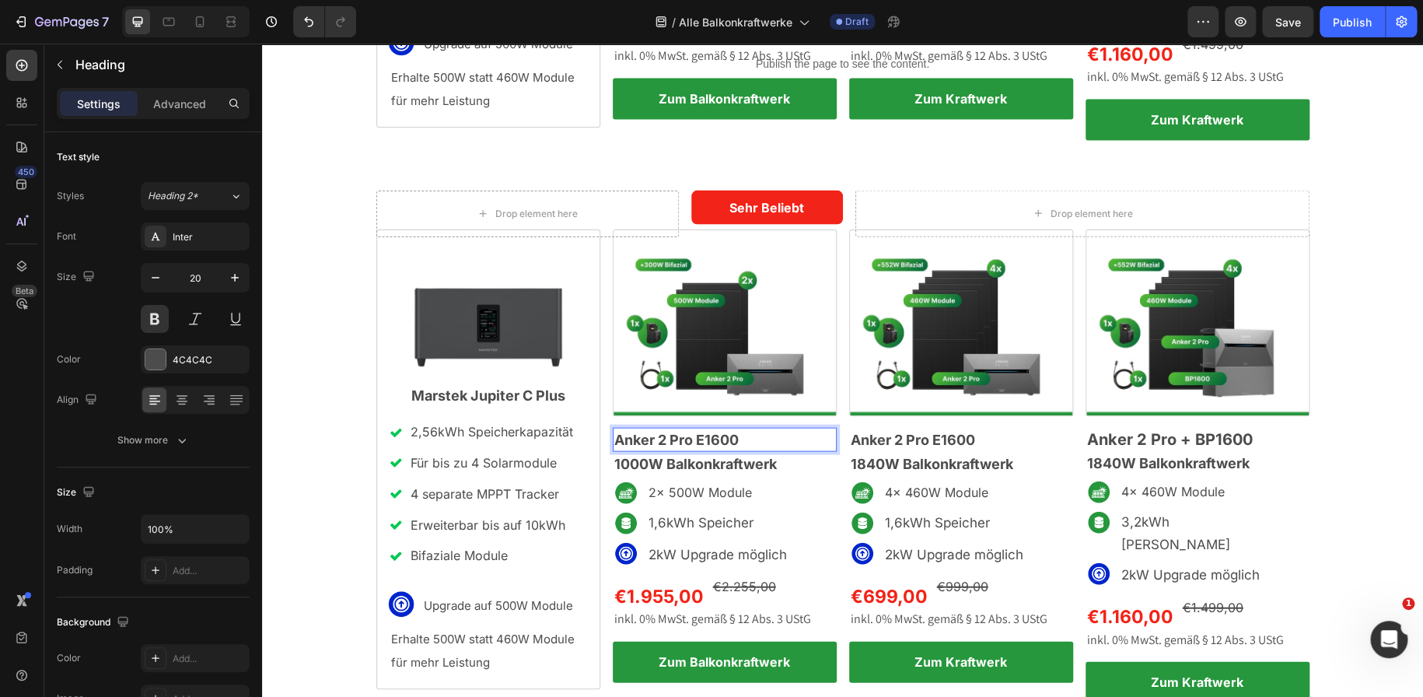
click at [683, 431] on span "Anker 2 Pro E1600" at bounding box center [676, 439] width 124 height 16
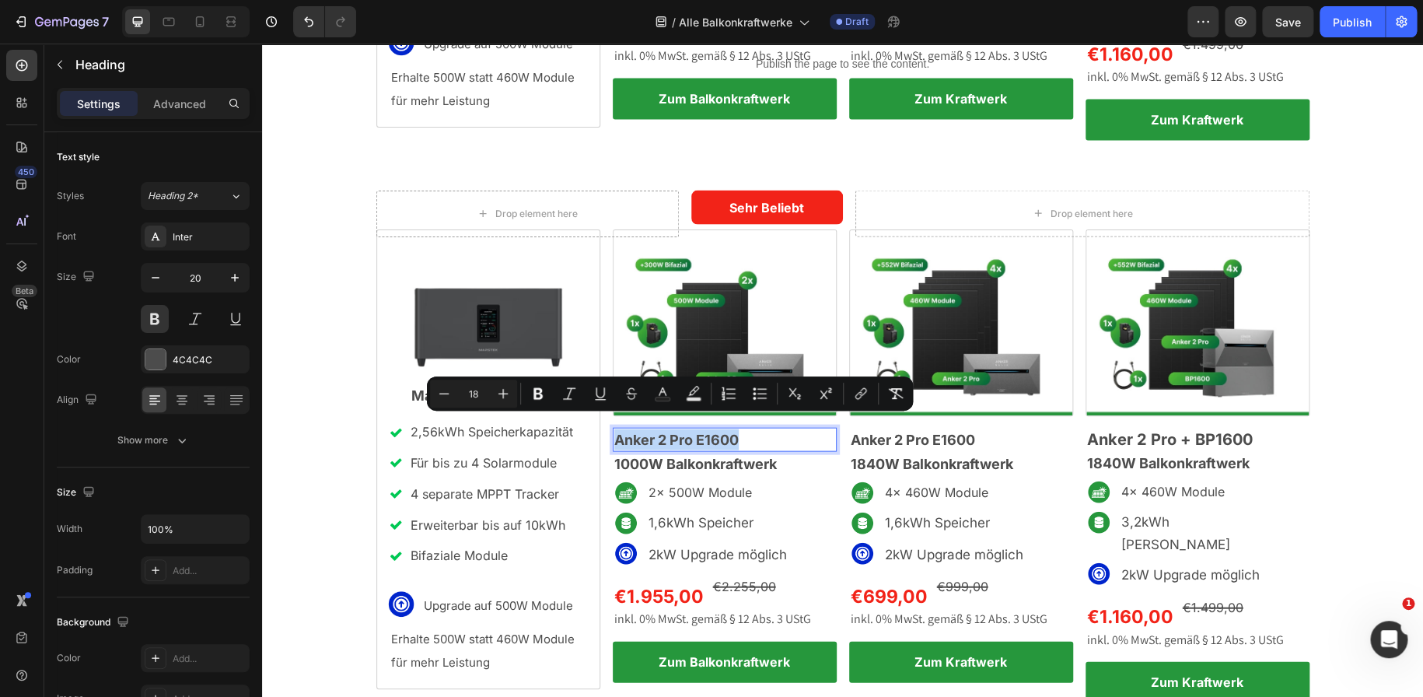
click at [683, 431] on span "Anker 2 Pro E1600" at bounding box center [676, 439] width 124 height 16
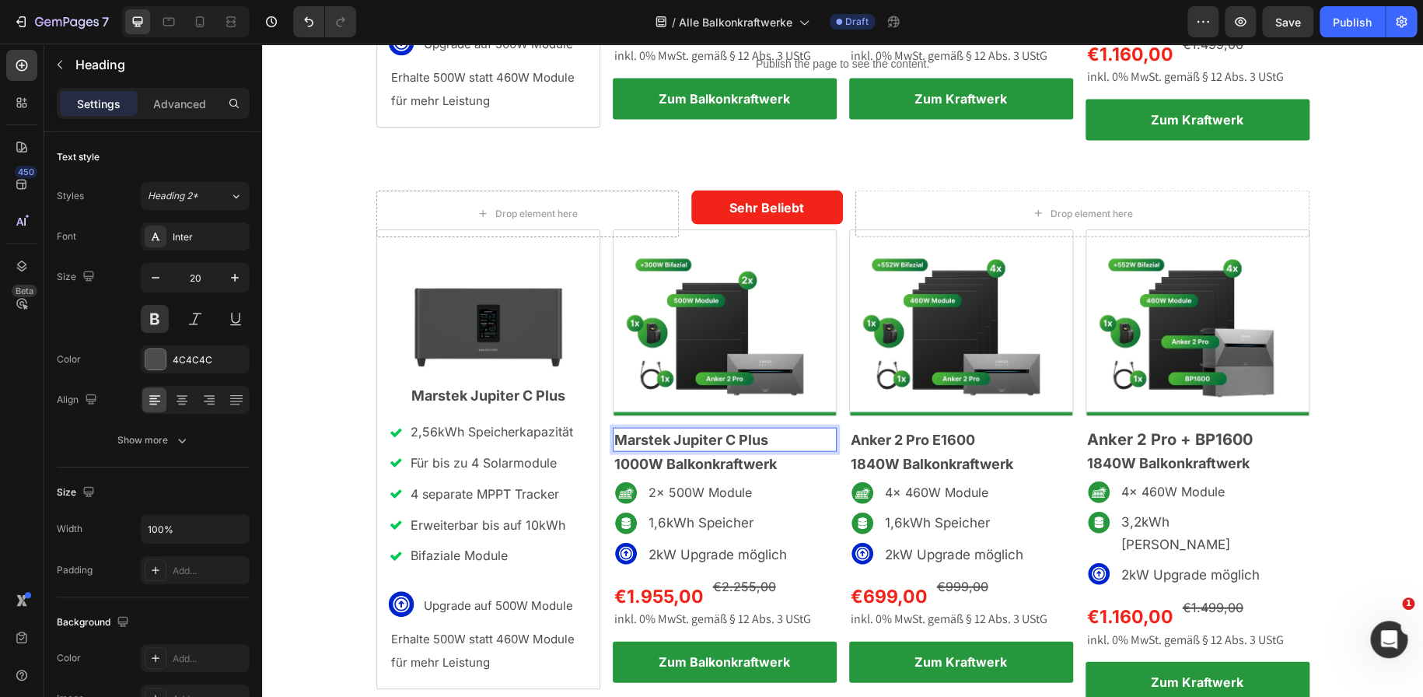
click at [683, 431] on span "Marstek Jupiter C Plus" at bounding box center [691, 439] width 154 height 16
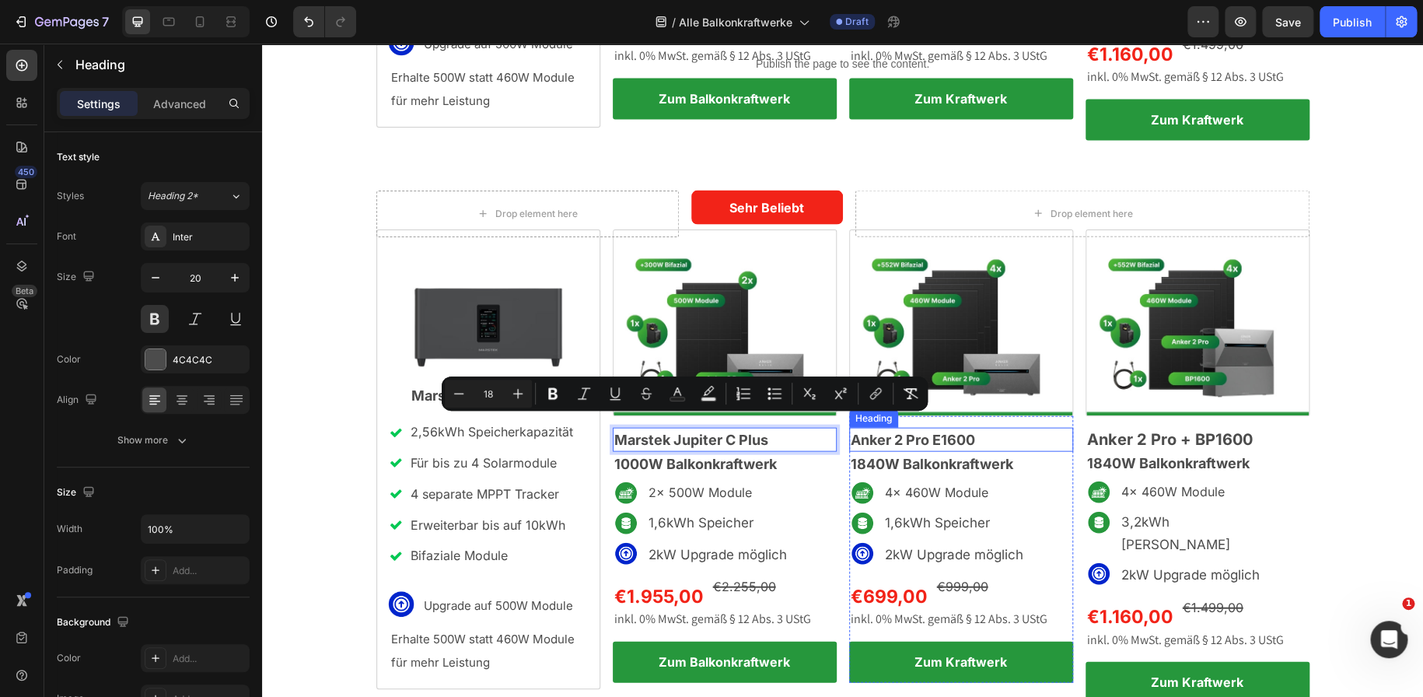
click at [929, 431] on span "Anker 2 Pro E1600" at bounding box center [913, 439] width 124 height 16
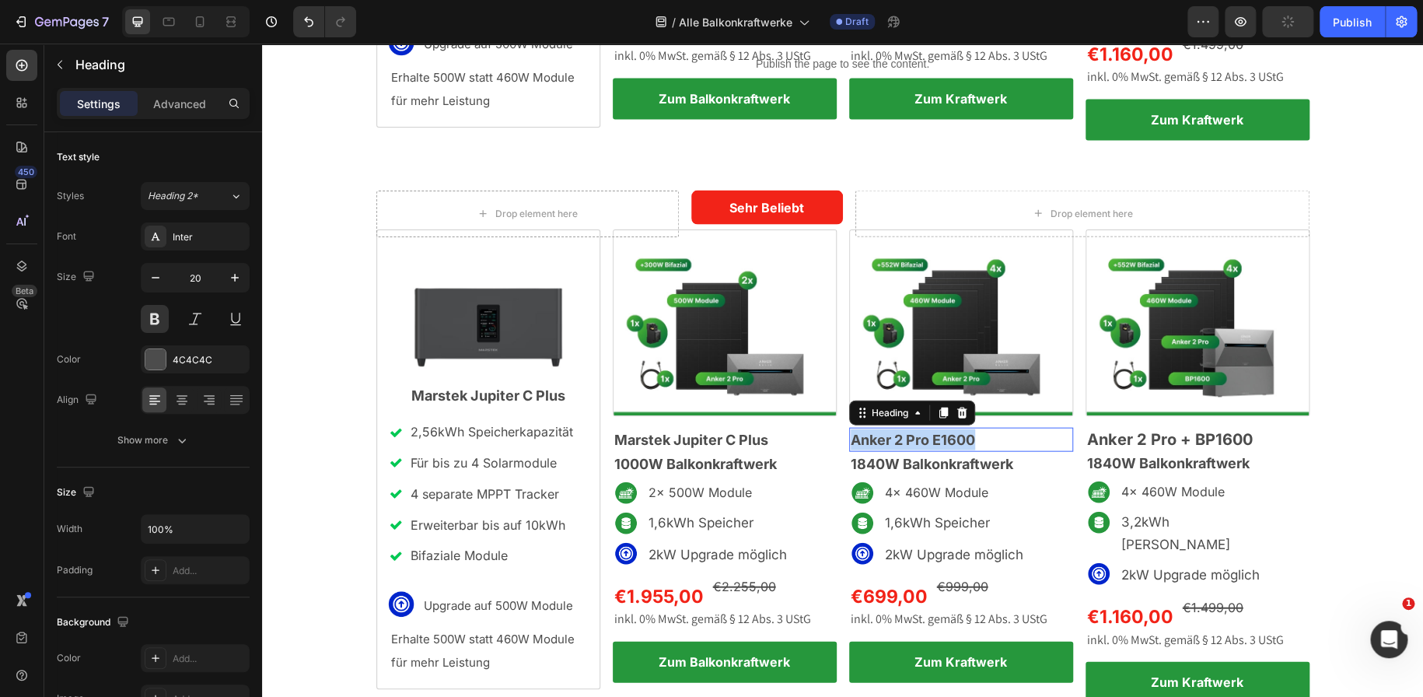
click at [929, 431] on span "Anker 2 Pro E1600" at bounding box center [913, 439] width 124 height 16
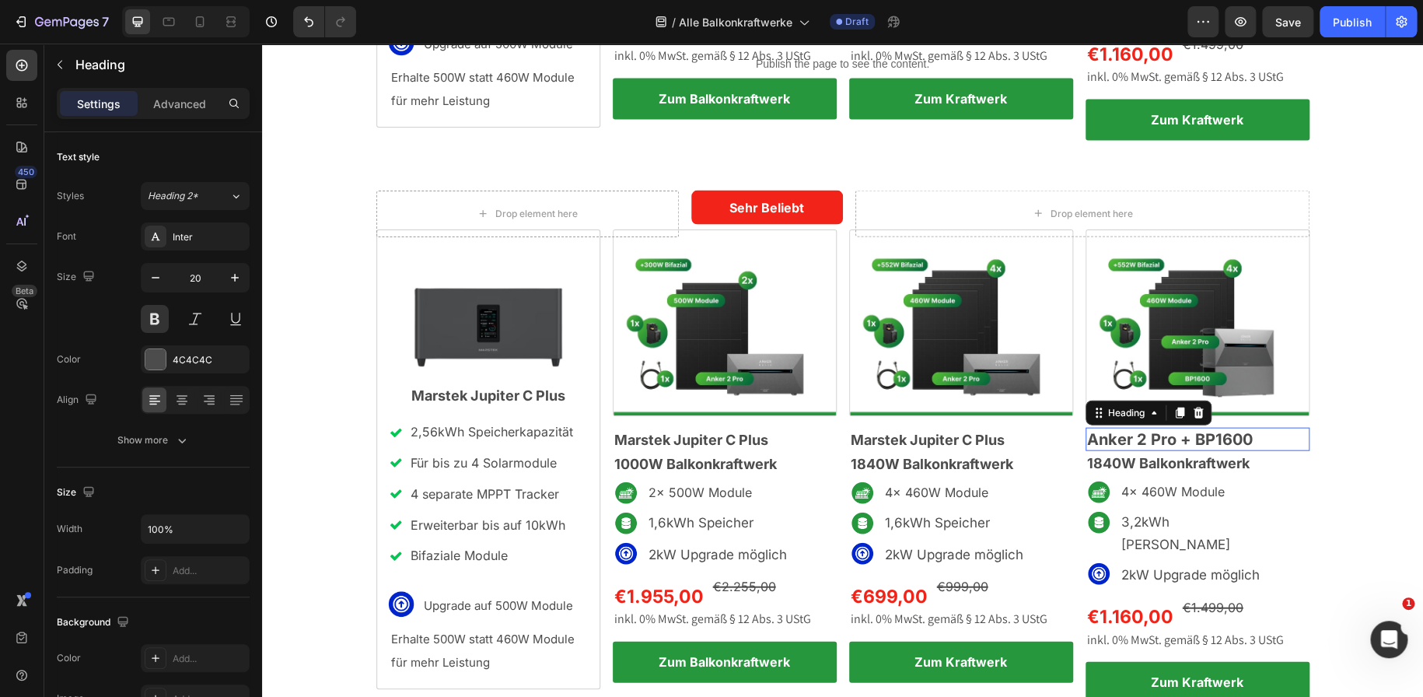
click at [1130, 428] on h2 "Anker 2 Pro + BP1600" at bounding box center [1197, 439] width 224 height 23
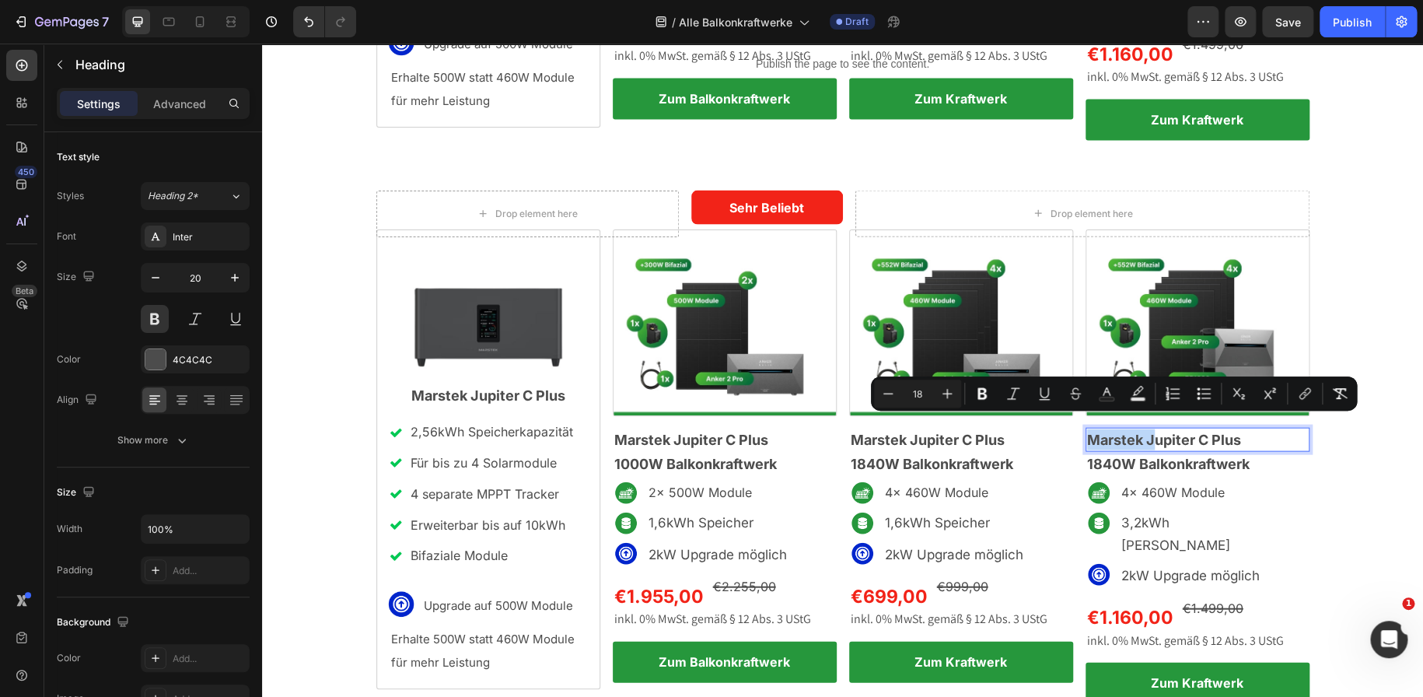
drag, startPoint x: 1147, startPoint y: 424, endPoint x: 1071, endPoint y: 434, distance: 76.9
click at [1071, 434] on div "Image Marstek Jupiter C Plus Heading 0 1840W Balkonkraftwerk Heading Image 4x 4…" at bounding box center [842, 466] width 933 height 475
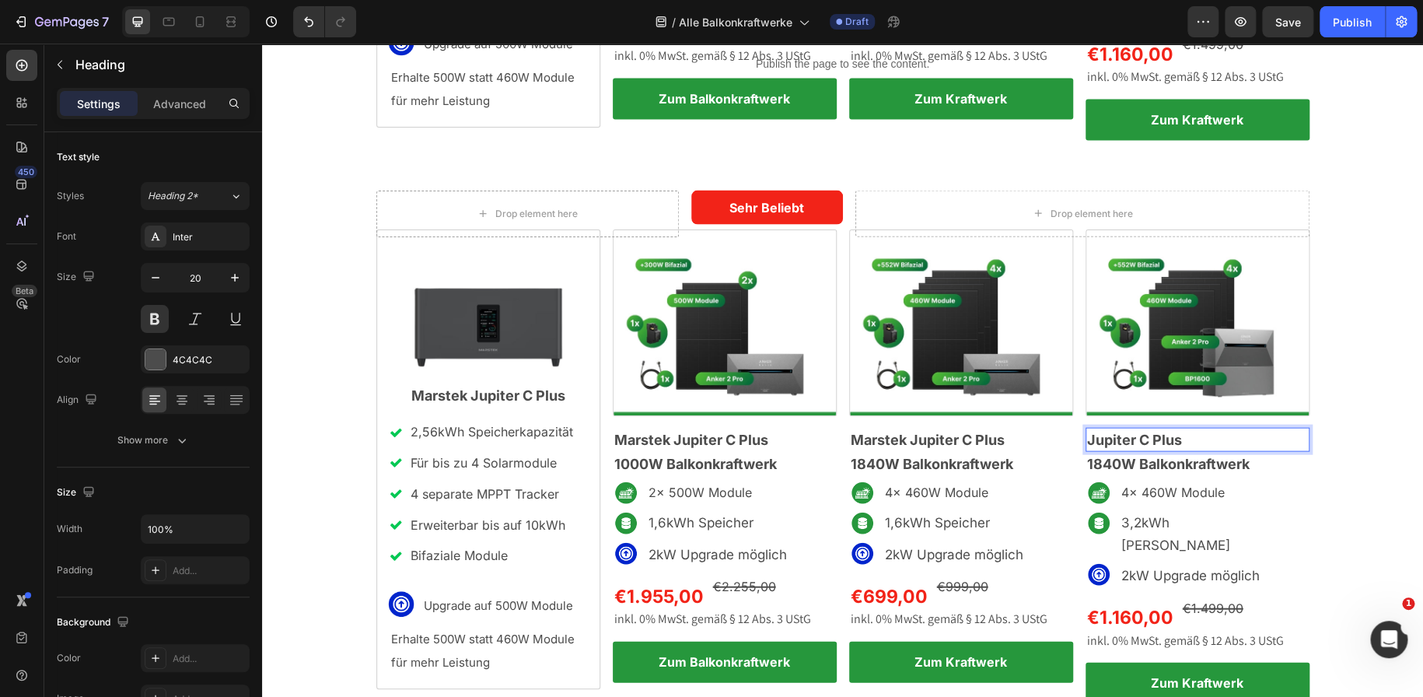
click at [1184, 429] on p "Jupiter C Plus" at bounding box center [1197, 439] width 221 height 21
click at [858, 456] on span "1840W Balkonkraftwerk" at bounding box center [932, 464] width 162 height 16
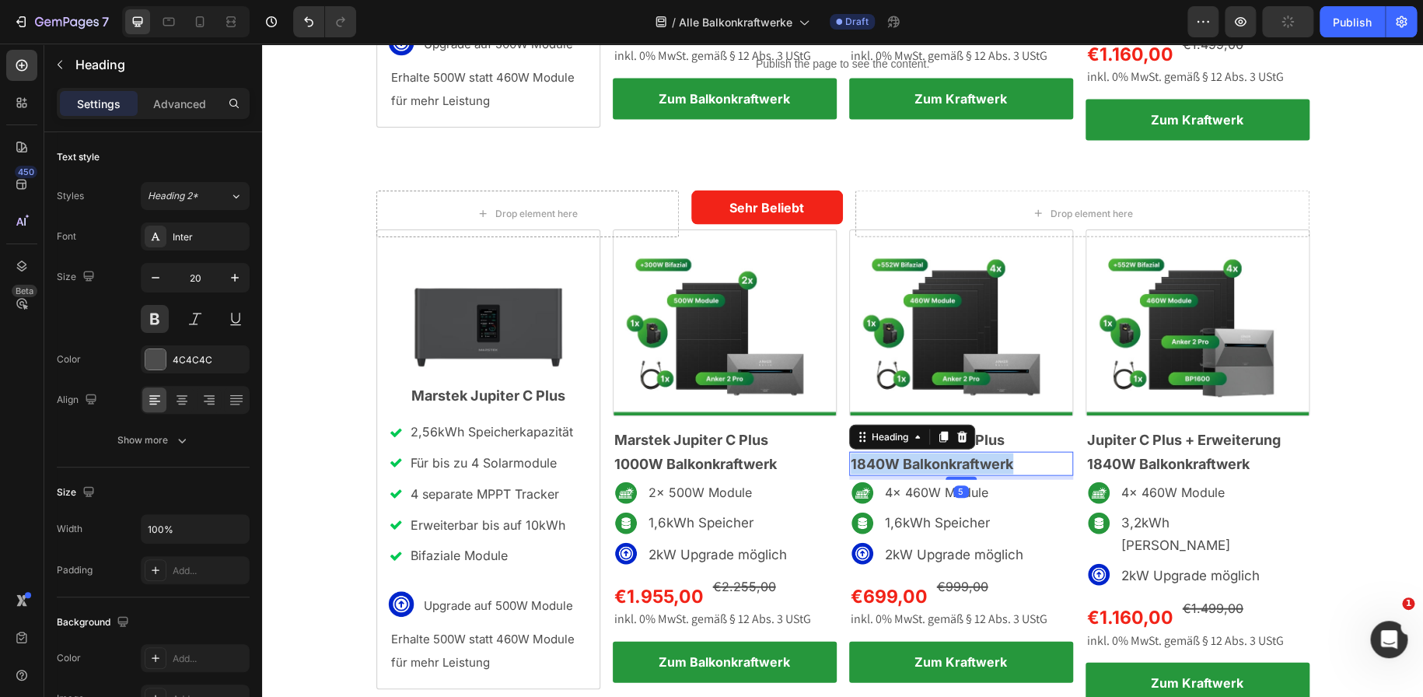
click at [858, 456] on span "1840W Balkonkraftwerk" at bounding box center [932, 464] width 162 height 16
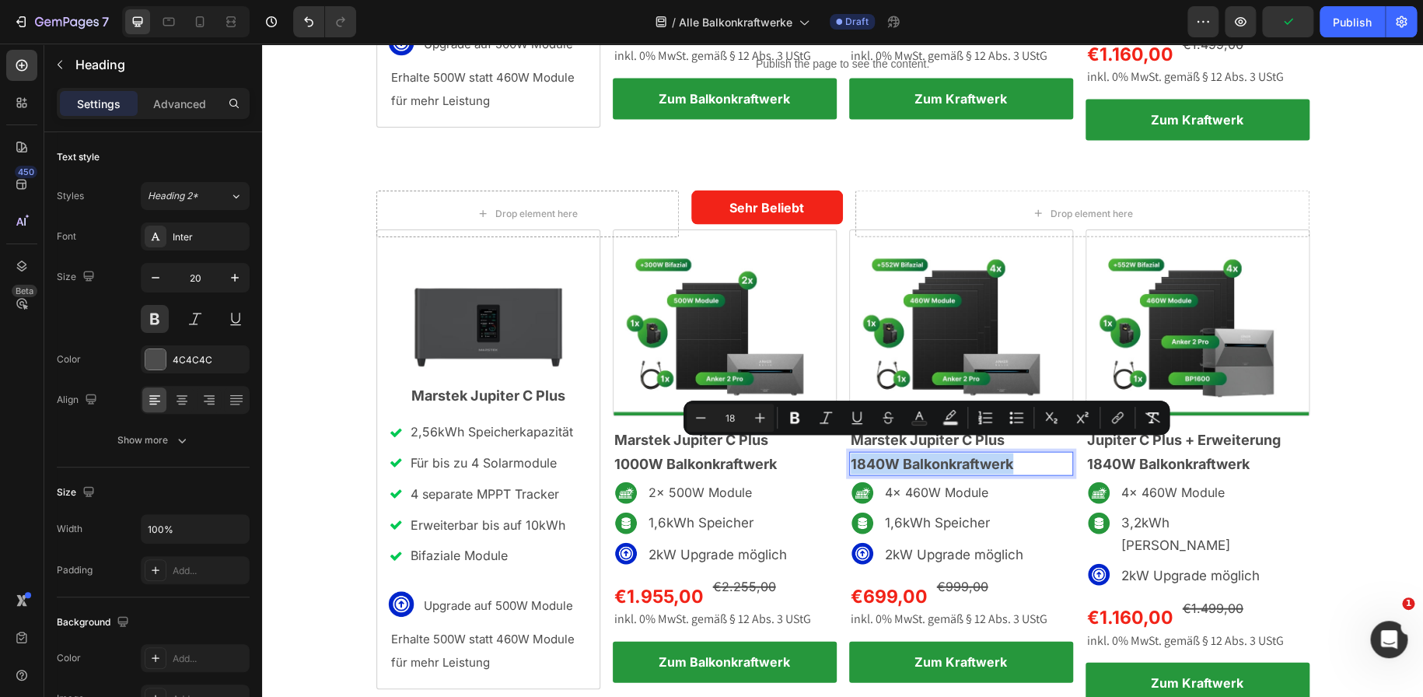
click at [874, 456] on span "1840W Balkonkraftwerk" at bounding box center [932, 464] width 162 height 16
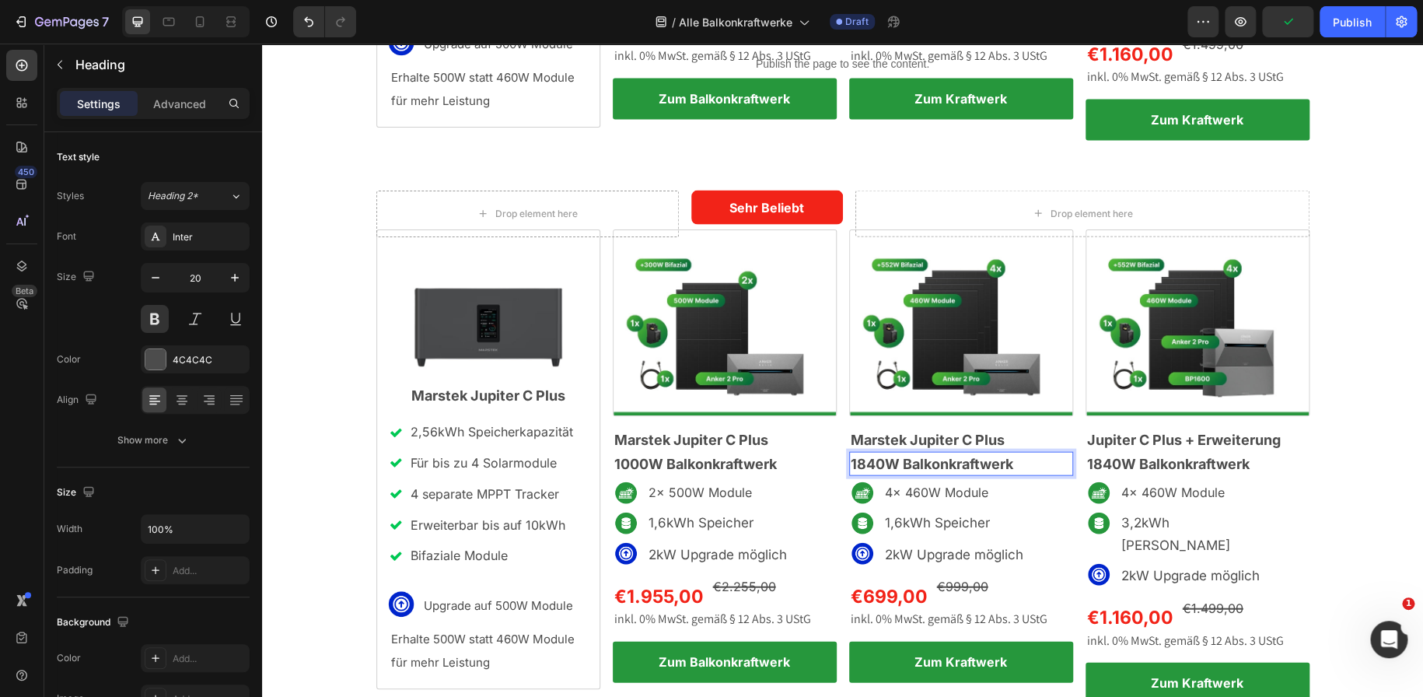
click at [874, 456] on span "1840W Balkonkraftwerk" at bounding box center [932, 464] width 162 height 16
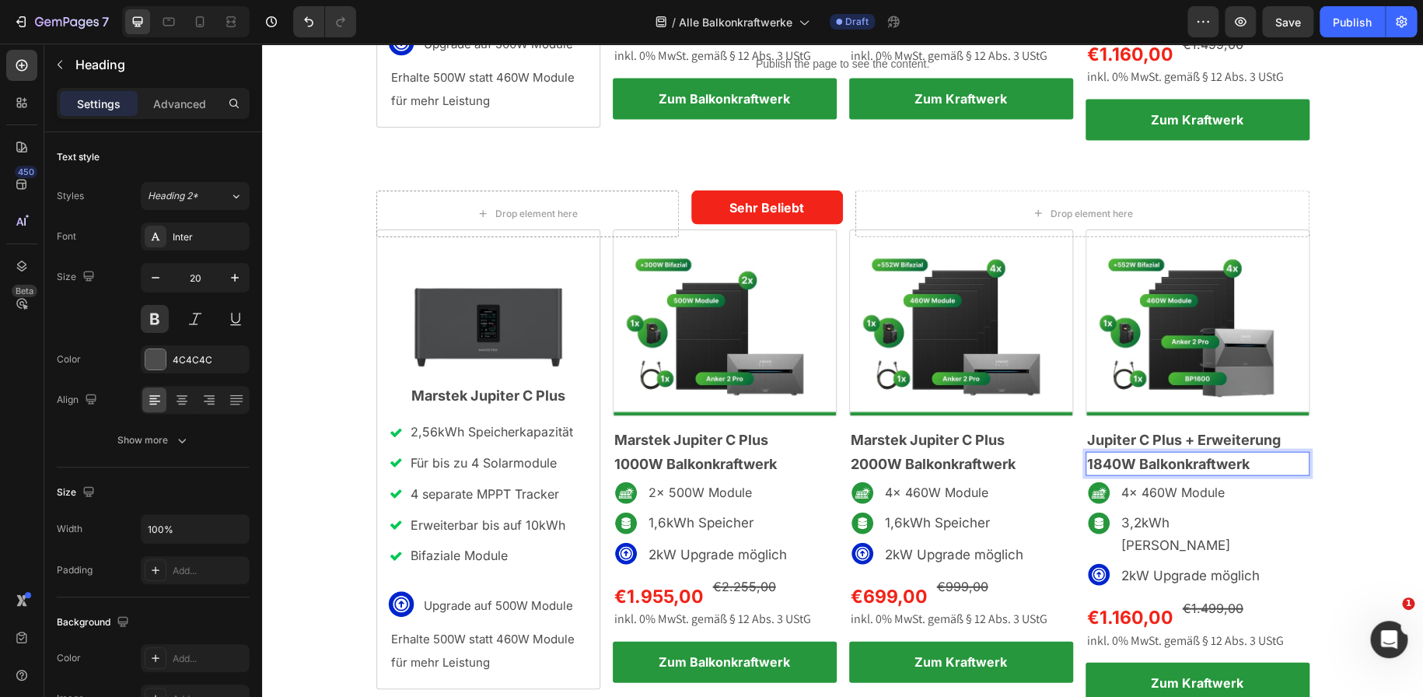
click at [1120, 456] on span "1840W Balkonkraftwerk" at bounding box center [1168, 464] width 162 height 16
click at [1157, 481] on p "4x 460W Module" at bounding box center [1198, 492] width 155 height 23
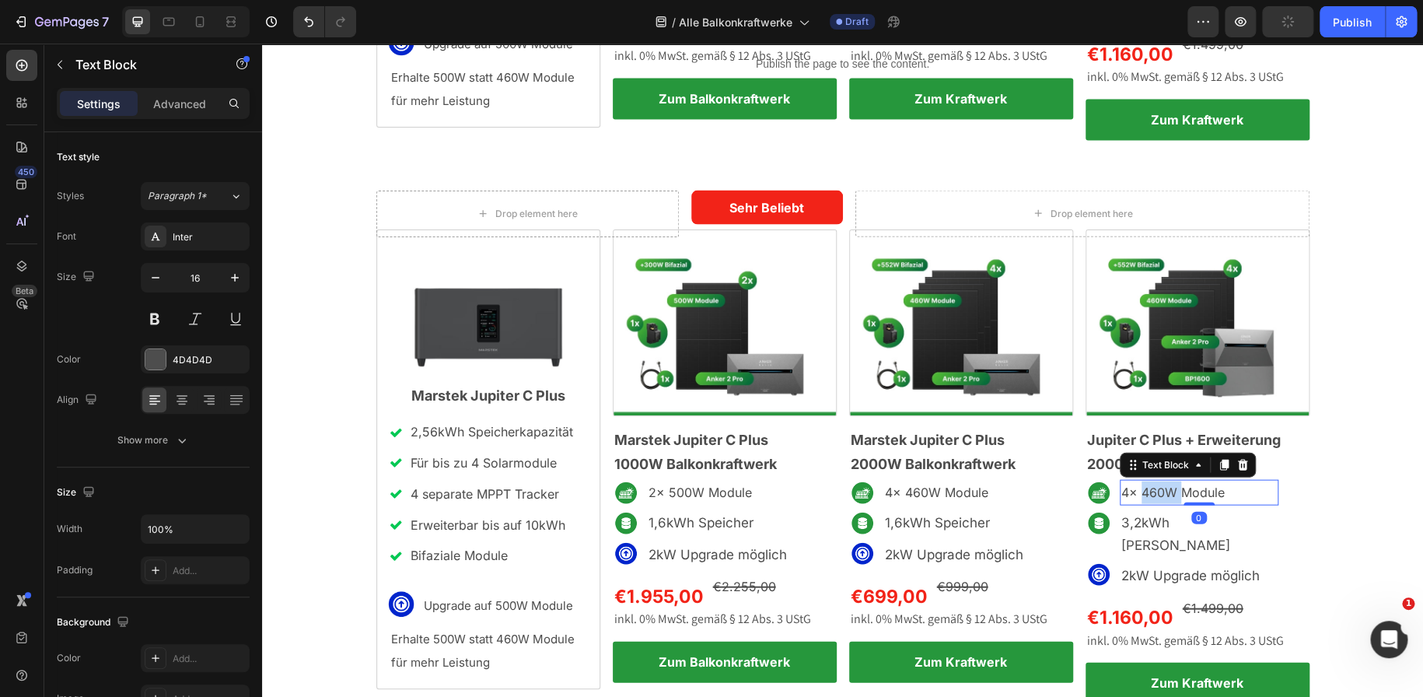
click at [1157, 481] on p "4x 460W Module" at bounding box center [1198, 492] width 155 height 23
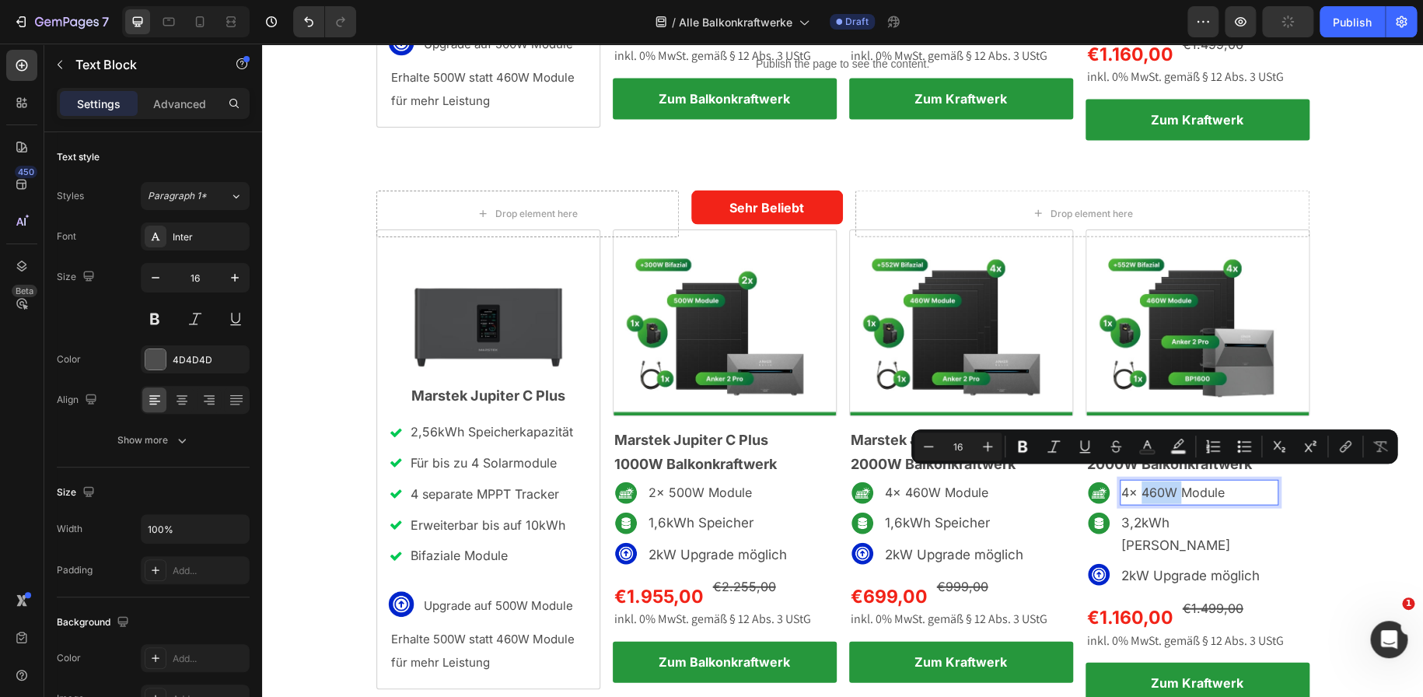
click at [1157, 481] on p "4x 460W Module" at bounding box center [1198, 492] width 155 height 23
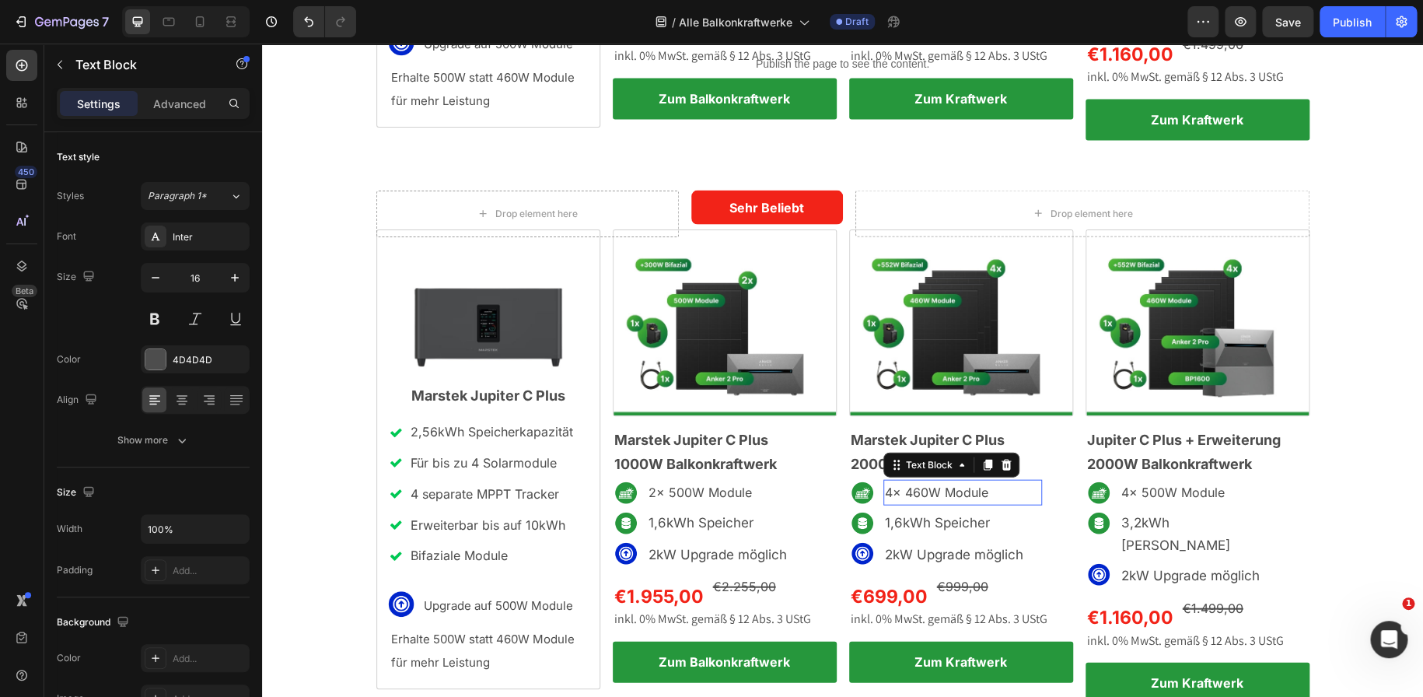
click at [924, 481] on p "4x 460W Module" at bounding box center [962, 492] width 155 height 23
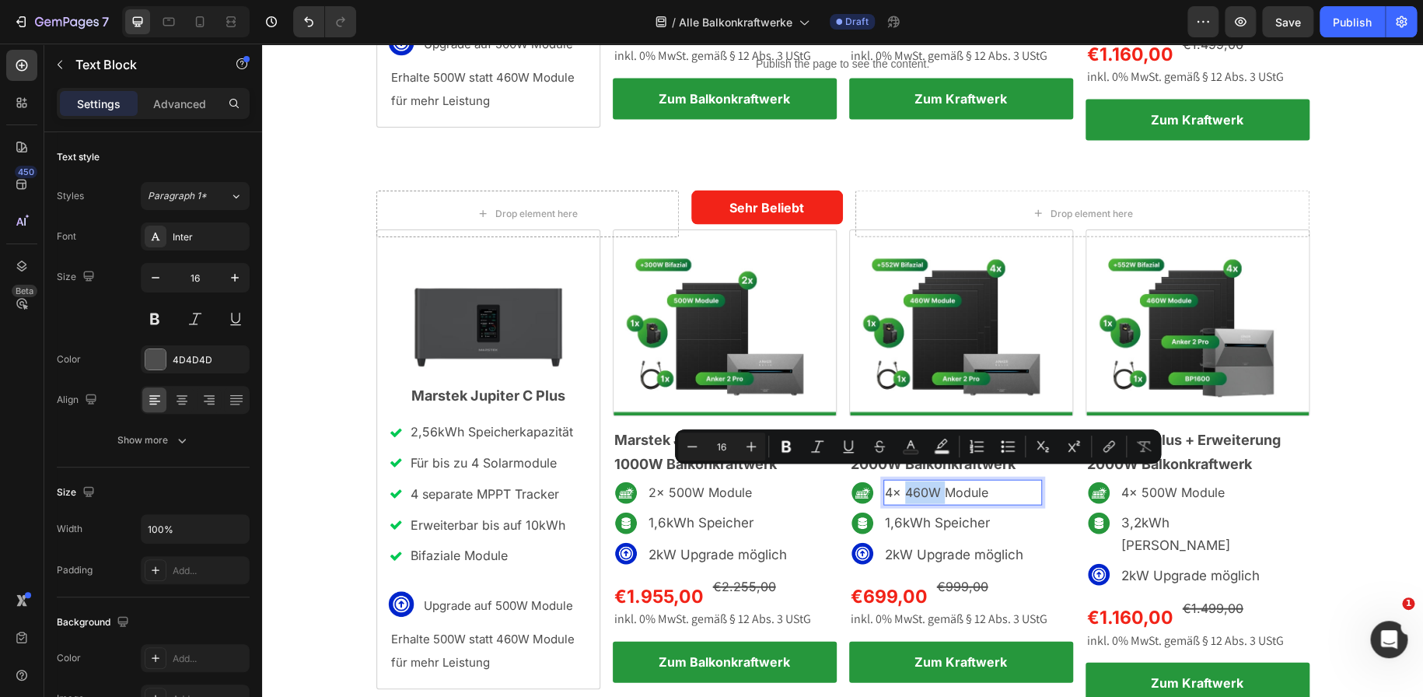
click at [924, 481] on p "4x 460W Module" at bounding box center [962, 492] width 155 height 23
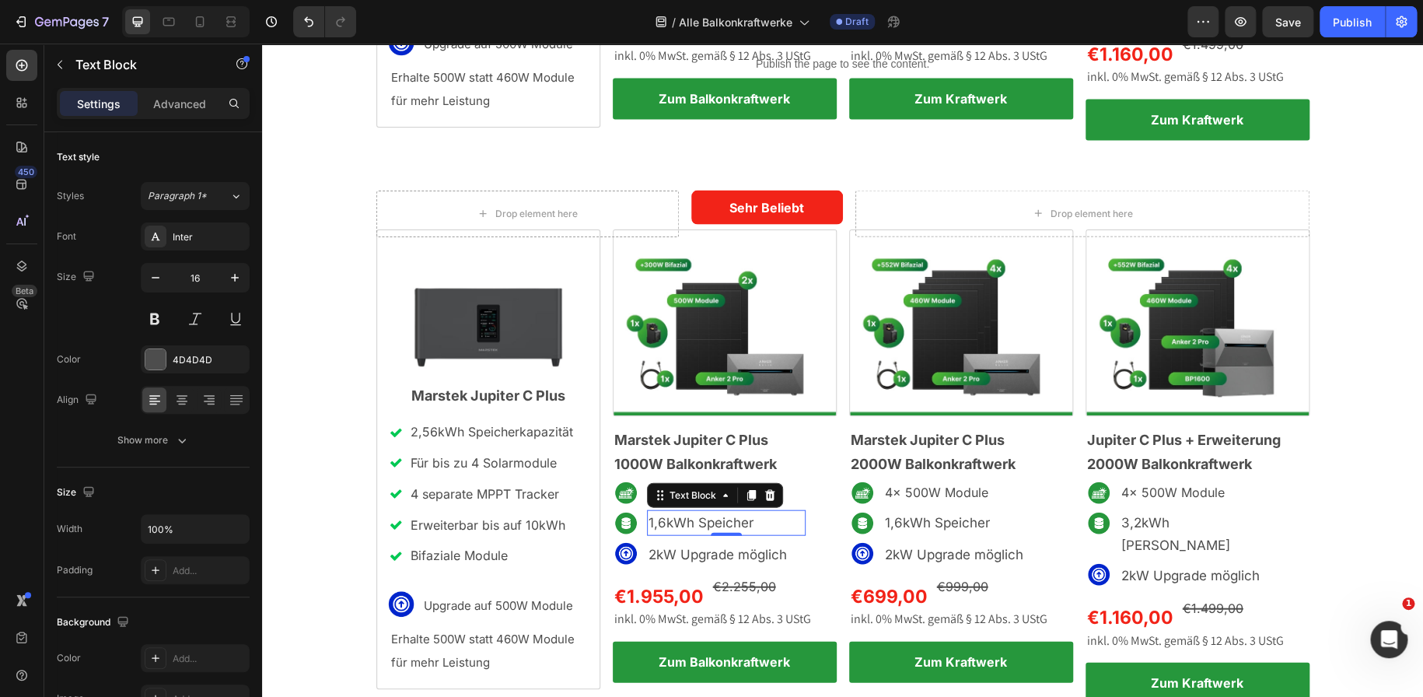
click at [659, 515] on span "1,6kWh Speicher" at bounding box center [700, 523] width 105 height 16
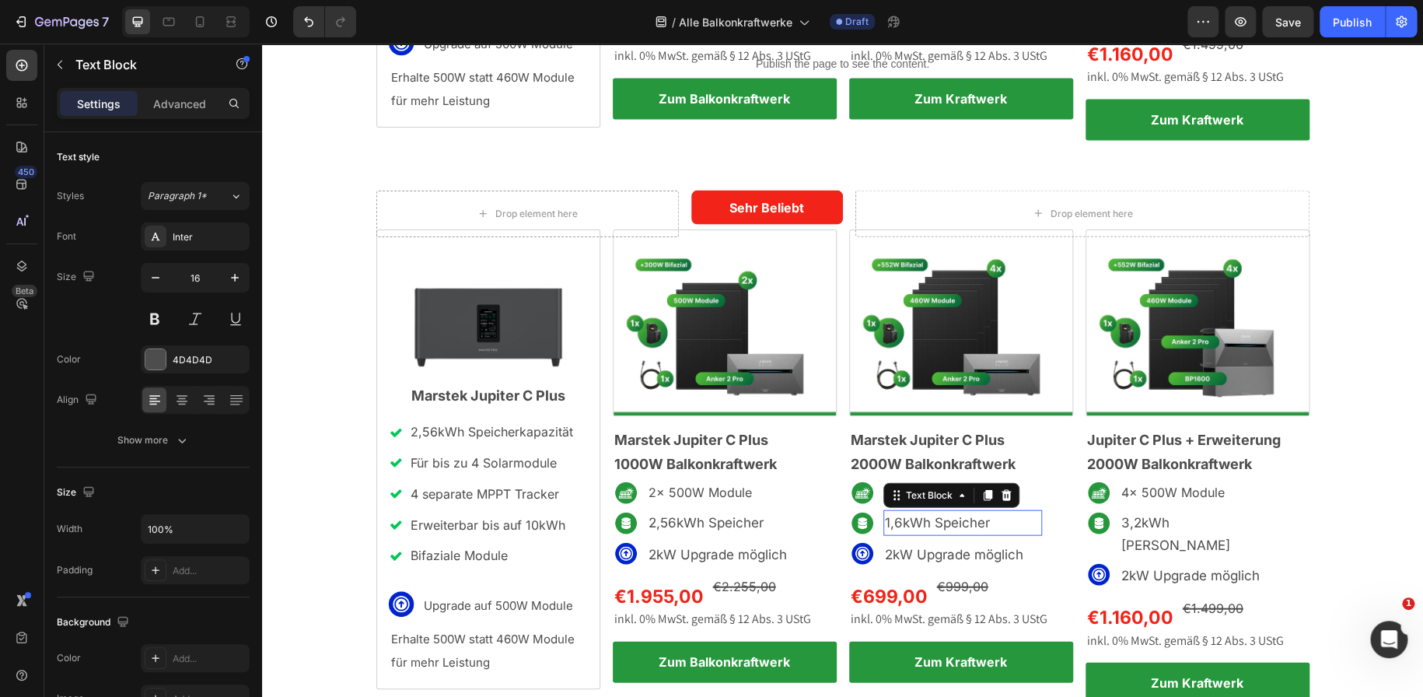
click at [894, 515] on span "1,6kWh Speicher" at bounding box center [937, 523] width 105 height 16
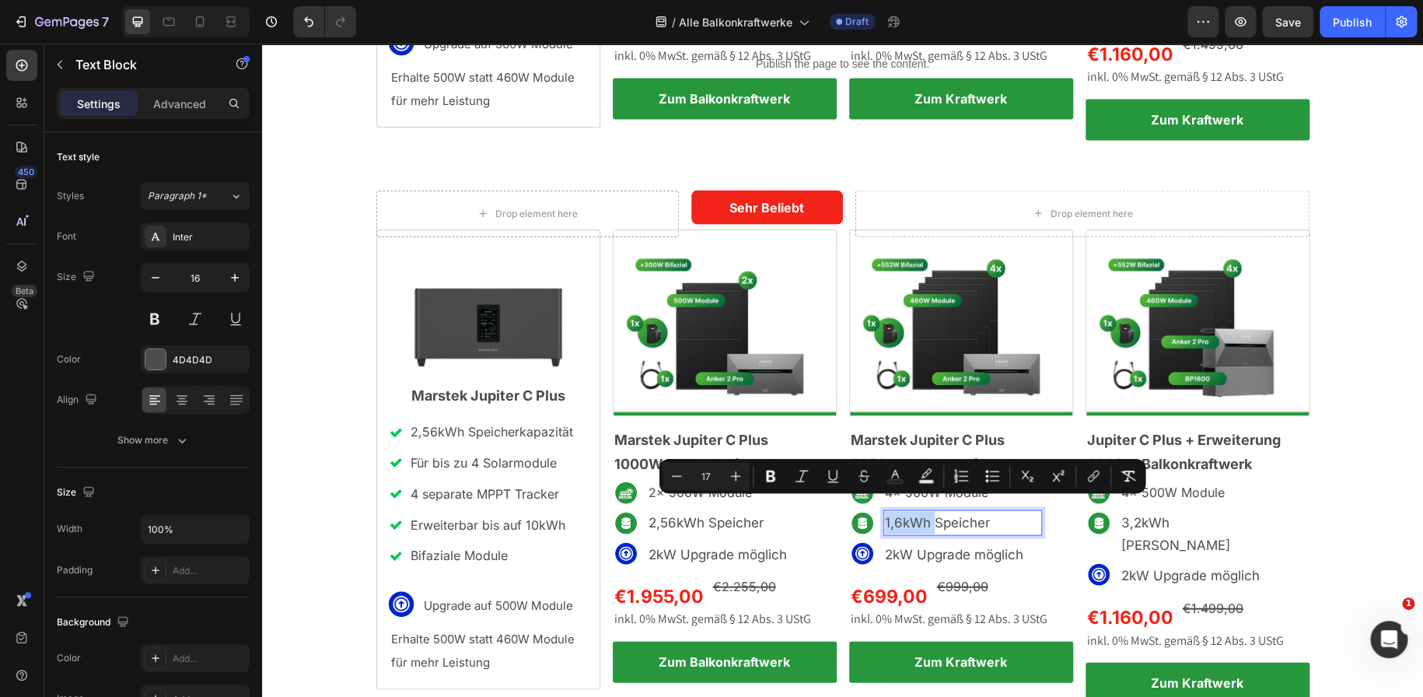
click at [894, 515] on span "1,6kWh Speicher" at bounding box center [937, 523] width 105 height 16
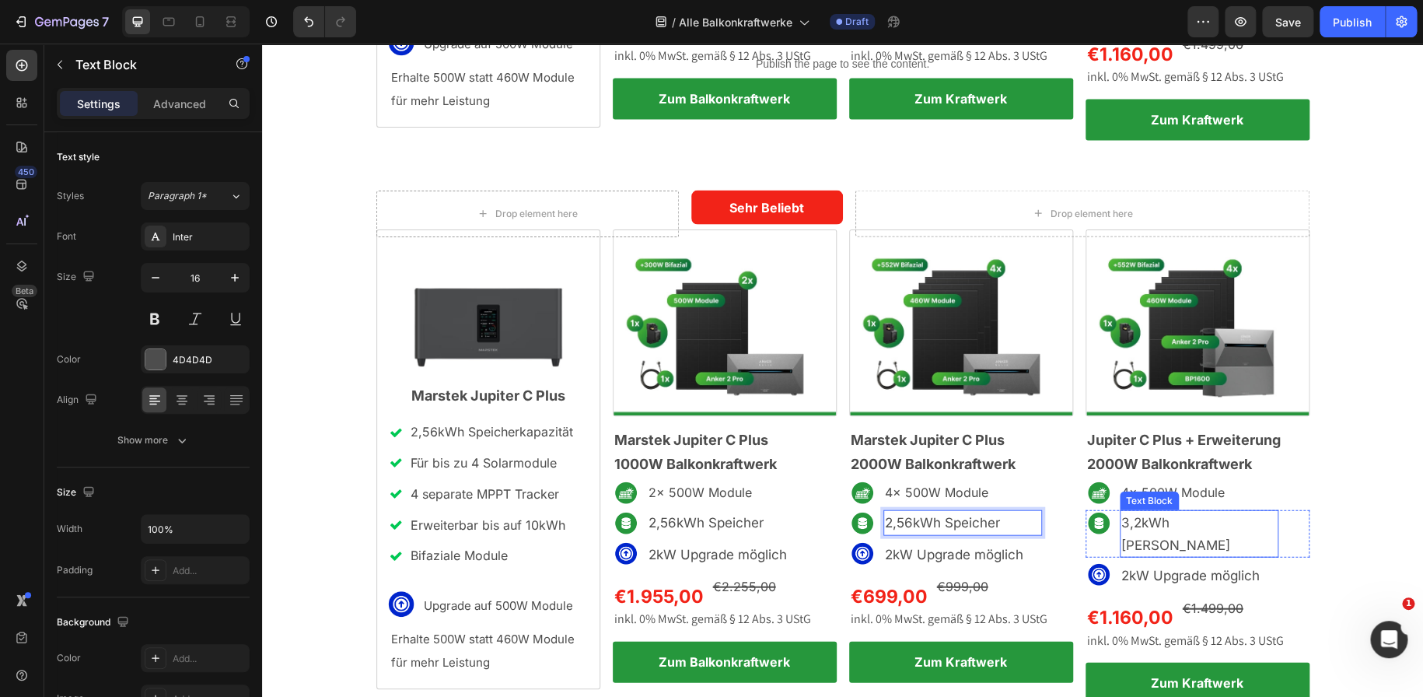
click at [1130, 515] on span "3,2kWh [PERSON_NAME]" at bounding box center [1175, 534] width 109 height 38
click at [1137, 515] on span "3,2kWh [PERSON_NAME]" at bounding box center [1175, 534] width 109 height 38
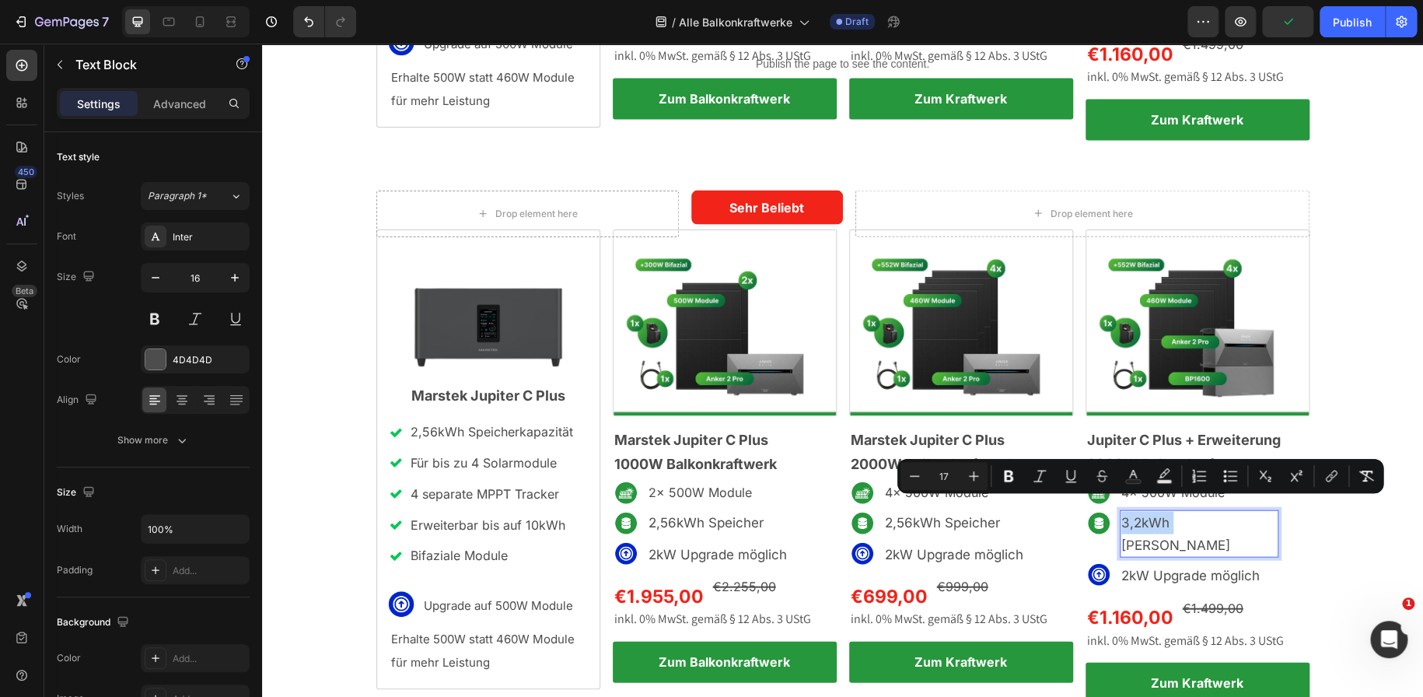
click at [1137, 515] on span "3,2kWh [PERSON_NAME]" at bounding box center [1175, 534] width 109 height 38
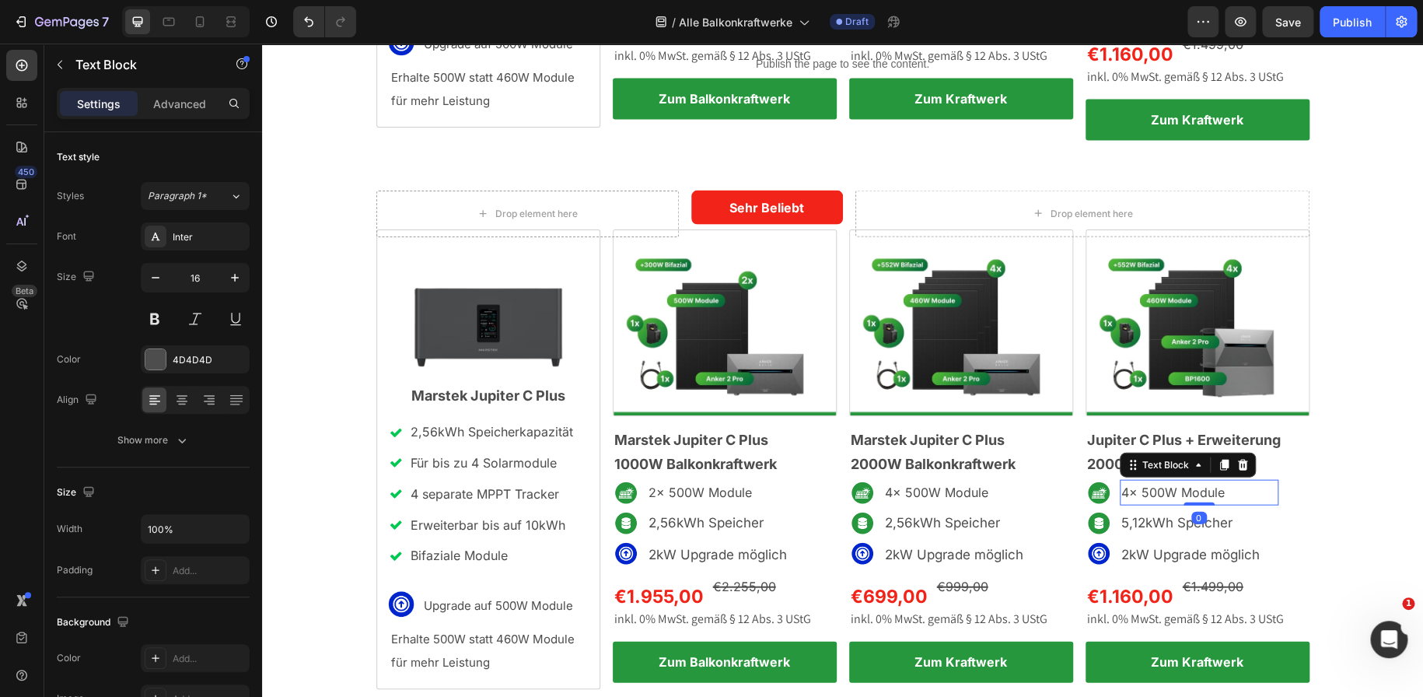
click at [1174, 481] on p "4x 500W Module" at bounding box center [1198, 492] width 155 height 23
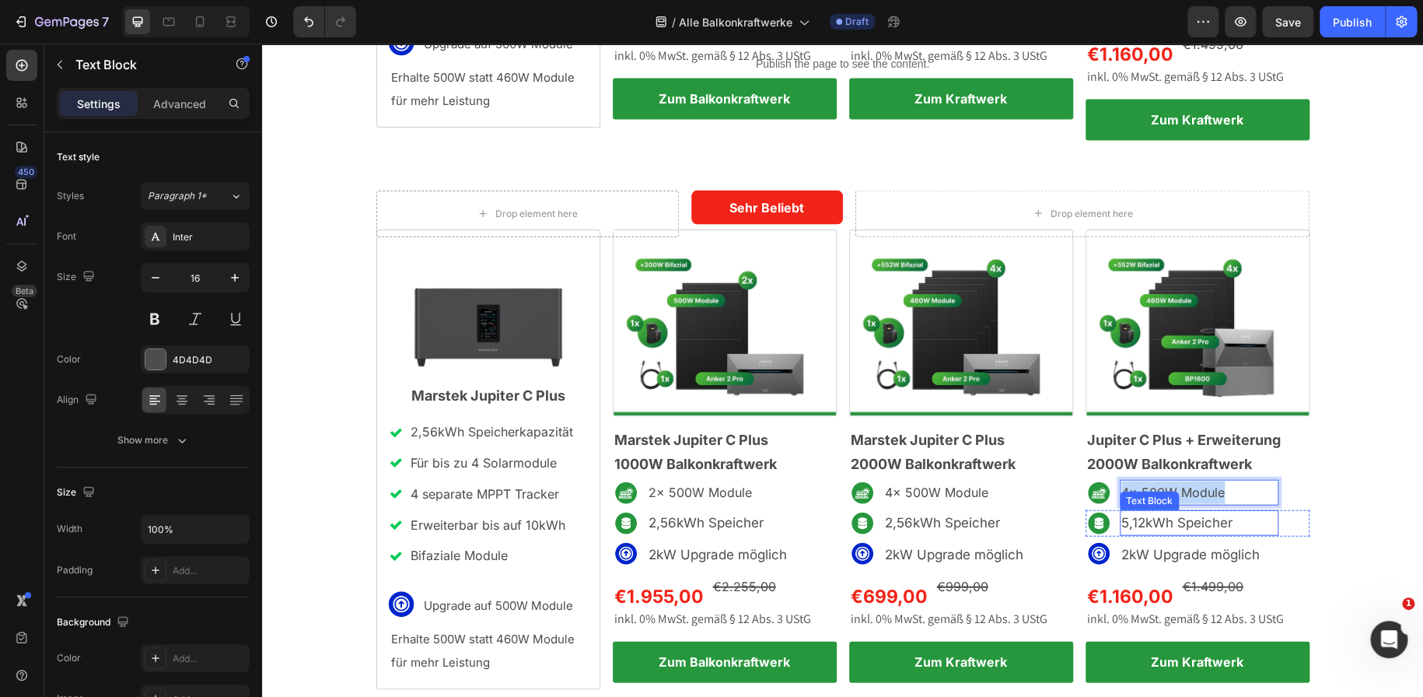
click at [1154, 515] on span "5,12kWh Speicher" at bounding box center [1176, 523] width 111 height 16
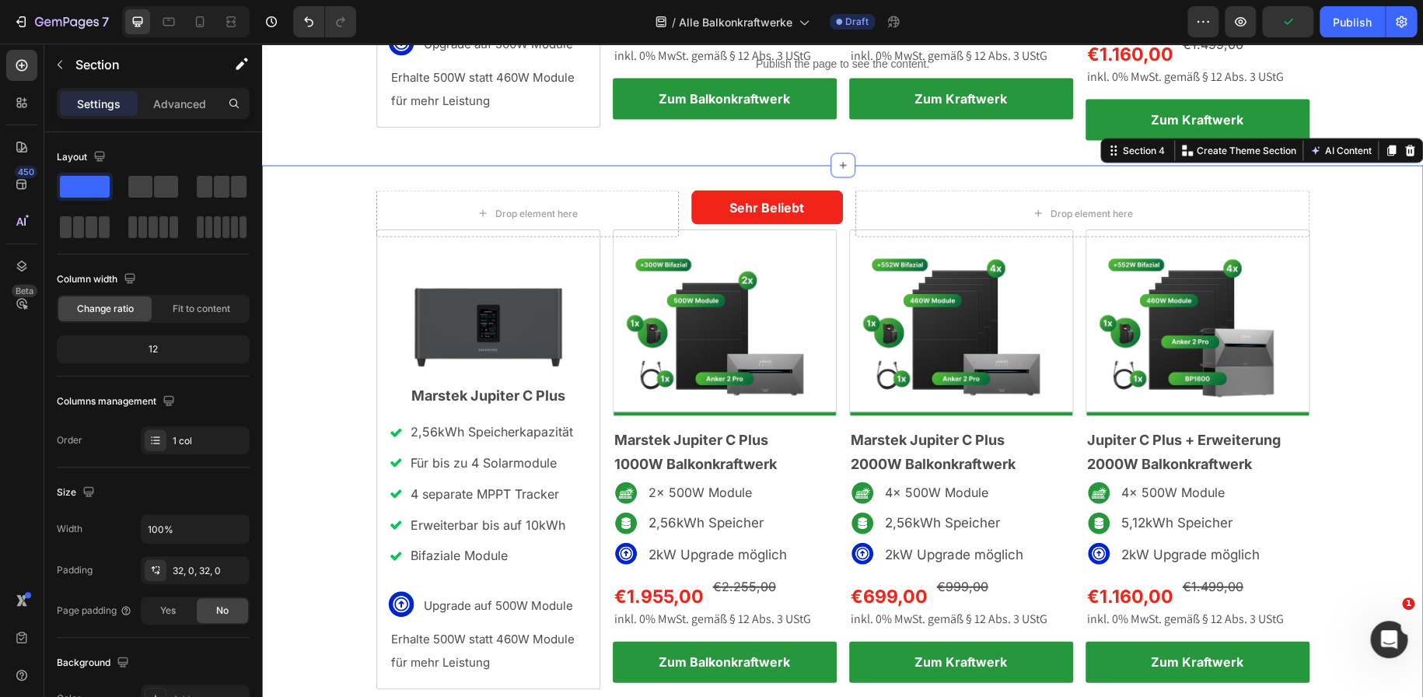
click at [1319, 515] on div "Drop element here Sehr Beliebt Text Block Row Drop element here Row Image ⁠⁠⁠⁠⁠…" at bounding box center [842, 456] width 1161 height 533
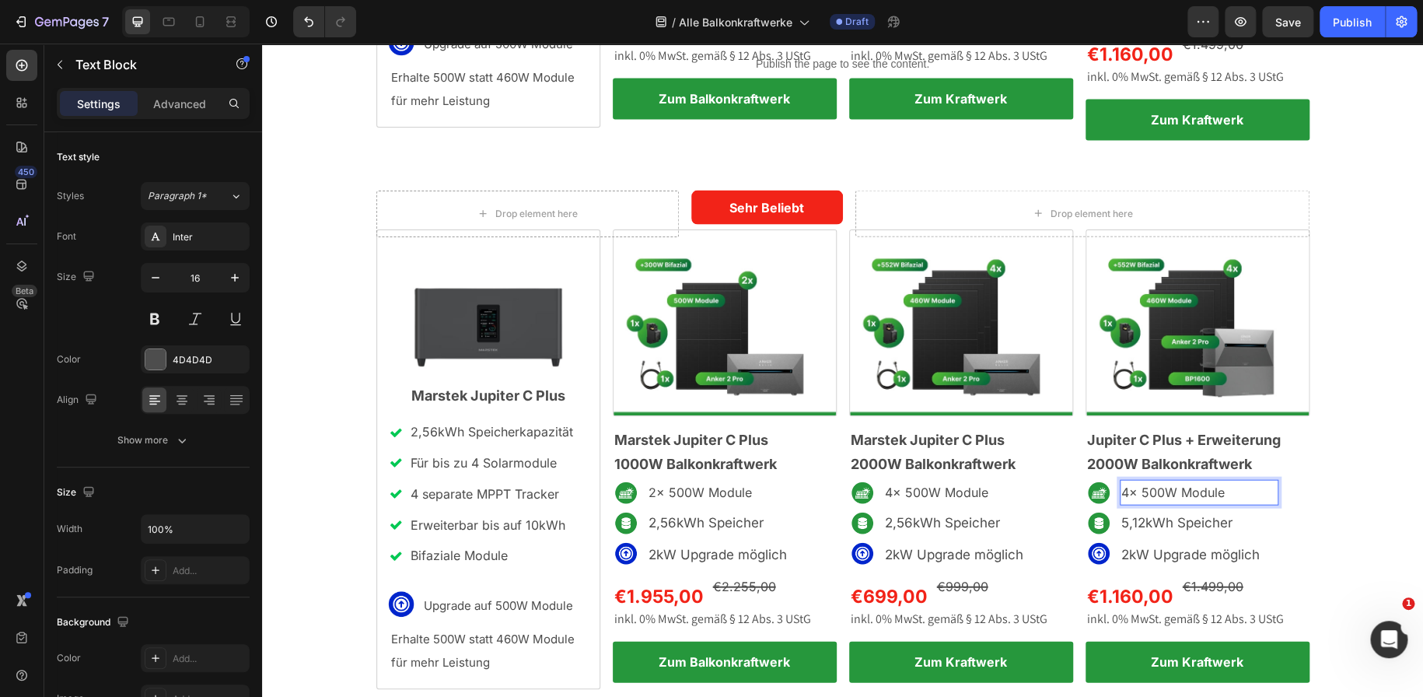
click at [1207, 481] on p "4x 500W Module" at bounding box center [1198, 492] width 155 height 23
click at [1170, 481] on p "4x 500W Module" at bounding box center [1198, 492] width 155 height 23
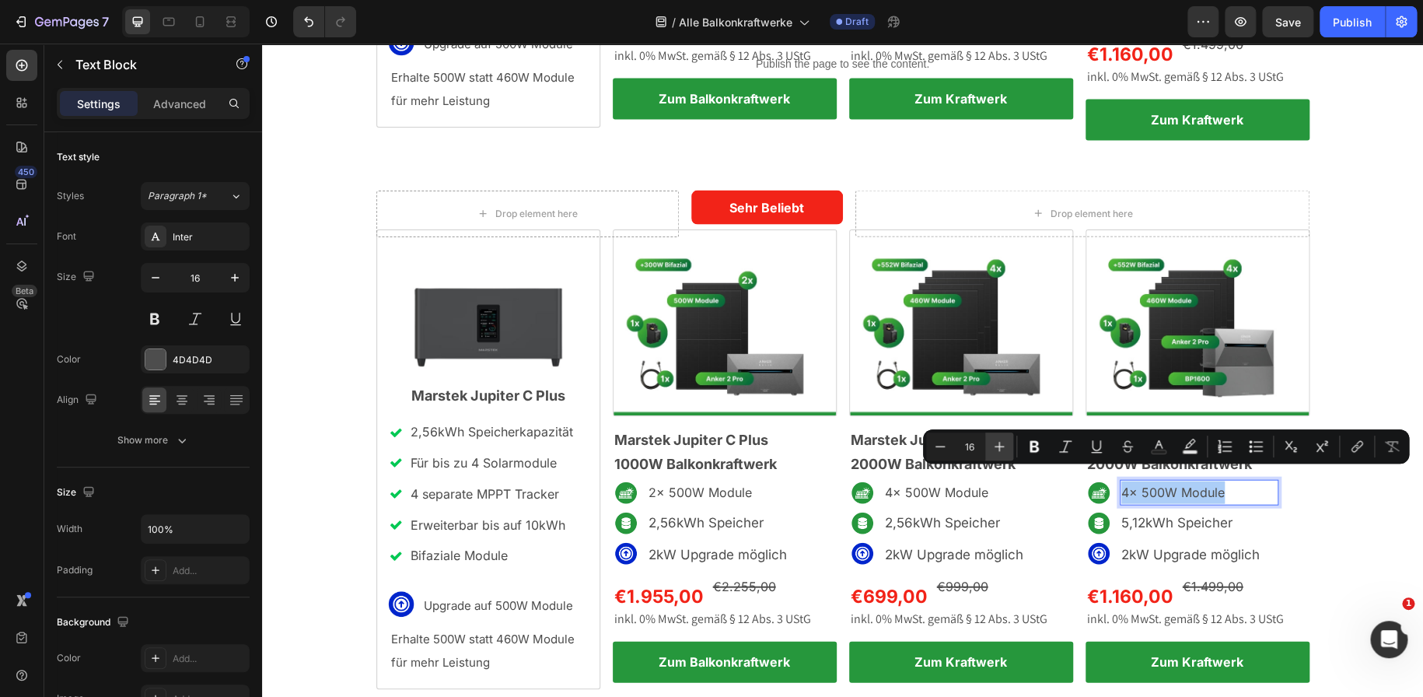
click at [996, 449] on icon "Editor contextual toolbar" at bounding box center [999, 446] width 16 height 16
type input "17"
click at [910, 481] on p "4x 500W Module" at bounding box center [962, 492] width 155 height 23
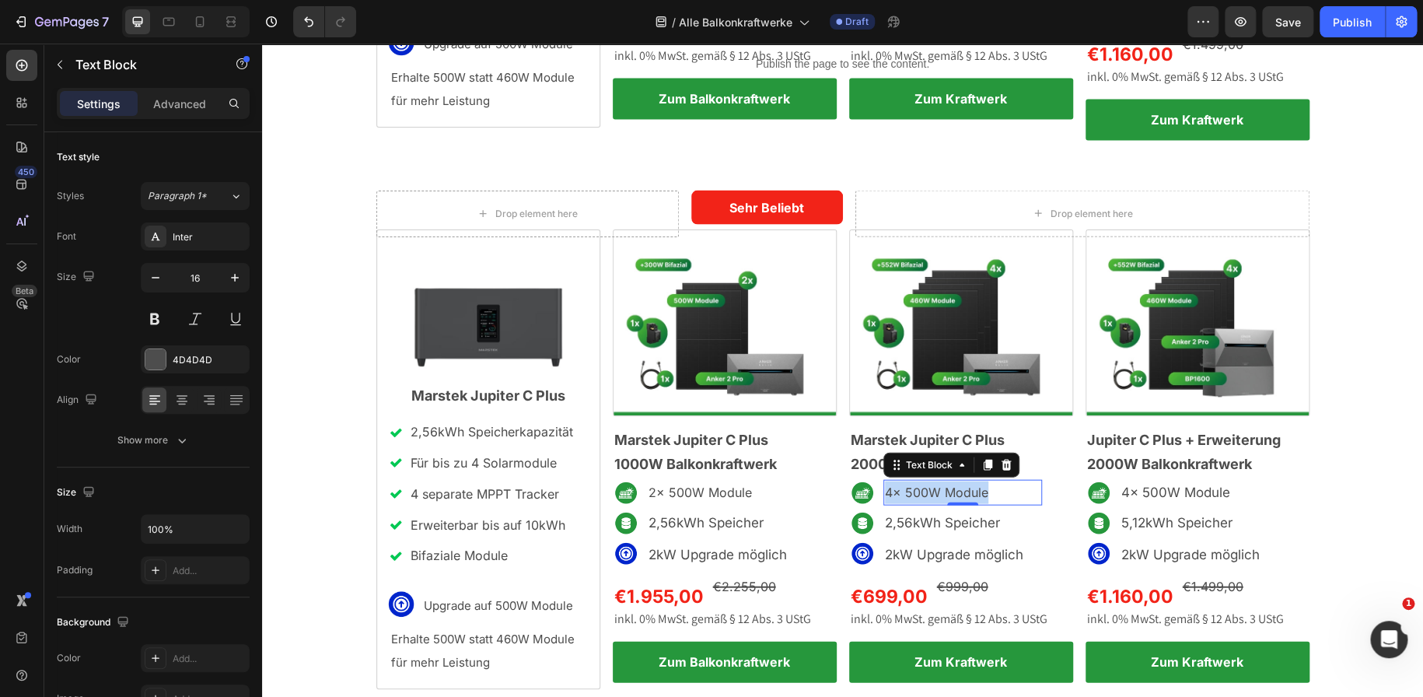
click at [910, 481] on p "4x 500W Module" at bounding box center [962, 492] width 155 height 23
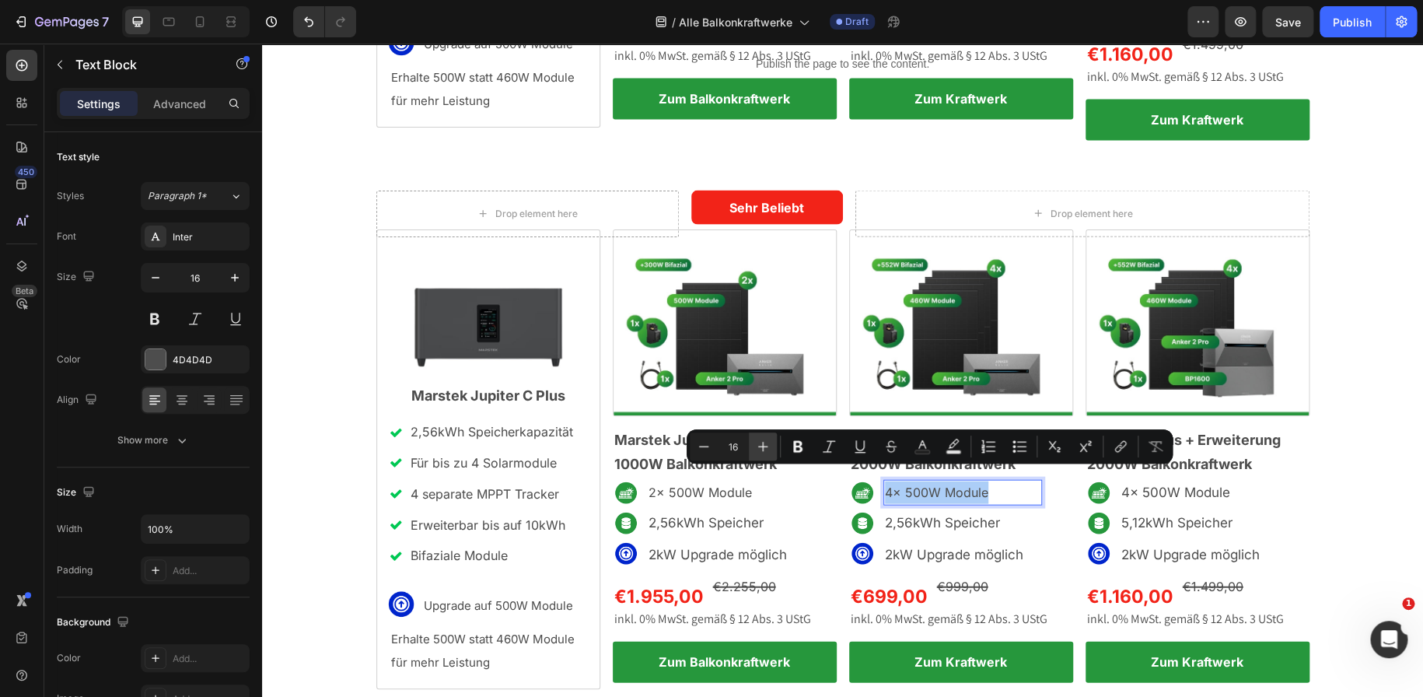
click at [763, 451] on icon "Editor contextual toolbar" at bounding box center [763, 446] width 16 height 16
type input "17"
click at [693, 481] on p "2x 500W Module" at bounding box center [725, 492] width 155 height 23
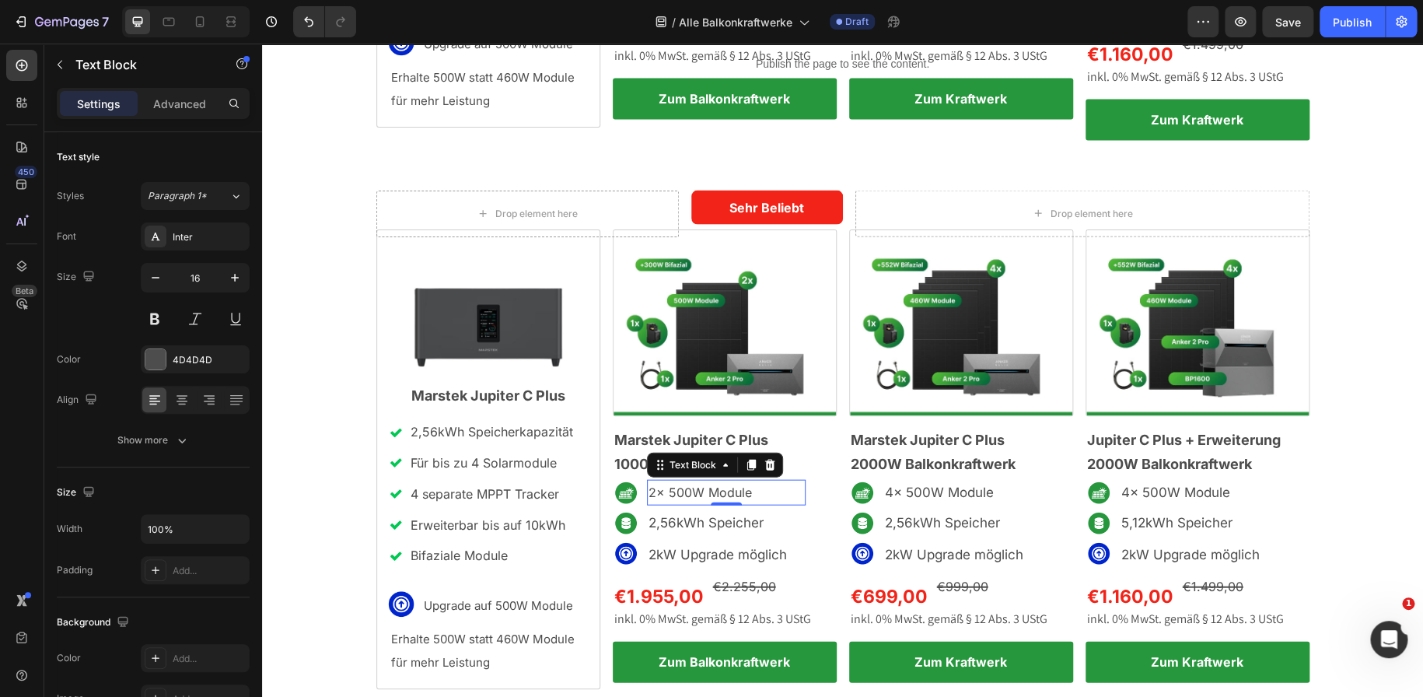
click at [693, 481] on p "2x 500W Module" at bounding box center [725, 492] width 155 height 23
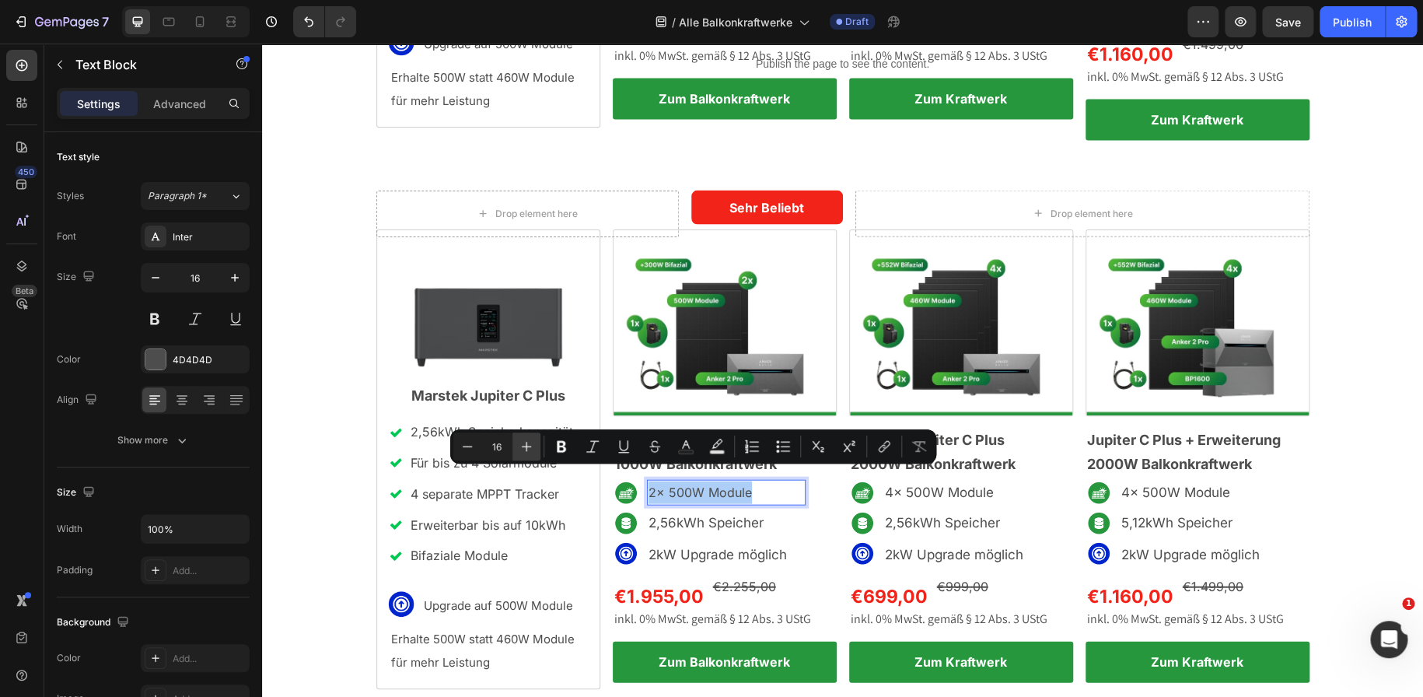
click at [529, 446] on icon "Editor contextual toolbar" at bounding box center [527, 446] width 16 height 16
type input "17"
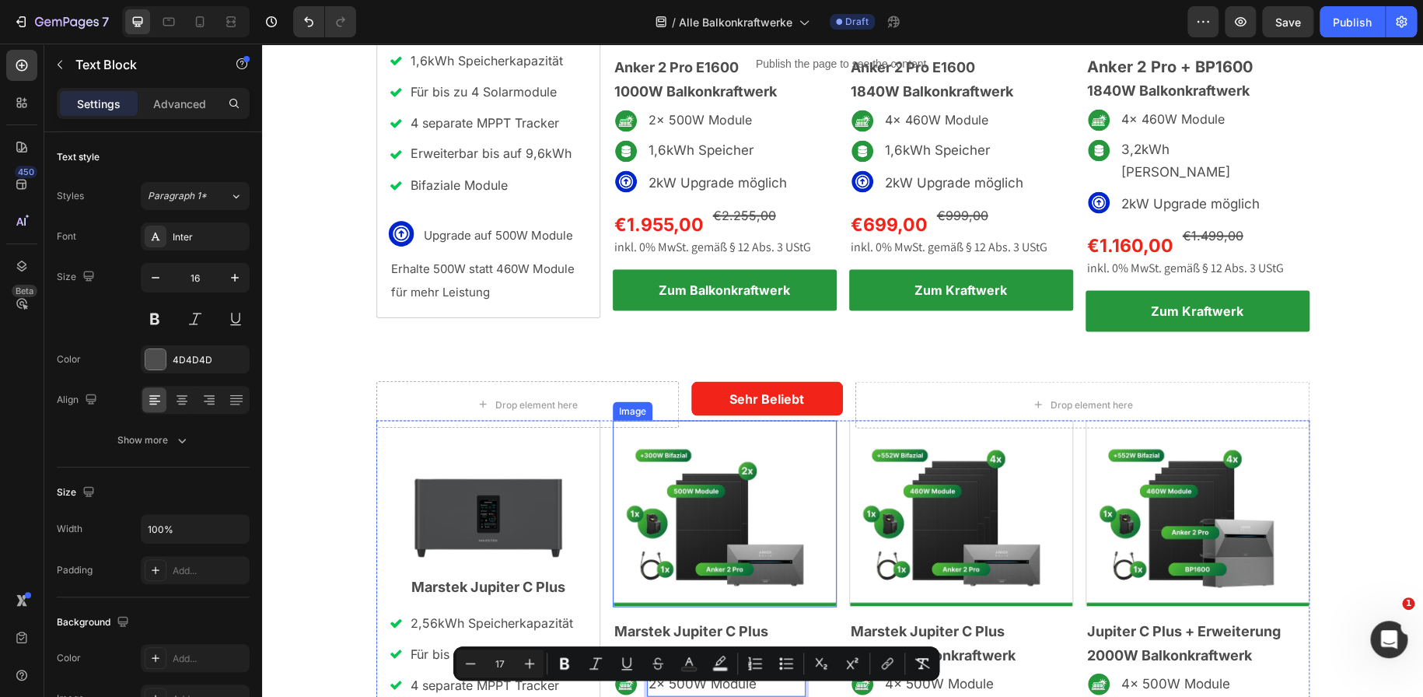
scroll to position [1273, 0]
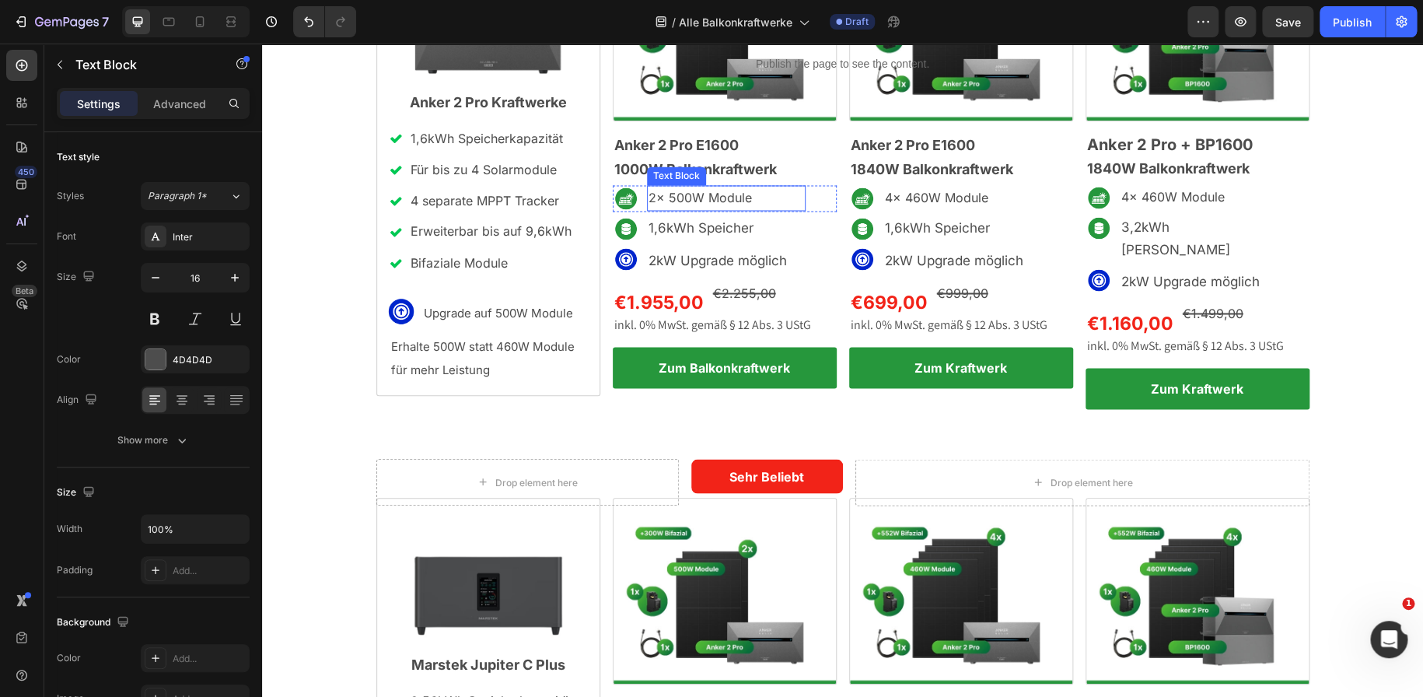
click at [687, 195] on p "2x 500W Module" at bounding box center [725, 198] width 155 height 23
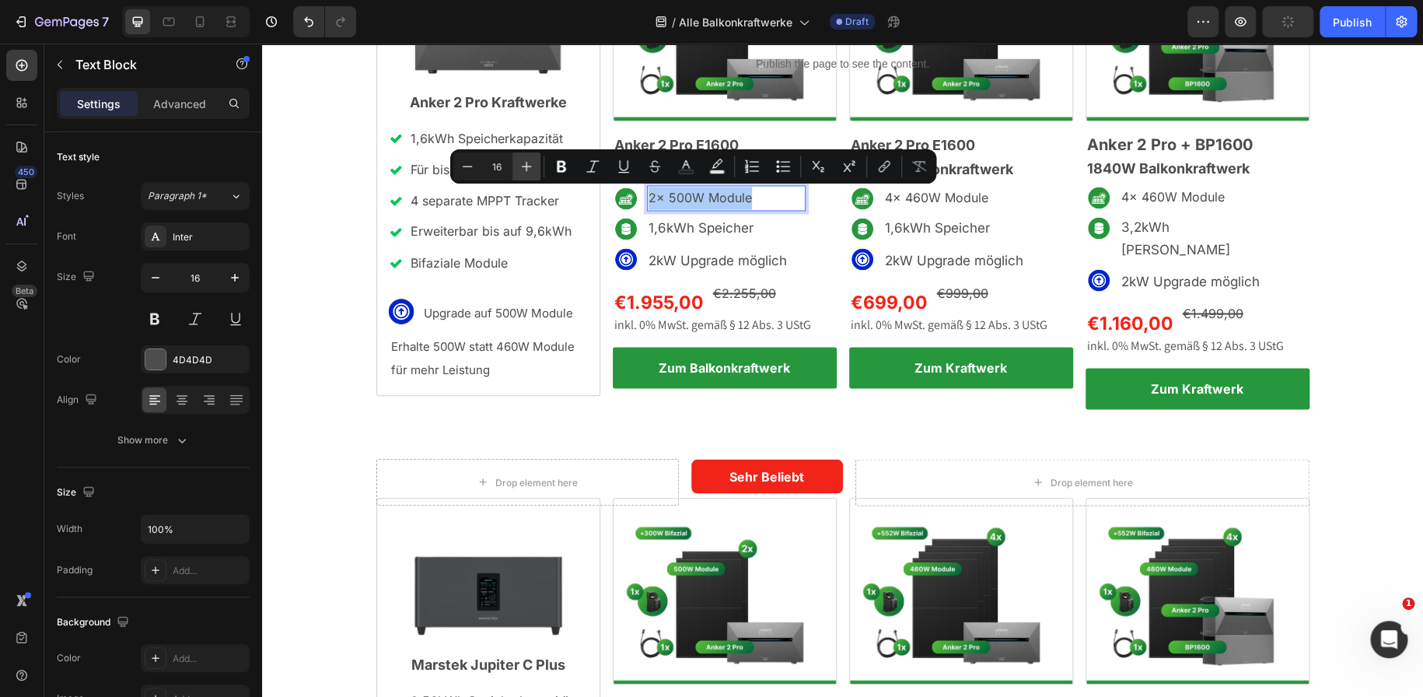
click at [529, 165] on icon "Editor contextual toolbar" at bounding box center [527, 167] width 16 height 16
type input "17"
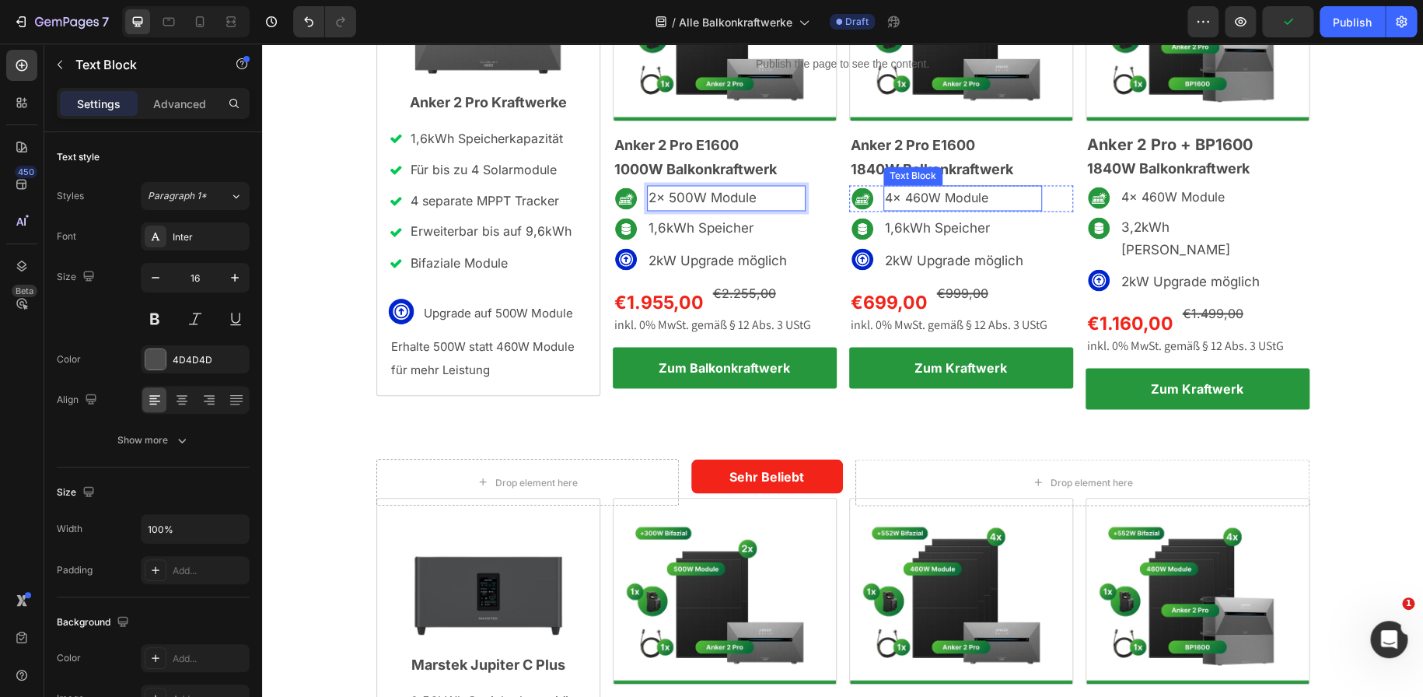
click at [953, 194] on p "4x 460W Module" at bounding box center [962, 198] width 155 height 23
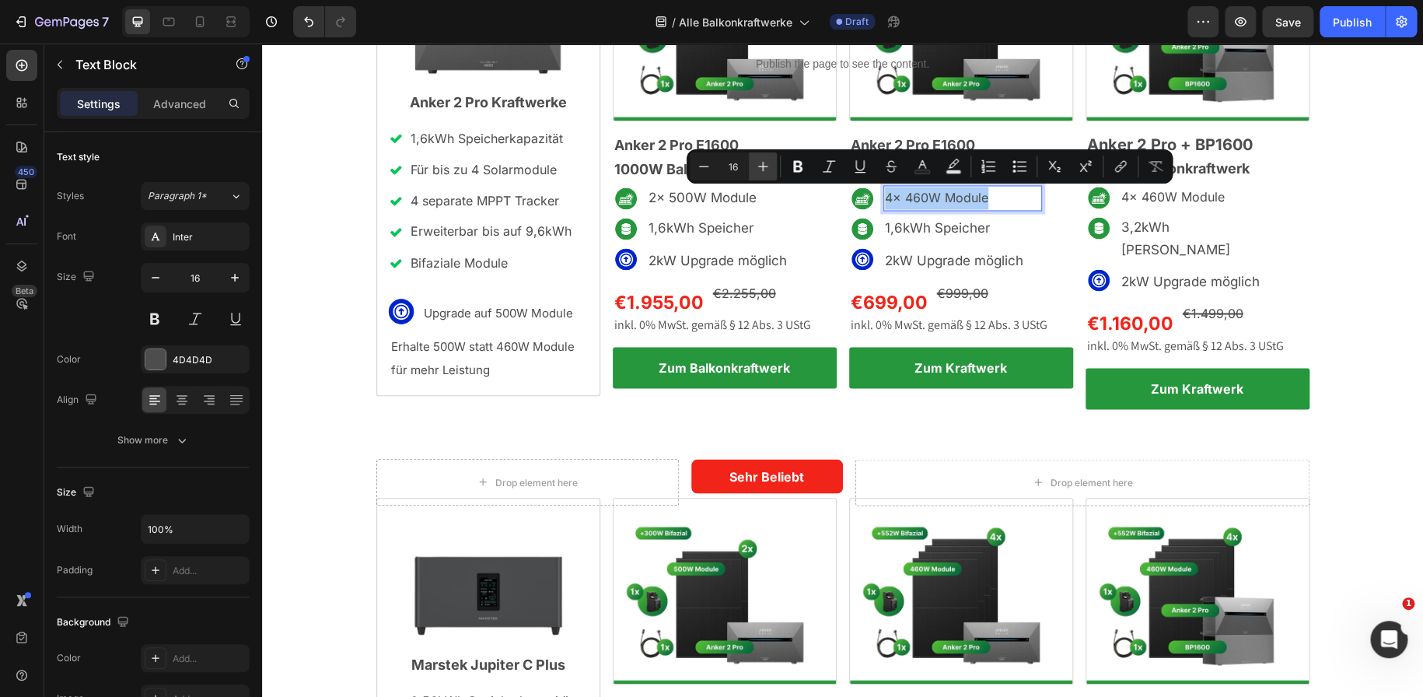
click at [756, 164] on icon "Editor contextual toolbar" at bounding box center [763, 167] width 16 height 16
type input "17"
click at [1200, 193] on p "4x 460W Module" at bounding box center [1198, 197] width 155 height 23
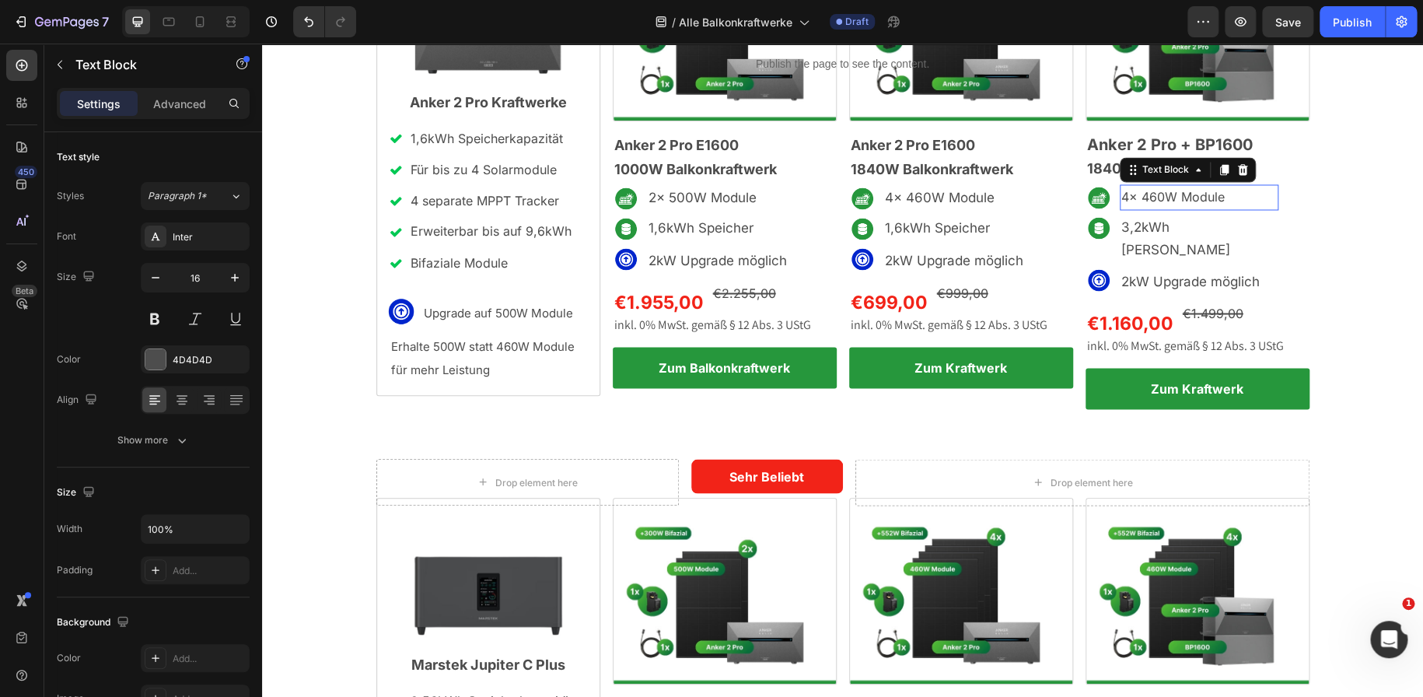
click at [1200, 193] on p "4x 460W Module" at bounding box center [1198, 197] width 155 height 23
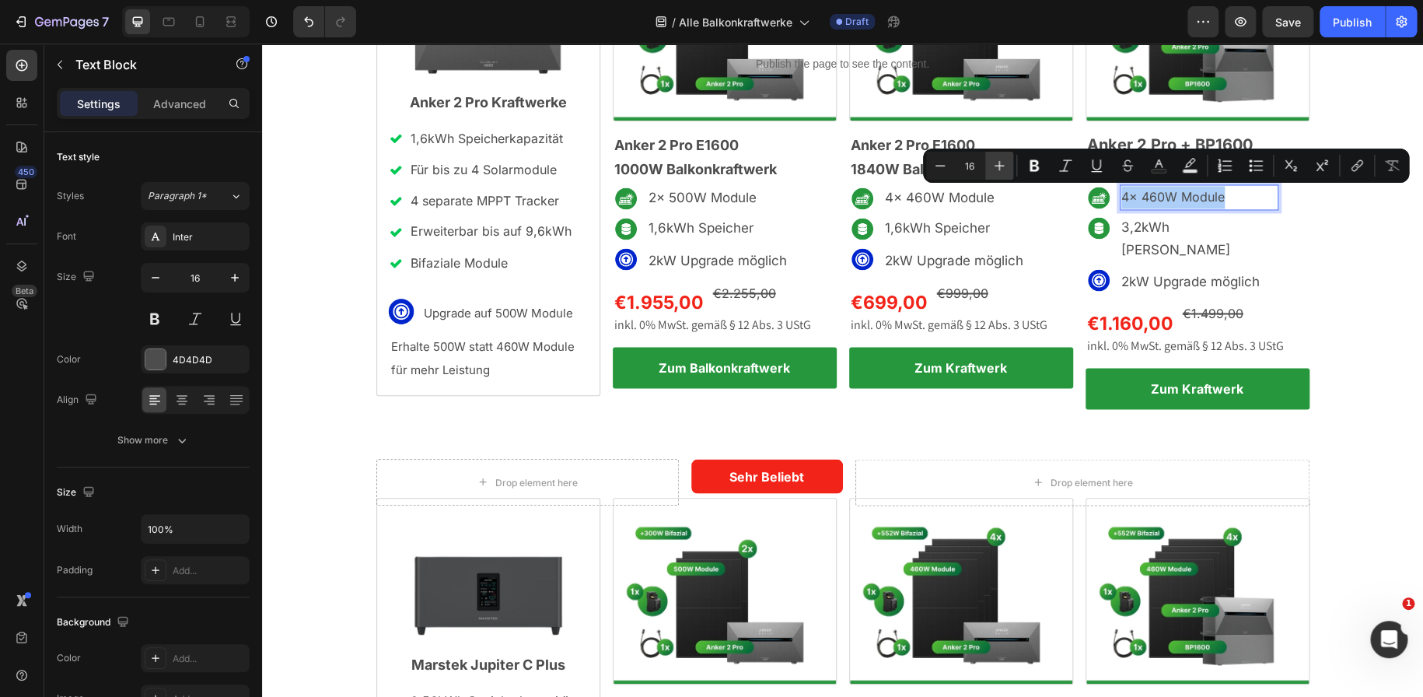
click at [1010, 167] on button "Plus" at bounding box center [999, 166] width 28 height 28
type input "17"
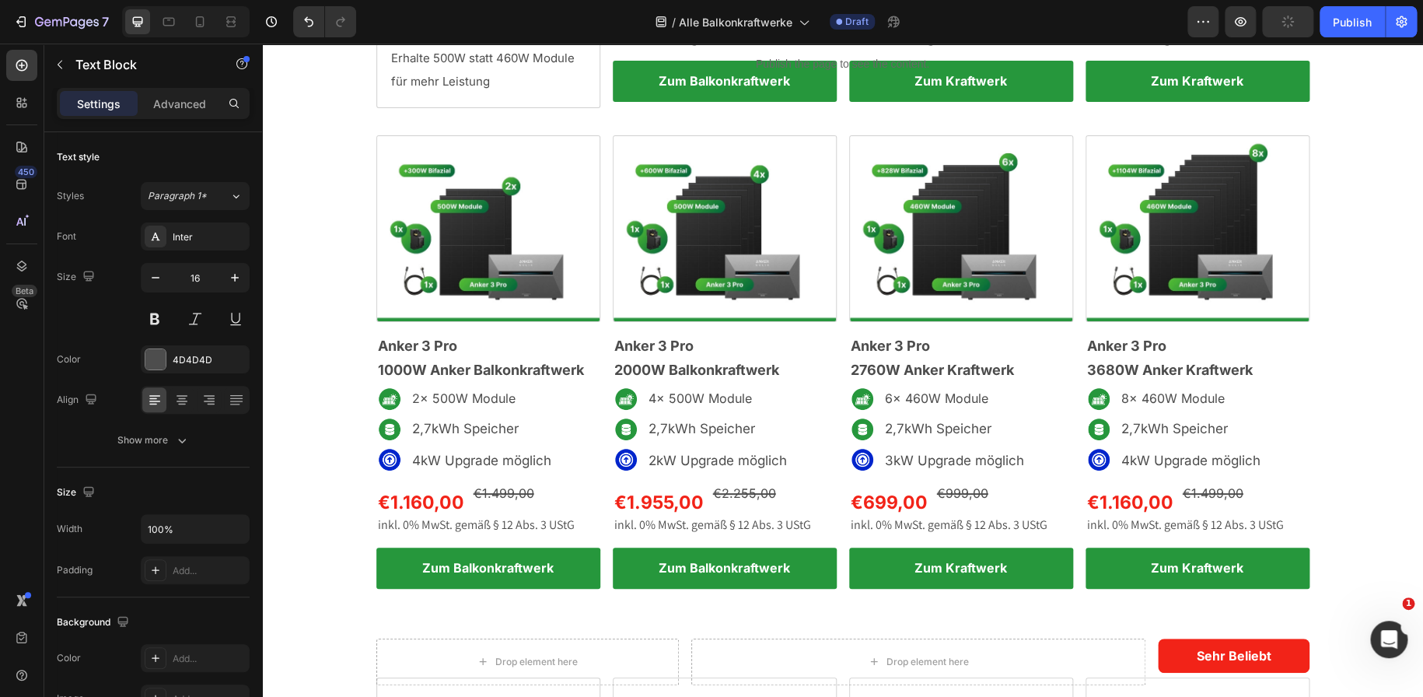
scroll to position [513, 0]
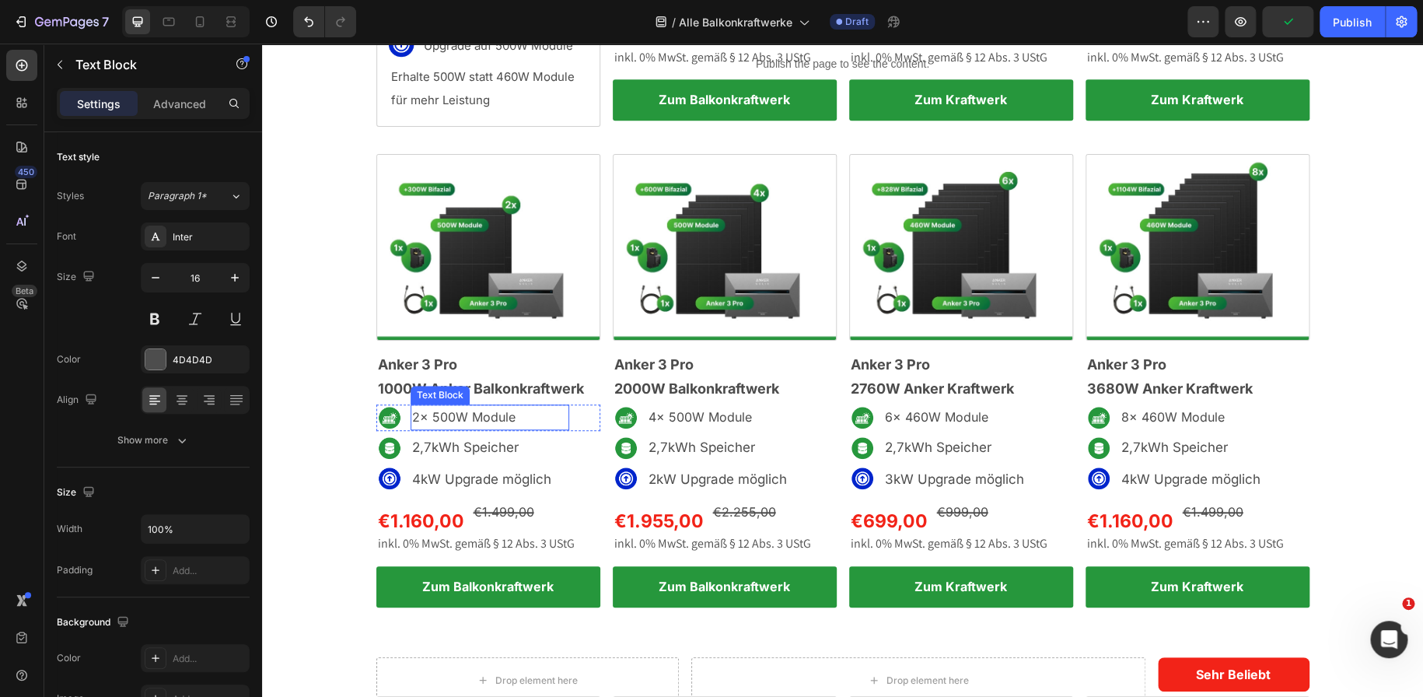
click at [480, 419] on p "2x 500W Module" at bounding box center [489, 417] width 155 height 23
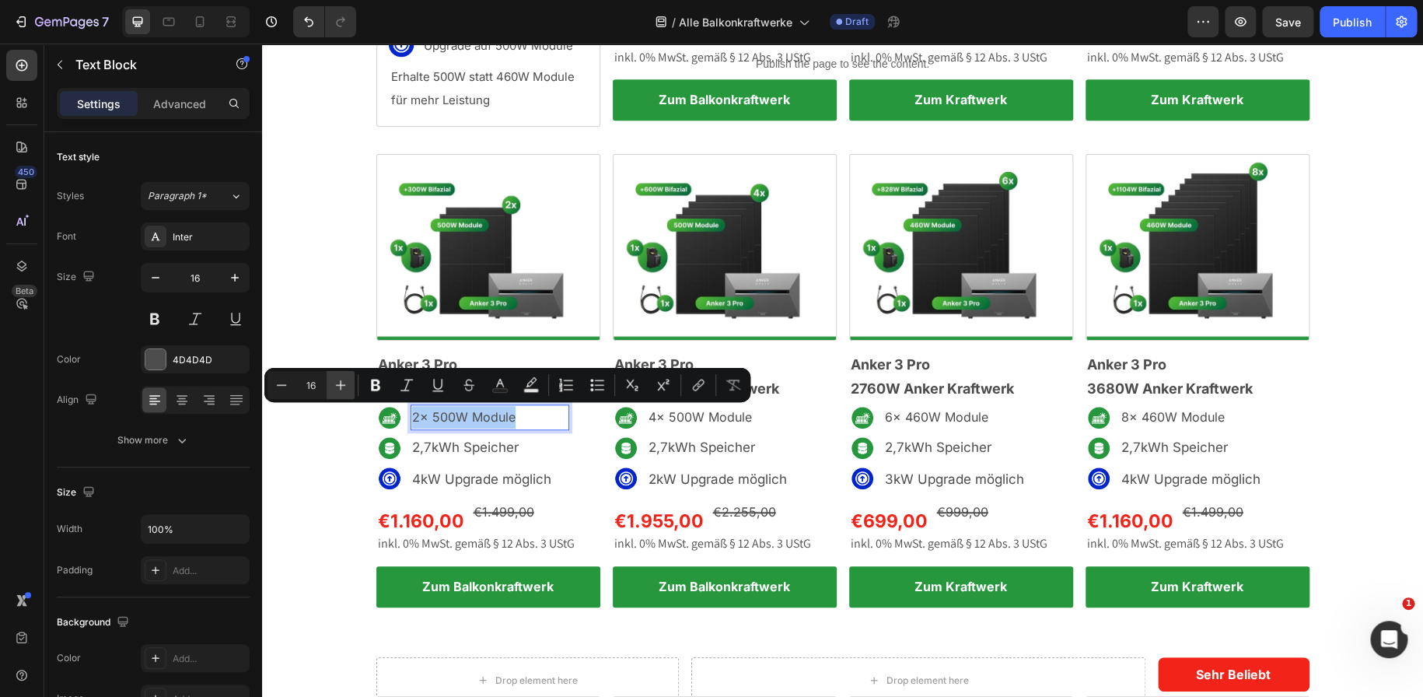
click at [346, 386] on icon "Editor contextual toolbar" at bounding box center [341, 385] width 16 height 16
type input "17"
click at [706, 421] on p "4x 500W Module" at bounding box center [725, 417] width 155 height 23
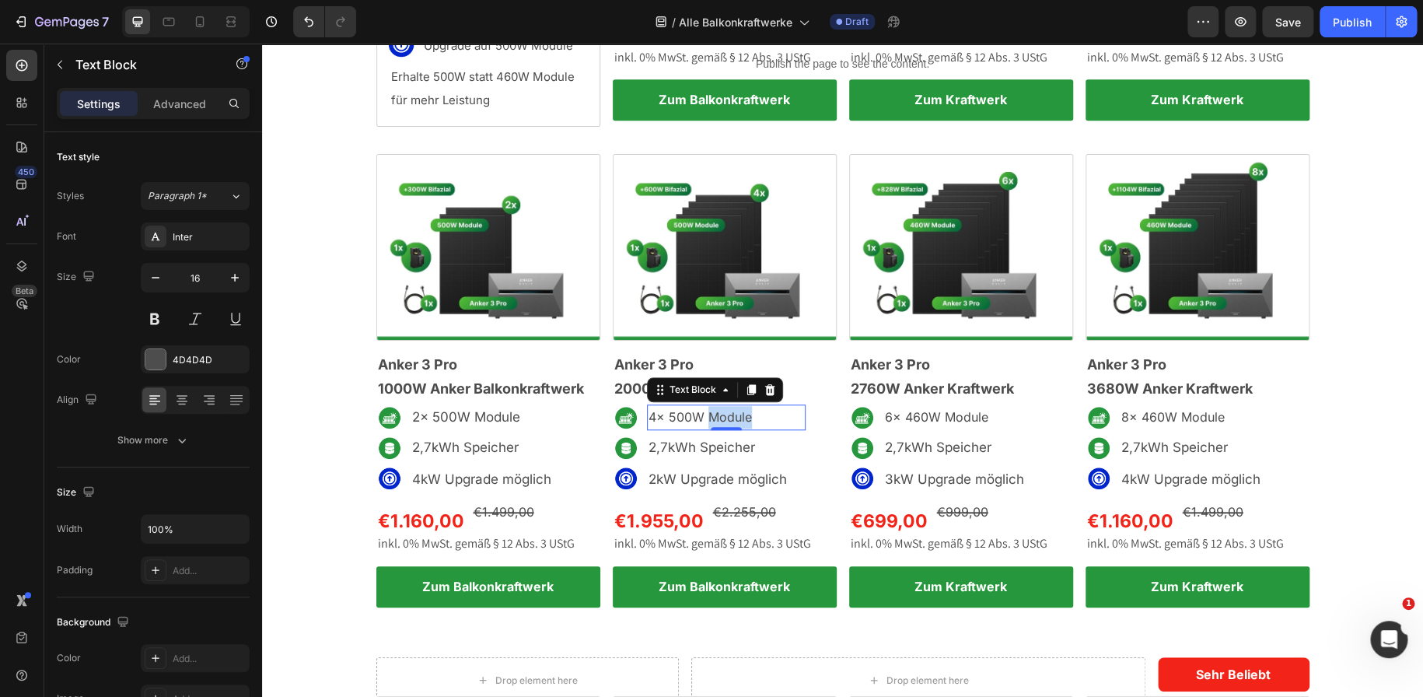
click at [706, 421] on p "4x 500W Module" at bounding box center [725, 417] width 155 height 23
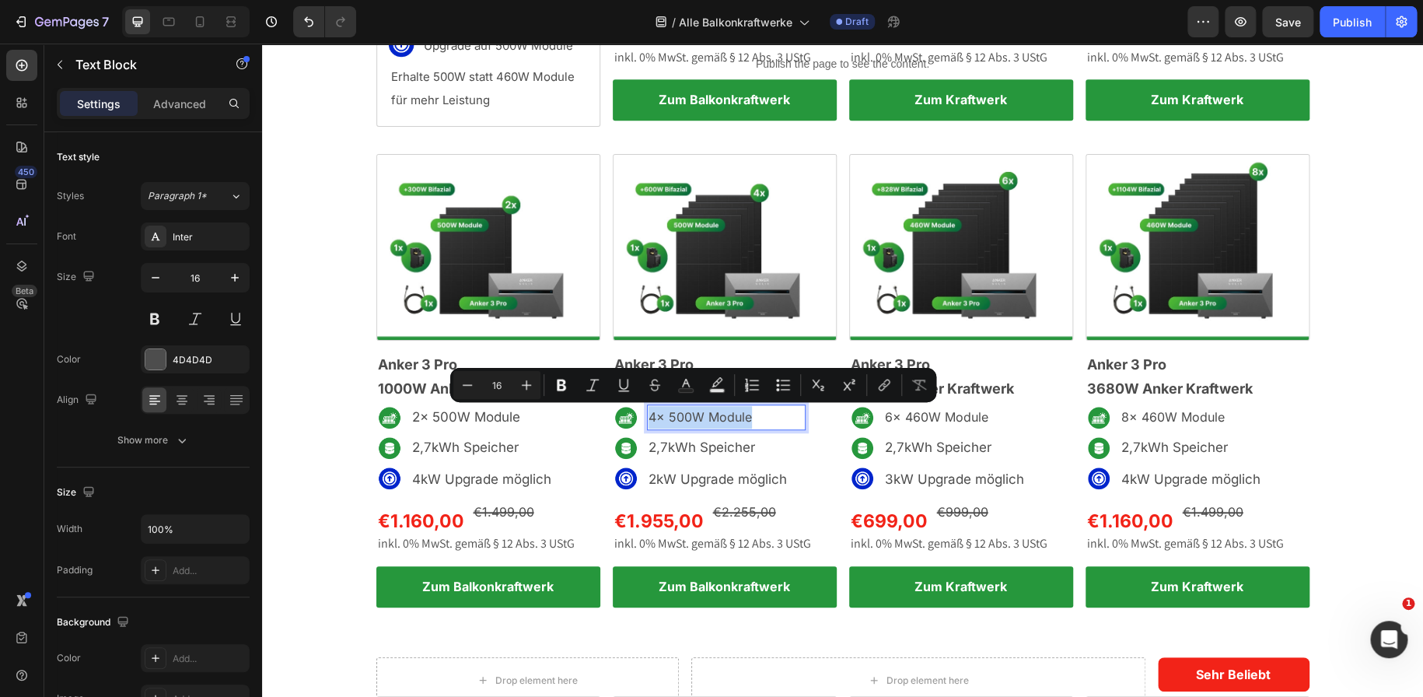
click at [706, 421] on p "4x 500W Module" at bounding box center [725, 417] width 155 height 23
click at [527, 375] on button "Plus" at bounding box center [526, 385] width 28 height 28
type input "17"
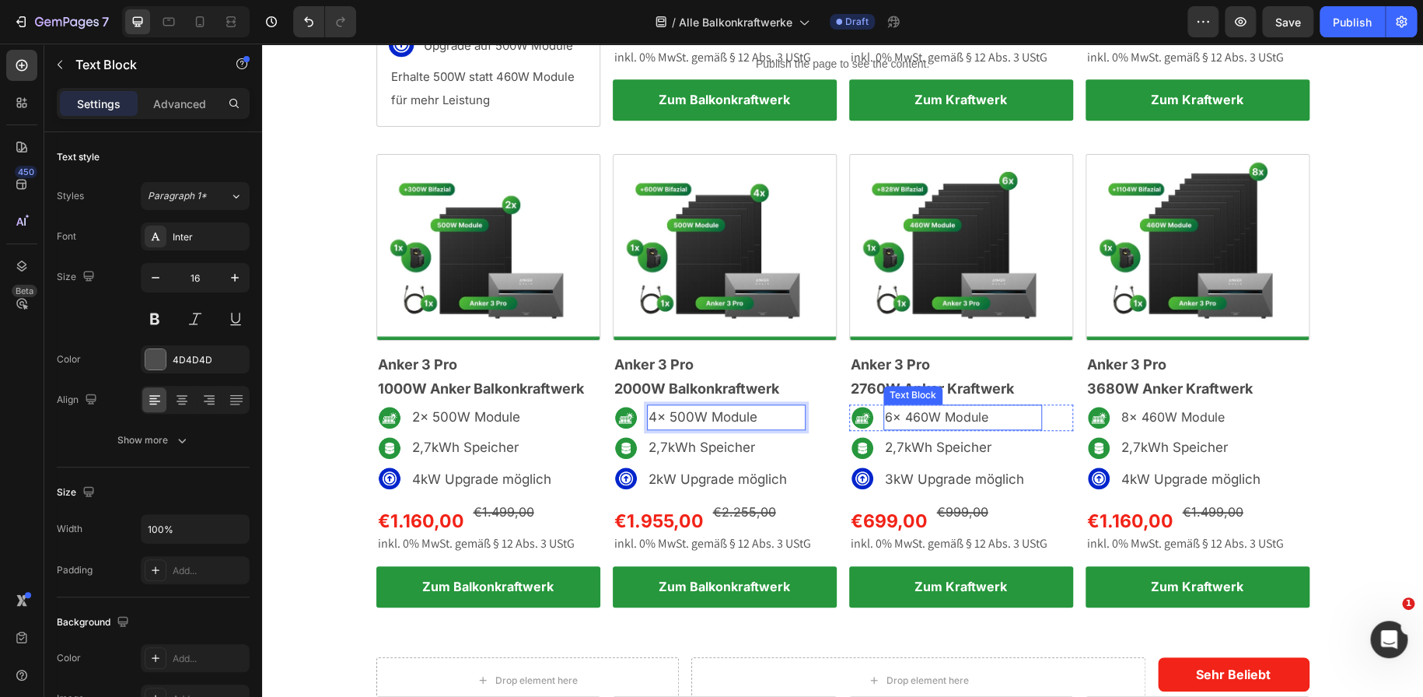
click at [922, 414] on p "6x 460W Module" at bounding box center [962, 417] width 155 height 23
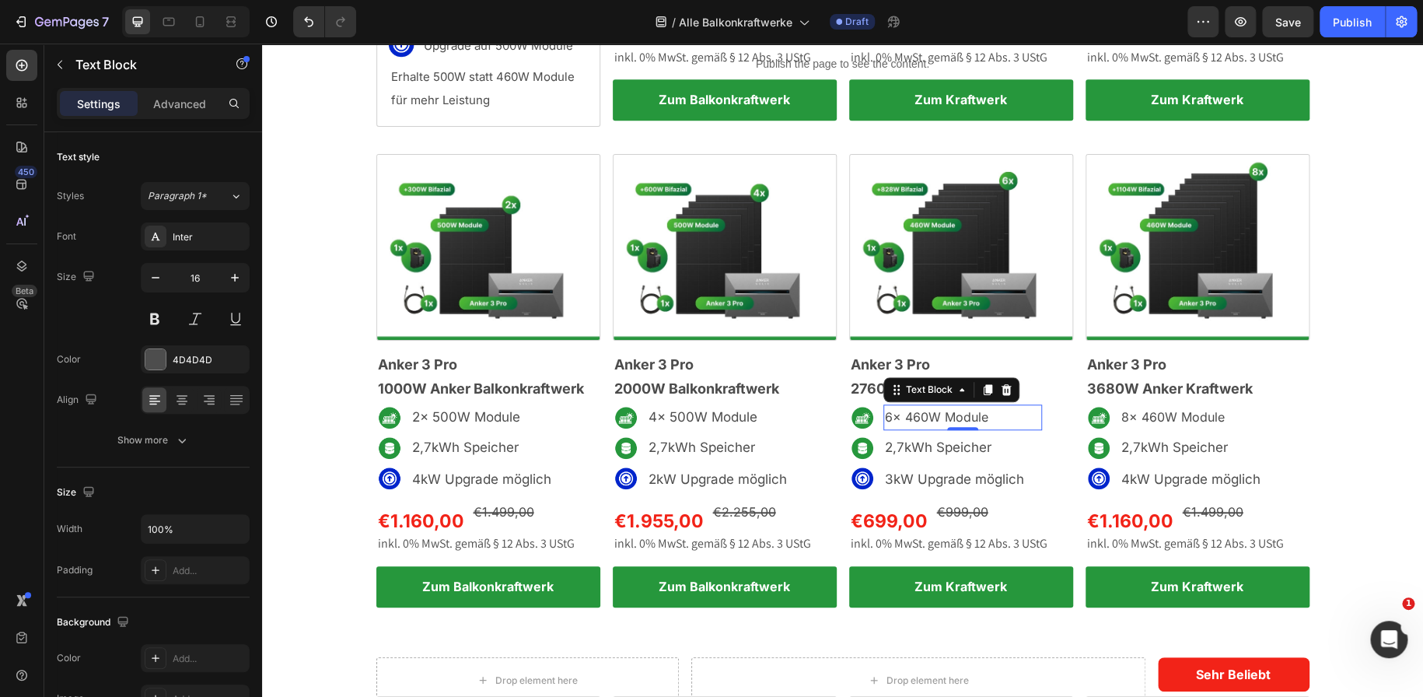
click at [922, 414] on p "6x 460W Module" at bounding box center [962, 417] width 155 height 23
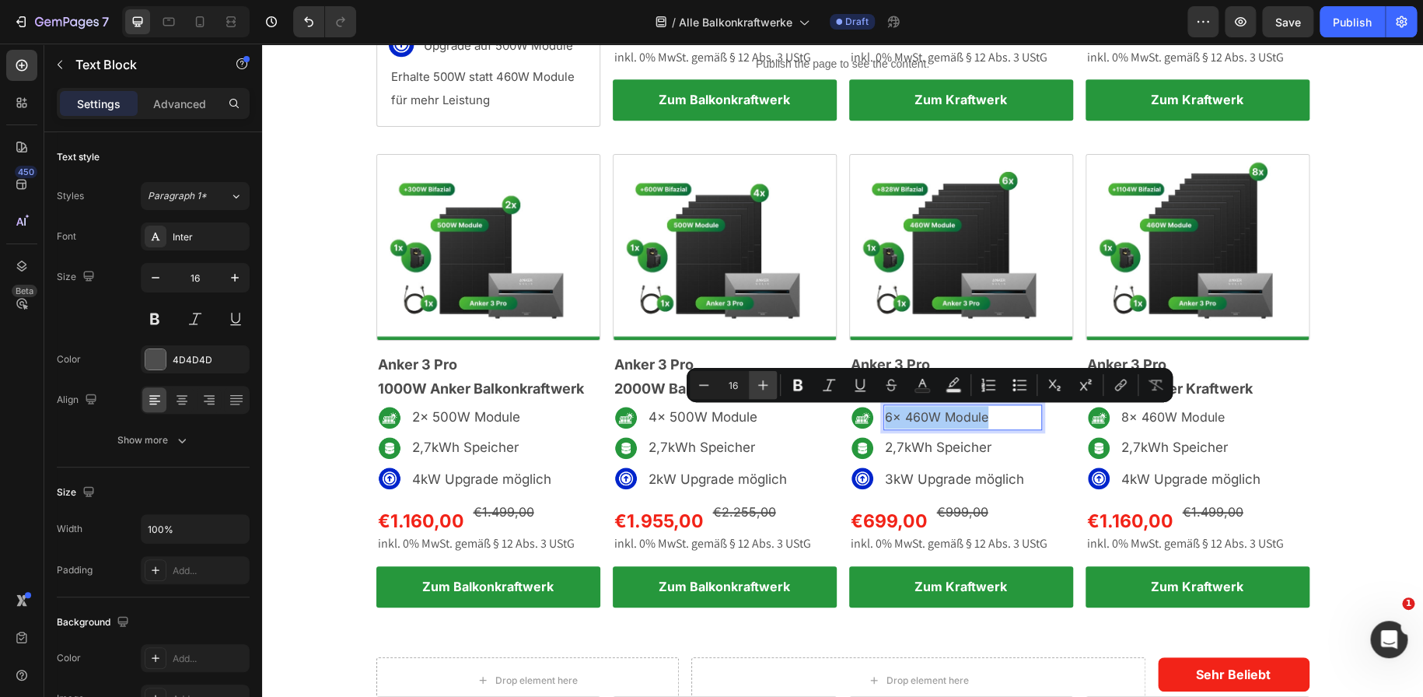
click at [763, 382] on icon "Editor contextual toolbar" at bounding box center [763, 385] width 10 height 10
type input "17"
click at [1161, 417] on p "8x 460W Module" at bounding box center [1198, 417] width 155 height 23
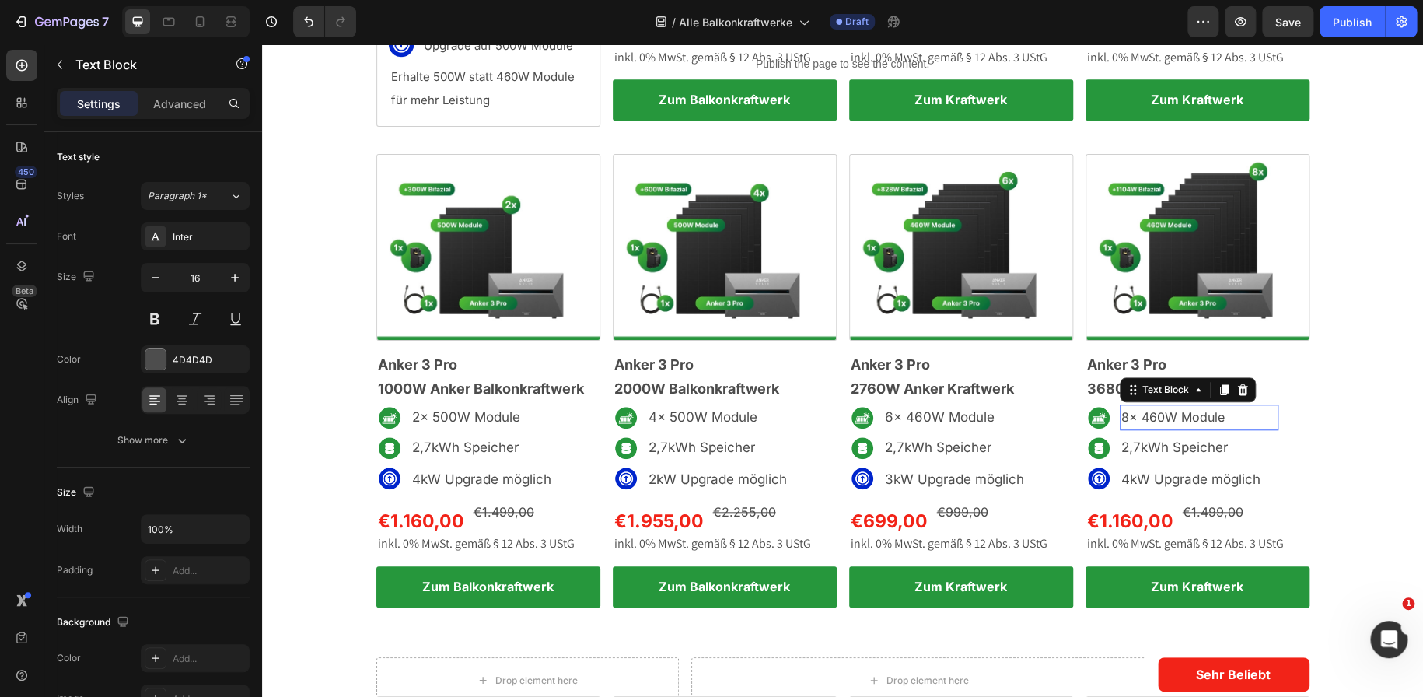
click at [1161, 417] on p "8x 460W Module" at bounding box center [1198, 417] width 155 height 23
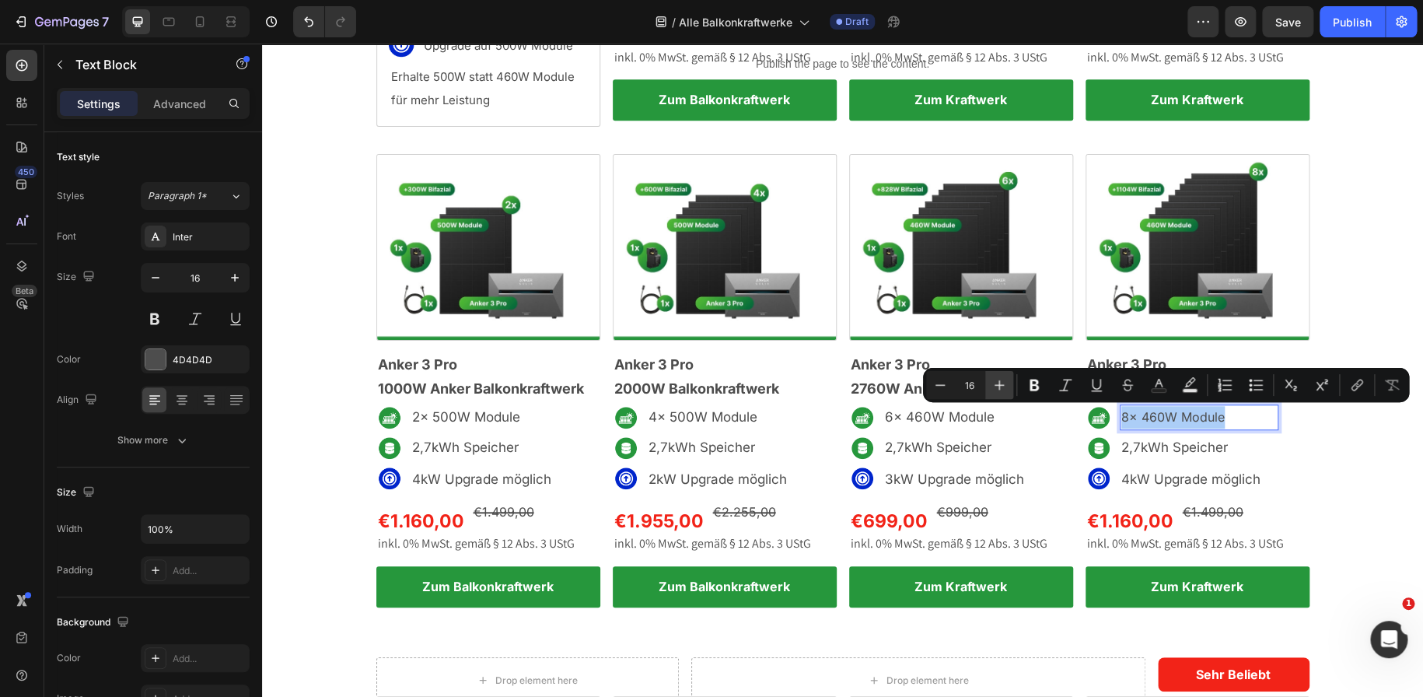
click at [1006, 383] on icon "Editor contextual toolbar" at bounding box center [999, 385] width 16 height 16
type input "17"
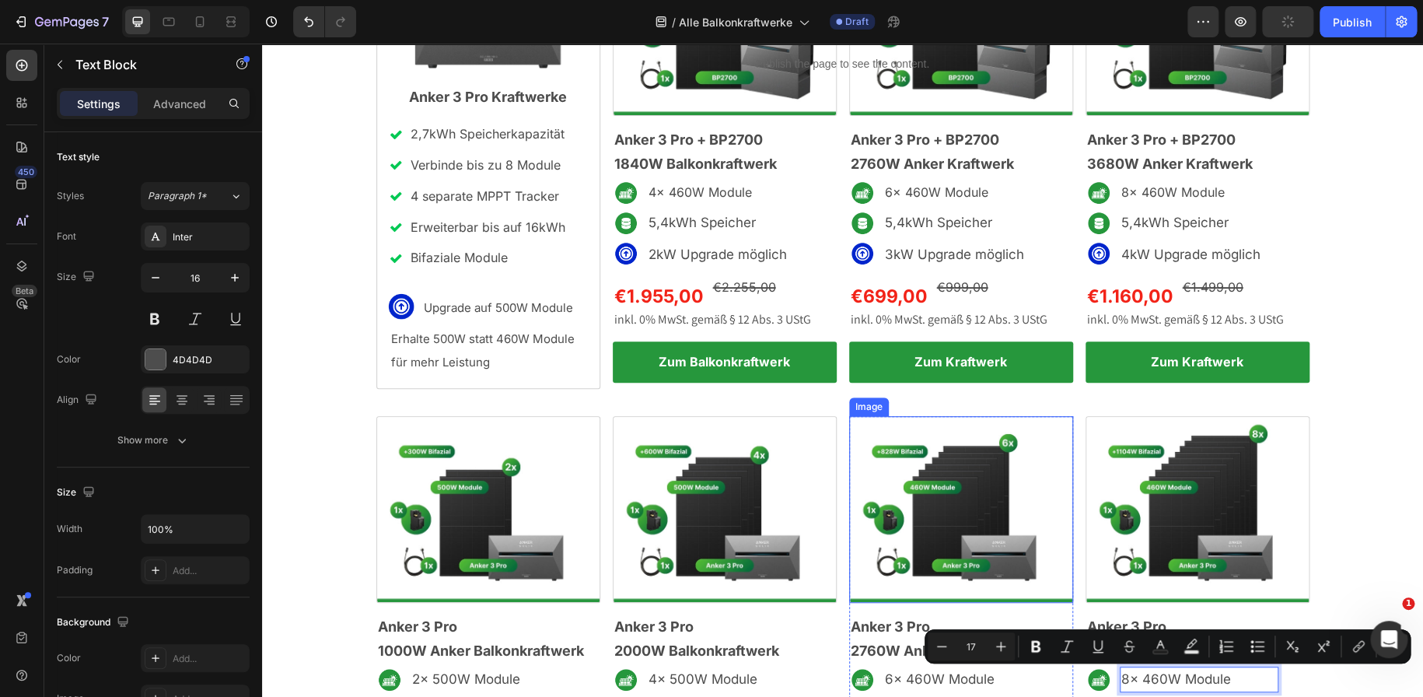
scroll to position [186, 0]
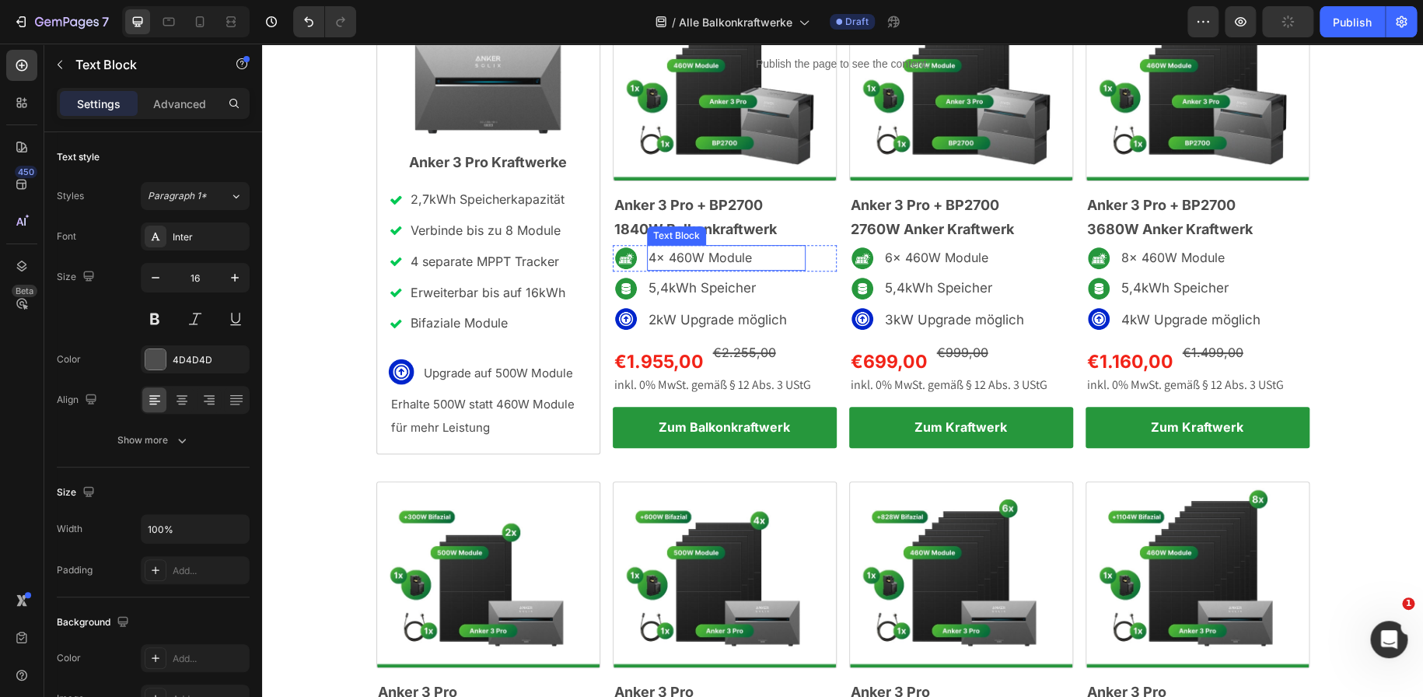
click at [683, 249] on p "4x 460W Module" at bounding box center [725, 257] width 155 height 23
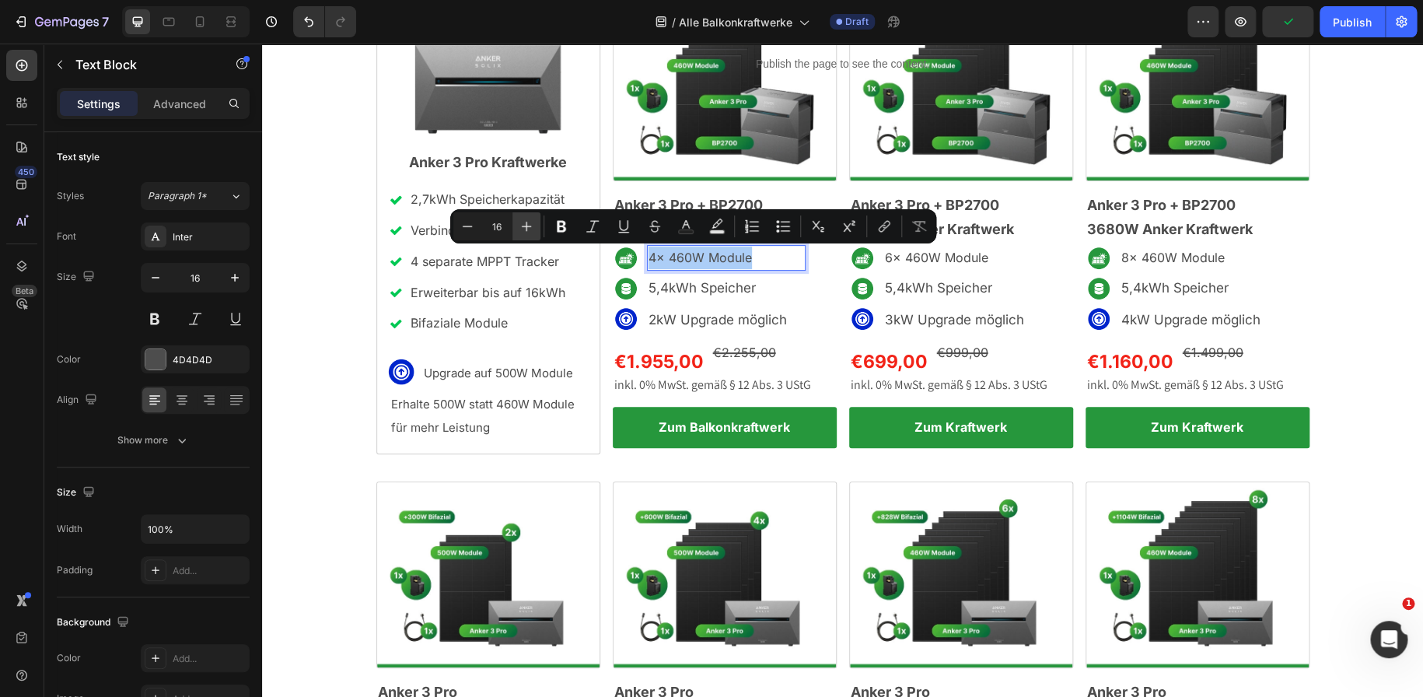
click at [520, 225] on icon "Editor contextual toolbar" at bounding box center [527, 226] width 16 height 16
type input "17"
click at [899, 257] on p "6x 460W Module" at bounding box center [962, 257] width 155 height 23
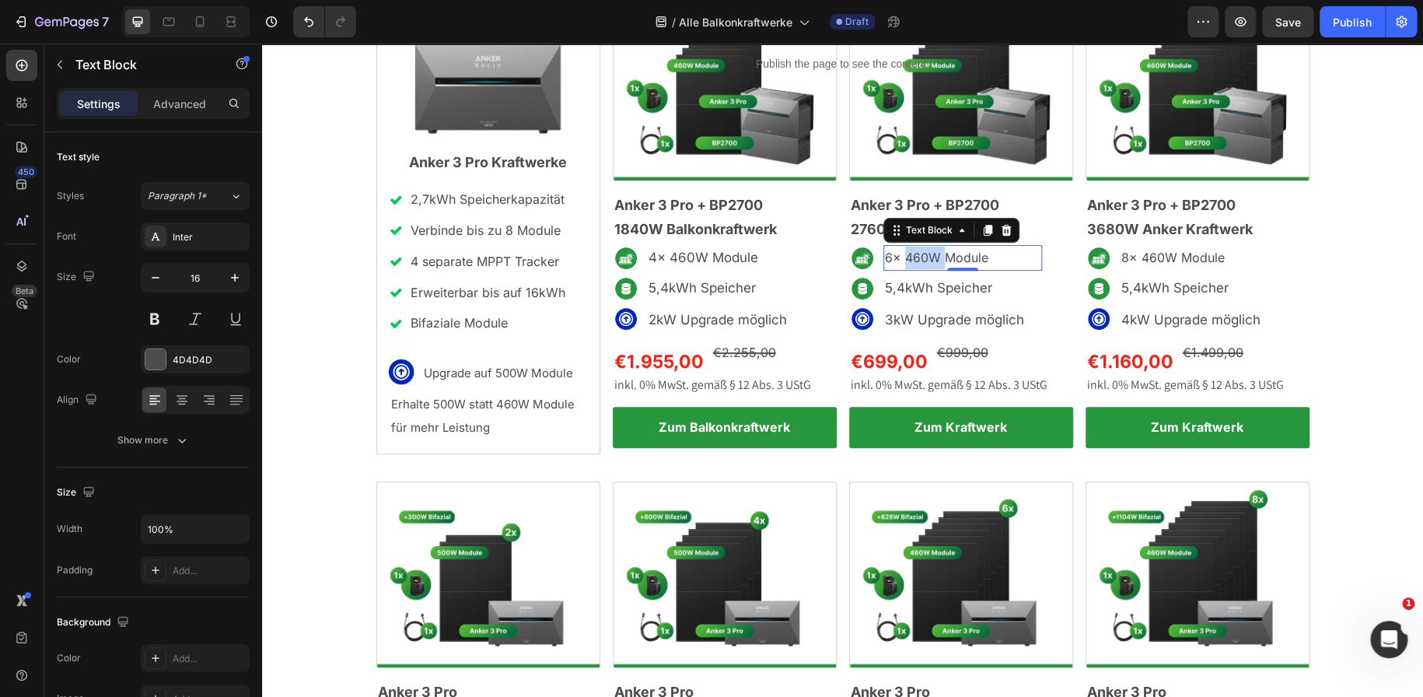
click at [899, 257] on p "6x 460W Module" at bounding box center [962, 257] width 155 height 23
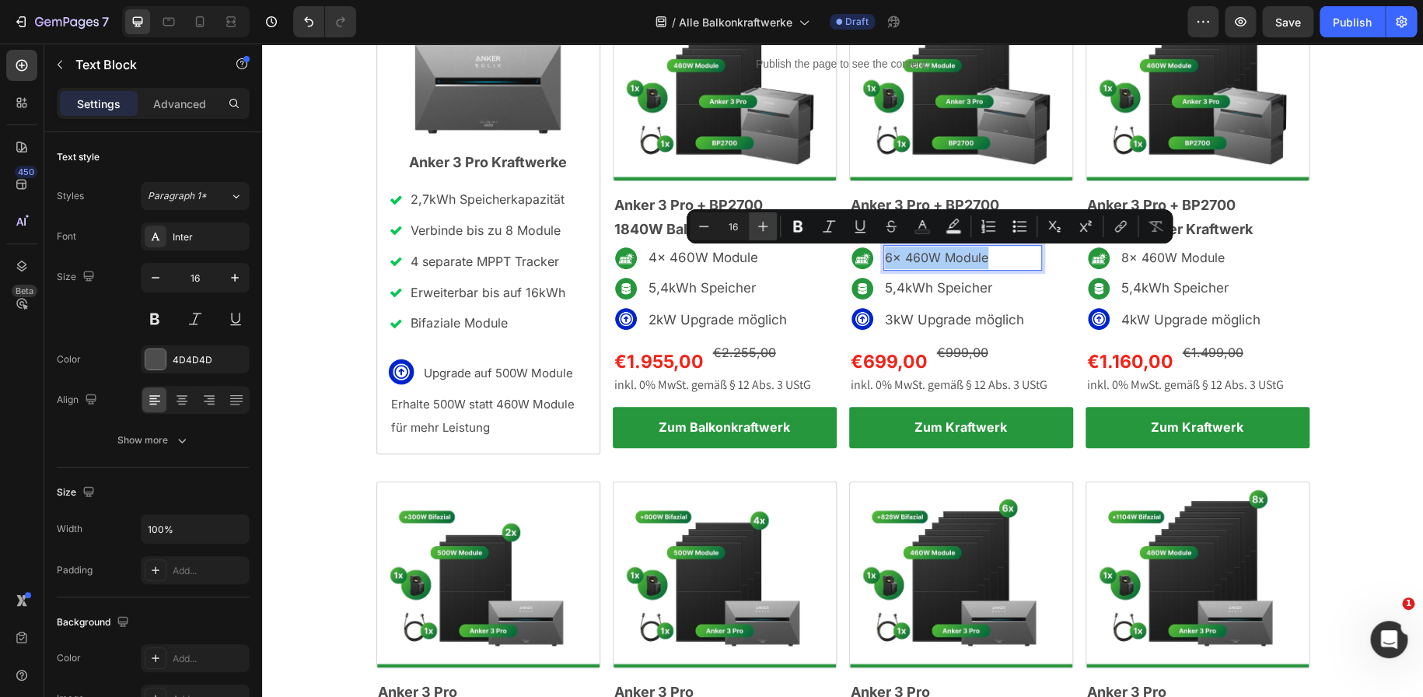
click at [761, 223] on icon "Editor contextual toolbar" at bounding box center [763, 226] width 16 height 16
type input "17"
click at [1154, 259] on p "8x 460W Module" at bounding box center [1198, 257] width 155 height 23
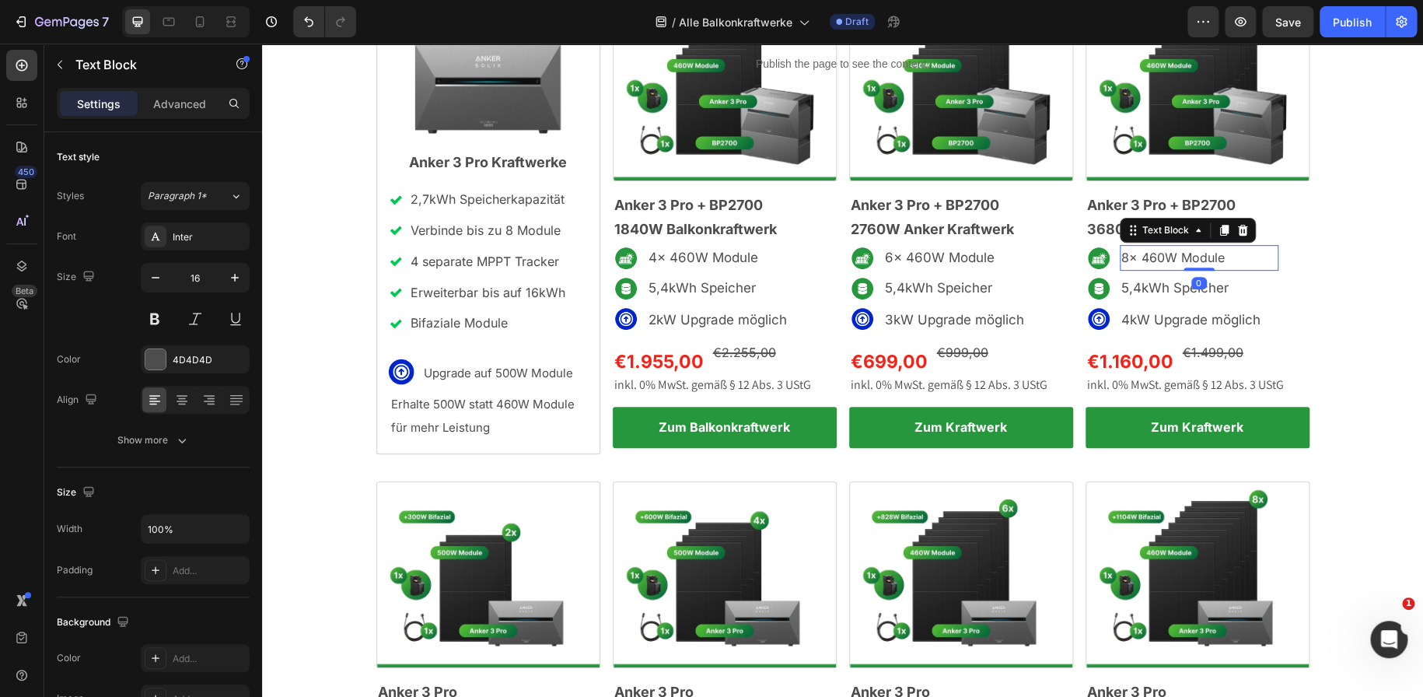
click at [1154, 259] on p "8x 460W Module" at bounding box center [1198, 257] width 155 height 23
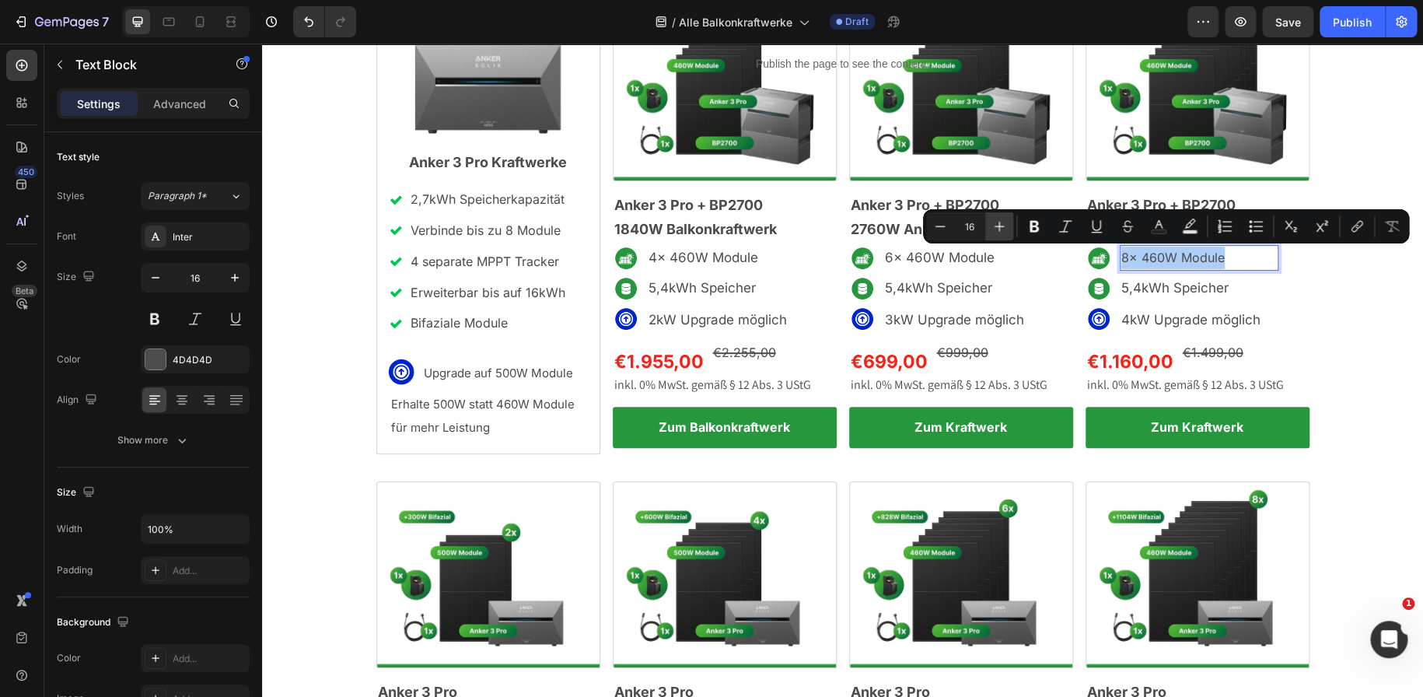
click at [996, 229] on icon "Editor contextual toolbar" at bounding box center [999, 226] width 16 height 16
type input "17"
click at [1333, 295] on div "Drop element here Sehr Beliebt Text Block Row Drop element here Row Image Anker…" at bounding box center [842, 445] width 1161 height 979
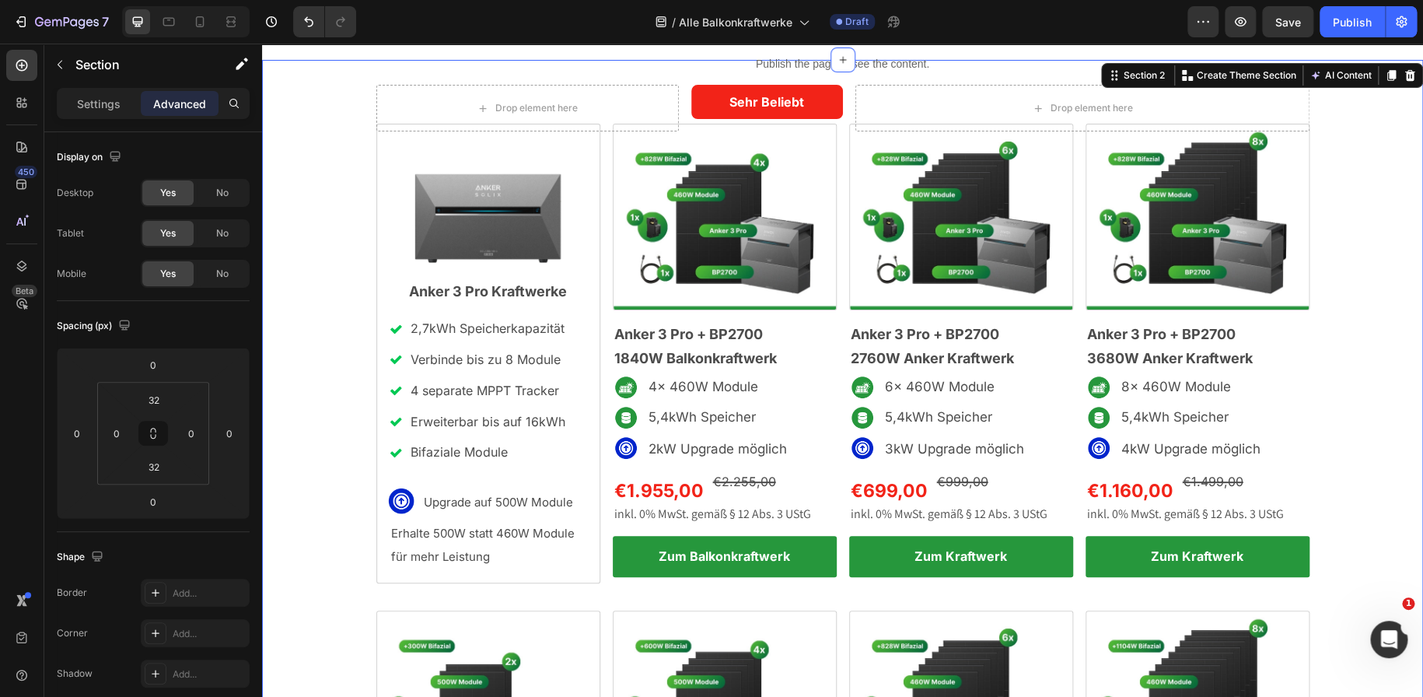
scroll to position [61, 0]
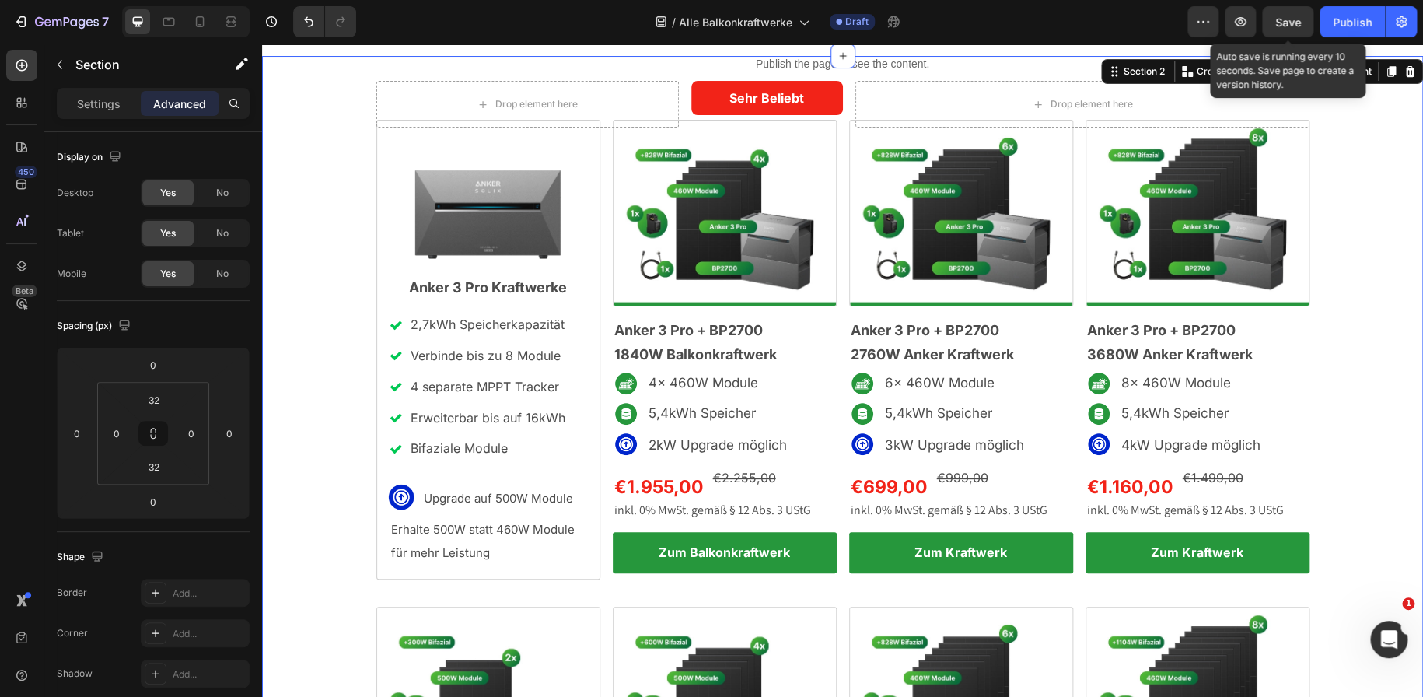
click at [1287, 23] on span "Save" at bounding box center [1288, 22] width 26 height 13
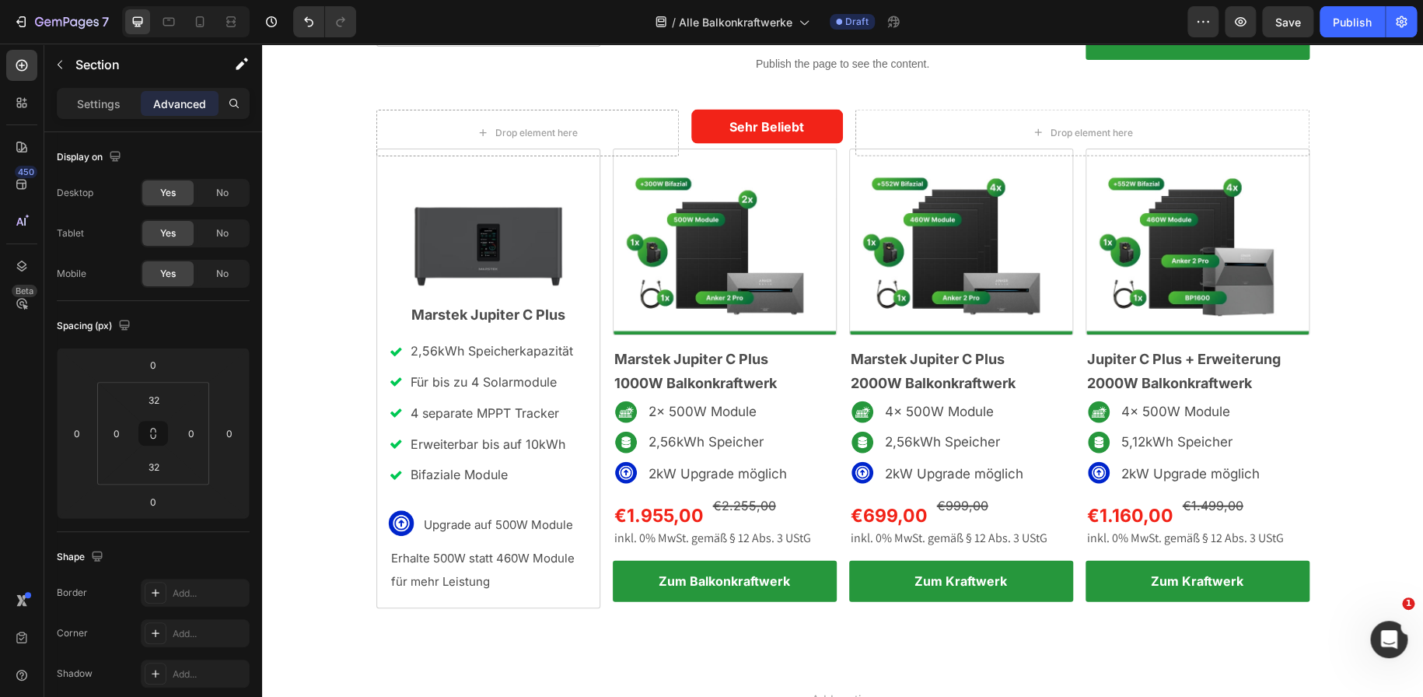
scroll to position [1628, 0]
